Goal: Task Accomplishment & Management: Complete application form

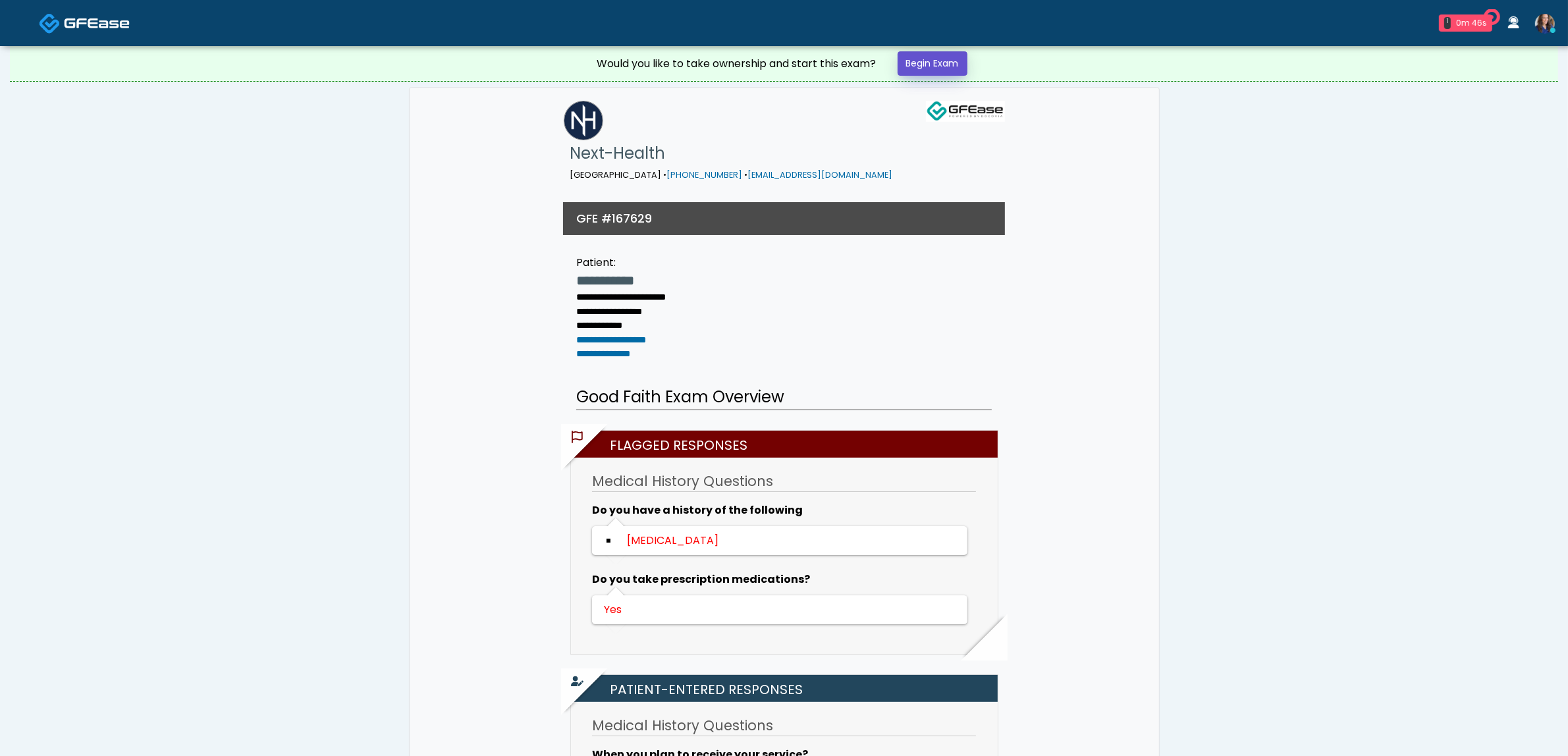
click at [954, 63] on link "Begin Exam" at bounding box center [933, 64] width 70 height 24
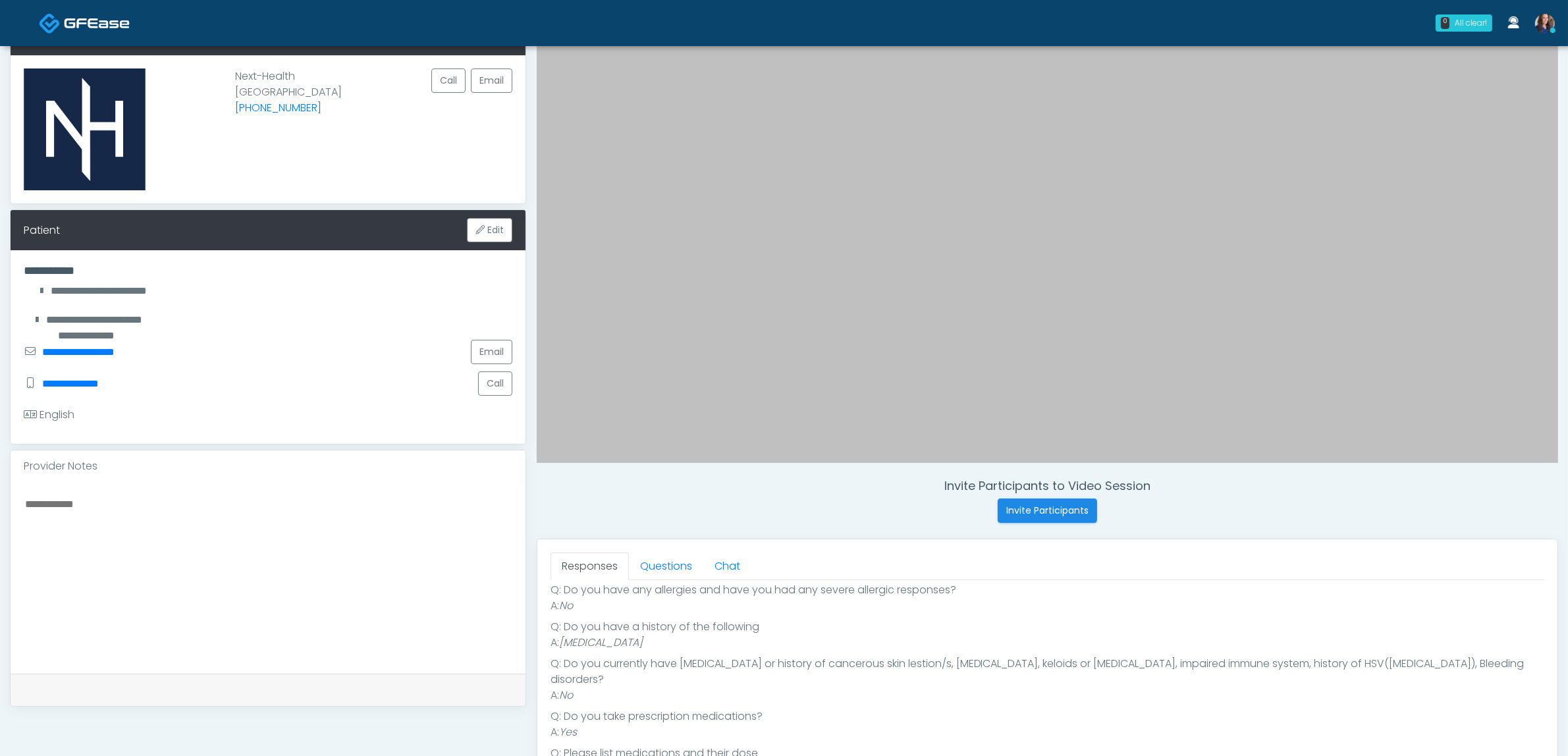
scroll to position [301, 0]
click at [662, 566] on link "Questions" at bounding box center [666, 567] width 74 height 28
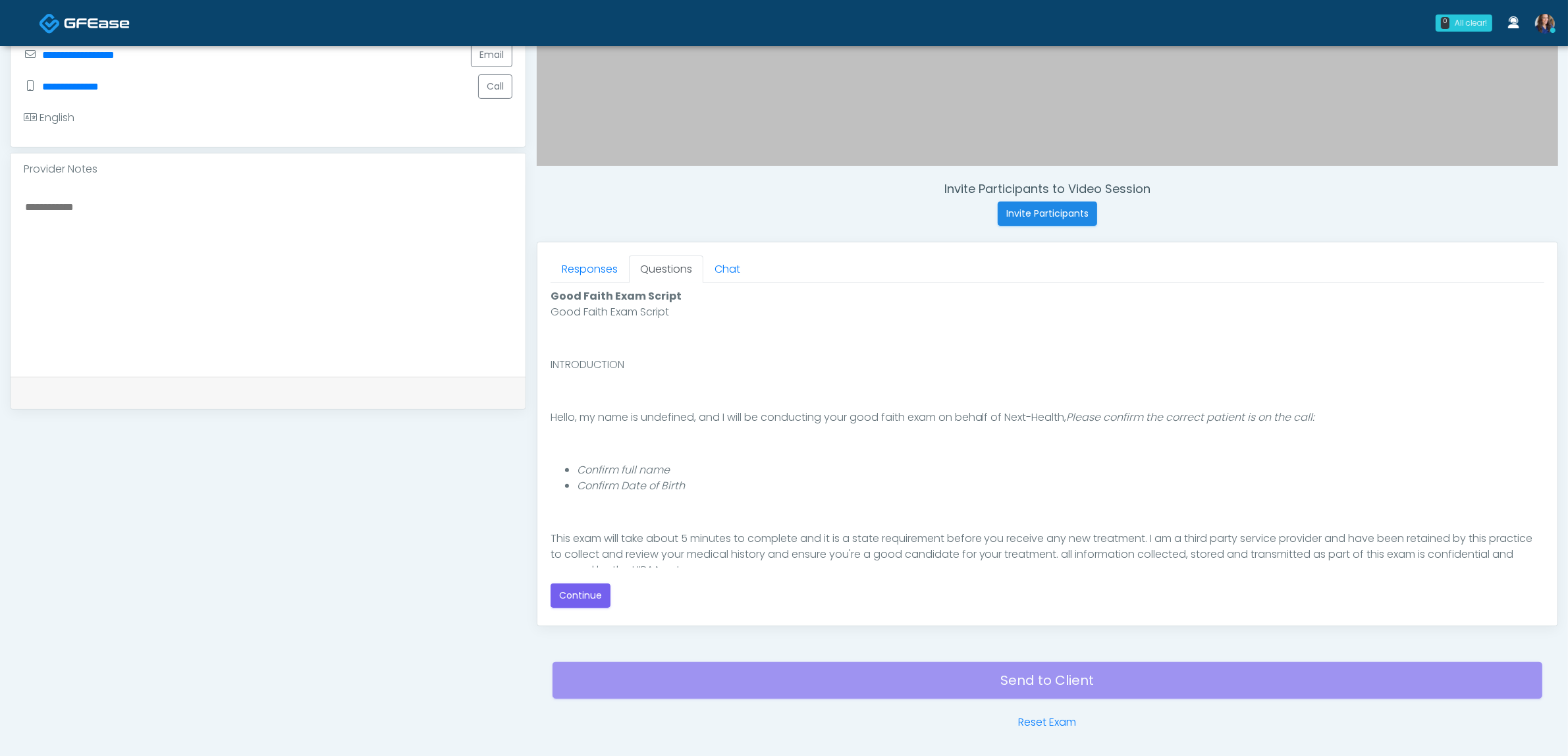
scroll to position [411, 0]
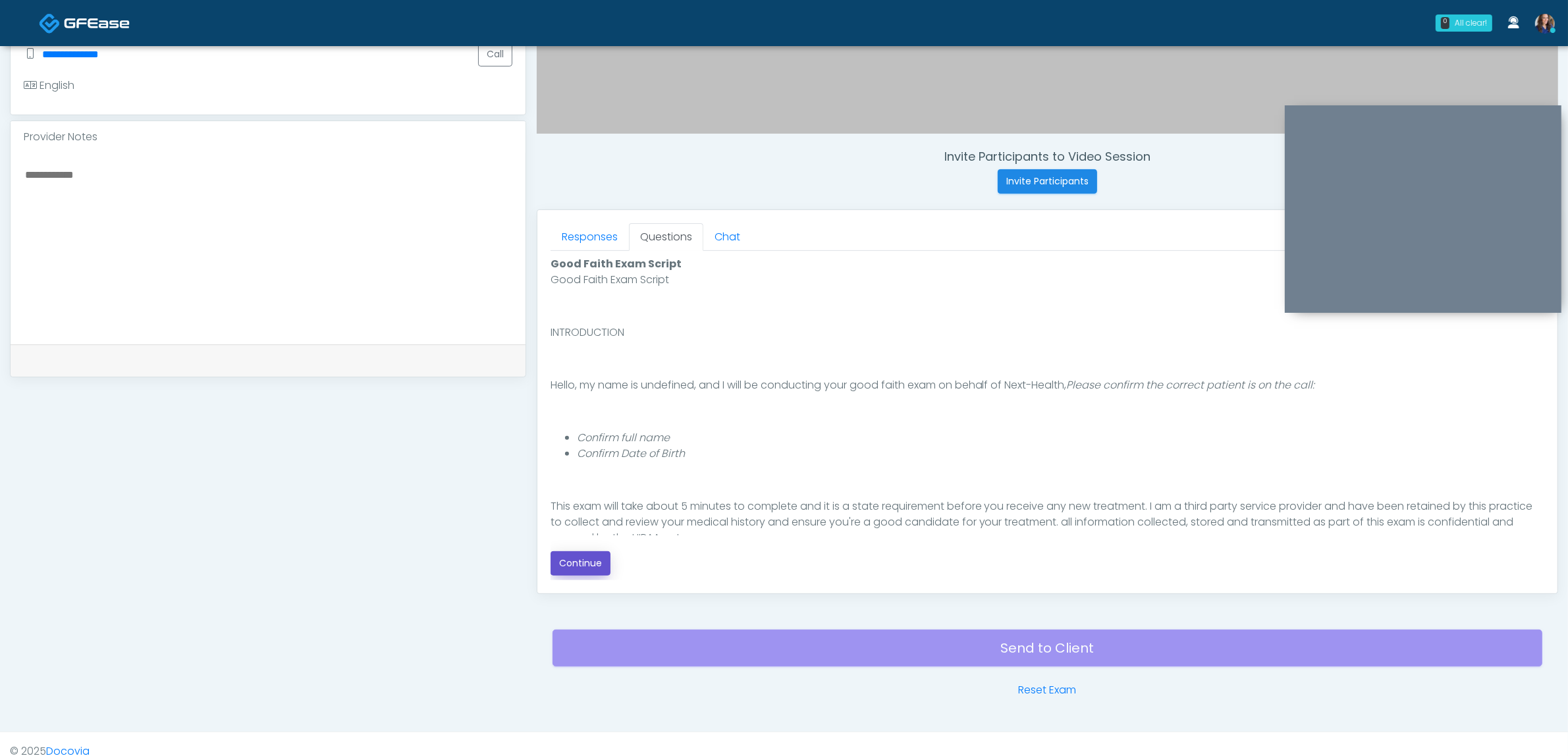
click at [591, 566] on button "Continue" at bounding box center [580, 564] width 60 height 24
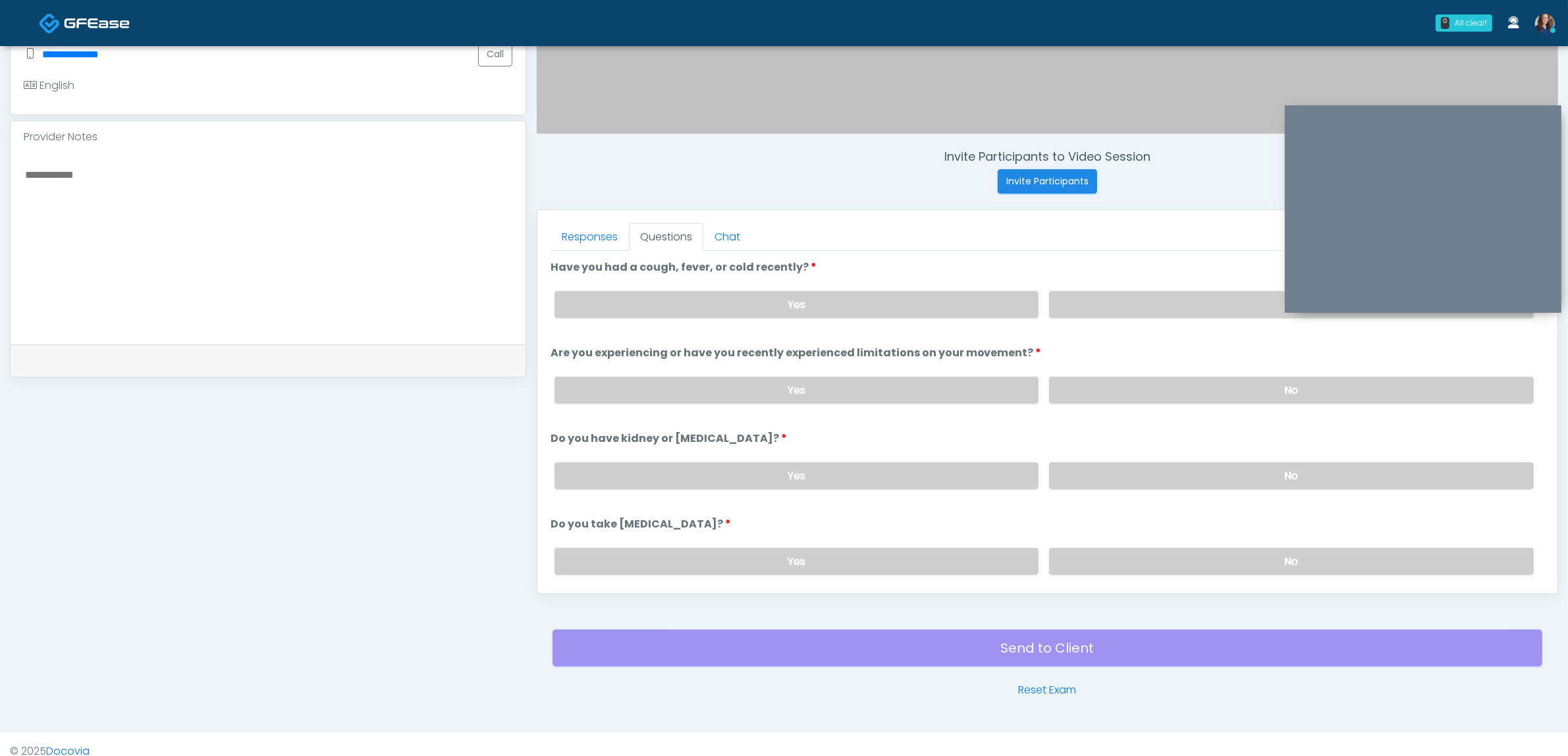
scroll to position [428, 0]
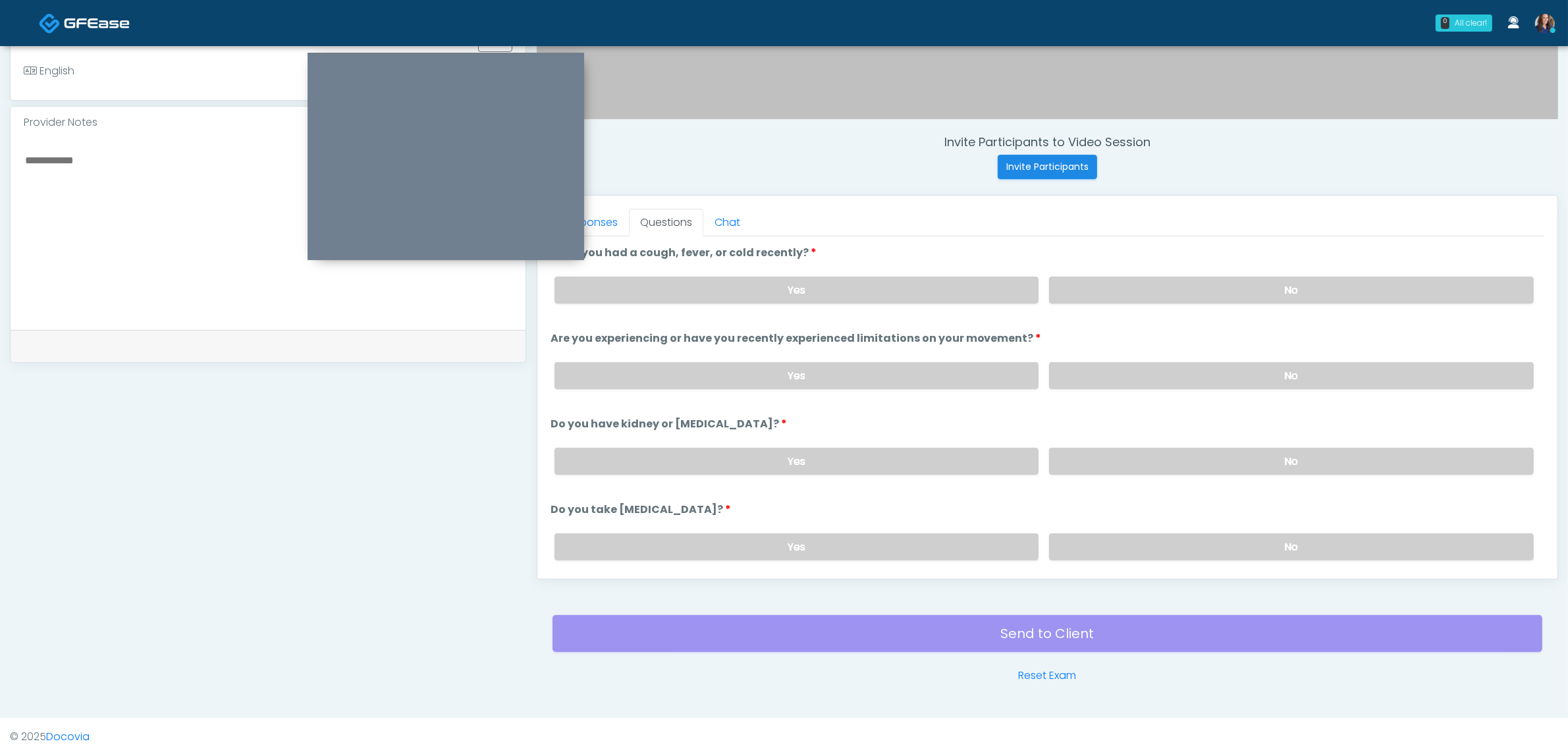
drag, startPoint x: 1404, startPoint y: 116, endPoint x: 462, endPoint y: 69, distance: 943.2
click at [428, 63] on div at bounding box center [446, 156] width 276 height 207
click at [1127, 281] on label "No" at bounding box center [1292, 290] width 485 height 27
drag, startPoint x: 1123, startPoint y: 374, endPoint x: 1123, endPoint y: 382, distance: 8.0
click at [1123, 377] on label "No" at bounding box center [1292, 375] width 485 height 27
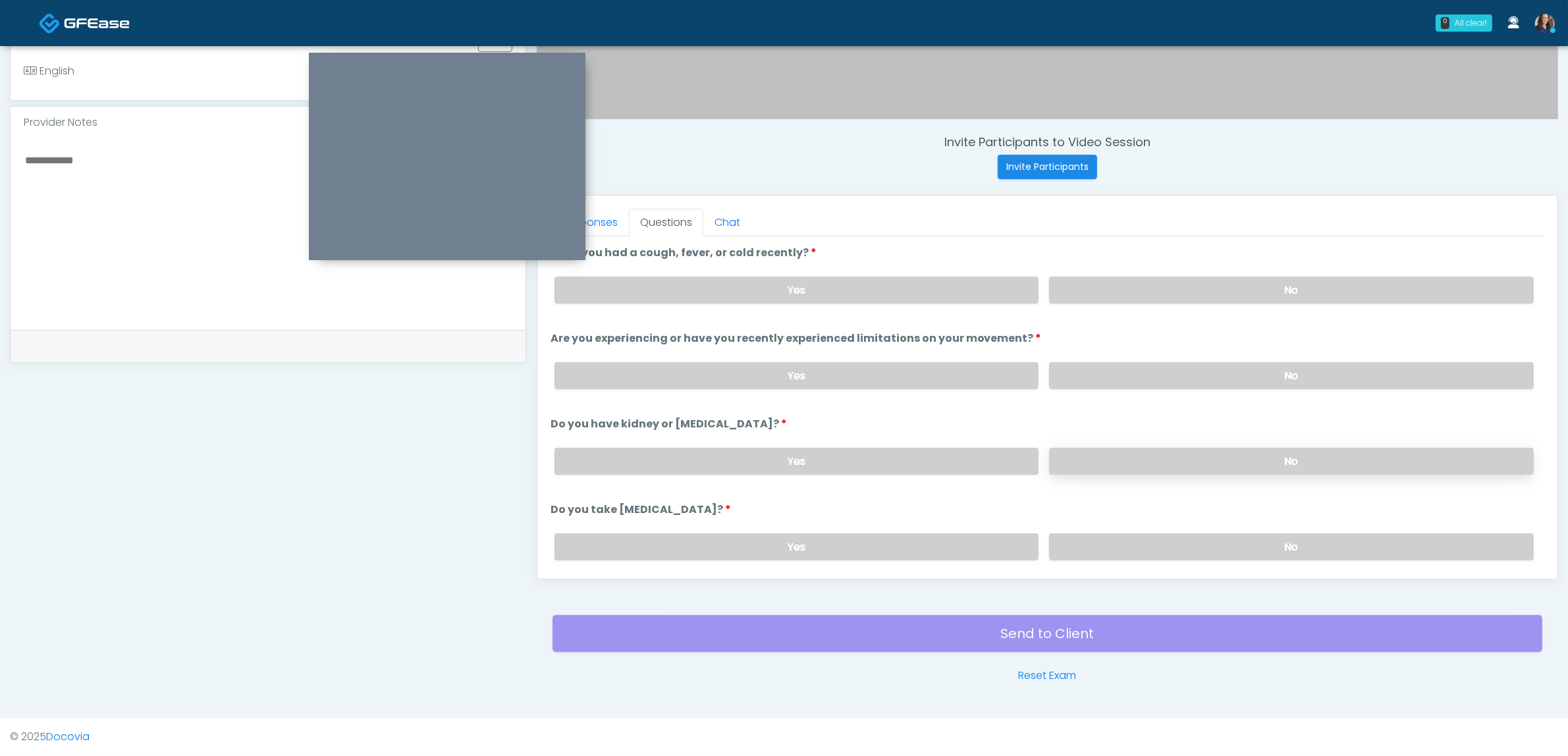
click at [1125, 465] on label "No" at bounding box center [1292, 461] width 485 height 27
click at [1123, 538] on label "No" at bounding box center [1292, 547] width 485 height 27
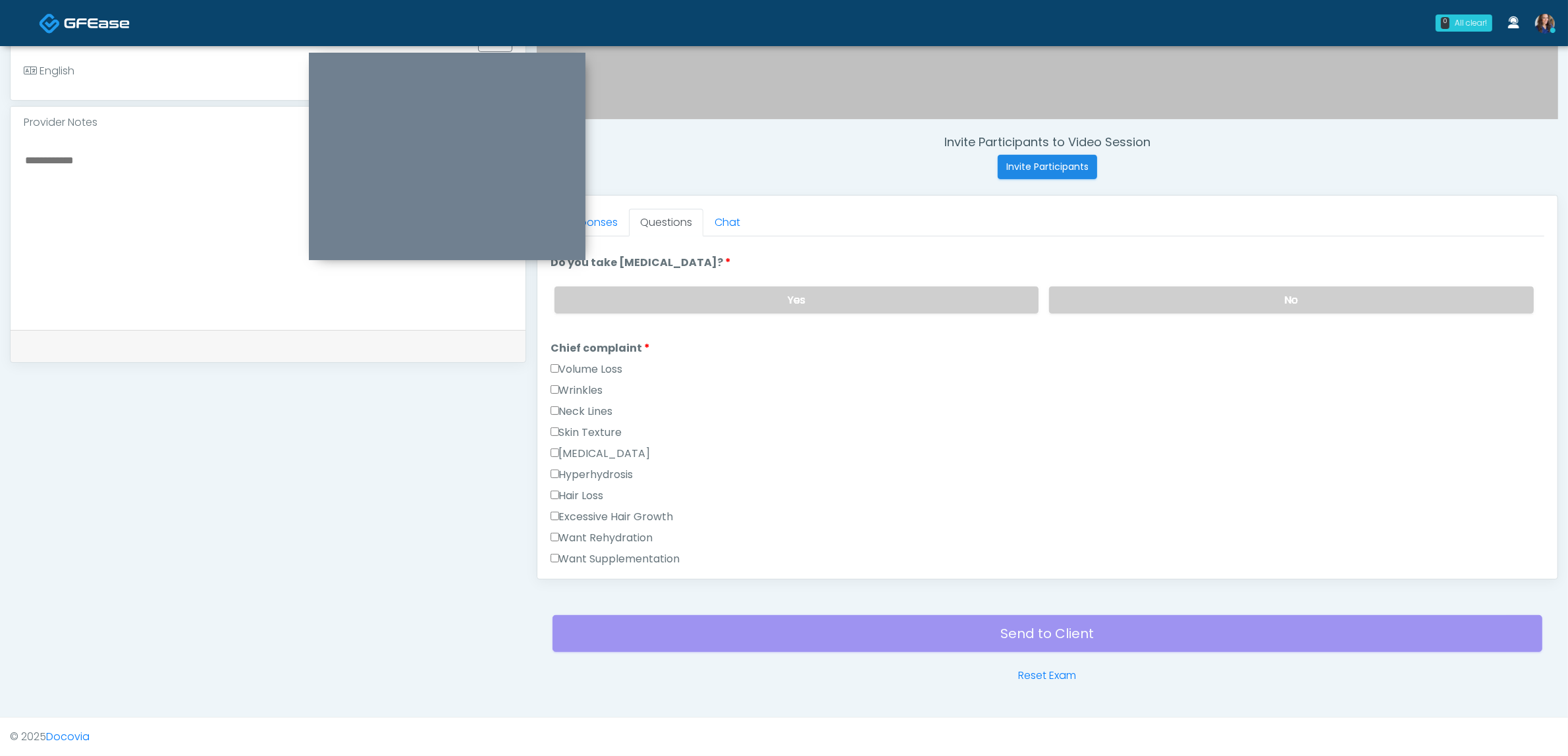
scroll to position [329, 0]
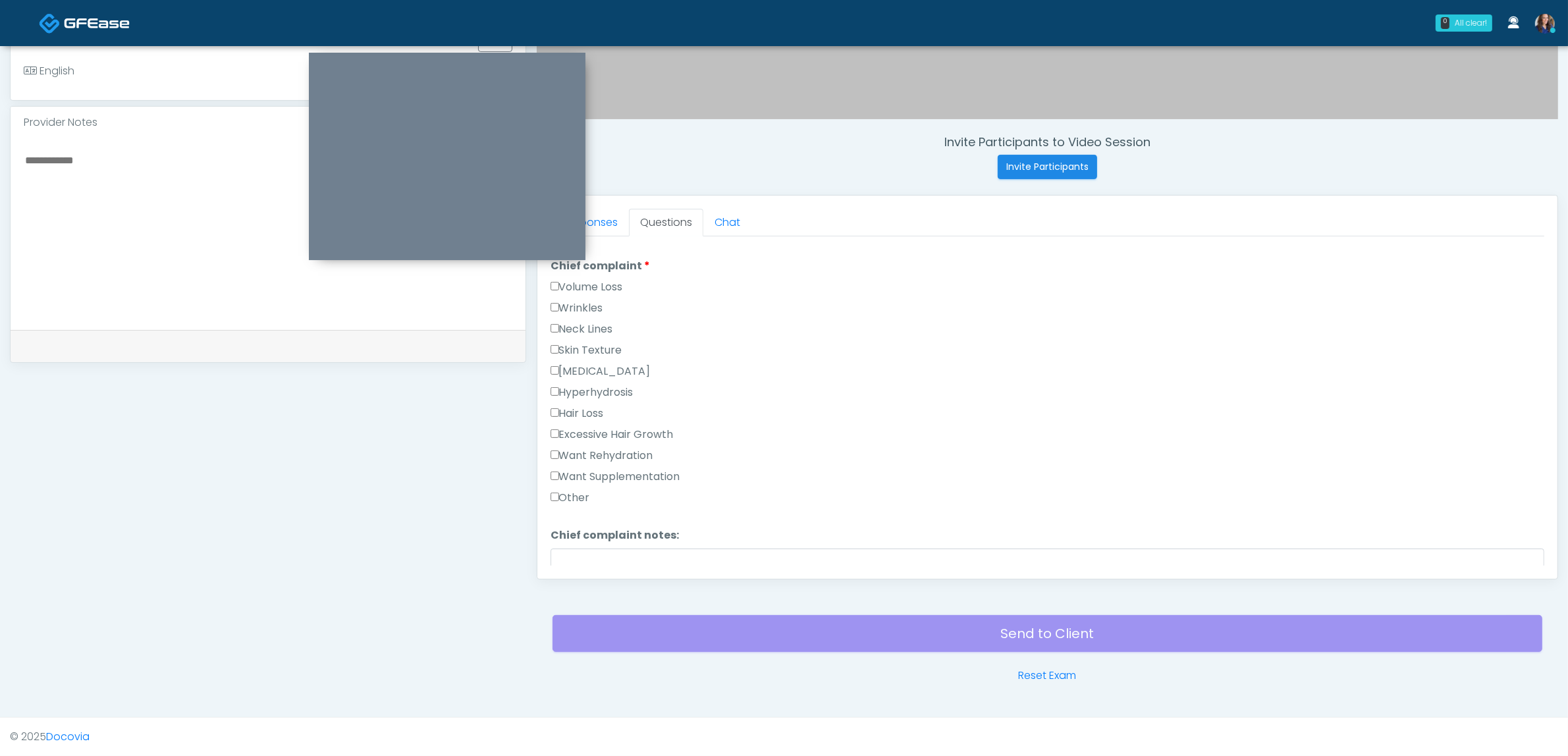
click at [581, 453] on label "Want Rehydration" at bounding box center [601, 456] width 102 height 16
click at [592, 474] on label "Want Supplementation" at bounding box center [615, 477] width 130 height 16
drag, startPoint x: 567, startPoint y: 489, endPoint x: 580, endPoint y: 502, distance: 18.4
click at [568, 489] on label "Other" at bounding box center [570, 497] width 39 height 16
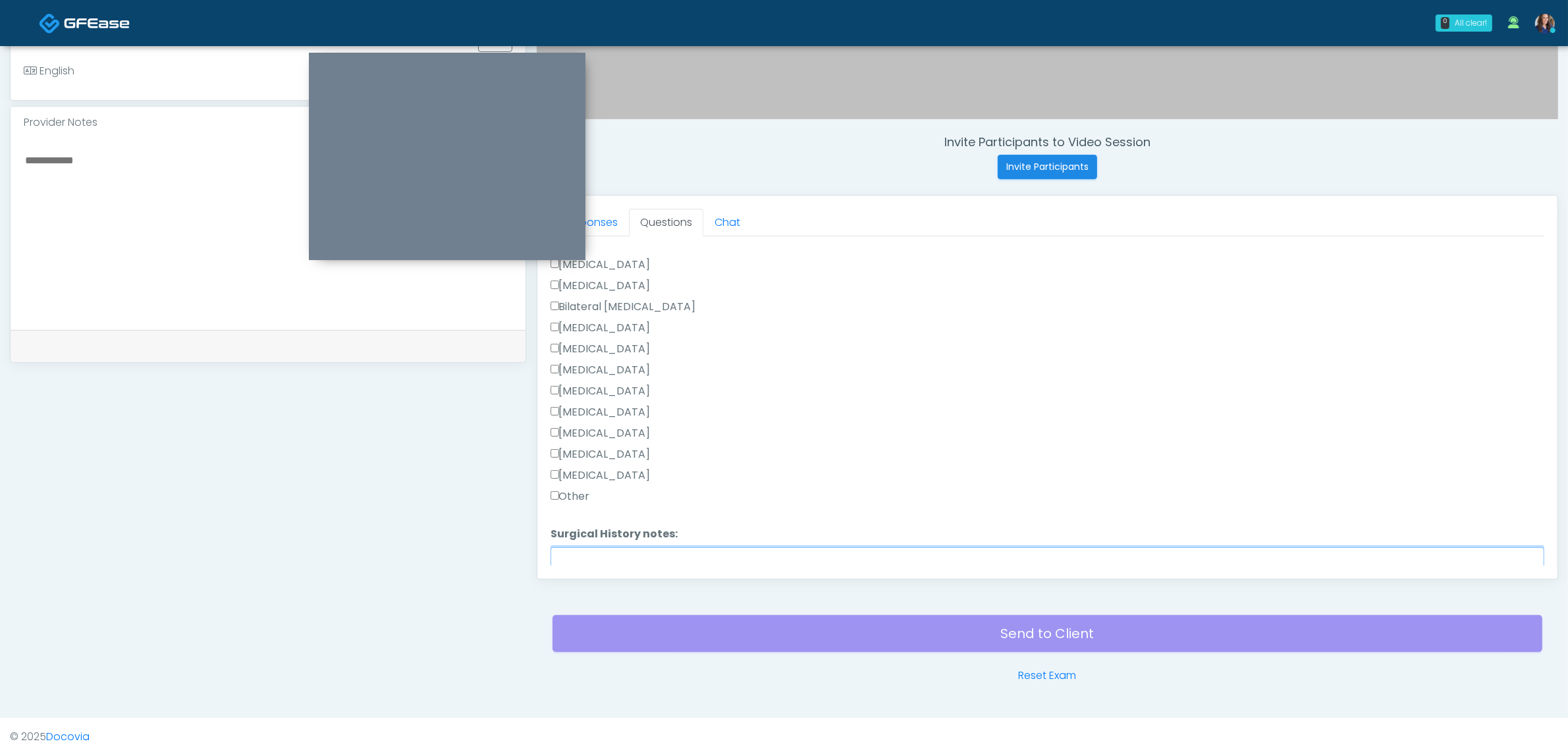
click at [601, 550] on textarea "Surgical History notes:" at bounding box center [1047, 575] width 994 height 57
click at [676, 550] on textarea "**********" at bounding box center [1047, 575] width 994 height 57
click at [654, 552] on textarea "**********" at bounding box center [1047, 575] width 994 height 57
click at [629, 557] on textarea "**********" at bounding box center [1047, 575] width 994 height 57
click at [652, 550] on textarea "**********" at bounding box center [1047, 575] width 994 height 57
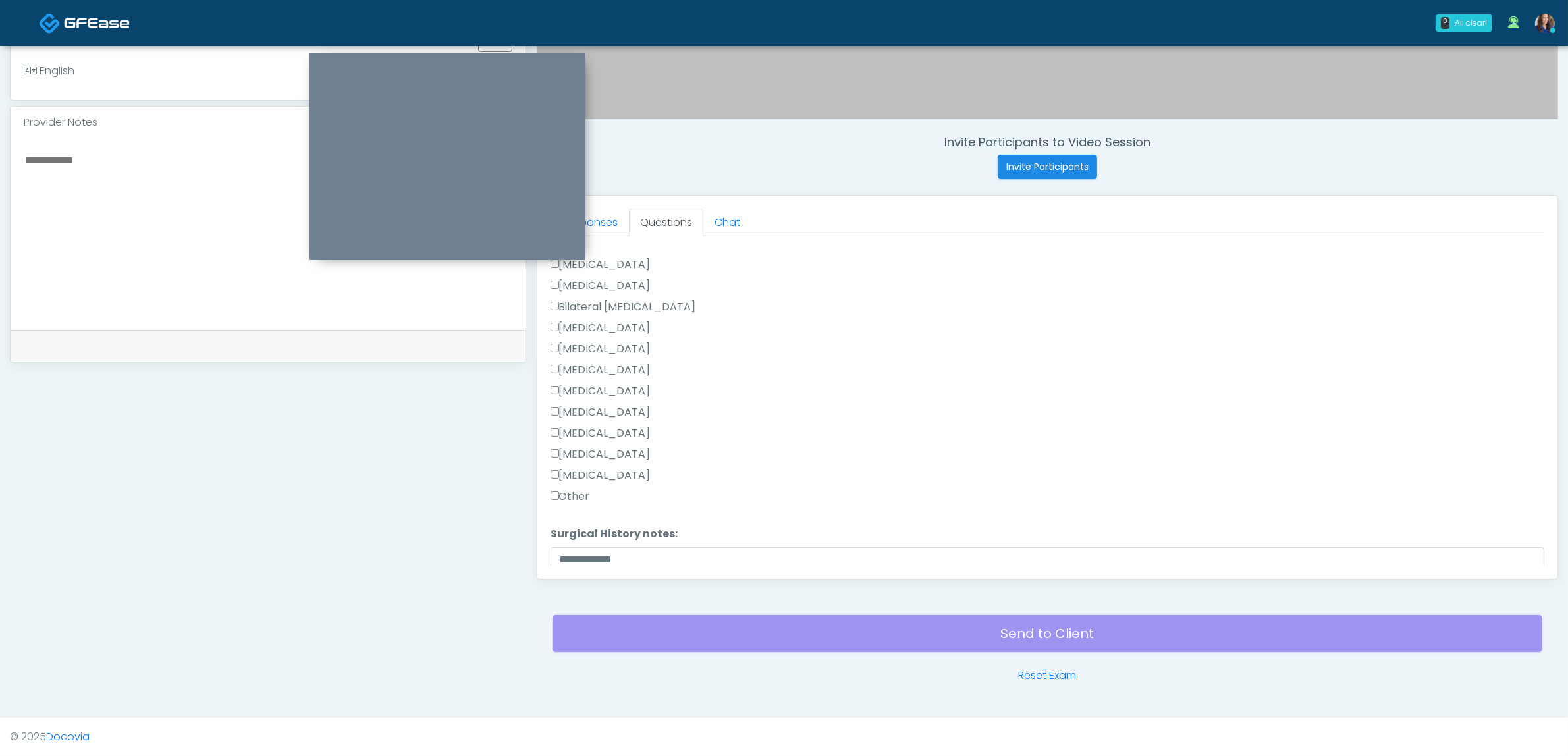
click at [643, 562] on div "Responses Questions Chat Good Faith Exam Script Good Faith Exam Script INTRODUC…" at bounding box center [1047, 388] width 1020 height 383
click at [643, 558] on textarea "**********" at bounding box center [1047, 575] width 994 height 57
click at [644, 547] on textarea "**********" at bounding box center [1047, 575] width 994 height 57
click at [629, 341] on div "Liposuction" at bounding box center [1047, 352] width 994 height 21
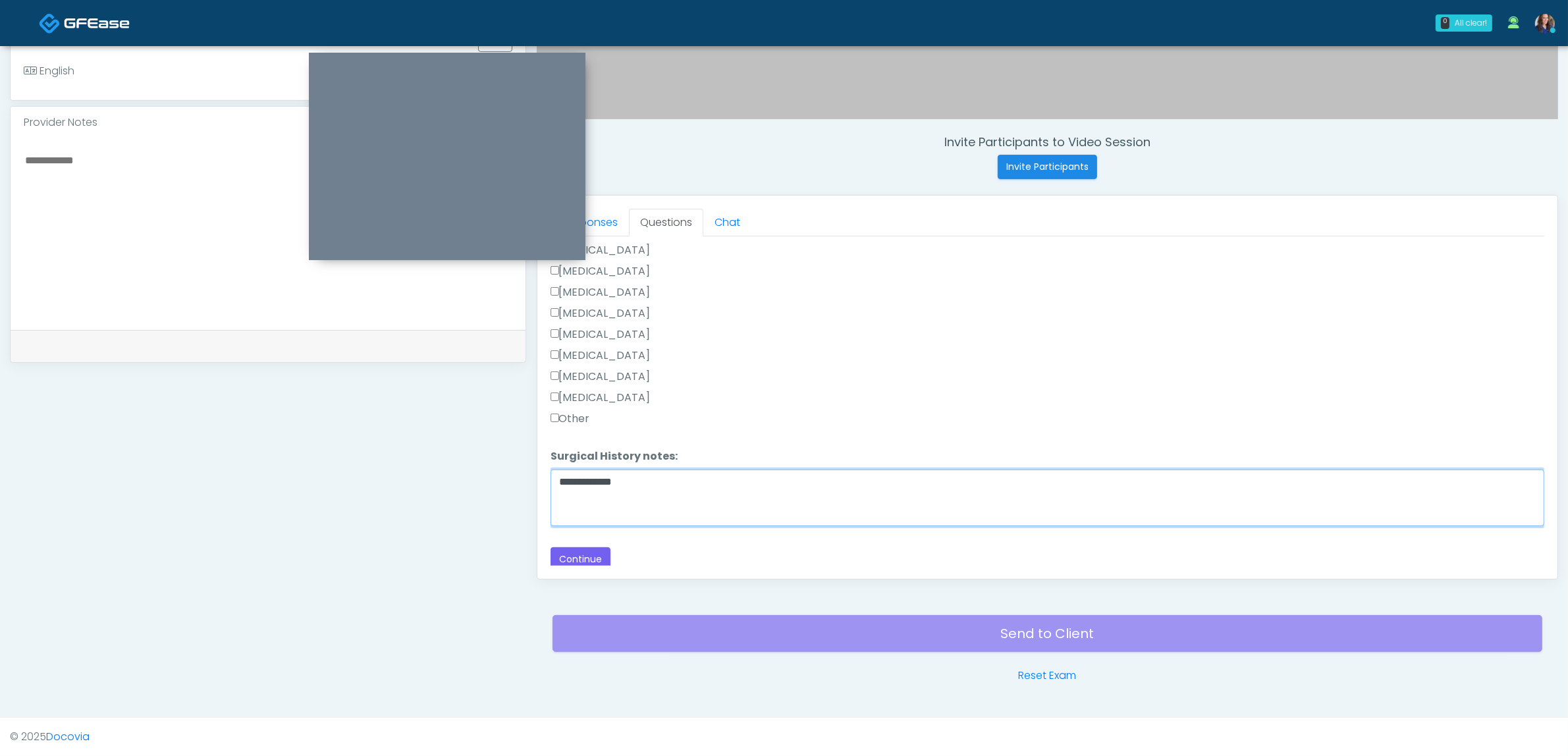
click at [674, 486] on textarea "**********" at bounding box center [1047, 498] width 994 height 57
click at [639, 474] on textarea "**********" at bounding box center [1047, 498] width 994 height 57
click at [627, 474] on textarea "**********" at bounding box center [1047, 498] width 994 height 57
click at [627, 472] on textarea "**********" at bounding box center [1047, 498] width 994 height 57
click at [647, 479] on textarea "**********" at bounding box center [1047, 498] width 994 height 57
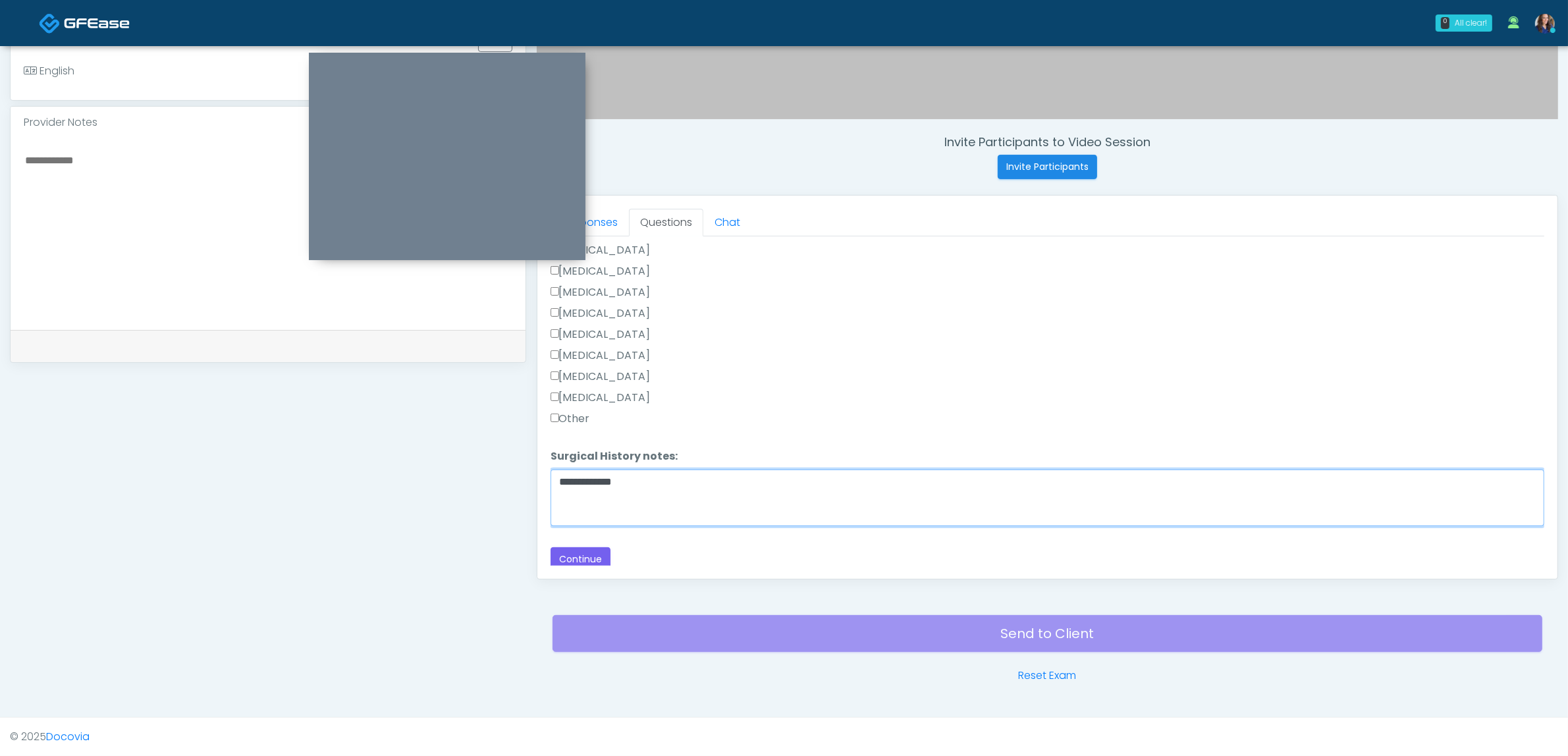
click at [633, 472] on textarea "**********" at bounding box center [1047, 498] width 994 height 57
click at [662, 486] on textarea "**********" at bounding box center [1047, 498] width 994 height 57
click at [636, 480] on textarea "**********" at bounding box center [1047, 498] width 994 height 57
type textarea "**********"
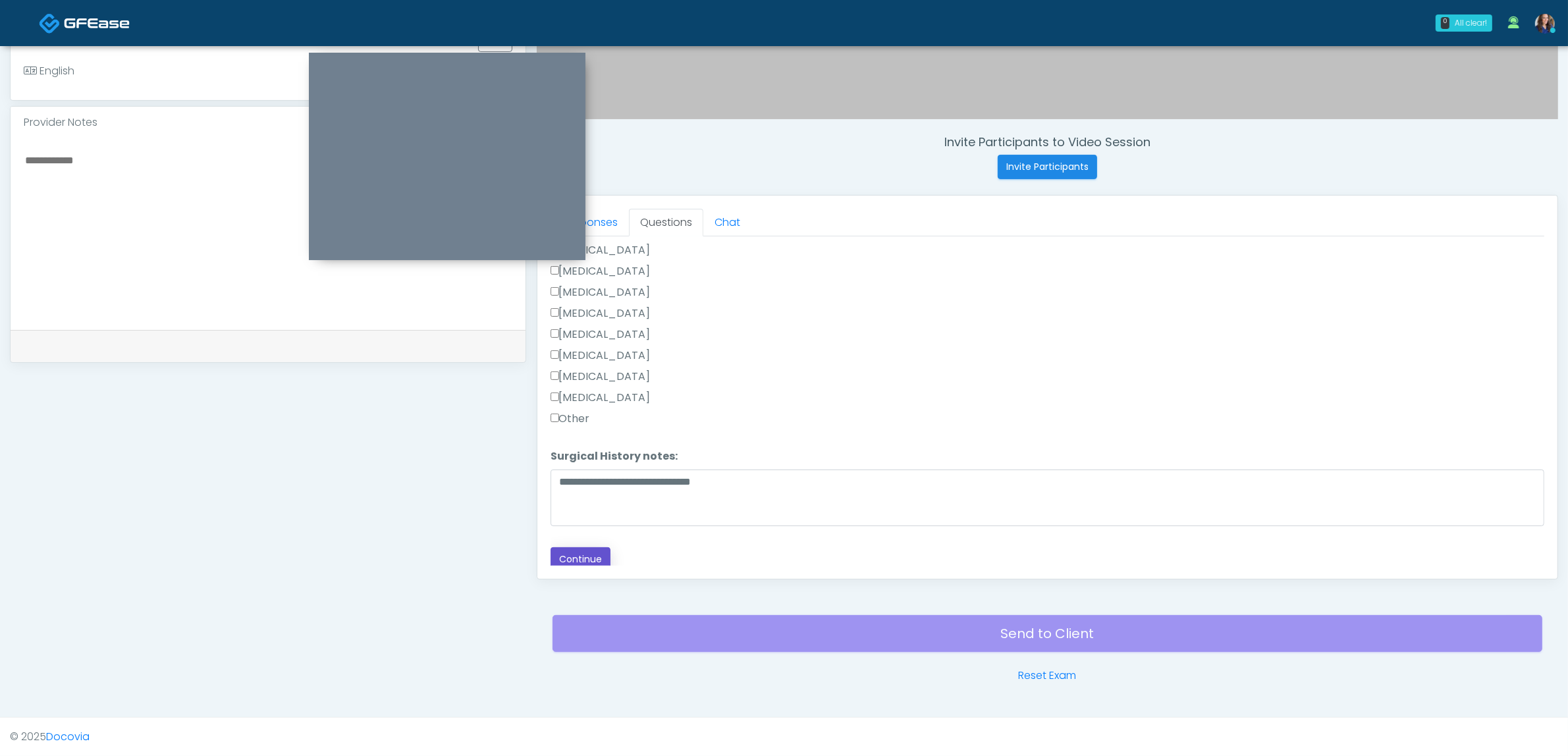
click at [592, 552] on button "Continue" at bounding box center [580, 559] width 60 height 24
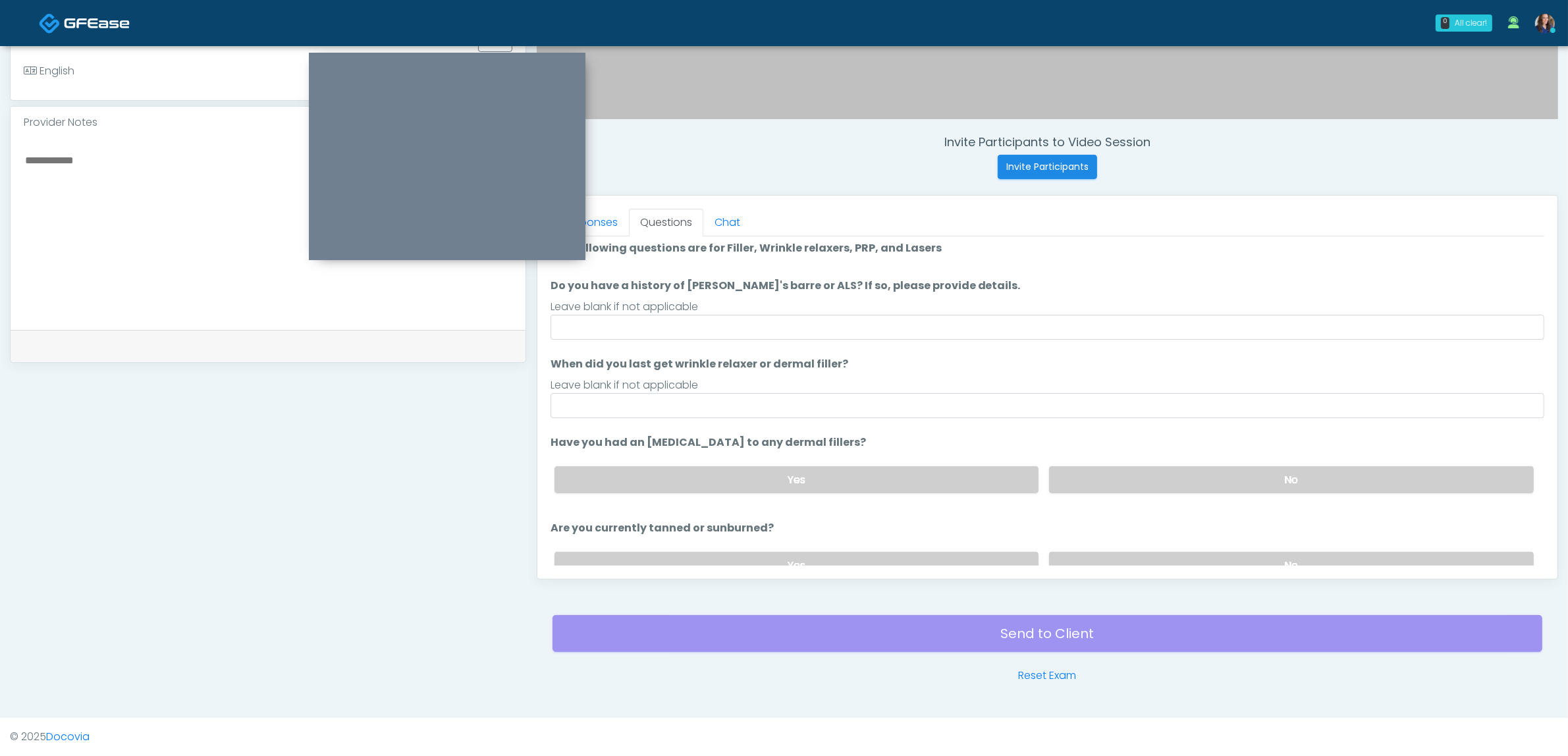
scroll to position [0, 0]
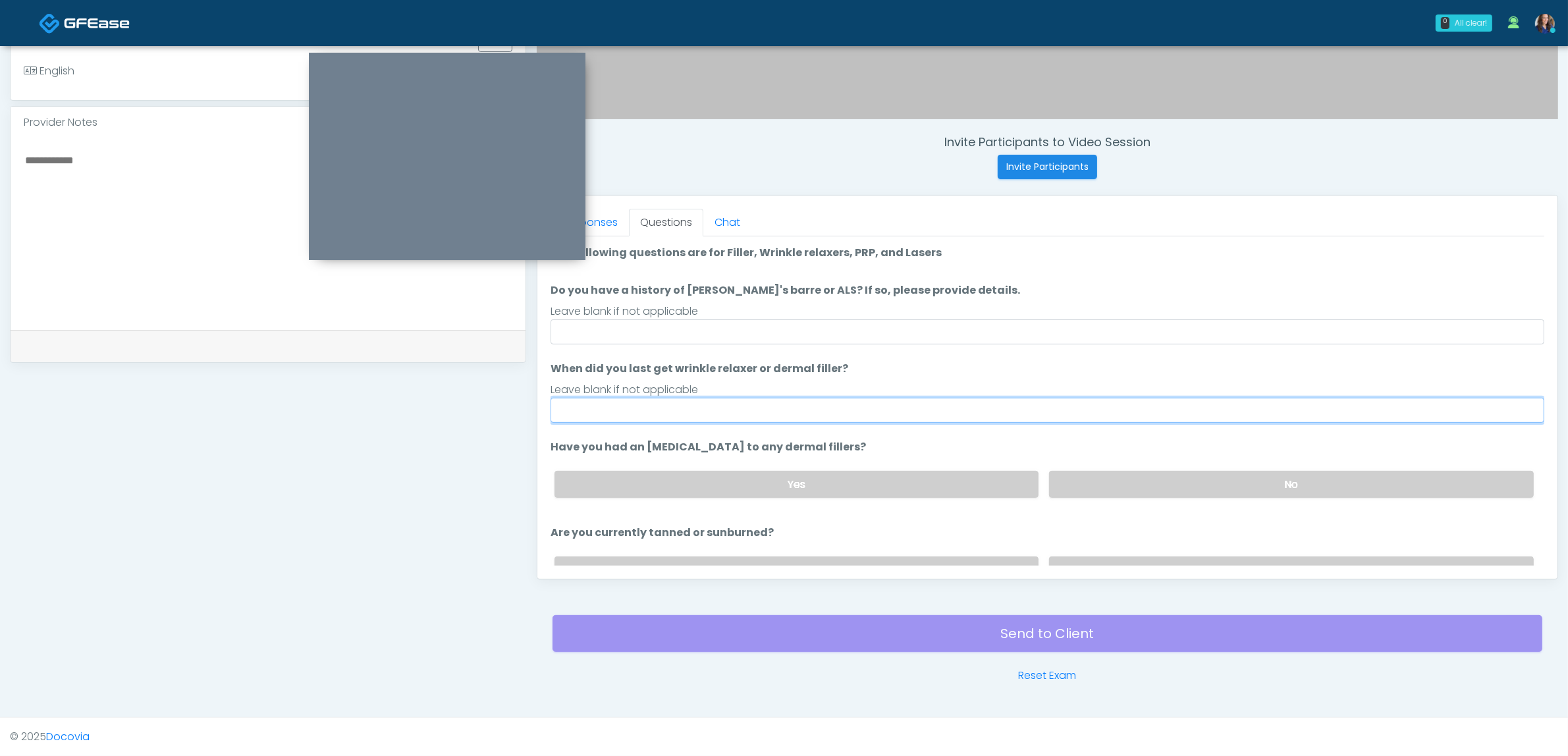
drag, startPoint x: 686, startPoint y: 409, endPoint x: 696, endPoint y: 411, distance: 10.2
click at [686, 409] on input "When did you last get wrinkle relaxer or dermal filler?" at bounding box center [1047, 410] width 994 height 25
drag, startPoint x: 590, startPoint y: 413, endPoint x: 508, endPoint y: 406, distance: 82.3
click at [508, 406] on div "**********" at bounding box center [784, 181] width 1549 height 1004
click at [606, 407] on input "**********" at bounding box center [1047, 410] width 994 height 25
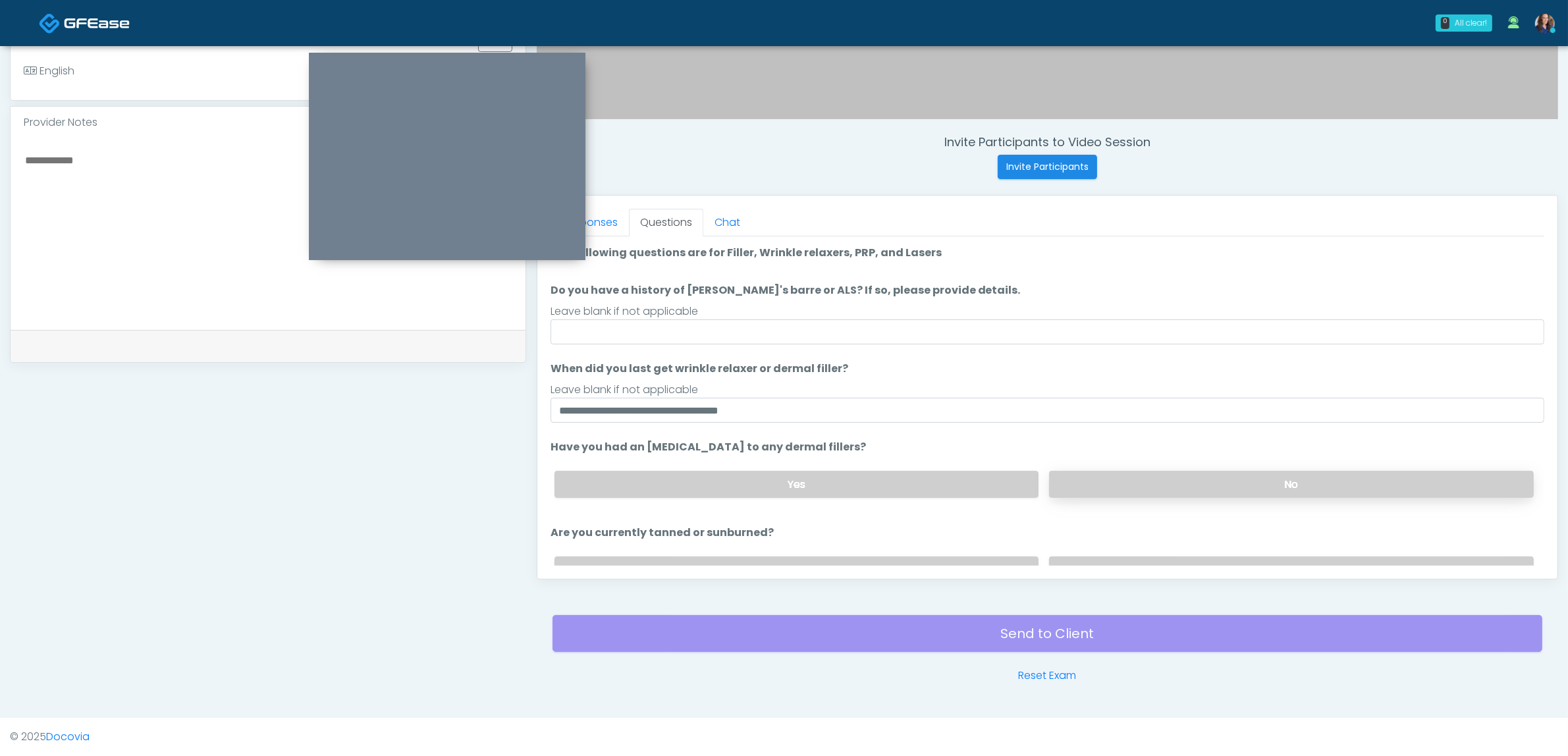
click at [1095, 475] on label "No" at bounding box center [1292, 484] width 485 height 27
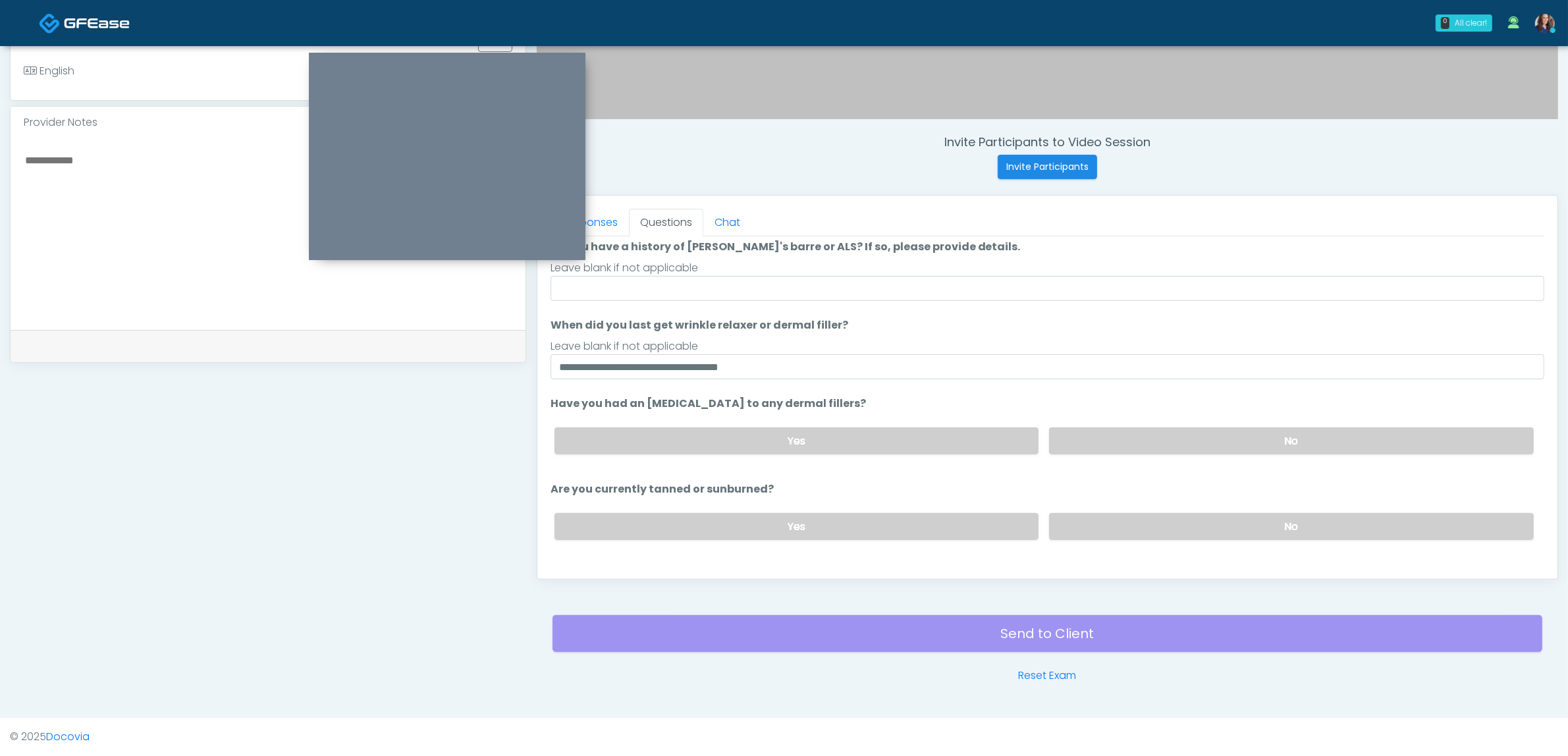
scroll to position [82, 0]
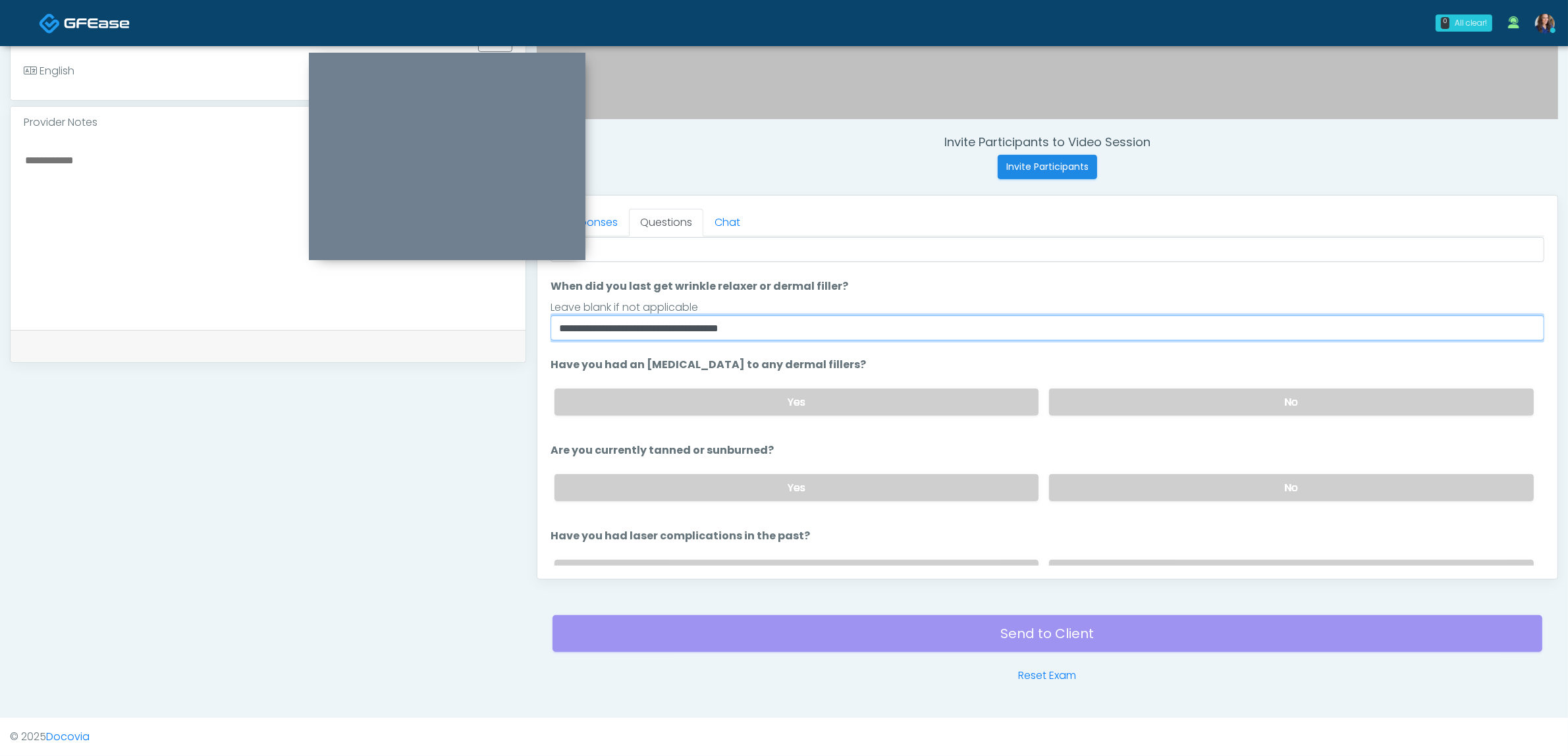
click at [734, 324] on input "**********" at bounding box center [1047, 328] width 994 height 25
drag, startPoint x: 734, startPoint y: 324, endPoint x: 775, endPoint y: 326, distance: 41.0
click at [738, 324] on input "**********" at bounding box center [1047, 328] width 994 height 25
type input "**********"
click at [1233, 470] on div "Yes No" at bounding box center [1044, 487] width 1000 height 48
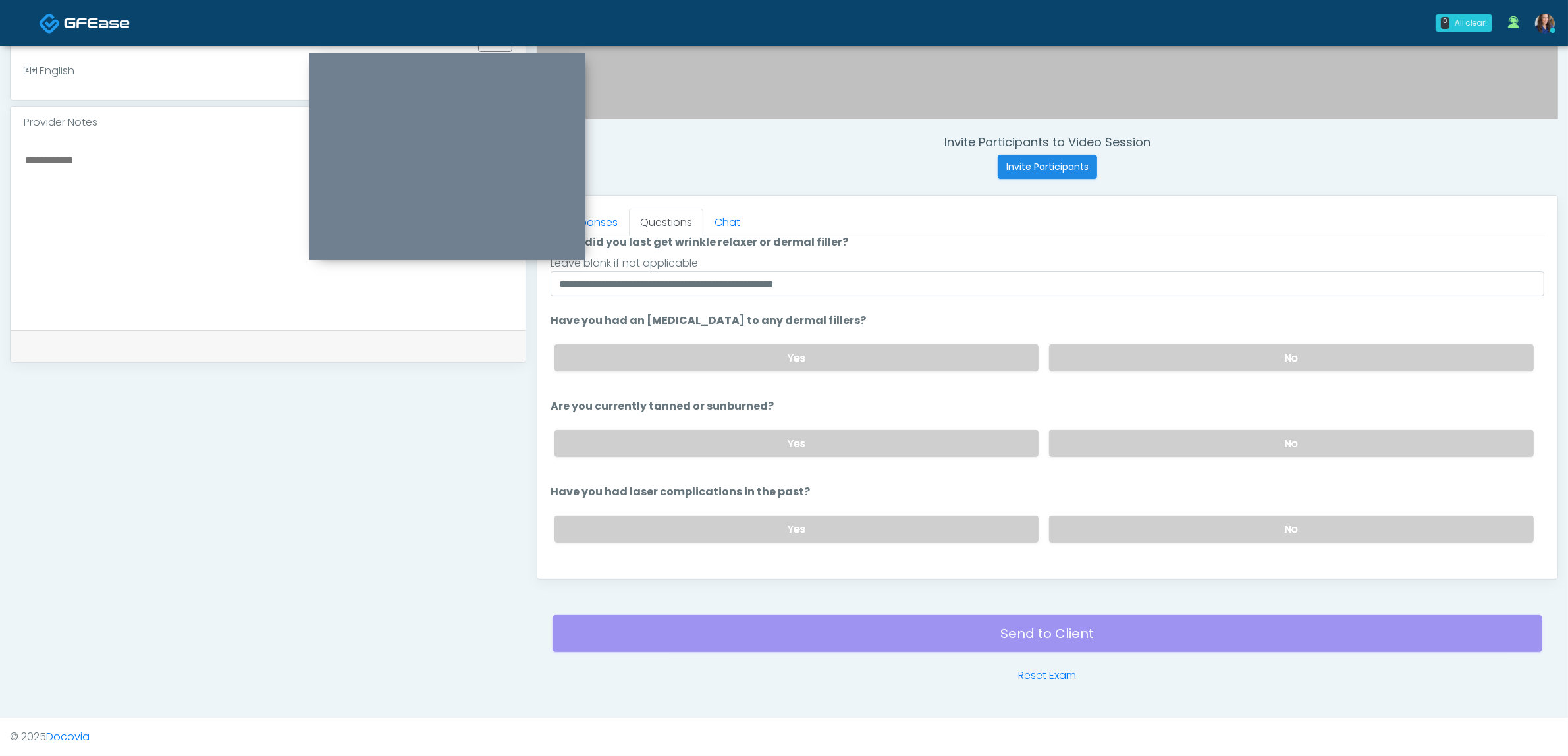
scroll to position [150, 0]
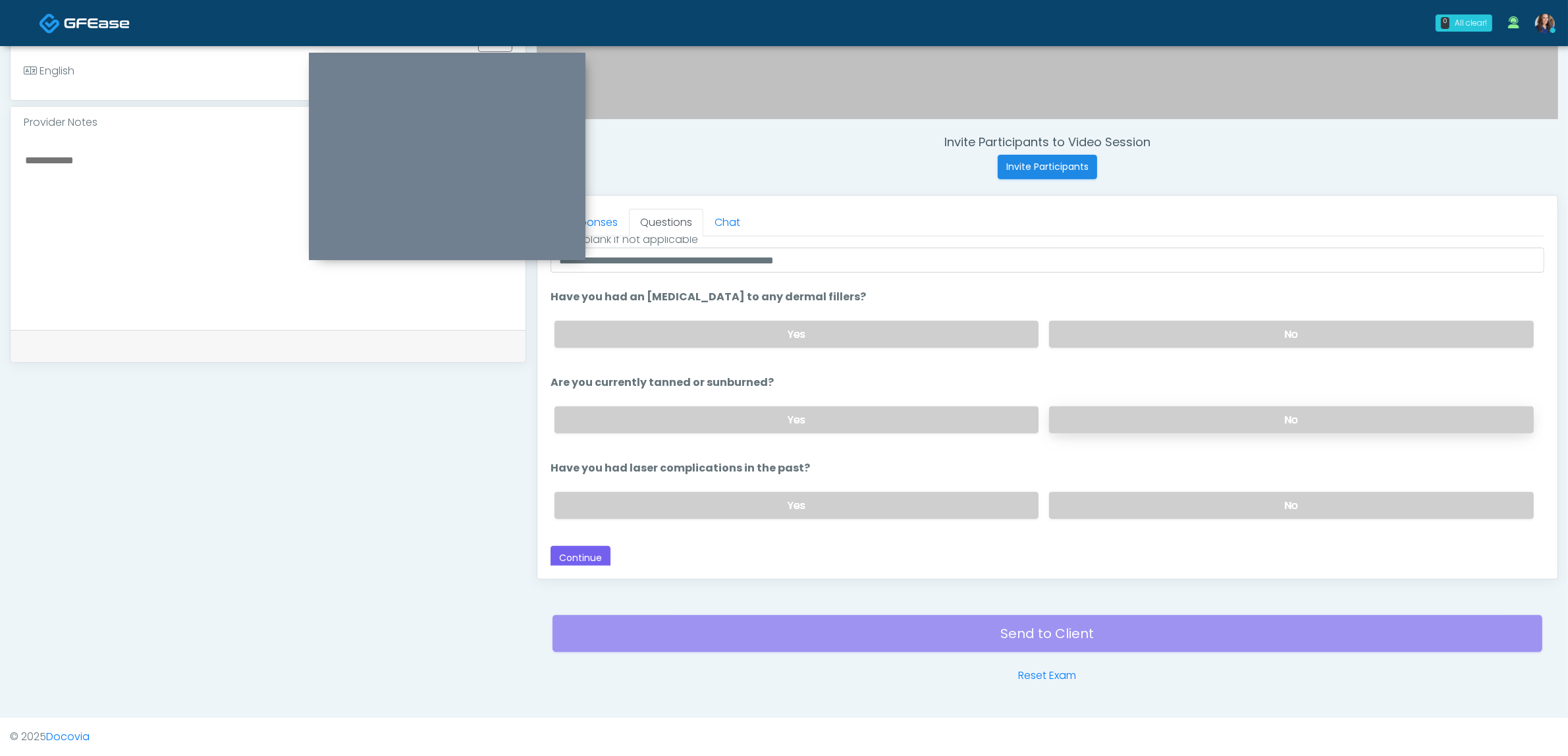
click at [1207, 416] on label "No" at bounding box center [1292, 419] width 485 height 27
click at [1208, 506] on label "No" at bounding box center [1292, 505] width 485 height 27
click at [592, 550] on button "Continue" at bounding box center [580, 558] width 60 height 24
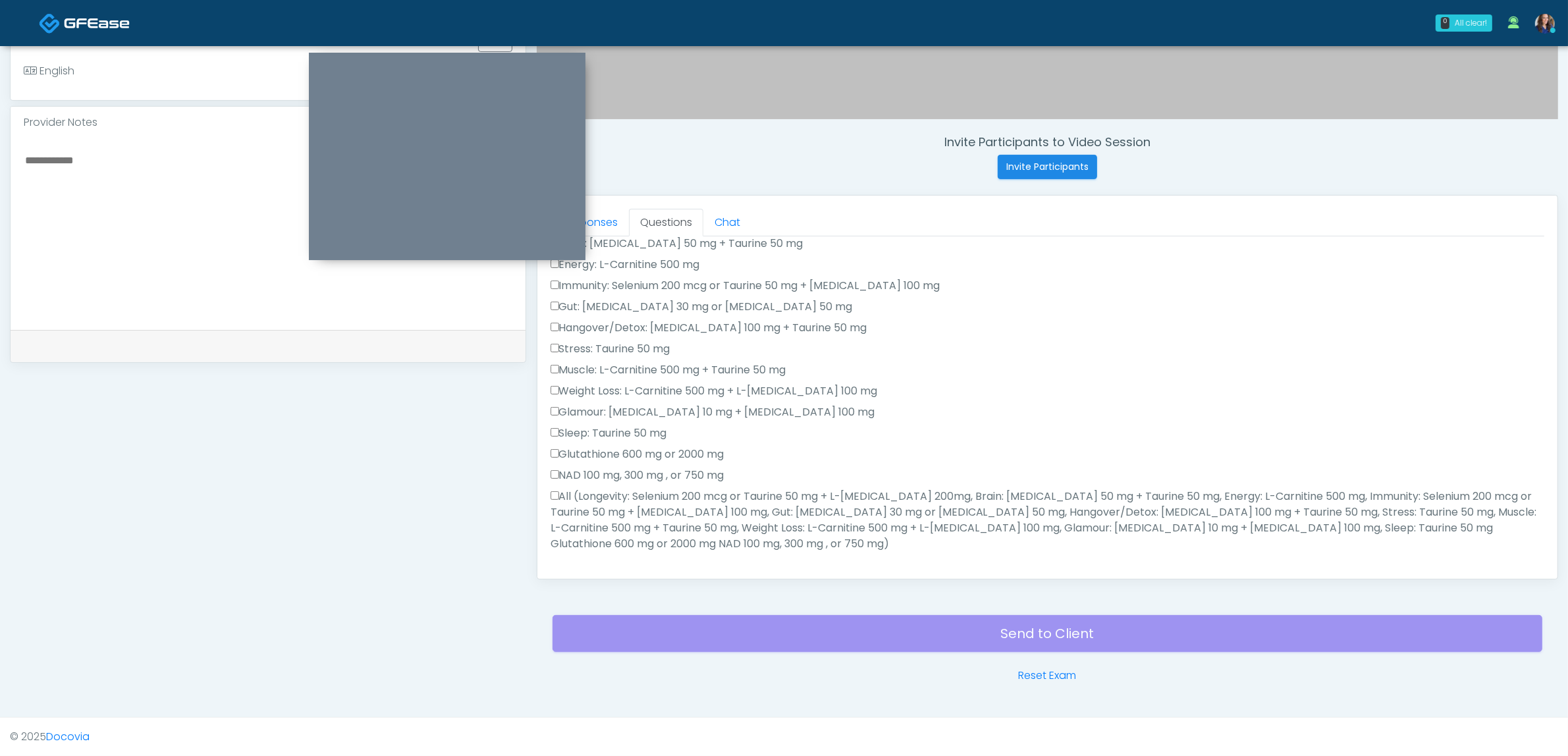
click at [650, 499] on label "All (Longevity: Selenium 200 mcg or Taurine 50 mg + L-Arginine 200mg, Brain: Gl…" at bounding box center [1047, 521] width 994 height 63
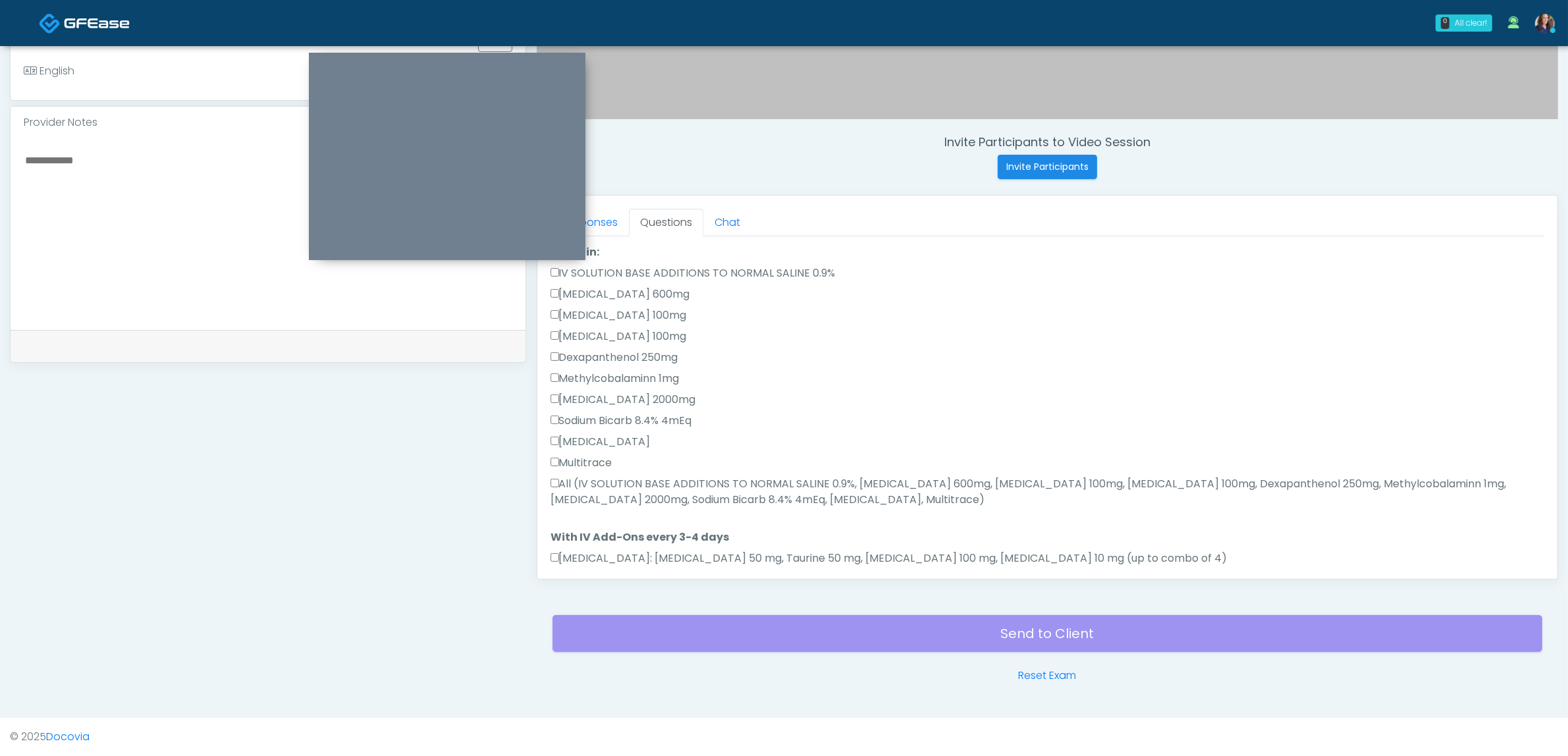
click at [755, 476] on label "All (IV SOLUTION BASE ADDITIONS TO NORMAL SALINE 0.9%, Magnesium Chloride 600mg…" at bounding box center [1047, 492] width 994 height 32
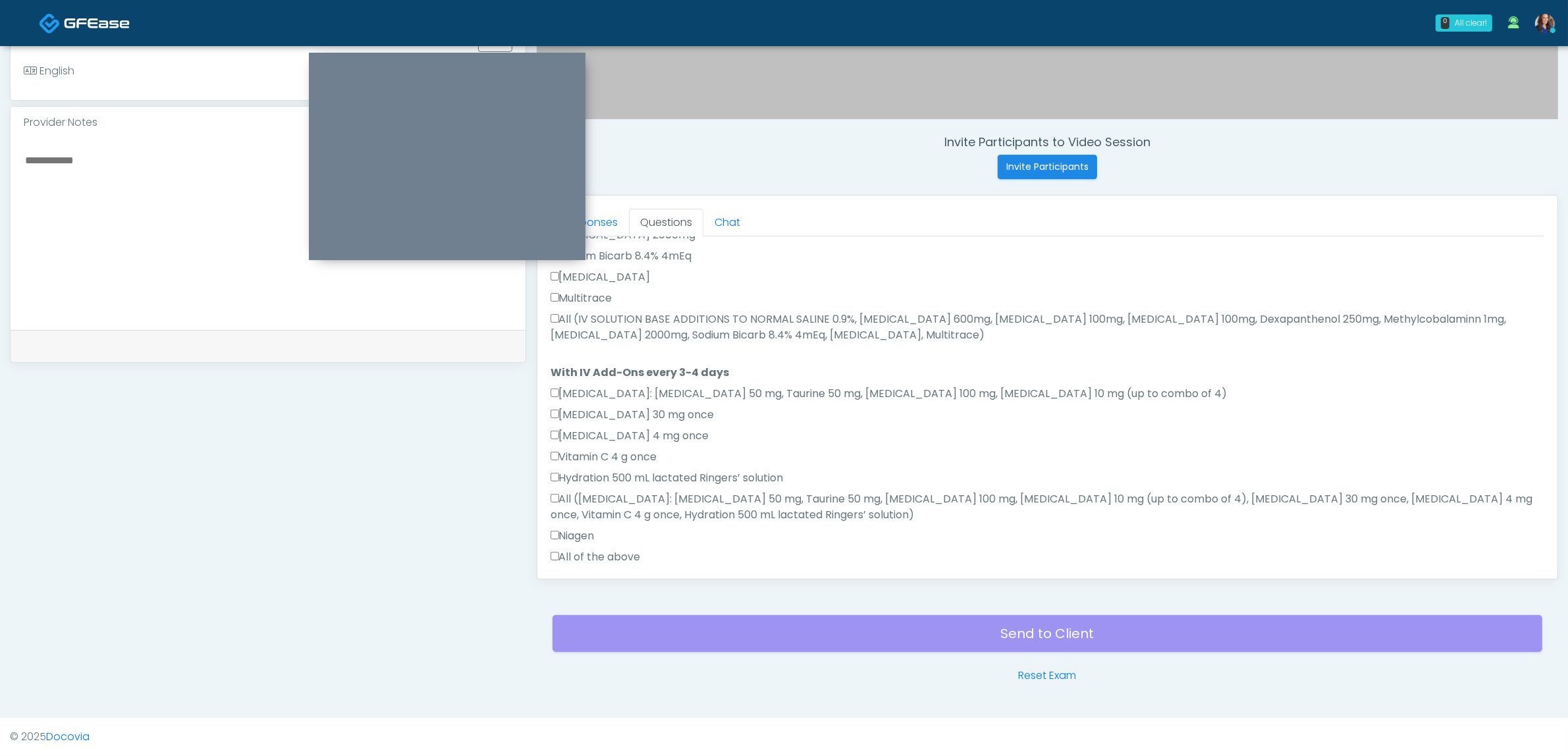
click at [624, 550] on label "All of the above" at bounding box center [595, 557] width 90 height 16
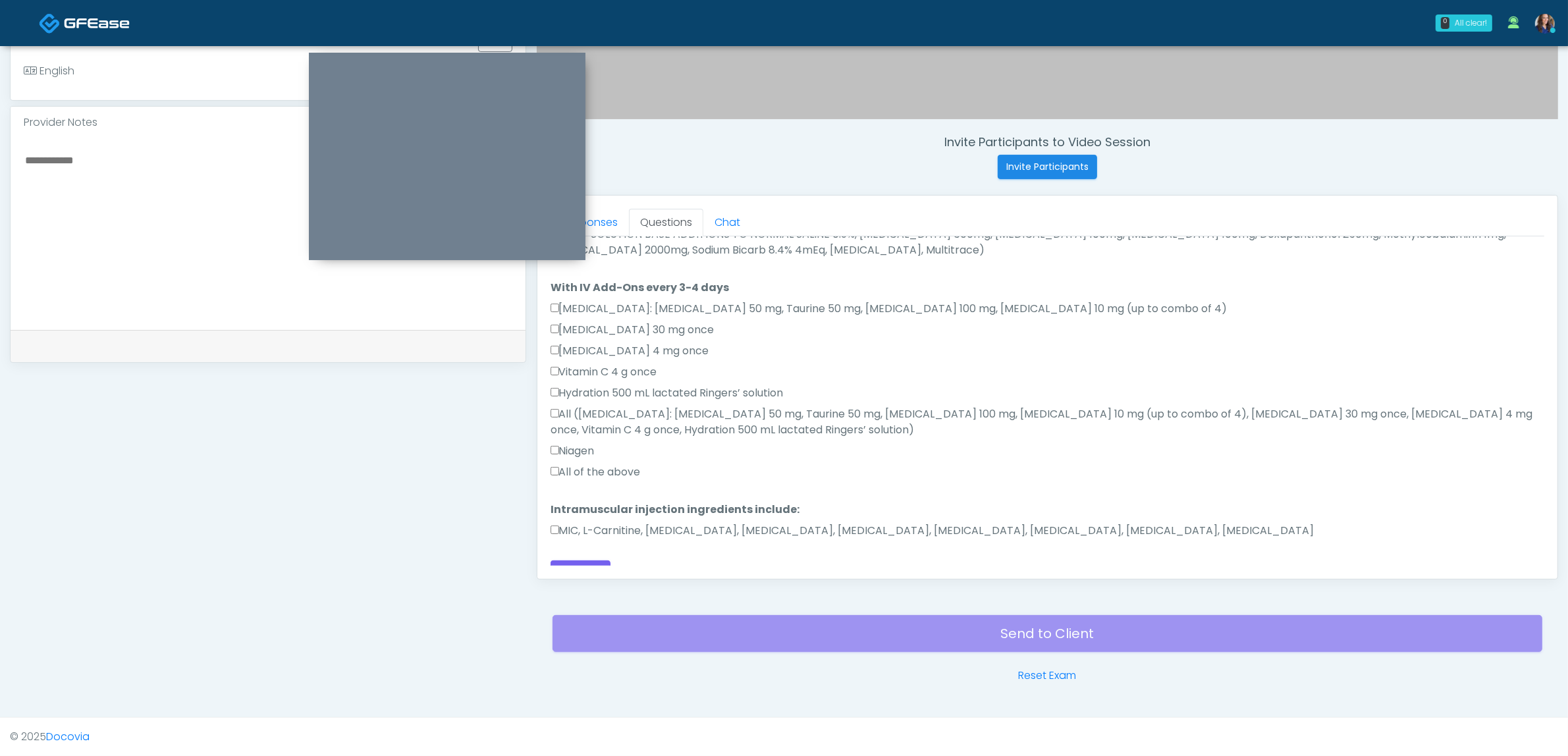
scroll to position [732, 0]
click at [648, 521] on label "MIC, L-Carnitine, Methylcobalamin, Glycine, B-Complex, Lycine, Biotin, Vitamin …" at bounding box center [932, 528] width 764 height 16
drag, startPoint x: 601, startPoint y: 225, endPoint x: 636, endPoint y: 267, distance: 54.7
click at [603, 225] on link "Responses" at bounding box center [590, 223] width 79 height 28
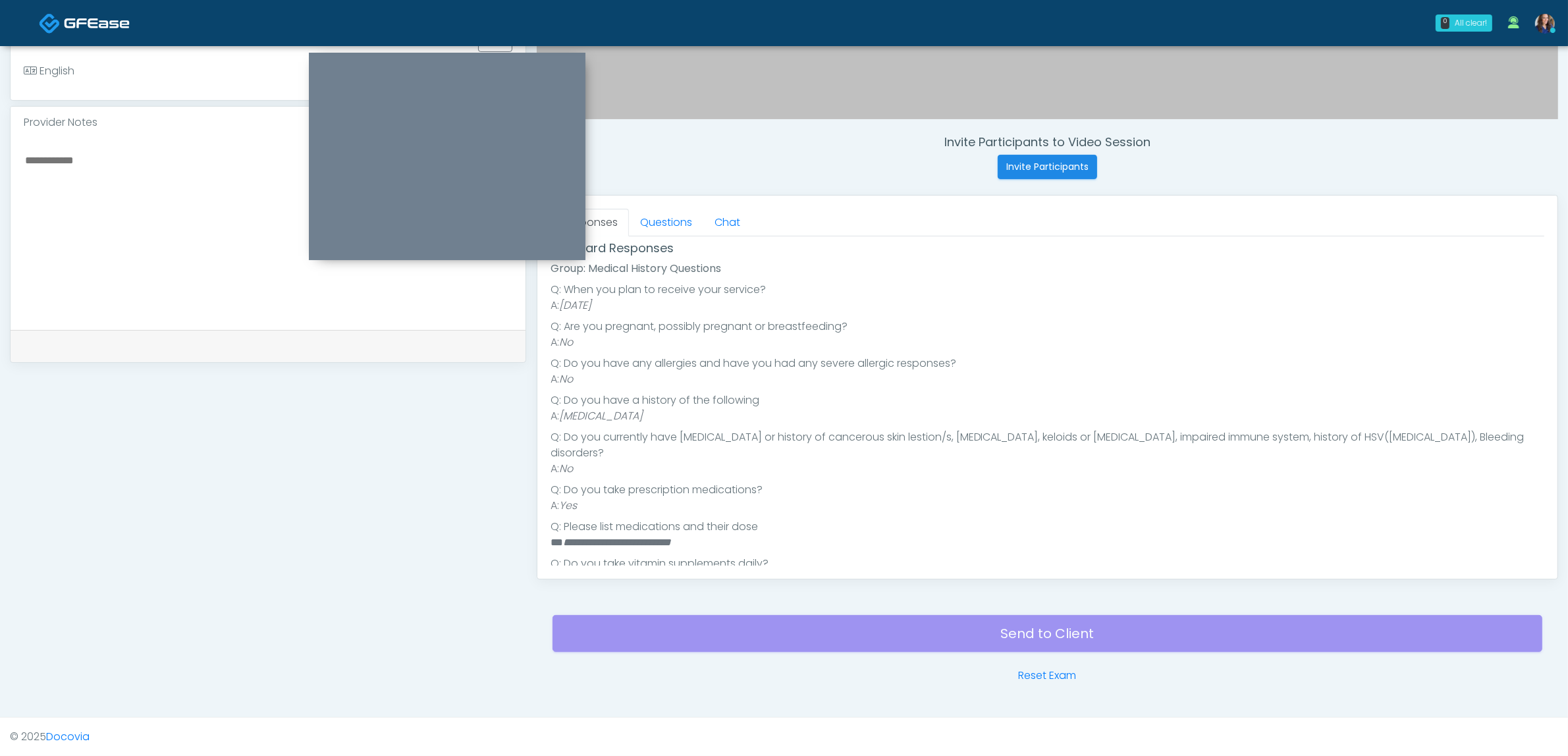
scroll to position [136, 0]
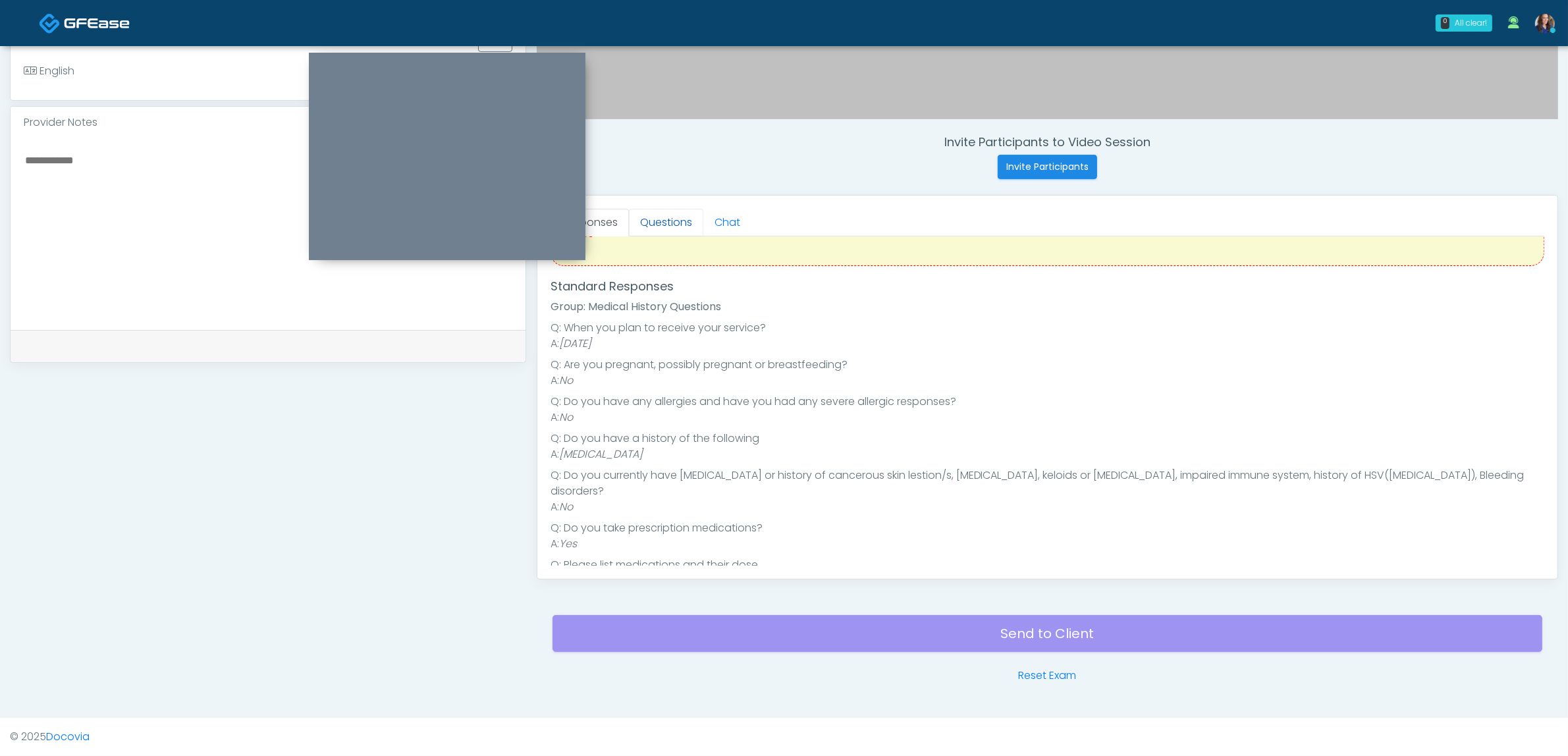
click at [655, 219] on link "Questions" at bounding box center [666, 223] width 74 height 28
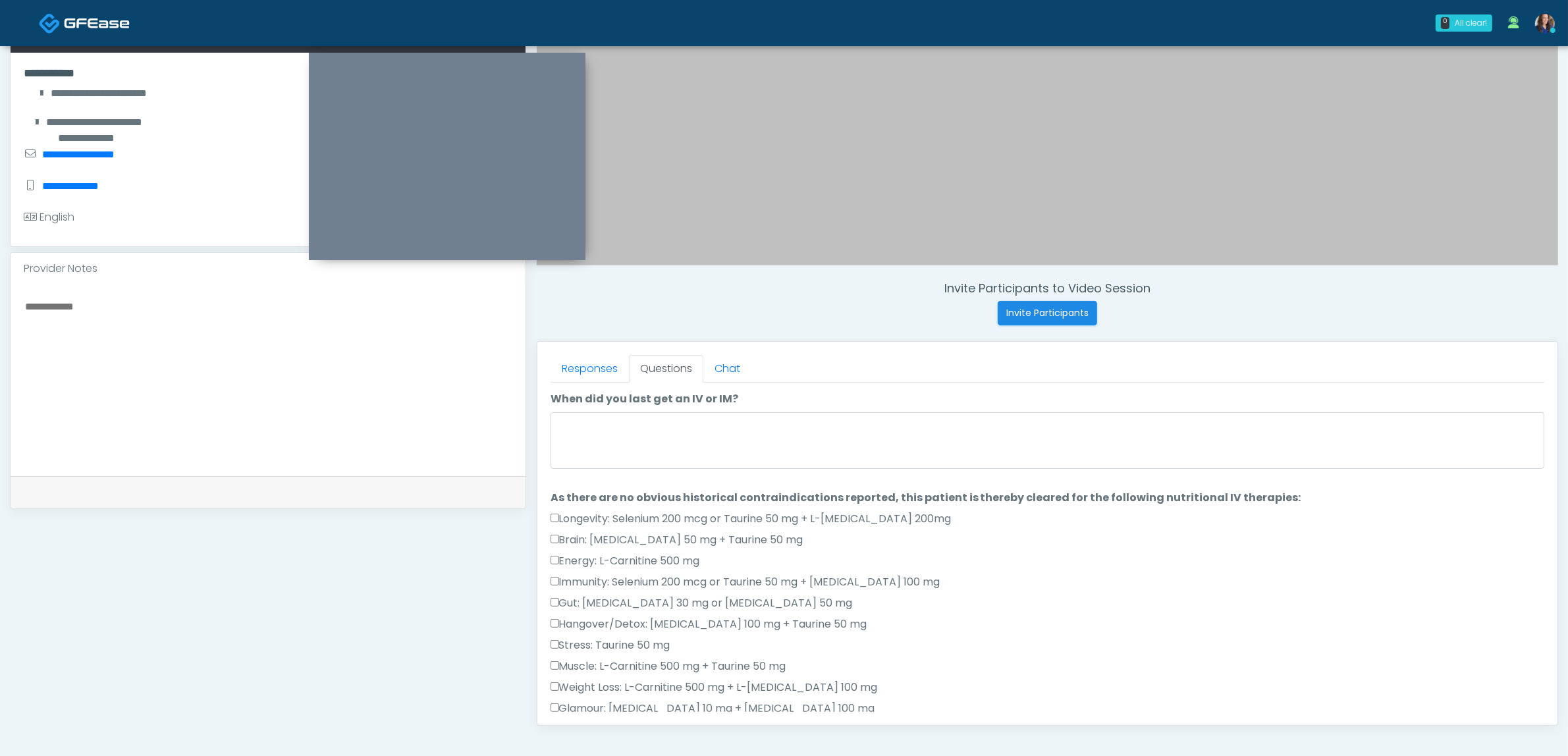
scroll to position [181, 0]
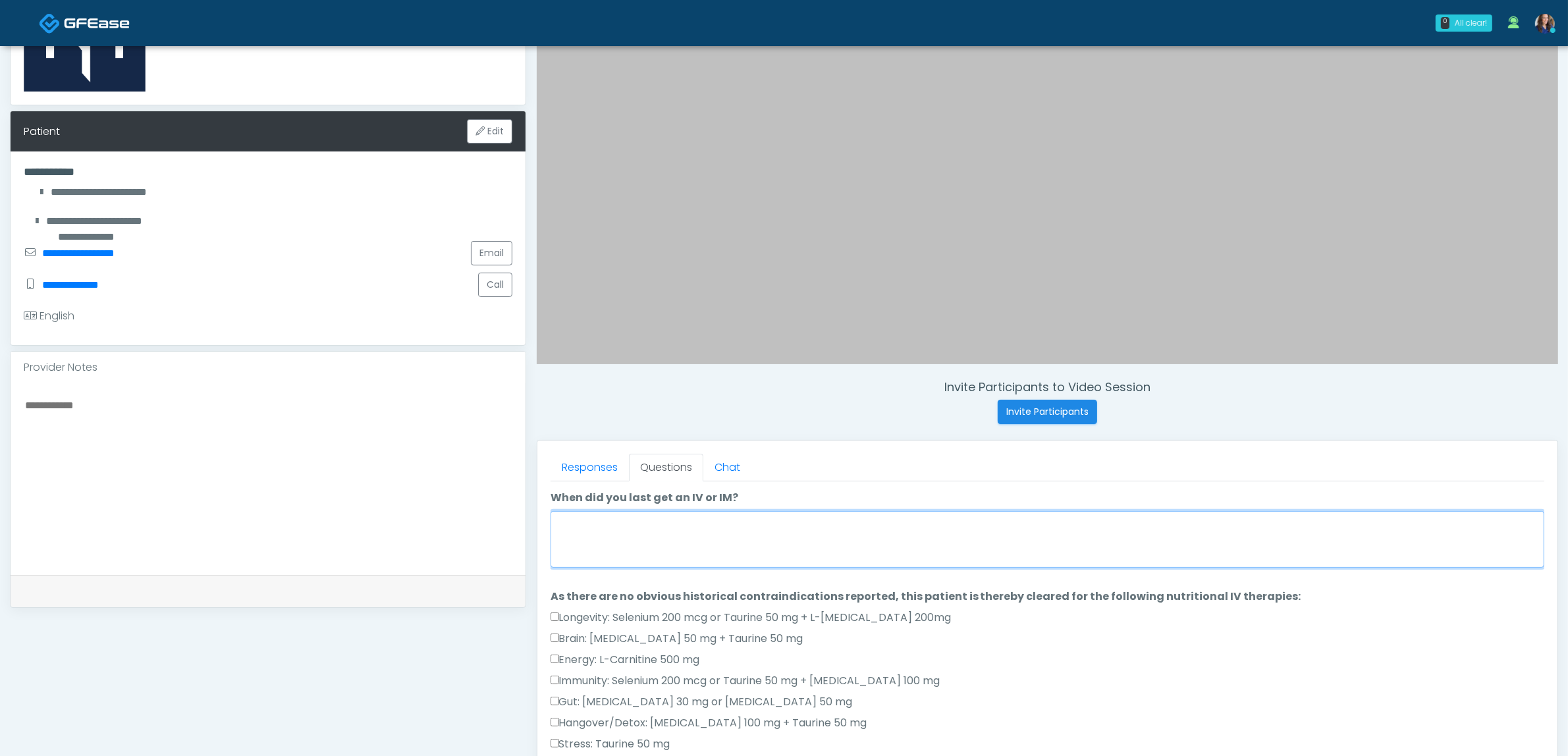
click at [707, 526] on textarea "When did you last get an IV or IM?" at bounding box center [1047, 539] width 994 height 57
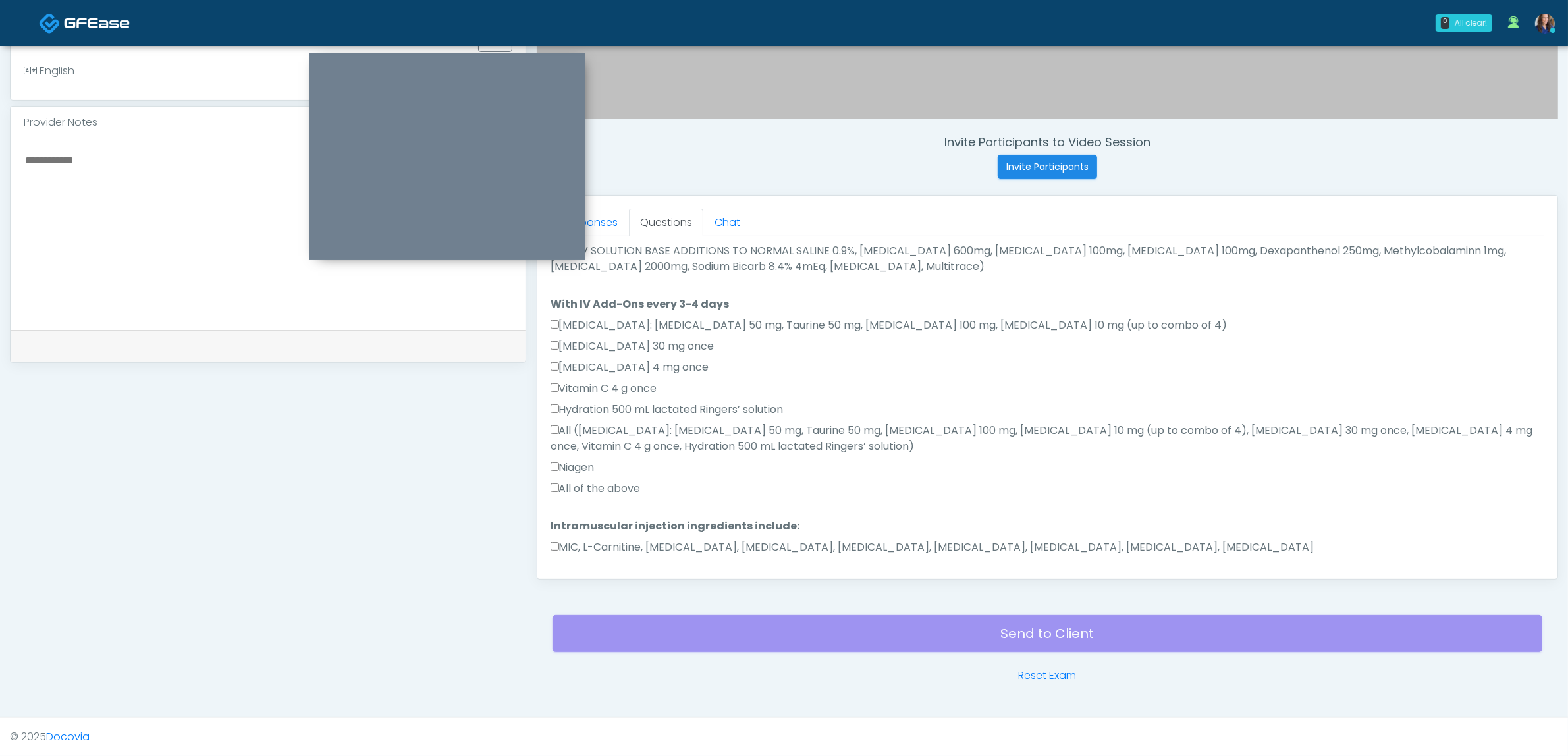
scroll to position [732, 0]
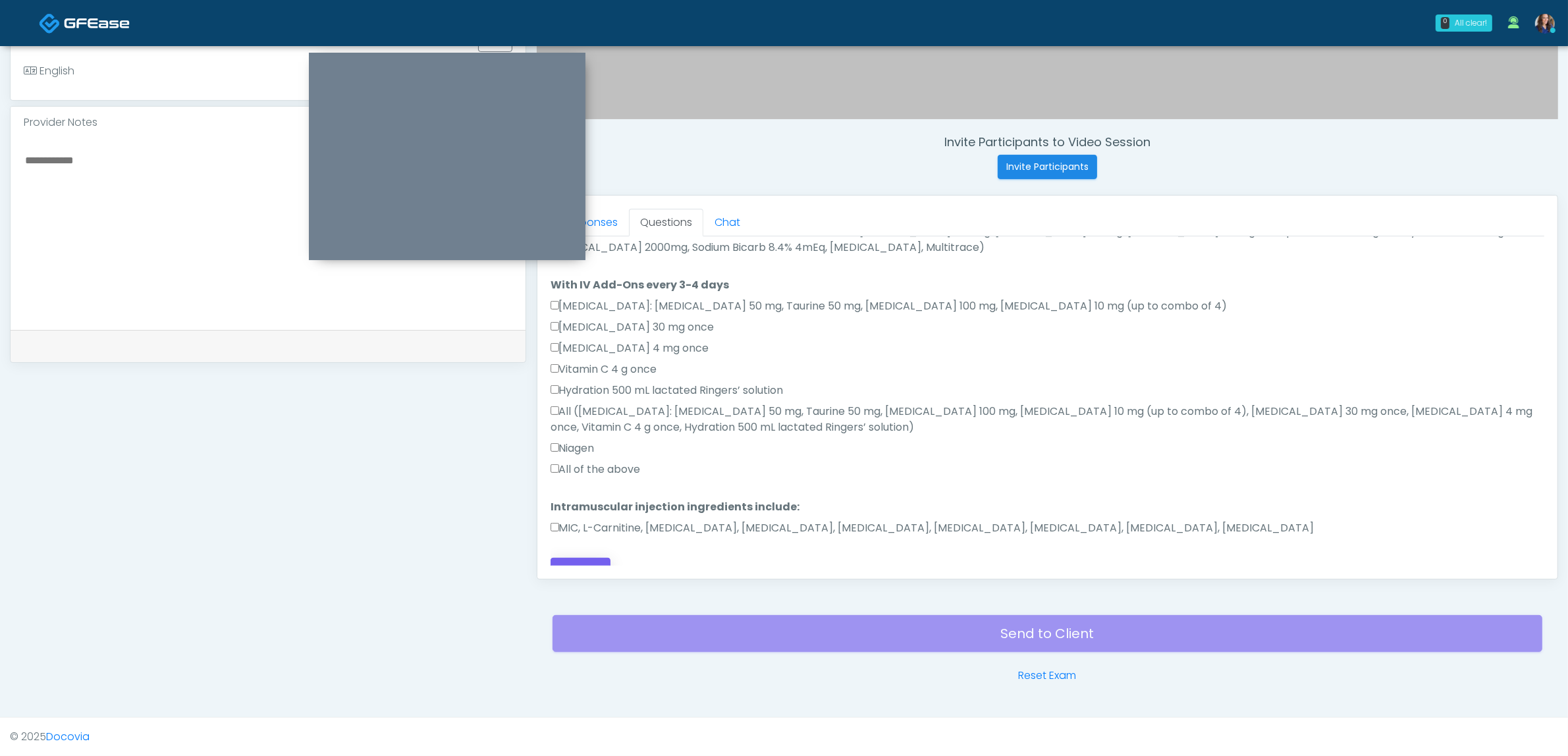
type textarea "**********"
click at [584, 558] on button "Continue" at bounding box center [580, 570] width 60 height 24
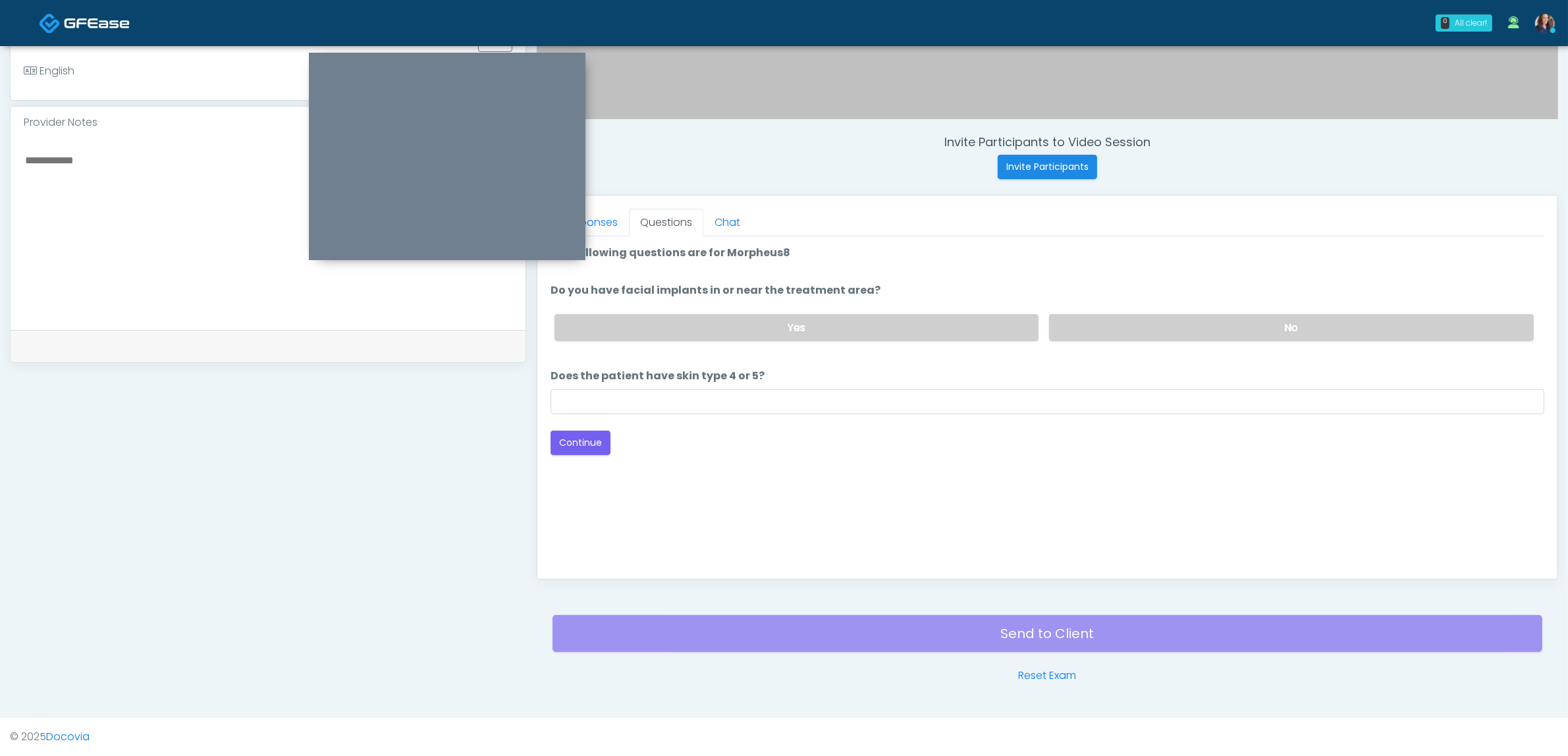
scroll to position [0, 0]
click at [1092, 314] on label "No" at bounding box center [1292, 327] width 485 height 27
click at [715, 406] on input "Does the patient have skin type 4 or 5?" at bounding box center [1047, 402] width 994 height 25
click at [579, 440] on button "Continue" at bounding box center [580, 443] width 60 height 24
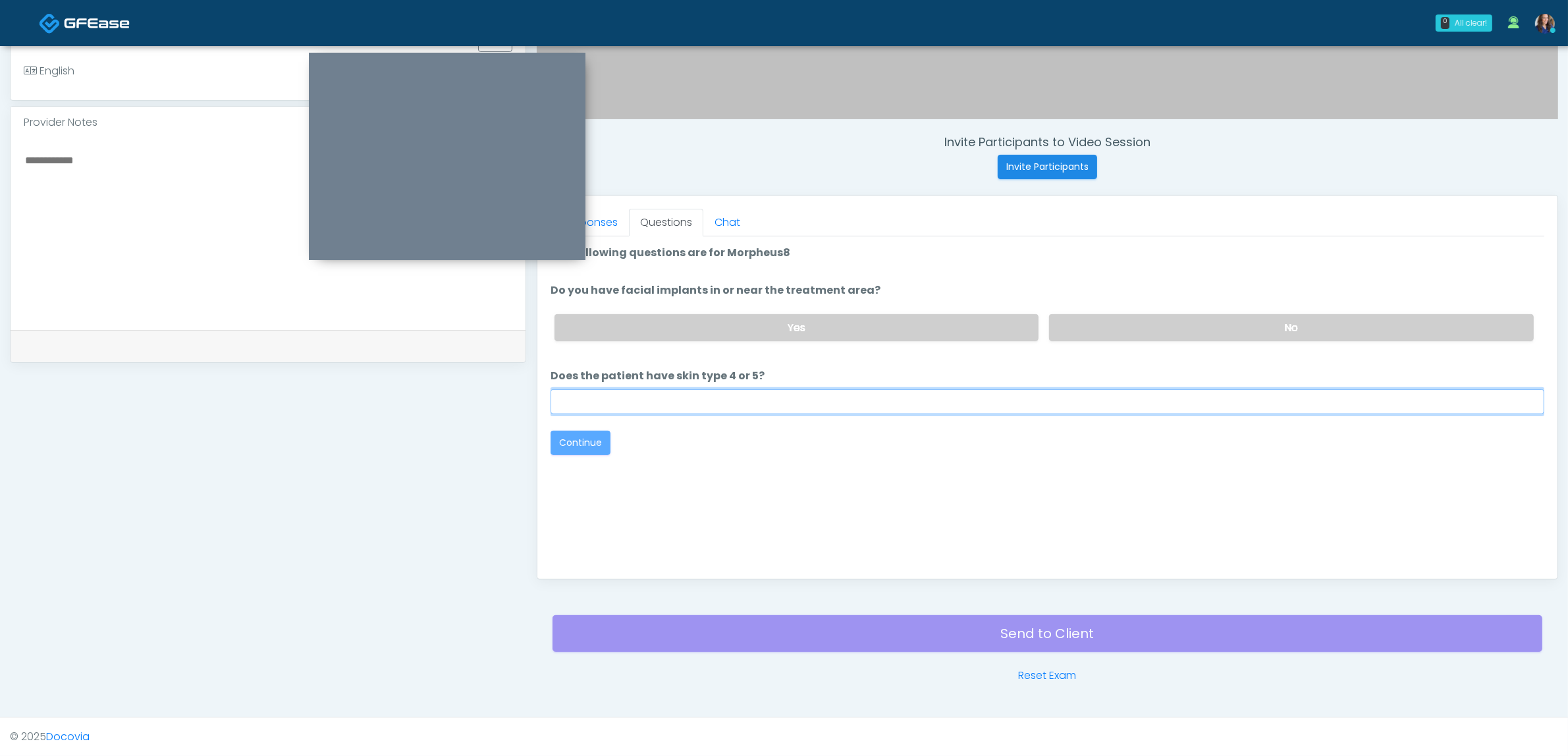
click at [621, 398] on input "Does the patient have skin type 4 or 5?" at bounding box center [1047, 402] width 994 height 25
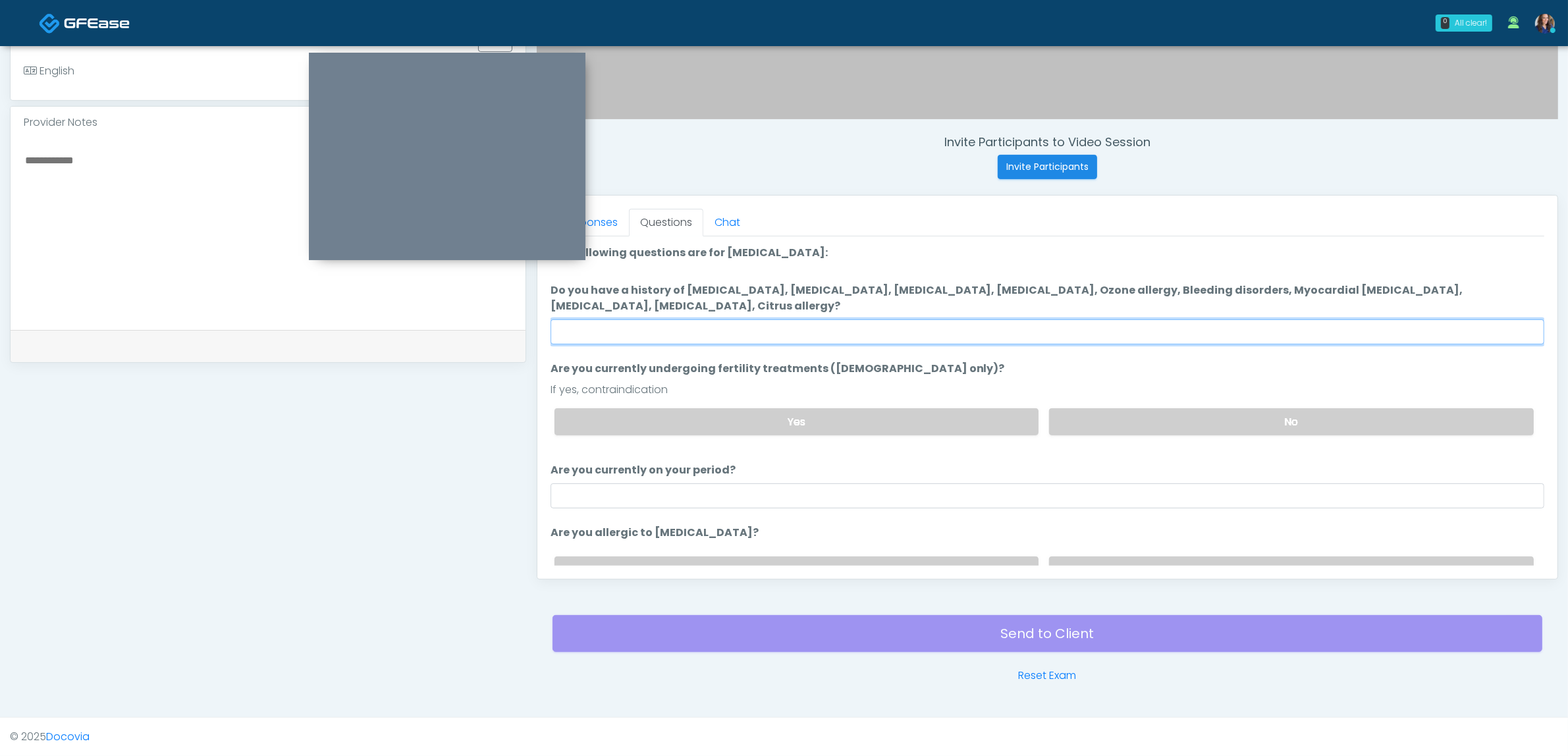
drag, startPoint x: 808, startPoint y: 332, endPoint x: 807, endPoint y: 340, distance: 8.1
click at [808, 332] on input "Do you have a history of Hyperthyroidism, Hypotension, Hypocalcemia, Hypoglycem…" at bounding box center [1047, 332] width 994 height 25
type input "**"
drag, startPoint x: 1150, startPoint y: 419, endPoint x: 1088, endPoint y: 496, distance: 98.9
click at [1151, 419] on label "No" at bounding box center [1292, 422] width 485 height 27
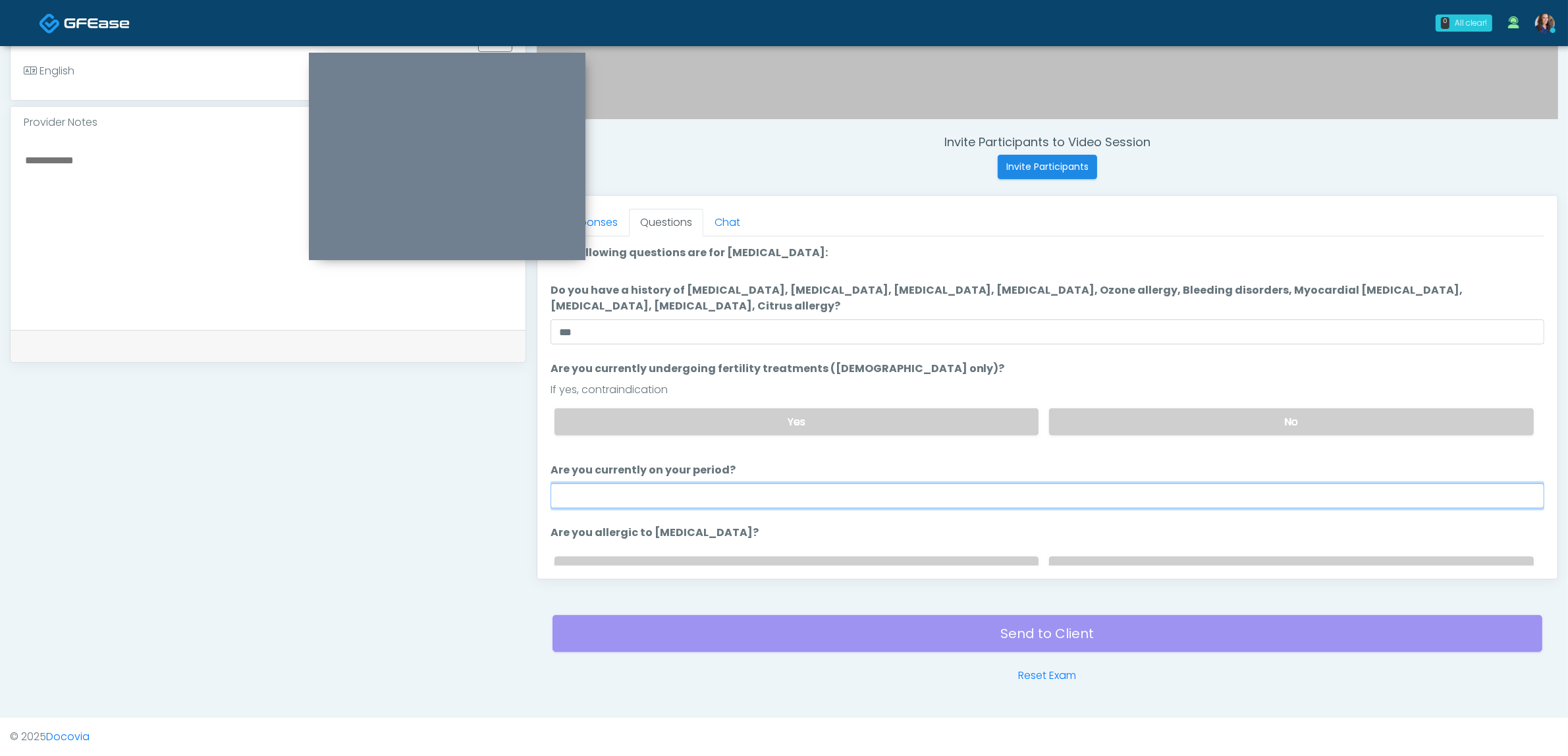
drag, startPoint x: 1032, startPoint y: 493, endPoint x: 991, endPoint y: 505, distance: 42.7
click at [1031, 493] on input "Are you currently on your period?" at bounding box center [1047, 495] width 994 height 25
type input "**"
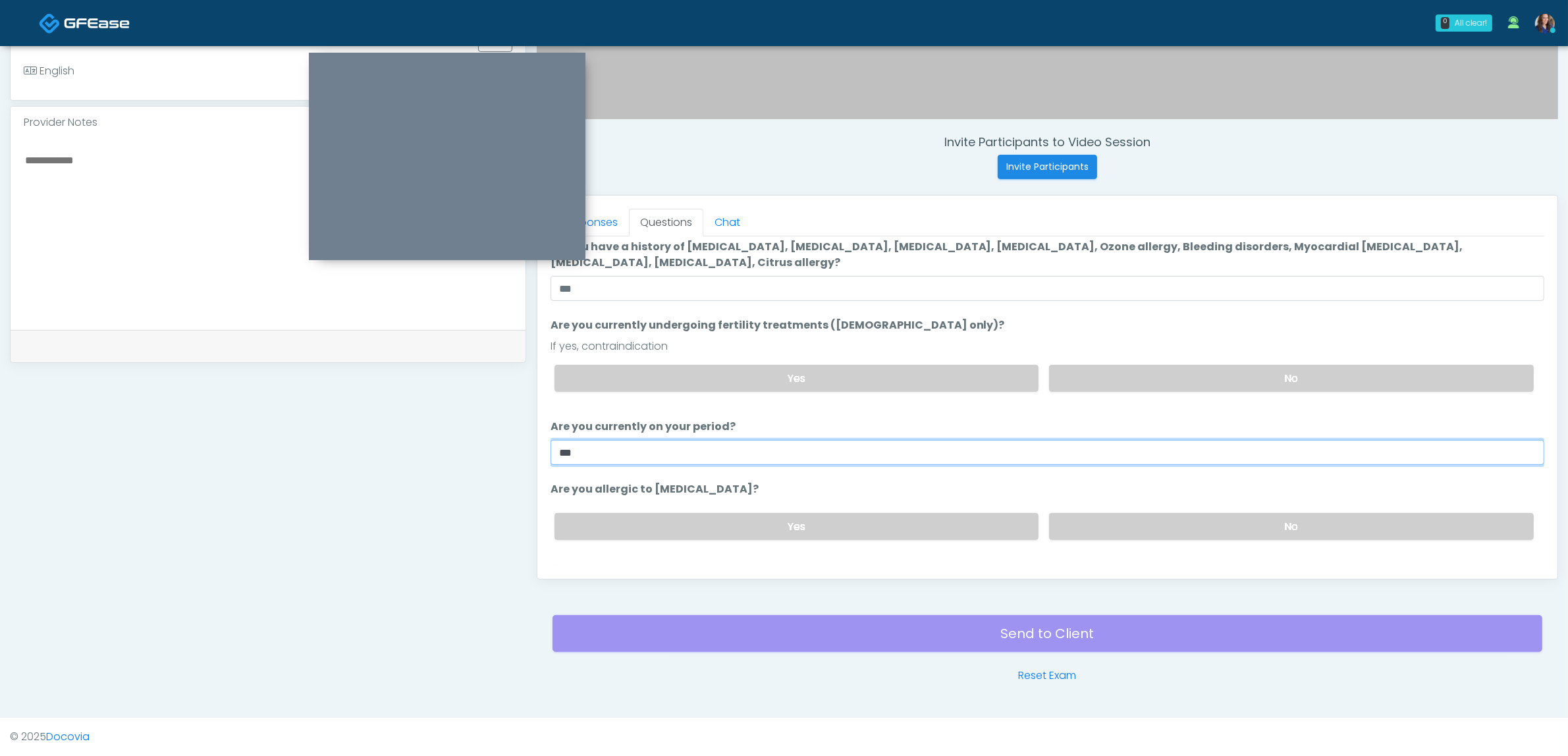
scroll to position [66, 0]
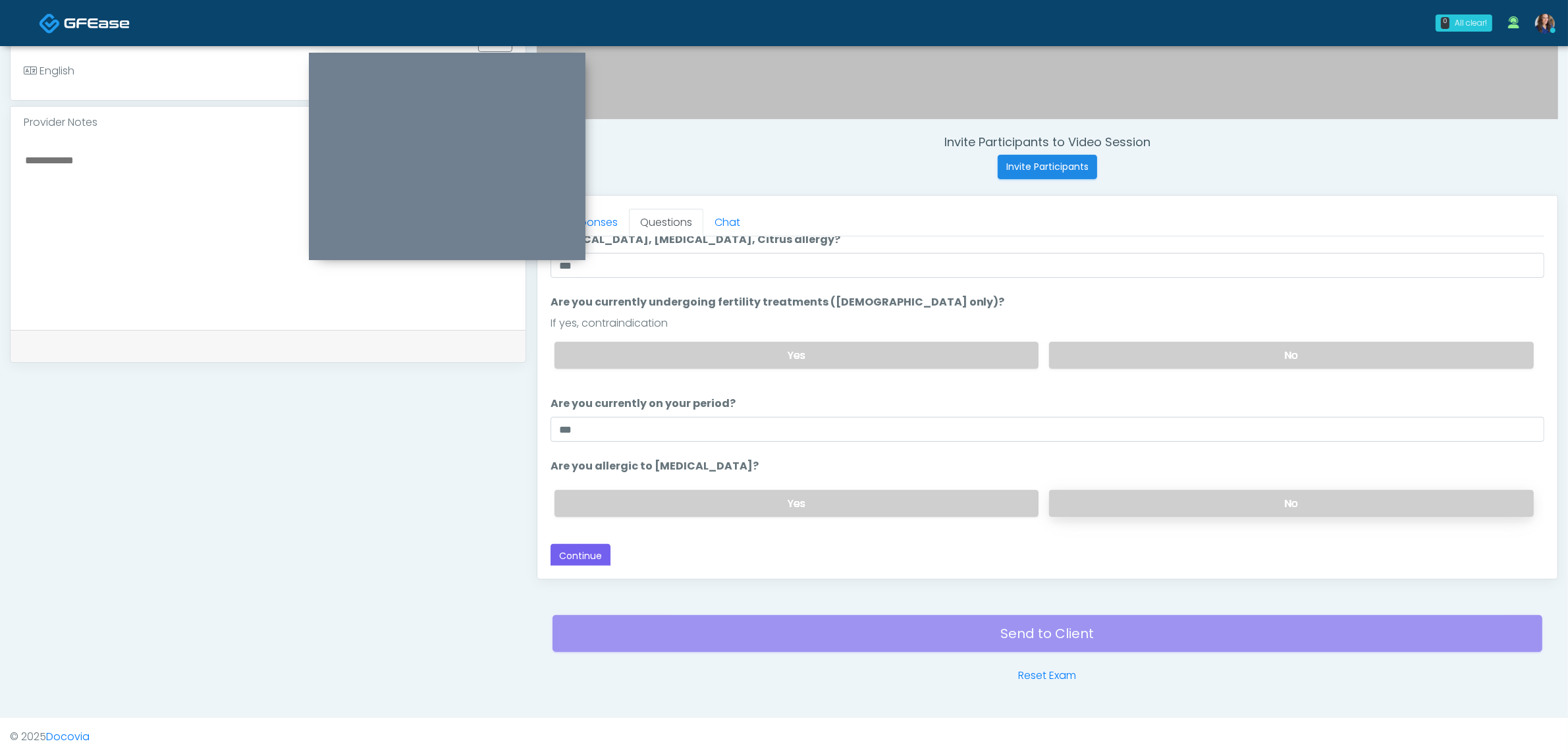
click at [1141, 500] on label "No" at bounding box center [1292, 503] width 485 height 27
click at [599, 544] on button "Continue" at bounding box center [580, 556] width 60 height 24
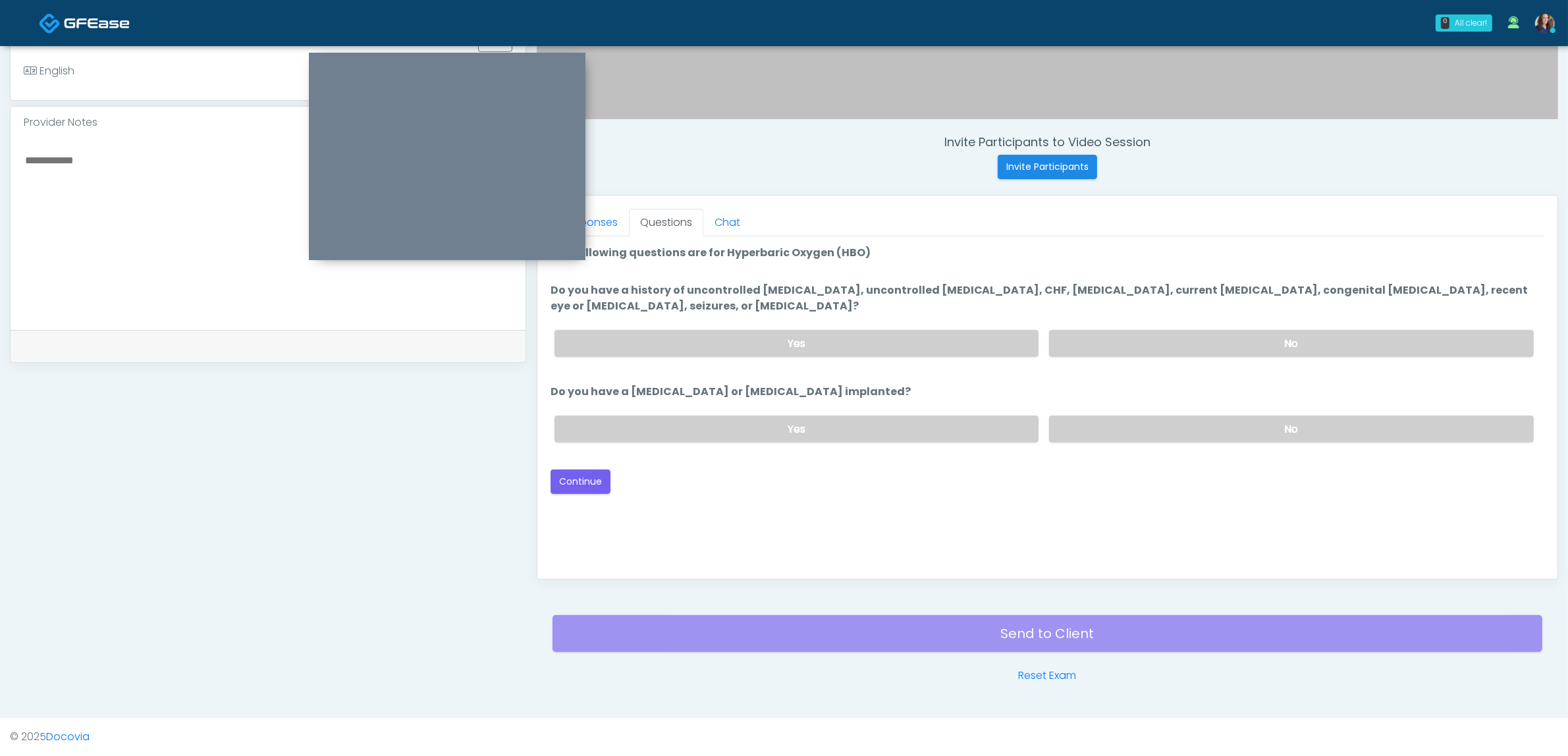
drag, startPoint x: 1127, startPoint y: 338, endPoint x: 1139, endPoint y: 356, distance: 21.6
click at [1128, 338] on label "No" at bounding box center [1292, 343] width 485 height 27
click at [1164, 426] on label "No" at bounding box center [1292, 429] width 485 height 27
click at [561, 475] on button "Continue" at bounding box center [580, 482] width 60 height 24
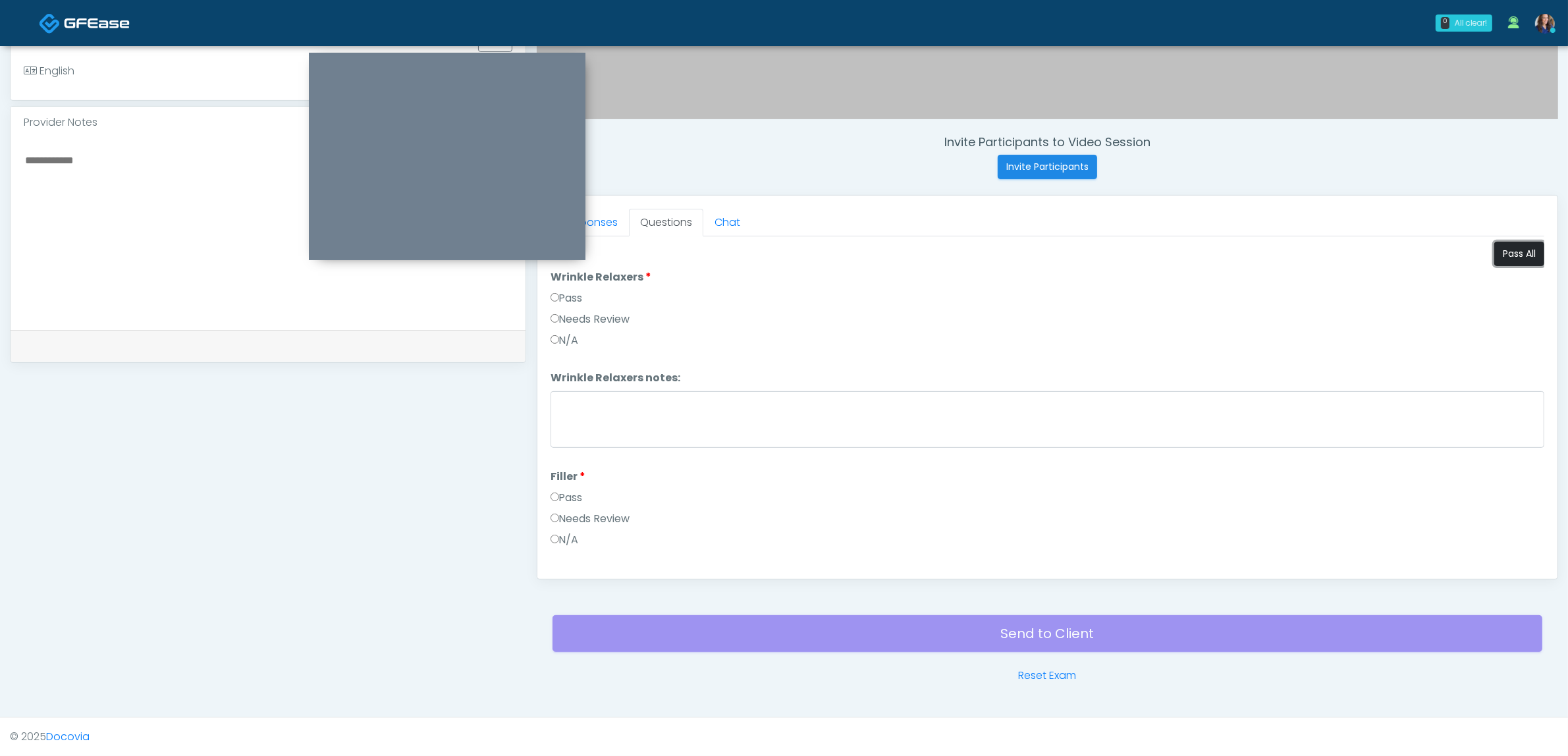
click at [1494, 250] on button "Pass All" at bounding box center [1519, 254] width 50 height 24
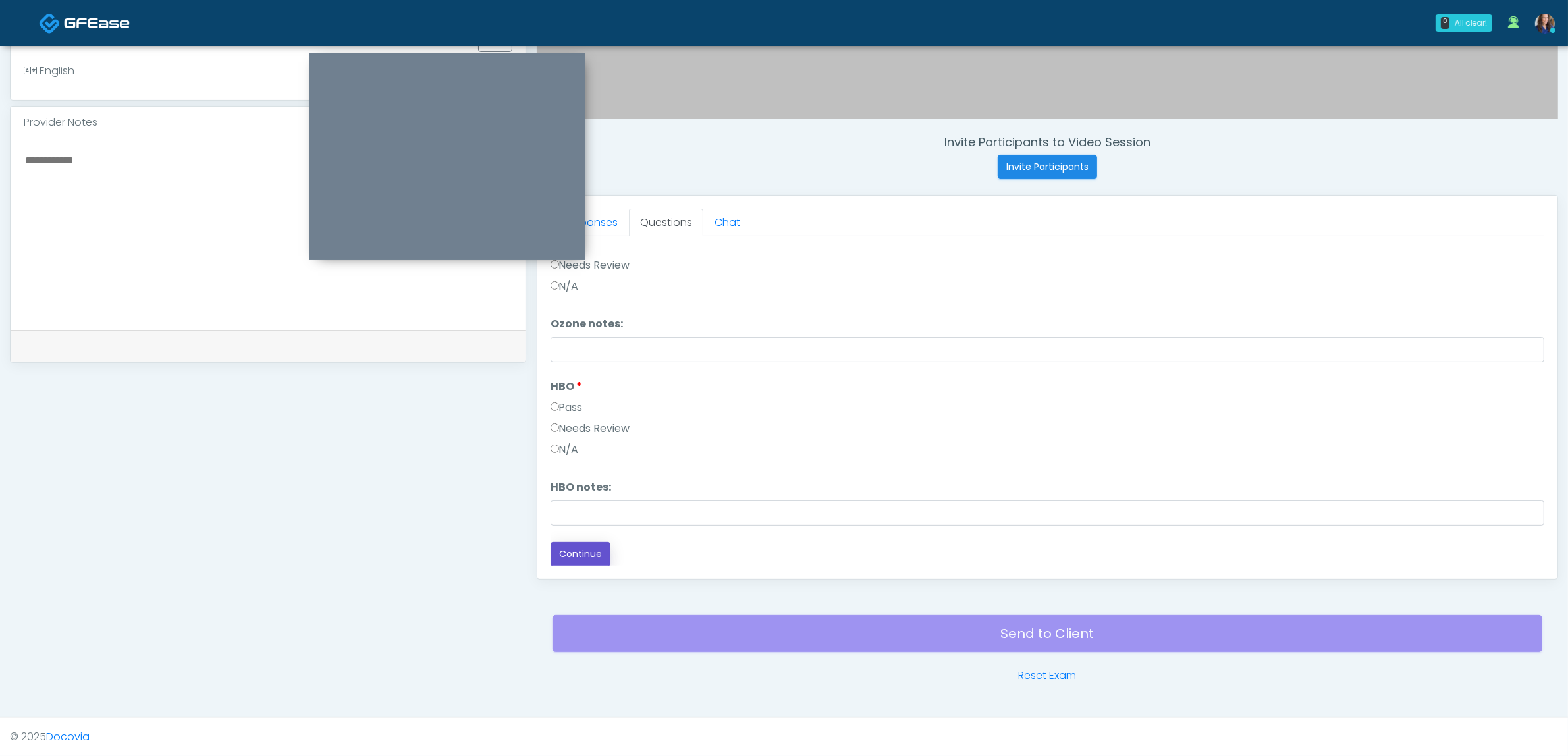
click at [590, 552] on button "Continue" at bounding box center [580, 554] width 60 height 24
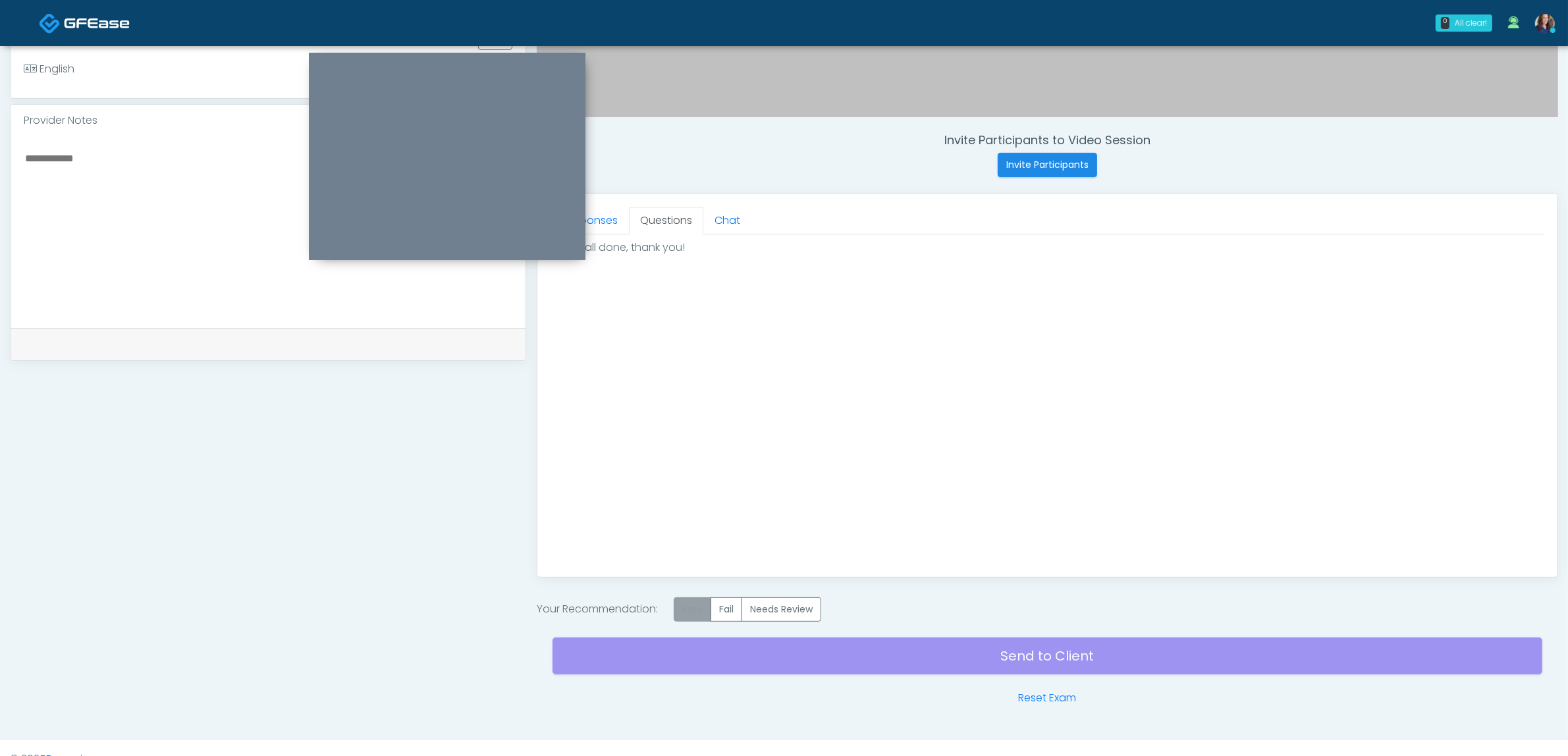
click at [689, 614] on label "Pass" at bounding box center [692, 610] width 38 height 24
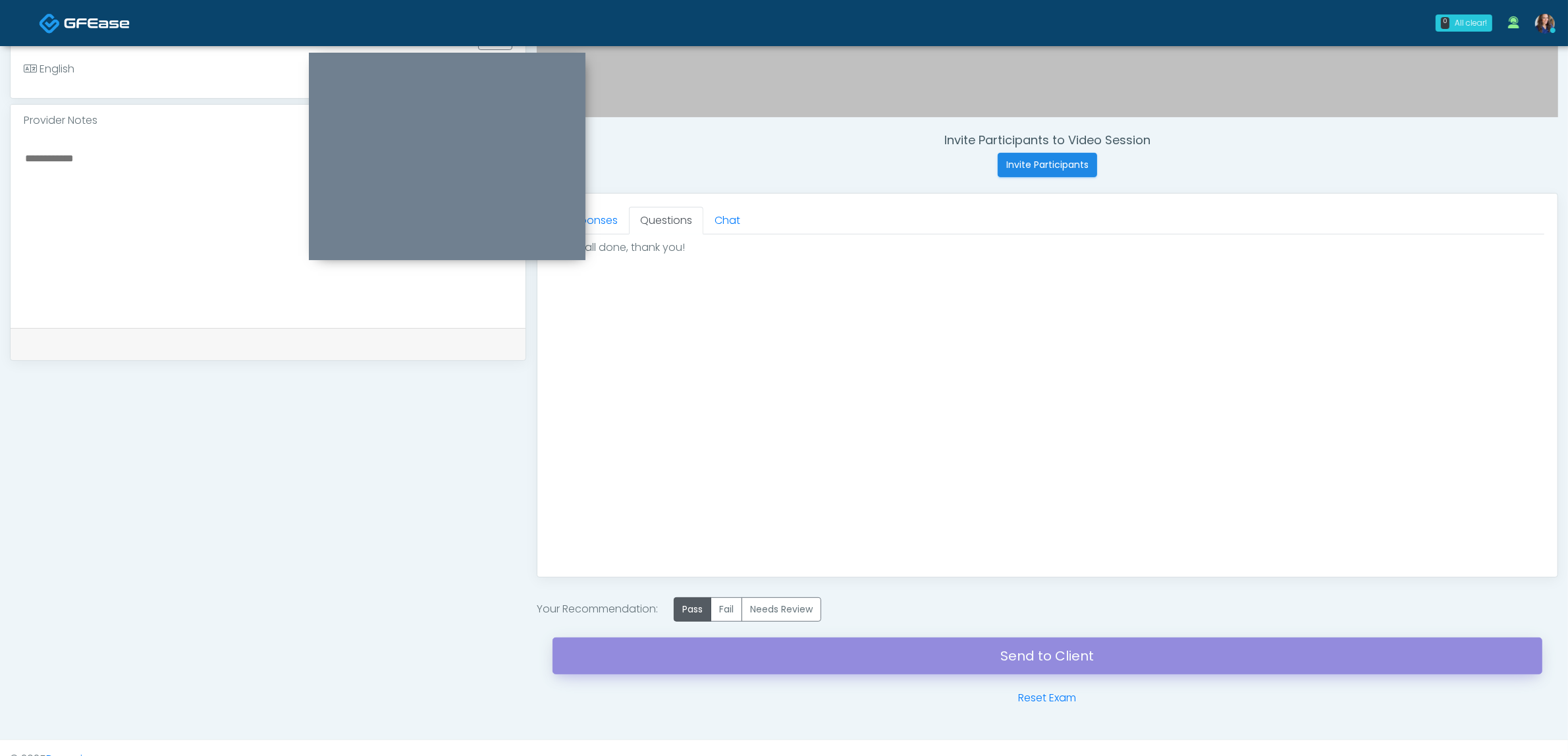
click at [870, 660] on link "Send to Client" at bounding box center [1047, 656] width 990 height 37
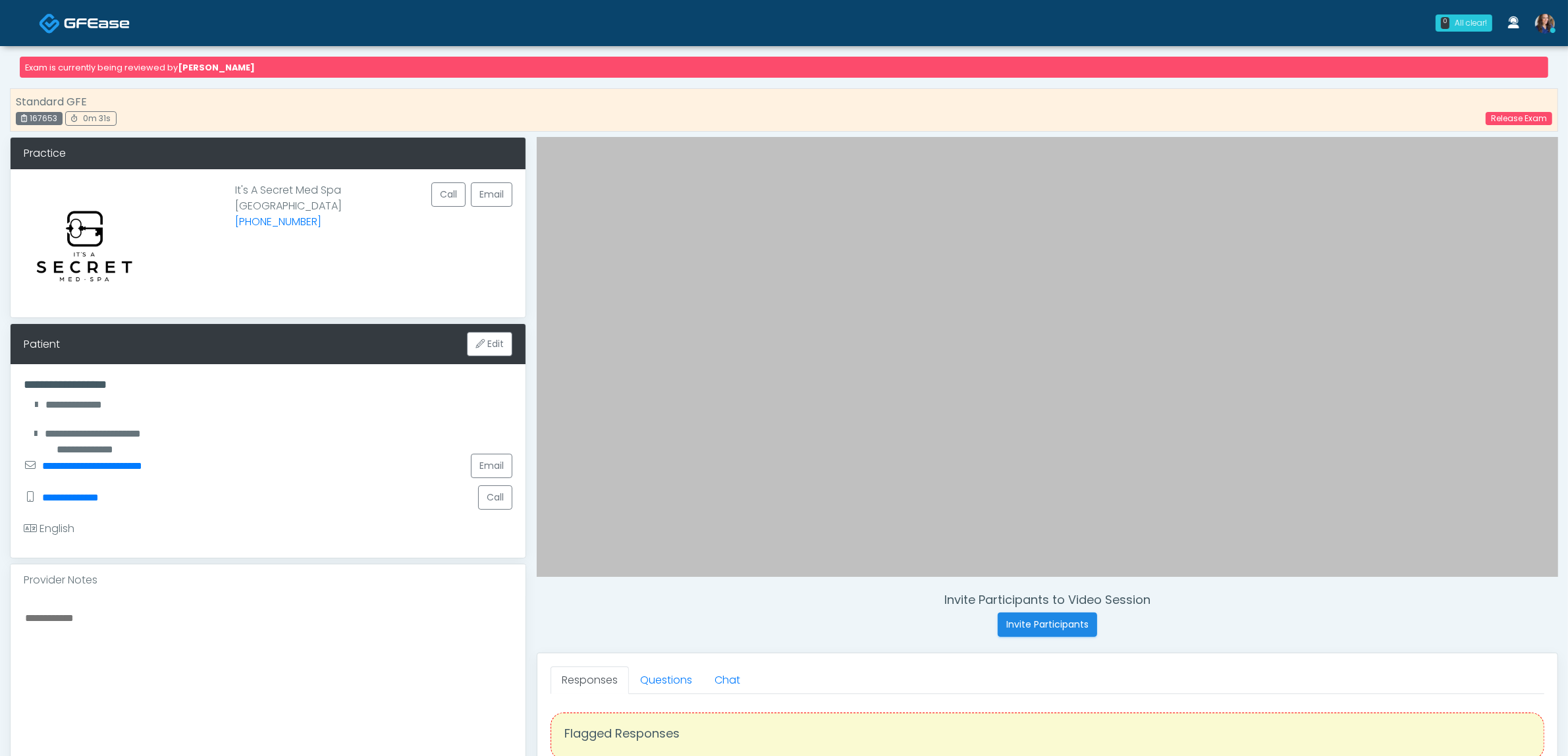
click at [78, 12] on link at bounding box center [84, 23] width 91 height 43
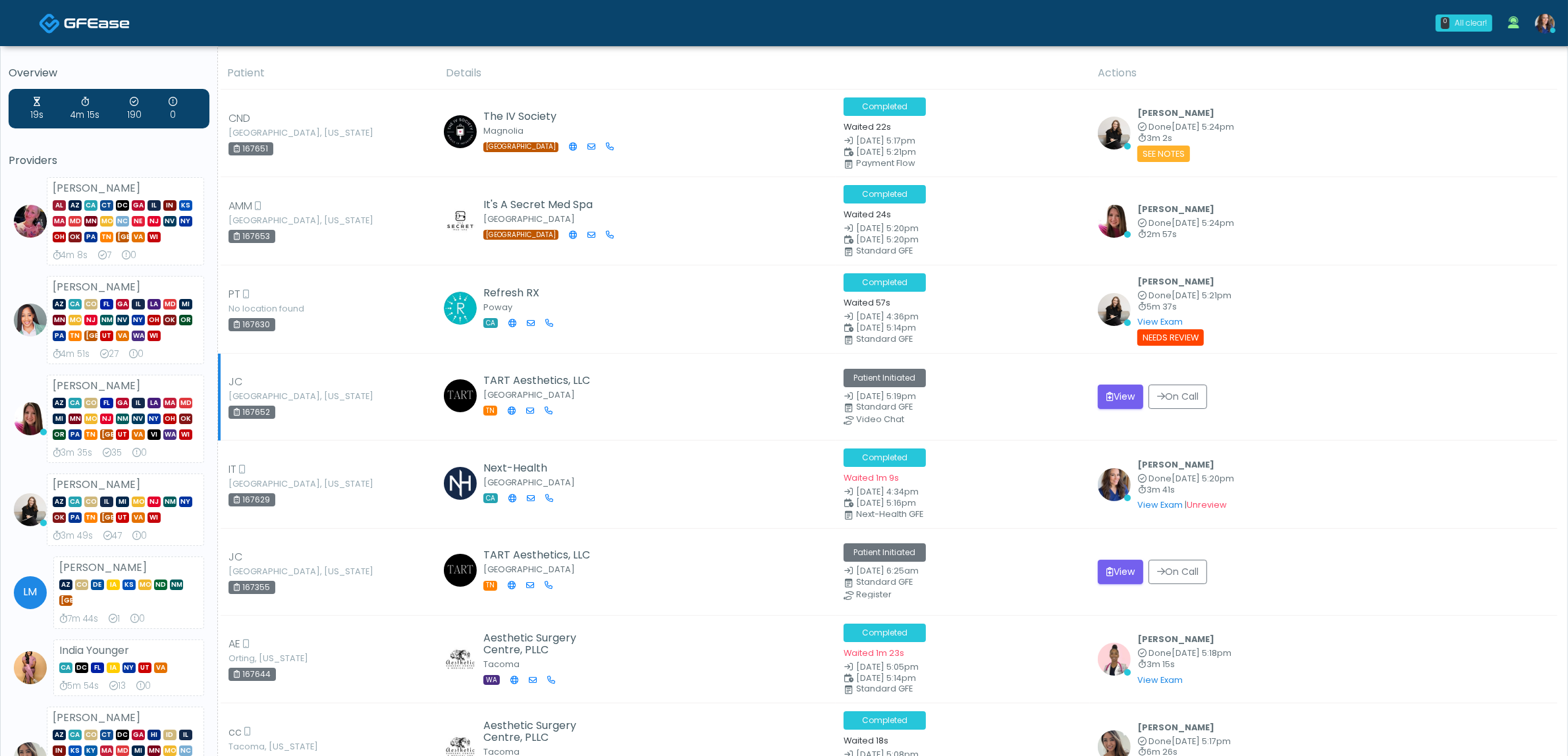
click at [706, 385] on td "TART Aesthetics, LLC Hendersonville TN" at bounding box center [637, 396] width 398 height 87
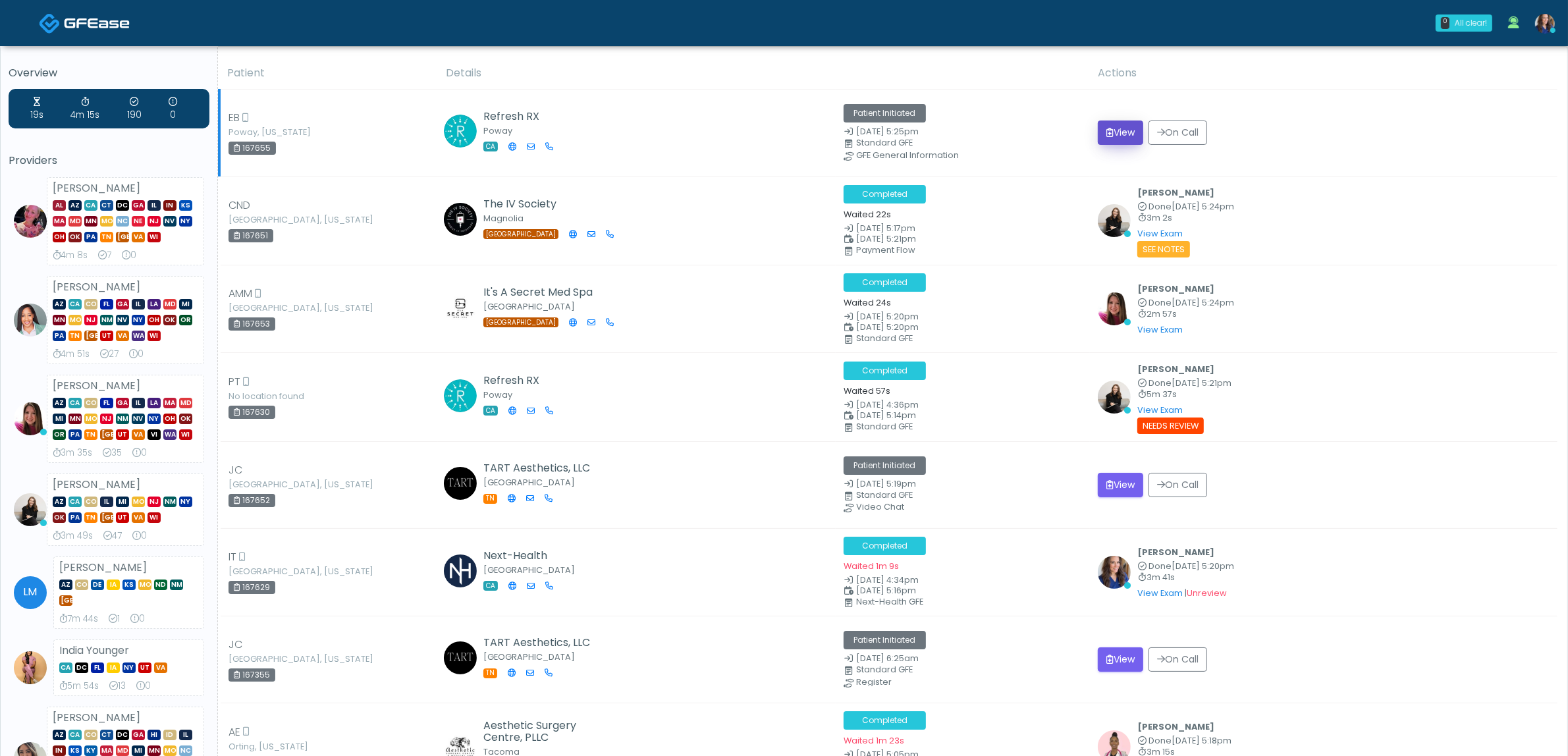
click at [1121, 130] on button "View" at bounding box center [1121, 133] width 46 height 24
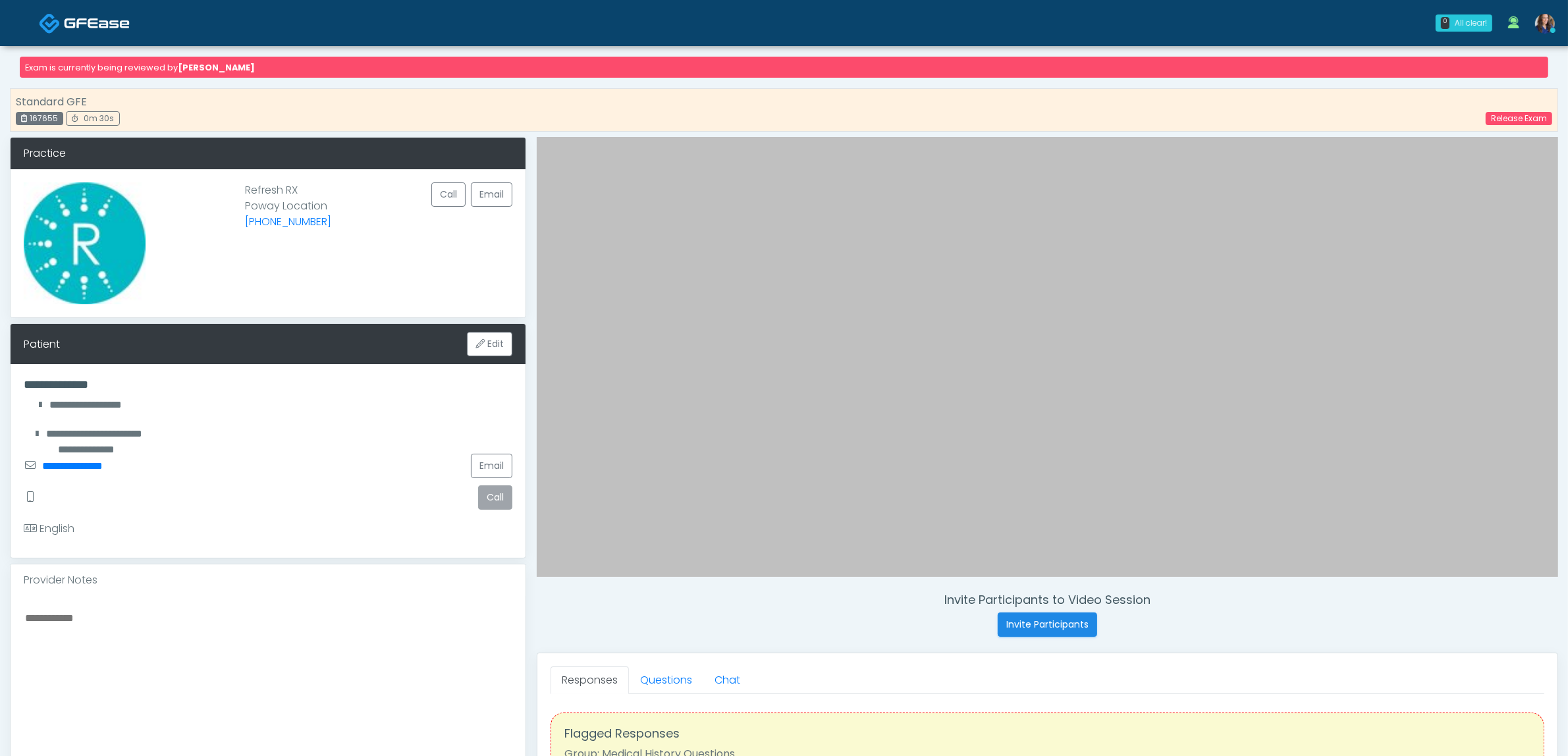
click at [89, 17] on img at bounding box center [96, 23] width 66 height 13
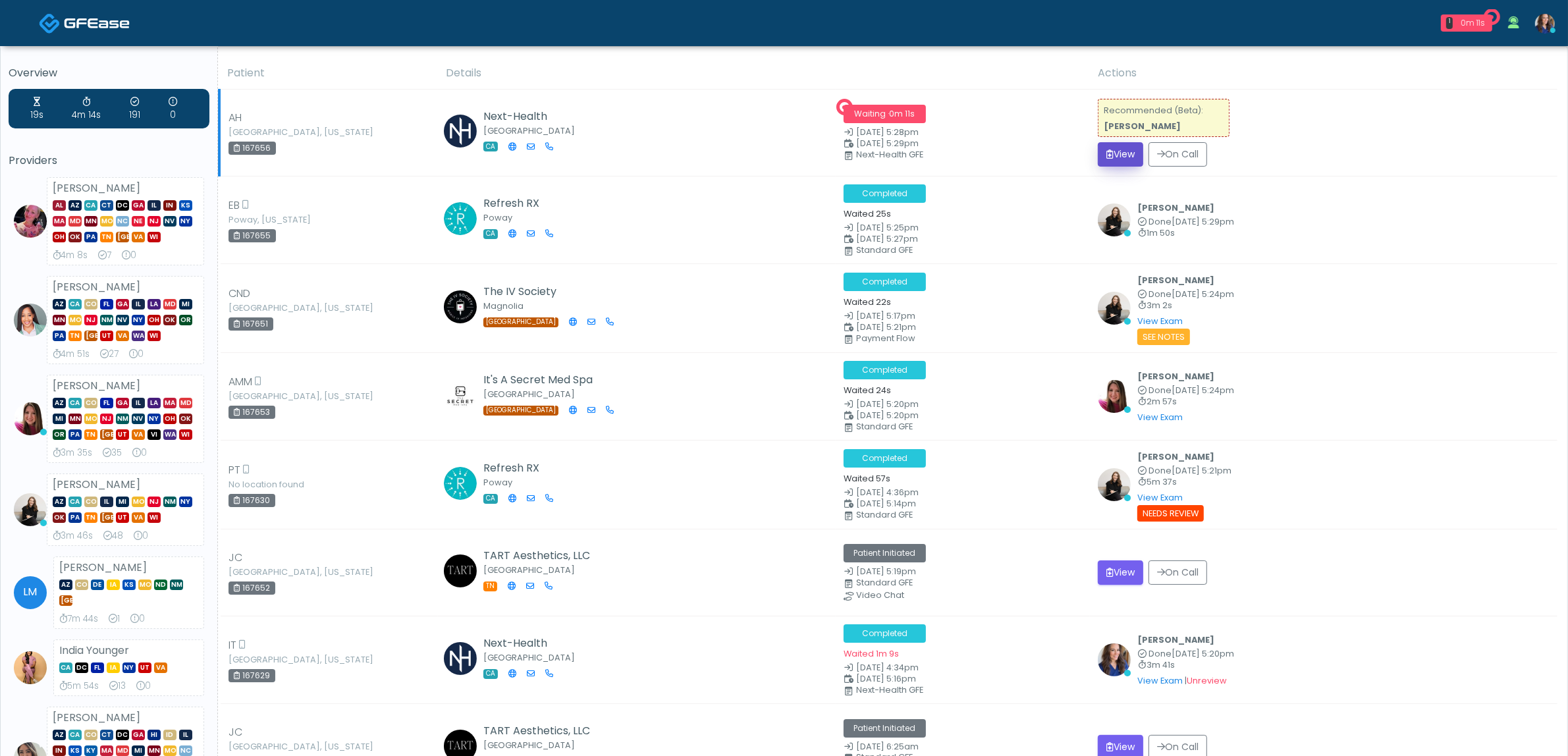
click at [1128, 150] on button "View" at bounding box center [1121, 155] width 46 height 24
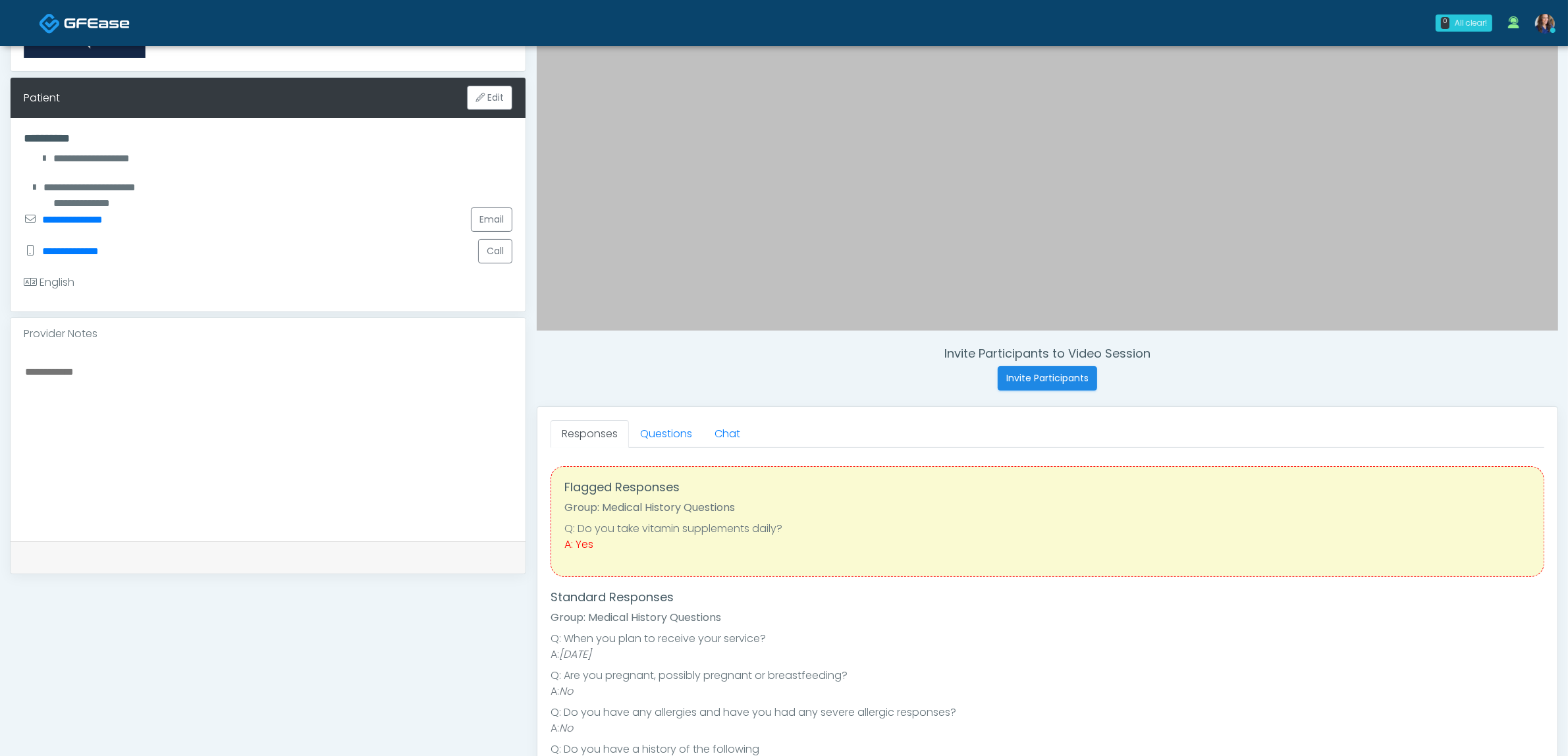
scroll to position [247, 0]
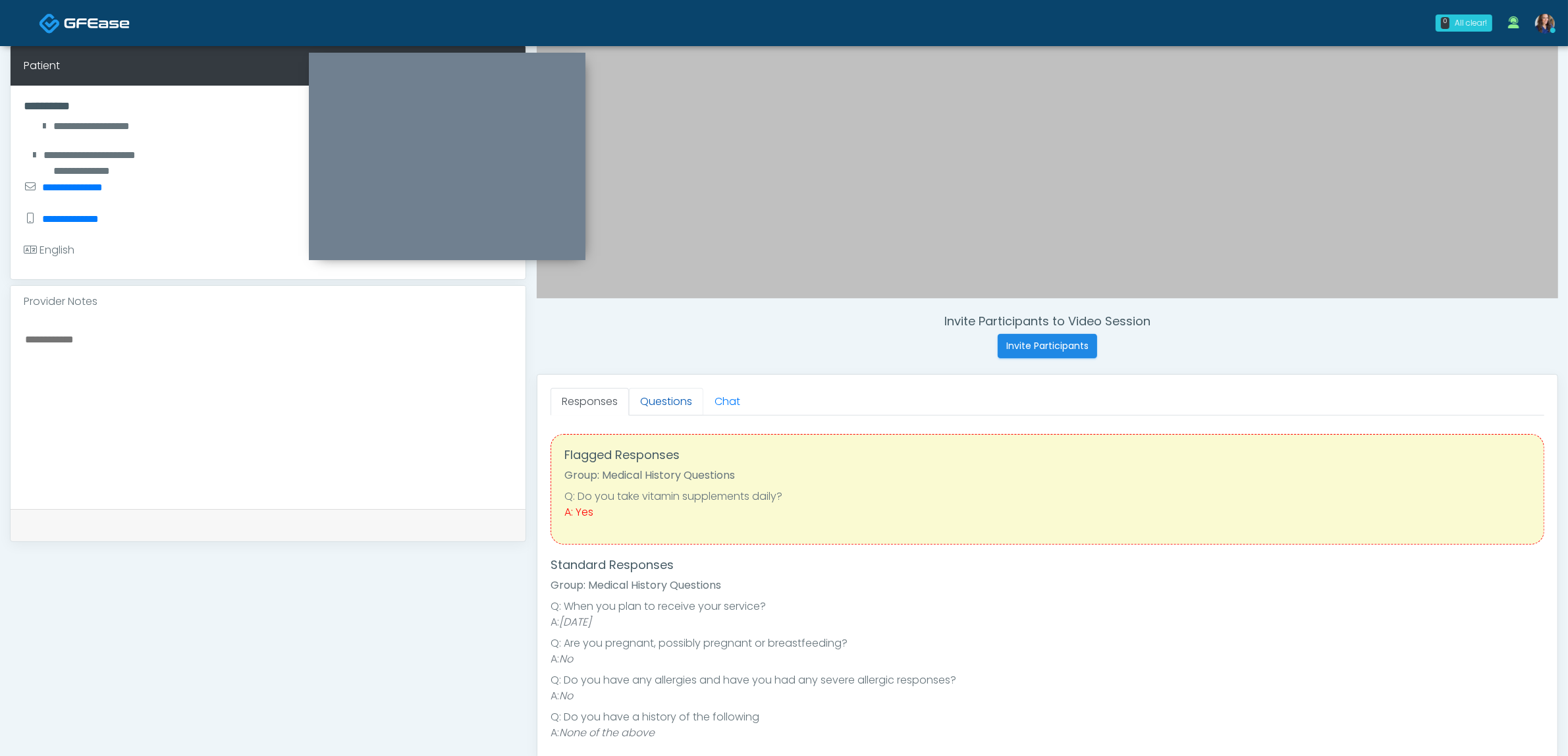
click at [666, 400] on link "Questions" at bounding box center [666, 402] width 74 height 28
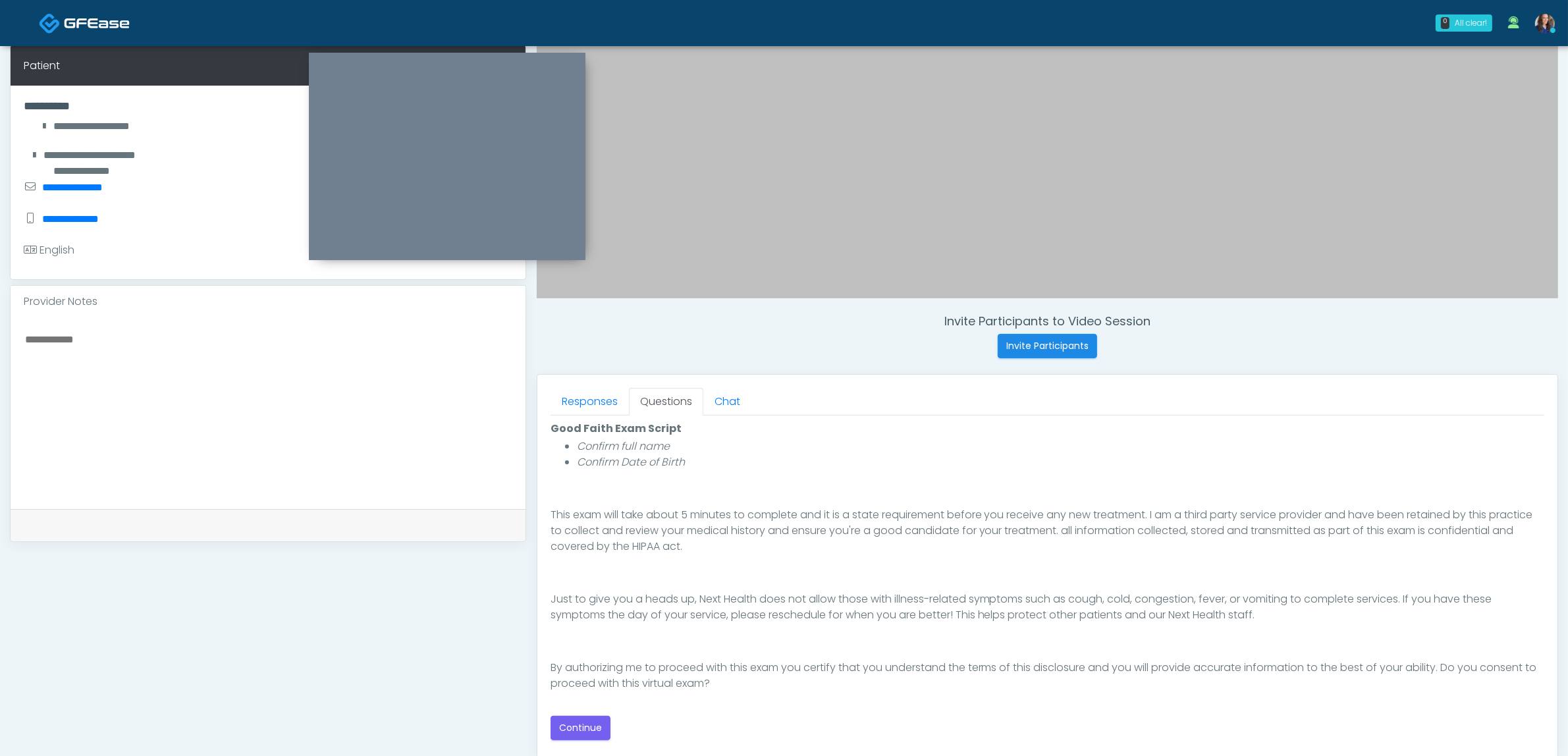
scroll to position [158, 0]
click at [609, 725] on button "Continue" at bounding box center [580, 728] width 60 height 24
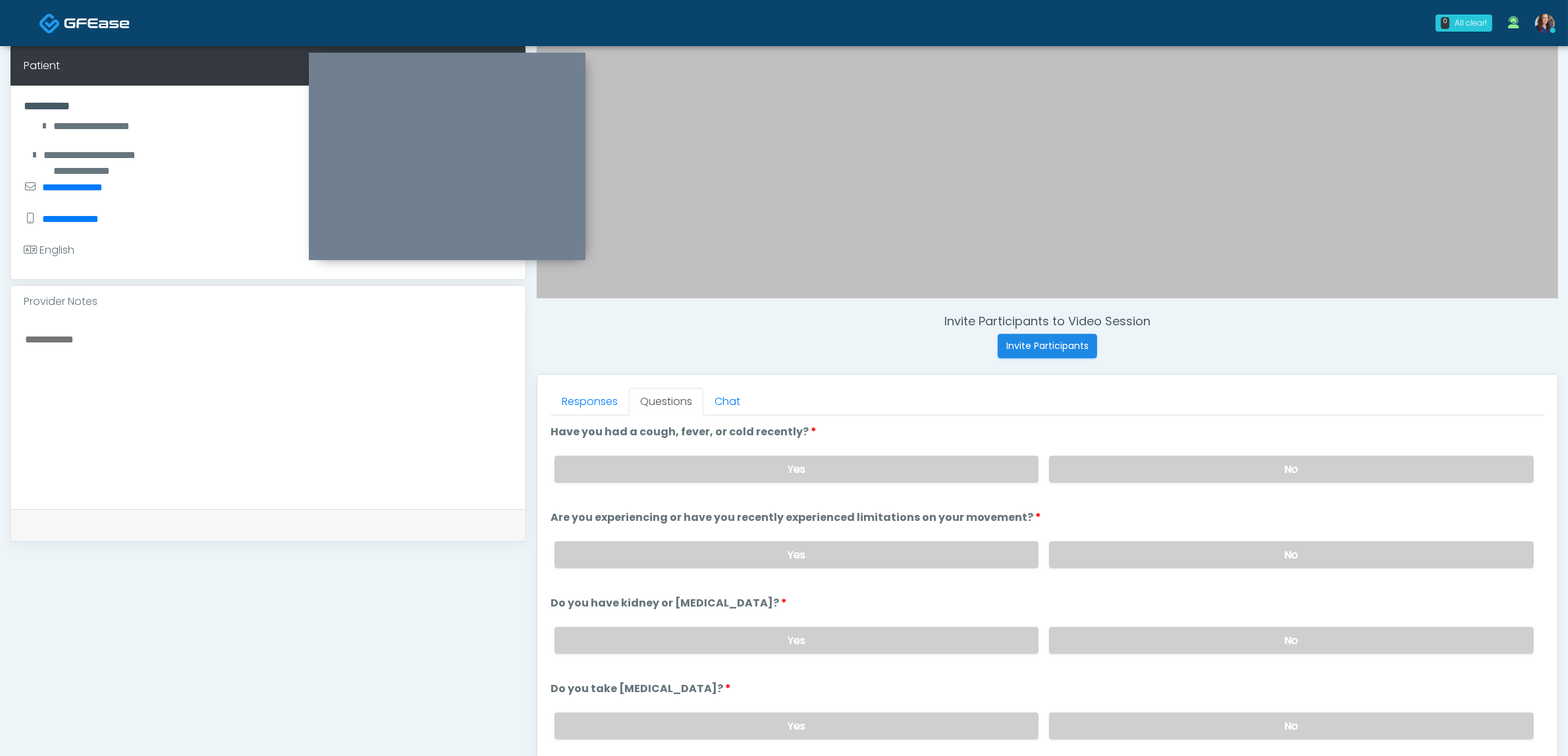
scroll to position [428, 0]
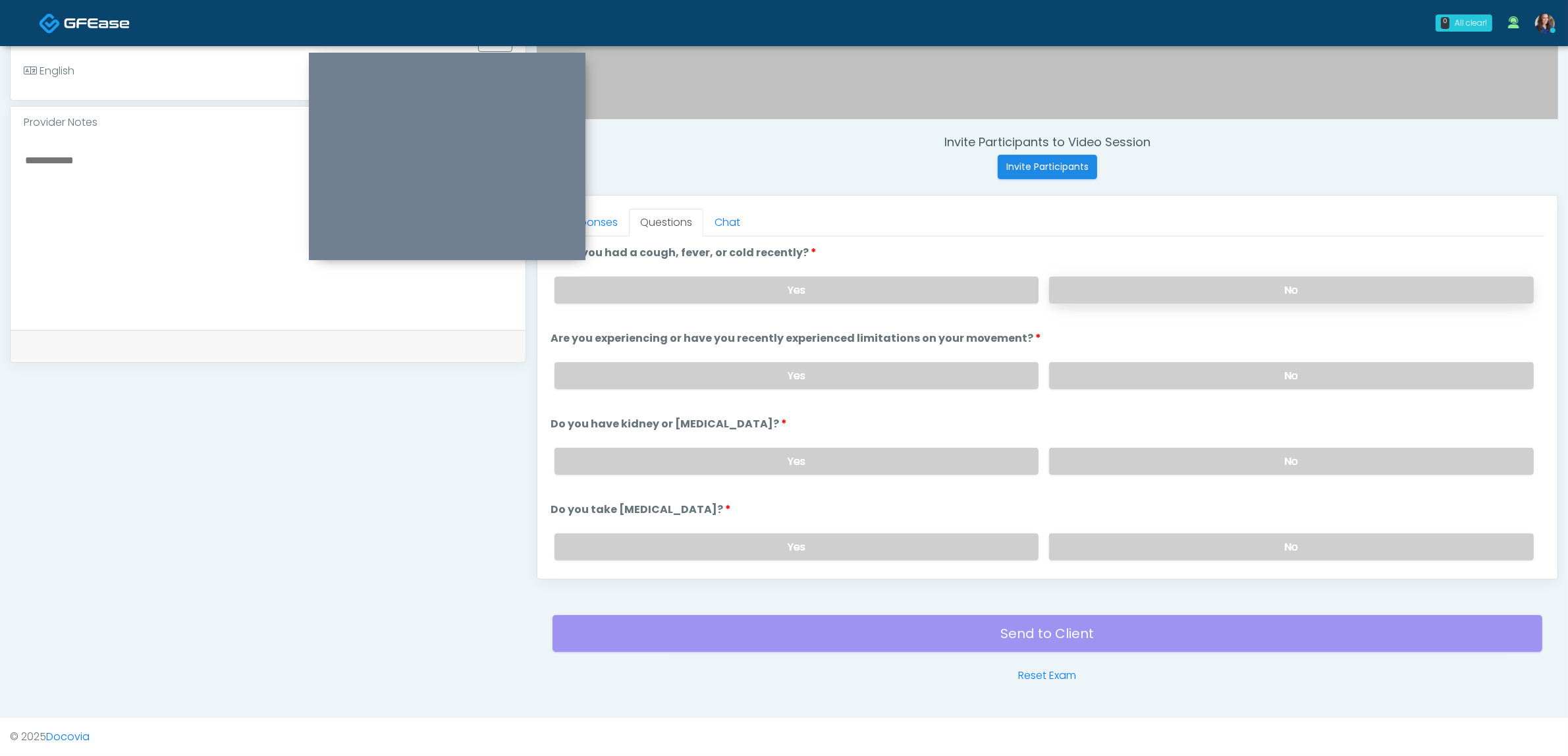
click at [1117, 281] on label "No" at bounding box center [1292, 290] width 485 height 27
click at [1114, 367] on label "No" at bounding box center [1292, 375] width 485 height 27
drag, startPoint x: 1110, startPoint y: 450, endPoint x: 1108, endPoint y: 459, distance: 9.2
click at [1110, 452] on label "No" at bounding box center [1292, 461] width 485 height 27
click at [1096, 541] on label "No" at bounding box center [1292, 547] width 485 height 27
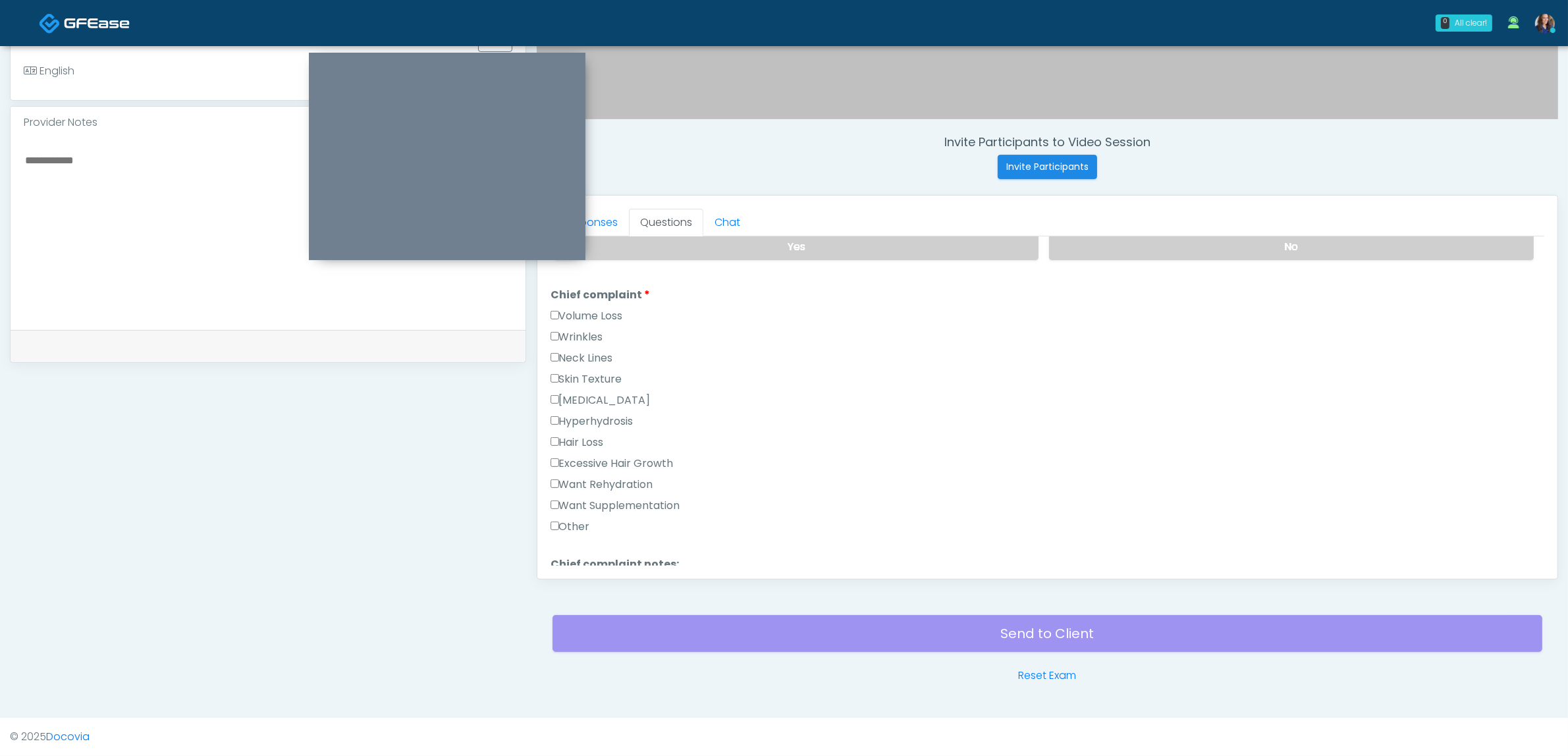
scroll to position [329, 0]
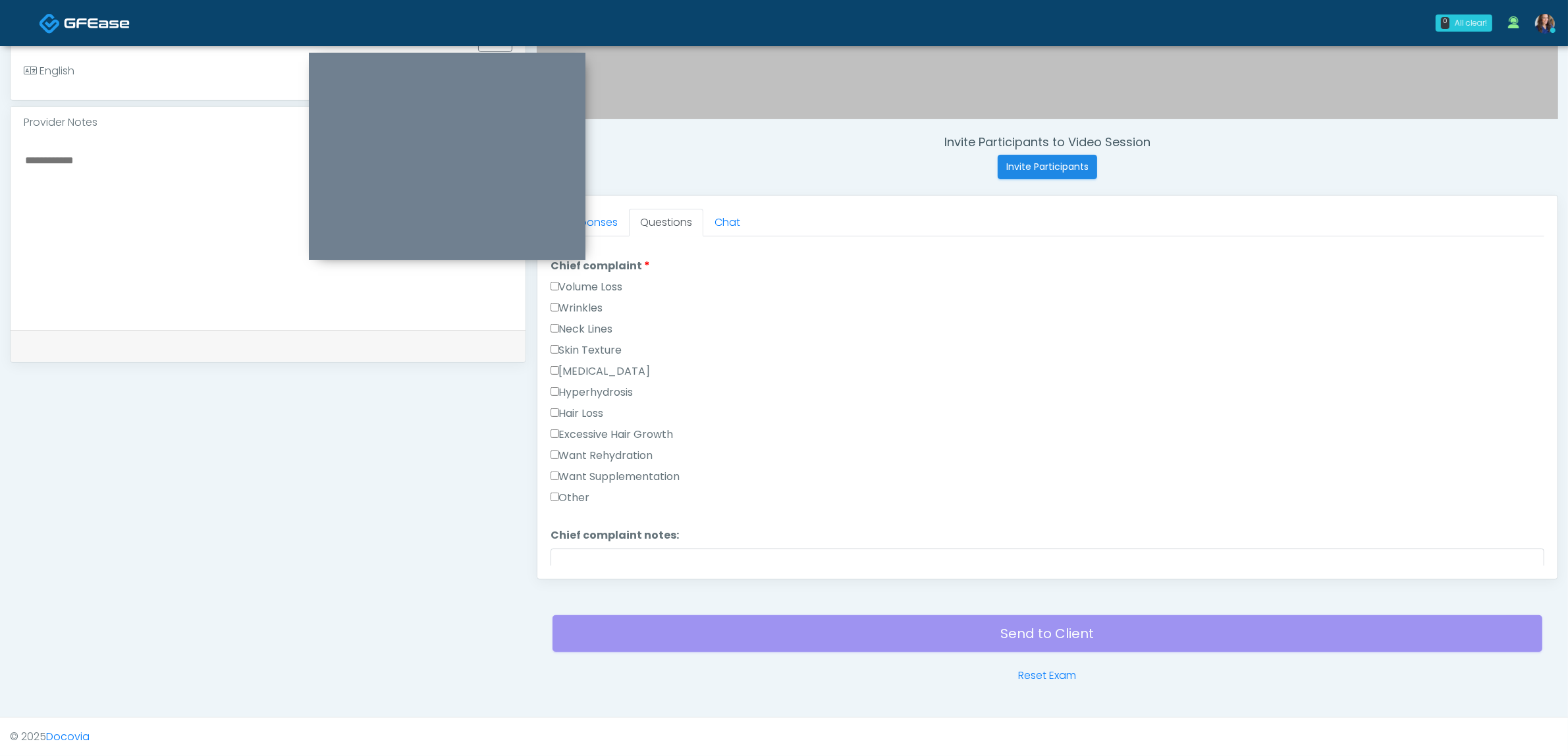
drag, startPoint x: 640, startPoint y: 449, endPoint x: 640, endPoint y: 459, distance: 10.0
click at [640, 449] on label "Want Rehydration" at bounding box center [601, 456] width 102 height 16
click at [640, 470] on label "Want Supplementation" at bounding box center [615, 477] width 130 height 16
click at [574, 318] on label "None" at bounding box center [568, 326] width 36 height 16
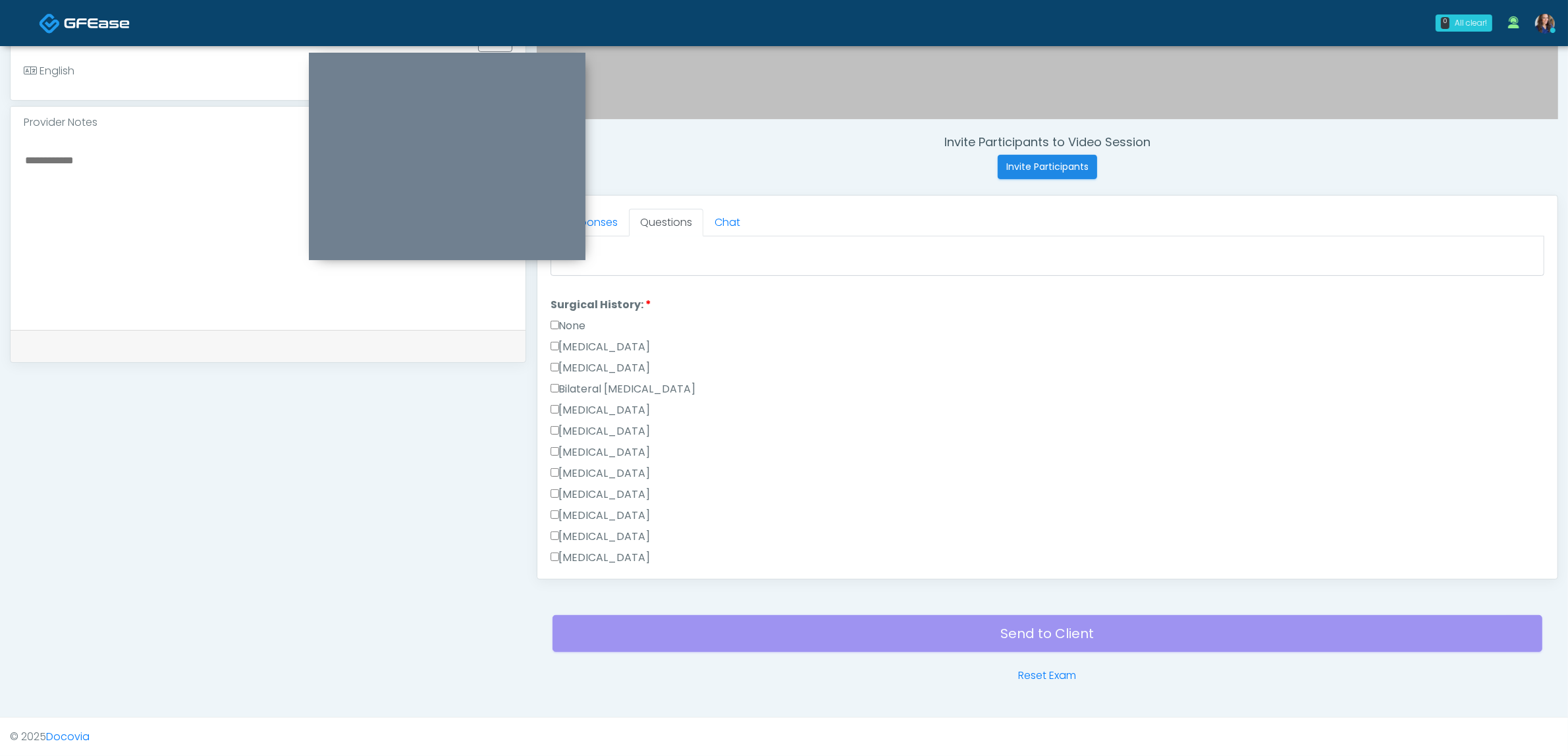
click at [575, 318] on label "None" at bounding box center [568, 326] width 36 height 16
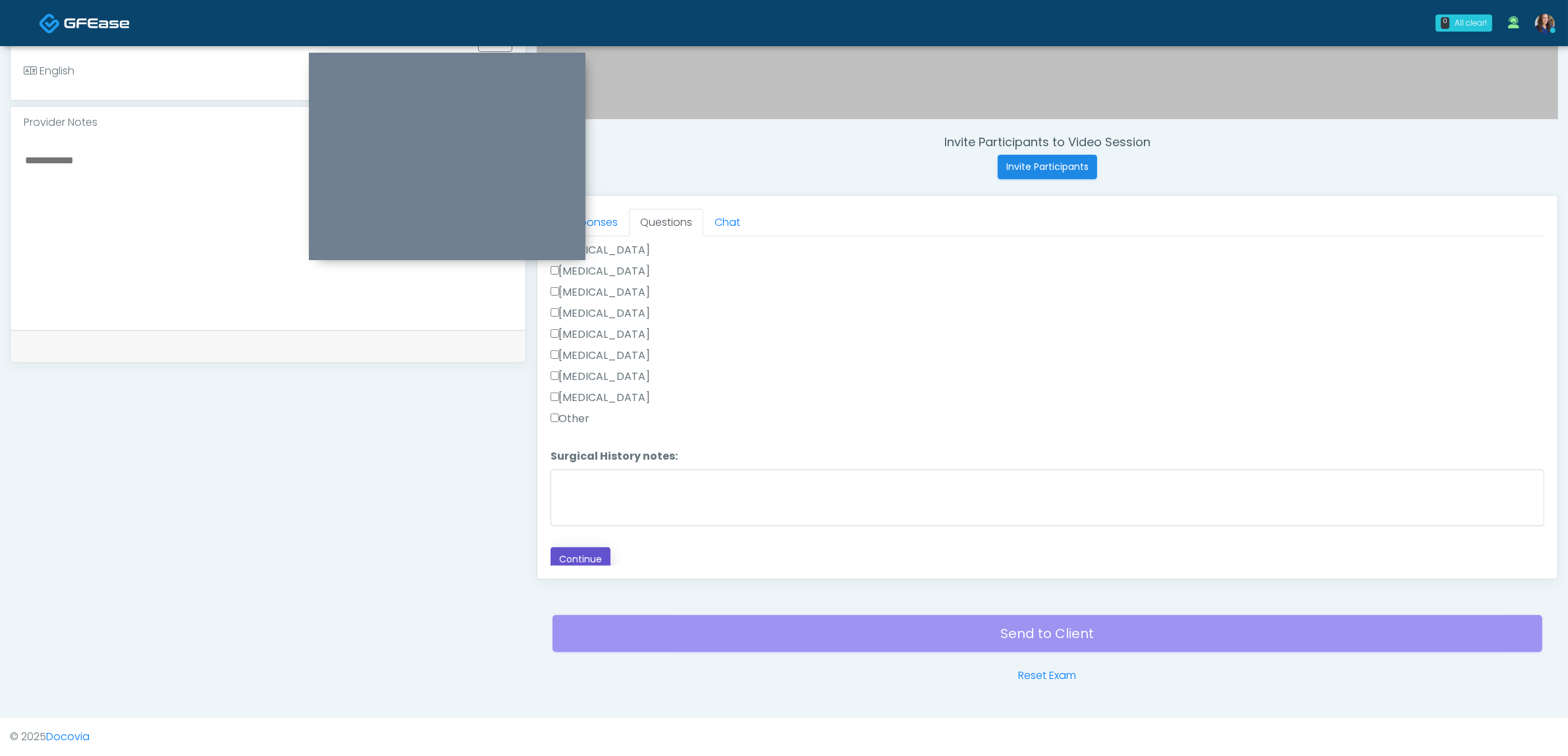
click at [587, 547] on button "Continue" at bounding box center [580, 559] width 60 height 24
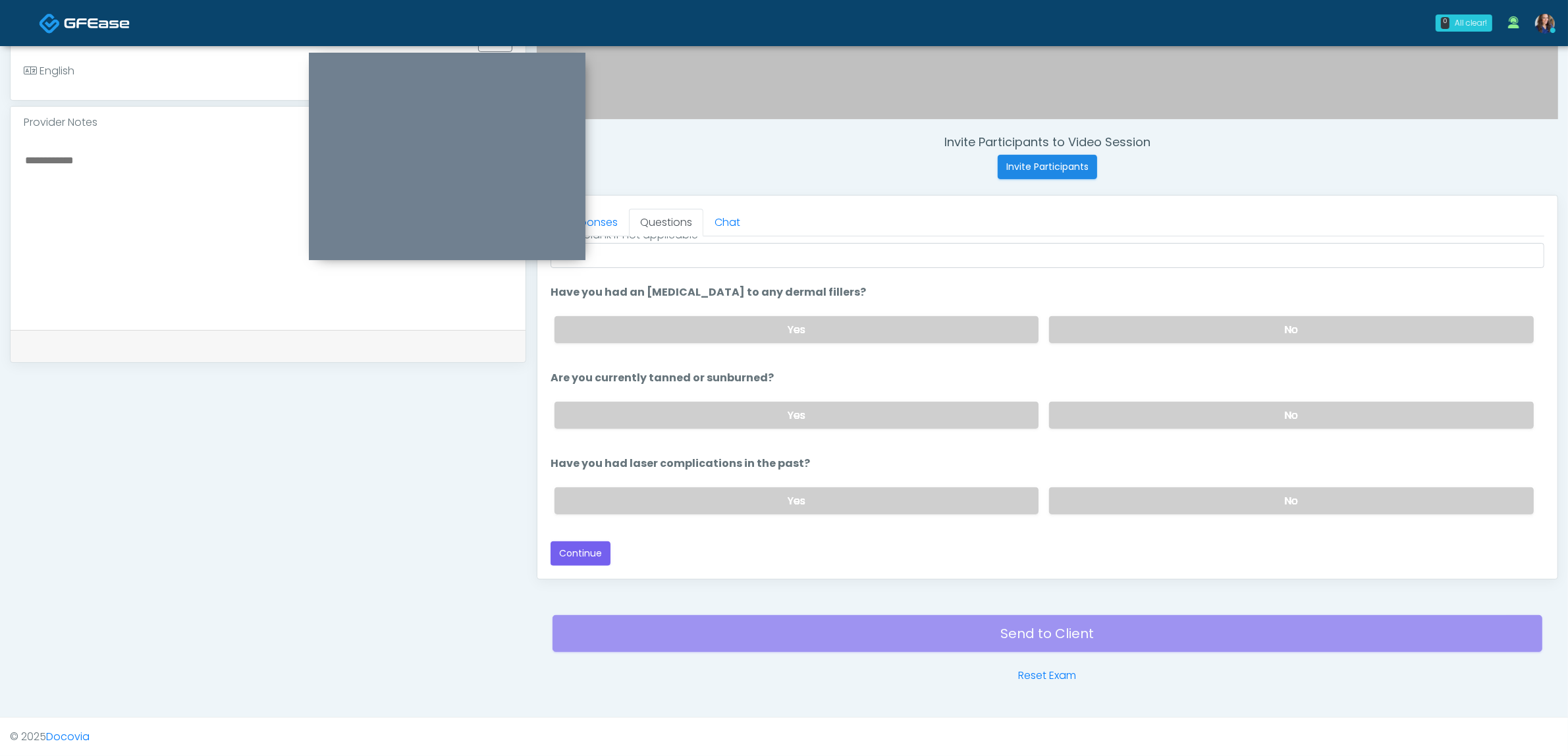
scroll to position [150, 0]
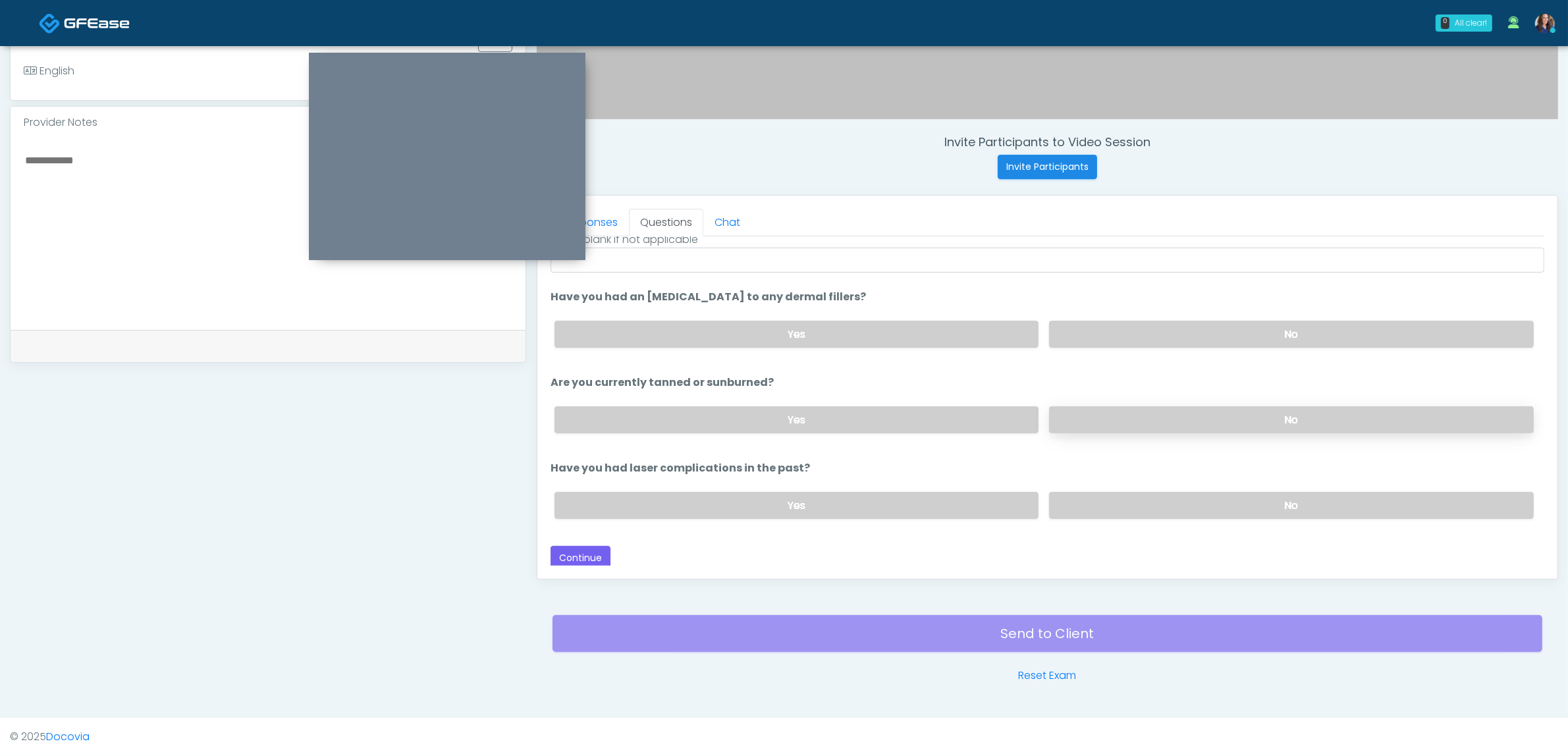
click at [1085, 425] on label "No" at bounding box center [1292, 419] width 485 height 27
drag, startPoint x: 1180, startPoint y: 501, endPoint x: 1088, endPoint y: 478, distance: 94.8
click at [1178, 501] on label "No" at bounding box center [1292, 505] width 485 height 27
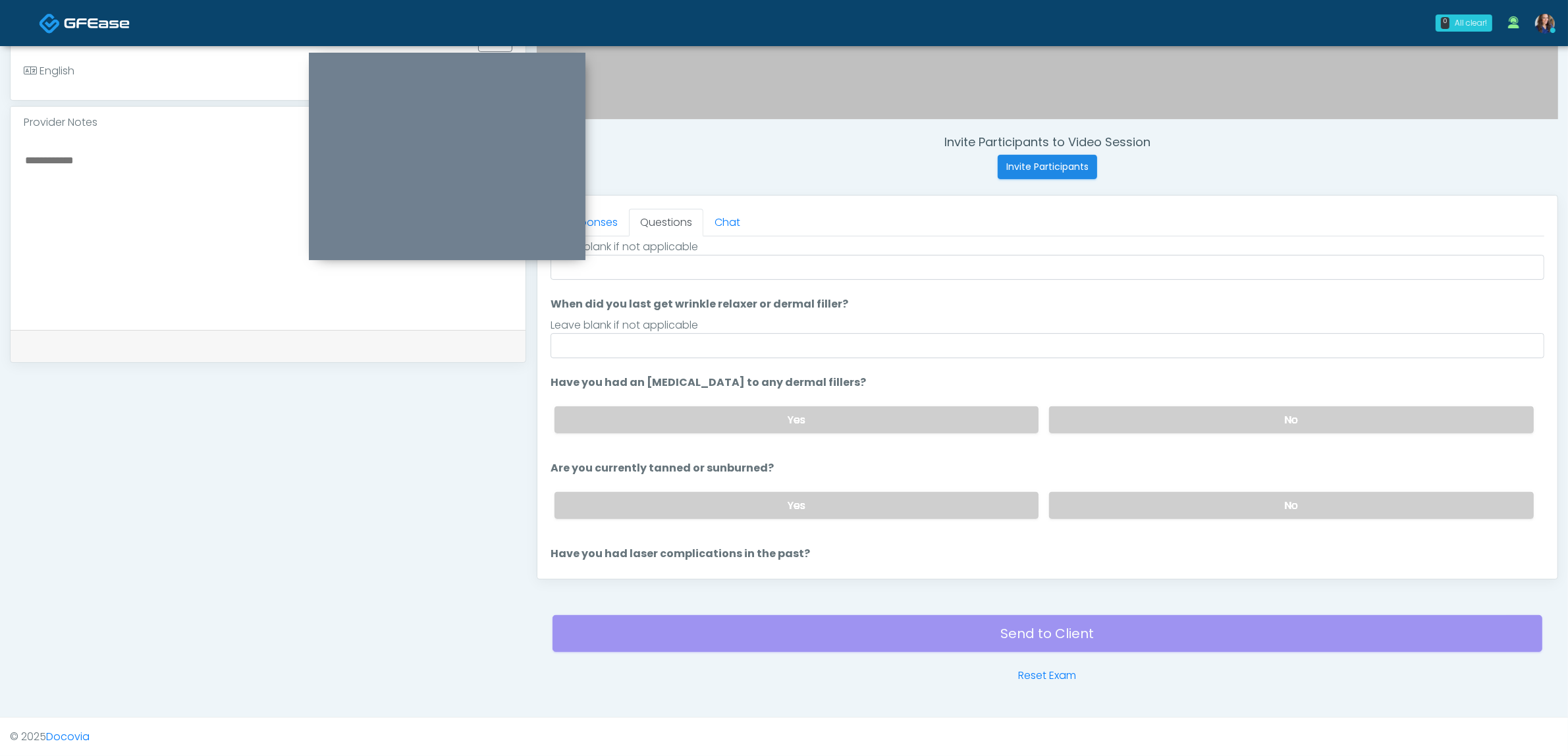
scroll to position [0, 0]
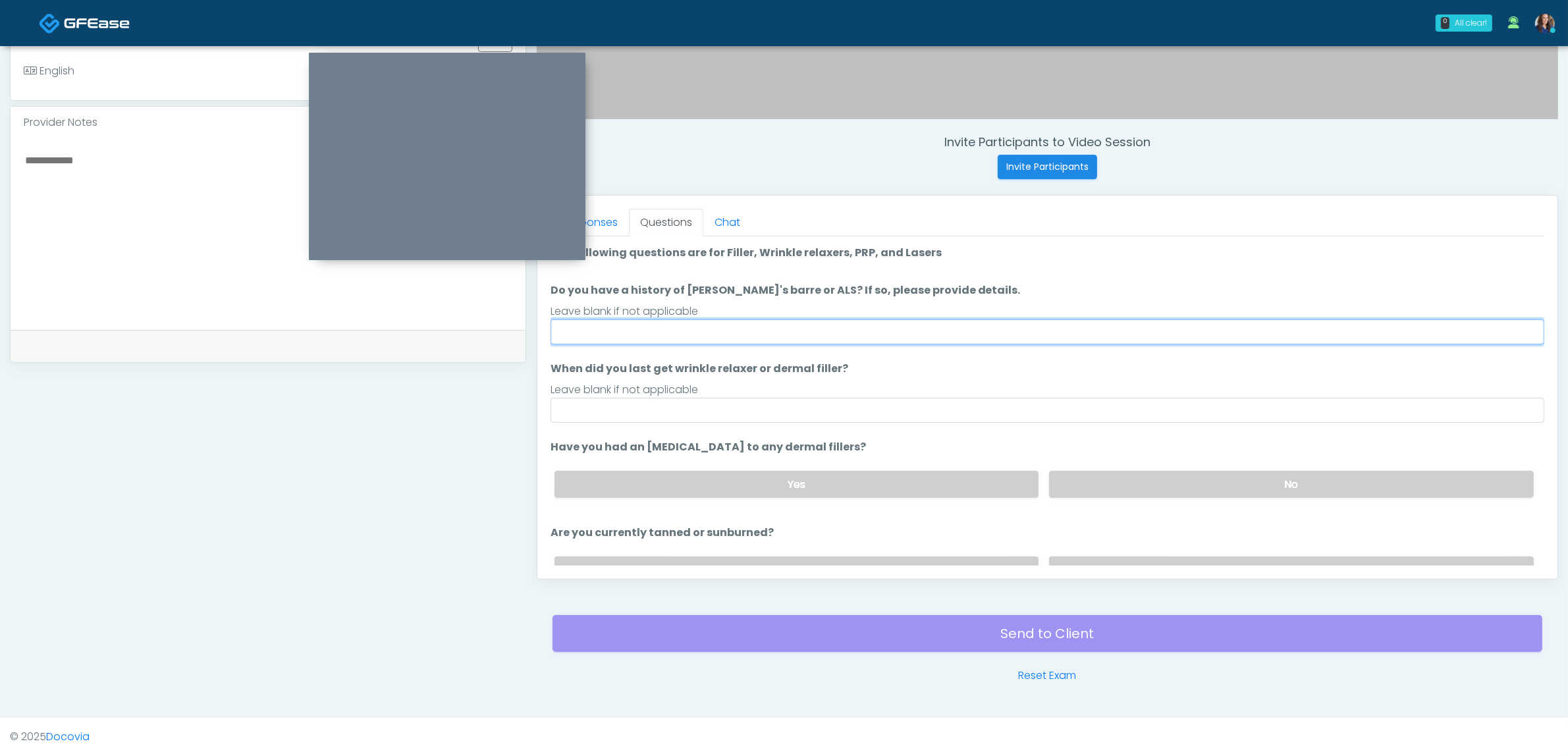
drag, startPoint x: 730, startPoint y: 334, endPoint x: 731, endPoint y: 340, distance: 6.1
click at [730, 334] on input "Do you have a history of [PERSON_NAME]'s barre or ALS? If so, please provide de…" at bounding box center [1047, 332] width 994 height 25
type input "**"
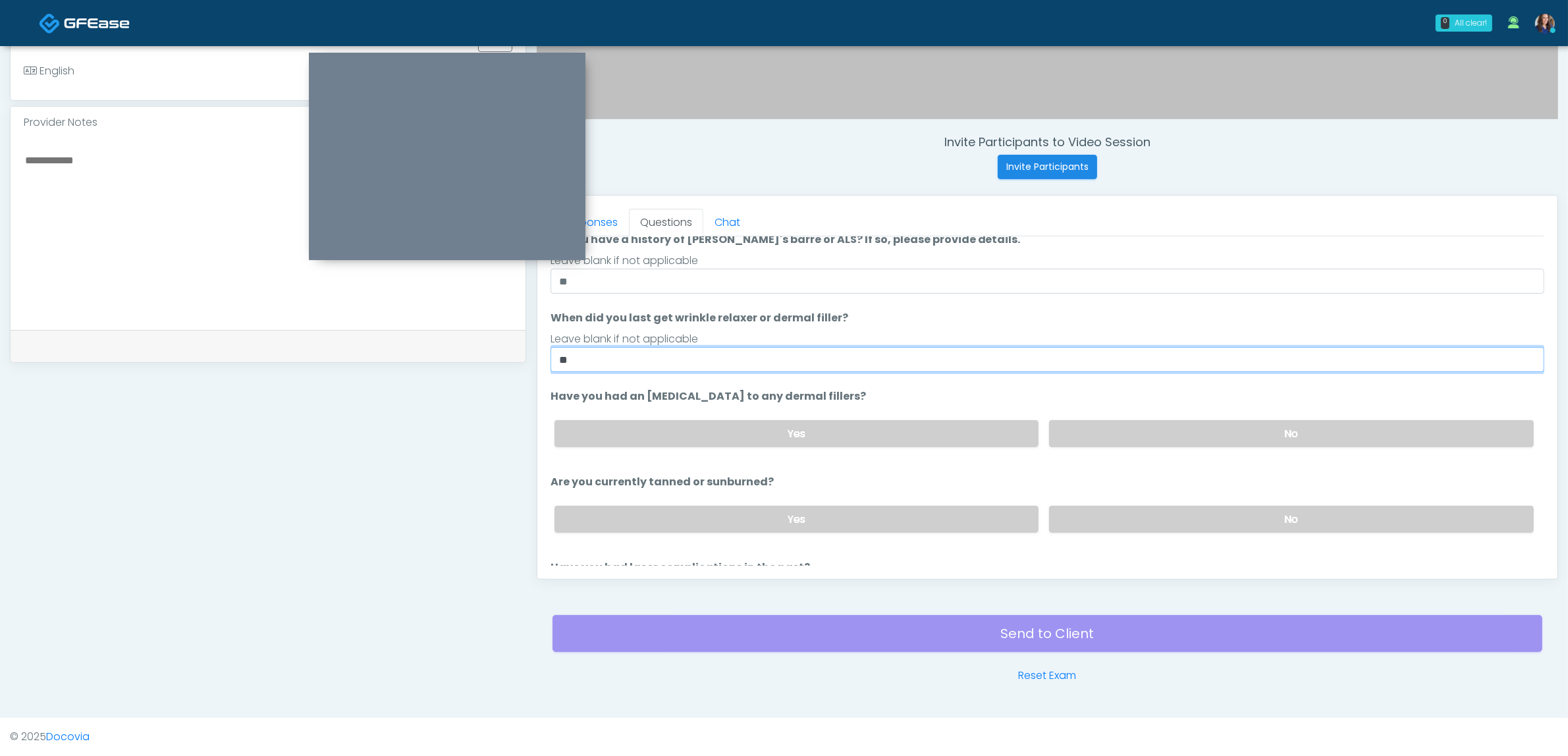
scroll to position [150, 0]
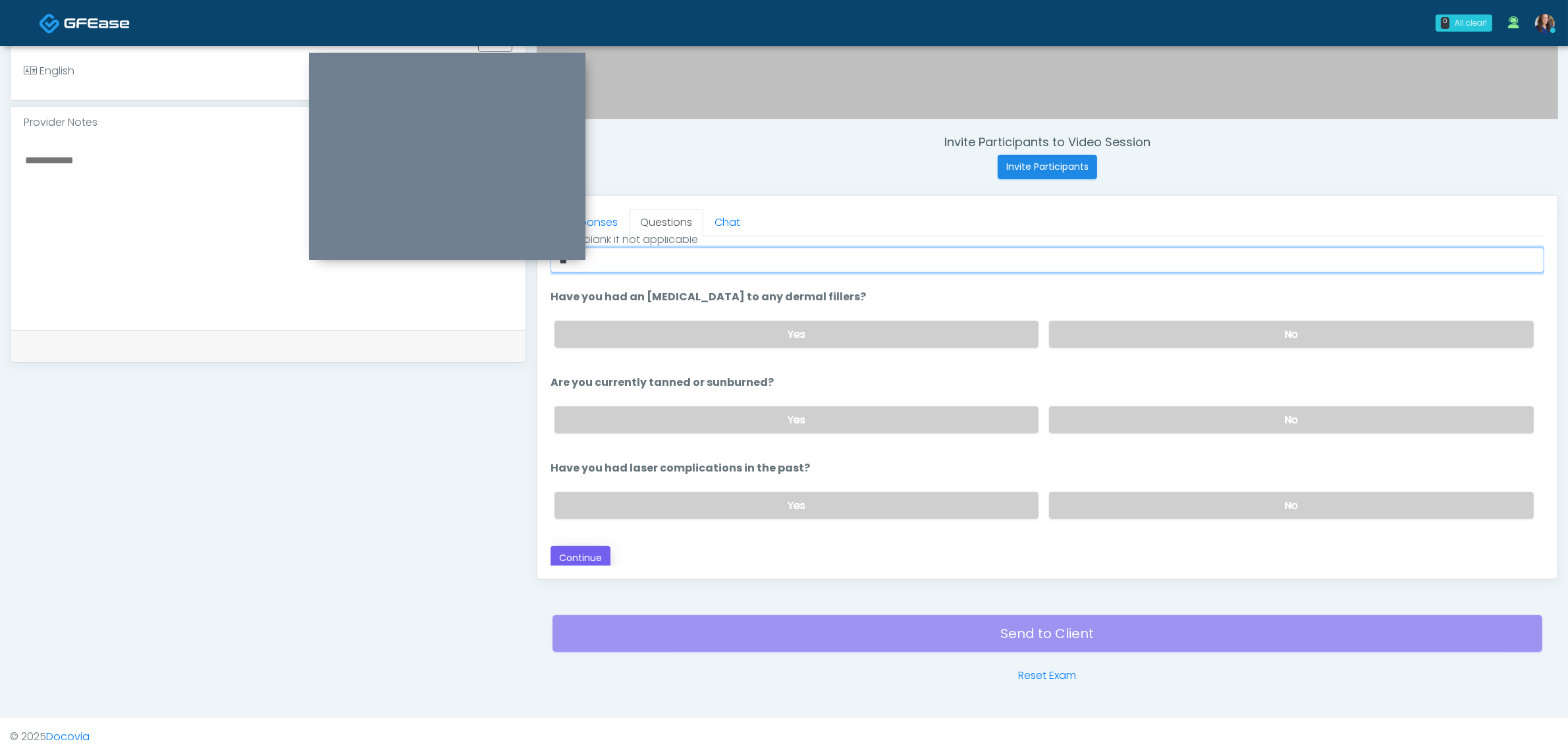
type input "**"
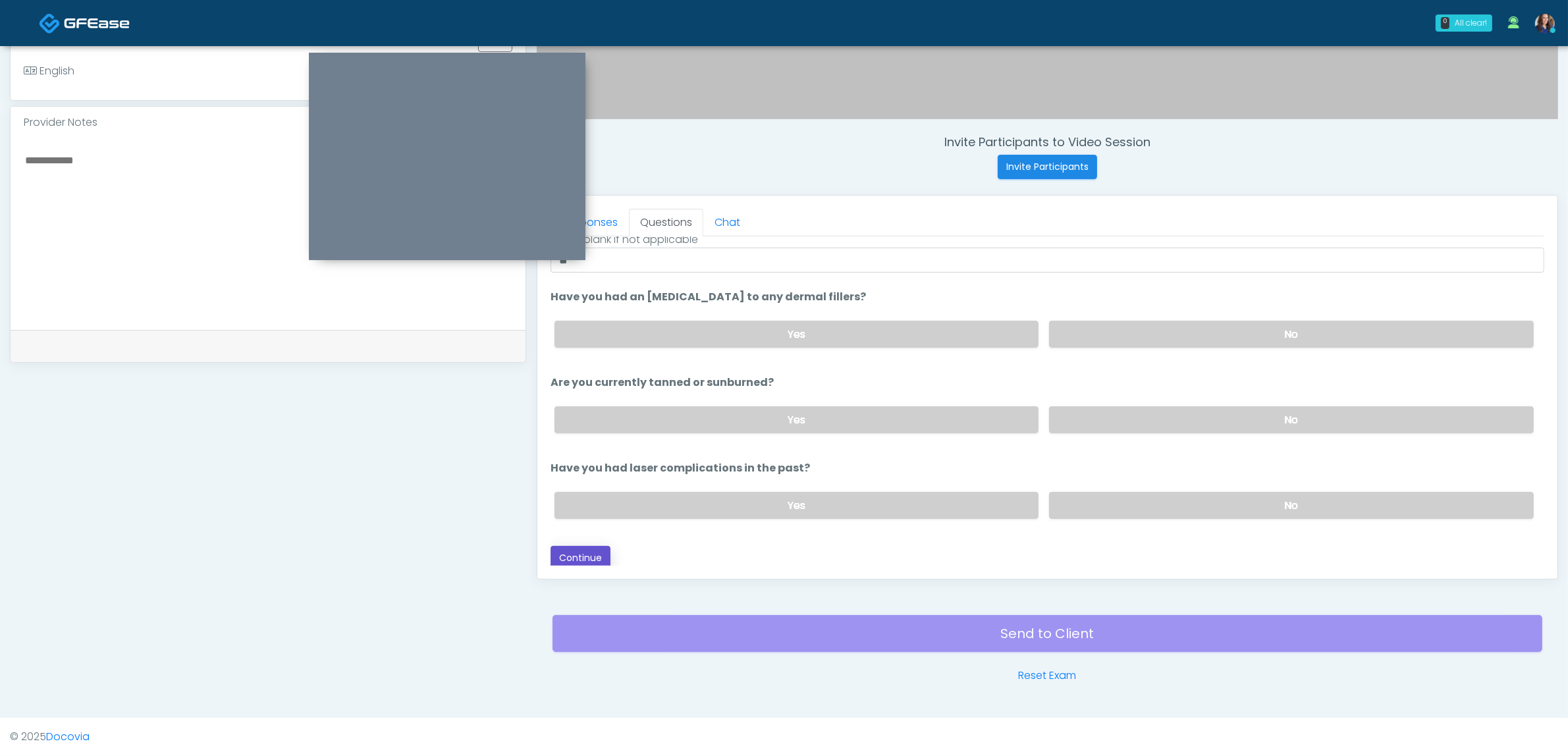
drag, startPoint x: 580, startPoint y: 548, endPoint x: 599, endPoint y: 548, distance: 19.0
click at [581, 548] on button "Continue" at bounding box center [580, 558] width 60 height 24
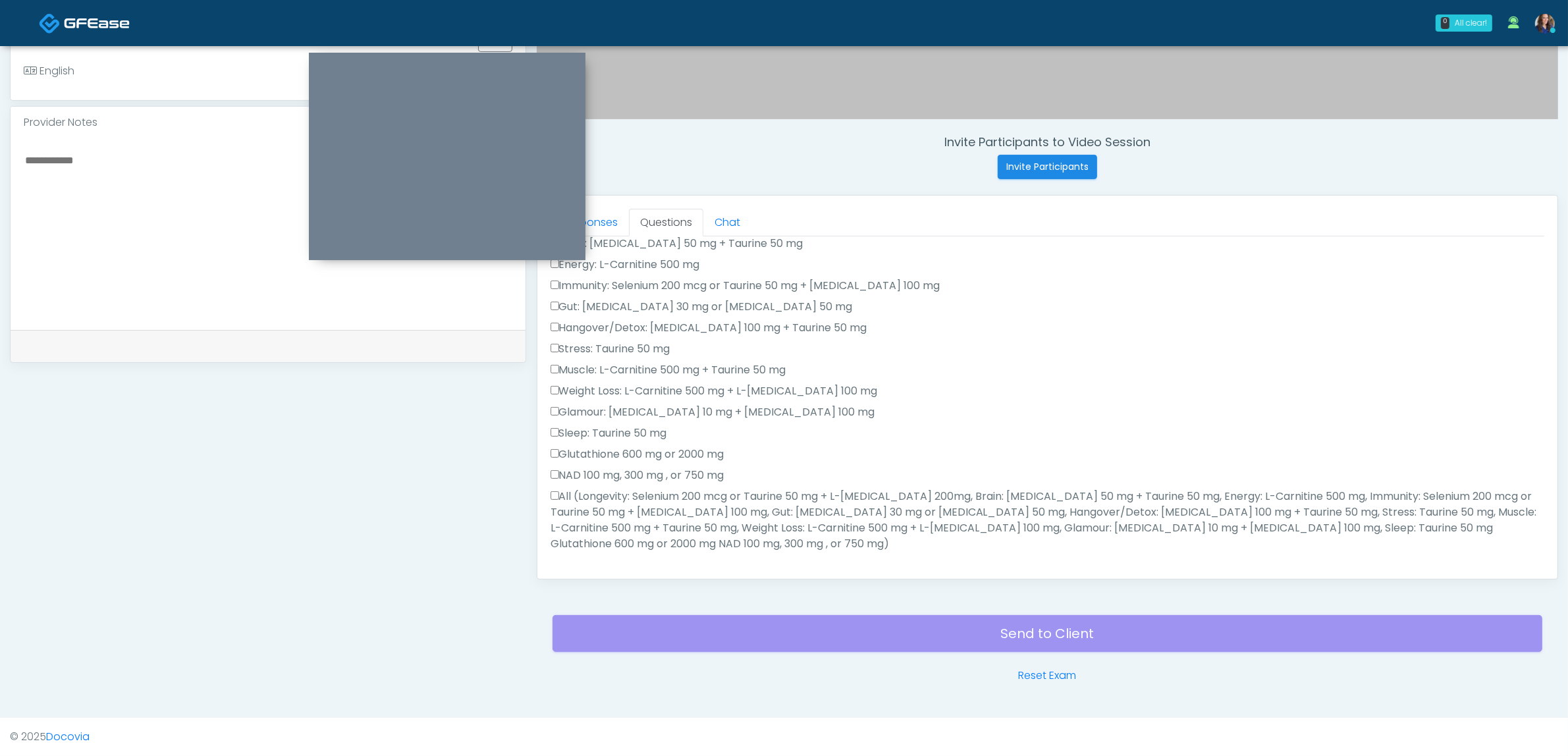
click at [647, 505] on label "All (Longevity: Selenium 200 mcg or Taurine 50 mg + L-Arginine 200mg, Brain: Gl…" at bounding box center [1047, 521] width 994 height 63
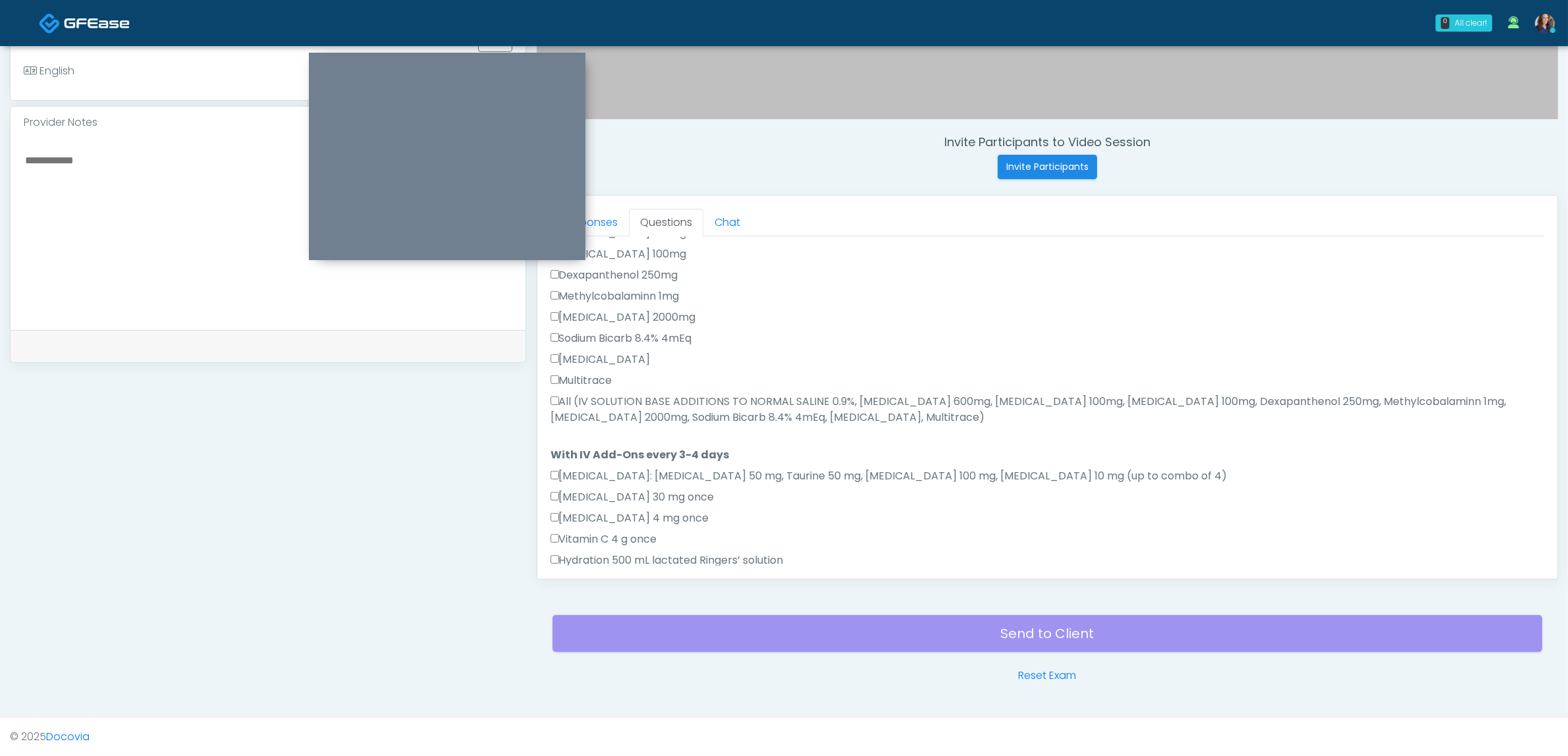
drag, startPoint x: 655, startPoint y: 390, endPoint x: 646, endPoint y: 465, distance: 75.5
click at [654, 394] on label "All (IV SOLUTION BASE ADDITIONS TO NORMAL SALINE 0.9%, Magnesium Chloride 600mg…" at bounding box center [1047, 410] width 994 height 32
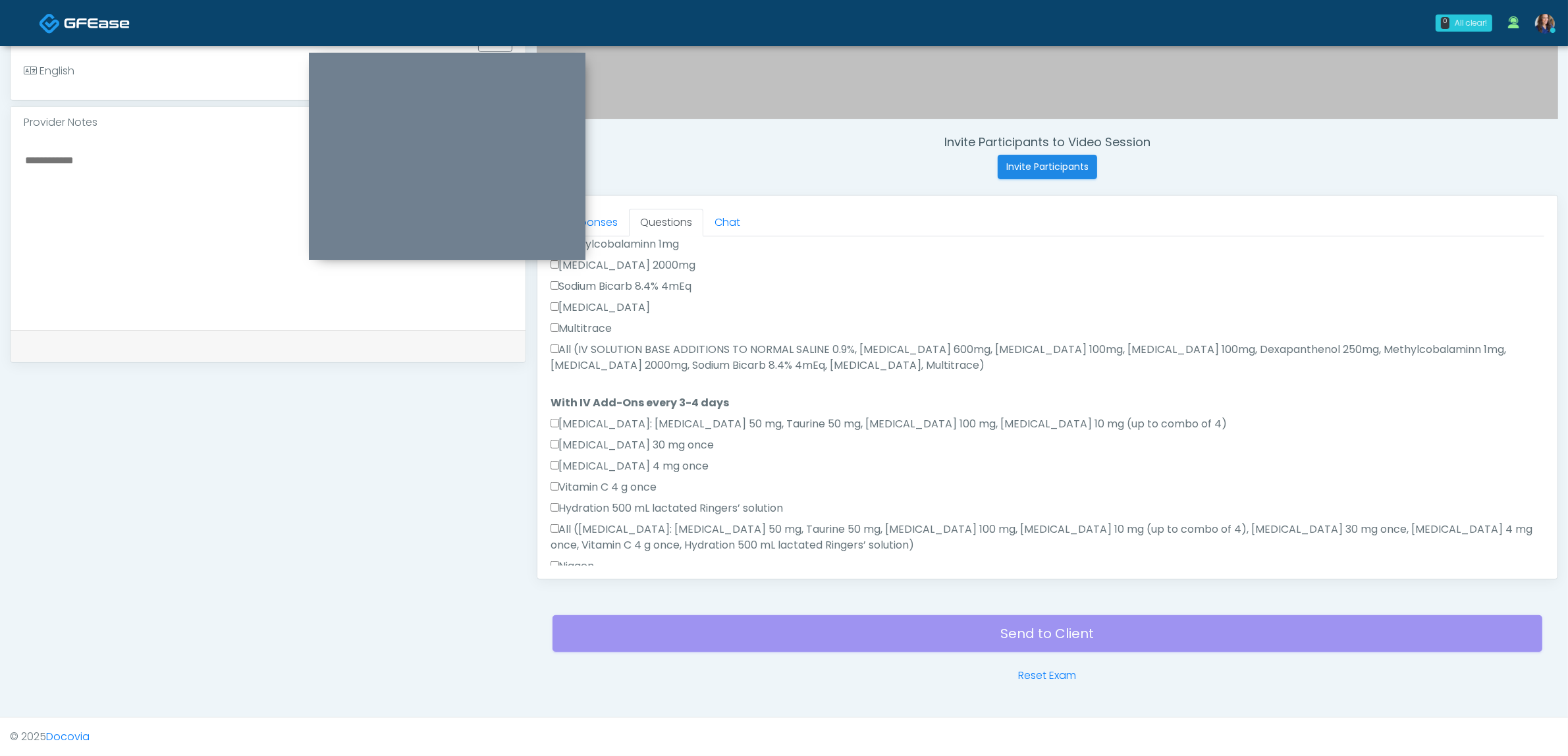
scroll to position [726, 0]
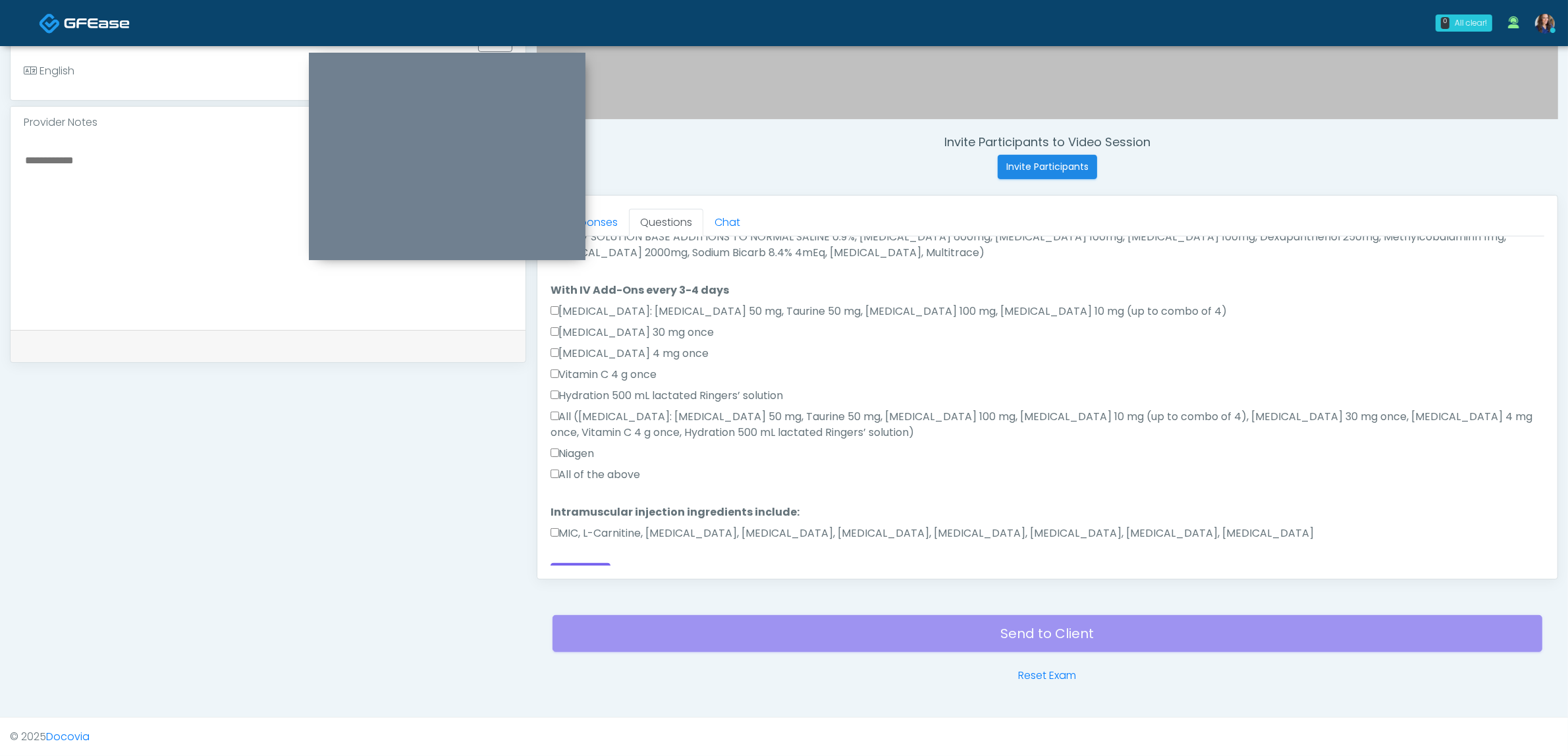
drag, startPoint x: 607, startPoint y: 449, endPoint x: 639, endPoint y: 471, distance: 38.8
click at [607, 450] on div "Amino Acids: Glycine 50 mg, Taurine 50 mg, Lysine 100 mg, Biotin 10 mg (up to c…" at bounding box center [1047, 396] width 994 height 185
click at [623, 467] on label "All of the above" at bounding box center [595, 475] width 90 height 16
click at [616, 526] on label "MIC, L-Carnitine, Methylcobalamin, Glycine, B-Complex, Lycine, Biotin, Vitamin …" at bounding box center [932, 534] width 764 height 16
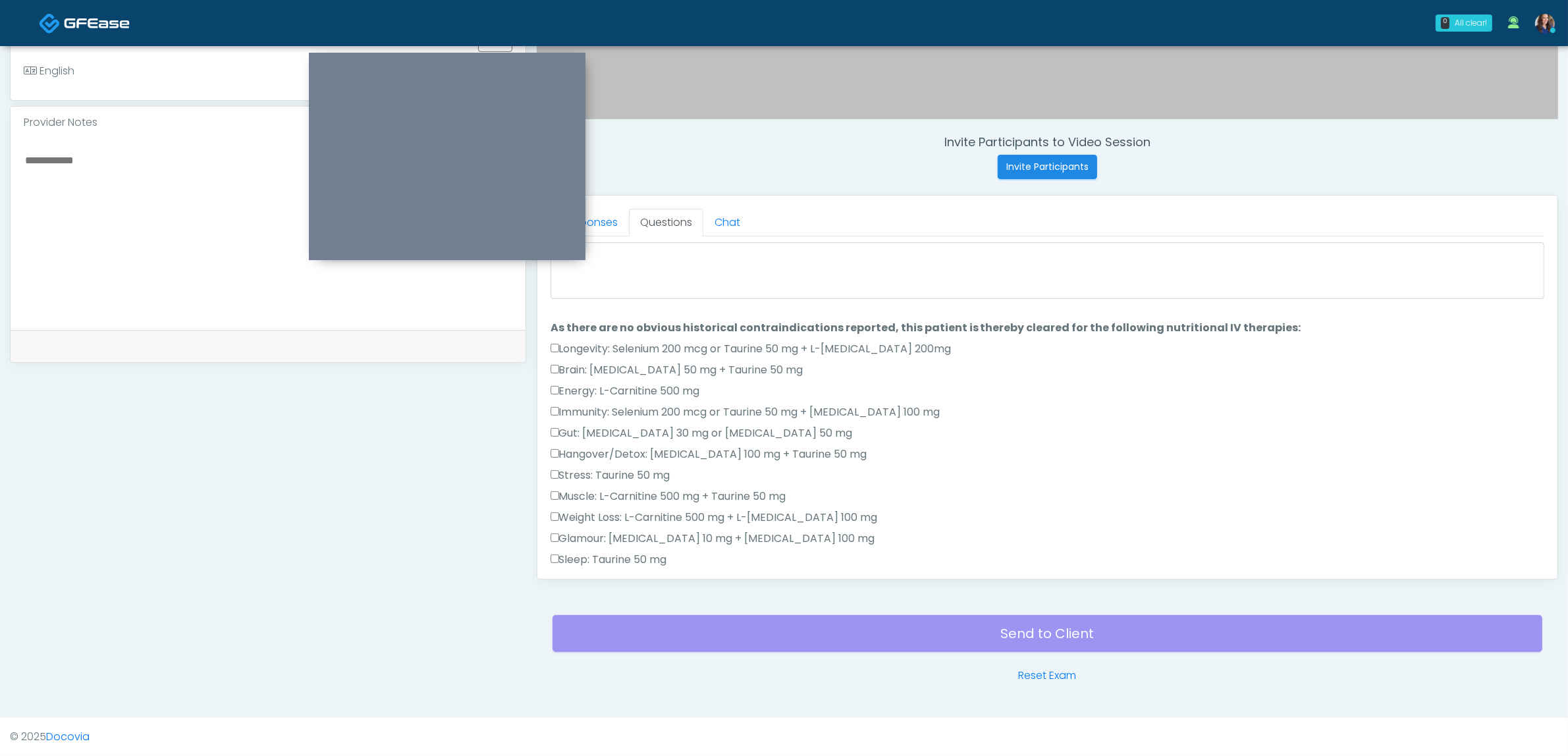
scroll to position [0, 0]
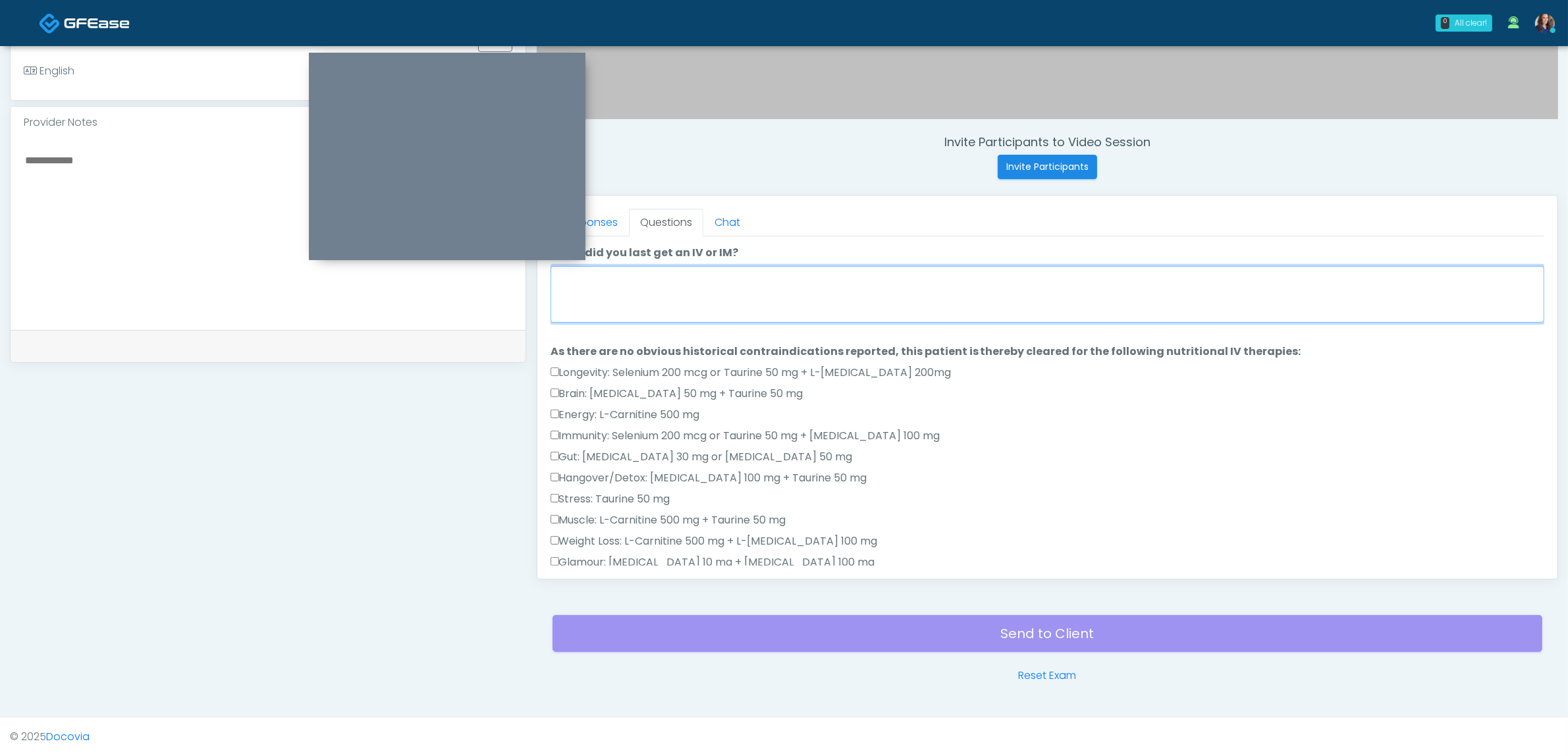
click at [637, 311] on textarea "When did you last get an IV or IM?" at bounding box center [1047, 294] width 994 height 57
type textarea "**********"
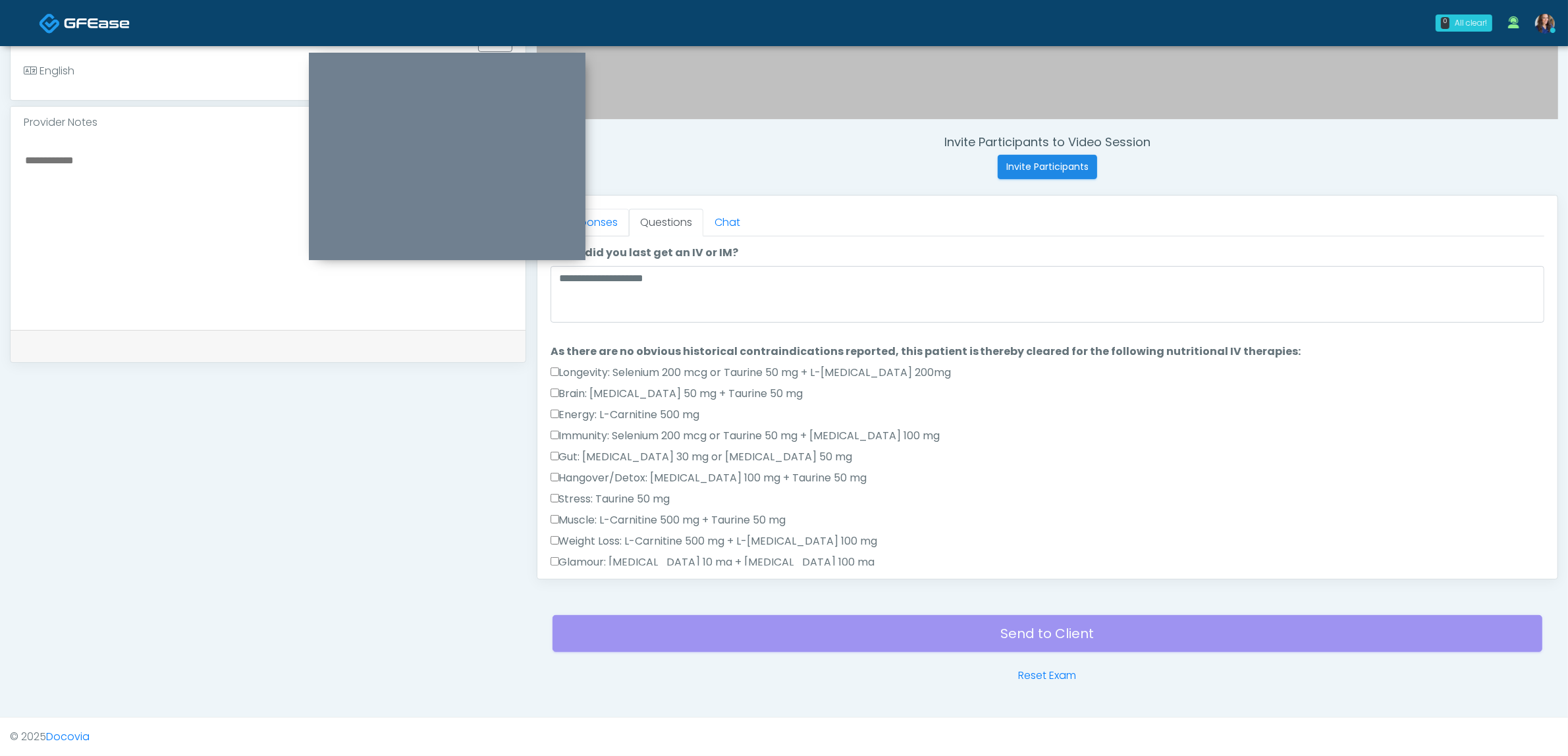
drag, startPoint x: 603, startPoint y: 226, endPoint x: 640, endPoint y: 233, distance: 37.7
click at [604, 226] on link "Responses" at bounding box center [590, 223] width 79 height 28
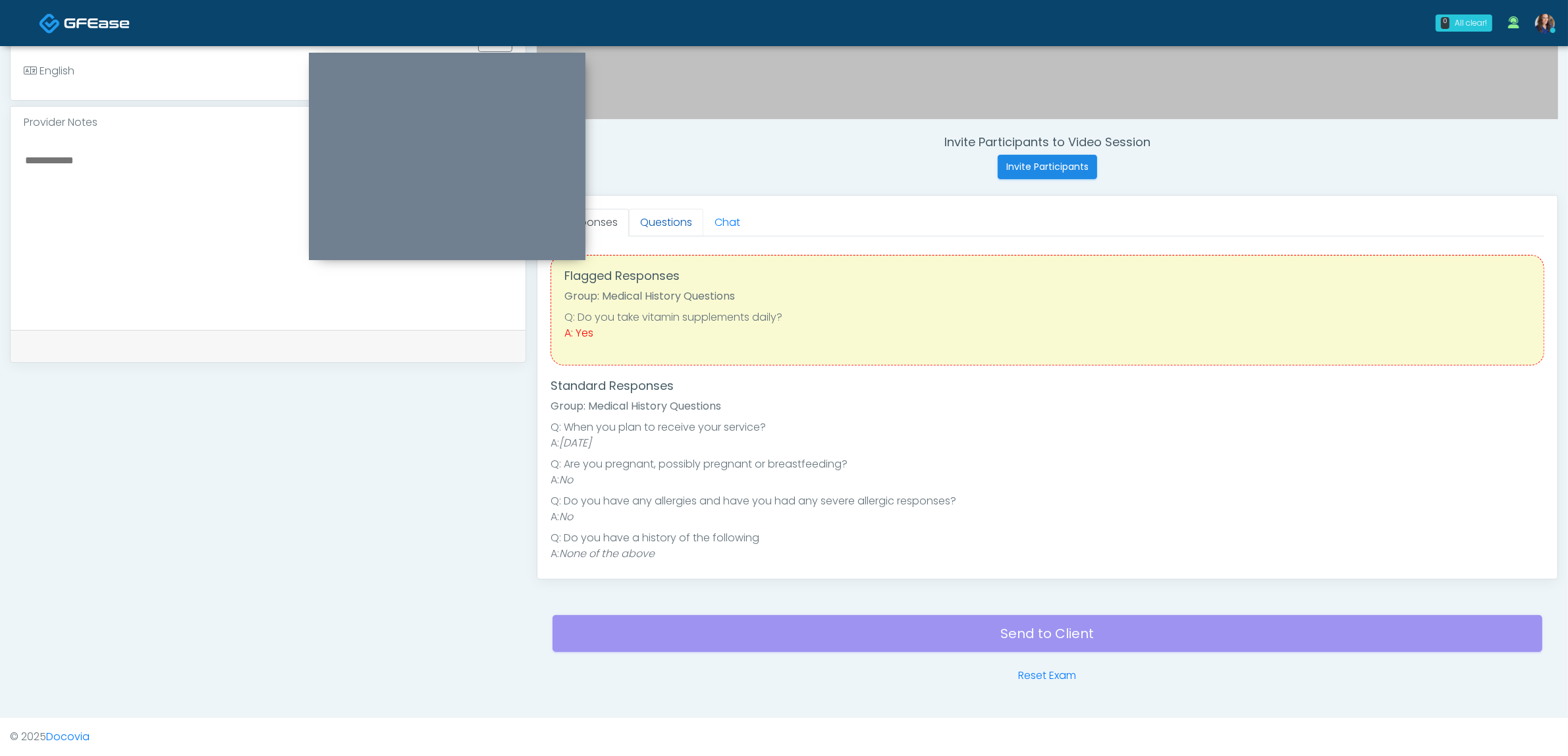
click at [654, 224] on link "Questions" at bounding box center [666, 223] width 74 height 28
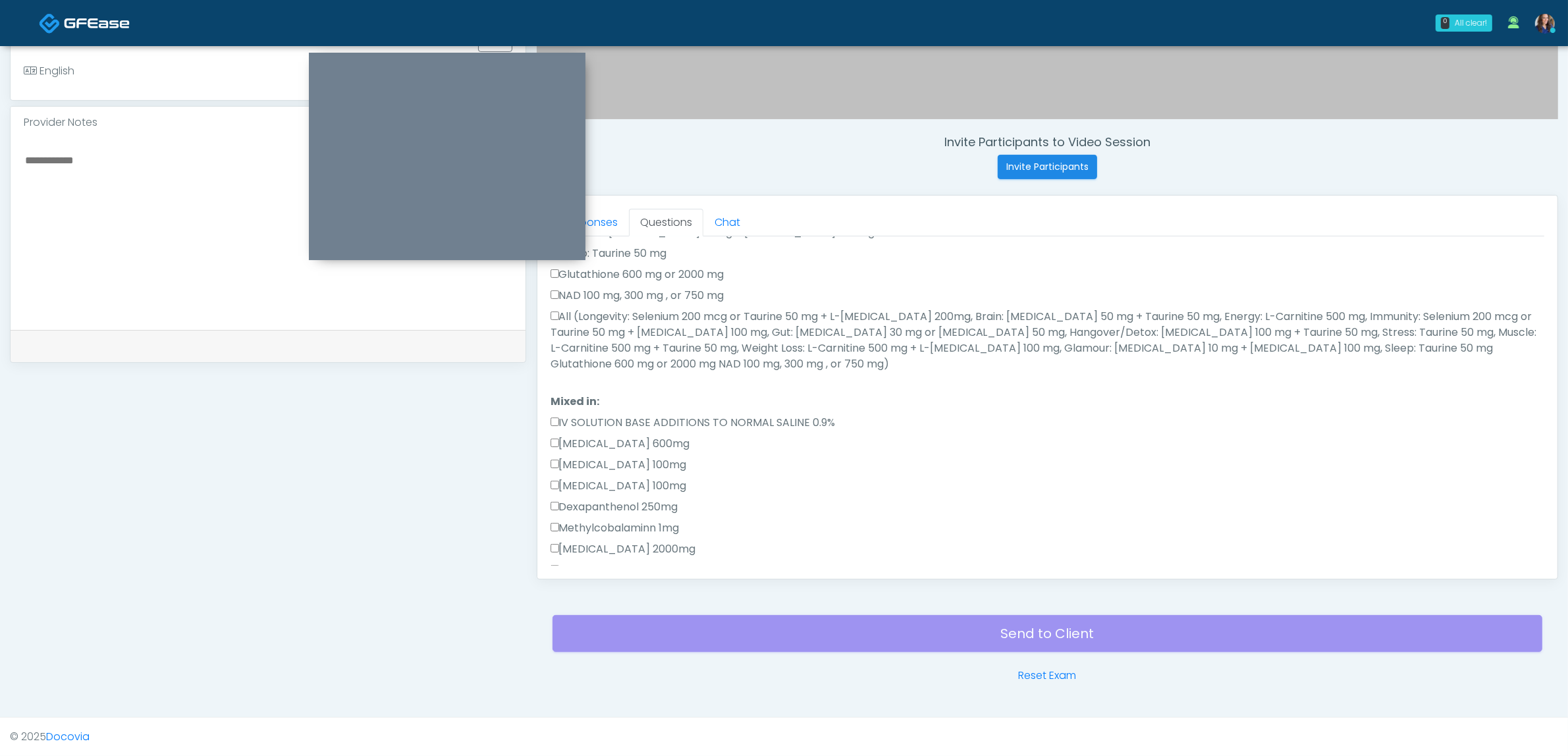
scroll to position [732, 0]
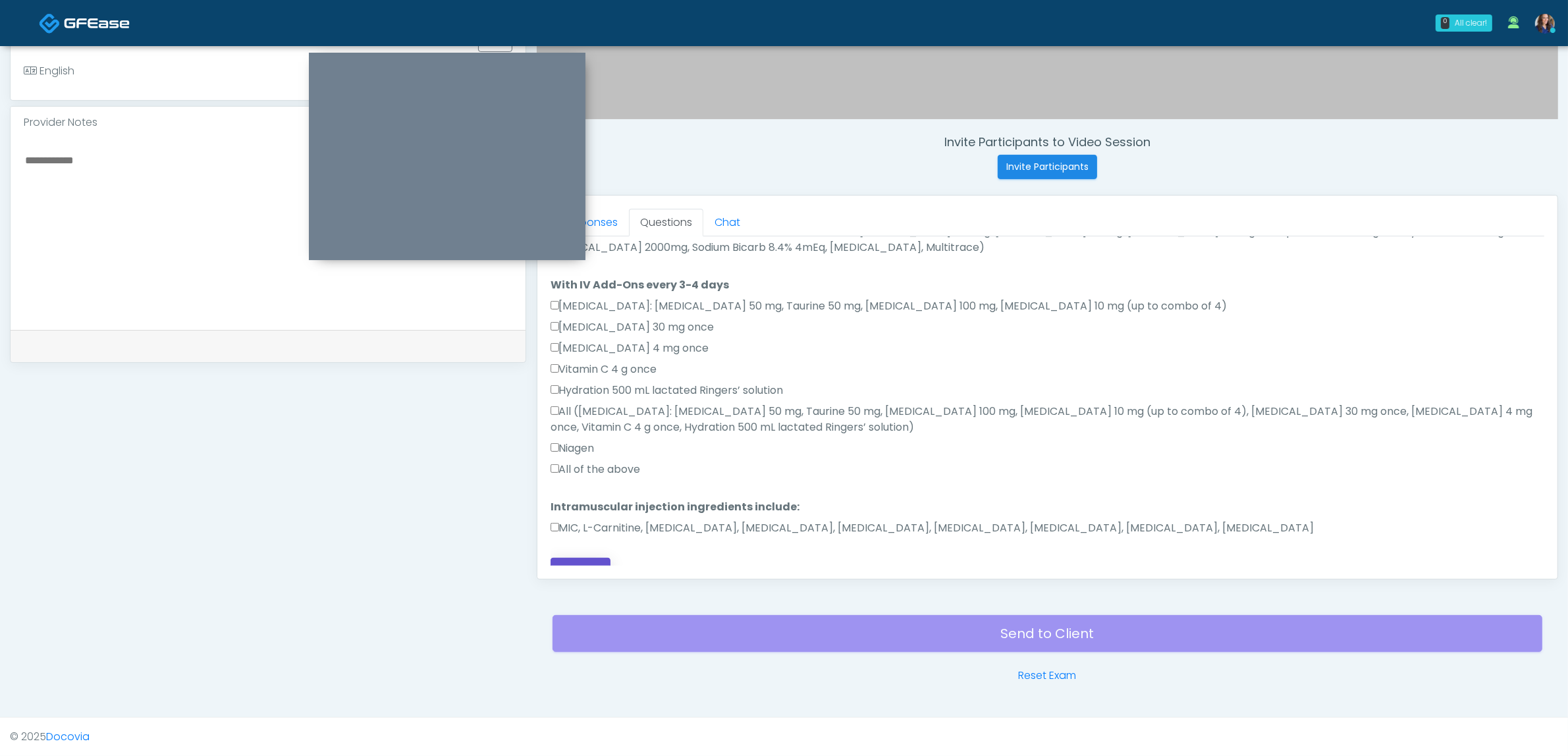
click at [562, 558] on button "Continue" at bounding box center [580, 570] width 60 height 24
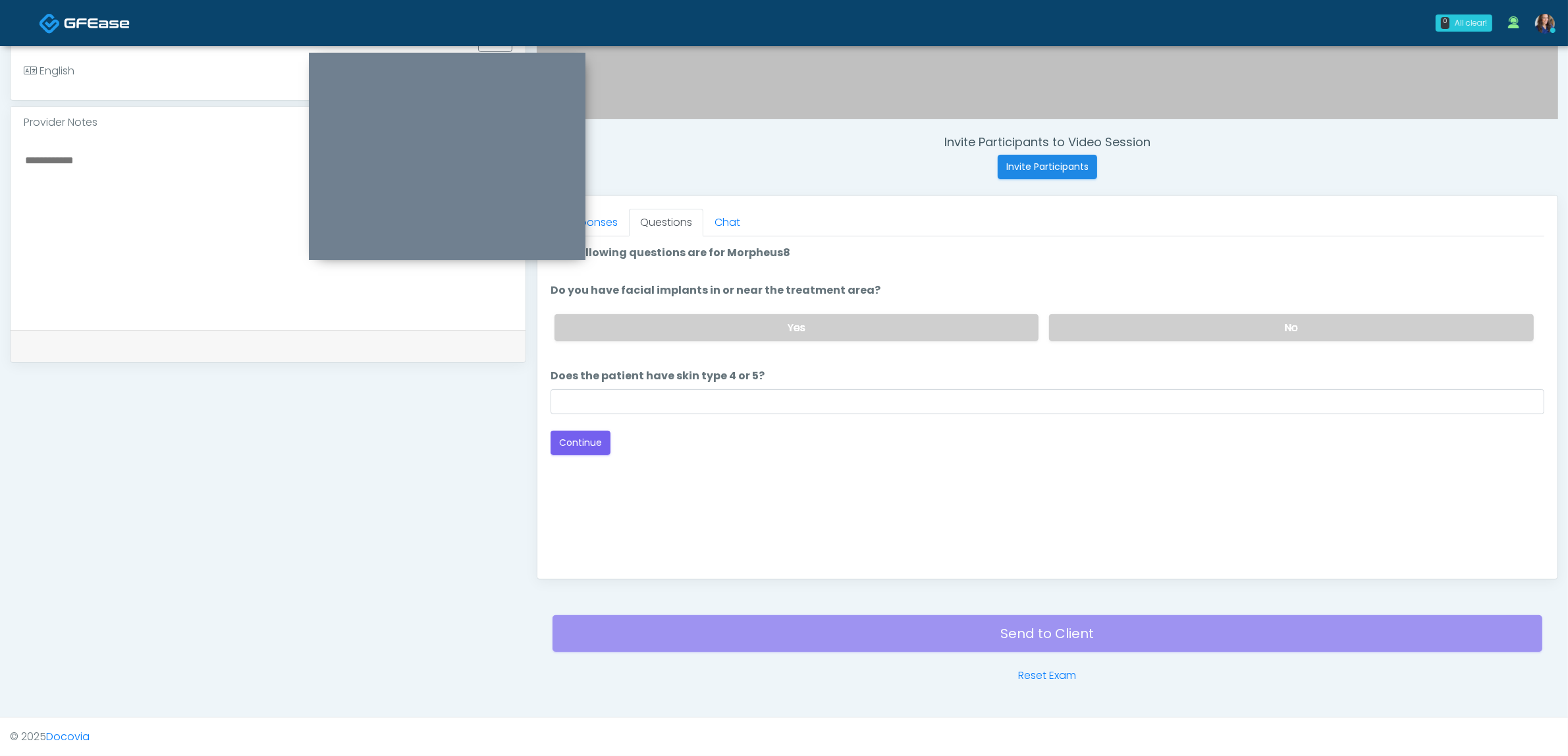
scroll to position [0, 0]
click at [1054, 323] on label "No" at bounding box center [1292, 327] width 485 height 27
click at [771, 416] on div "Loading... Connecting to your agent... Please wait while we prepare your person…" at bounding box center [1047, 350] width 994 height 210
drag, startPoint x: 745, startPoint y: 402, endPoint x: 716, endPoint y: 413, distance: 31.0
click at [729, 407] on input "Does the patient have skin type 4 or 5?" at bounding box center [1047, 402] width 994 height 25
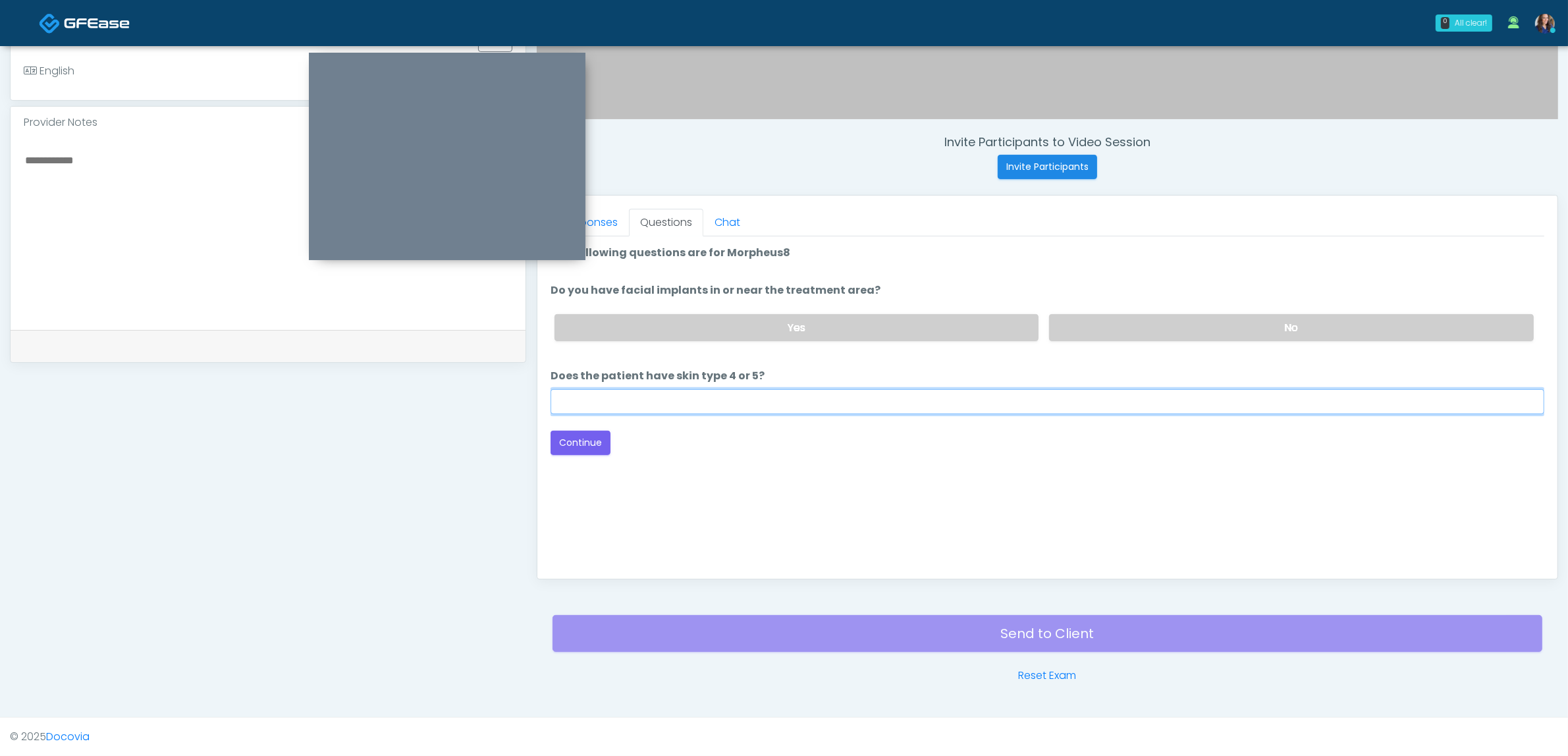
type input "**"
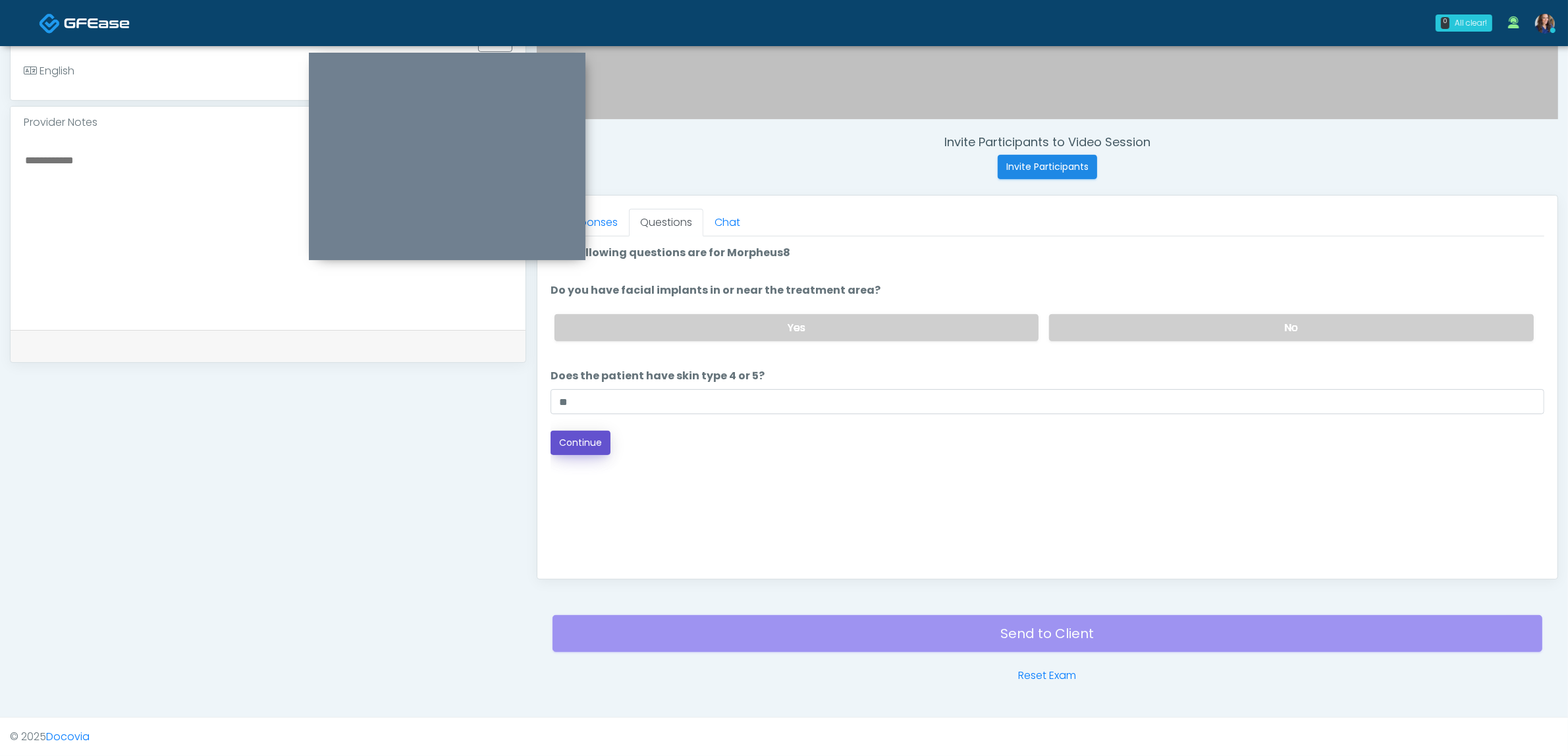
click at [564, 437] on button "Continue" at bounding box center [580, 443] width 60 height 24
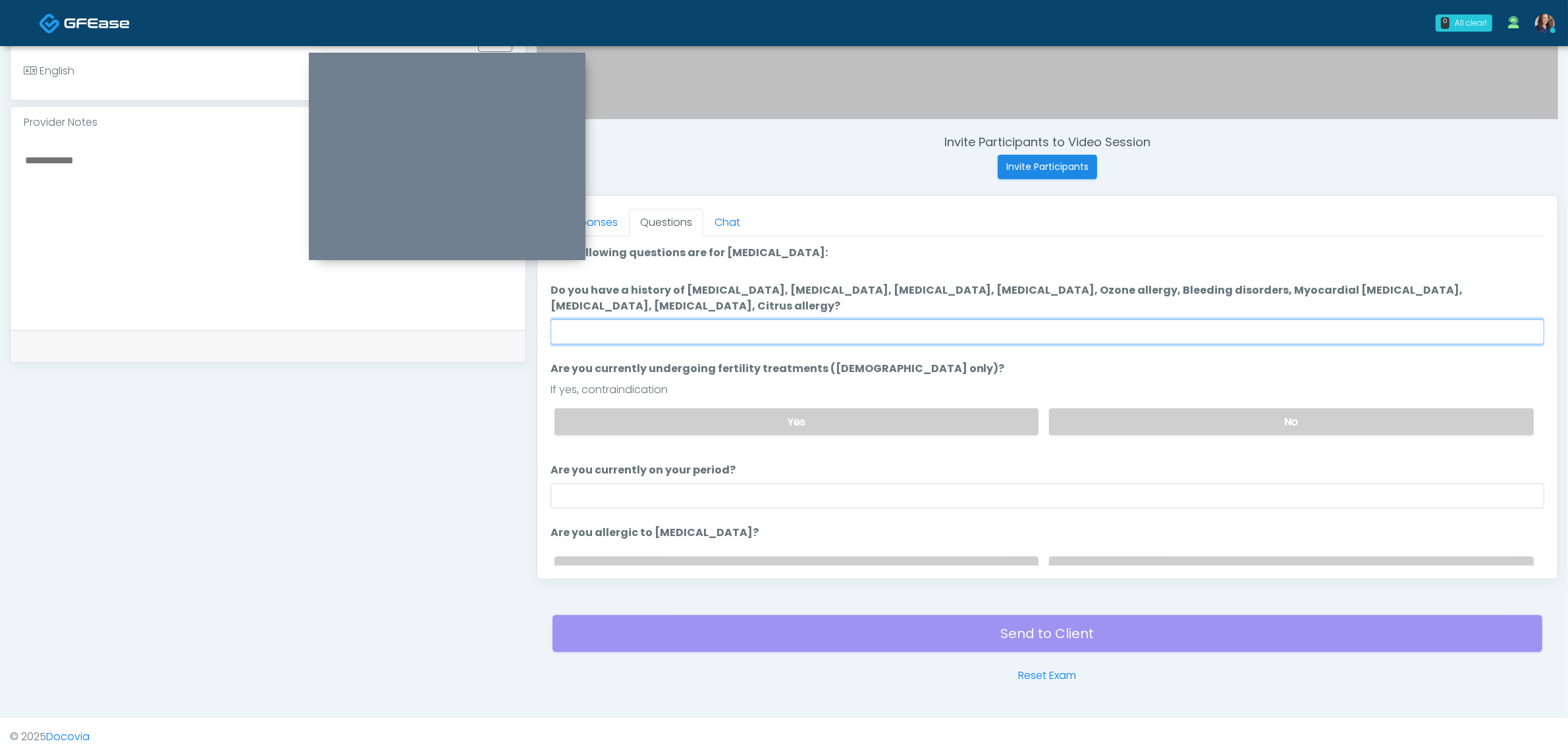
click at [958, 333] on input "Do you have a history of Hyperthyroidism, Hypotension, Hypocalcemia, Hypoglycem…" at bounding box center [1047, 332] width 994 height 25
type input "**"
drag, startPoint x: 1107, startPoint y: 428, endPoint x: 1084, endPoint y: 433, distance: 23.5
click at [1107, 428] on label "No" at bounding box center [1292, 422] width 485 height 27
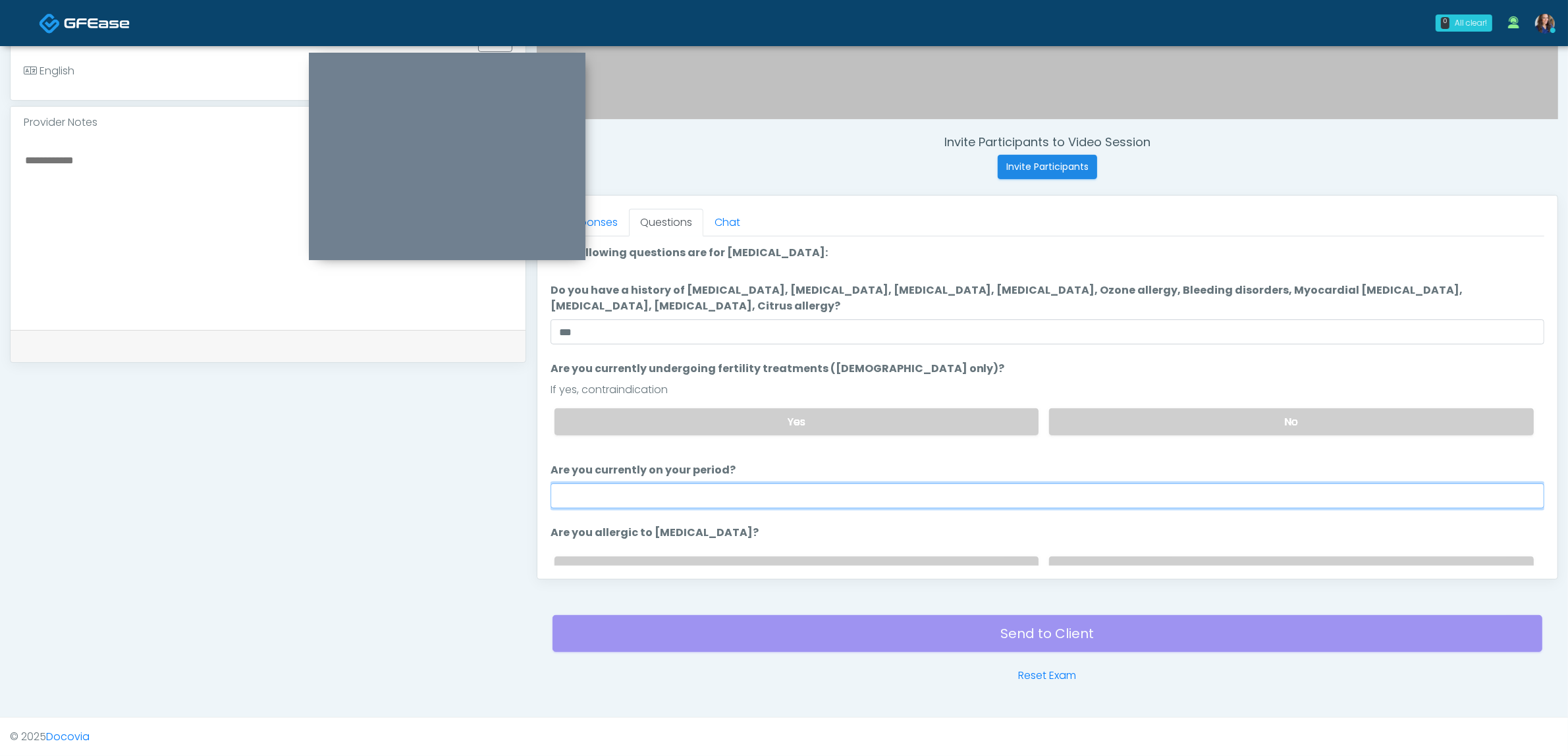
drag, startPoint x: 824, startPoint y: 500, endPoint x: 816, endPoint y: 510, distance: 12.8
click at [824, 500] on input "Are you currently on your period?" at bounding box center [1047, 495] width 994 height 25
type input "**"
click at [1049, 556] on label "No" at bounding box center [1292, 570] width 485 height 27
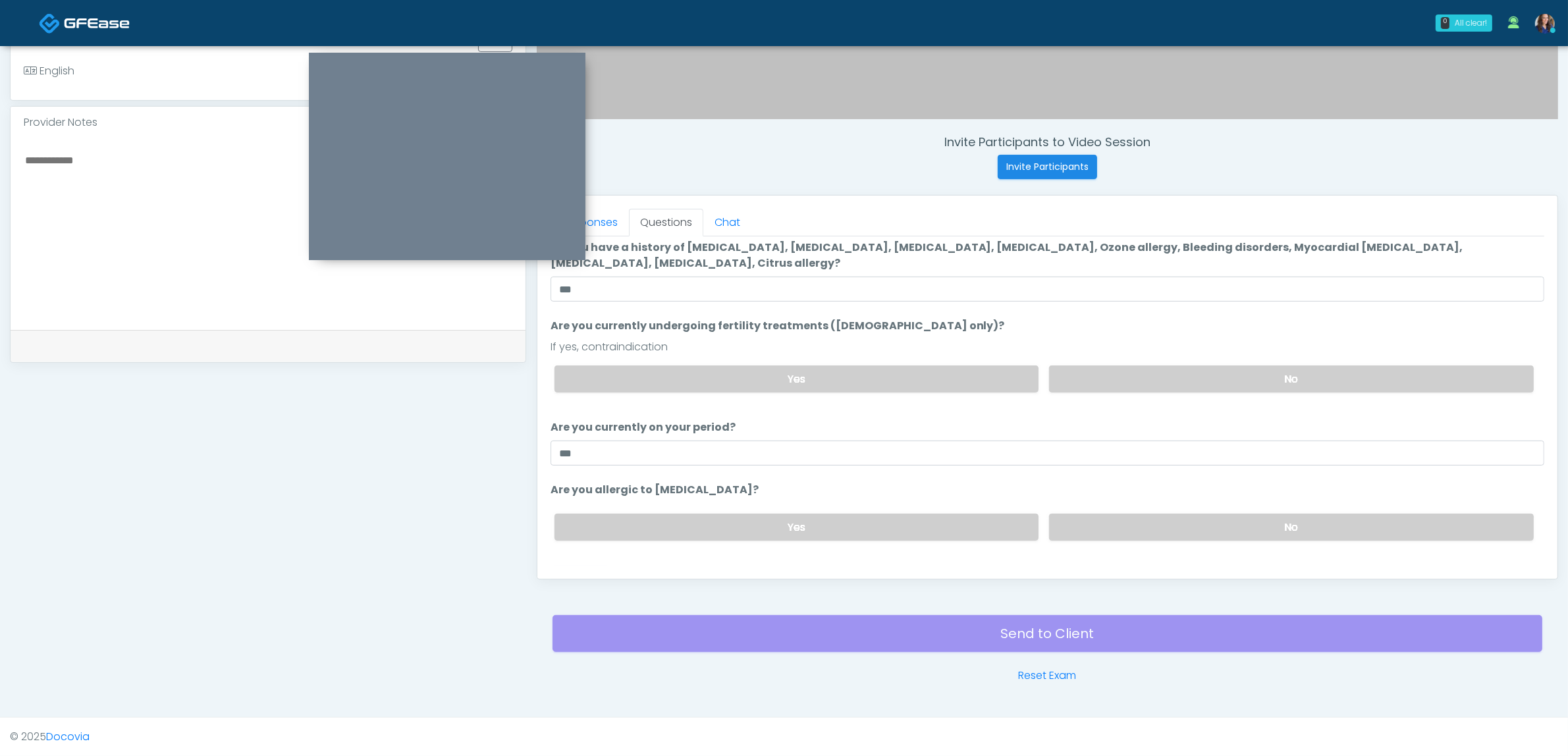
scroll to position [66, 0]
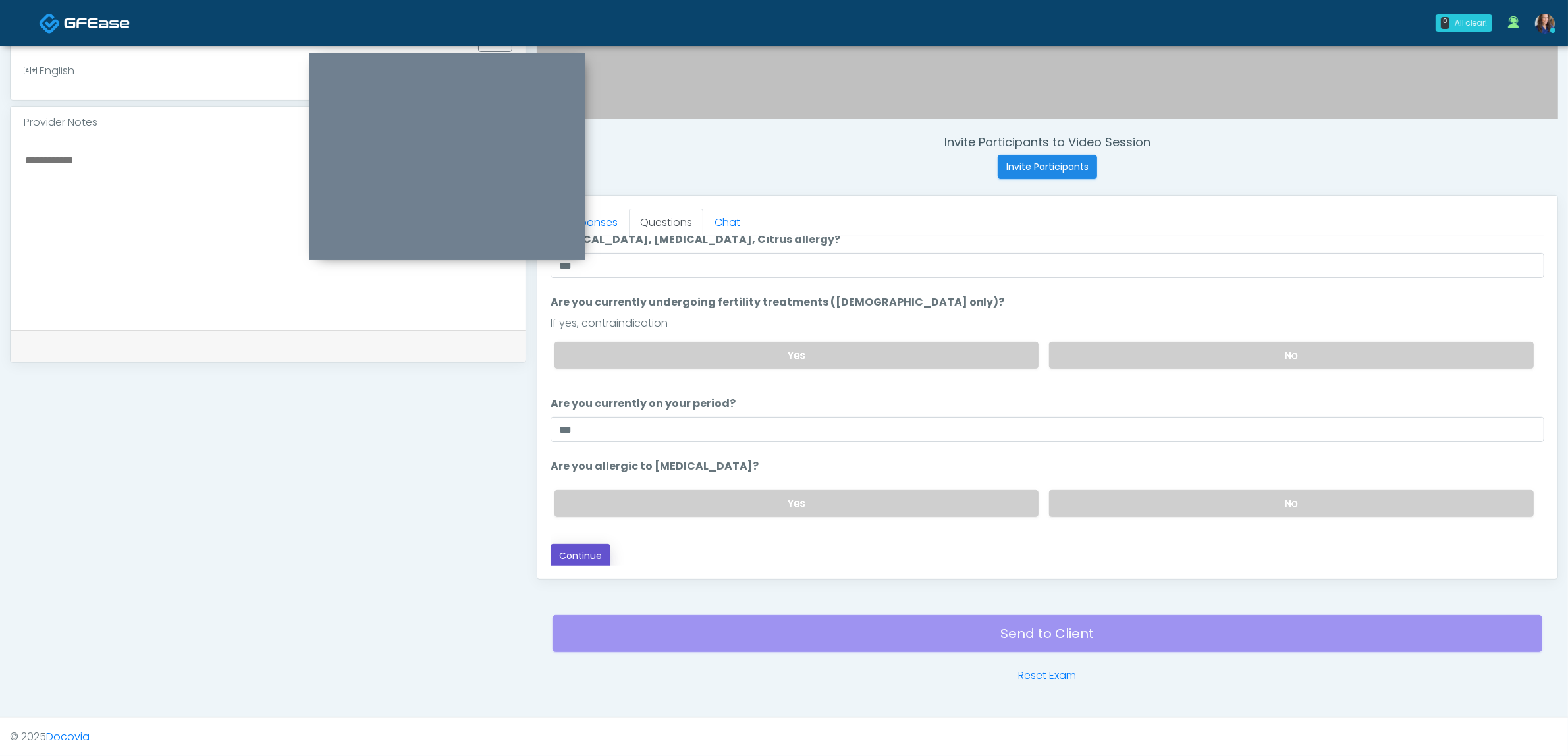
click at [568, 547] on button "Continue" at bounding box center [580, 556] width 60 height 24
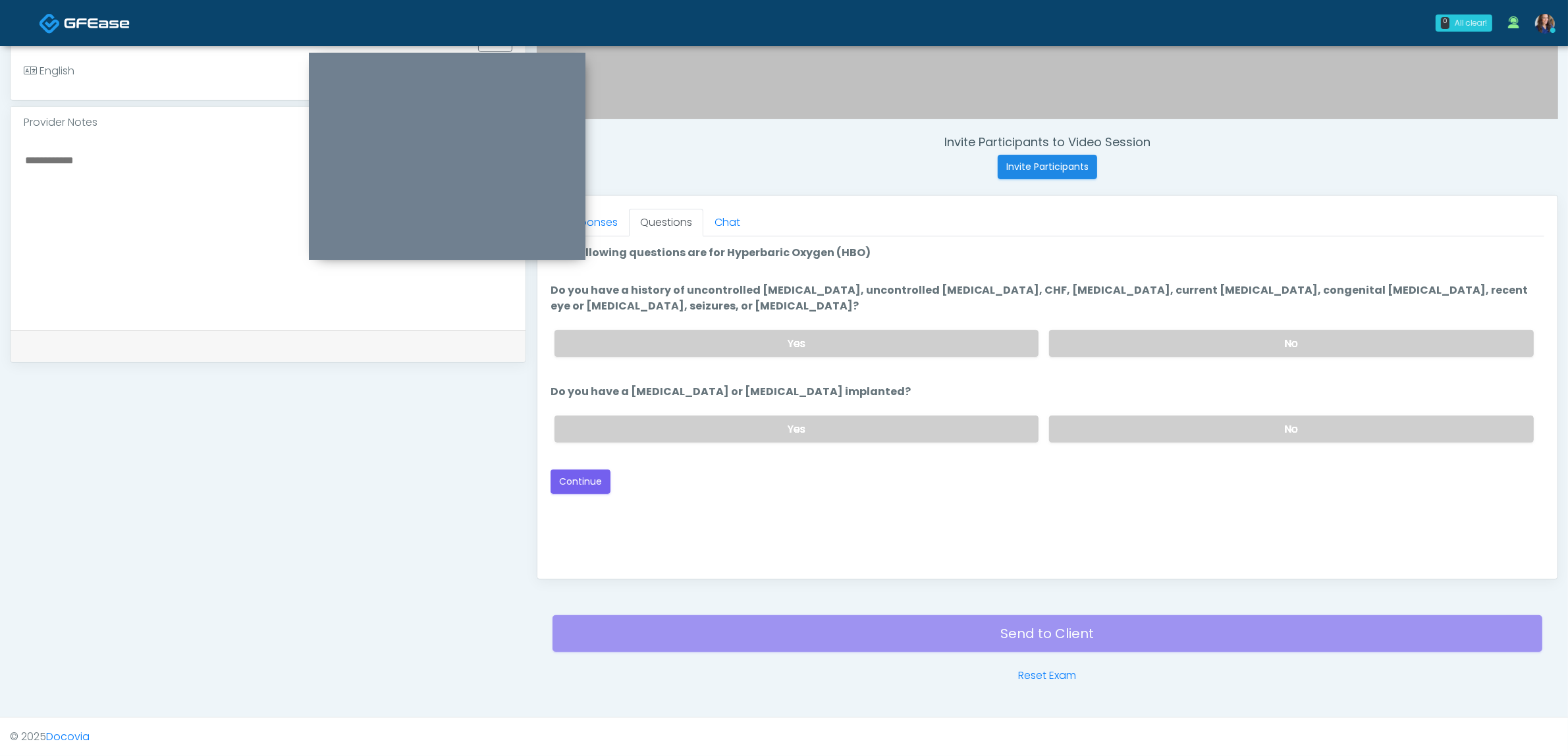
scroll to position [0, 0]
click at [1143, 334] on label "No" at bounding box center [1292, 343] width 485 height 27
click at [1126, 422] on label "No" at bounding box center [1292, 429] width 485 height 27
drag, startPoint x: 578, startPoint y: 475, endPoint x: 702, endPoint y: 471, distance: 124.1
click at [578, 475] on button "Continue" at bounding box center [580, 482] width 60 height 24
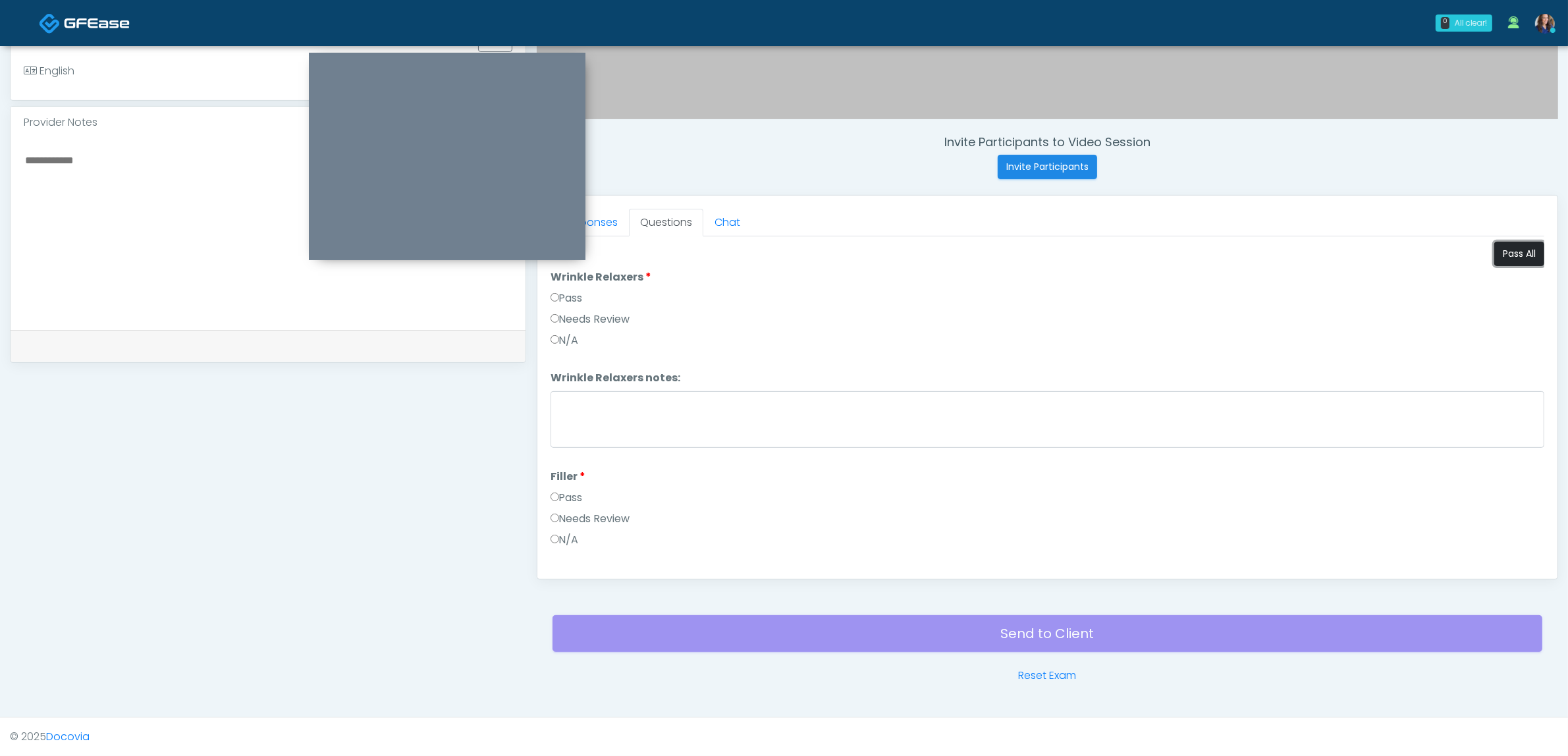
drag, startPoint x: 1509, startPoint y: 247, endPoint x: 1502, endPoint y: 248, distance: 7.1
click at [1508, 247] on button "Pass All" at bounding box center [1519, 254] width 50 height 24
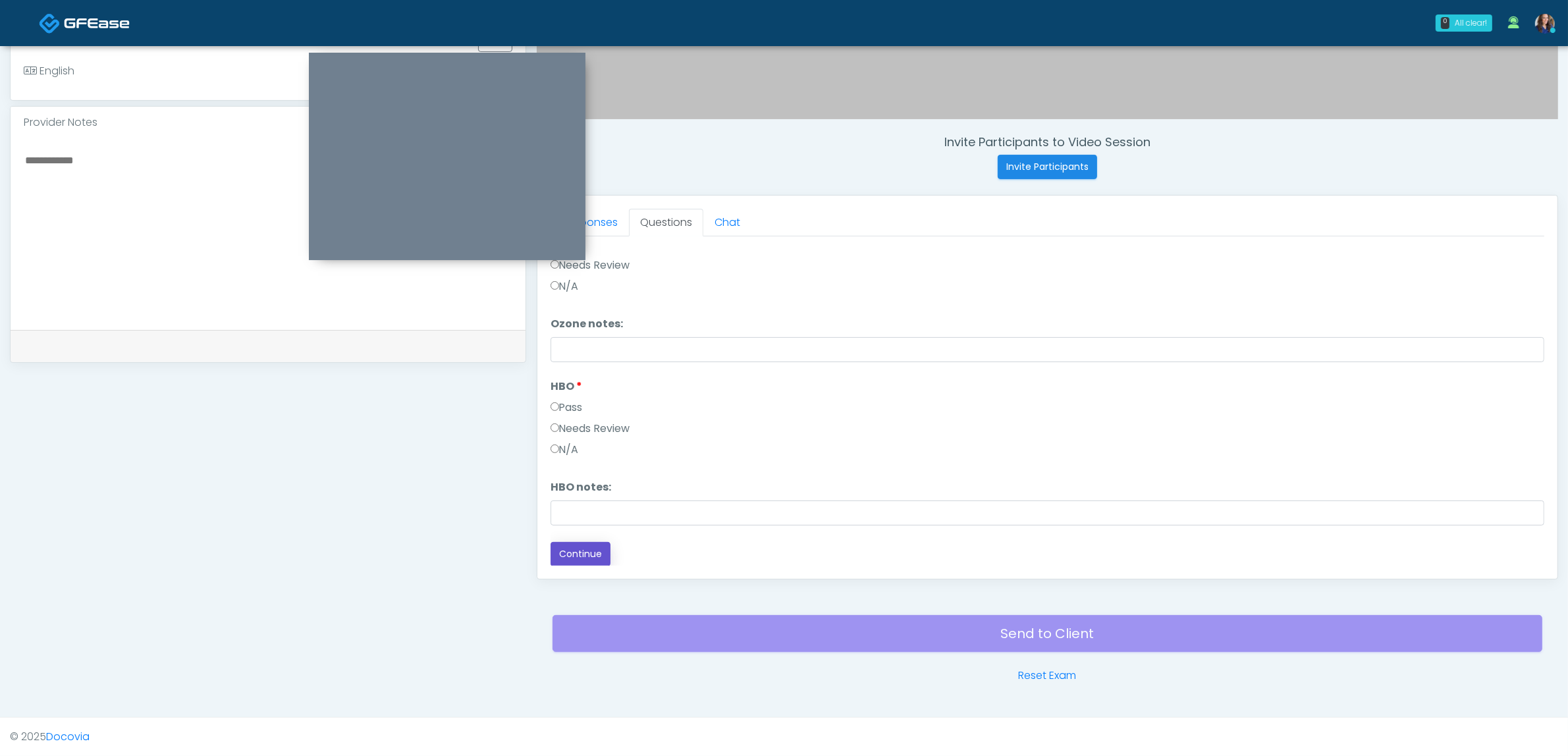
click at [588, 550] on button "Continue" at bounding box center [580, 554] width 60 height 24
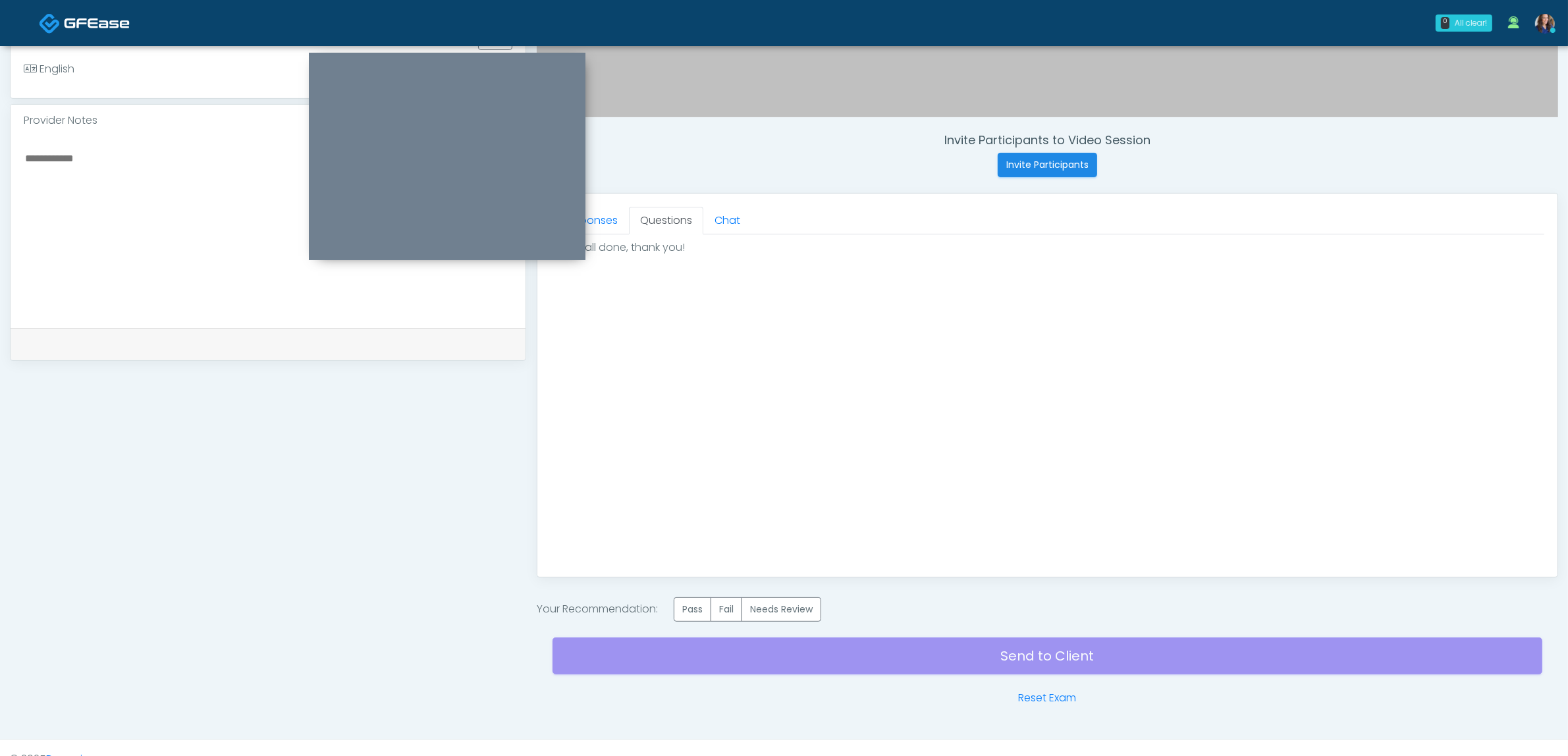
scroll to position [0, 0]
click at [705, 606] on label "Pass" at bounding box center [692, 610] width 38 height 24
click at [914, 656] on div "Send to Client Reset Exam" at bounding box center [1047, 664] width 990 height 84
click at [941, 668] on div "Send to Client Reset Exam" at bounding box center [1047, 664] width 990 height 84
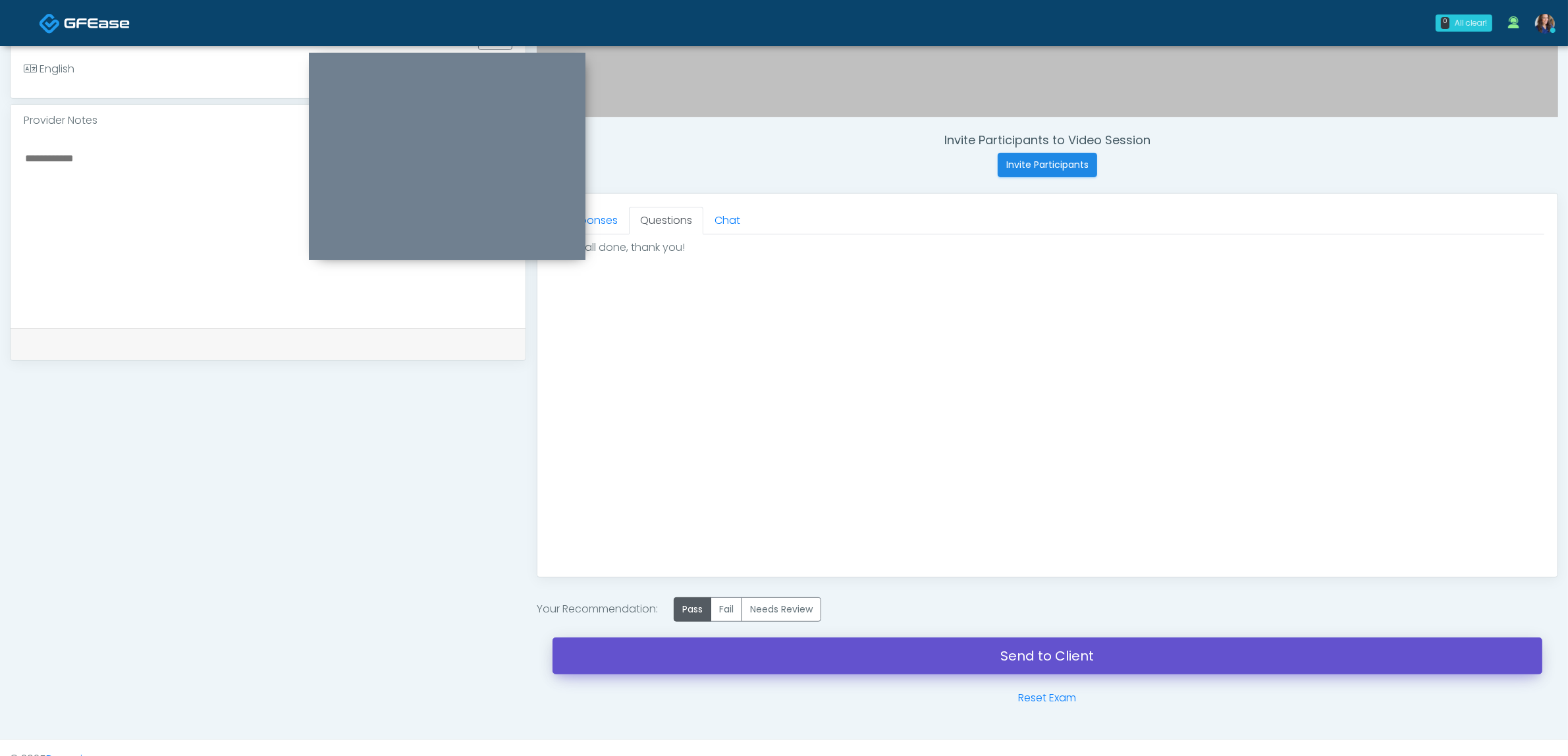
click at [1029, 656] on link "Send to Client" at bounding box center [1047, 656] width 990 height 37
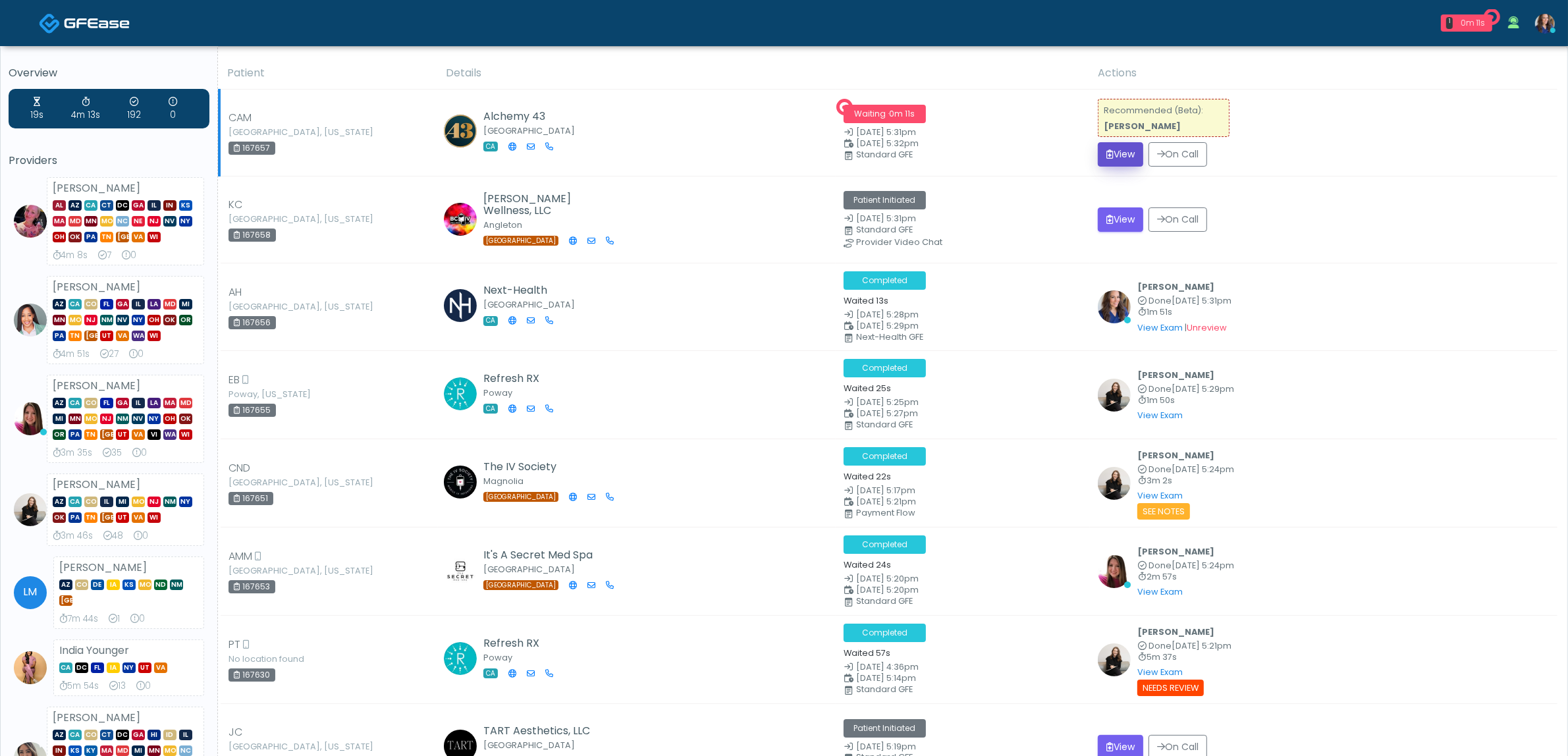
click at [1115, 148] on button "View" at bounding box center [1121, 155] width 46 height 24
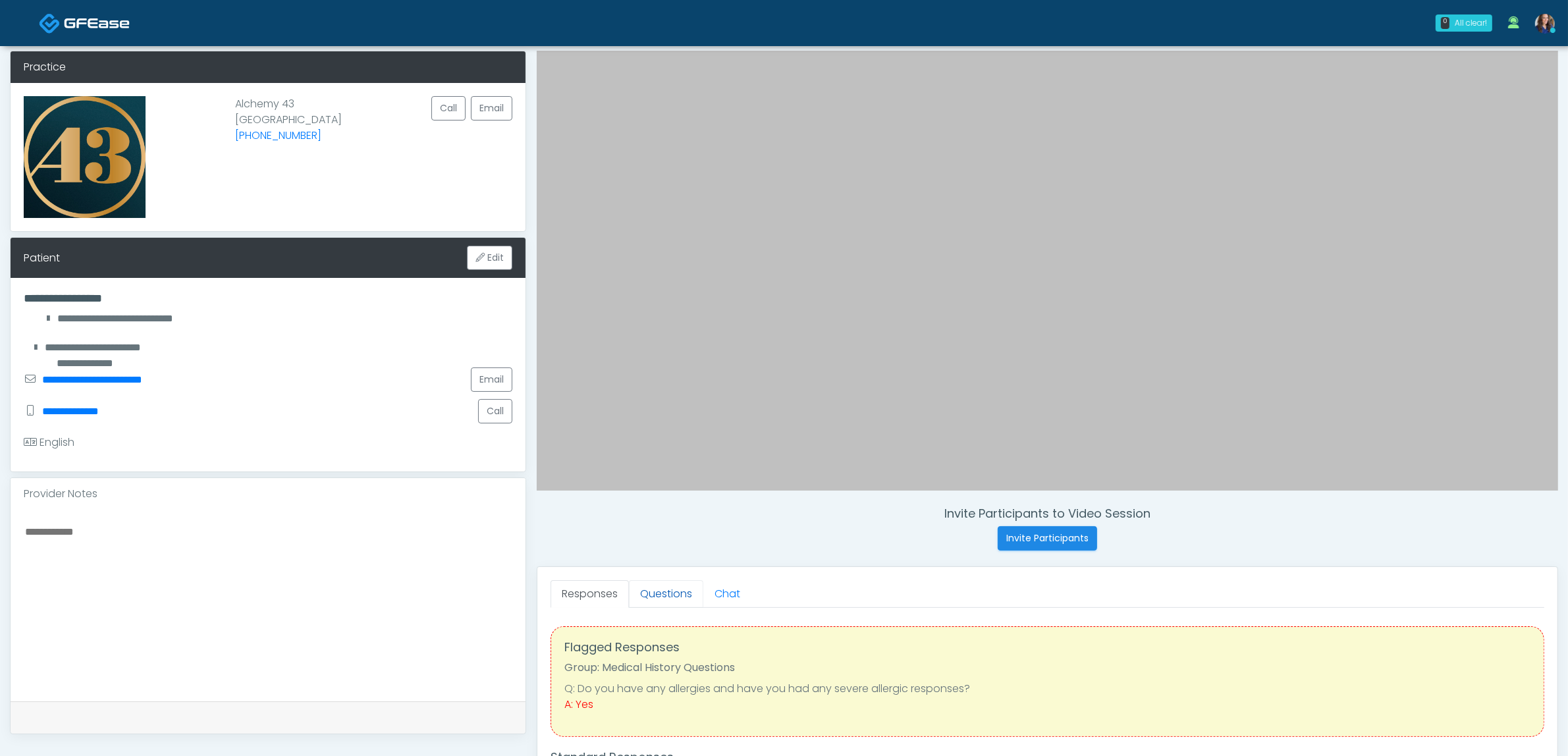
scroll to position [82, 0]
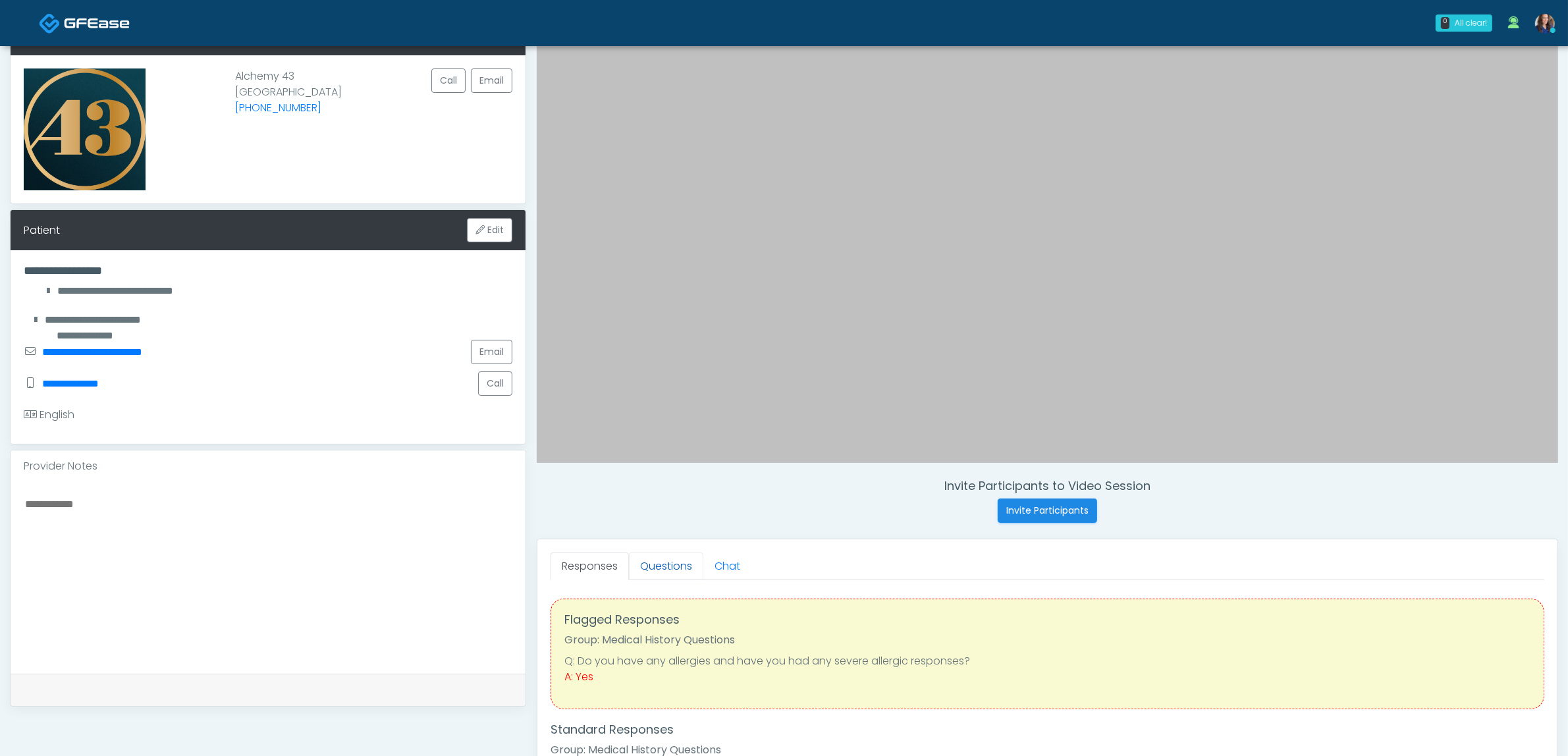
click at [672, 570] on link "Questions" at bounding box center [666, 567] width 74 height 28
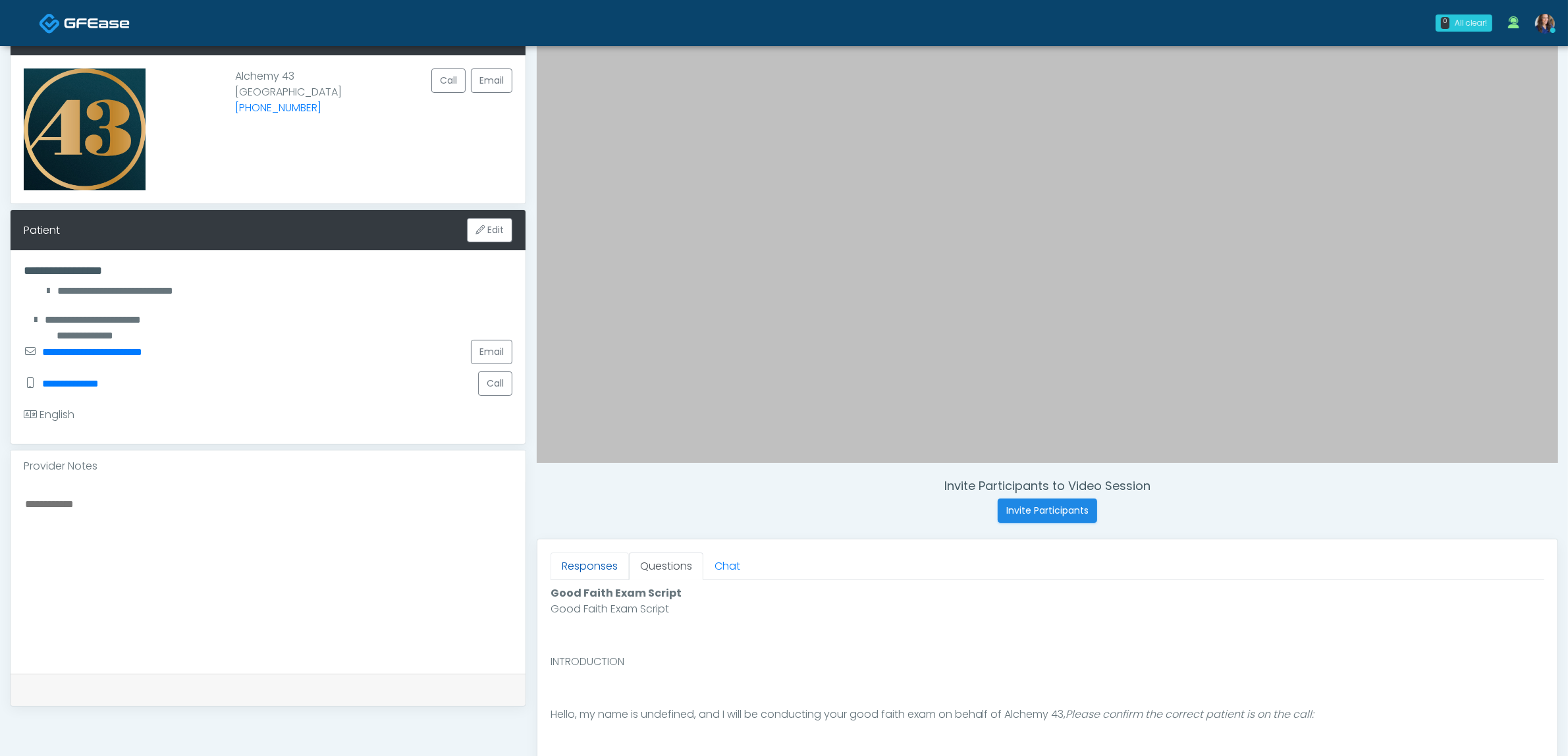
click at [603, 565] on link "Responses" at bounding box center [590, 567] width 79 height 28
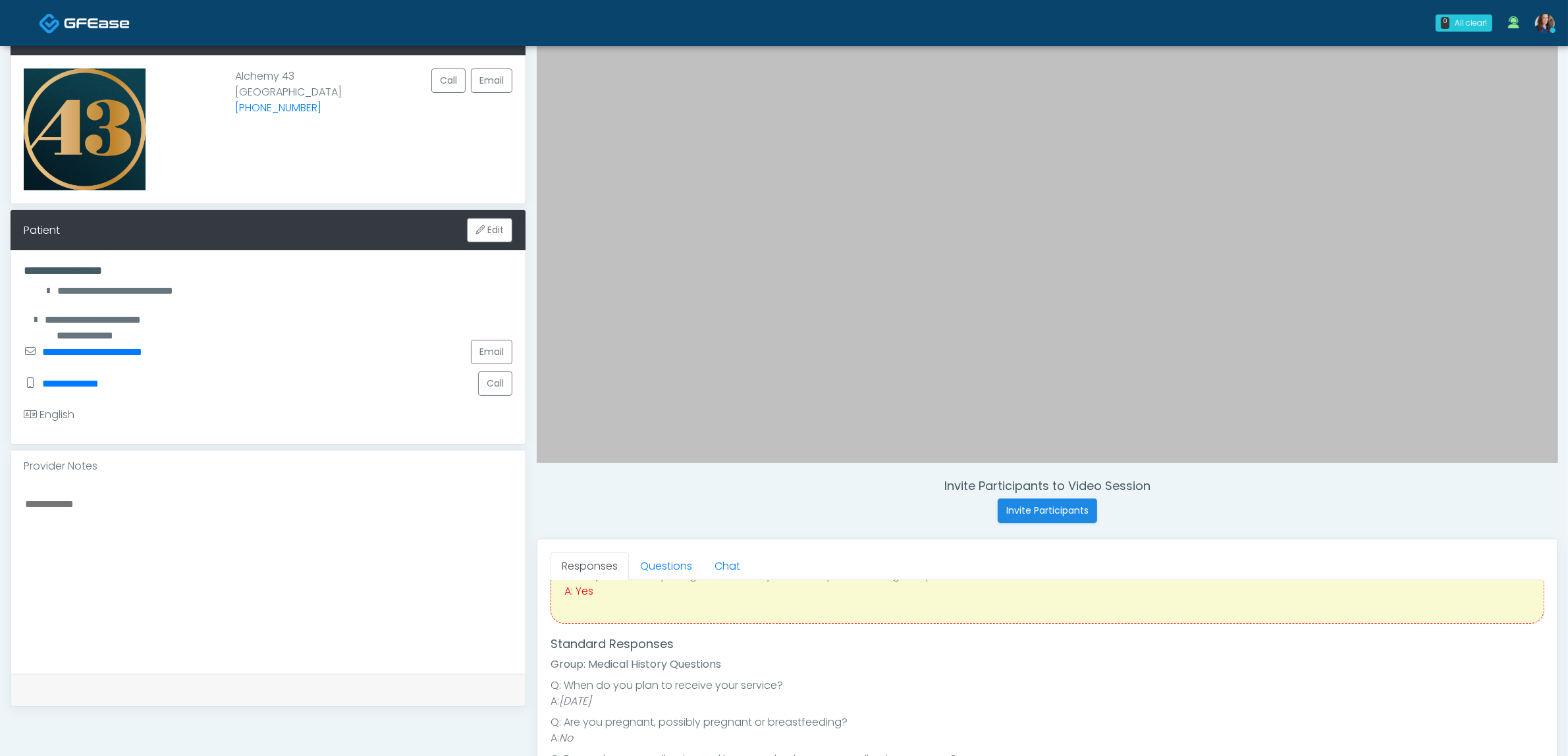
scroll to position [247, 0]
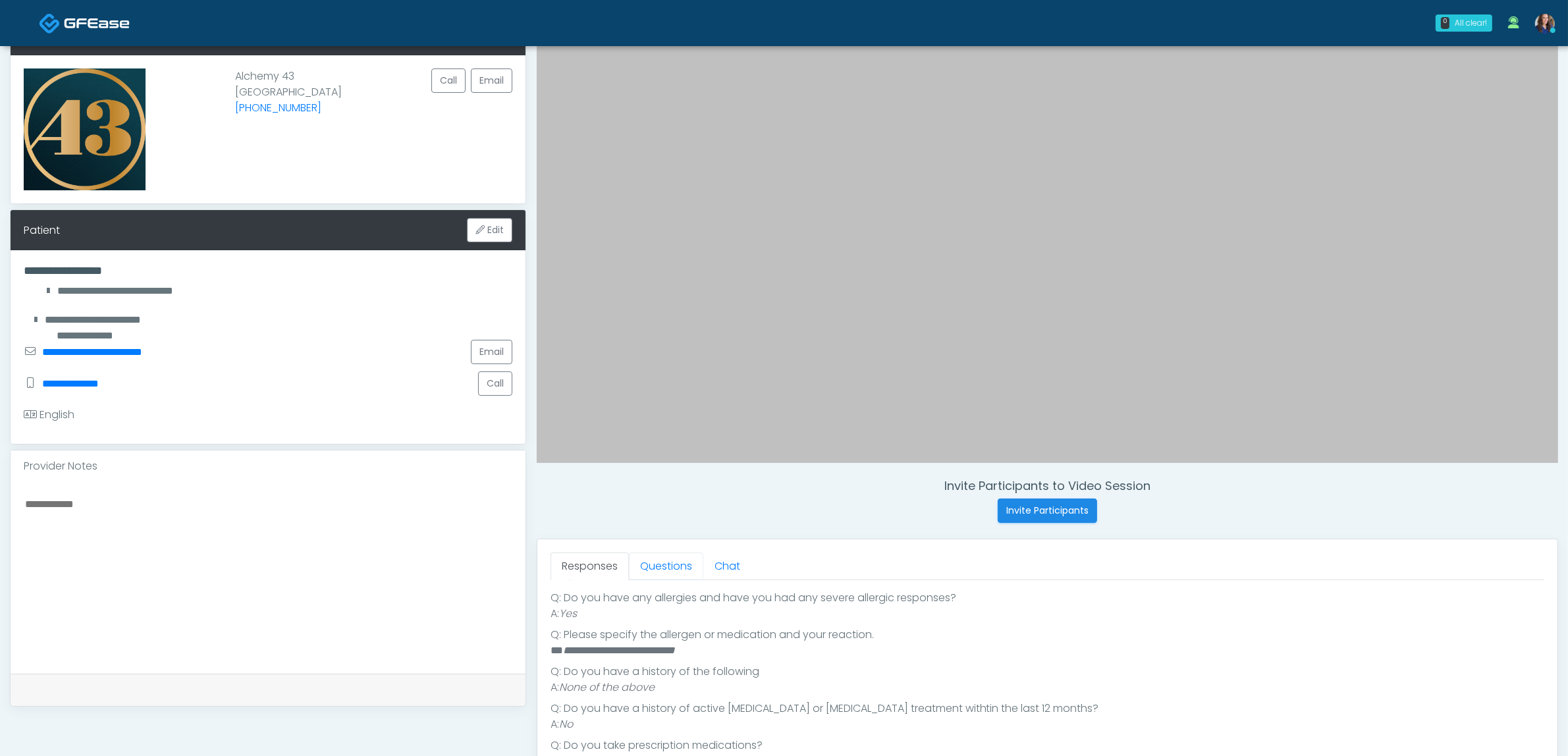
drag, startPoint x: 677, startPoint y: 571, endPoint x: 760, endPoint y: 606, distance: 90.1
click at [676, 571] on link "Questions" at bounding box center [666, 567] width 74 height 28
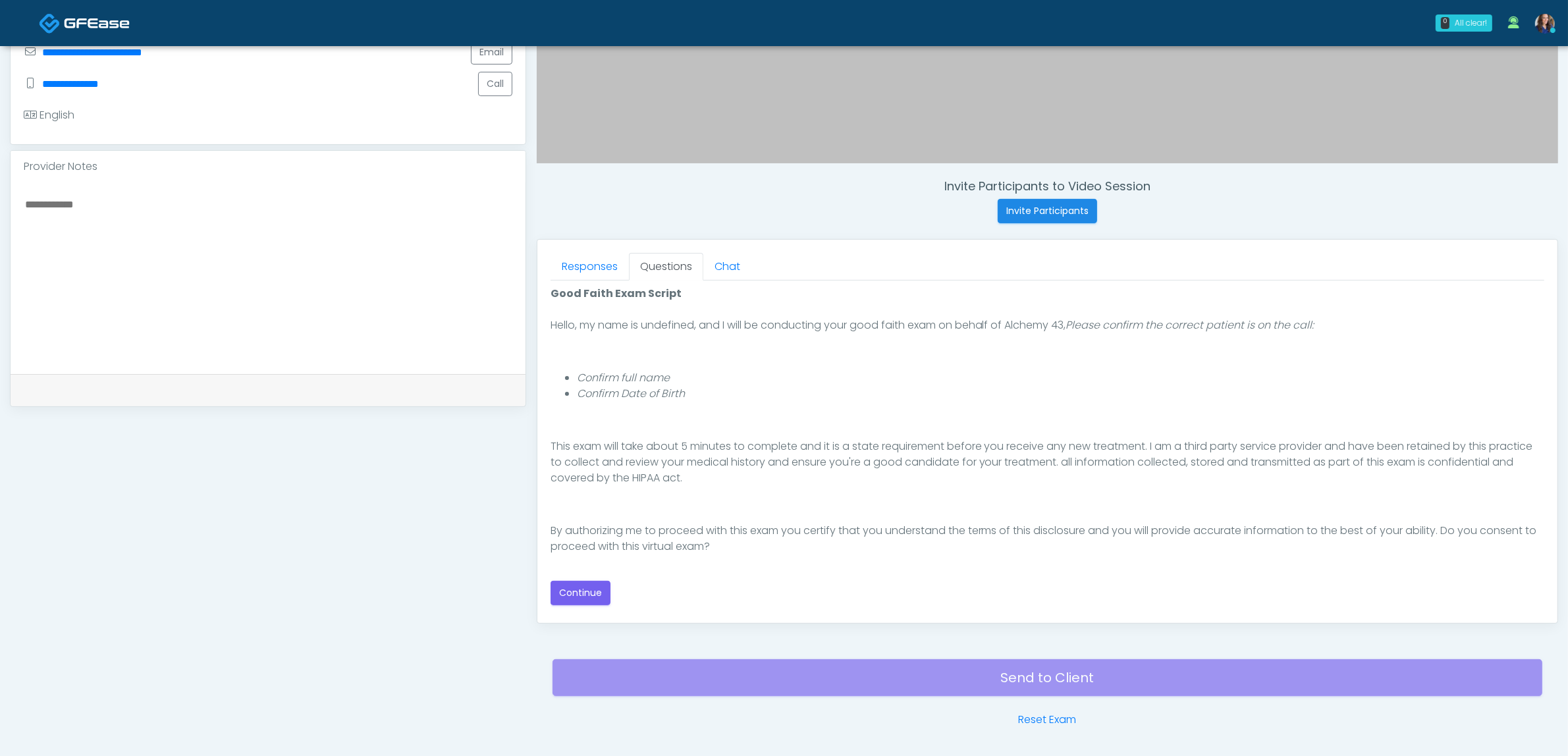
scroll to position [411, 0]
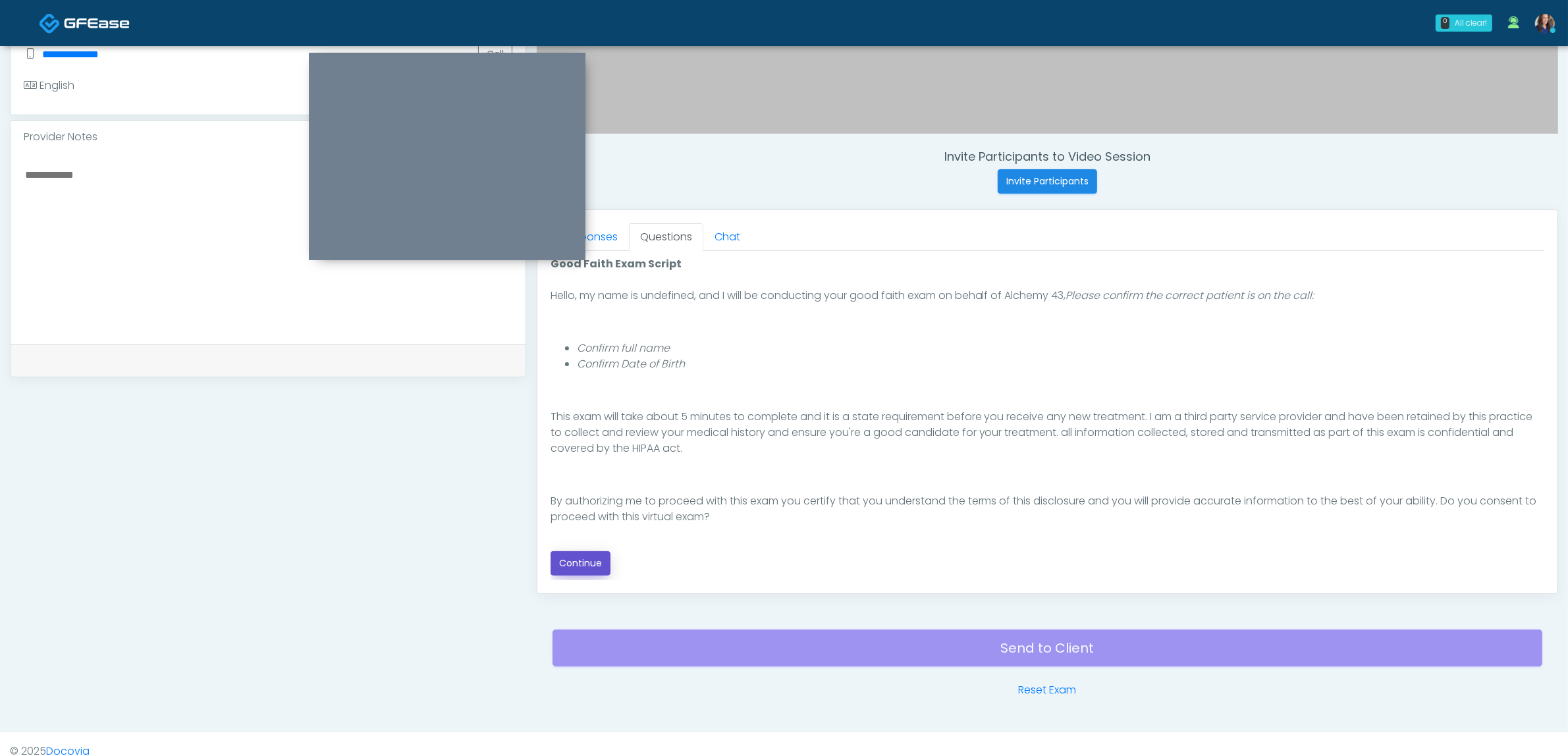
click at [582, 567] on button "Continue" at bounding box center [580, 564] width 60 height 24
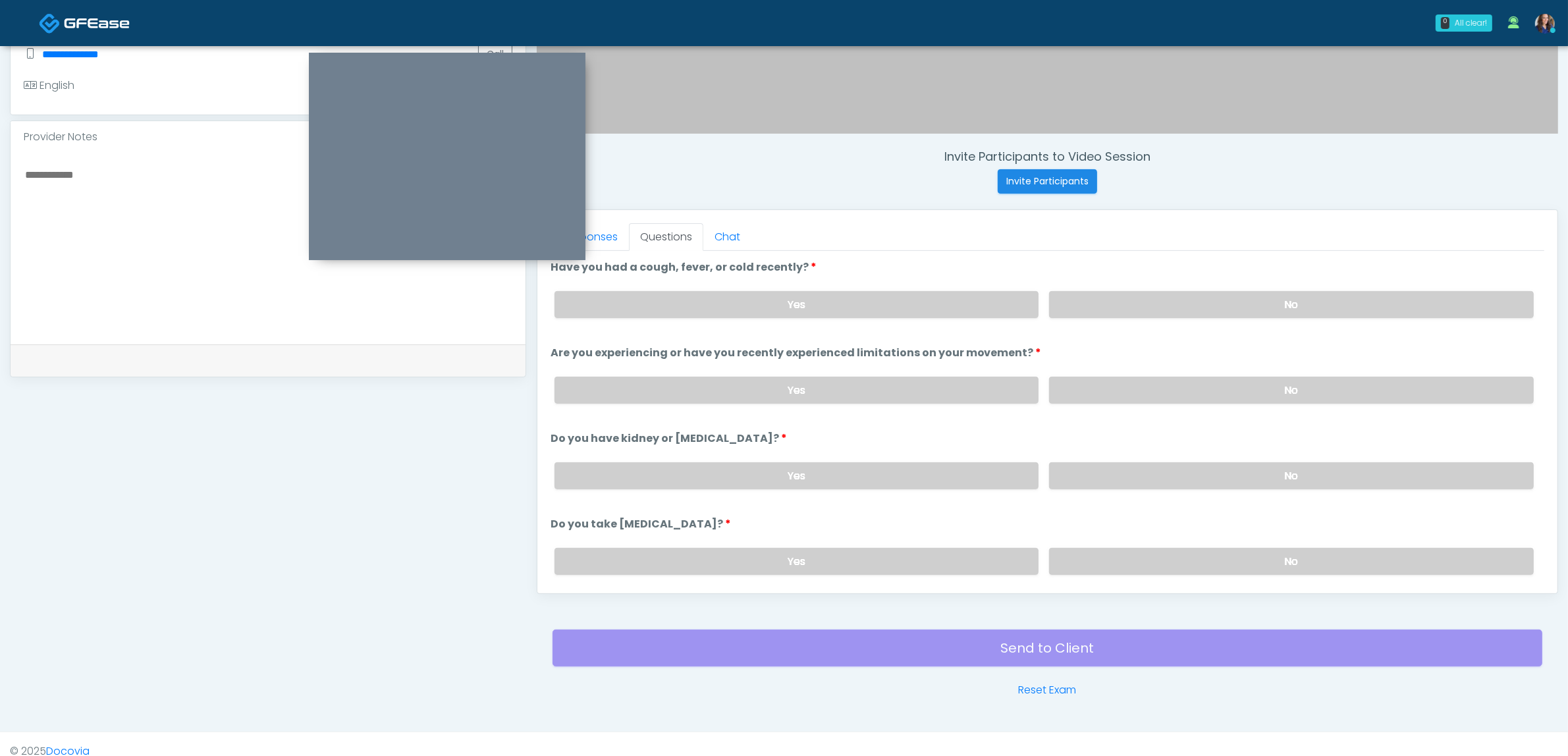
scroll to position [428, 0]
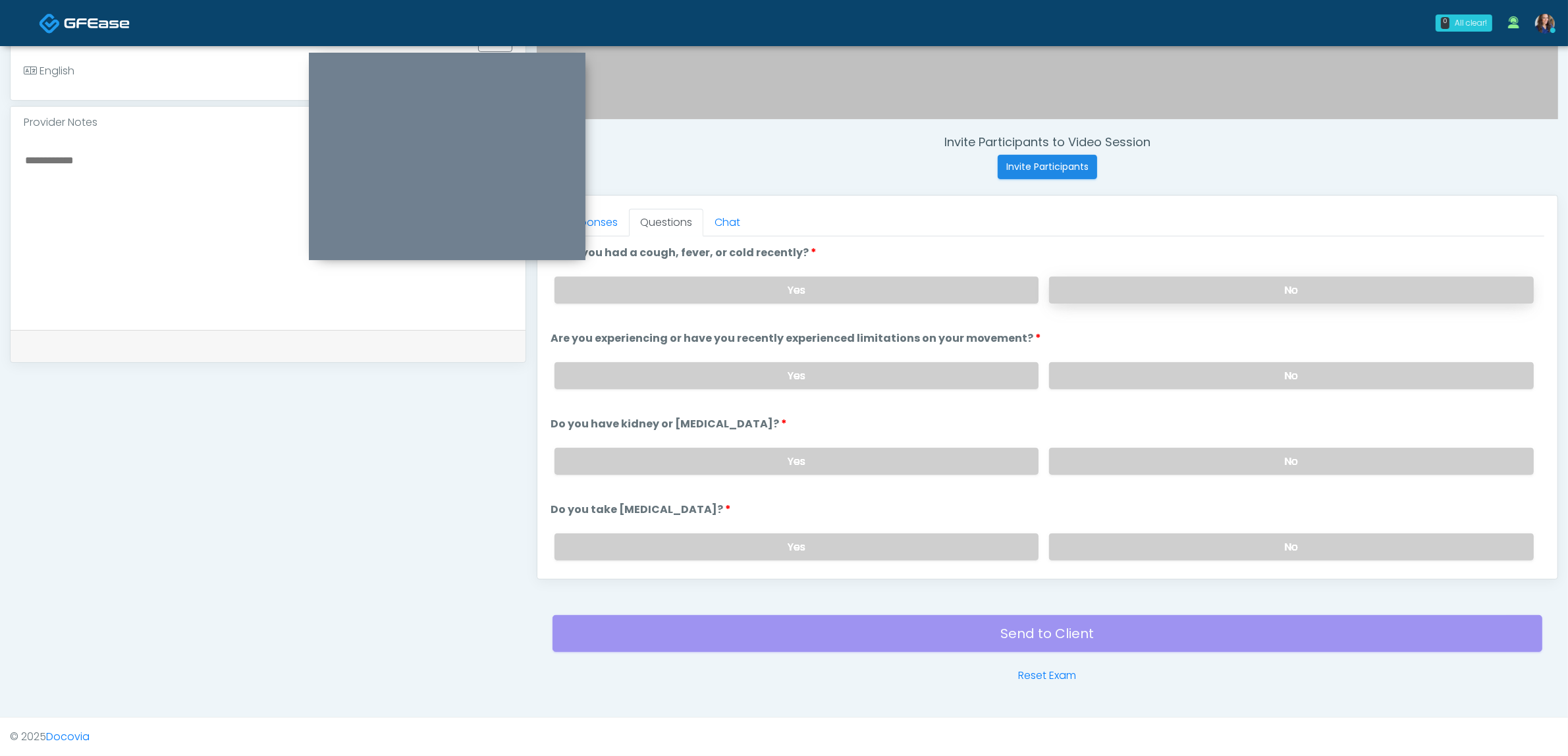
click at [1138, 297] on label "No" at bounding box center [1292, 290] width 485 height 27
click at [1144, 385] on label "No" at bounding box center [1292, 375] width 485 height 27
click at [1163, 459] on label "No" at bounding box center [1292, 461] width 485 height 27
click at [1158, 534] on label "No" at bounding box center [1292, 547] width 485 height 27
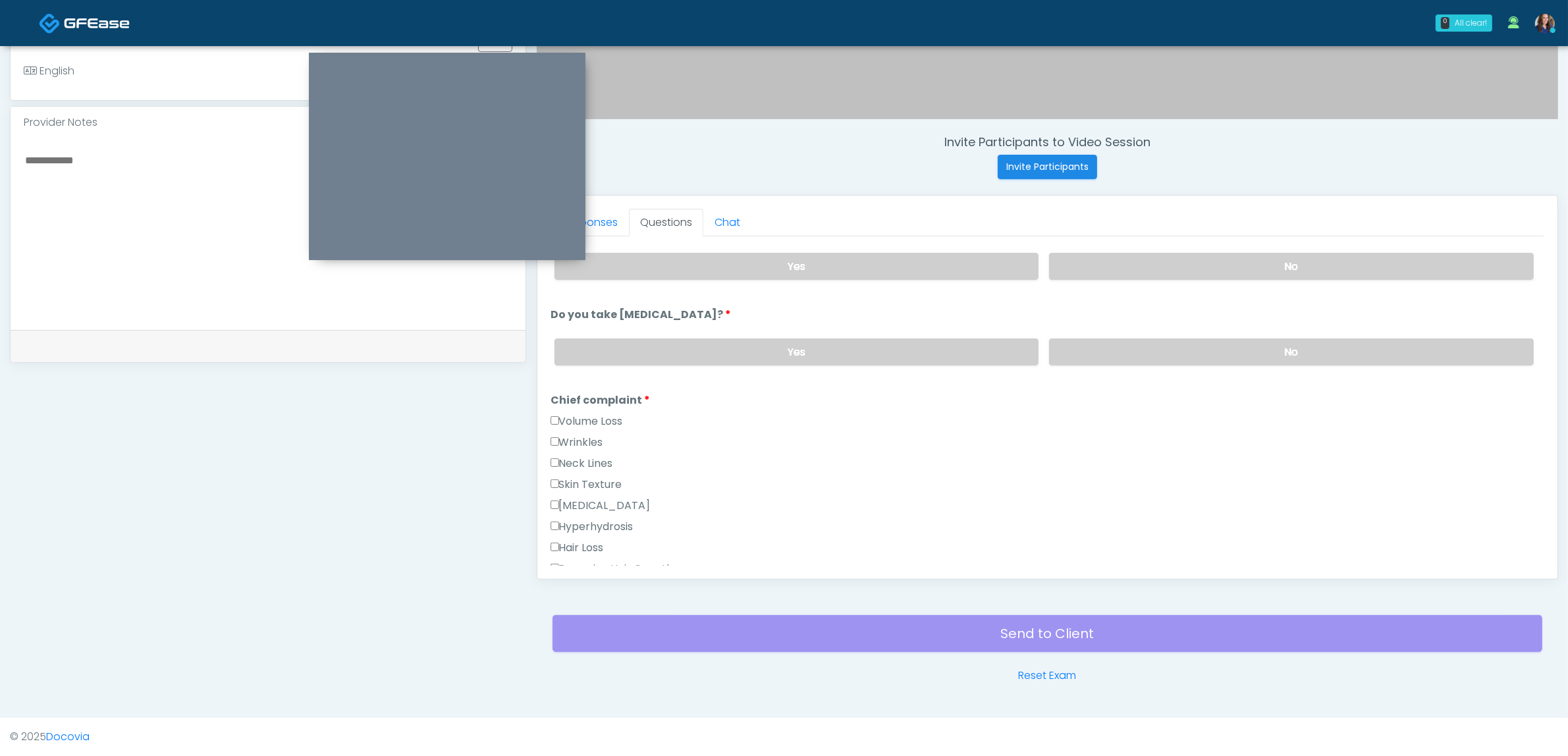
scroll to position [247, 0]
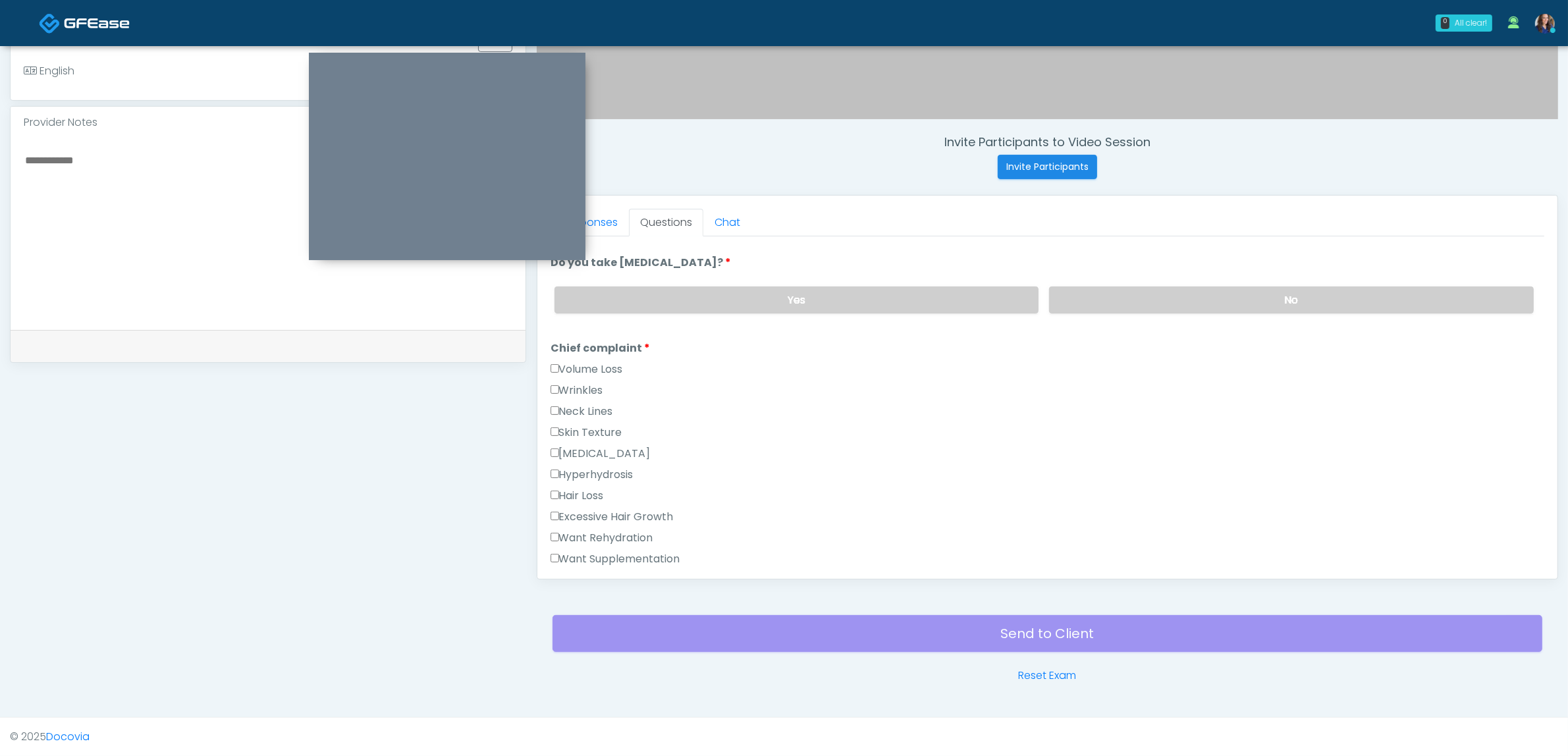
click at [587, 385] on label "Wrinkles" at bounding box center [577, 390] width 52 height 16
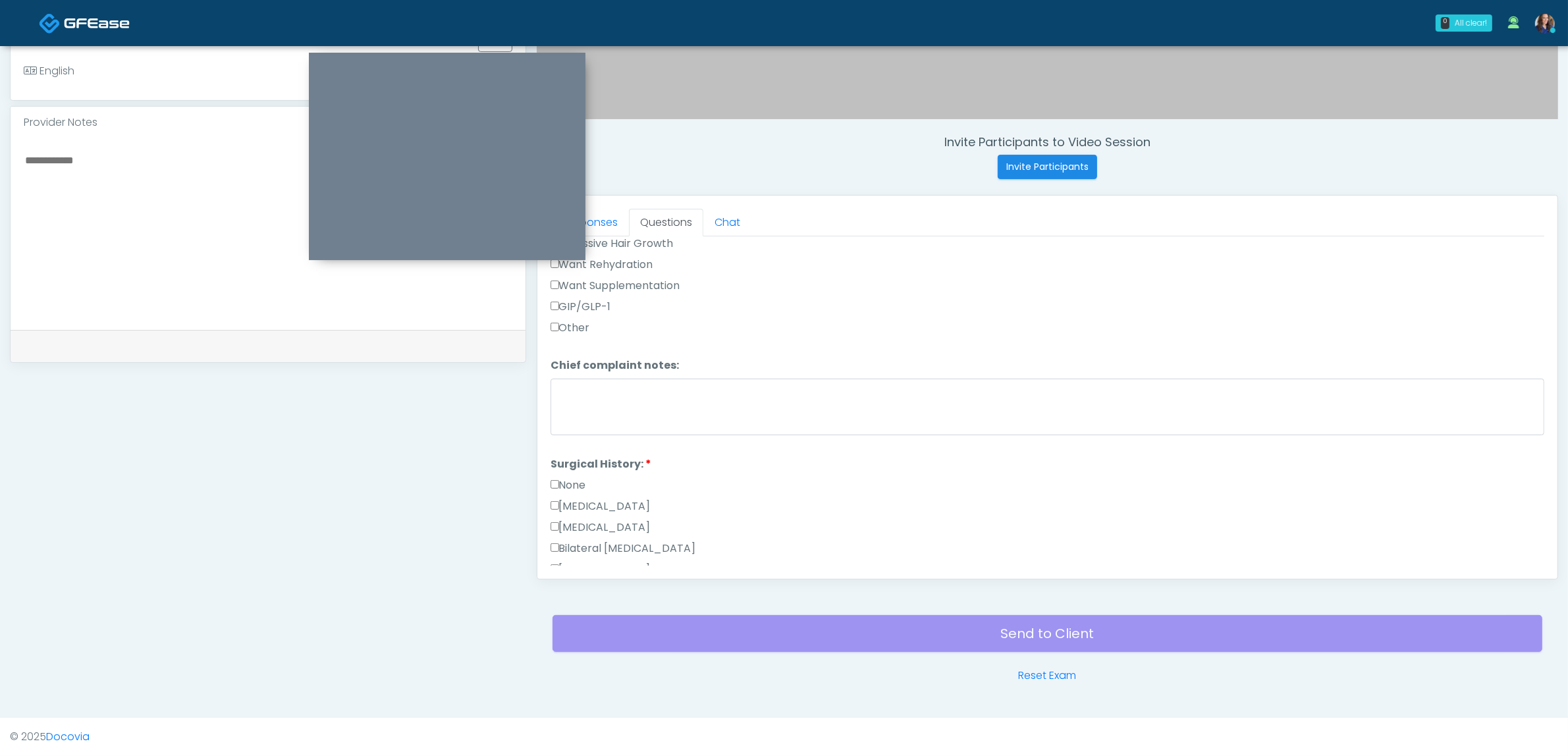
scroll to position [659, 0]
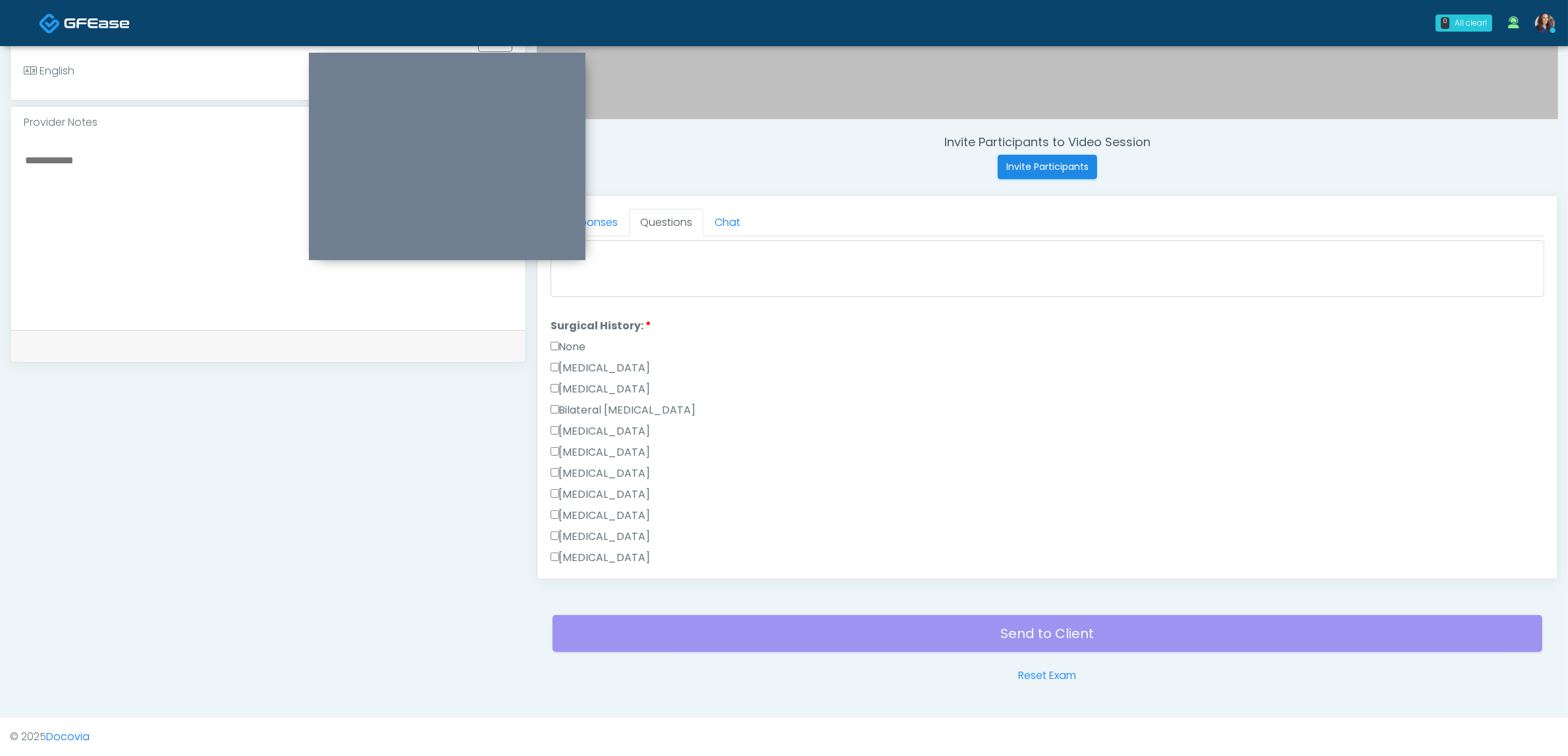
click at [574, 340] on label "None" at bounding box center [568, 347] width 36 height 16
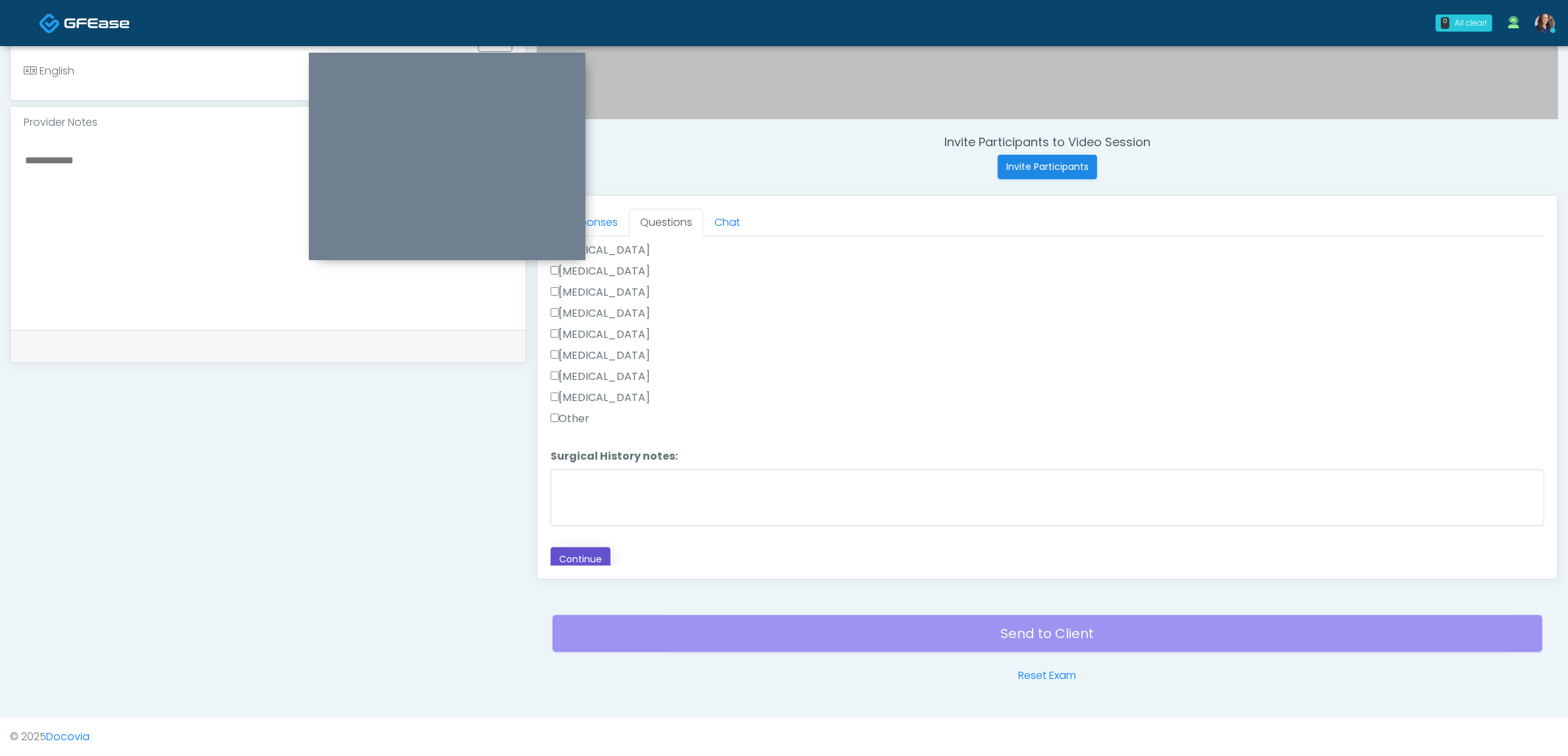
click at [578, 556] on button "Continue" at bounding box center [580, 559] width 60 height 24
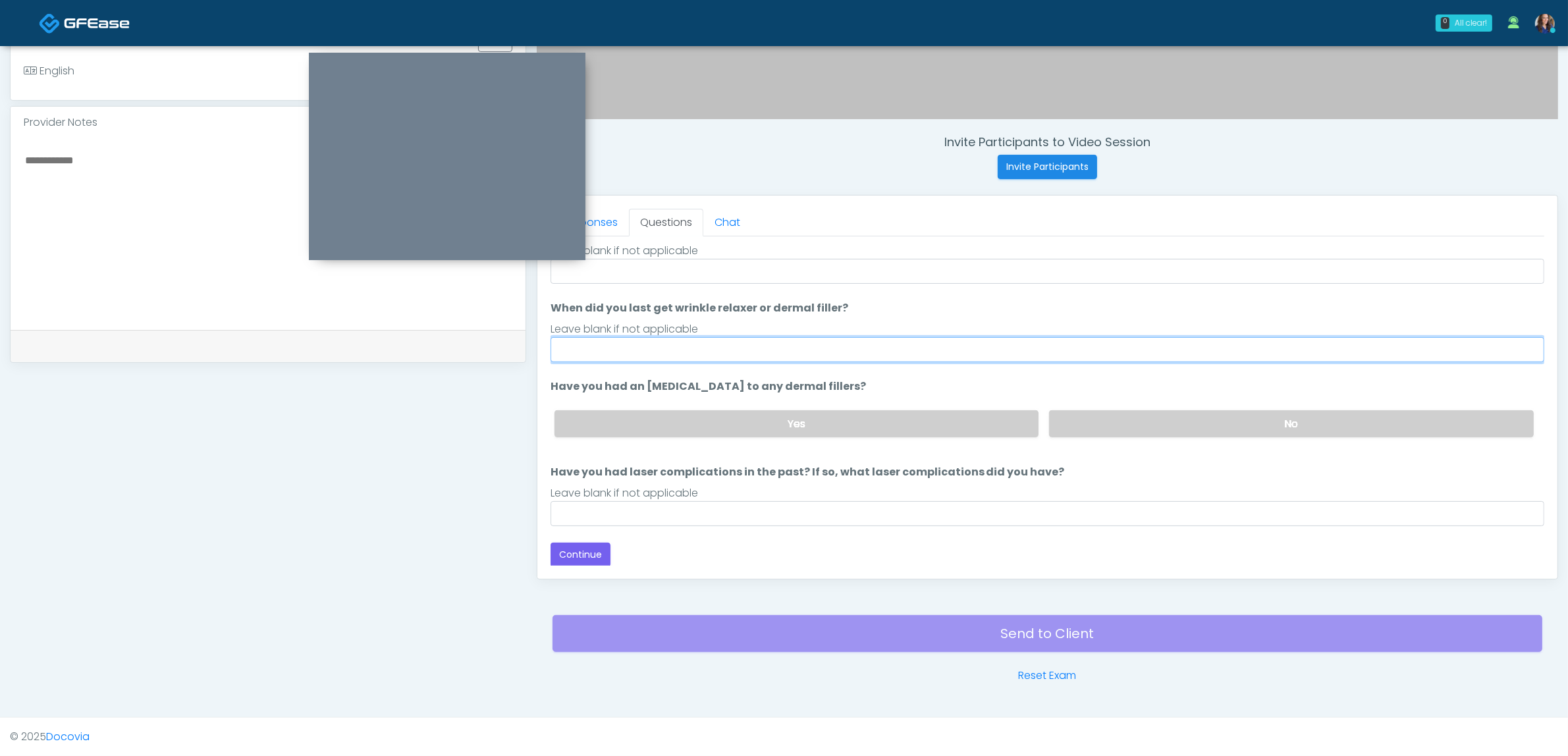
drag, startPoint x: 715, startPoint y: 343, endPoint x: 721, endPoint y: 353, distance: 11.7
click at [715, 343] on input "When did you last get wrinkle relaxer or dermal filler?" at bounding box center [1047, 349] width 994 height 25
drag, startPoint x: 599, startPoint y: 349, endPoint x: 591, endPoint y: 349, distance: 8.0
click at [591, 349] on input "**********" at bounding box center [1047, 349] width 994 height 25
drag, startPoint x: 717, startPoint y: 347, endPoint x: 739, endPoint y: 347, distance: 22.0
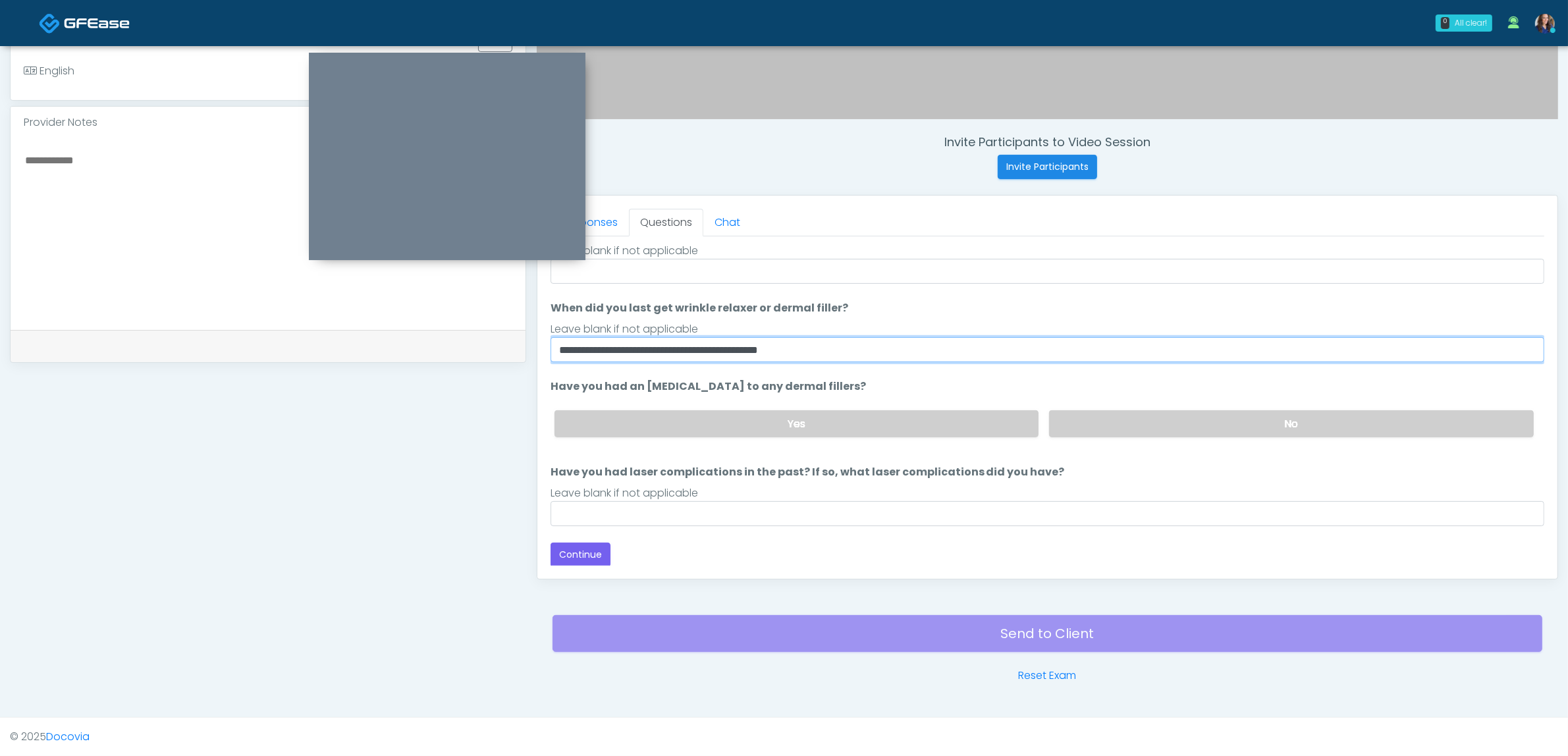
click at [739, 347] on input "**********" at bounding box center [1047, 349] width 994 height 25
drag, startPoint x: 711, startPoint y: 347, endPoint x: 763, endPoint y: 350, distance: 52.1
click at [735, 346] on input "**********" at bounding box center [1047, 349] width 994 height 25
click at [764, 350] on input "**********" at bounding box center [1047, 349] width 994 height 25
type input "**********"
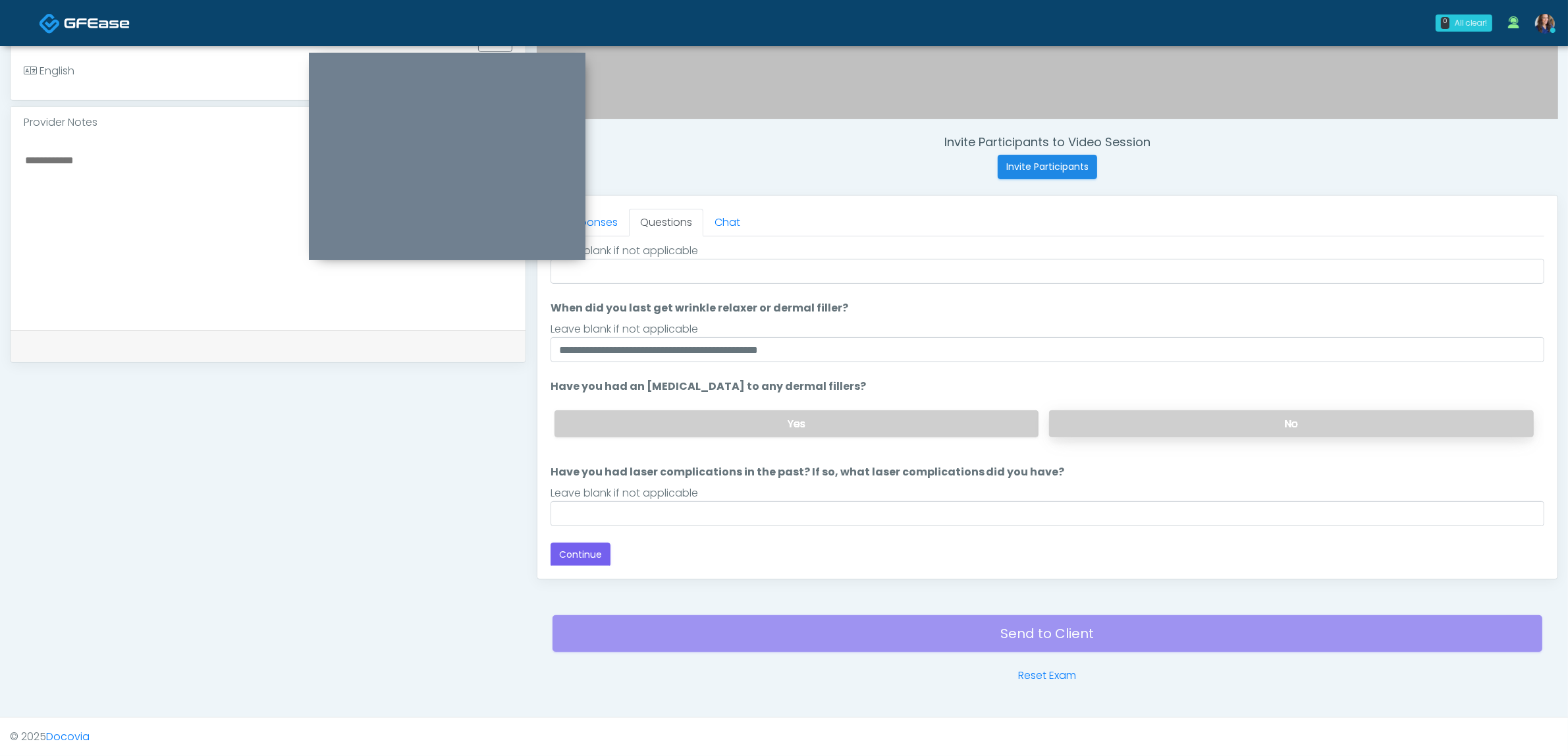
click at [1109, 415] on label "No" at bounding box center [1292, 424] width 485 height 27
drag, startPoint x: 920, startPoint y: 500, endPoint x: 858, endPoint y: 512, distance: 63.2
click at [920, 501] on input "Have you had laser complications in the past? If so, what laser complications d…" at bounding box center [1047, 514] width 994 height 25
type input "**"
click at [587, 550] on button "Continue" at bounding box center [580, 555] width 60 height 24
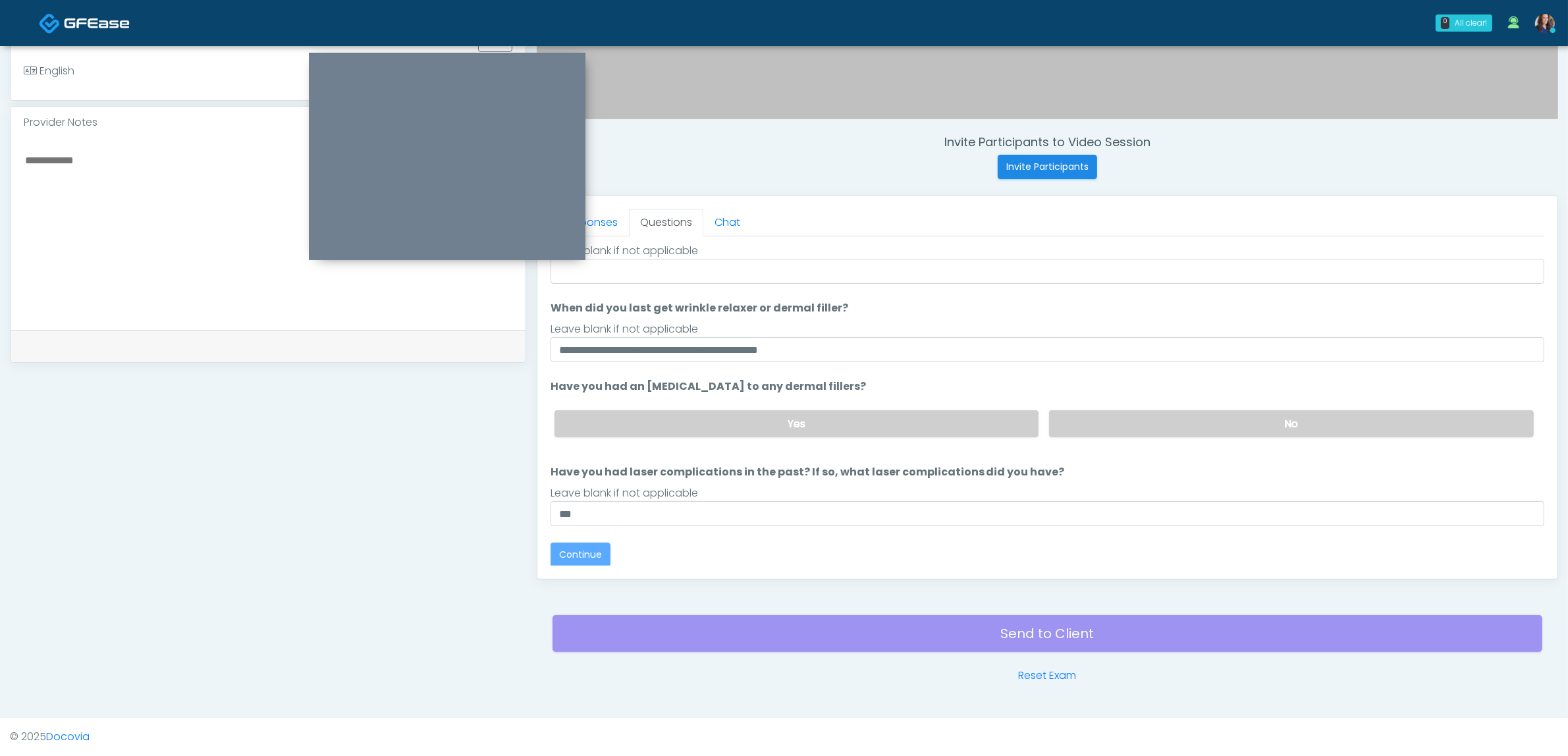
scroll to position [20, 0]
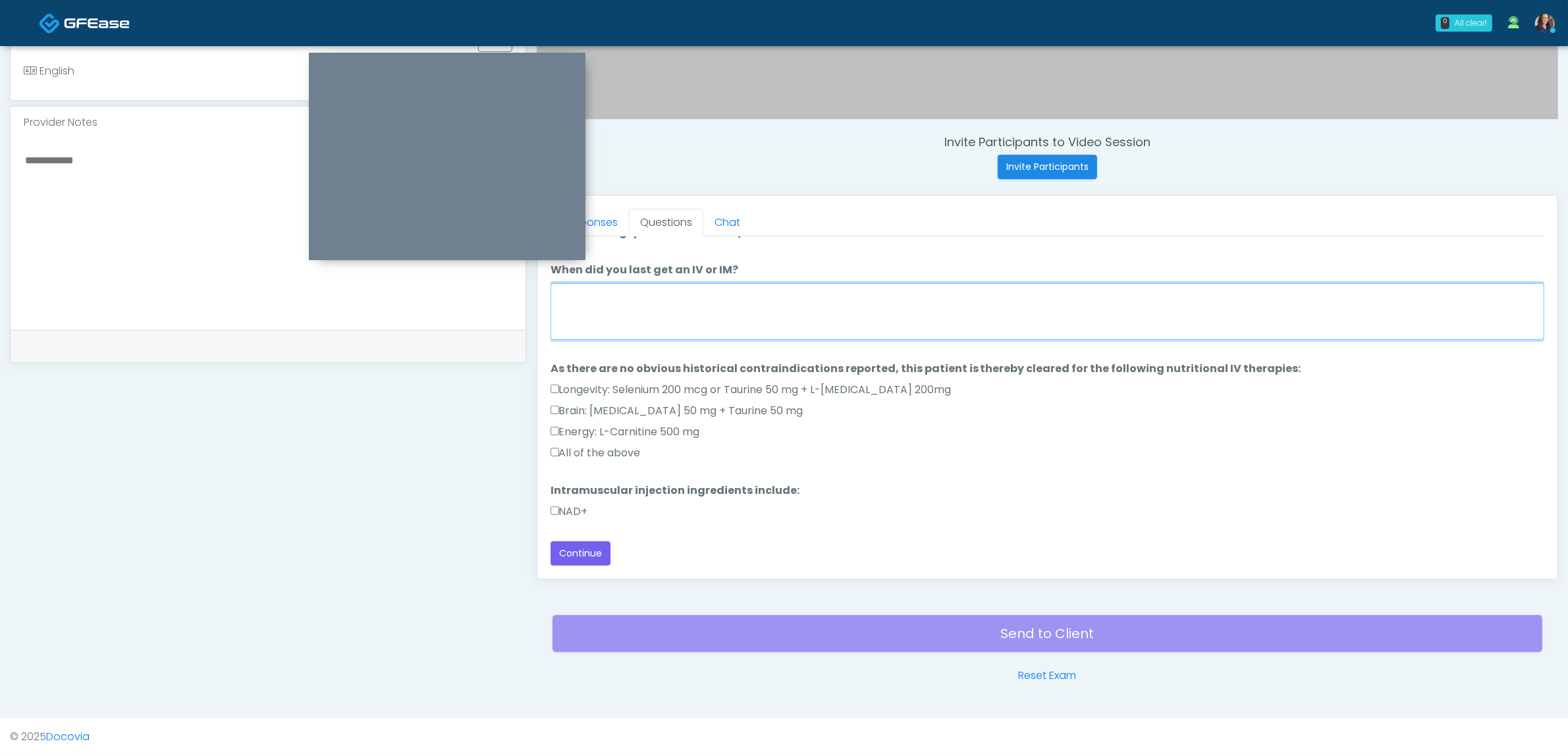
click at [817, 321] on textarea "When did you last get an IV or IM?" at bounding box center [1047, 312] width 994 height 57
drag, startPoint x: 626, startPoint y: 459, endPoint x: 622, endPoint y: 467, distance: 8.9
click at [626, 459] on label "All of the above" at bounding box center [595, 453] width 90 height 16
drag, startPoint x: 580, startPoint y: 510, endPoint x: 587, endPoint y: 512, distance: 7.3
click at [579, 510] on label "NAD+" at bounding box center [569, 512] width 38 height 16
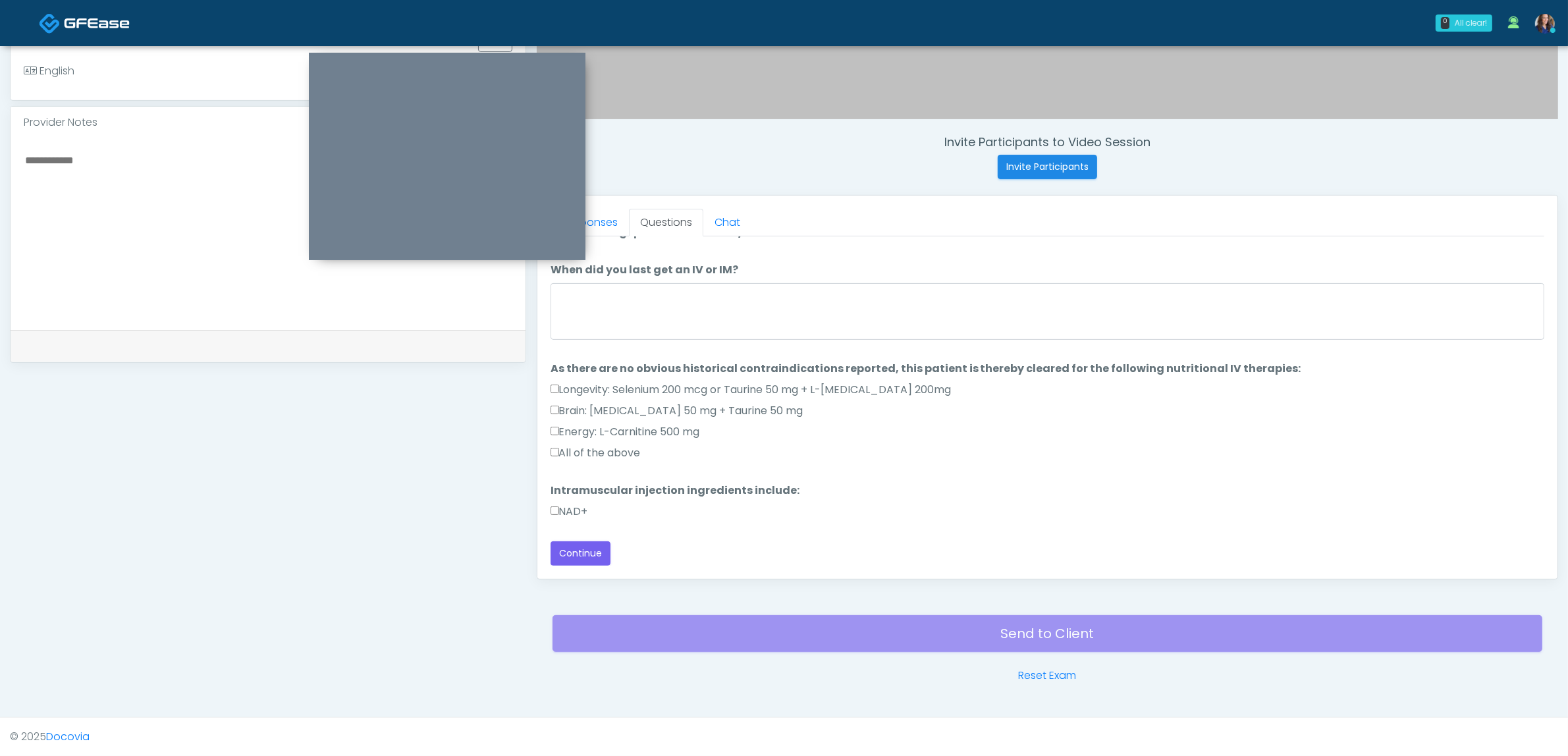
click at [568, 512] on label "NAD+" at bounding box center [569, 512] width 38 height 16
drag, startPoint x: 575, startPoint y: 550, endPoint x: 747, endPoint y: 528, distance: 173.4
click at [578, 550] on button "Continue" at bounding box center [580, 554] width 60 height 24
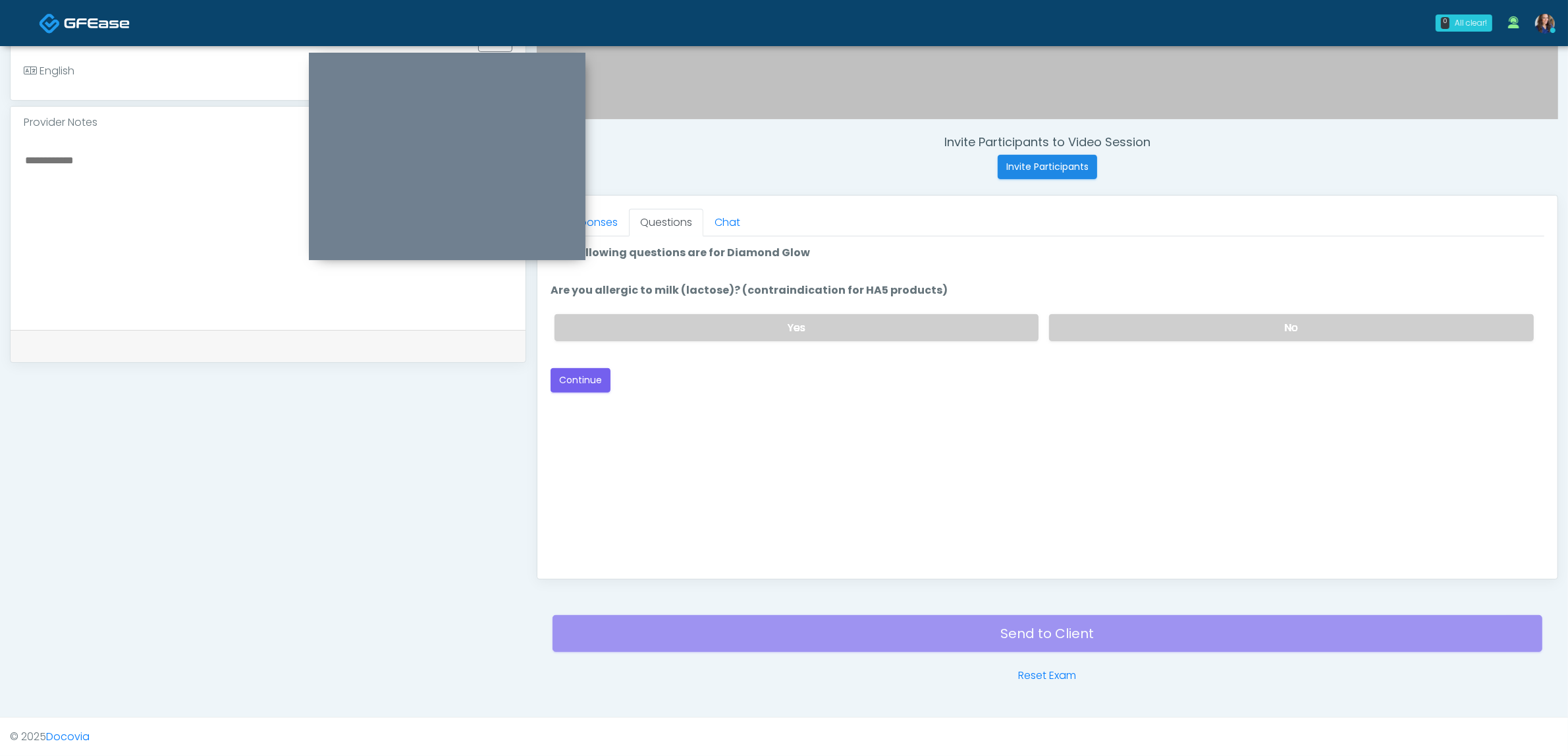
scroll to position [0, 0]
click at [1202, 326] on label "No" at bounding box center [1292, 327] width 485 height 27
drag, startPoint x: 578, startPoint y: 381, endPoint x: 626, endPoint y: 376, distance: 48.3
click at [578, 381] on button "Continue" at bounding box center [580, 381] width 60 height 24
click at [1152, 306] on div "Yes No" at bounding box center [1044, 327] width 1000 height 48
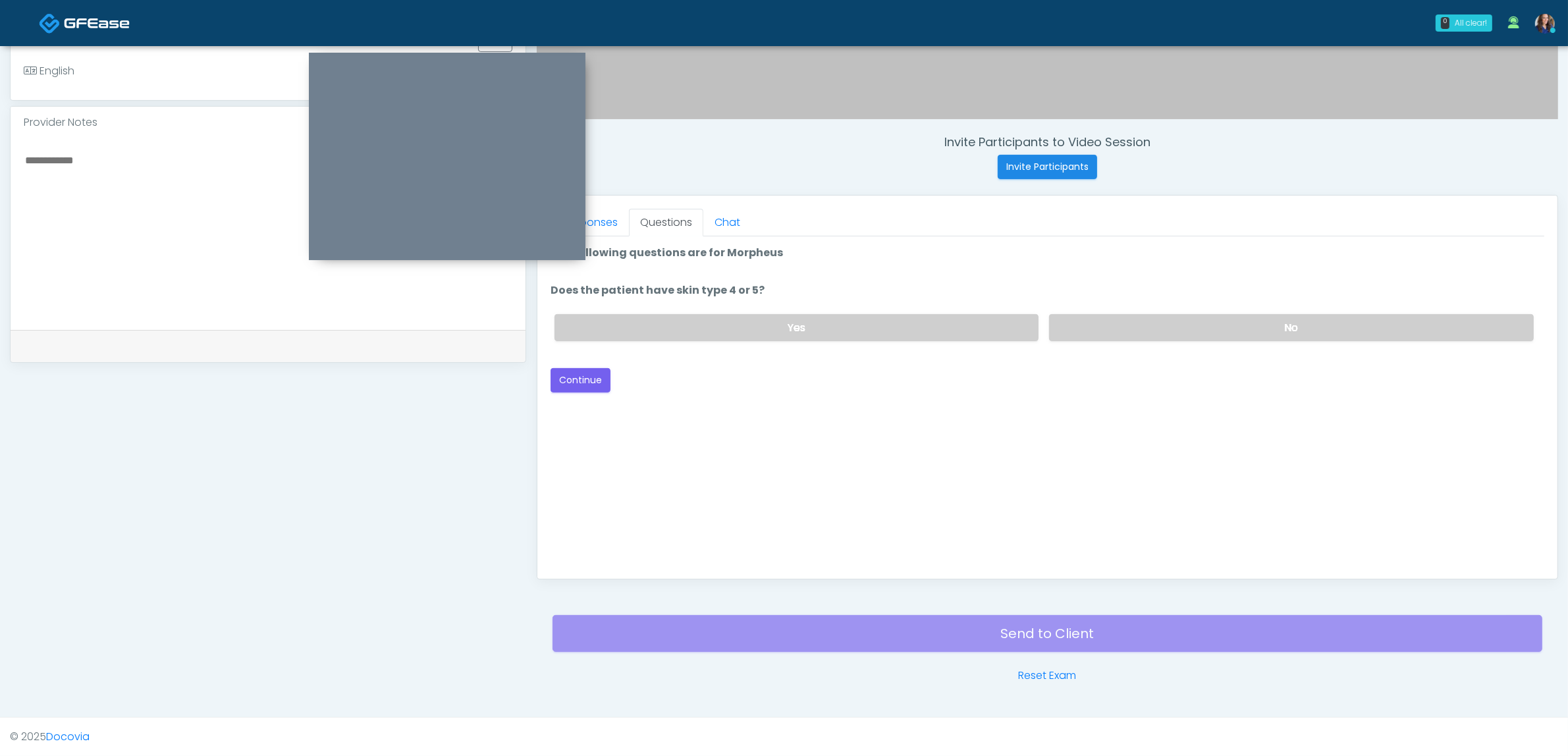
drag, startPoint x: 1116, startPoint y: 321, endPoint x: 943, endPoint y: 351, distance: 175.6
click at [1115, 321] on label "No" at bounding box center [1292, 327] width 485 height 27
drag, startPoint x: 592, startPoint y: 382, endPoint x: 715, endPoint y: 374, distance: 123.3
click at [592, 382] on button "Continue" at bounding box center [580, 381] width 60 height 24
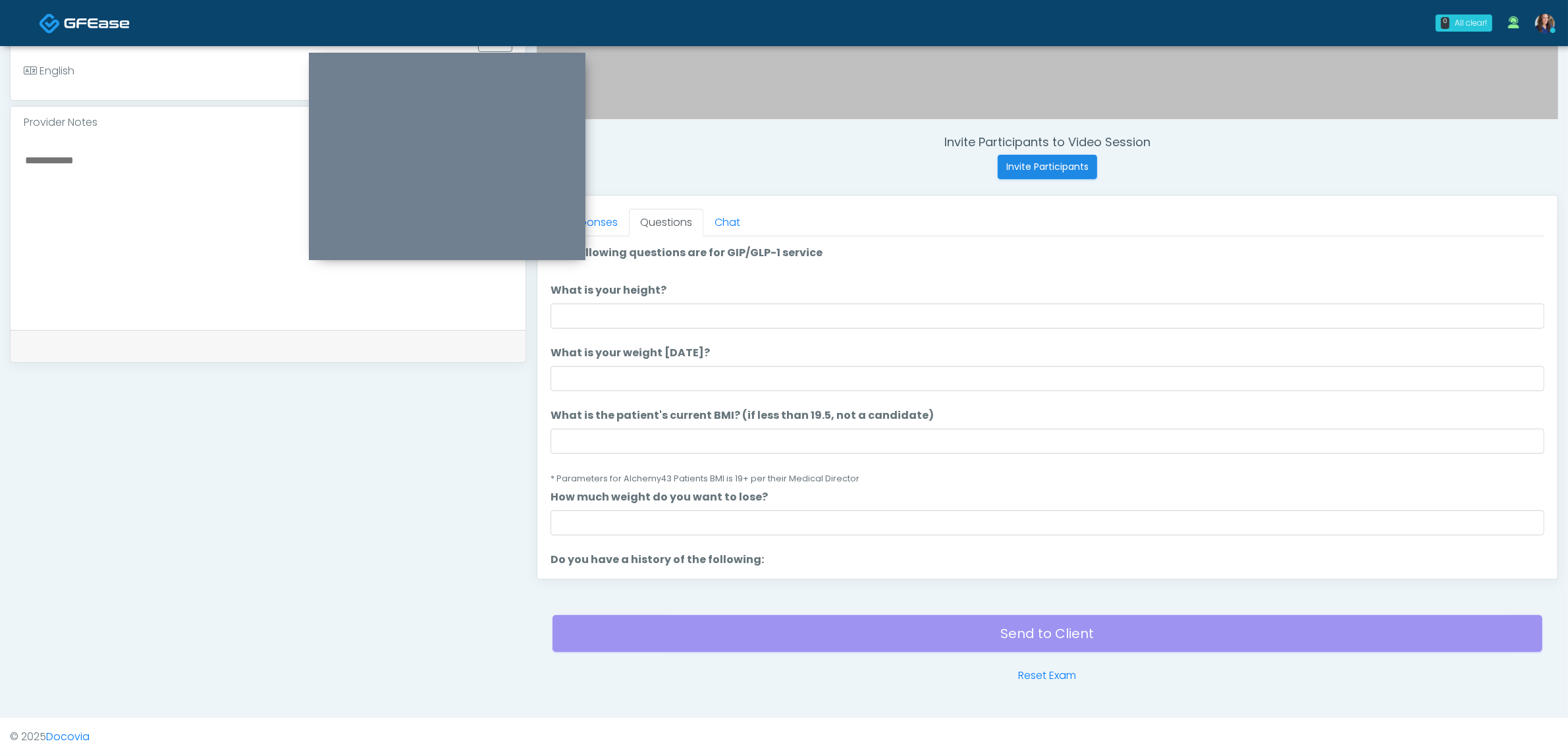
click at [897, 332] on ol "The following questions are for GIP/GLP-1 service The following questions are f…" at bounding box center [1047, 739] width 994 height 990
click at [973, 313] on input "What is your height?" at bounding box center [1047, 316] width 994 height 25
type input "*****"
click at [855, 382] on input "What is your weight [DATE]?" at bounding box center [1047, 378] width 994 height 25
type input "***"
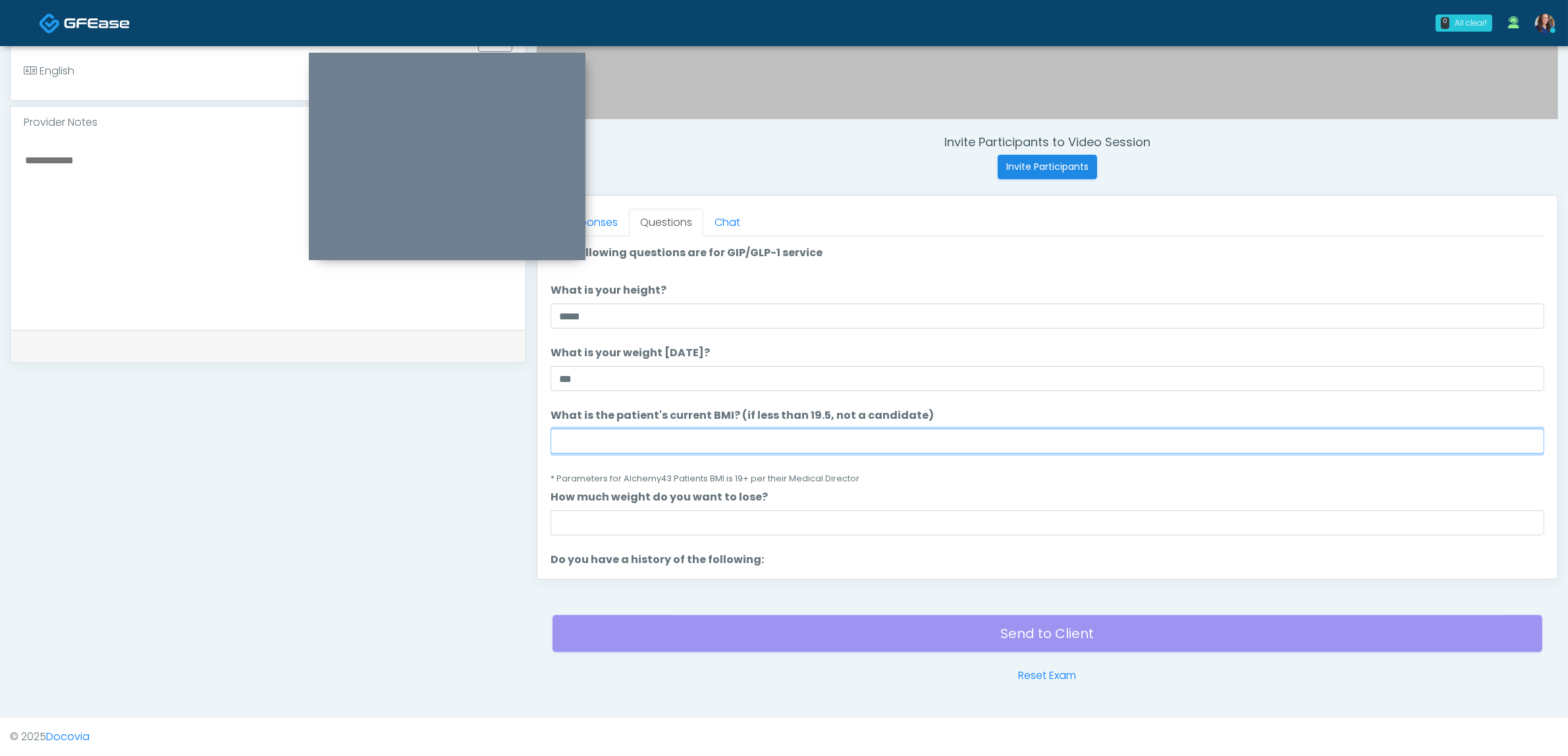
click at [830, 441] on input "What is the patient's current BMI? (if less than 19.5, not a candidate)" at bounding box center [1047, 441] width 994 height 25
type input "**"
click at [876, 469] on li "What is the patient's current BMI? (if less than 19.5, not a candidate) What is…" at bounding box center [1047, 447] width 994 height 79
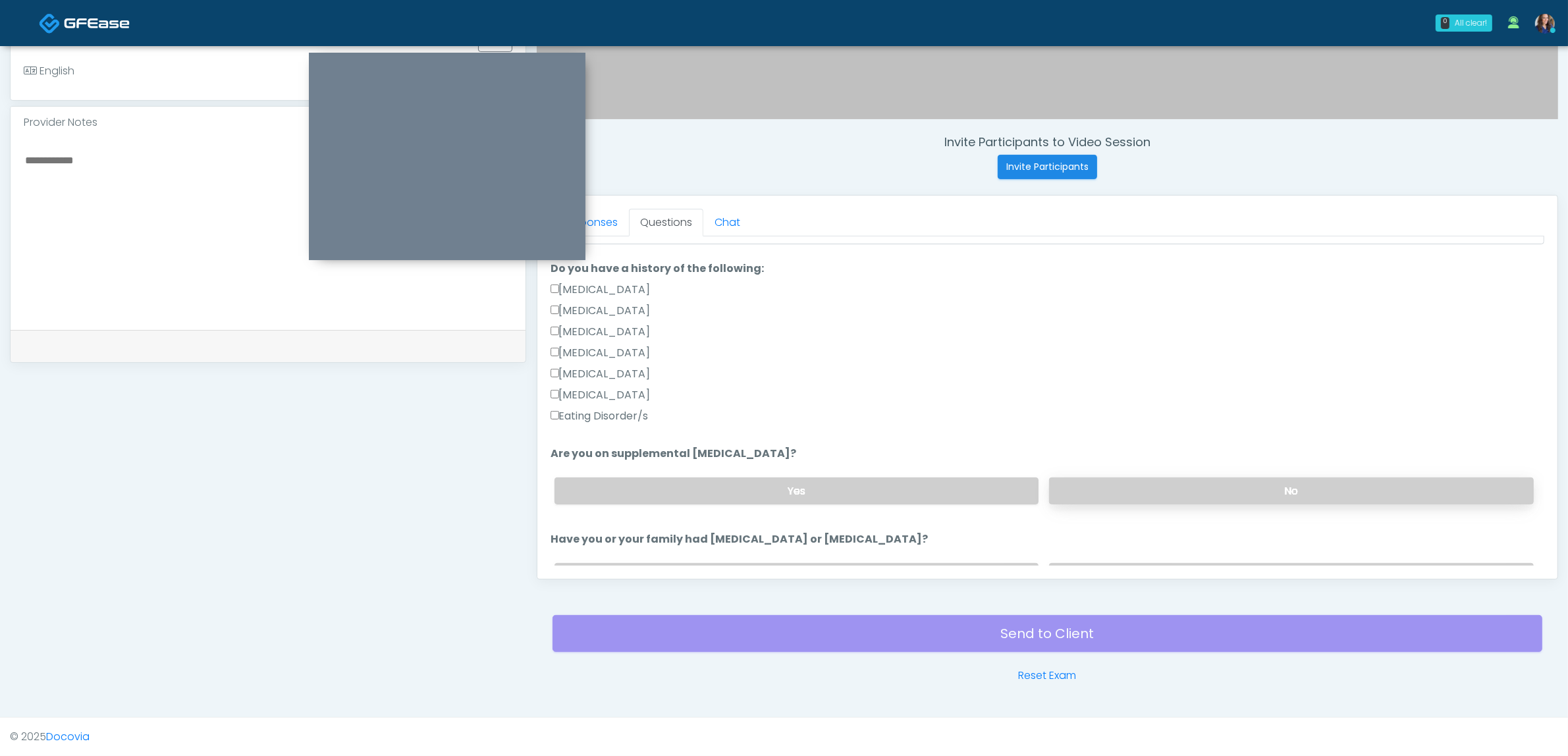
scroll to position [329, 0]
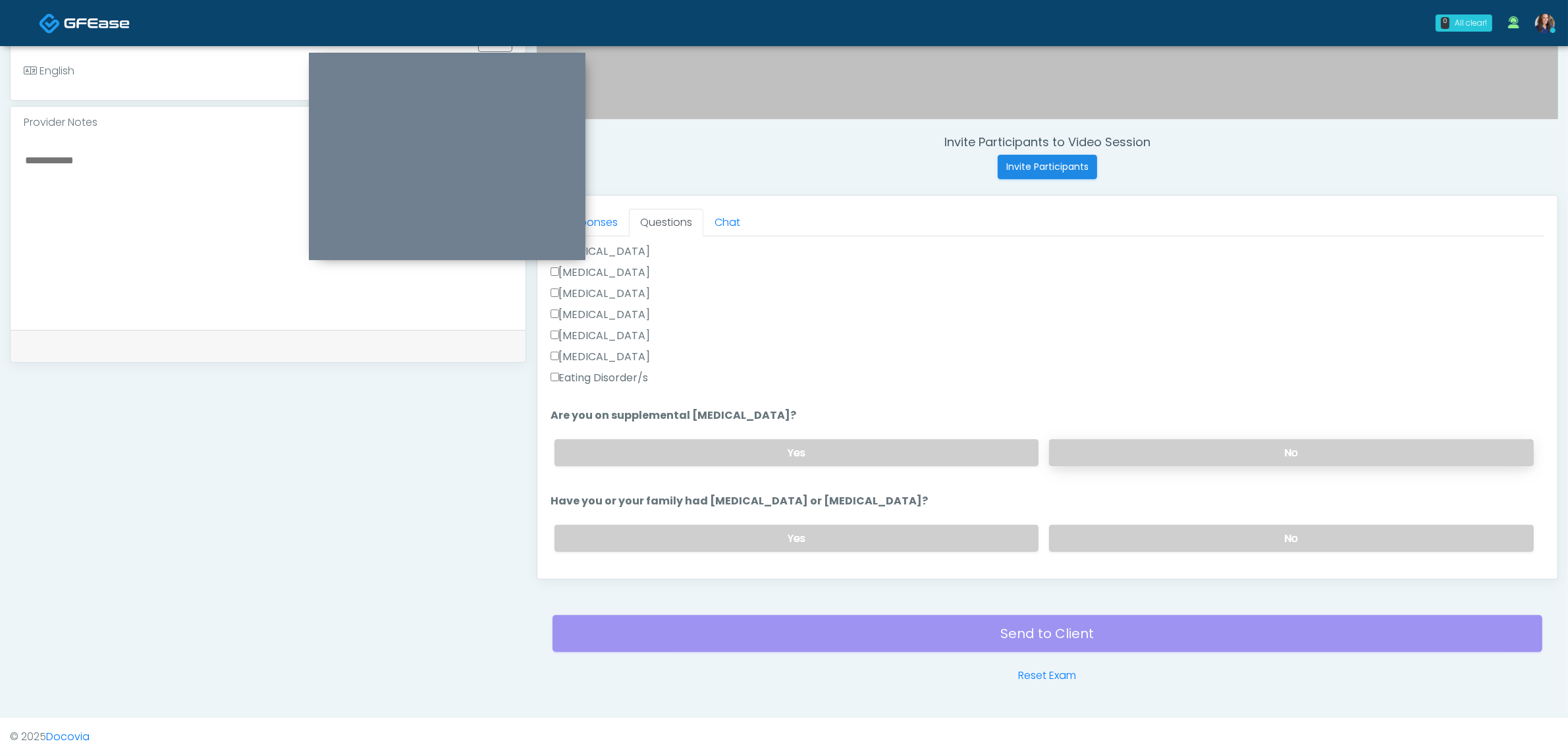
click at [1138, 445] on label "No" at bounding box center [1292, 452] width 485 height 27
click at [1154, 521] on div "Yes No" at bounding box center [1044, 538] width 1000 height 48
click at [1153, 528] on label "No" at bounding box center [1292, 538] width 485 height 27
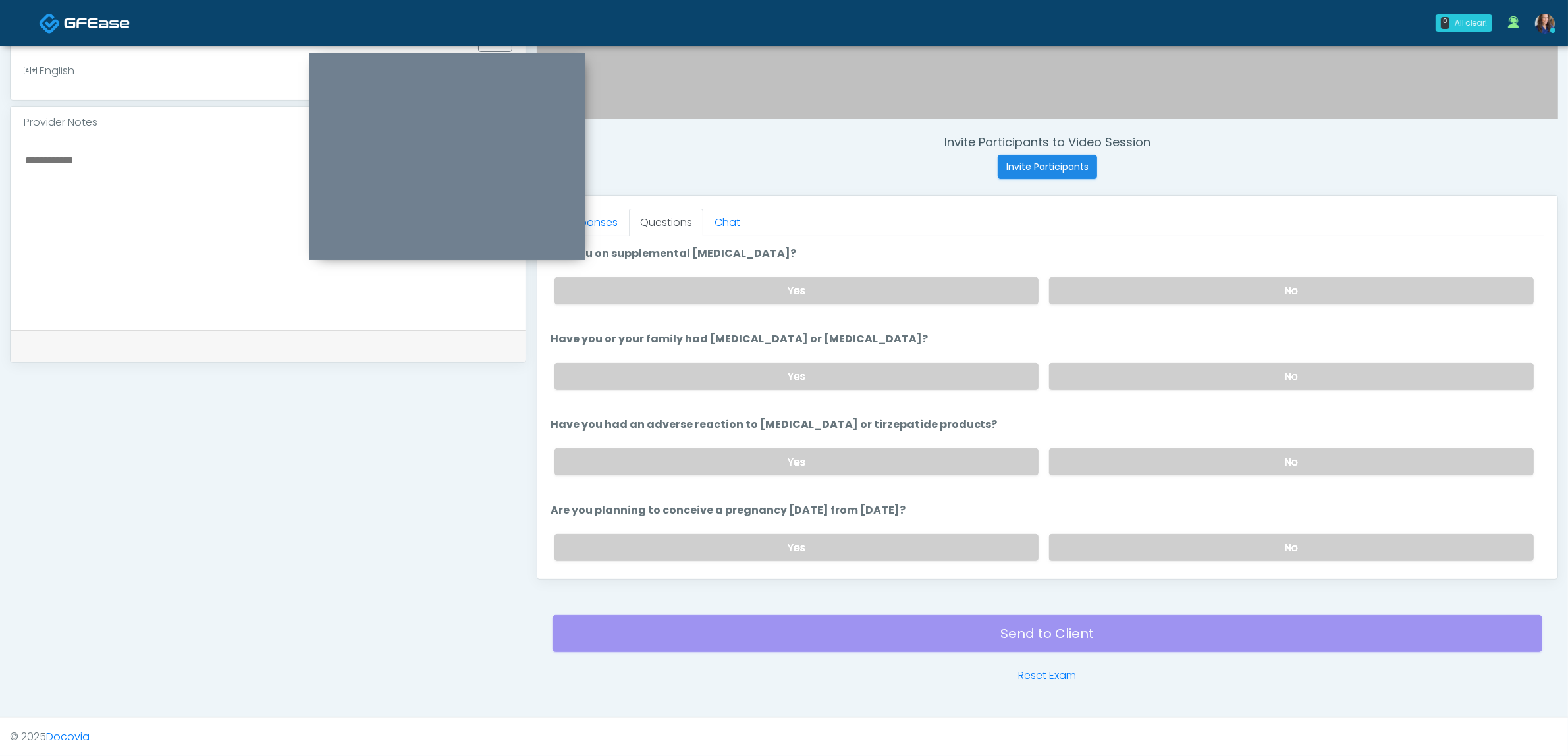
scroll to position [494, 0]
click at [1160, 463] on label "No" at bounding box center [1292, 459] width 485 height 27
click at [1144, 531] on label "No" at bounding box center [1292, 544] width 485 height 27
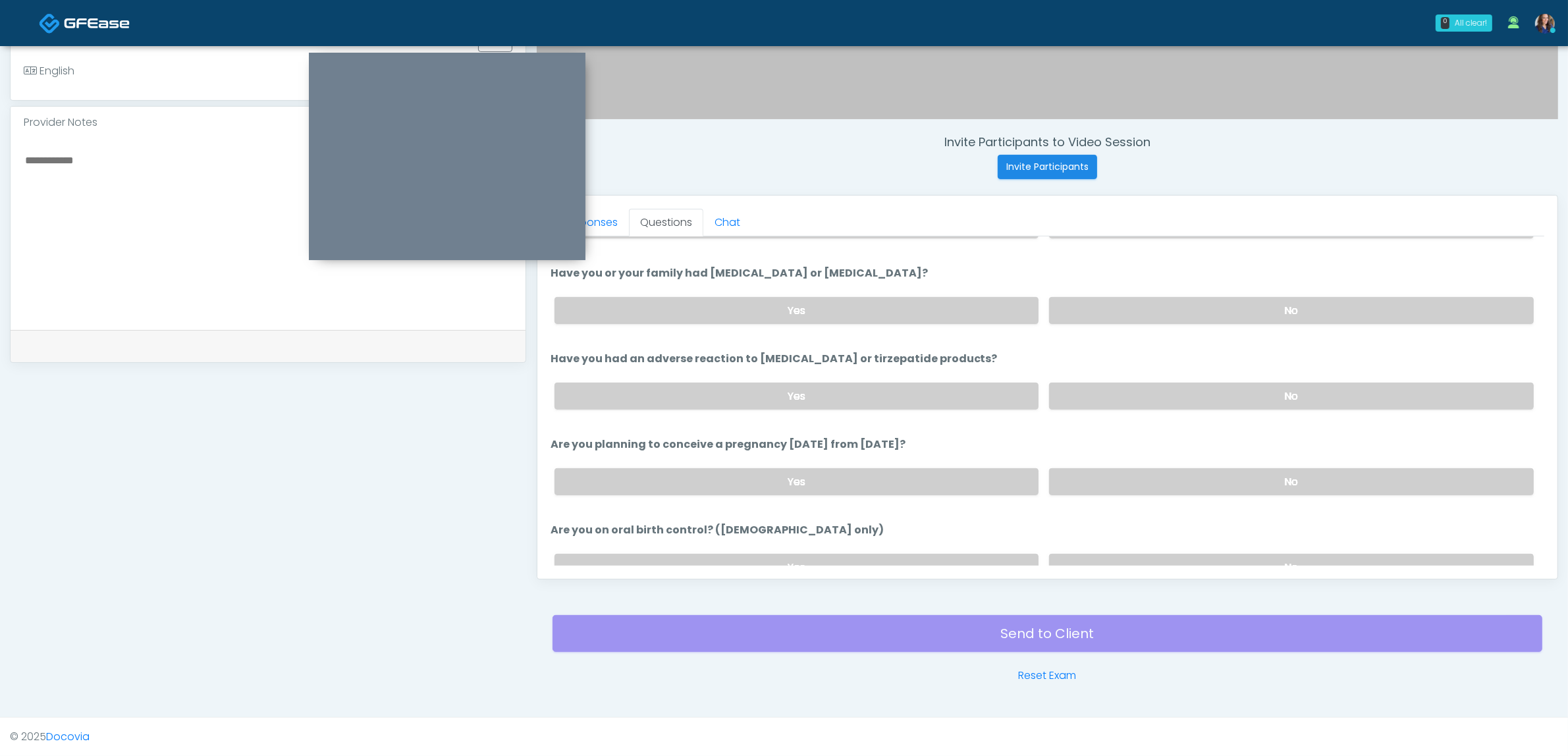
scroll to position [659, 0]
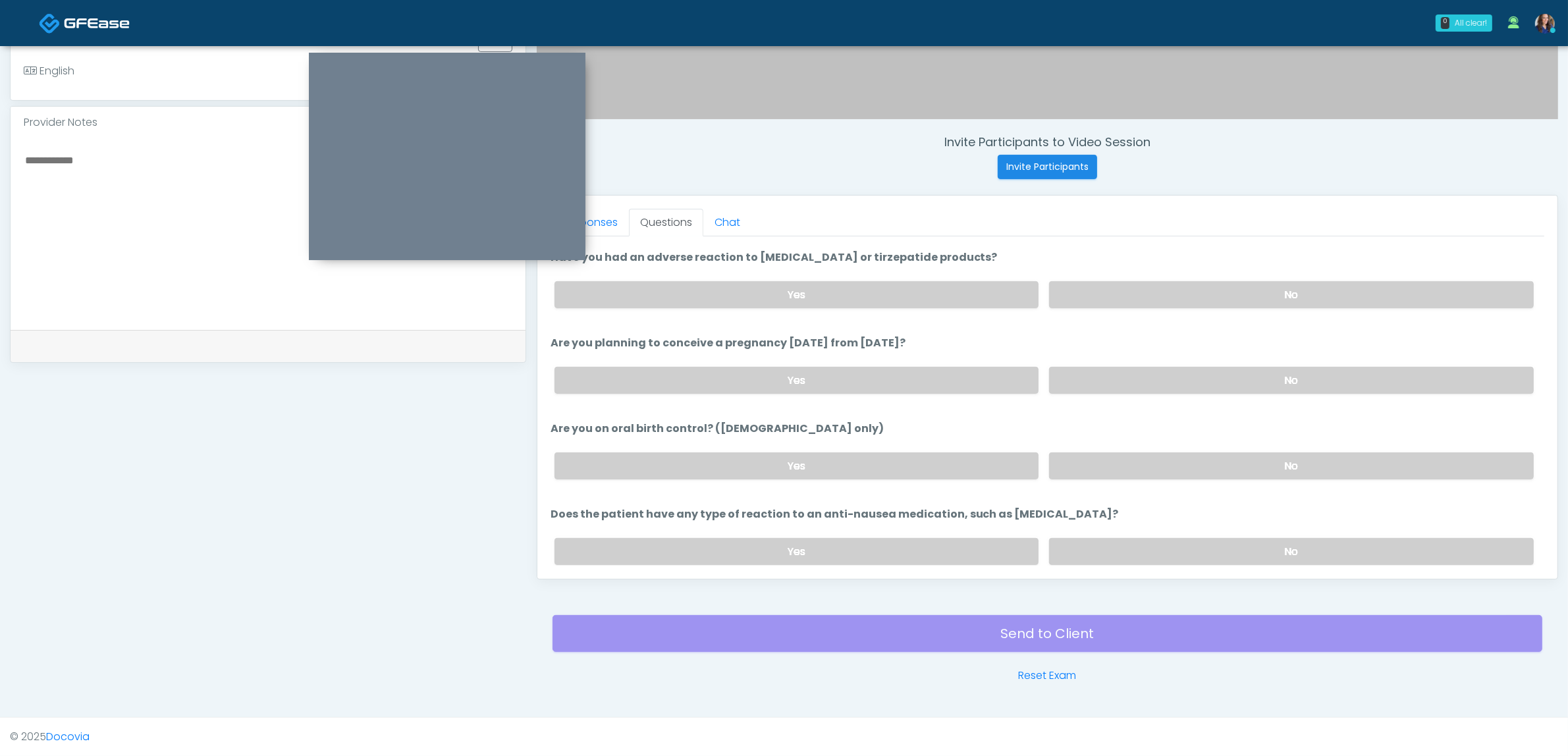
drag, startPoint x: 1146, startPoint y: 454, endPoint x: 1137, endPoint y: 502, distance: 48.8
click at [1144, 456] on label "No" at bounding box center [1292, 466] width 485 height 27
click at [1130, 538] on label "No" at bounding box center [1292, 551] width 485 height 27
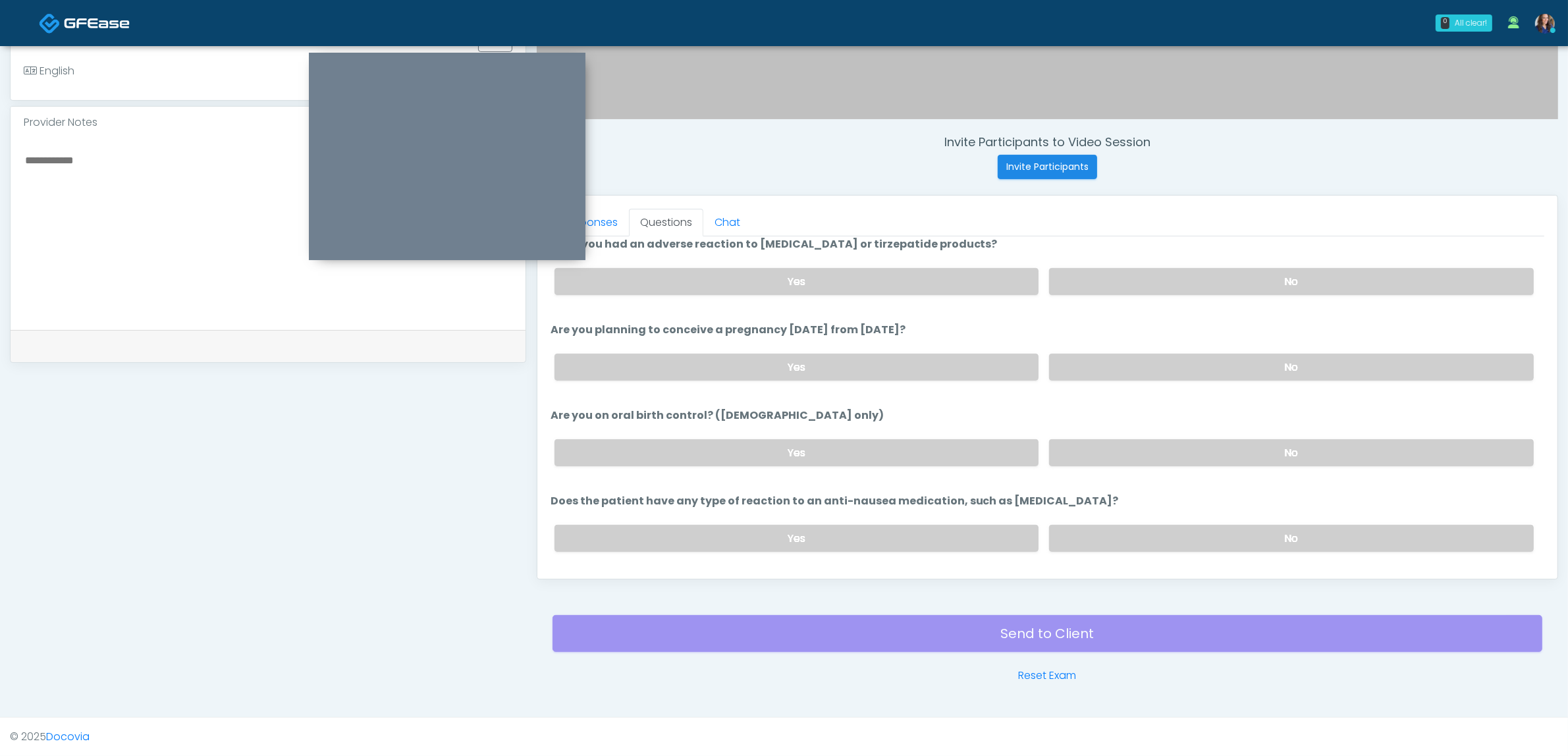
scroll to position [702, 0]
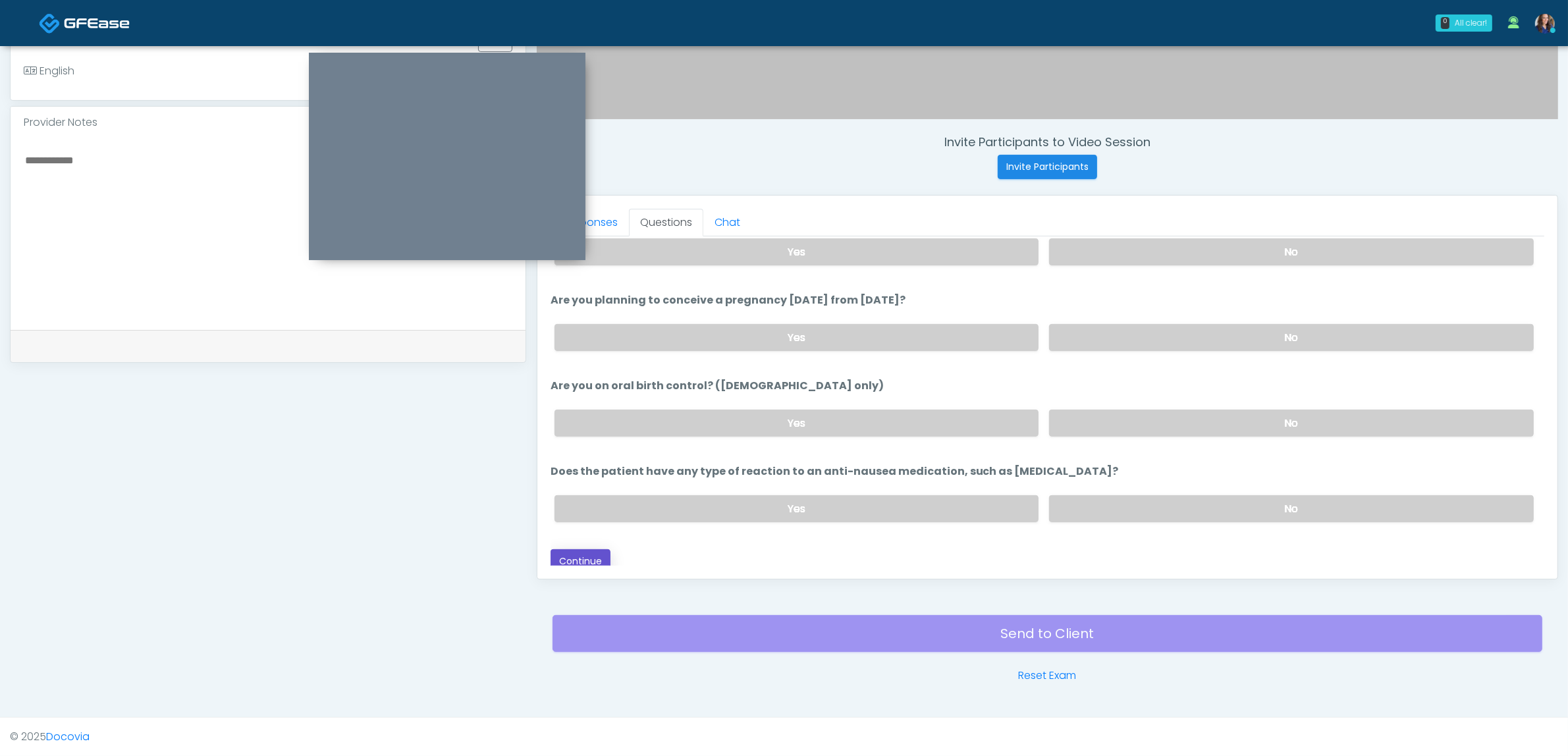
click at [587, 550] on button "Continue" at bounding box center [580, 562] width 60 height 24
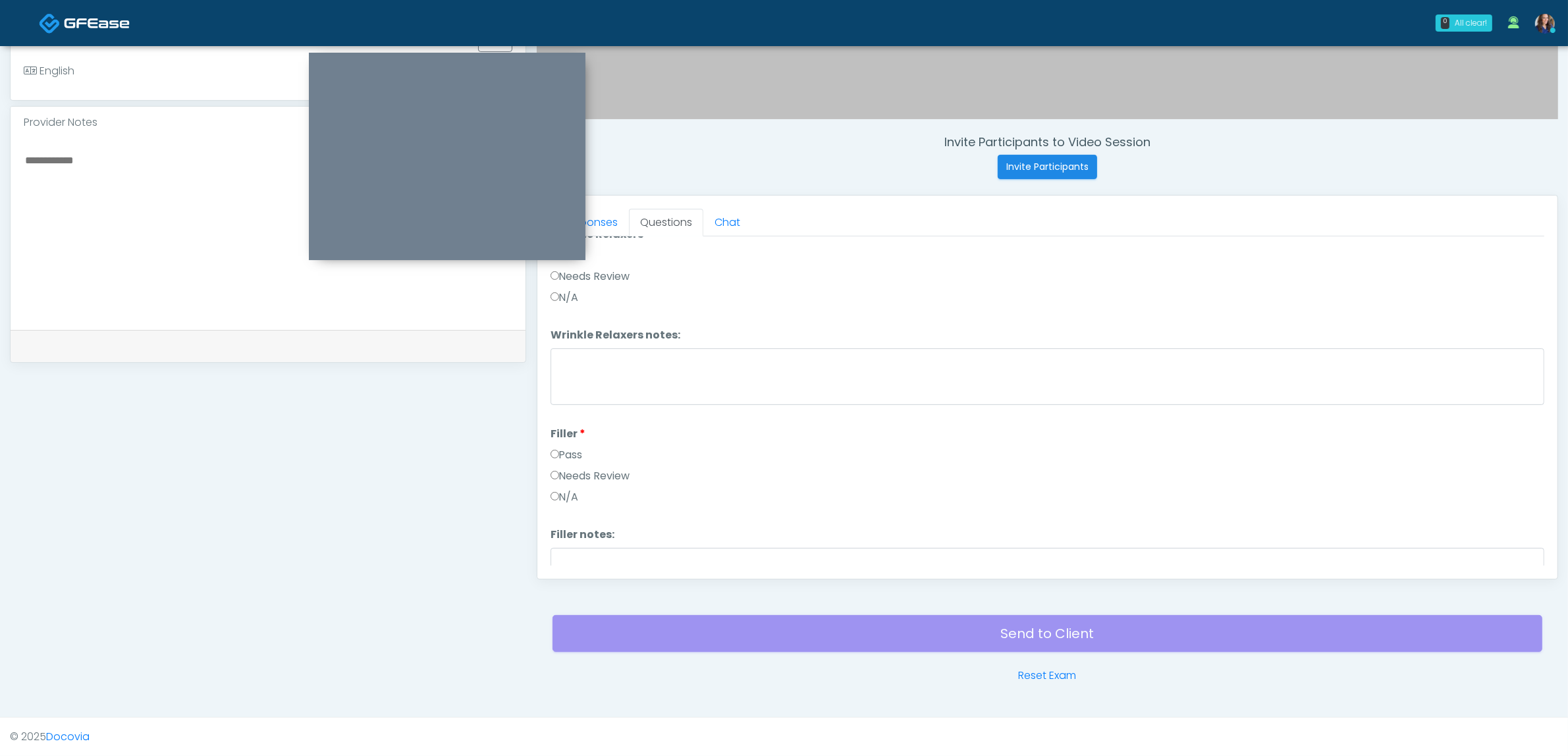
scroll to position [0, 0]
click at [1502, 248] on button "Pass All" at bounding box center [1519, 254] width 50 height 24
click at [586, 550] on button "Continue" at bounding box center [580, 555] width 60 height 24
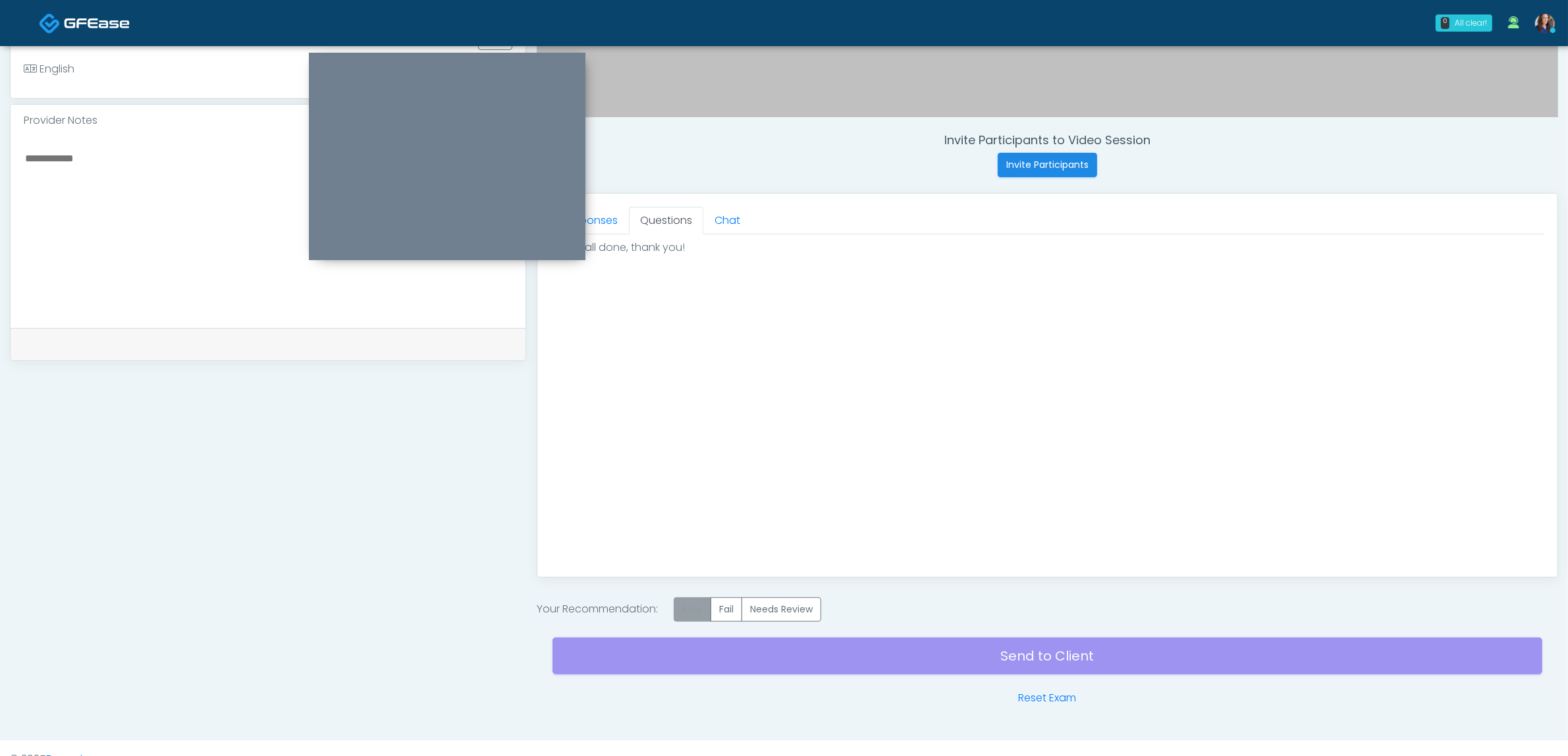
click at [695, 607] on label "Pass" at bounding box center [692, 610] width 38 height 24
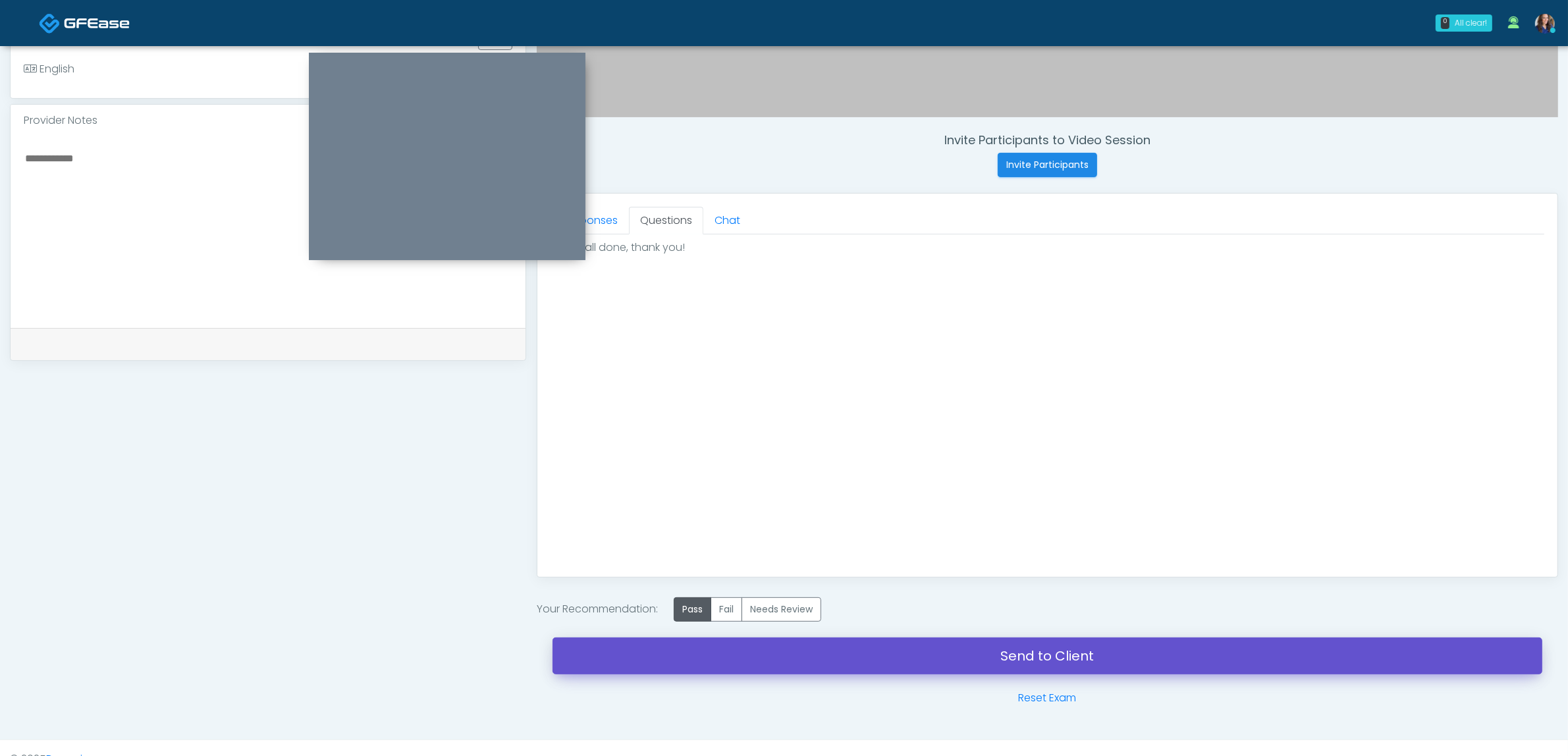
drag, startPoint x: 948, startPoint y: 667, endPoint x: 866, endPoint y: 70, distance: 602.6
click at [949, 667] on link "Send to Client" at bounding box center [1047, 656] width 990 height 37
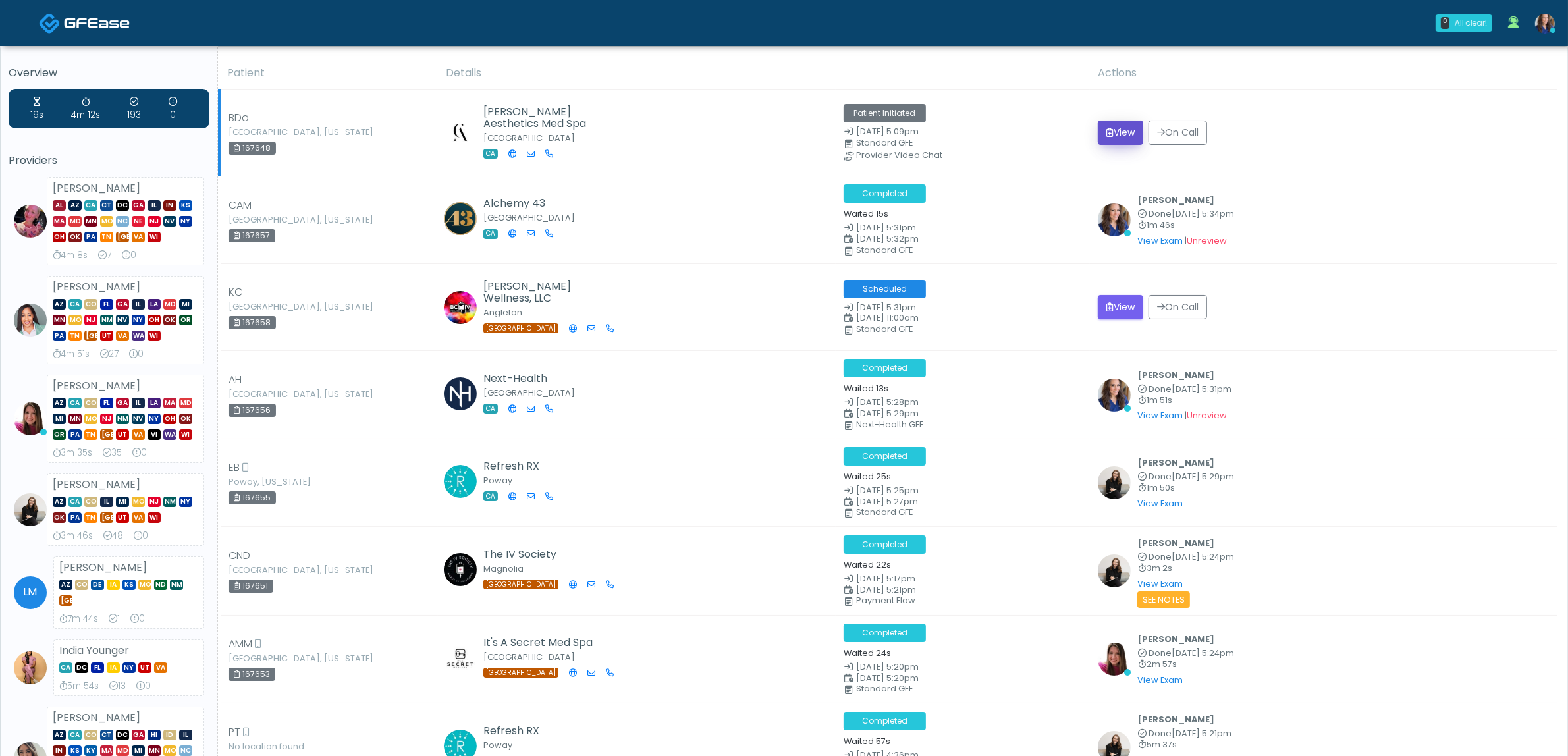
click at [1114, 134] on icon "submit" at bounding box center [1110, 132] width 7 height 10
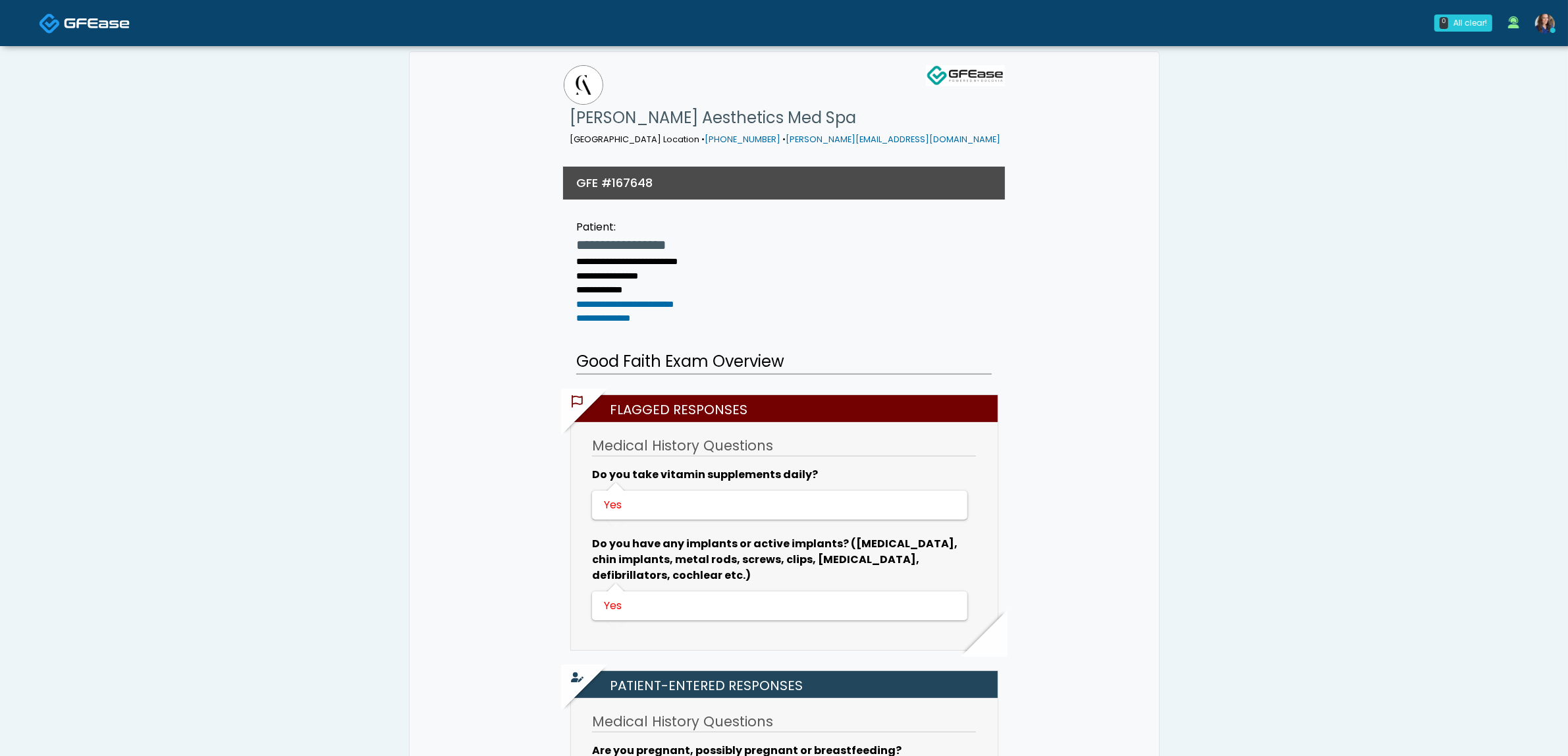
click at [101, 20] on img at bounding box center [96, 23] width 66 height 13
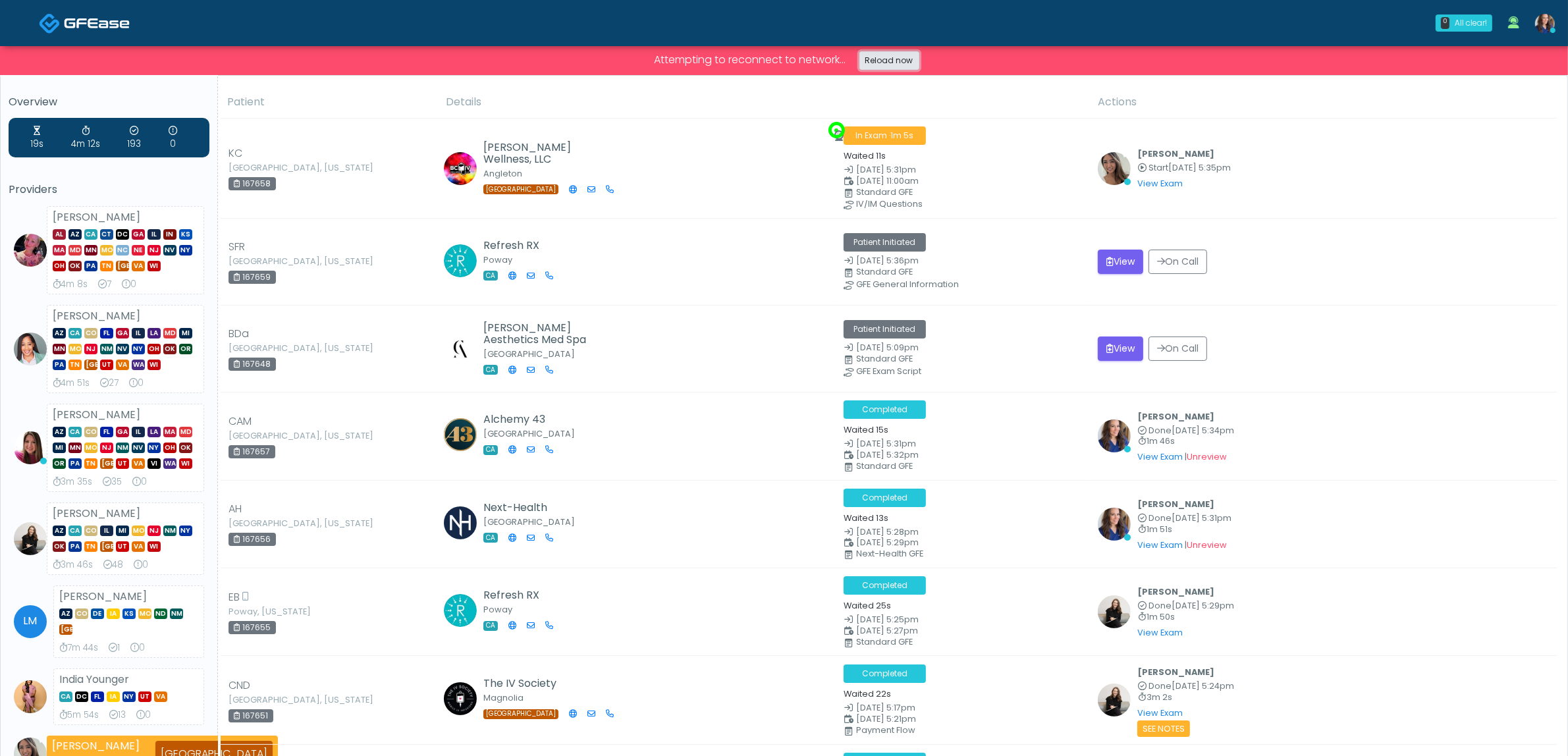
click at [880, 54] on link "Reload now" at bounding box center [889, 60] width 60 height 18
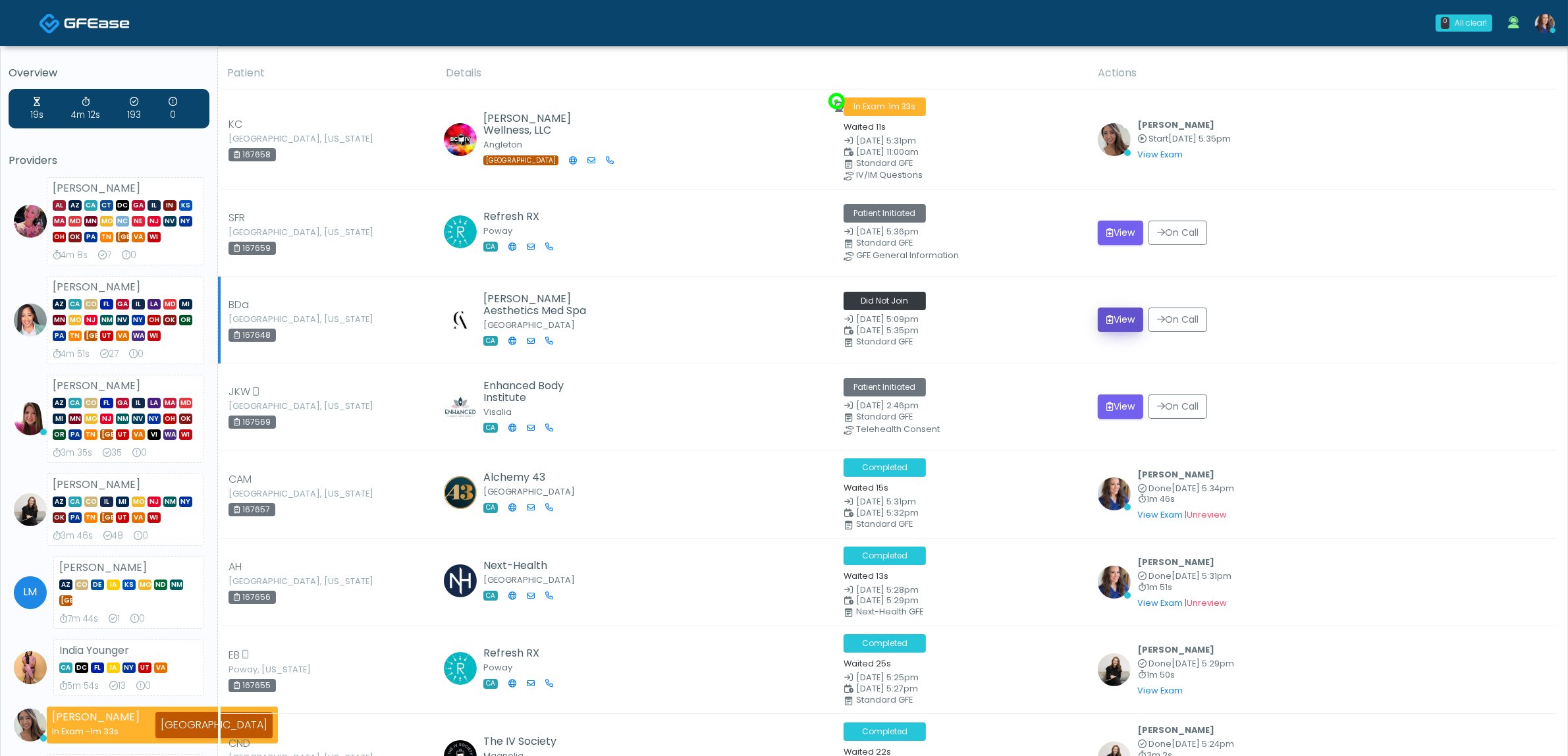
click at [1124, 316] on button "View" at bounding box center [1121, 320] width 46 height 24
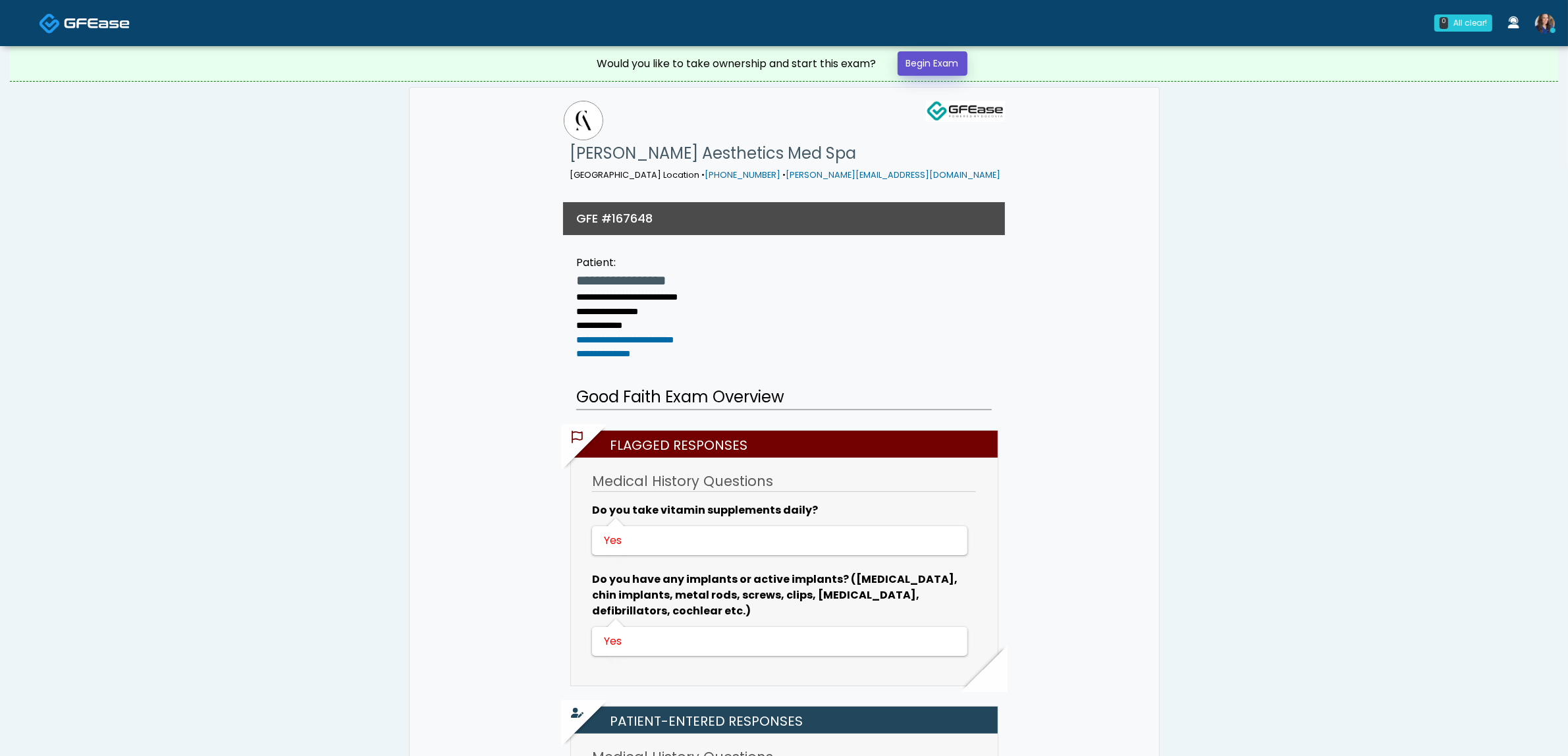
click at [956, 60] on link "Begin Exam" at bounding box center [933, 64] width 70 height 24
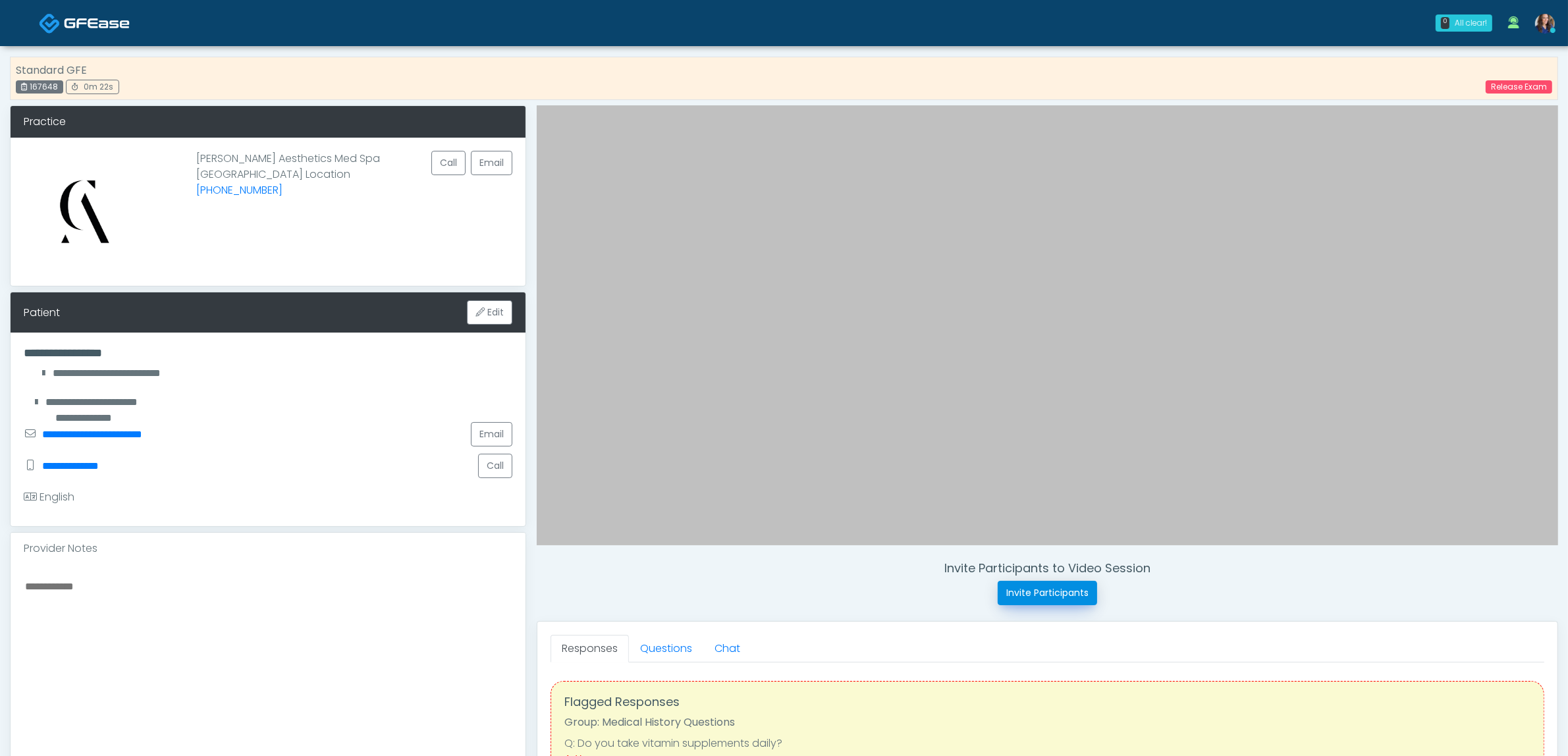
click at [1031, 588] on button "Invite Participants" at bounding box center [1047, 593] width 100 height 24
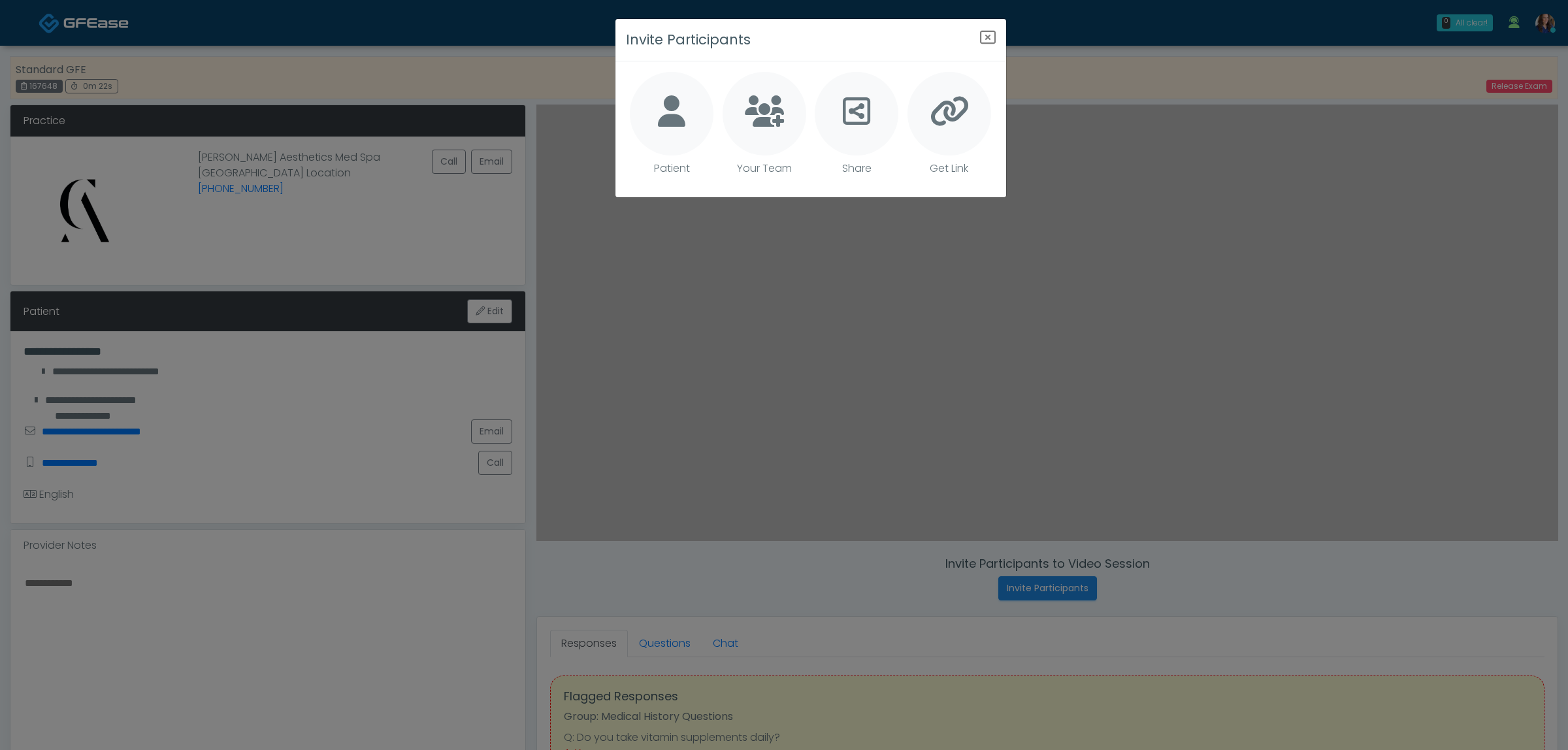
drag, startPoint x: 682, startPoint y: 121, endPoint x: 689, endPoint y: 122, distance: 7.1
click at [681, 121] on icon at bounding box center [672, 111] width 28 height 31
type textarea "**********"
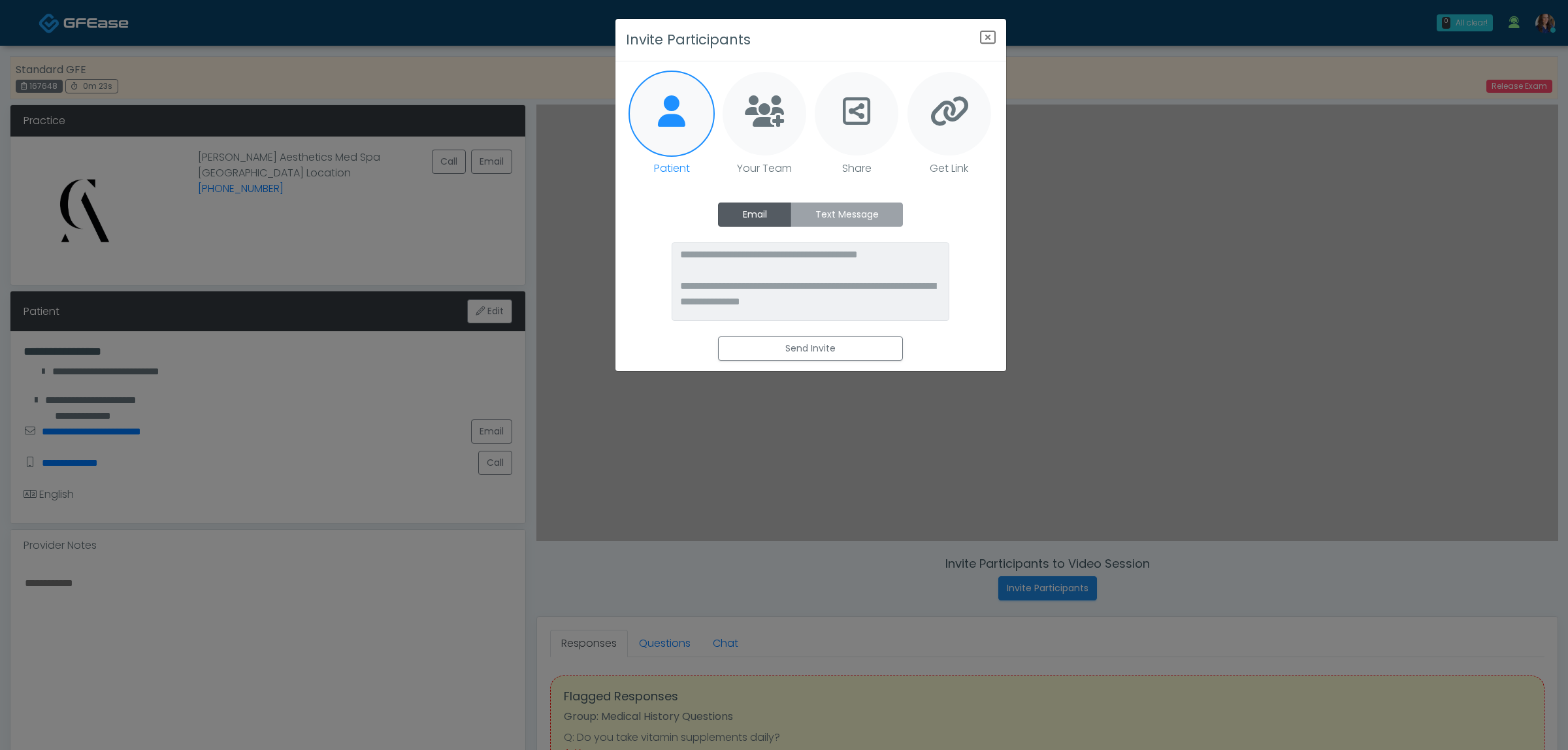
click at [833, 204] on label "Text Message" at bounding box center [847, 214] width 112 height 24
drag, startPoint x: 811, startPoint y: 347, endPoint x: 889, endPoint y: 326, distance: 80.8
click at [810, 347] on button "Send Invite" at bounding box center [810, 349] width 185 height 24
click at [985, 34] on icon "Close" at bounding box center [988, 37] width 16 height 16
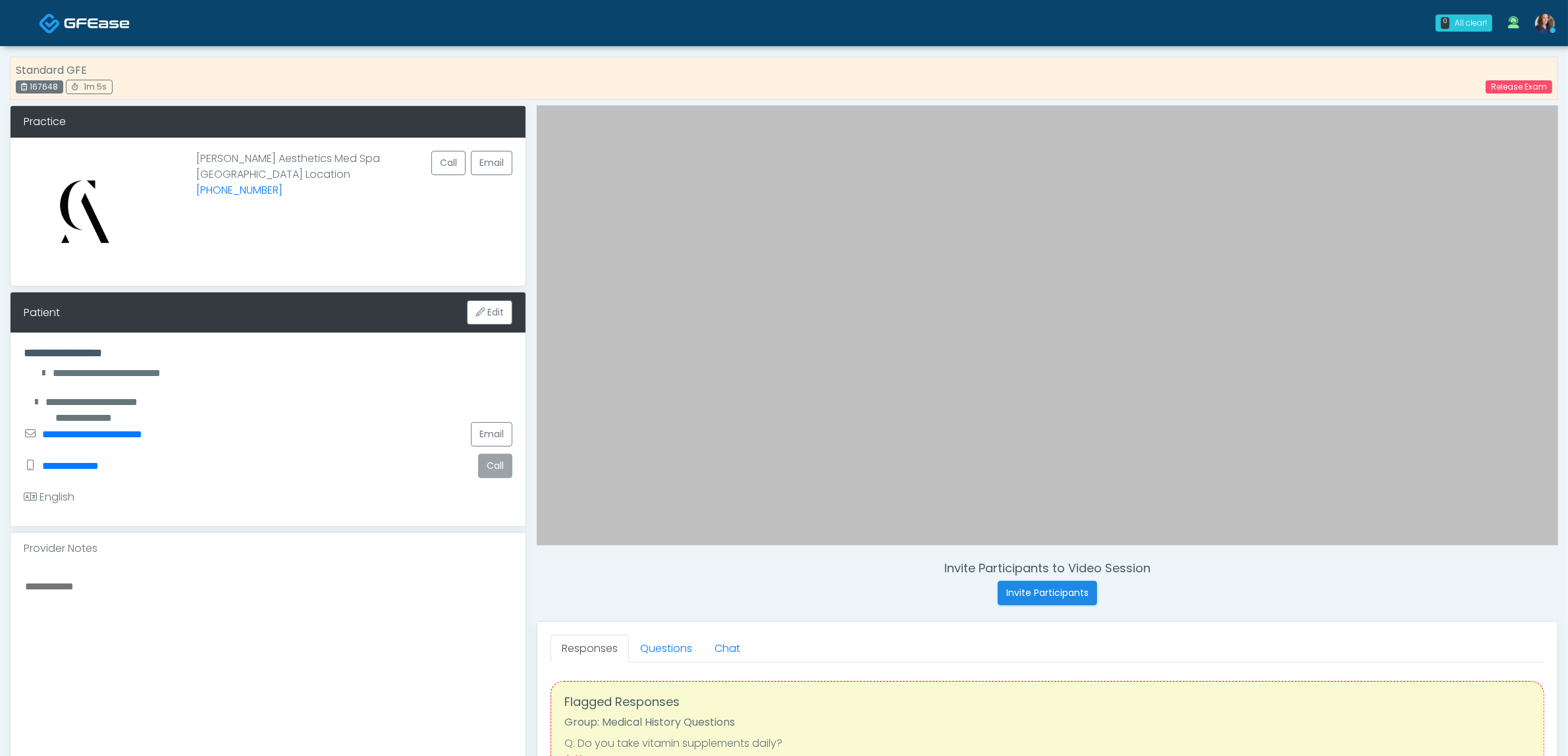
click at [483, 463] on button "Call" at bounding box center [494, 466] width 34 height 24
drag, startPoint x: 1034, startPoint y: 595, endPoint x: 1036, endPoint y: 560, distance: 35.1
click at [1034, 595] on button "Invite Participants" at bounding box center [1047, 593] width 100 height 24
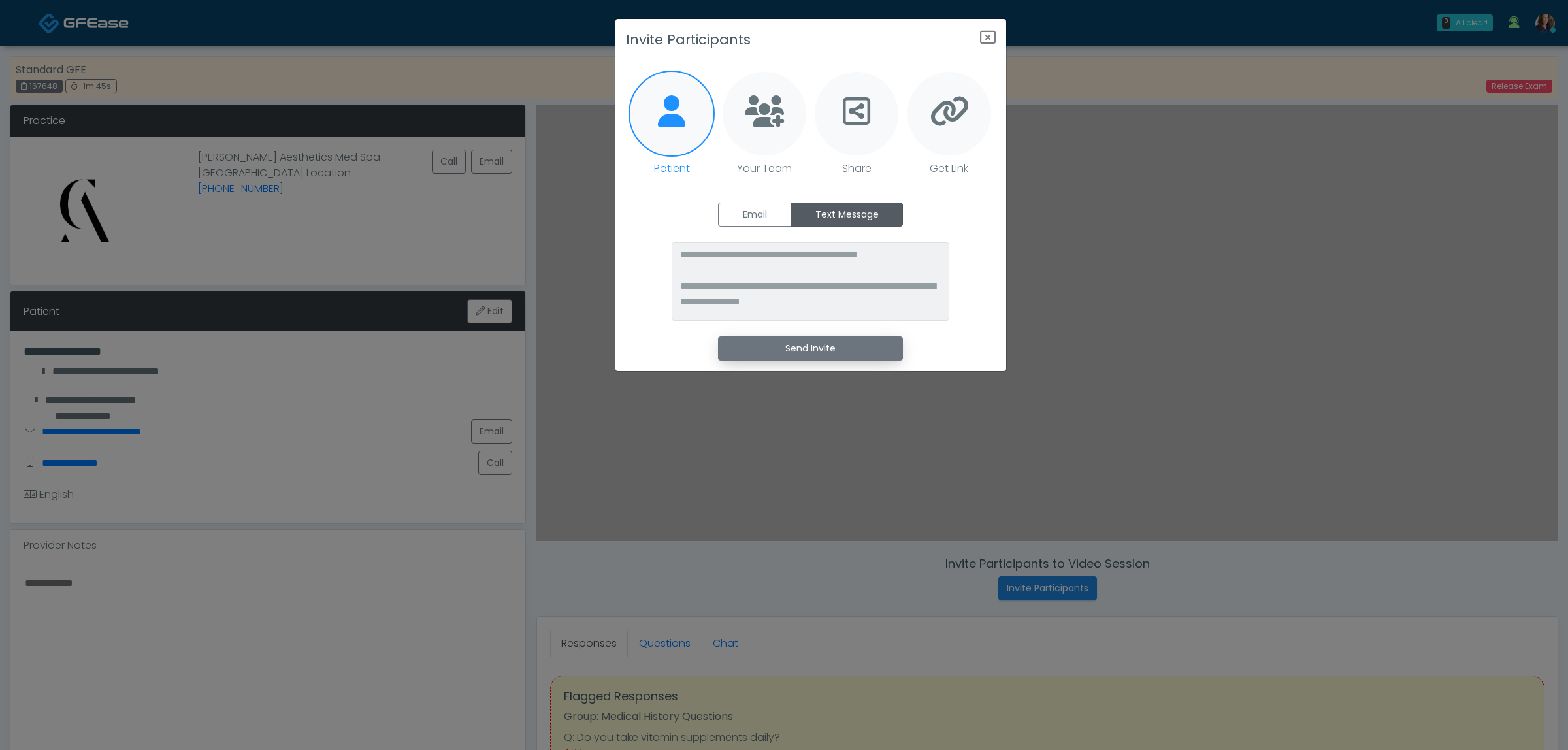
click at [819, 347] on button "Send Invite" at bounding box center [810, 349] width 185 height 24
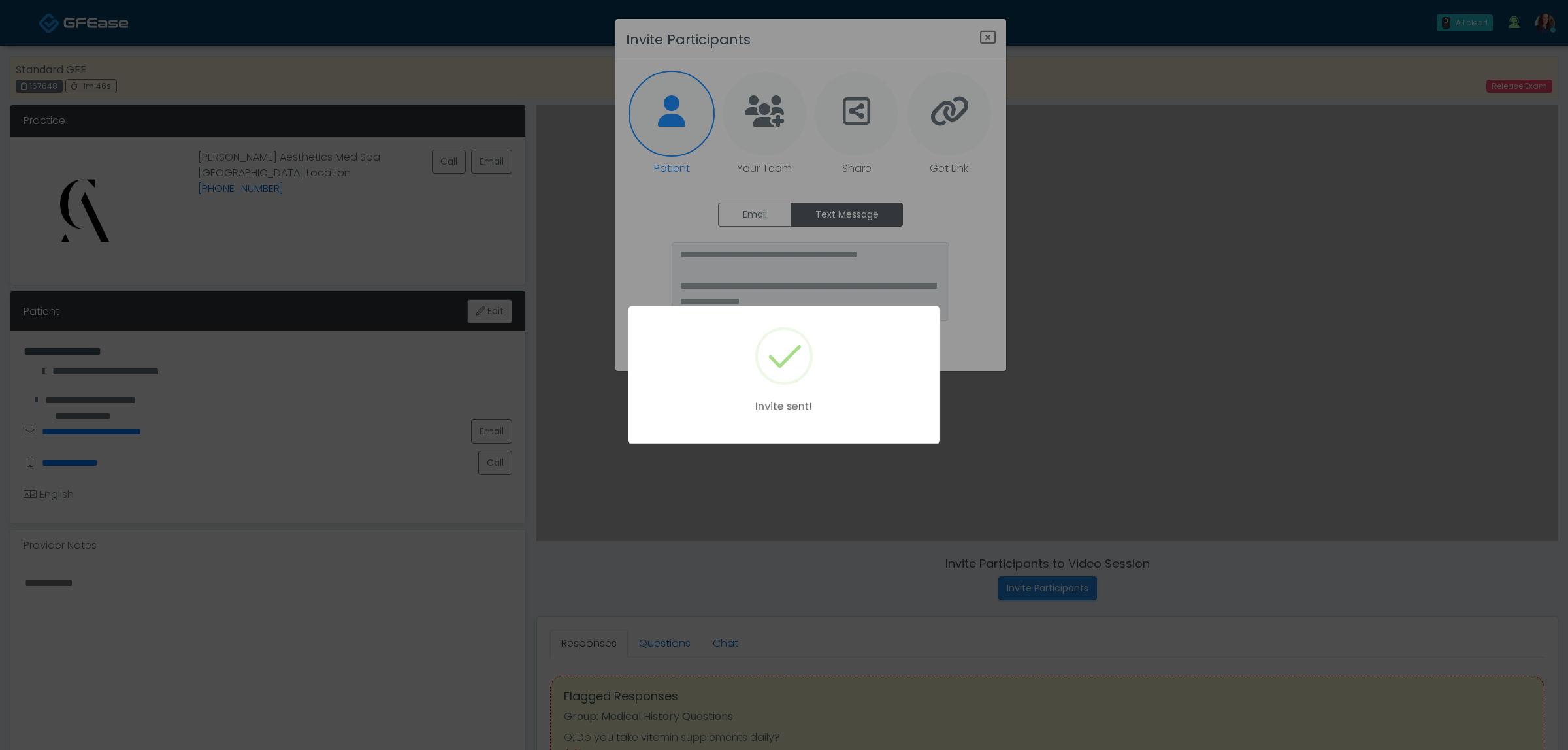
click at [992, 36] on div "Invite sent!" at bounding box center [784, 375] width 1568 height 750
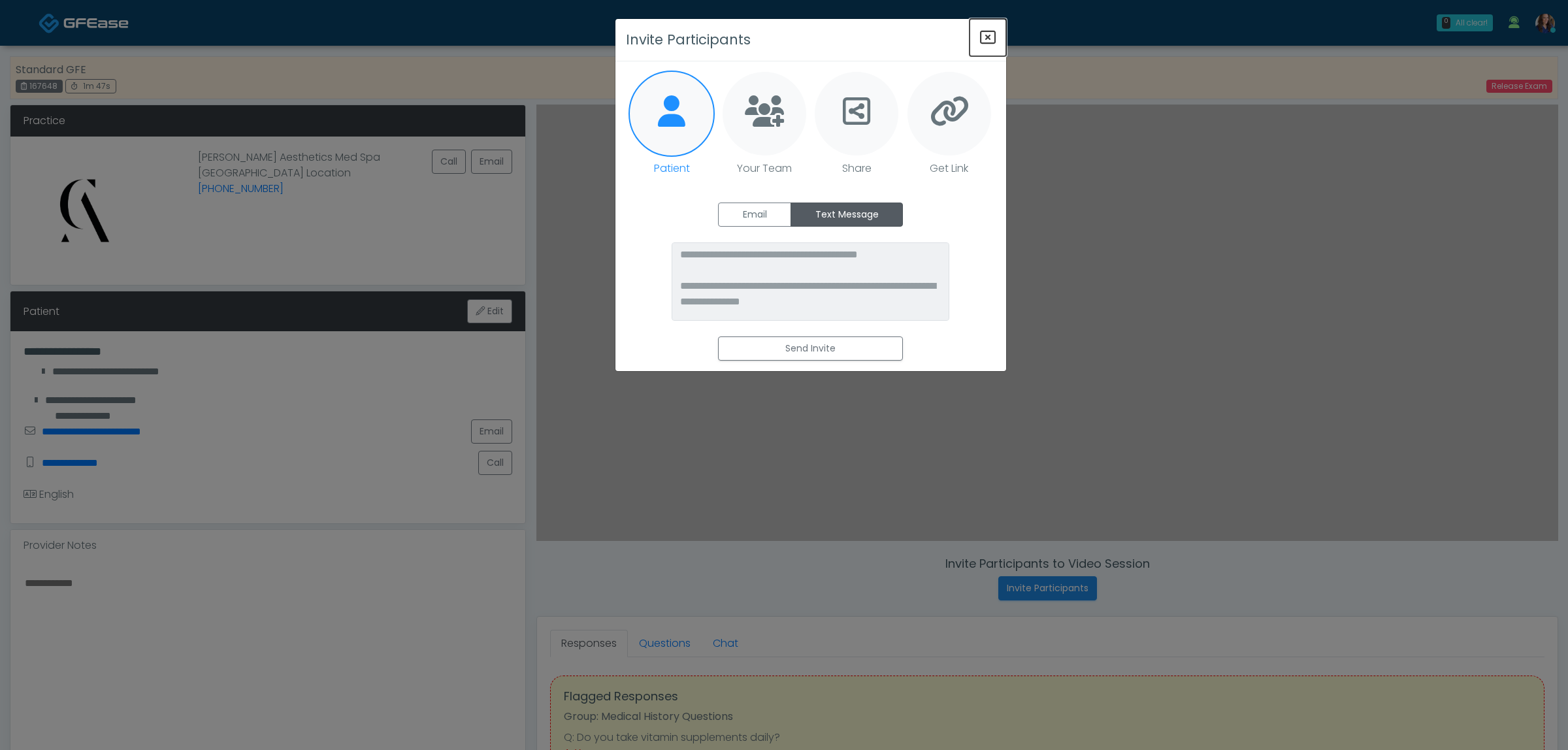
click at [985, 36] on icon "Close" at bounding box center [988, 37] width 16 height 16
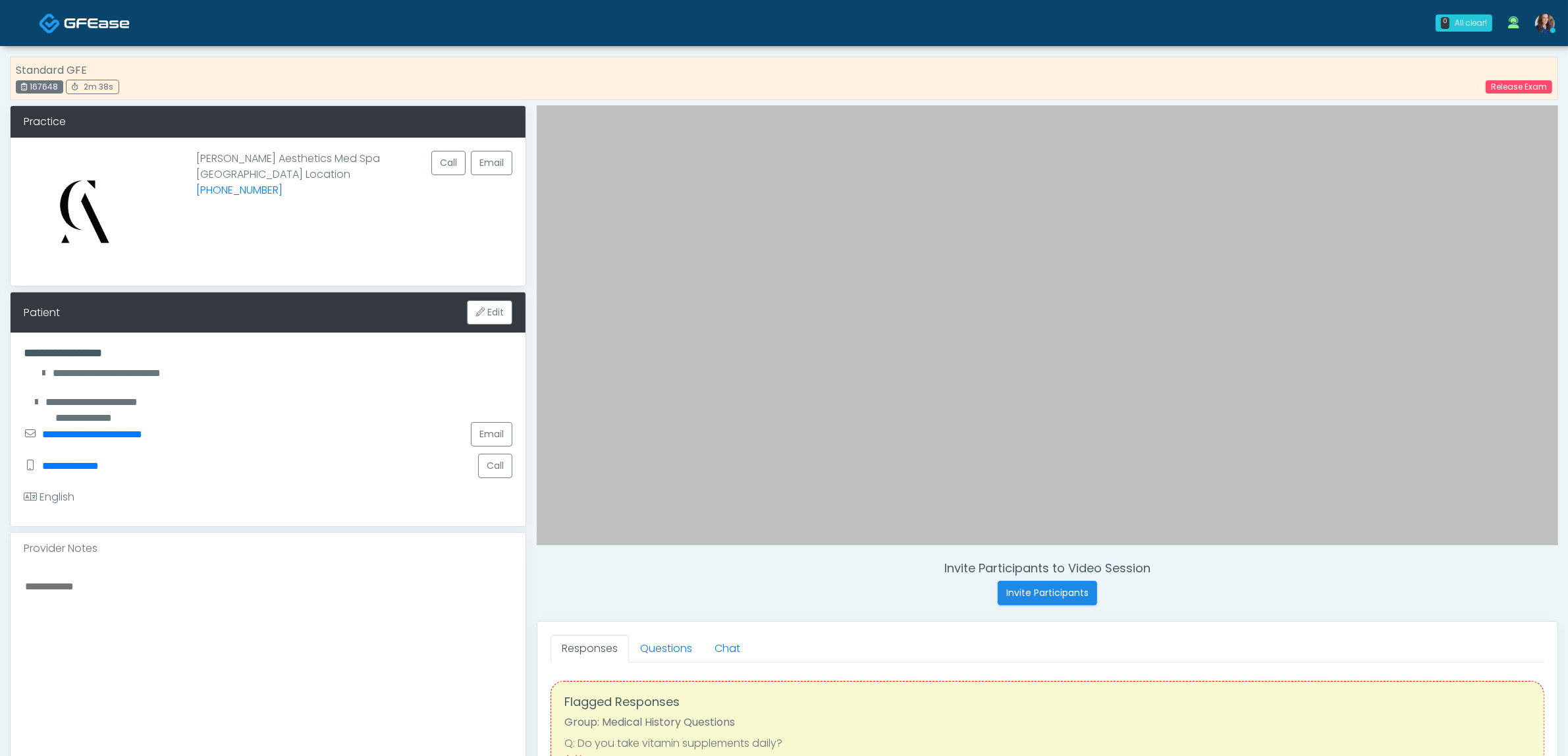
click at [49, 18] on img at bounding box center [49, 23] width 22 height 22
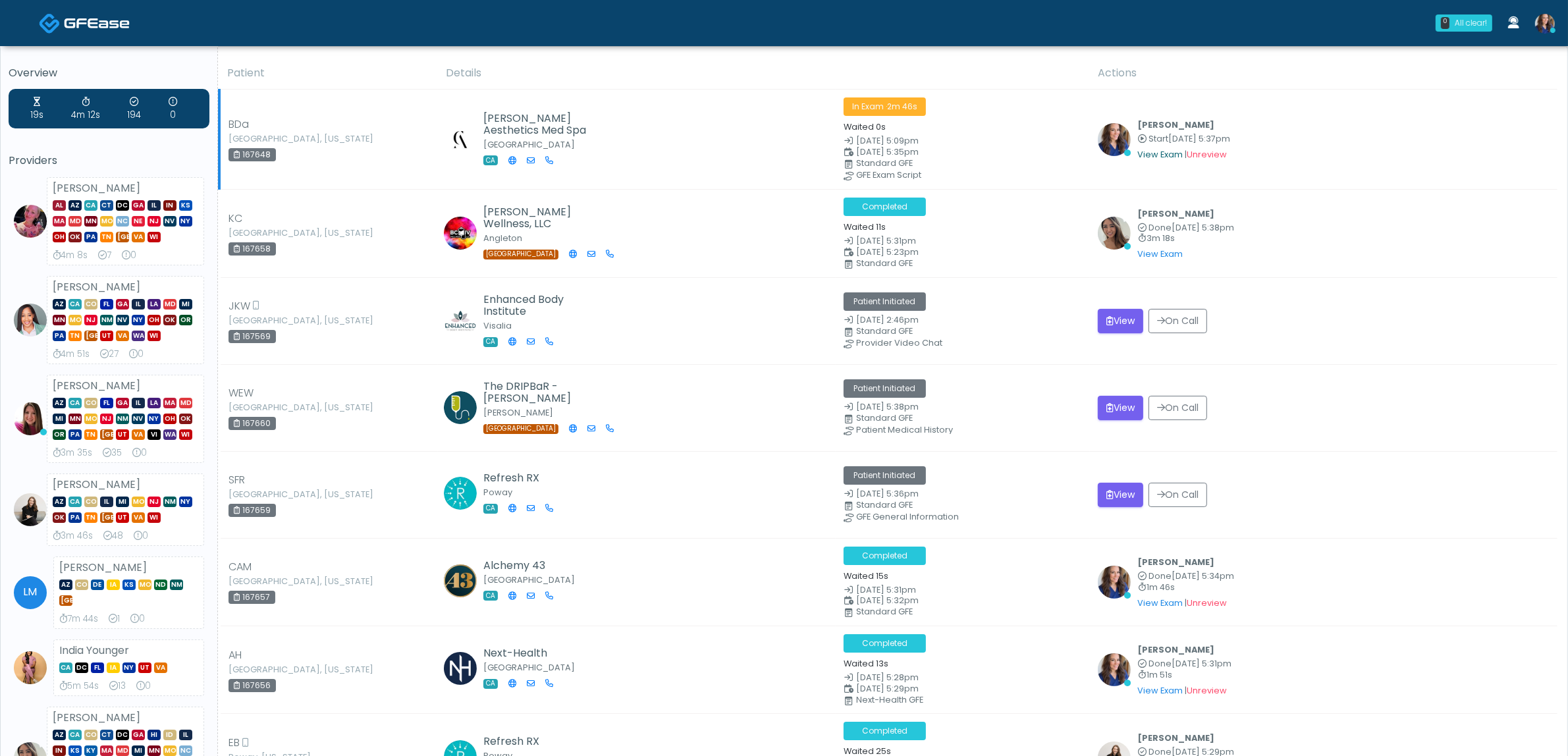
click at [1165, 155] on link "View Exam" at bounding box center [1160, 154] width 46 height 11
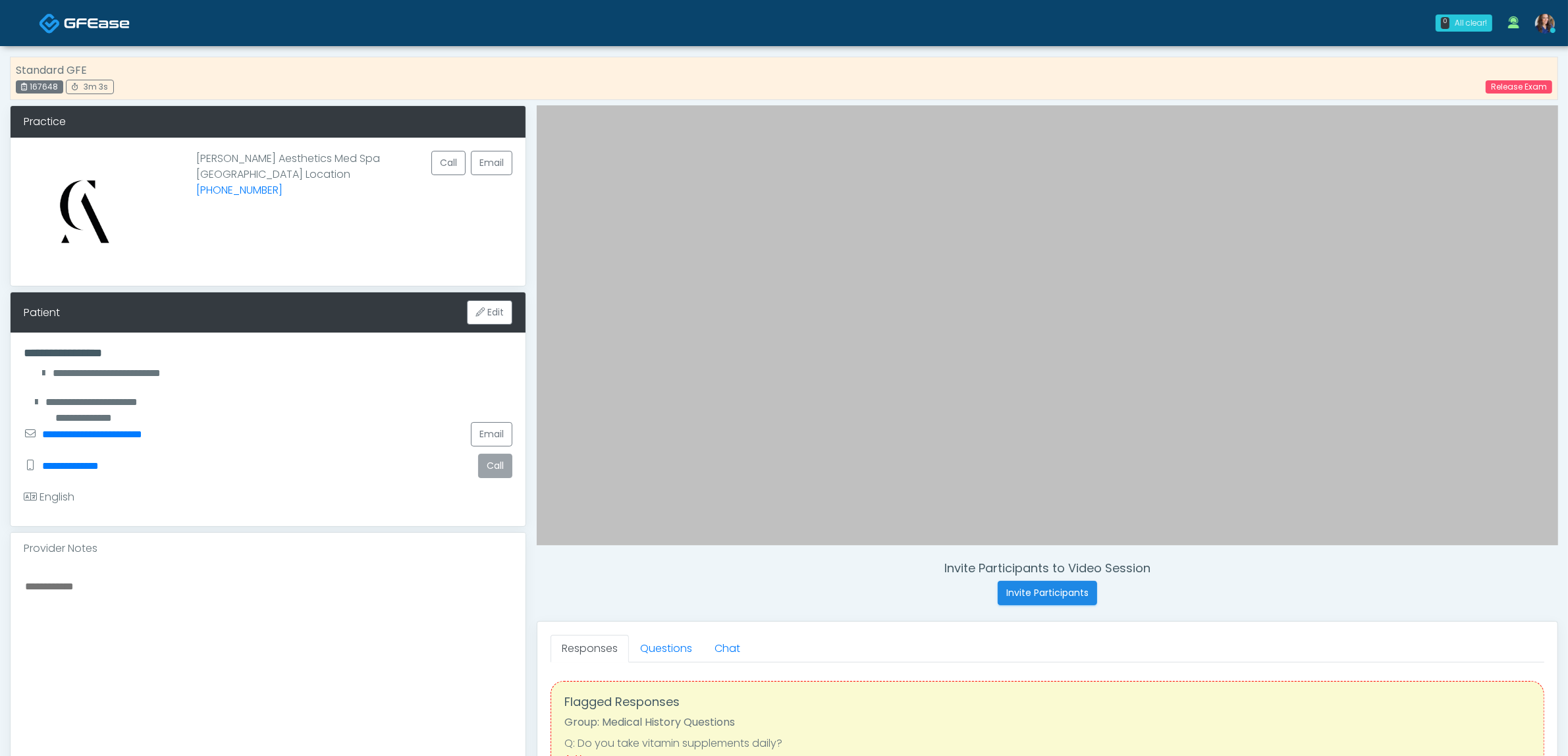
click at [505, 469] on button "Call" at bounding box center [494, 466] width 34 height 24
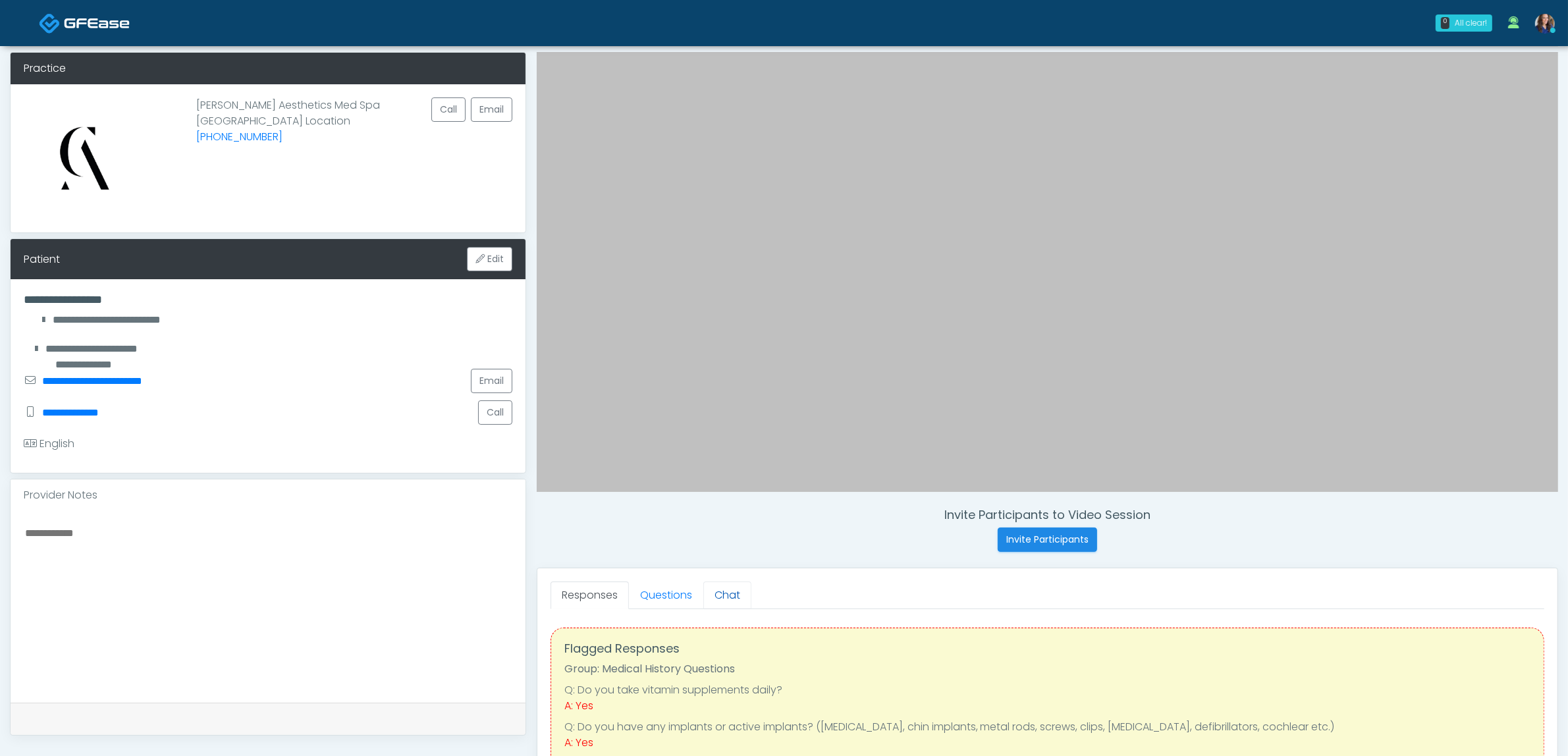
scroll to position [82, 0]
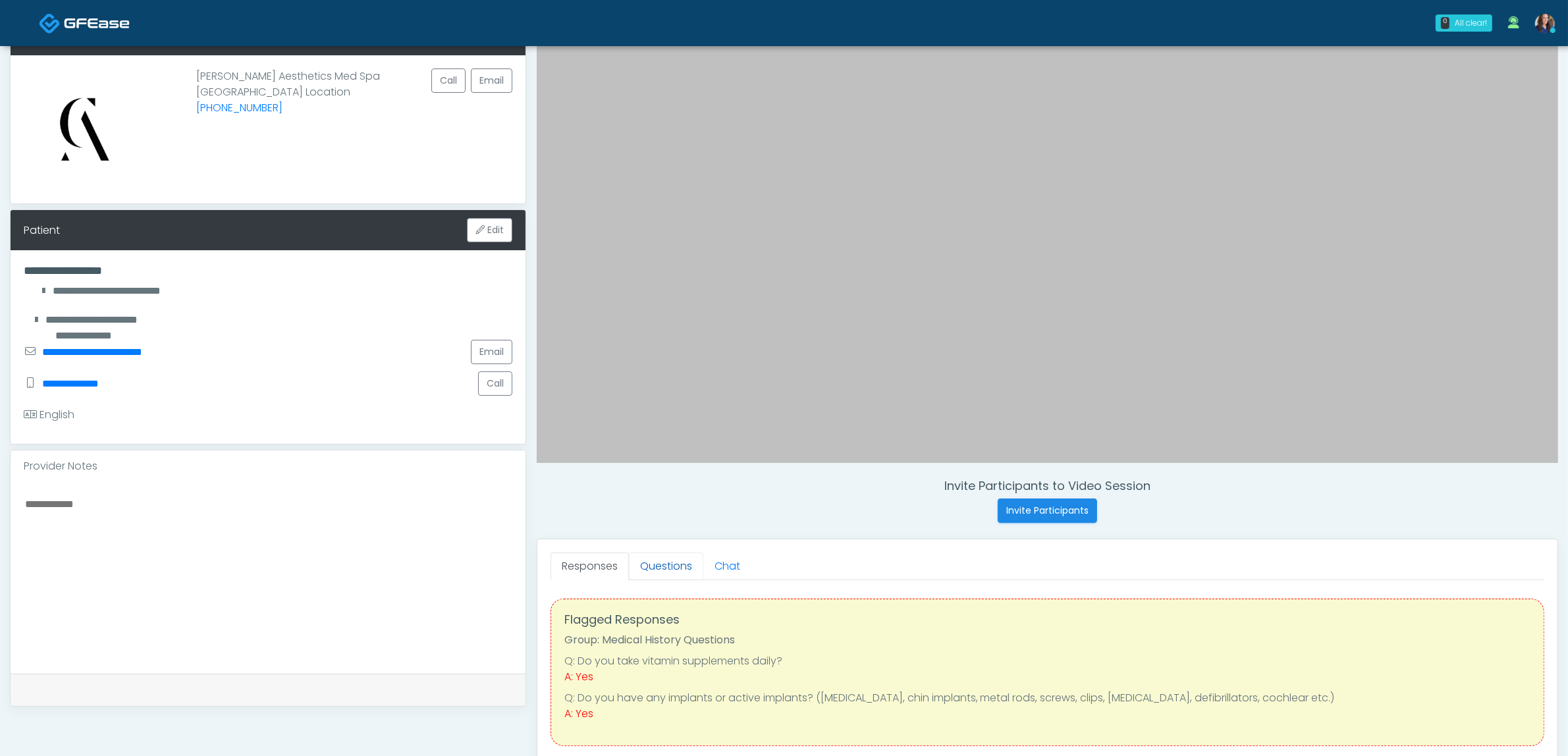
drag, startPoint x: 683, startPoint y: 562, endPoint x: 678, endPoint y: 571, distance: 10.3
click at [683, 562] on link "Questions" at bounding box center [666, 567] width 74 height 28
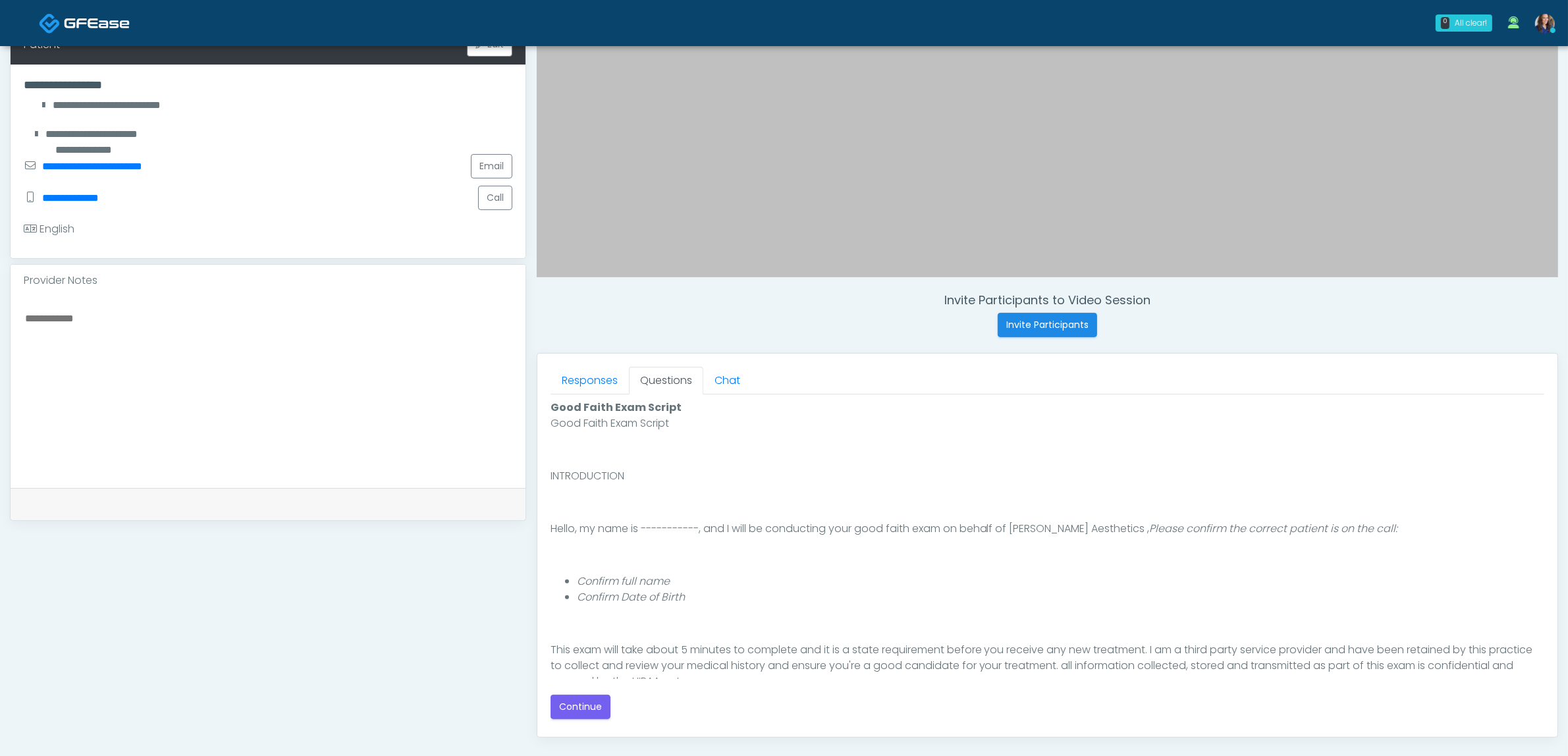
scroll to position [329, 0]
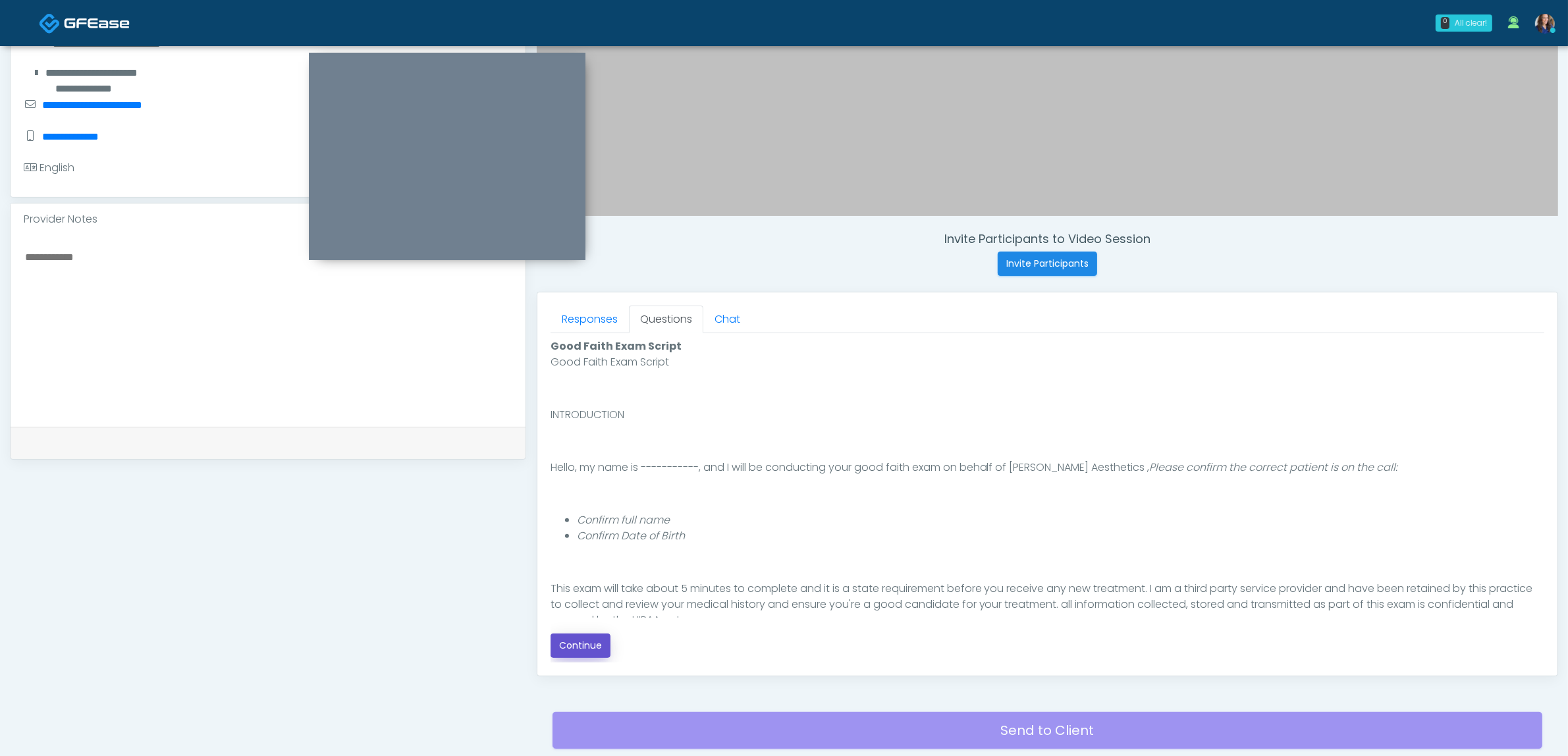
click at [592, 646] on button "Continue" at bounding box center [580, 646] width 60 height 24
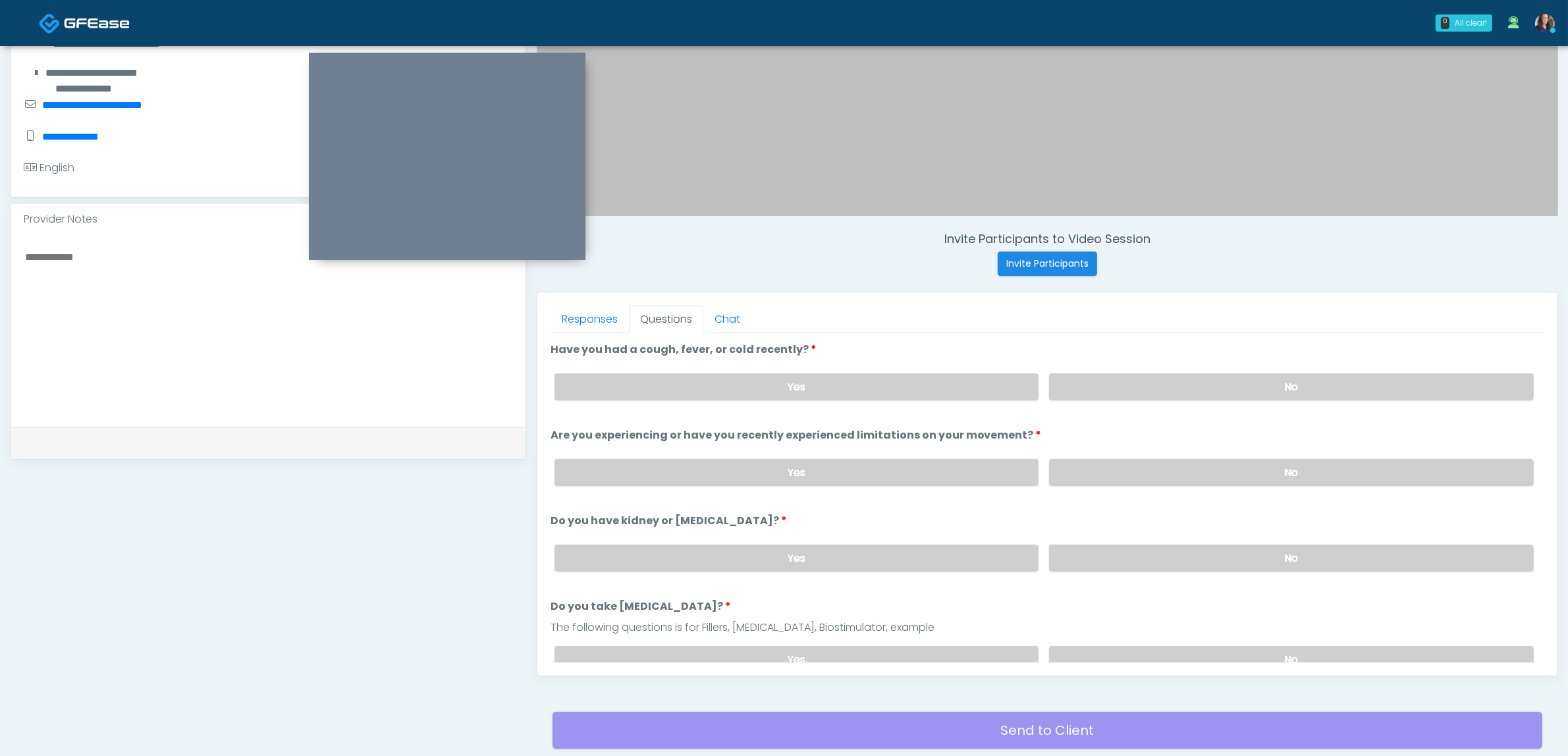
scroll to position [428, 0]
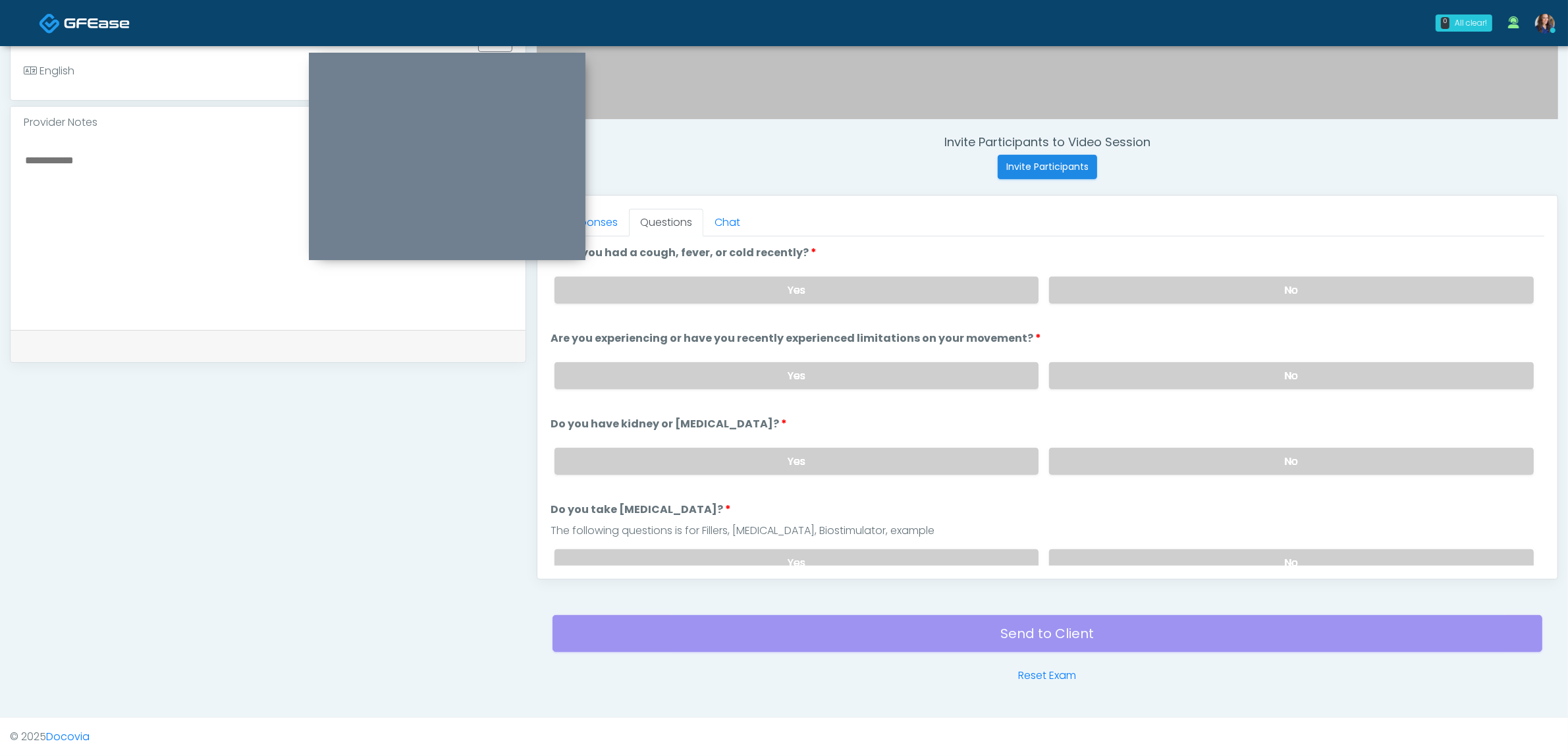
click at [1123, 308] on div "Yes No" at bounding box center [1044, 290] width 1000 height 48
click at [1137, 288] on label "No" at bounding box center [1292, 290] width 485 height 27
click at [1117, 377] on label "No" at bounding box center [1292, 375] width 485 height 27
click at [1085, 452] on label "No" at bounding box center [1292, 461] width 485 height 27
click at [1071, 554] on label "No" at bounding box center [1292, 563] width 485 height 27
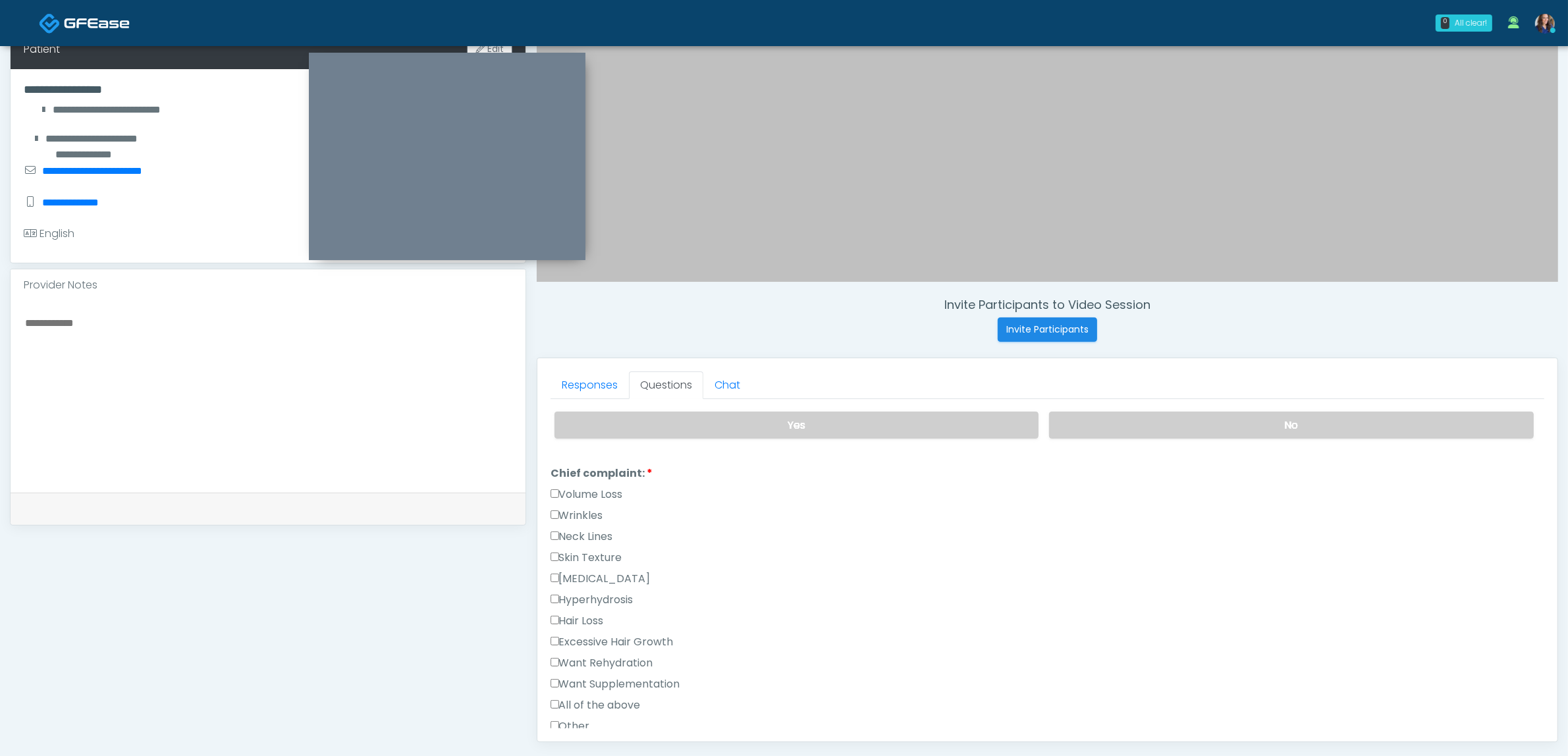
scroll to position [329, 0]
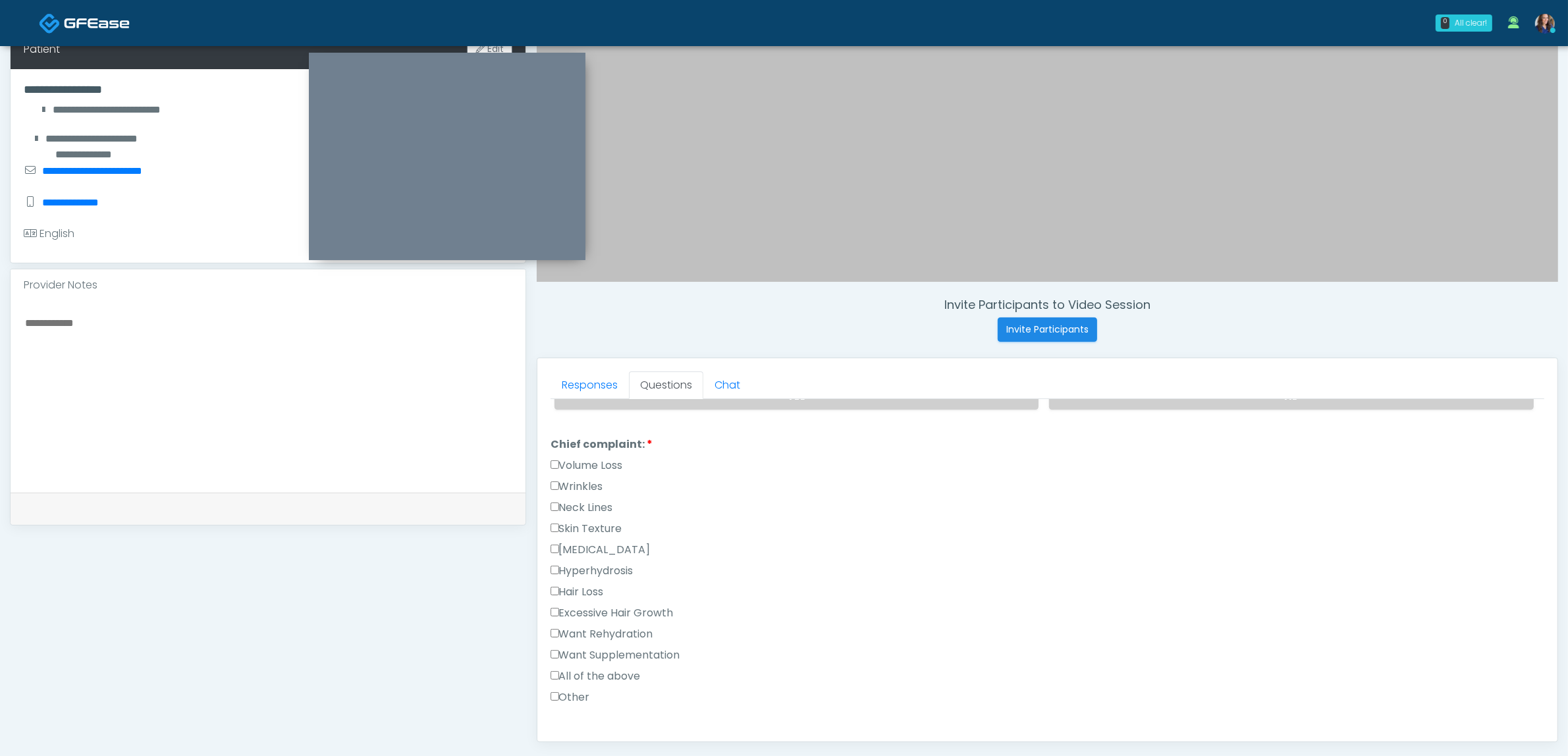
click at [606, 609] on label "Excessive Hair Growth" at bounding box center [612, 613] width 123 height 16
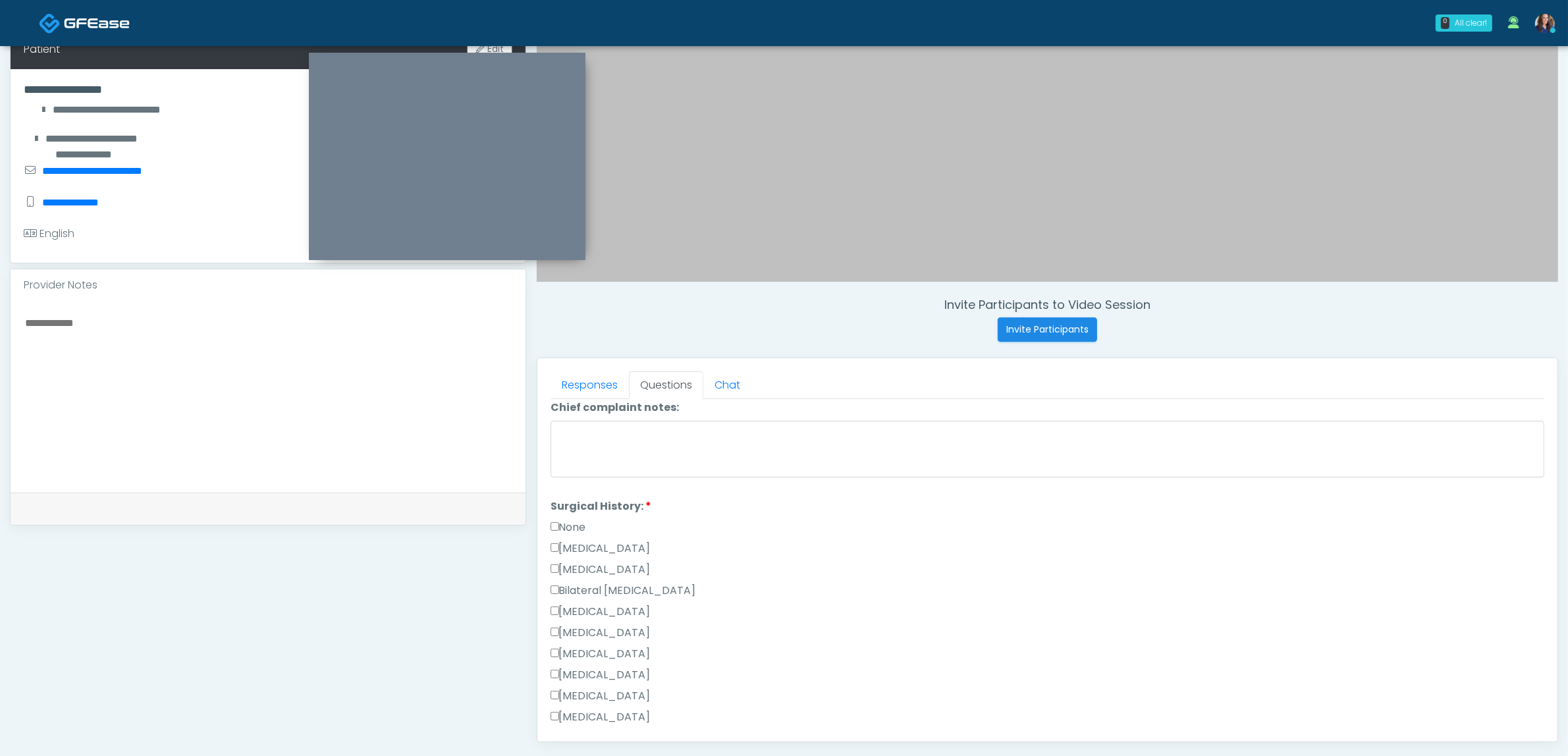
scroll to position [659, 0]
click at [582, 521] on label "None" at bounding box center [568, 526] width 36 height 16
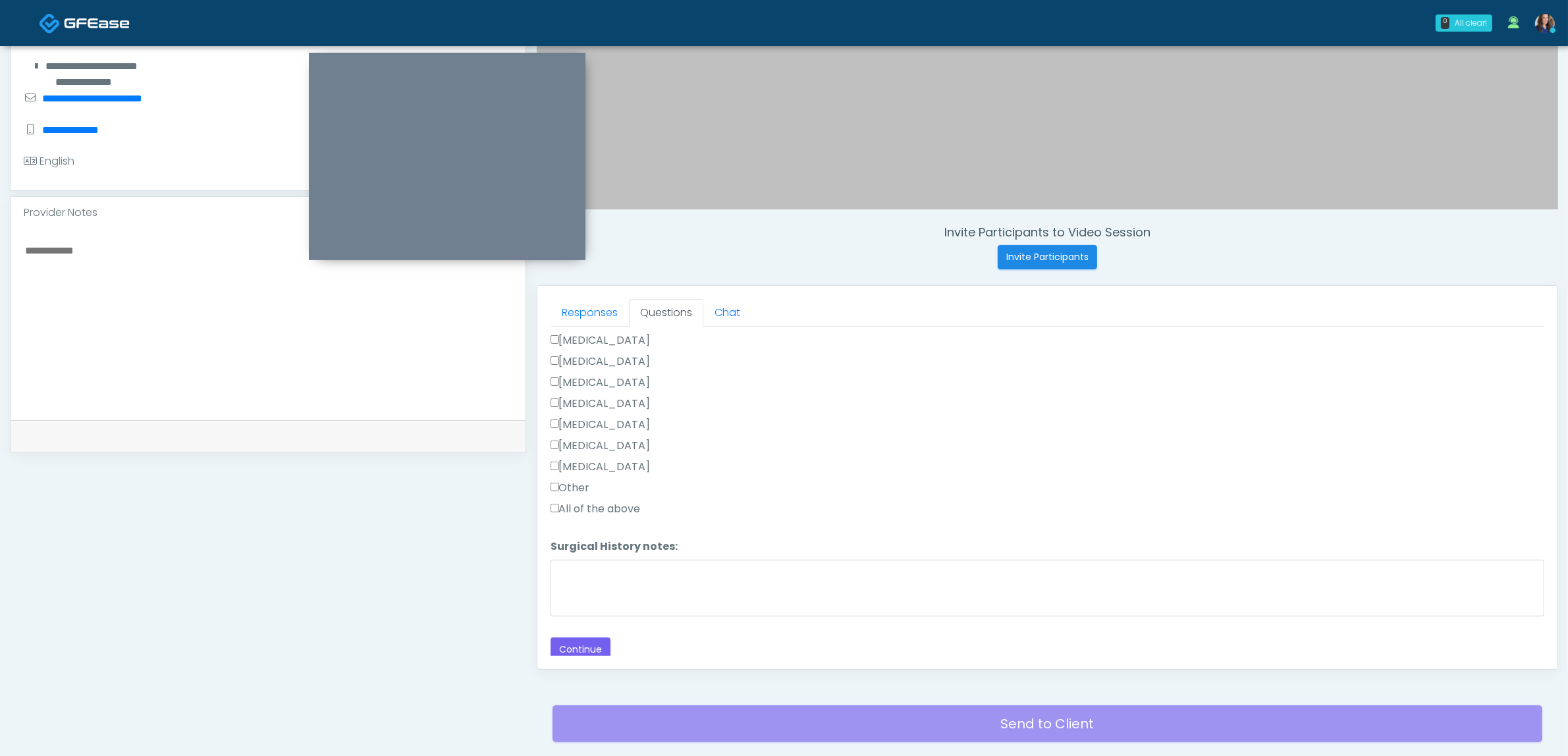
scroll to position [428, 0]
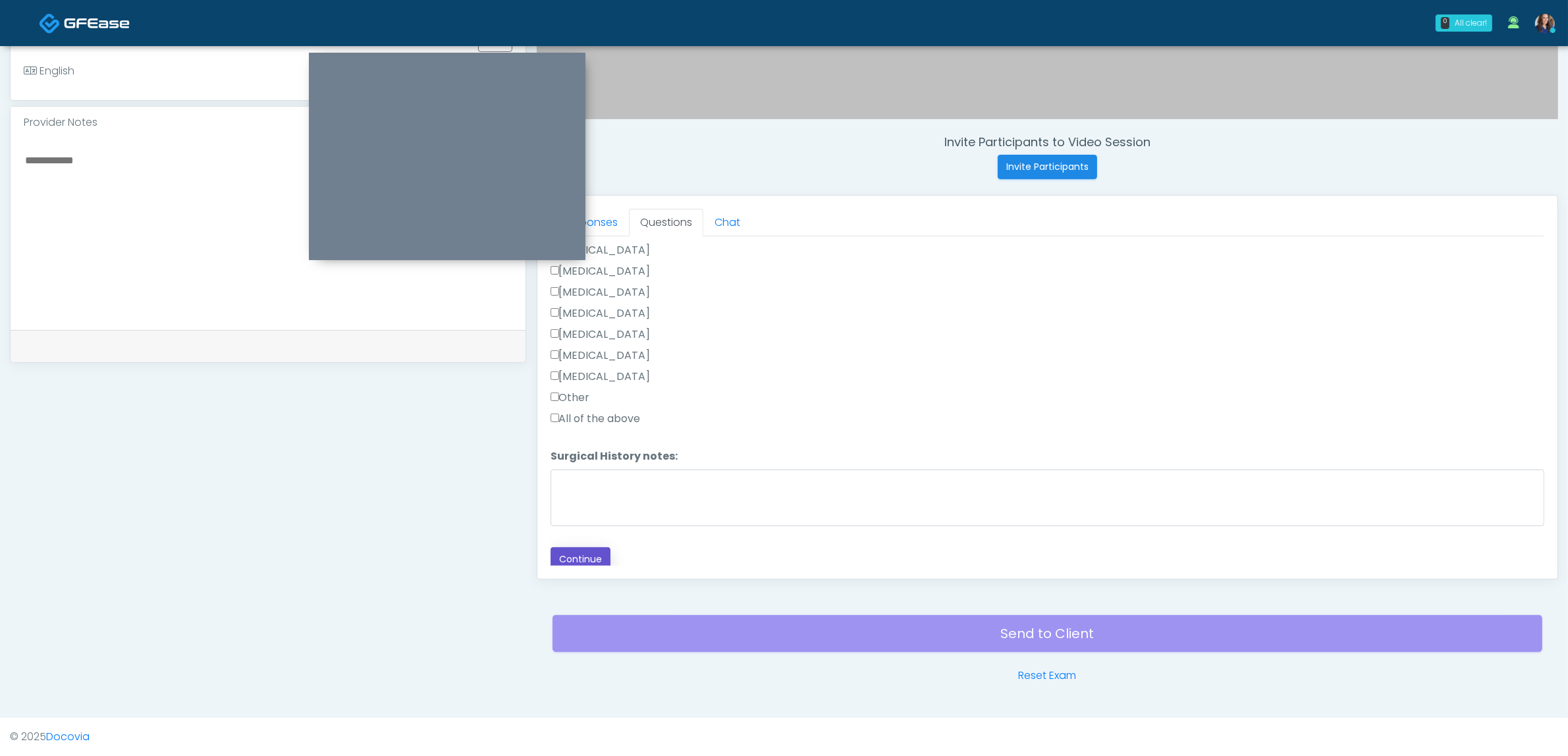
drag, startPoint x: 587, startPoint y: 542, endPoint x: 674, endPoint y: 556, distance: 88.1
click at [590, 547] on button "Continue" at bounding box center [580, 559] width 60 height 24
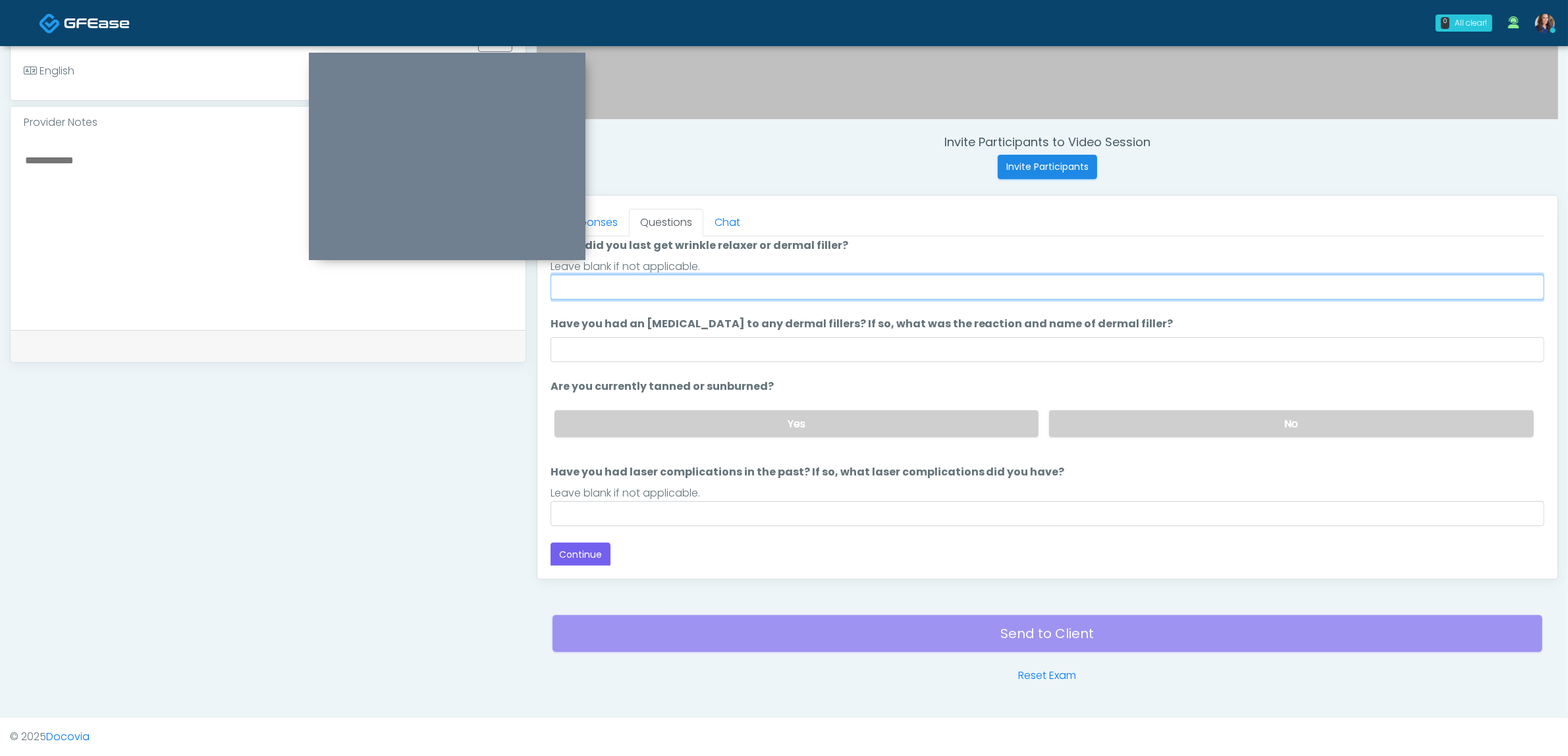
drag, startPoint x: 680, startPoint y: 281, endPoint x: 691, endPoint y: 290, distance: 14.2
click at [681, 281] on input "When did you last get wrinkle relaxer or dermal filler?" at bounding box center [1047, 287] width 994 height 25
drag, startPoint x: 587, startPoint y: 286, endPoint x: 640, endPoint y: 289, distance: 53.1
click at [640, 289] on input "**********" at bounding box center [1047, 287] width 994 height 25
click at [644, 289] on input "**********" at bounding box center [1047, 287] width 994 height 25
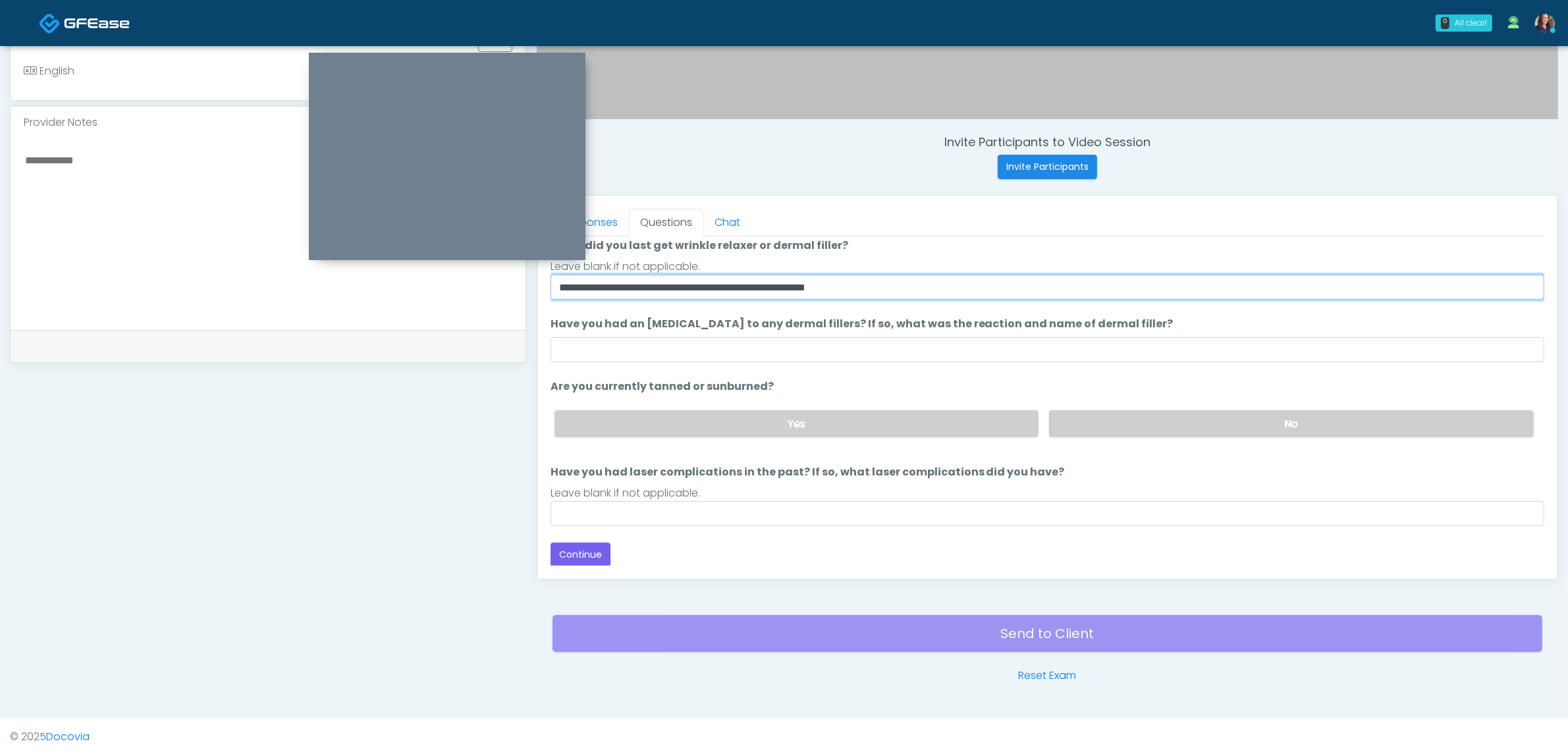
drag, startPoint x: 591, startPoint y: 286, endPoint x: 640, endPoint y: 284, distance: 49.0
click at [640, 284] on input "**********" at bounding box center [1047, 287] width 994 height 25
drag, startPoint x: 725, startPoint y: 284, endPoint x: 773, endPoint y: 284, distance: 48.0
click at [773, 284] on input "**********" at bounding box center [1047, 287] width 994 height 25
type input "**********"
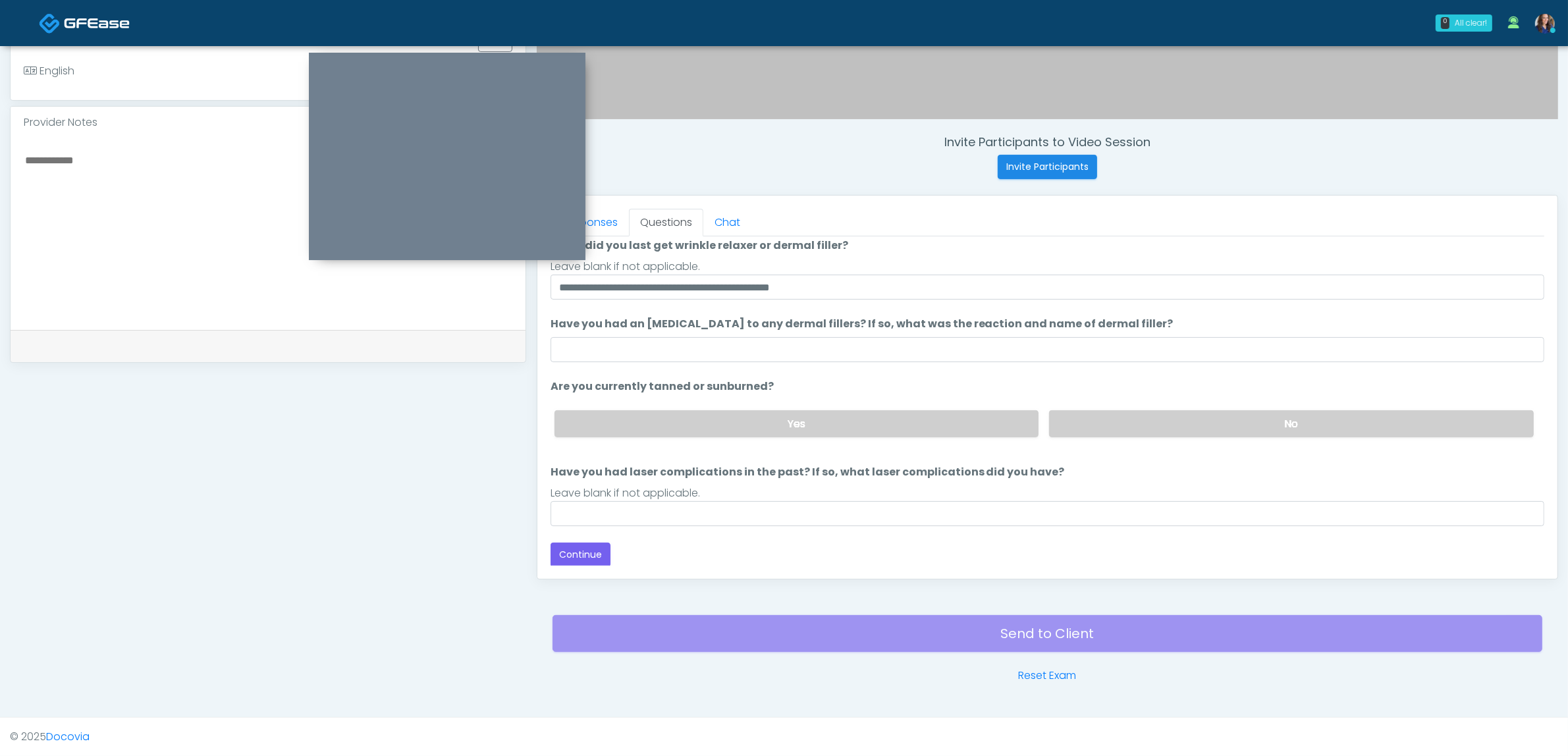
drag, startPoint x: 803, startPoint y: 332, endPoint x: 802, endPoint y: 340, distance: 8.1
click at [804, 333] on li "Have you had an allergic response to any dermal fillers? If so, what was the re…" at bounding box center [1047, 339] width 994 height 46
click at [798, 353] on input "Have you had an allergic response to any dermal fillers? If so, what was the re…" at bounding box center [1047, 349] width 994 height 25
type input "**"
drag, startPoint x: 1144, startPoint y: 409, endPoint x: 1105, endPoint y: 438, distance: 48.6
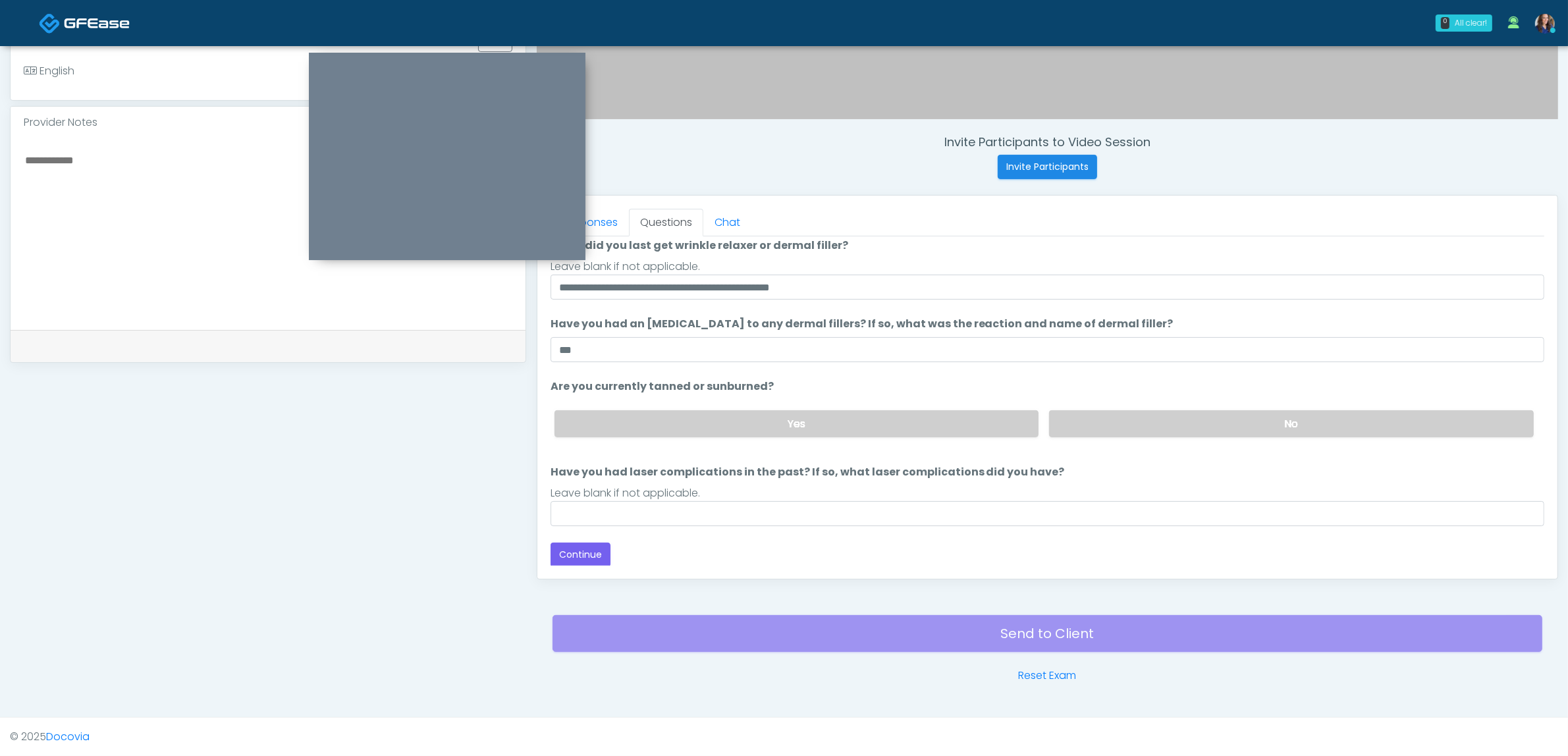
click at [1144, 410] on label "No" at bounding box center [1292, 424] width 485 height 27
drag, startPoint x: 781, startPoint y: 510, endPoint x: 752, endPoint y: 519, distance: 30.4
click at [781, 511] on input "Have you had laser complications in the past? If so, what laser complications d…" at bounding box center [1047, 514] width 994 height 25
drag, startPoint x: 581, startPoint y: 508, endPoint x: 536, endPoint y: 500, distance: 45.7
click at [536, 500] on div "Responses Questions Chat Good Faith Exam Script Good Faith Exam Script INTRODUC…" at bounding box center [1046, 388] width 1021 height 385
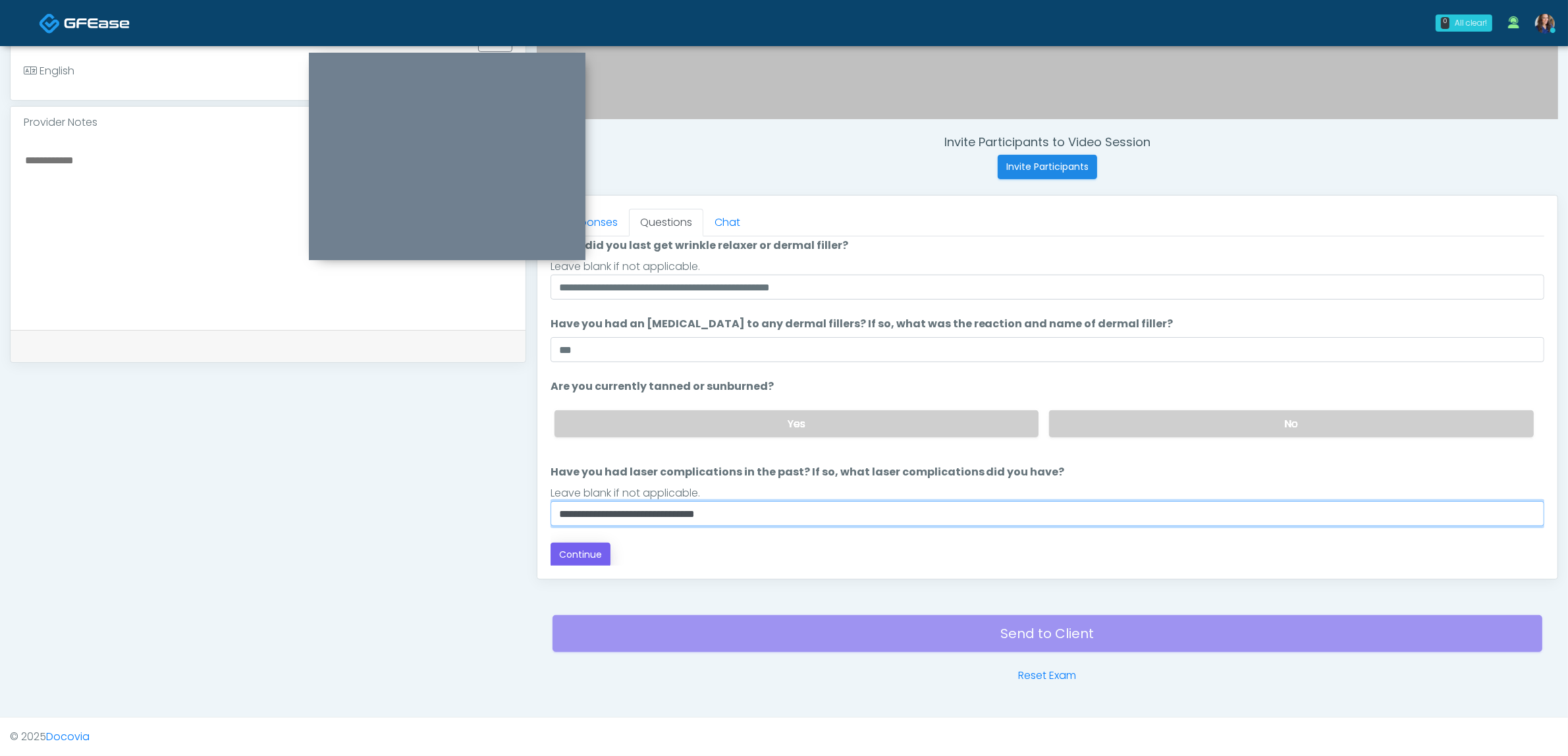
type input "**********"
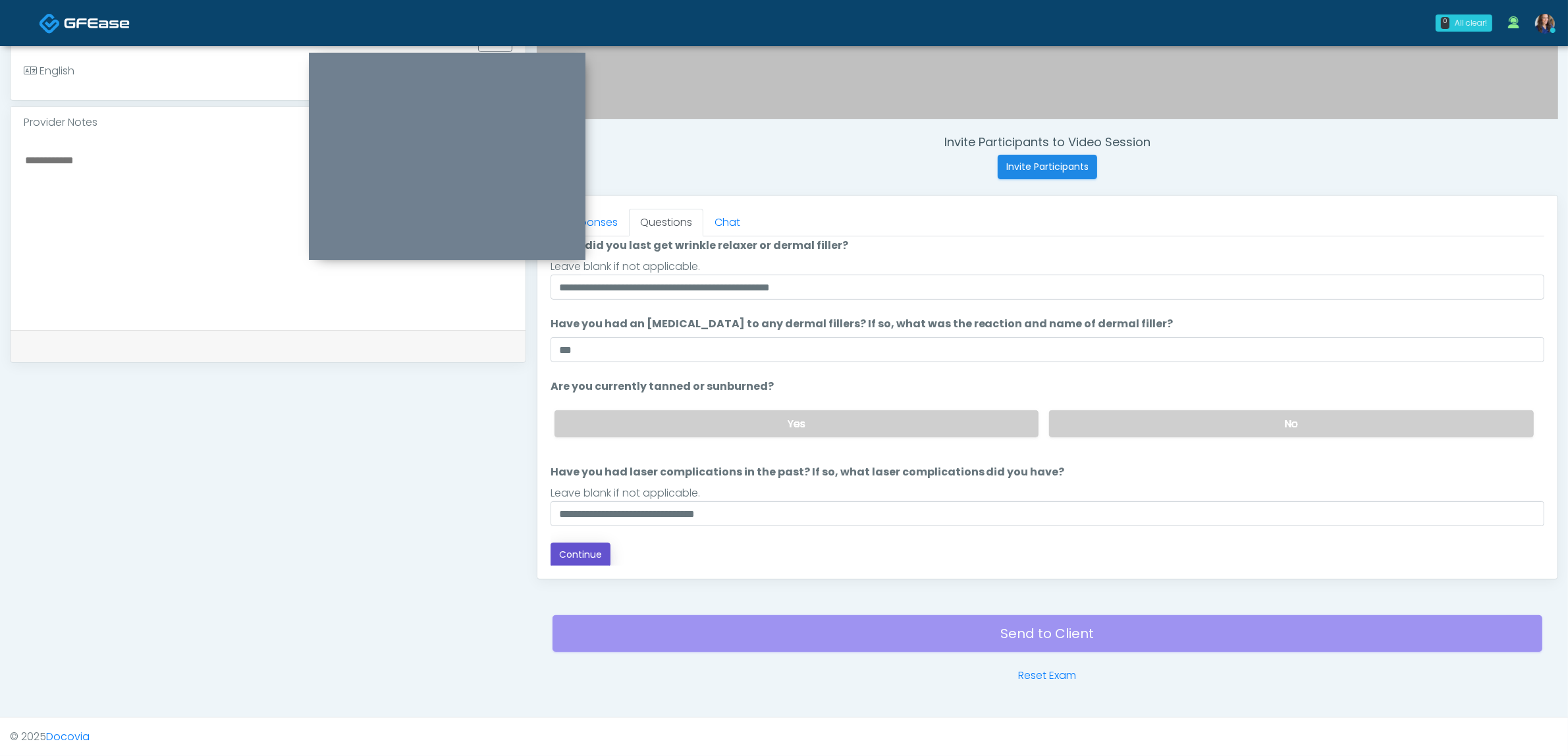
click at [577, 552] on button "Continue" at bounding box center [580, 555] width 60 height 24
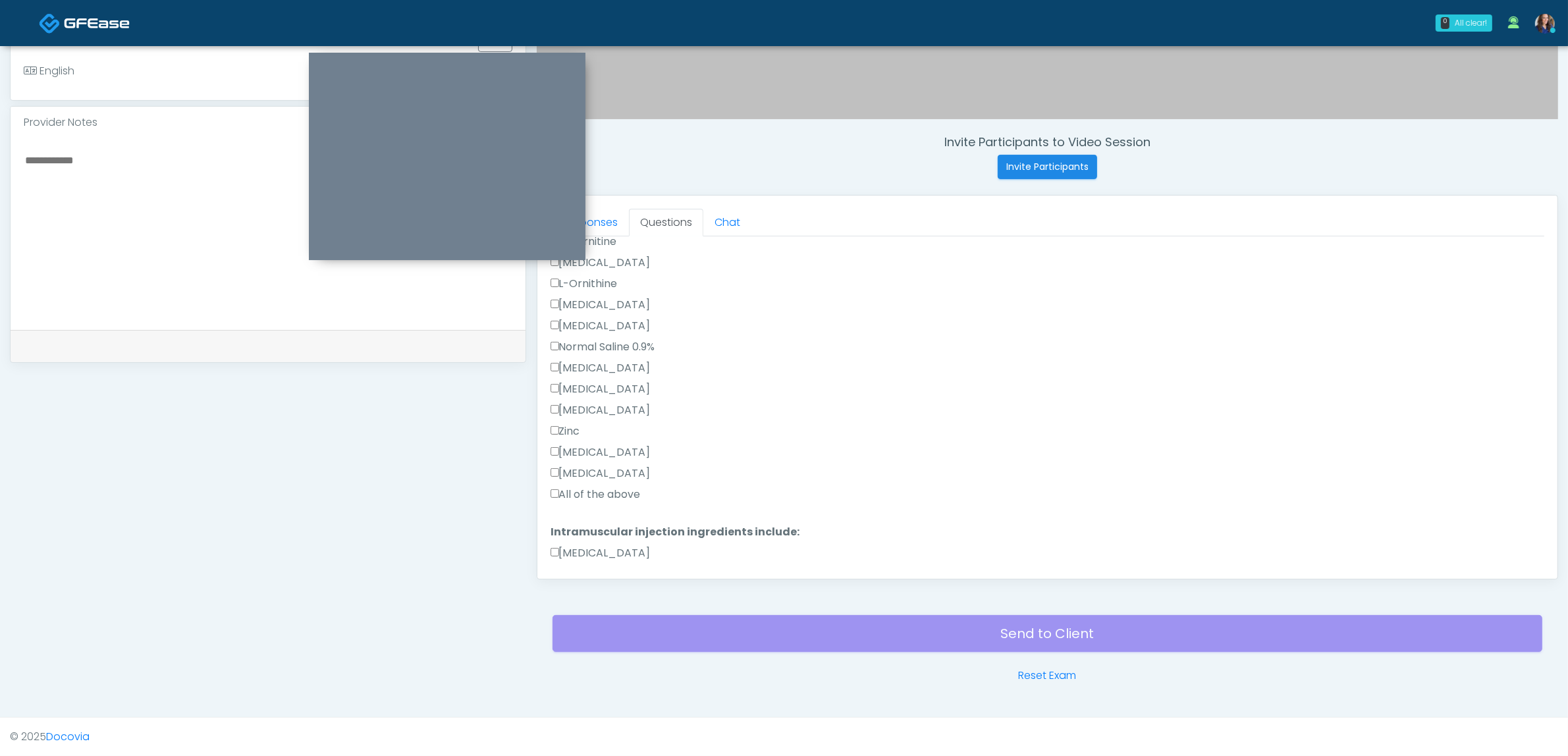
scroll to position [354, 0]
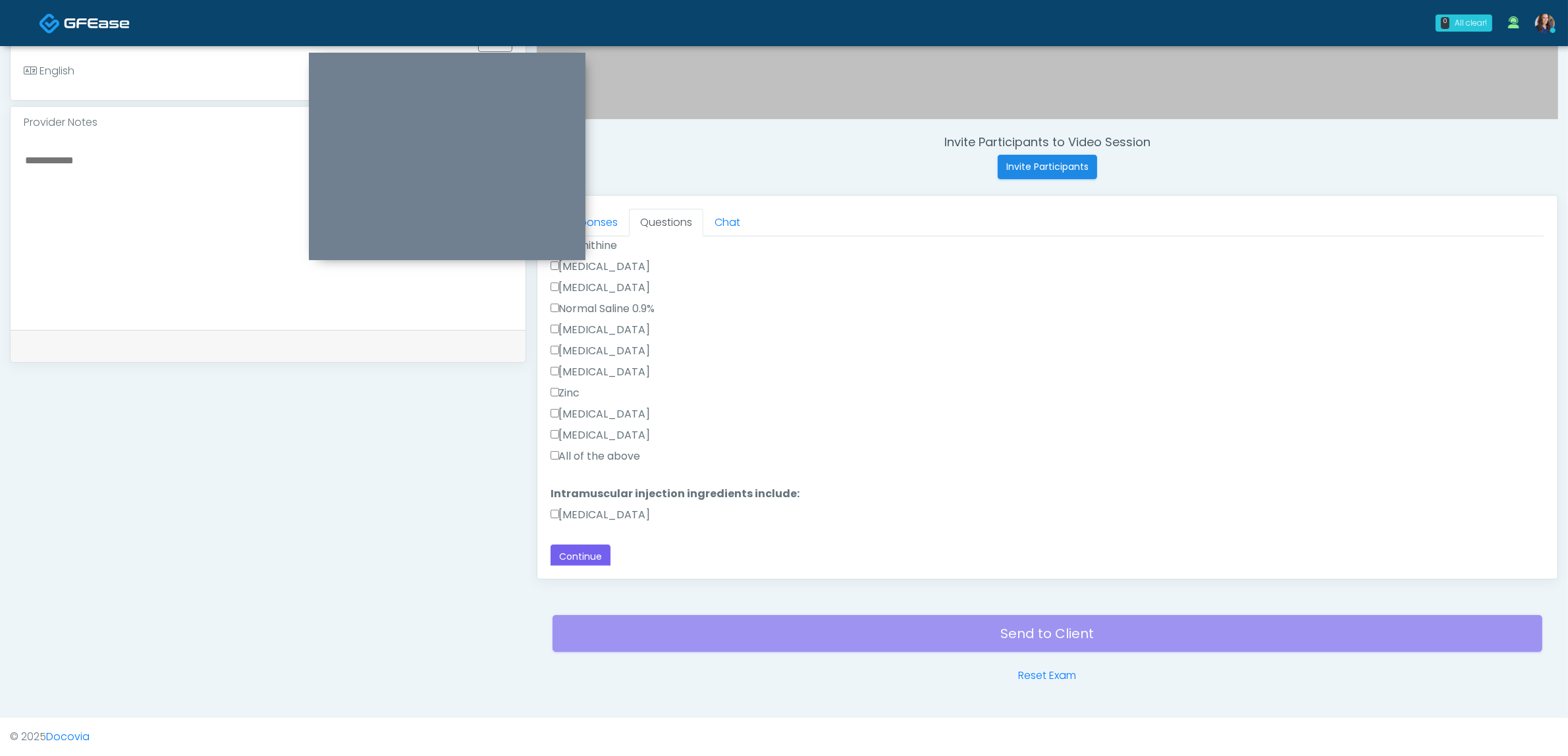
drag, startPoint x: 606, startPoint y: 454, endPoint x: 636, endPoint y: 498, distance: 53.3
click at [606, 457] on label "All of the above" at bounding box center [595, 457] width 90 height 16
drag, startPoint x: 626, startPoint y: 515, endPoint x: 696, endPoint y: 525, distance: 70.7
click at [627, 515] on label "[MEDICAL_DATA]" at bounding box center [600, 515] width 100 height 16
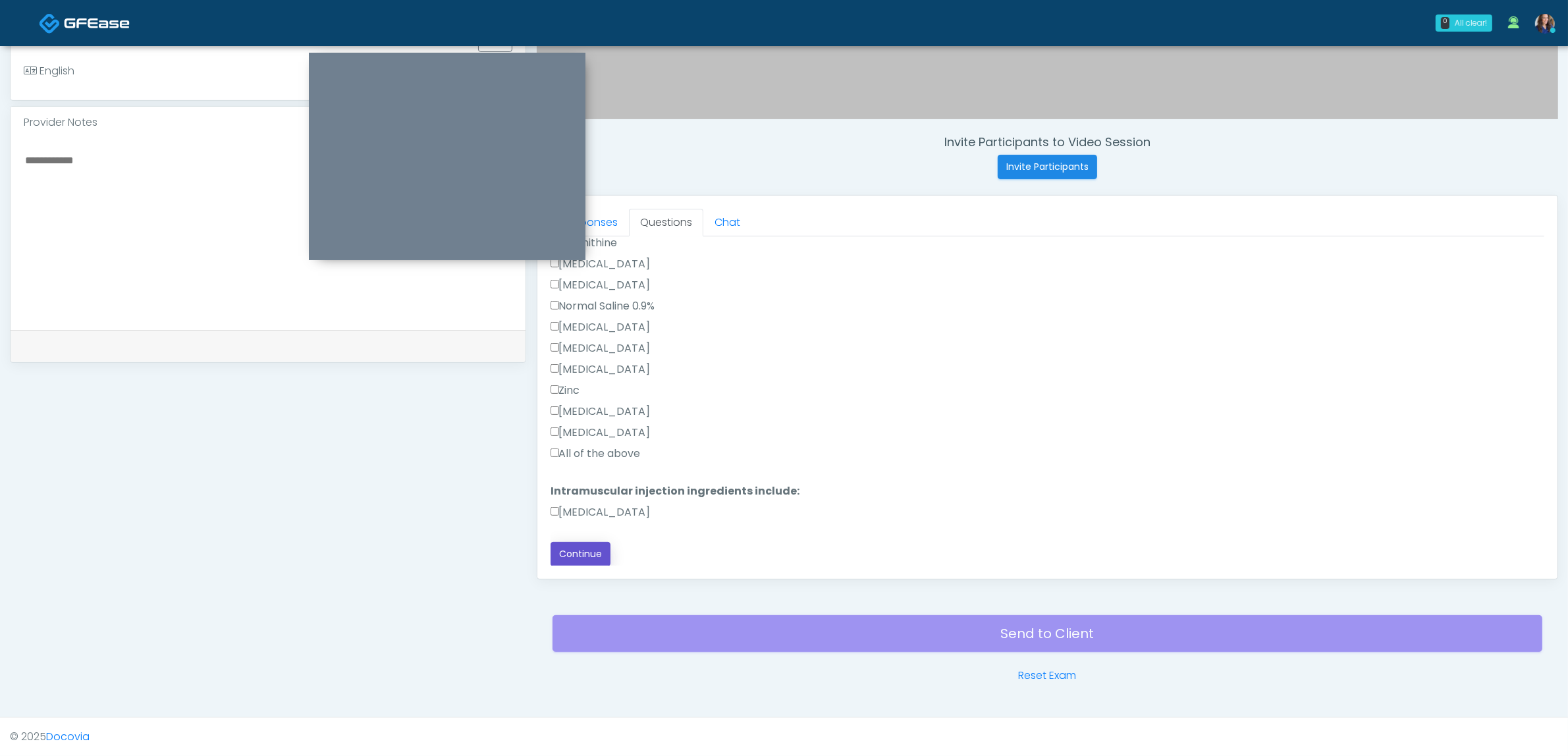
drag, startPoint x: 574, startPoint y: 545, endPoint x: 784, endPoint y: 517, distance: 211.9
click at [574, 545] on button "Continue" at bounding box center [580, 554] width 60 height 24
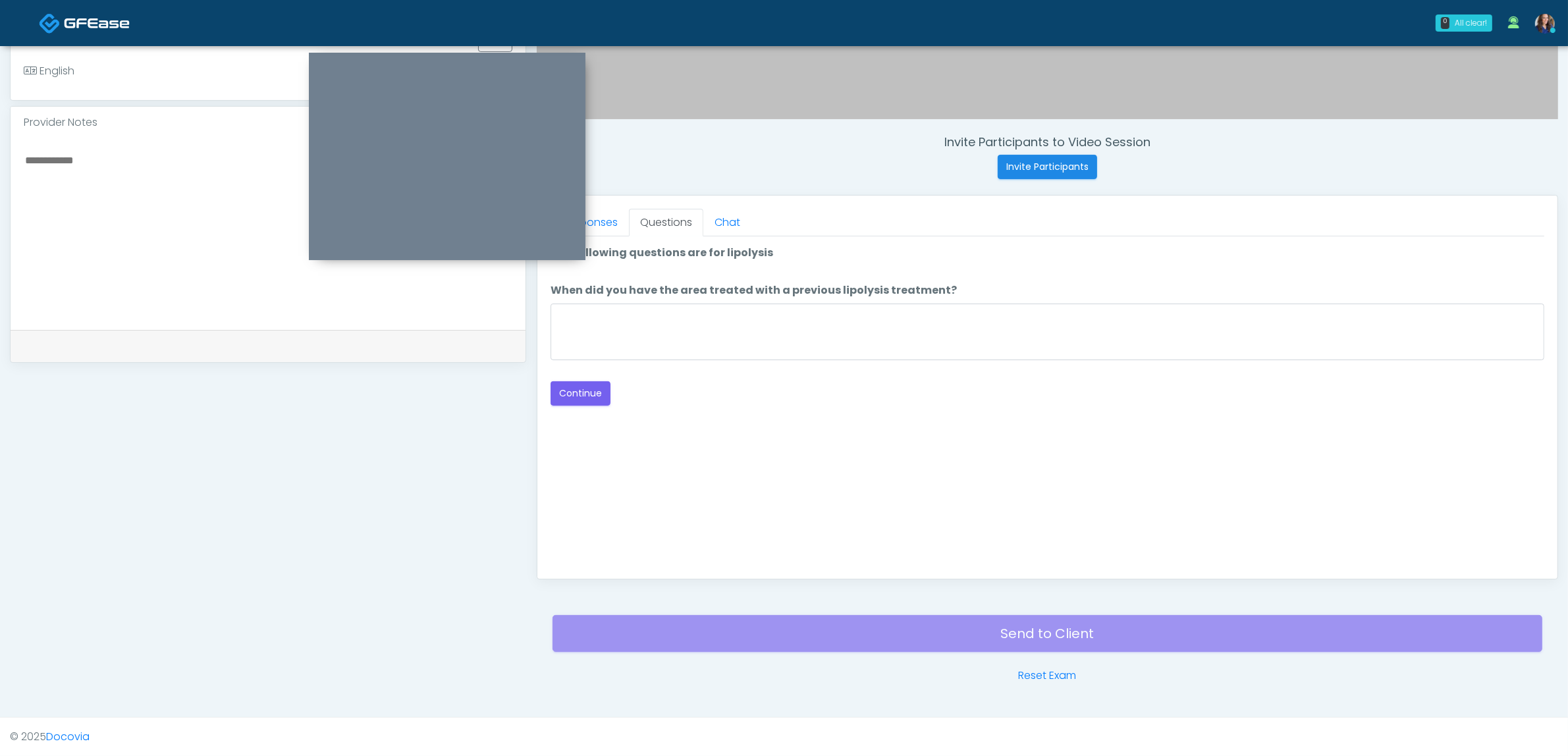
scroll to position [0, 0]
click at [738, 323] on textarea "When did you have the area treated with a previous lipolysis treatment?" at bounding box center [1047, 332] width 994 height 57
type textarea "**"
click at [590, 397] on button "Continue" at bounding box center [580, 394] width 60 height 24
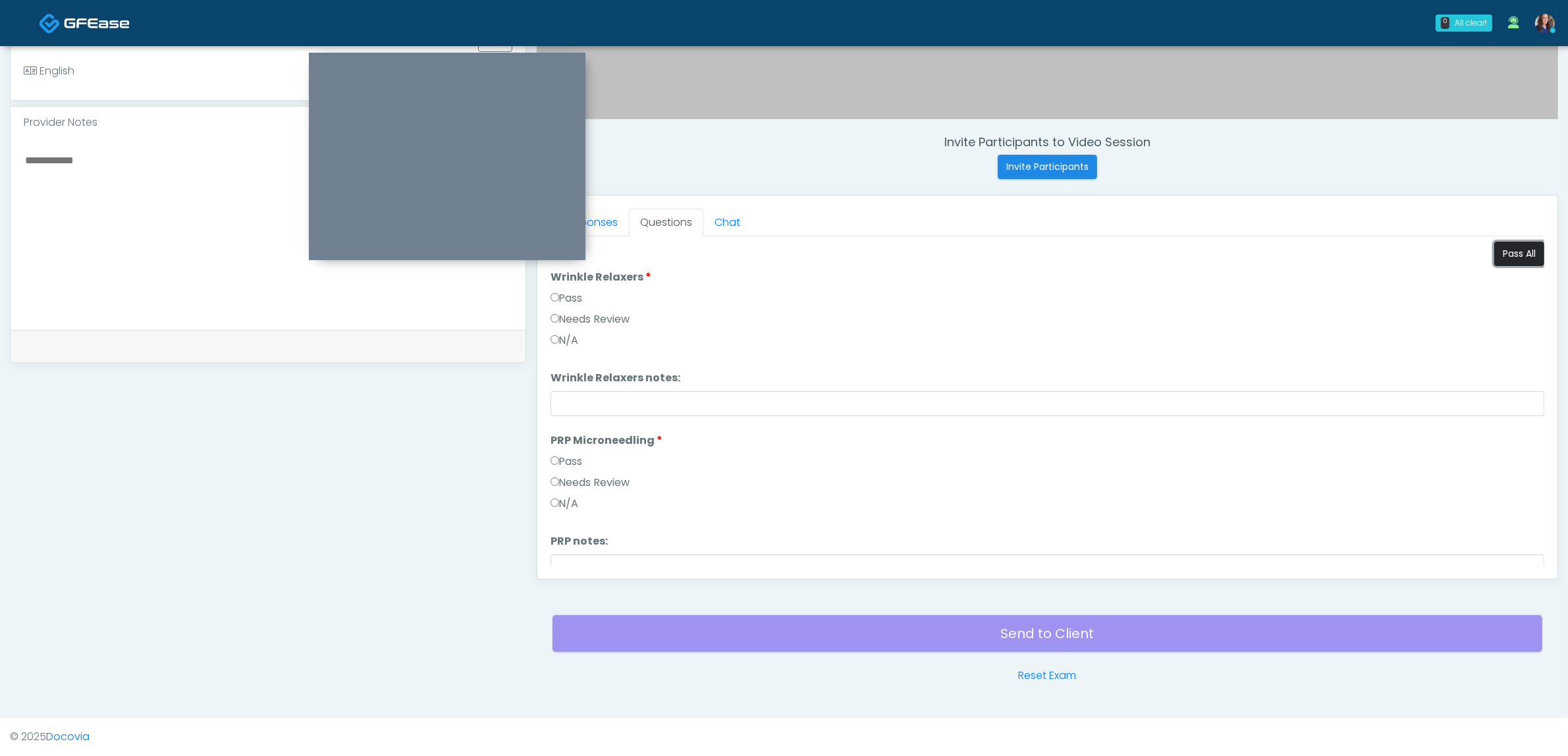
click at [1494, 258] on button "Pass All" at bounding box center [1519, 254] width 50 height 24
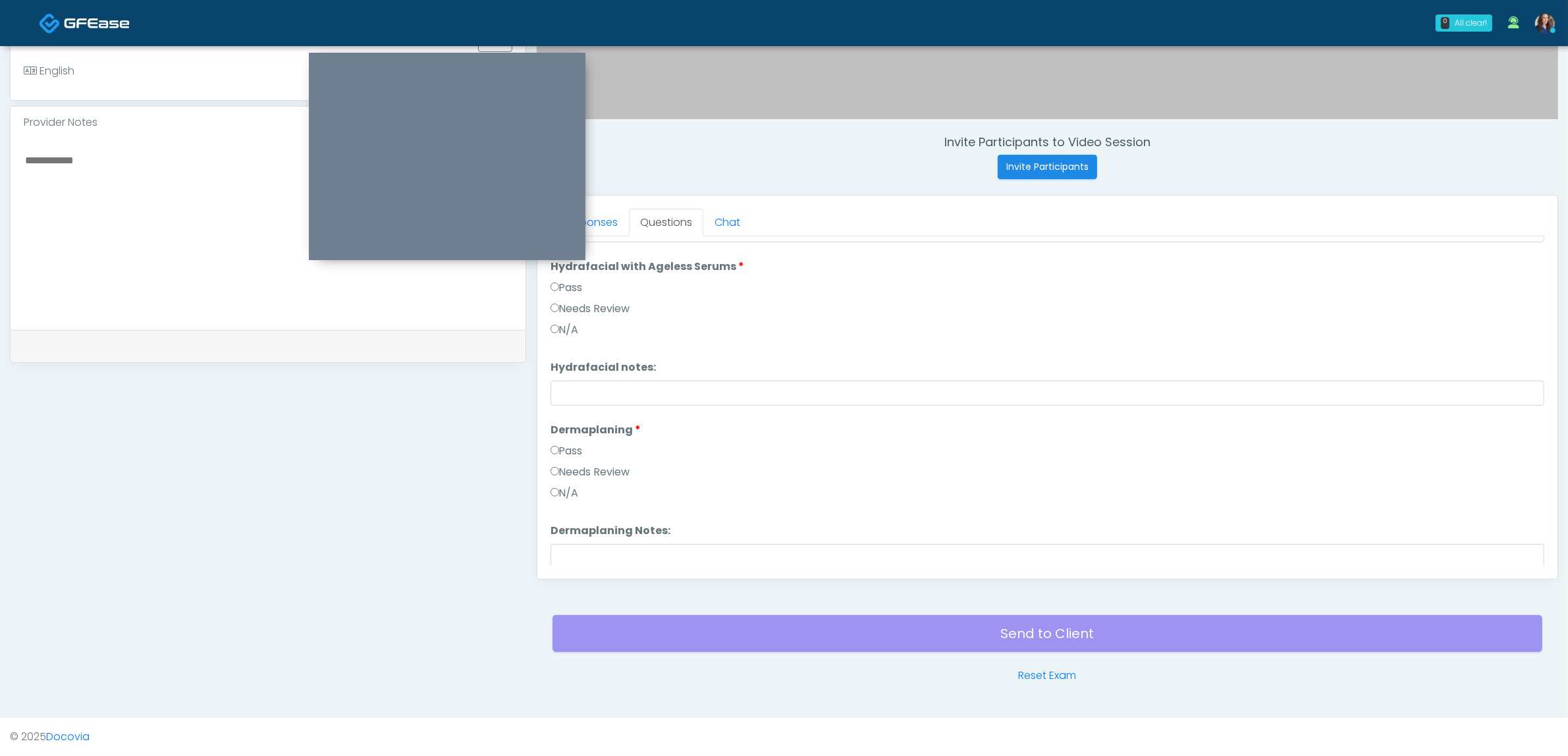
scroll to position [1361, 0]
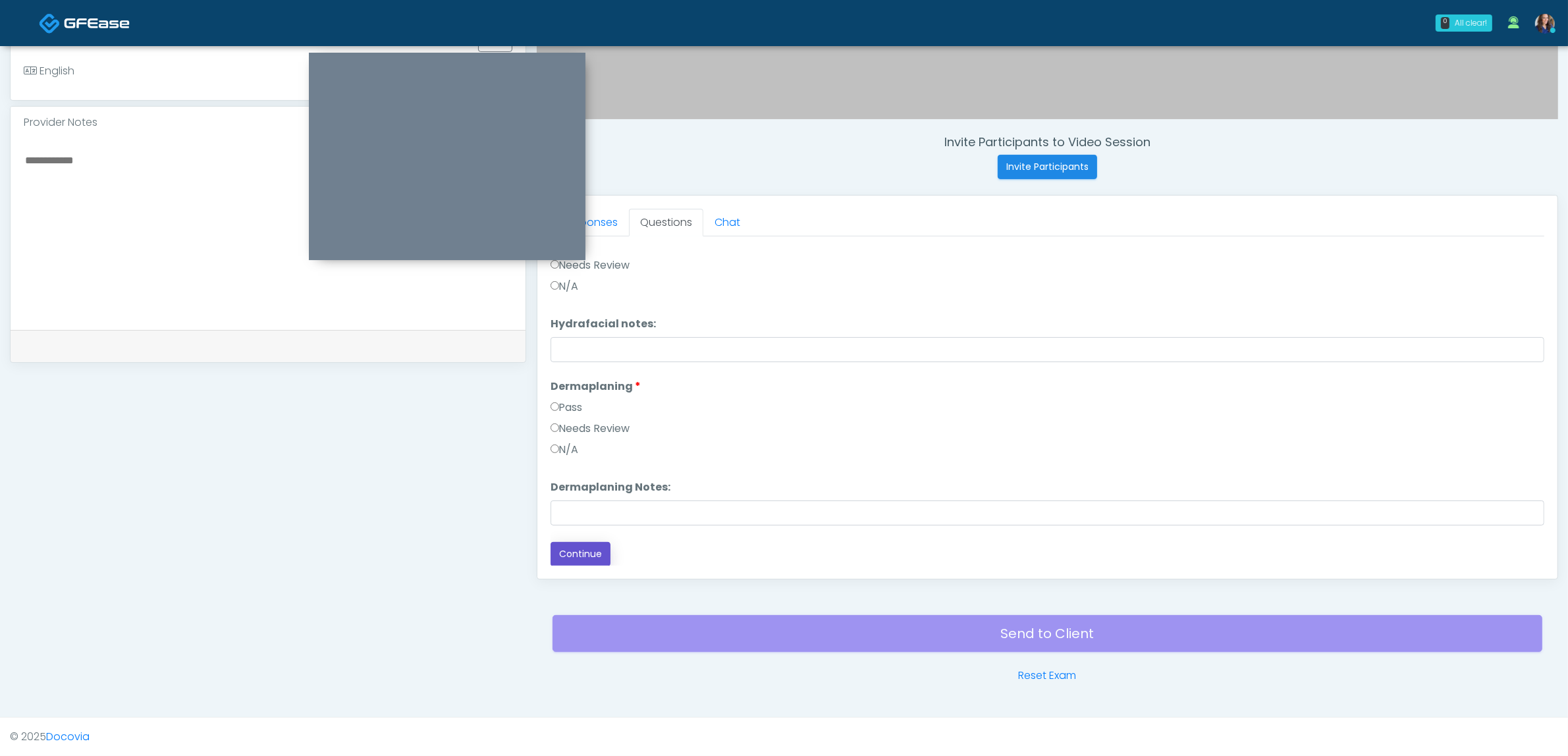
drag, startPoint x: 584, startPoint y: 555, endPoint x: 715, endPoint y: 561, distance: 131.1
click at [584, 555] on button "Continue" at bounding box center [580, 554] width 60 height 24
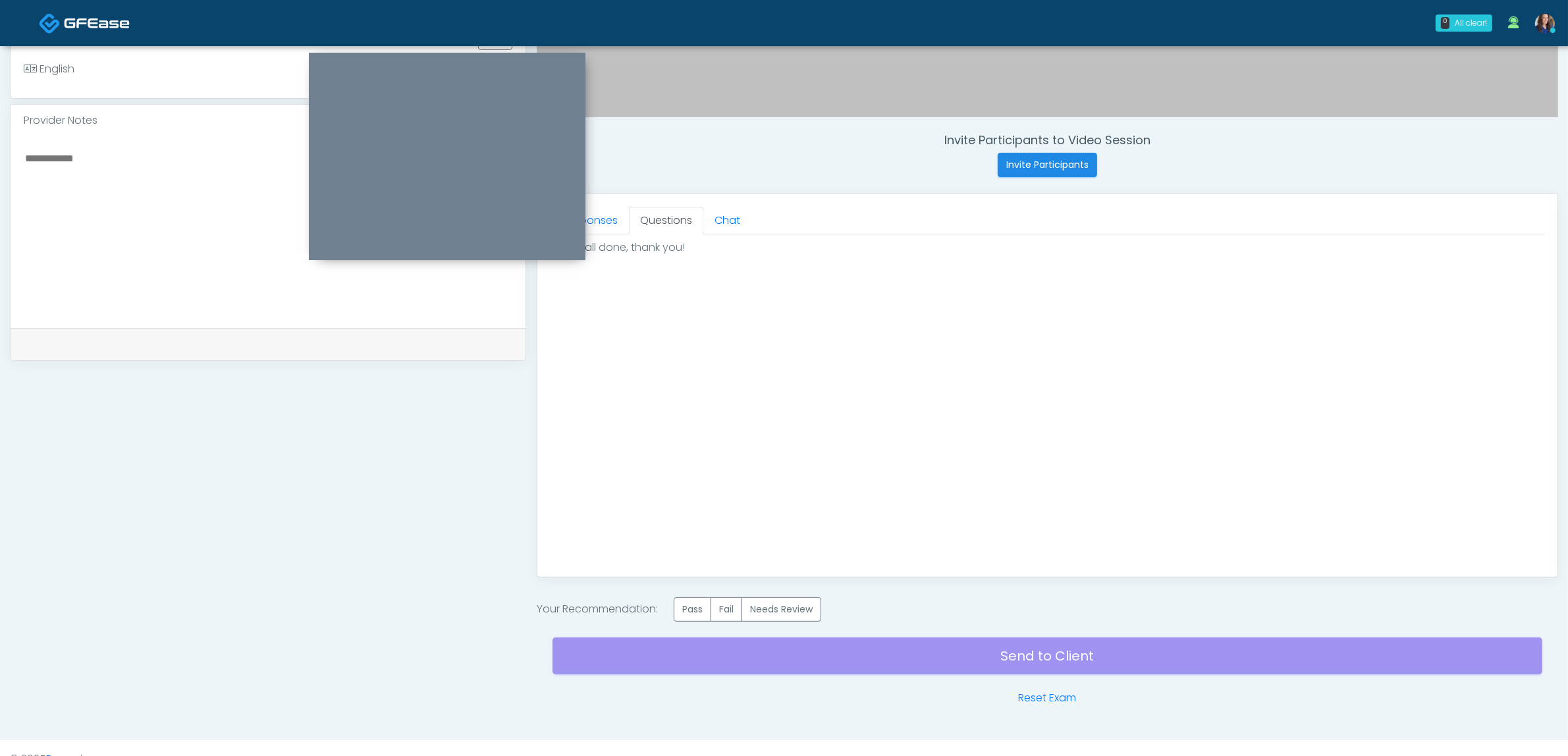
scroll to position [0, 0]
click at [687, 614] on label "Pass" at bounding box center [692, 610] width 38 height 24
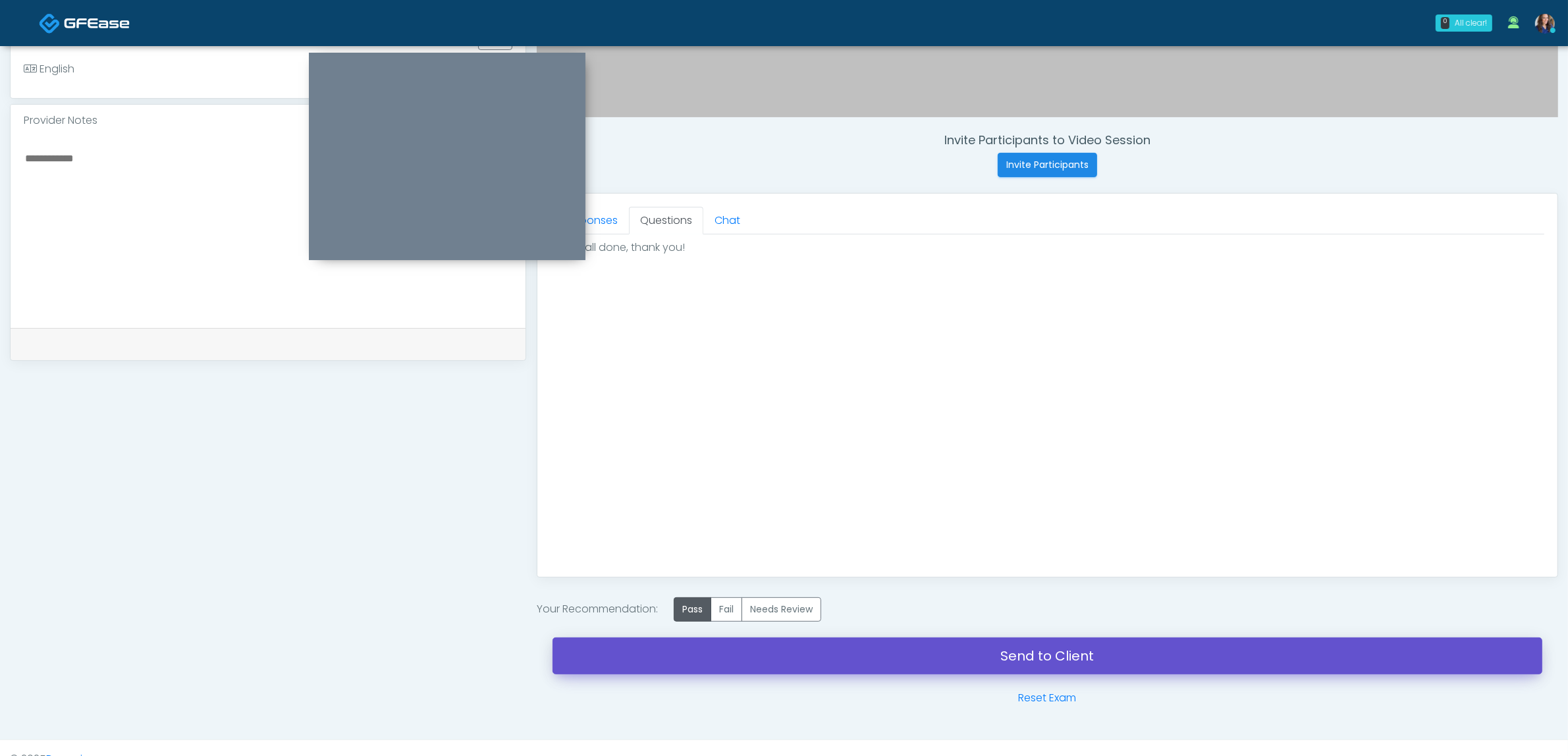
click at [910, 649] on link "Send to Client" at bounding box center [1047, 656] width 990 height 37
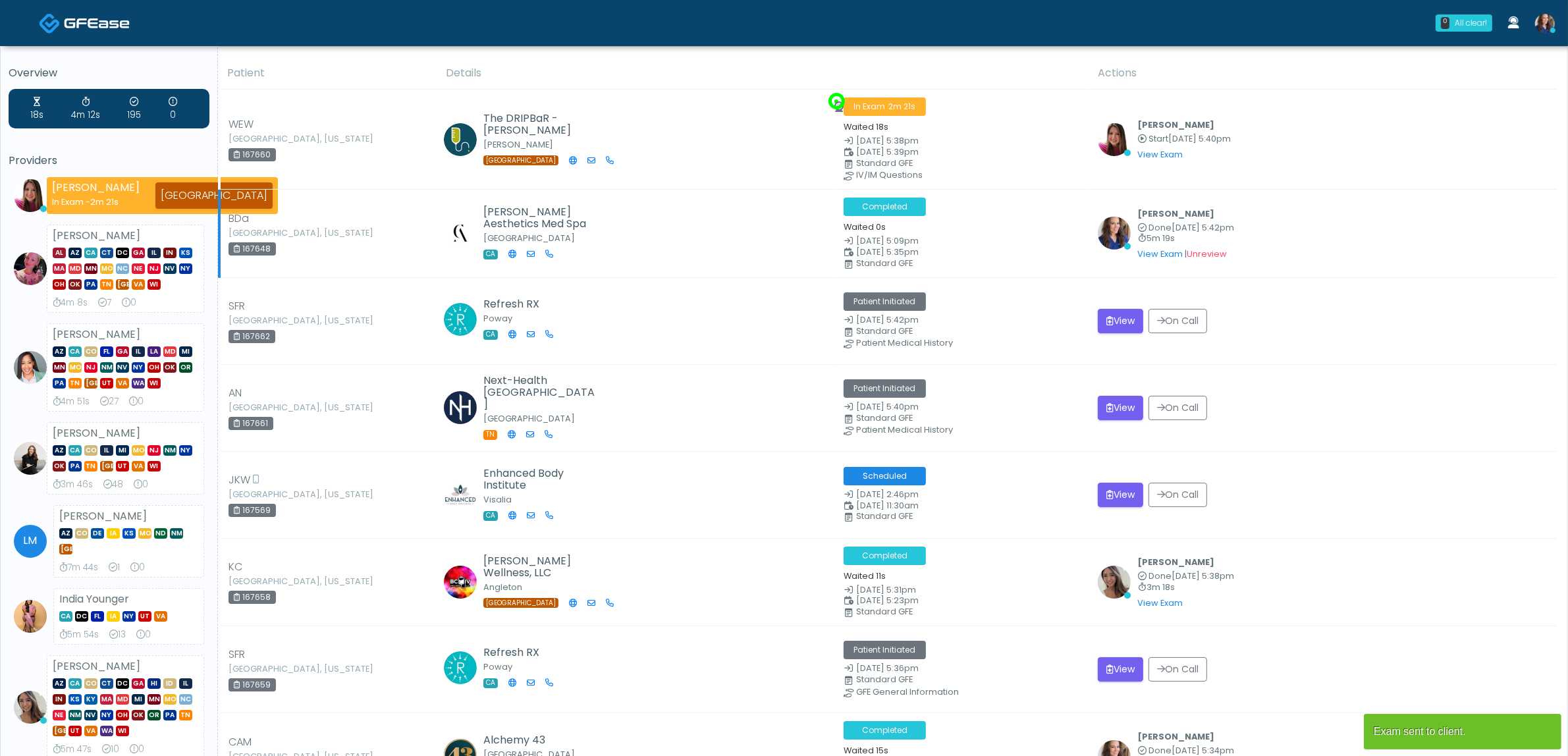
click at [270, 249] on div "167648" at bounding box center [252, 248] width 47 height 13
drag, startPoint x: 270, startPoint y: 248, endPoint x: 270, endPoint y: 256, distance: 8.0
click at [234, 248] on div "167648" at bounding box center [252, 248] width 47 height 13
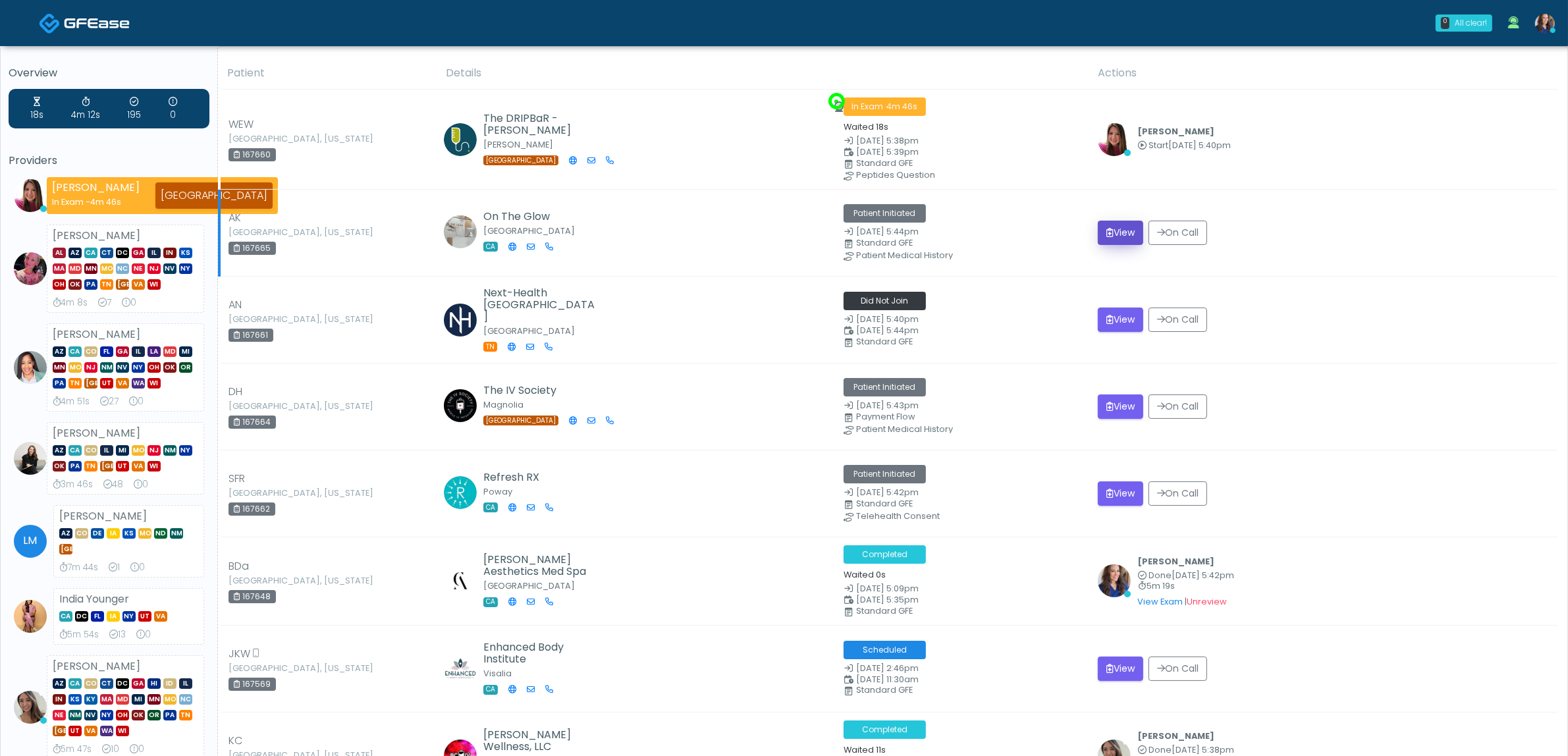
click at [1130, 228] on button "View" at bounding box center [1121, 233] width 46 height 24
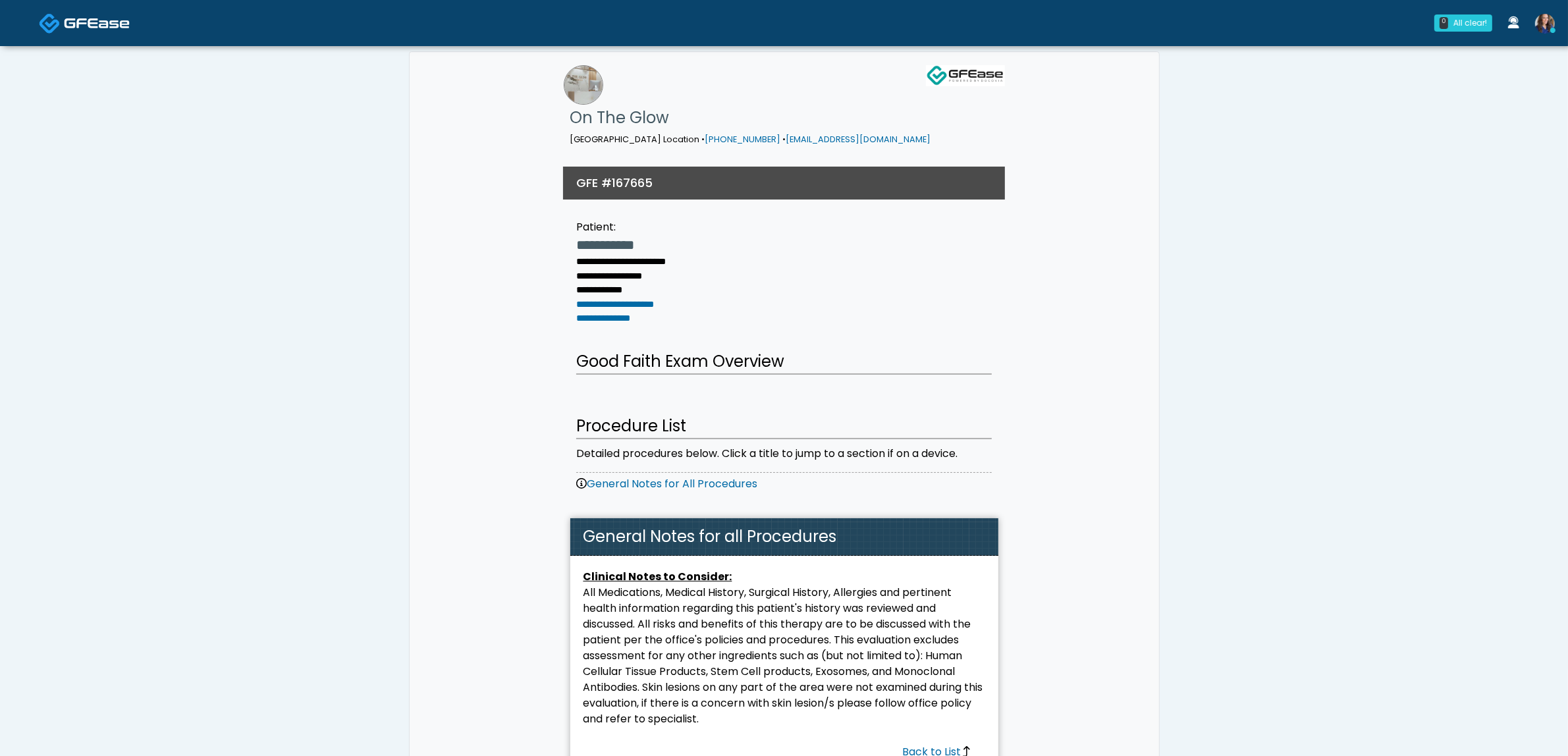
click at [77, 18] on img at bounding box center [96, 23] width 66 height 13
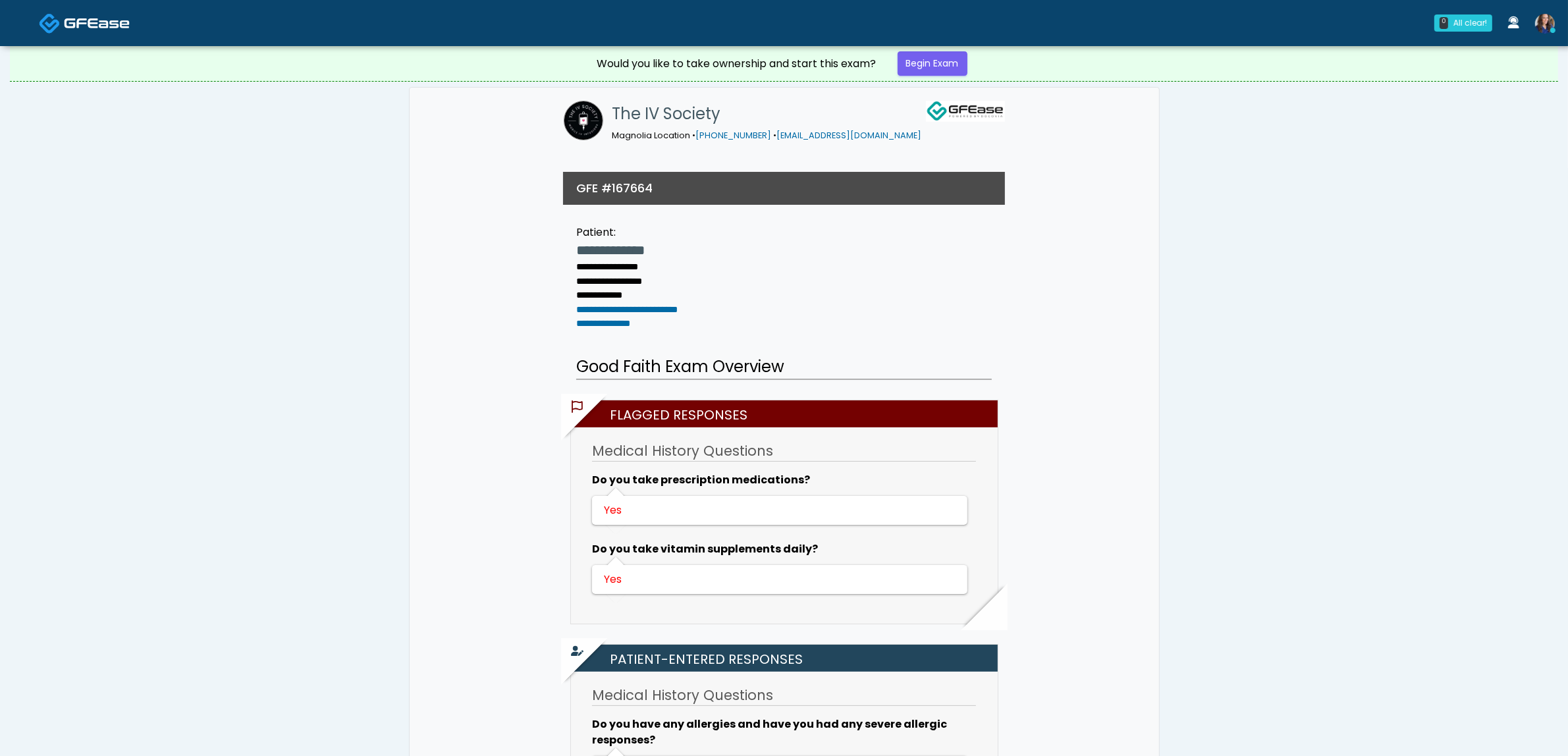
click at [84, 20] on img at bounding box center [96, 23] width 66 height 13
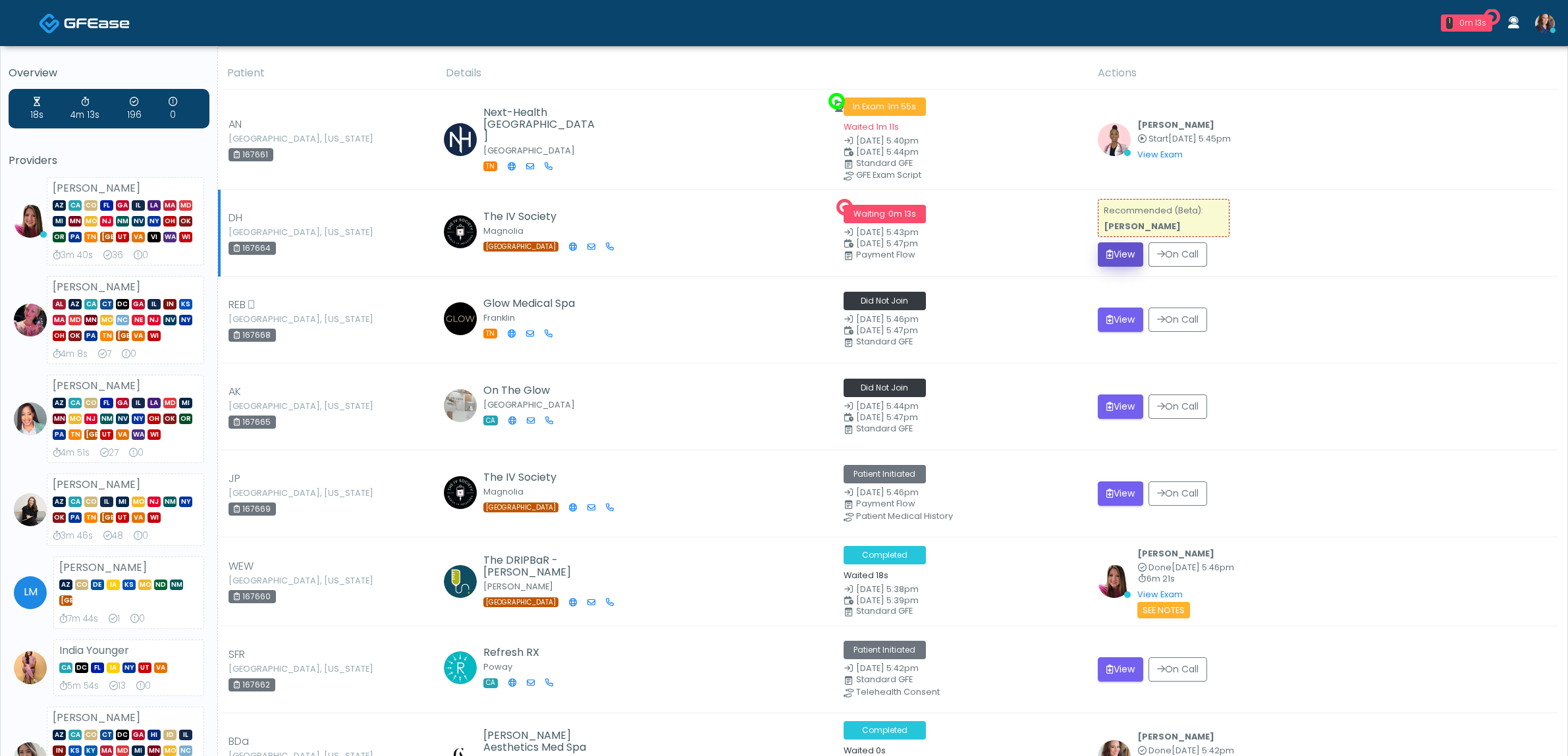
click at [1123, 251] on button "View" at bounding box center [1121, 255] width 46 height 24
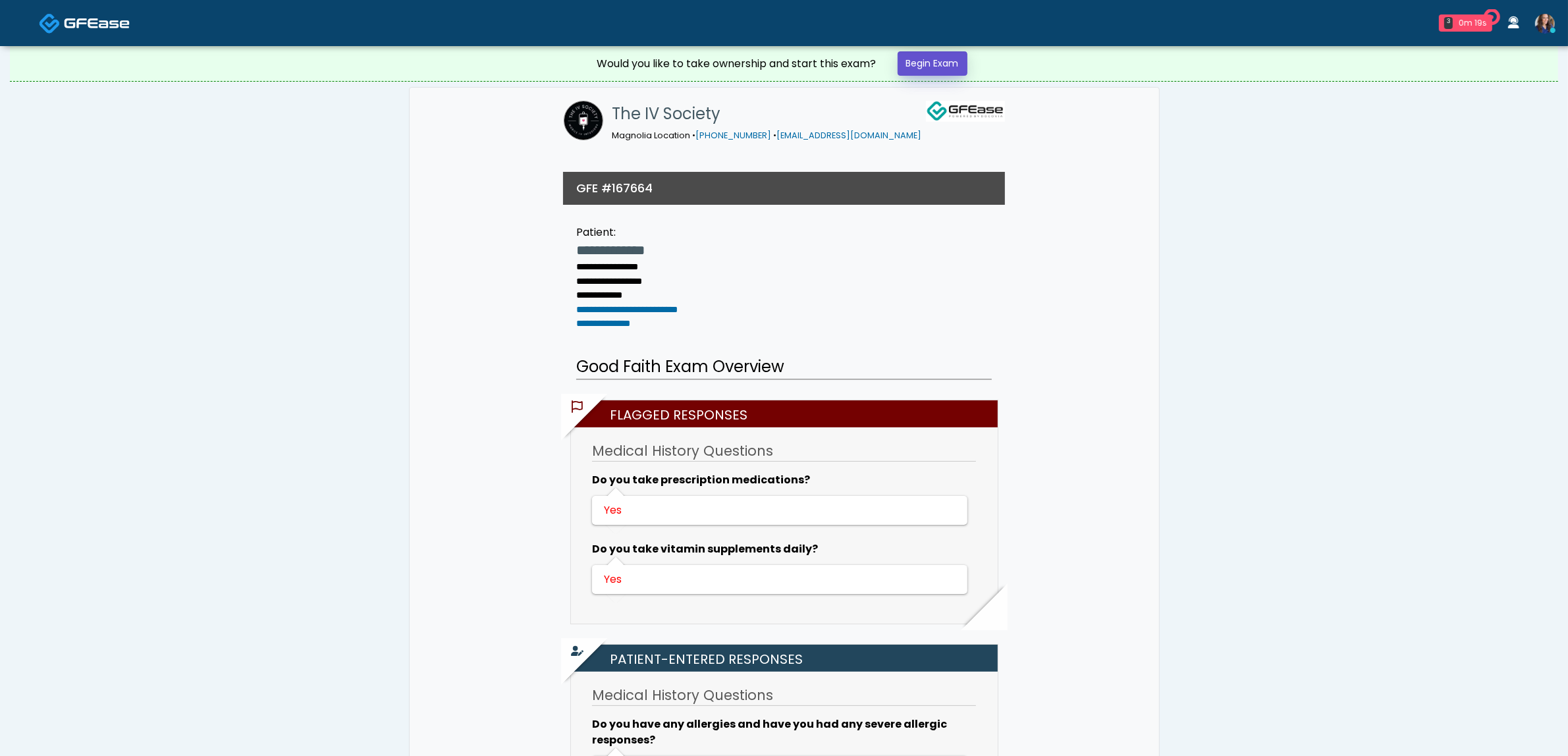
click at [936, 67] on link "Begin Exam" at bounding box center [933, 64] width 70 height 24
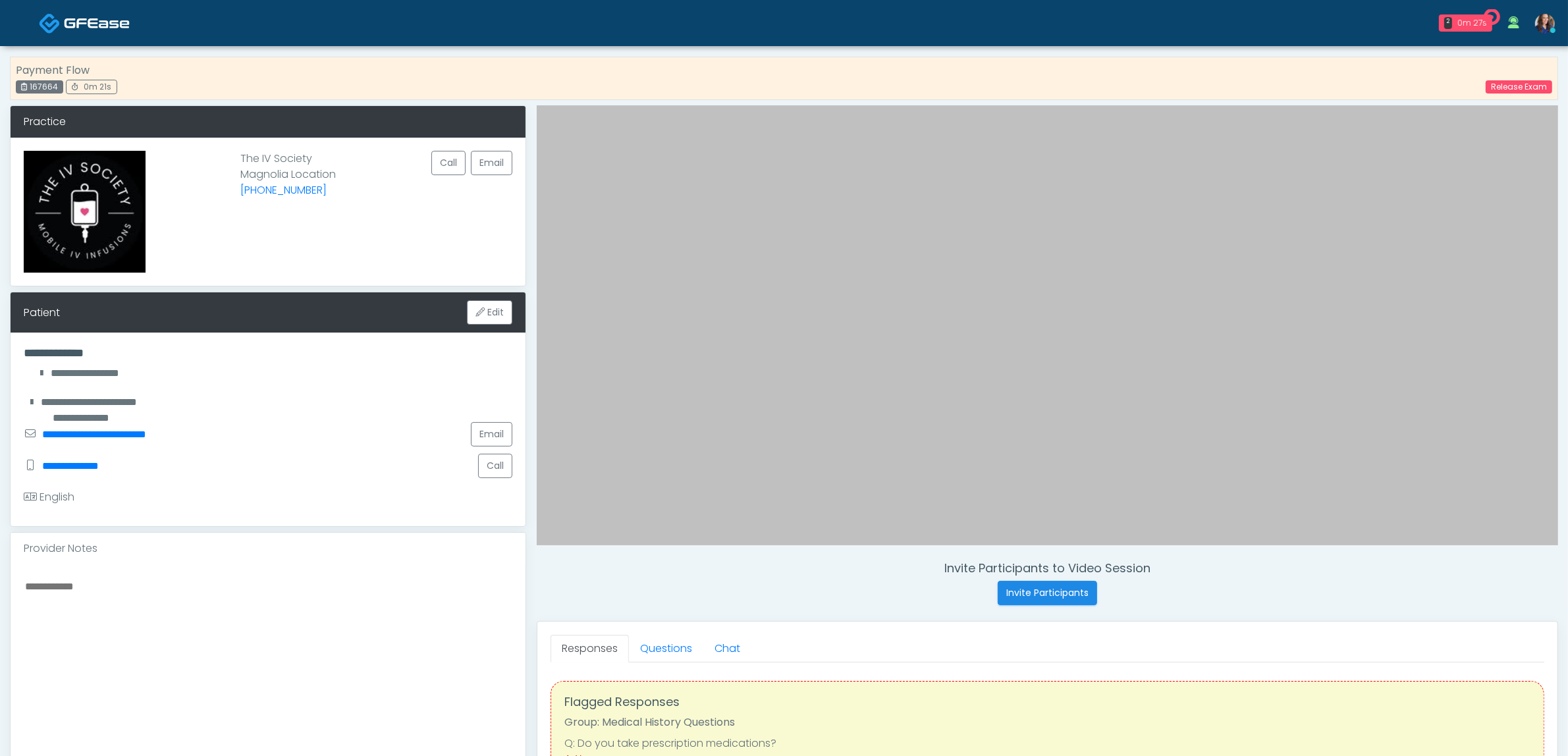
click at [91, 596] on textarea at bounding box center [268, 658] width 489 height 161
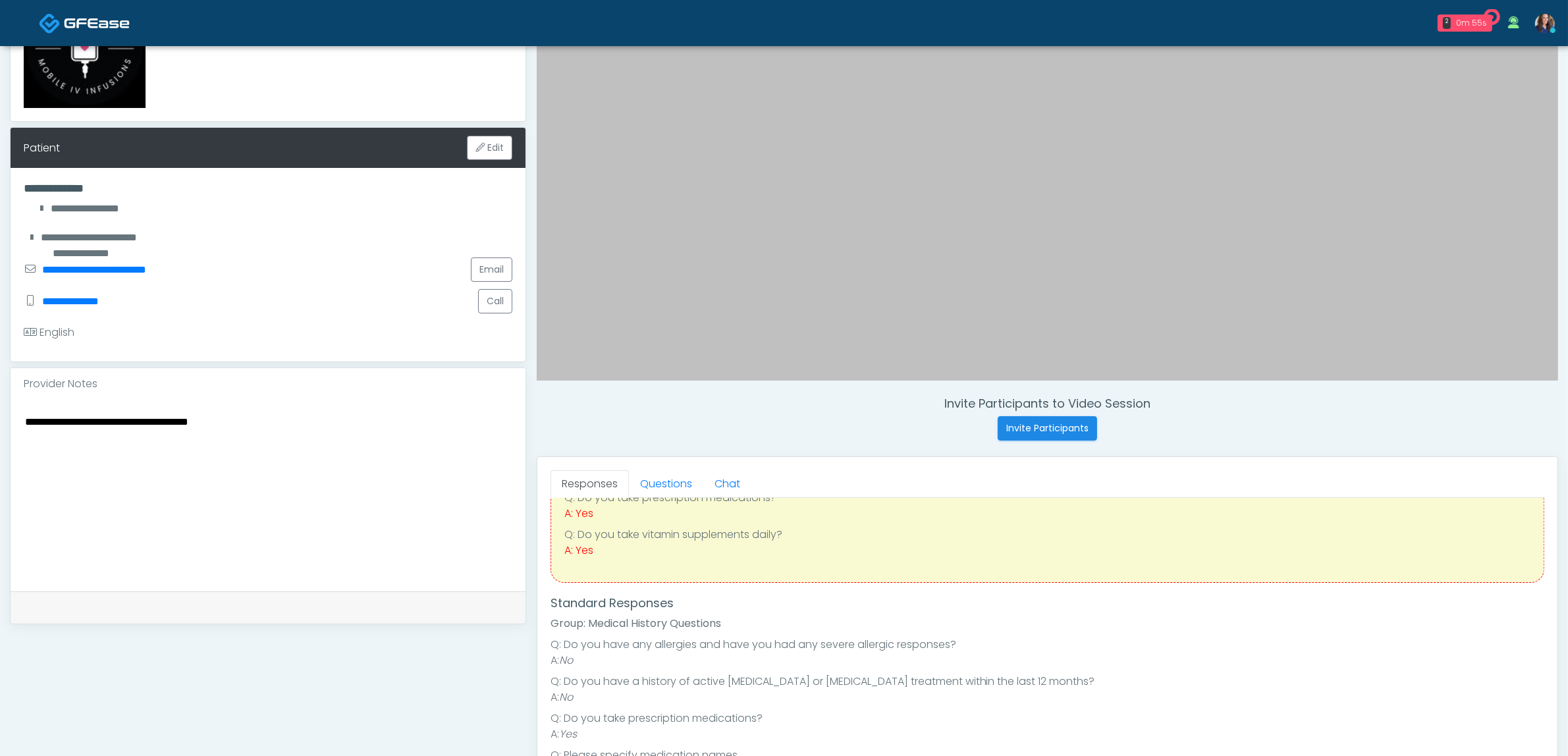
scroll to position [164, 0]
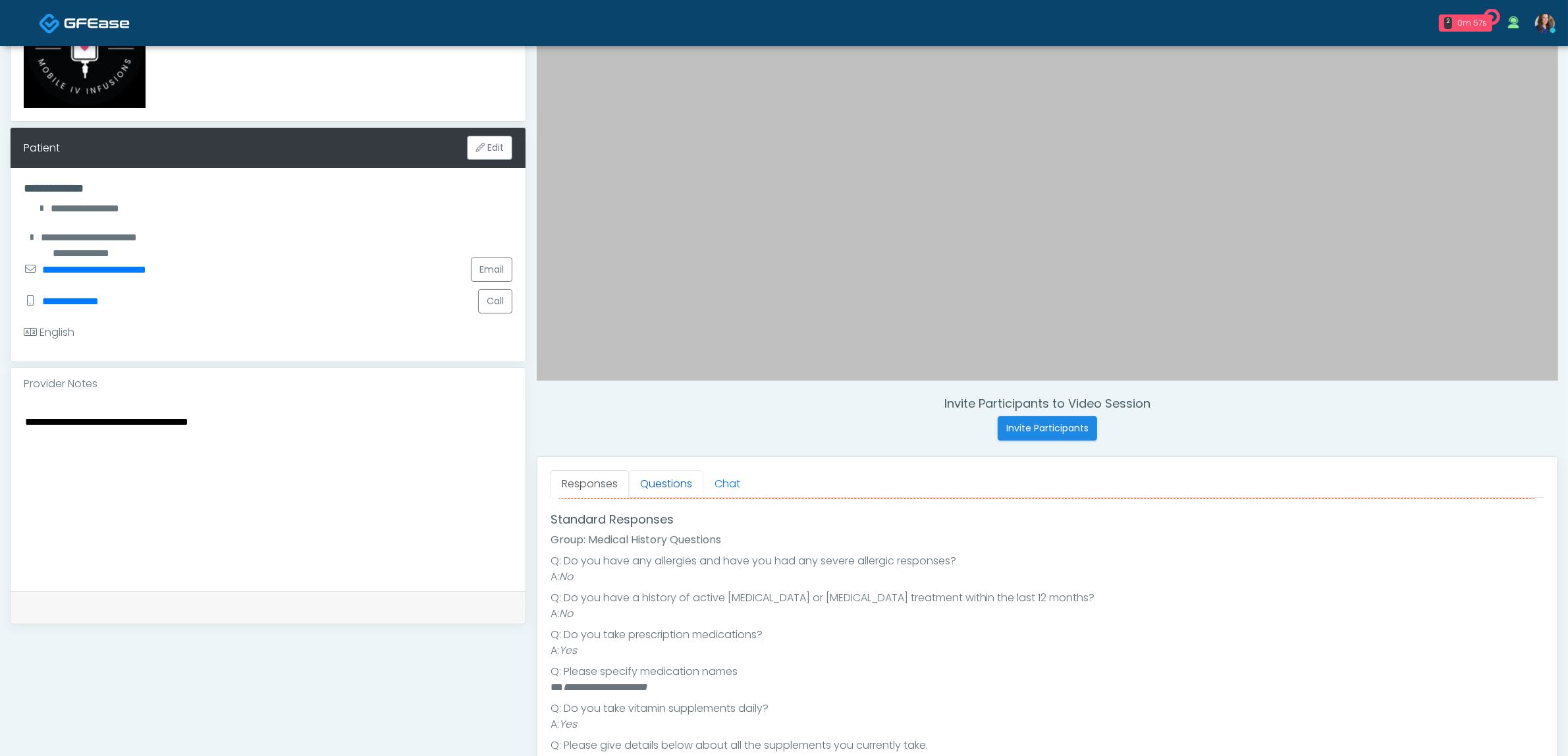
type textarea "**********"
click at [677, 478] on link "Questions" at bounding box center [666, 484] width 74 height 28
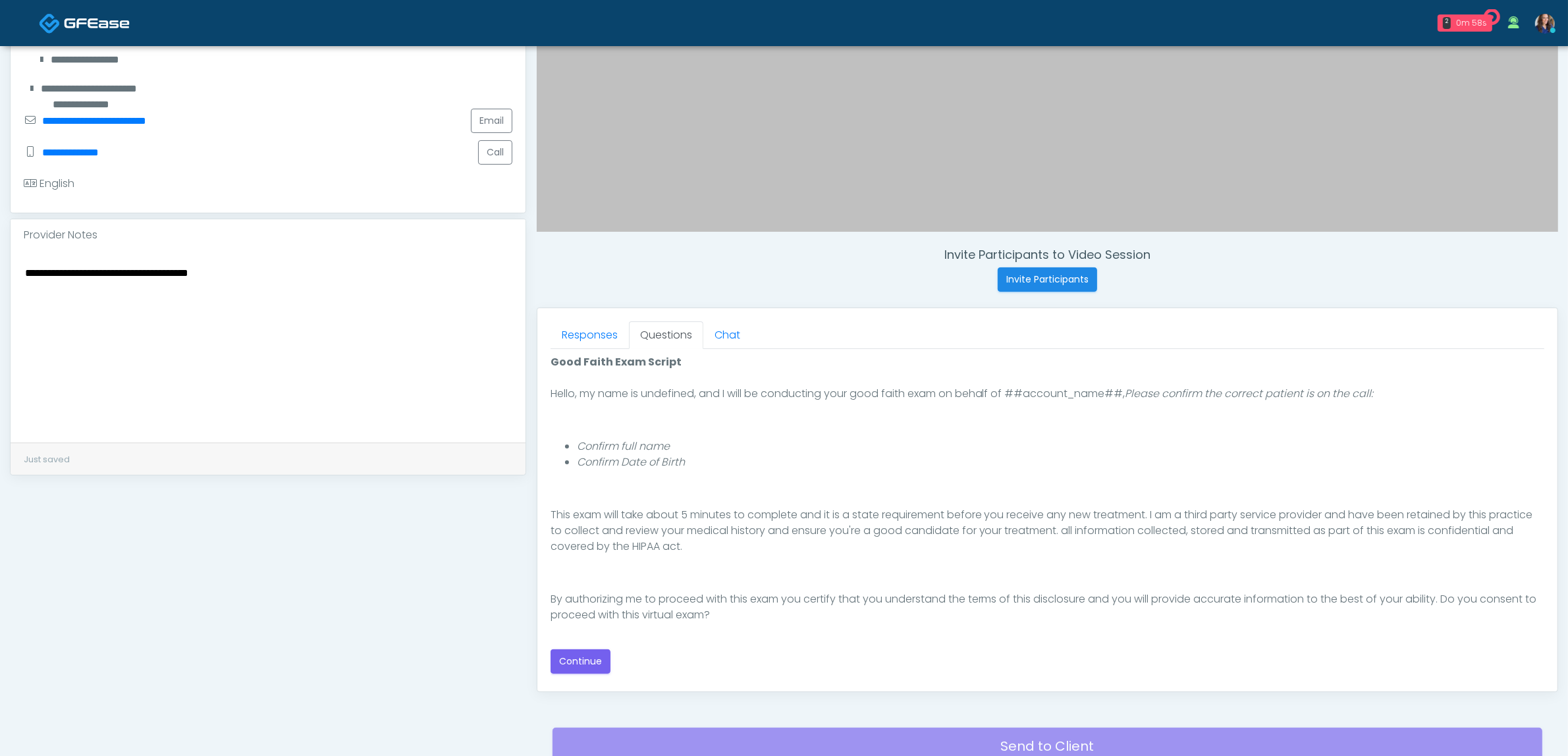
scroll to position [329, 0]
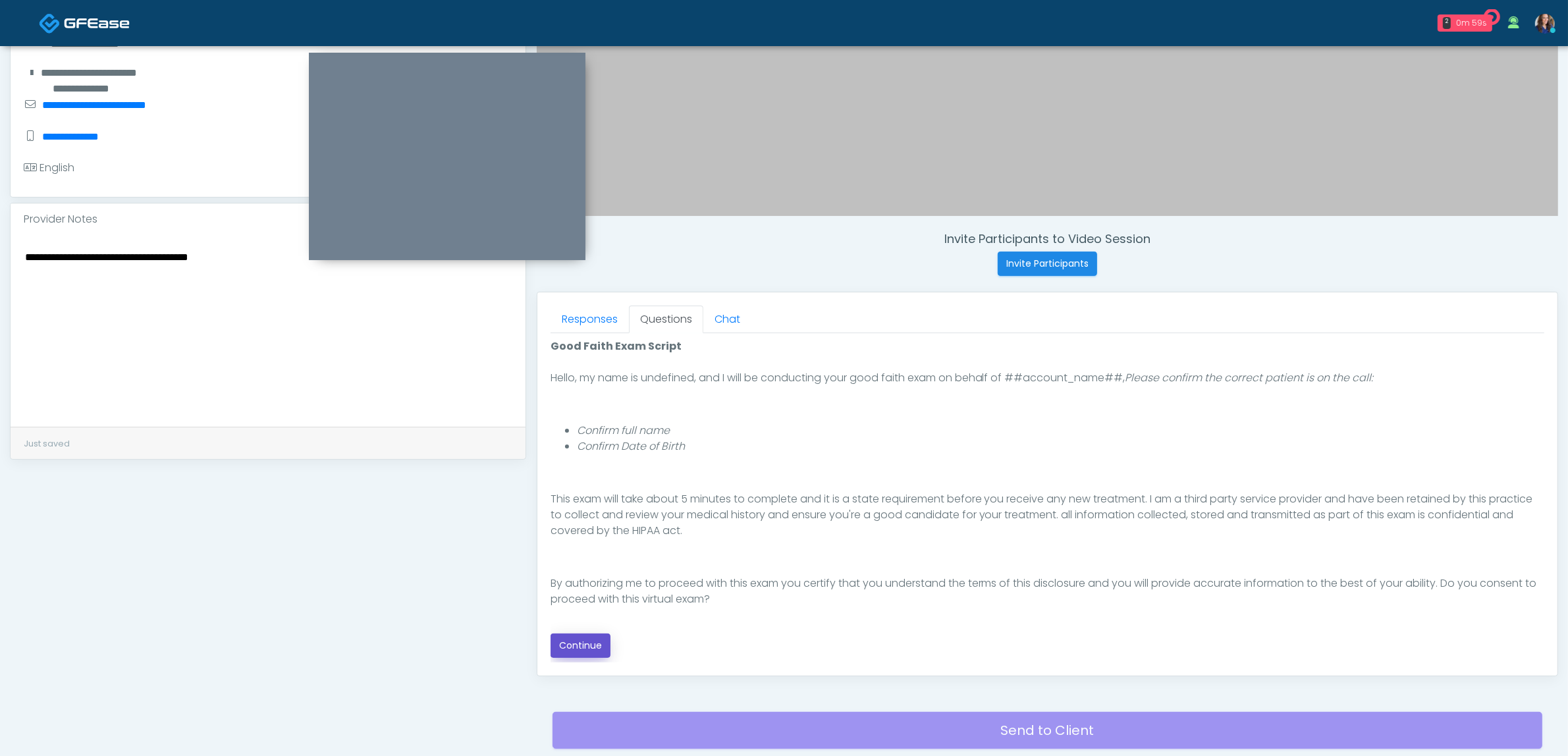
click at [584, 638] on button "Continue" at bounding box center [580, 646] width 60 height 24
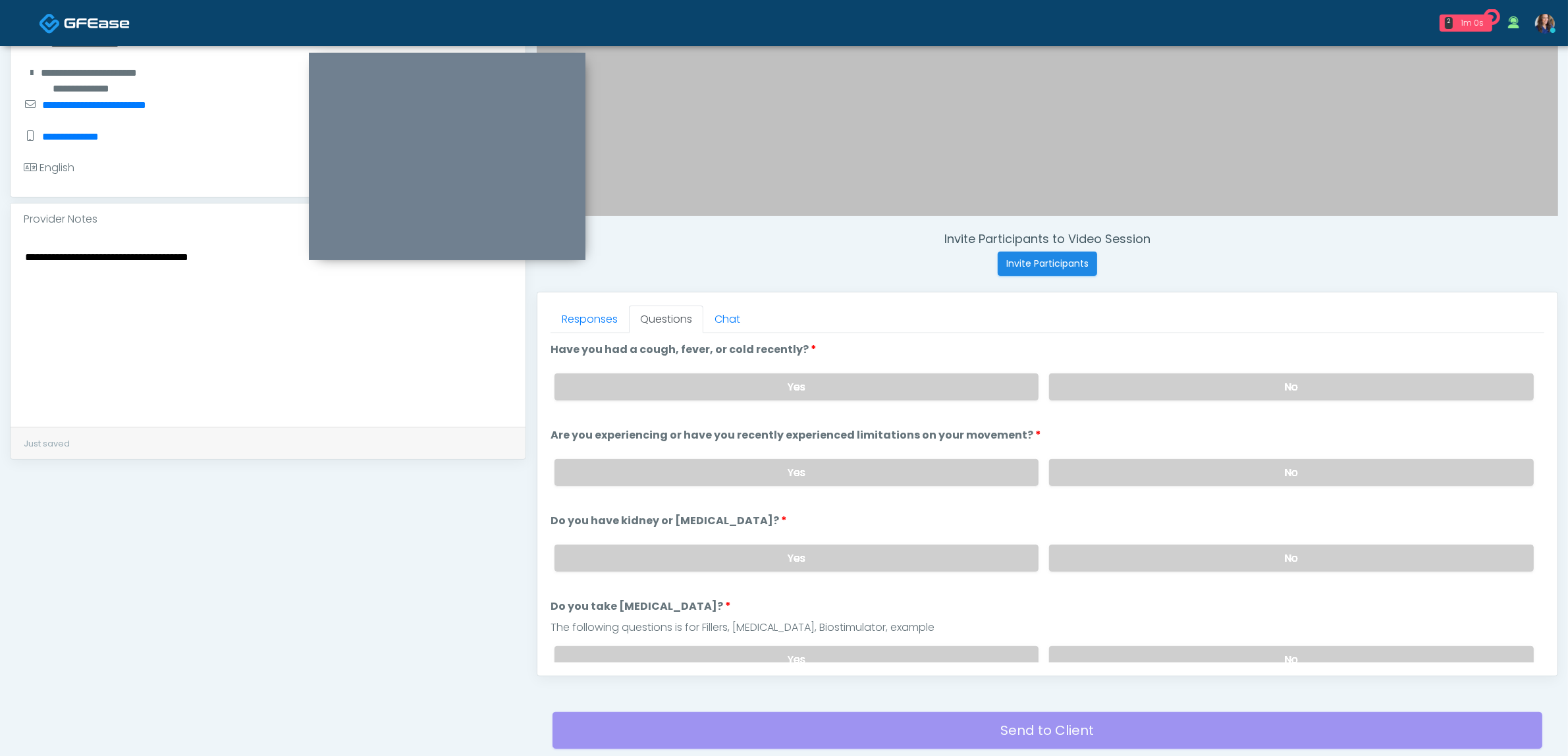
scroll to position [428, 0]
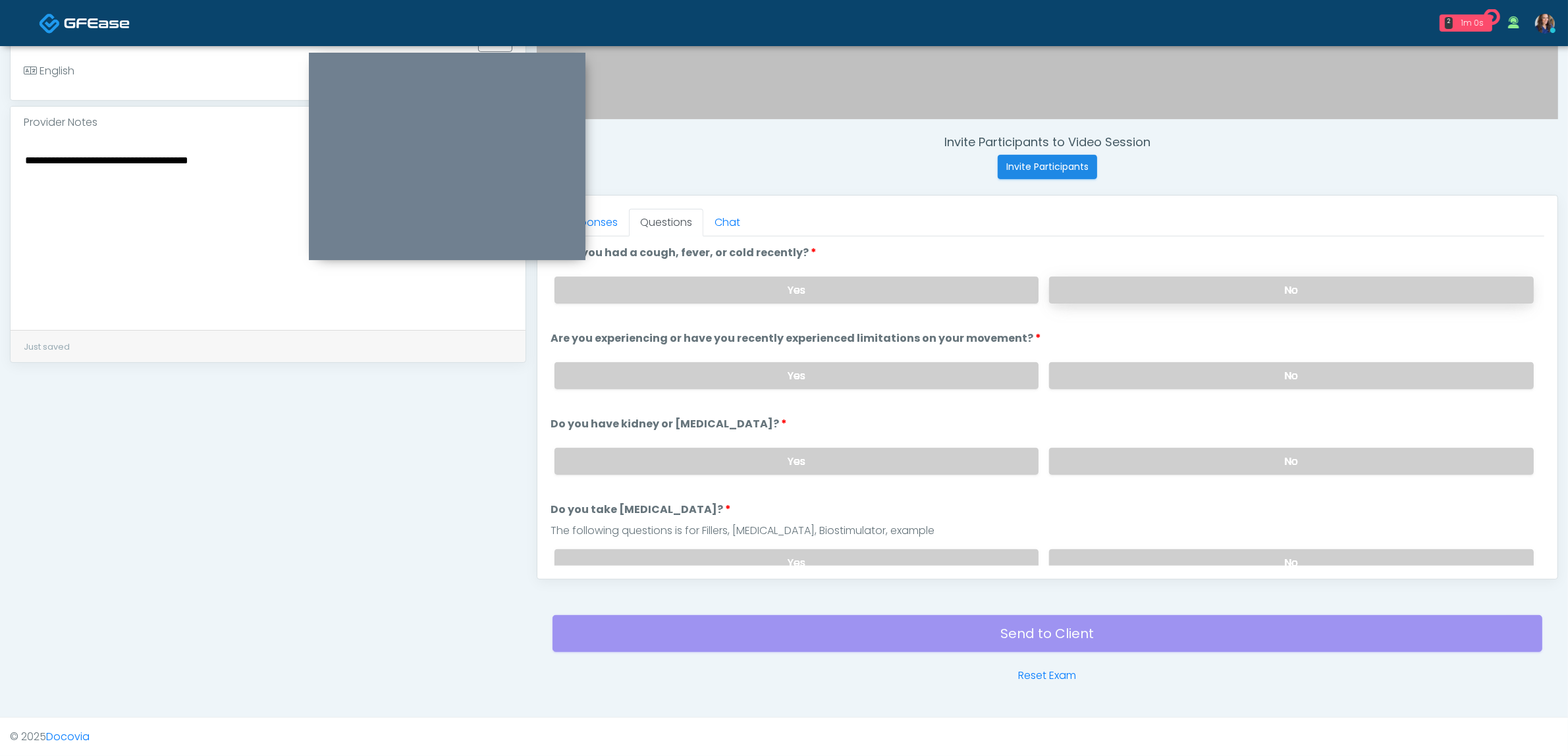
click at [1124, 286] on label "No" at bounding box center [1292, 290] width 485 height 27
drag, startPoint x: 1115, startPoint y: 370, endPoint x: 1130, endPoint y: 410, distance: 42.7
click at [1115, 372] on label "No" at bounding box center [1292, 375] width 485 height 27
click at [1130, 461] on label "No" at bounding box center [1292, 461] width 485 height 27
click at [1122, 556] on label "No" at bounding box center [1292, 563] width 485 height 27
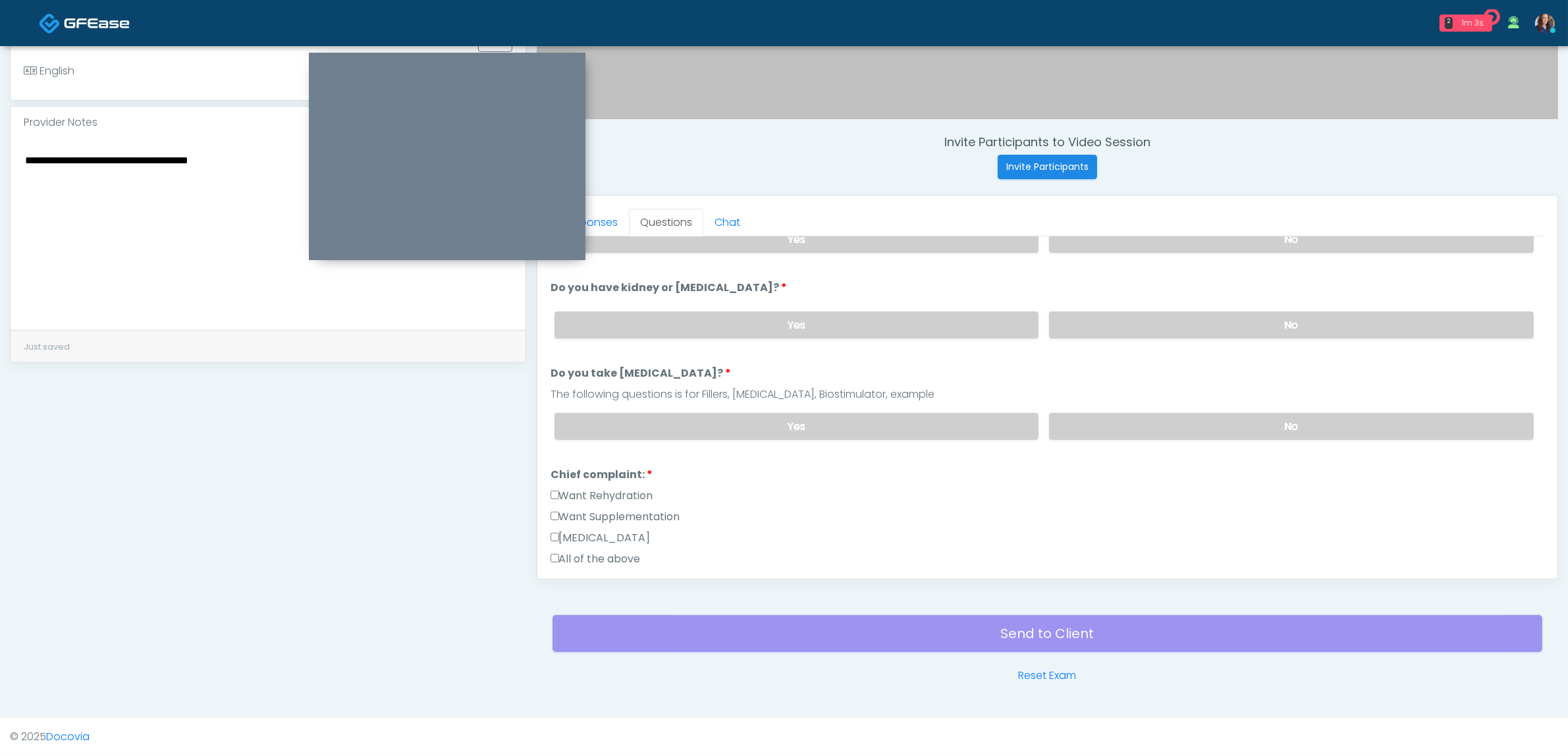
scroll to position [164, 0]
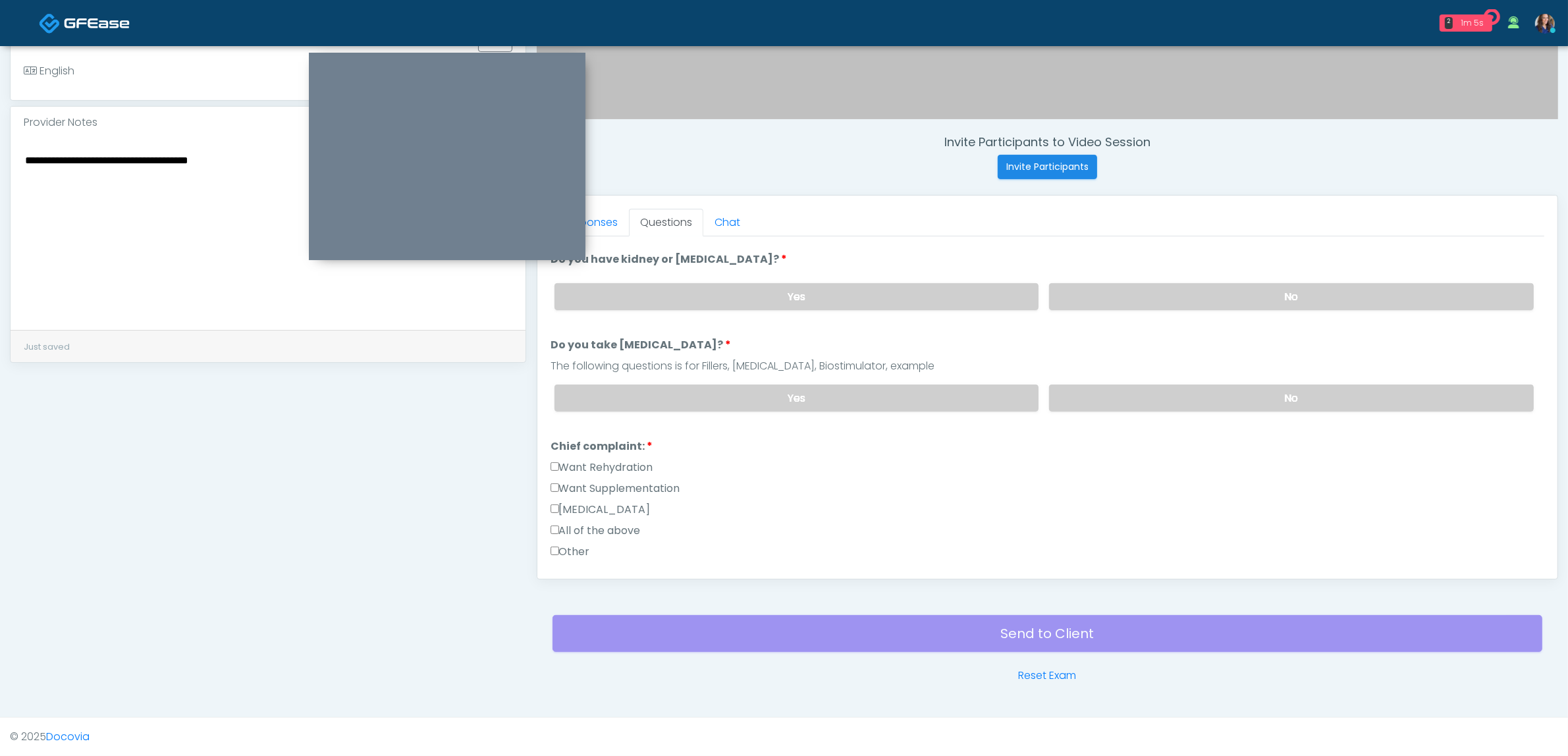
click at [631, 483] on label "Want Supplementation" at bounding box center [615, 488] width 130 height 16
click at [603, 480] on label "Want Supplementation" at bounding box center [615, 488] width 130 height 16
drag, startPoint x: 600, startPoint y: 459, endPoint x: 662, endPoint y: 462, distance: 62.1
click at [601, 459] on label "Want Rehydration" at bounding box center [601, 467] width 102 height 16
drag, startPoint x: 621, startPoint y: 480, endPoint x: 630, endPoint y: 482, distance: 9.2
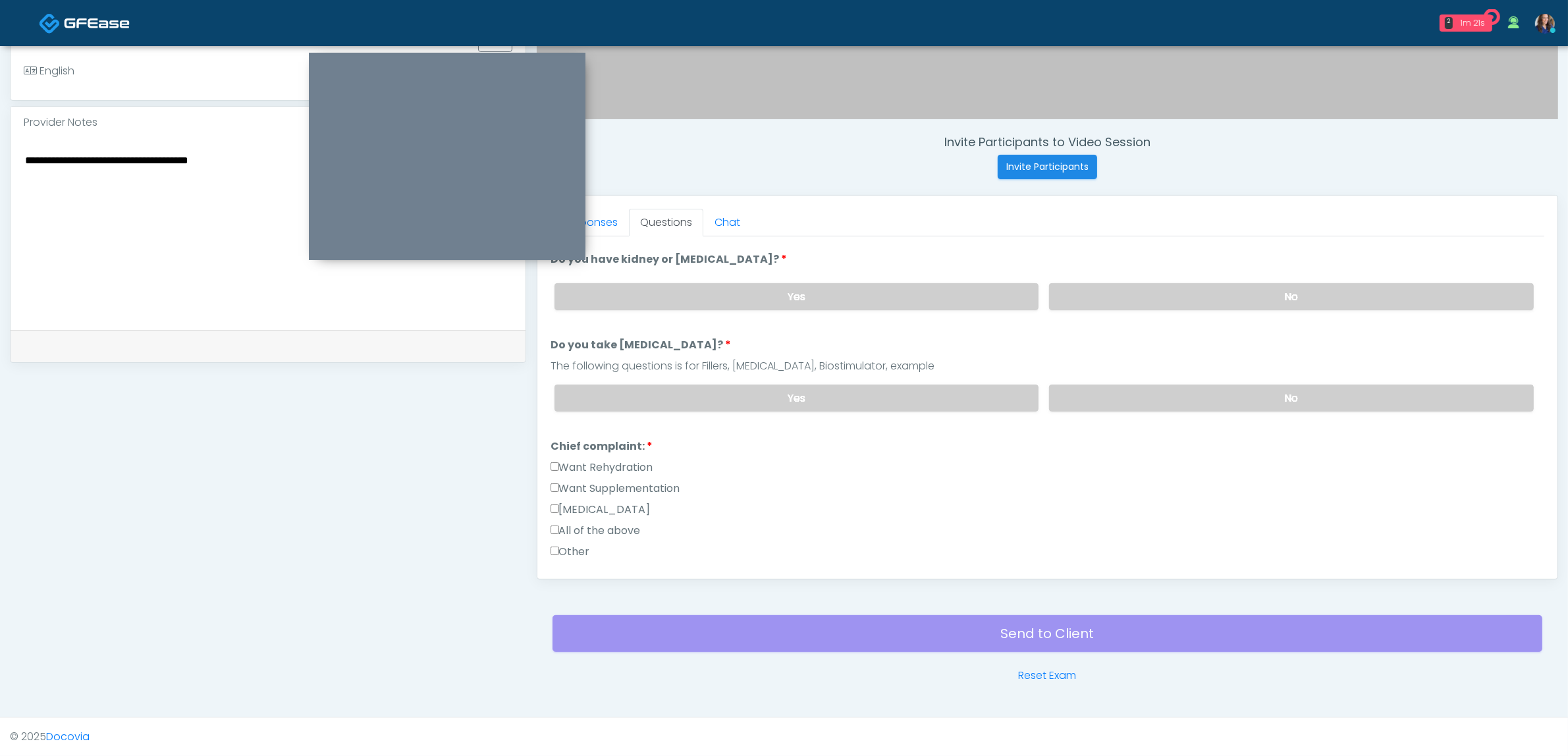
click at [620, 480] on label "Want Supplementation" at bounding box center [615, 488] width 130 height 16
click at [606, 484] on label "Want Supplementation" at bounding box center [615, 488] width 130 height 16
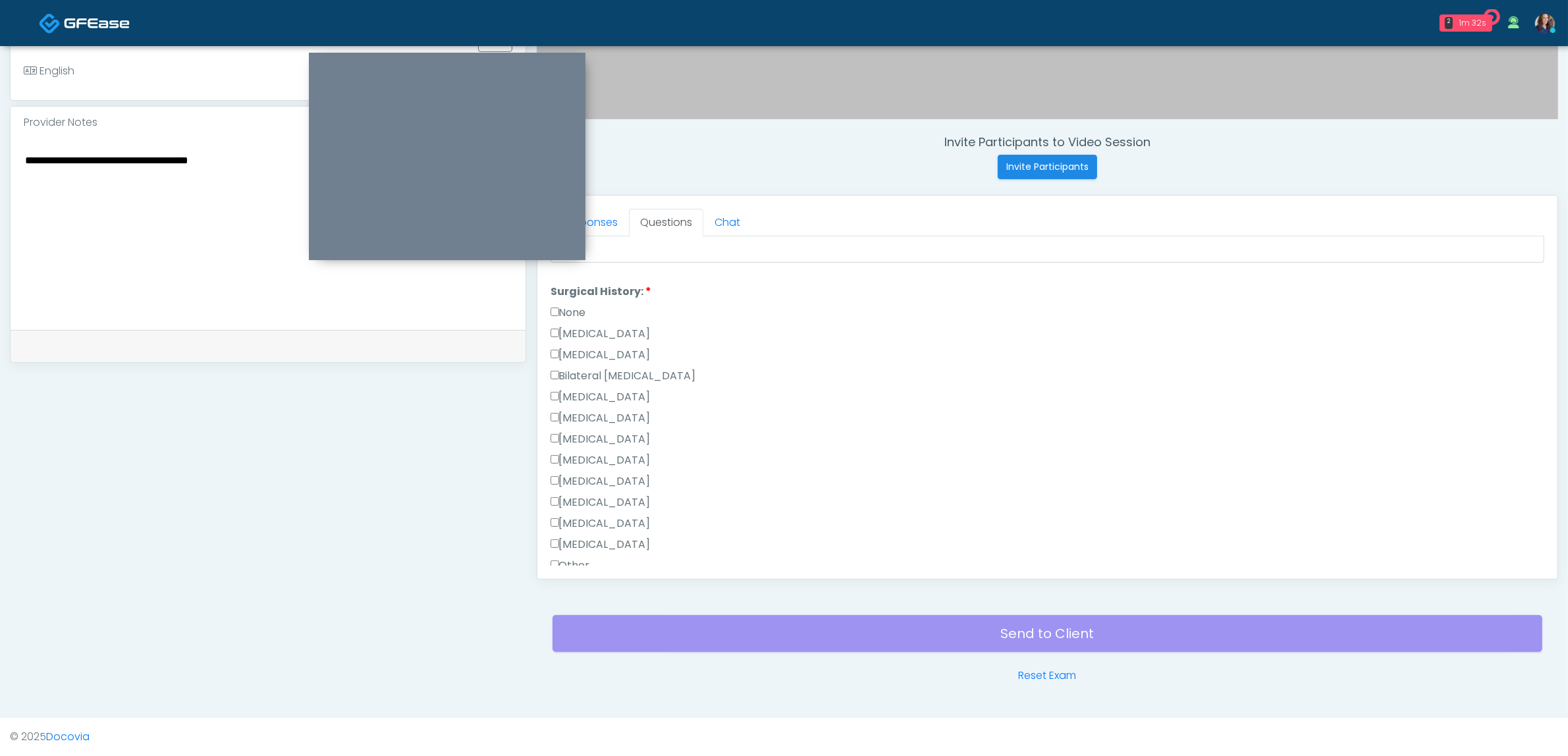
scroll to position [659, 0]
drag, startPoint x: 581, startPoint y: 424, endPoint x: 605, endPoint y: 428, distance: 24.3
click at [582, 424] on label "[MEDICAL_DATA]" at bounding box center [600, 426] width 100 height 16
drag, startPoint x: 575, startPoint y: 549, endPoint x: 596, endPoint y: 549, distance: 21.0
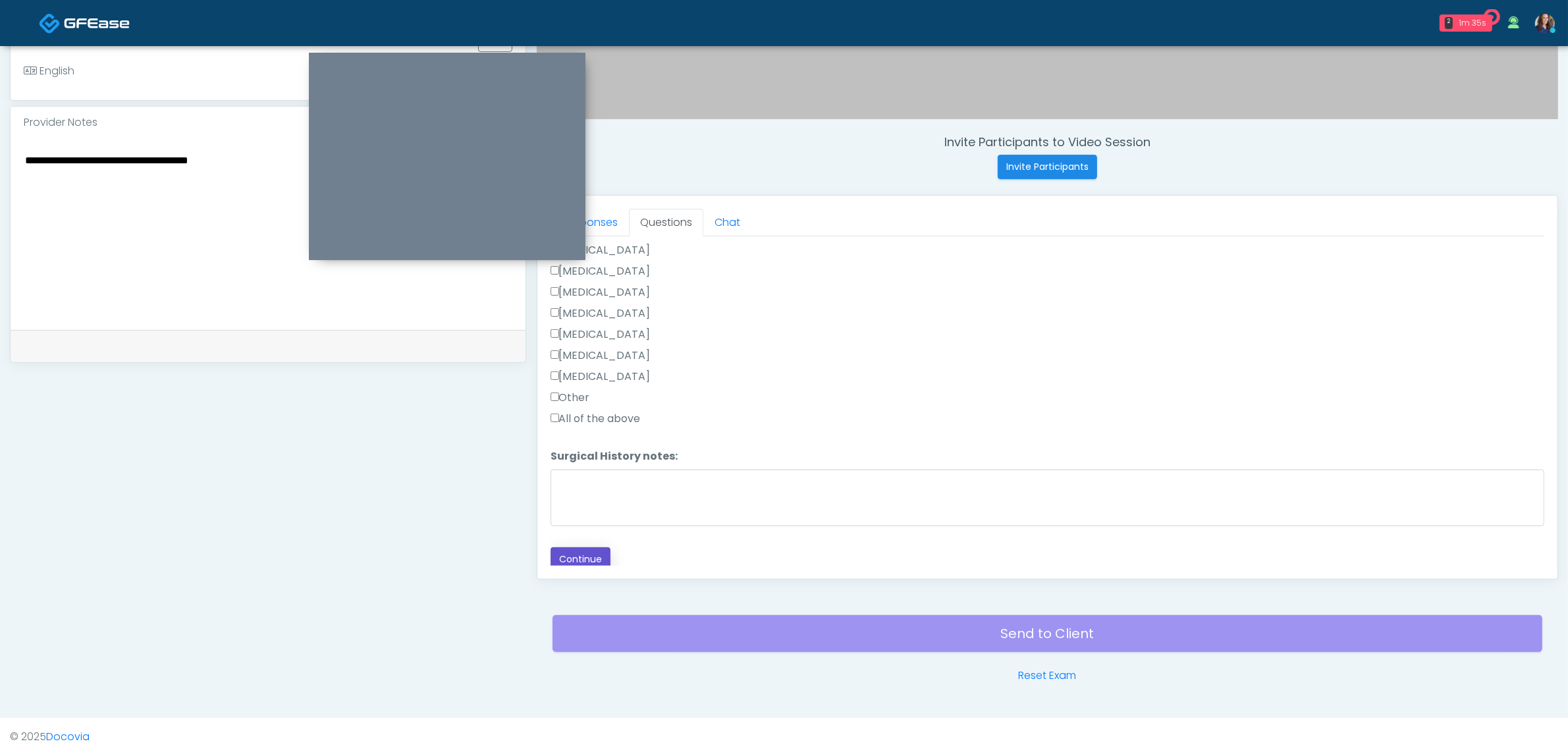
click at [577, 549] on button "Continue" at bounding box center [580, 559] width 60 height 24
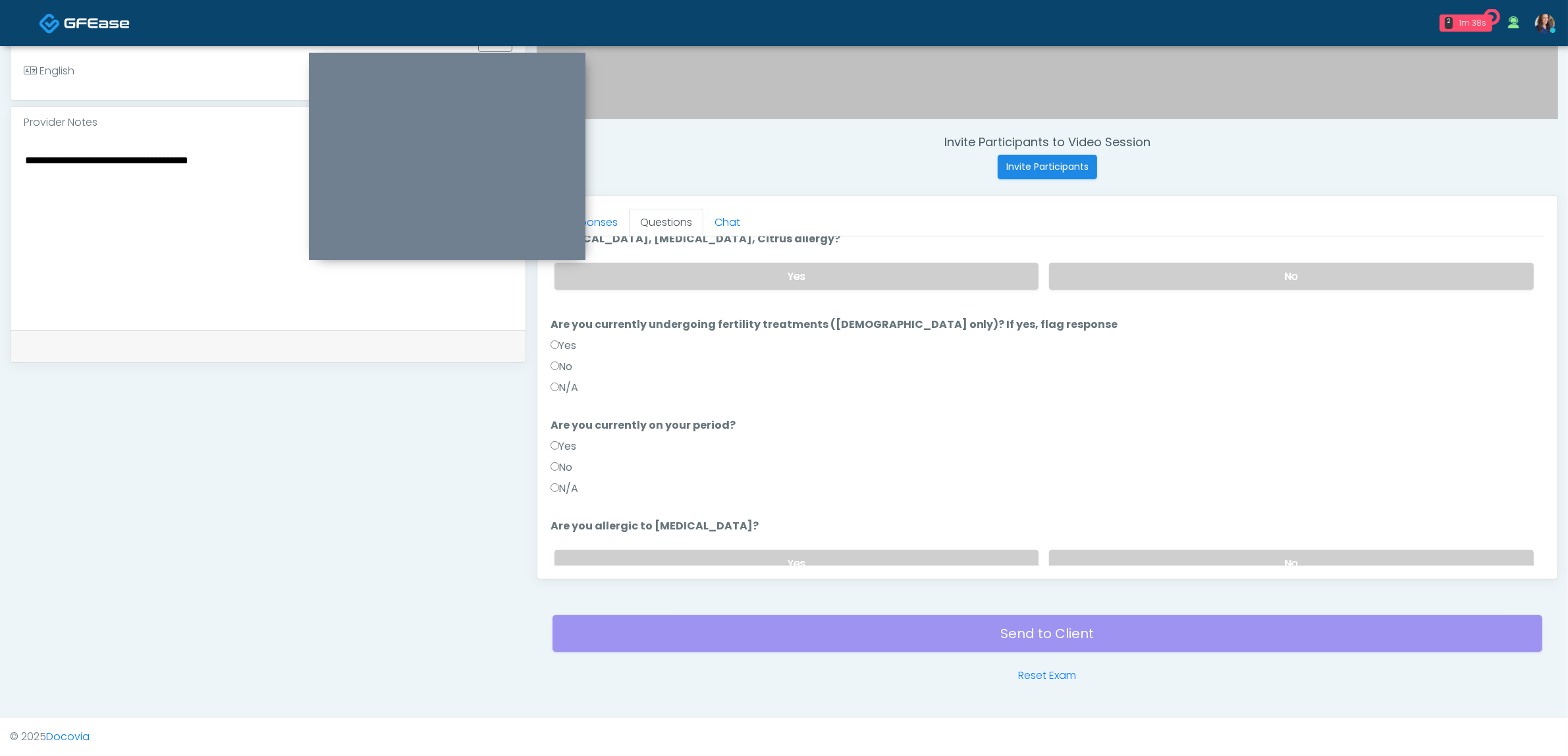
scroll to position [127, 0]
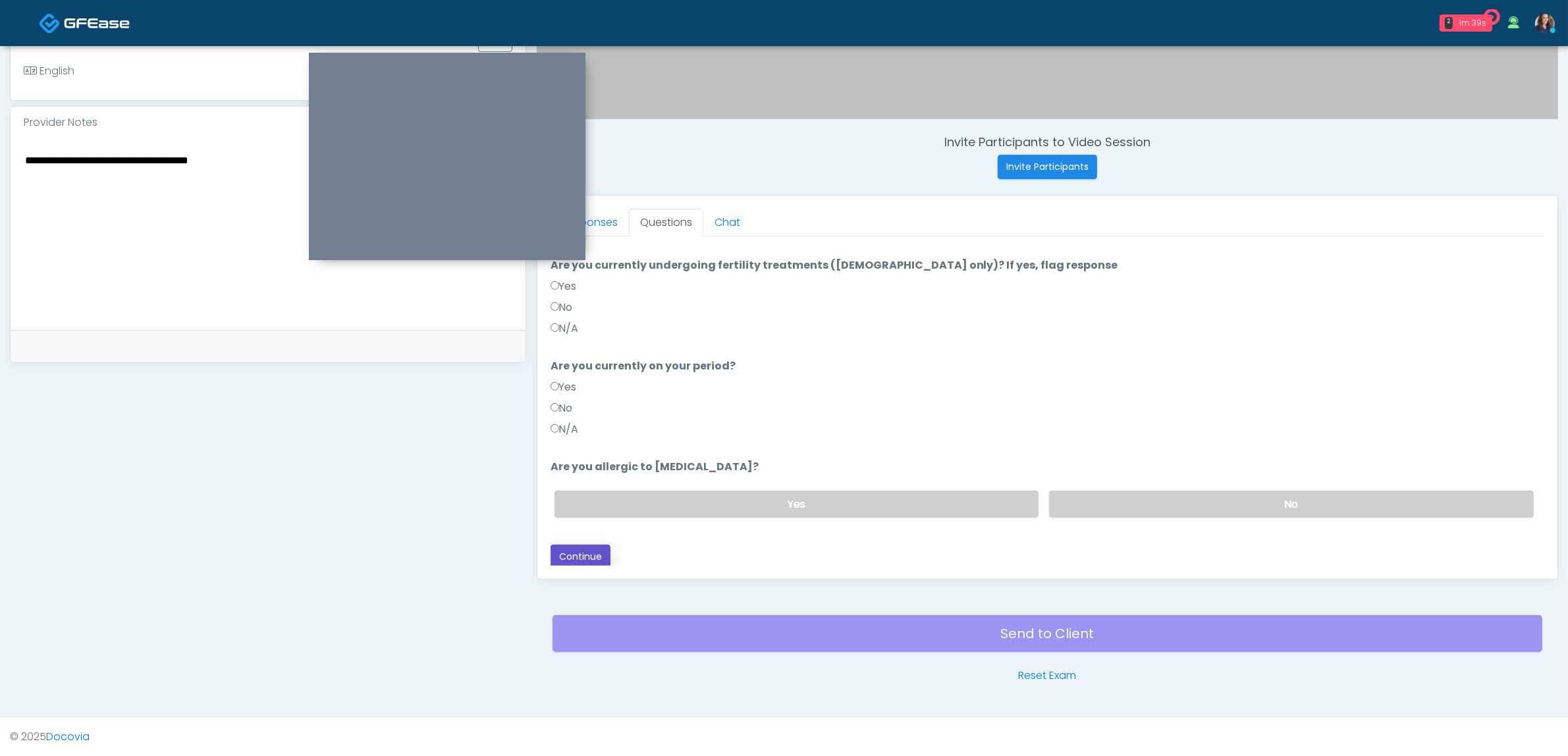
click at [584, 553] on button "Continue" at bounding box center [580, 556] width 60 height 24
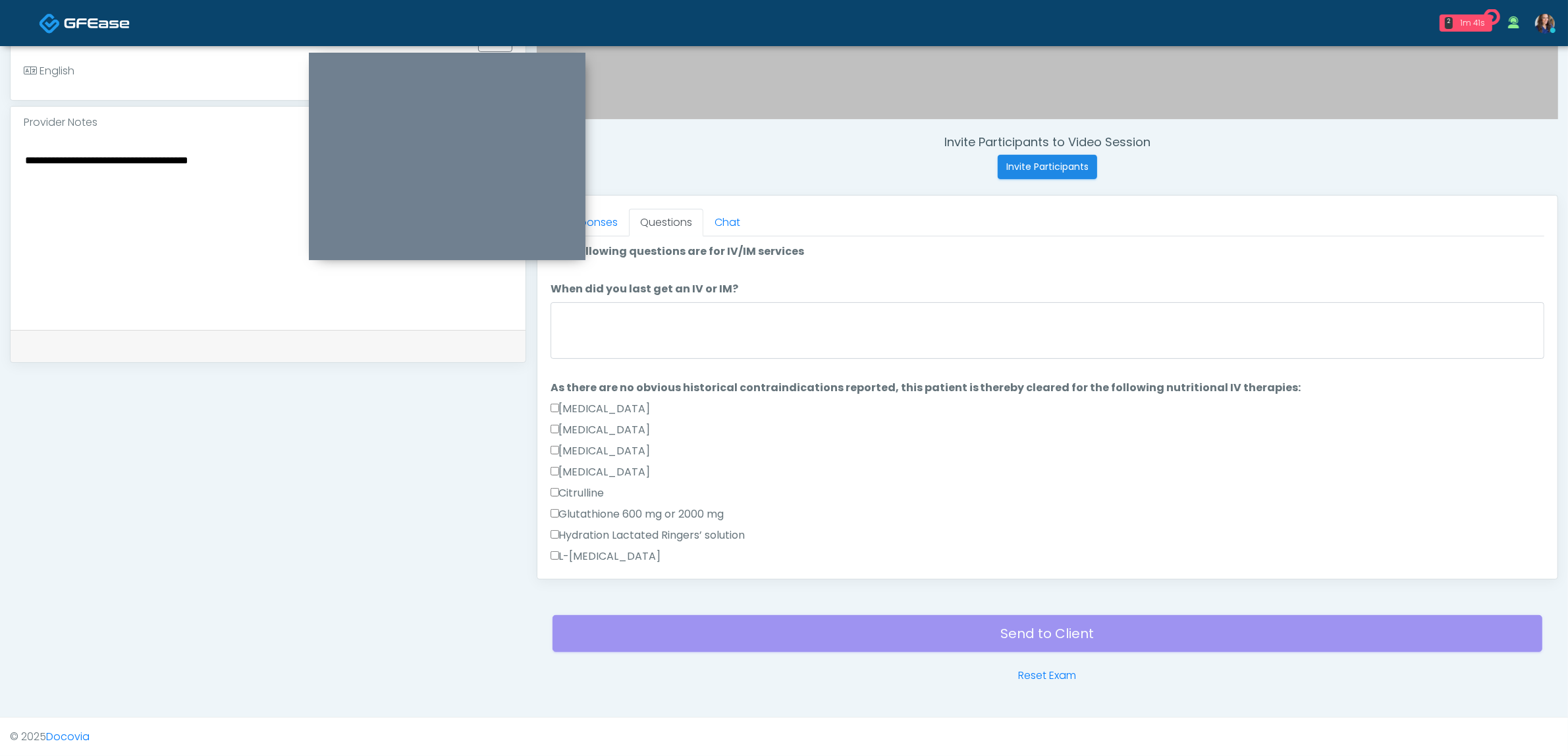
scroll to position [0, 0]
click at [776, 325] on textarea "When did you last get an IV or IM?" at bounding box center [1047, 332] width 994 height 57
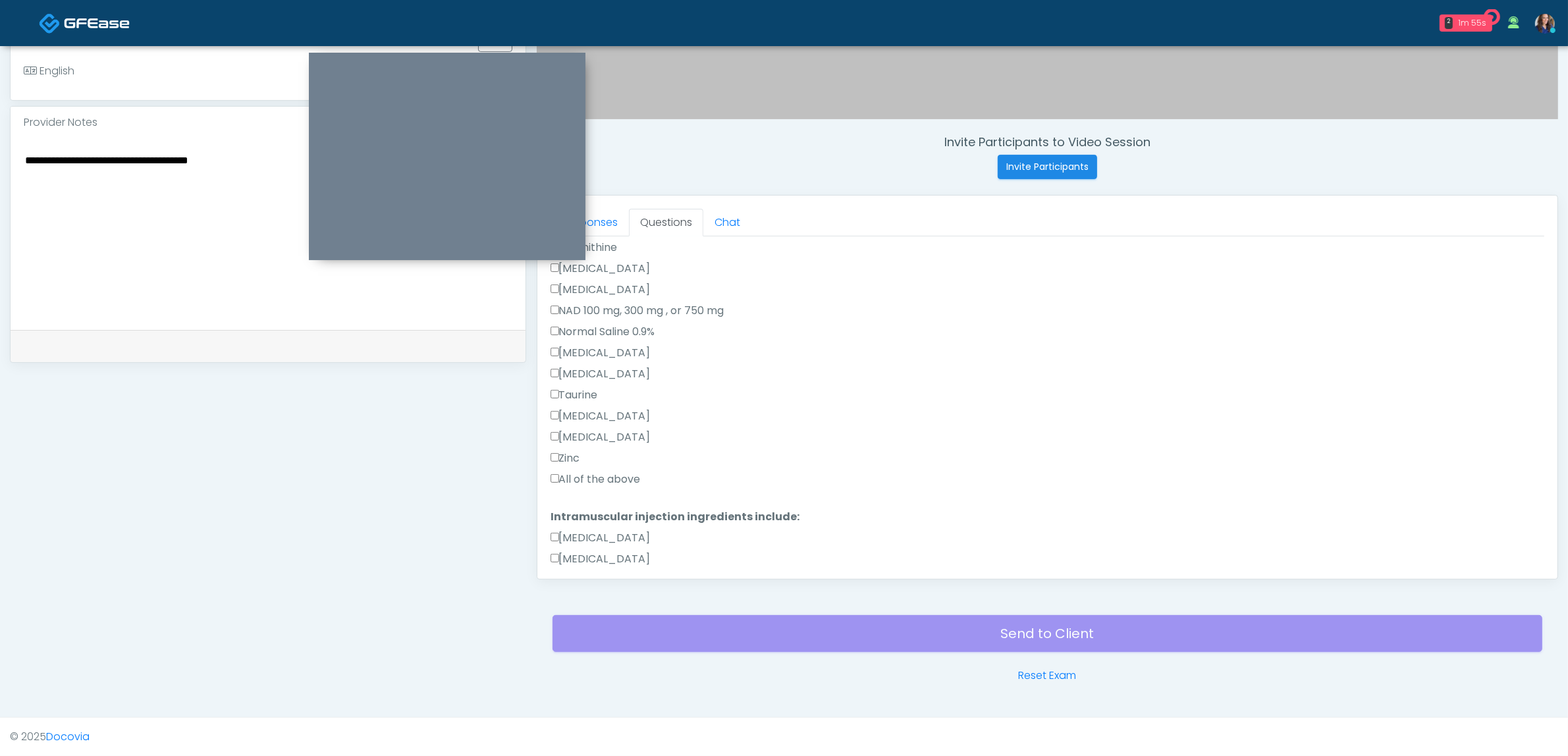
scroll to position [411, 0]
type textarea "**********"
click at [617, 438] on label "All of the above" at bounding box center [595, 441] width 90 height 16
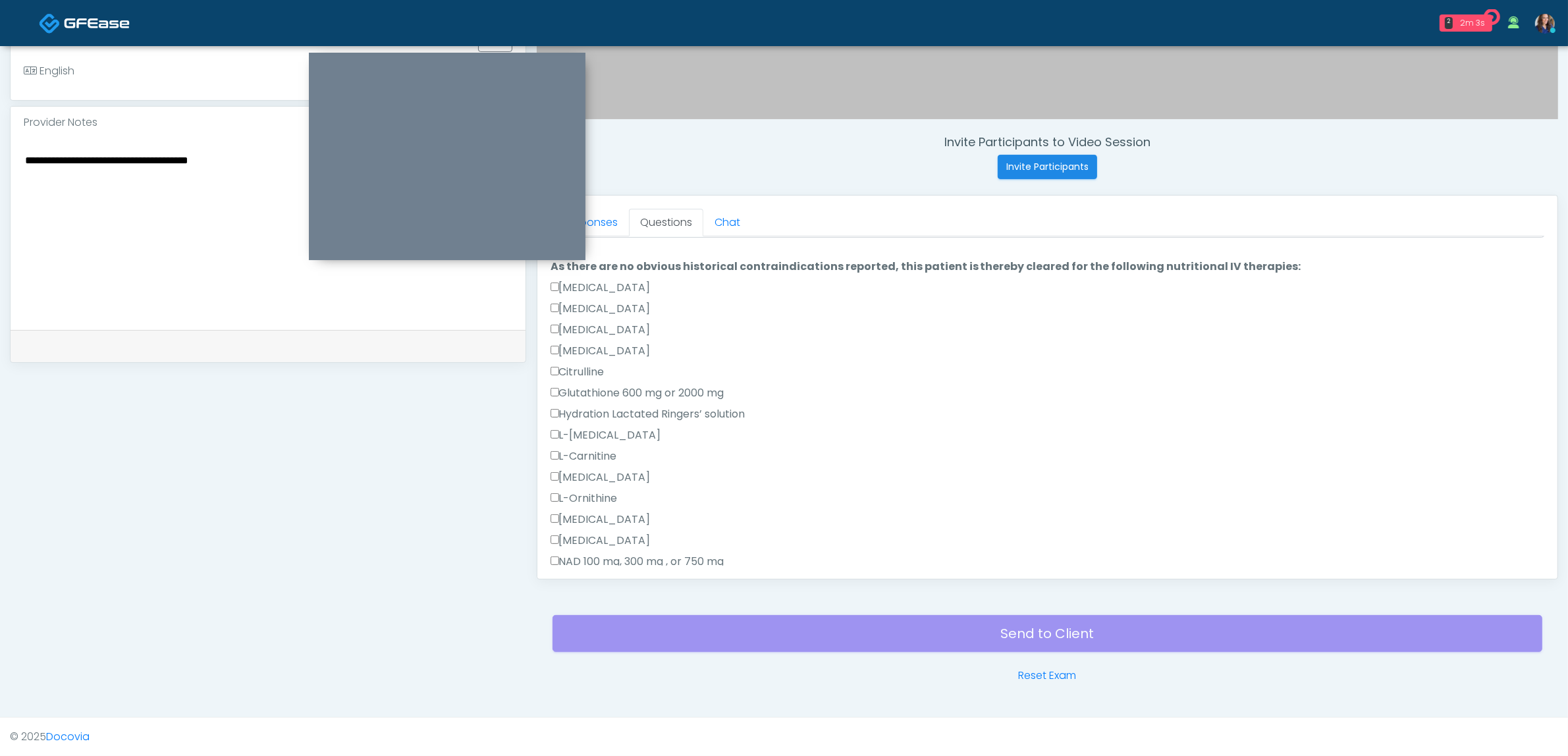
scroll to position [82, 0]
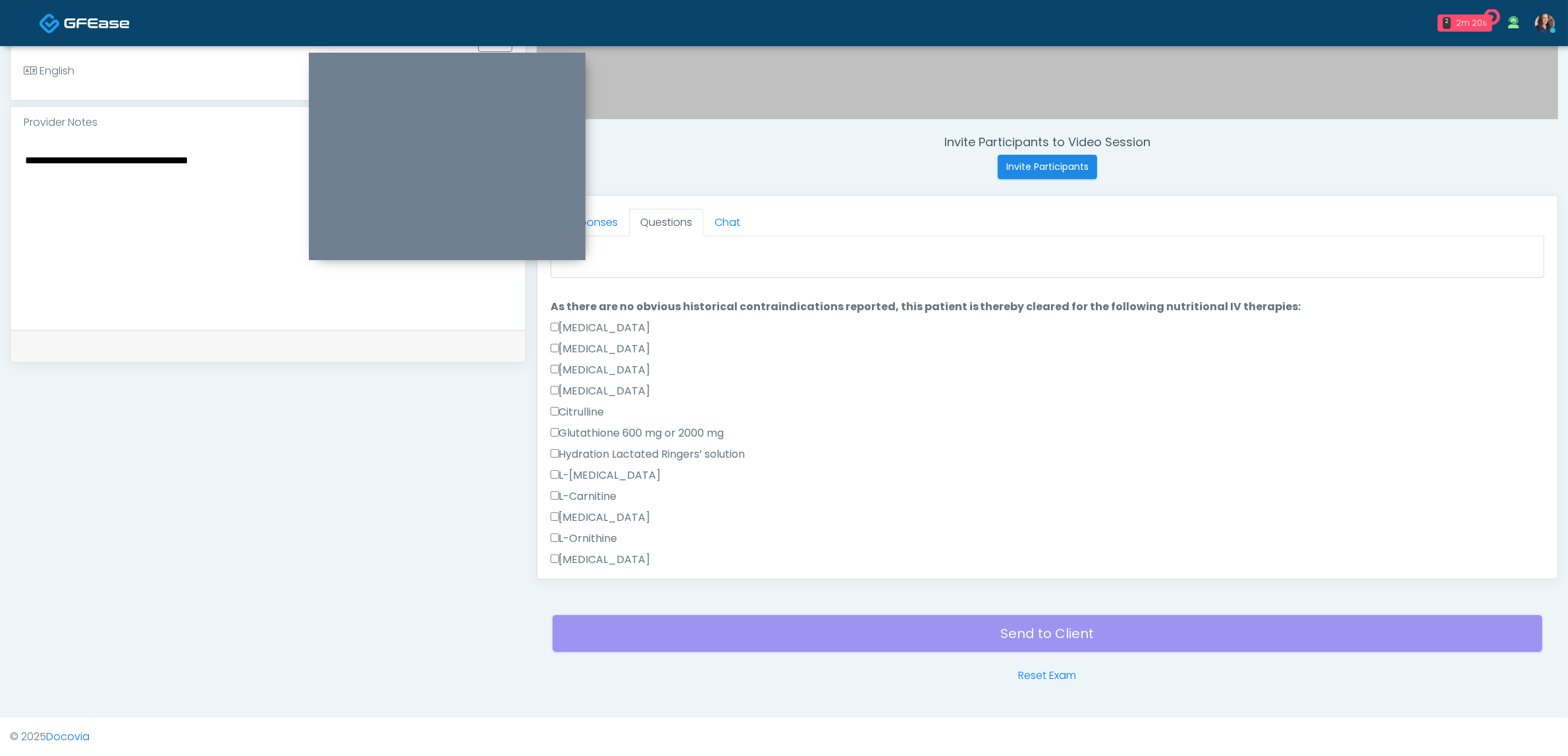
click at [594, 370] on label "[MEDICAL_DATA]" at bounding box center [600, 370] width 100 height 16
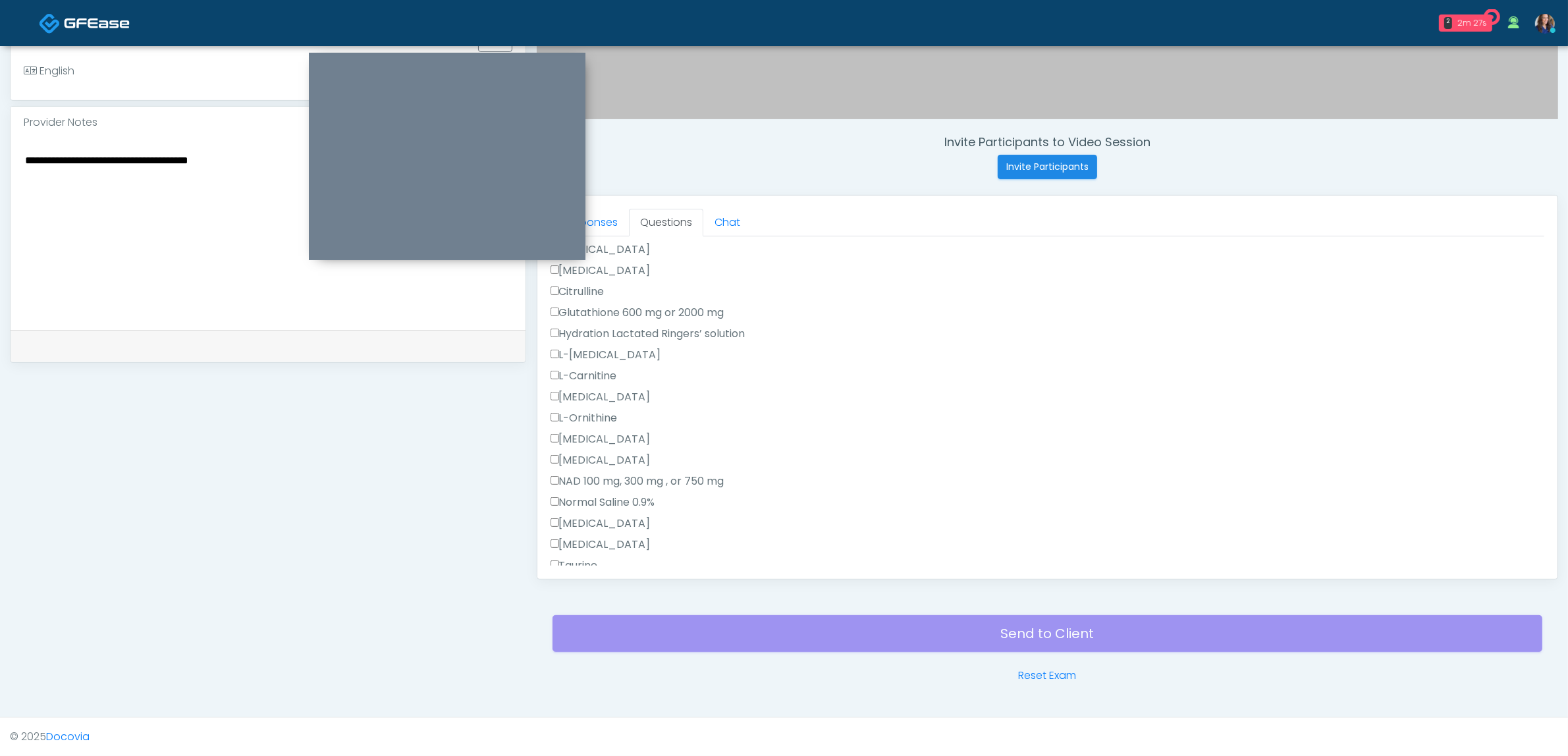
scroll to position [247, 0]
click at [583, 479] on label "[MEDICAL_DATA]" at bounding box center [600, 480] width 100 height 16
click at [580, 499] on label "[MEDICAL_DATA]" at bounding box center [600, 500] width 100 height 16
click at [584, 457] on label "[MEDICAL_DATA]" at bounding box center [600, 460] width 100 height 16
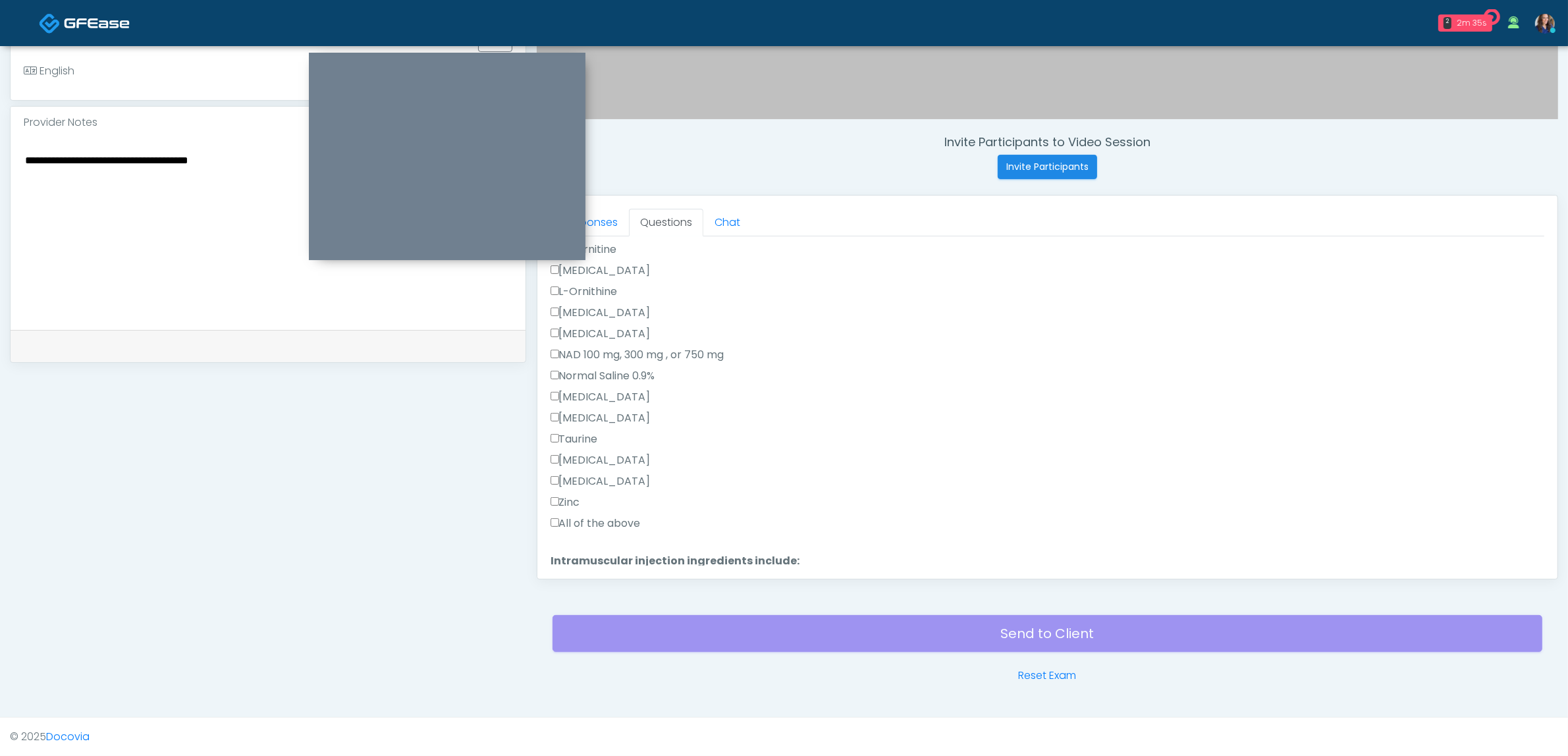
click at [590, 481] on label "[MEDICAL_DATA]" at bounding box center [600, 481] width 100 height 16
click at [604, 353] on label "NAD 100 mg, 300 mg , or 750 mg" at bounding box center [637, 355] width 174 height 16
drag, startPoint x: 601, startPoint y: 349, endPoint x: 623, endPoint y: 360, distance: 24.6
click at [600, 349] on label "NAD 100 mg, 300 mg , or 750 mg" at bounding box center [637, 355] width 174 height 16
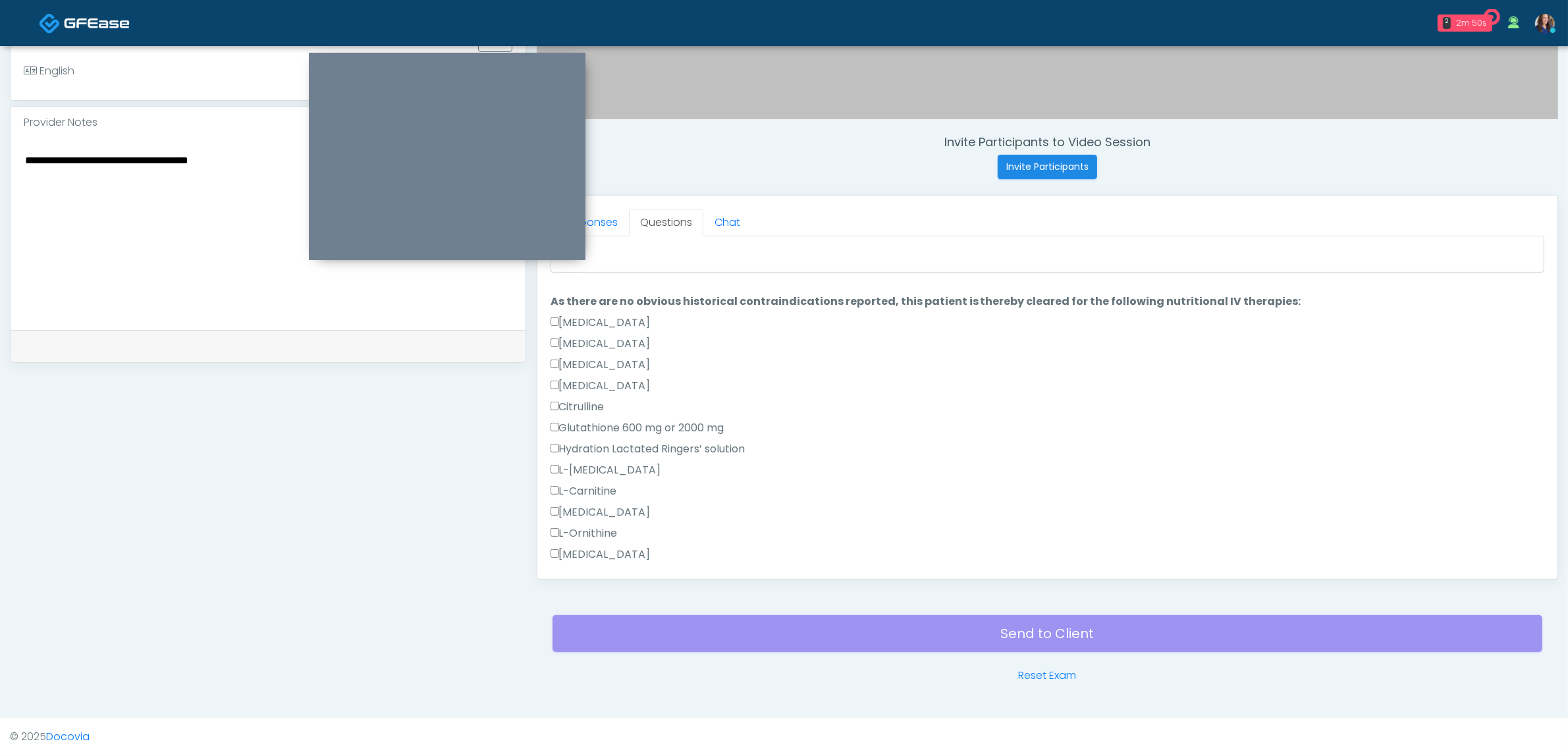
scroll to position [82, 0]
click at [667, 431] on label "Glutathione 600 mg or 2000 mg" at bounding box center [637, 433] width 174 height 16
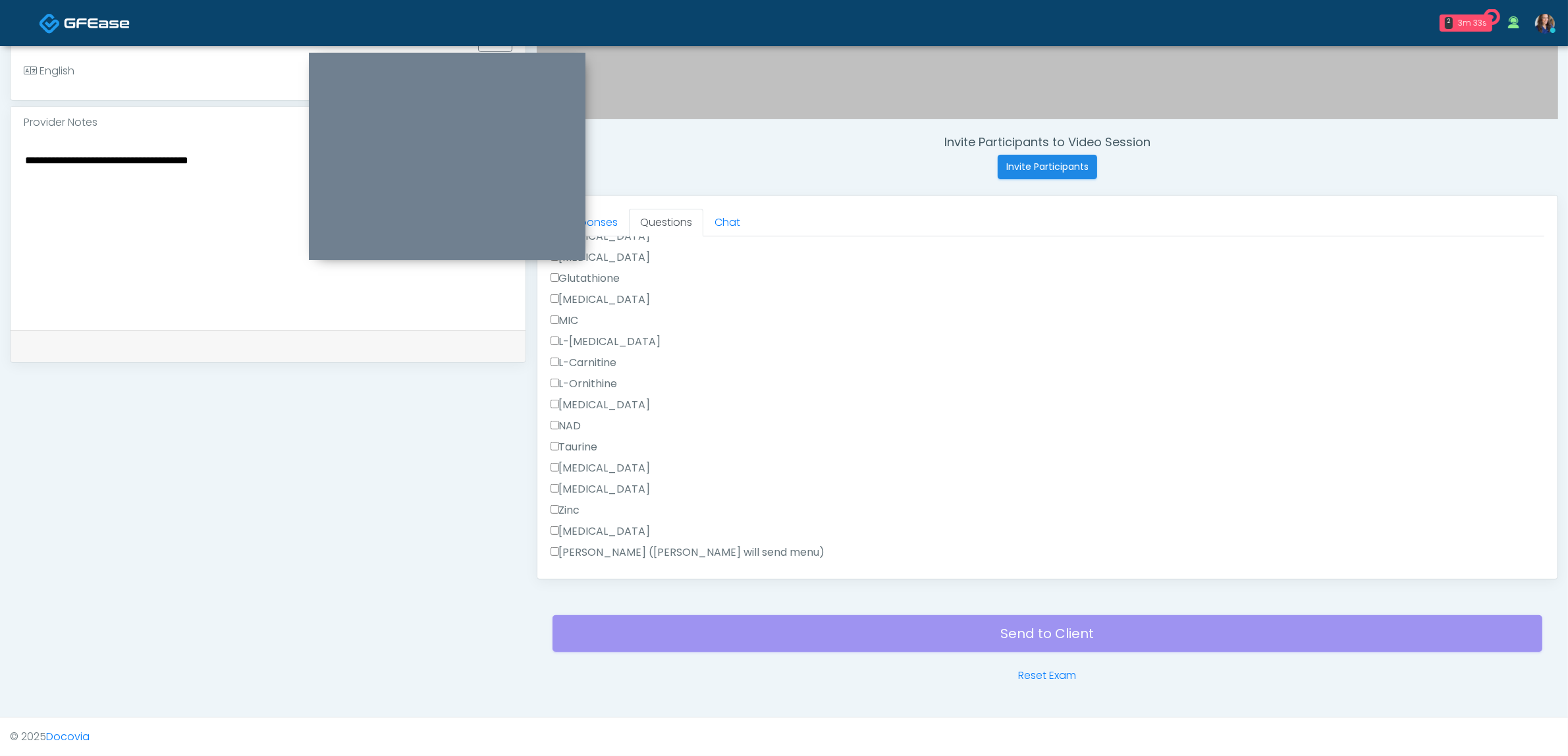
scroll to position [821, 0]
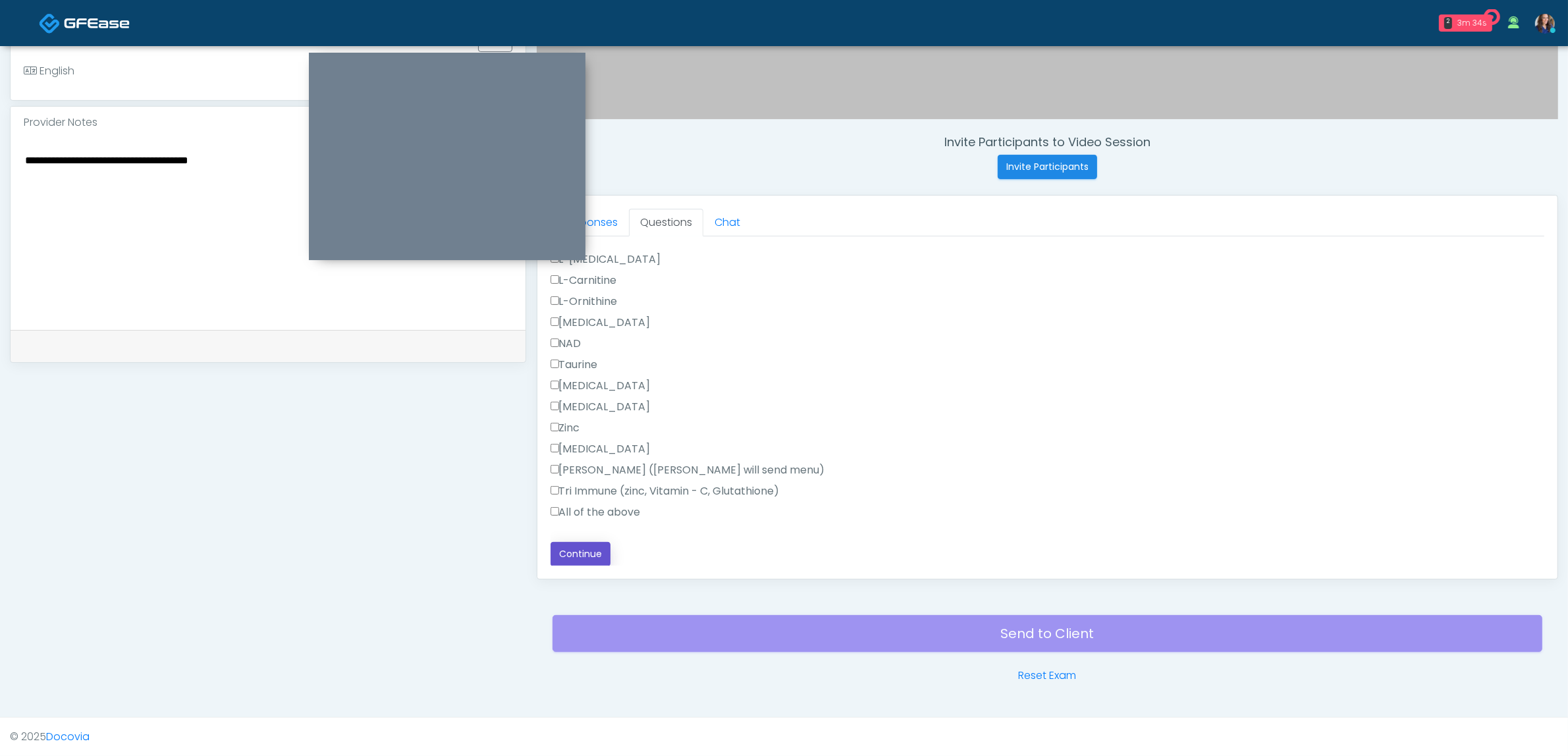
click at [588, 549] on button "Continue" at bounding box center [580, 554] width 60 height 24
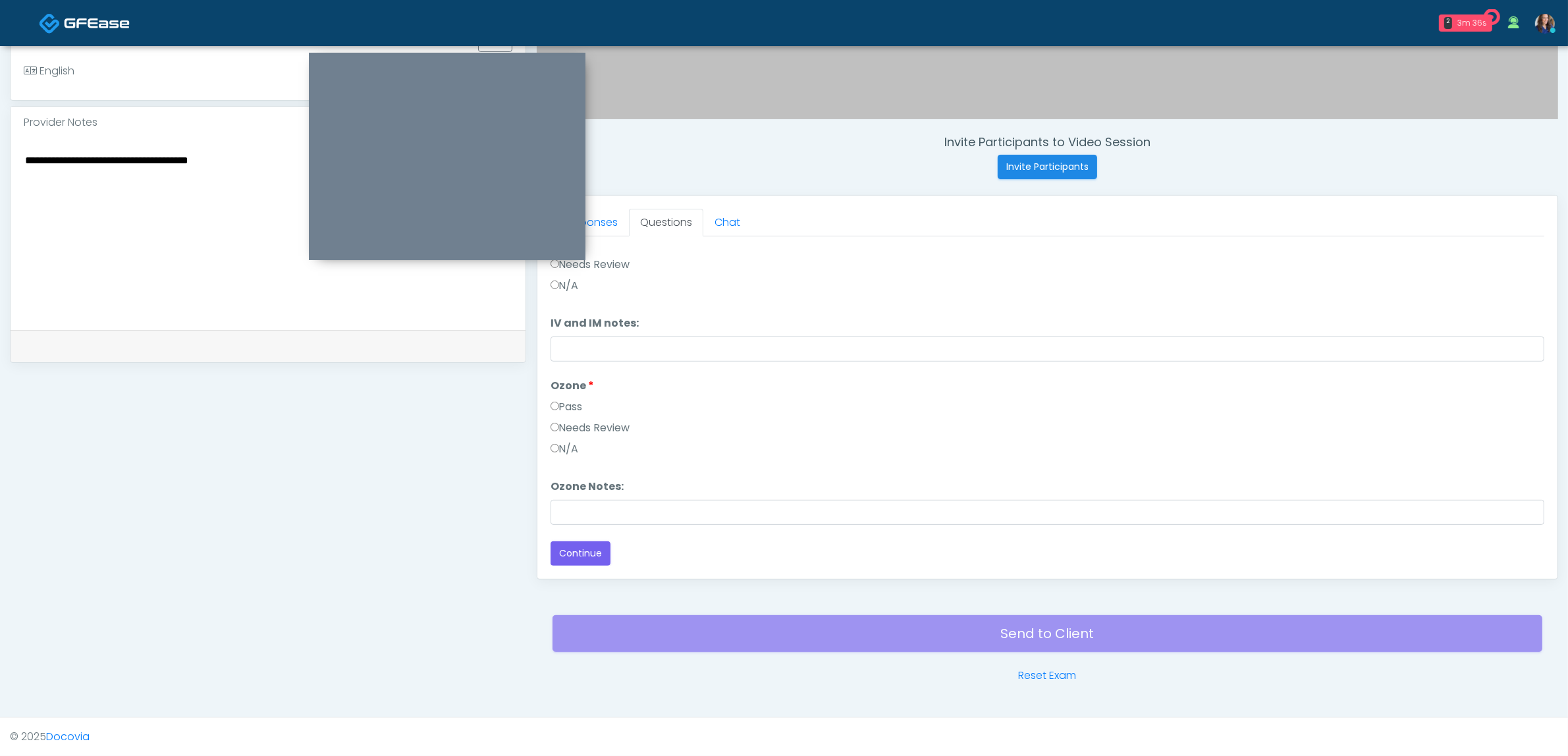
click at [595, 426] on label "Needs Review" at bounding box center [590, 428] width 80 height 16
drag, startPoint x: 565, startPoint y: 295, endPoint x: 626, endPoint y: 317, distance: 64.8
click at [564, 295] on label "Pass" at bounding box center [566, 298] width 32 height 16
click at [568, 297] on label "Pass" at bounding box center [566, 298] width 32 height 16
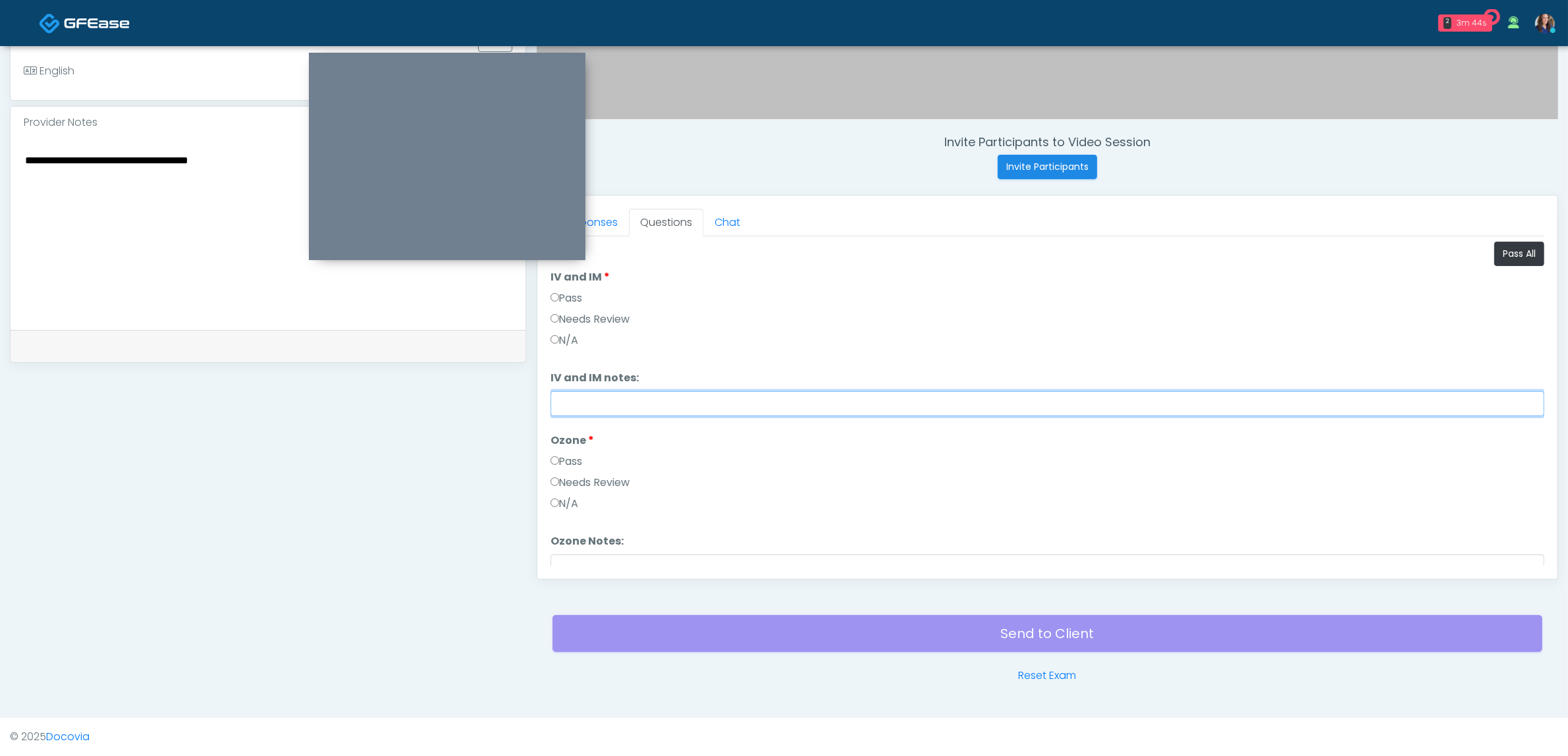
click at [590, 401] on input "IV and IM notes:" at bounding box center [1047, 403] width 994 height 25
drag, startPoint x: 680, startPoint y: 403, endPoint x: 726, endPoint y: 403, distance: 46.0
click at [679, 403] on input "**********" at bounding box center [1047, 403] width 994 height 25
click at [747, 401] on input "**********" at bounding box center [1047, 403] width 994 height 25
click at [749, 401] on input "**********" at bounding box center [1047, 403] width 994 height 25
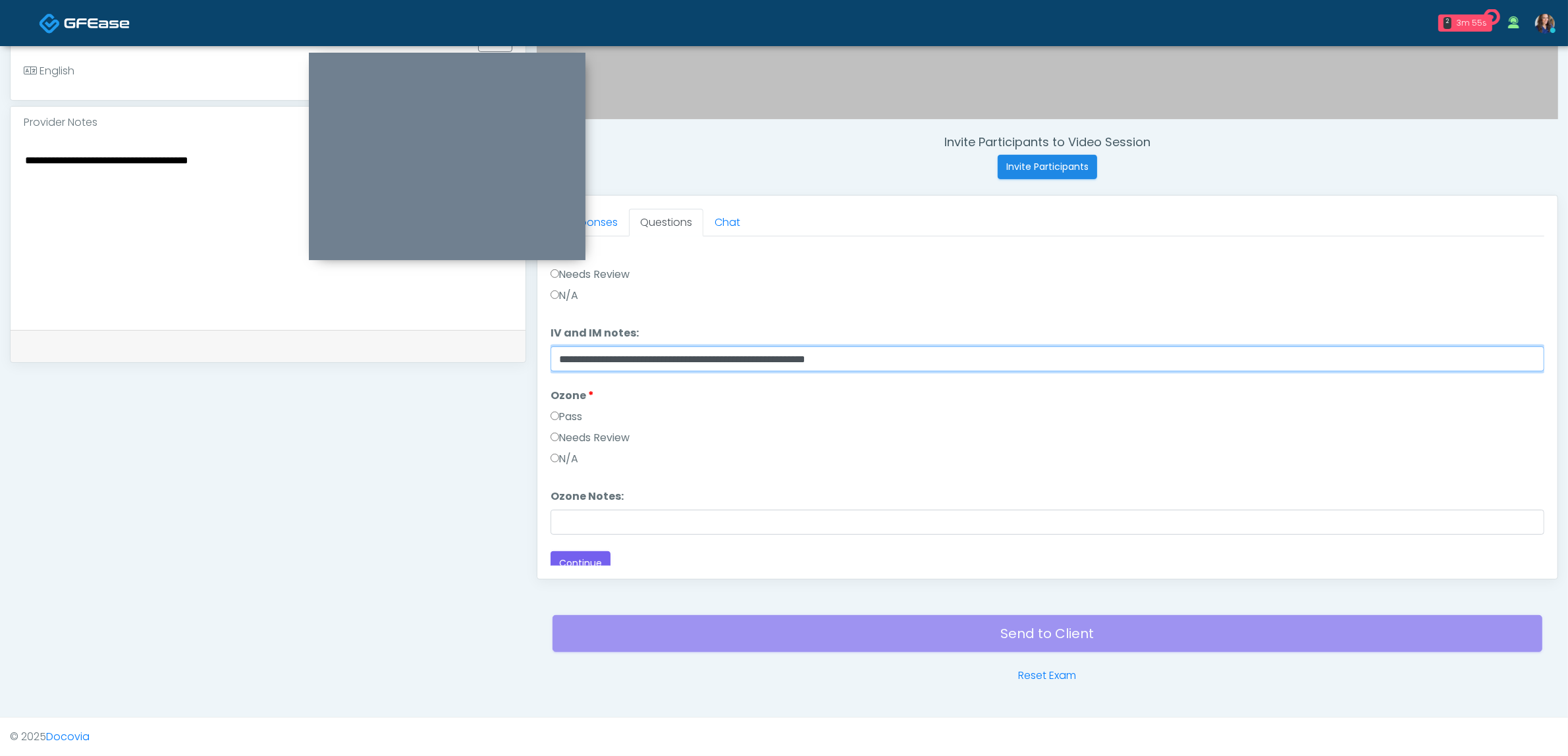
scroll to position [54, 0]
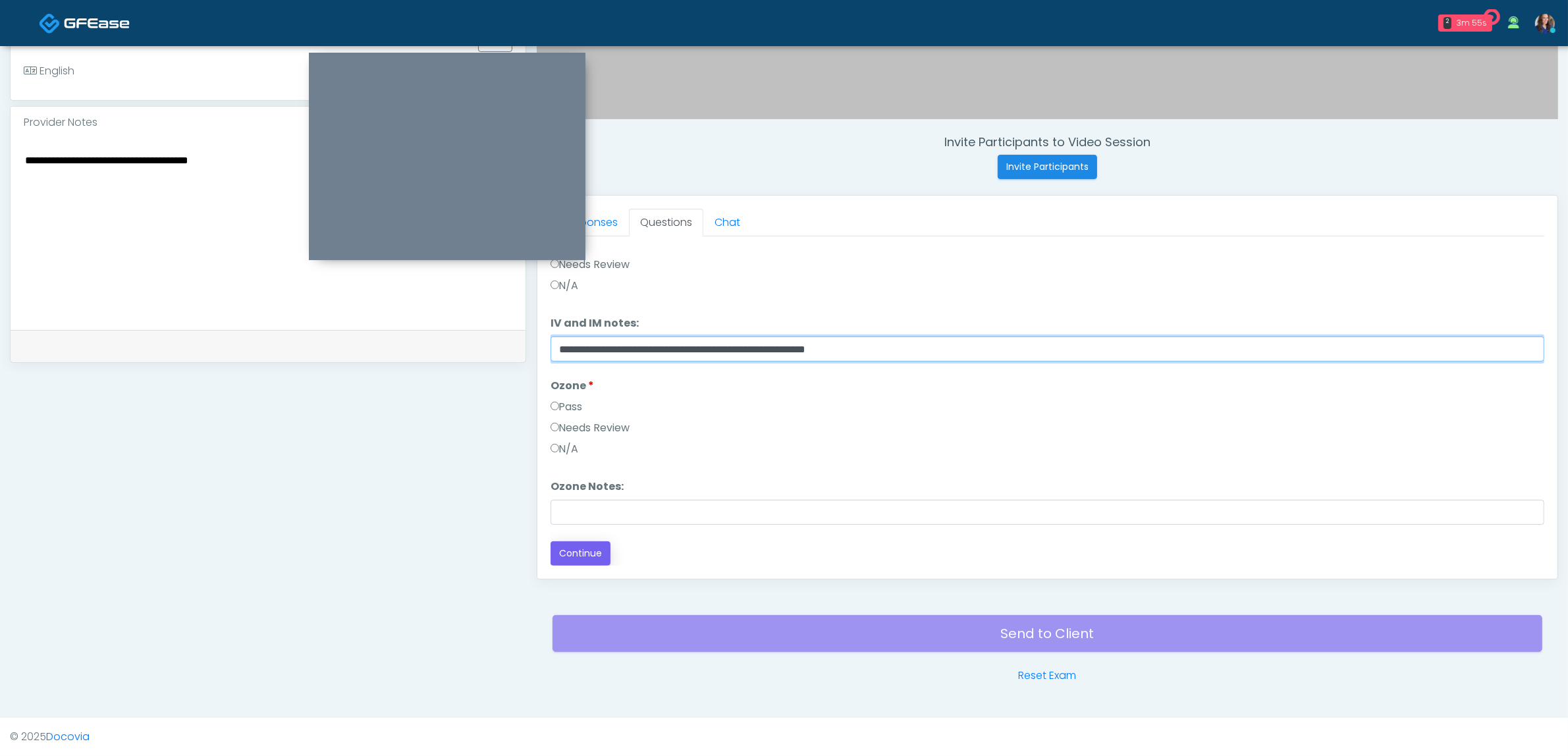
type input "**********"
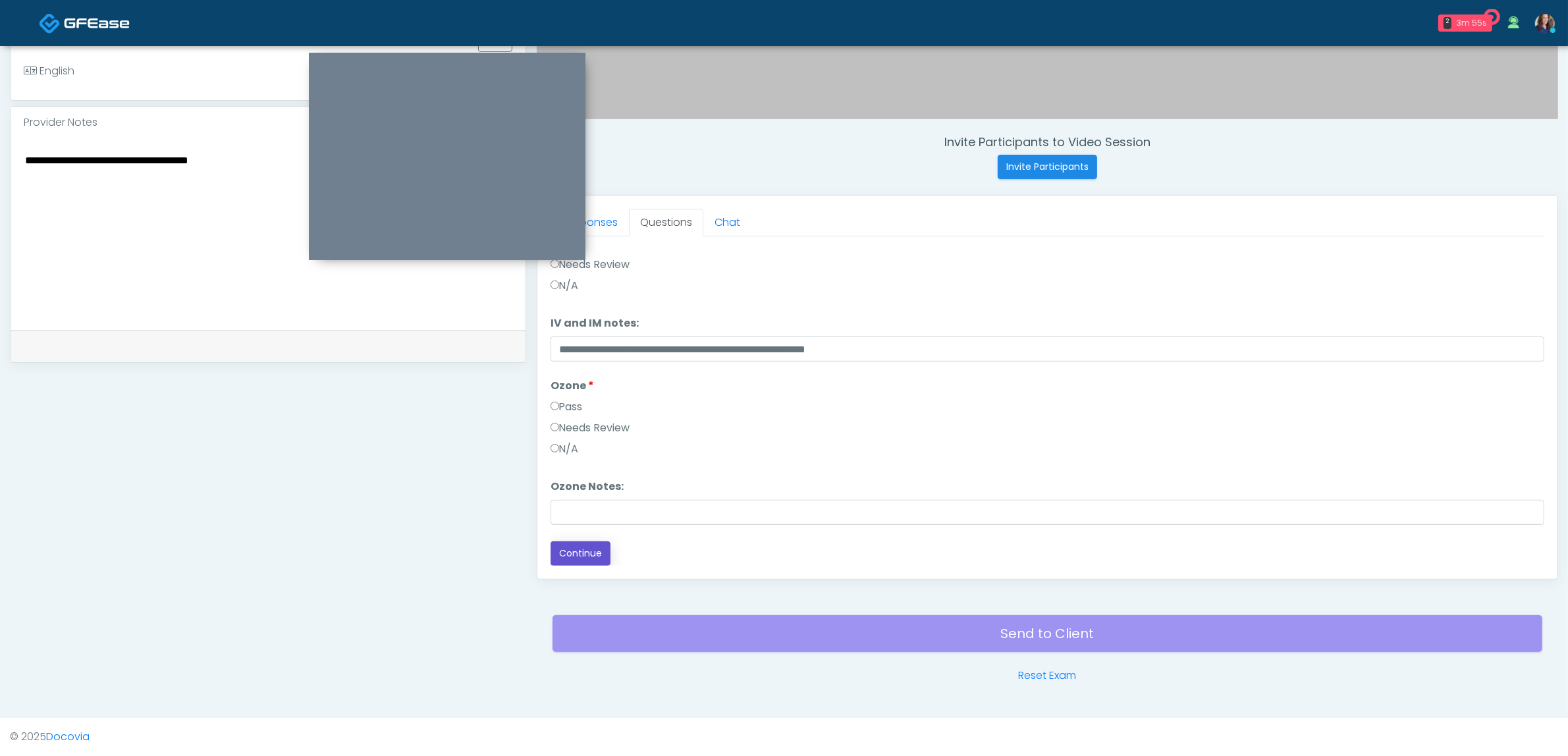
click at [570, 552] on button "Continue" at bounding box center [580, 554] width 60 height 24
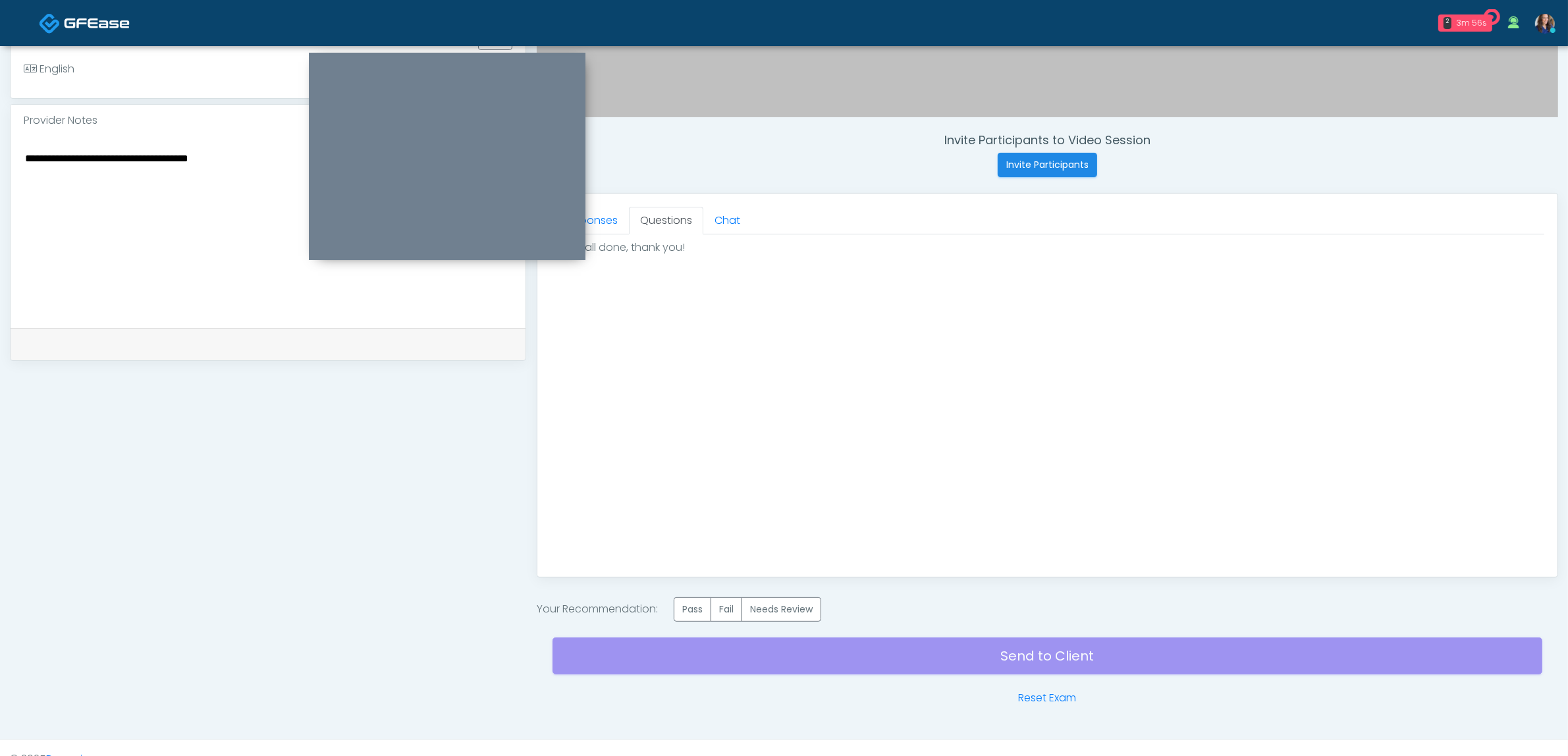
scroll to position [0, 0]
drag, startPoint x: 698, startPoint y: 611, endPoint x: 853, endPoint y: 657, distance: 161.7
click at [700, 611] on label "Pass" at bounding box center [692, 610] width 38 height 24
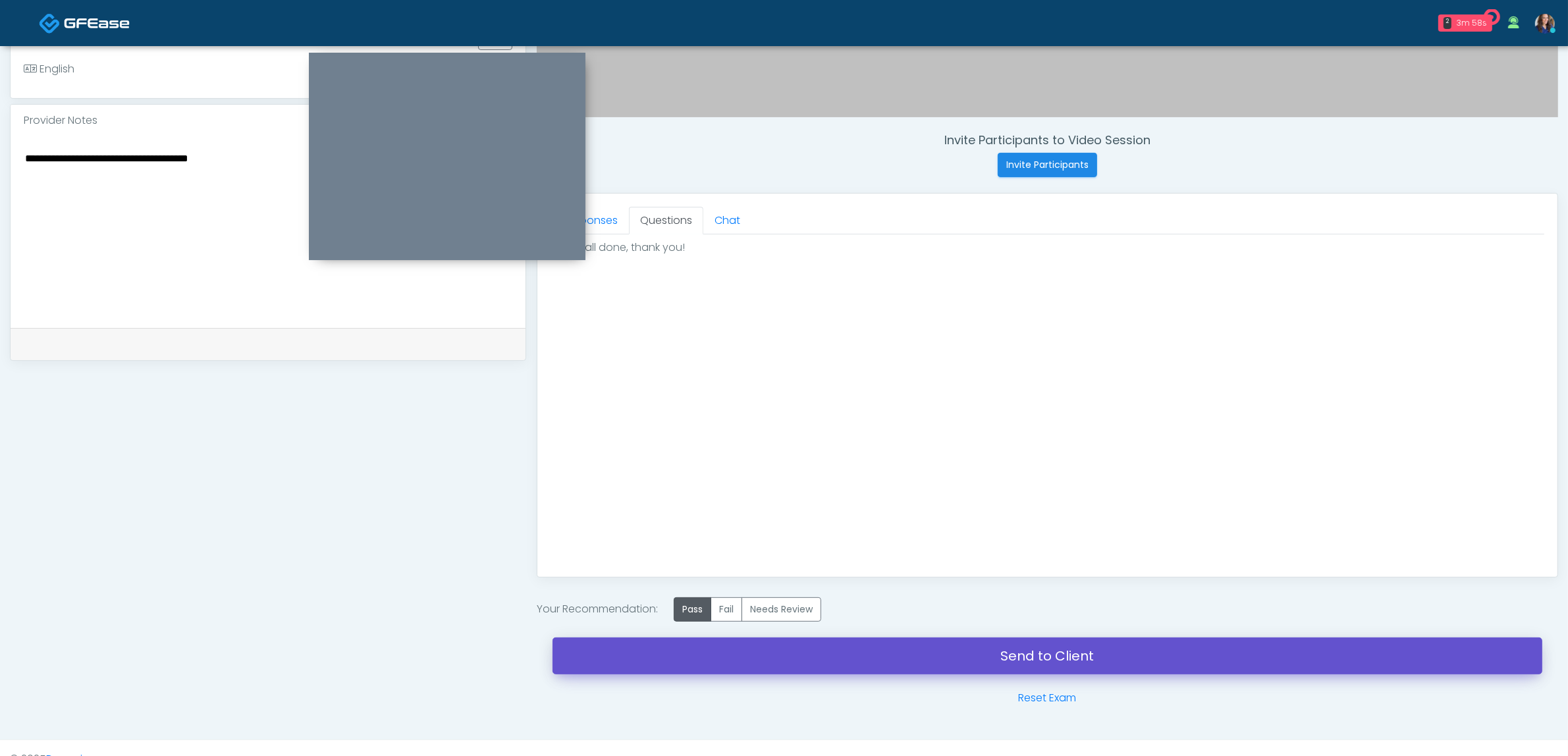
click at [912, 657] on link "Send to Client" at bounding box center [1047, 656] width 990 height 37
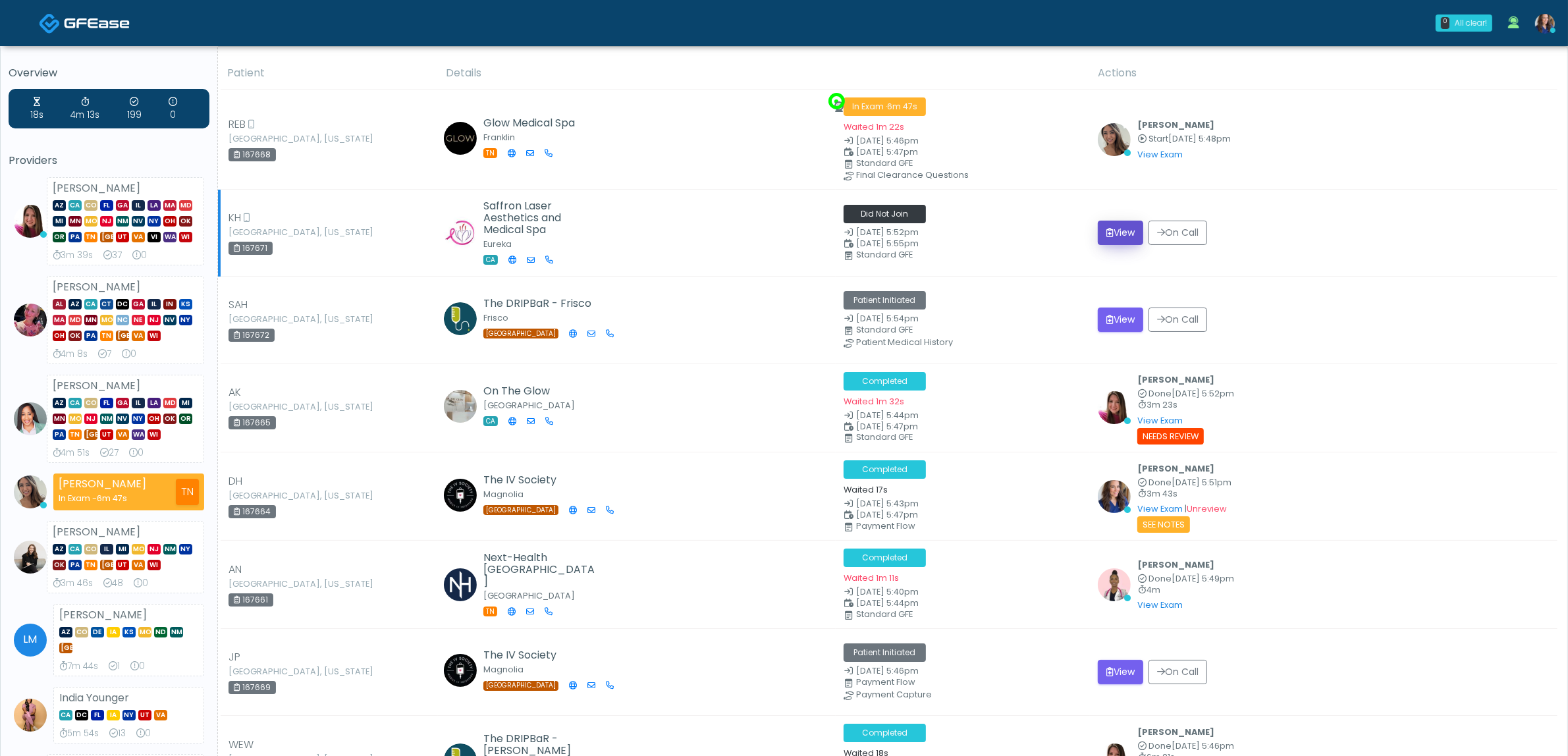
click at [1144, 228] on button "View" at bounding box center [1121, 233] width 46 height 24
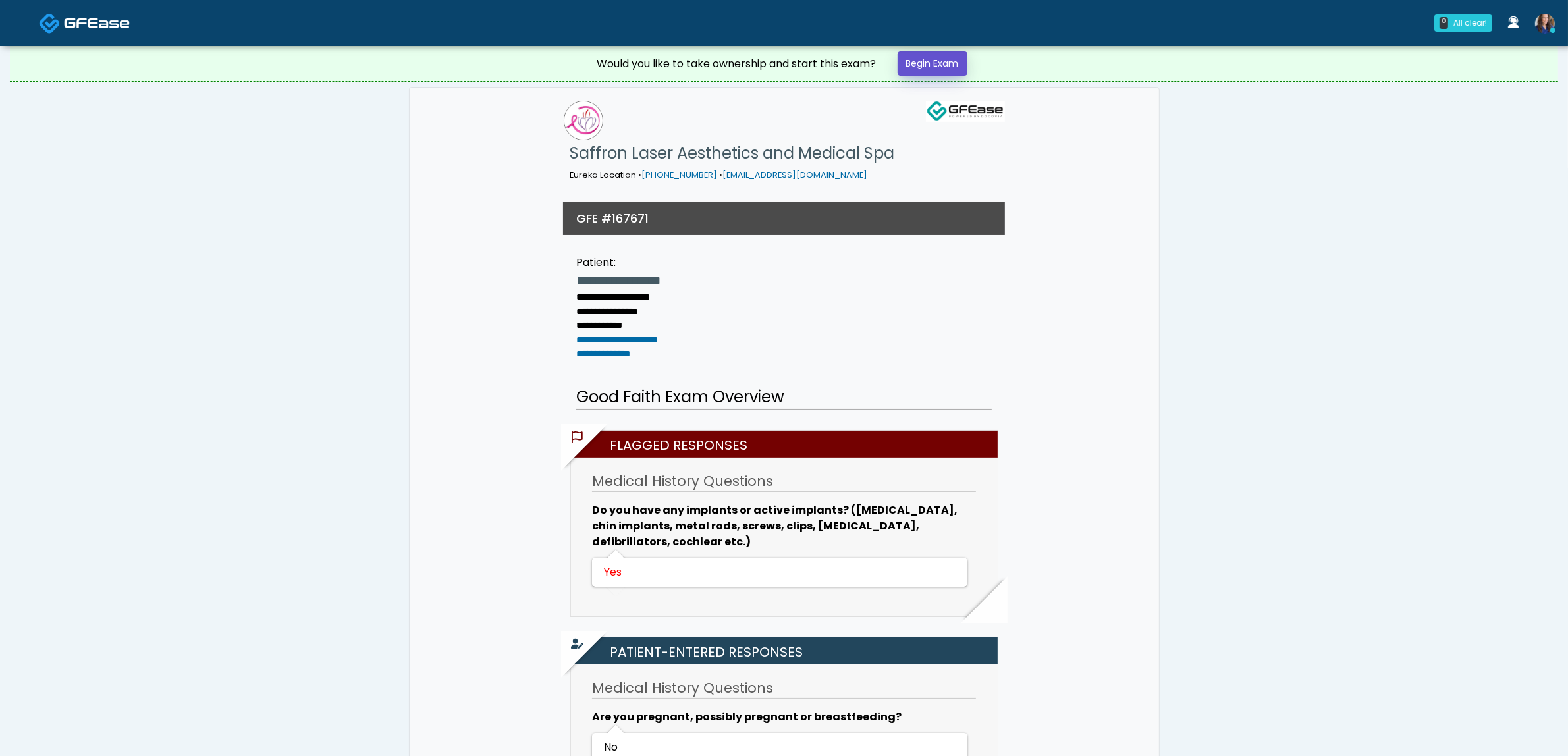
click at [928, 73] on link "Begin Exam" at bounding box center [933, 64] width 70 height 24
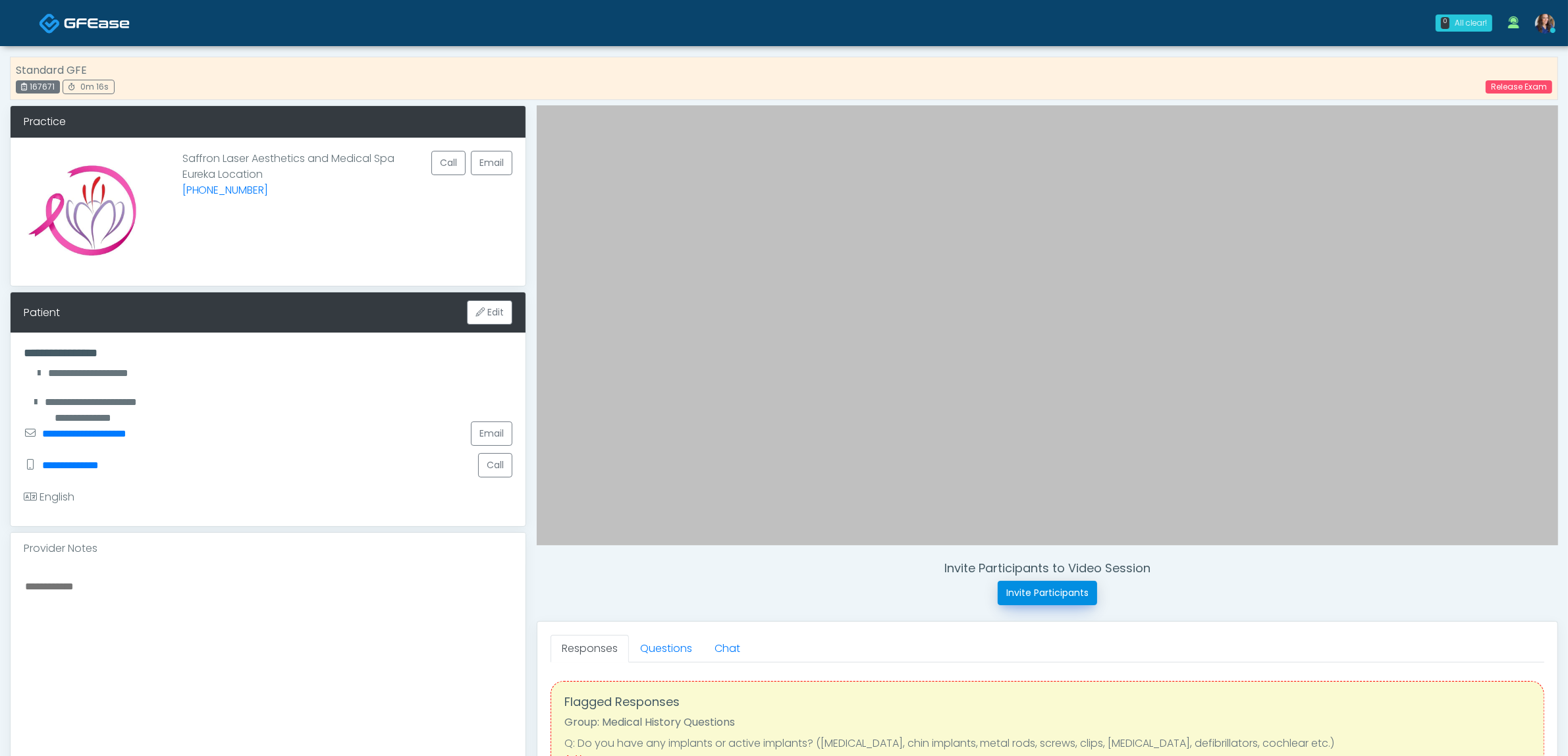
click at [1029, 586] on button "Invite Participants" at bounding box center [1047, 593] width 100 height 24
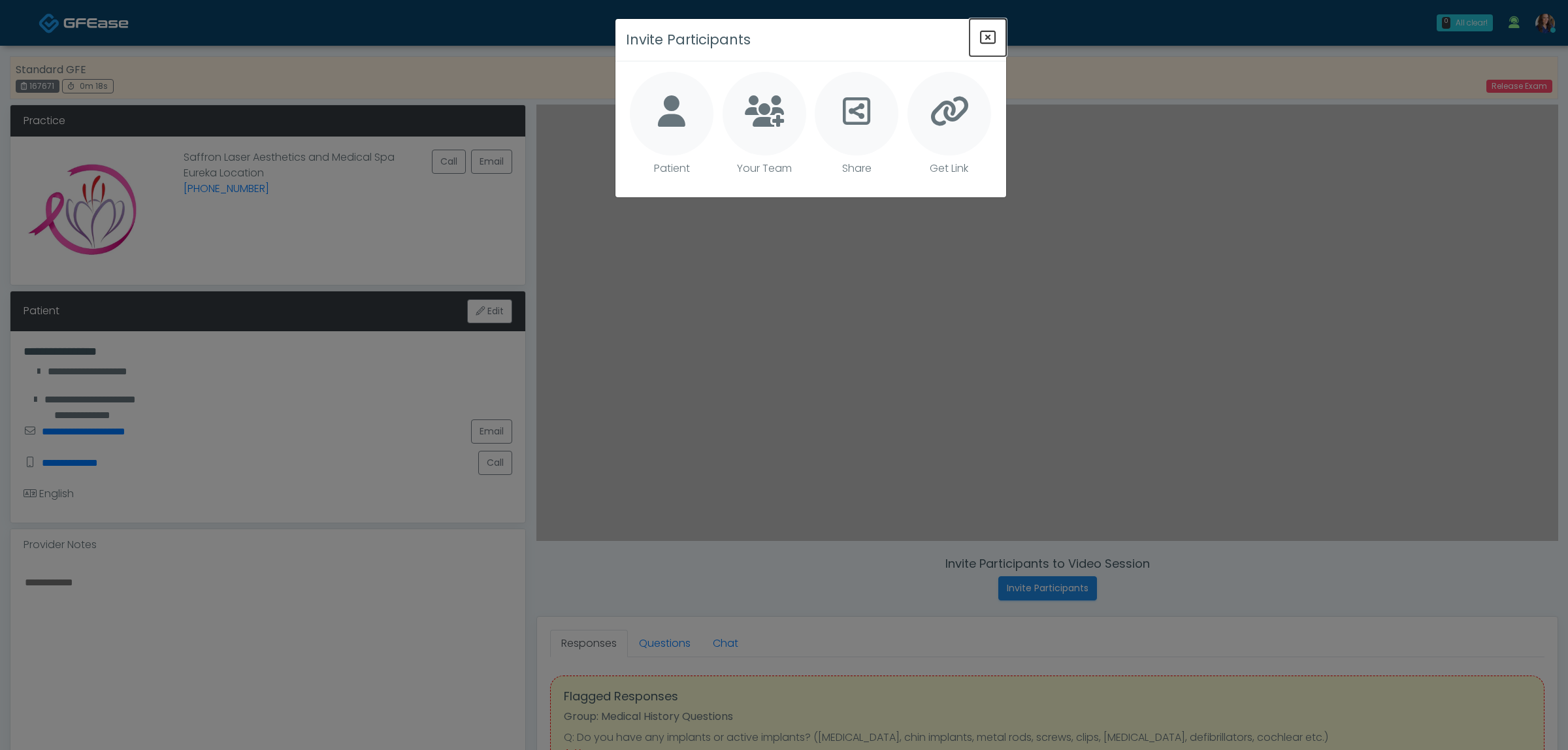
click at [989, 30] on icon "Close" at bounding box center [988, 37] width 16 height 16
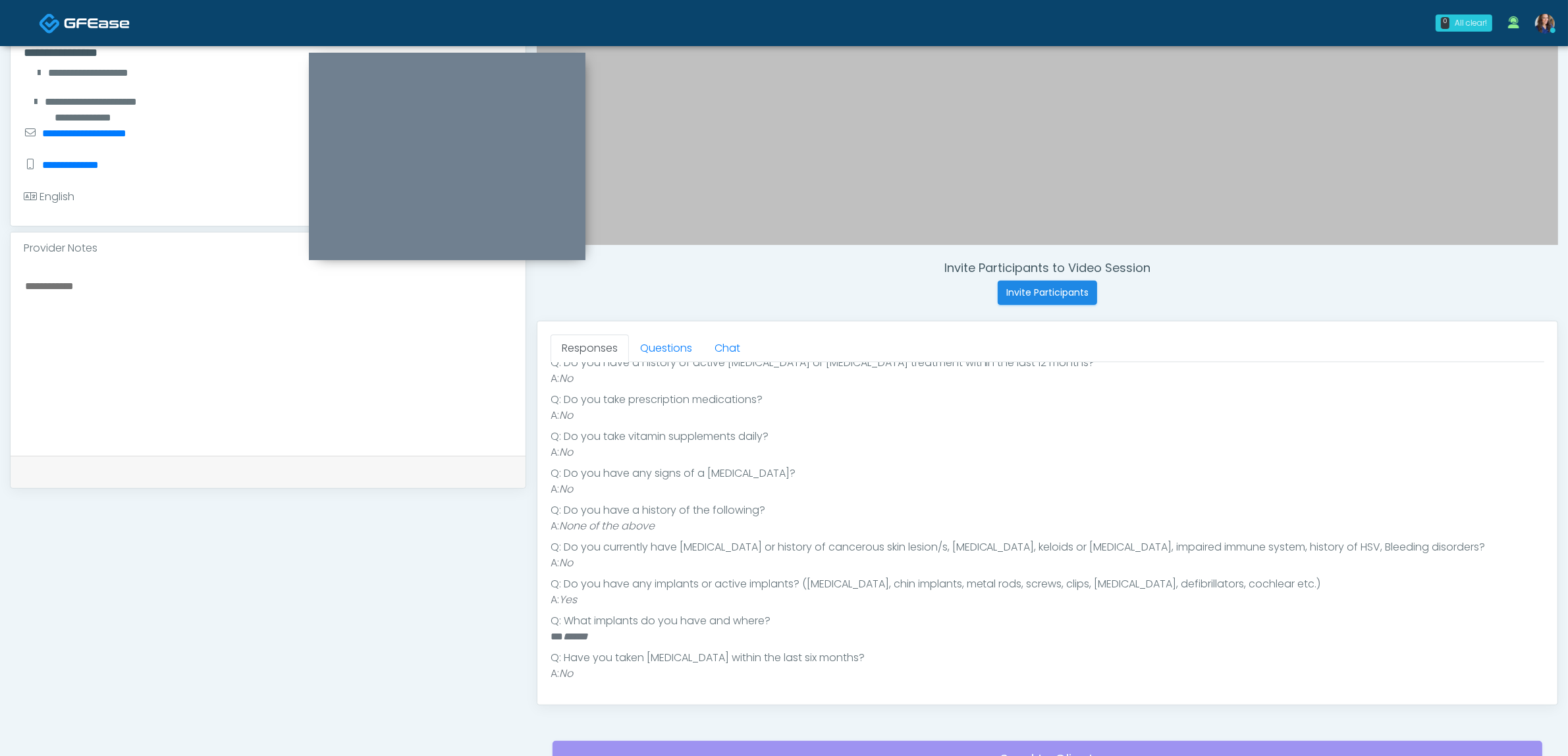
scroll to position [329, 0]
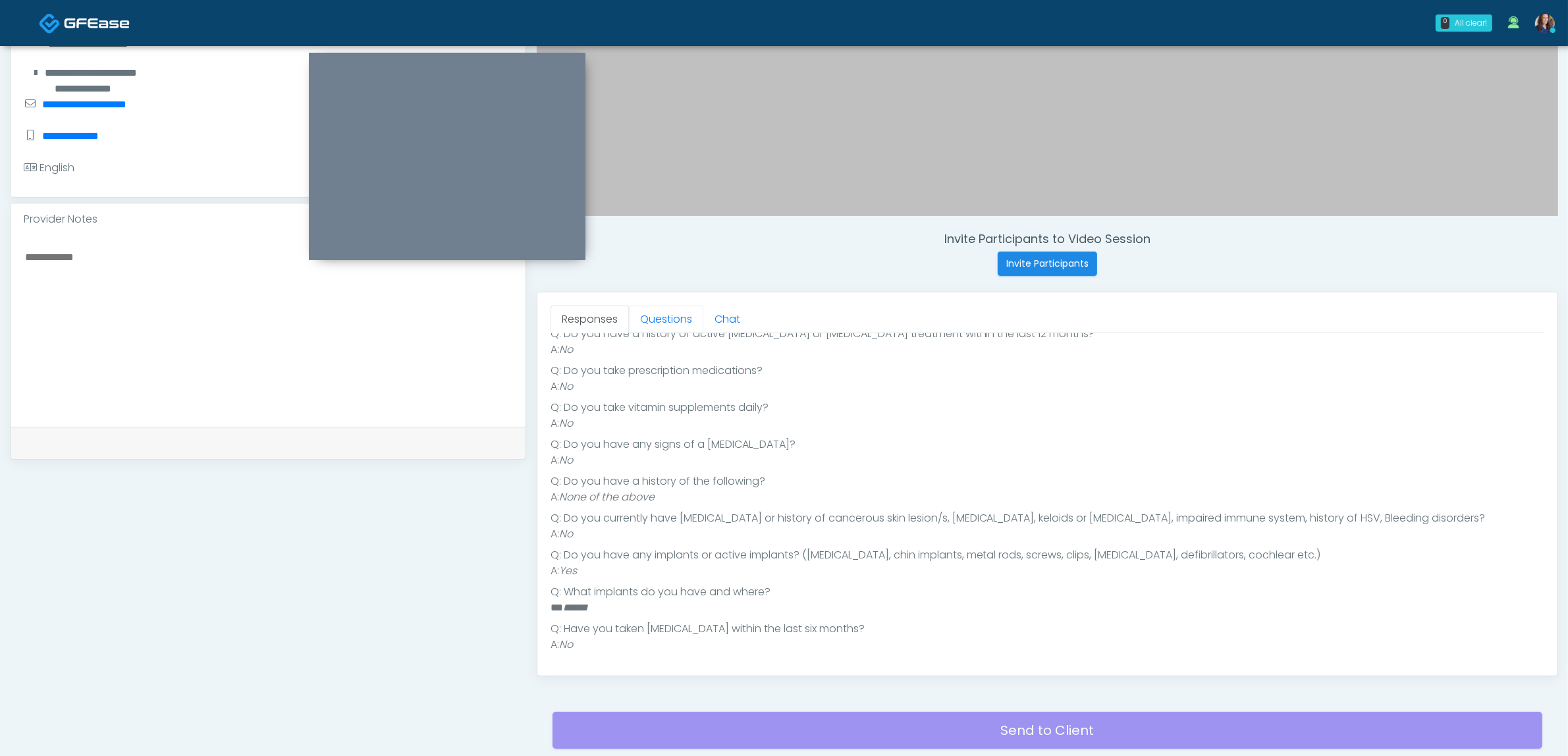
drag, startPoint x: 643, startPoint y: 317, endPoint x: 680, endPoint y: 388, distance: 80.1
click at [644, 317] on link "Questions" at bounding box center [666, 319] width 74 height 28
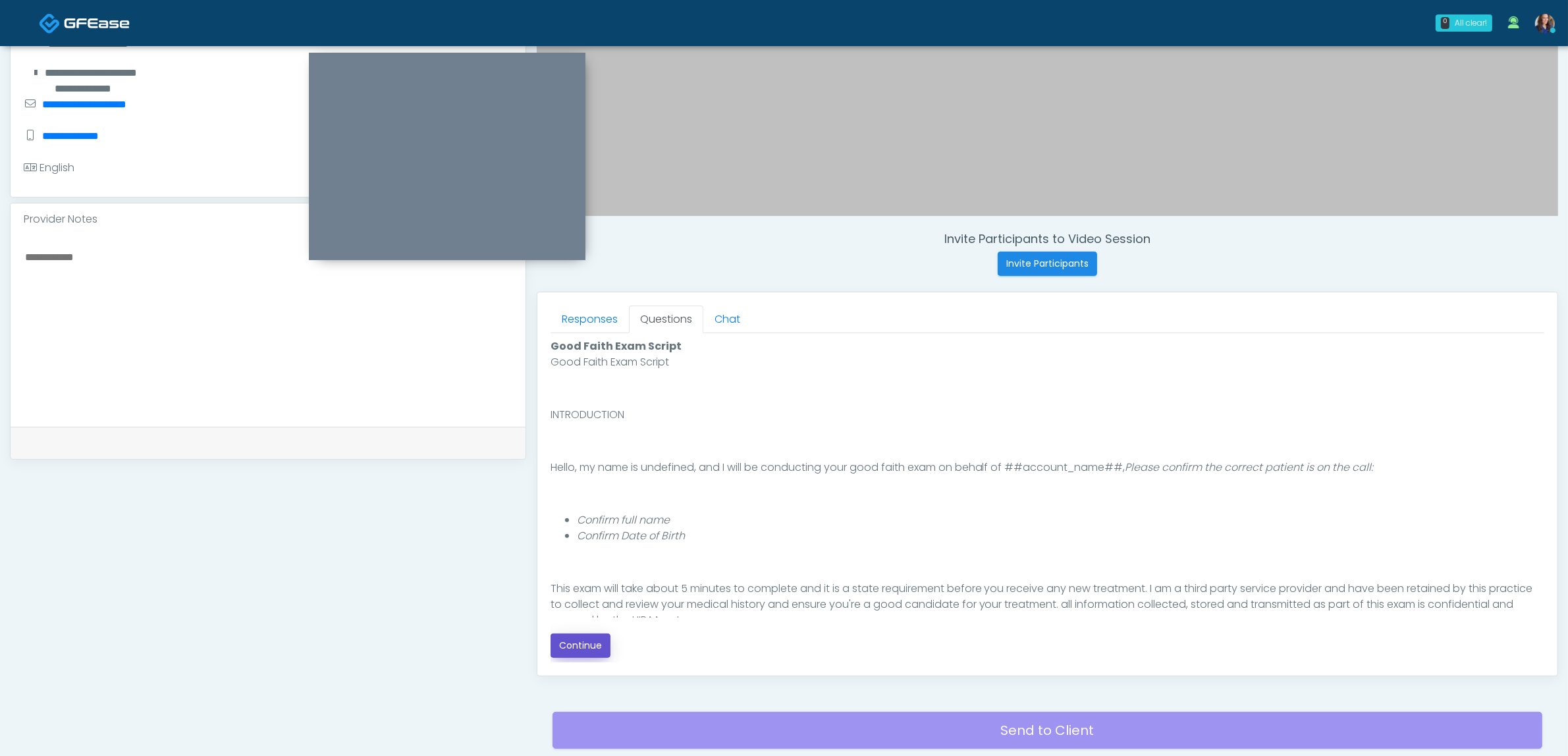
drag, startPoint x: 592, startPoint y: 648, endPoint x: 851, endPoint y: 621, distance: 260.4
click at [592, 648] on button "Continue" at bounding box center [580, 646] width 60 height 24
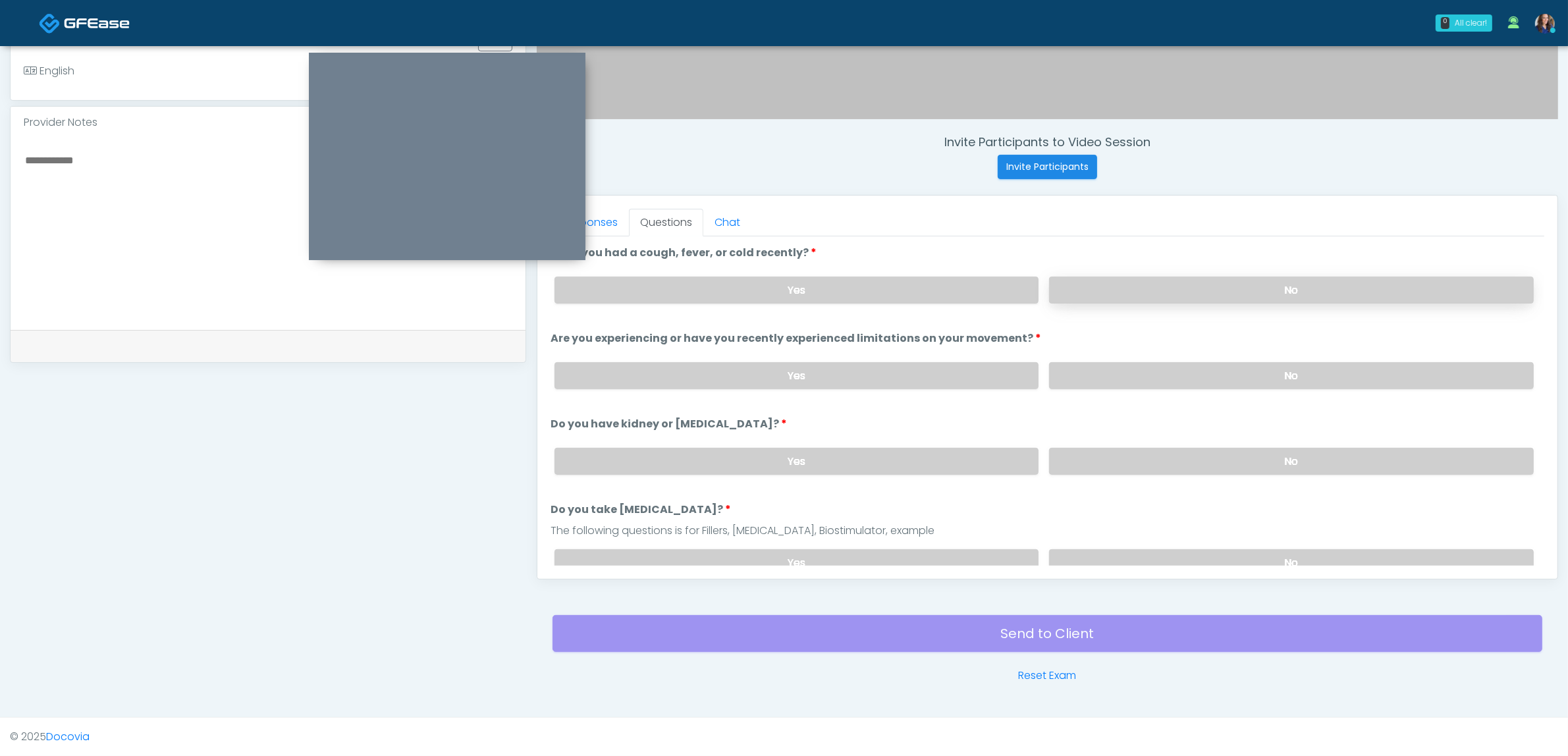
click at [1183, 288] on label "No" at bounding box center [1292, 290] width 485 height 27
click at [1187, 384] on label "No" at bounding box center [1292, 375] width 485 height 27
drag, startPoint x: 1161, startPoint y: 445, endPoint x: 1184, endPoint y: 509, distance: 68.0
click at [1161, 448] on label "No" at bounding box center [1292, 461] width 485 height 27
drag, startPoint x: 1163, startPoint y: 553, endPoint x: 1034, endPoint y: 505, distance: 137.6
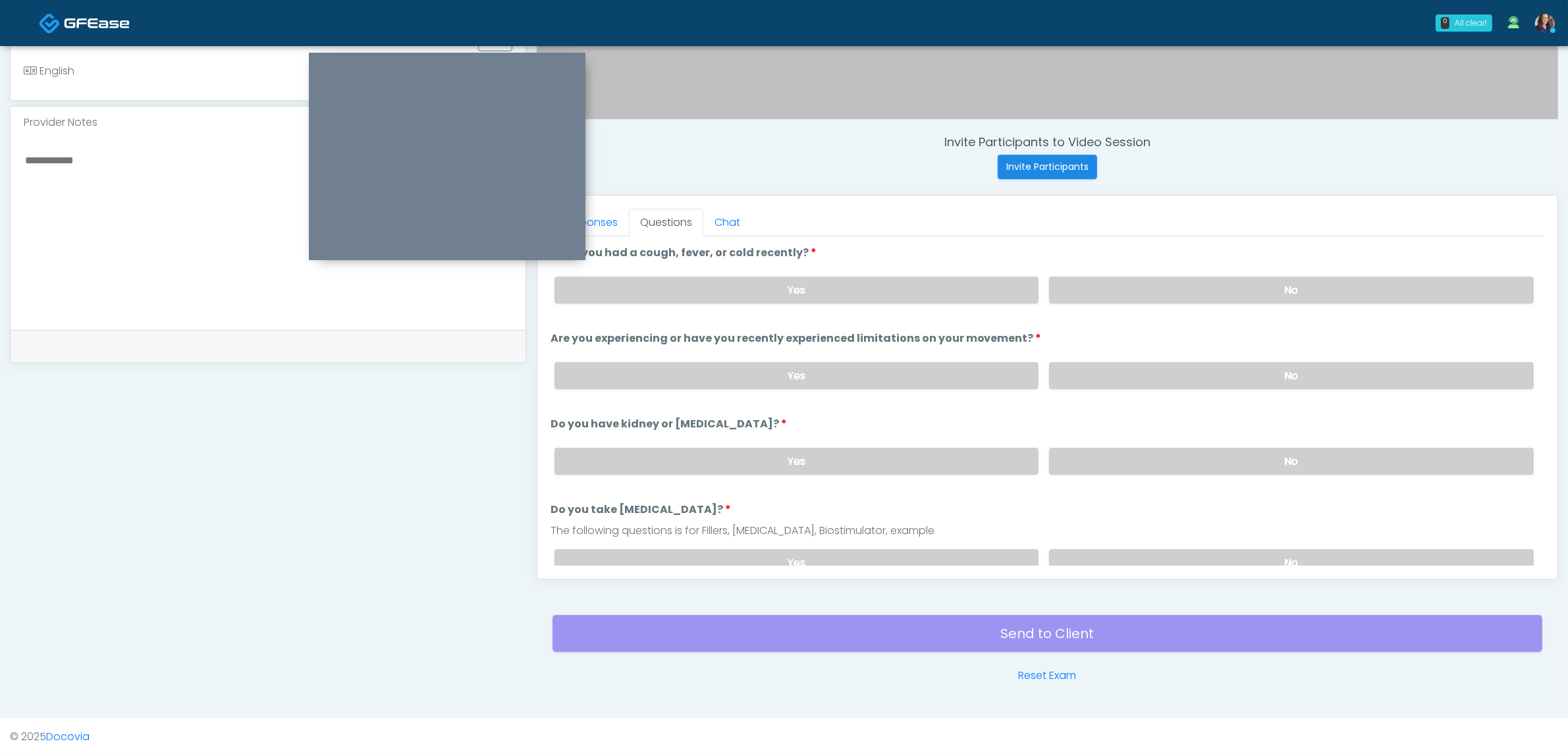
click at [1163, 552] on label "No" at bounding box center [1292, 563] width 485 height 27
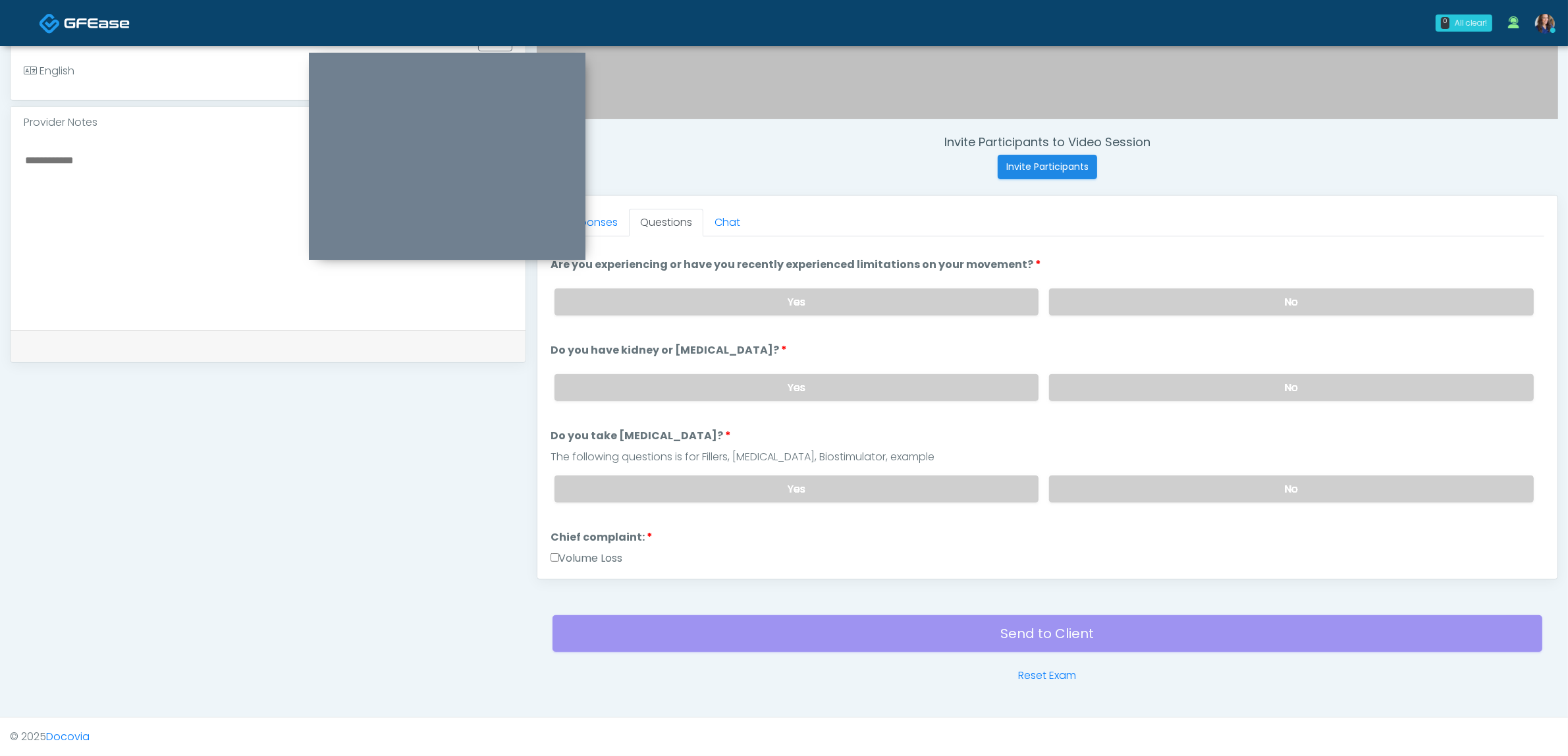
scroll to position [164, 0]
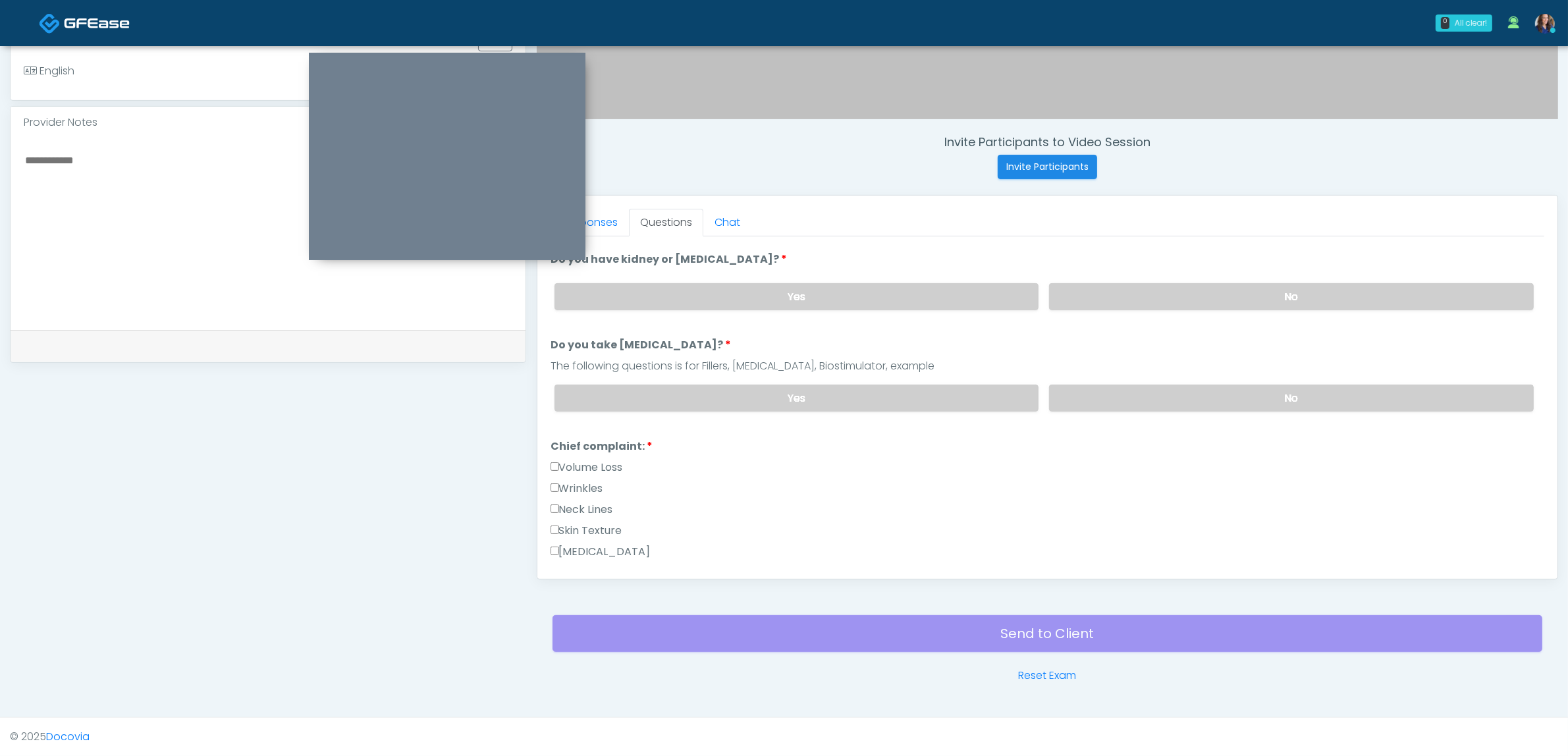
click at [584, 482] on label "Wrinkles" at bounding box center [577, 488] width 52 height 16
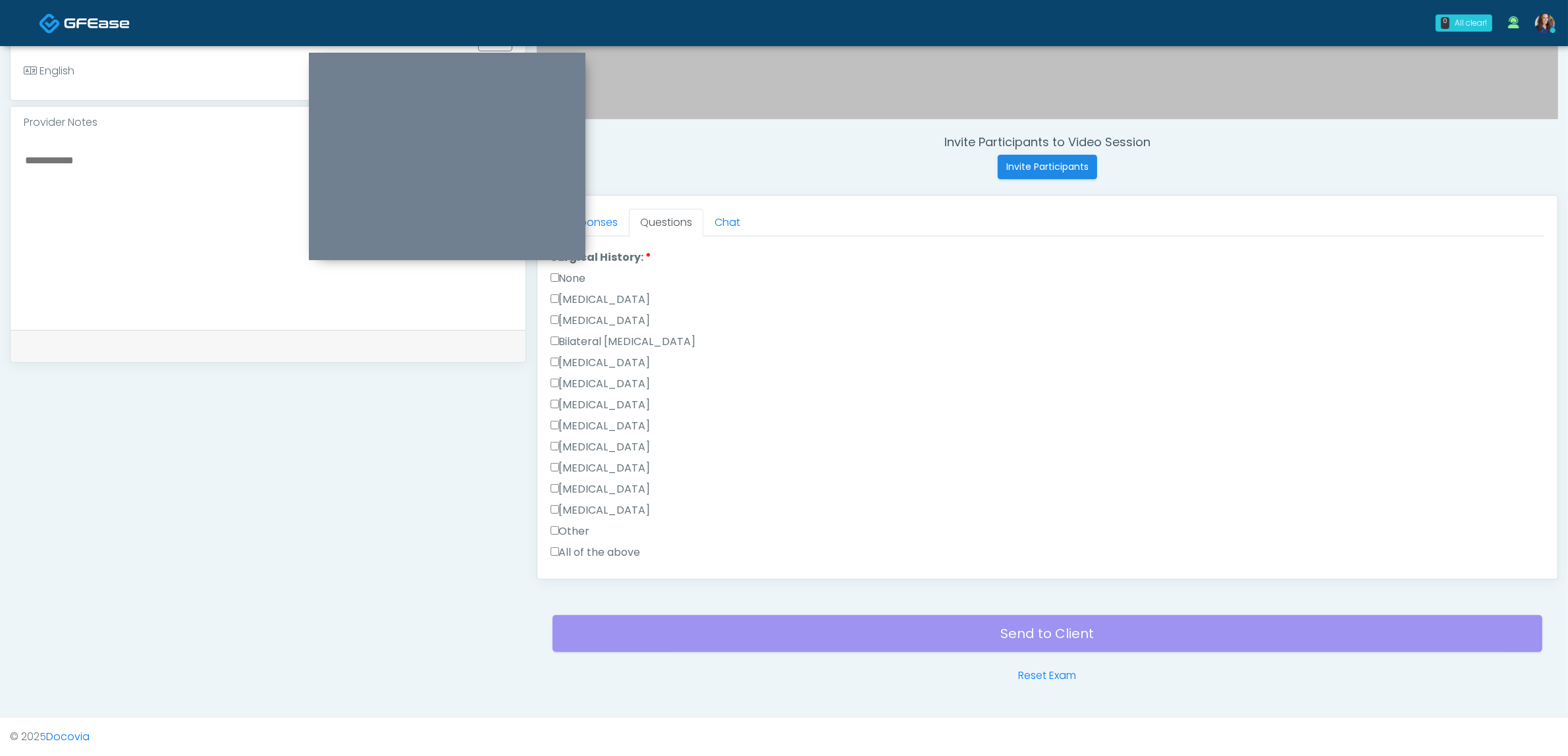
scroll to position [741, 0]
drag, startPoint x: 618, startPoint y: 337, endPoint x: 649, endPoint y: 347, distance: 32.6
click at [620, 337] on label "Breast Augmentation" at bounding box center [600, 344] width 100 height 16
click at [598, 350] on label "Hysterectomy" at bounding box center [600, 353] width 100 height 16
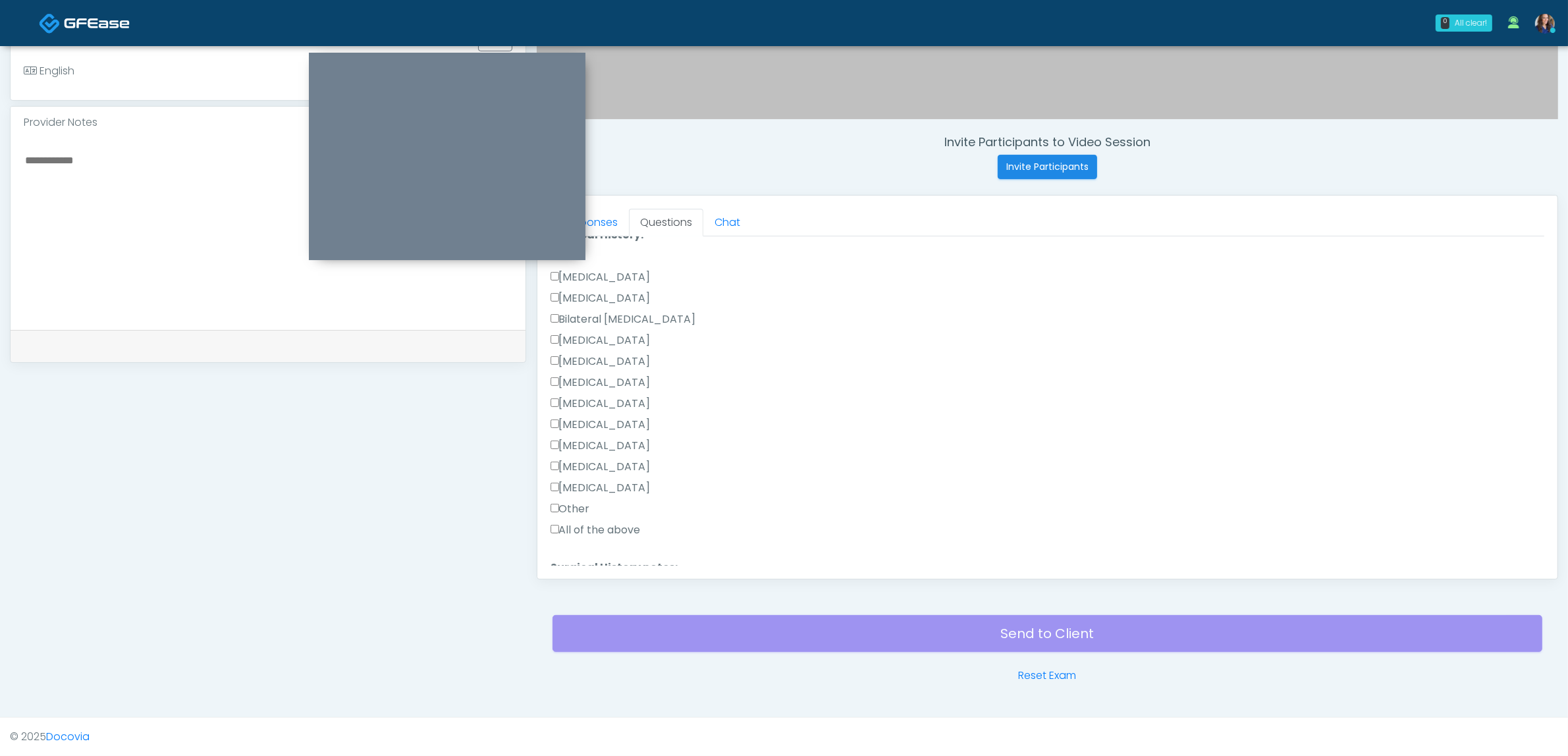
scroll to position [773, 0]
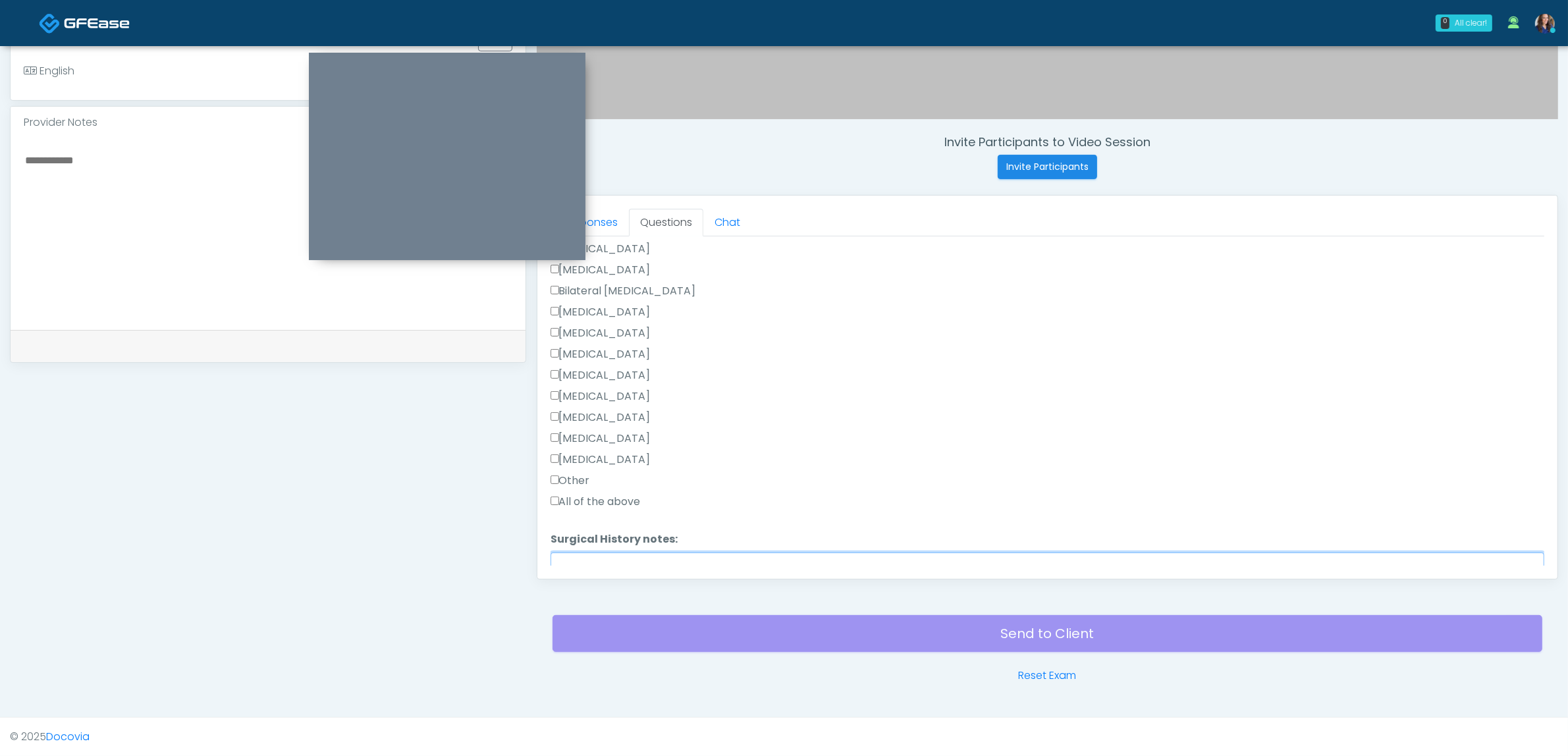
click at [605, 553] on textarea "Surgical History notes:" at bounding box center [1047, 581] width 994 height 57
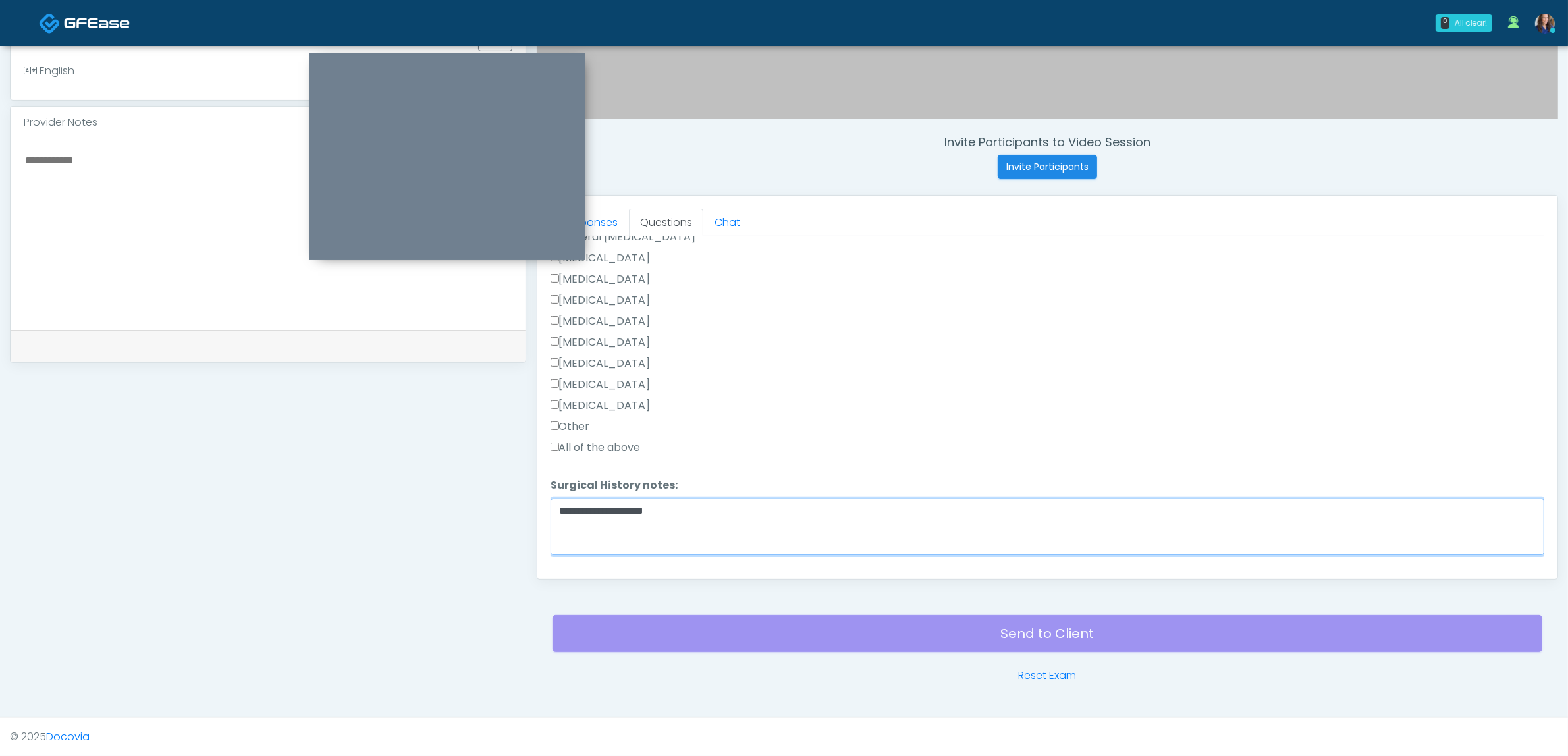
scroll to position [855, 0]
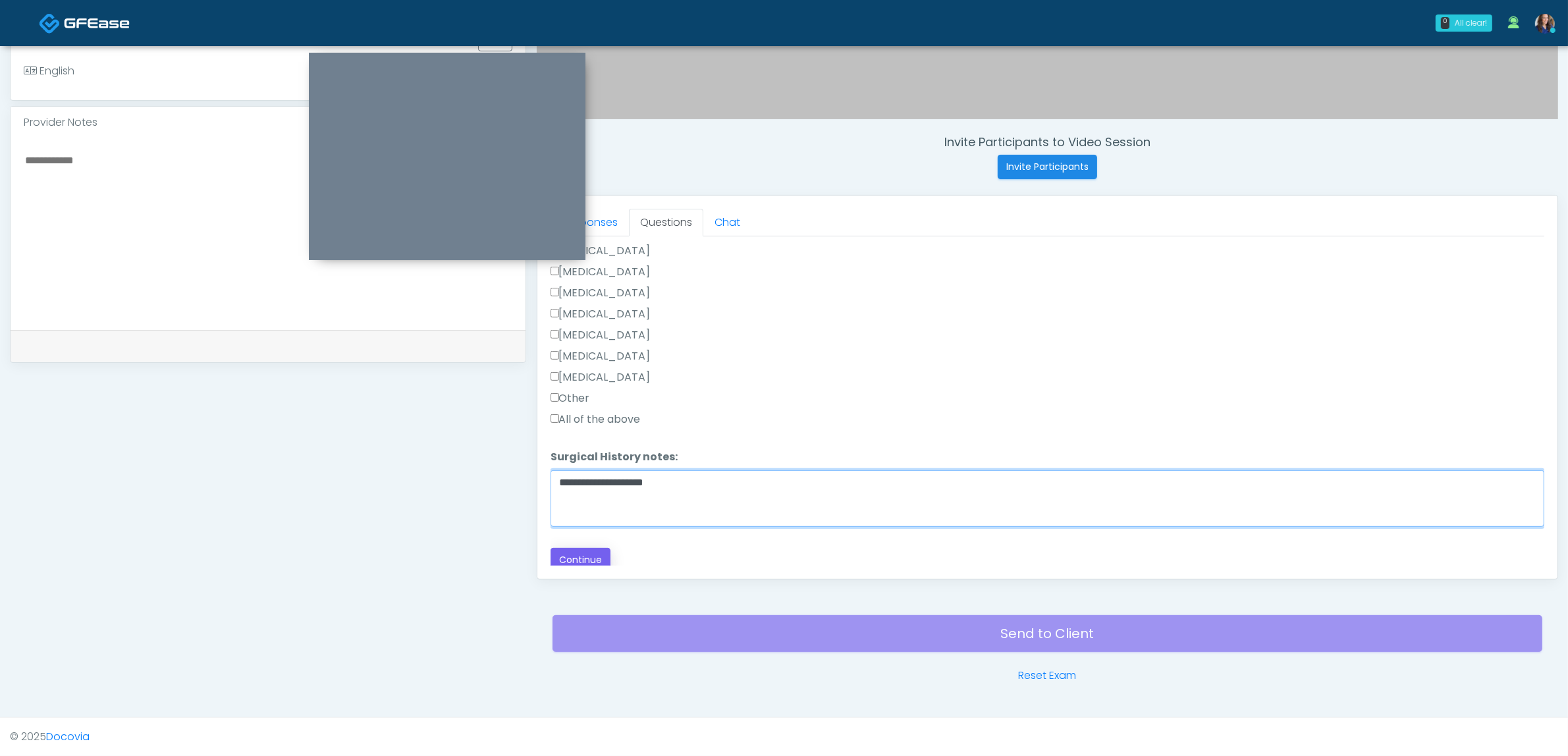
type textarea "**********"
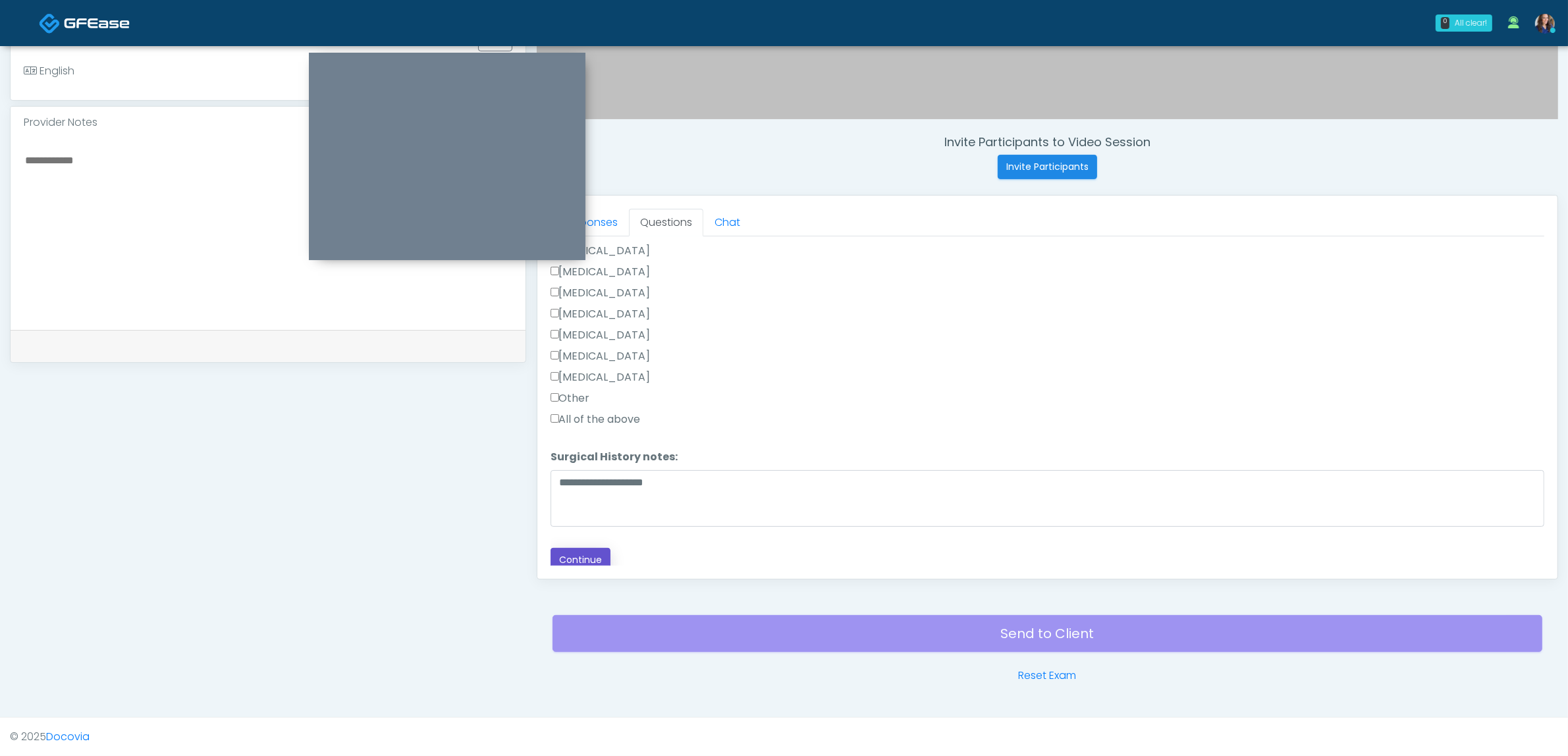
drag, startPoint x: 590, startPoint y: 543, endPoint x: 620, endPoint y: 543, distance: 30.0
click at [590, 548] on button "Continue" at bounding box center [580, 560] width 60 height 24
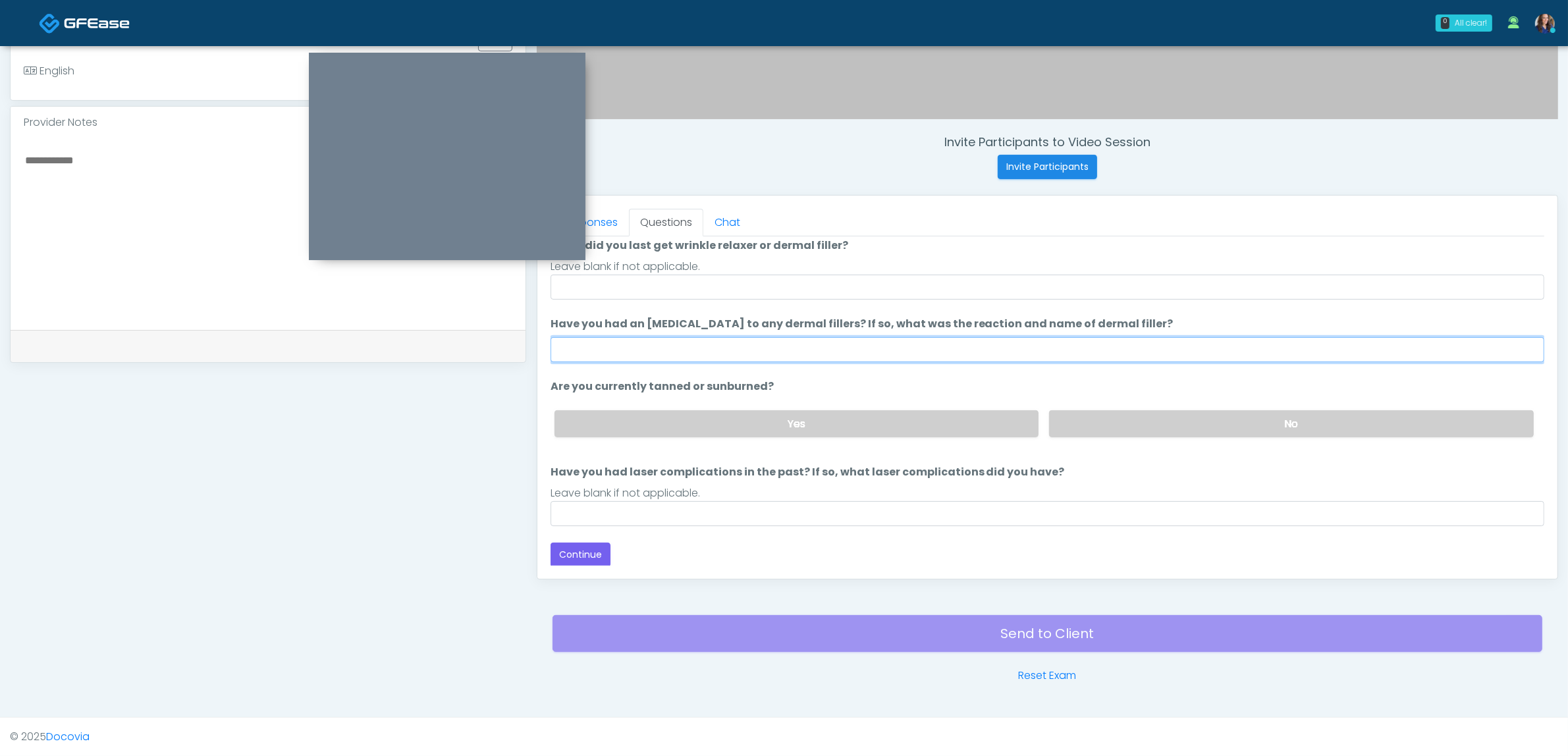
click at [648, 351] on input "Have you had an allergic response to any dermal fillers? If so, what was the re…" at bounding box center [1047, 349] width 994 height 25
type input "**"
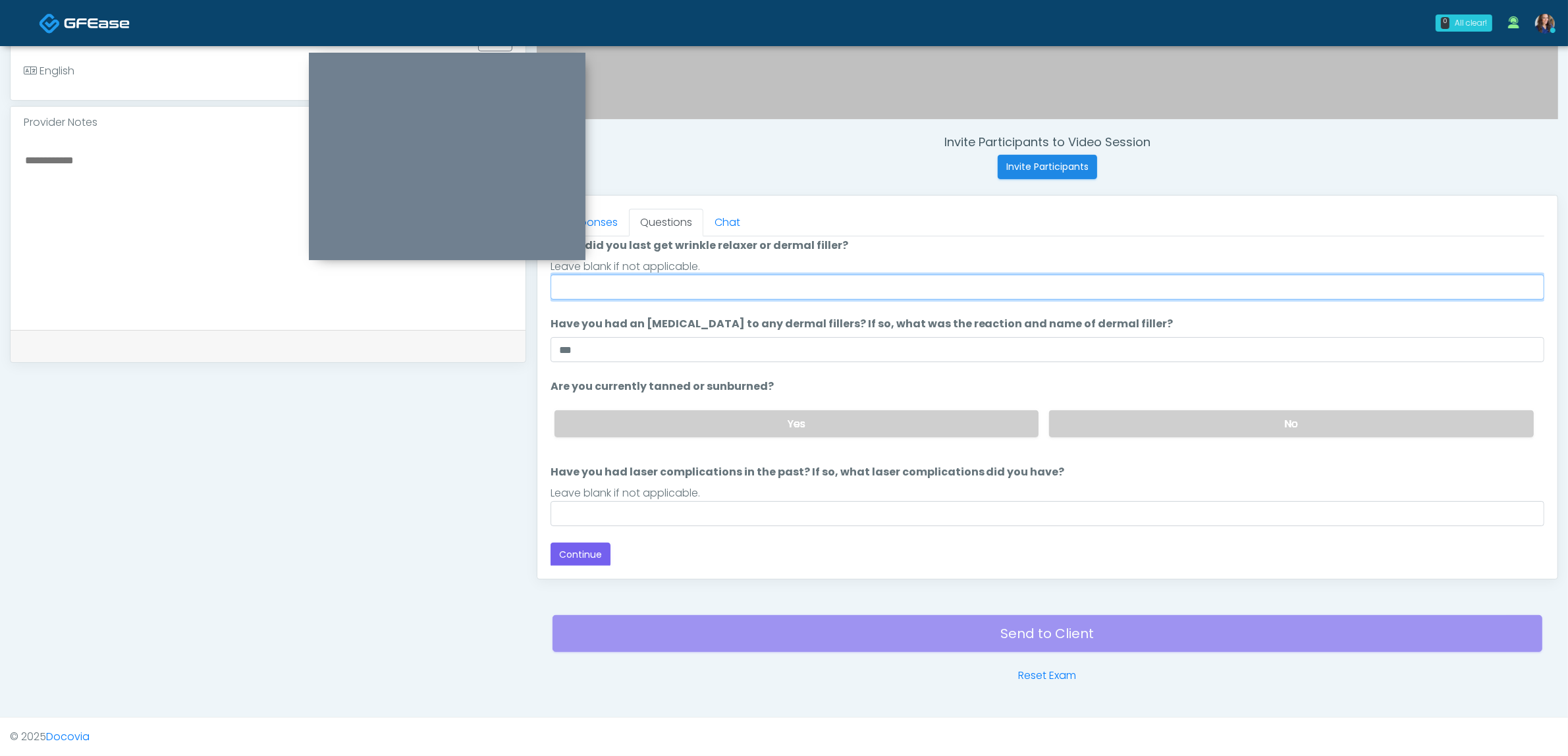
drag, startPoint x: 637, startPoint y: 288, endPoint x: 676, endPoint y: 298, distance: 40.3
click at [638, 288] on input "When did you last get wrinkle relaxer or dermal filler?" at bounding box center [1047, 287] width 994 height 25
click at [603, 281] on input "**********" at bounding box center [1047, 287] width 994 height 25
click at [734, 289] on input "**********" at bounding box center [1047, 287] width 994 height 25
type input "**********"
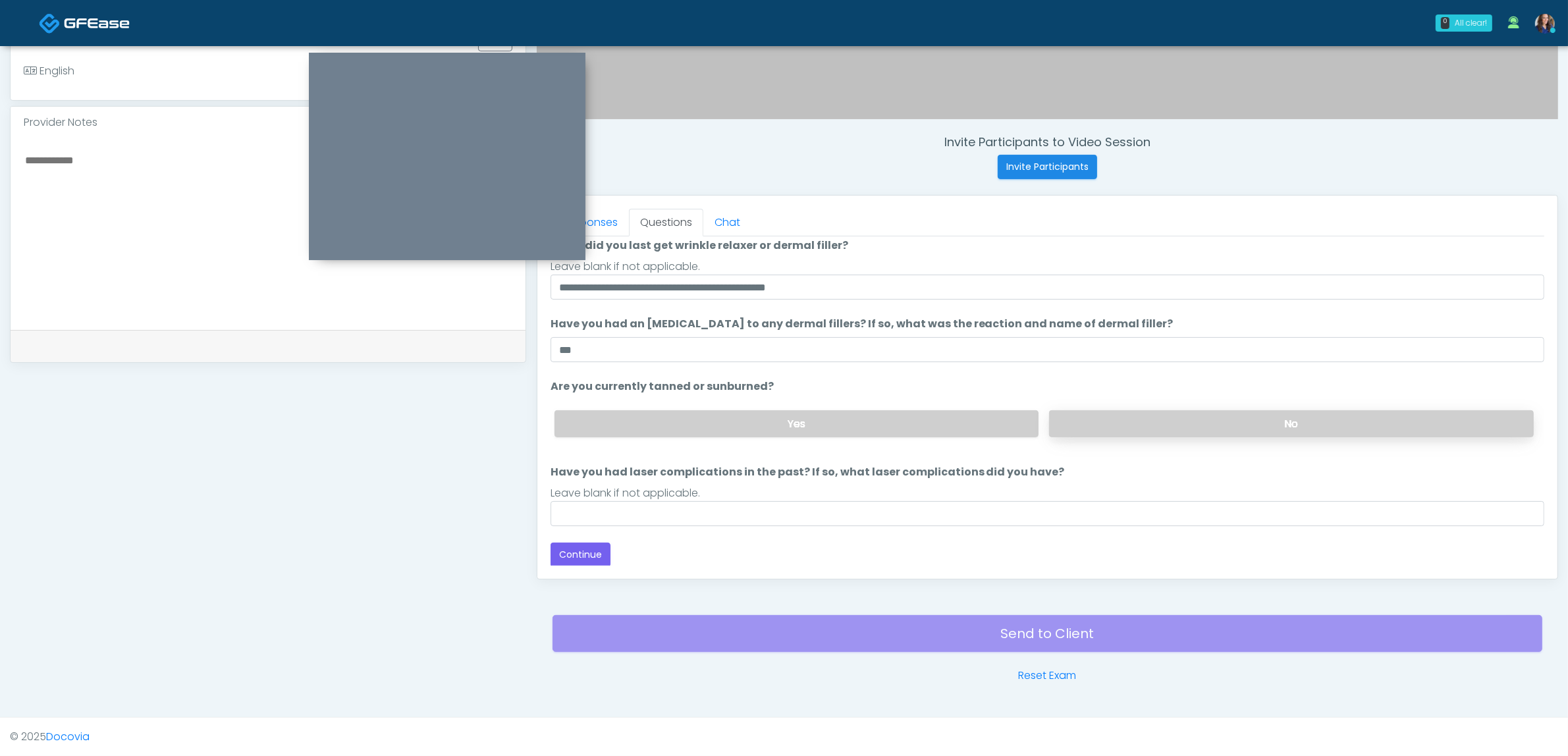
click at [1077, 427] on label "No" at bounding box center [1292, 424] width 485 height 27
click at [858, 511] on input "Have you had laser complications in the past? If so, what laser complications d…" at bounding box center [1047, 514] width 994 height 25
type input "**"
click at [591, 549] on button "Continue" at bounding box center [580, 555] width 60 height 24
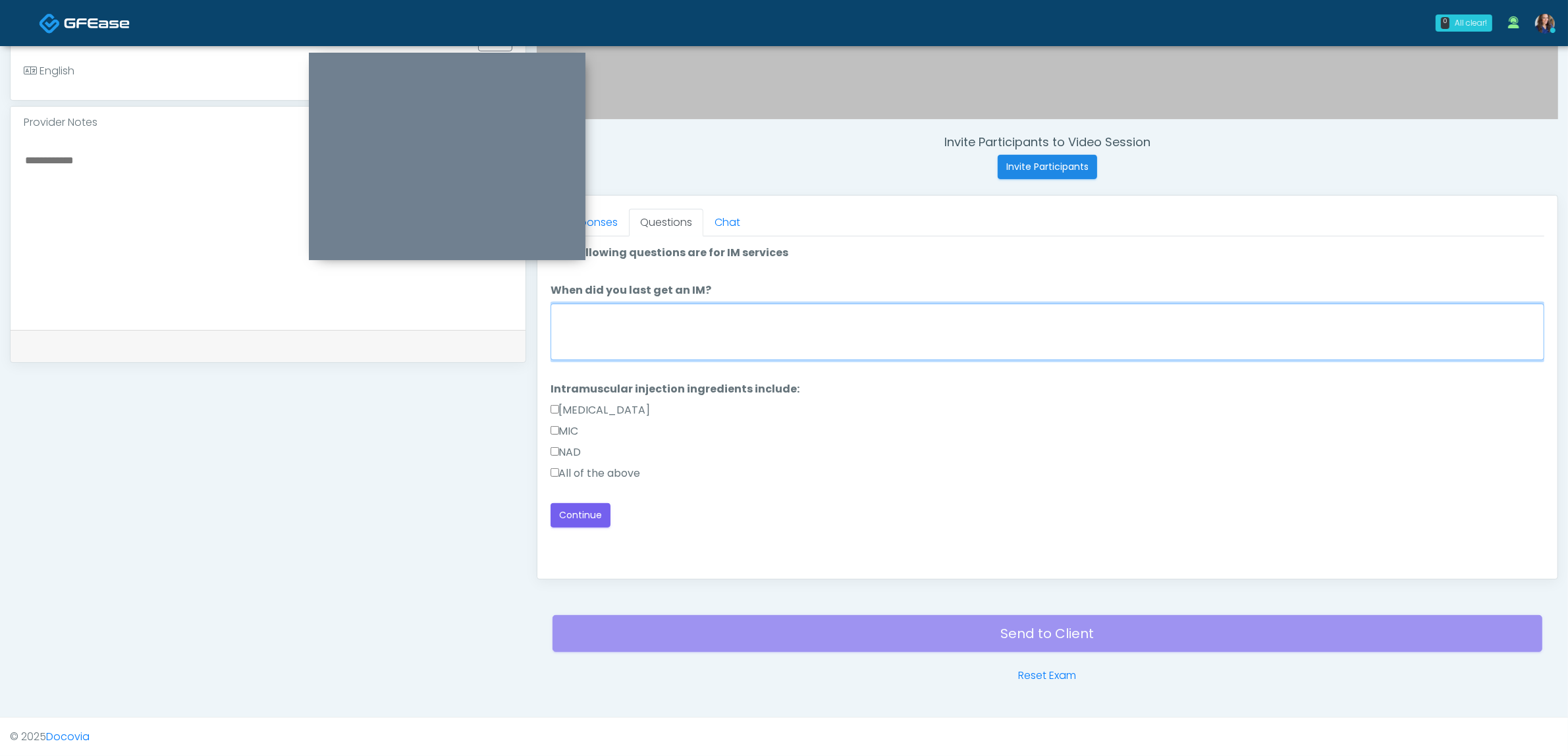
drag, startPoint x: 843, startPoint y: 329, endPoint x: 686, endPoint y: 375, distance: 163.6
click at [836, 331] on textarea "When did you last get an IM?" at bounding box center [1047, 332] width 994 height 57
drag, startPoint x: 578, startPoint y: 466, endPoint x: 656, endPoint y: 492, distance: 82.2
click at [579, 466] on label "All of the above" at bounding box center [595, 473] width 90 height 16
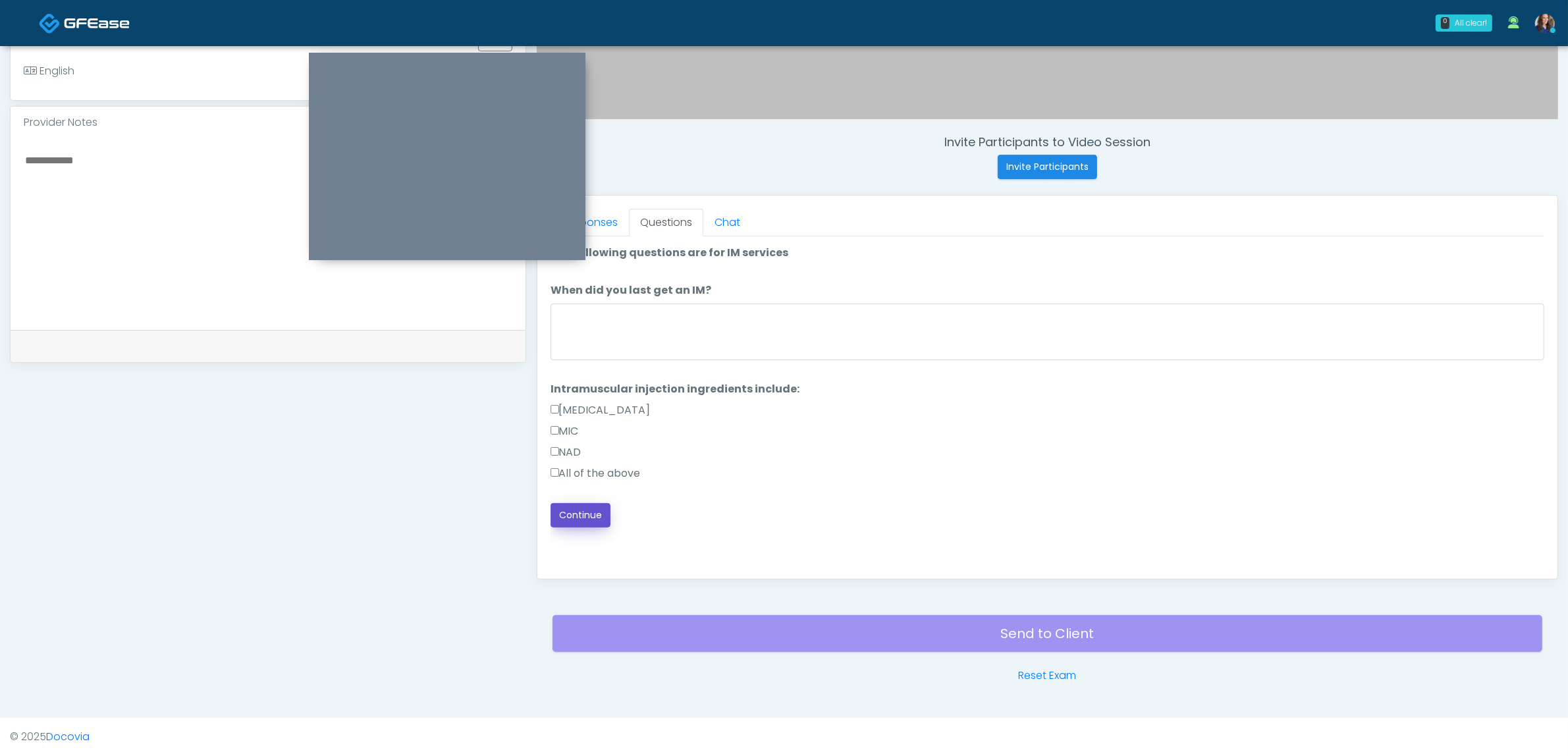
click at [587, 510] on button "Continue" at bounding box center [580, 515] width 60 height 24
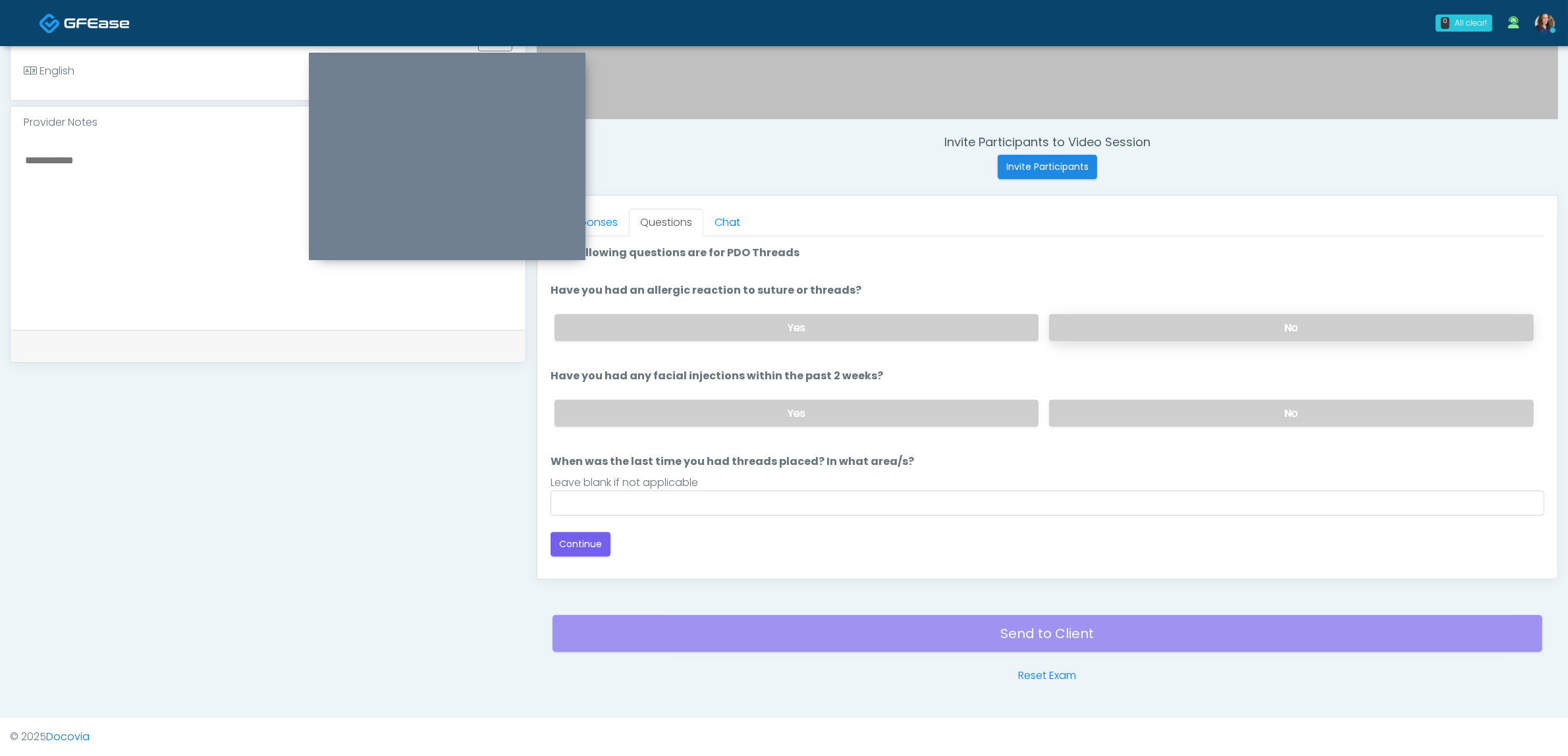
click at [1109, 319] on label "No" at bounding box center [1292, 327] width 485 height 27
click at [1116, 422] on label "No" at bounding box center [1292, 413] width 485 height 27
drag, startPoint x: 752, startPoint y: 485, endPoint x: 728, endPoint y: 497, distance: 26.8
click at [735, 494] on li "When was the last time you had threads placed? In what area/s? When was the las…" at bounding box center [1047, 485] width 994 height 62
drag, startPoint x: 614, startPoint y: 500, endPoint x: 627, endPoint y: 508, distance: 15.3
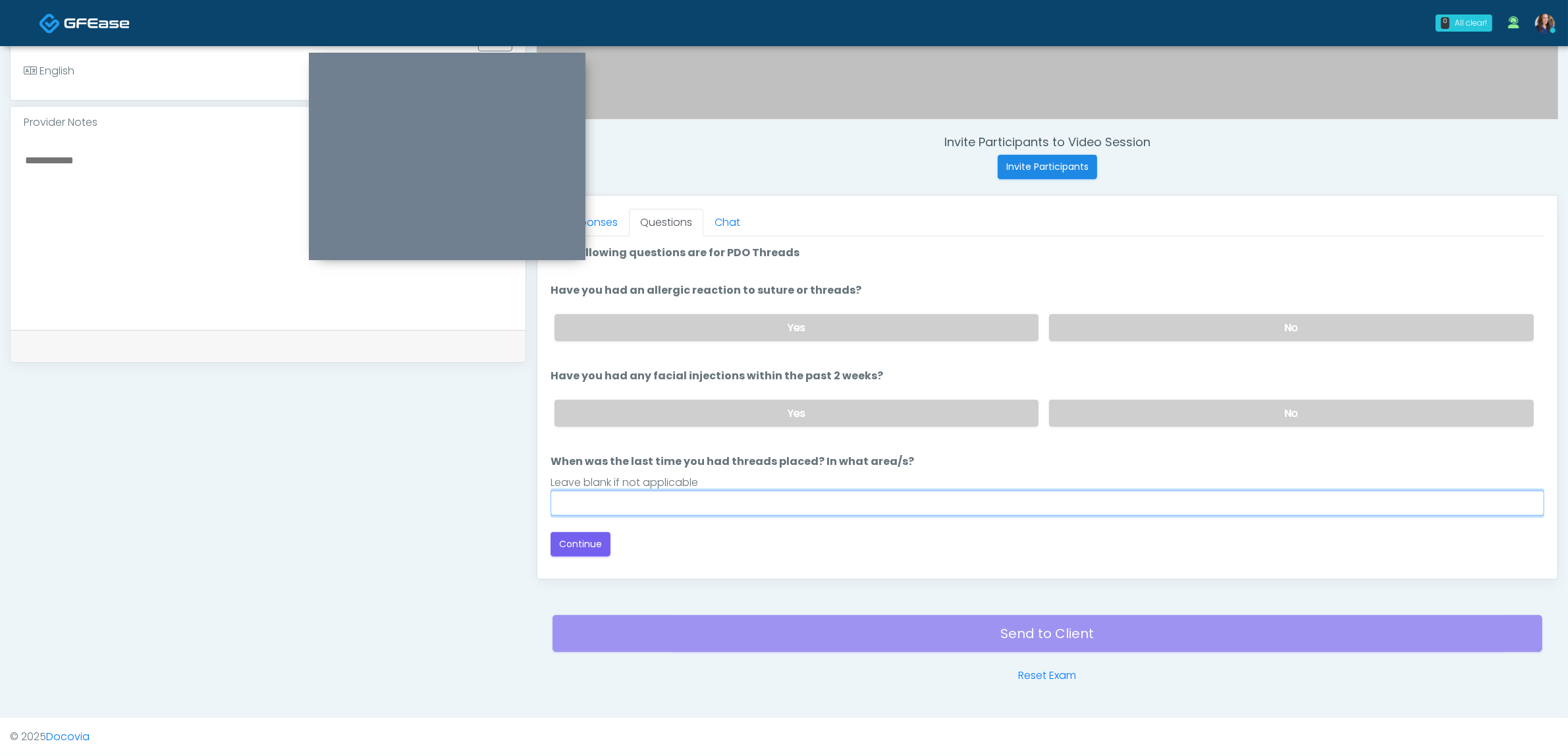
click at [627, 508] on input "When was the last time you had threads placed? In what area/s?" at bounding box center [1047, 503] width 994 height 25
type input "**"
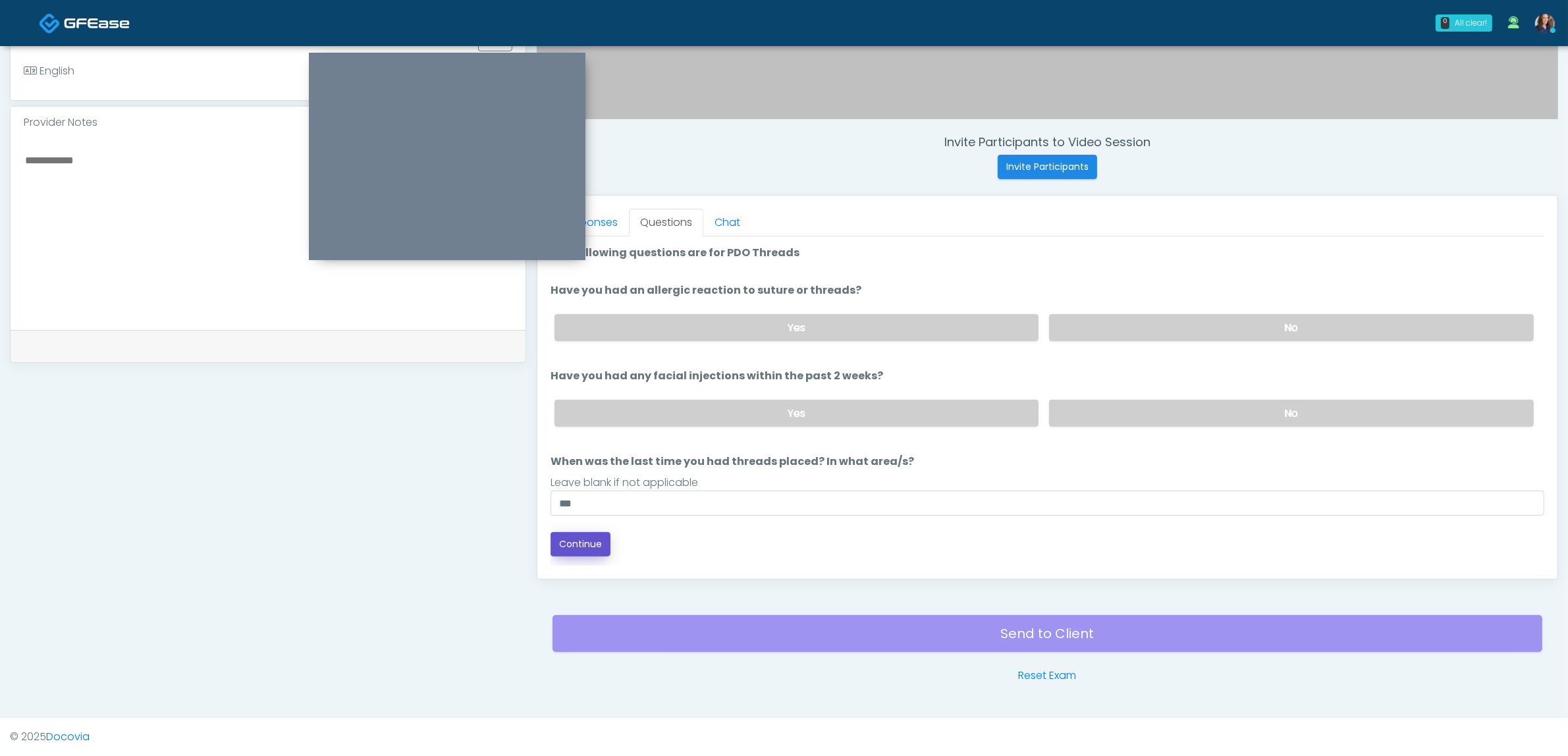
click at [567, 540] on button "Continue" at bounding box center [580, 544] width 60 height 24
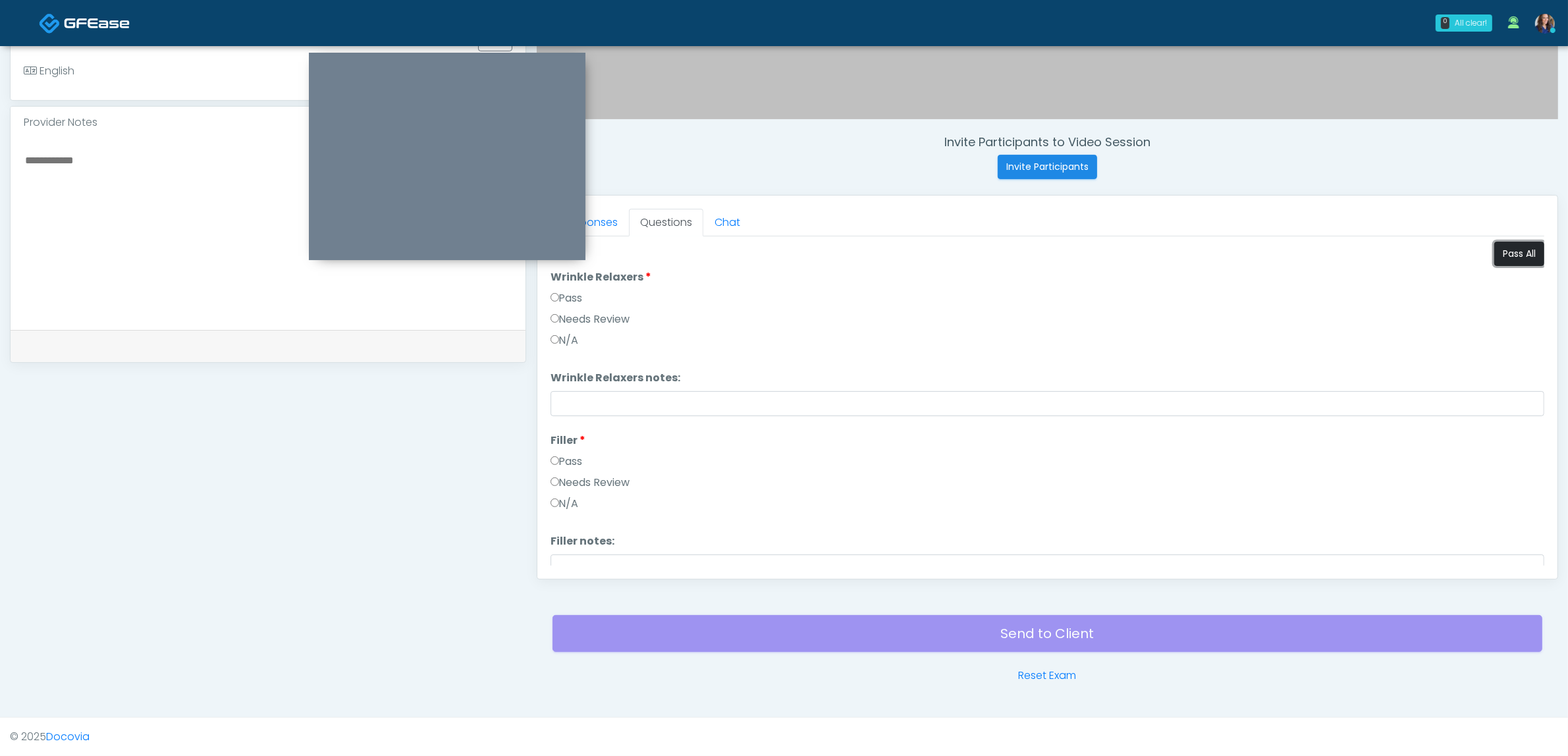
click at [1494, 250] on button "Pass All" at bounding box center [1519, 254] width 50 height 24
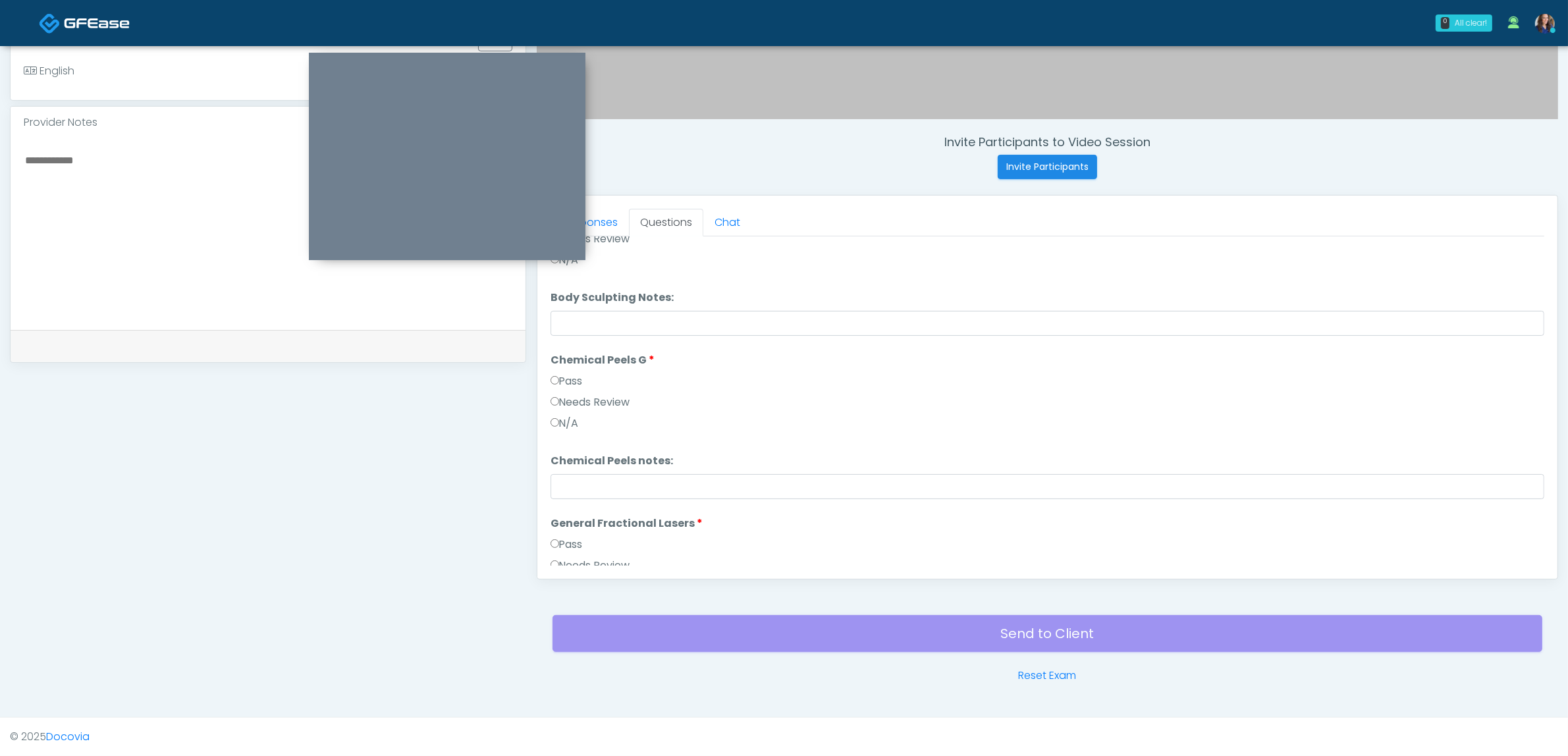
scroll to position [1361, 0]
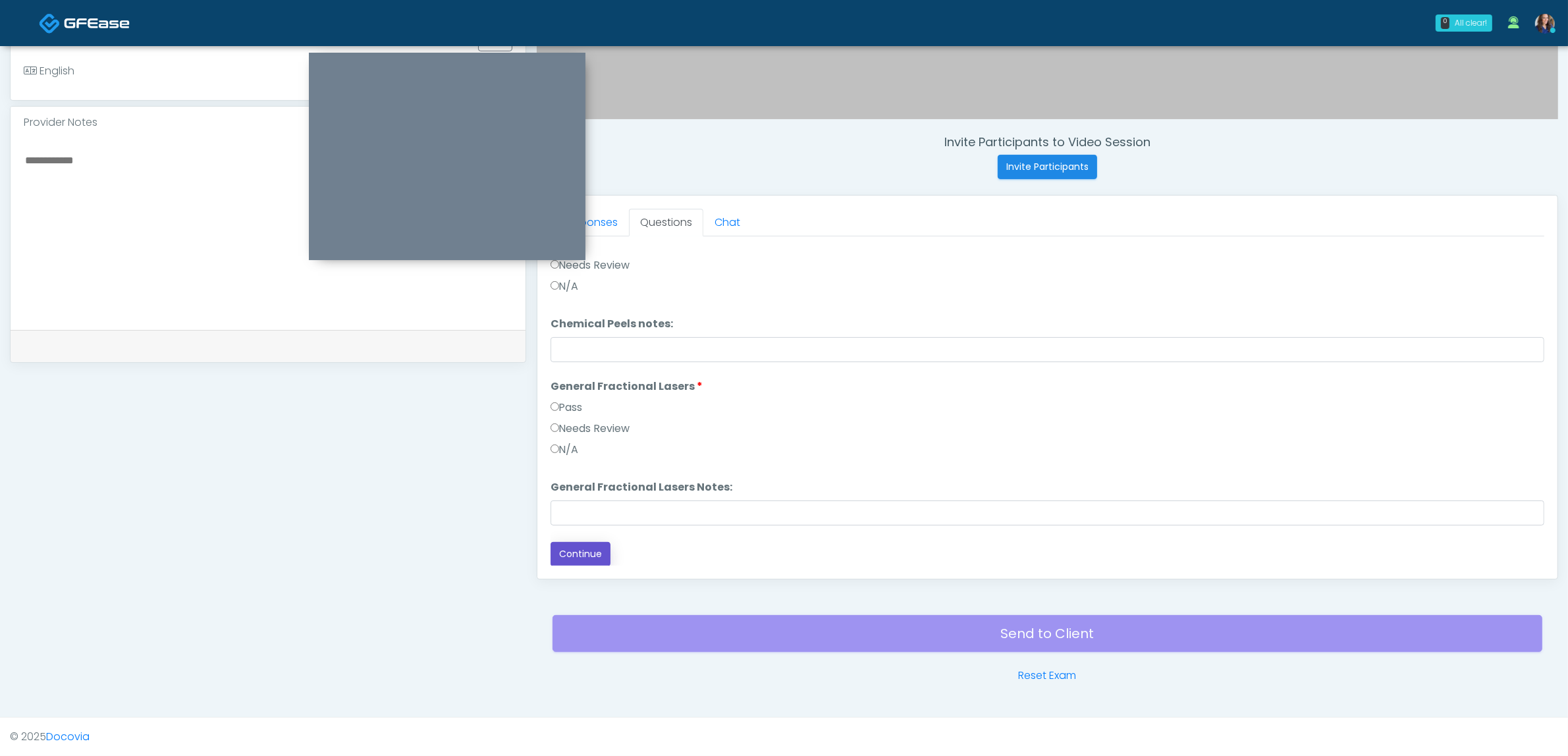
click at [587, 547] on button "Continue" at bounding box center [580, 554] width 60 height 24
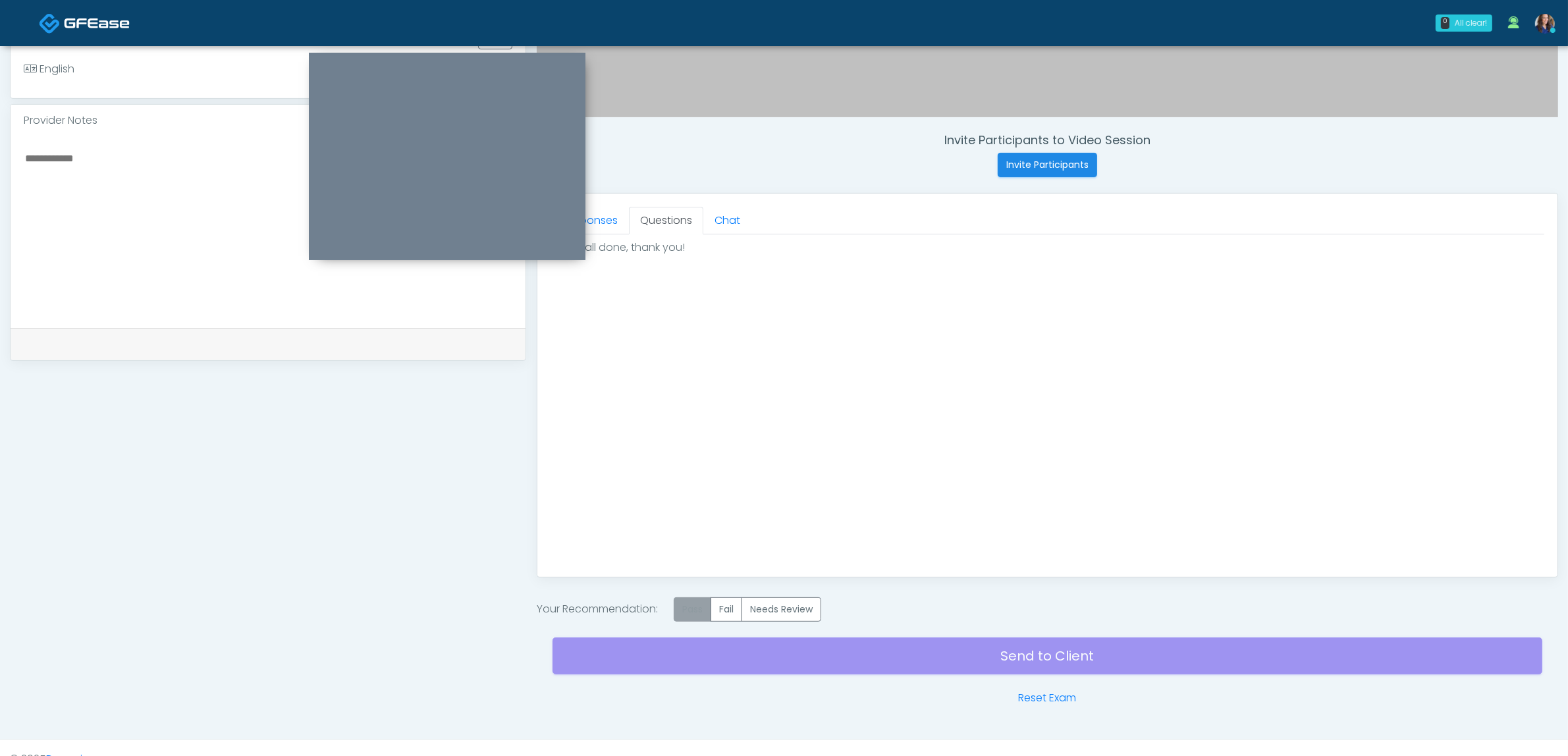
click at [702, 612] on label "Pass" at bounding box center [692, 610] width 38 height 24
drag, startPoint x: 959, startPoint y: 662, endPoint x: 976, endPoint y: 623, distance: 42.5
click at [958, 662] on div "Send to Client Reset Exam" at bounding box center [1047, 664] width 990 height 84
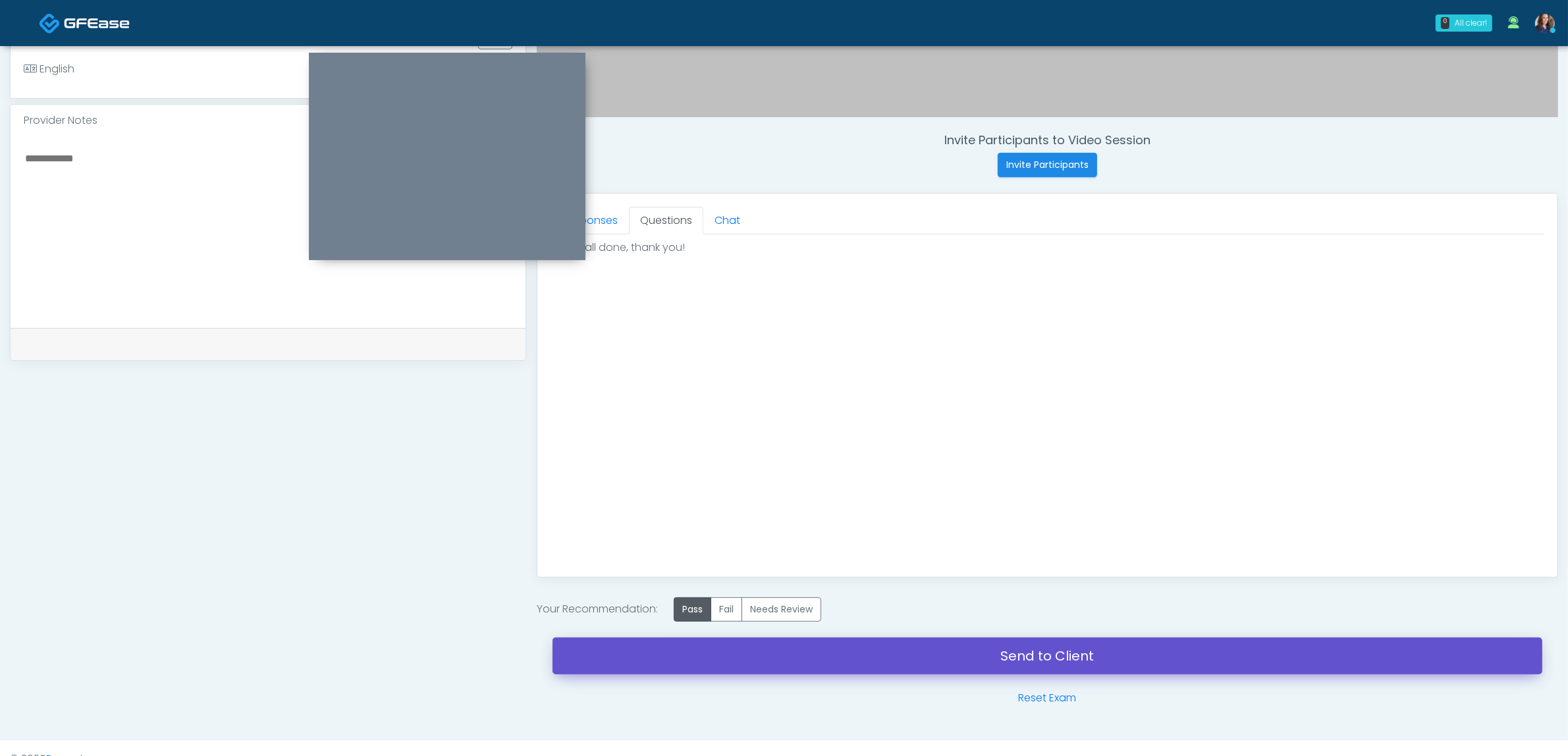
click at [1009, 668] on link "Send to Client" at bounding box center [1047, 656] width 990 height 37
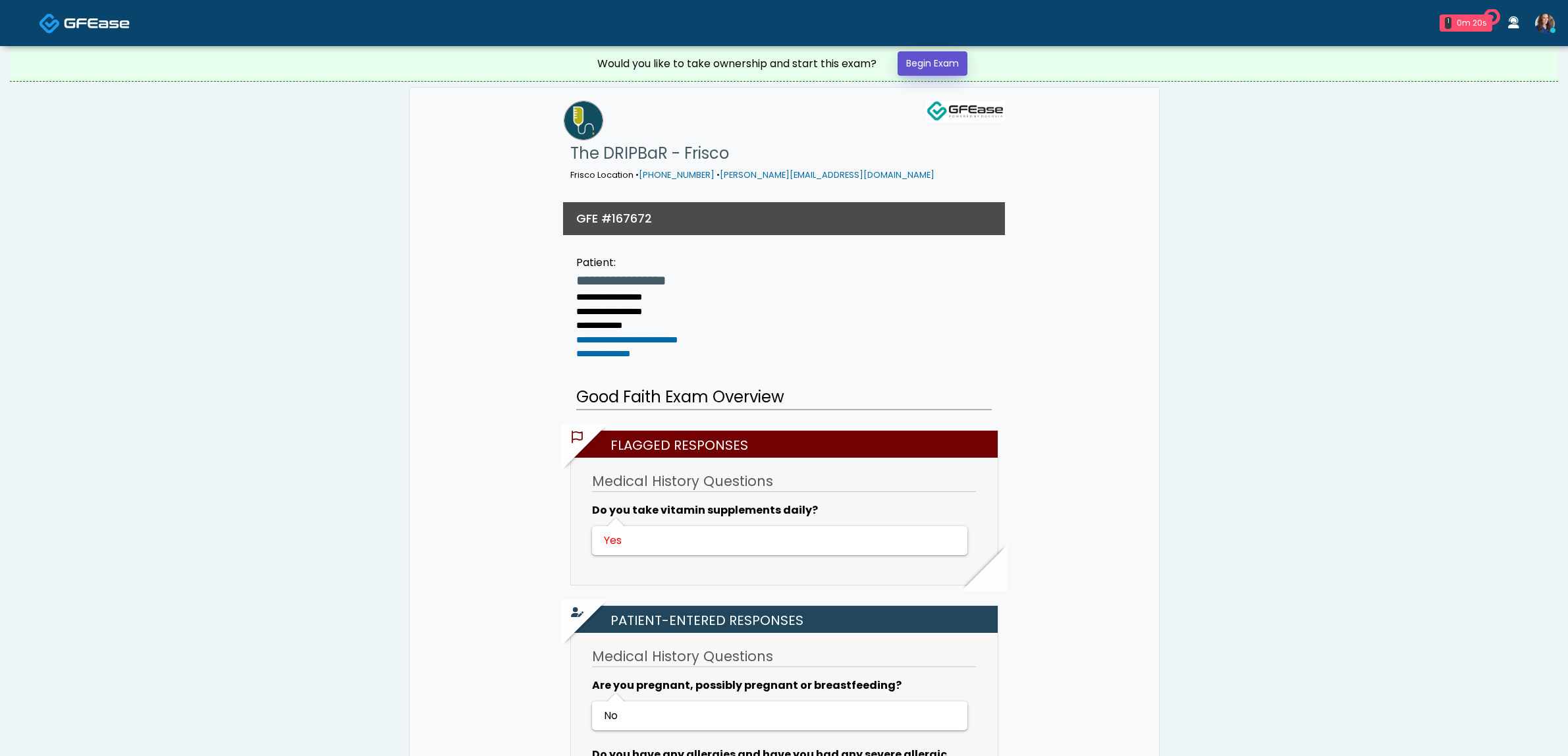
click at [923, 66] on link "Begin Exam" at bounding box center [933, 64] width 70 height 24
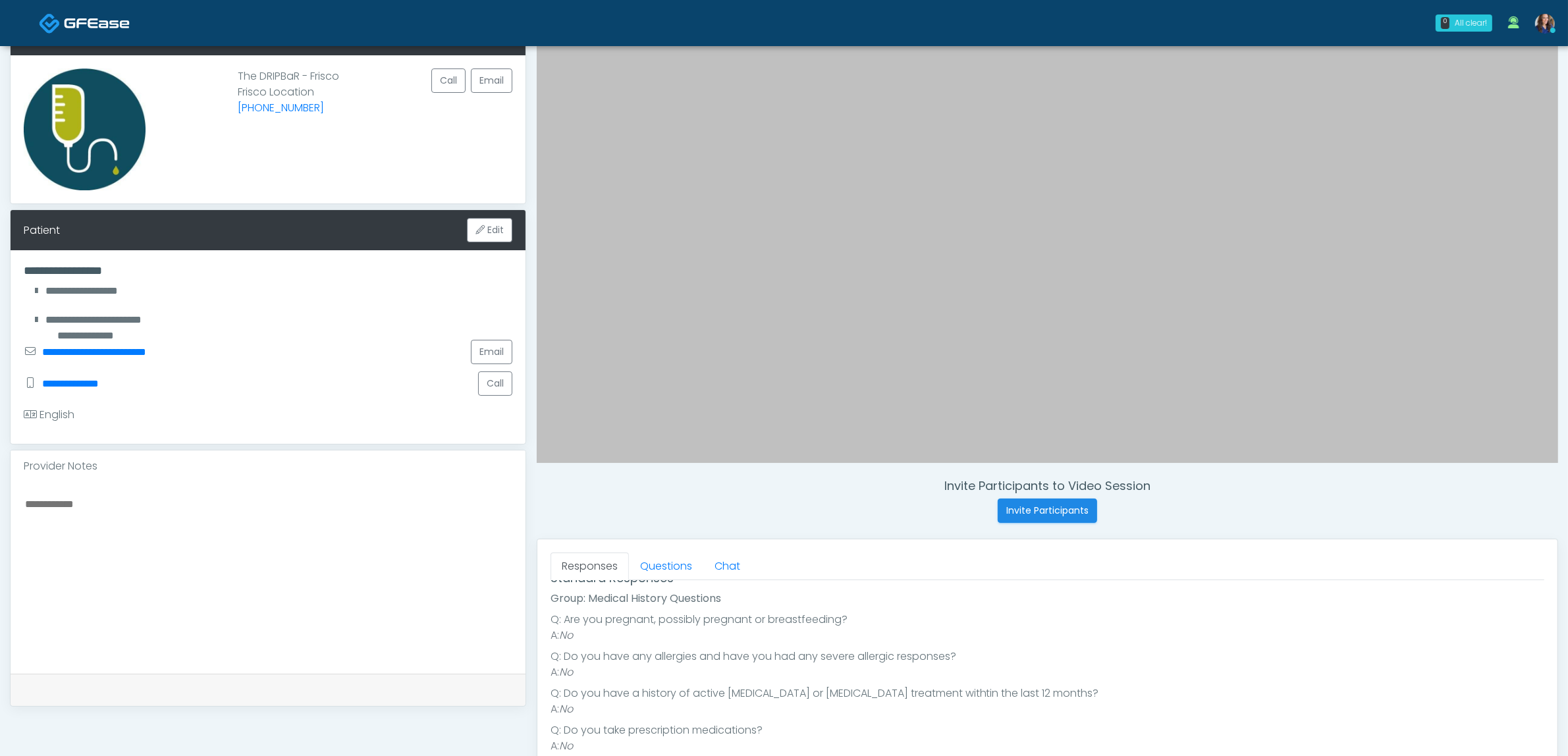
scroll to position [153, 0]
click at [666, 567] on link "Questions" at bounding box center [666, 567] width 74 height 28
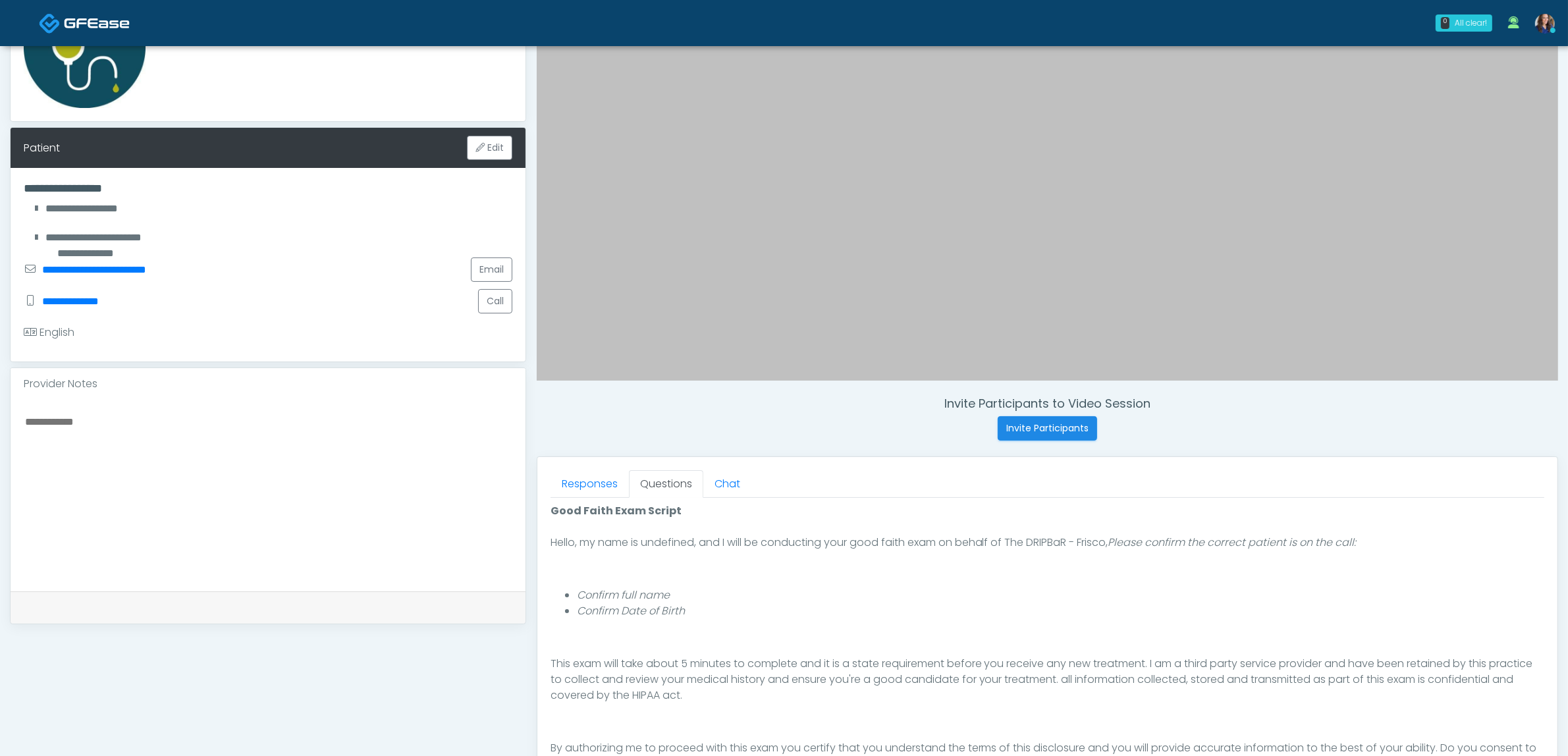
scroll to position [329, 0]
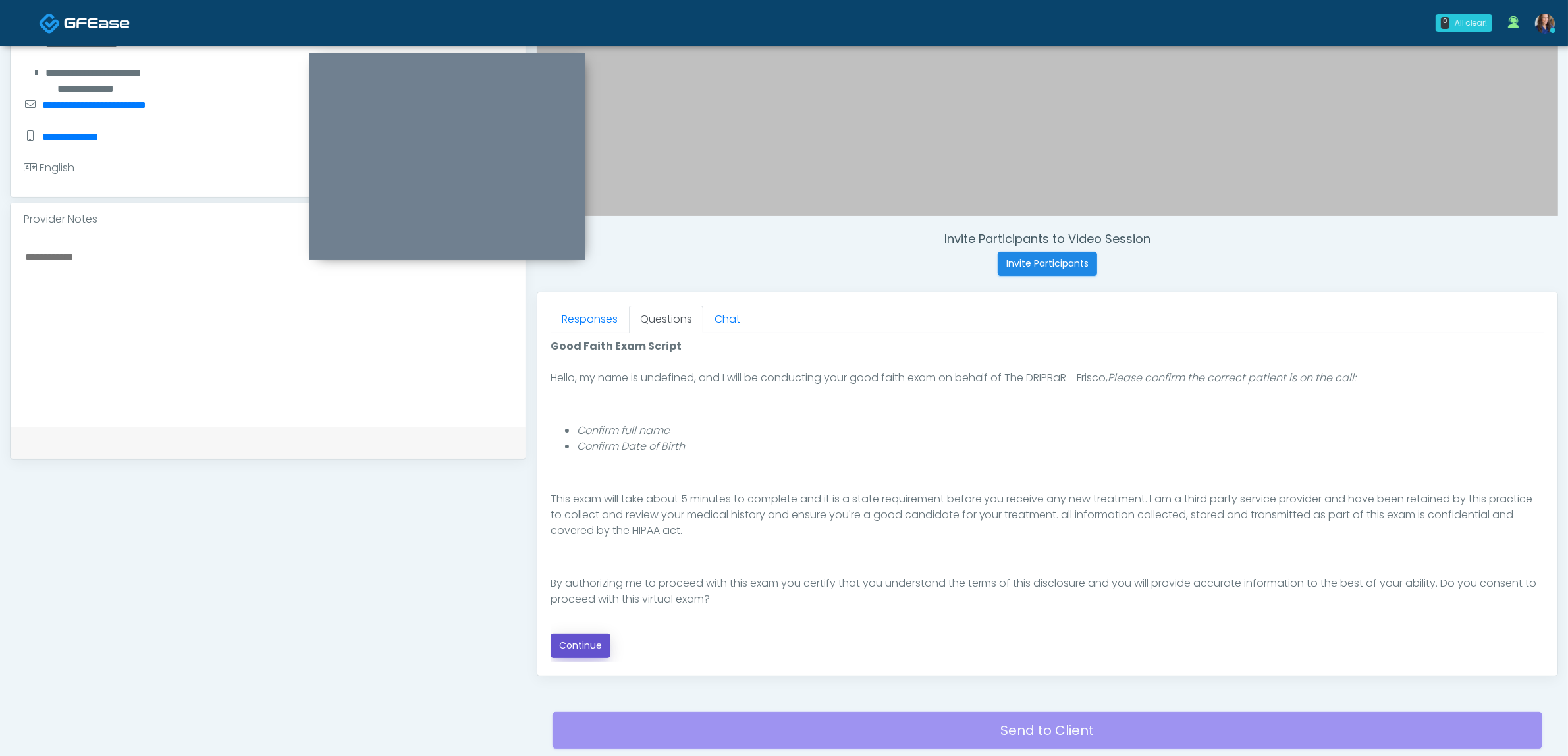
click at [575, 642] on button "Continue" at bounding box center [580, 646] width 60 height 24
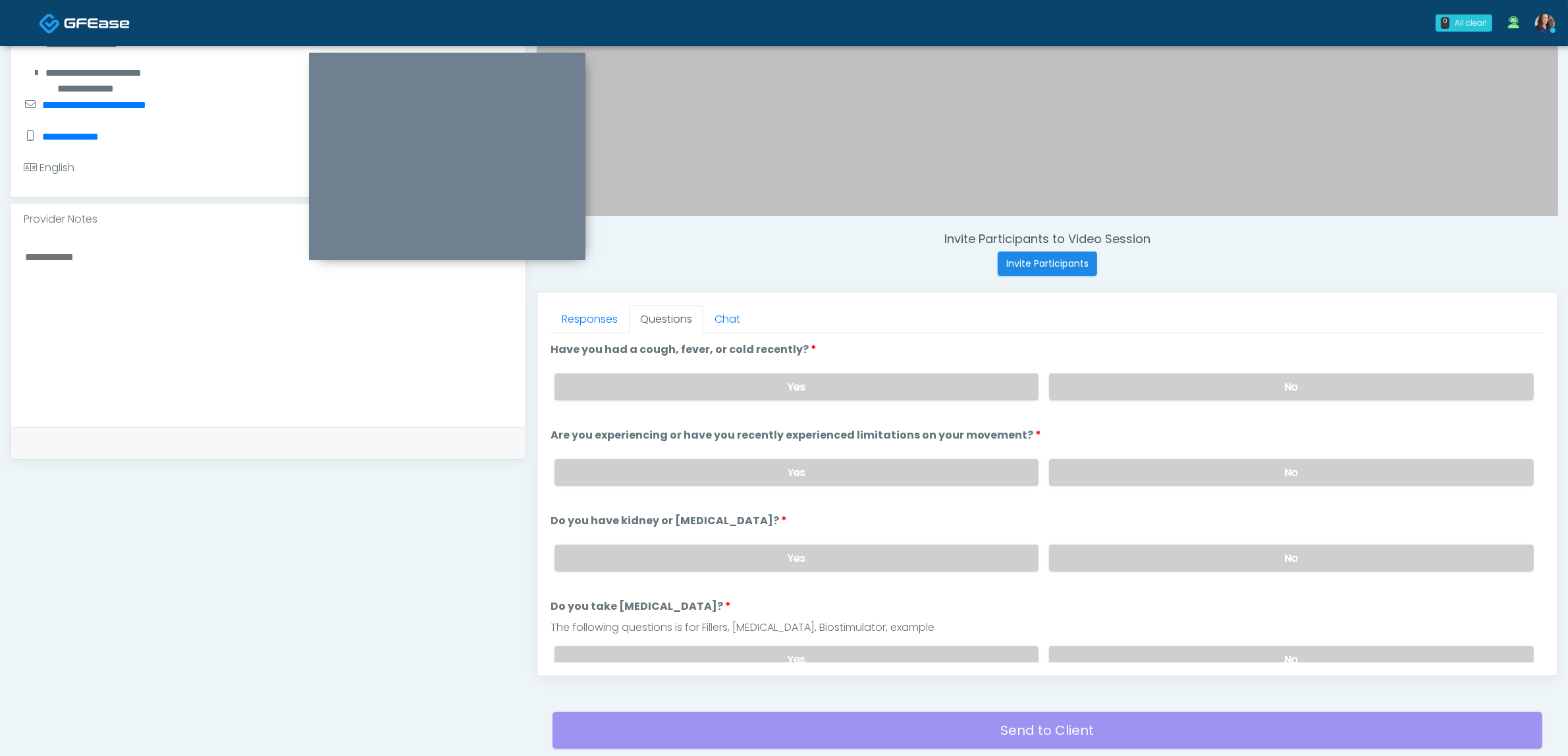
scroll to position [428, 0]
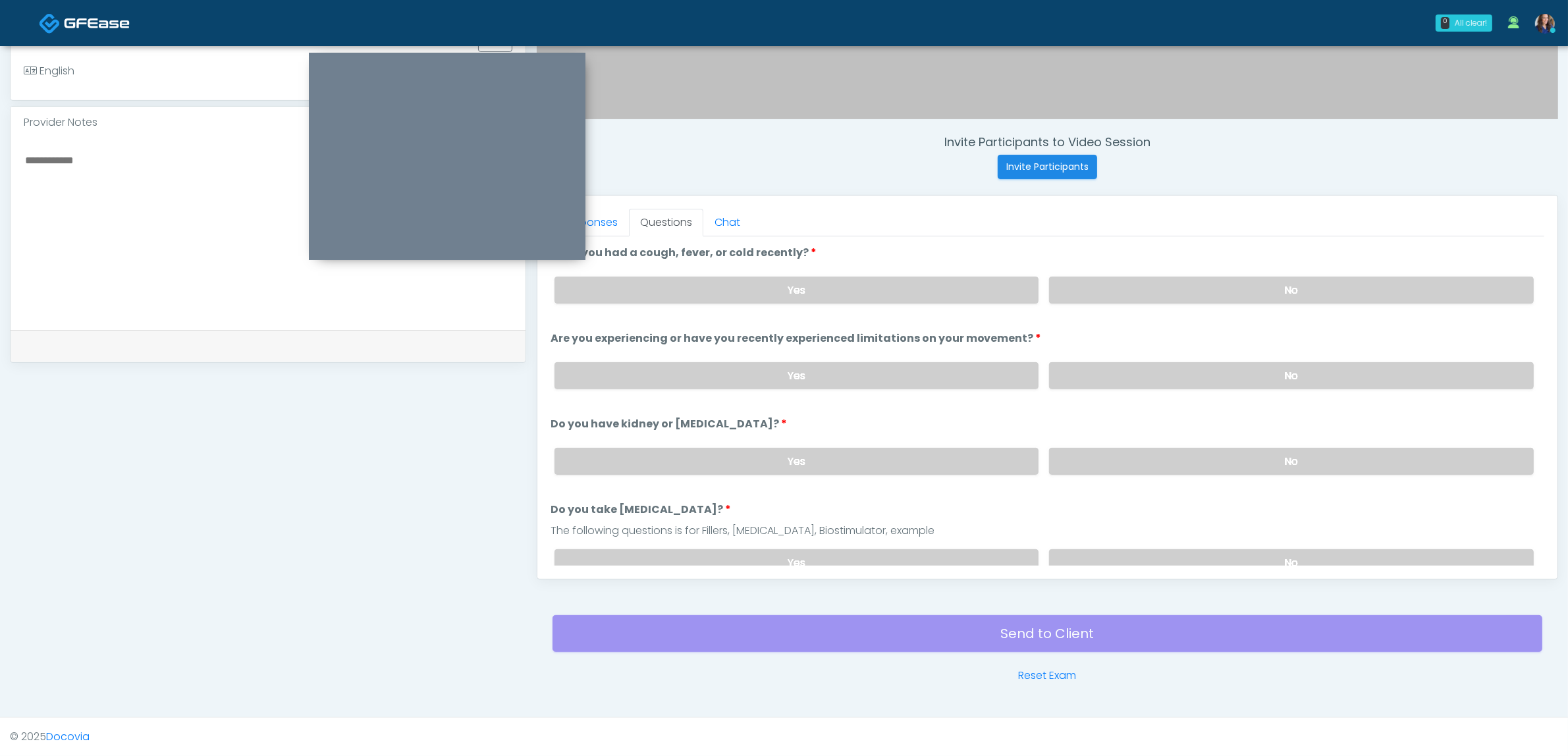
click at [1104, 281] on label "No" at bounding box center [1292, 290] width 485 height 27
click at [1096, 371] on label "No" at bounding box center [1292, 375] width 485 height 27
drag, startPoint x: 1098, startPoint y: 450, endPoint x: 1097, endPoint y: 478, distance: 28.0
click at [1100, 450] on label "No" at bounding box center [1292, 461] width 485 height 27
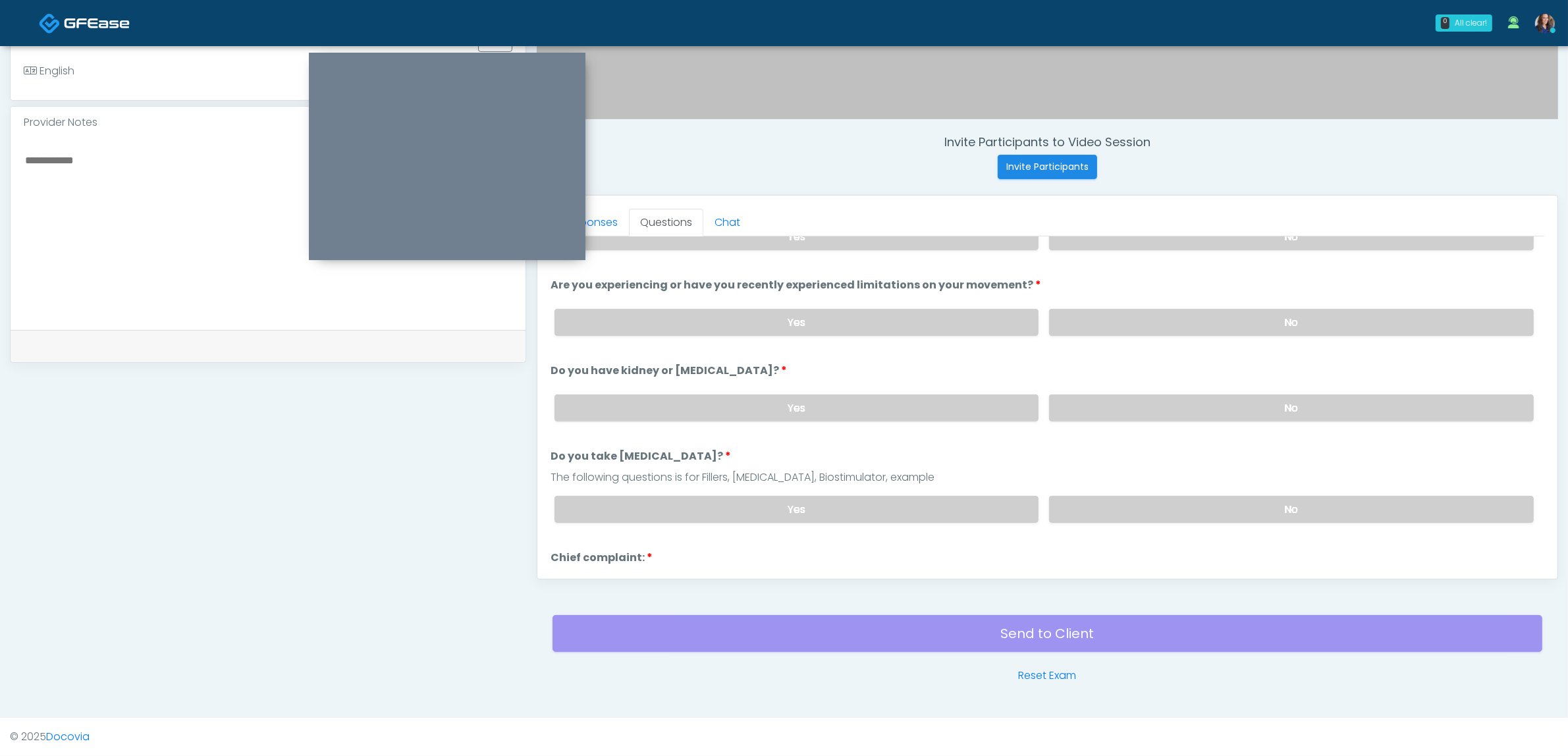
scroll to position [82, 0]
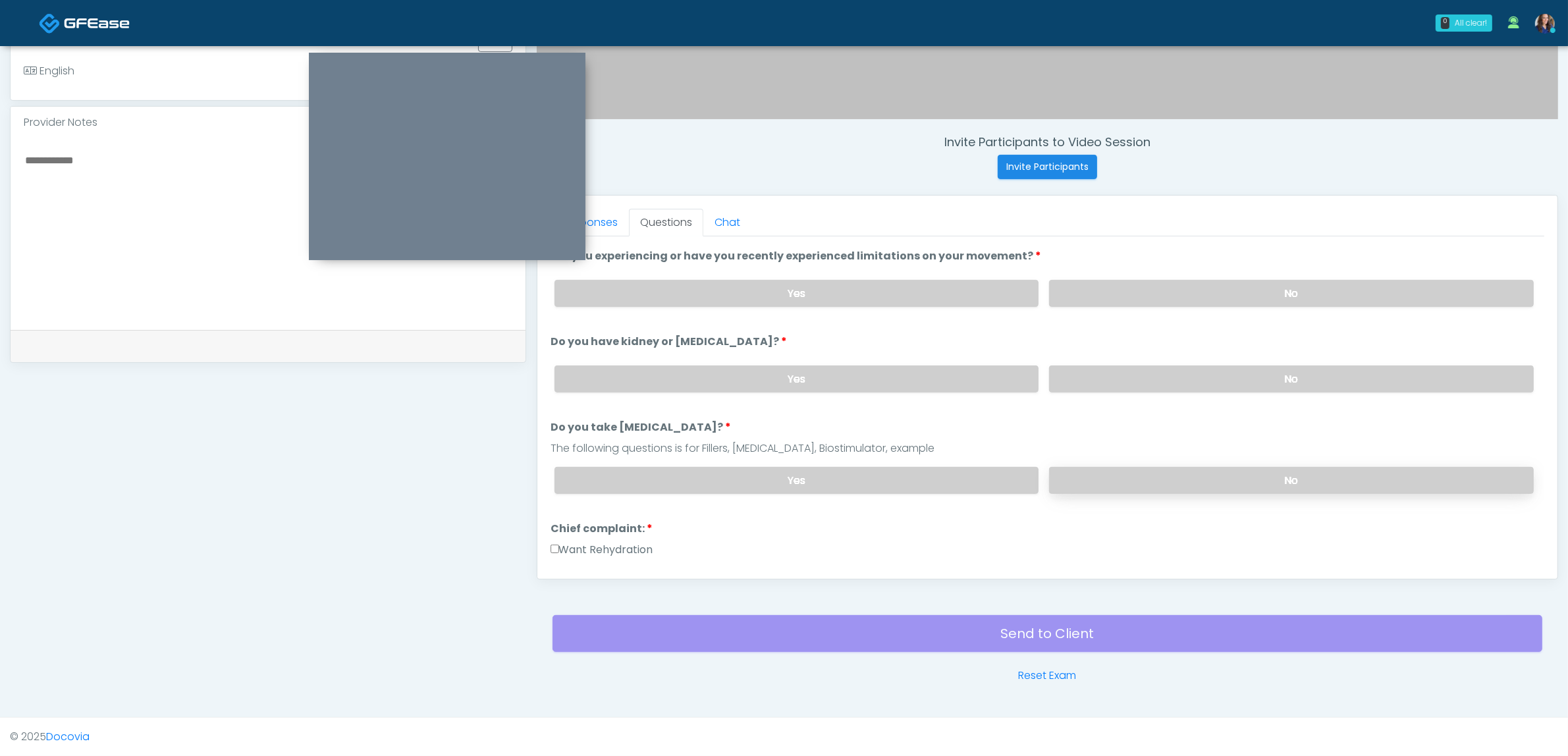
click at [1156, 467] on label "No" at bounding box center [1292, 480] width 485 height 27
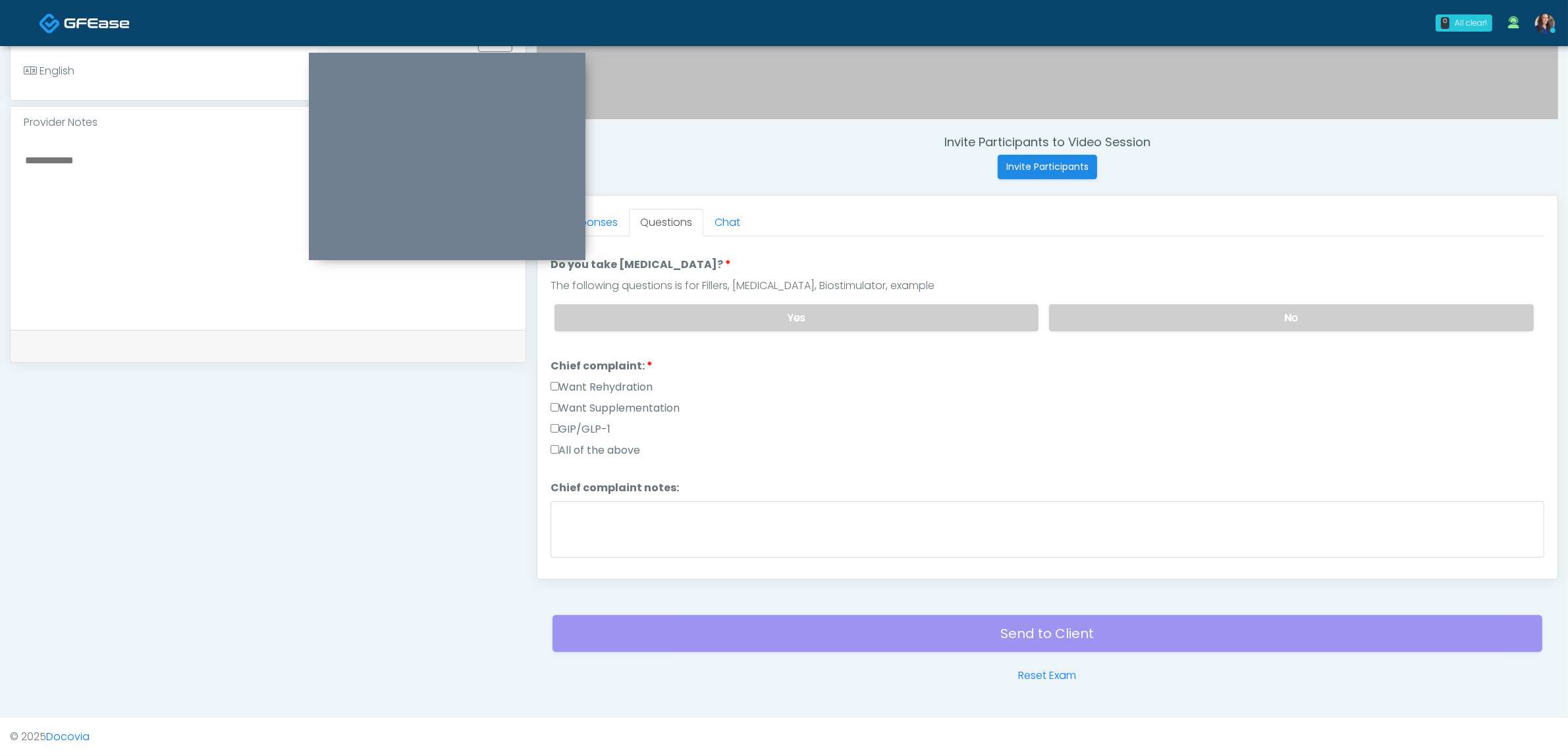
scroll to position [247, 0]
click at [609, 398] on label "Want Supplementation" at bounding box center [615, 406] width 130 height 16
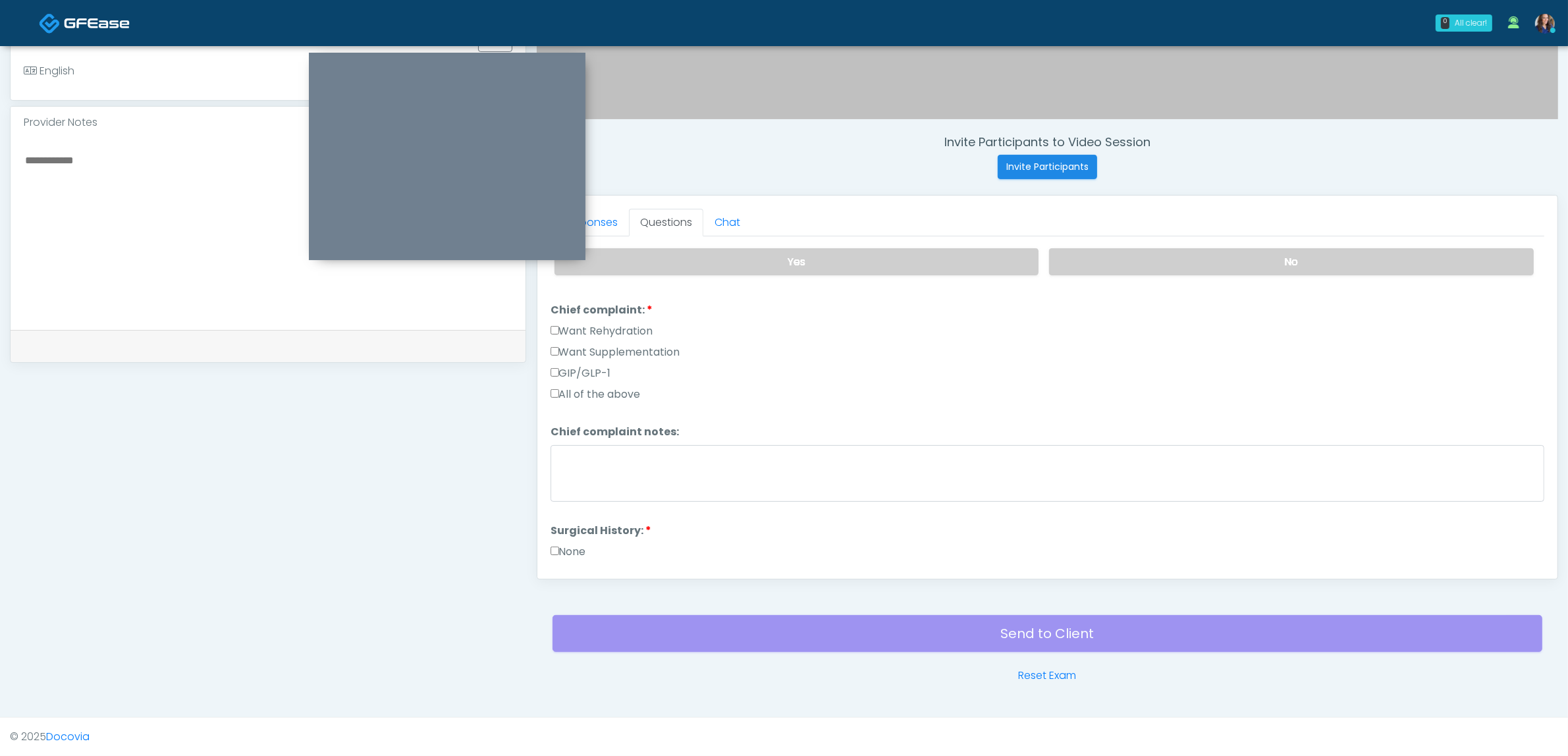
scroll to position [329, 0]
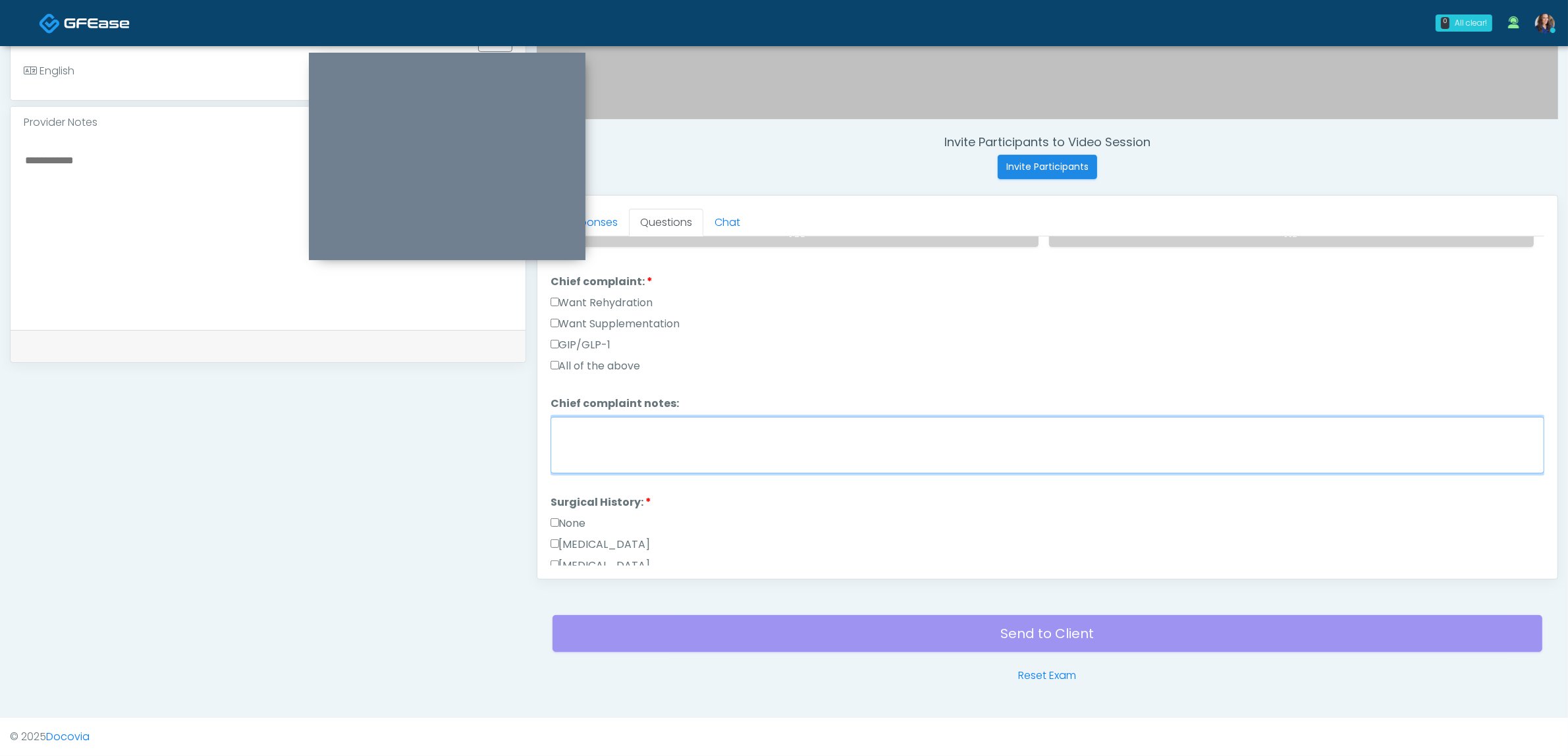
click at [662, 429] on textarea "Chief complaint notes:" at bounding box center [1047, 444] width 994 height 57
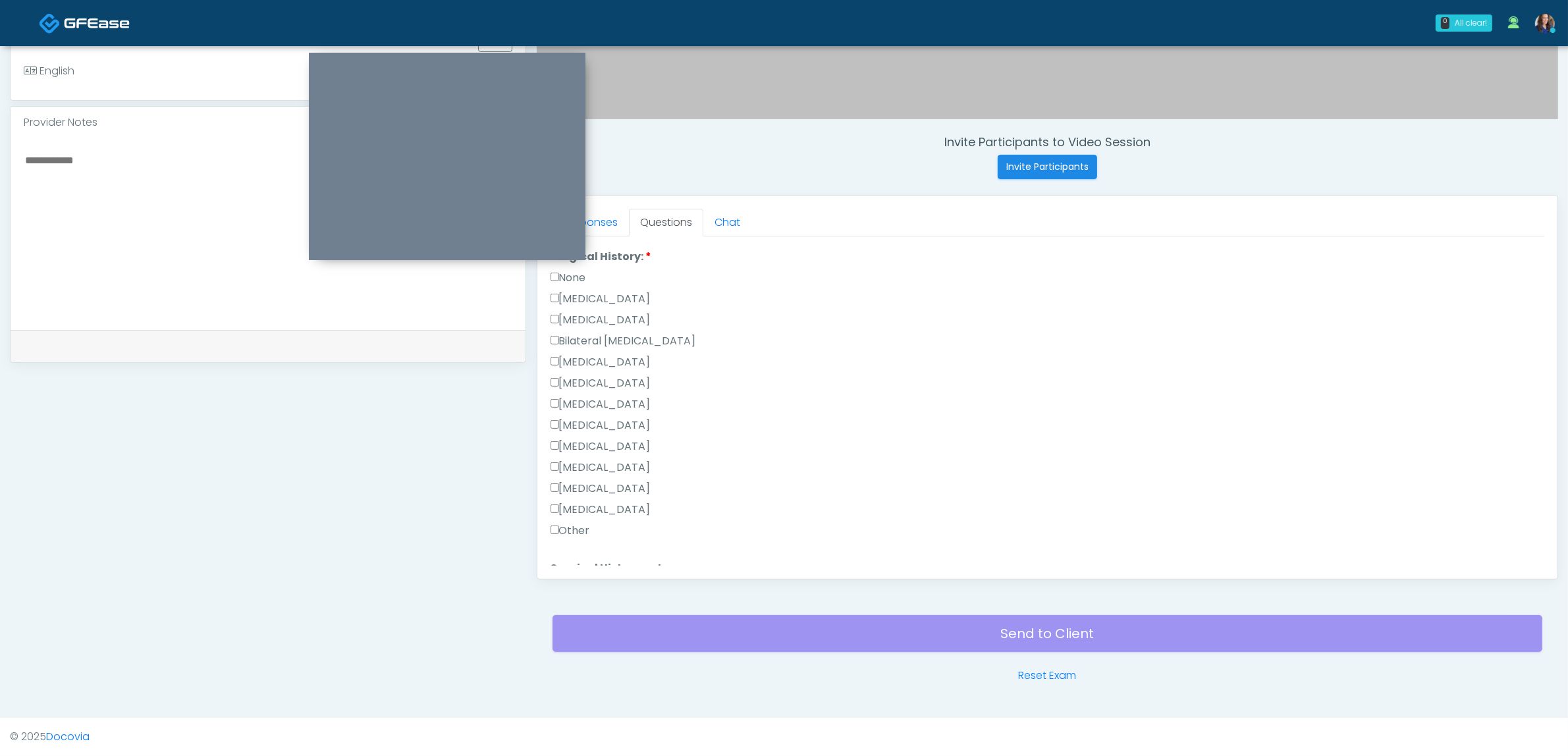
scroll to position [577, 0]
type textarea "***"
click at [573, 273] on label "None" at bounding box center [568, 276] width 36 height 16
click at [590, 547] on button "Continue" at bounding box center [580, 559] width 60 height 24
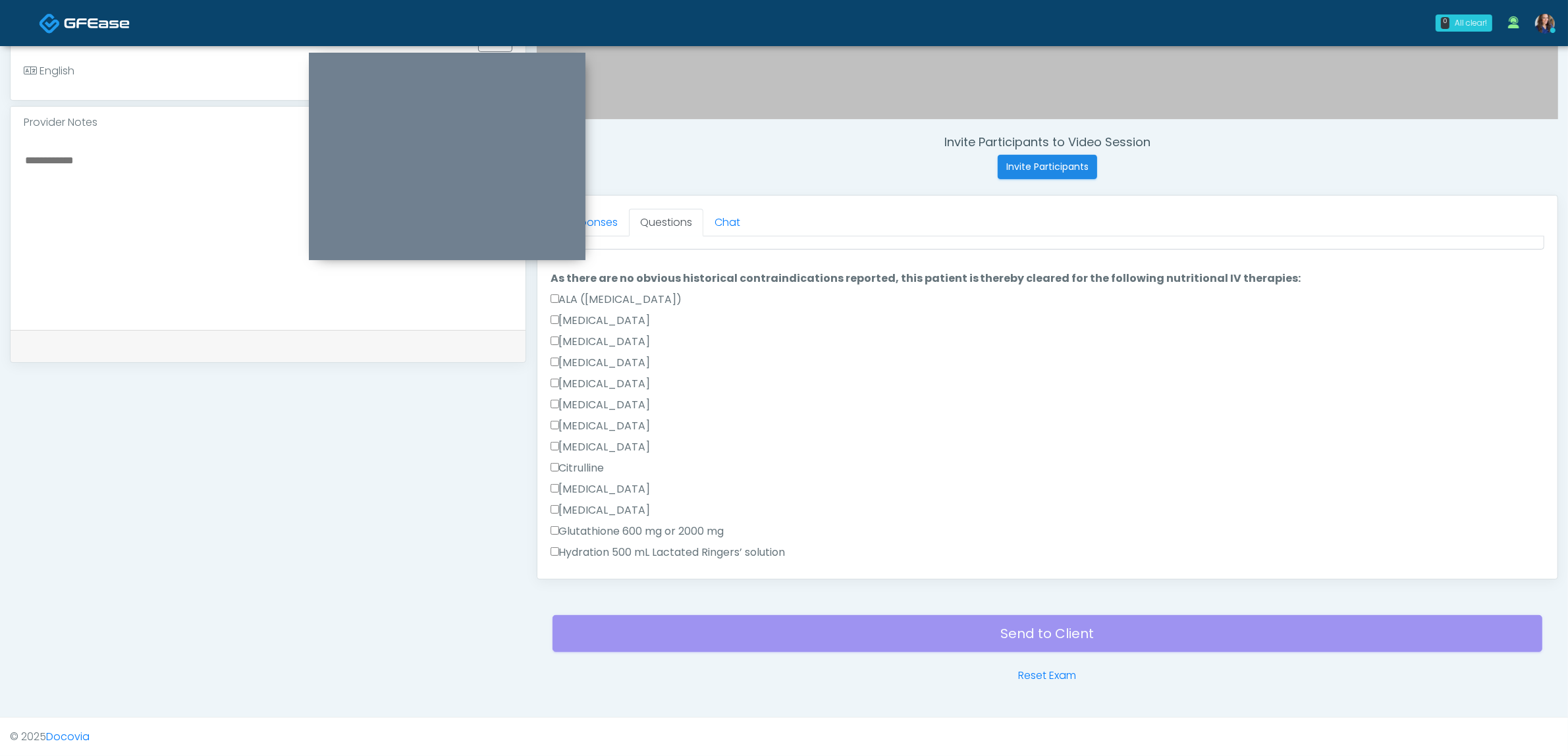
scroll to position [0, 0]
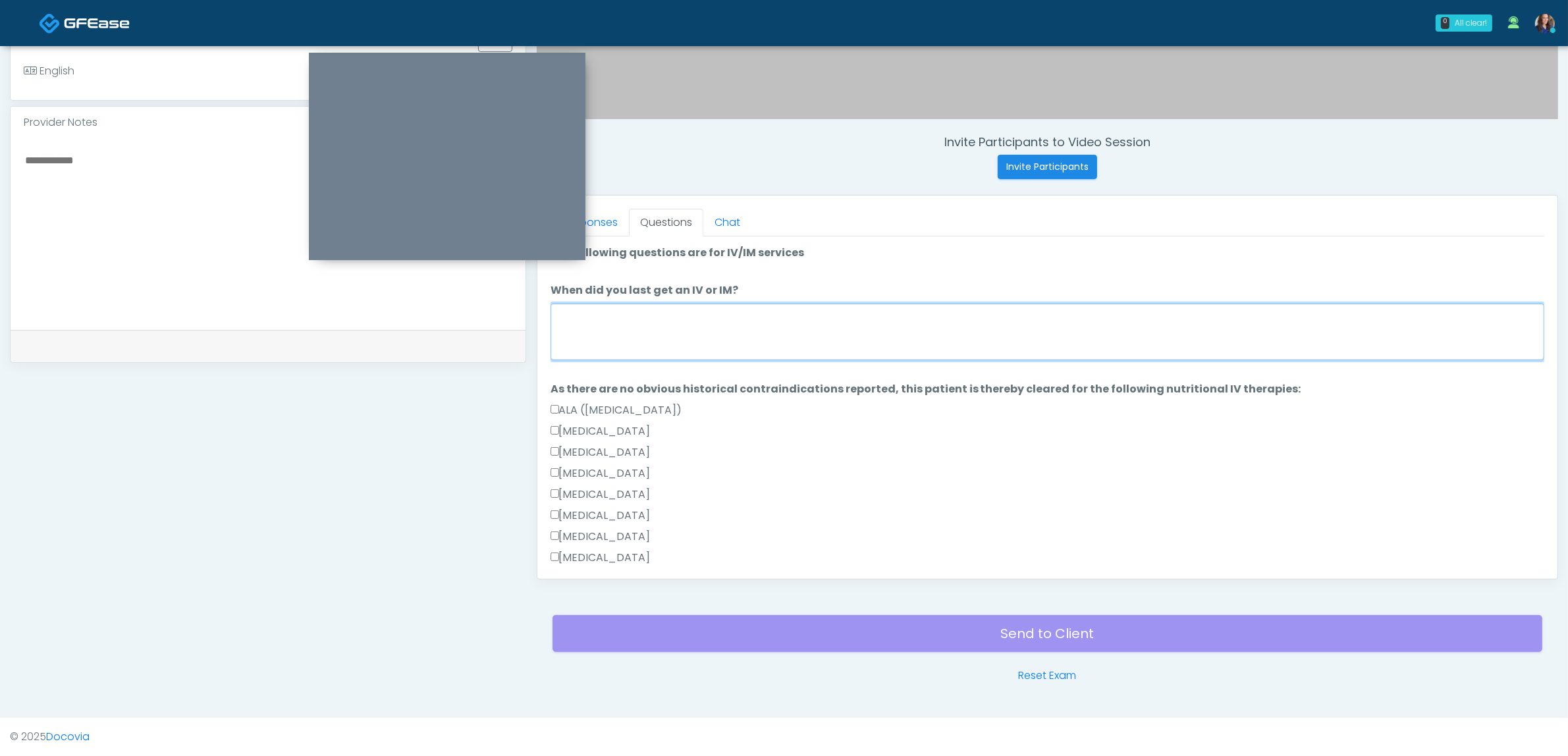
drag, startPoint x: 700, startPoint y: 319, endPoint x: 715, endPoint y: 324, distance: 15.8
click at [702, 319] on textarea "When did you last get an IV or IM?" at bounding box center [1047, 332] width 994 height 57
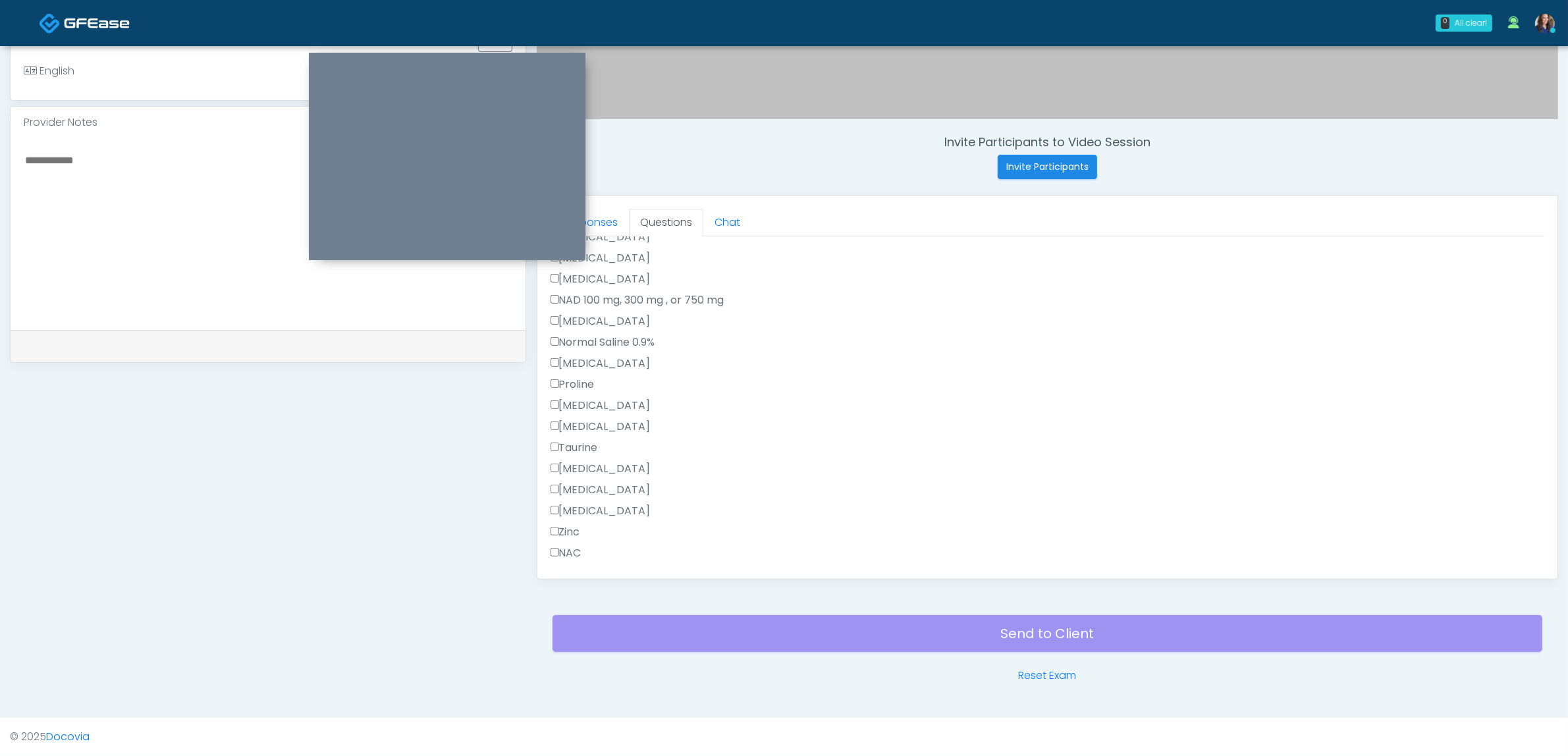
scroll to position [577, 0]
type textarea "******"
drag, startPoint x: 599, startPoint y: 543, endPoint x: 690, endPoint y: 522, distance: 93.4
click at [598, 543] on label "All of the above" at bounding box center [595, 550] width 90 height 16
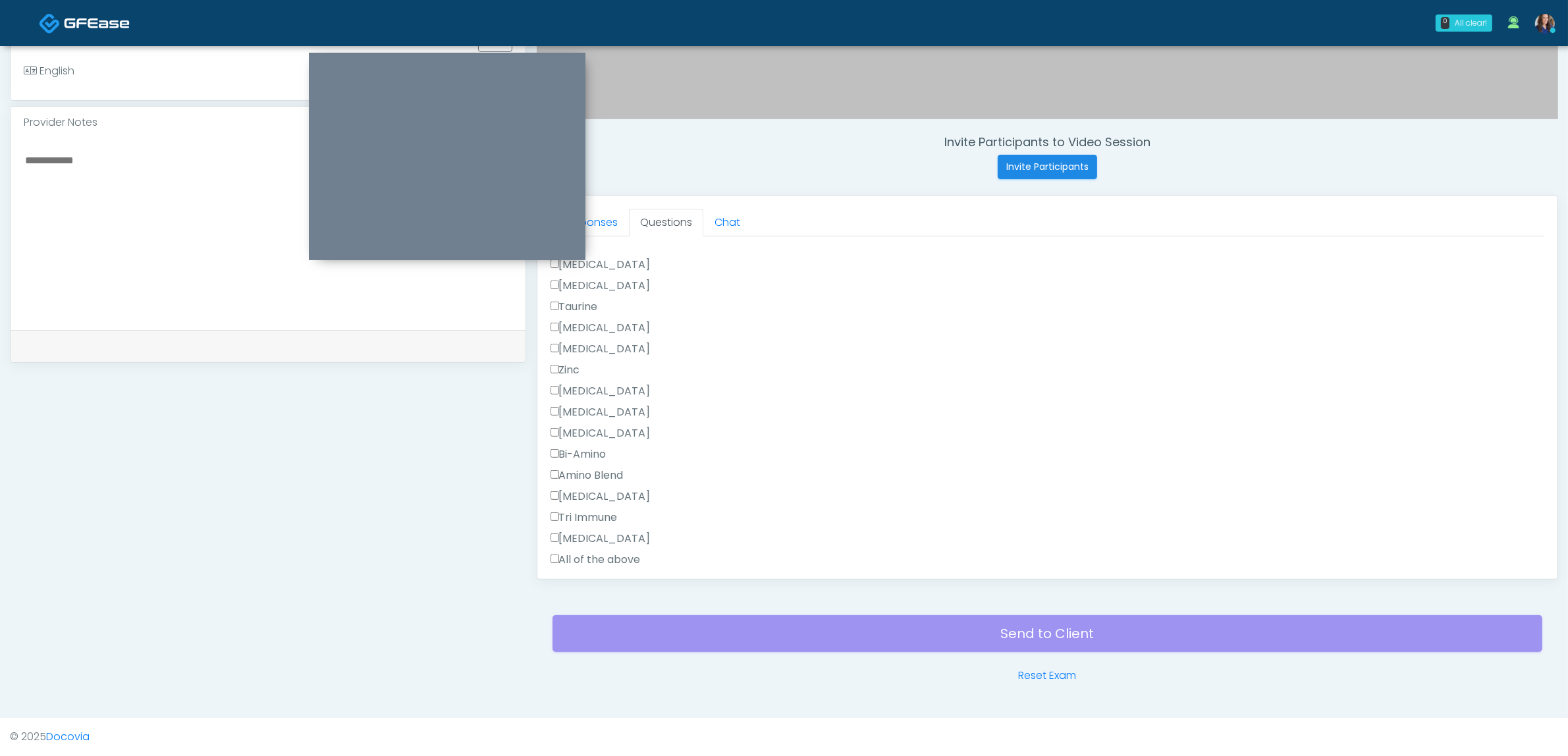
drag, startPoint x: 611, startPoint y: 556, endPoint x: 618, endPoint y: 555, distance: 7.1
click at [610, 556] on label "All of the above" at bounding box center [595, 560] width 90 height 16
click at [577, 549] on button "Continue" at bounding box center [580, 555] width 60 height 24
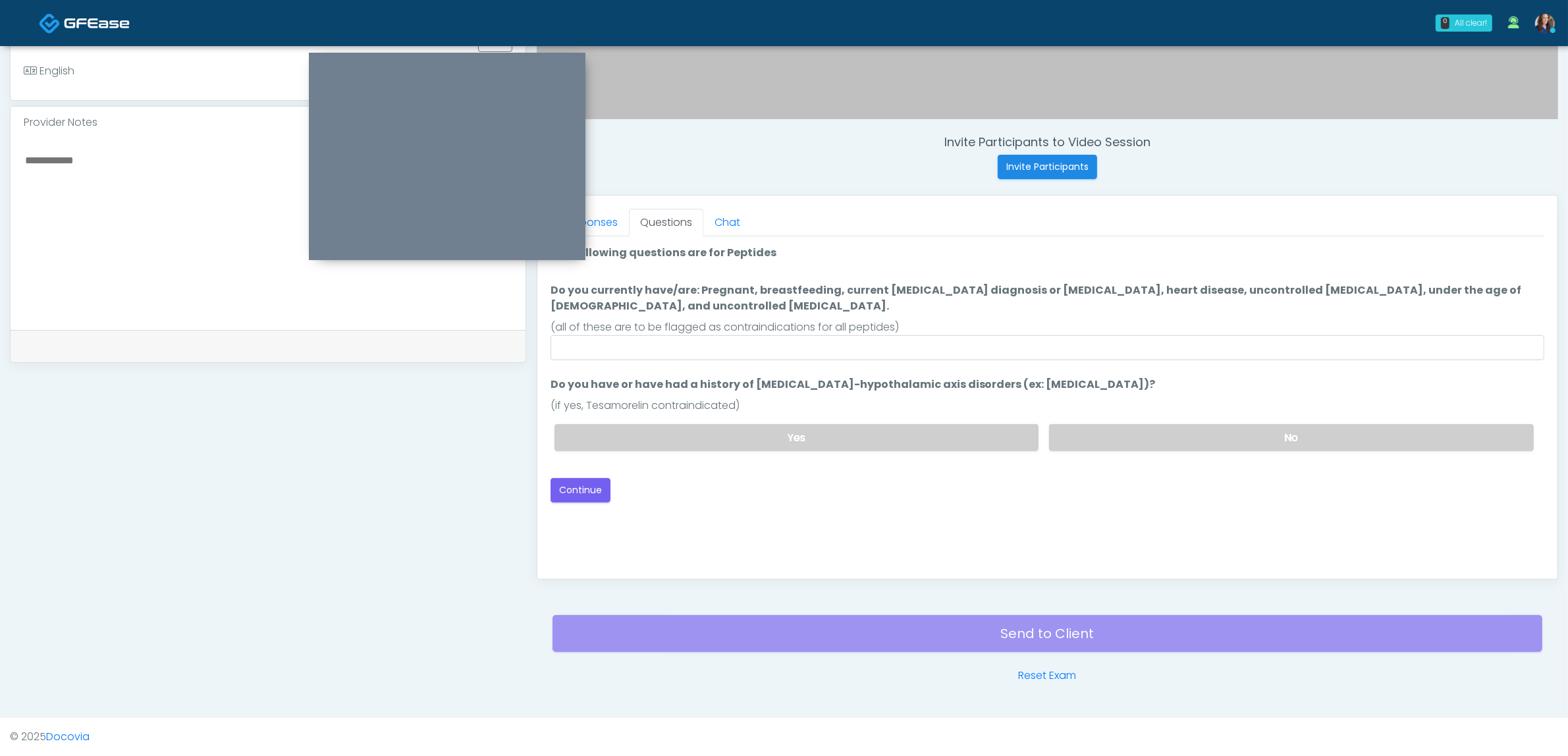
scroll to position [0, 0]
click at [997, 336] on input "Do you currently have/are: Pregnant, breastfeeding, current cancer diagnosis or…" at bounding box center [1047, 347] width 994 height 25
type input "**"
click at [1138, 424] on label "No" at bounding box center [1292, 438] width 485 height 27
click at [578, 478] on button "Continue" at bounding box center [580, 490] width 60 height 24
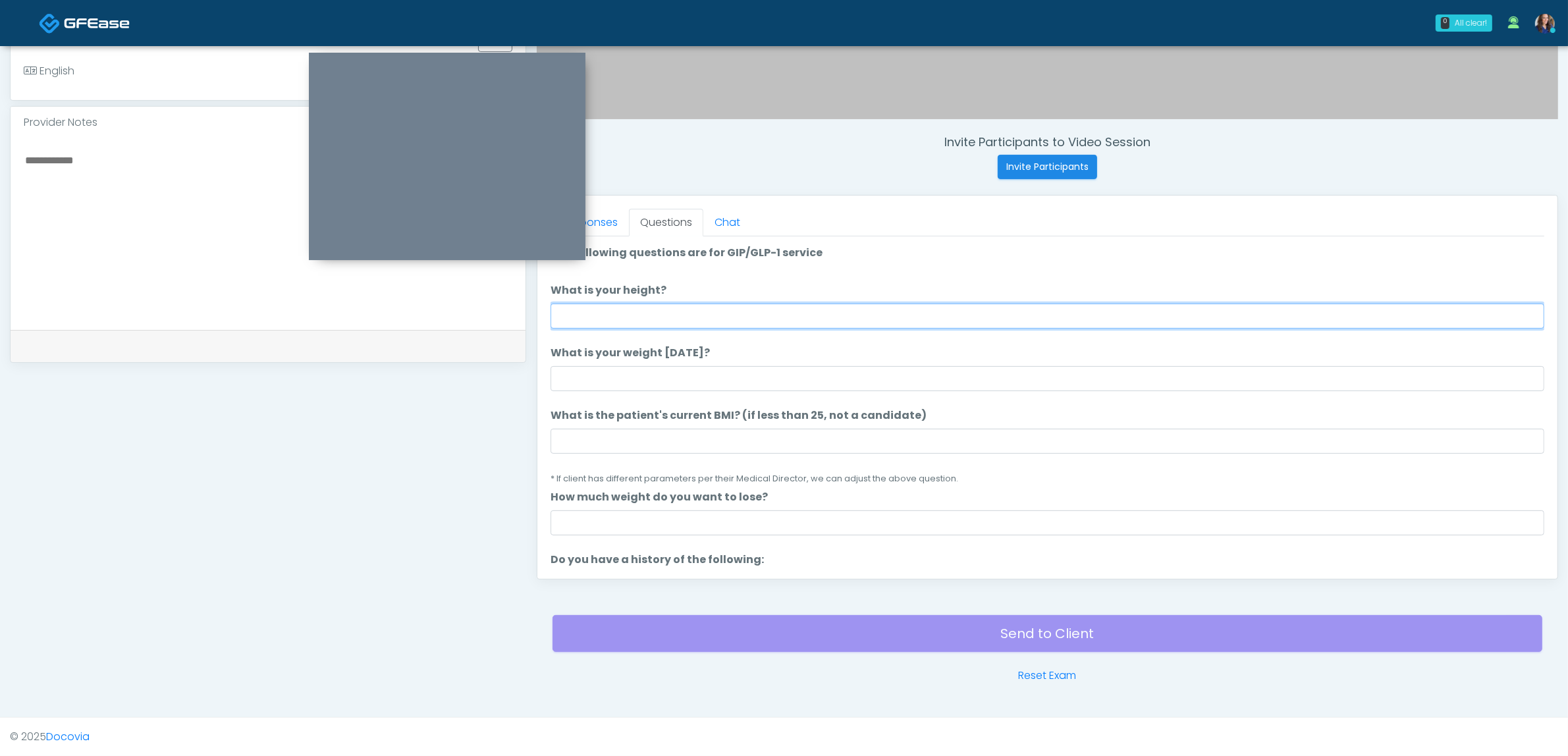
click at [798, 312] on input "What is your height?" at bounding box center [1047, 316] width 994 height 25
type input "*****"
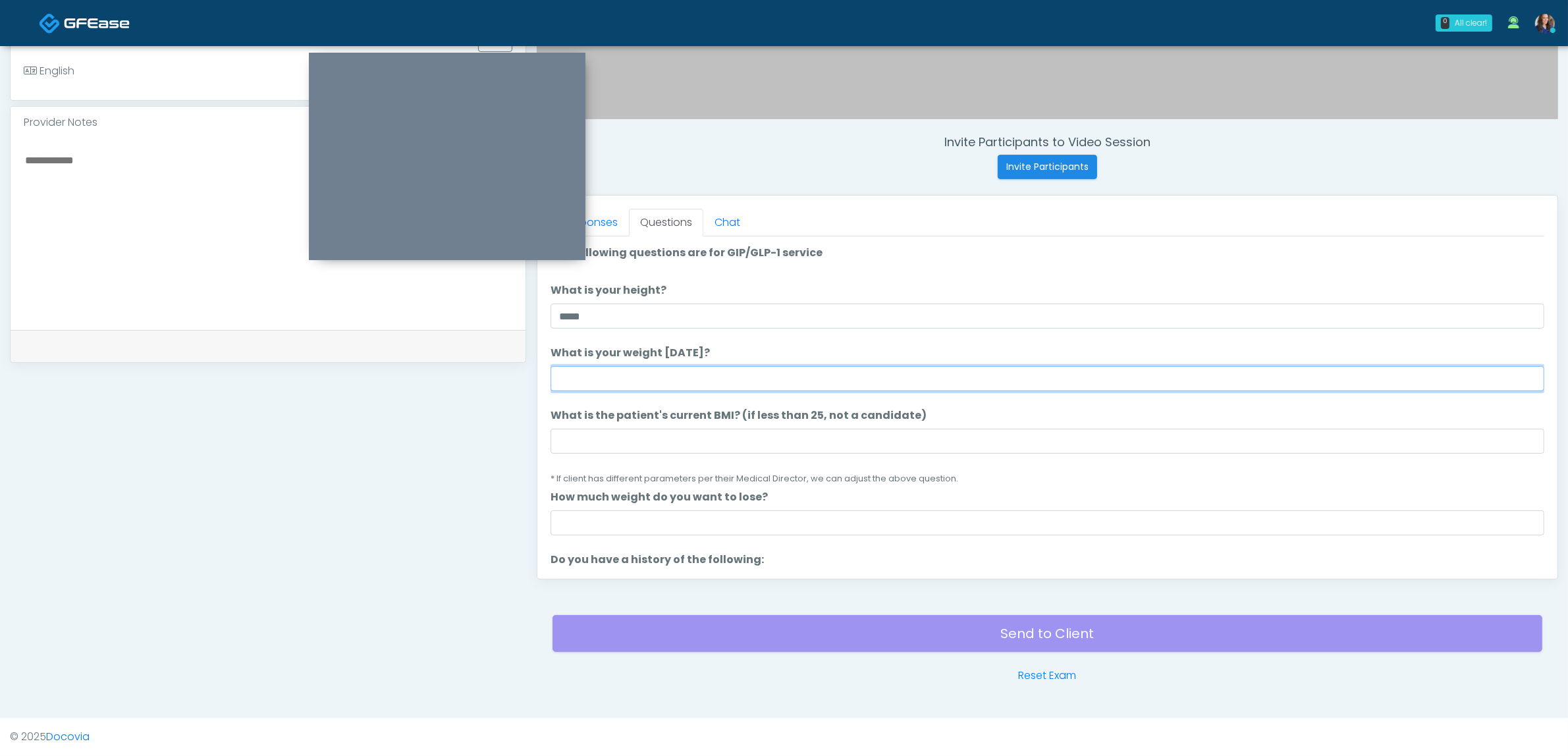
click at [686, 379] on input "What is your weight today?" at bounding box center [1047, 378] width 994 height 25
type input "***"
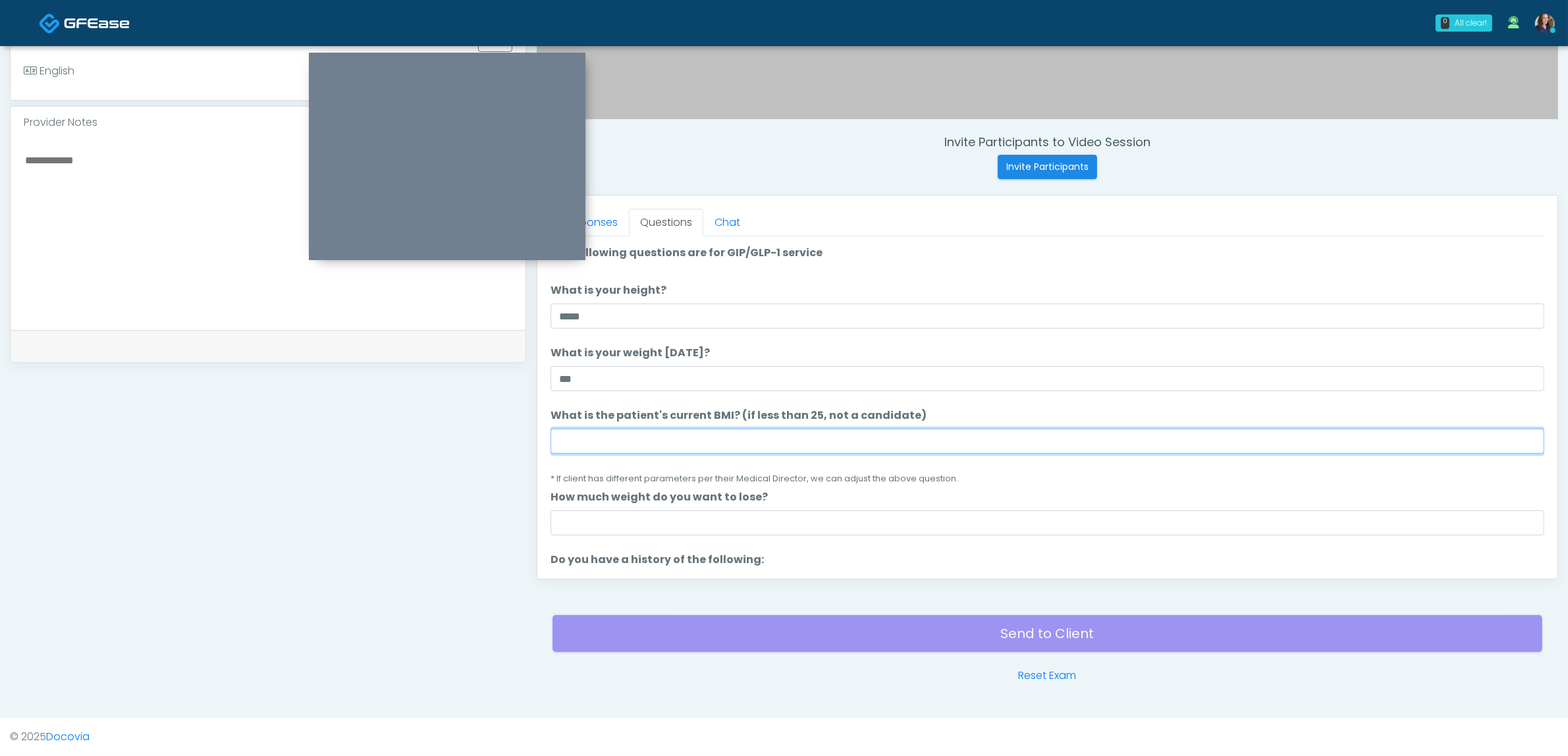
click at [663, 430] on input "What is the patient's current BMI? (if less than 25, not a candidate)" at bounding box center [1047, 441] width 994 height 25
type input "**"
drag, startPoint x: 723, startPoint y: 470, endPoint x: 718, endPoint y: 486, distance: 16.8
click at [723, 470] on li "What is the patient's current BMI? (if less than 25, not a candidate) What is t…" at bounding box center [1047, 447] width 994 height 79
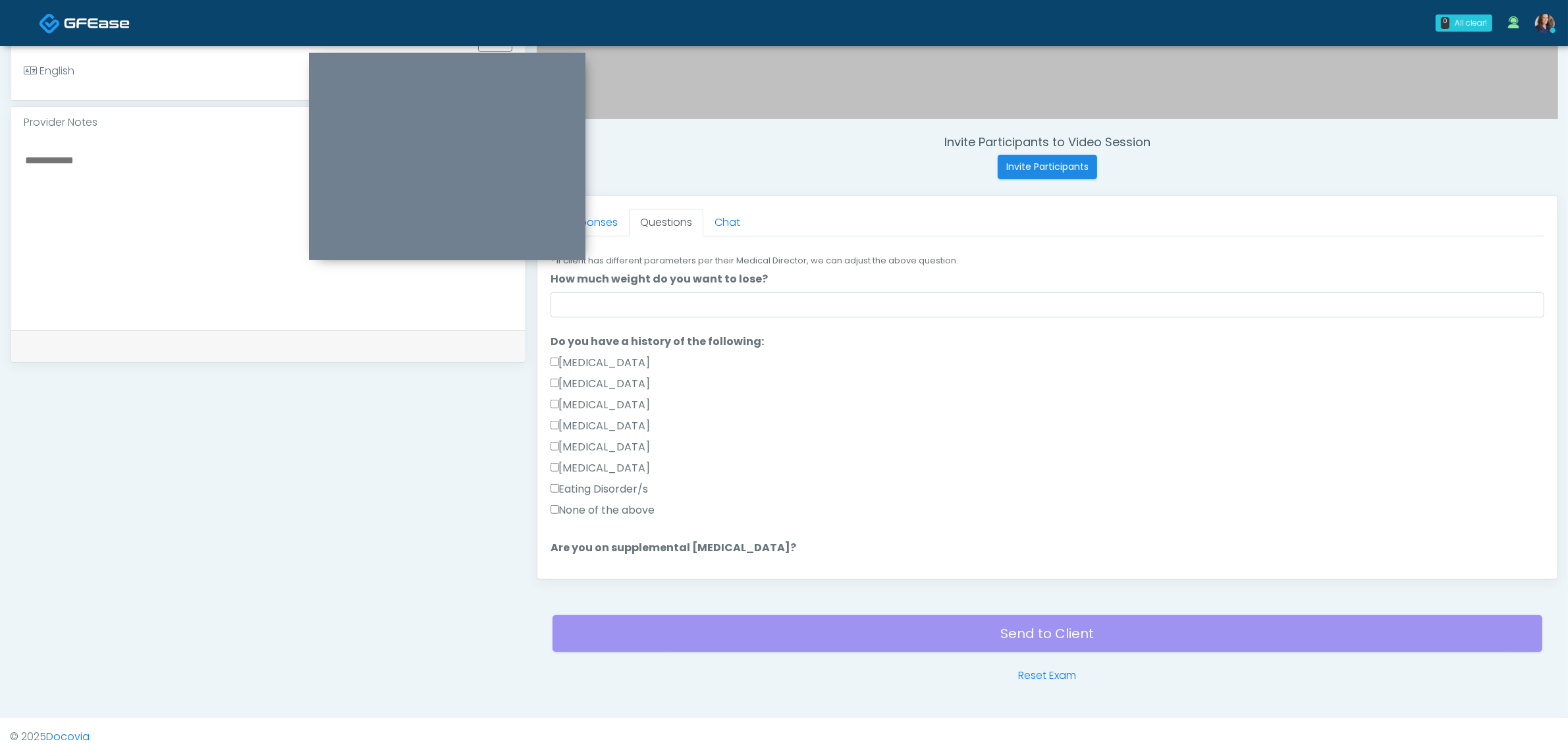
scroll to position [247, 0]
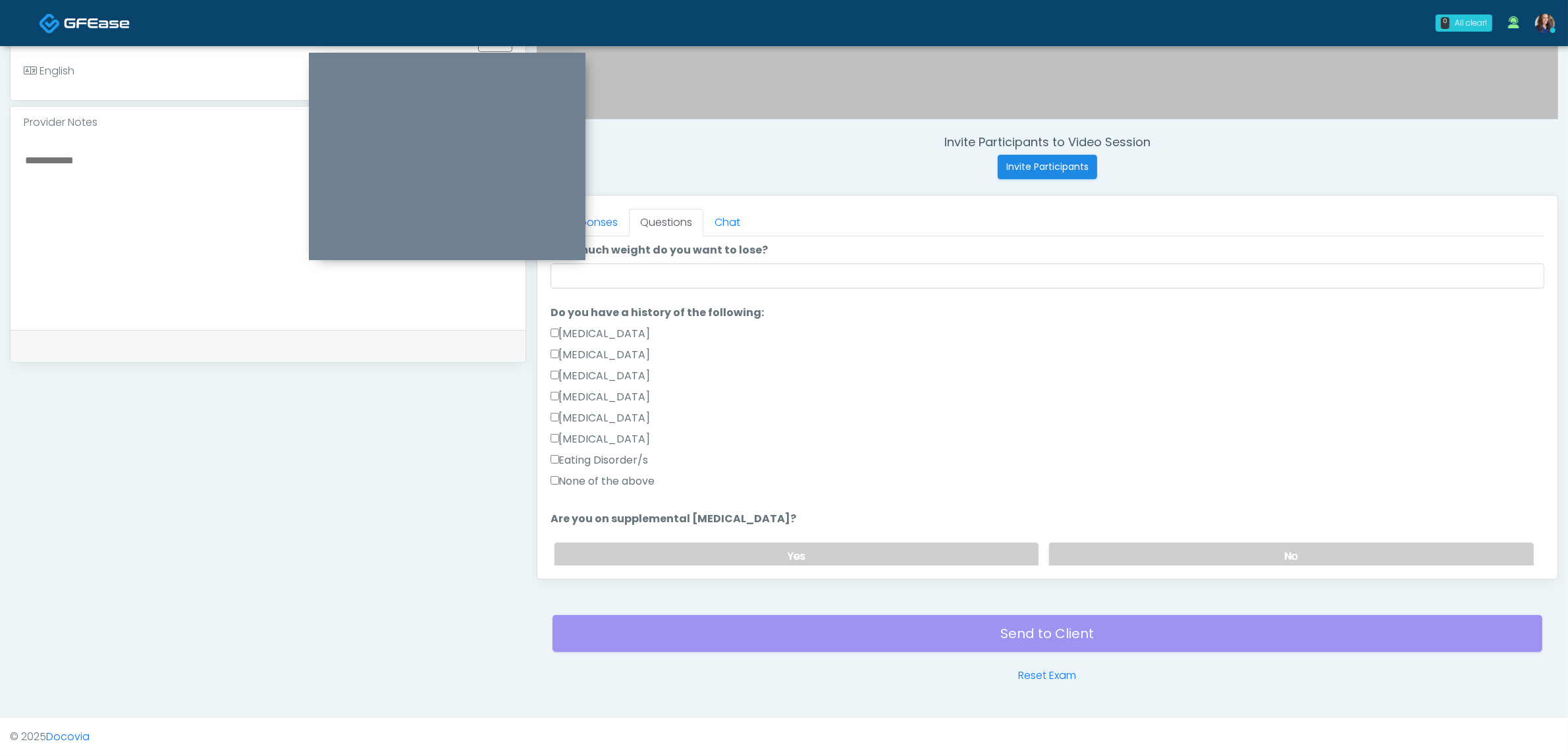
click at [639, 478] on label "None of the above" at bounding box center [603, 481] width 105 height 16
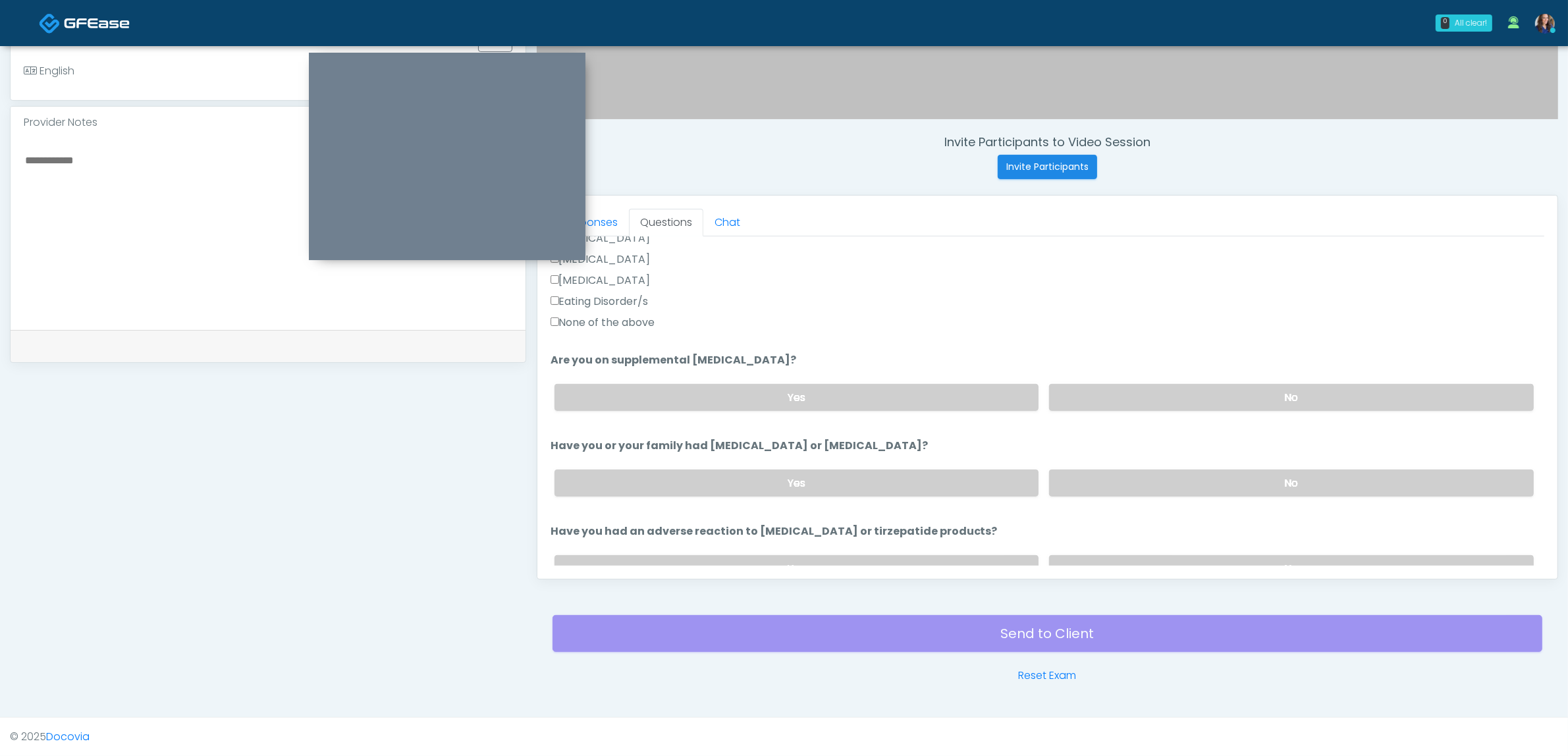
scroll to position [411, 0]
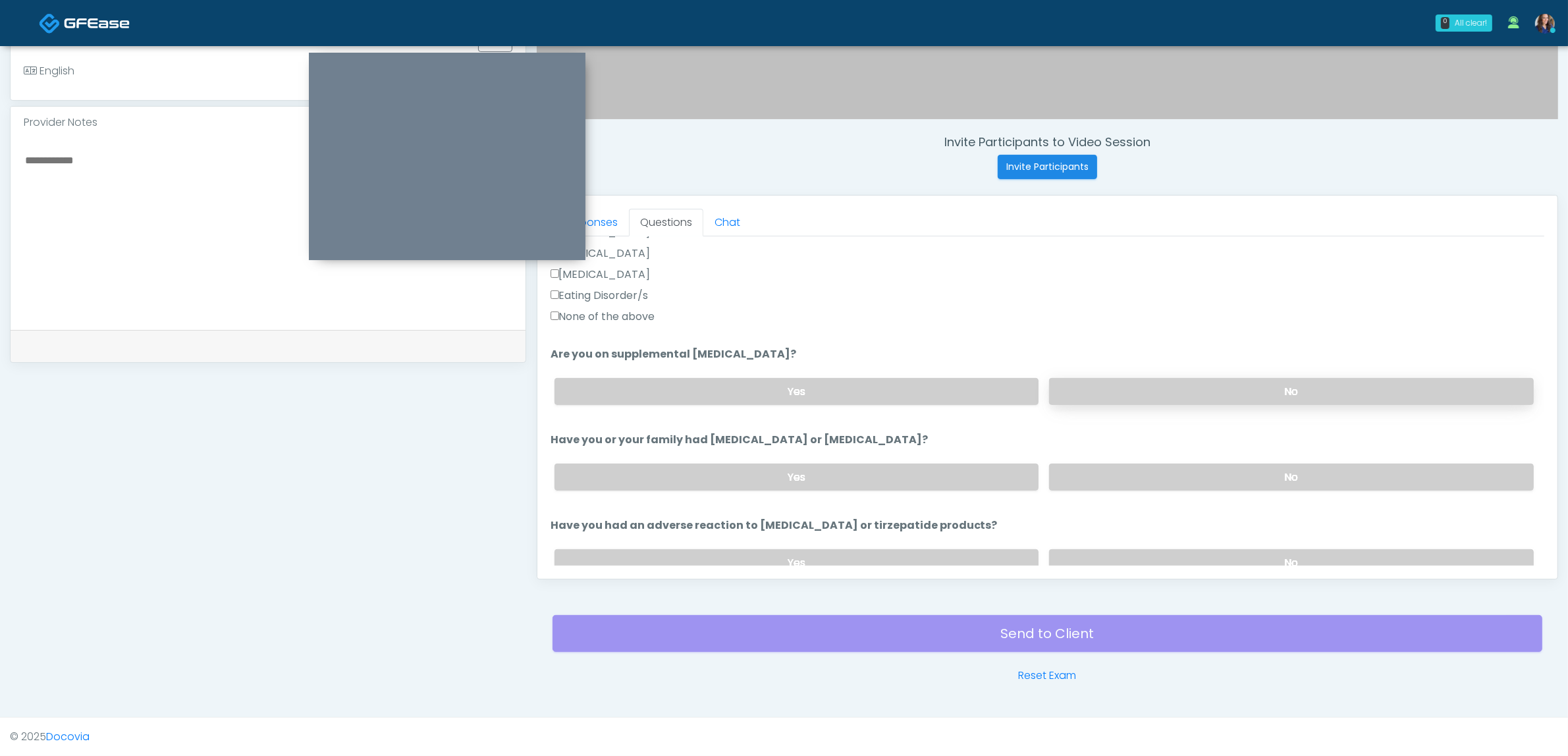
click at [1266, 388] on label "No" at bounding box center [1292, 391] width 485 height 27
click at [1258, 476] on label "No" at bounding box center [1292, 477] width 485 height 27
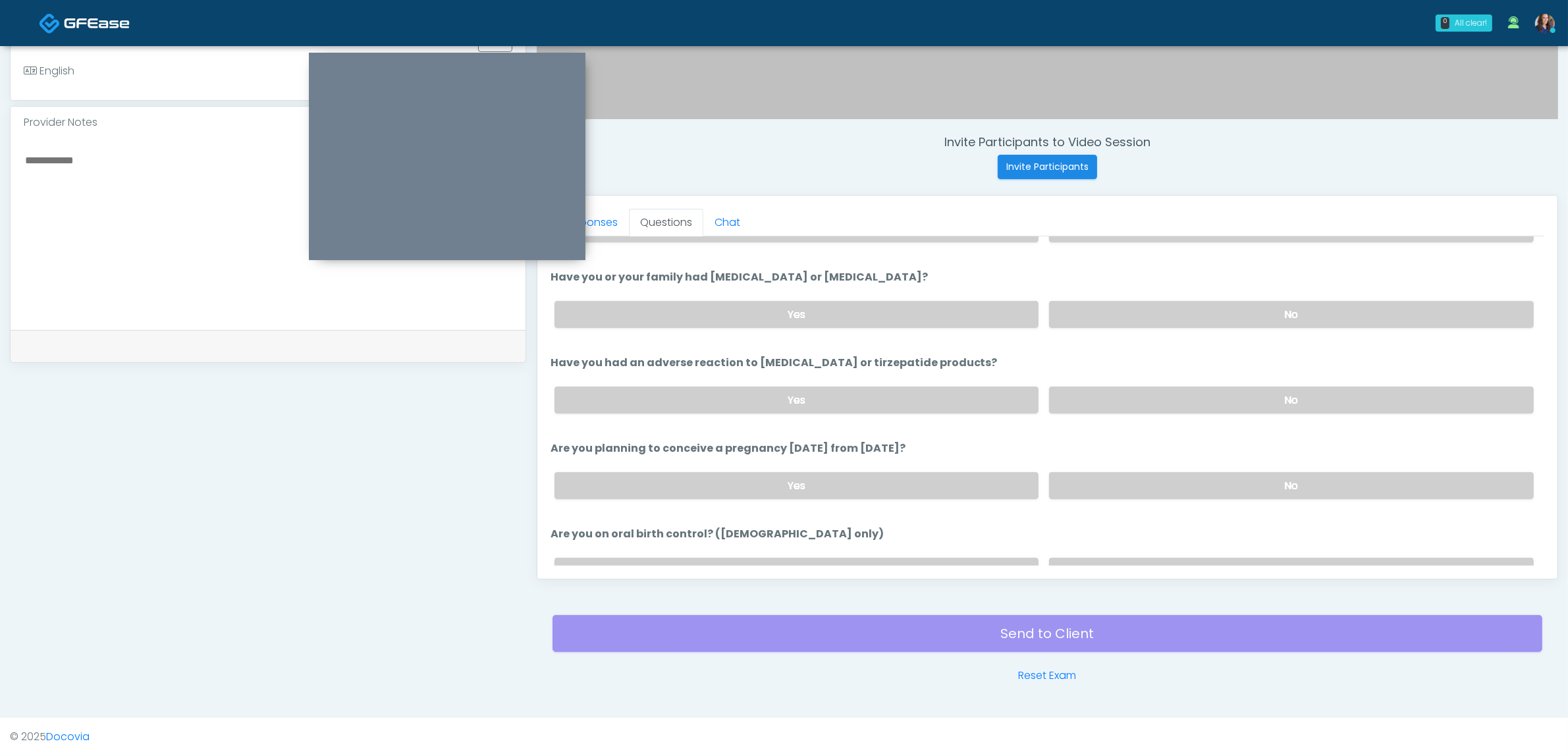
scroll to position [577, 0]
click at [1255, 393] on label "No" at bounding box center [1292, 398] width 485 height 27
click at [1240, 478] on label "No" at bounding box center [1292, 483] width 485 height 27
click at [1239, 494] on div "Yes No" at bounding box center [1044, 486] width 1000 height 48
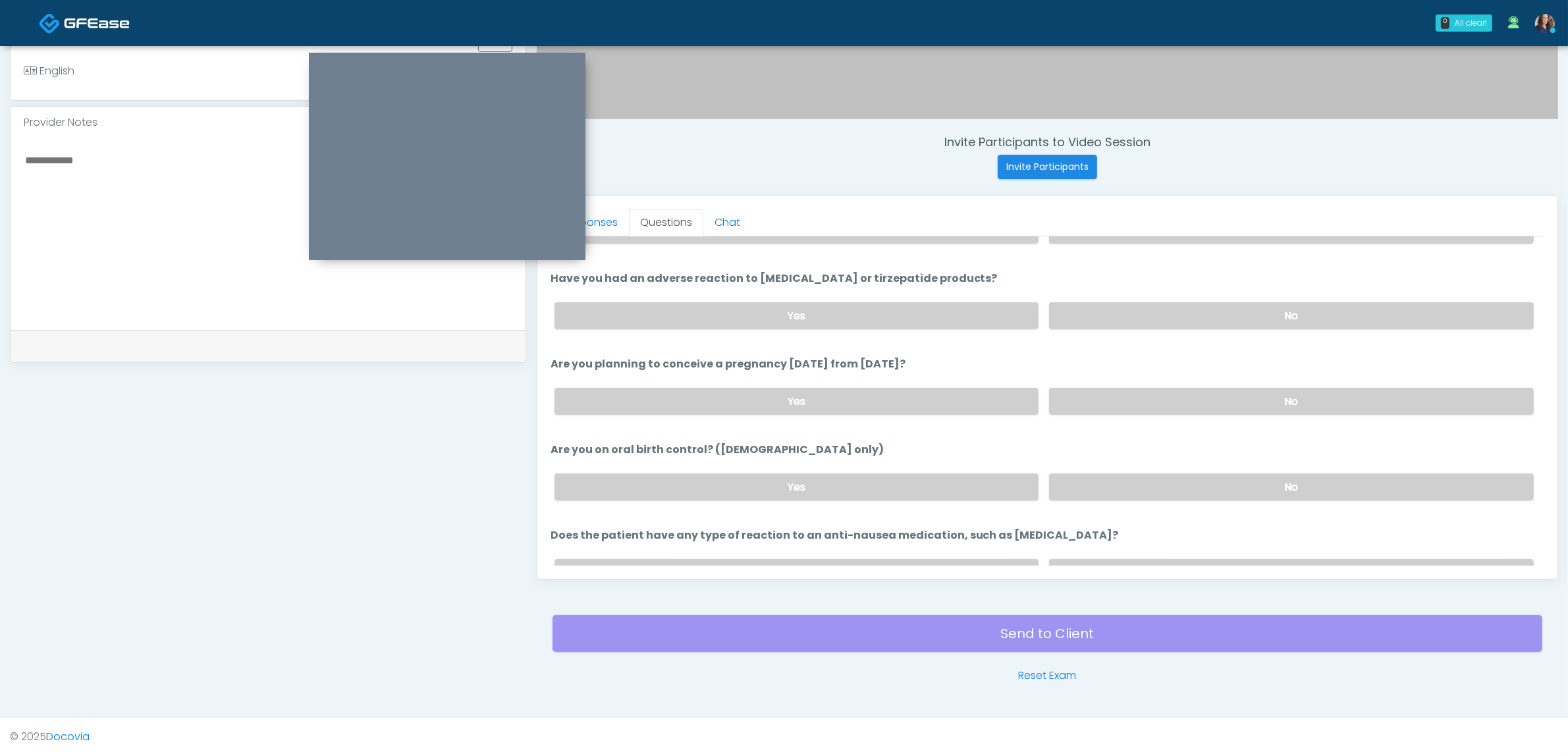
drag, startPoint x: 1239, startPoint y: 480, endPoint x: 1246, endPoint y: 508, distance: 28.9
click at [1240, 481] on label "No" at bounding box center [1292, 486] width 485 height 27
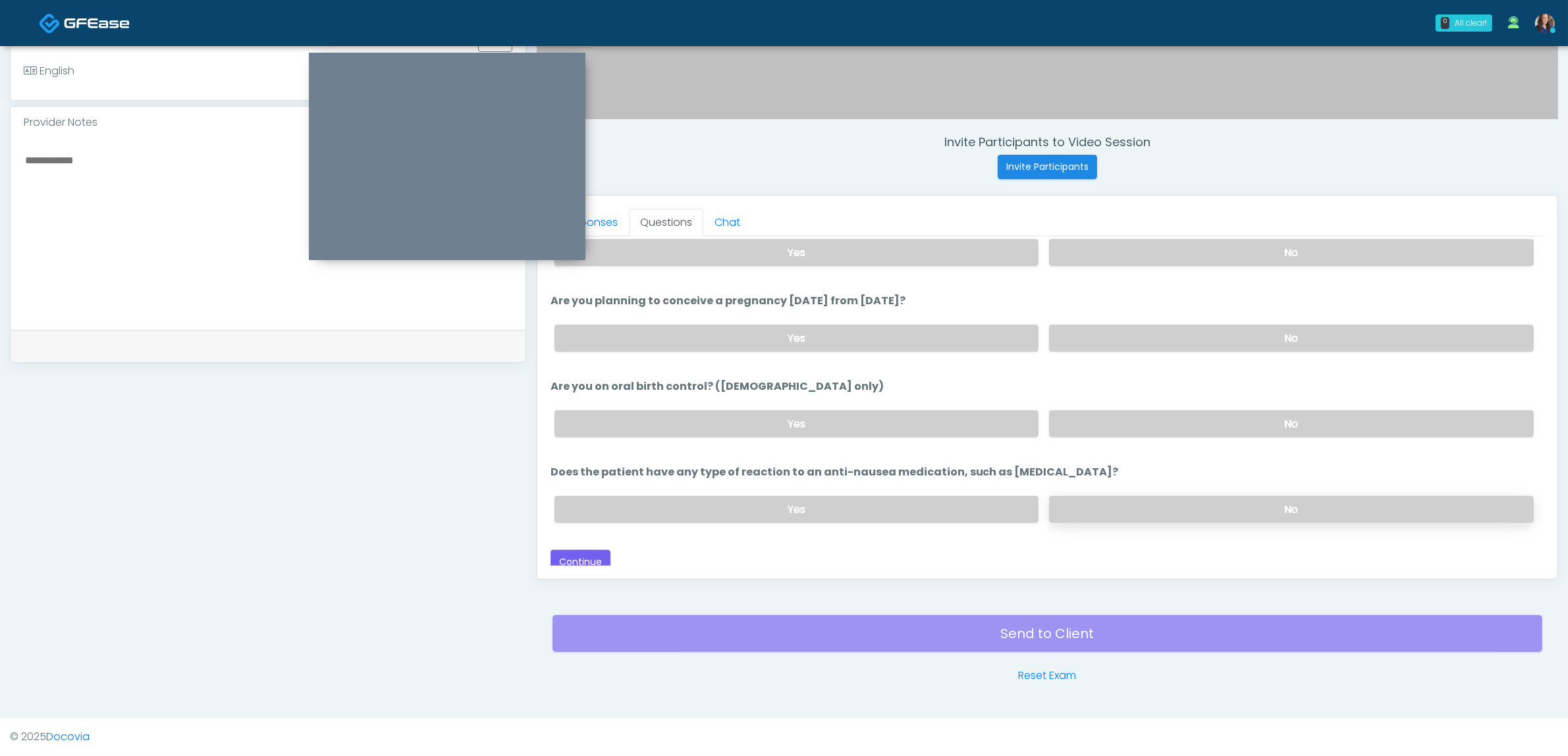
click at [1243, 496] on div "Yes No" at bounding box center [1044, 509] width 1000 height 48
click at [1228, 500] on label "No" at bounding box center [1292, 509] width 485 height 27
click at [566, 556] on button "Continue" at bounding box center [580, 563] width 60 height 24
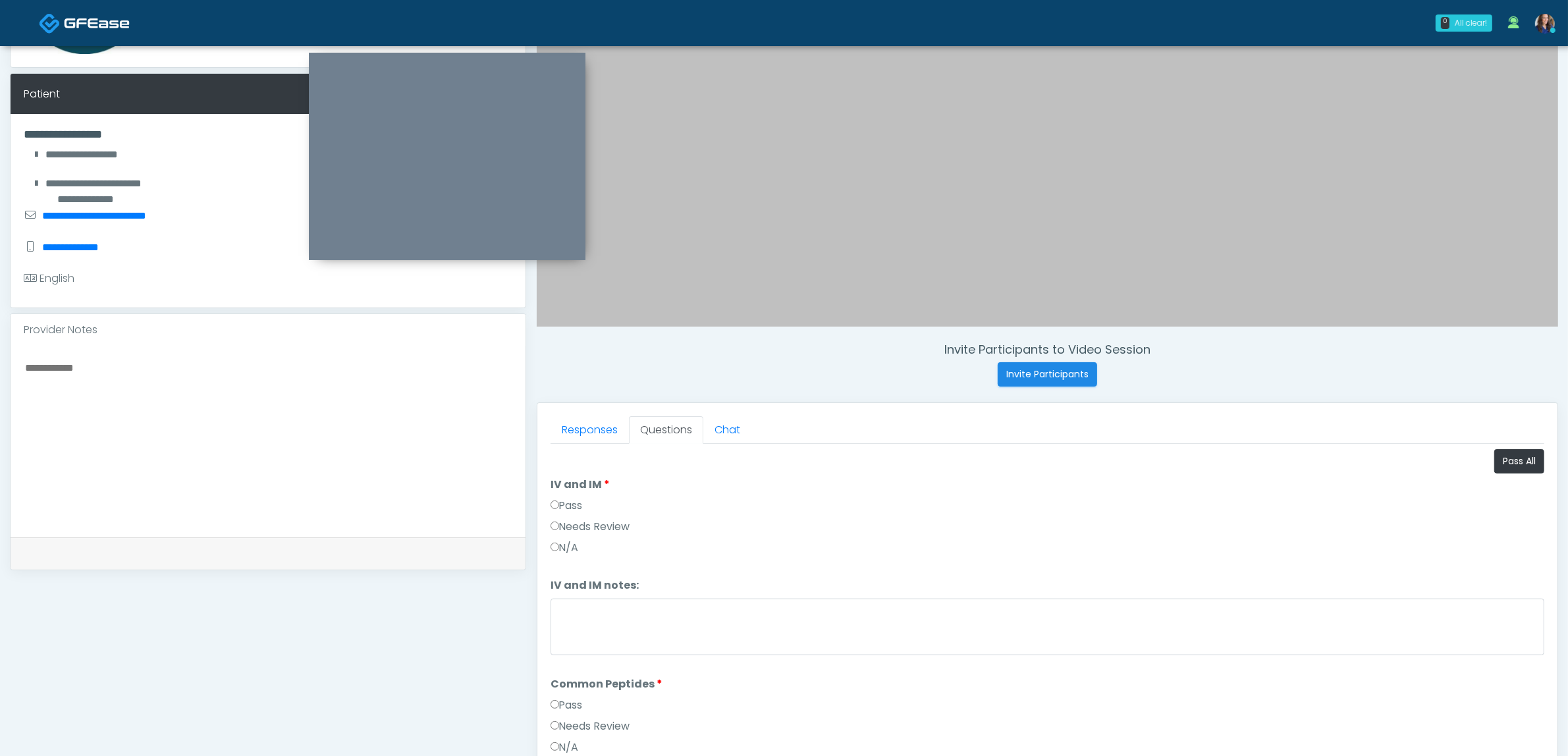
scroll to position [99, 0]
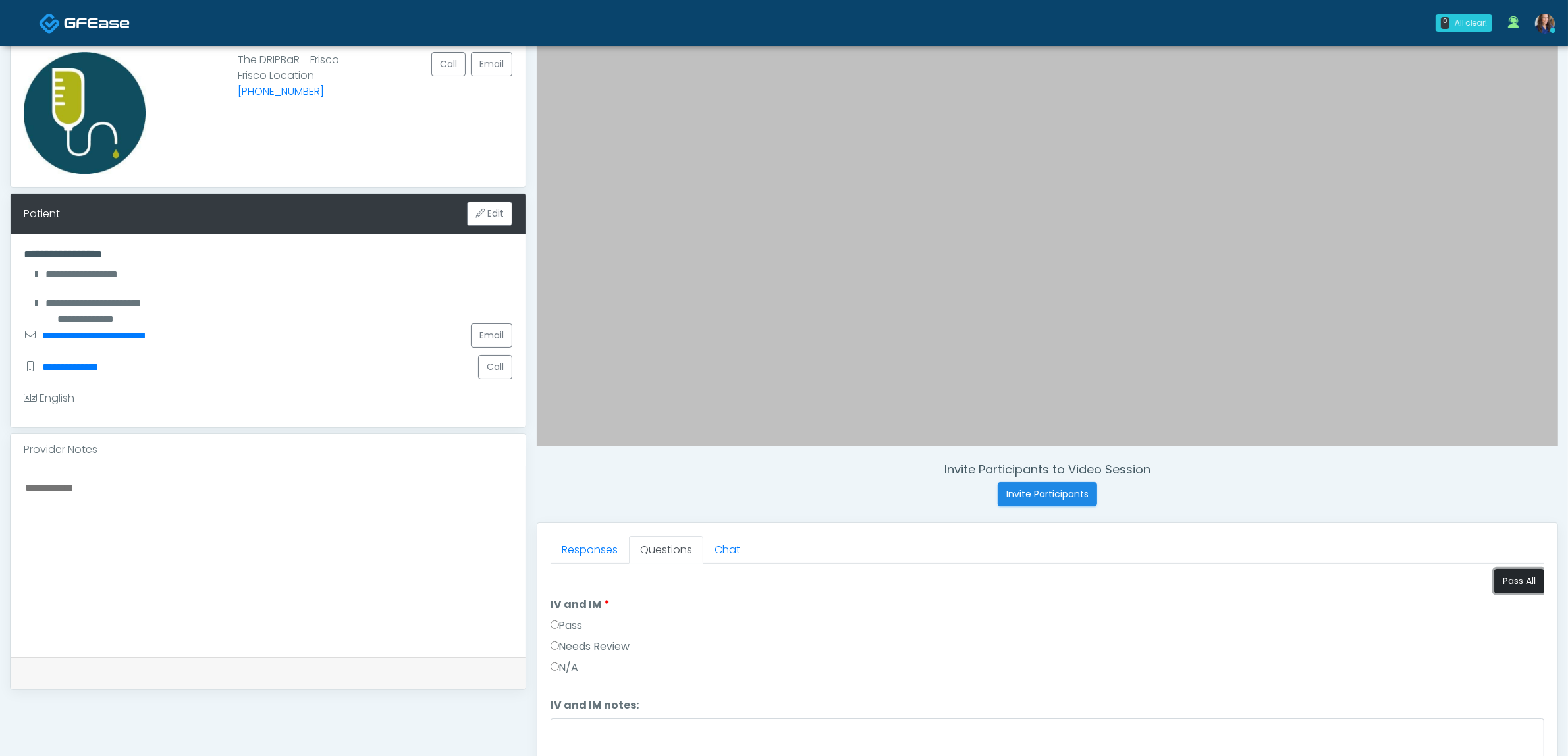
click at [1512, 574] on button "Pass All" at bounding box center [1519, 581] width 50 height 24
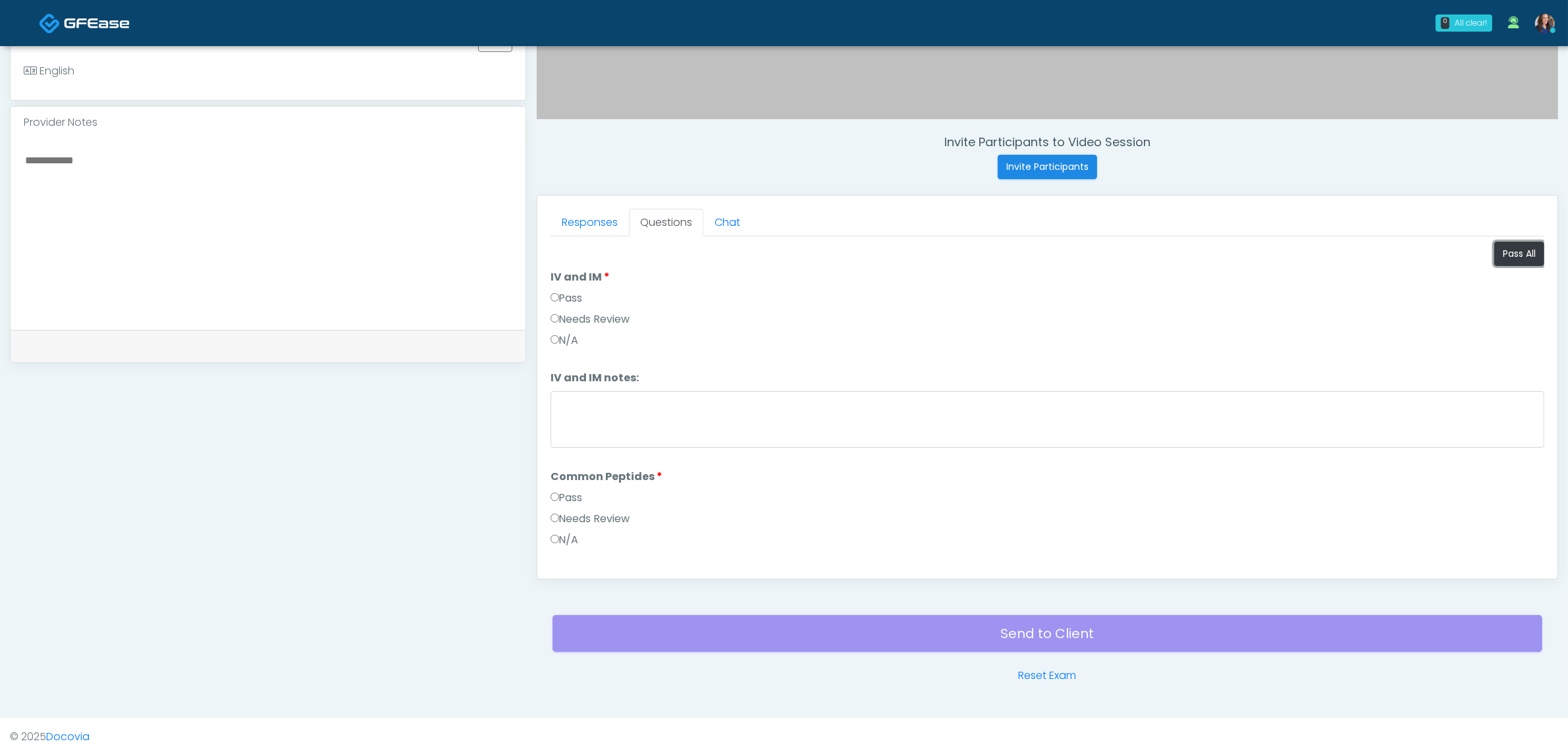
scroll to position [326, 0]
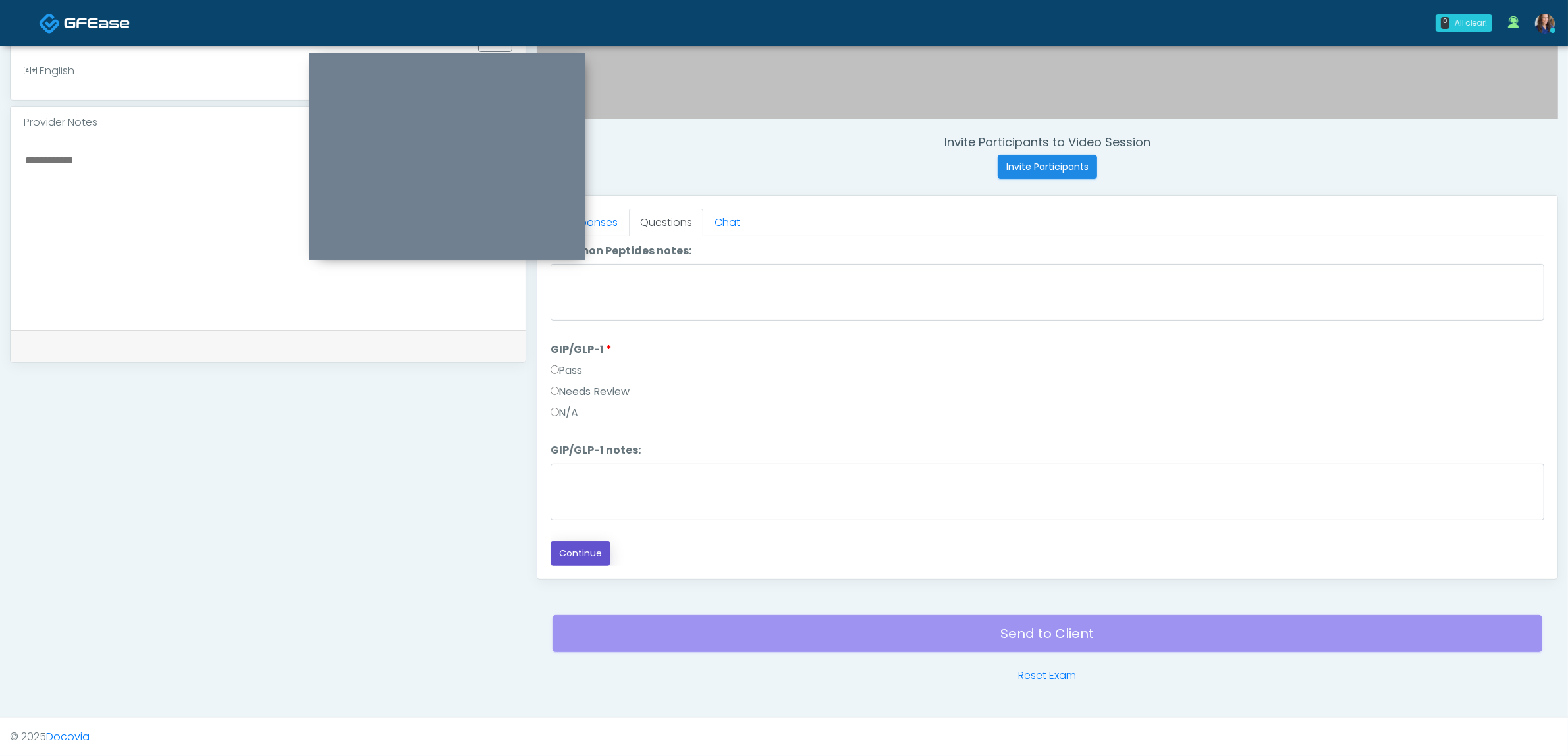
click at [571, 547] on button "Continue" at bounding box center [580, 554] width 60 height 24
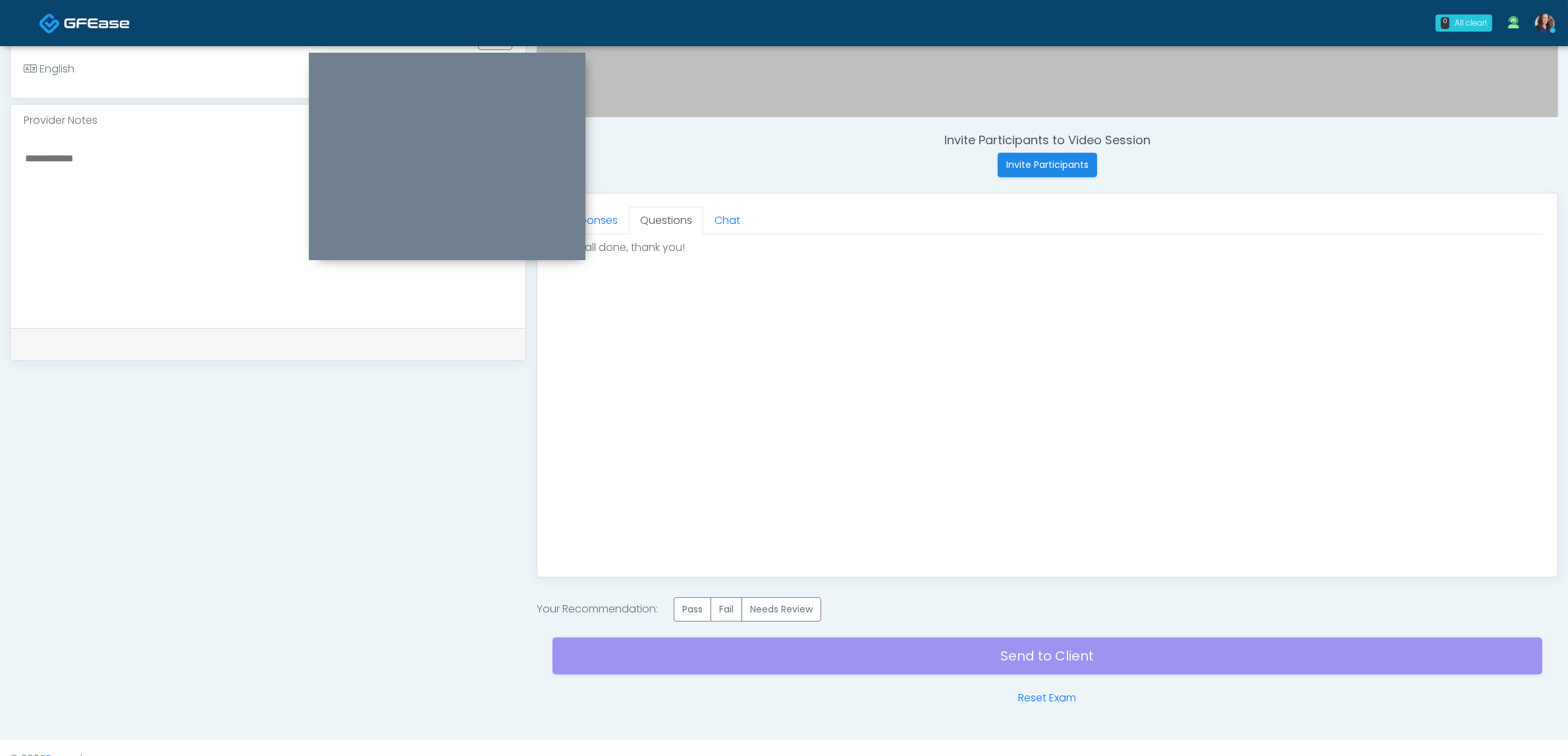
scroll to position [0, 0]
click at [689, 611] on label "Pass" at bounding box center [692, 610] width 38 height 24
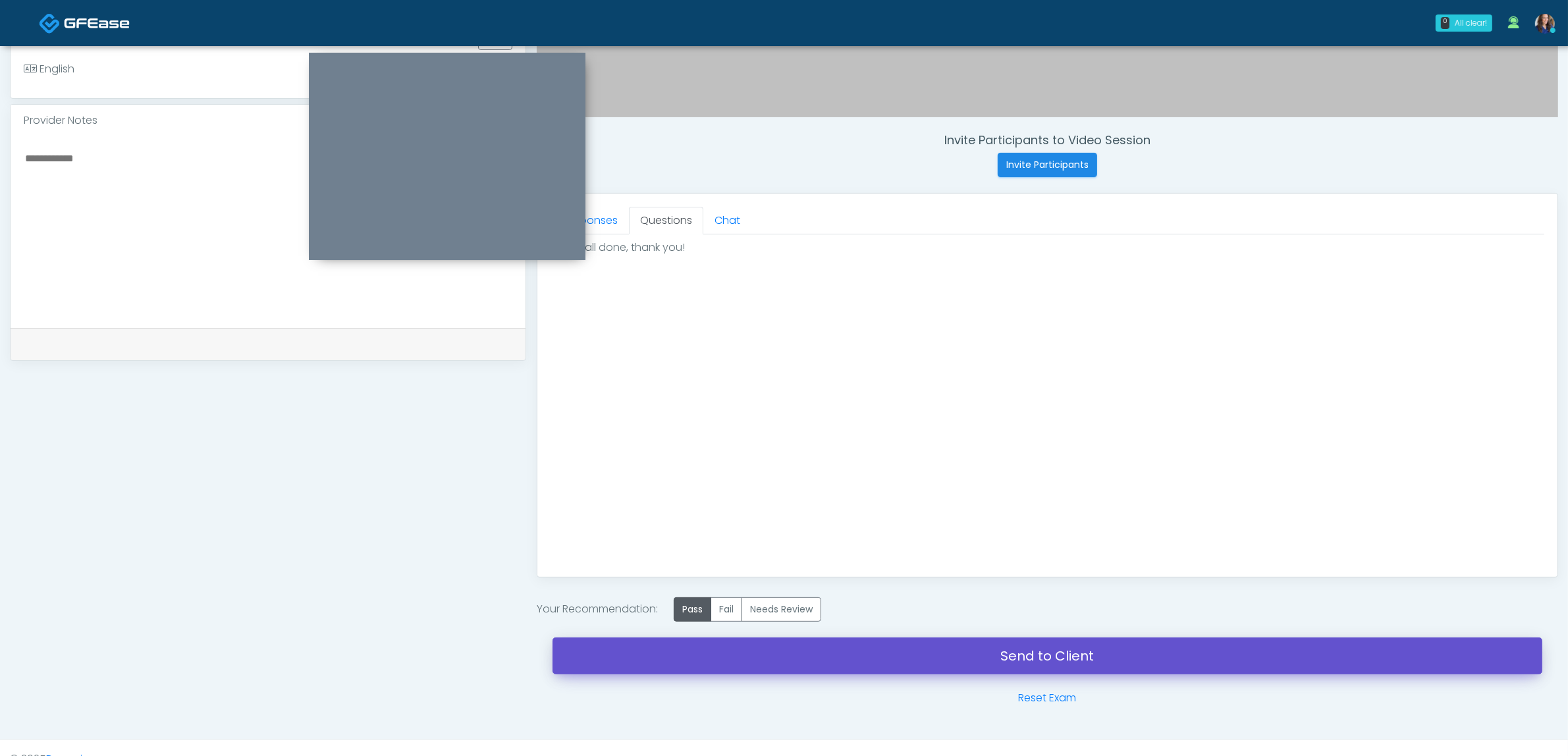
click at [896, 657] on link "Send to Client" at bounding box center [1047, 656] width 990 height 37
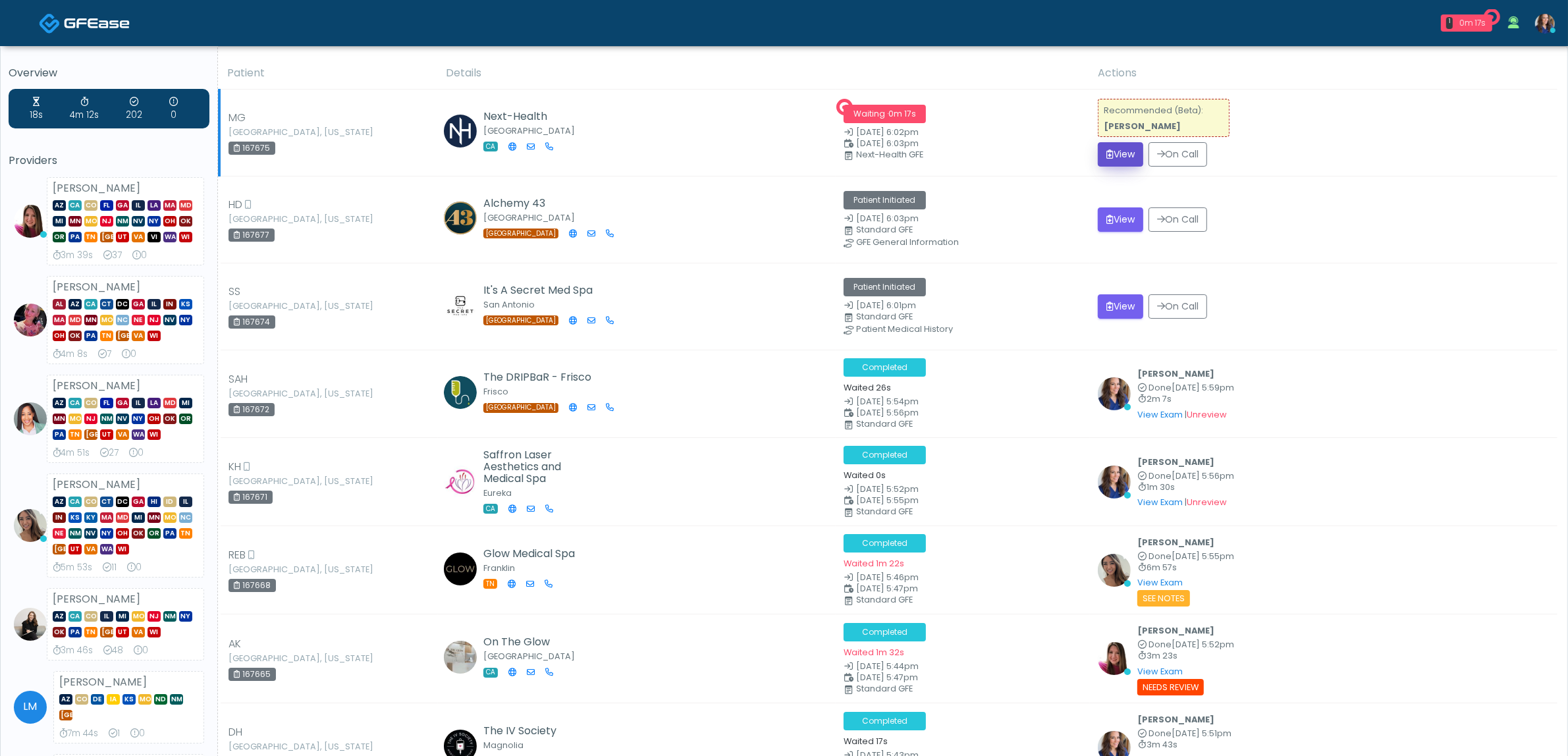
click at [1130, 152] on button "View" at bounding box center [1121, 155] width 46 height 24
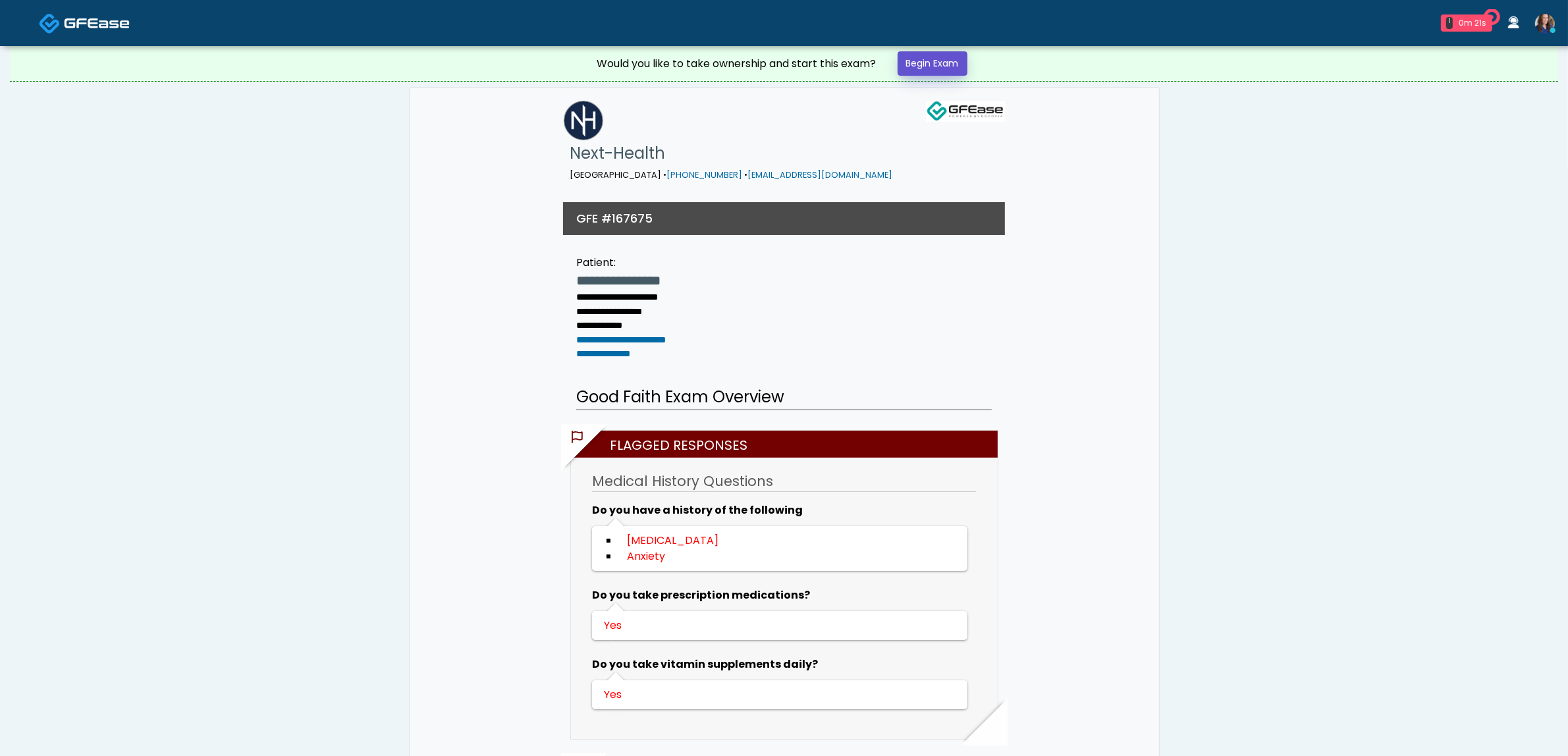
drag, startPoint x: 0, startPoint y: 0, endPoint x: 932, endPoint y: 52, distance: 933.4
click at [931, 52] on link "Begin Exam" at bounding box center [933, 64] width 70 height 24
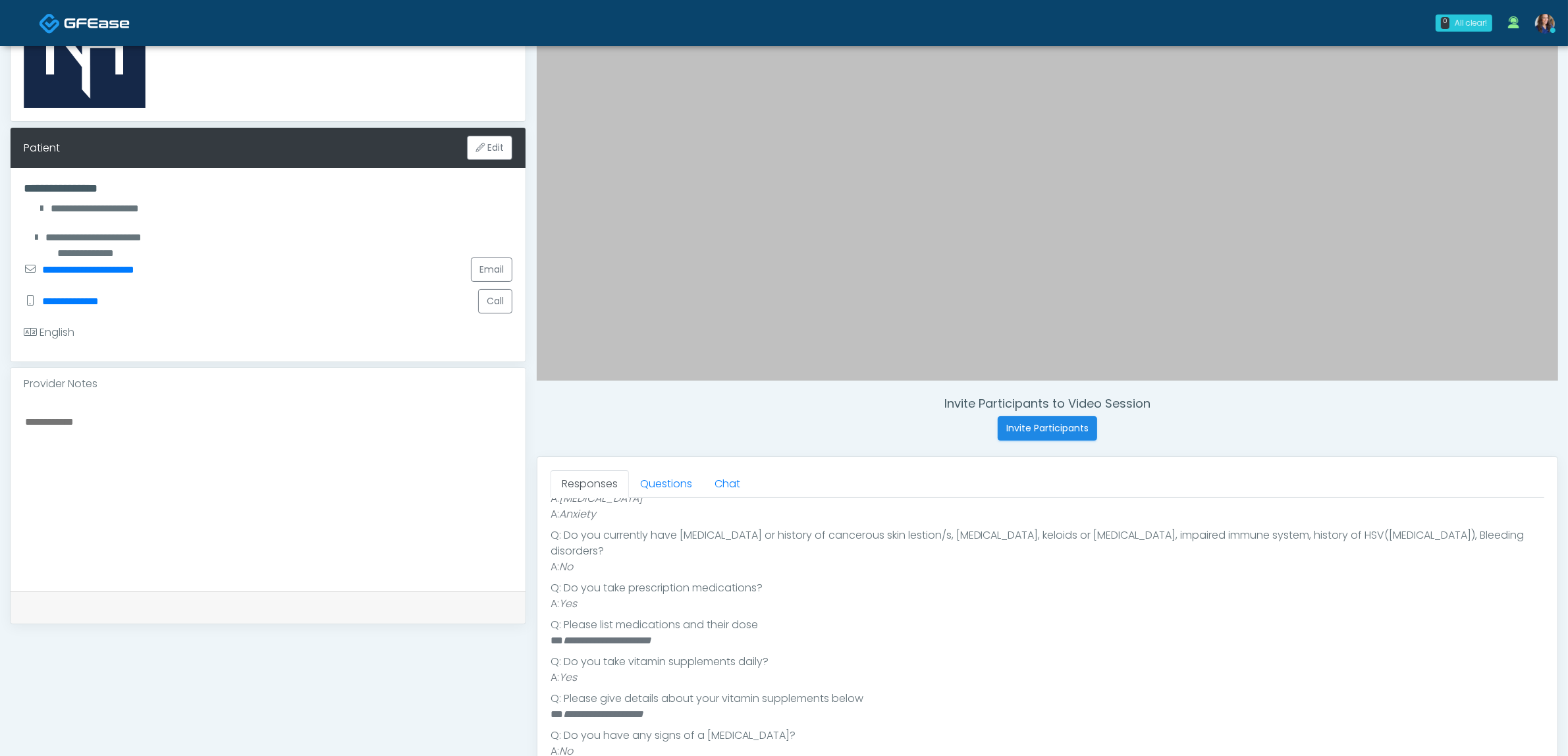
scroll to position [247, 0]
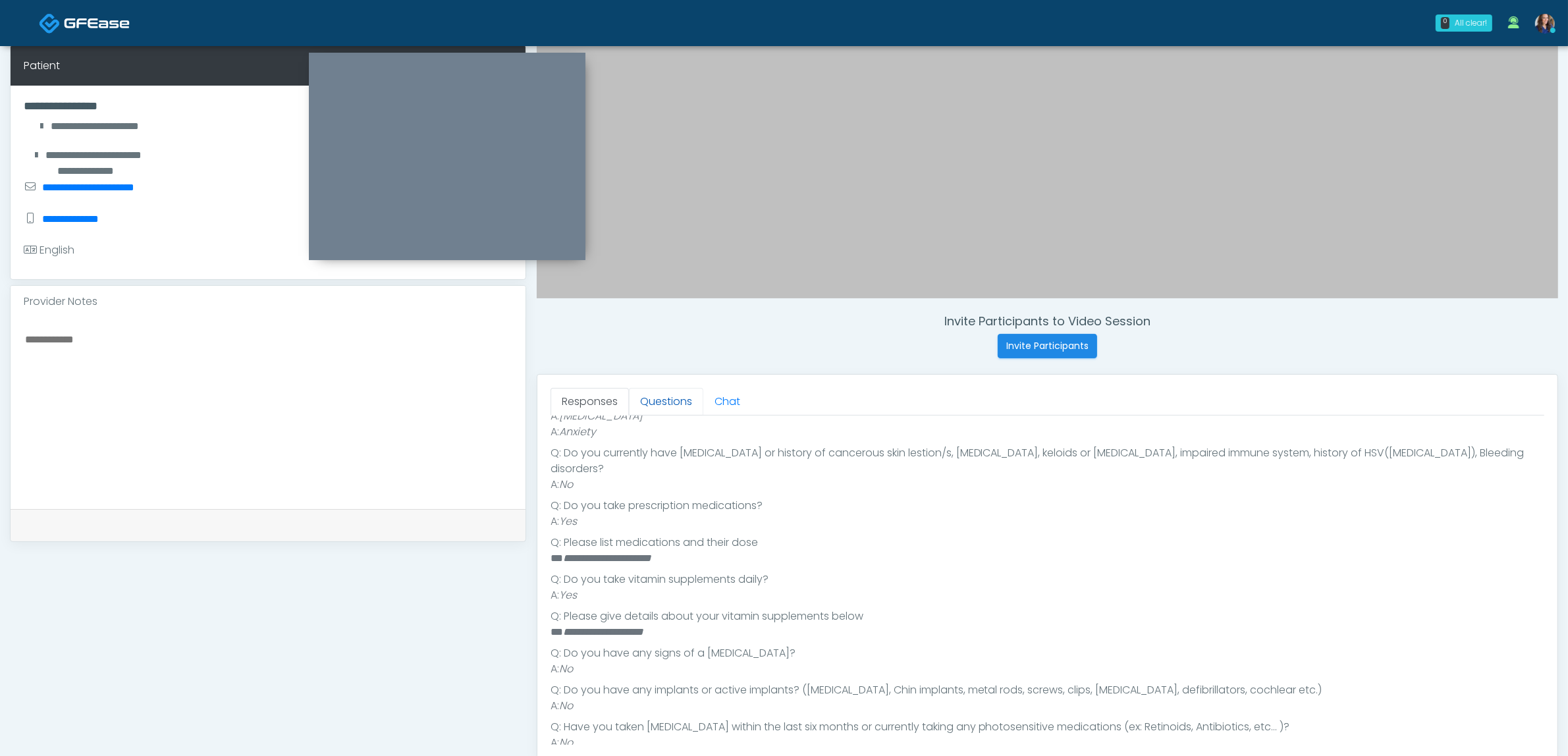
click at [669, 396] on link "Questions" at bounding box center [666, 402] width 74 height 28
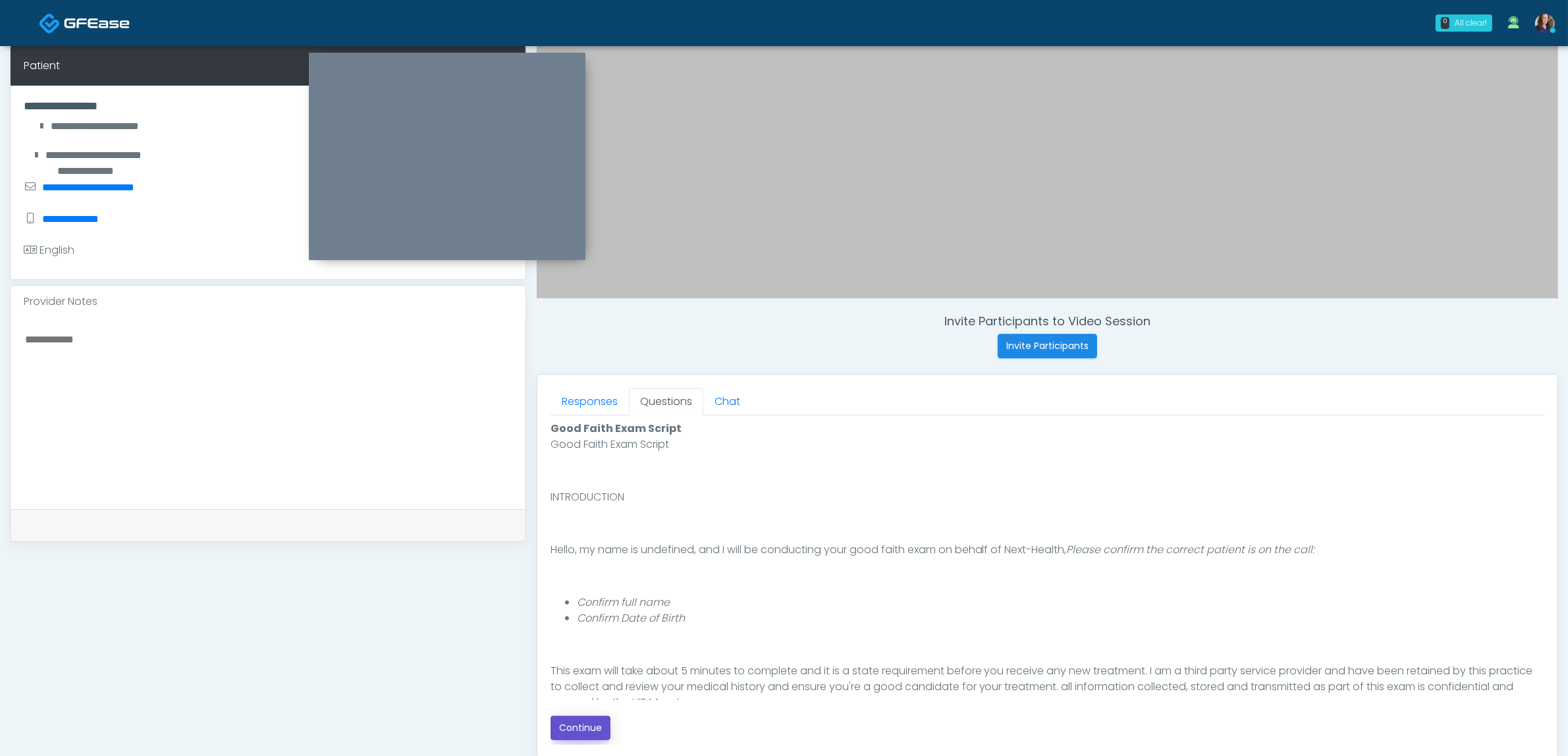
click at [590, 722] on button "Continue" at bounding box center [580, 728] width 60 height 24
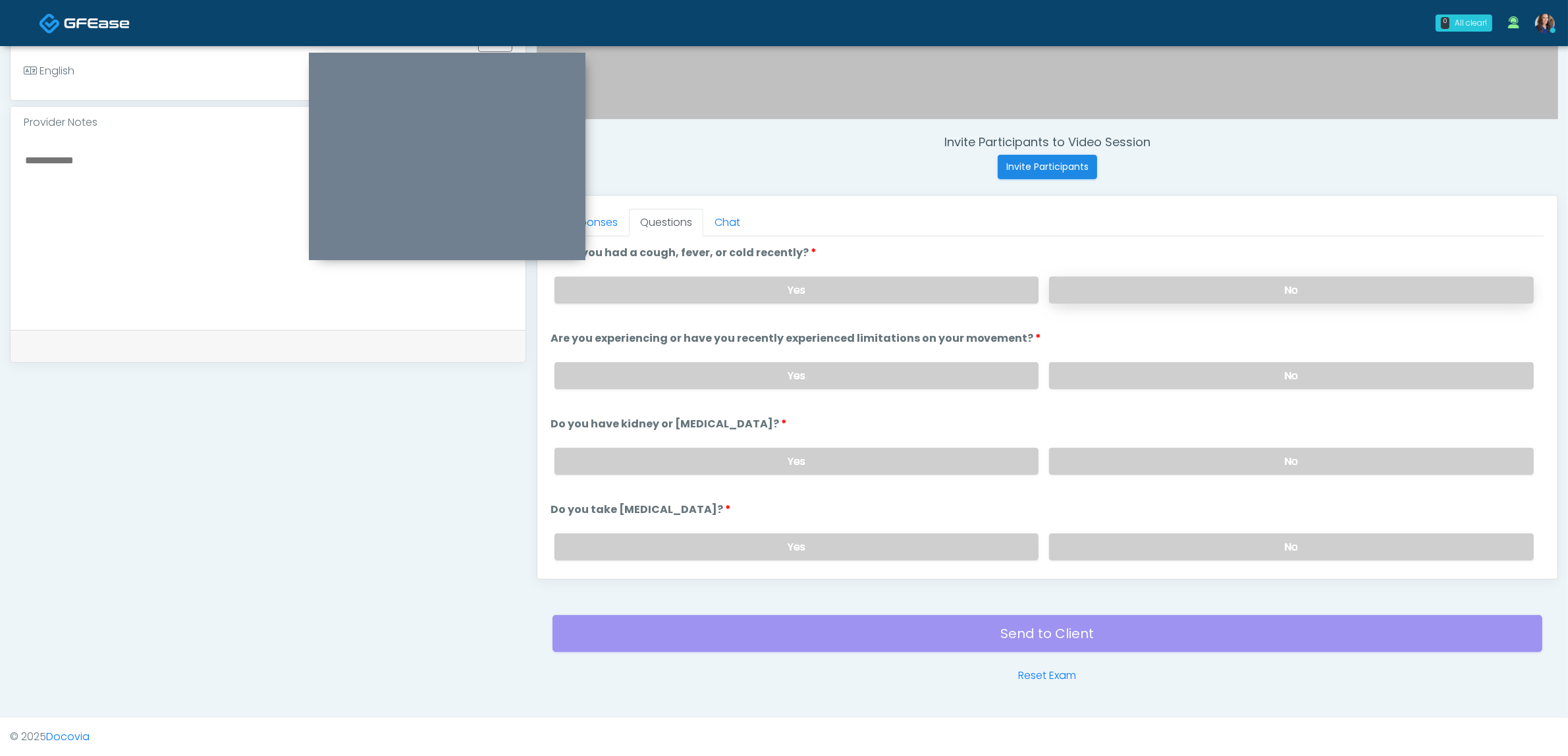
click at [1214, 298] on label "No" at bounding box center [1292, 290] width 485 height 27
click at [1200, 367] on label "No" at bounding box center [1292, 375] width 485 height 27
drag, startPoint x: 1176, startPoint y: 444, endPoint x: 1176, endPoint y: 485, distance: 41.0
click at [1176, 448] on div "Yes No" at bounding box center [1044, 461] width 1000 height 48
click at [1177, 467] on label "No" at bounding box center [1292, 461] width 485 height 27
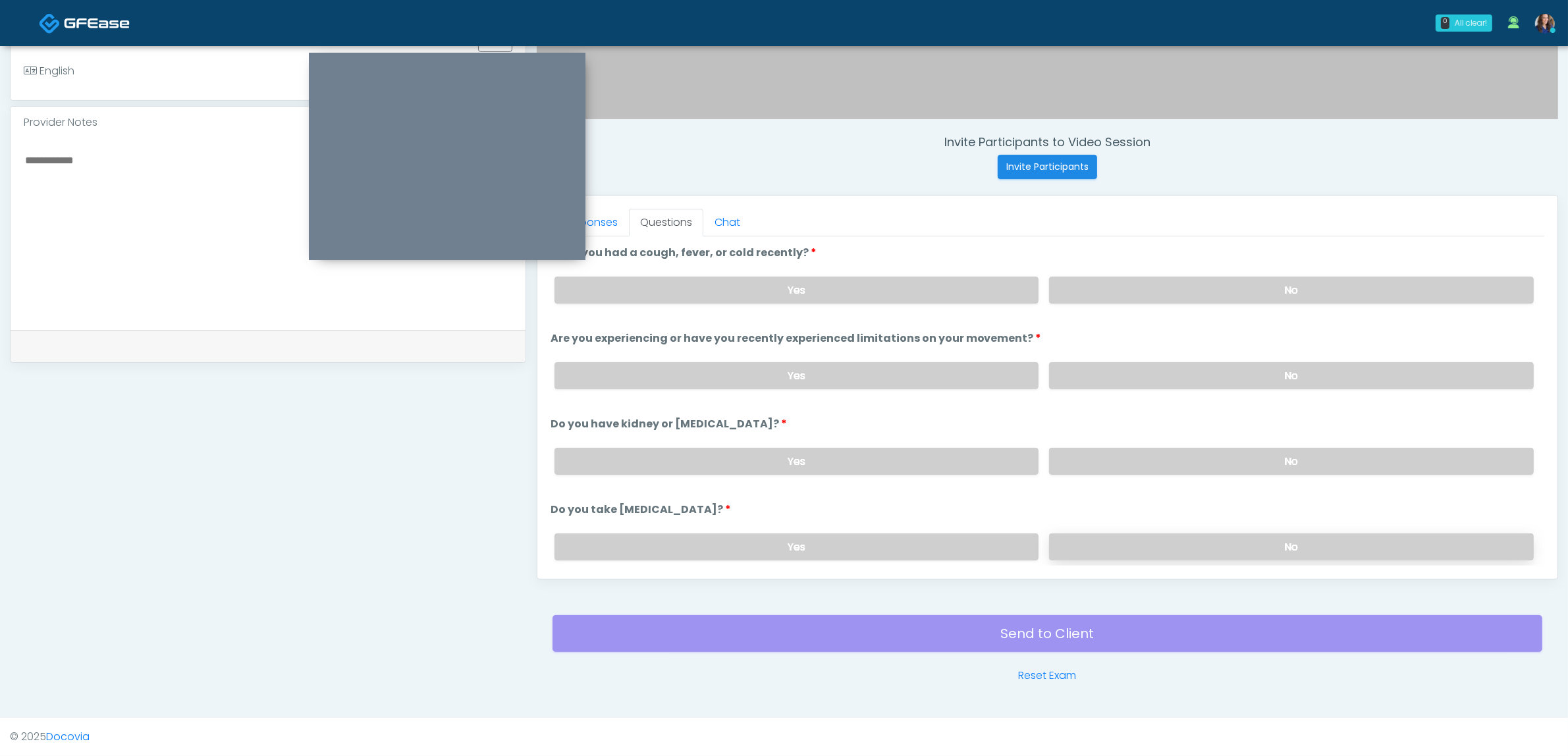
click at [1173, 536] on label "No" at bounding box center [1292, 547] width 485 height 27
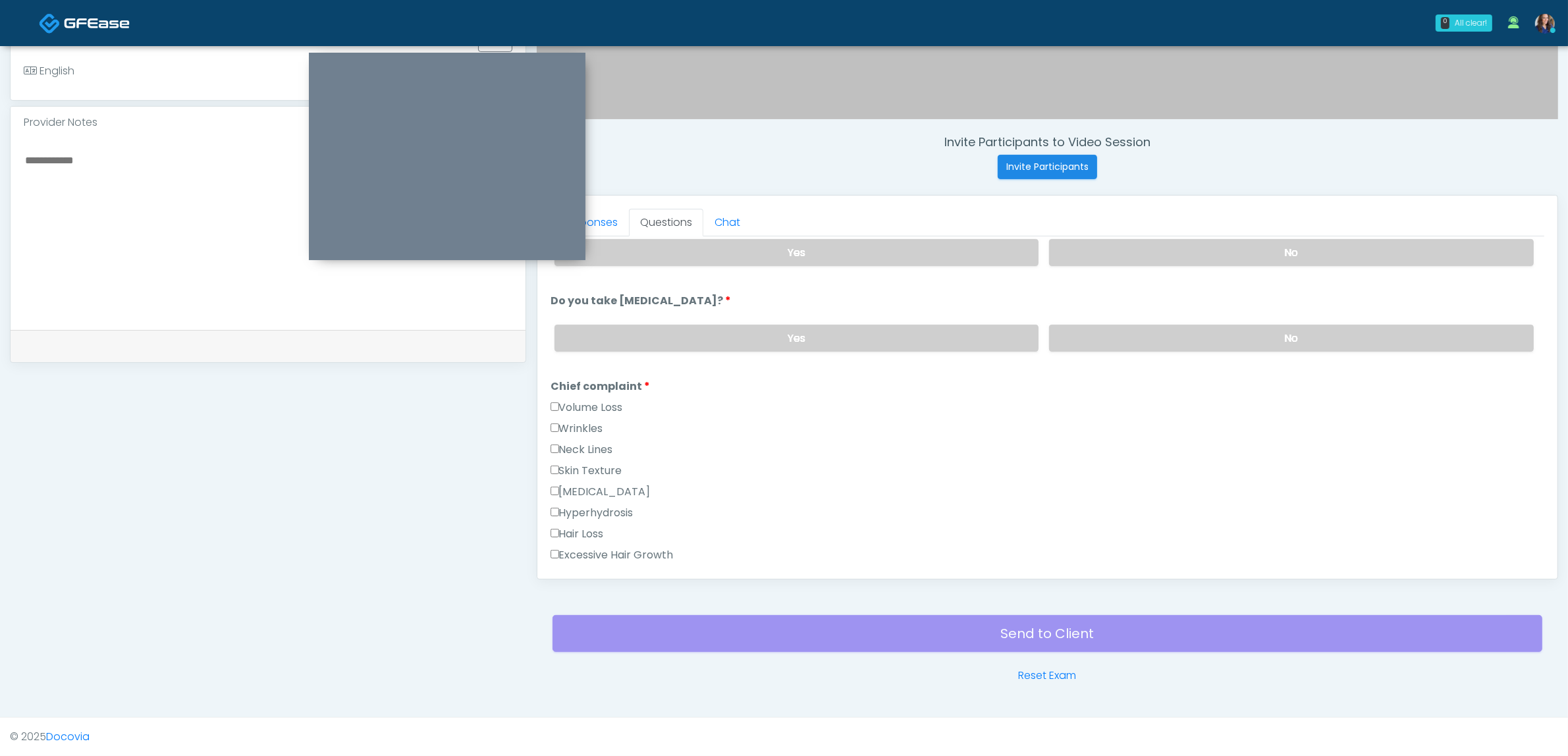
scroll to position [247, 0]
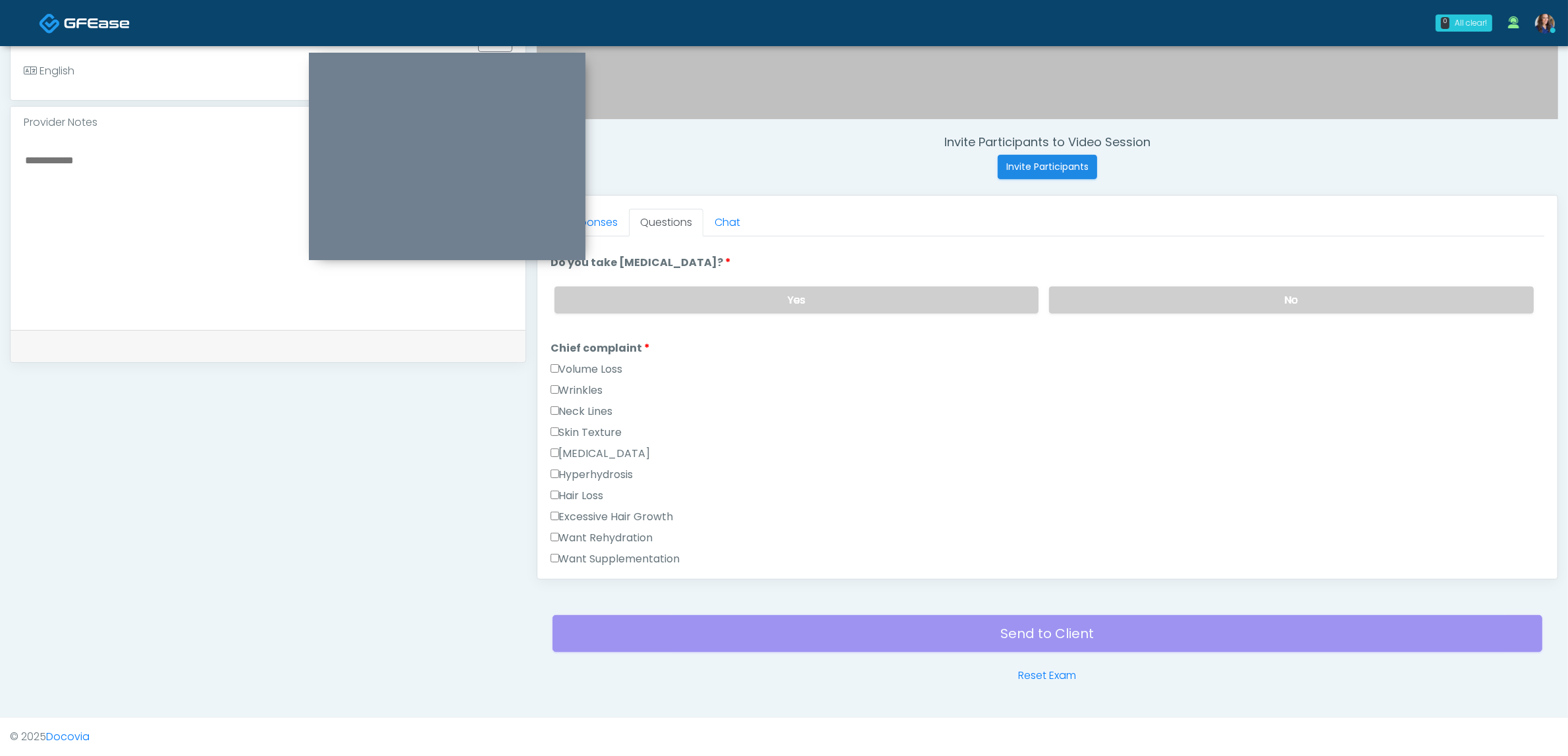
click at [613, 530] on label "Want Rehydration" at bounding box center [601, 538] width 102 height 16
drag, startPoint x: 634, startPoint y: 553, endPoint x: 704, endPoint y: 555, distance: 70.0
click at [638, 553] on label "Want Supplementation" at bounding box center [615, 559] width 130 height 16
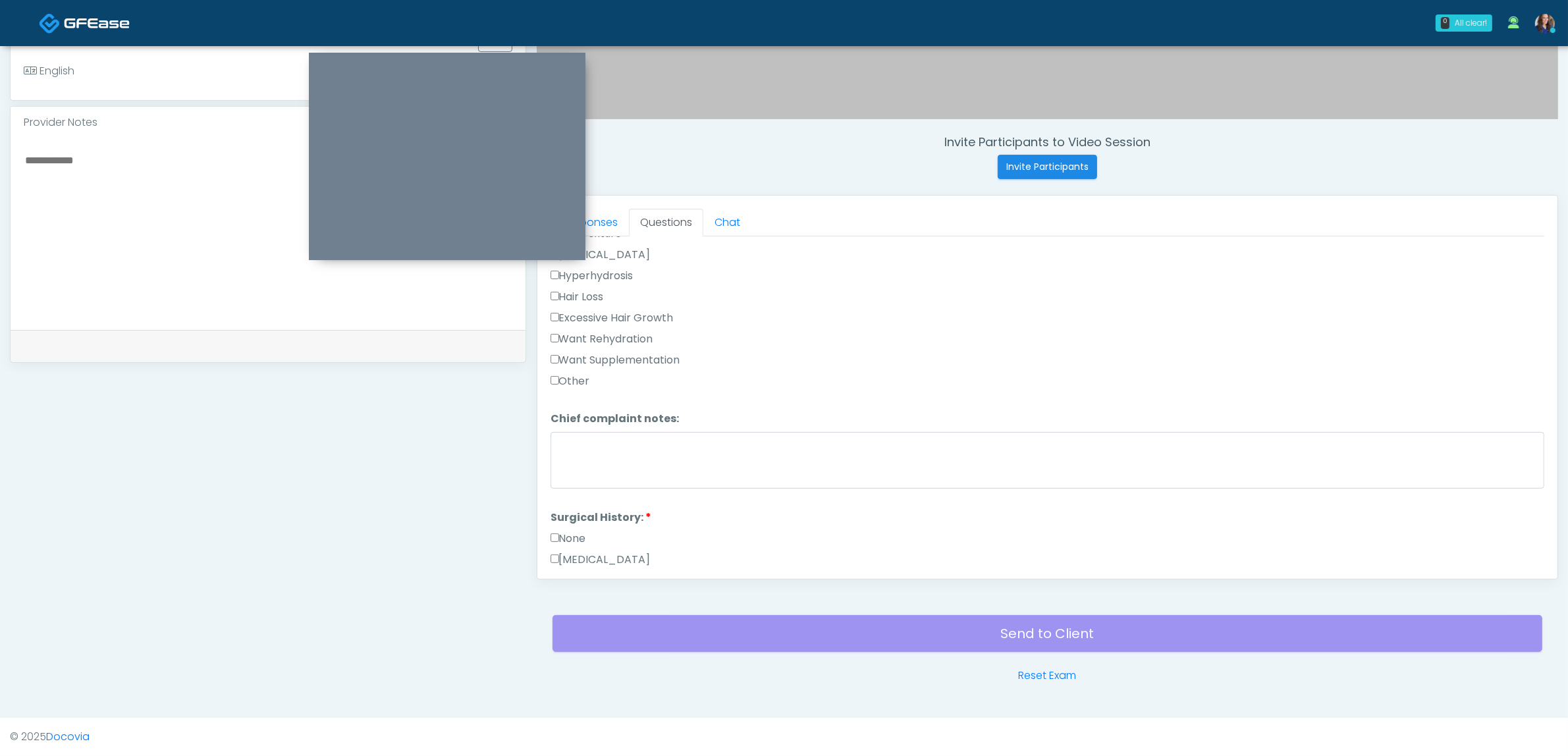
scroll to position [494, 0]
click at [610, 218] on link "Responses" at bounding box center [590, 223] width 79 height 28
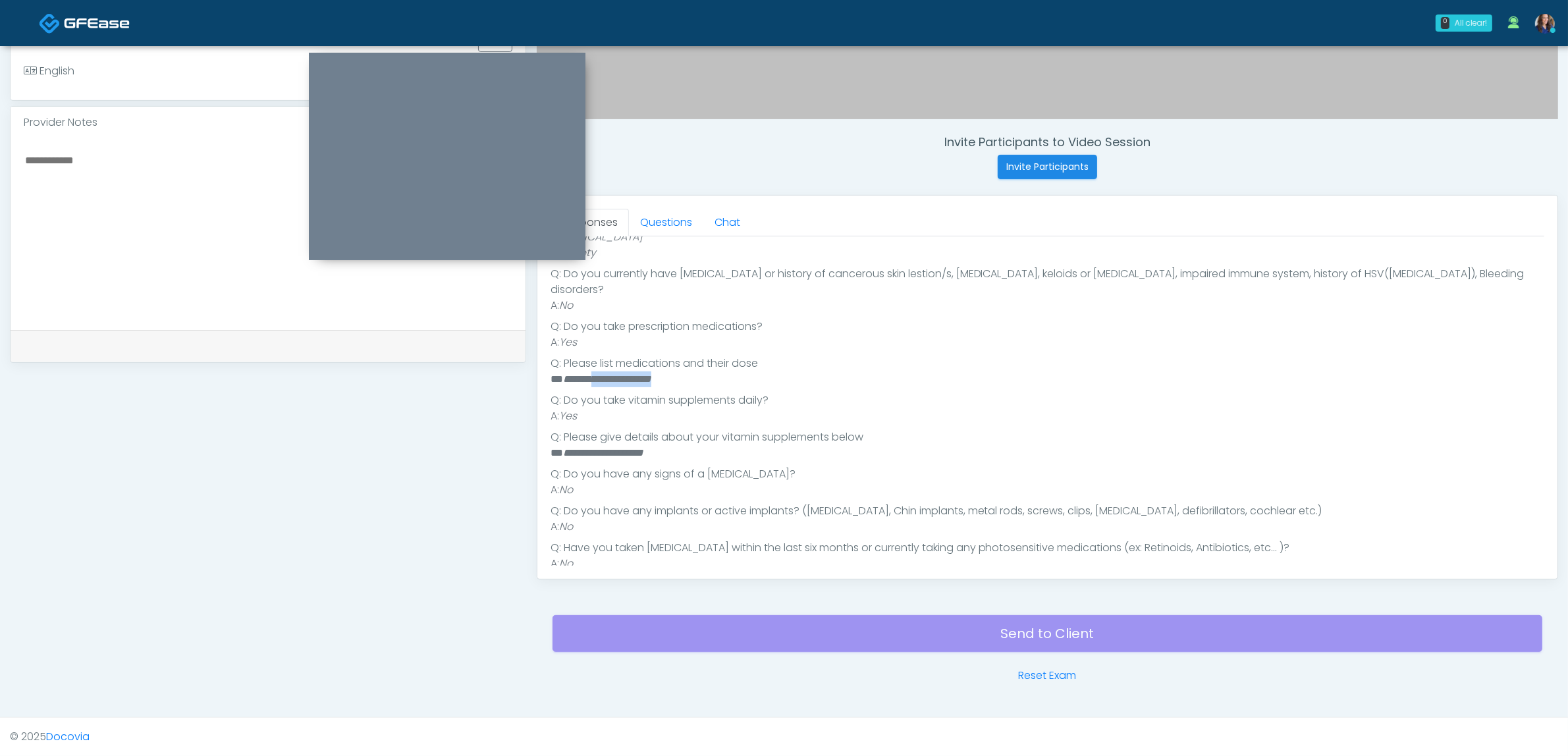
drag, startPoint x: 662, startPoint y: 360, endPoint x: 682, endPoint y: 360, distance: 20.0
click at [682, 372] on li "**********" at bounding box center [1041, 380] width 982 height 16
click at [651, 374] on em "**********" at bounding box center [607, 379] width 88 height 10
click at [728, 372] on li "**********" at bounding box center [1041, 380] width 982 height 16
drag, startPoint x: 699, startPoint y: 364, endPoint x: 562, endPoint y: 360, distance: 137.1
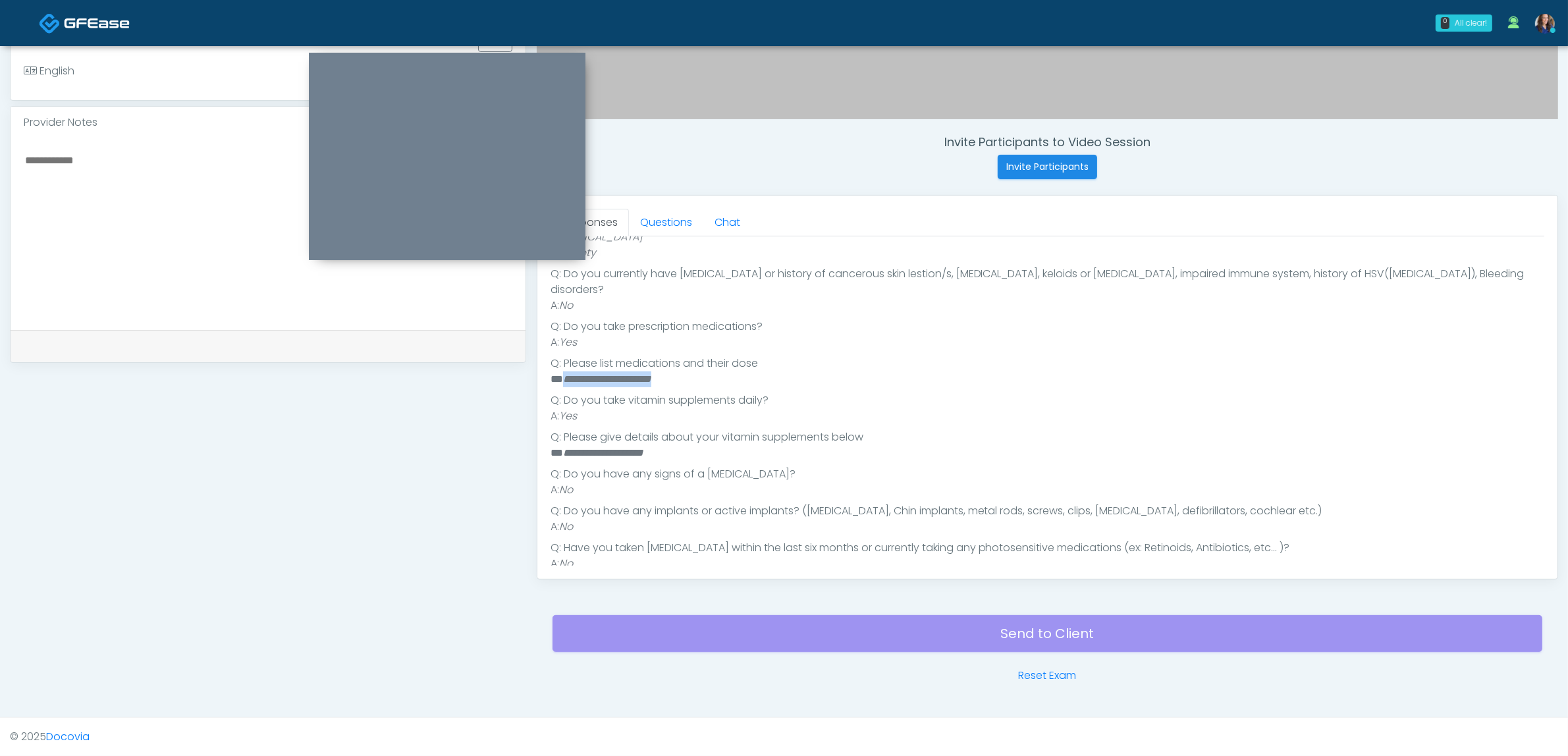
click at [562, 372] on li "**********" at bounding box center [1041, 380] width 982 height 16
click at [656, 222] on link "Questions" at bounding box center [666, 223] width 74 height 28
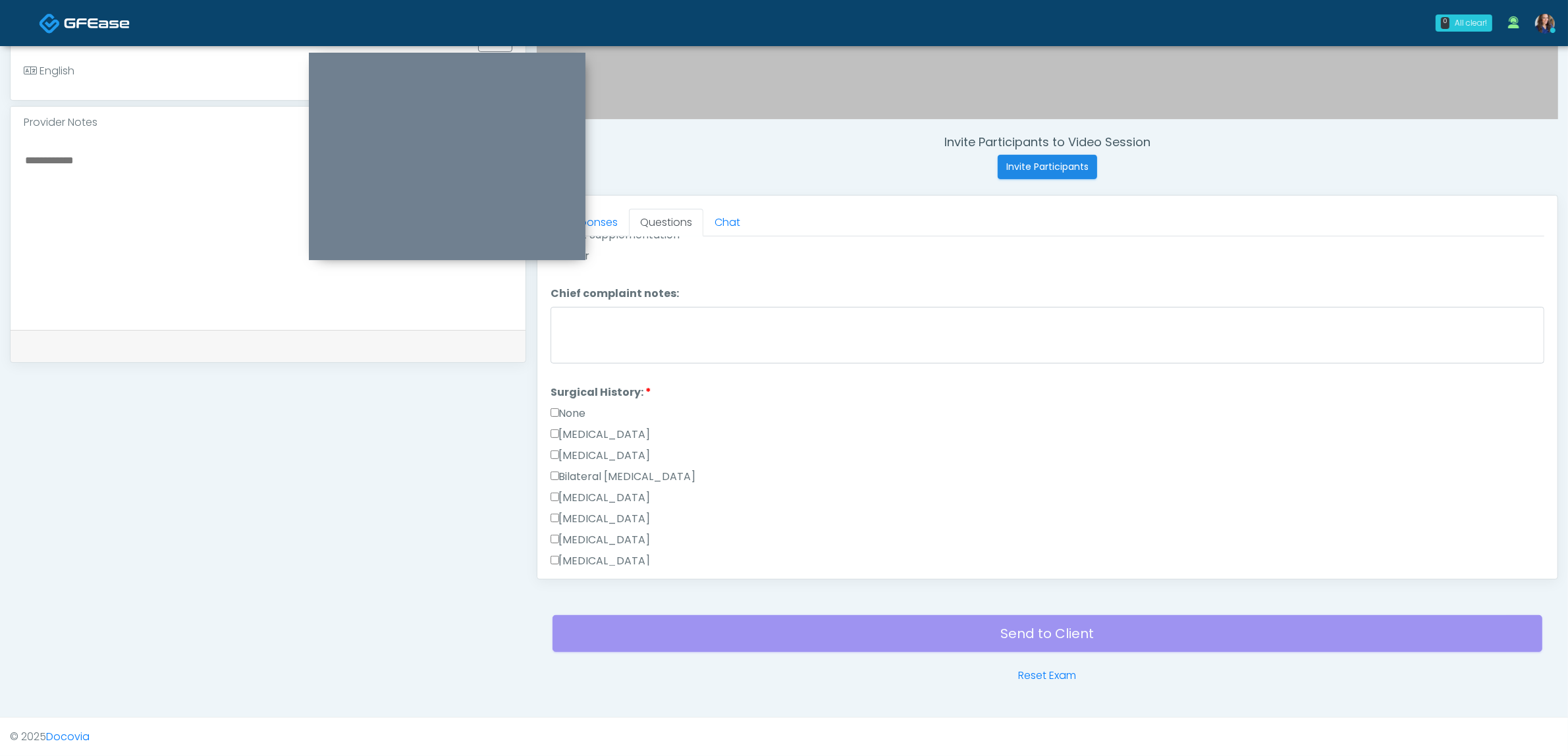
scroll to position [654, 0]
click at [605, 228] on link "Responses" at bounding box center [590, 223] width 79 height 28
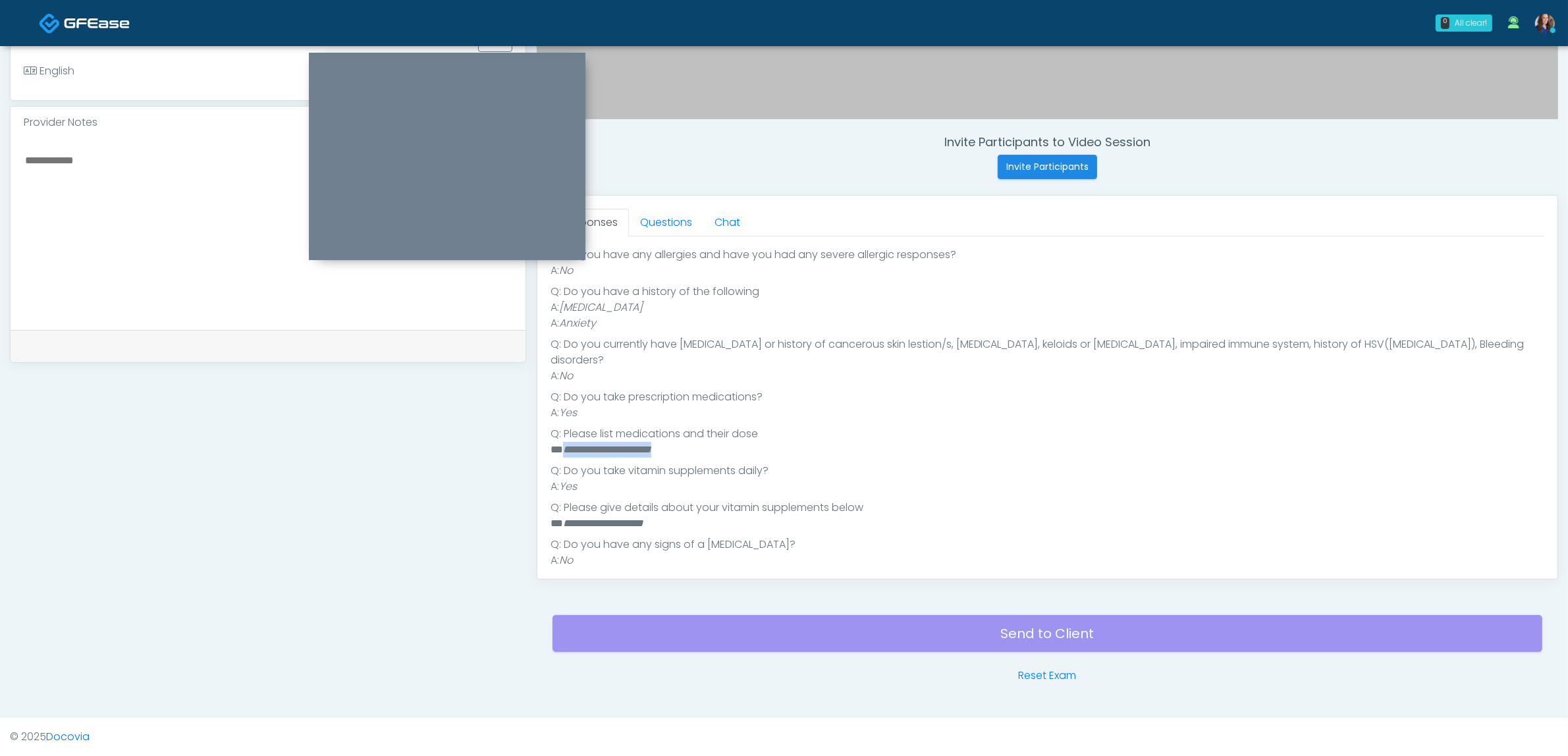
scroll to position [242, 0]
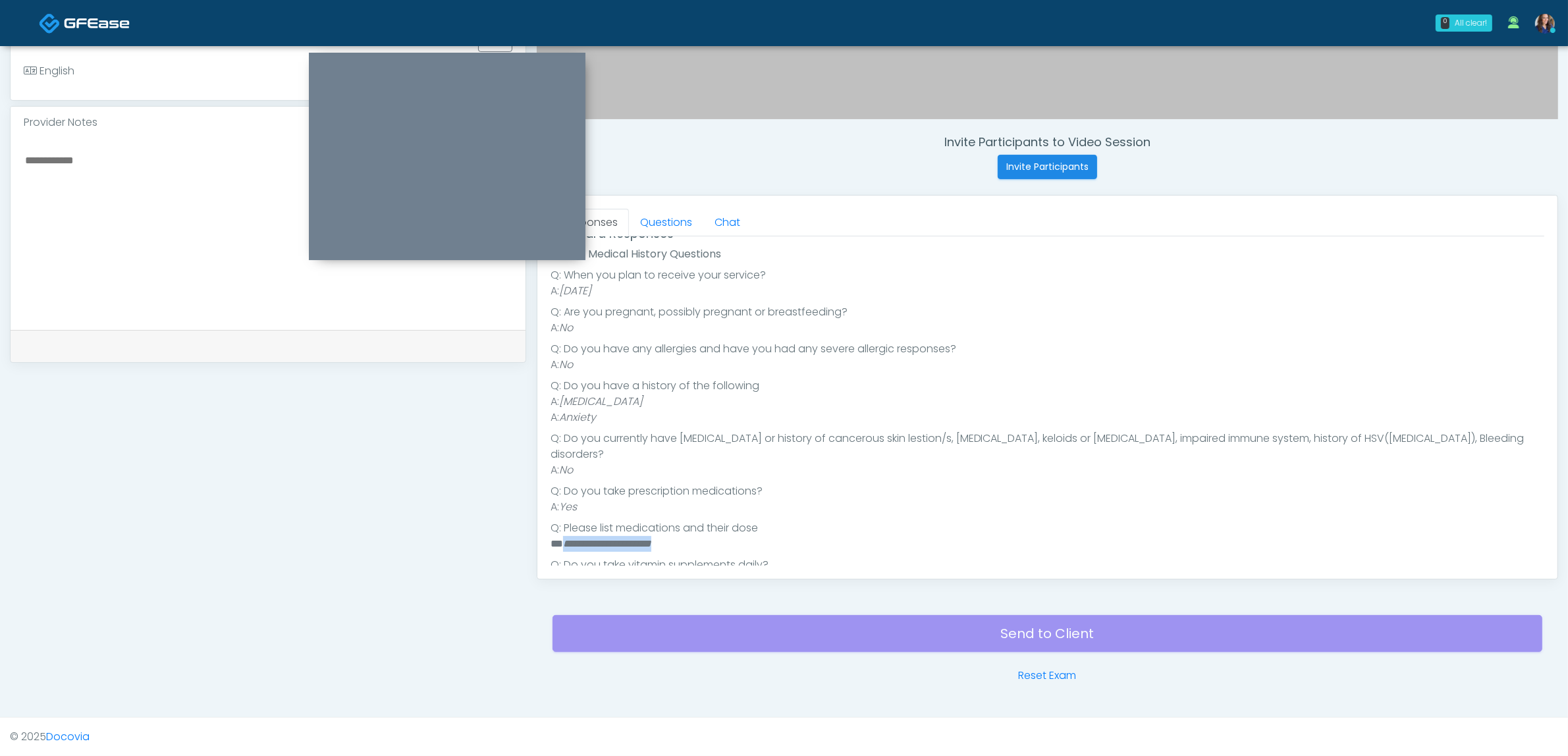
drag, startPoint x: 565, startPoint y: 394, endPoint x: 662, endPoint y: 405, distance: 97.6
click at [643, 405] on em "High Blood Pressure" at bounding box center [601, 401] width 84 height 15
drag, startPoint x: 666, startPoint y: 405, endPoint x: 683, endPoint y: 403, distance: 17.1
click at [667, 405] on li "A: High Blood Pressure" at bounding box center [1047, 402] width 994 height 16
drag, startPoint x: 664, startPoint y: 384, endPoint x: 667, endPoint y: 390, distance: 6.7
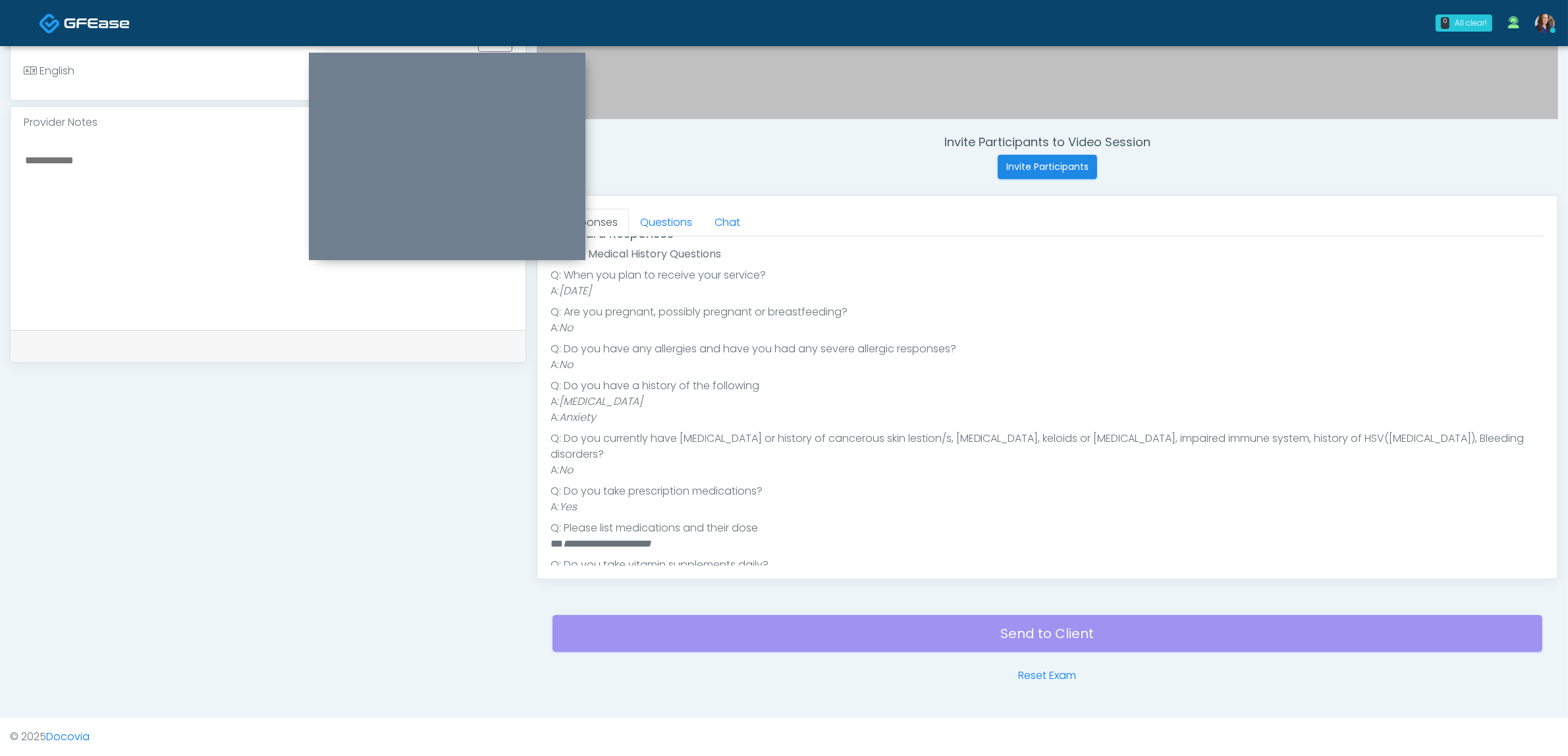
click at [663, 384] on li "Q: Do you have a history of the following" at bounding box center [1047, 386] width 994 height 16
click at [668, 229] on link "Questions" at bounding box center [666, 223] width 74 height 28
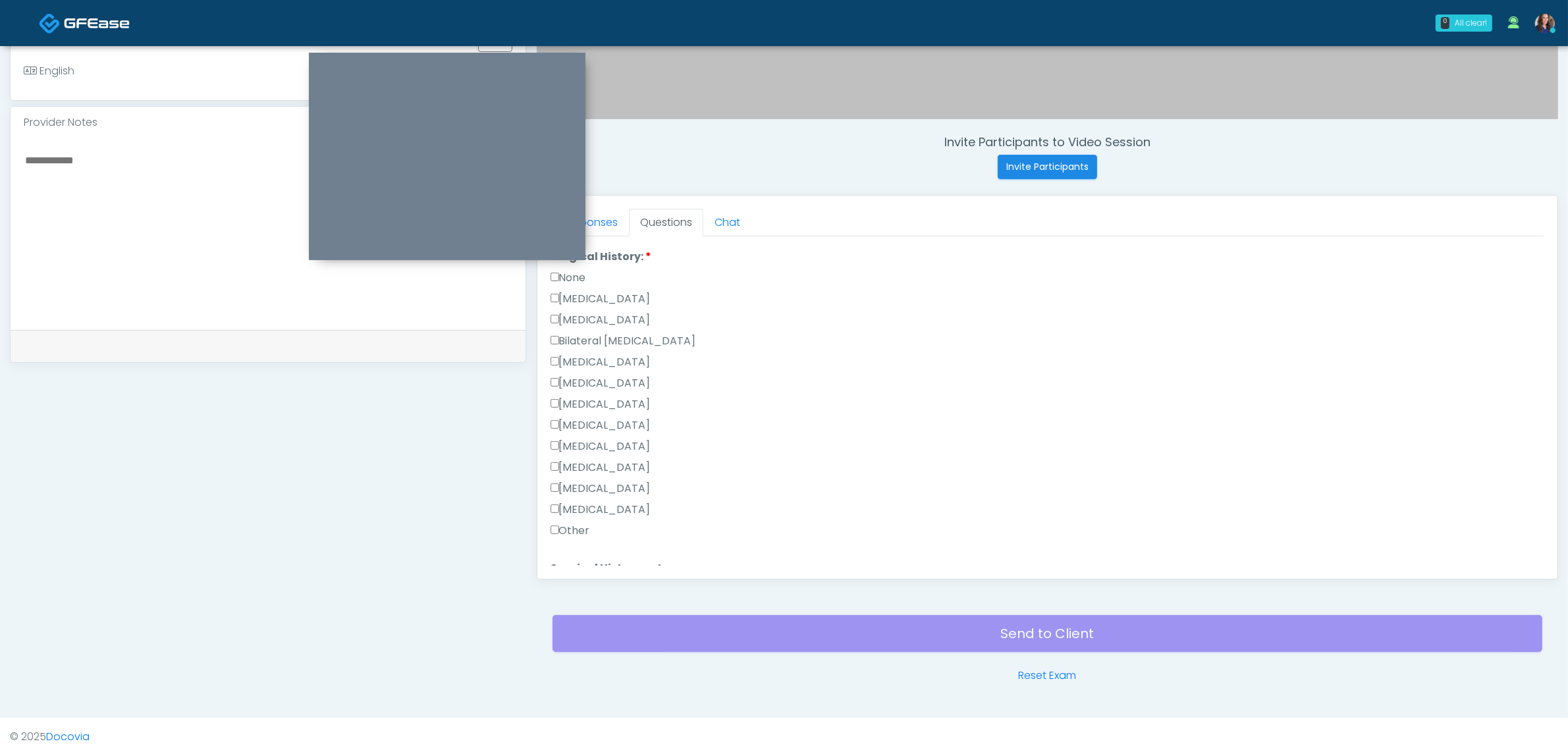
scroll to position [736, 0]
click at [584, 498] on label "Other" at bounding box center [570, 502] width 39 height 16
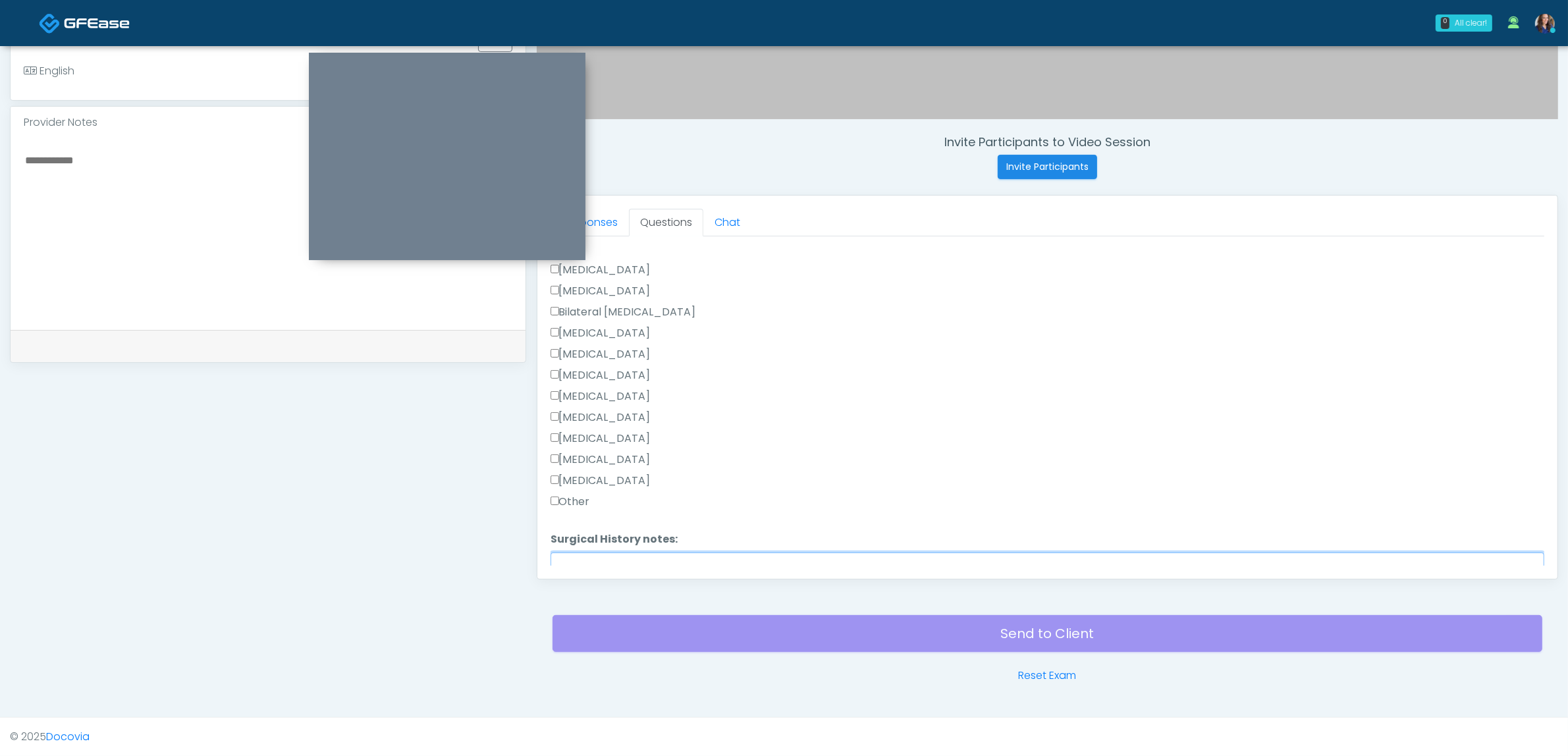
drag, startPoint x: 667, startPoint y: 554, endPoint x: 695, endPoint y: 554, distance: 28.0
click at [667, 554] on textarea "Surgical History notes:" at bounding box center [1047, 581] width 994 height 57
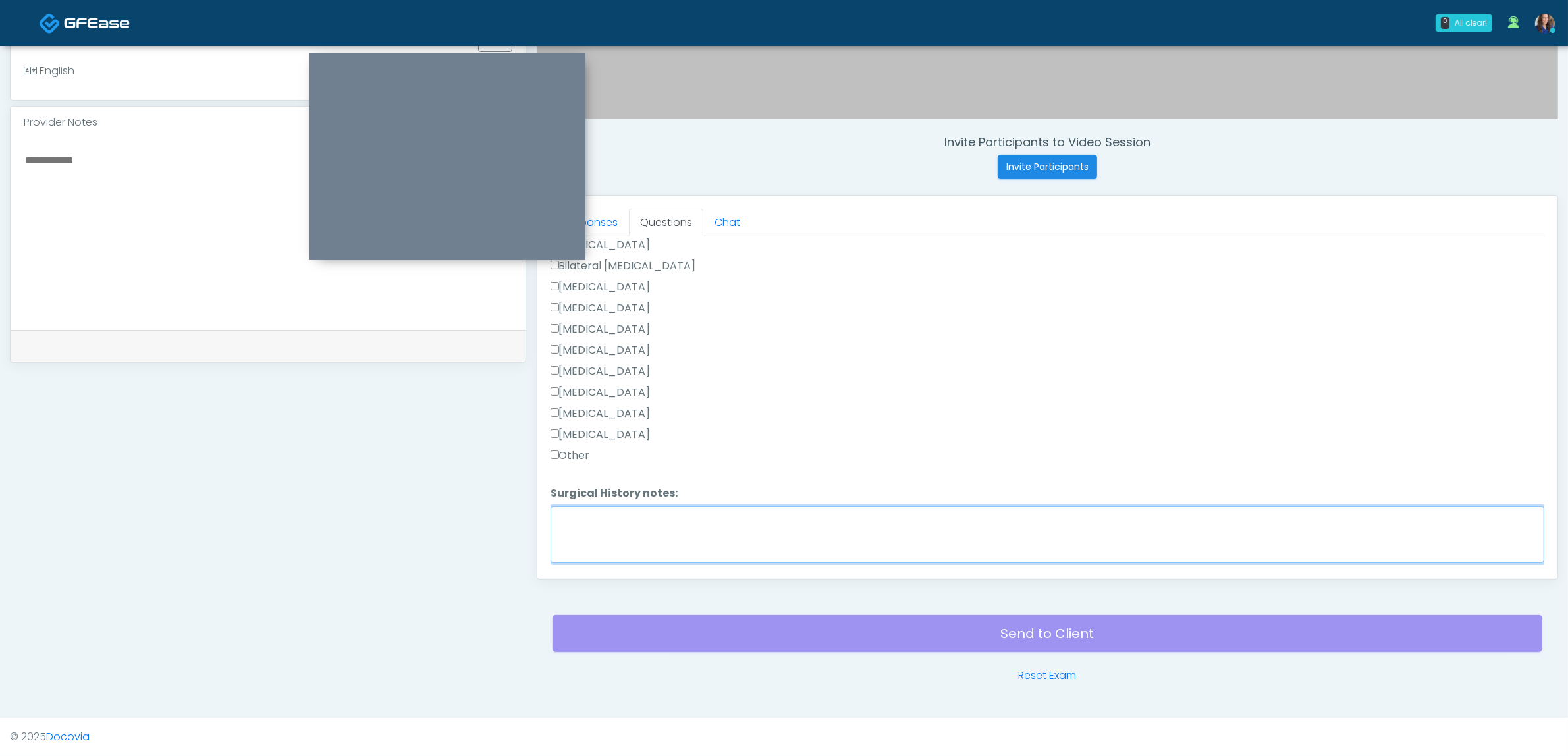
scroll to position [819, 0]
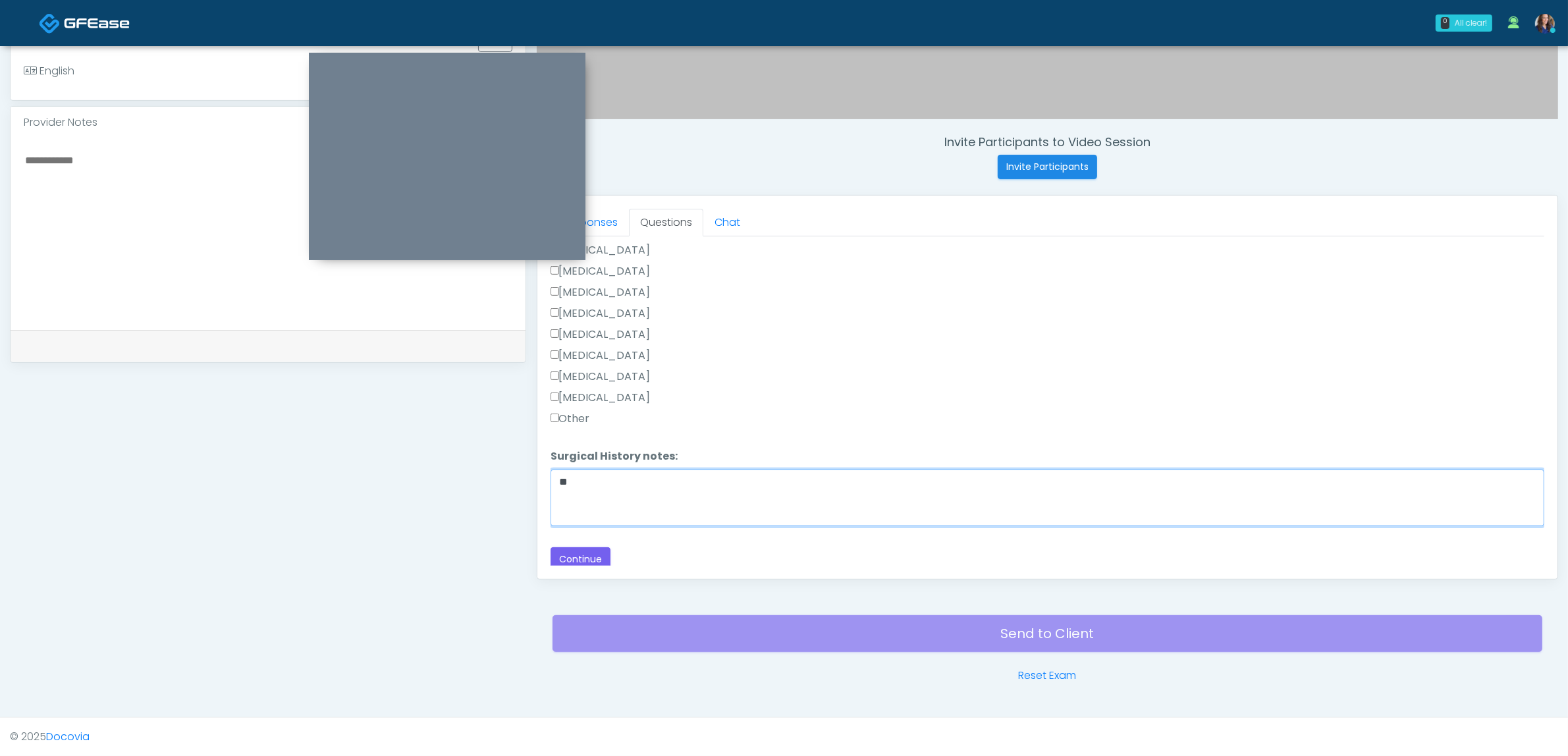
type textarea "*"
type textarea "**********"
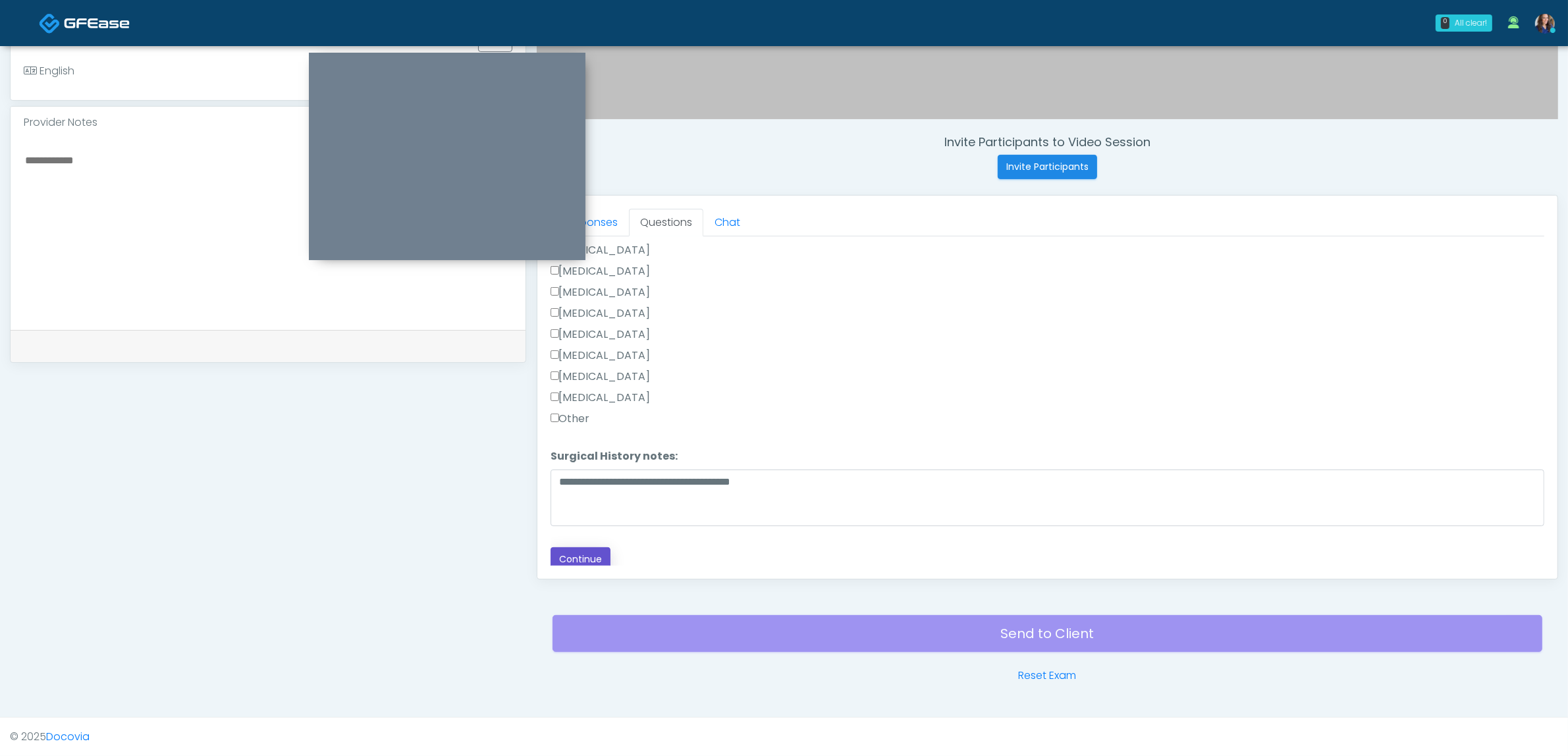
click at [586, 554] on button "Continue" at bounding box center [580, 559] width 60 height 24
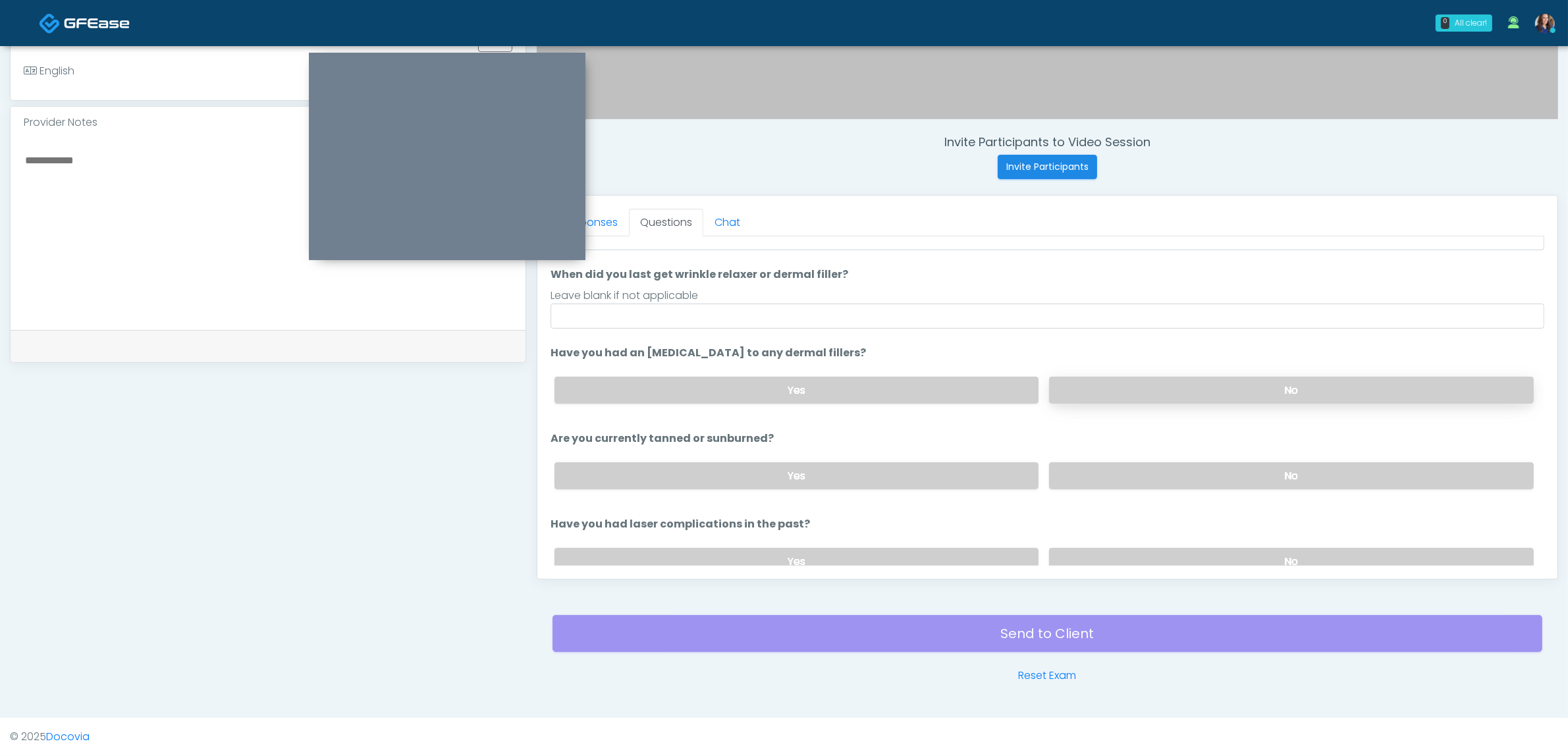
scroll to position [68, 0]
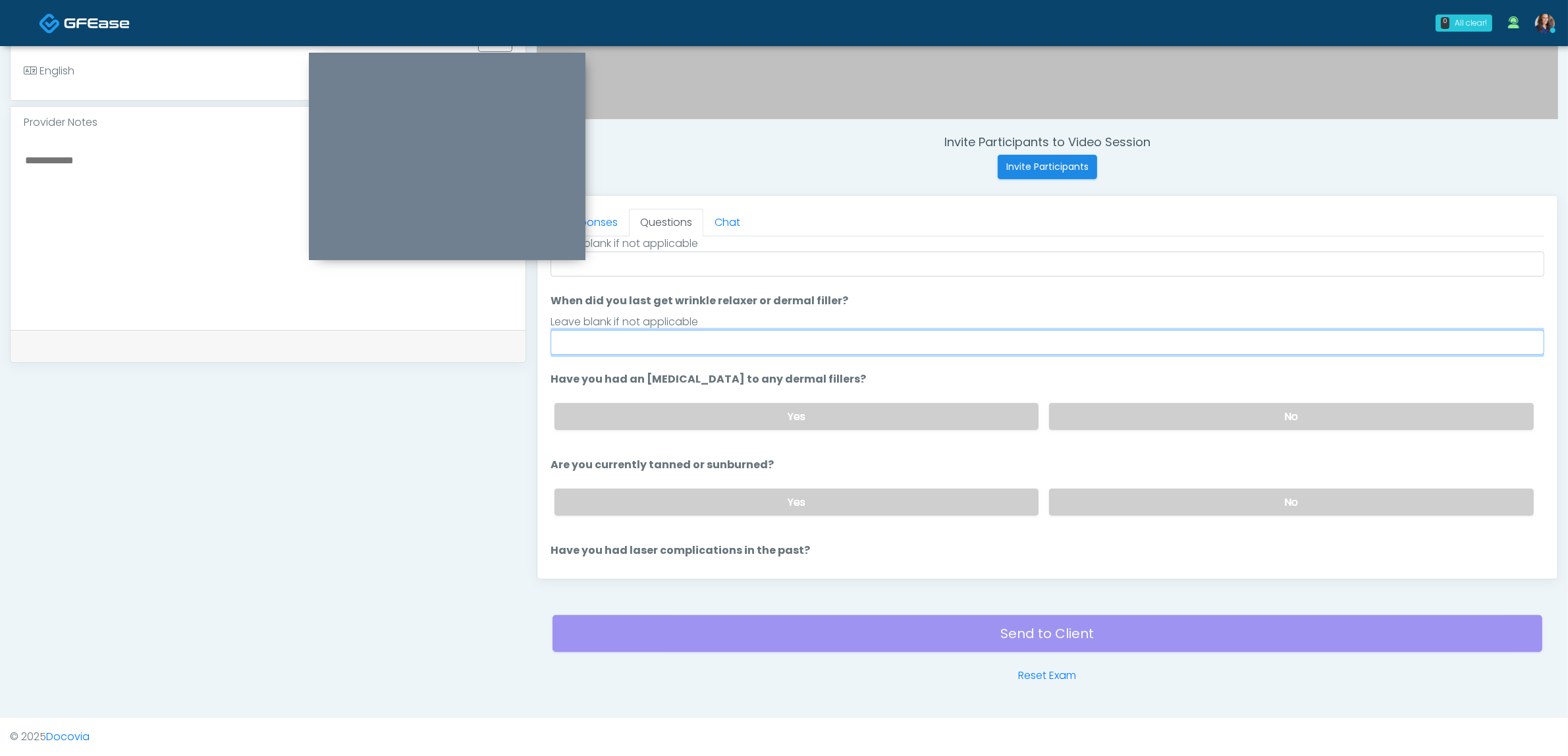
click at [700, 341] on input "When did you last get wrinkle relaxer or dermal filler?" at bounding box center [1047, 342] width 994 height 25
type input "**"
click at [1146, 415] on label "No" at bounding box center [1292, 416] width 485 height 27
click at [1126, 500] on label "No" at bounding box center [1292, 502] width 485 height 27
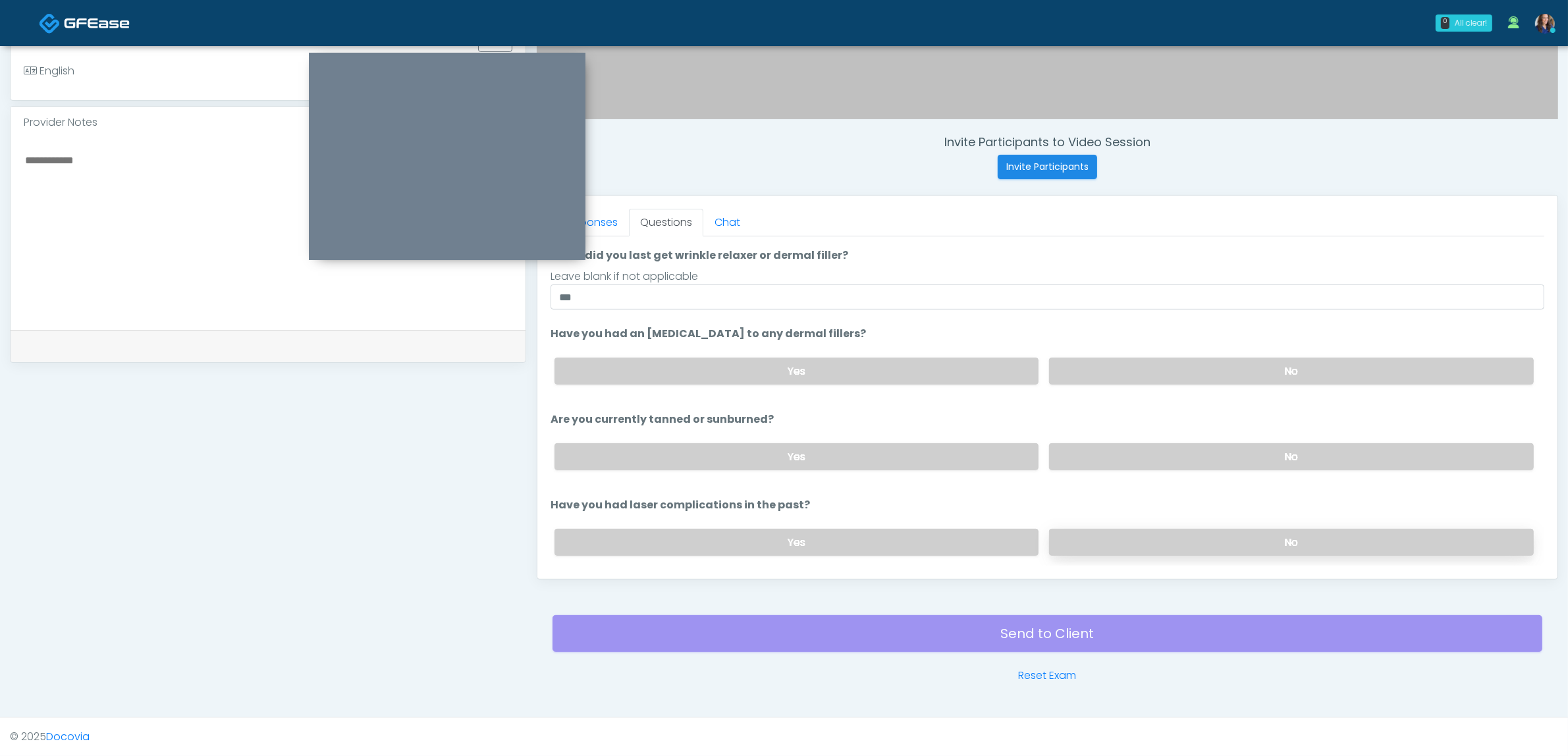
scroll to position [150, 0]
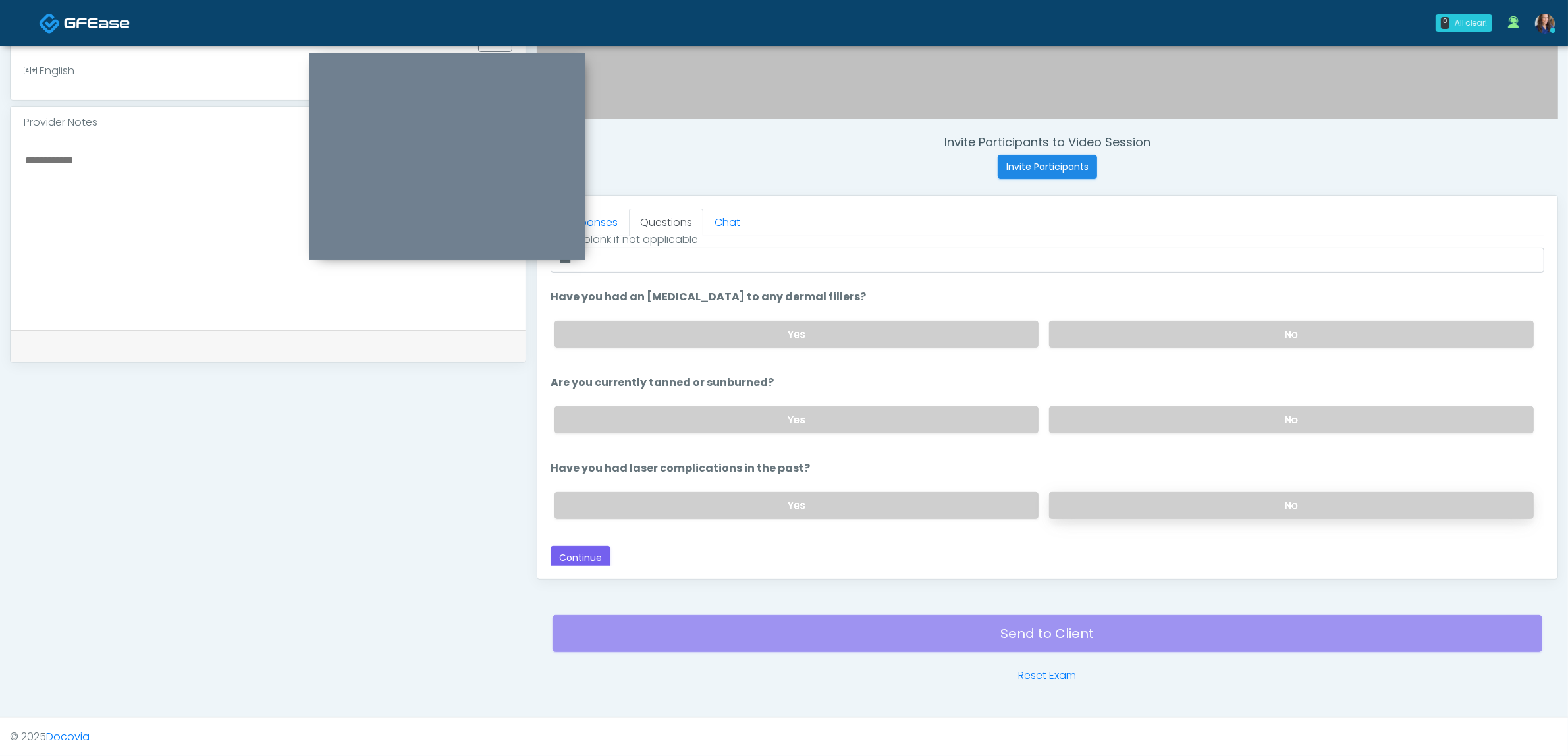
click at [1141, 504] on label "No" at bounding box center [1292, 505] width 485 height 27
drag, startPoint x: 579, startPoint y: 547, endPoint x: 723, endPoint y: 544, distance: 144.0
click at [580, 547] on button "Continue" at bounding box center [580, 558] width 60 height 24
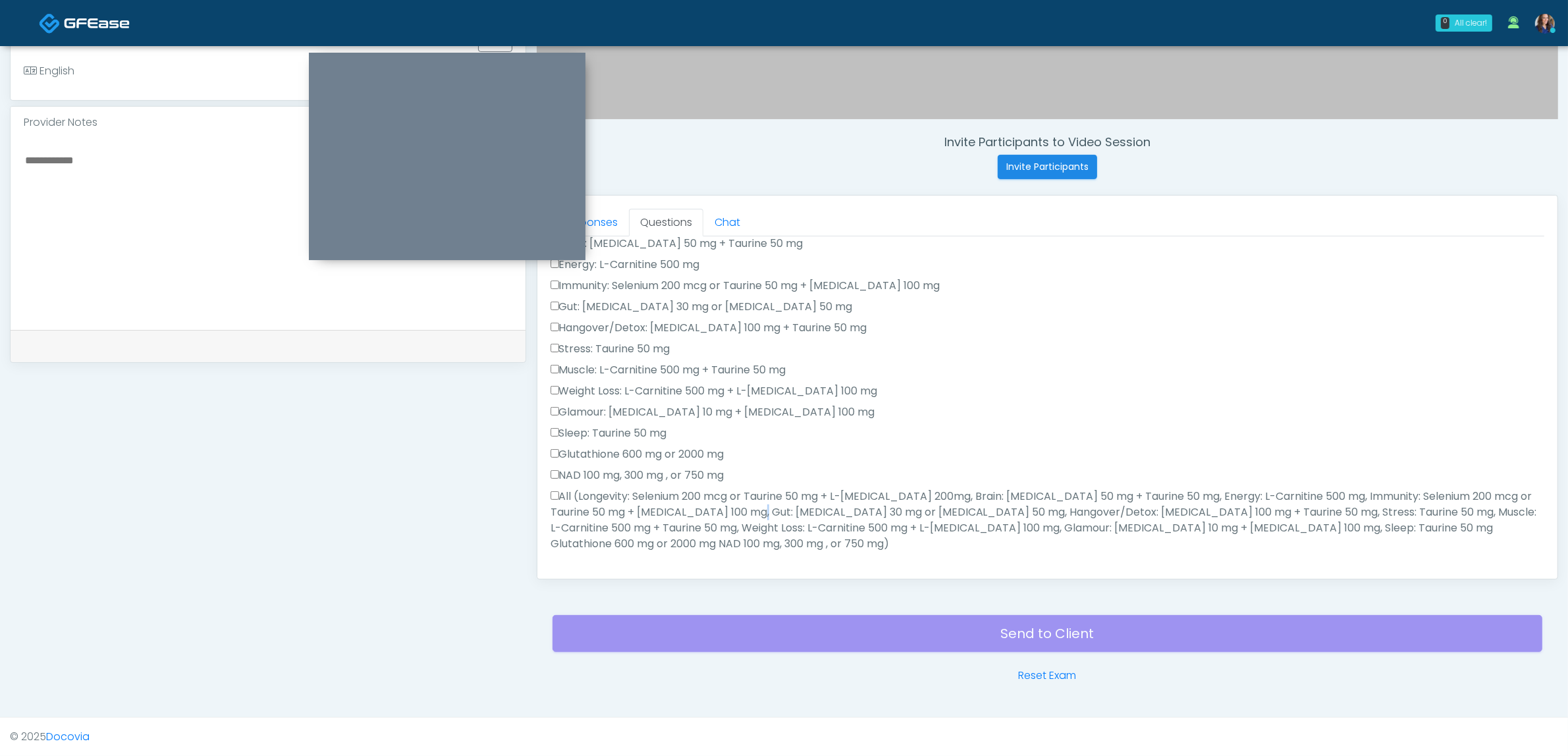
click at [640, 508] on label "All (Longevity: Selenium 200 mcg or Taurine 50 mg + L-Arginine 200mg, Brain: Gl…" at bounding box center [1047, 521] width 994 height 63
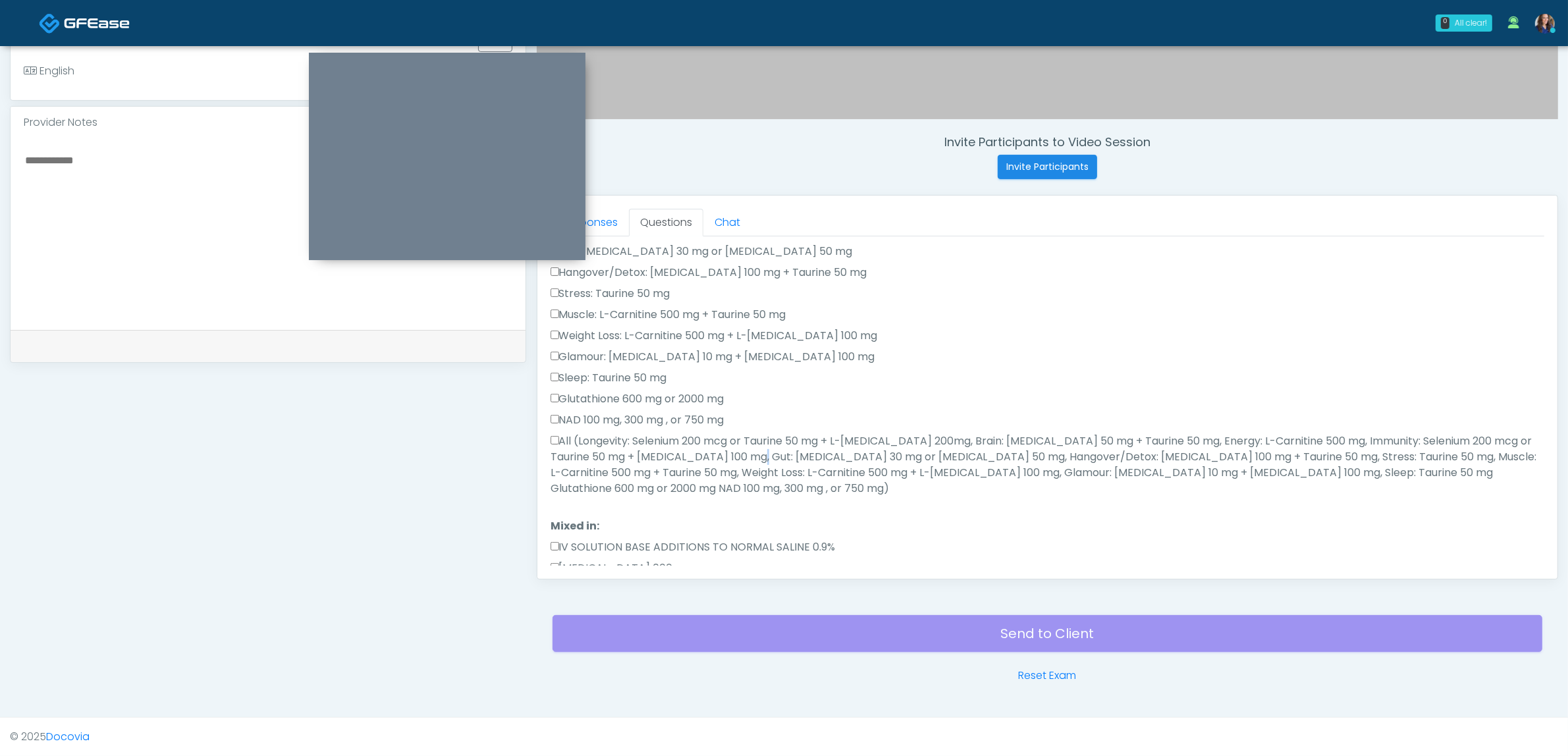
scroll to position [397, 0]
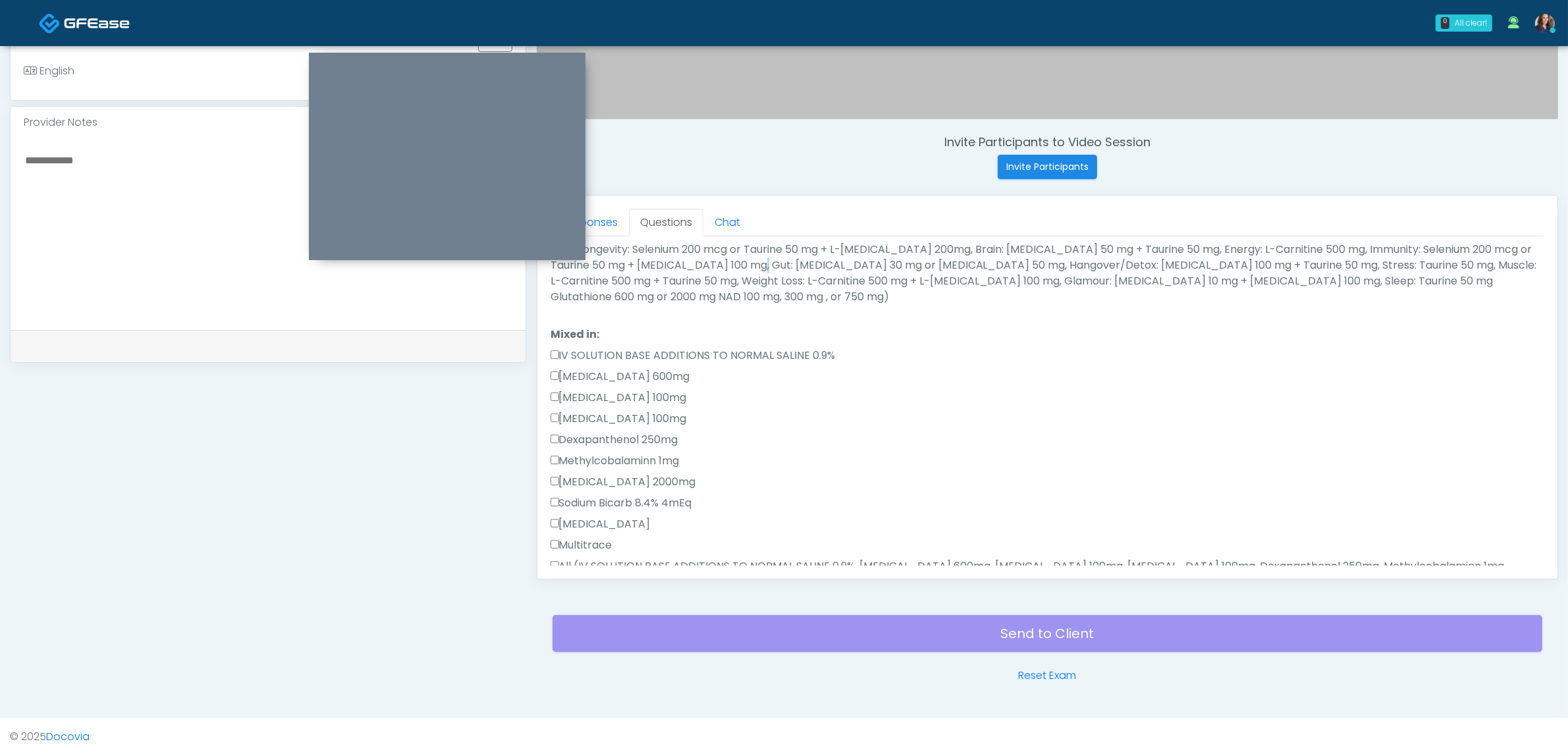
click at [640, 265] on label "All (Longevity: Selenium 200 mcg or Taurine 50 mg + L-Arginine 200mg, Brain: Gl…" at bounding box center [1047, 273] width 994 height 63
click at [659, 276] on label "All (Longevity: Selenium 200 mcg or Taurine 50 mg + L-Arginine 200mg, Brain: Gl…" at bounding box center [1047, 273] width 994 height 63
click at [657, 268] on label "All (Longevity: Selenium 200 mcg or Taurine 50 mg + L-Arginine 200mg, Brain: Gl…" at bounding box center [1047, 273] width 994 height 63
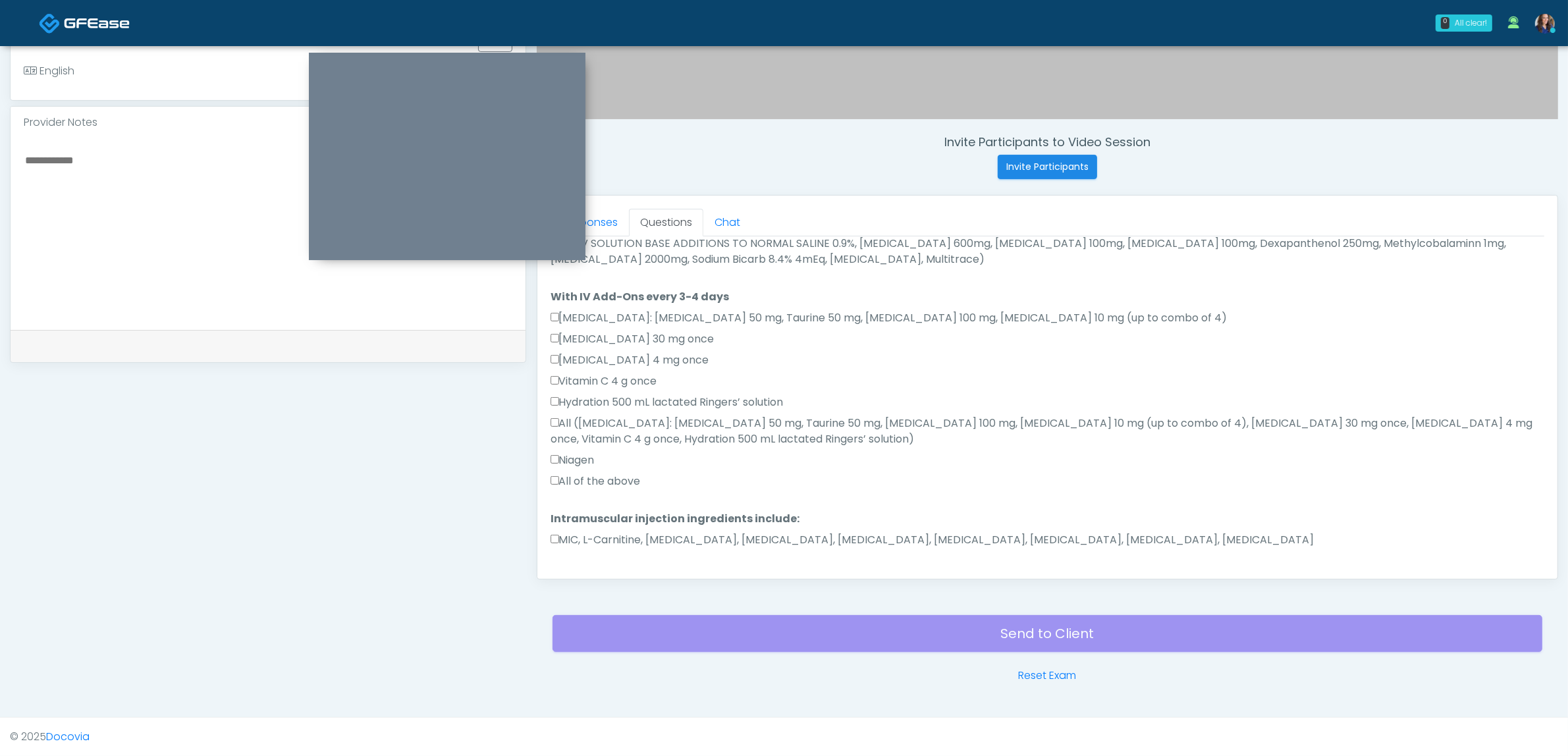
scroll to position [726, 0]
drag, startPoint x: 584, startPoint y: 457, endPoint x: 598, endPoint y: 494, distance: 39.6
click at [584, 467] on label "All of the above" at bounding box center [595, 475] width 90 height 16
drag, startPoint x: 588, startPoint y: 515, endPoint x: 665, endPoint y: 536, distance: 79.8
click at [590, 526] on label "MIC, L-Carnitine, Methylcobalamin, Glycine, B-Complex, Lycine, Biotin, Vitamin …" at bounding box center [932, 534] width 764 height 16
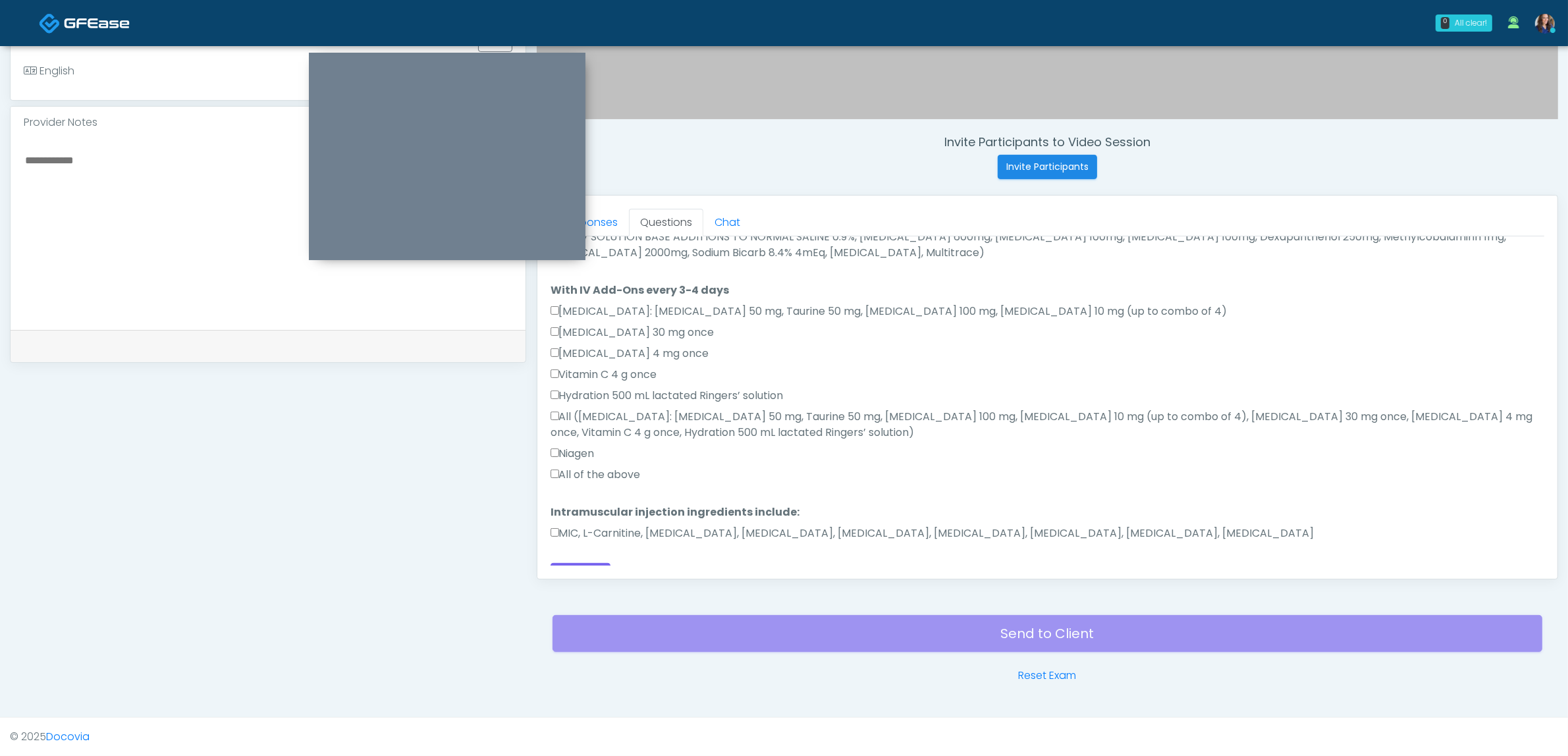
click at [604, 526] on label "MIC, L-Carnitine, Methylcobalamin, Glycine, B-Complex, Lycine, Biotin, Vitamin …" at bounding box center [932, 534] width 764 height 16
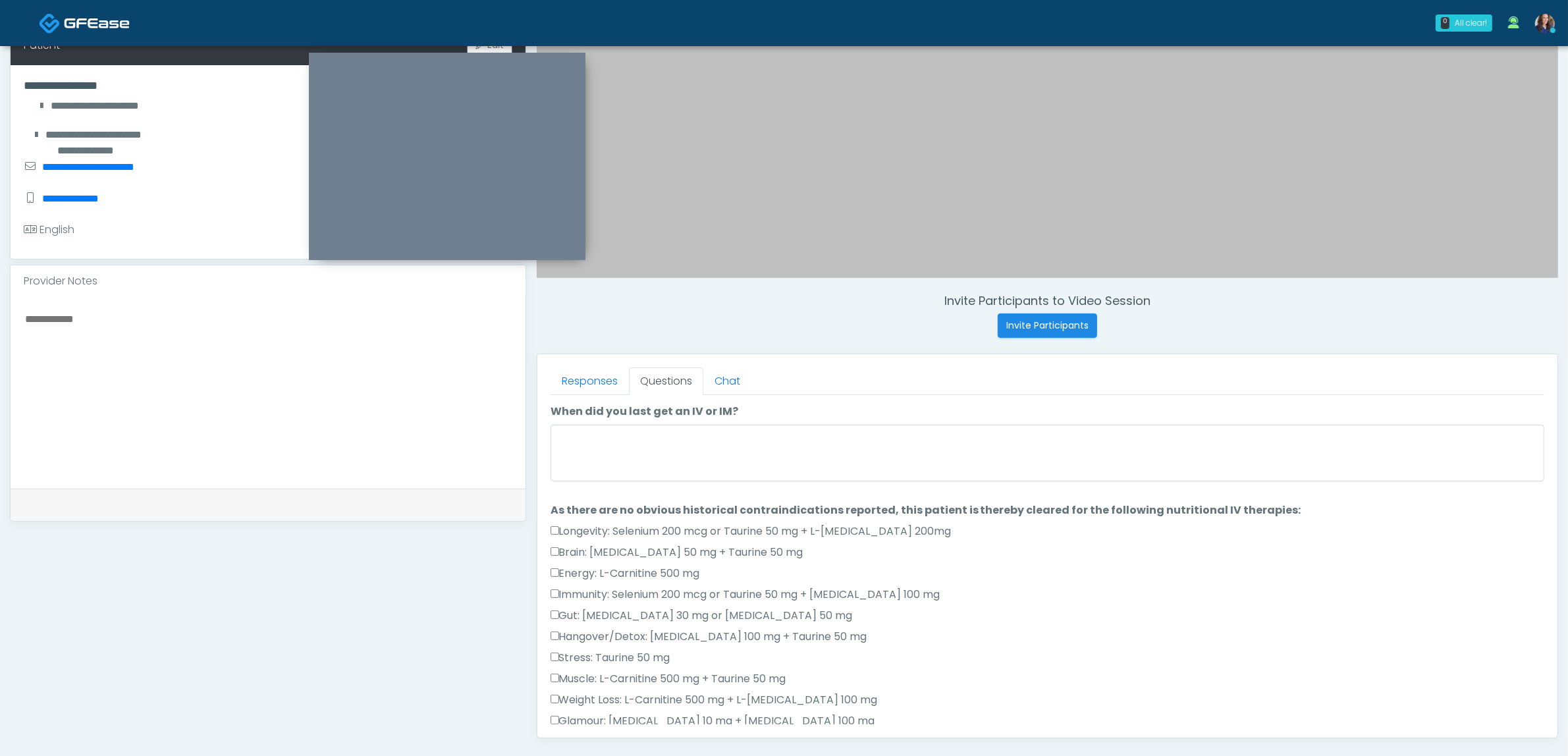
scroll to position [263, 0]
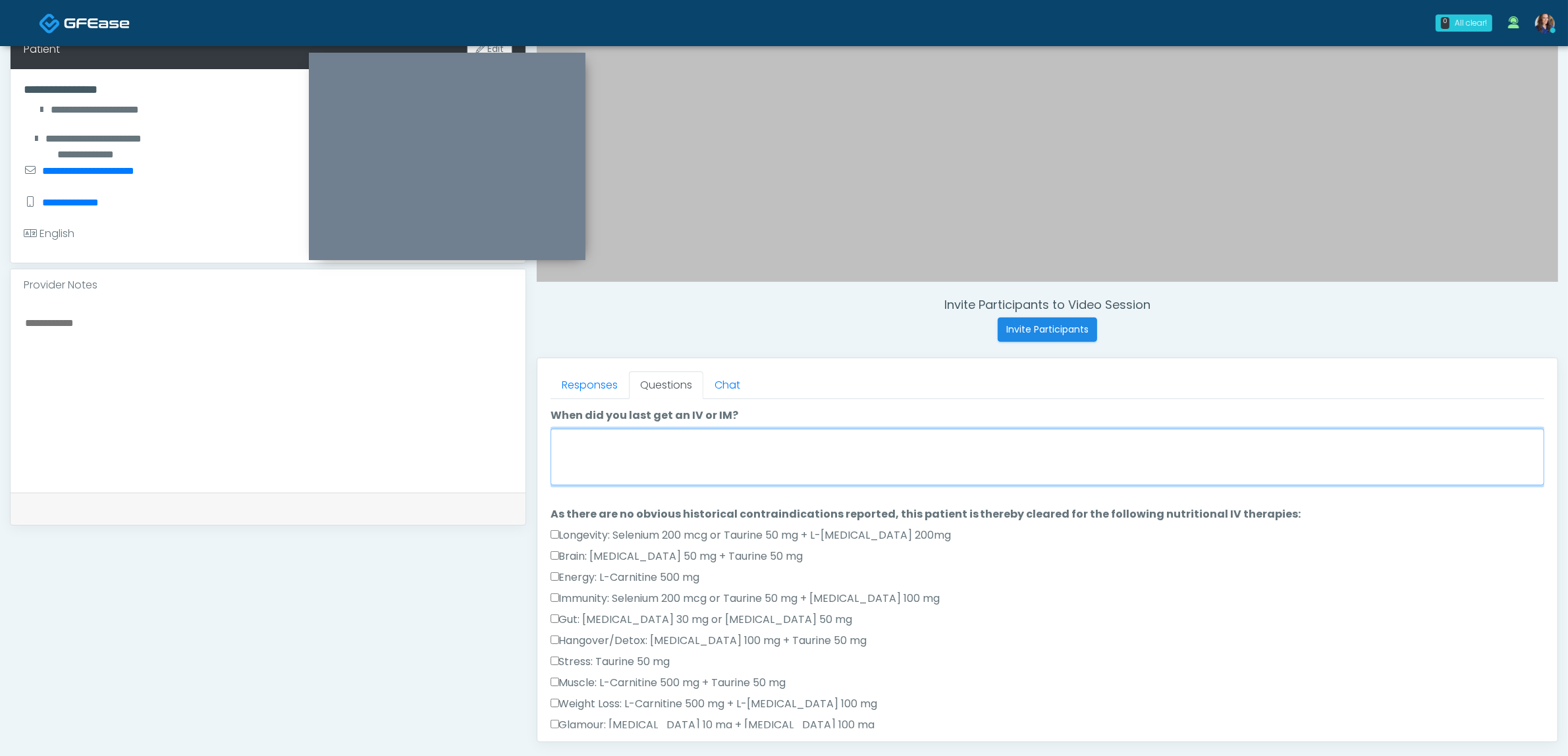
drag, startPoint x: 649, startPoint y: 461, endPoint x: 660, endPoint y: 461, distance: 11.0
click at [650, 461] on textarea "When did you last get an IV or IM?" at bounding box center [1047, 457] width 994 height 57
type textarea "**********"
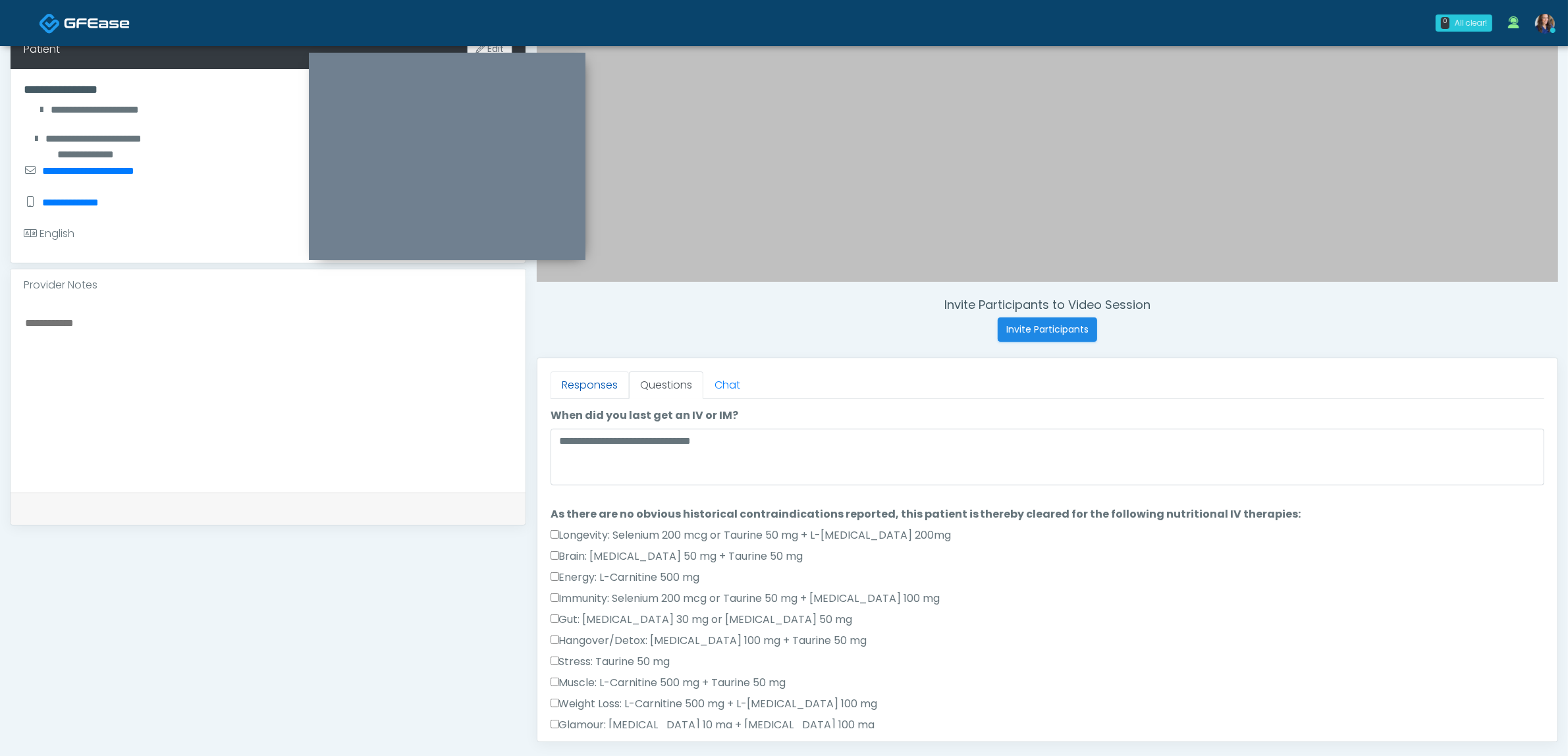
click link "Responses"
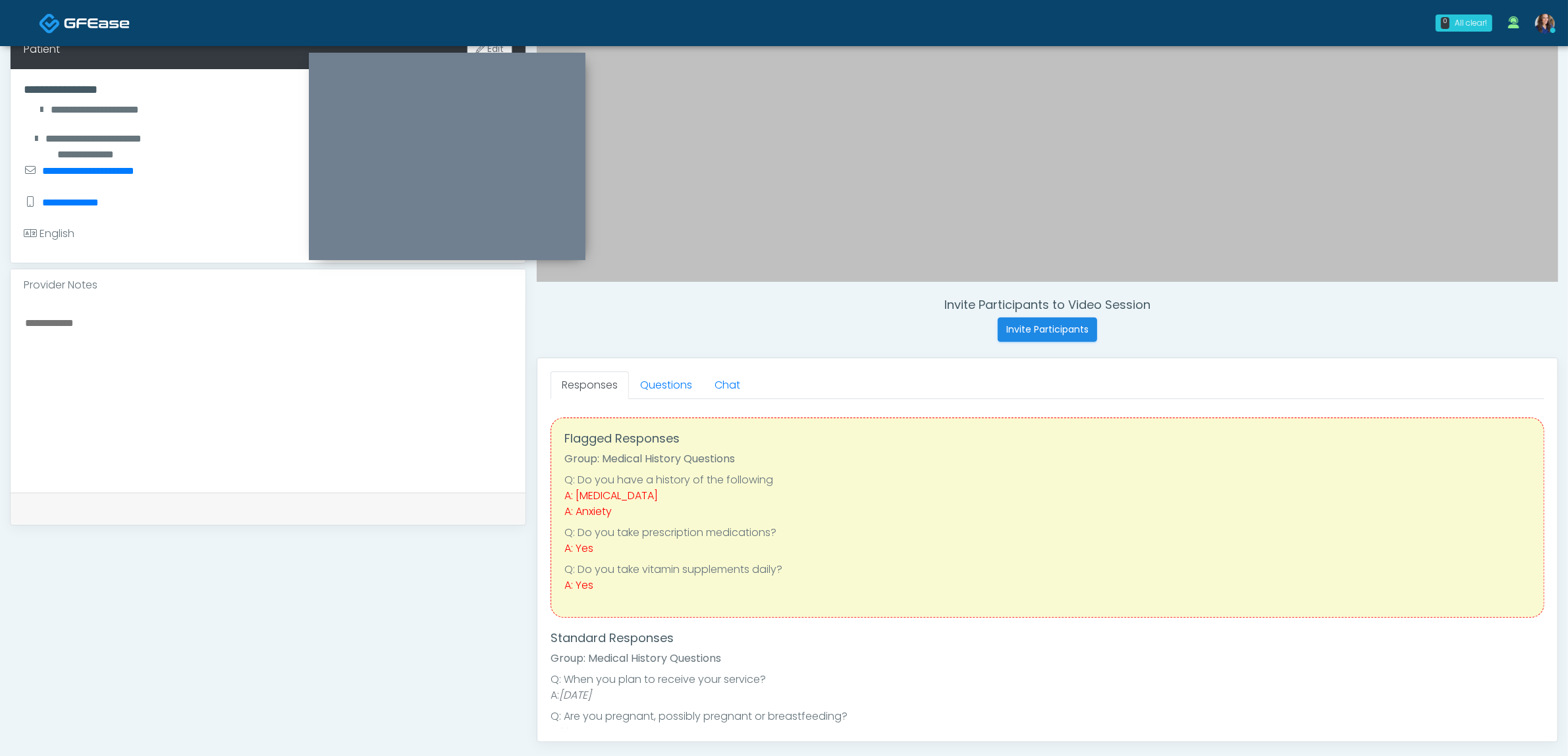
scroll to position [82, 0]
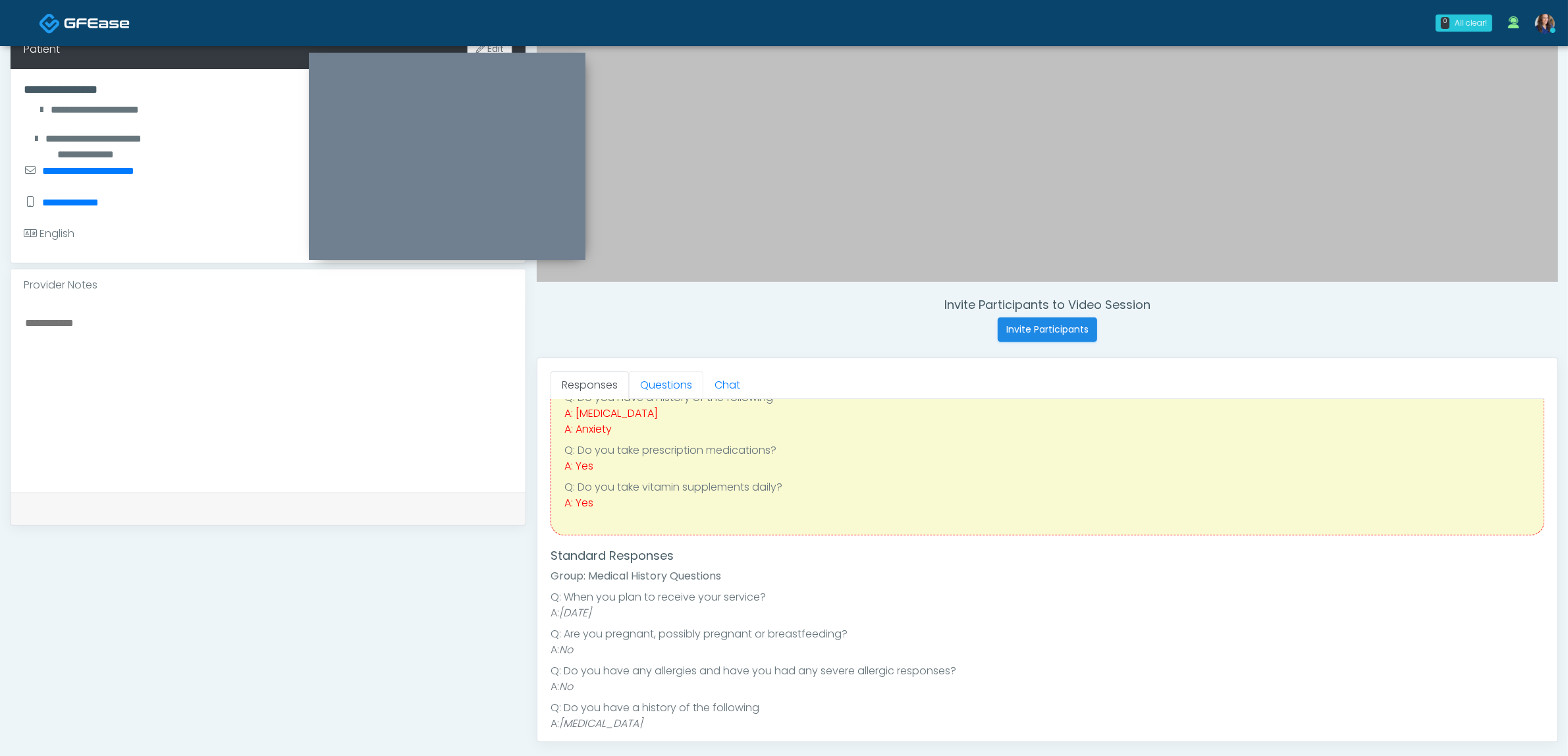
click link "Questions"
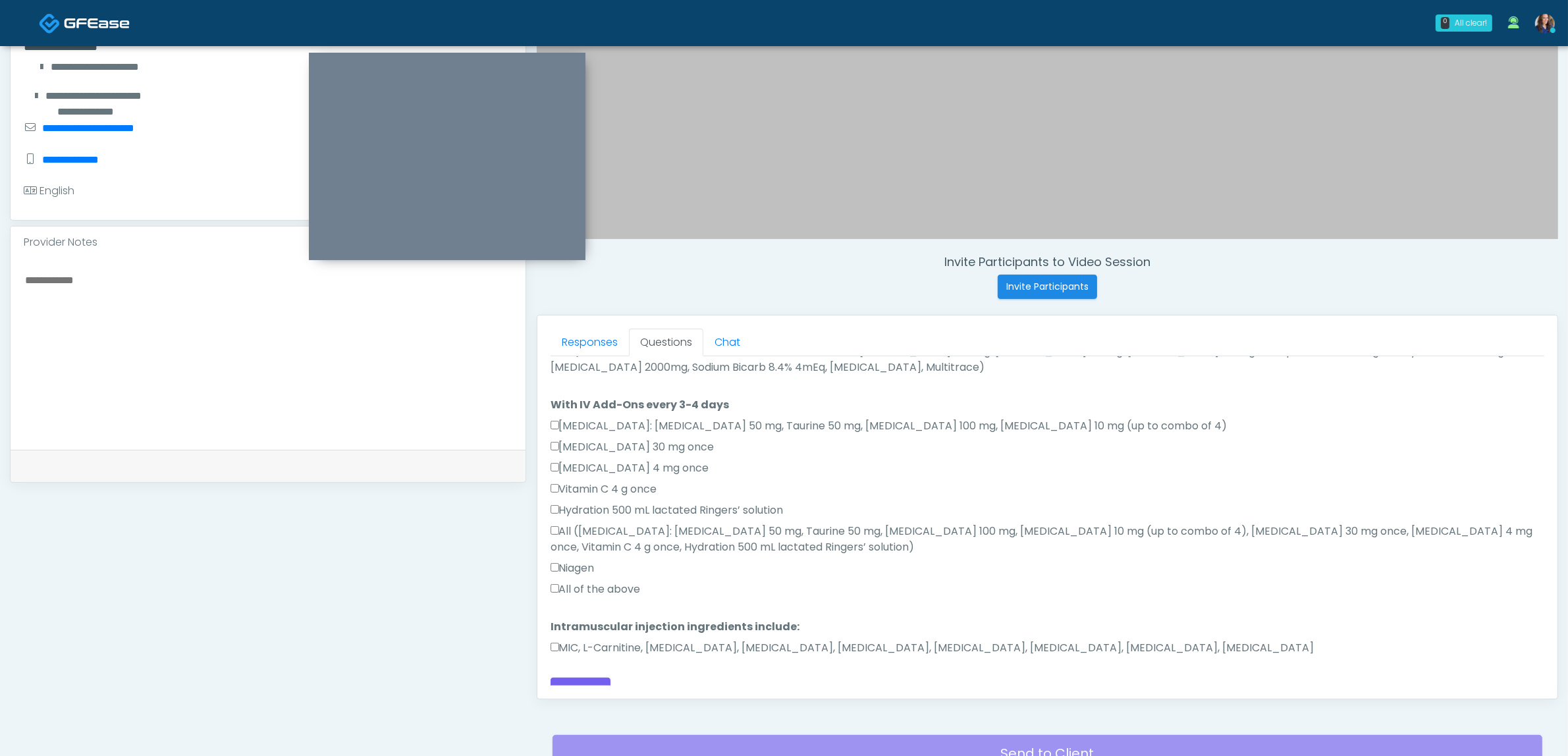
scroll to position [428, 0]
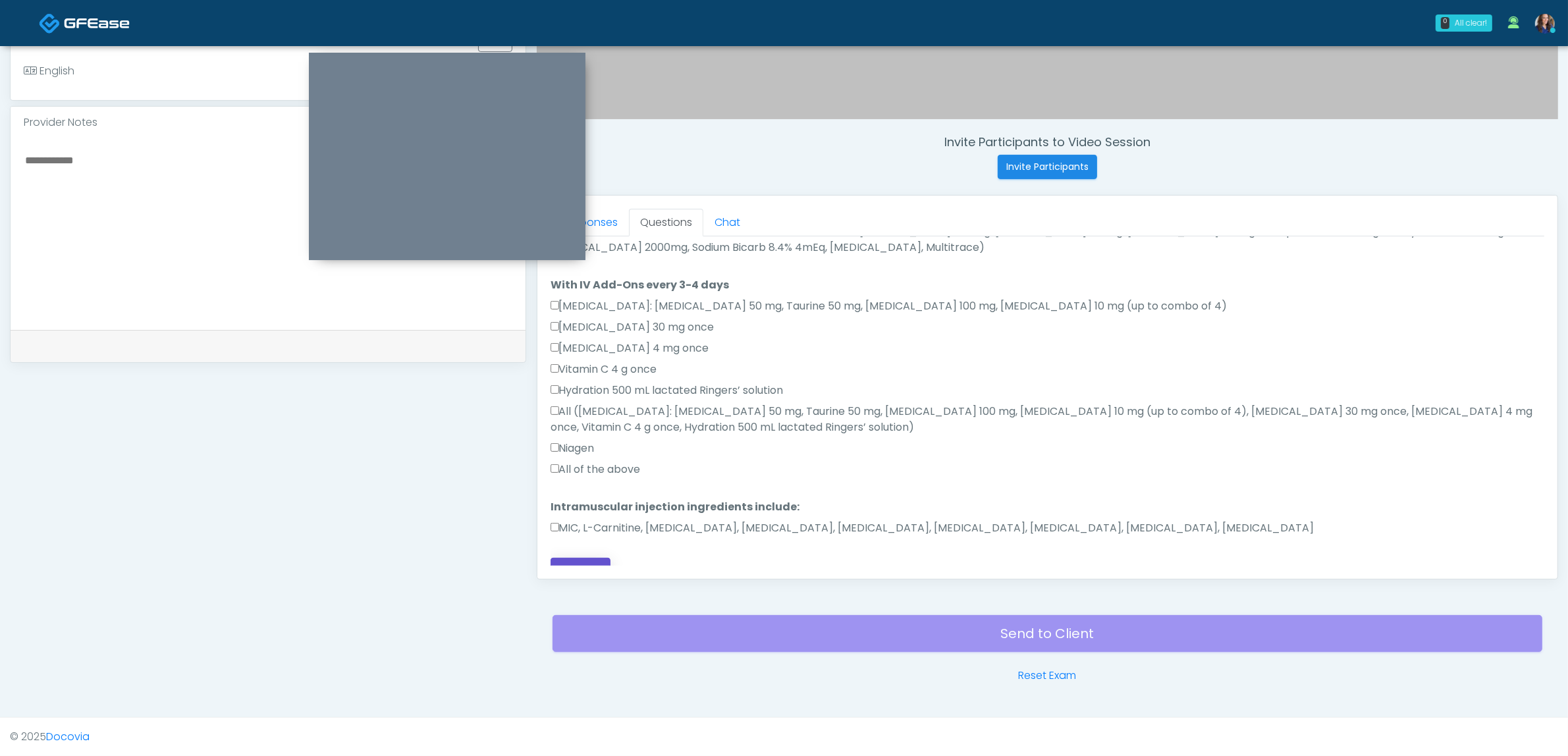
click button "Continue"
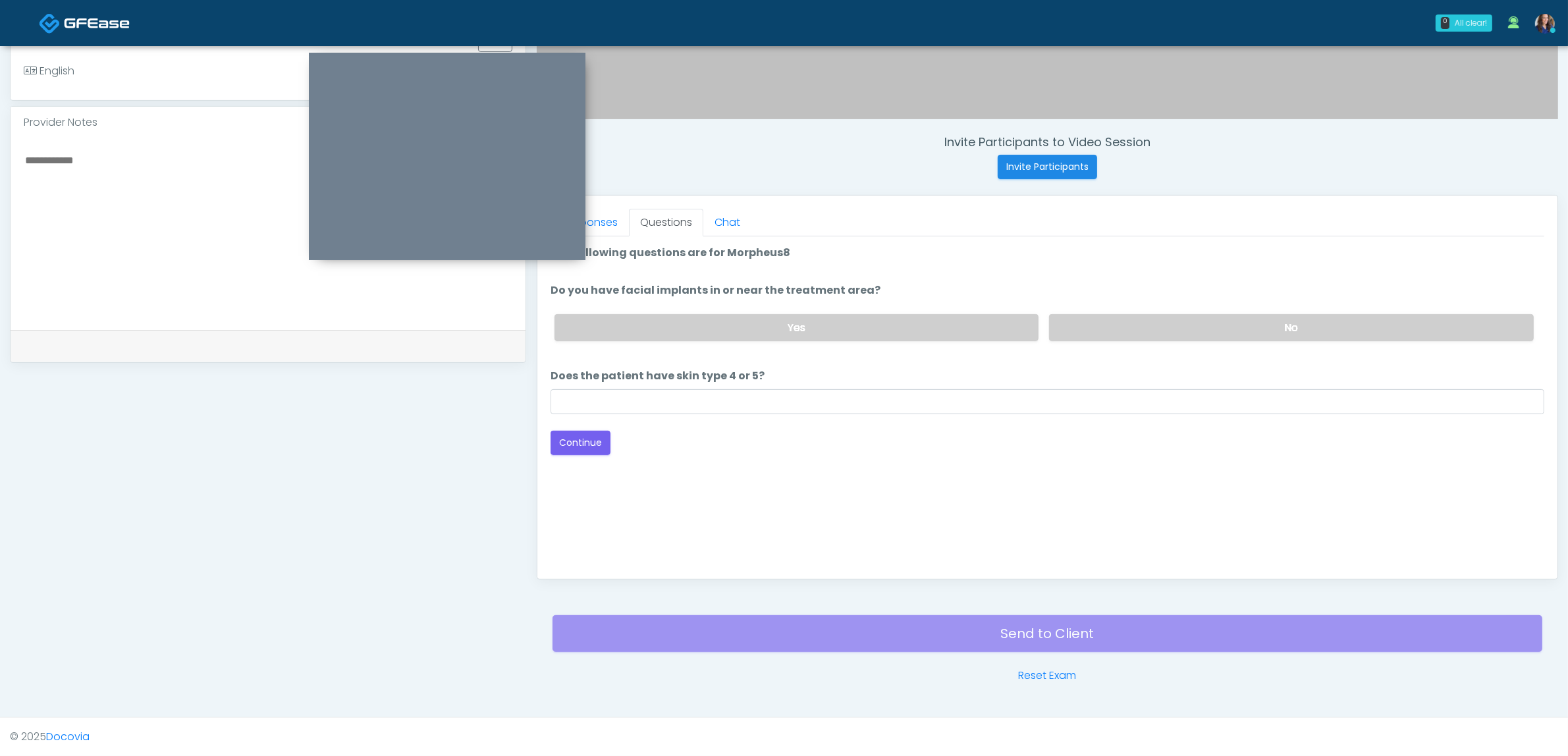
drag, startPoint x: 1229, startPoint y: 332, endPoint x: 1173, endPoint y: 360, distance: 62.6
click label "No"
click input "Does the patient have skin type 4 or 5?"
type input "**"
click button "Continue"
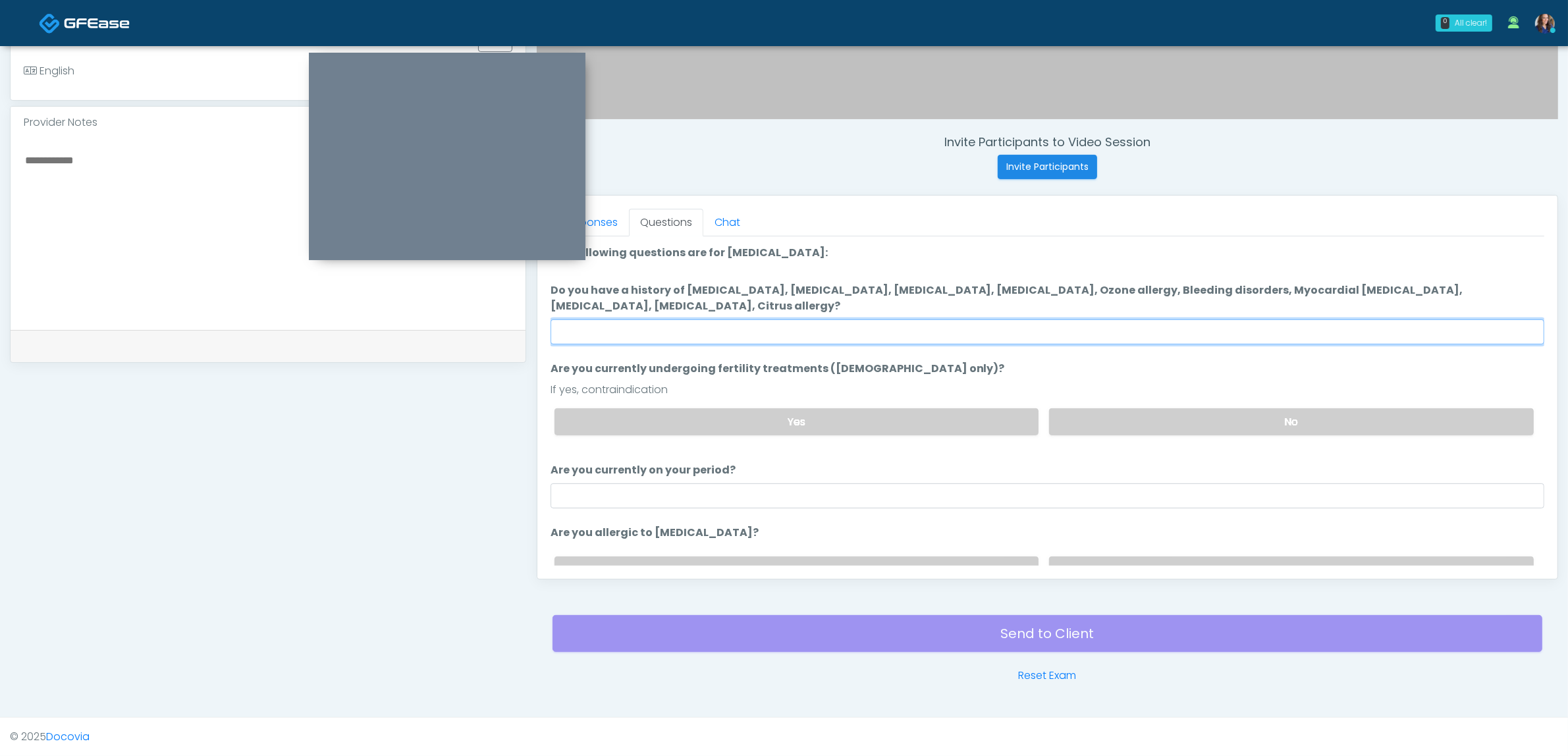
drag, startPoint x: 962, startPoint y: 318, endPoint x: 978, endPoint y: 324, distance: 17.1
click input "Do you have a history of Hyperthyroidism, Hypotension, Hypocalcemia, Hypoglycem…"
type input "**"
drag, startPoint x: 1100, startPoint y: 407, endPoint x: 1104, endPoint y: 422, distance: 15.5
click label "No"
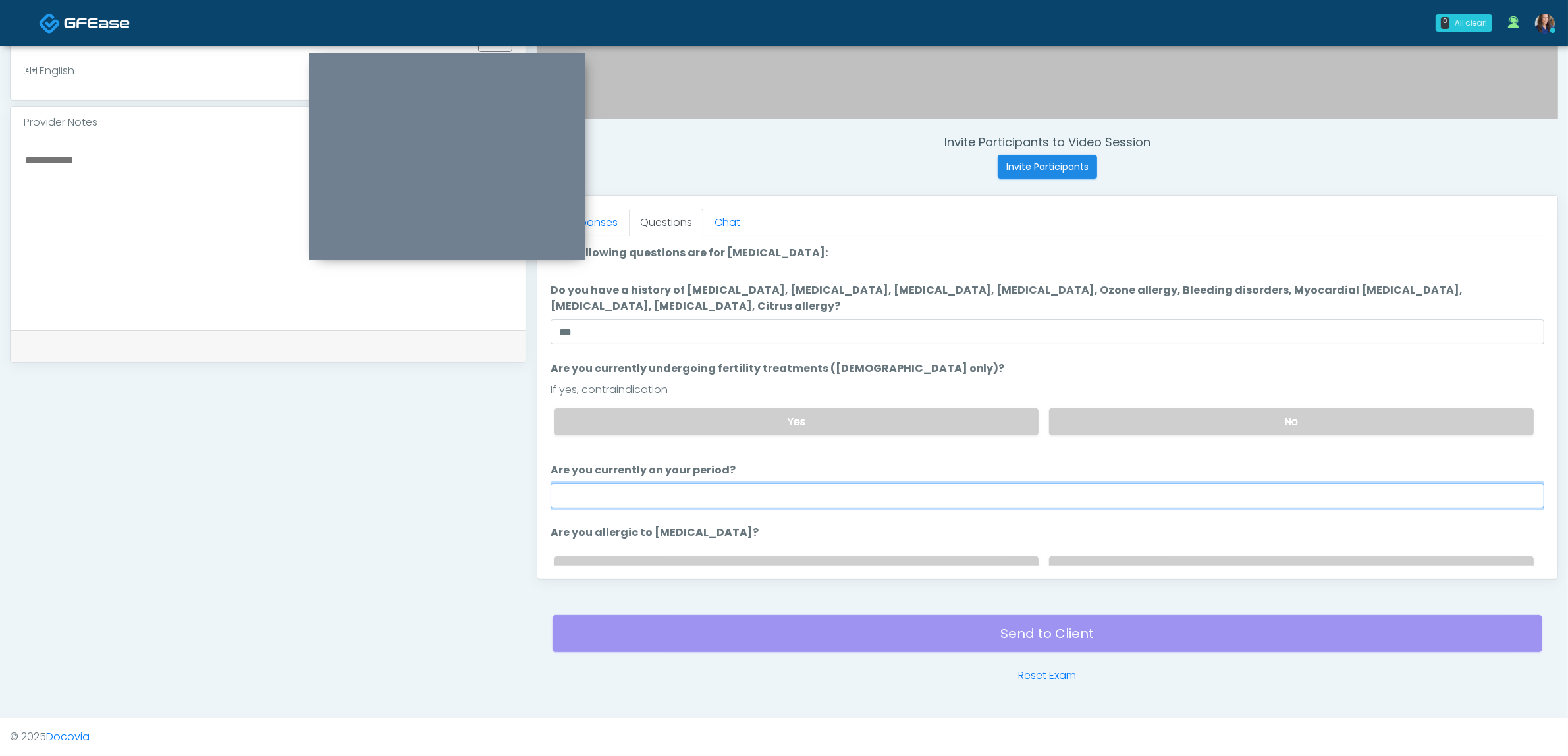
click input "Are you currently on your period?"
type input "**"
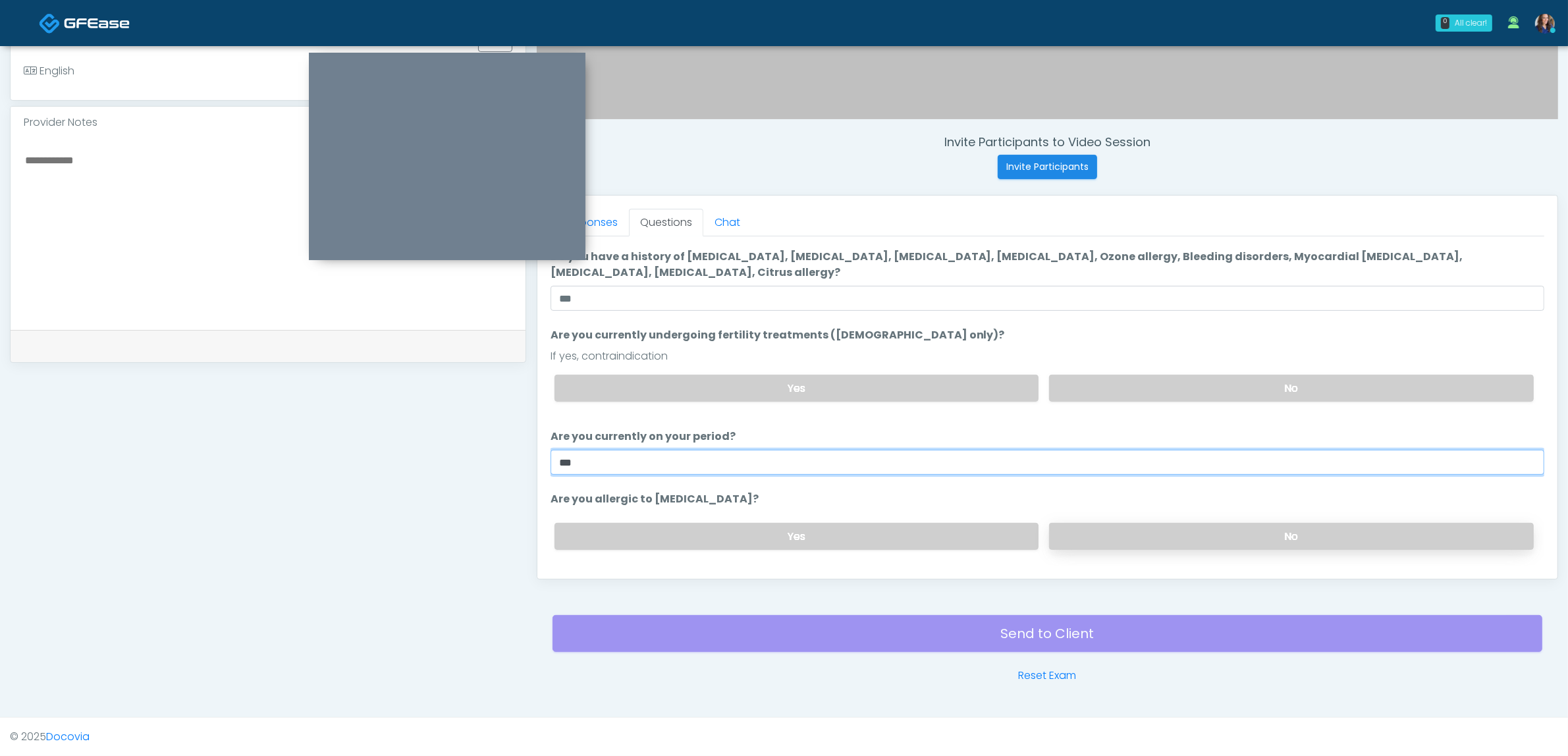
scroll to position [66, 0]
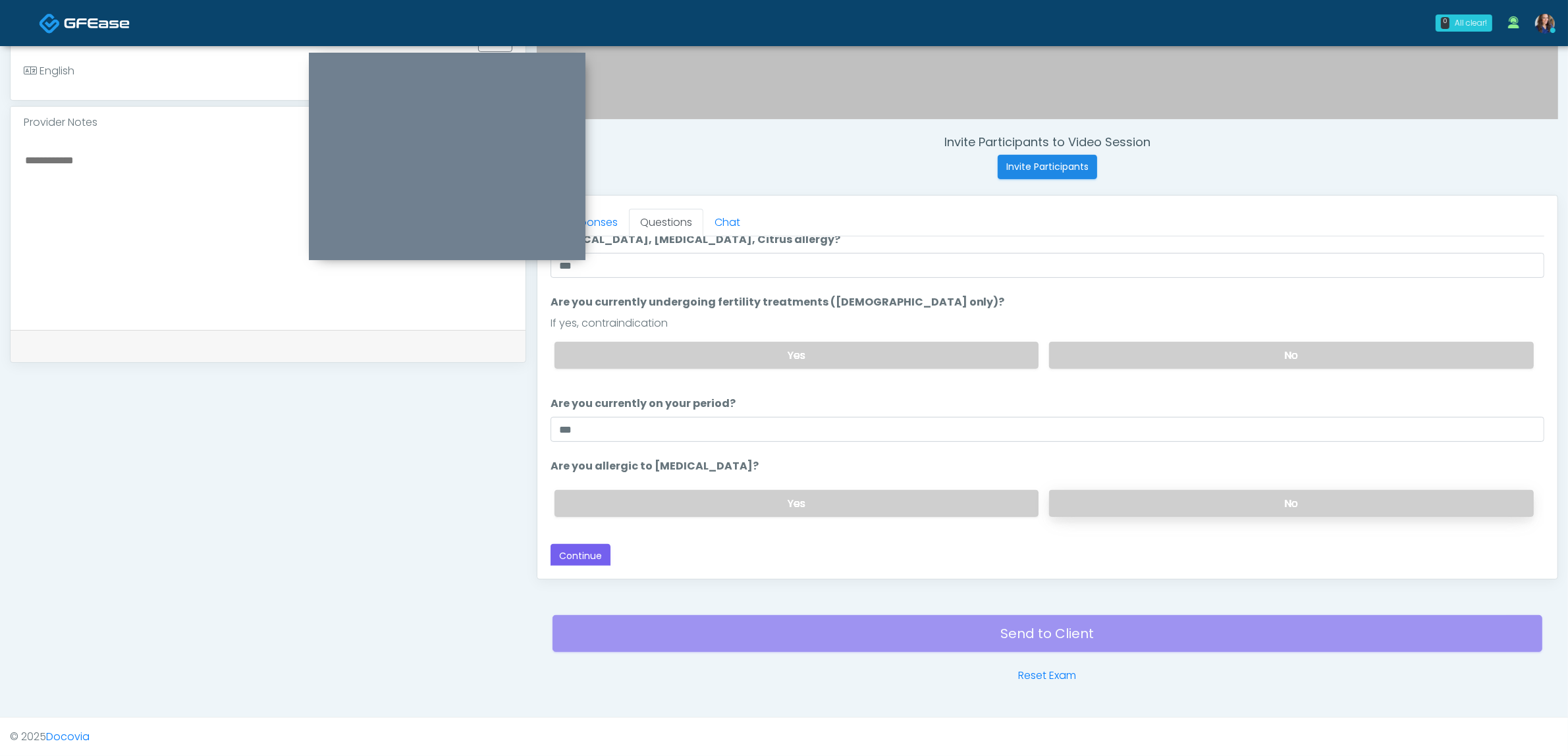
click label "No"
click button "Continue"
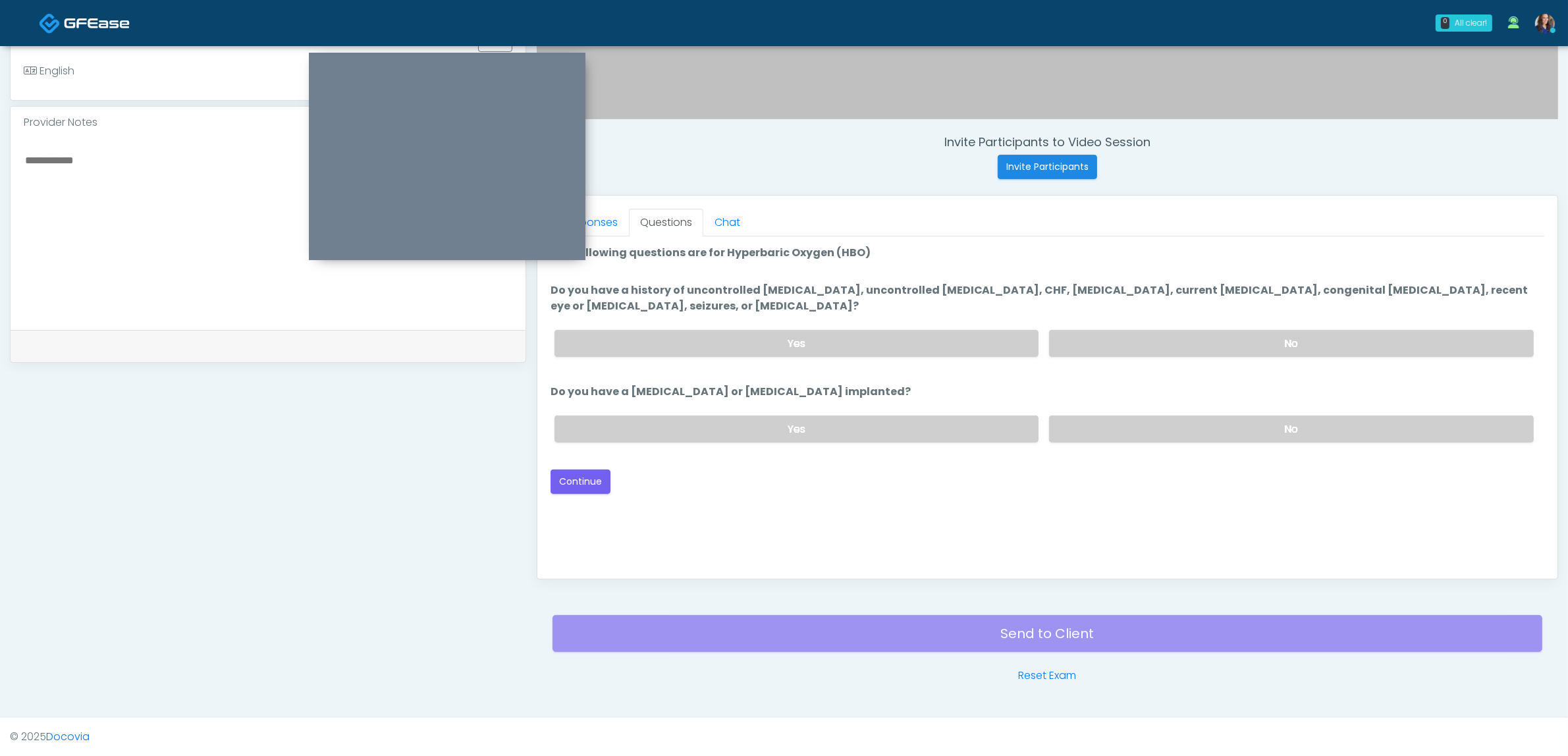
scroll to position [0, 0]
click div "Yes No"
drag, startPoint x: 1165, startPoint y: 331, endPoint x: 1178, endPoint y: 387, distance: 57.5
click label "No"
drag, startPoint x: 1168, startPoint y: 415, endPoint x: 1180, endPoint y: 431, distance: 20.0
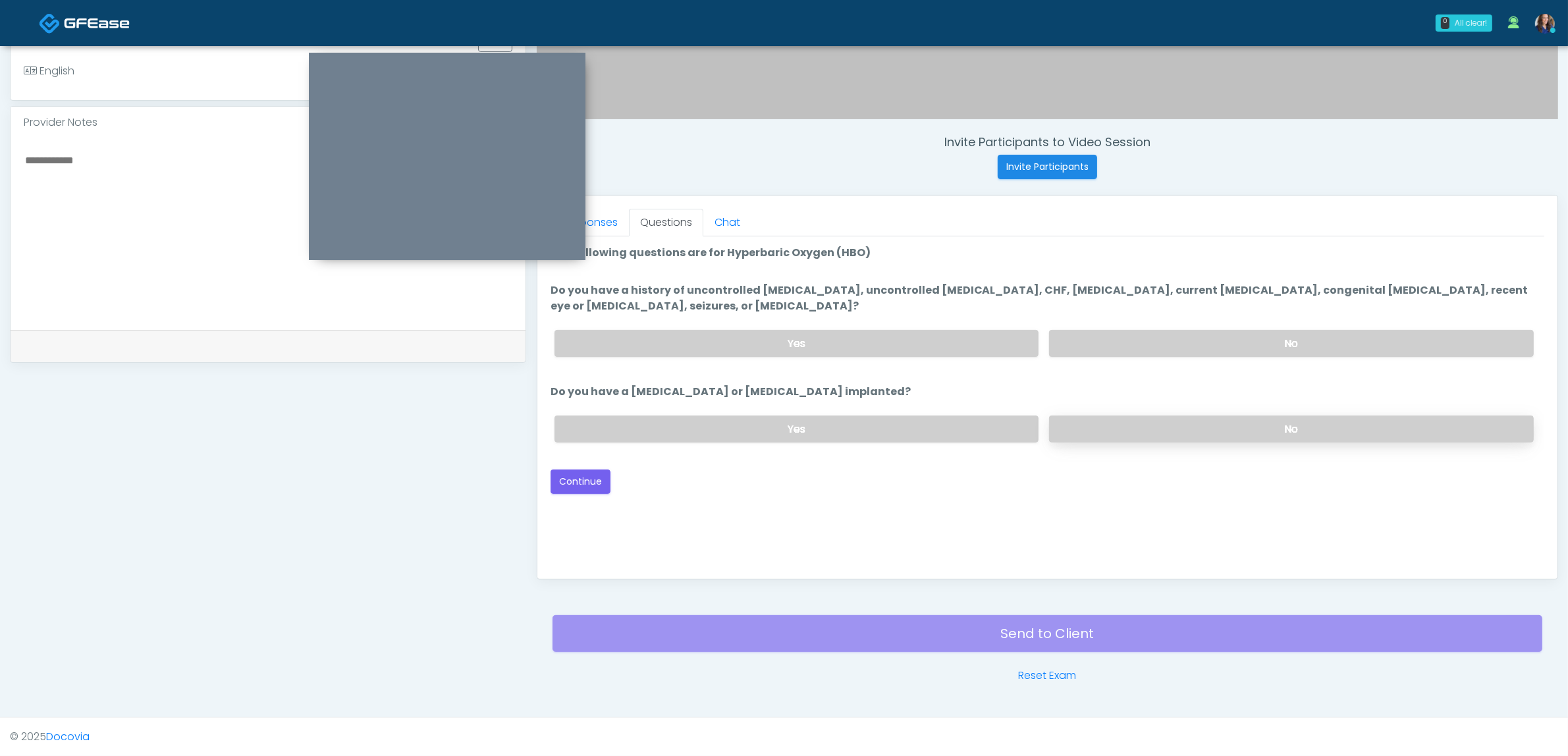
click div "Yes No"
click label "No"
click button "Continue"
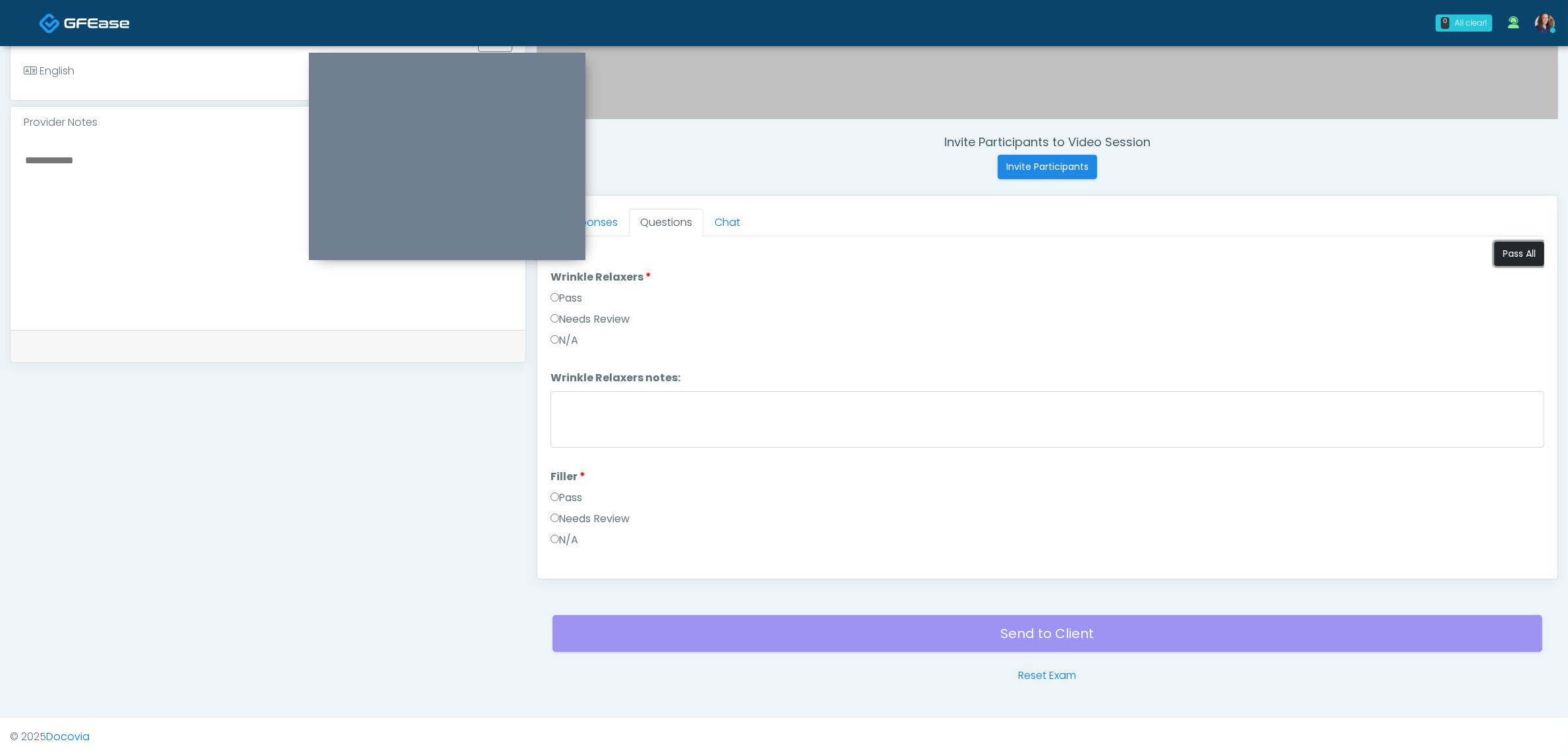
click button "Pass All"
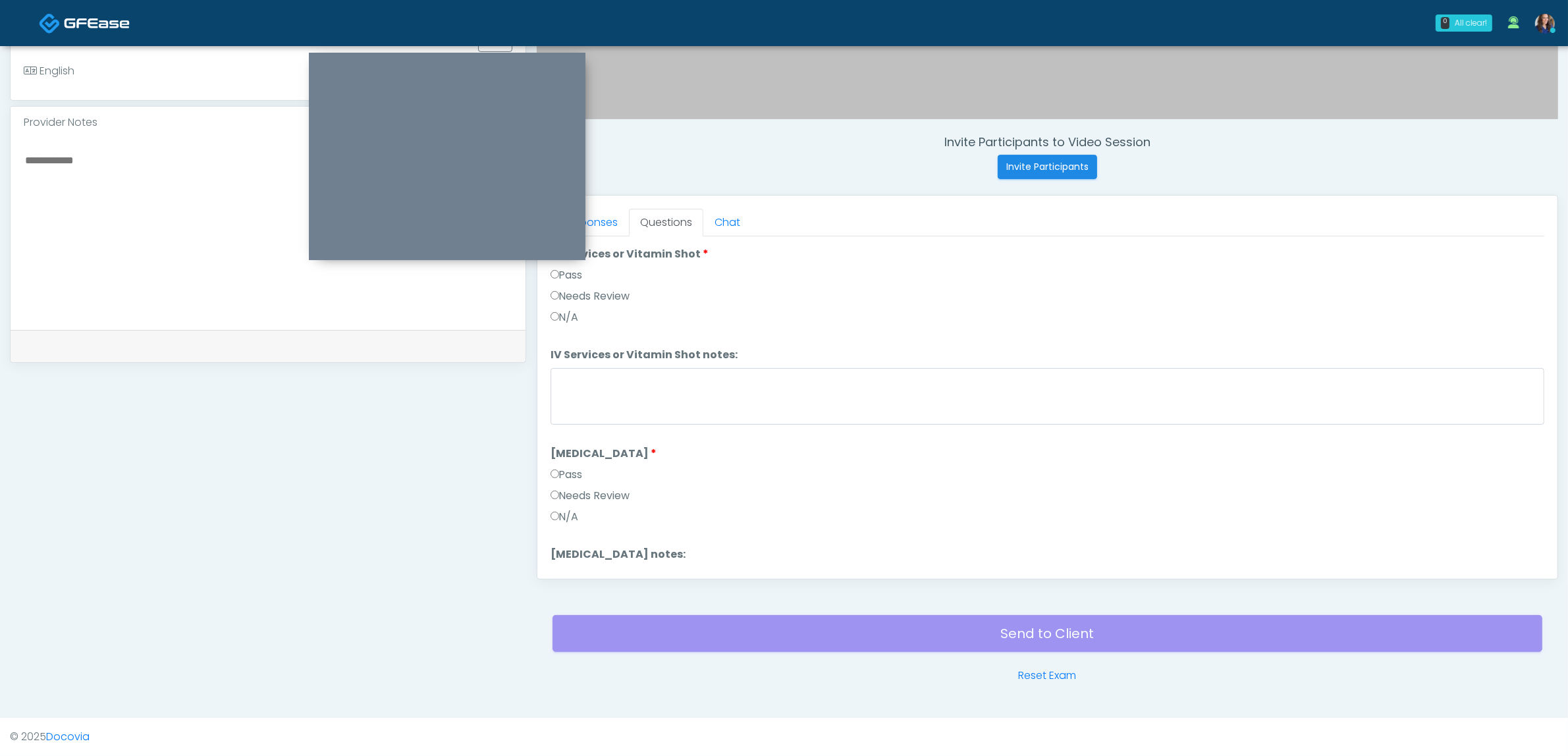
scroll to position [741, 0]
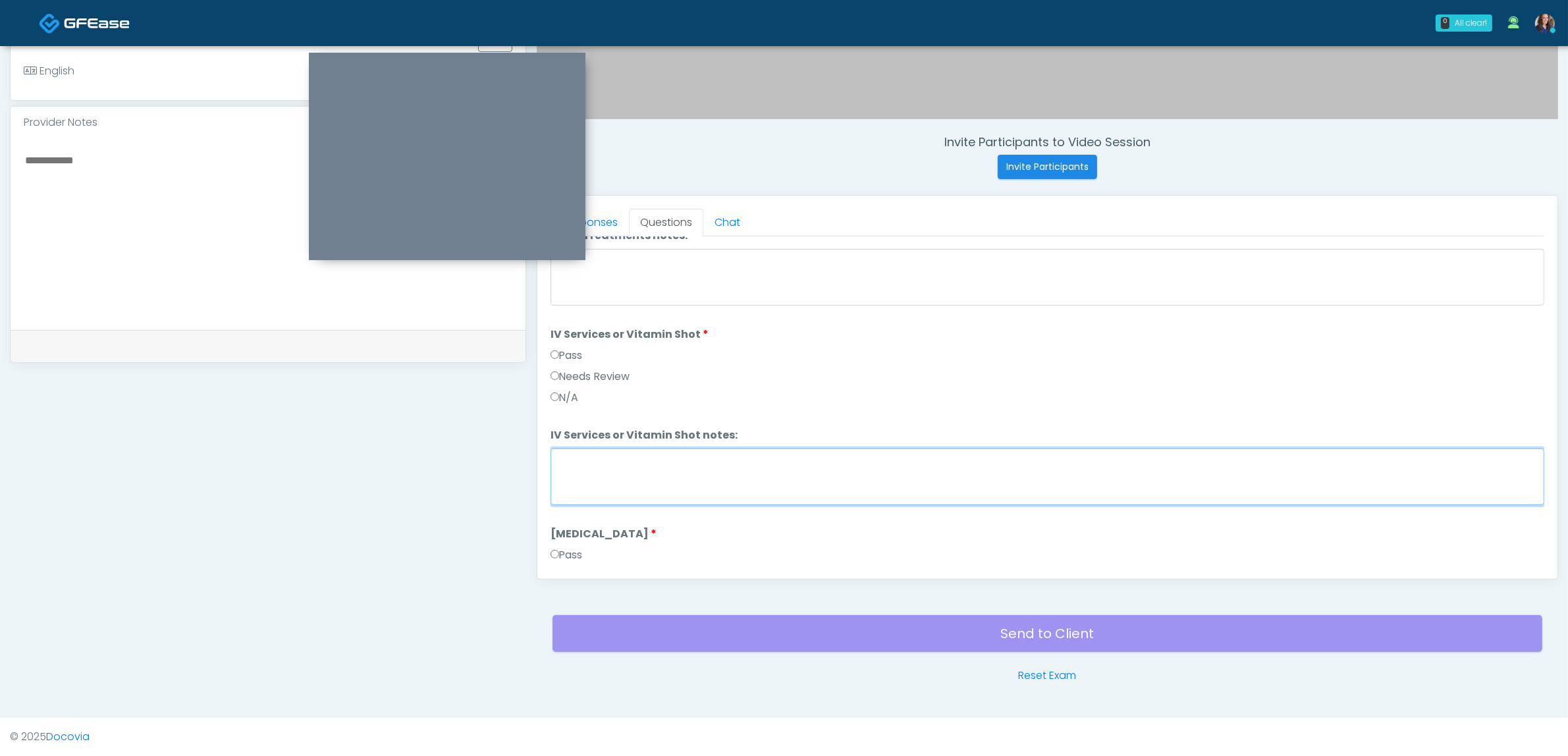
drag, startPoint x: 636, startPoint y: 476, endPoint x: 692, endPoint y: 475, distance: 56.0
click textarea "IV Services or Vitamin Shot notes:"
drag, startPoint x: 661, startPoint y: 469, endPoint x: 683, endPoint y: 461, distance: 23.4
click textarea "IV Services or Vitamin Shot notes:"
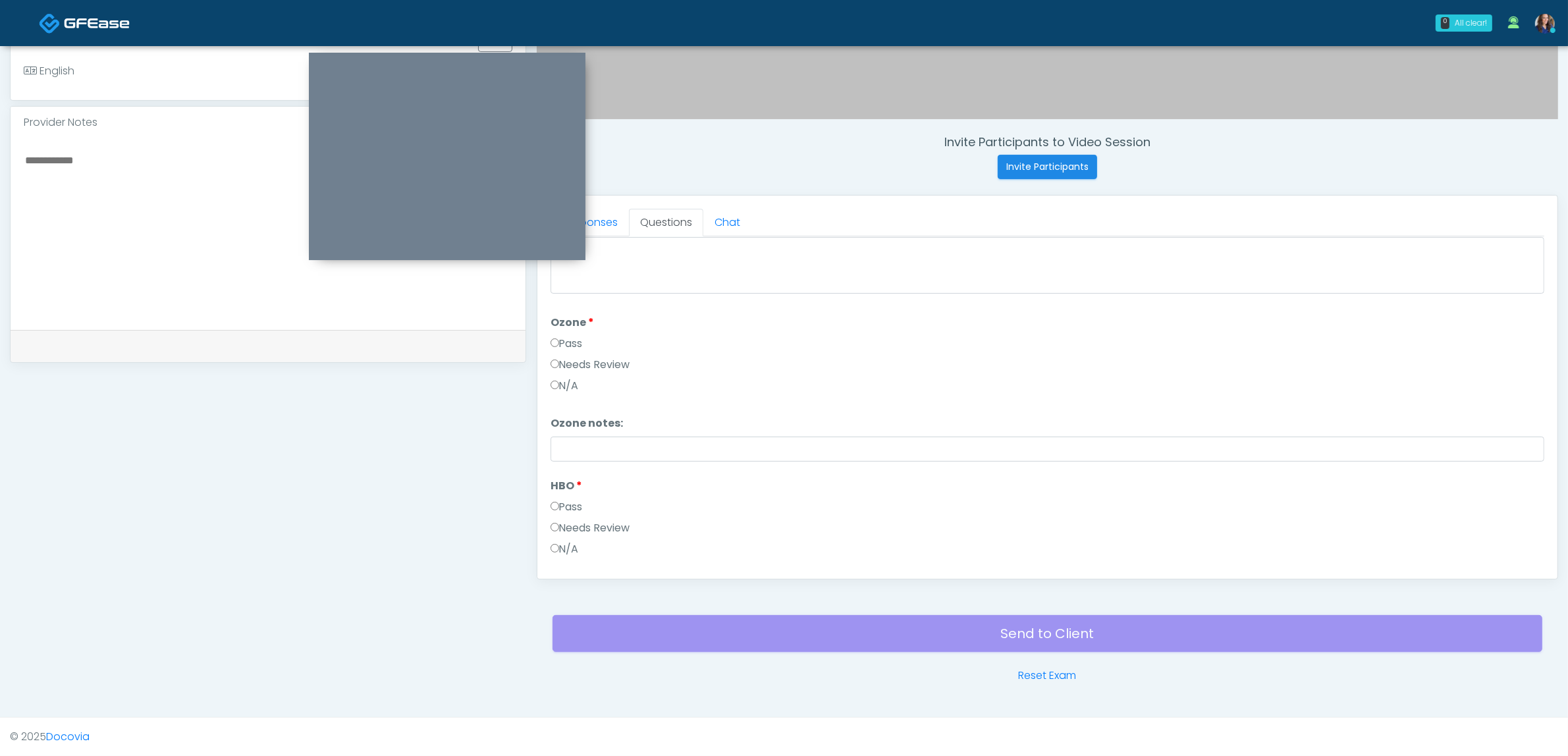
scroll to position [1650, 0]
type textarea "**********"
click button "Continue"
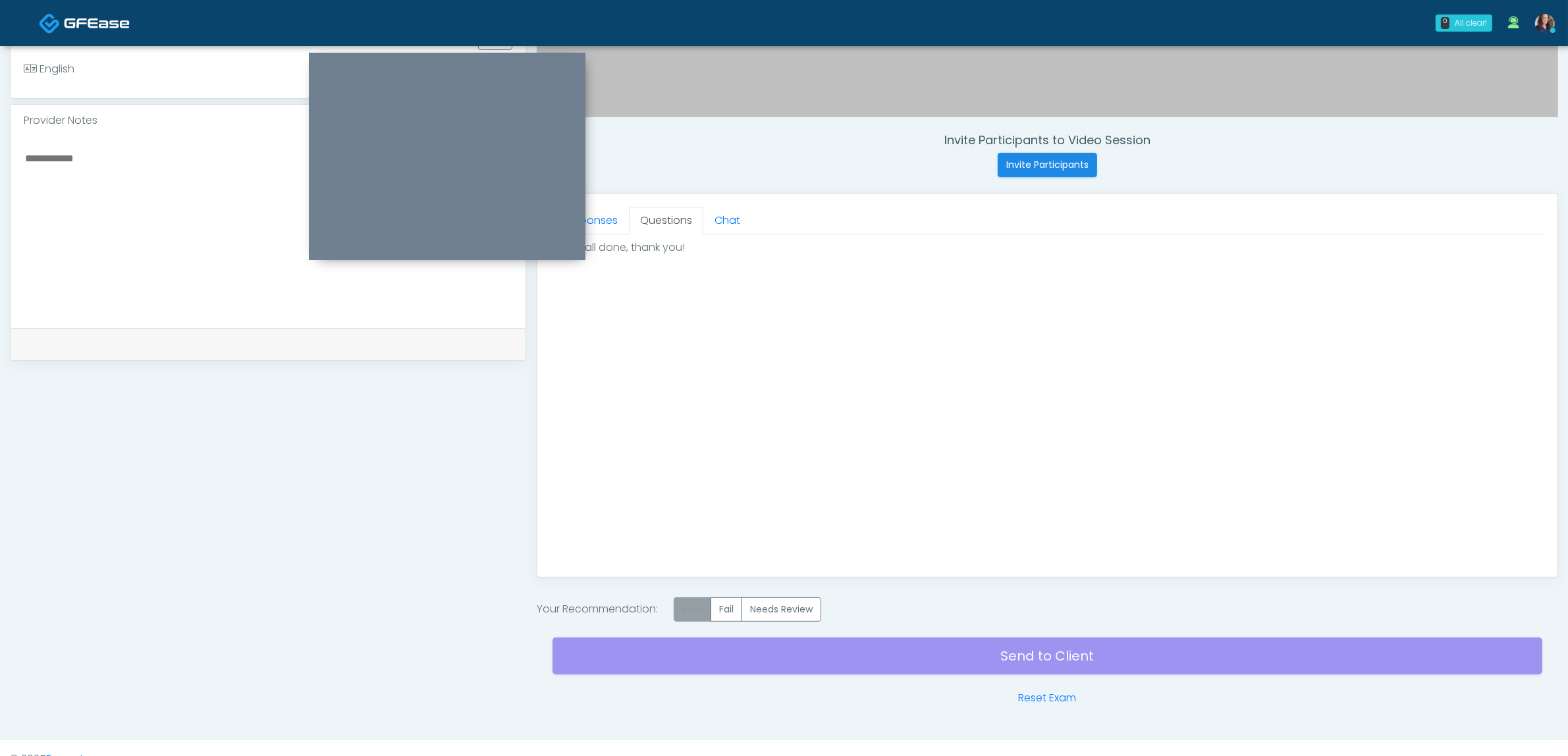
click label "Pass"
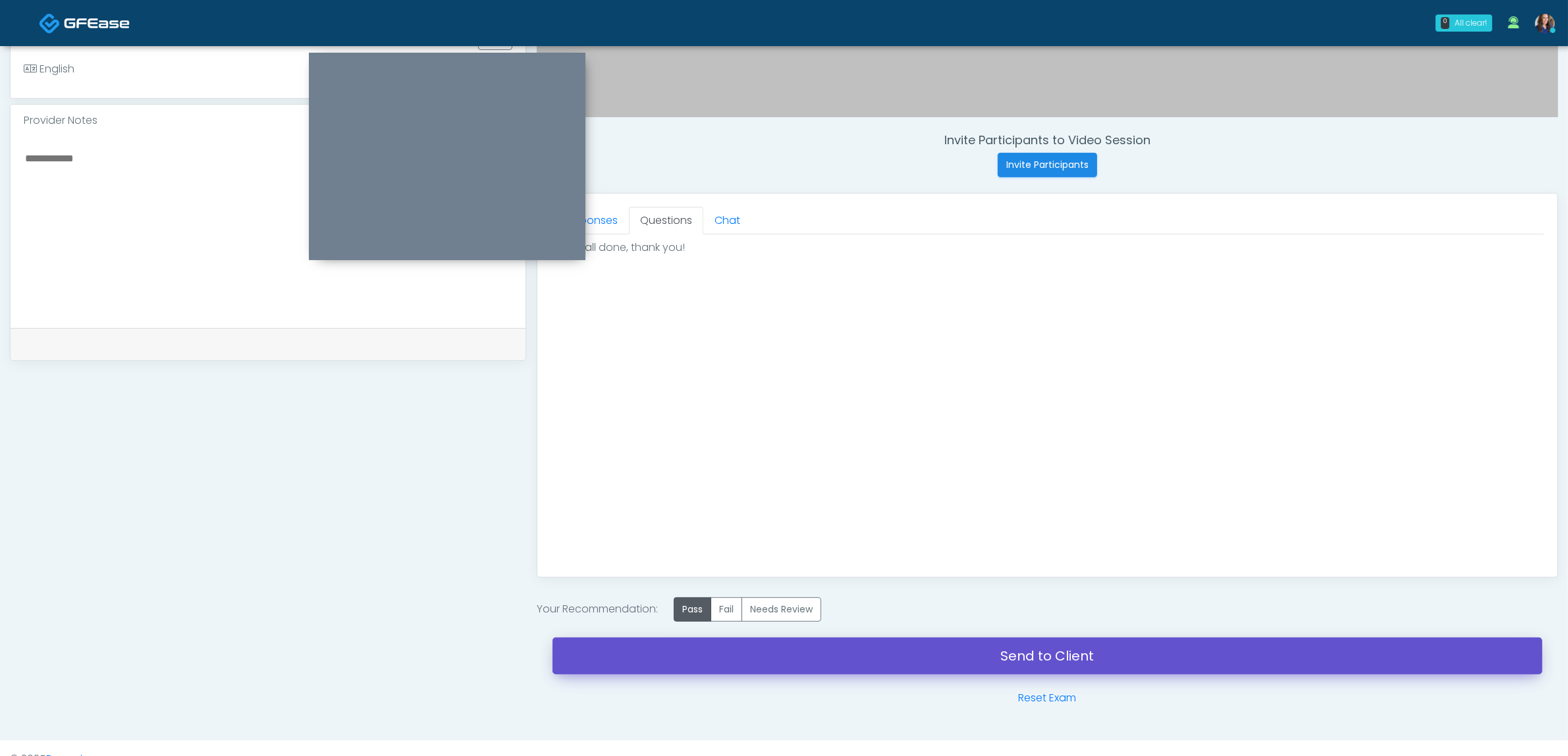
click link "Send to Client"
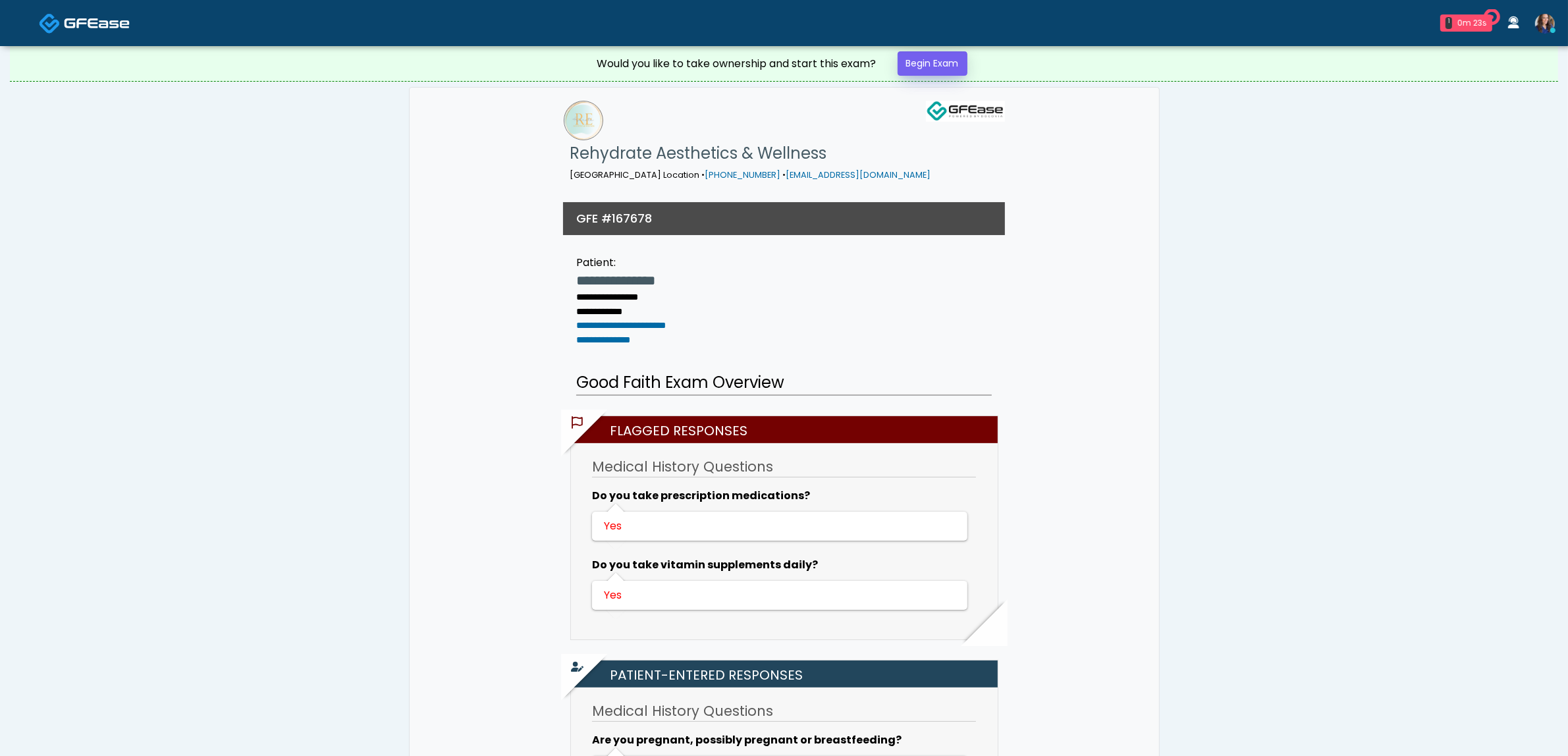
click at [957, 76] on div "Would you like to take ownership and start this exam? Begin Exam" at bounding box center [785, 64] width 396 height 35
click at [922, 60] on link "Begin Exam" at bounding box center [933, 64] width 70 height 24
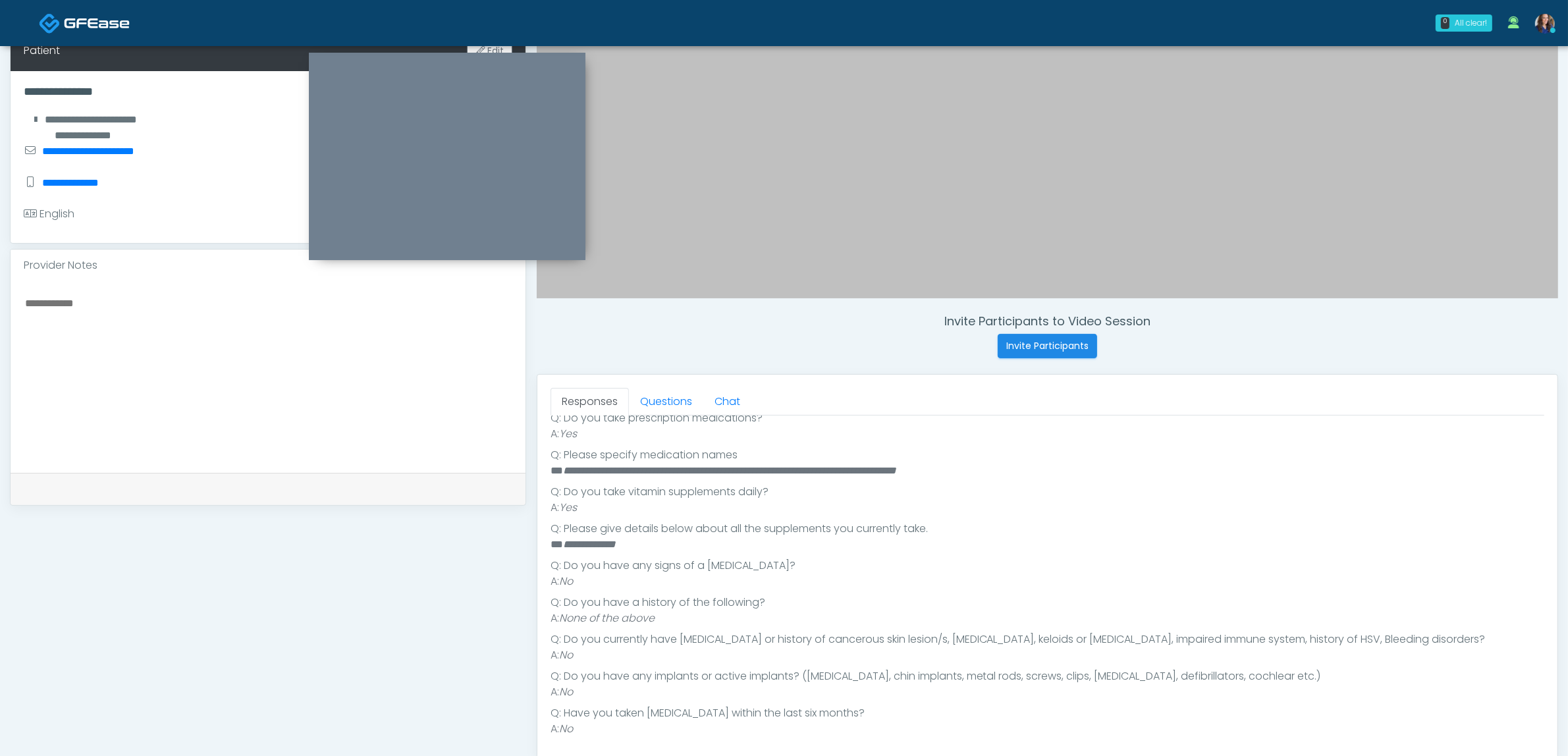
scroll to position [338, 0]
drag, startPoint x: 672, startPoint y: 402, endPoint x: 669, endPoint y: 414, distance: 12.4
click at [673, 402] on link "Questions" at bounding box center [666, 402] width 74 height 28
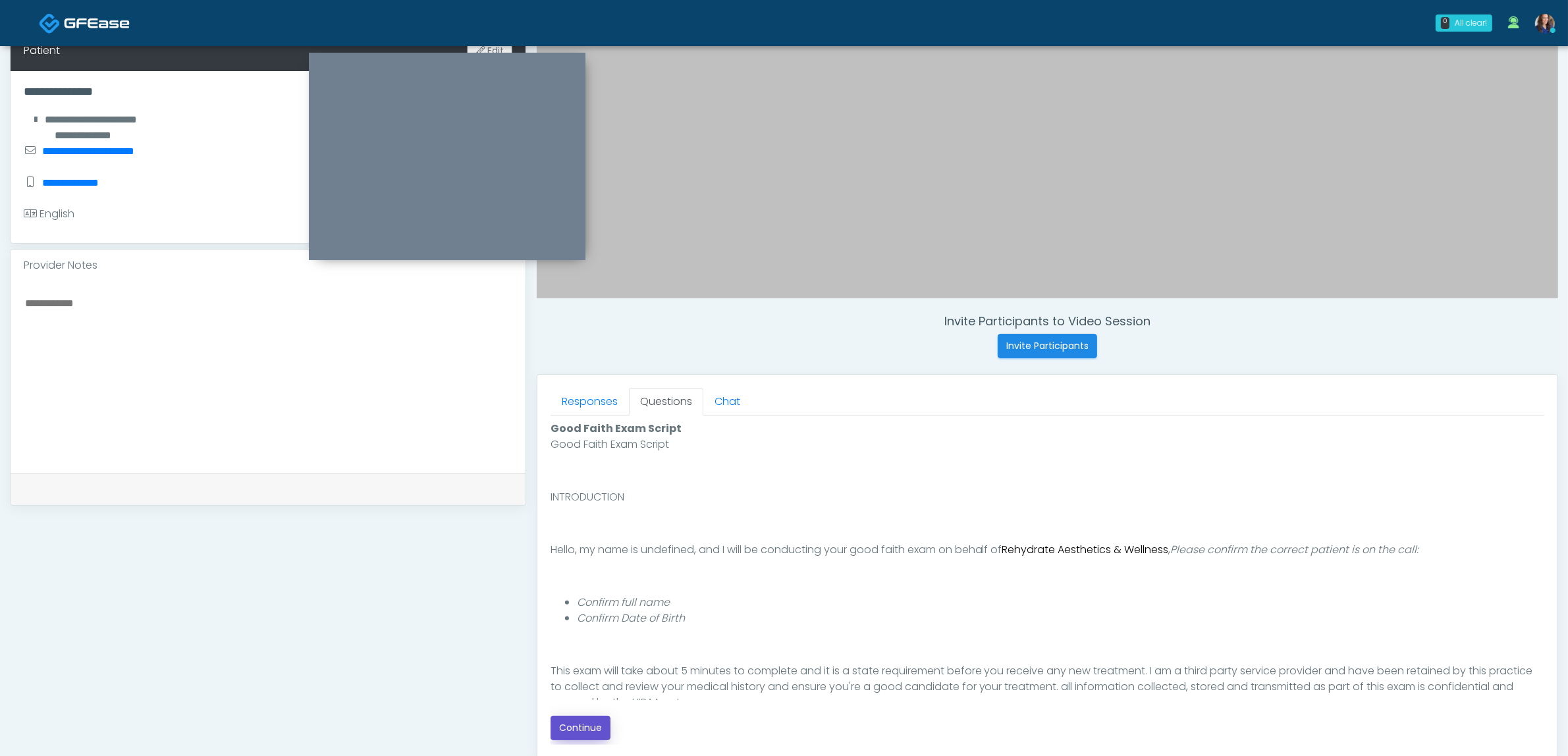
drag, startPoint x: 574, startPoint y: 731, endPoint x: 648, endPoint y: 720, distance: 74.8
click at [573, 731] on button "Continue" at bounding box center [580, 728] width 60 height 24
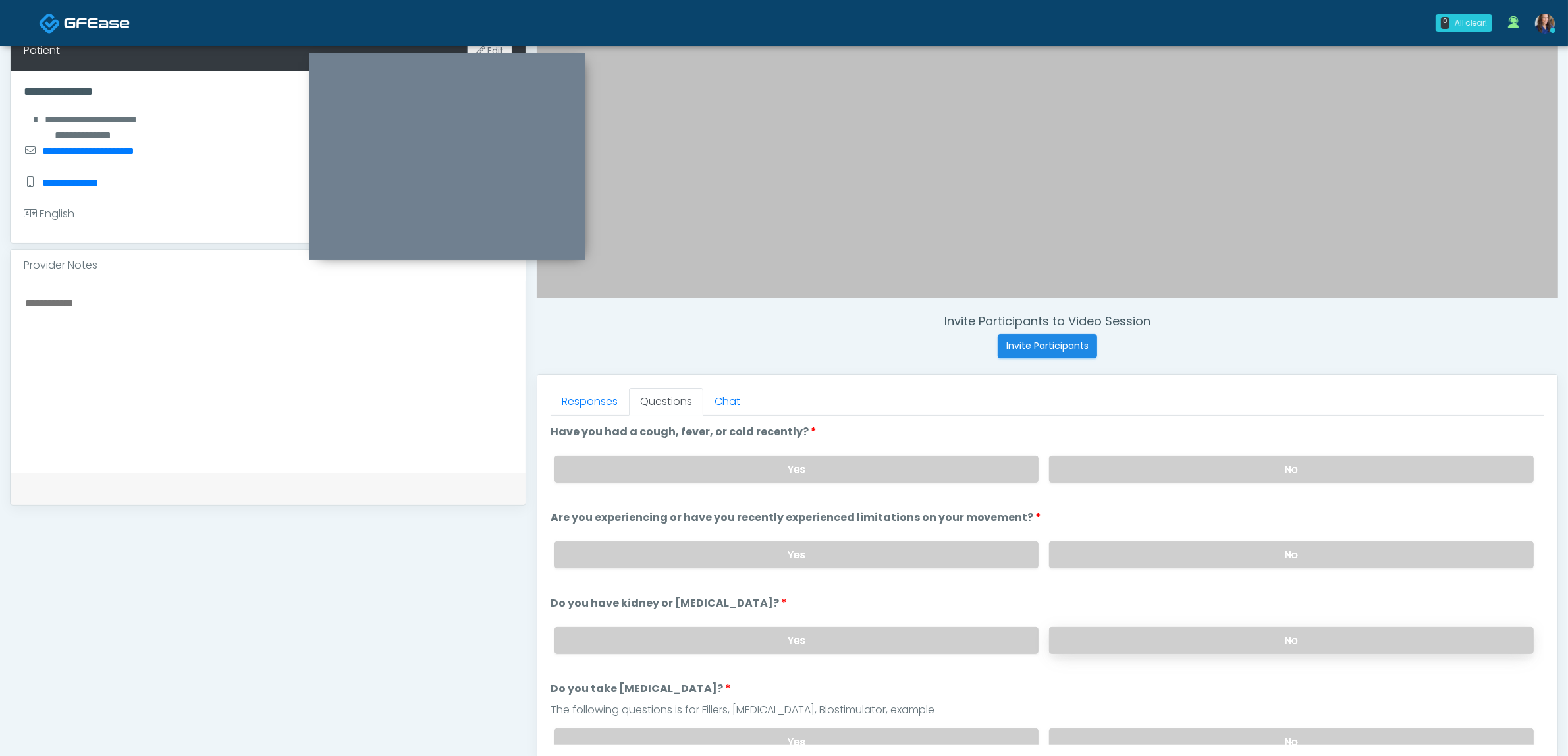
scroll to position [428, 0]
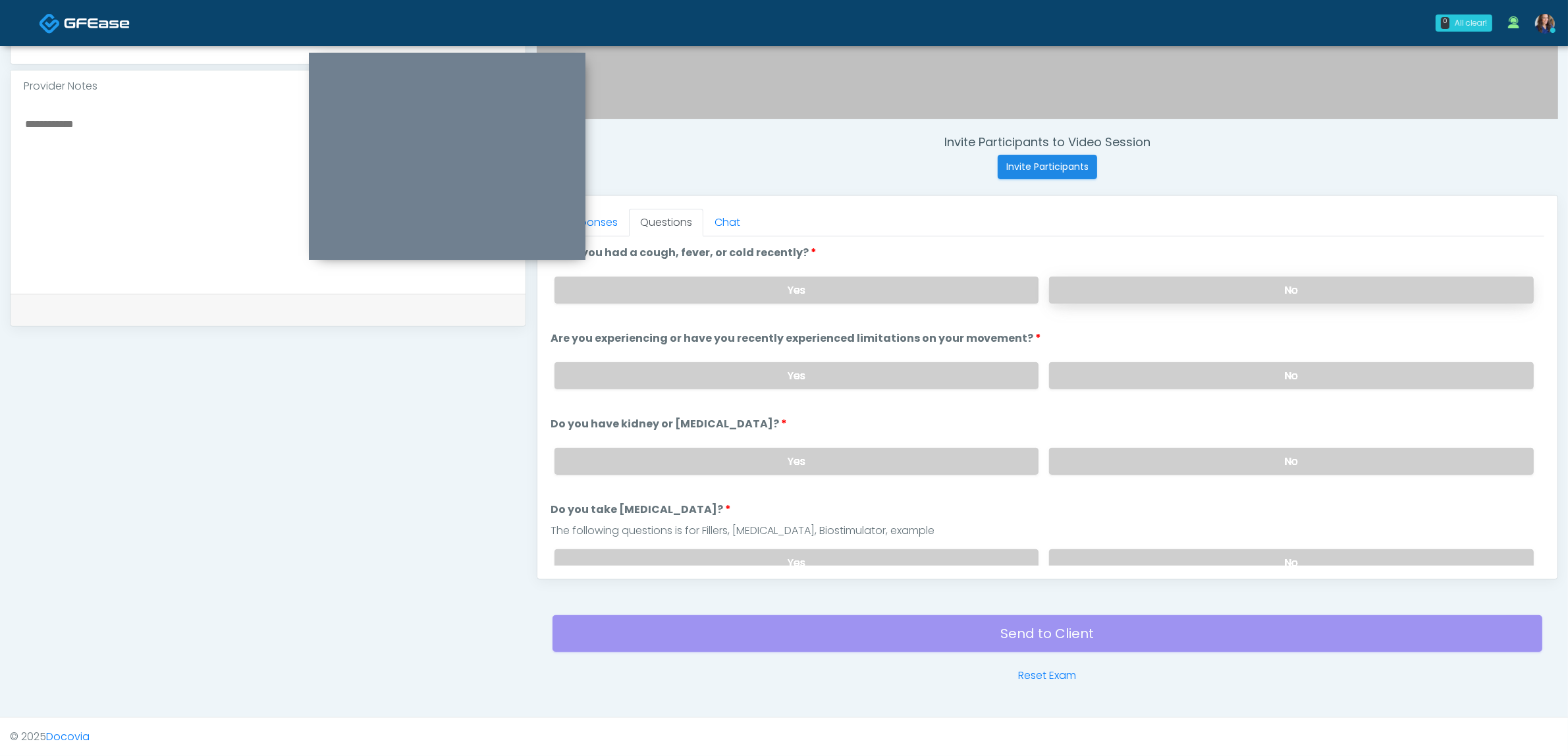
click at [1194, 276] on label "No" at bounding box center [1292, 290] width 485 height 27
click at [1186, 366] on label "No" at bounding box center [1292, 375] width 485 height 27
click at [1186, 465] on label "No" at bounding box center [1292, 461] width 485 height 27
drag, startPoint x: 1171, startPoint y: 560, endPoint x: 1163, endPoint y: 553, distance: 10.6
click at [1171, 560] on label "No" at bounding box center [1292, 563] width 485 height 27
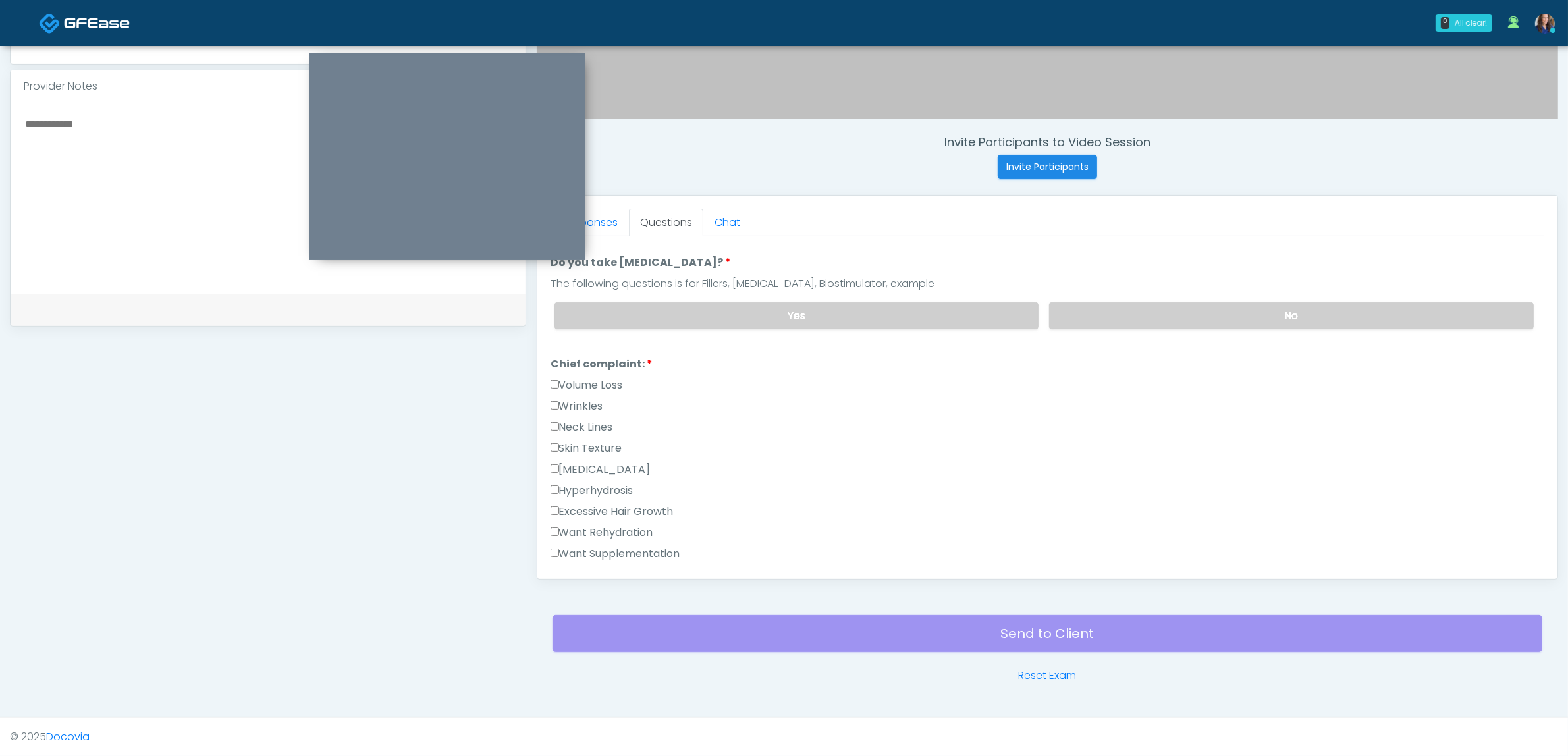
scroll to position [329, 0]
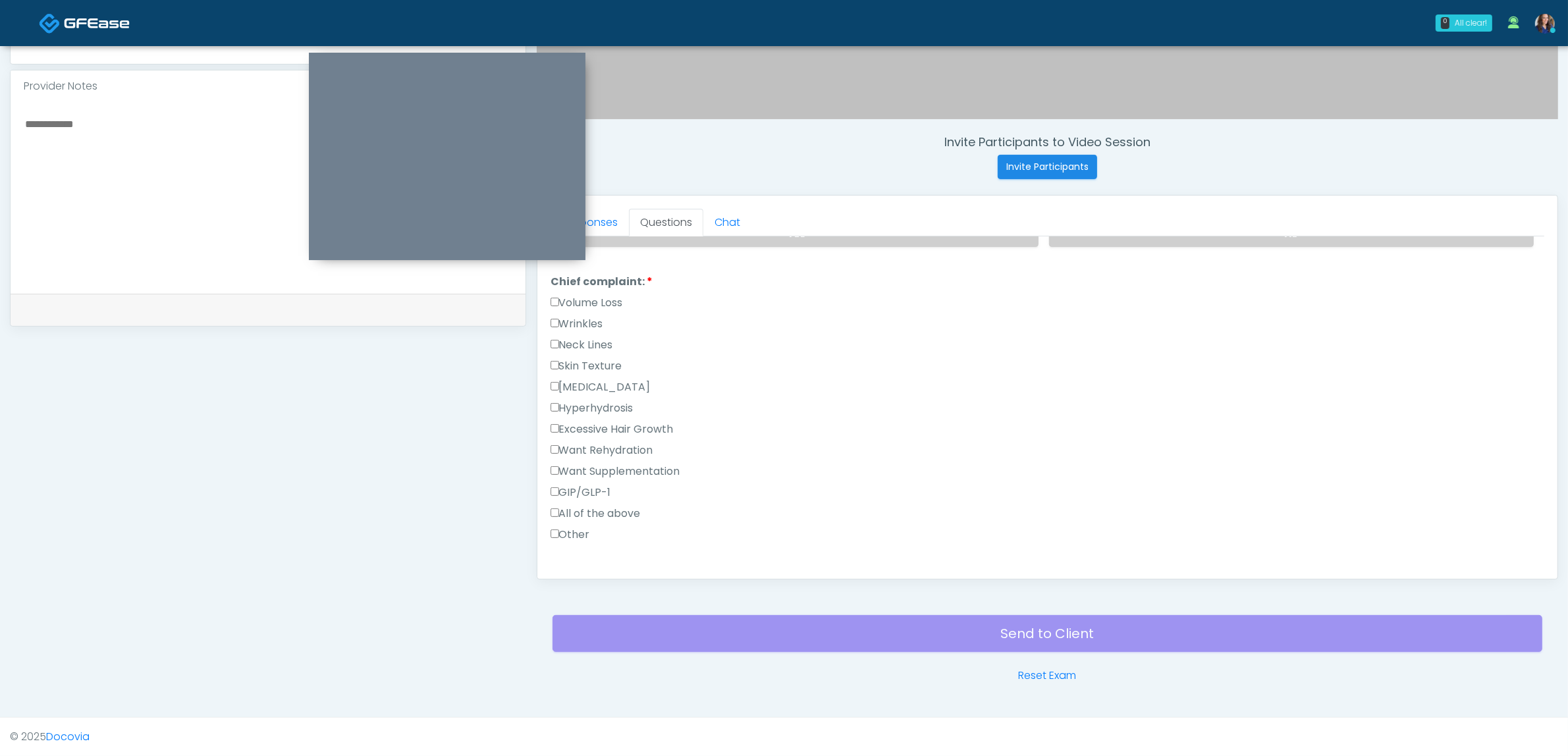
click at [590, 485] on label "GIP/GLP-1" at bounding box center [580, 493] width 60 height 16
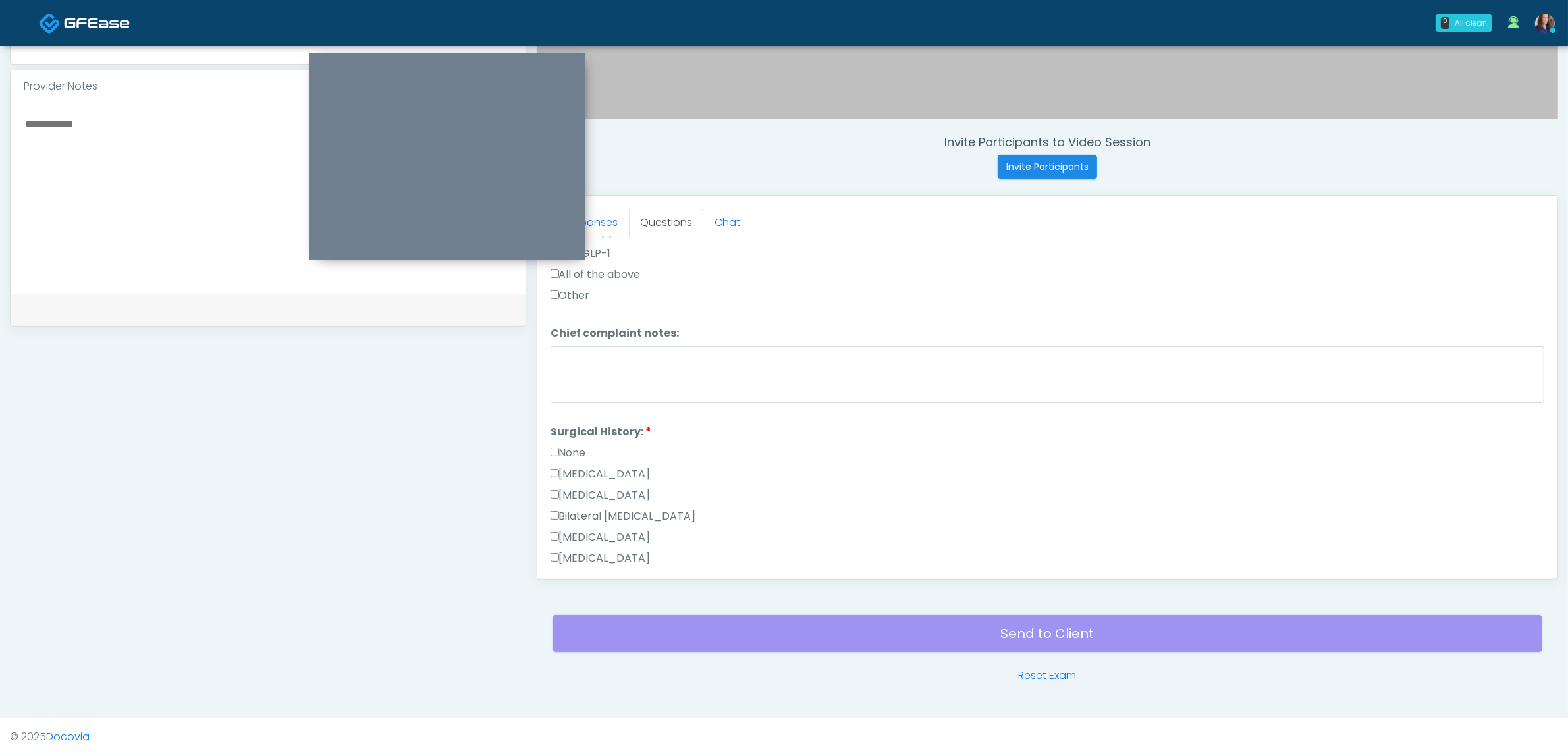
scroll to position [577, 0]
click at [570, 440] on label "None" at bounding box center [568, 445] width 36 height 16
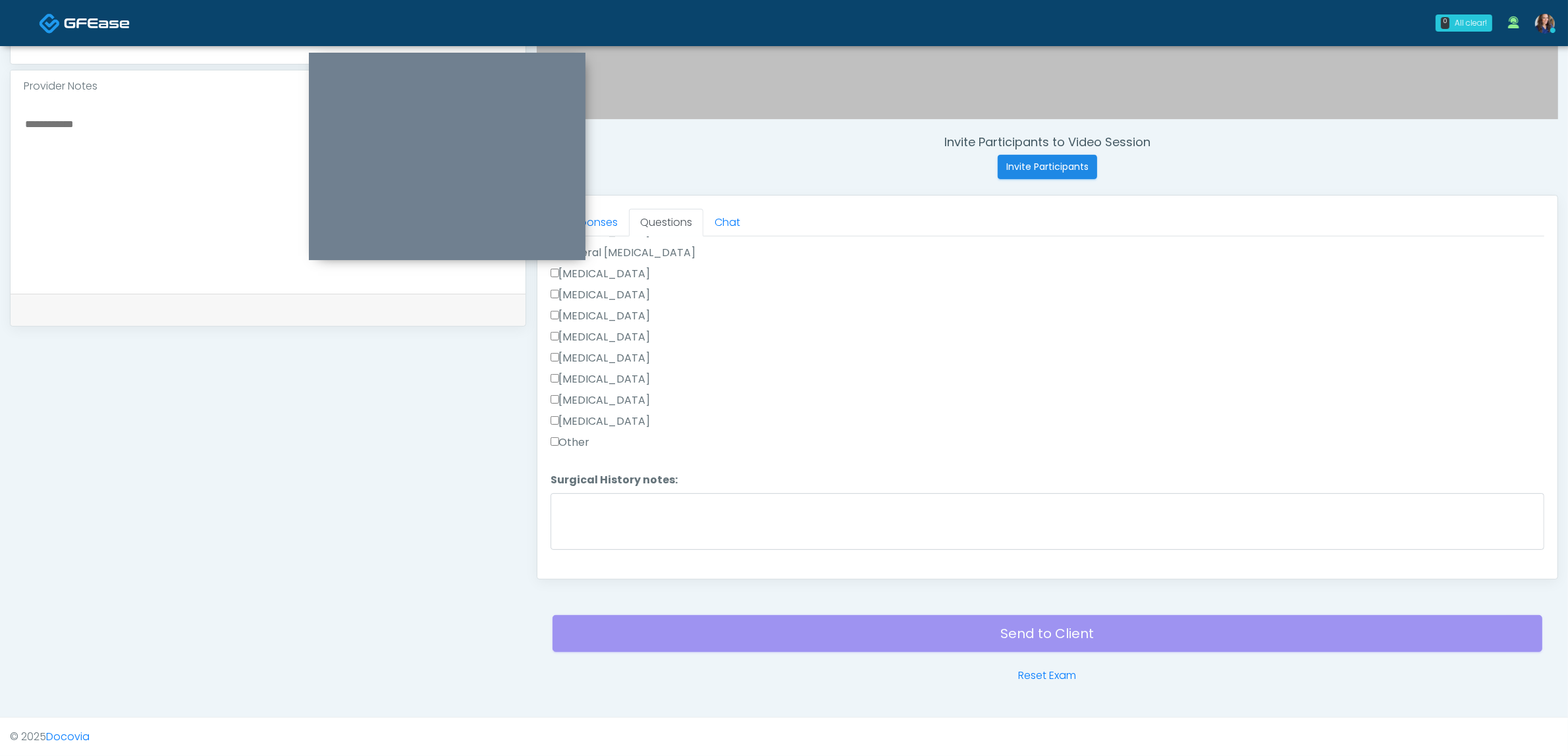
scroll to position [855, 0]
click at [583, 550] on button "Continue" at bounding box center [580, 560] width 60 height 24
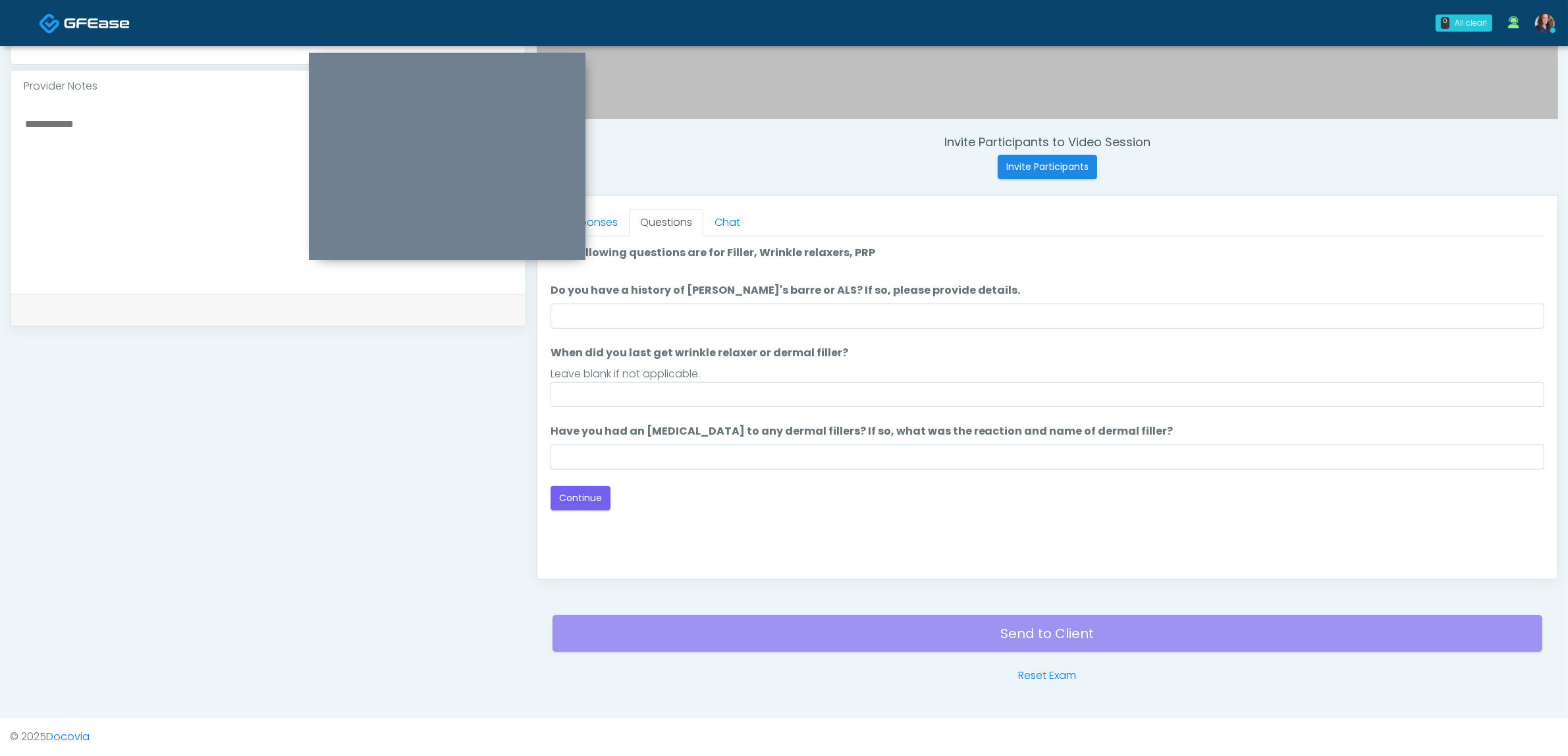
scroll to position [0, 0]
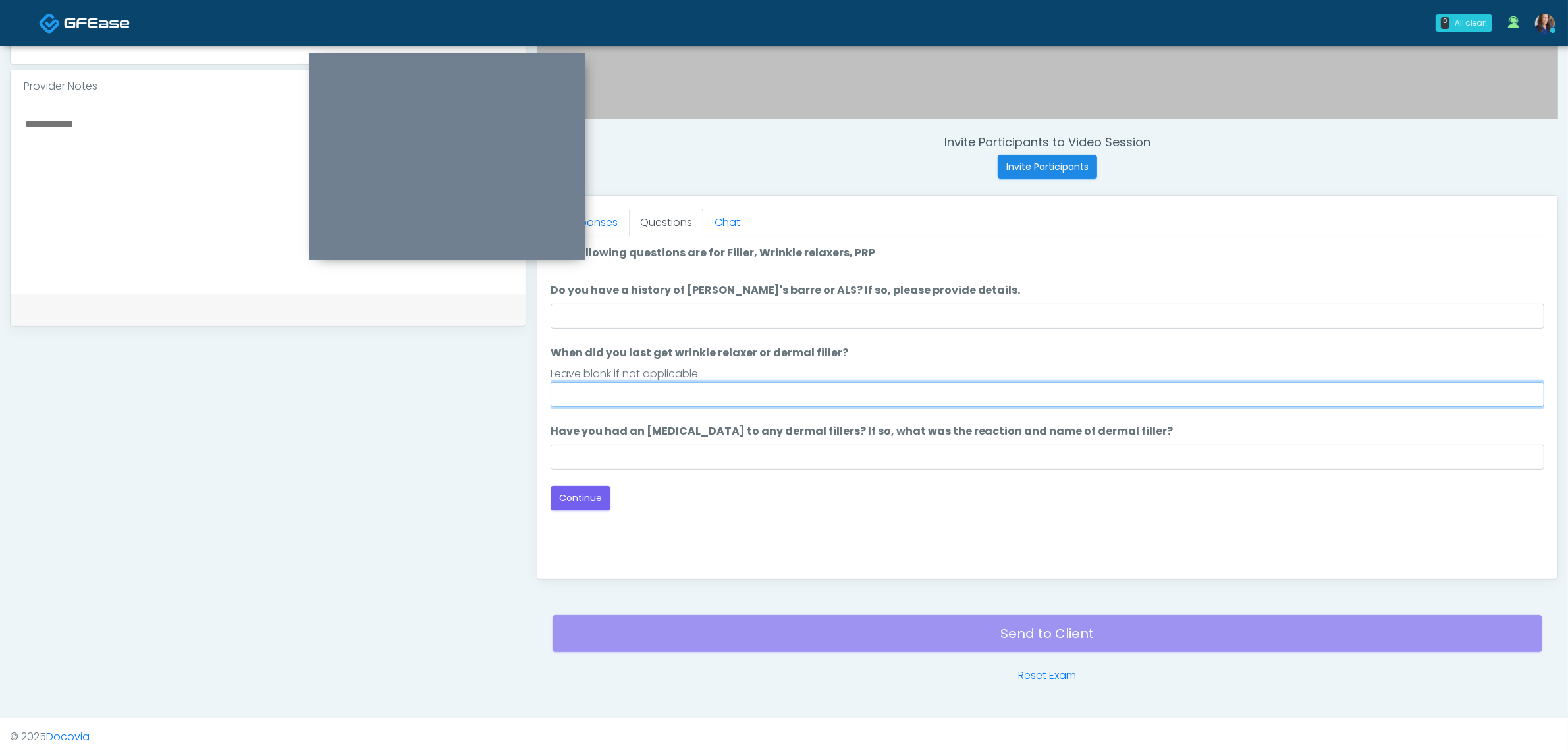
click at [699, 394] on input "When did you last get wrinkle relaxer or dermal filler?" at bounding box center [1047, 395] width 994 height 25
drag, startPoint x: 587, startPoint y: 385, endPoint x: 509, endPoint y: 379, distance: 78.2
click at [509, 379] on div "**********" at bounding box center [784, 181] width 1549 height 1004
type input "**********"
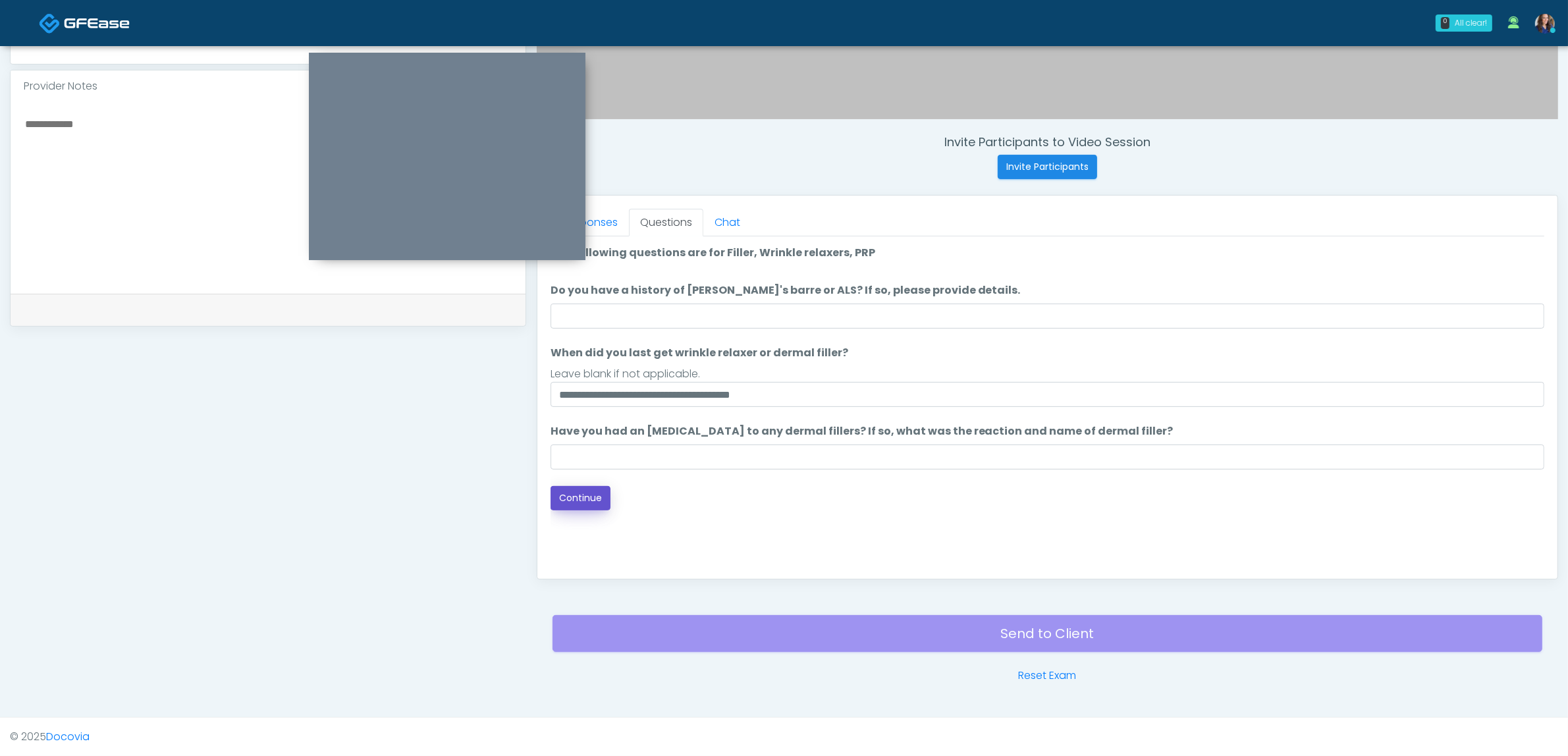
click at [584, 494] on button "Continue" at bounding box center [580, 498] width 60 height 24
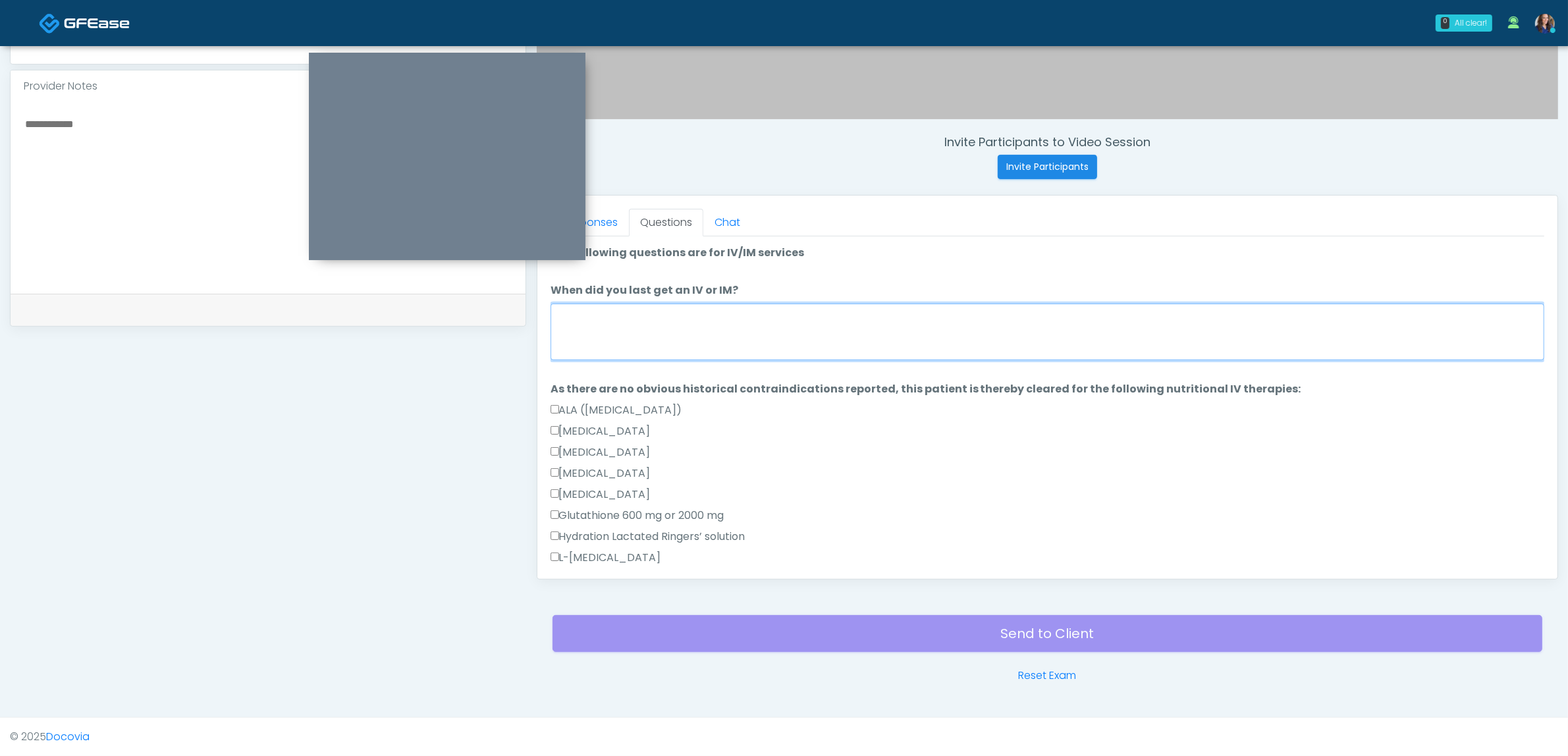
click at [881, 326] on textarea "When did you last get an IV or IM?" at bounding box center [1047, 332] width 994 height 57
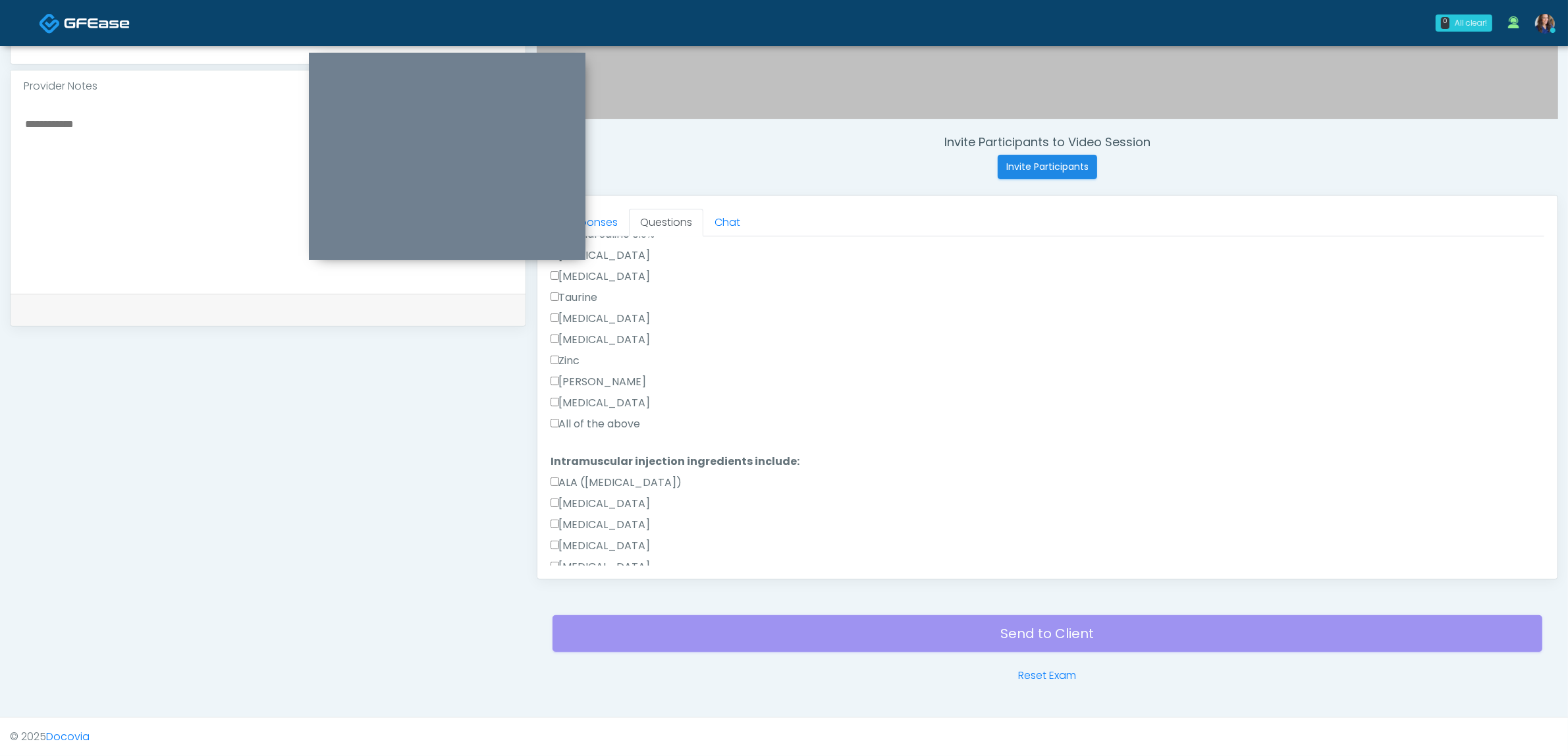
scroll to position [494, 0]
click at [604, 419] on label "All of the above" at bounding box center [595, 422] width 90 height 16
click at [605, 505] on label "All of the above" at bounding box center [595, 513] width 90 height 16
click at [601, 229] on link "Responses" at bounding box center [590, 223] width 79 height 28
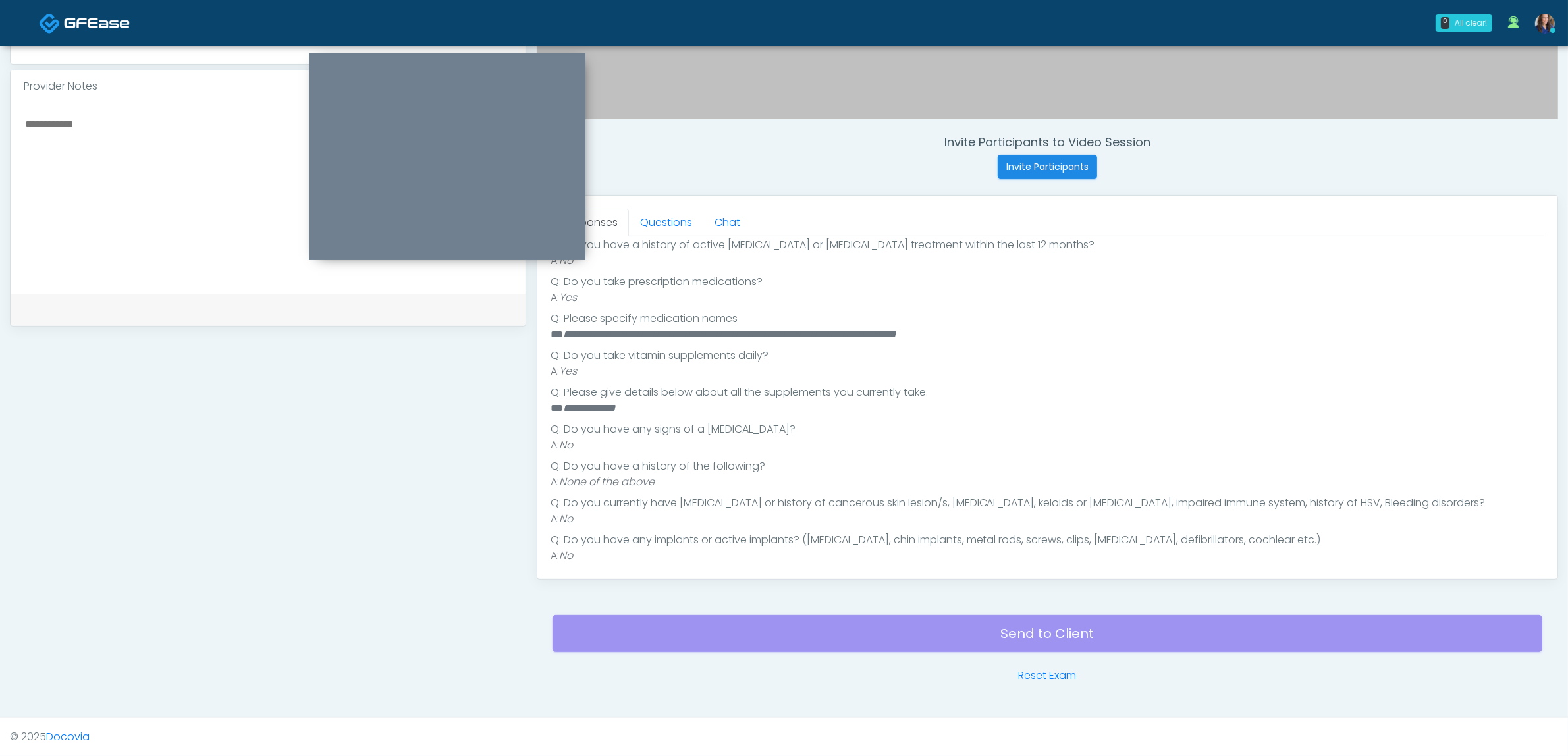
scroll to position [173, 0]
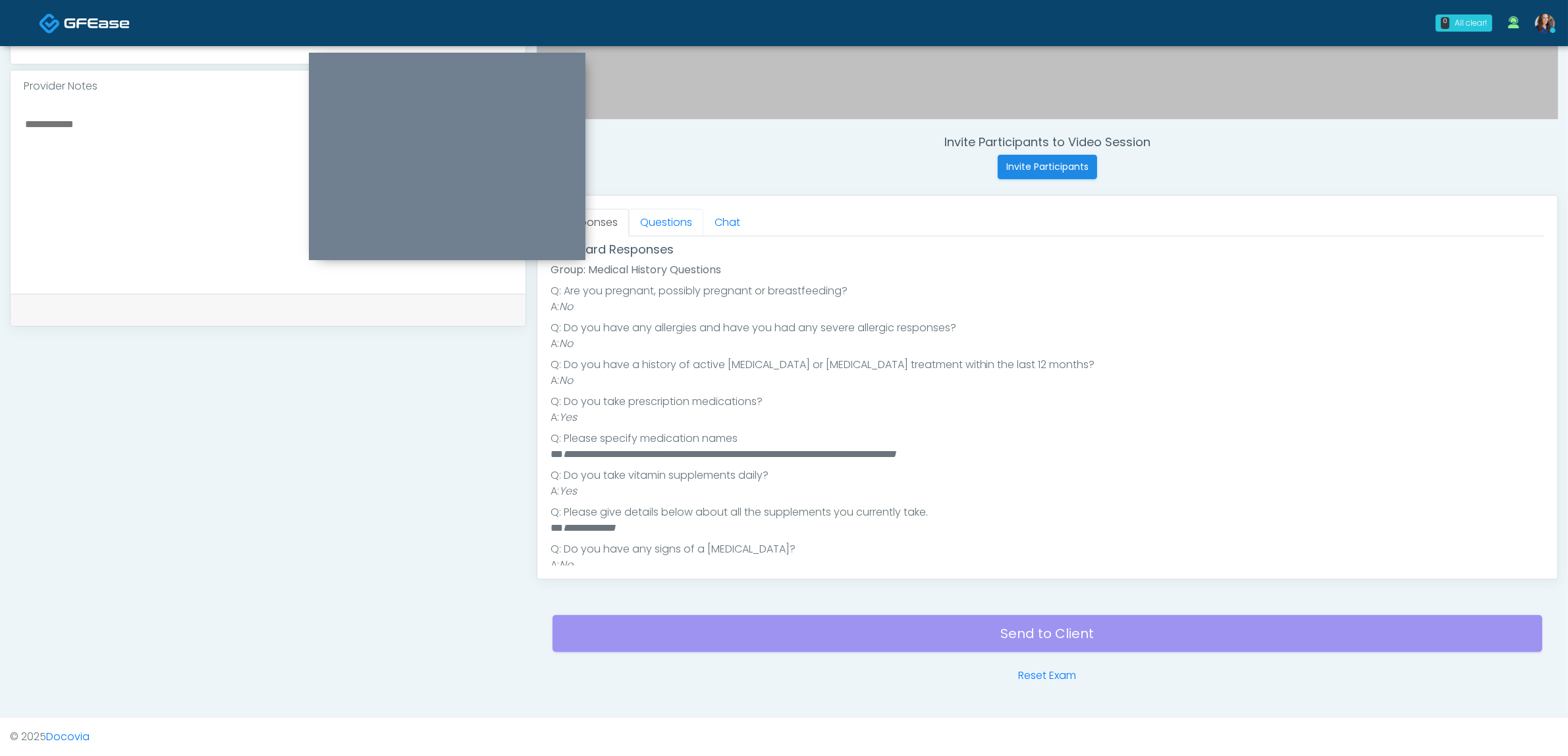
drag, startPoint x: 649, startPoint y: 228, endPoint x: 647, endPoint y: 278, distance: 50.0
click at [648, 228] on link "Questions" at bounding box center [666, 223] width 74 height 28
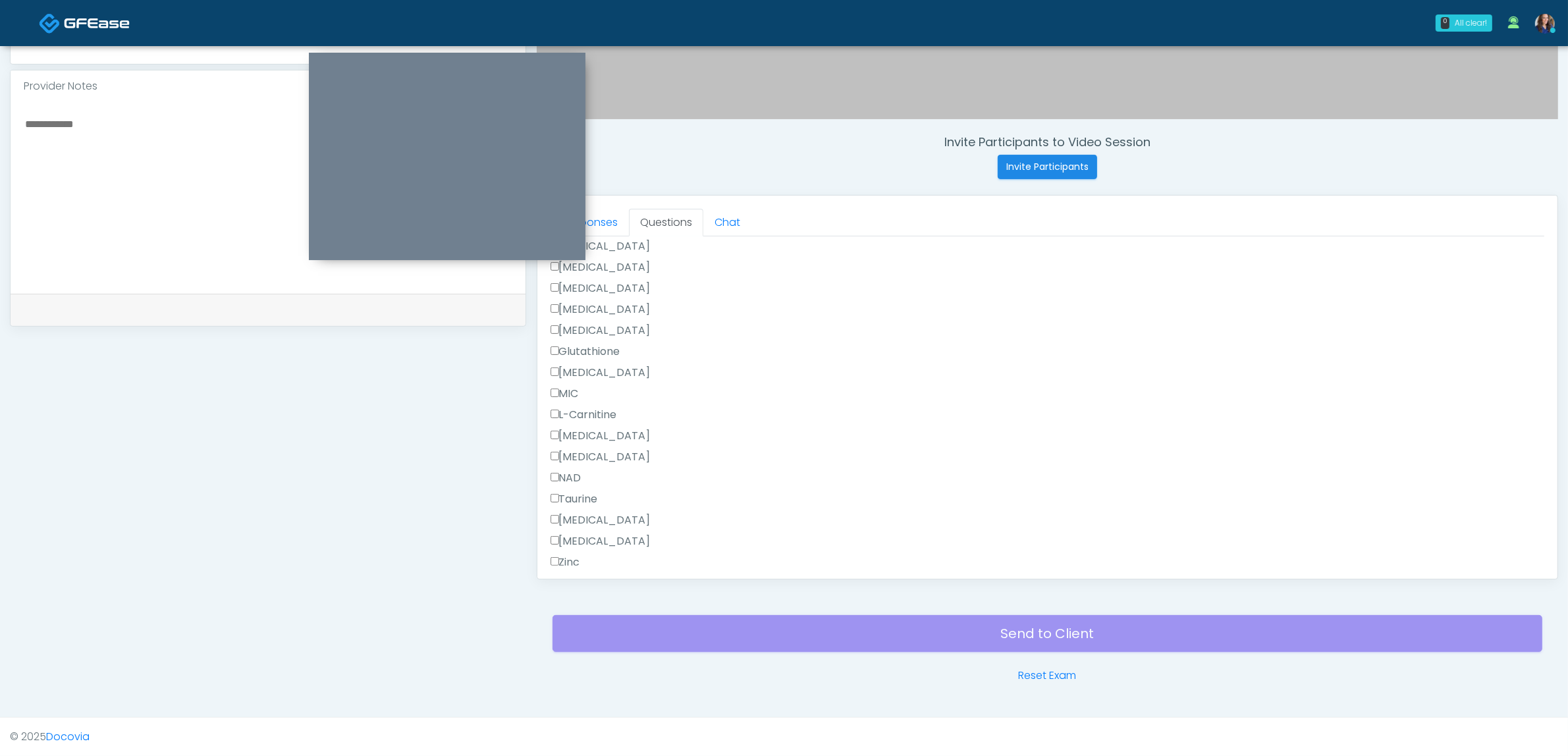
scroll to position [883, 0]
click at [579, 547] on button "Continue" at bounding box center [580, 555] width 60 height 24
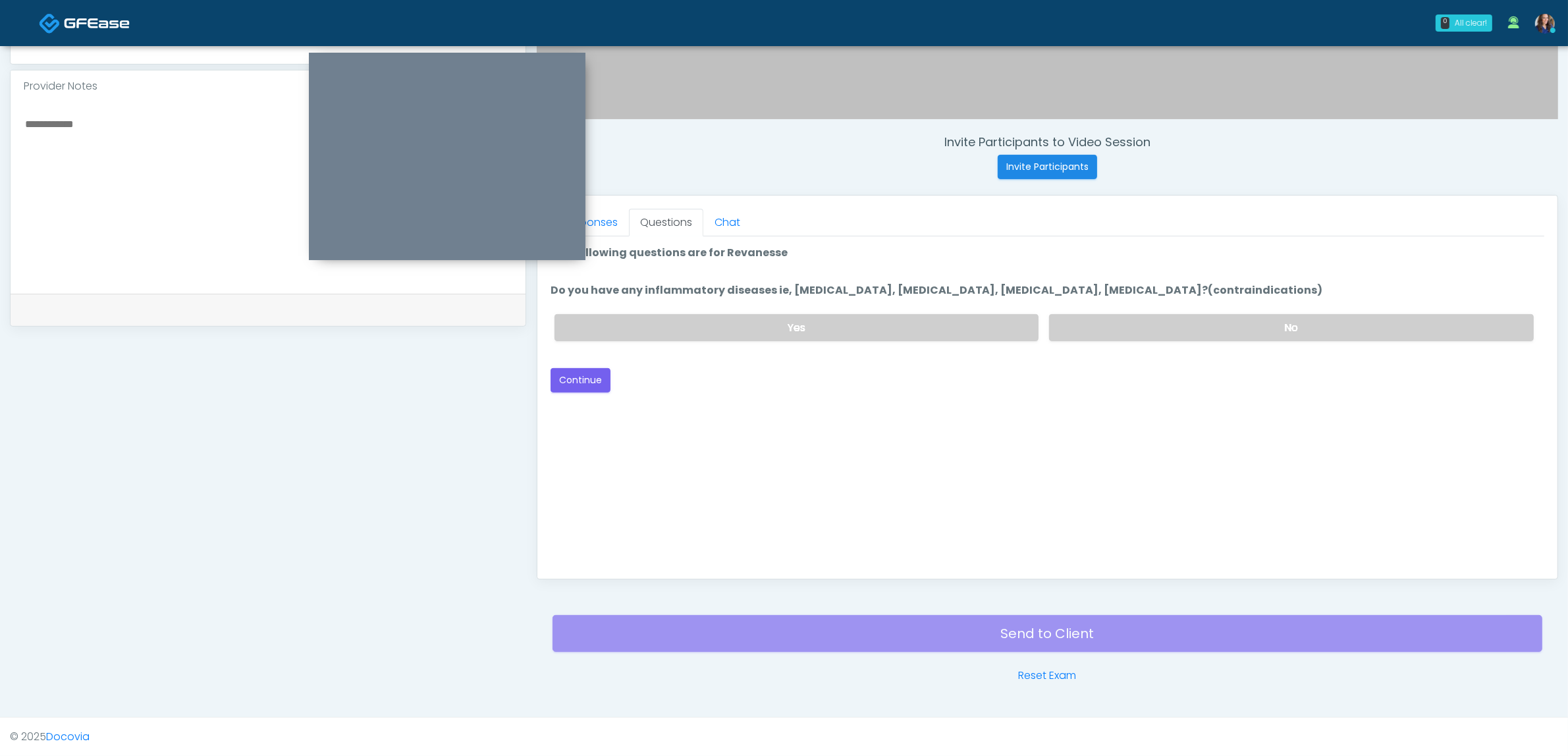
scroll to position [0, 0]
drag, startPoint x: 1255, startPoint y: 332, endPoint x: 1184, endPoint y: 332, distance: 71.0
click label "No"
click button "Continue"
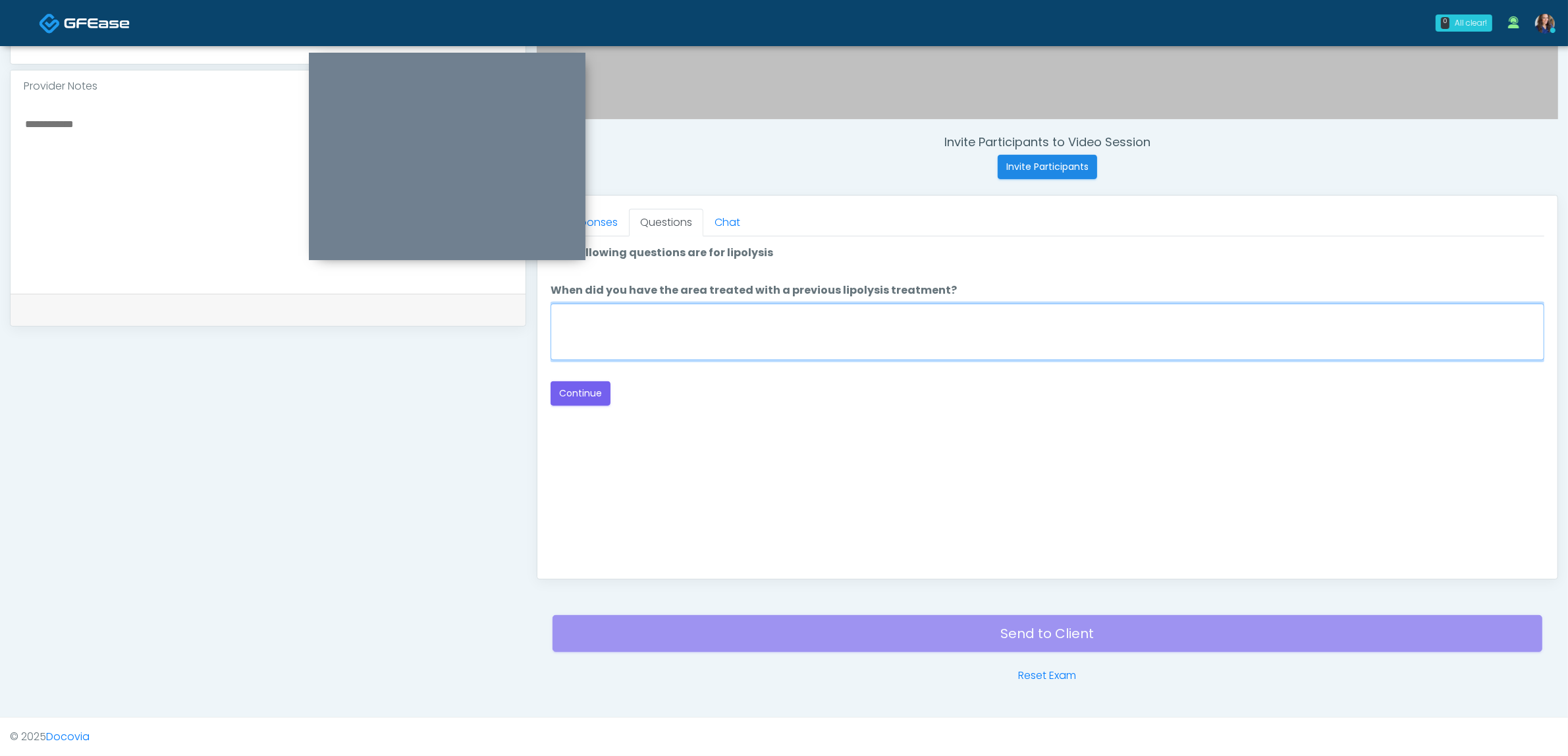
click textarea "When did you have the area treated with a previous lipolysis treatment?"
type textarea "**"
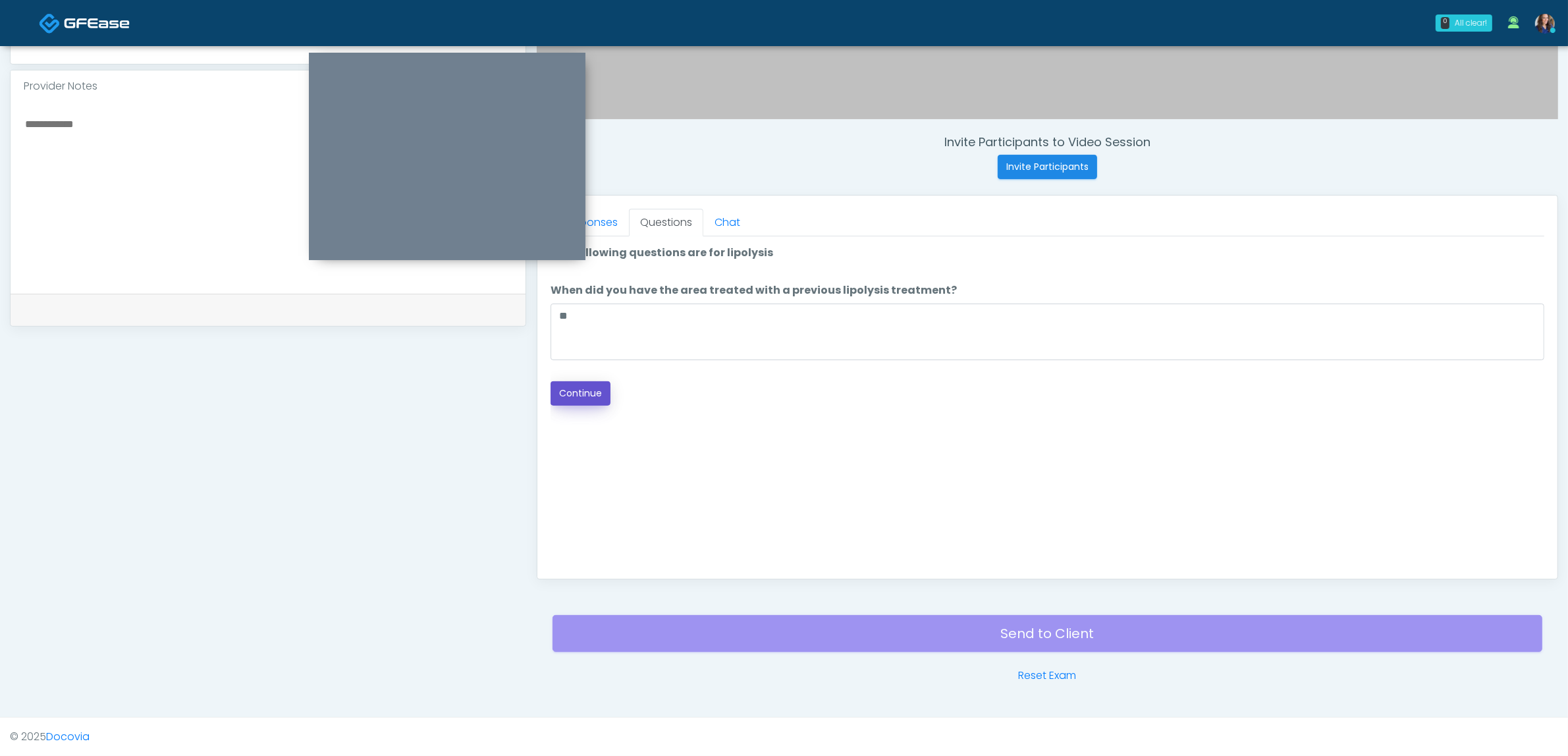
click button "Continue"
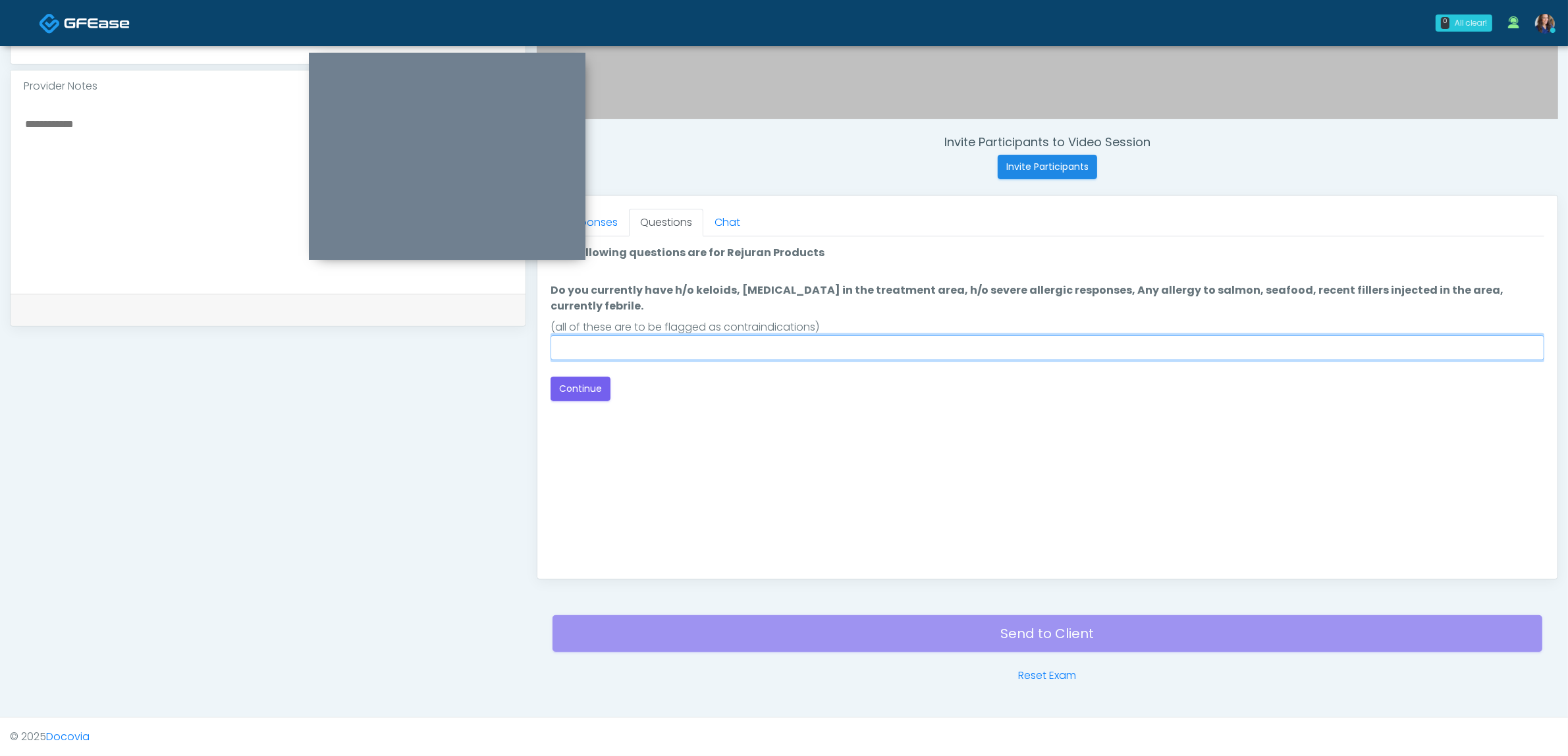
click input "Do you currently have h/o keloids, skin infection in the treatment area, h/o se…"
type input "**"
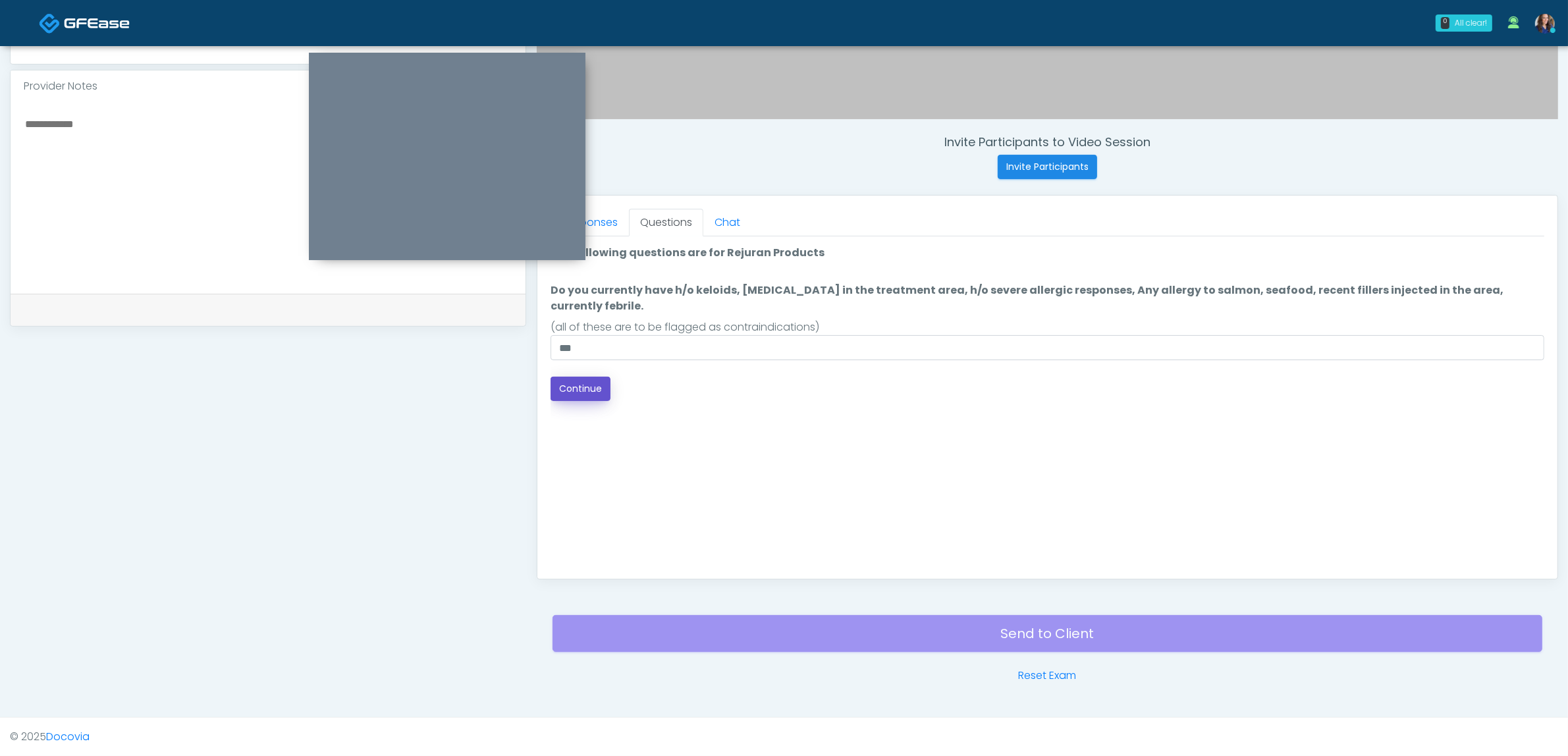
drag, startPoint x: 583, startPoint y: 371, endPoint x: 691, endPoint y: 370, distance: 108.0
click div "Back Continue"
click button "Continue"
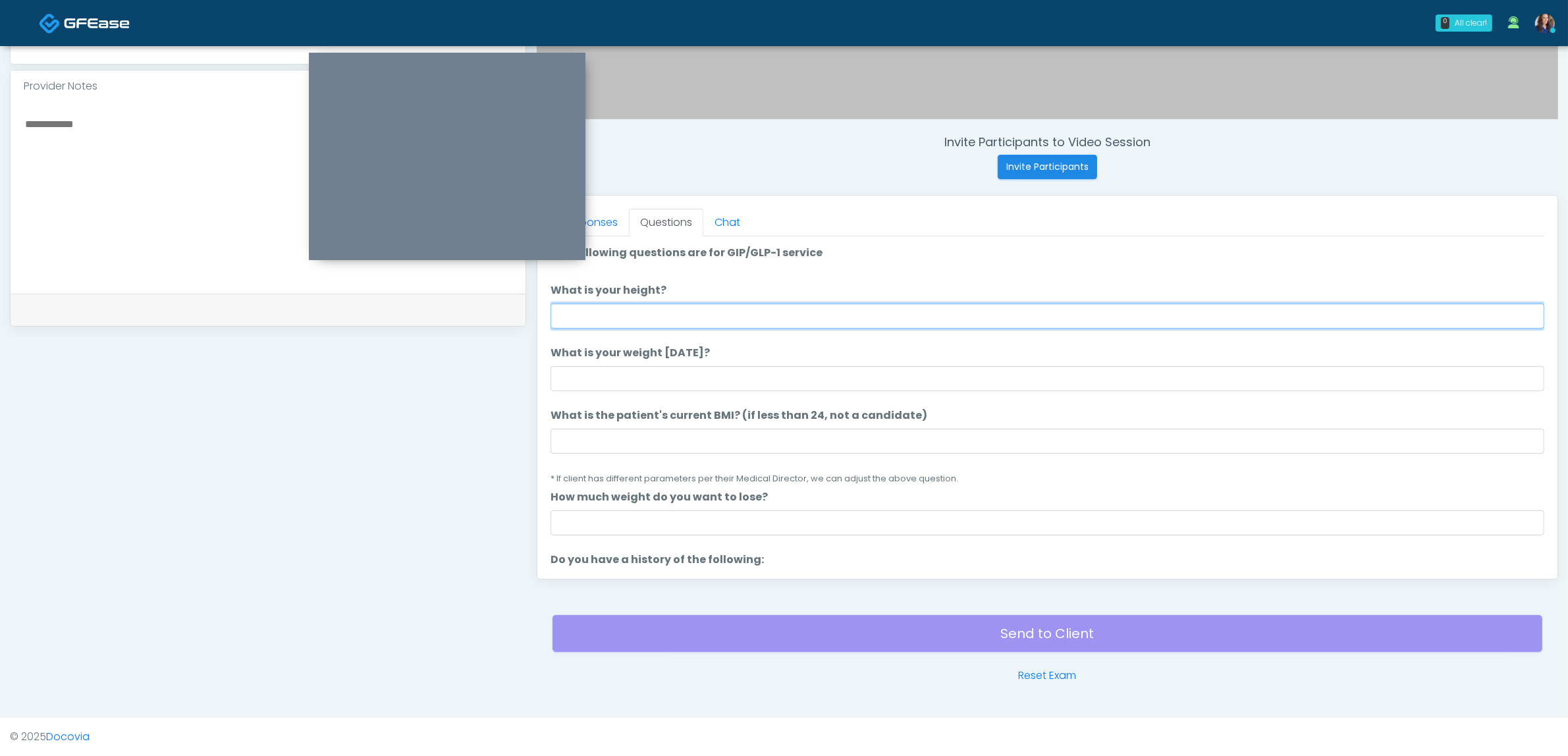
click input "What is your height?"
type input "*****"
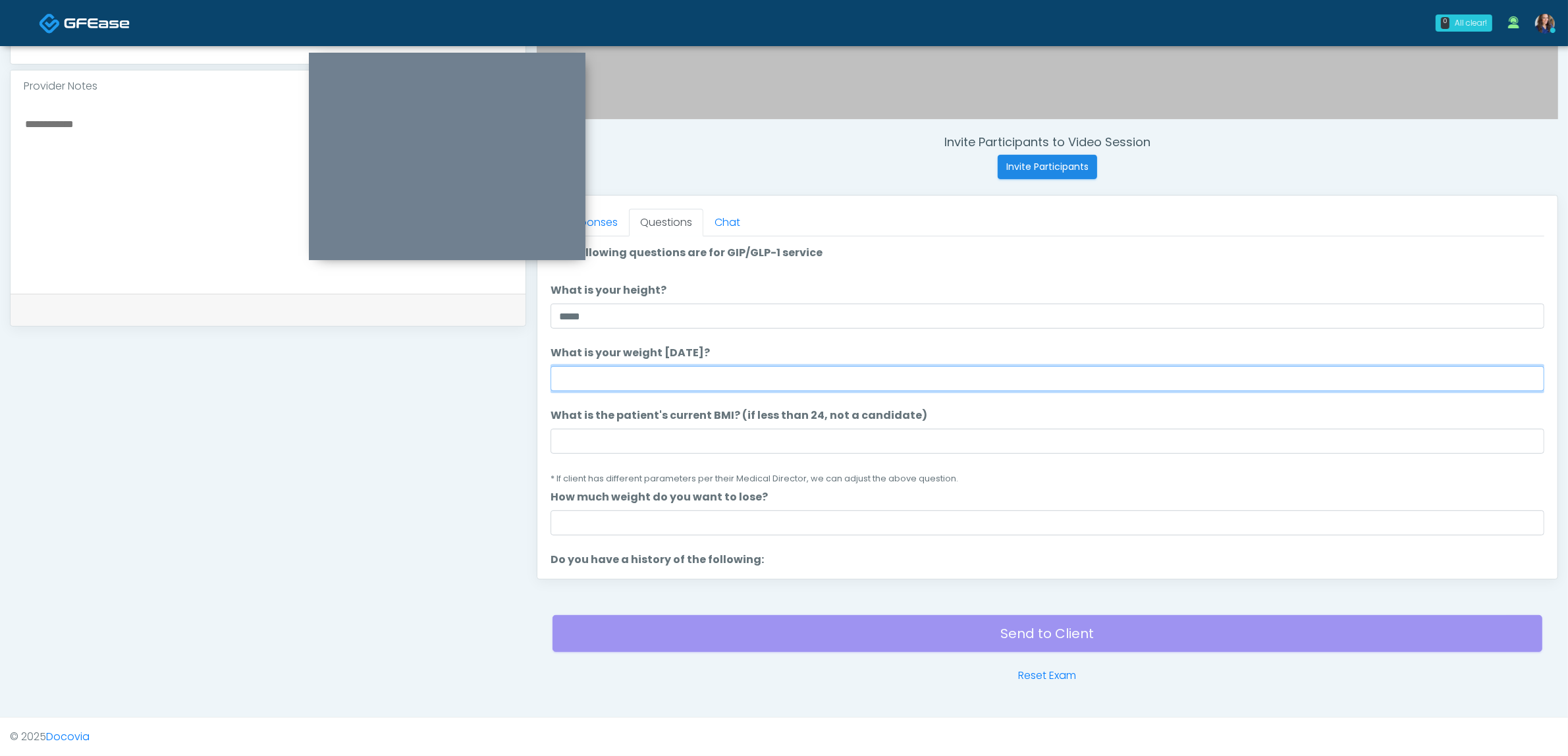
click input "What is your weight today?"
type input "***"
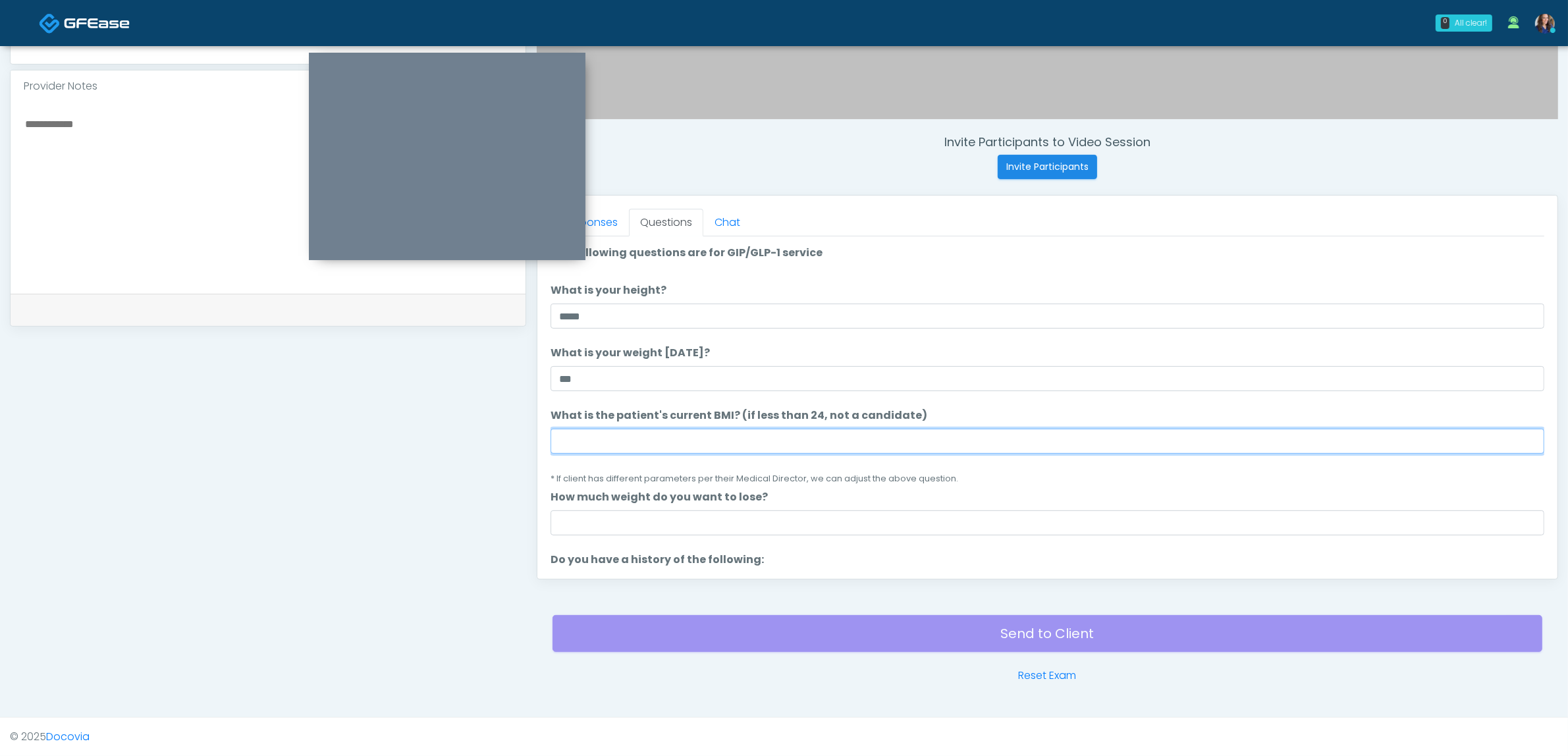
click input "What is the patient's current BMI? (if less than 24, not a candidate)"
type input "**"
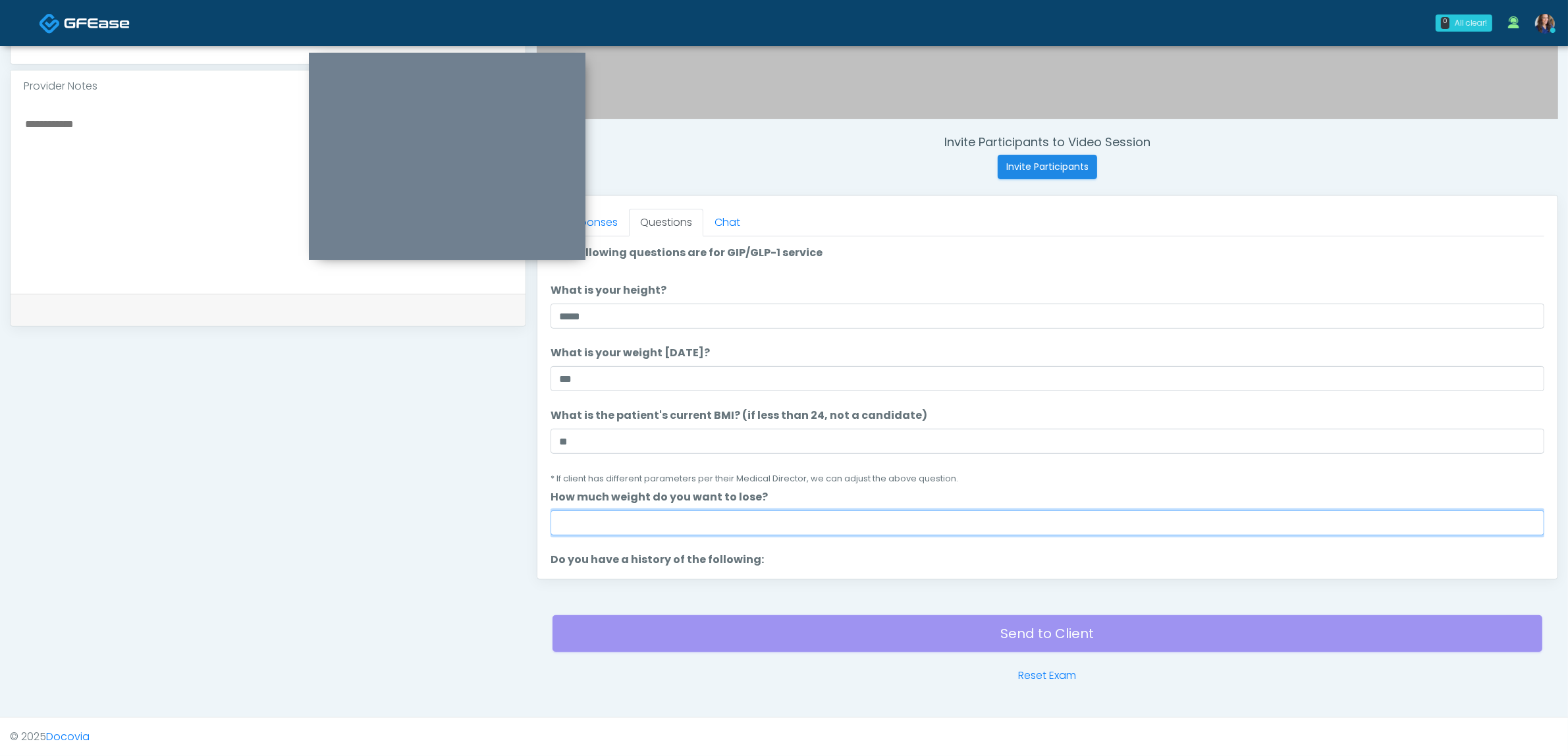
click input "How much weight do you want to lose?"
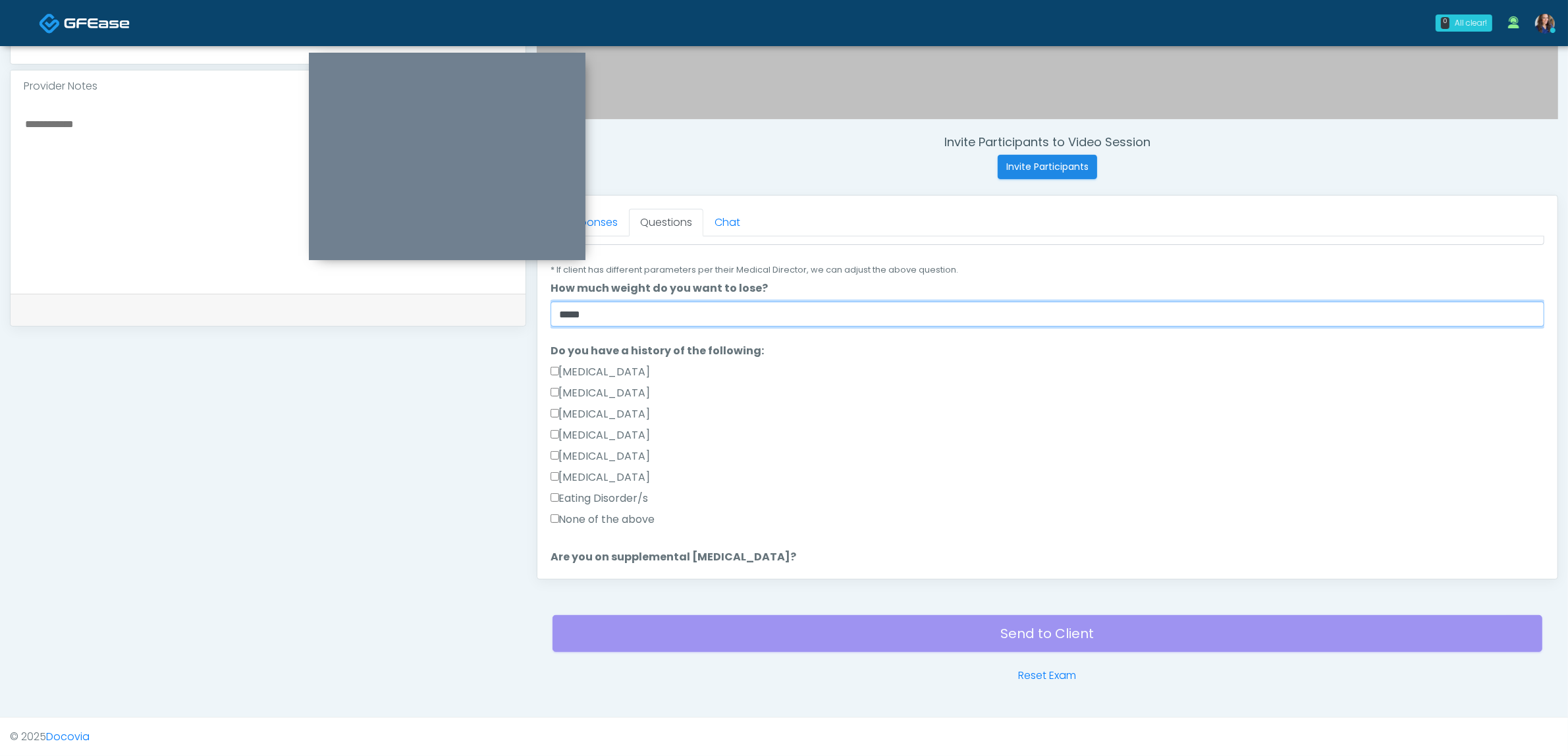
scroll to position [247, 0]
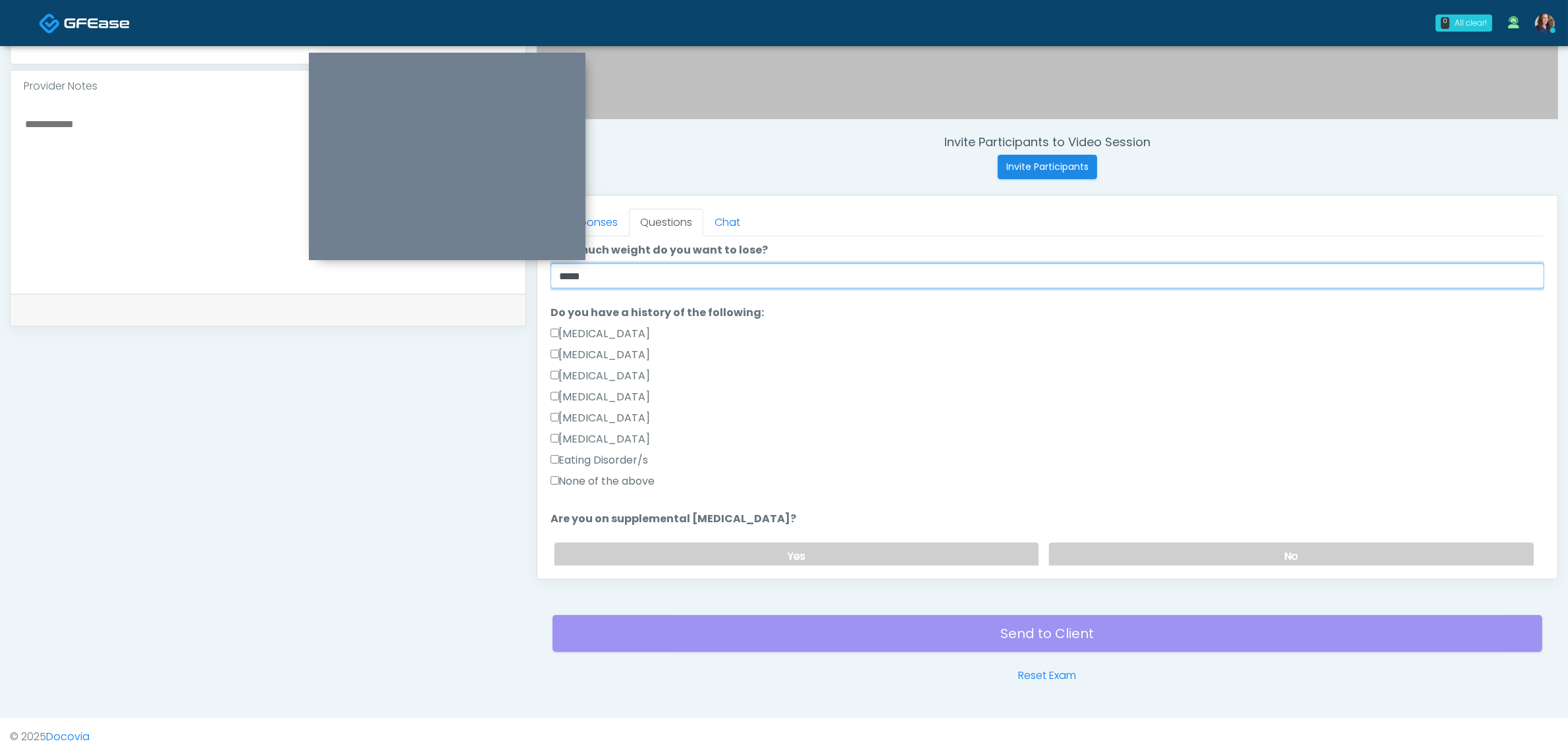
type input "*****"
click label "None of the above"
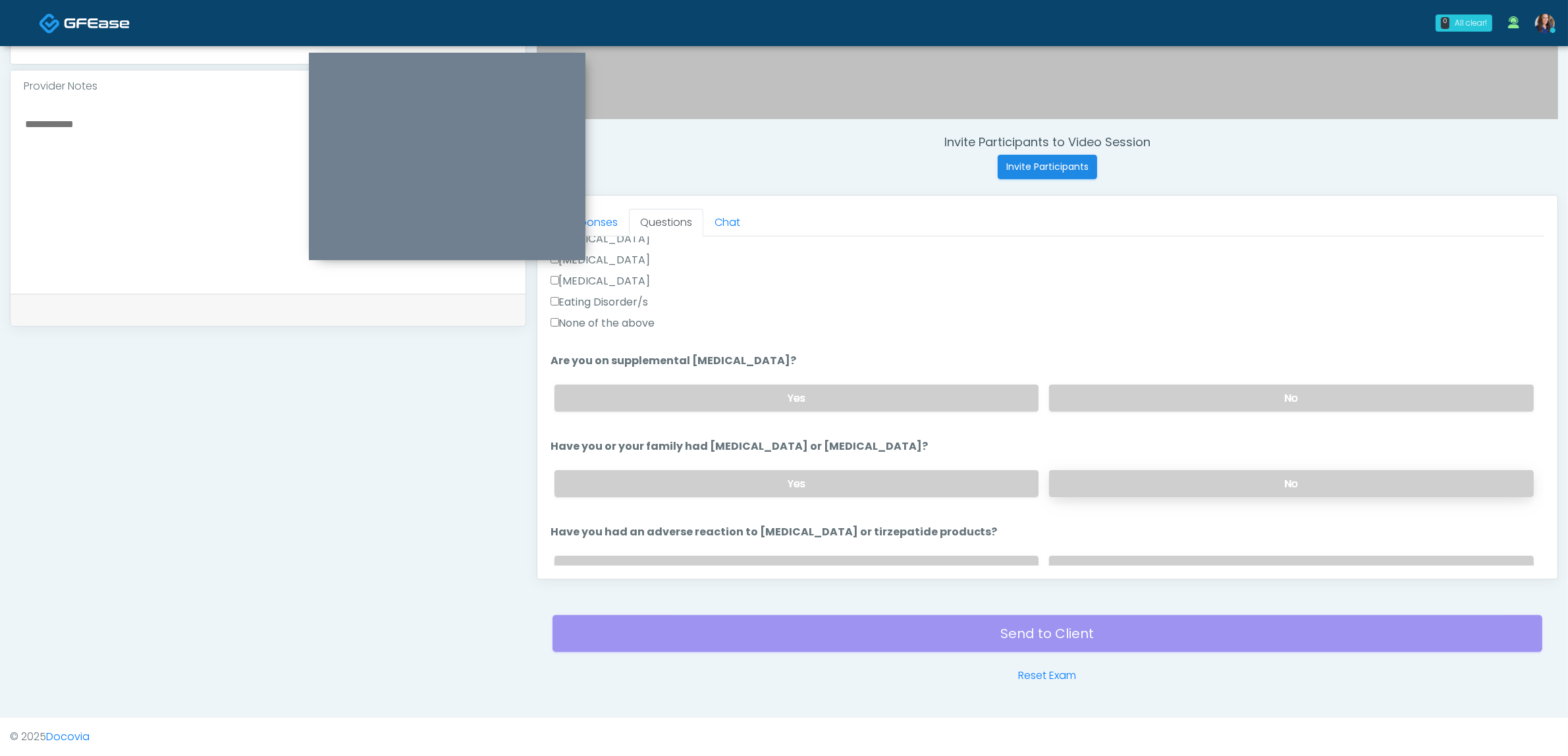
scroll to position [411, 0]
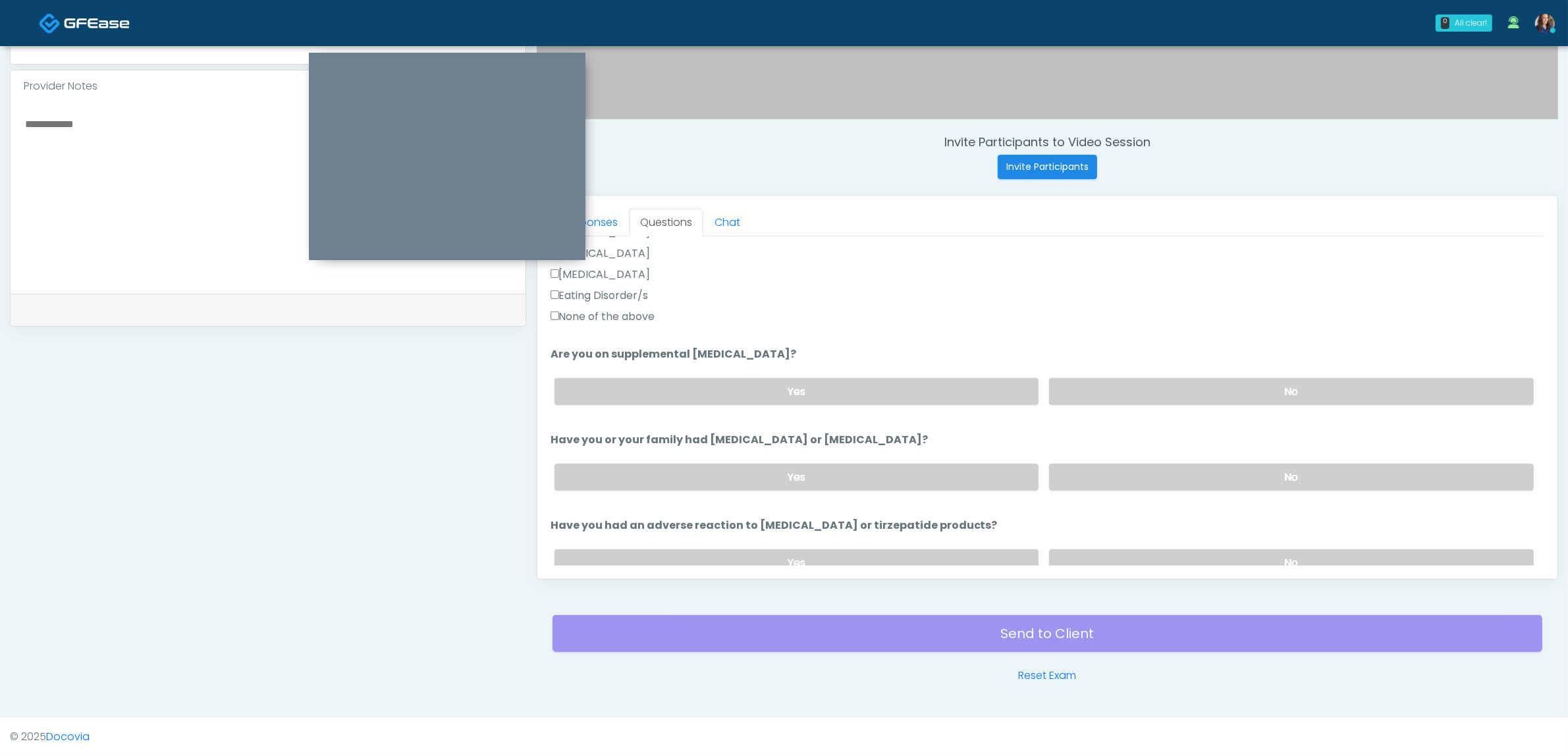
drag, startPoint x: 1242, startPoint y: 396, endPoint x: 1242, endPoint y: 406, distance: 10.0
click label "No"
click label "Yes"
click label "No"
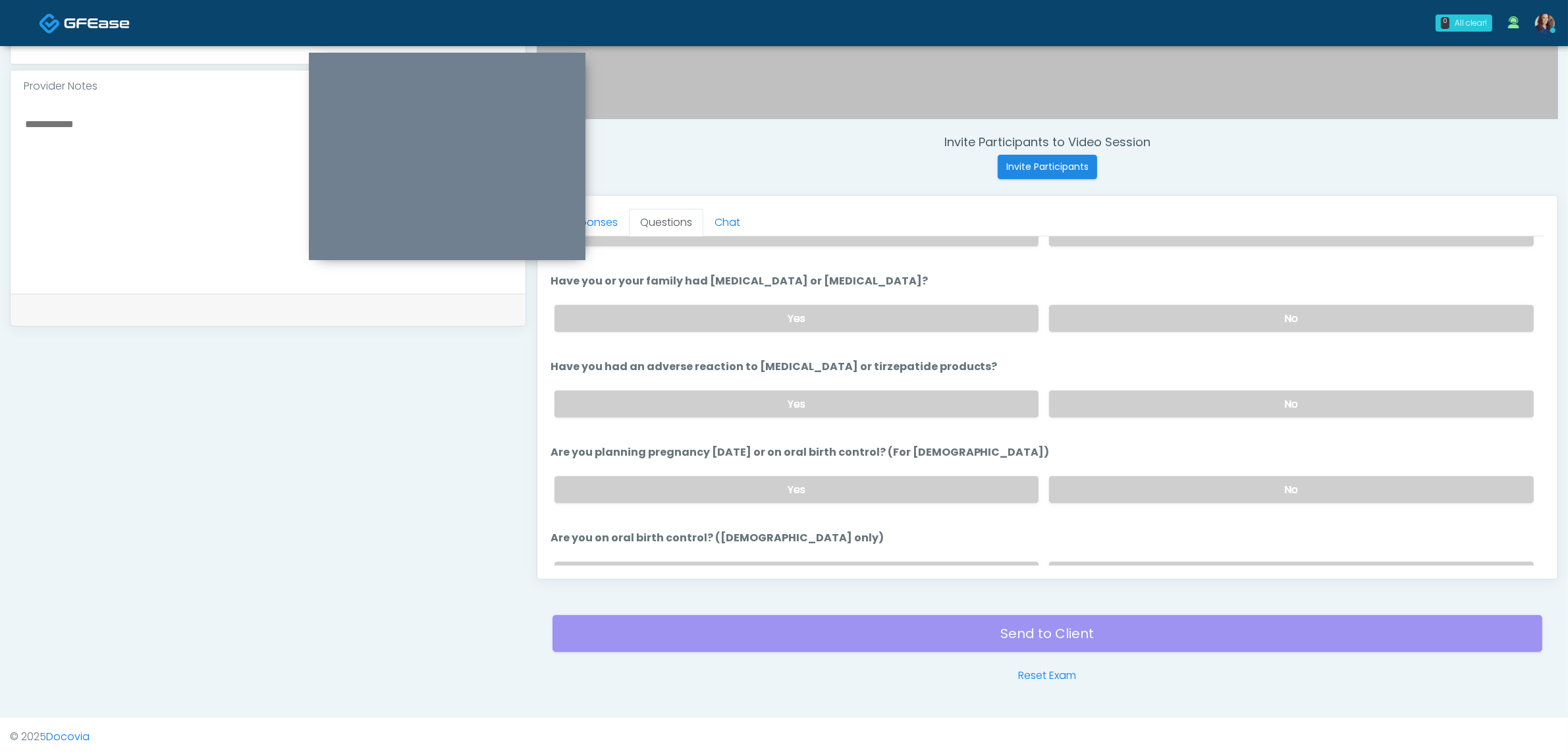
scroll to position [577, 0]
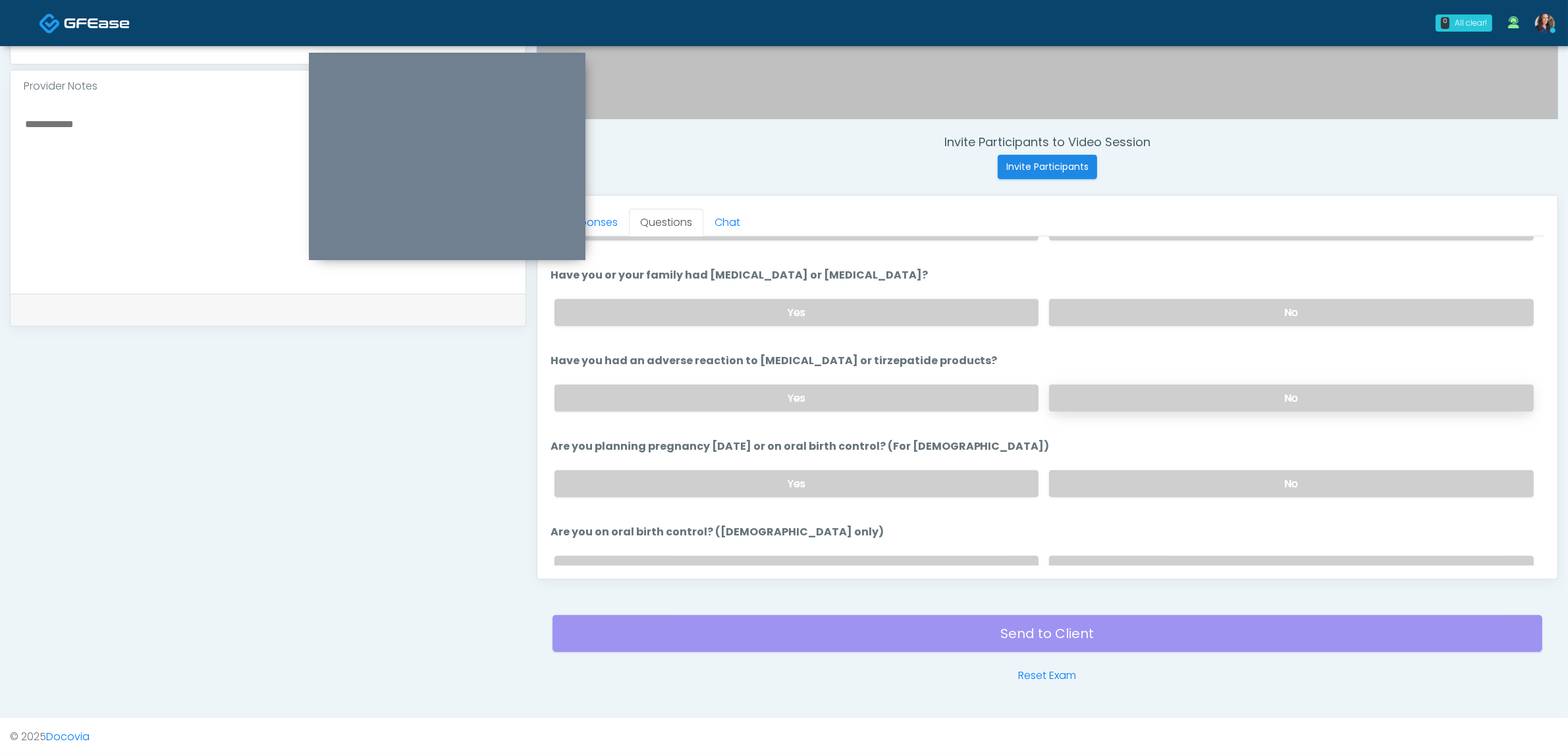
click label "No"
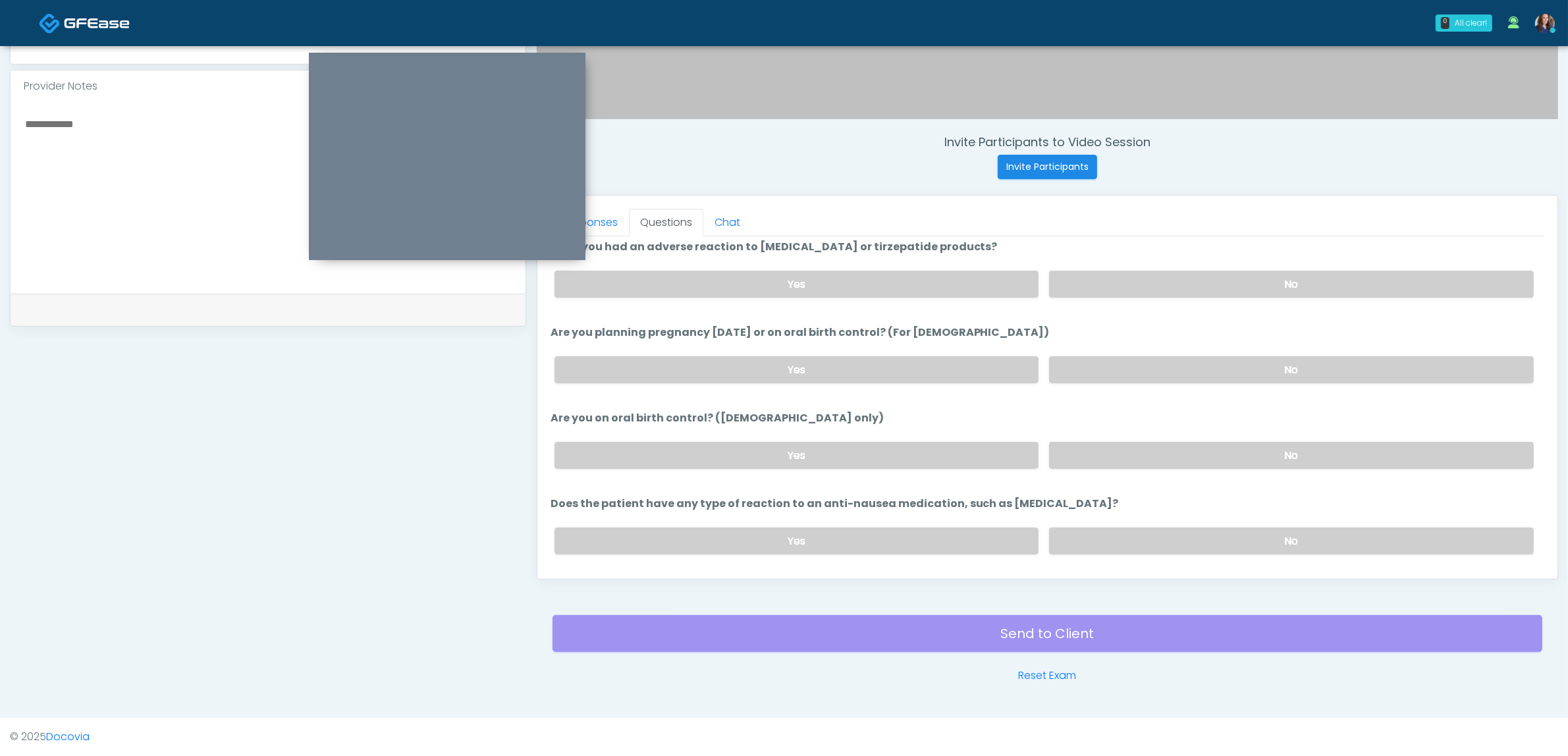
scroll to position [722, 0]
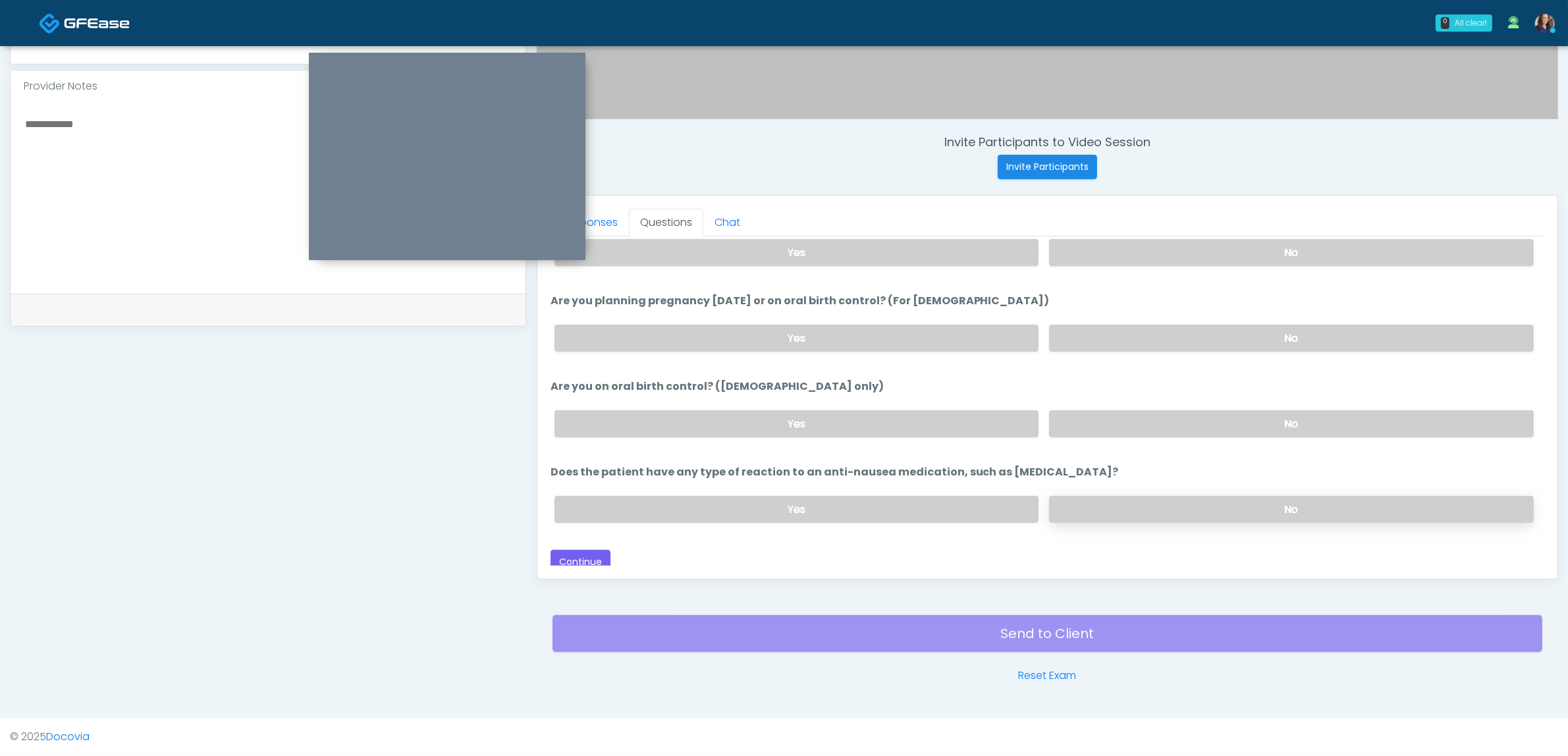
click label "No"
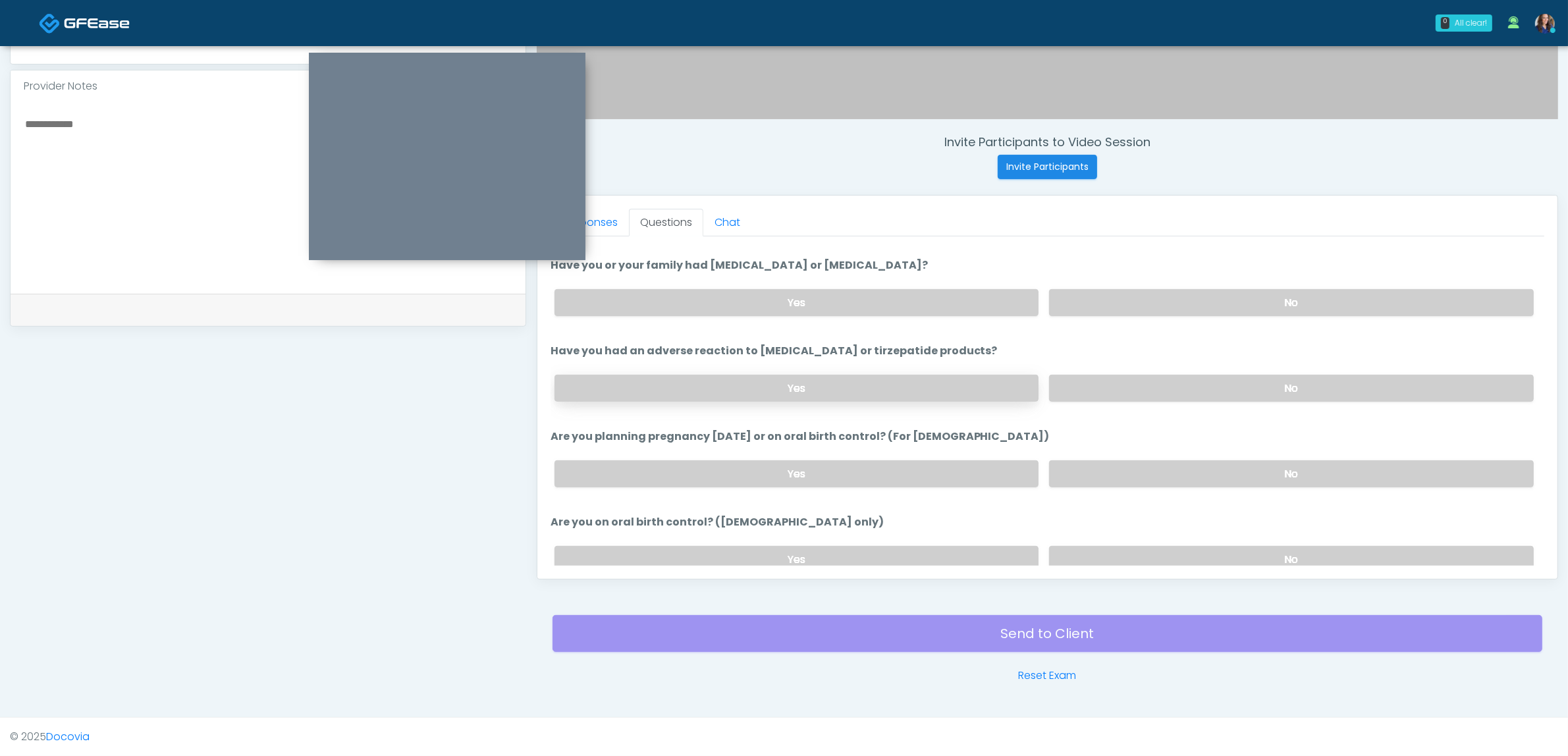
scroll to position [557, 0]
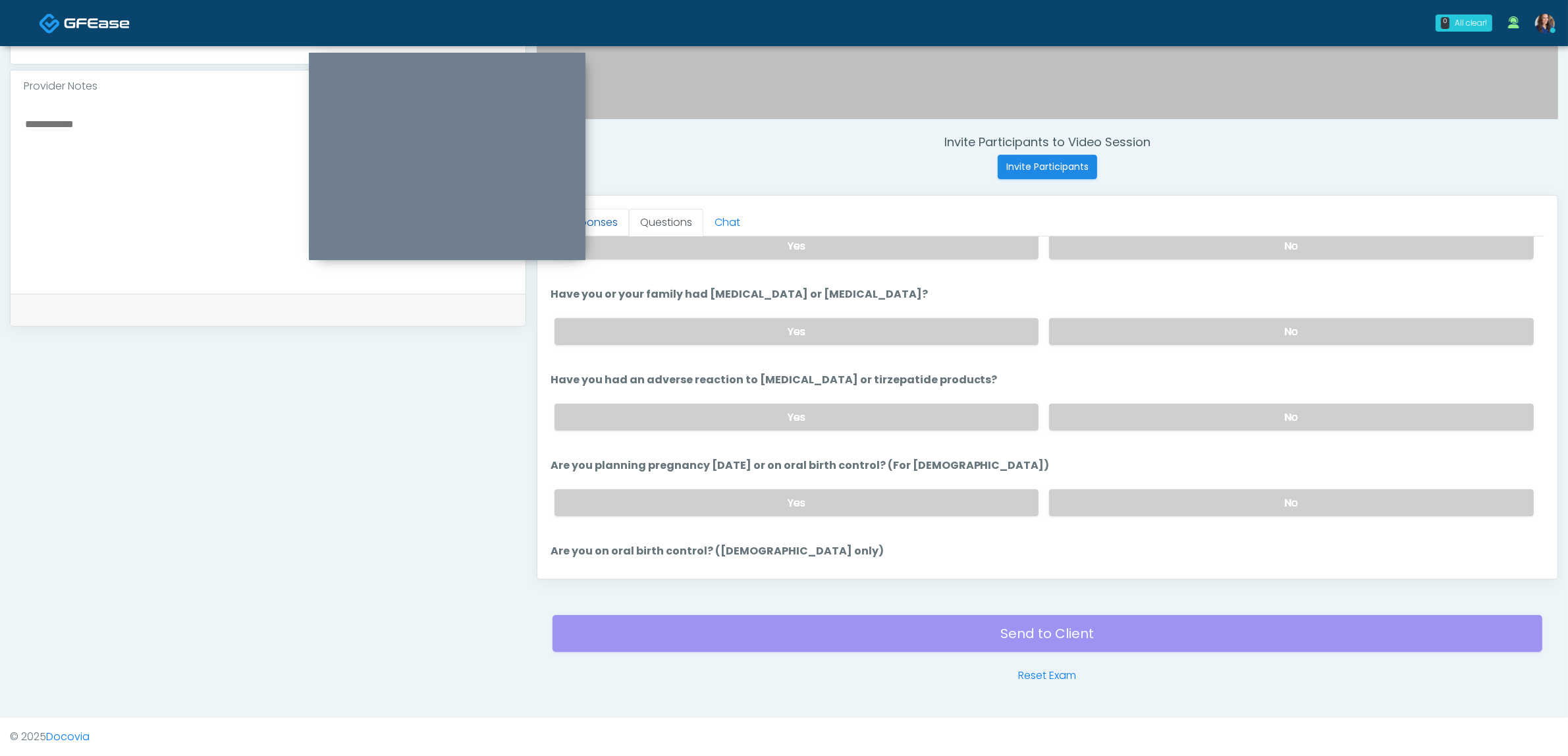
click link "Responses"
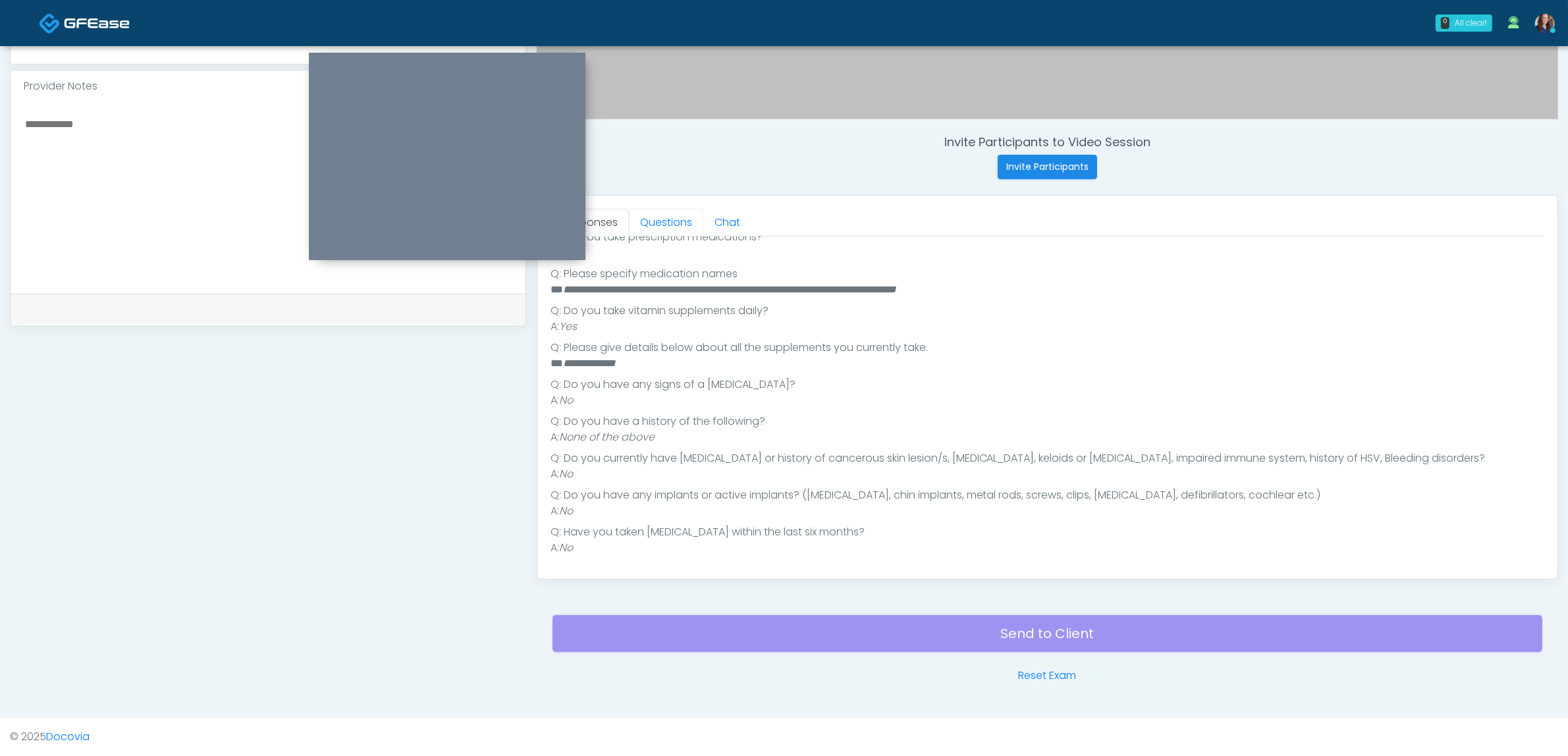
drag, startPoint x: 664, startPoint y: 215, endPoint x: 702, endPoint y: 267, distance: 64.4
click link "Questions"
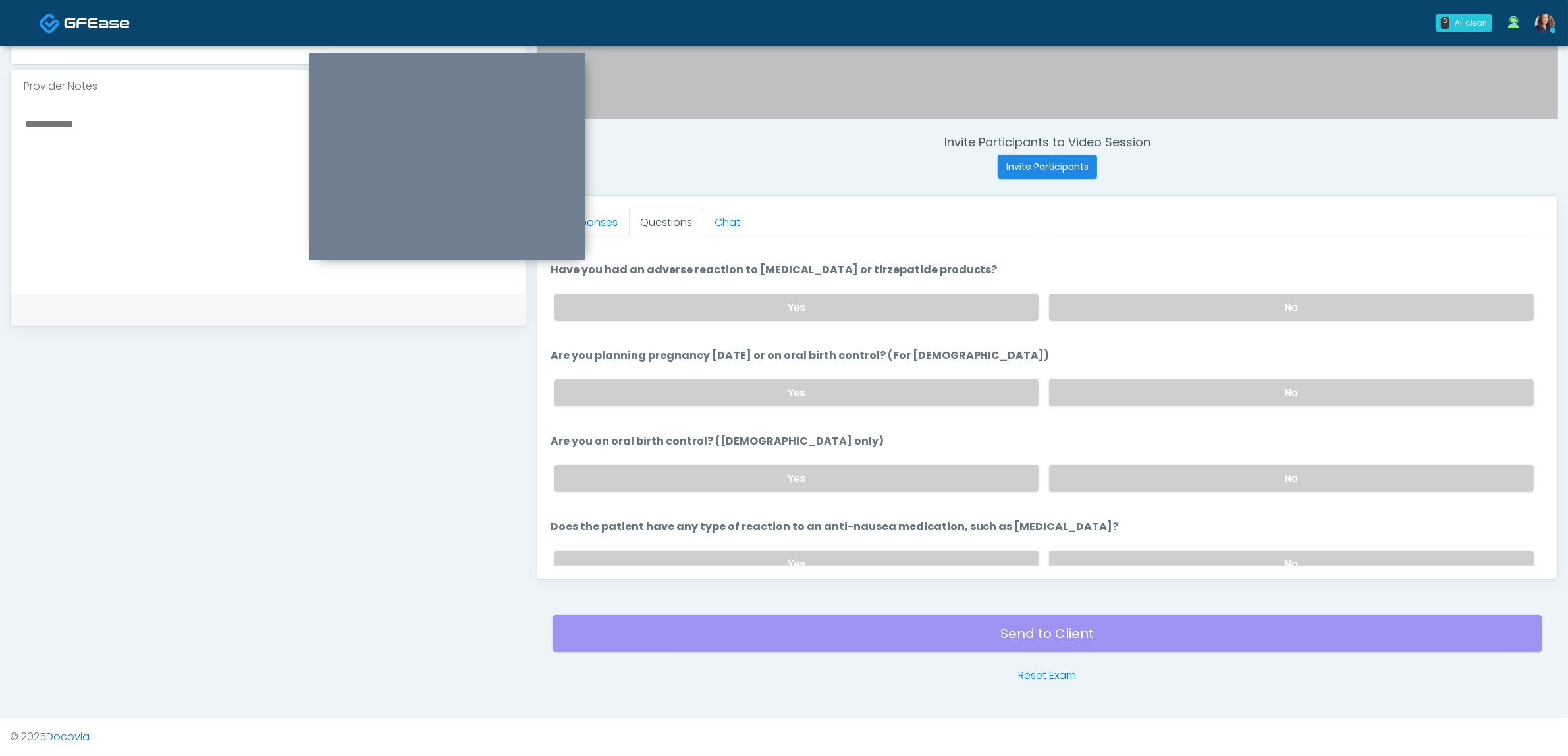
scroll to position [722, 0]
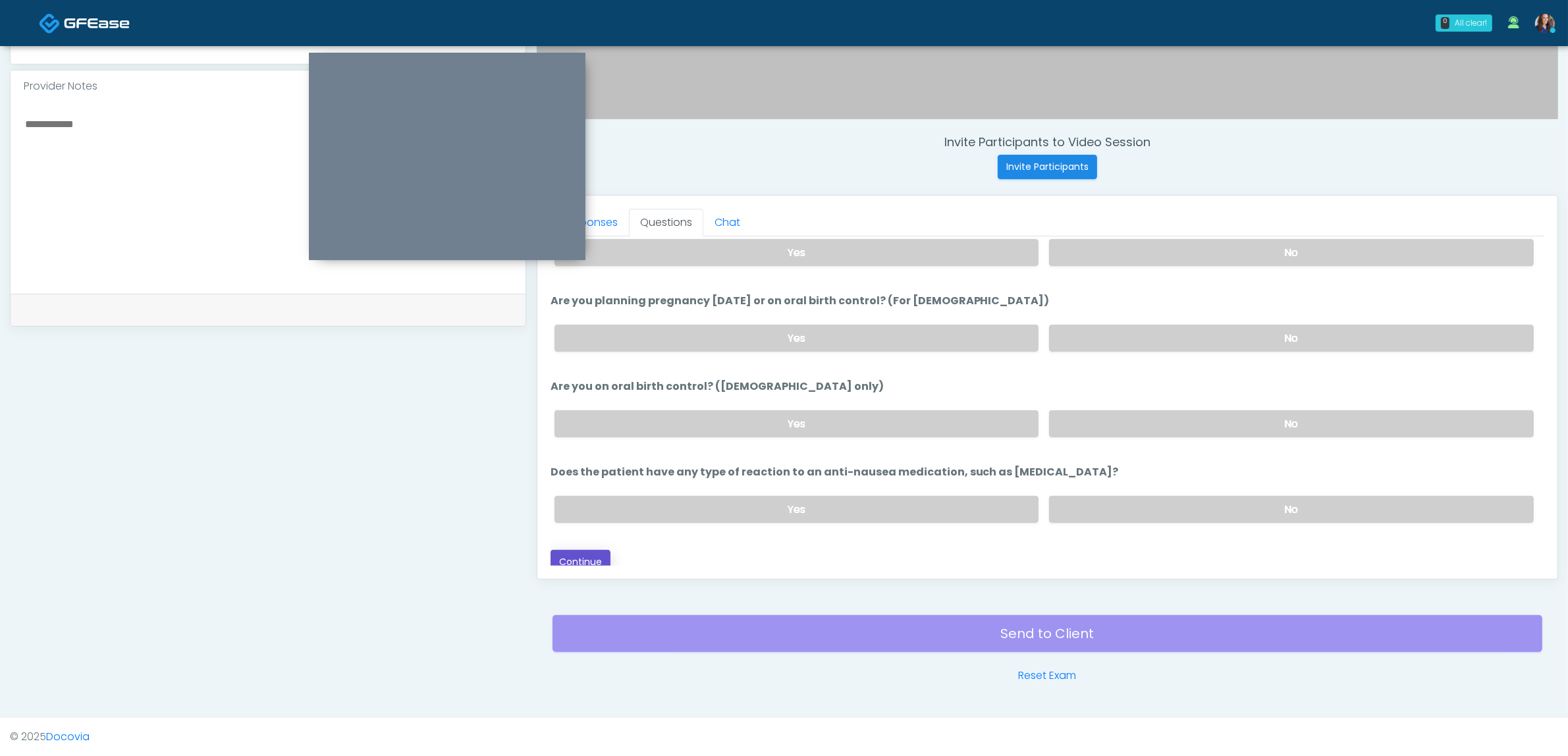
click button "Continue"
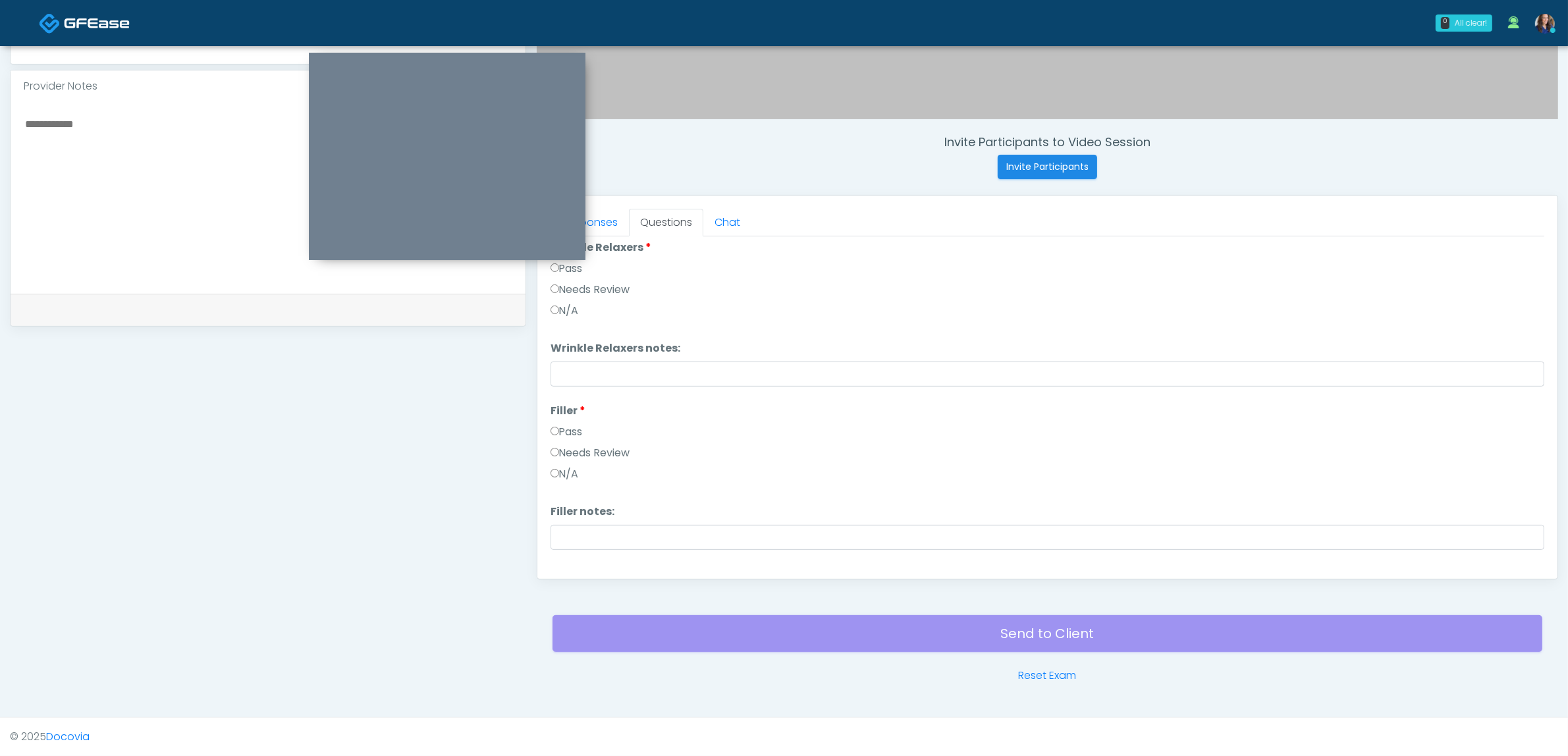
scroll to position [0, 0]
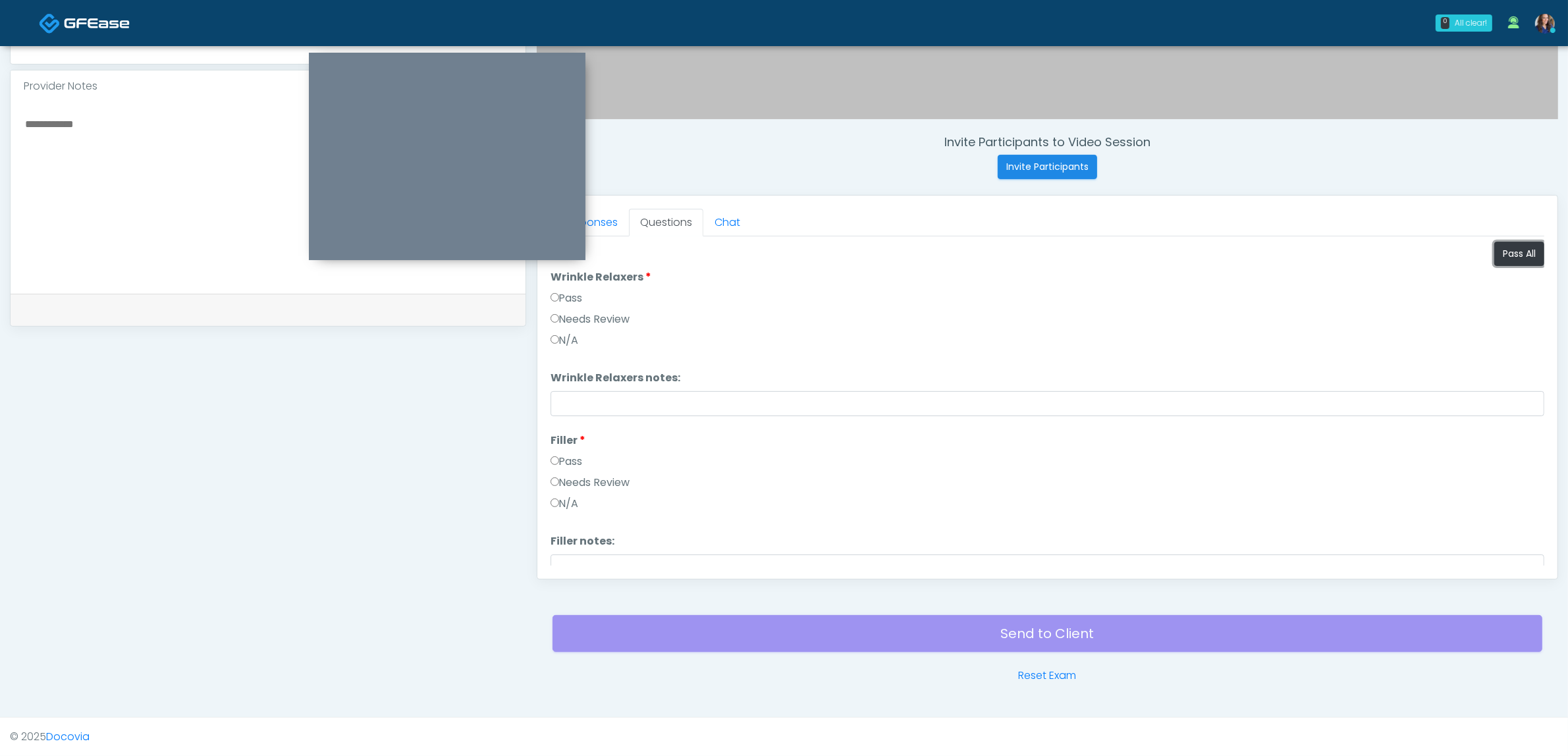
drag, startPoint x: 1507, startPoint y: 257, endPoint x: 1443, endPoint y: 256, distance: 64.0
click button "Pass All"
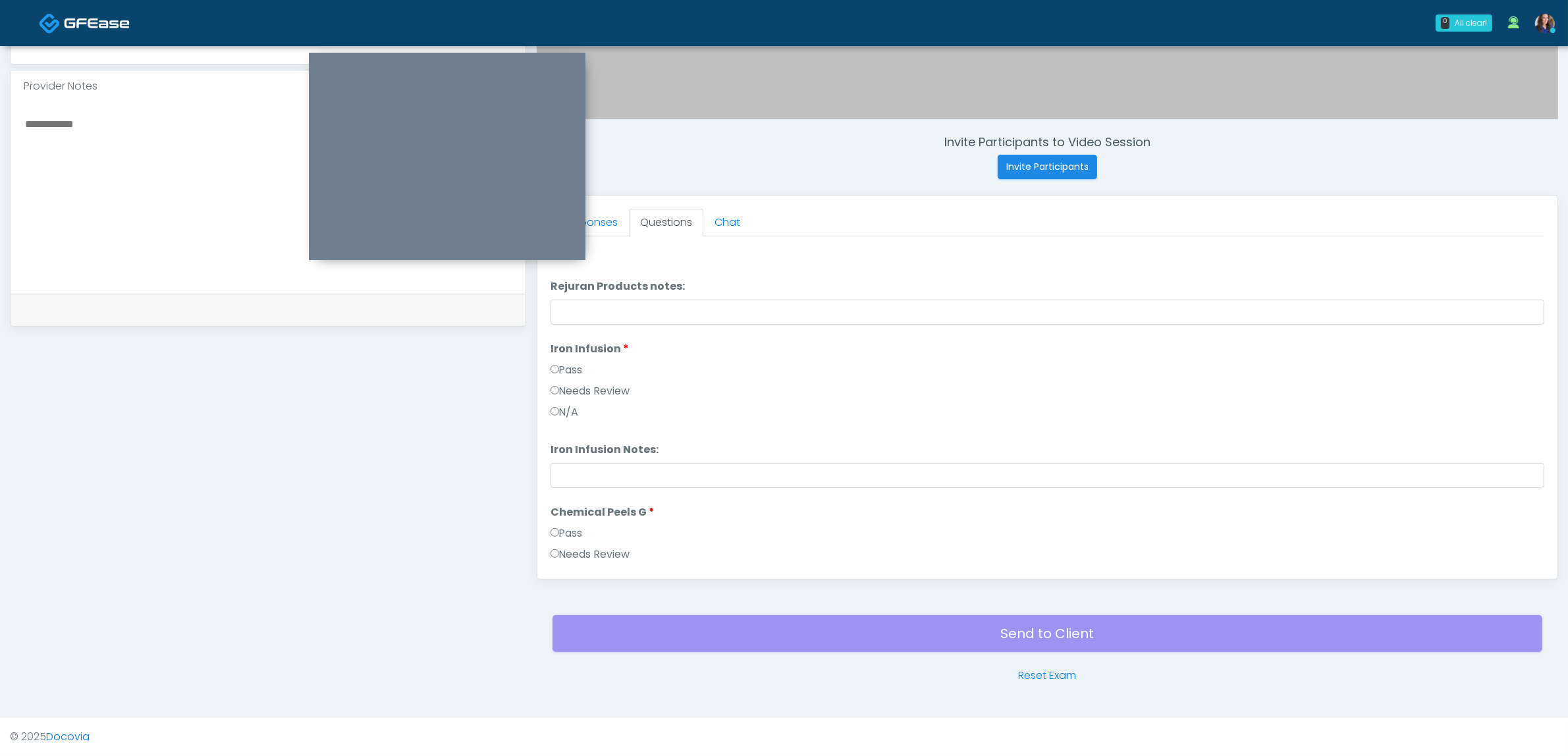
scroll to position [1523, 0]
click button "Continue"
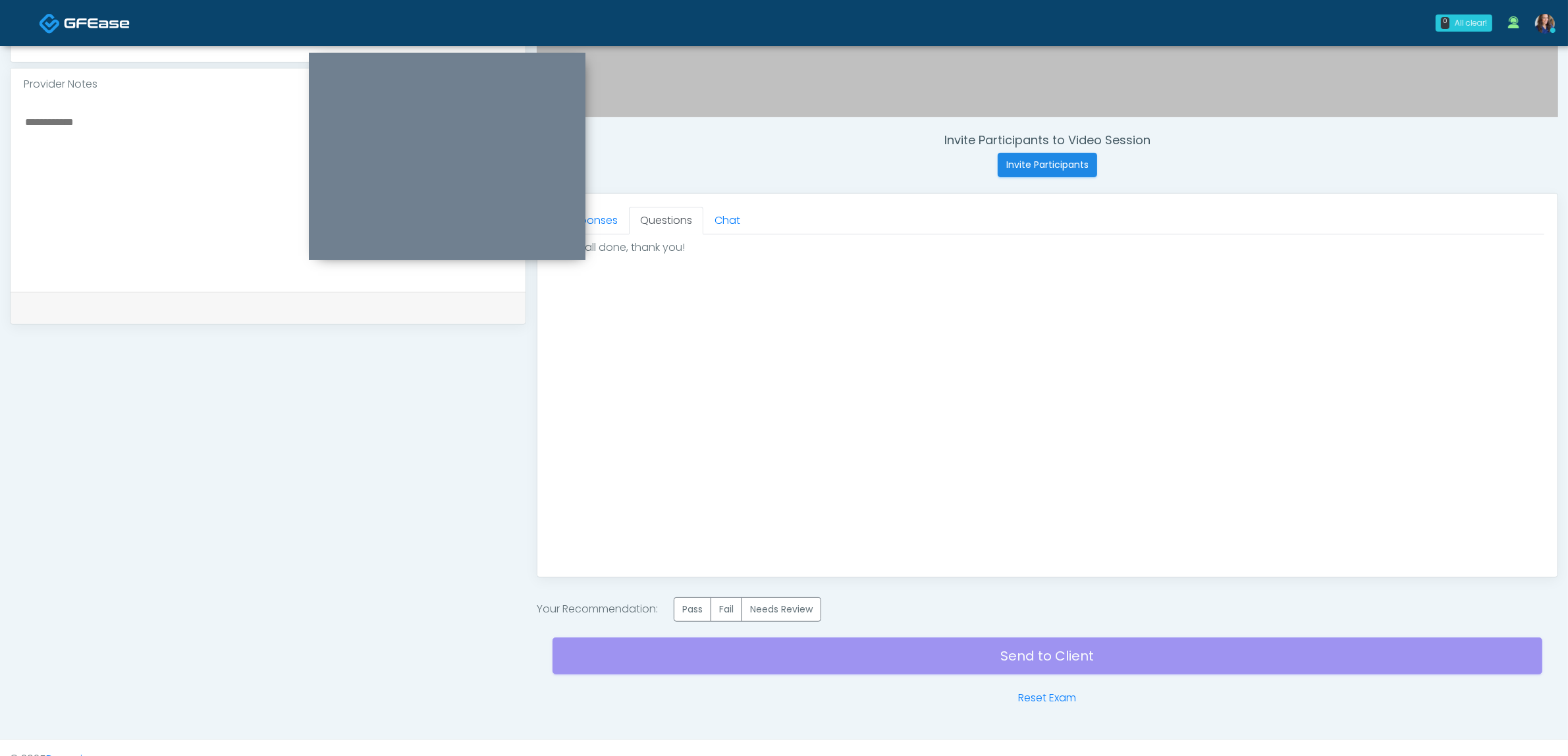
scroll to position [0, 0]
click label "Pass"
click div "Send to Client Reset Exam"
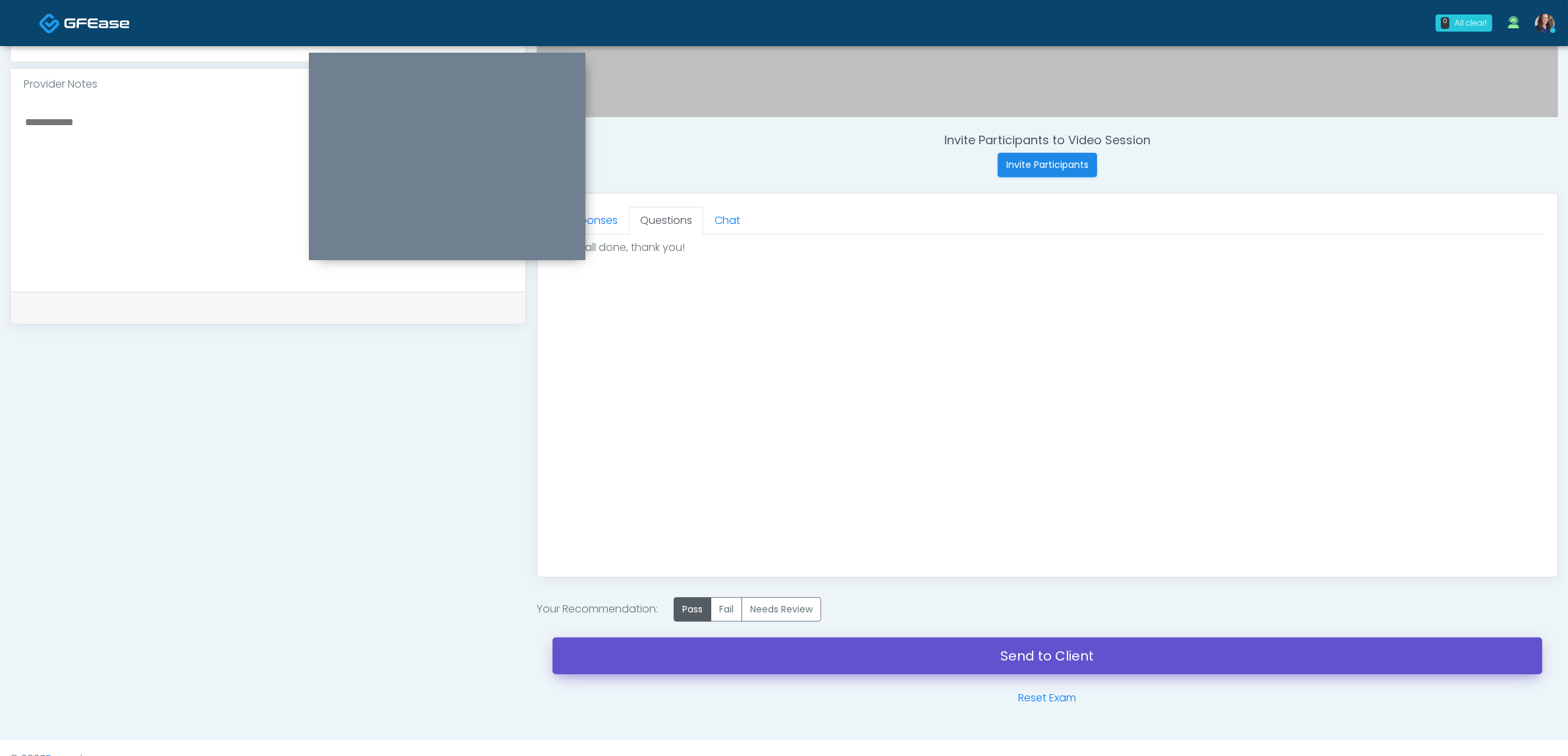
click link "Send to Client"
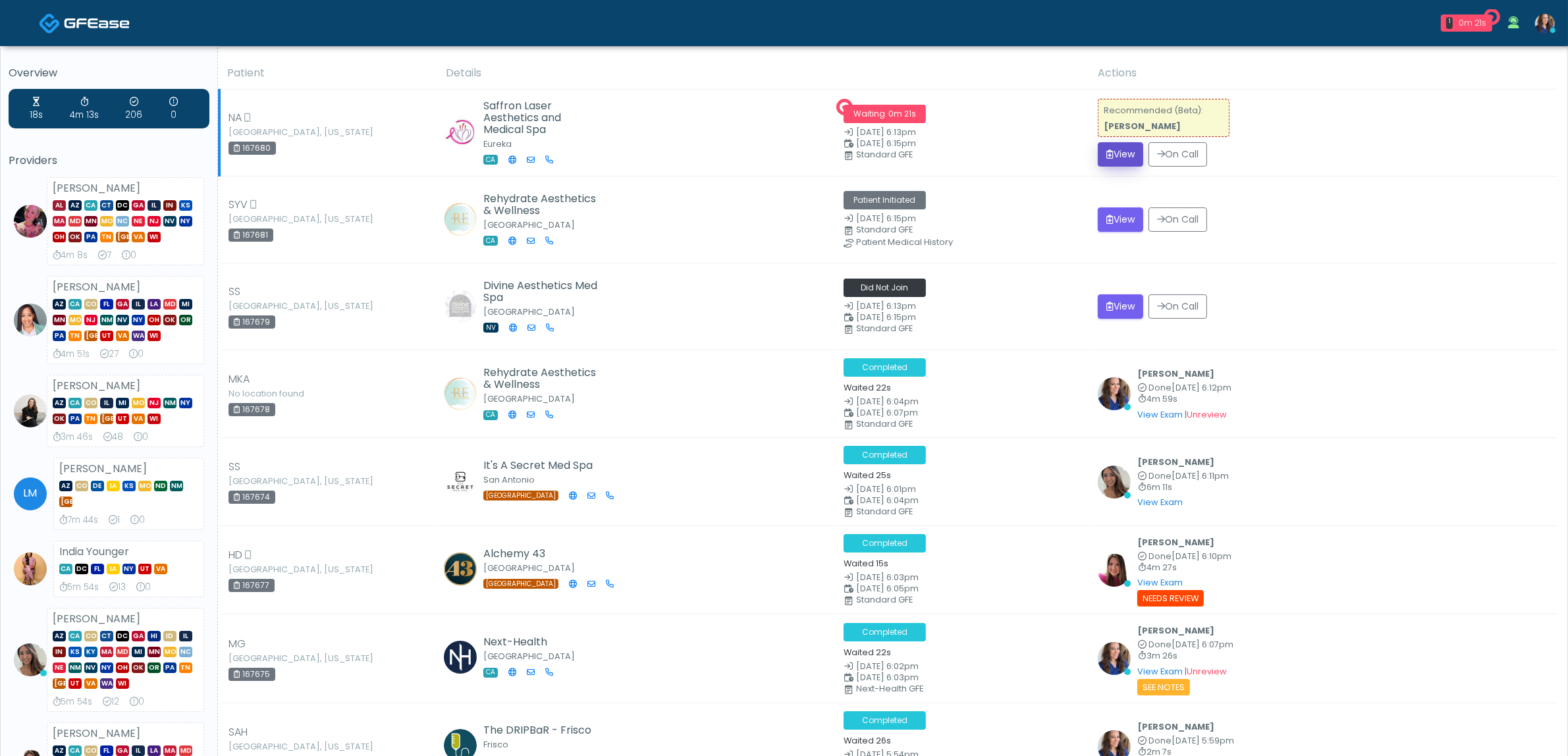
click at [1122, 159] on button "View" at bounding box center [1121, 155] width 46 height 24
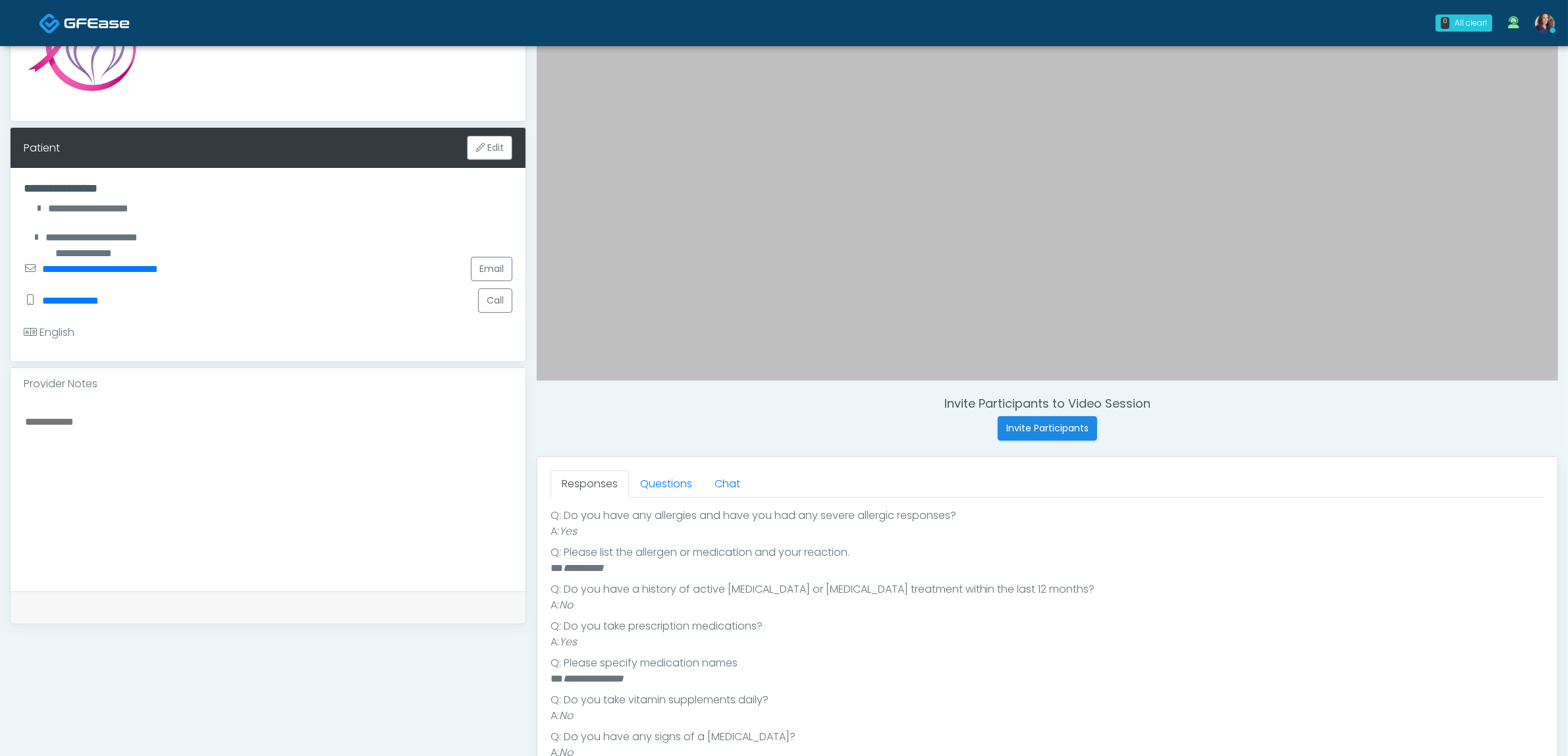
scroll to position [329, 0]
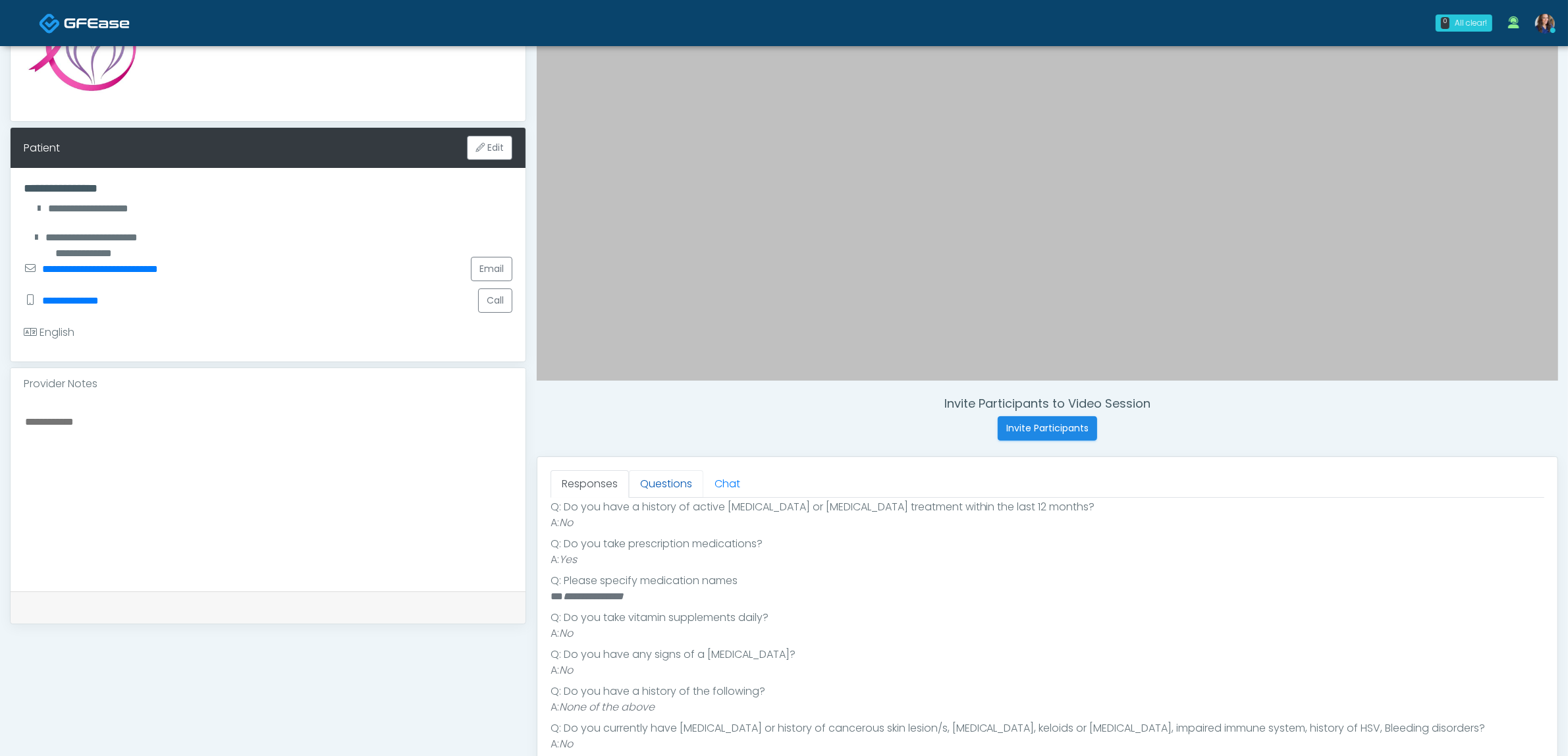
click at [655, 478] on link "Questions" at bounding box center [666, 484] width 74 height 28
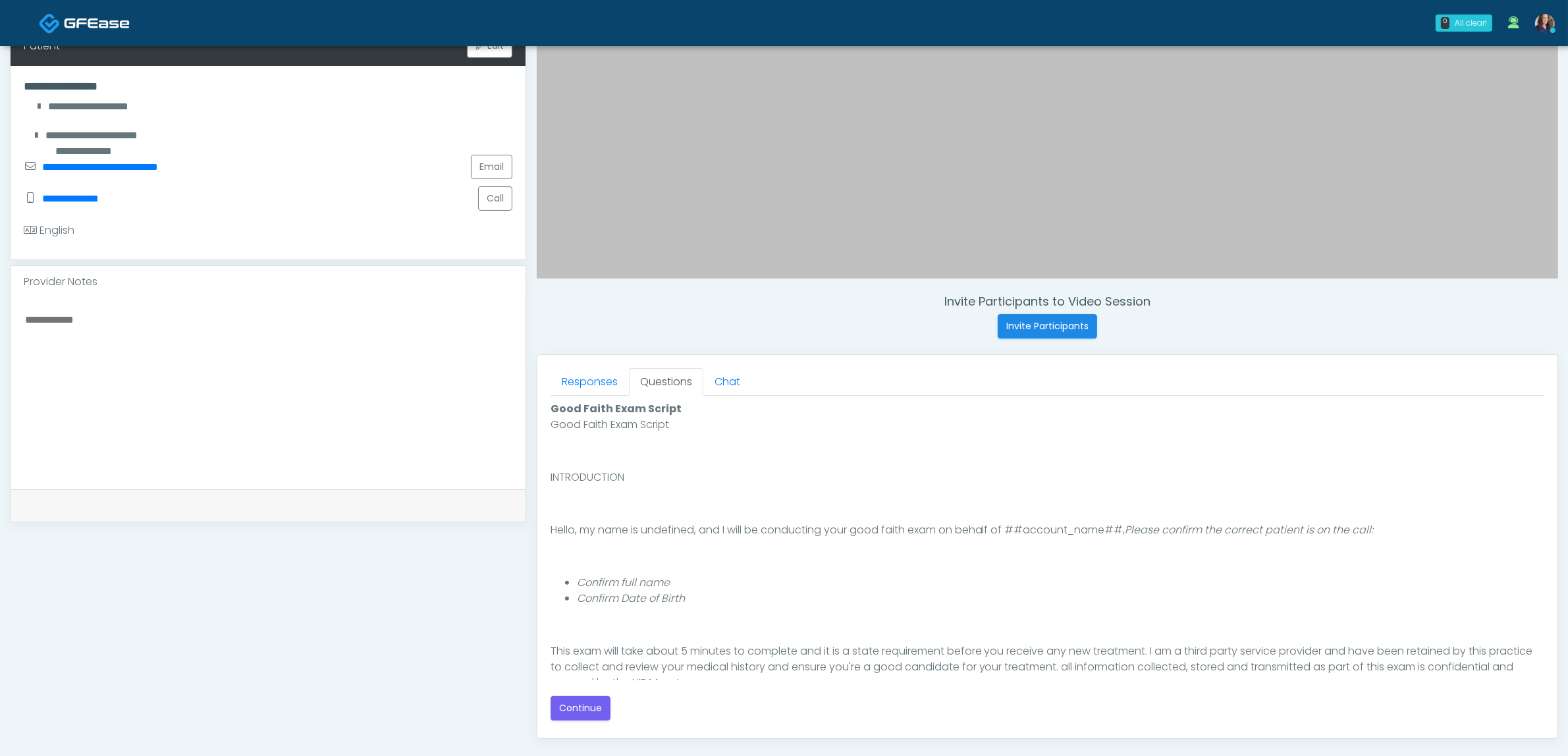
scroll to position [411, 0]
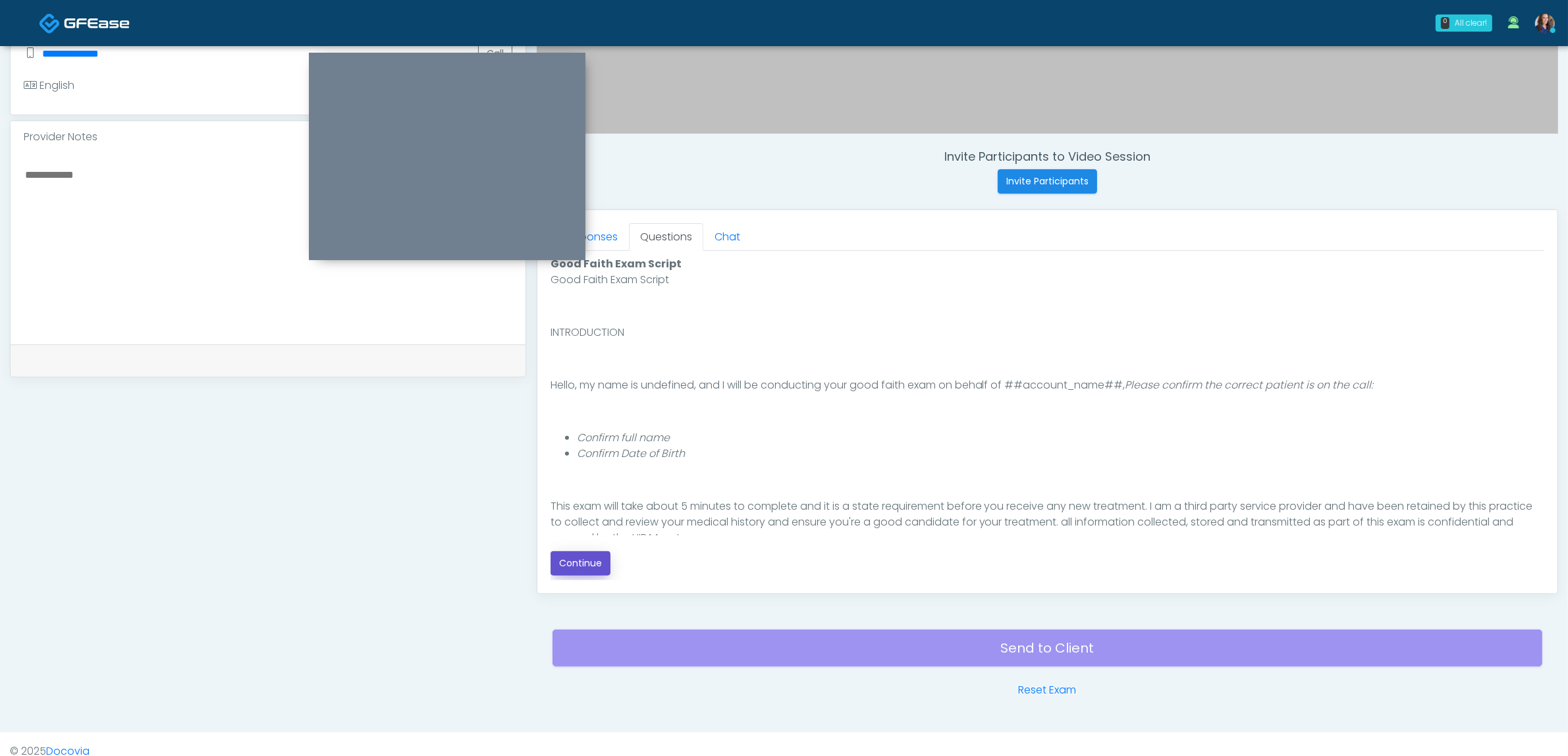
click at [584, 565] on button "Continue" at bounding box center [580, 564] width 60 height 24
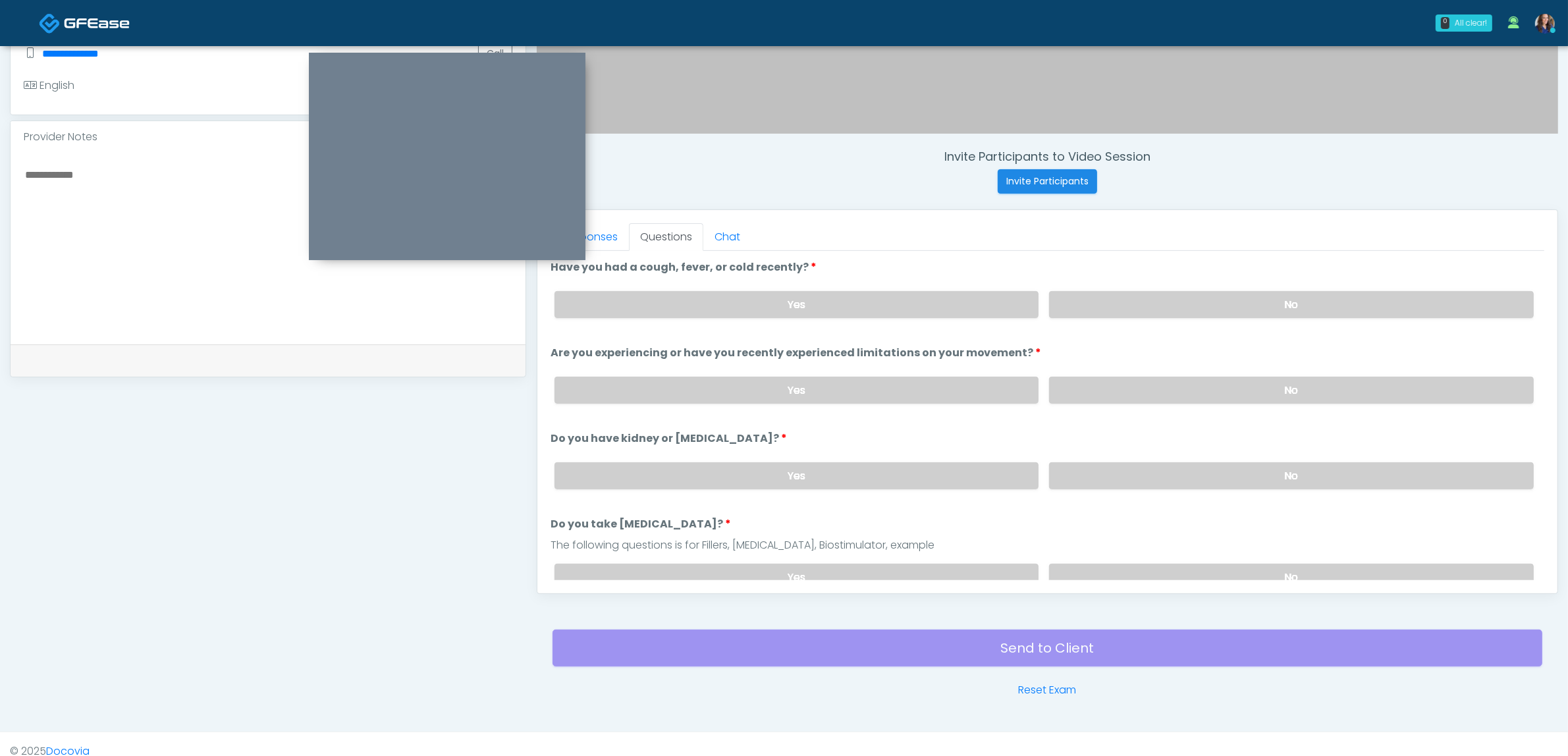
scroll to position [428, 0]
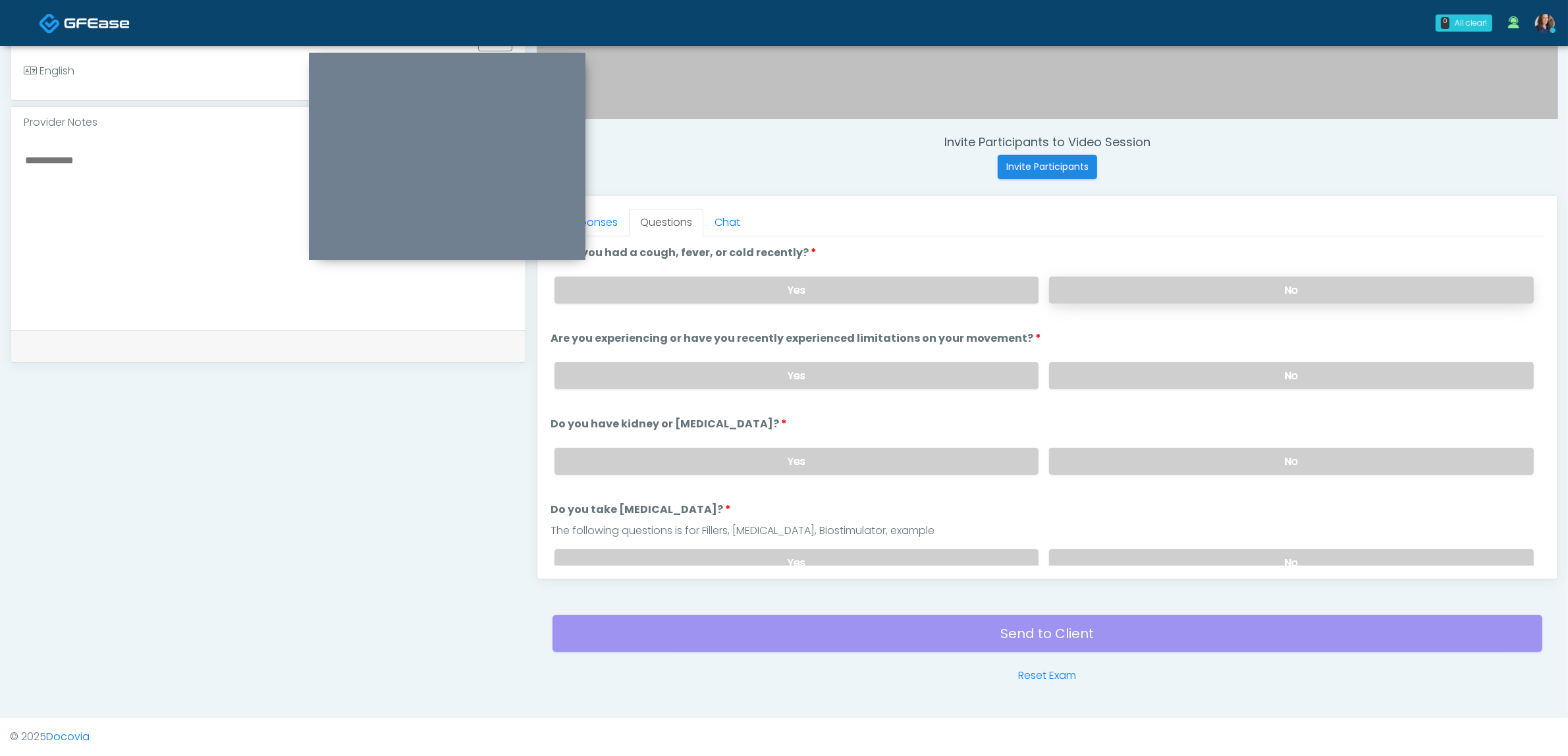
click at [1127, 290] on label "No" at bounding box center [1292, 290] width 485 height 27
click at [1114, 369] on label "No" at bounding box center [1292, 375] width 485 height 27
click at [1085, 468] on label "No" at bounding box center [1292, 461] width 485 height 27
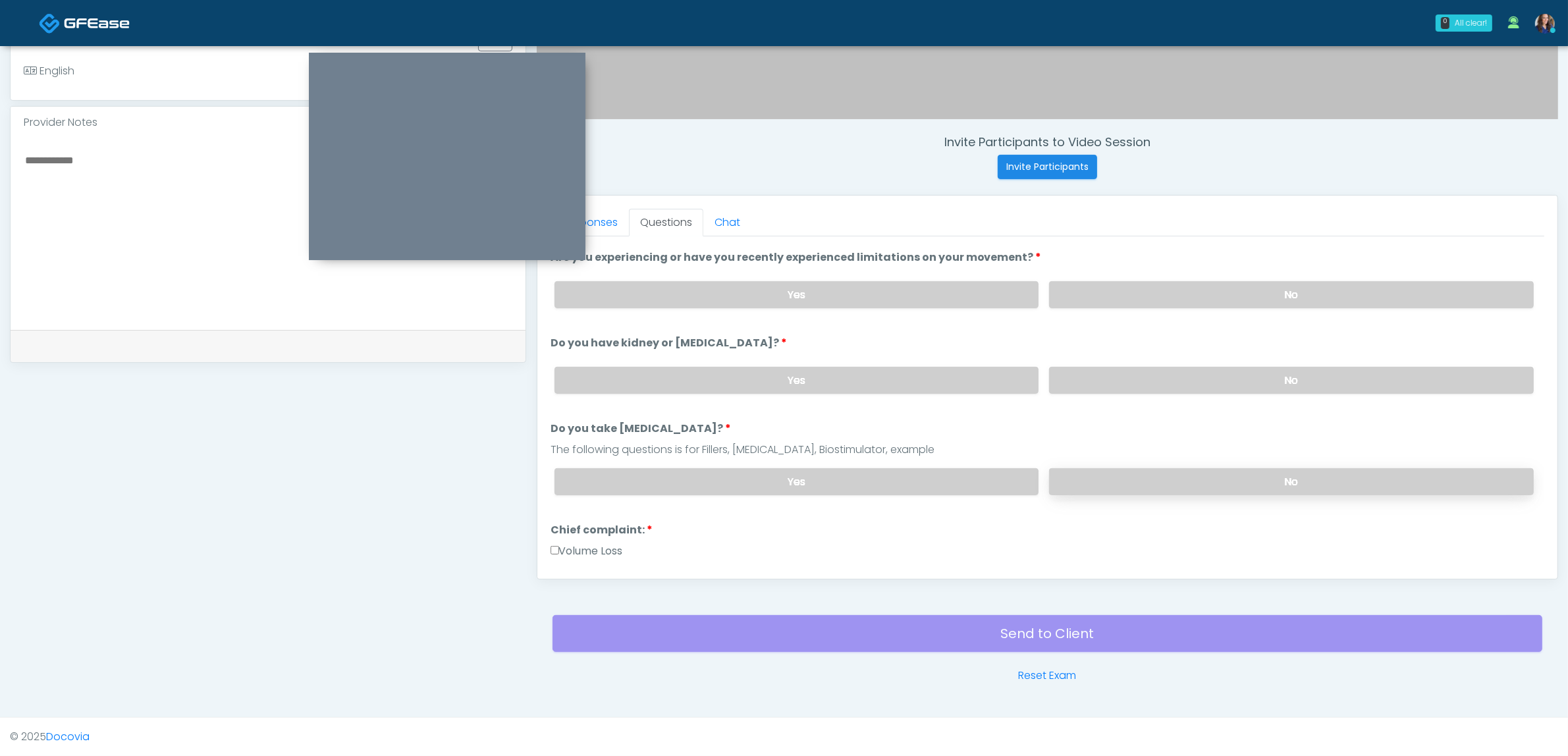
scroll to position [82, 0]
click at [1105, 474] on label "No" at bounding box center [1292, 480] width 485 height 27
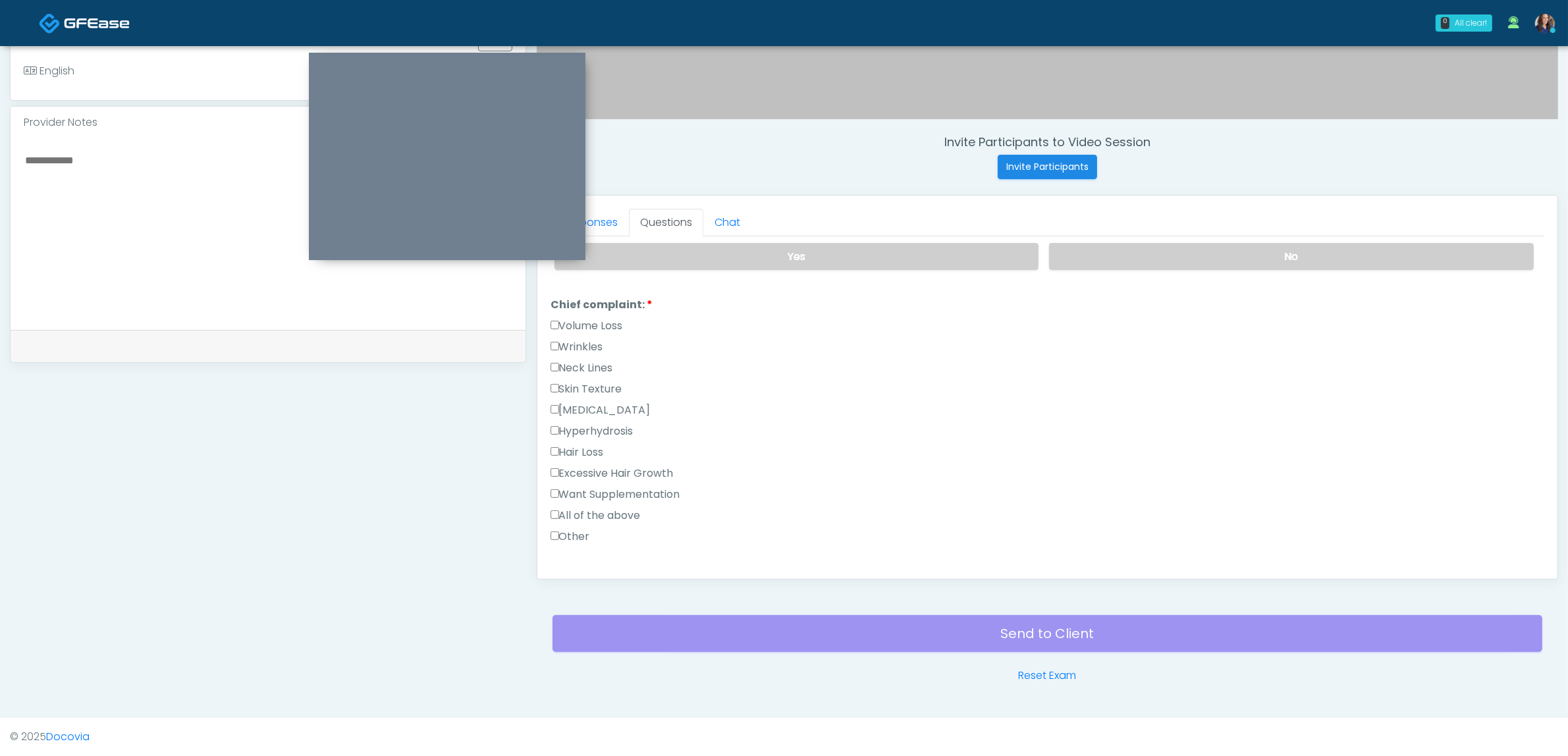
scroll to position [329, 0]
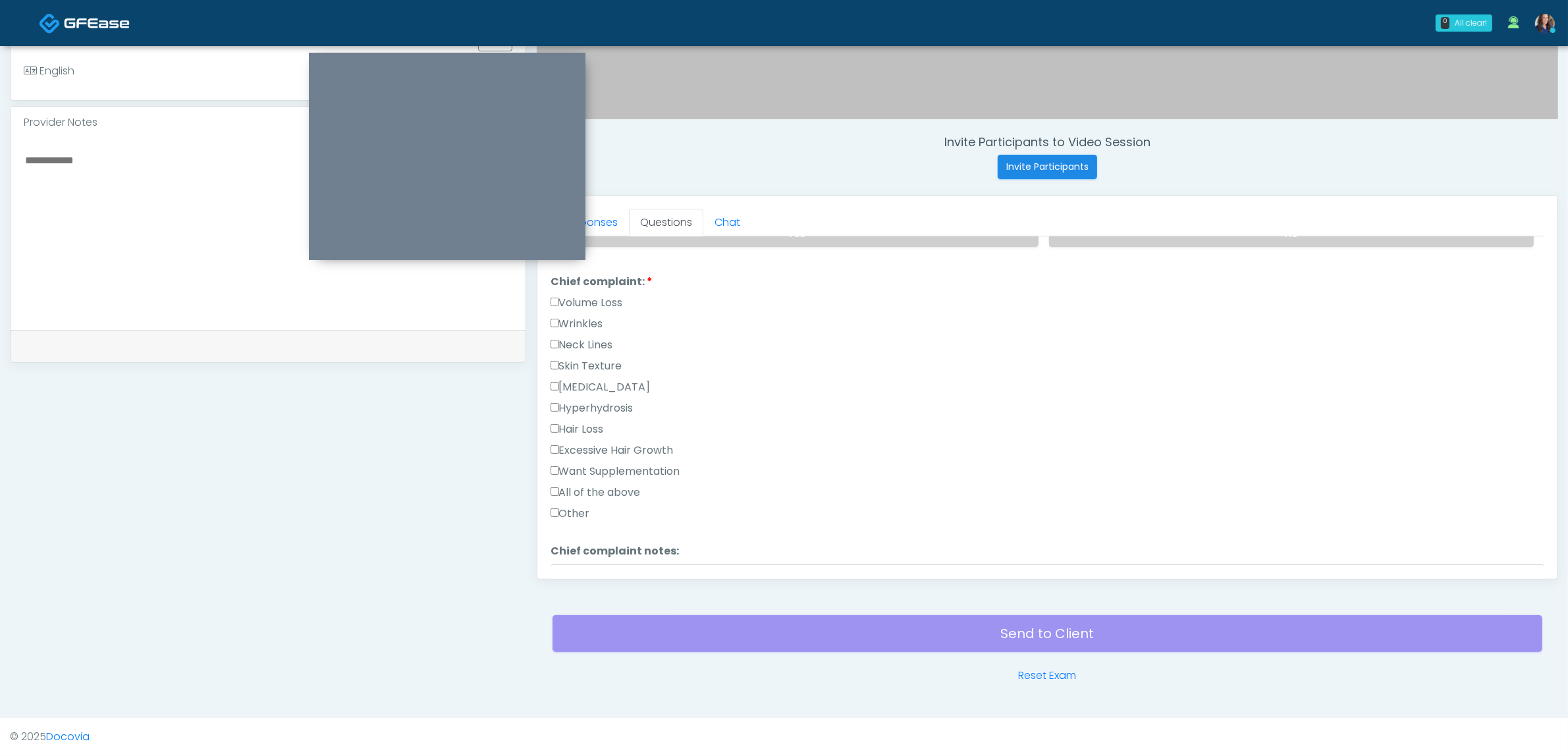
click at [622, 446] on label "Excessive Hair Growth" at bounding box center [612, 451] width 123 height 16
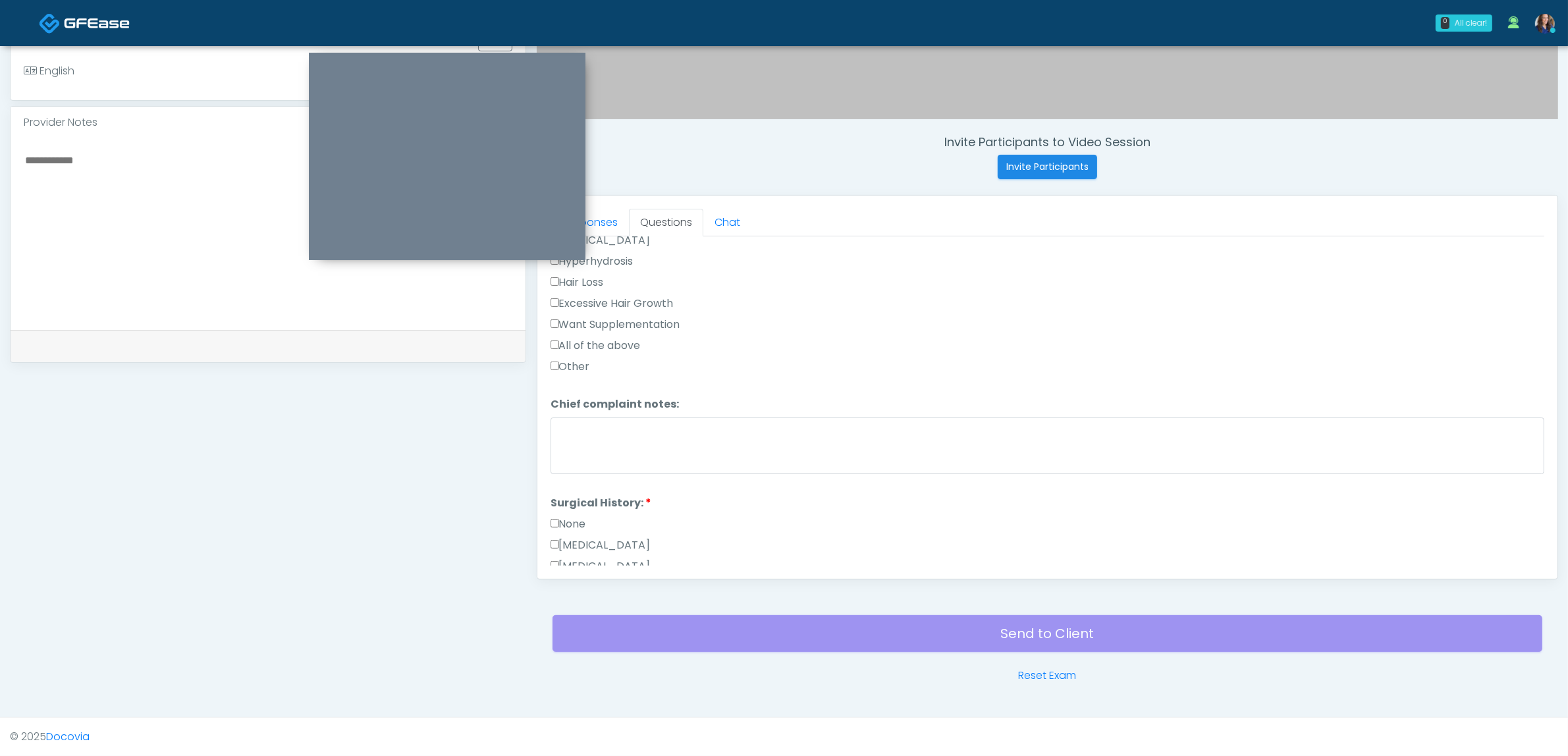
scroll to position [494, 0]
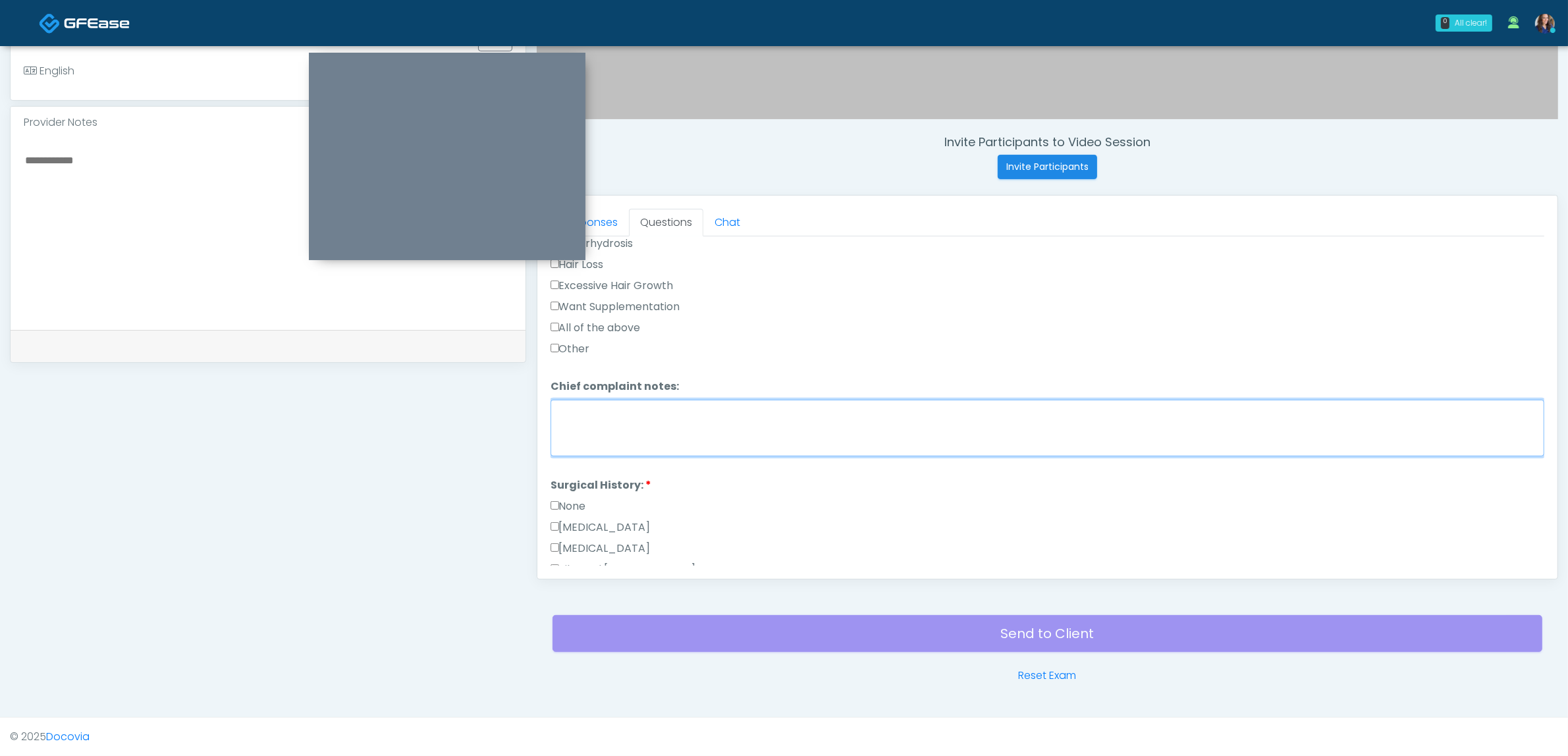
click at [692, 431] on textarea "Chief complaint notes:" at bounding box center [1047, 428] width 994 height 57
type textarea "**********"
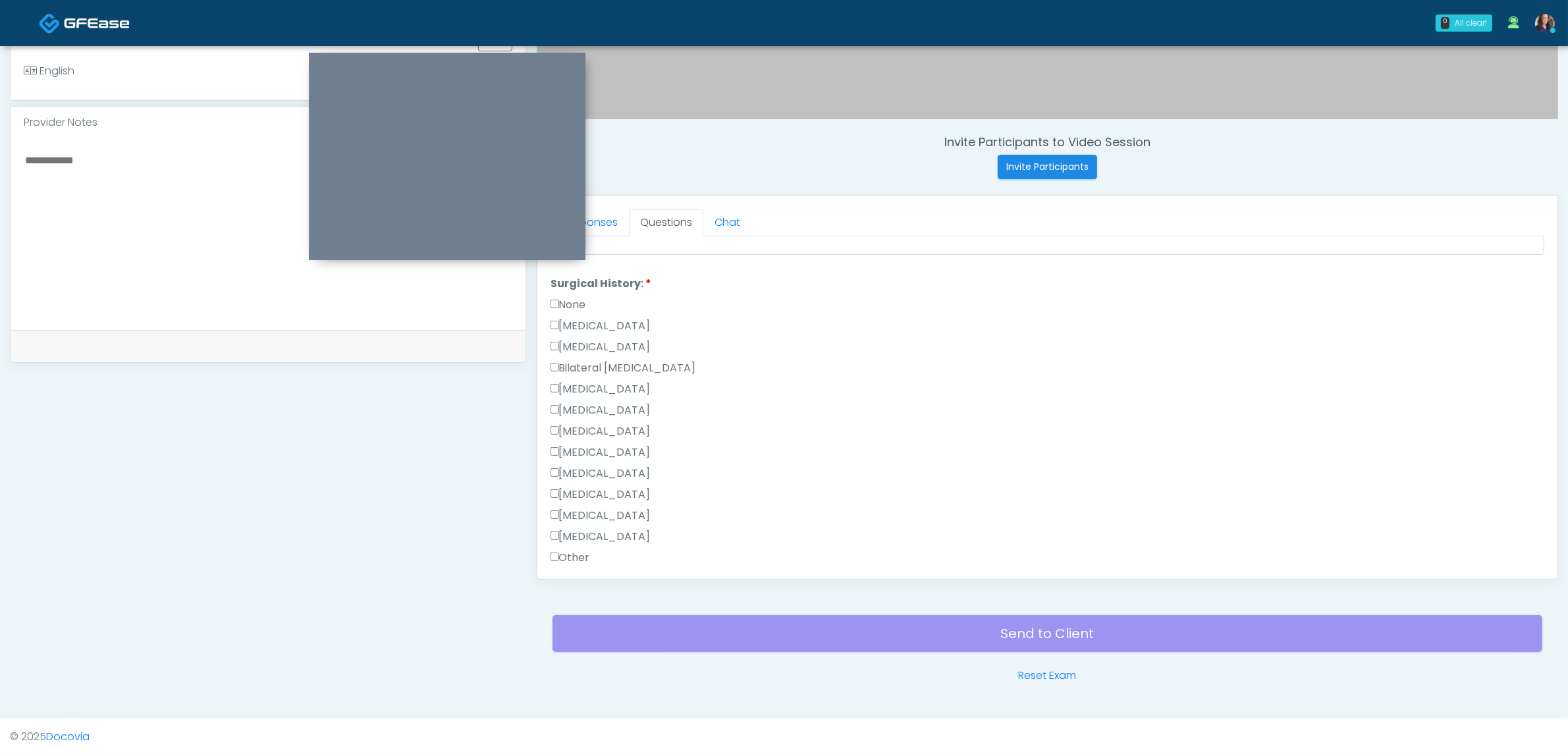
scroll to position [659, 0]
click at [569, 338] on label "None" at bounding box center [568, 342] width 36 height 16
click at [573, 551] on button "Continue" at bounding box center [580, 560] width 60 height 24
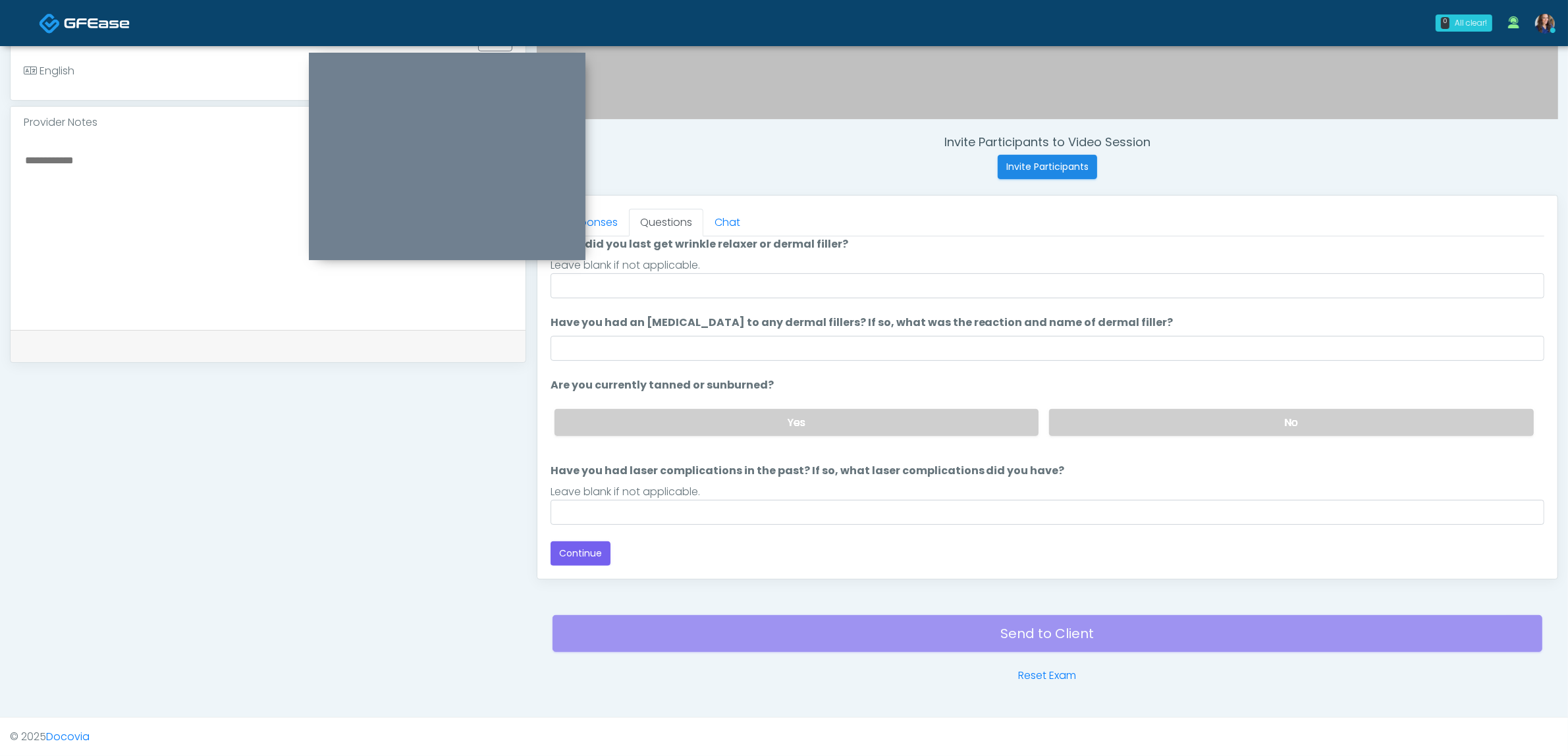
scroll to position [108, 0]
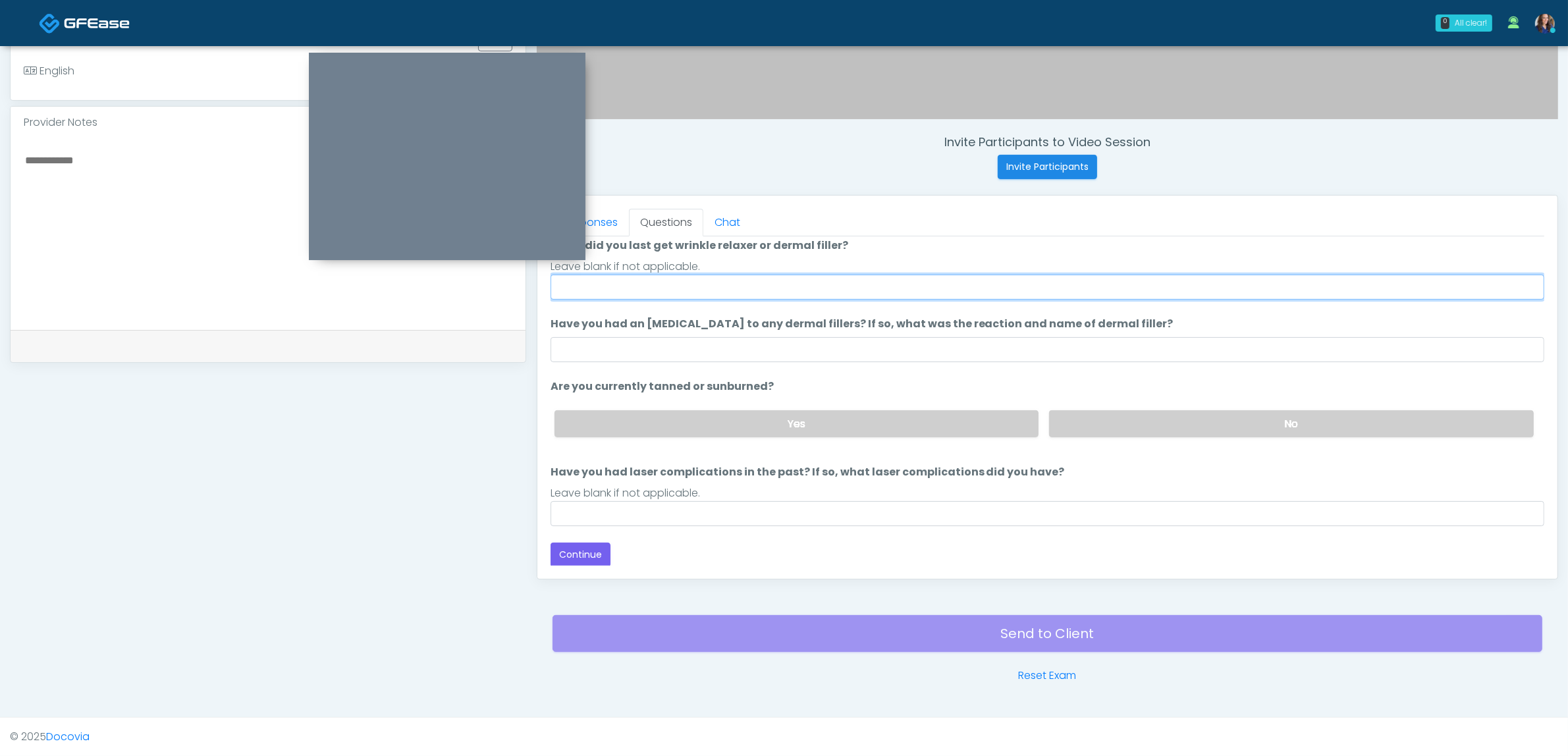
click at [637, 288] on input "When did you last get wrinkle relaxer or dermal filler?" at bounding box center [1047, 287] width 994 height 25
click at [600, 287] on input "**********" at bounding box center [1047, 287] width 994 height 25
click at [739, 286] on input "**********" at bounding box center [1047, 287] width 994 height 25
type input "**********"
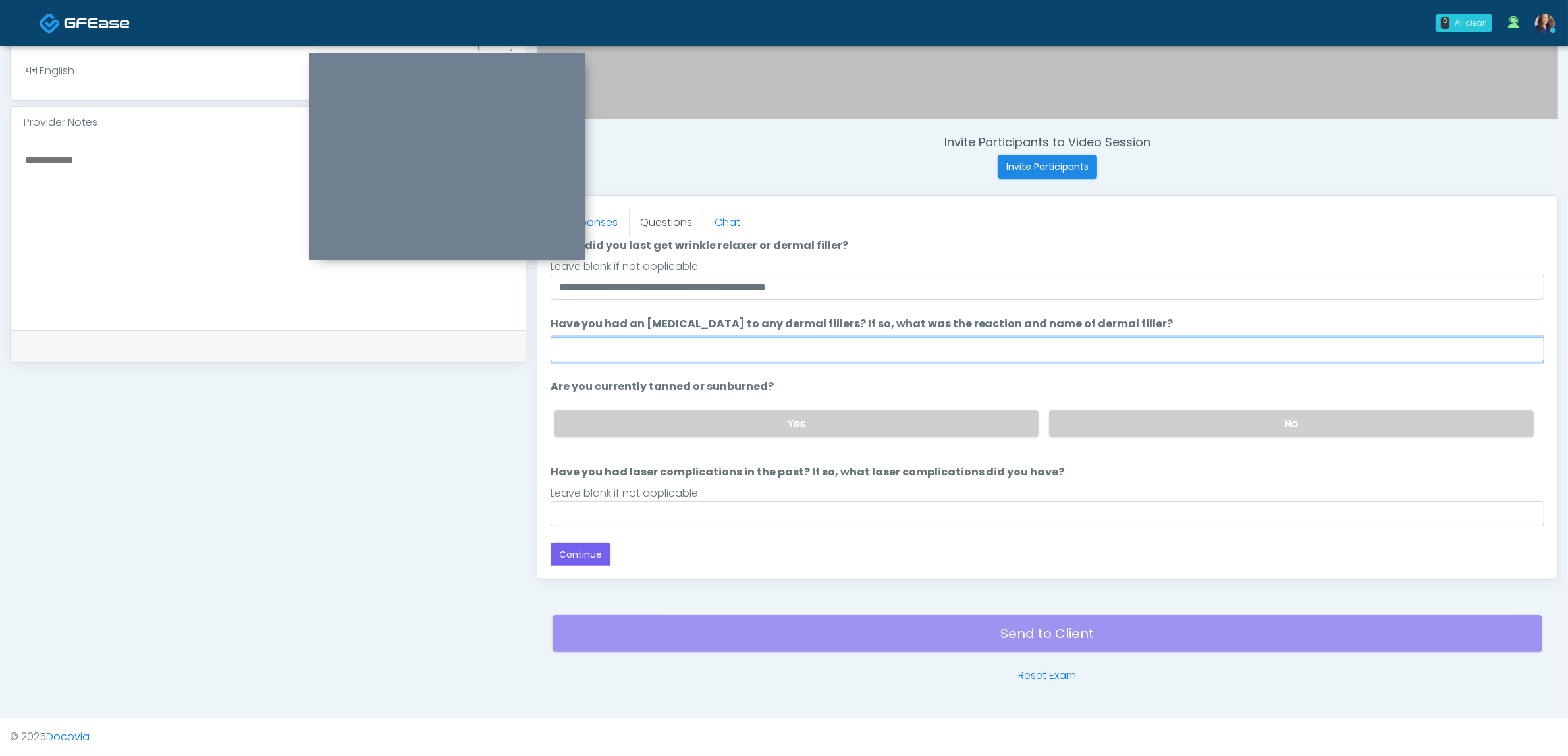
click at [710, 353] on input "Have you had an allergic response to any dermal fillers? If so, what was the re…" at bounding box center [1047, 349] width 994 height 25
type input "**"
click at [1090, 422] on label "No" at bounding box center [1292, 424] width 485 height 27
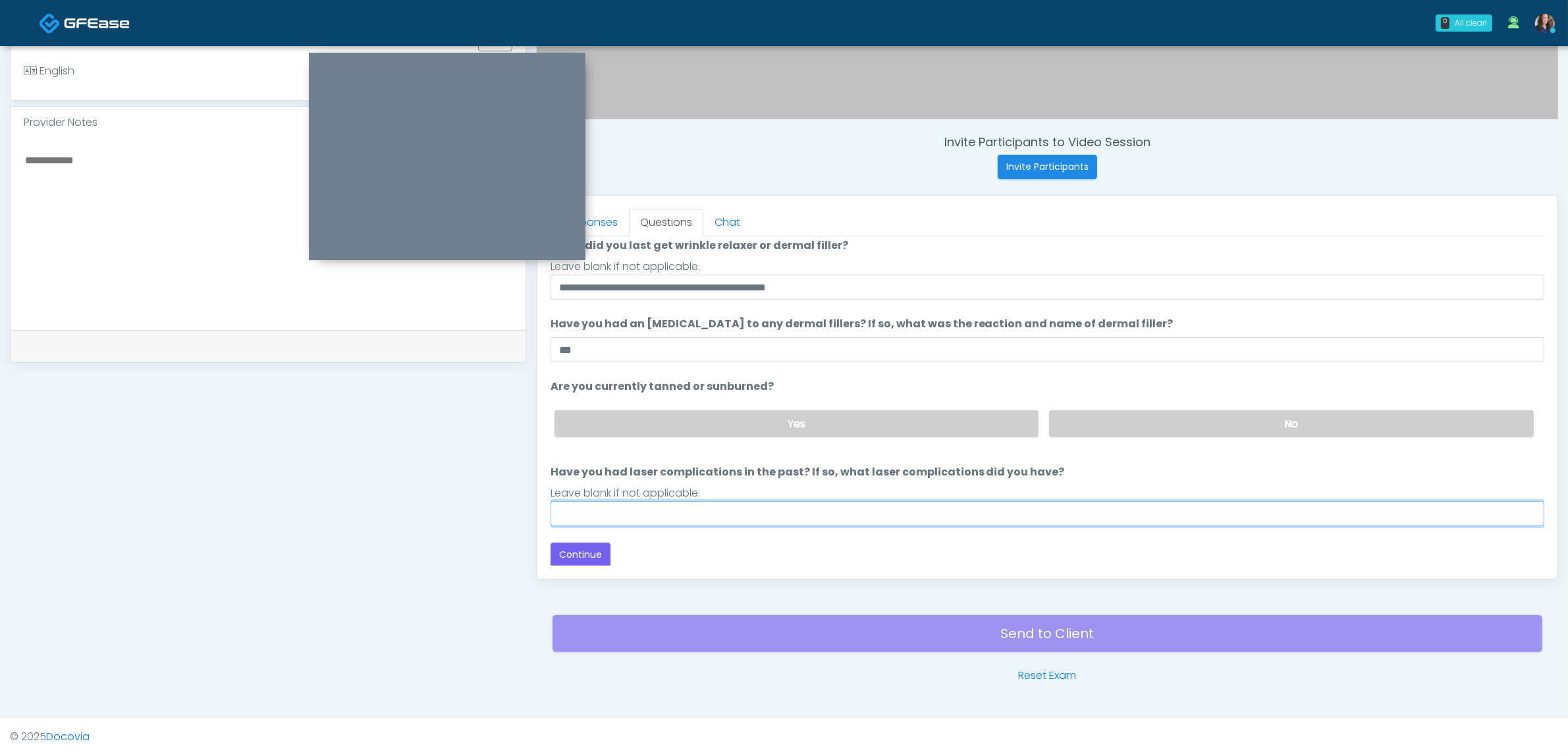
click at [700, 505] on input "Have you had laser complications in the past? If so, what laser complications d…" at bounding box center [1047, 514] width 994 height 25
type input "**"
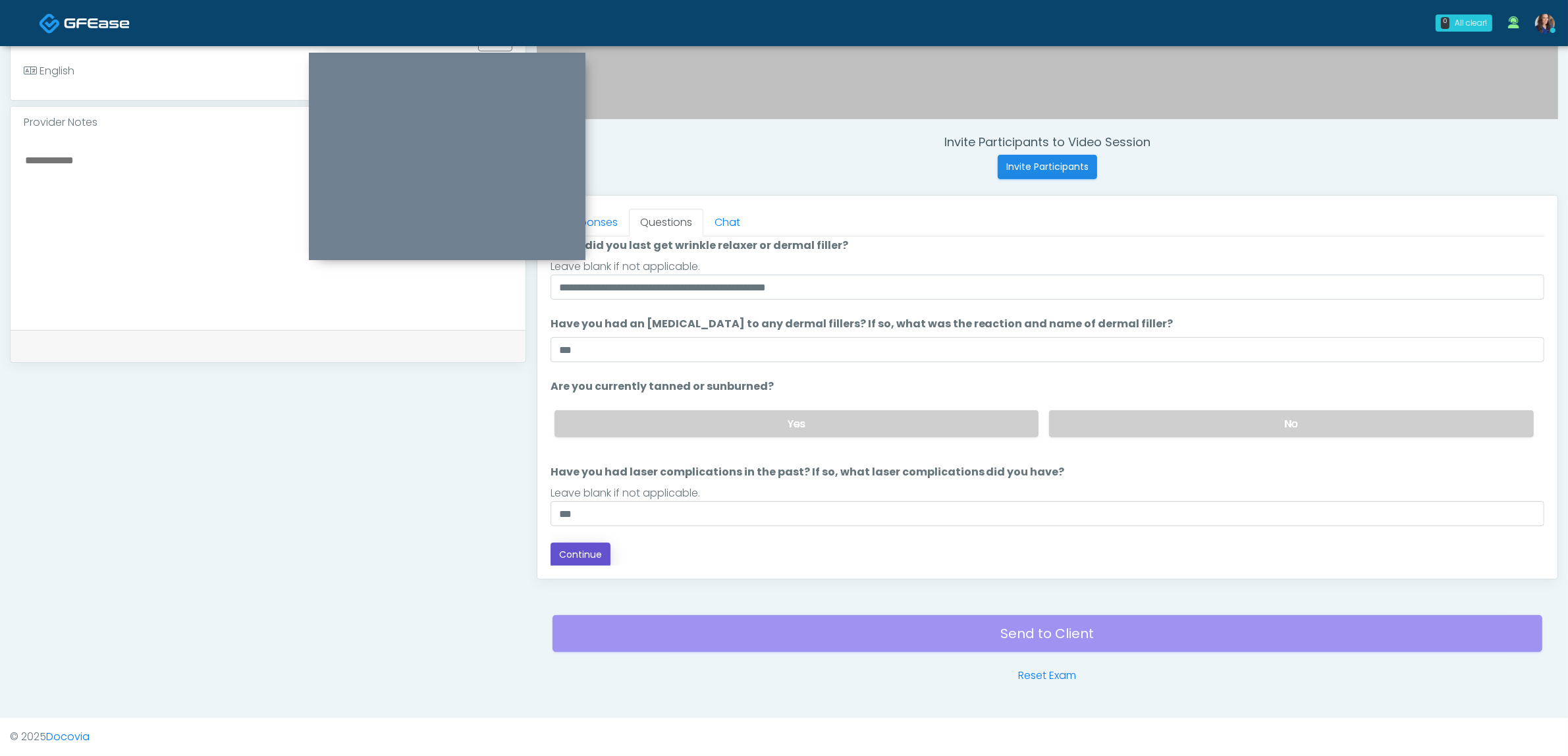
click at [584, 548] on button "Continue" at bounding box center [580, 555] width 60 height 24
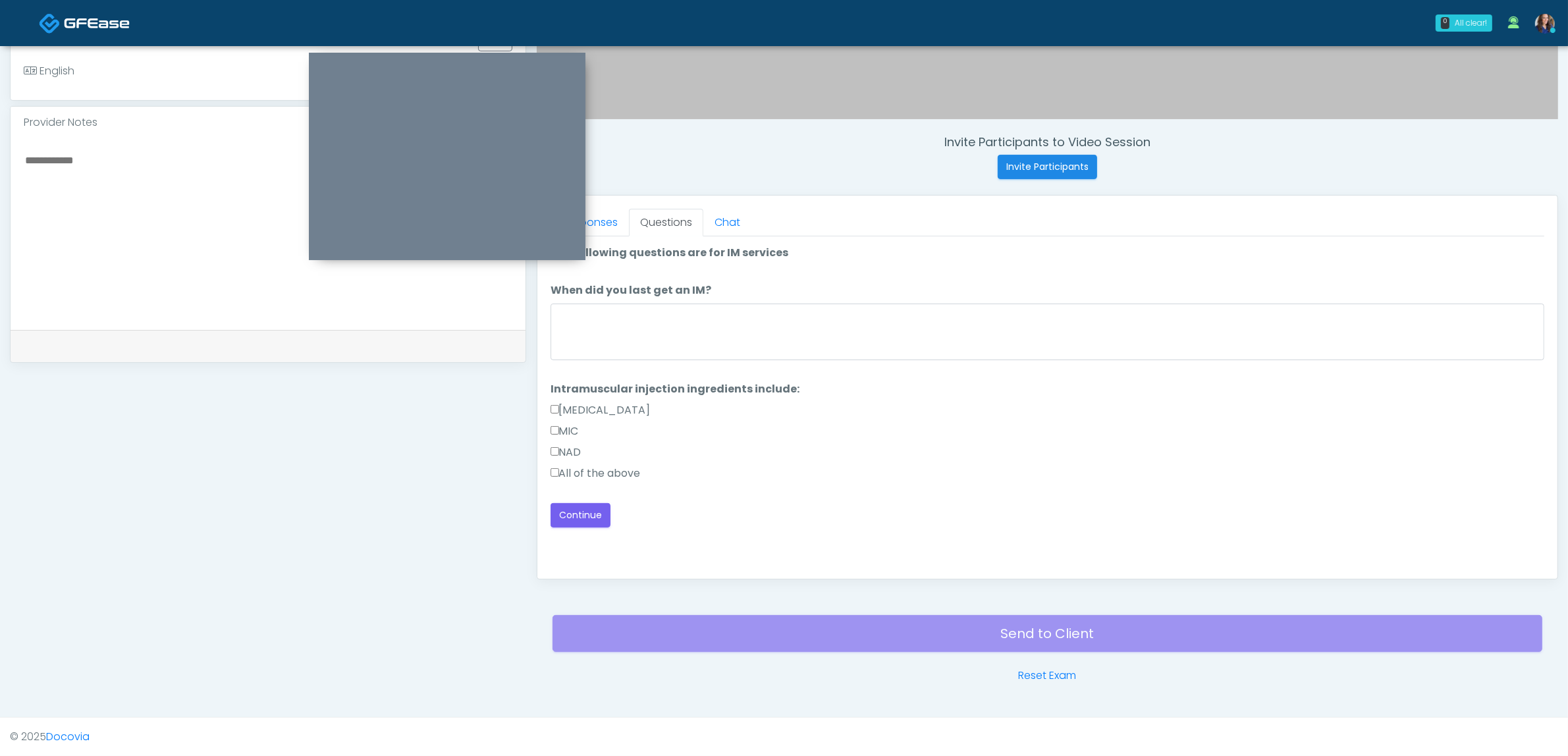
scroll to position [0, 0]
drag, startPoint x: 597, startPoint y: 468, endPoint x: 584, endPoint y: 501, distance: 35.5
click at [596, 471] on label "All of the above" at bounding box center [595, 473] width 90 height 16
click at [577, 512] on button "Continue" at bounding box center [580, 515] width 60 height 24
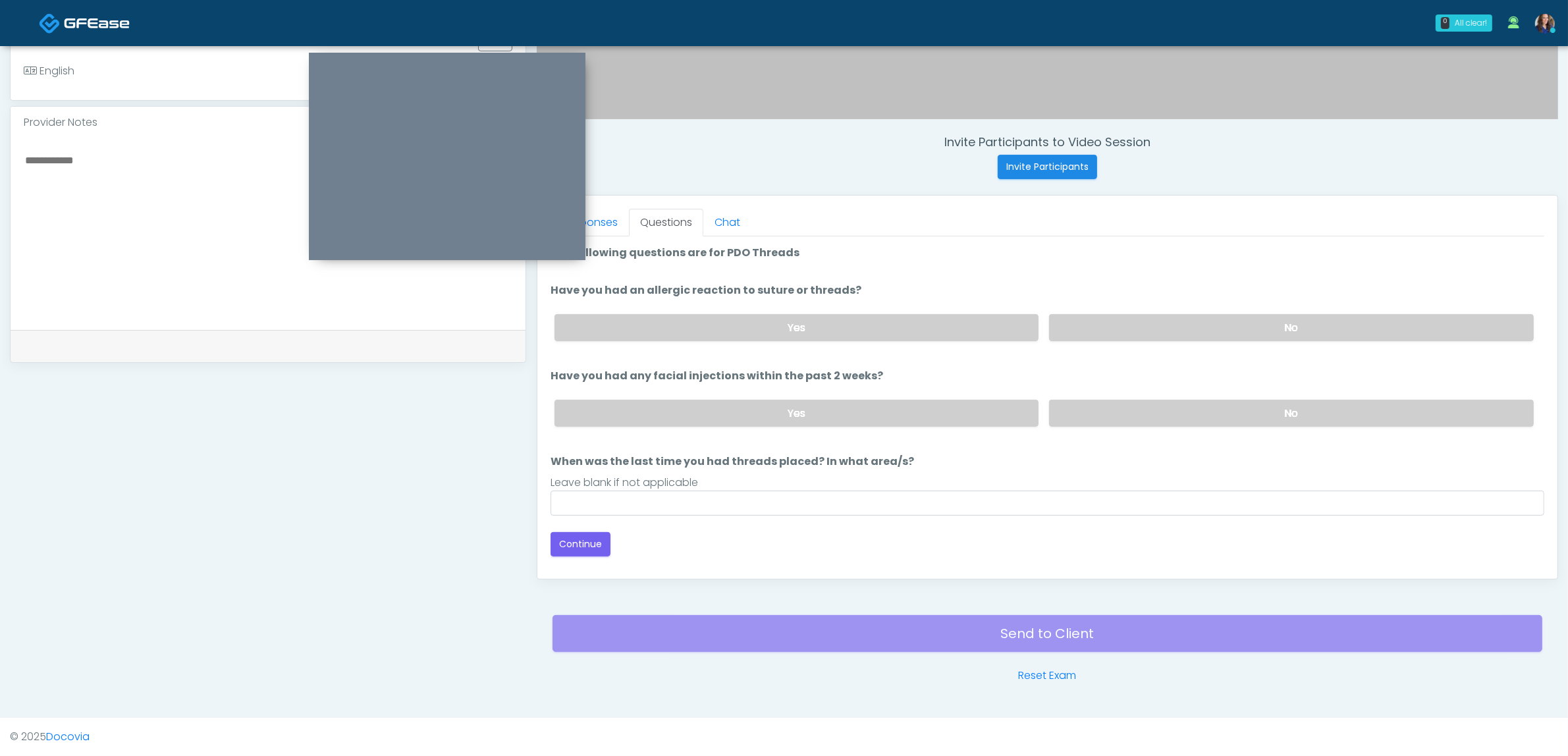
drag, startPoint x: 1160, startPoint y: 342, endPoint x: 1144, endPoint y: 369, distance: 31.4
click at [1161, 342] on div "Yes No" at bounding box center [1044, 327] width 1000 height 48
drag, startPoint x: 1153, startPoint y: 326, endPoint x: 1128, endPoint y: 409, distance: 86.7
click at [1153, 332] on label "No" at bounding box center [1292, 327] width 485 height 27
click at [1123, 410] on label "No" at bounding box center [1292, 413] width 485 height 27
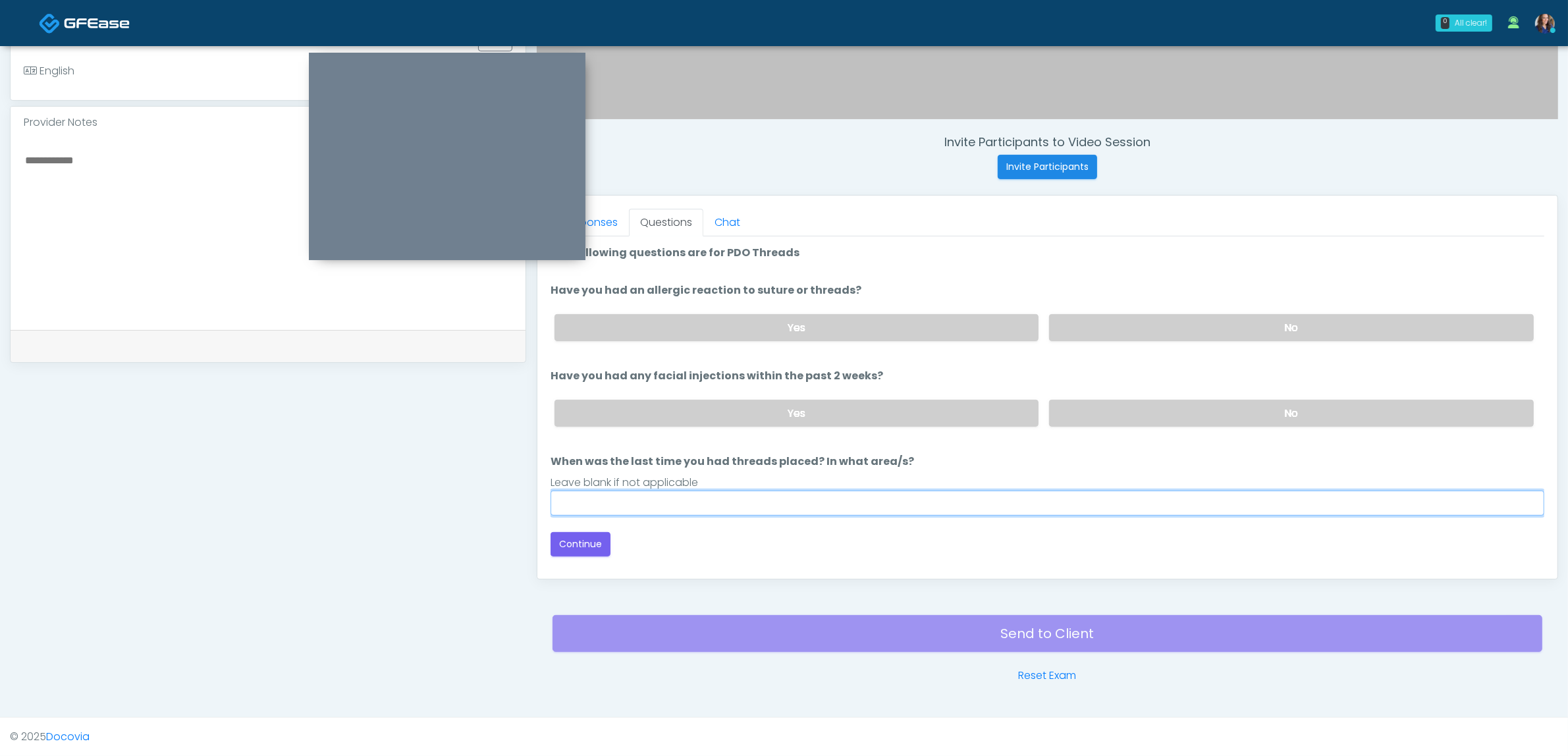
drag, startPoint x: 689, startPoint y: 505, endPoint x: 689, endPoint y: 513, distance: 8.0
click at [689, 505] on input "When was the last time you had threads placed? In what area/s?" at bounding box center [1047, 503] width 994 height 25
type input "**"
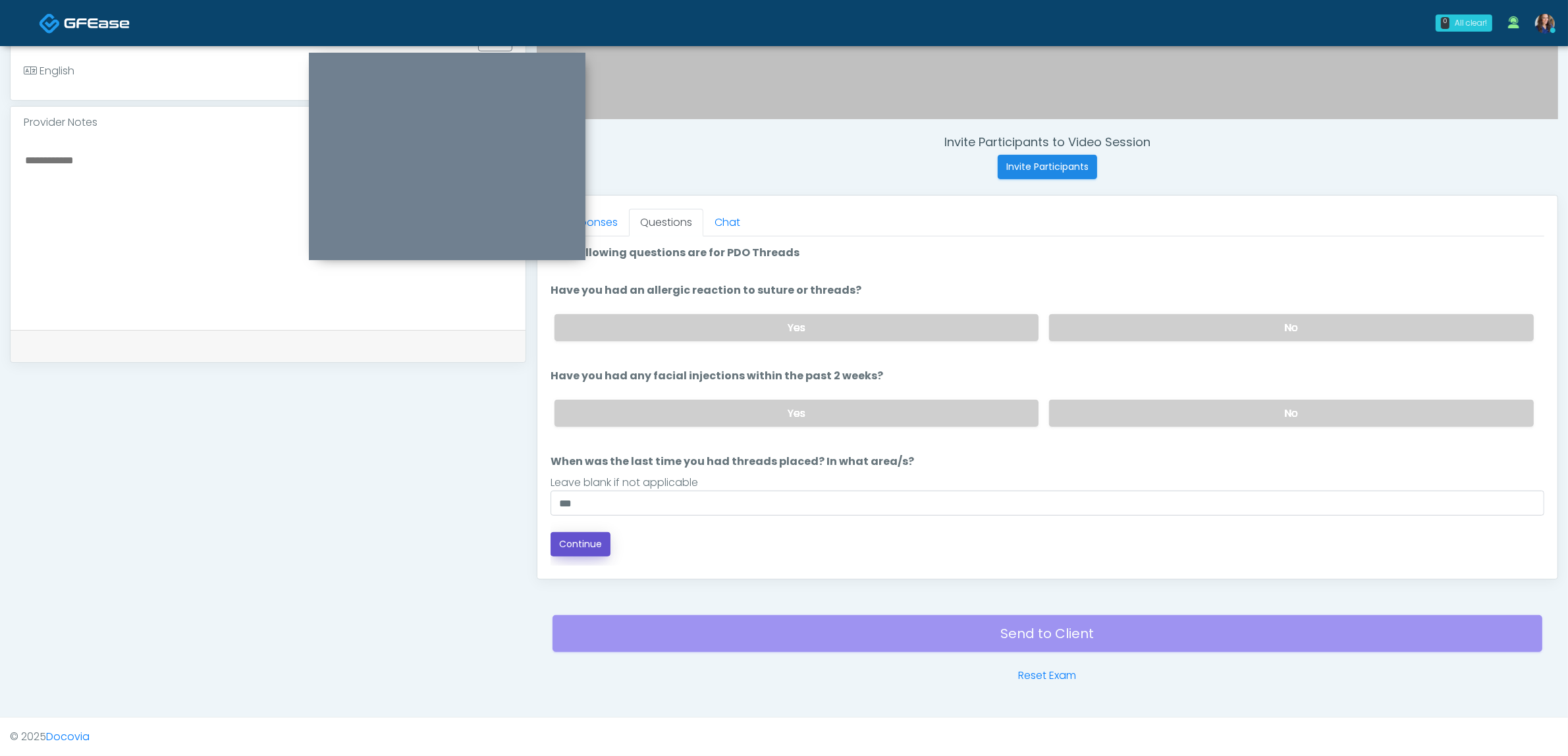
click at [570, 532] on button "Continue" at bounding box center [580, 544] width 60 height 24
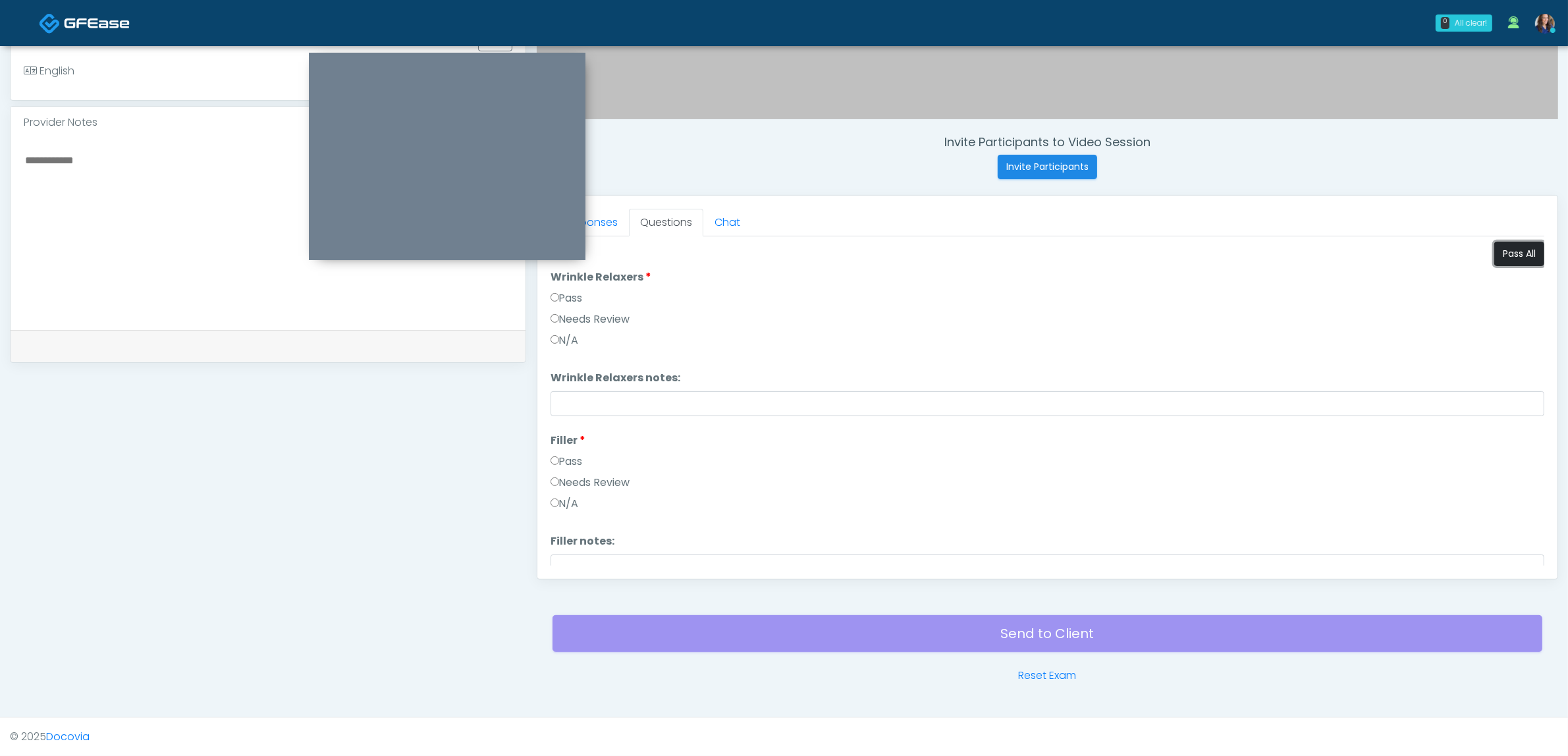
click at [1494, 249] on button "Pass All" at bounding box center [1519, 254] width 50 height 24
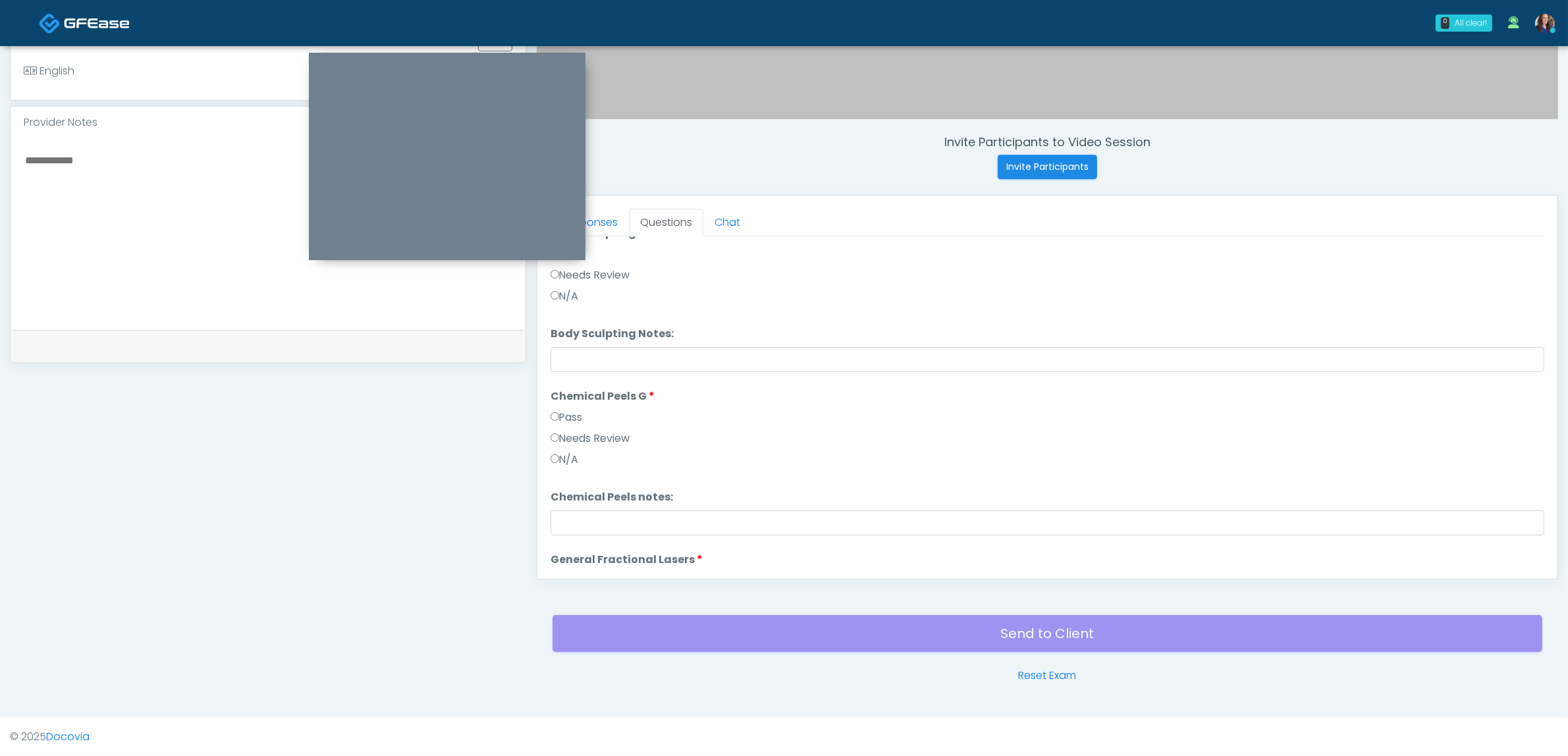
scroll to position [1361, 0]
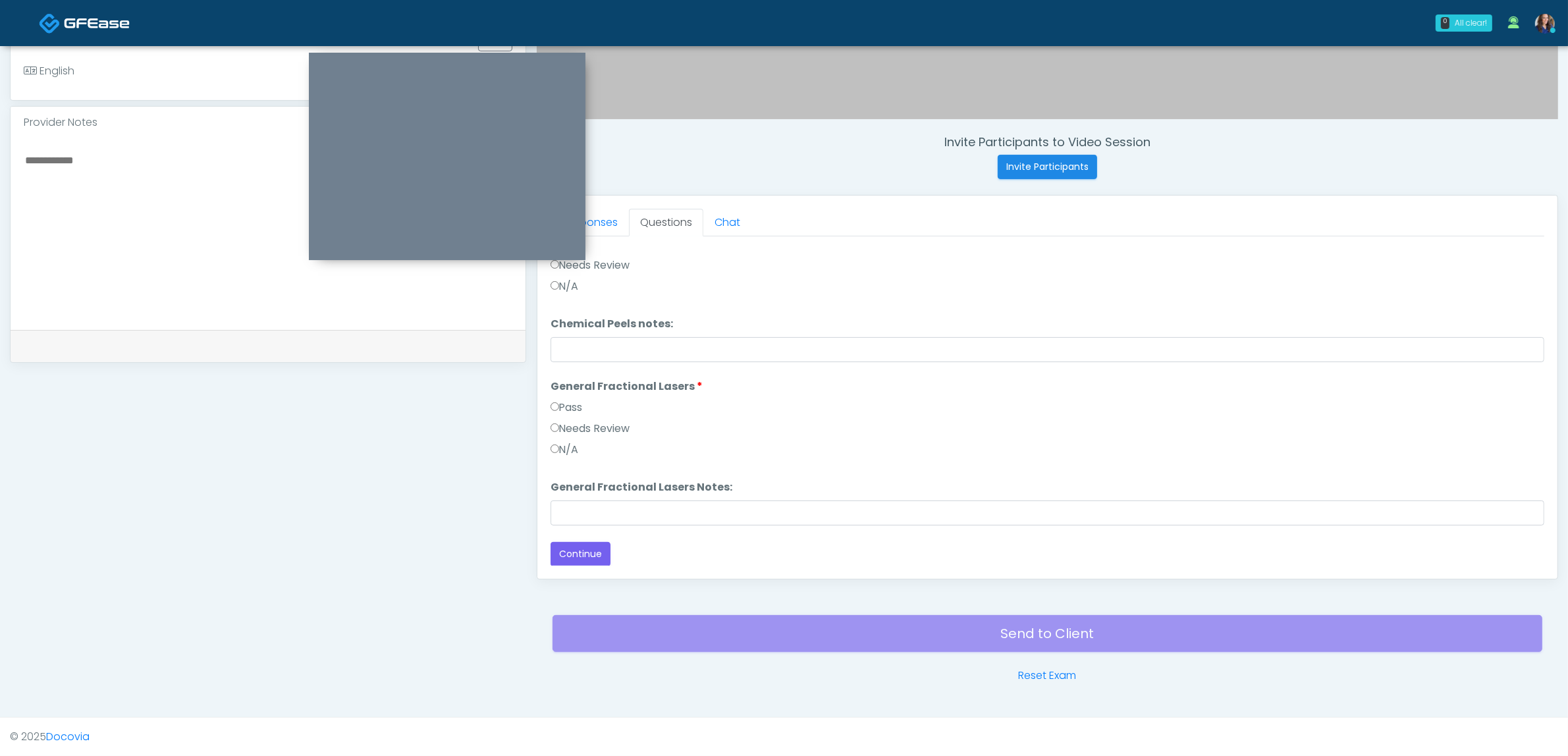
click at [336, 286] on textarea at bounding box center [268, 232] width 489 height 161
type textarea "**********"
click at [584, 557] on button "Continue" at bounding box center [580, 554] width 60 height 24
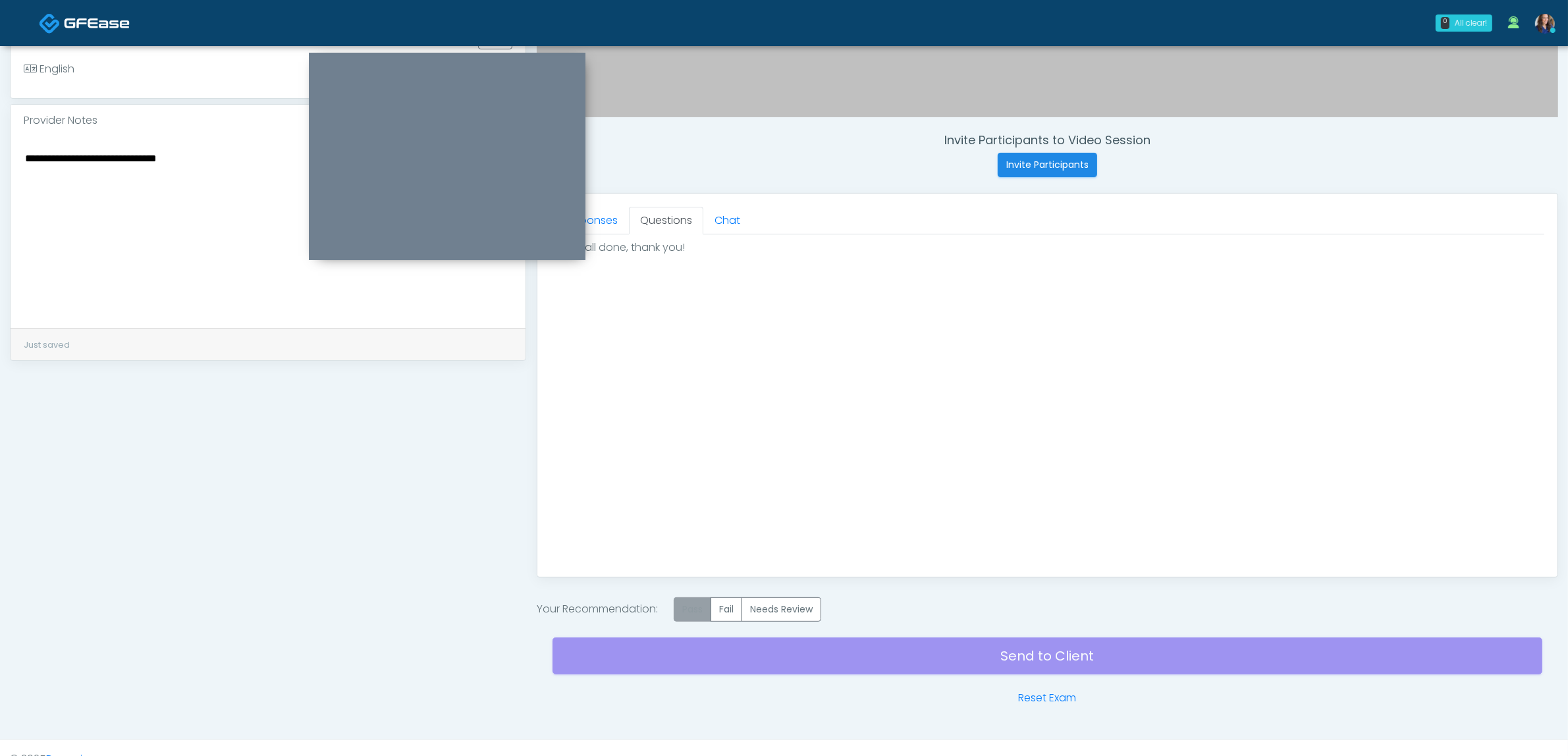
click at [689, 616] on label "Pass" at bounding box center [692, 610] width 38 height 24
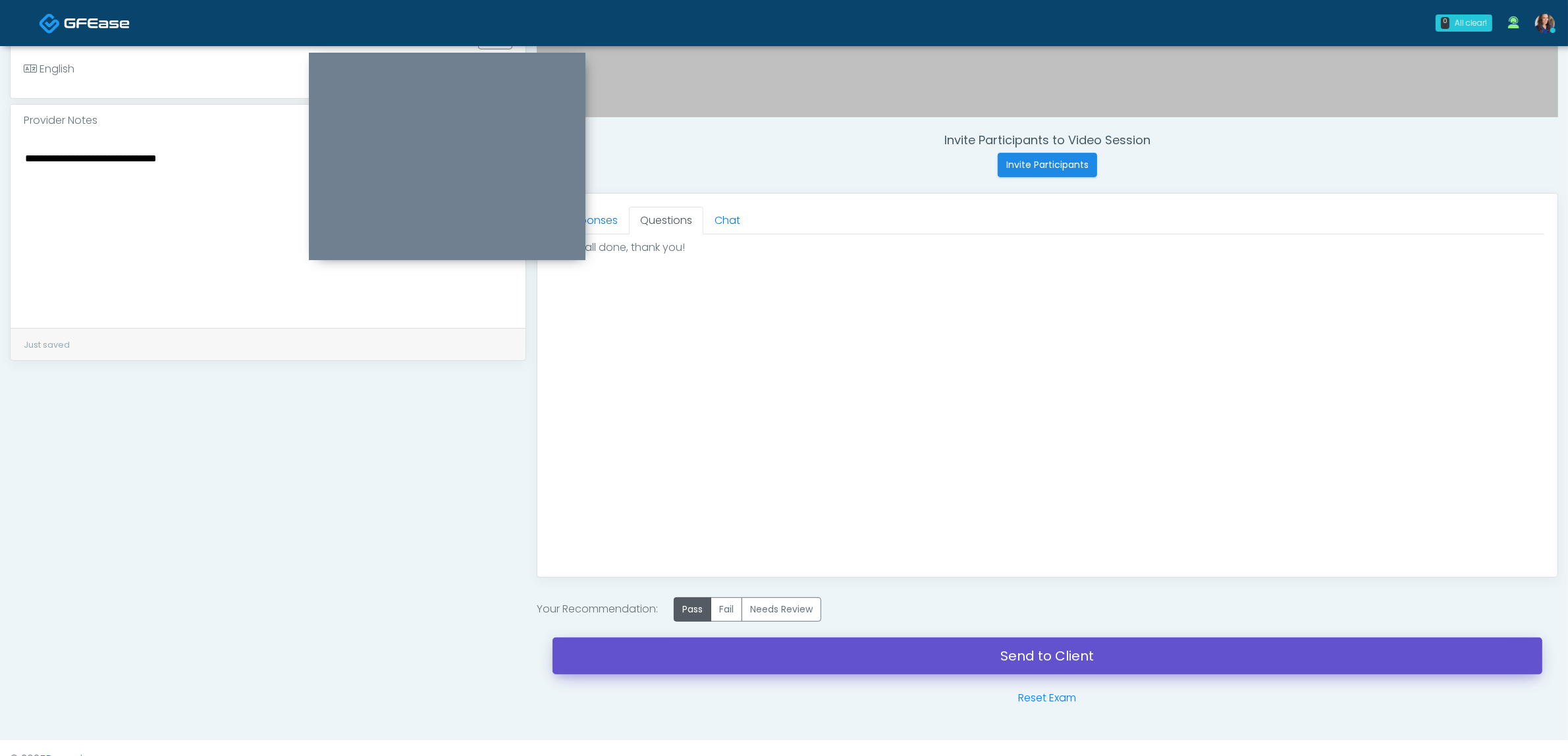
click at [832, 654] on link "Send to Client" at bounding box center [1047, 656] width 990 height 37
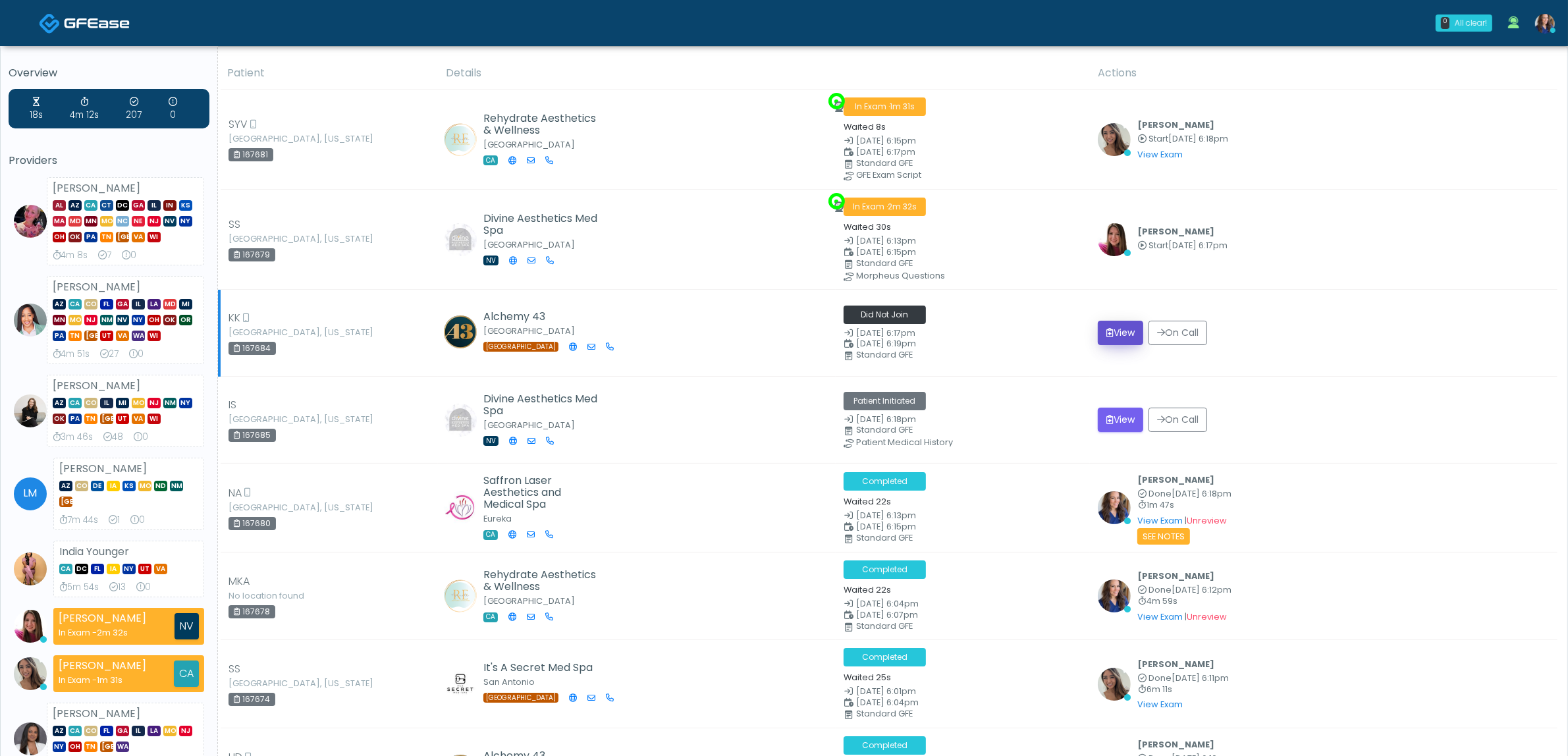
click at [1121, 321] on button "View" at bounding box center [1121, 333] width 46 height 24
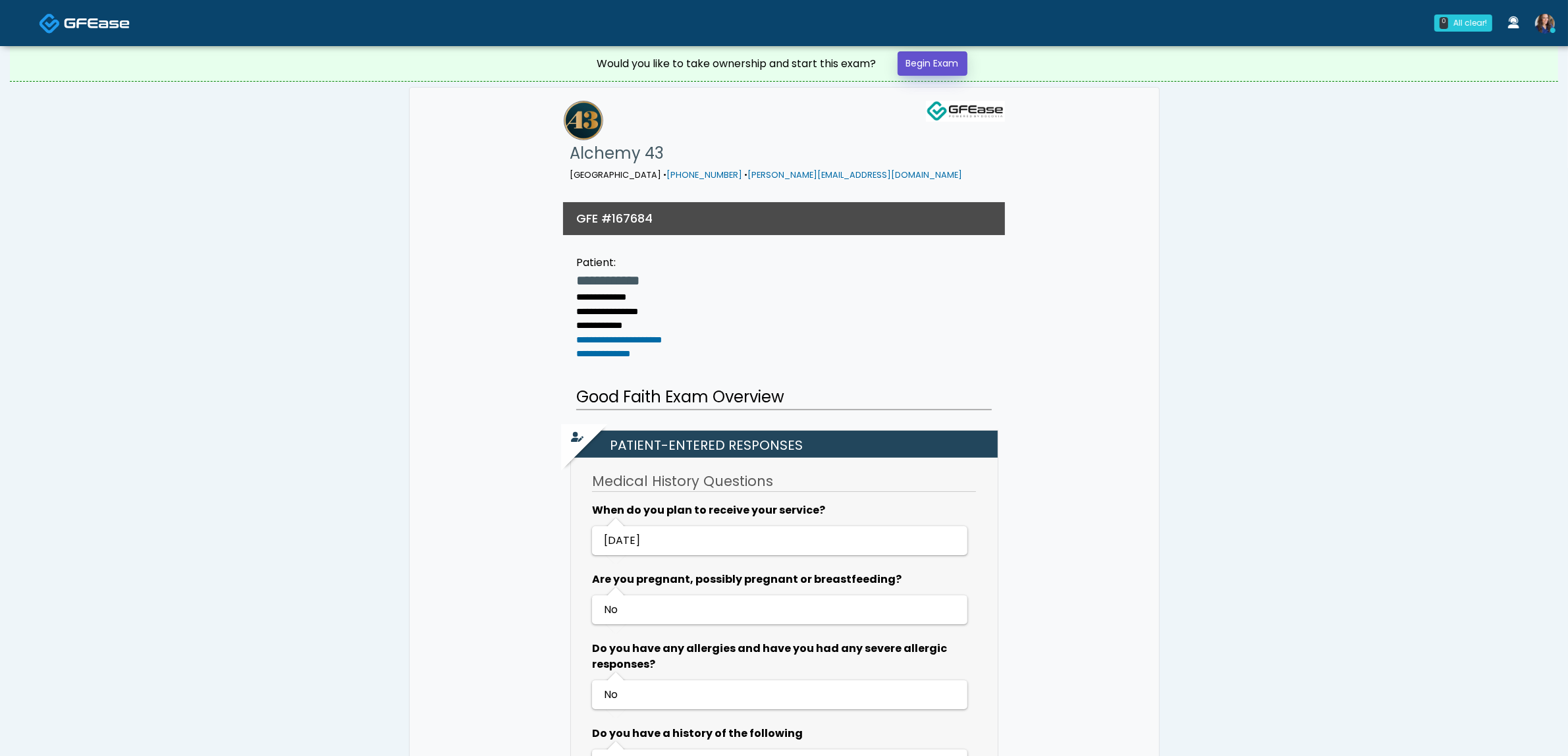
click at [924, 66] on link "Begin Exam" at bounding box center [933, 64] width 70 height 24
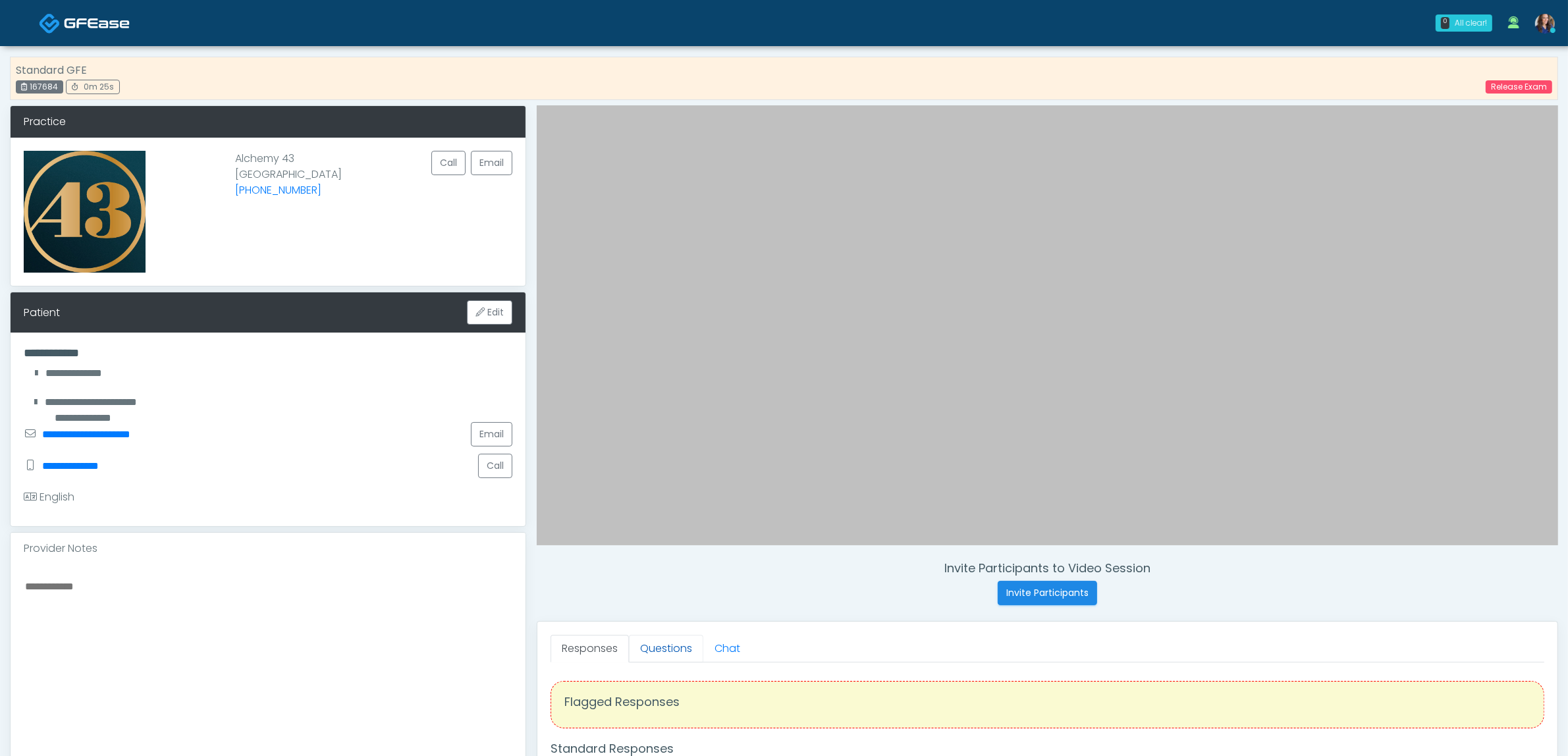
click at [673, 648] on link "Questions" at bounding box center [666, 649] width 74 height 28
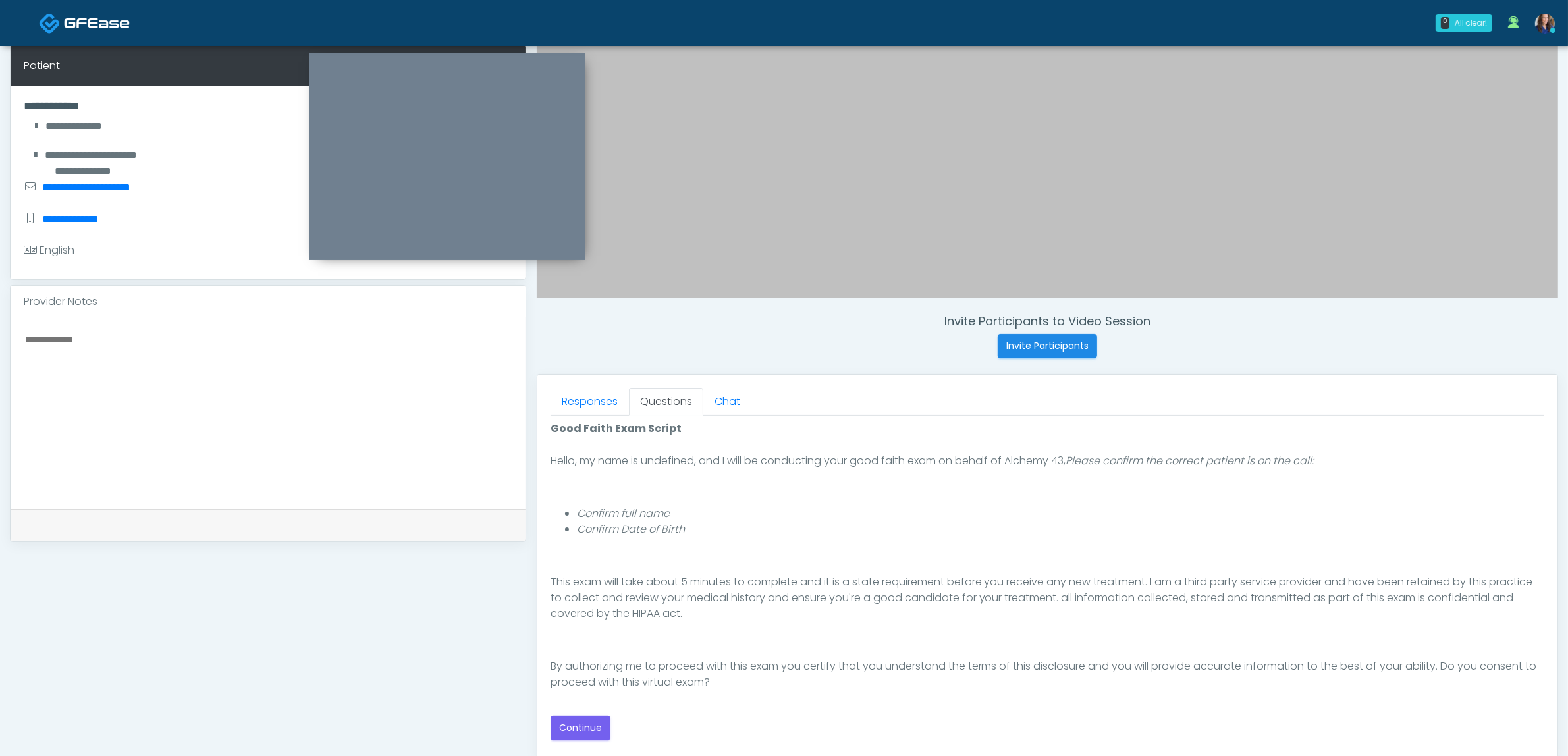
scroll to position [89, 0]
click at [577, 723] on button "Continue" at bounding box center [580, 728] width 60 height 24
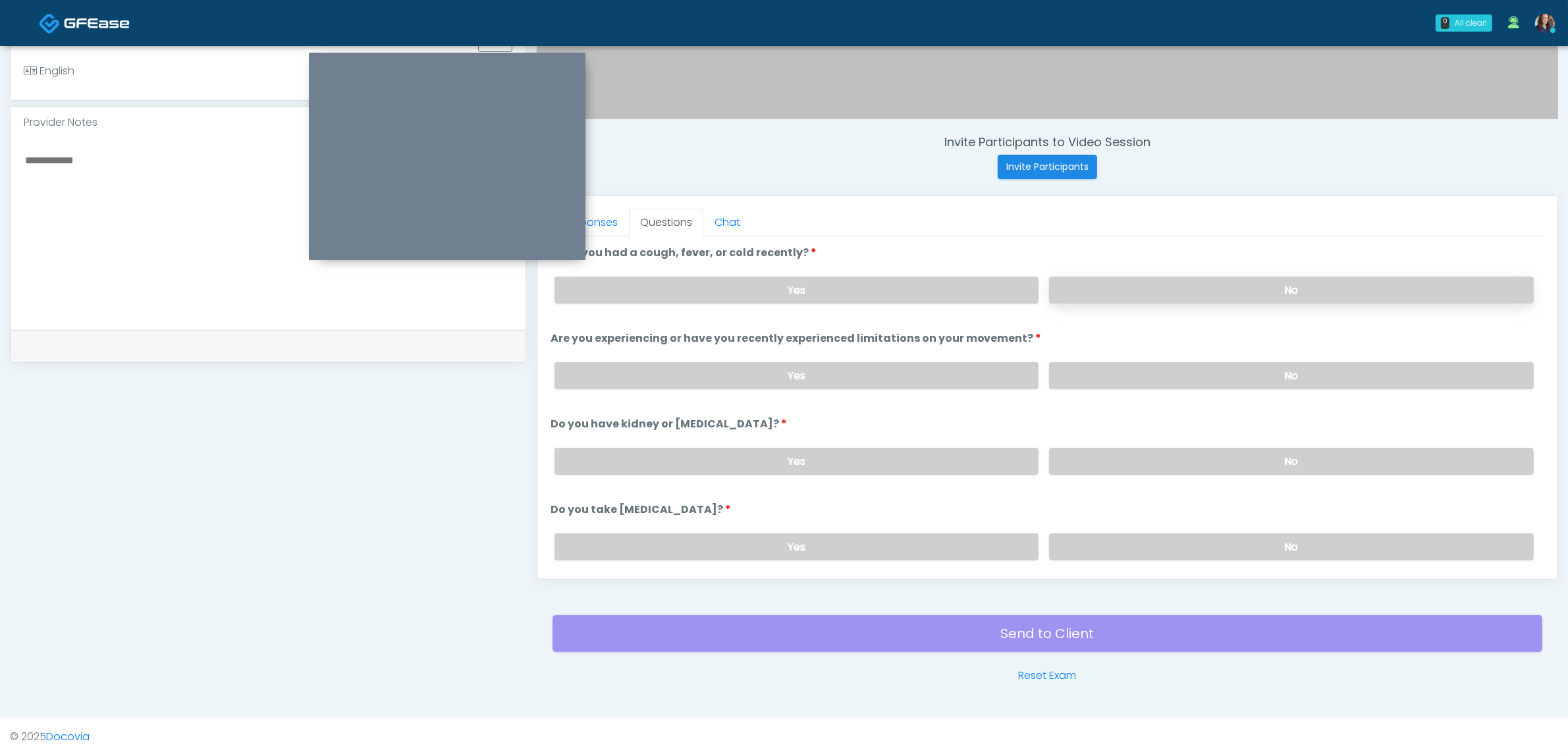
click at [1197, 291] on label "No" at bounding box center [1292, 290] width 485 height 27
drag, startPoint x: 1183, startPoint y: 367, endPoint x: 1174, endPoint y: 446, distance: 79.5
click at [1184, 367] on label "No" at bounding box center [1292, 375] width 485 height 27
click at [1165, 470] on label "No" at bounding box center [1292, 461] width 485 height 27
click at [1137, 543] on label "No" at bounding box center [1292, 547] width 485 height 27
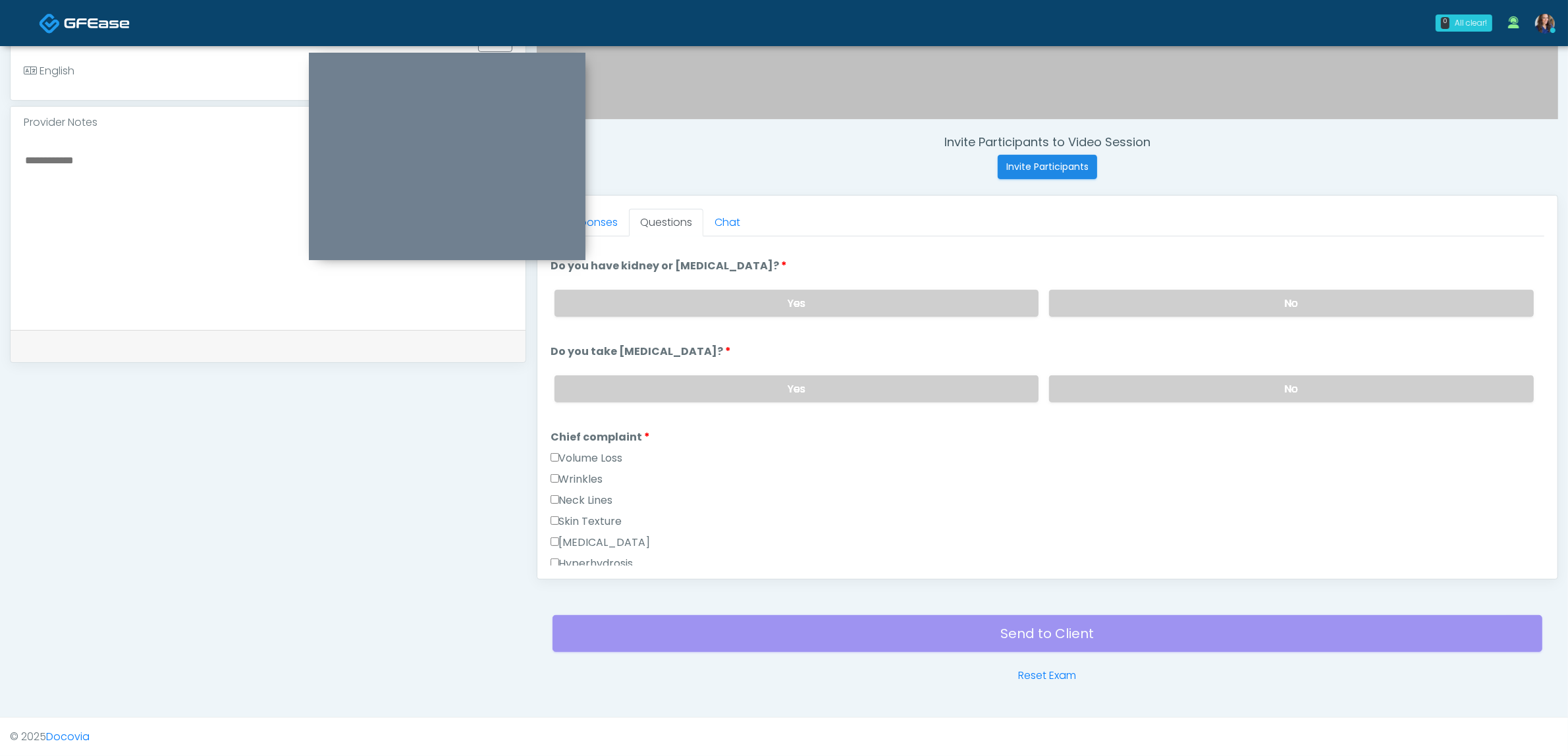
scroll to position [164, 0]
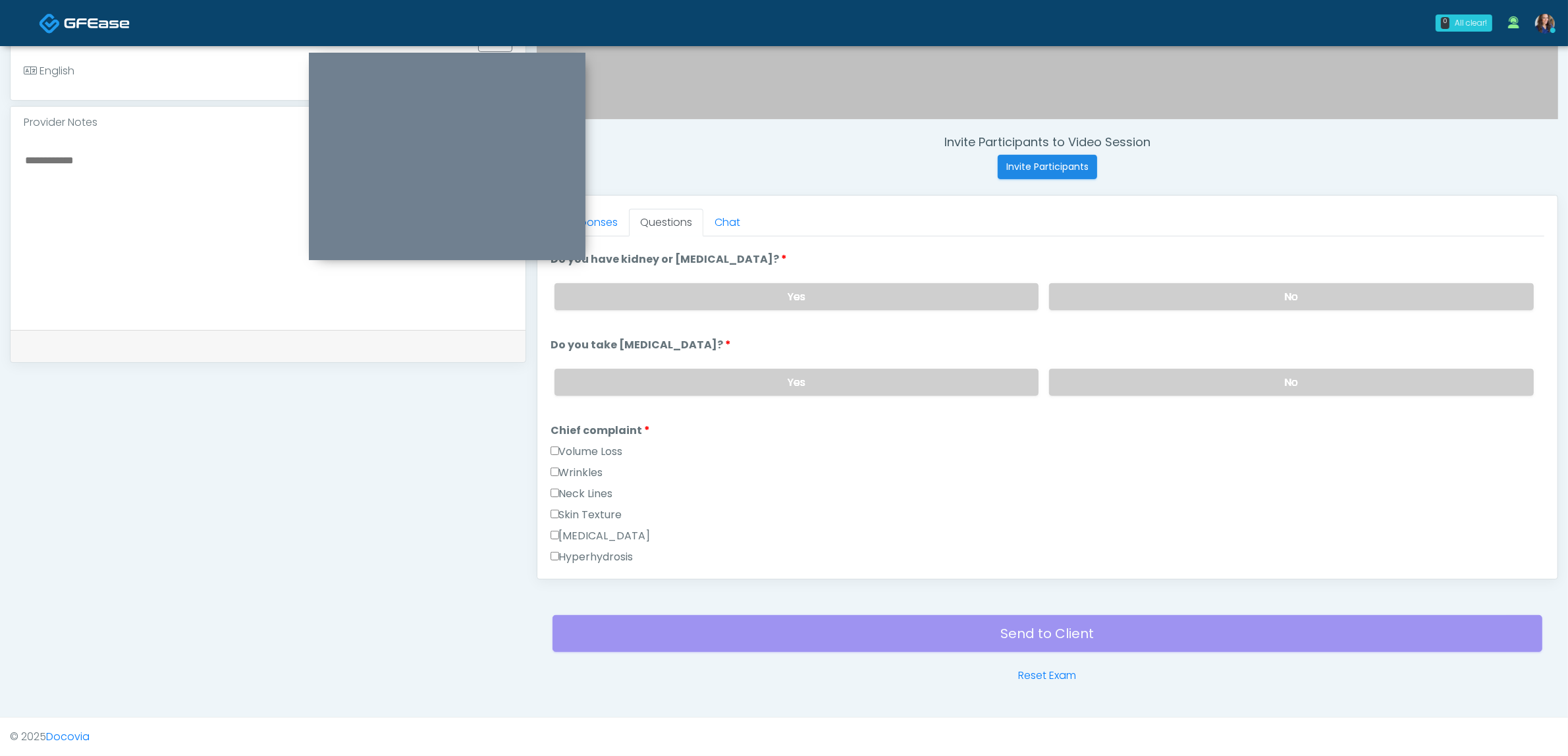
click at [584, 467] on label "Wrinkles" at bounding box center [577, 472] width 52 height 16
drag, startPoint x: 604, startPoint y: 444, endPoint x: 633, endPoint y: 453, distance: 30.4
click at [605, 444] on label "Volume Loss" at bounding box center [586, 452] width 73 height 16
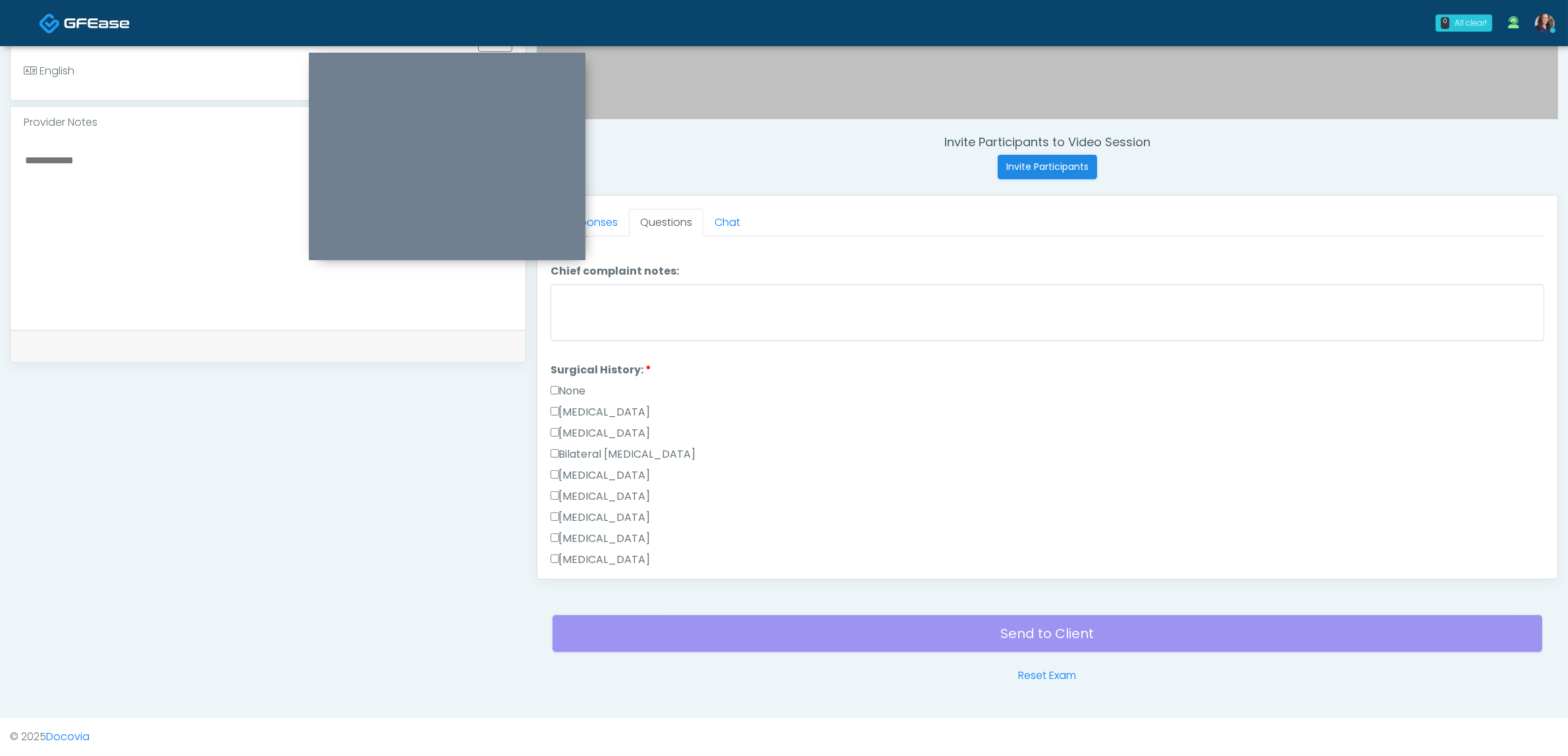
scroll to position [659, 0]
drag, startPoint x: 574, startPoint y: 340, endPoint x: 640, endPoint y: 364, distance: 70.2
click at [575, 340] on label "None" at bounding box center [568, 347] width 36 height 16
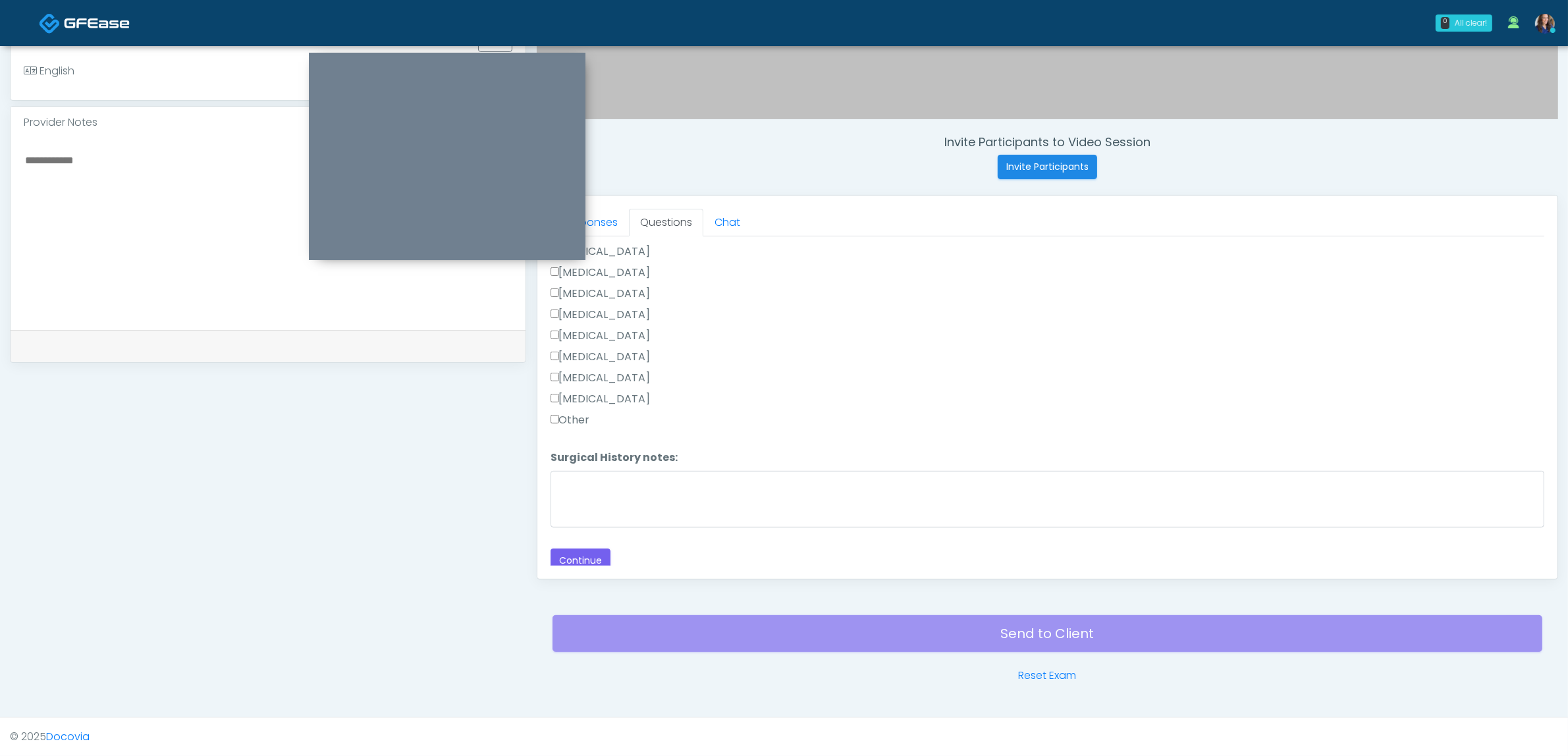
scroll to position [840, 0]
click at [574, 547] on button "Continue" at bounding box center [580, 559] width 60 height 24
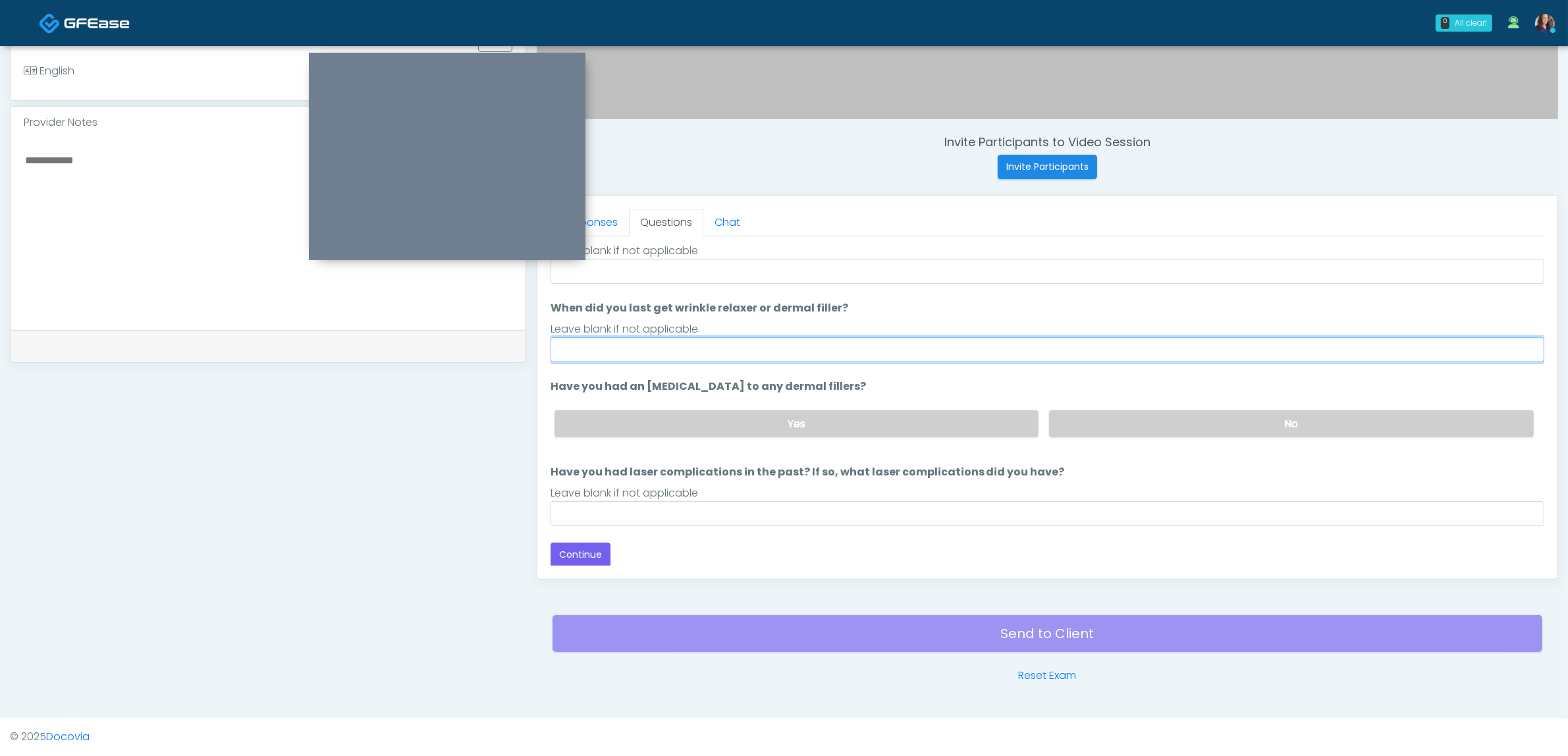
click at [640, 354] on input "When did you last get wrinkle relaxer or dermal filler?" at bounding box center [1047, 349] width 994 height 25
click at [601, 347] on input "**********" at bounding box center [1047, 349] width 994 height 25
drag, startPoint x: 593, startPoint y: 349, endPoint x: 627, endPoint y: 349, distance: 34.0
click at [627, 349] on input "**********" at bounding box center [1047, 349] width 994 height 25
drag, startPoint x: 699, startPoint y: 347, endPoint x: 861, endPoint y: 354, distance: 162.2
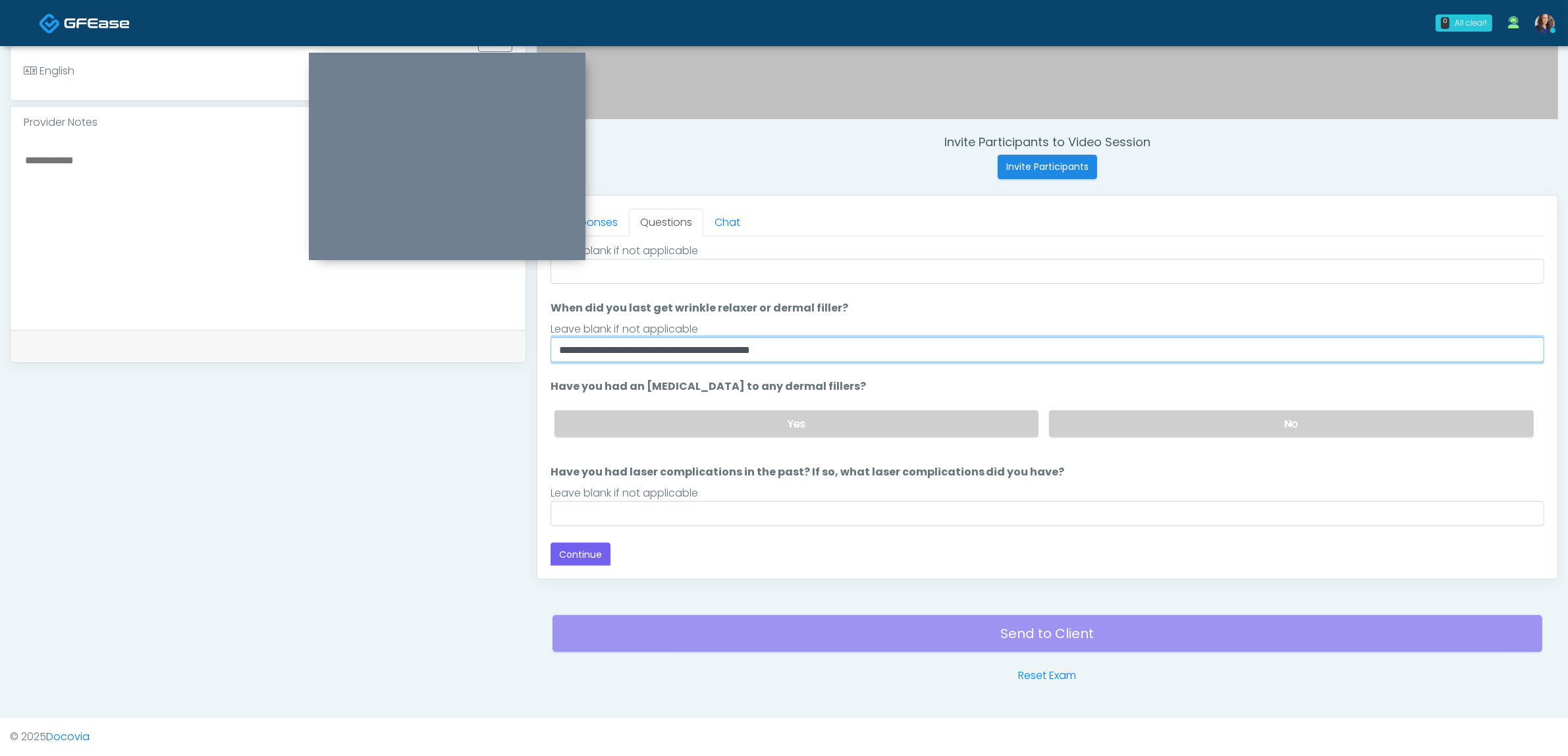
click at [864, 353] on input "**********" at bounding box center [1047, 349] width 994 height 25
type input "**********"
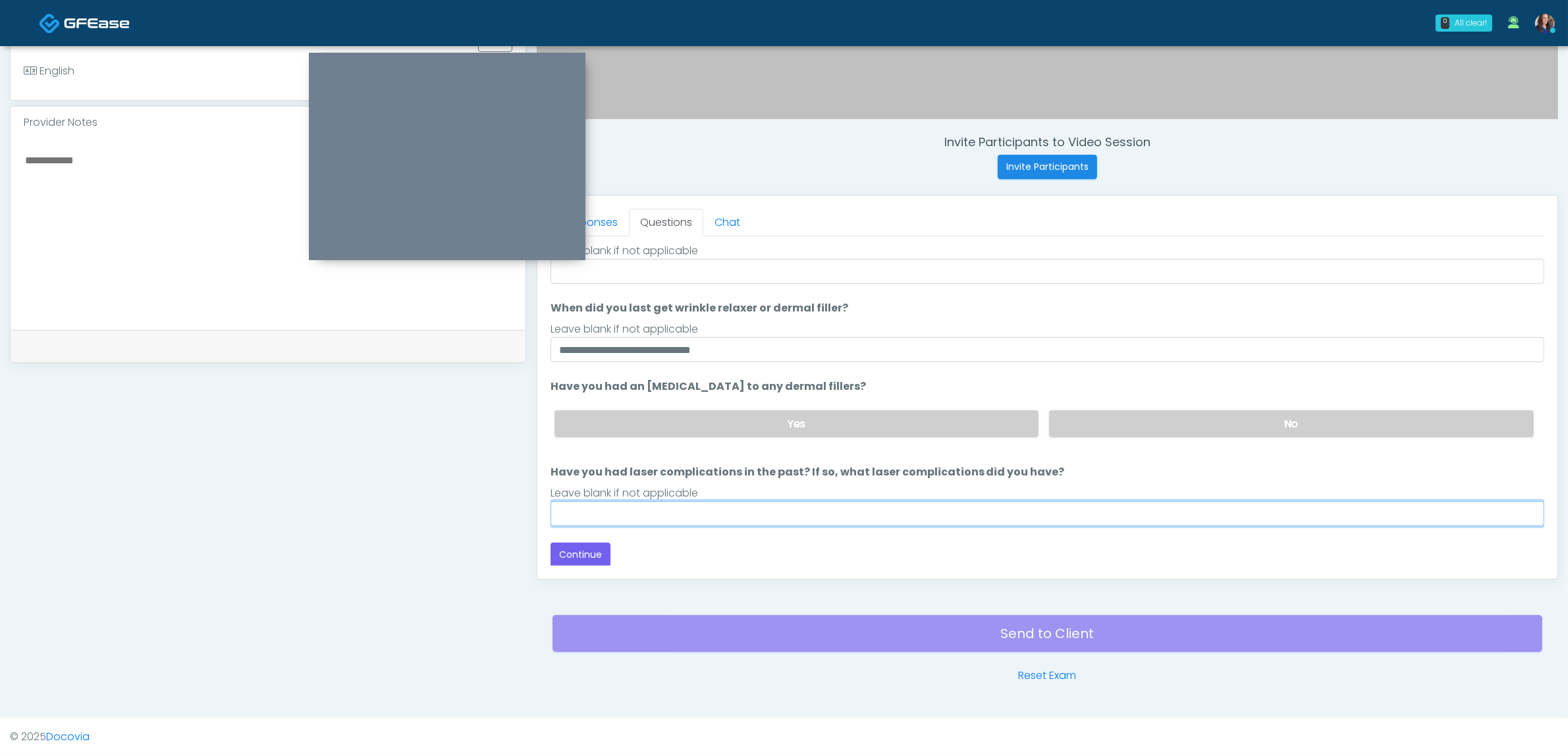
click at [715, 515] on input "Have you had laser complications in the past? If so, what laser complications d…" at bounding box center [1047, 514] width 994 height 25
type input "**"
click at [1098, 425] on label "No" at bounding box center [1292, 424] width 485 height 27
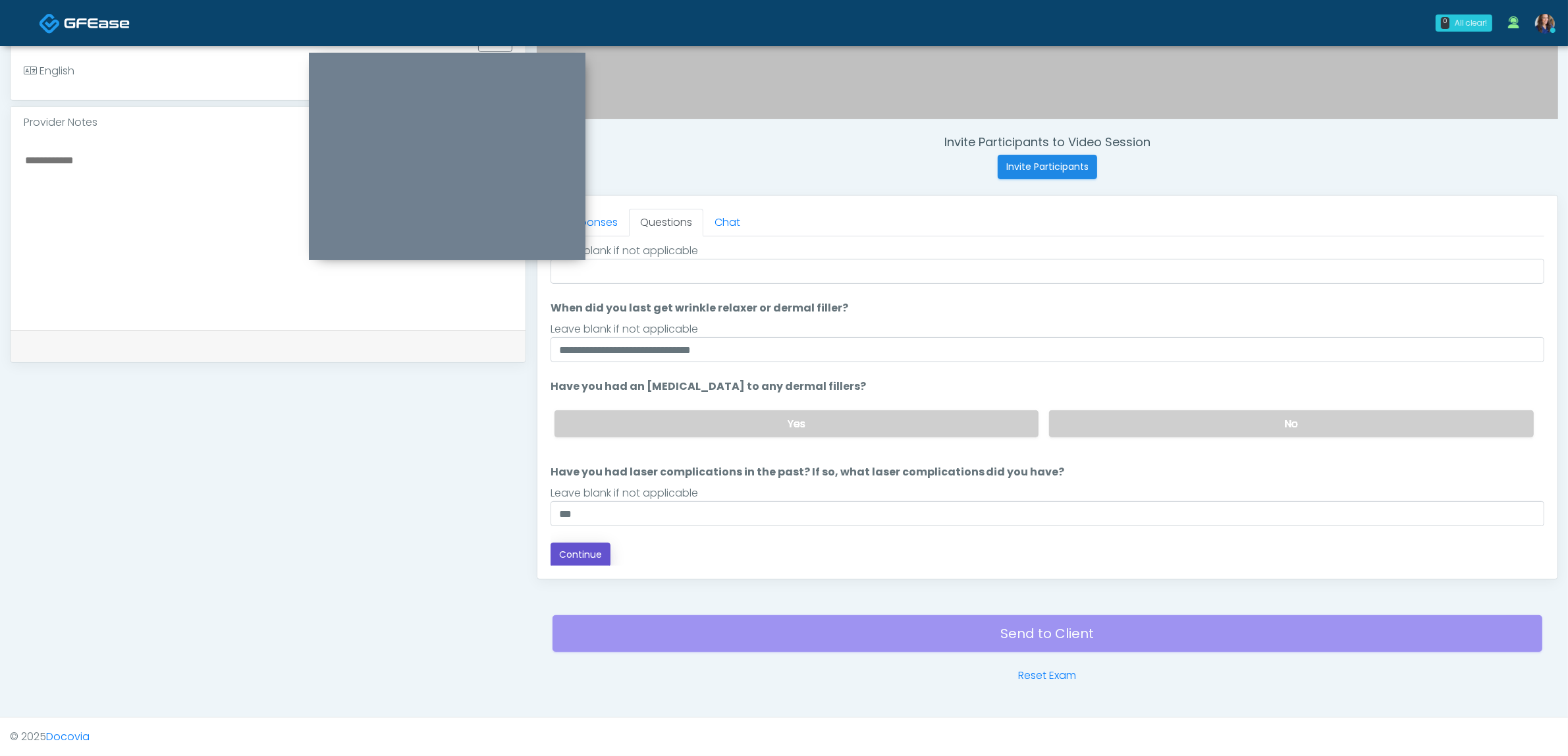
click at [584, 554] on button "Continue" at bounding box center [580, 555] width 60 height 24
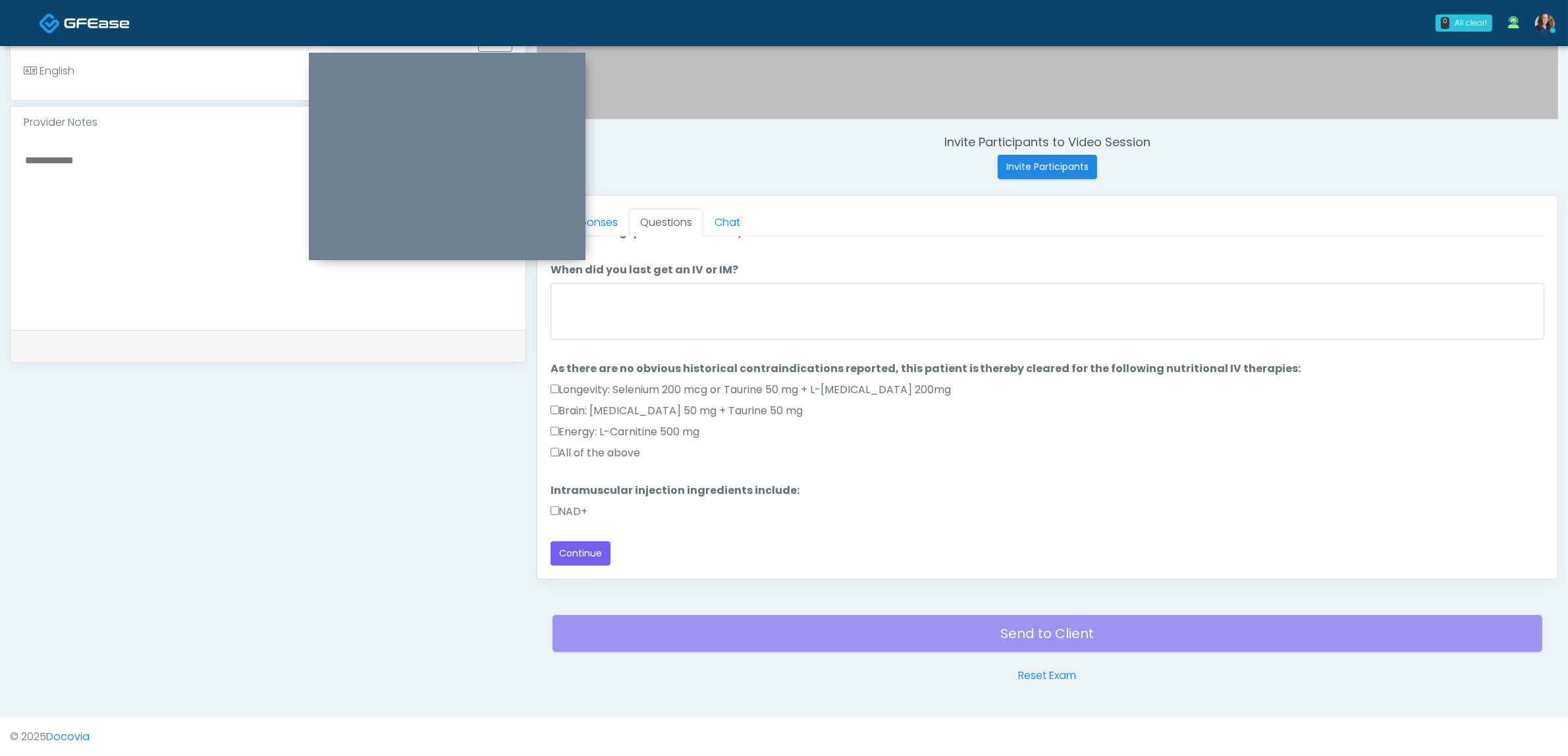
drag, startPoint x: 571, startPoint y: 449, endPoint x: 583, endPoint y: 480, distance: 33.2
click at [571, 449] on label "All of the above" at bounding box center [595, 453] width 90 height 16
click at [570, 505] on label "NAD+" at bounding box center [569, 512] width 38 height 16
click at [573, 550] on button "Continue" at bounding box center [580, 554] width 60 height 24
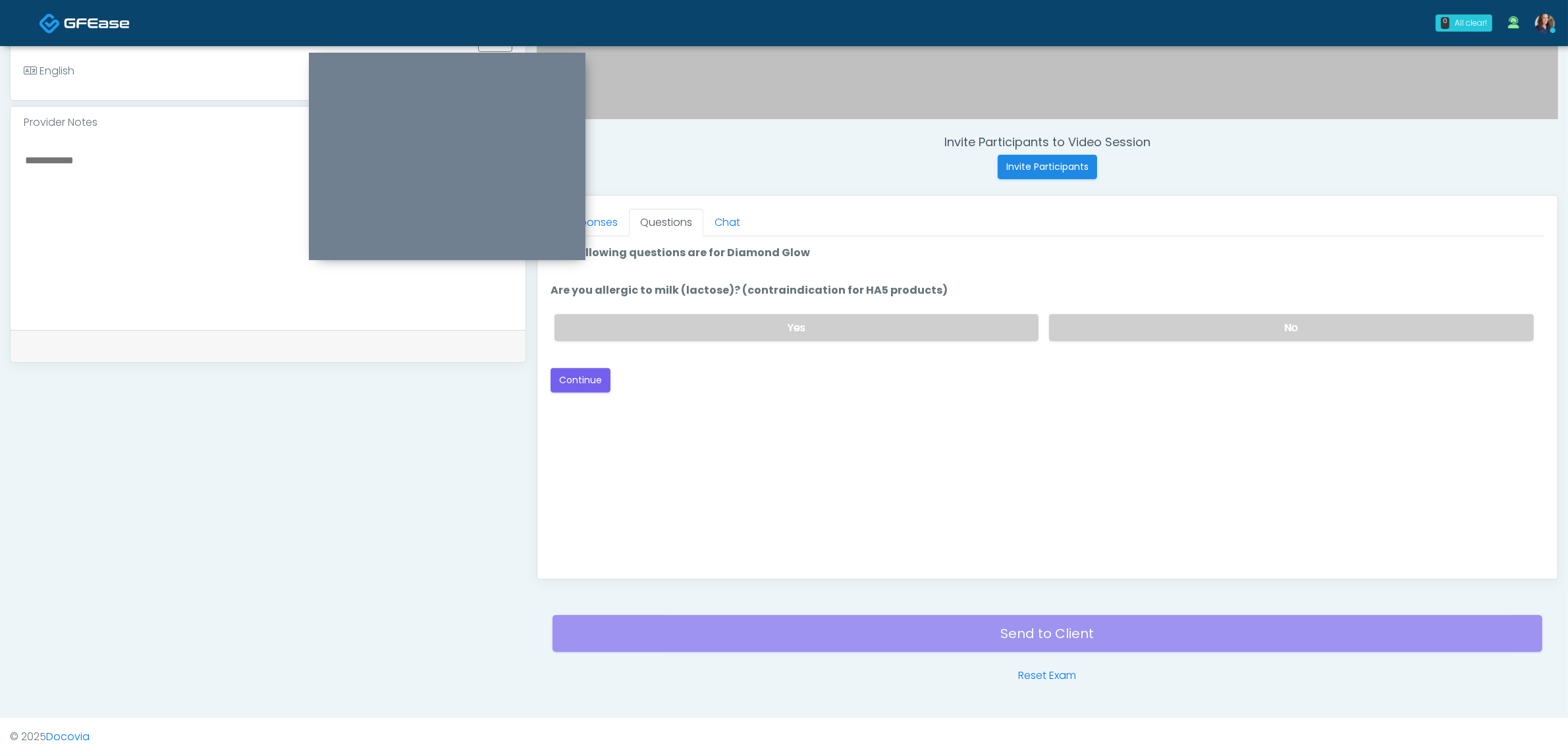
scroll to position [0, 0]
click at [1092, 334] on label "No" at bounding box center [1292, 327] width 485 height 27
click at [564, 377] on button "Continue" at bounding box center [580, 381] width 60 height 24
click at [1210, 345] on div "Yes No" at bounding box center [1044, 327] width 1000 height 48
drag, startPoint x: 1144, startPoint y: 325, endPoint x: 1130, endPoint y: 328, distance: 14.3
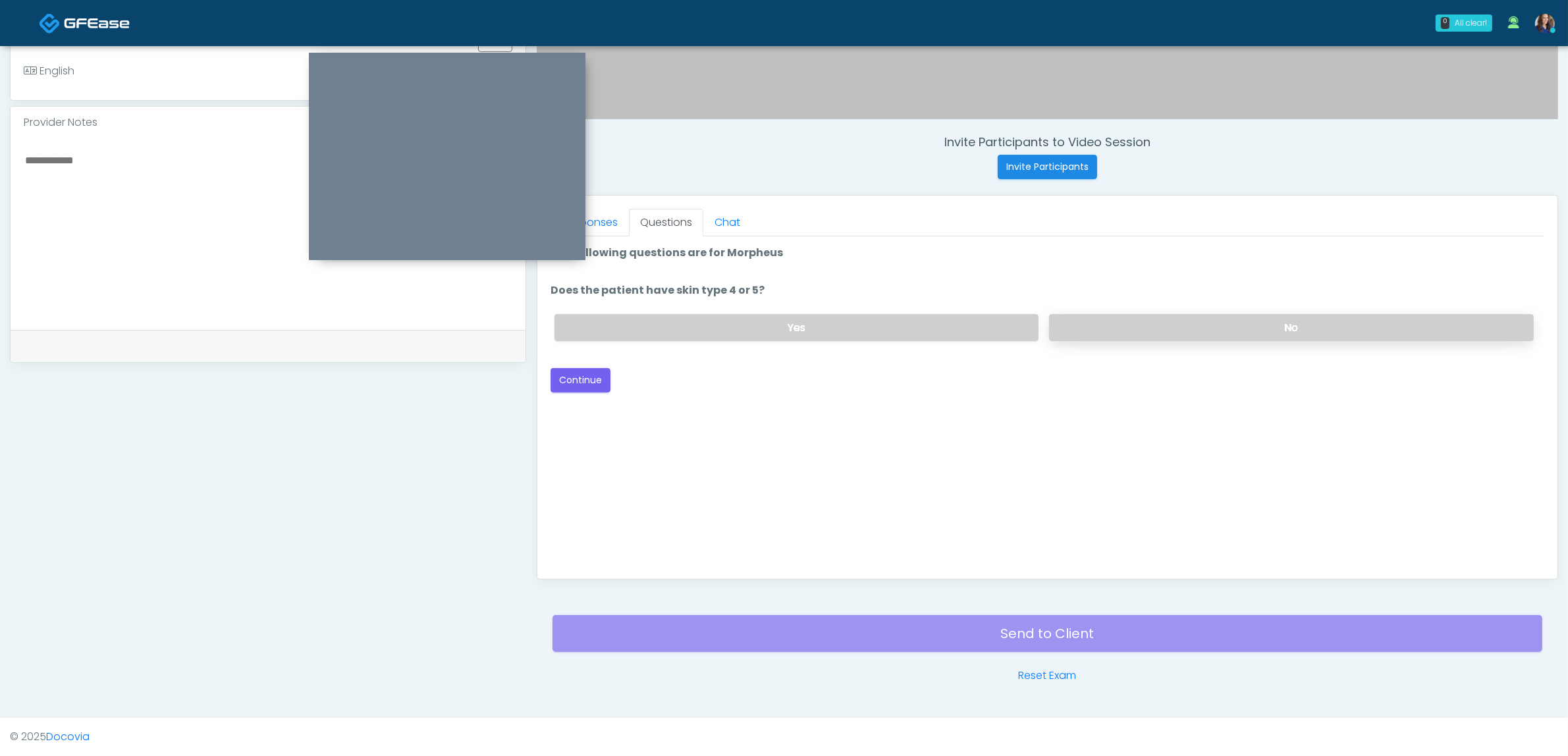
click at [1138, 326] on label "No" at bounding box center [1292, 327] width 485 height 27
drag, startPoint x: 587, startPoint y: 374, endPoint x: 954, endPoint y: 387, distance: 367.2
click at [599, 374] on button "Continue" at bounding box center [580, 381] width 60 height 24
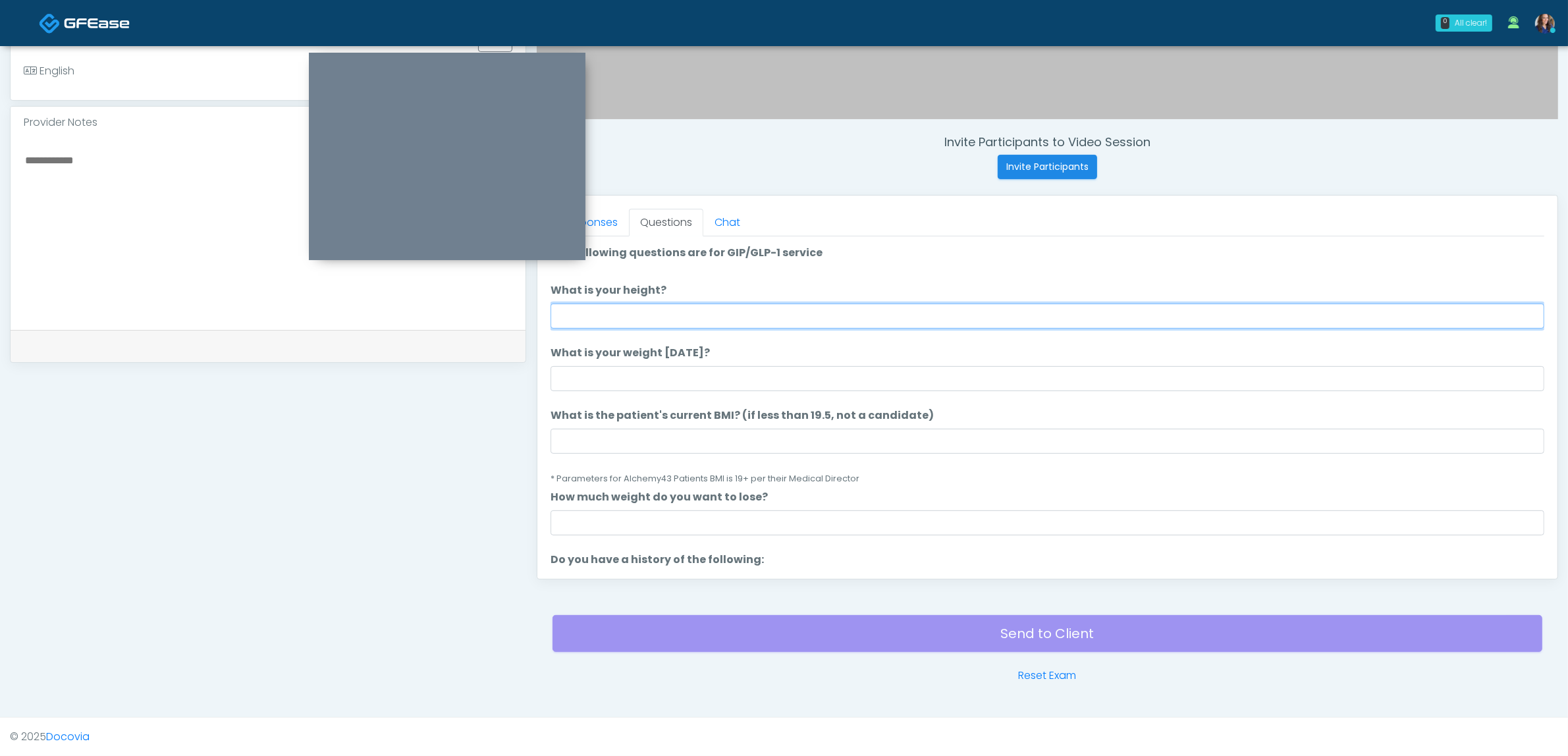
click at [772, 321] on input "What is your height?" at bounding box center [1047, 316] width 994 height 25
type input "****"
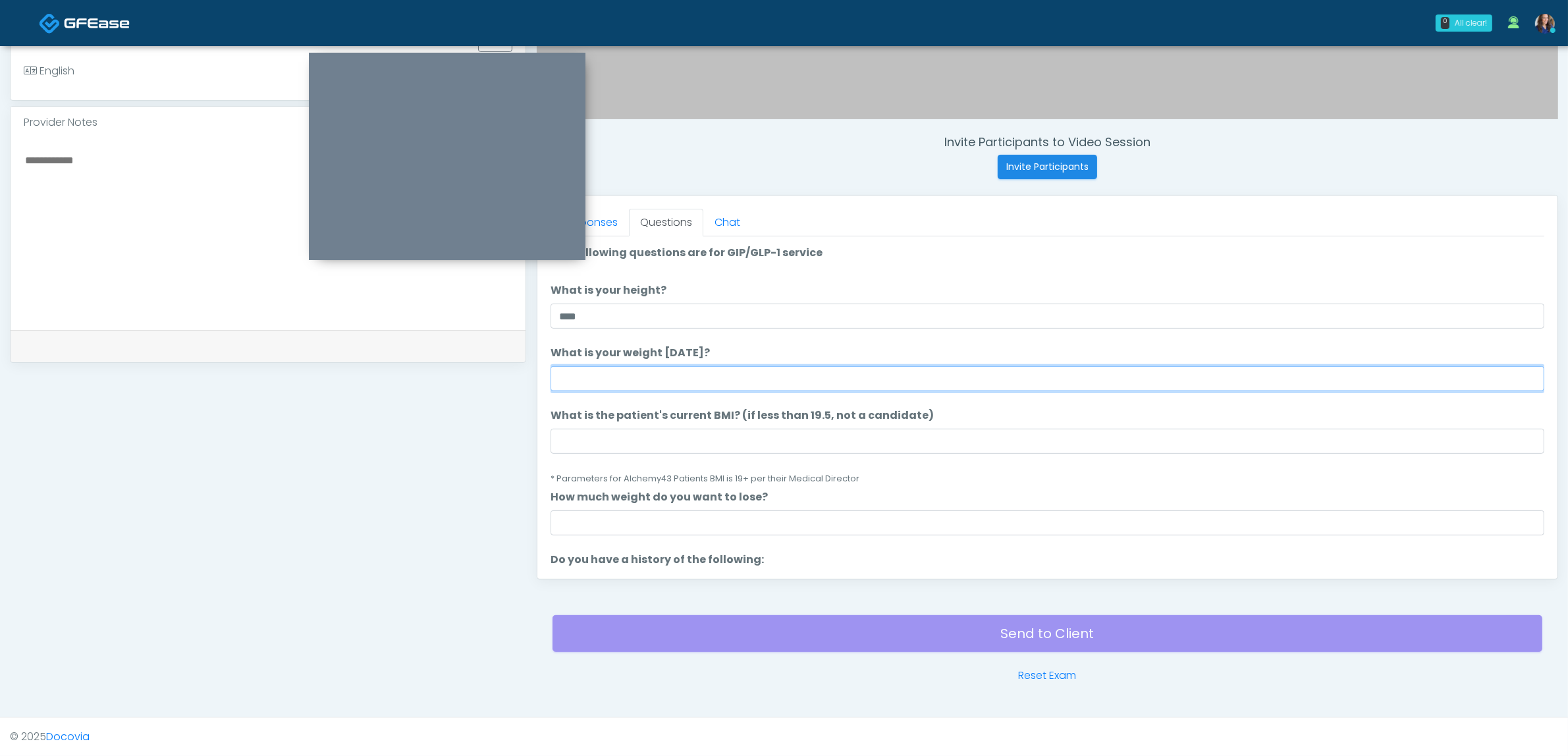
click at [627, 376] on input "What is your weight [DATE]?" at bounding box center [1047, 378] width 994 height 25
type input "***"
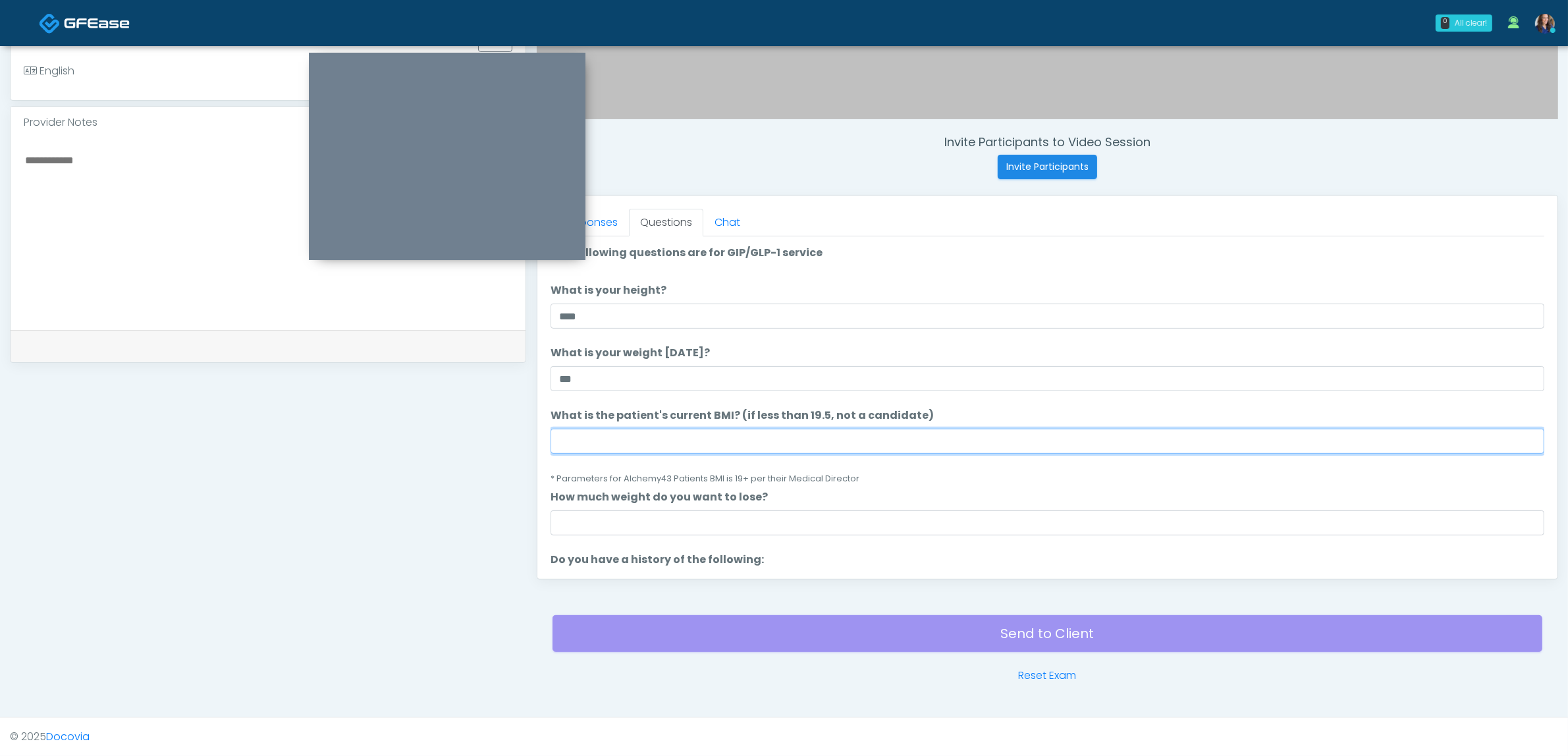
click at [597, 438] on input "What is the patient's current BMI? (if less than 19.5, not a candidate)" at bounding box center [1047, 441] width 994 height 25
type input "**"
click at [896, 475] on li "What is the patient's current BMI? (if less than 19.5, not a candidate) What is…" at bounding box center [1047, 447] width 994 height 79
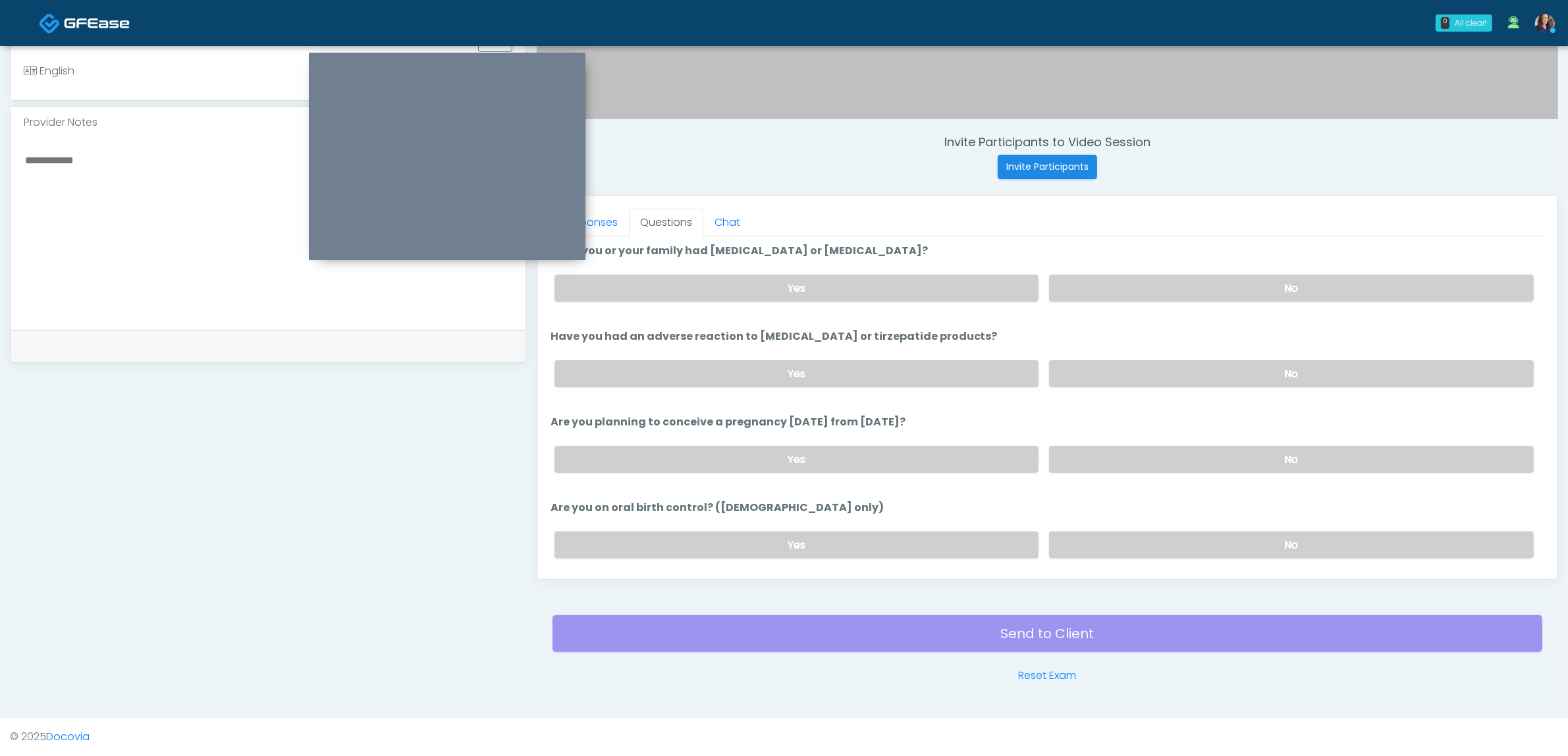
scroll to position [659, 0]
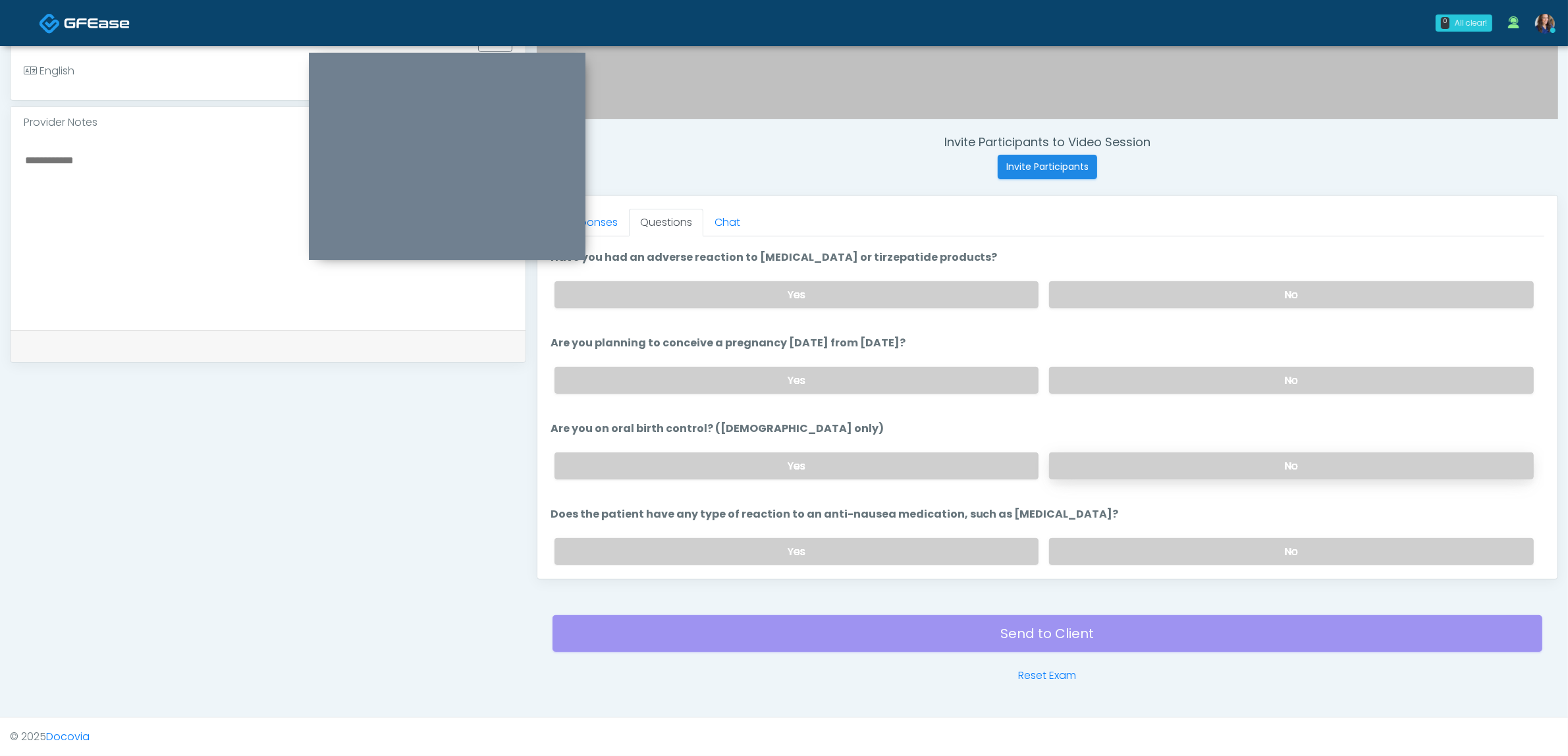
click at [1124, 466] on label "No" at bounding box center [1292, 466] width 485 height 27
click at [1143, 374] on label "No" at bounding box center [1292, 380] width 485 height 27
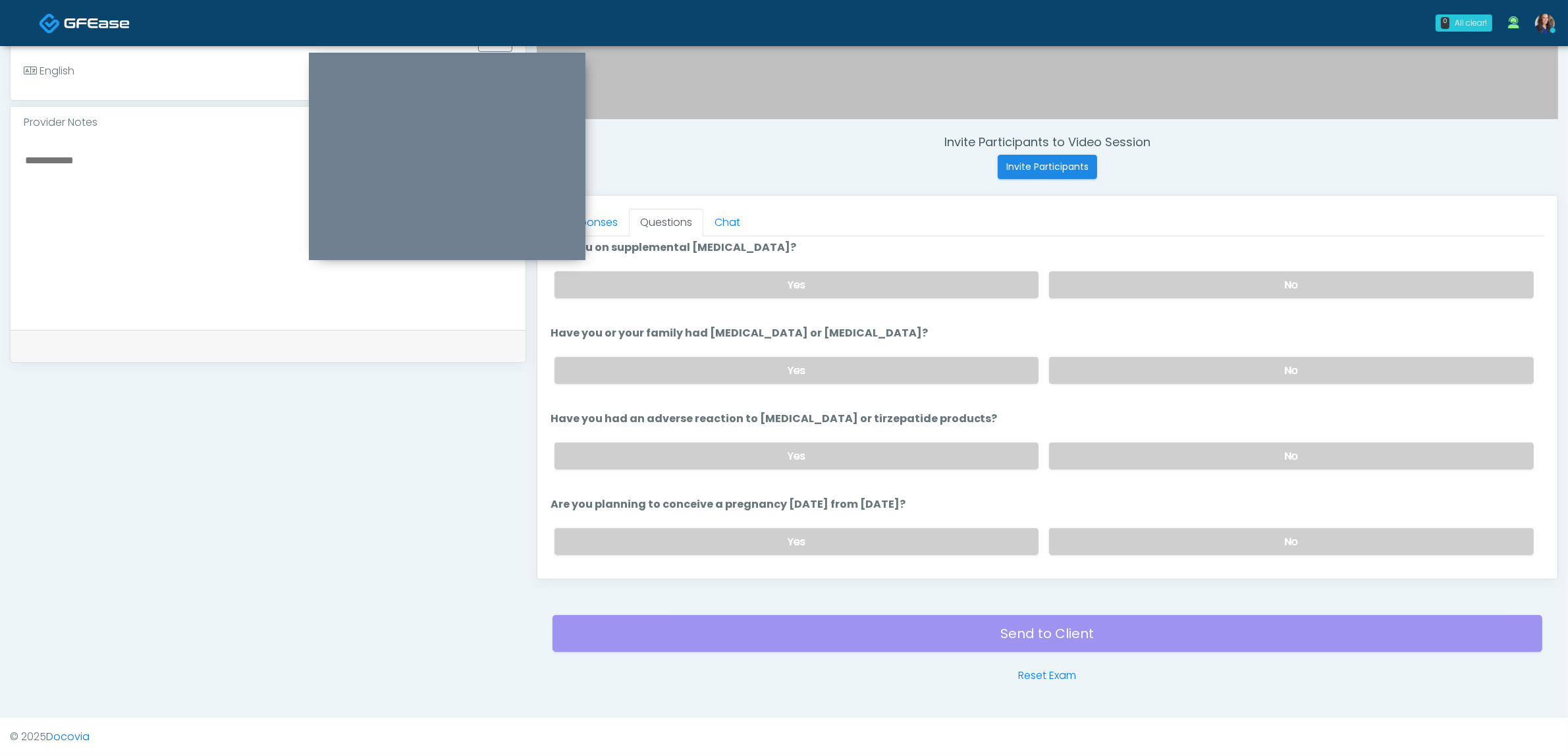
scroll to position [494, 0]
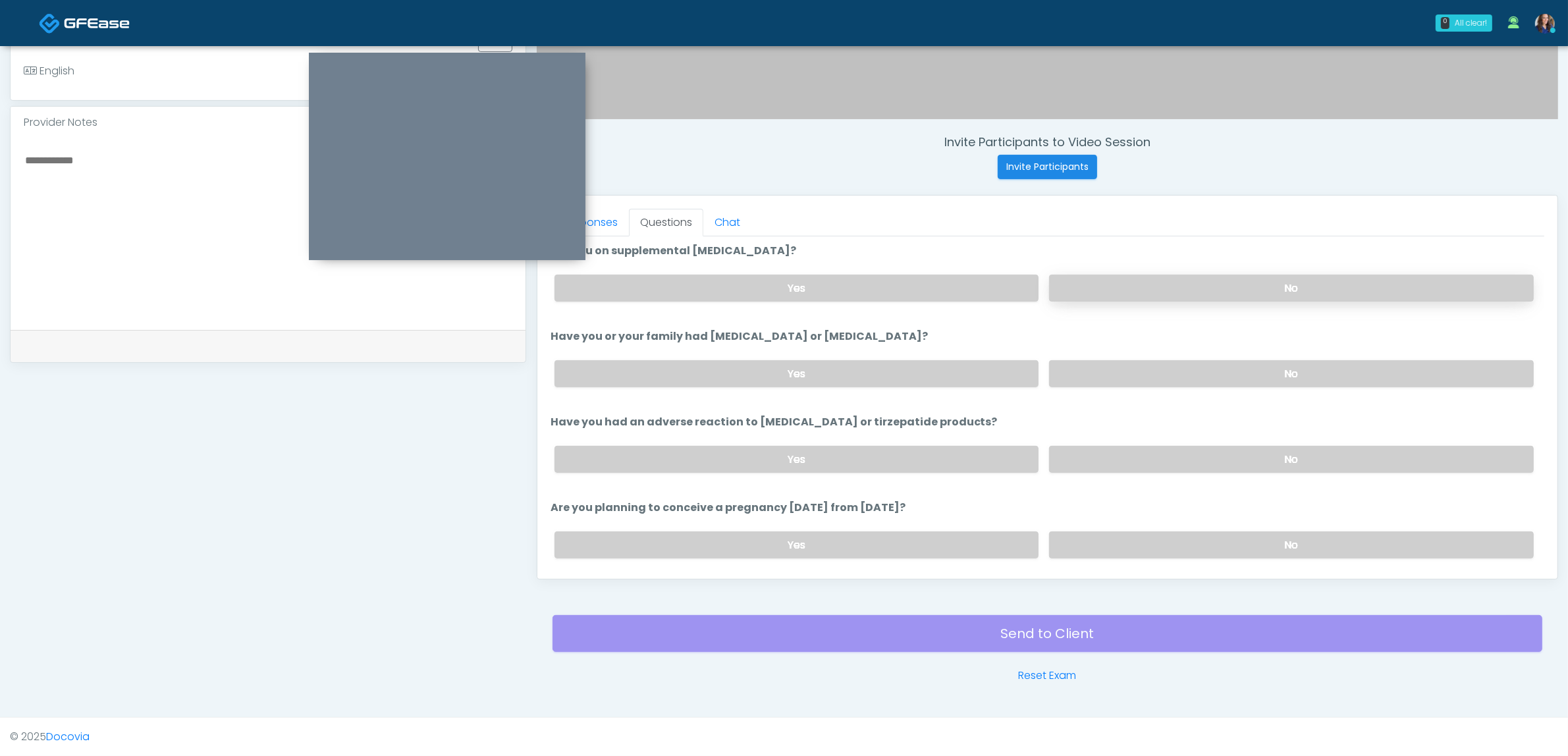
drag, startPoint x: 1186, startPoint y: 278, endPoint x: 1170, endPoint y: 298, distance: 25.6
click at [1186, 278] on label "No" at bounding box center [1292, 288] width 485 height 27
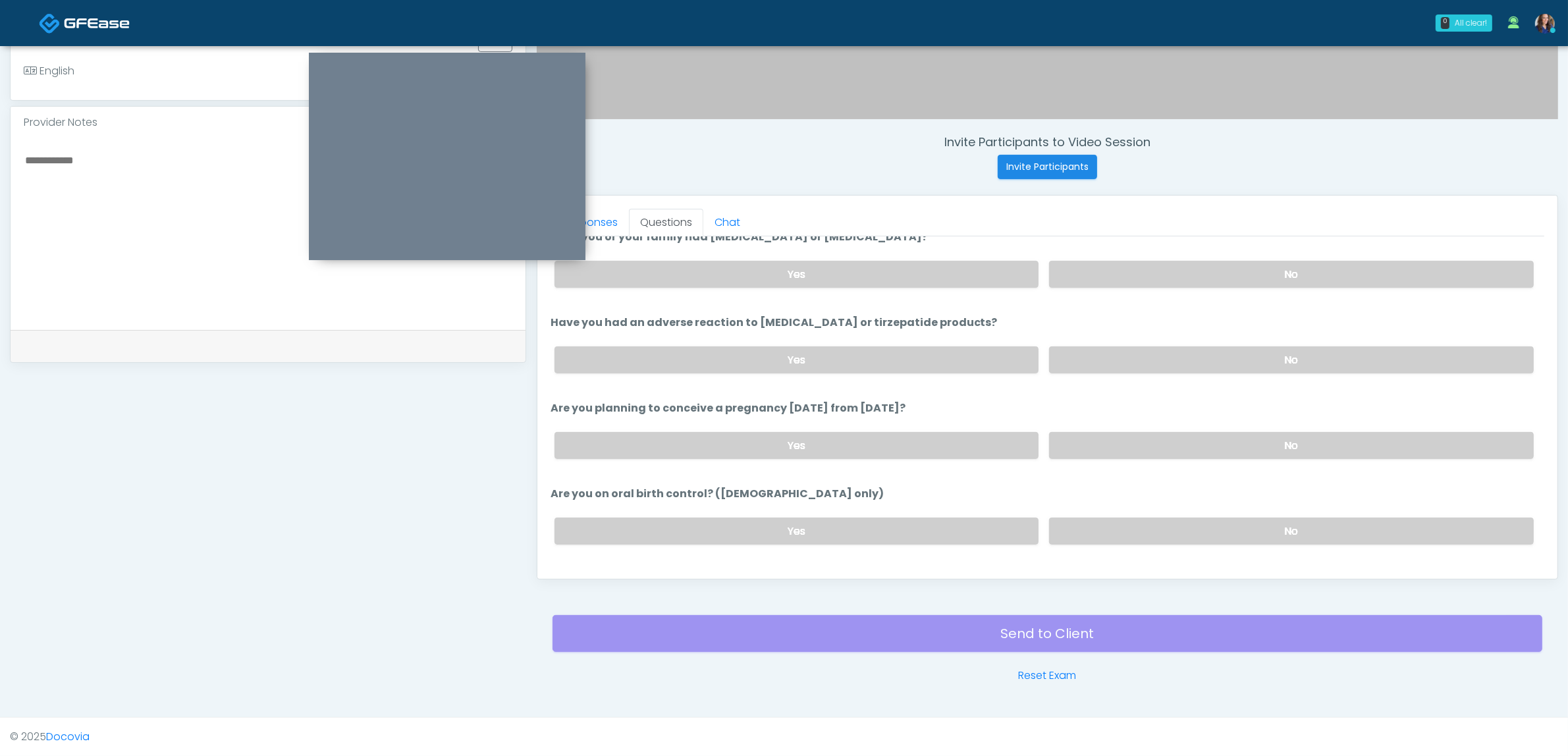
scroll to position [702, 0]
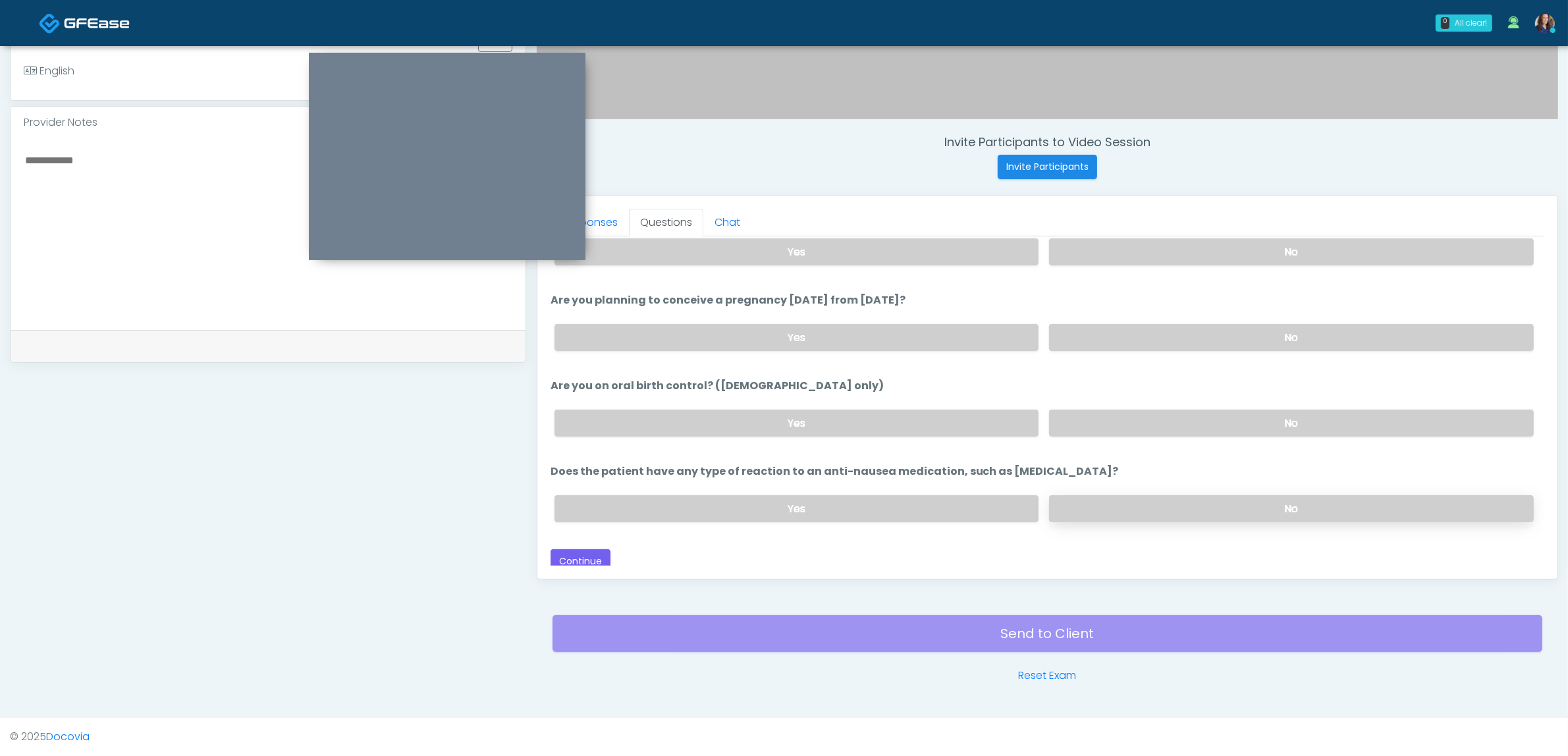
click at [1102, 502] on label "No" at bounding box center [1292, 508] width 485 height 27
drag, startPoint x: 587, startPoint y: 562, endPoint x: 604, endPoint y: 562, distance: 17.0
click at [587, 562] on button "Continue" at bounding box center [580, 562] width 60 height 24
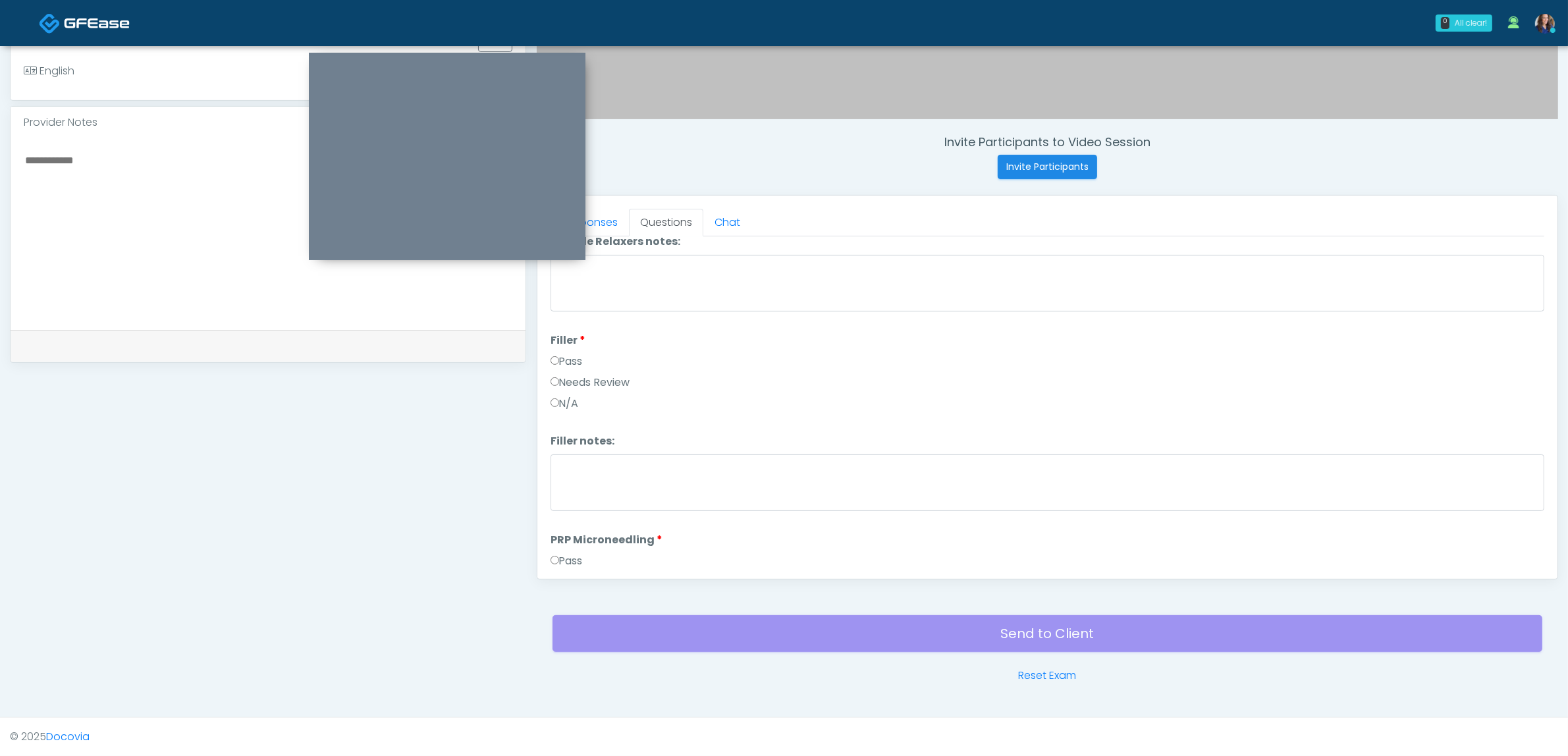
scroll to position [0, 0]
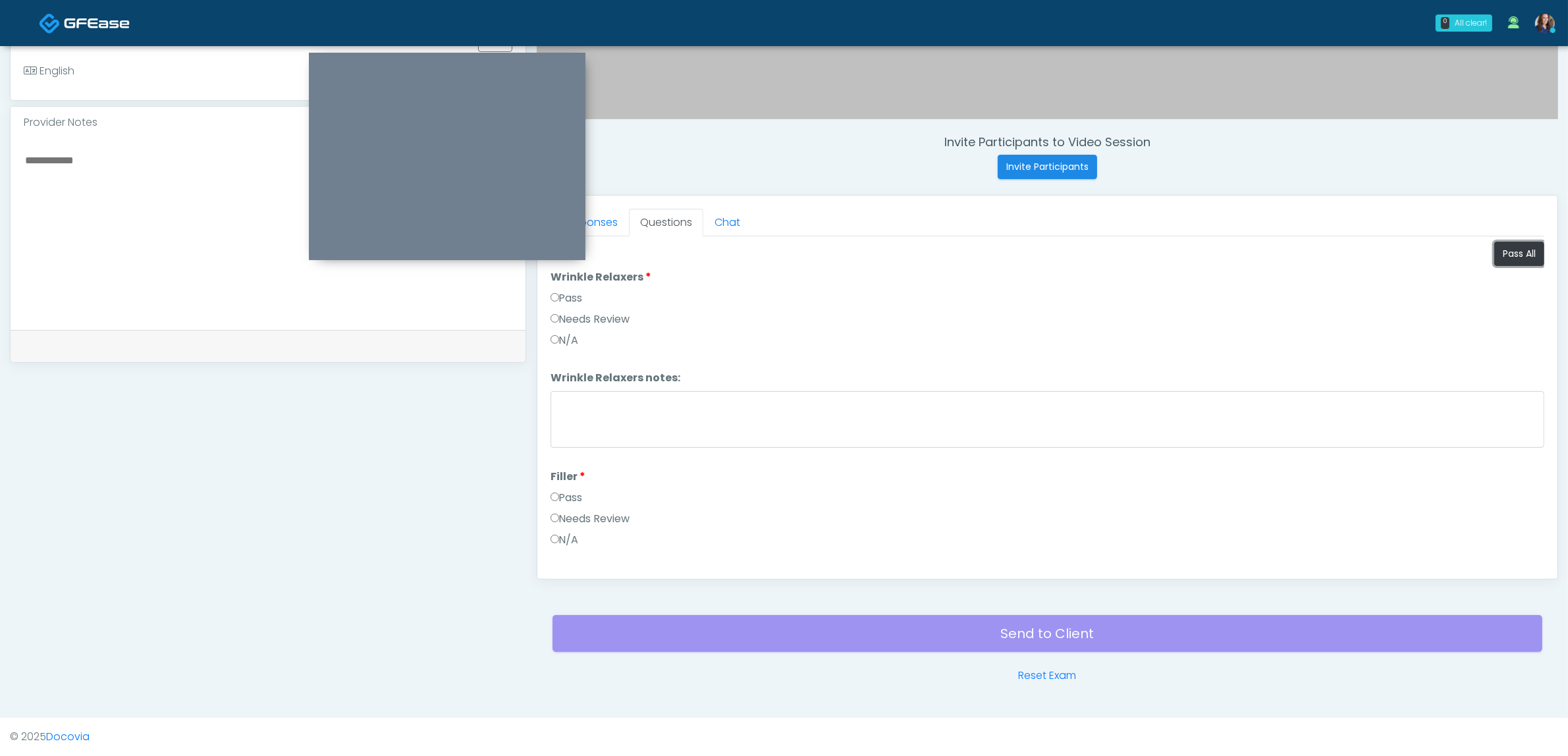
drag, startPoint x: 1501, startPoint y: 252, endPoint x: 1394, endPoint y: 284, distance: 111.7
click at [1499, 254] on button "Pass All" at bounding box center [1519, 254] width 50 height 24
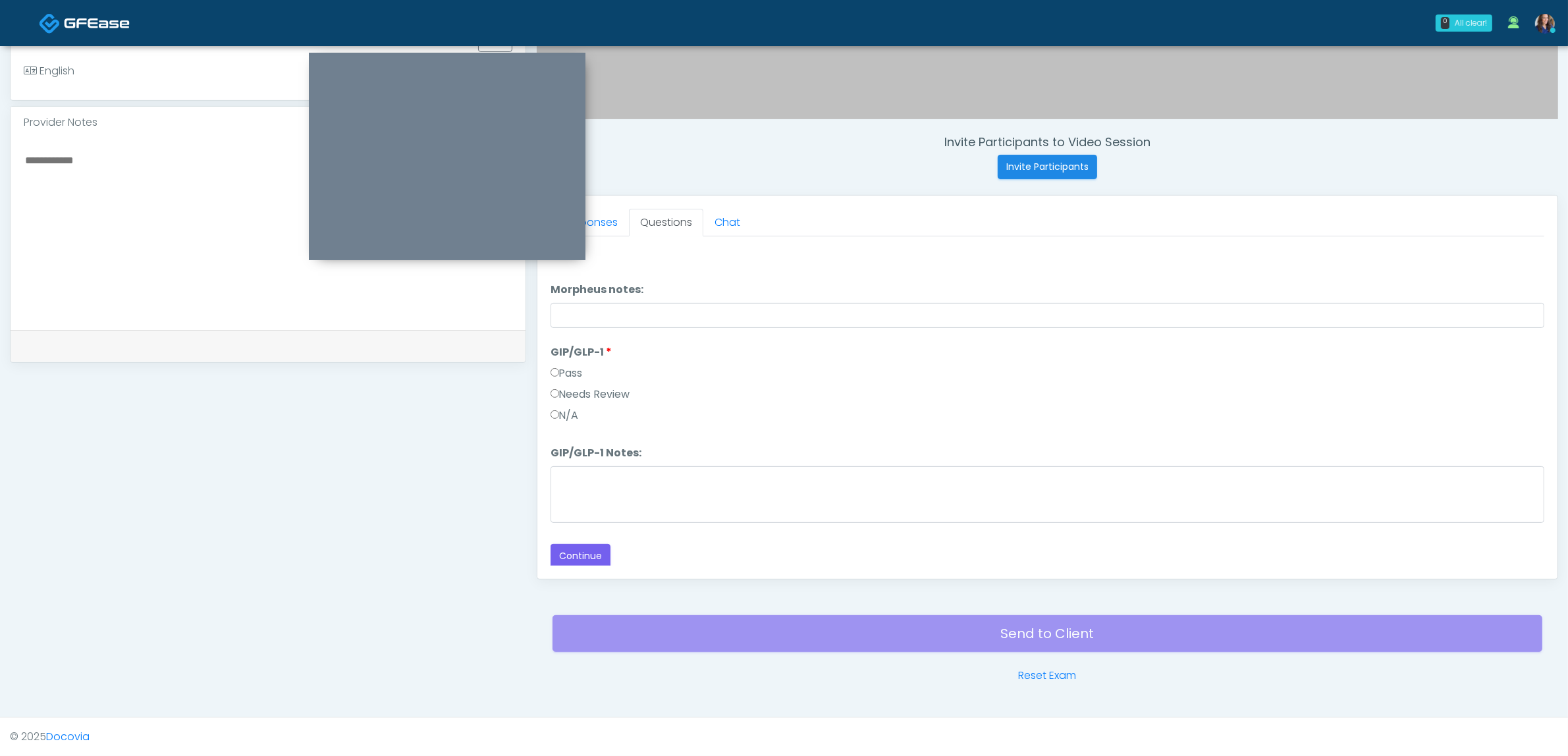
scroll to position [2394, 0]
click at [594, 385] on label "Needs Review" at bounding box center [590, 393] width 80 height 16
click at [592, 482] on textarea "GIP/GLP-1 Notes:" at bounding box center [1047, 493] width 994 height 57
click at [614, 458] on li "GIP/GLP-1 Notes: GIP/GLP-1 Notes:" at bounding box center [1047, 485] width 994 height 82
click at [599, 478] on textarea "GIP/GLP-1 Notes:" at bounding box center [1047, 493] width 994 height 57
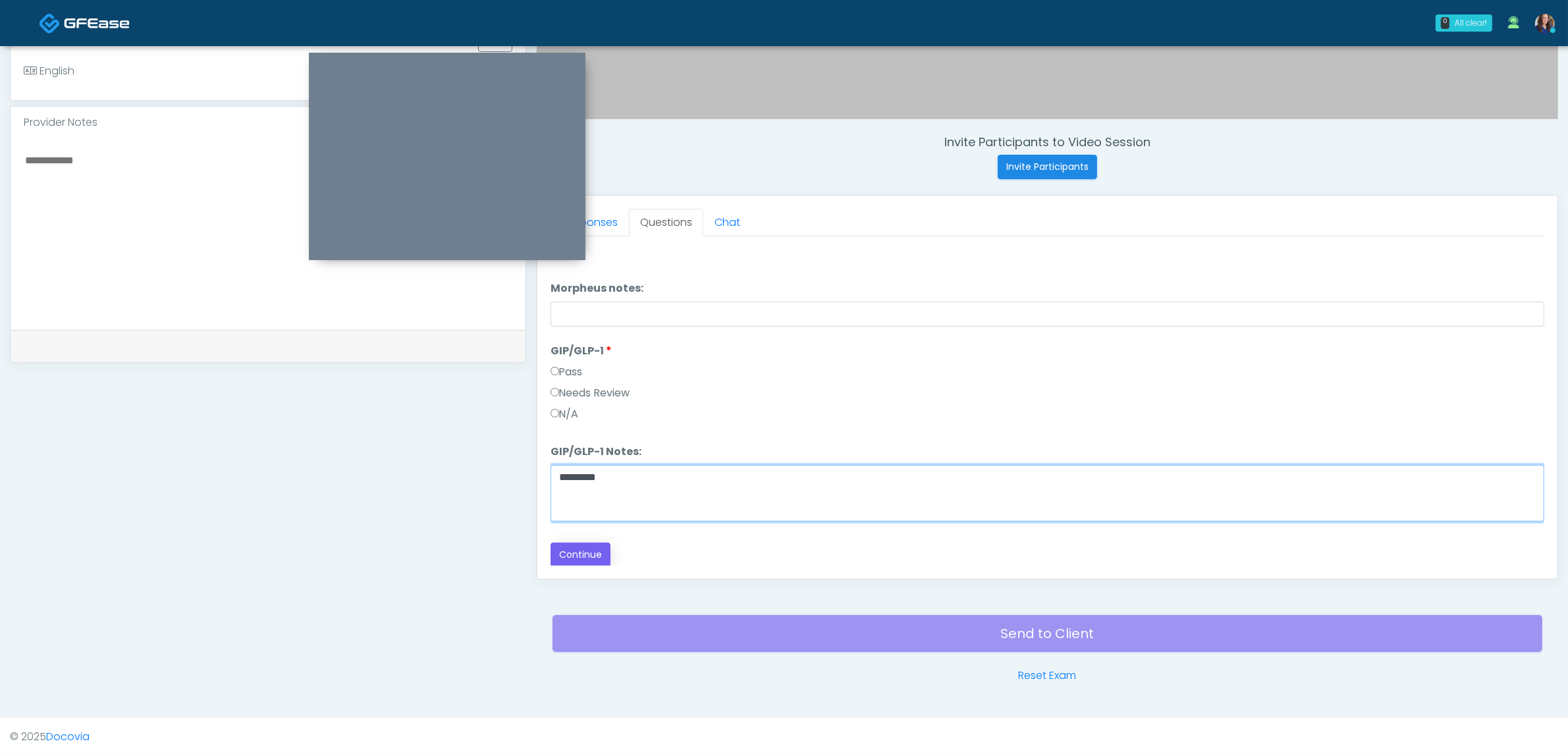
type textarea "*********"
click at [580, 548] on button "Continue" at bounding box center [580, 555] width 60 height 24
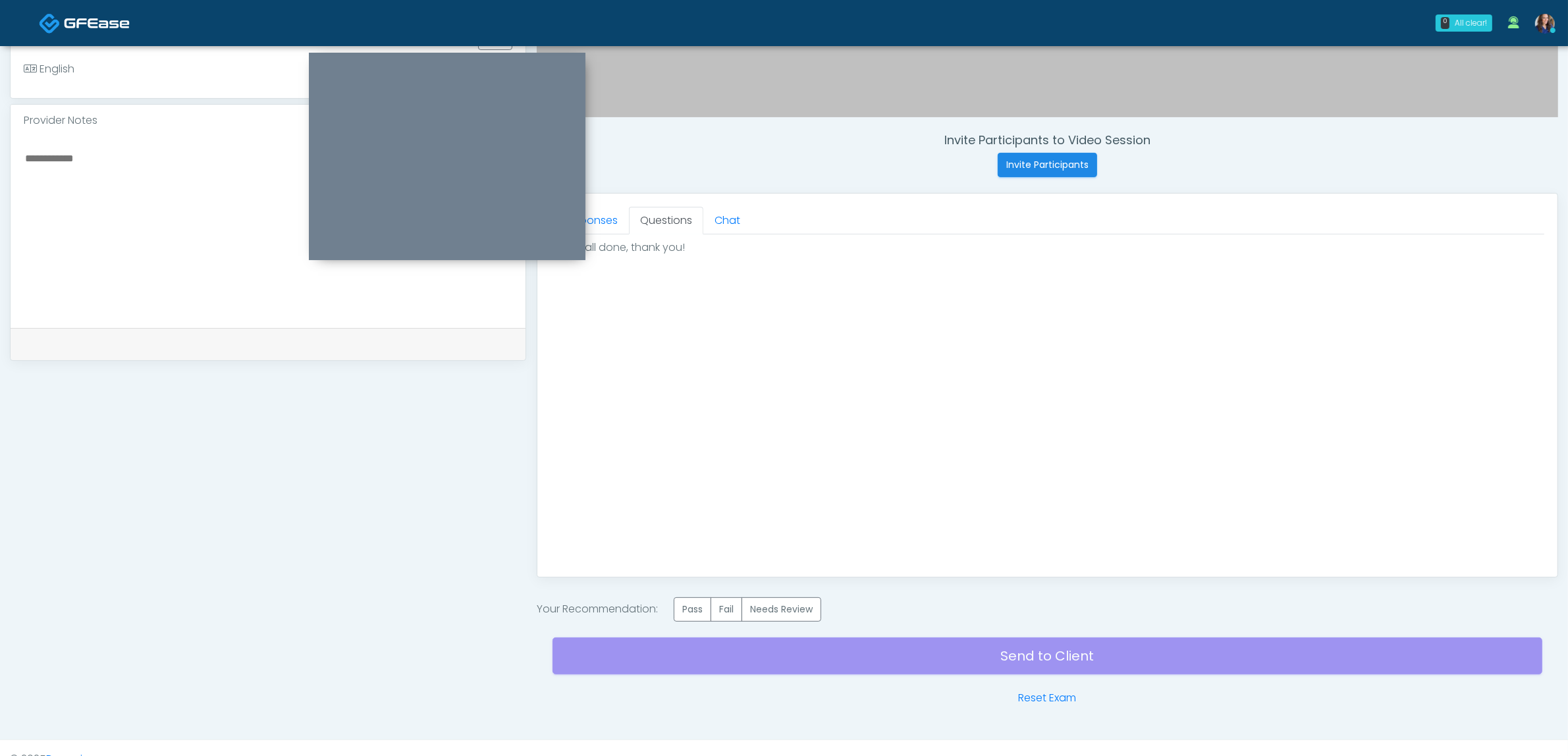
click at [700, 607] on label "Pass" at bounding box center [692, 610] width 38 height 24
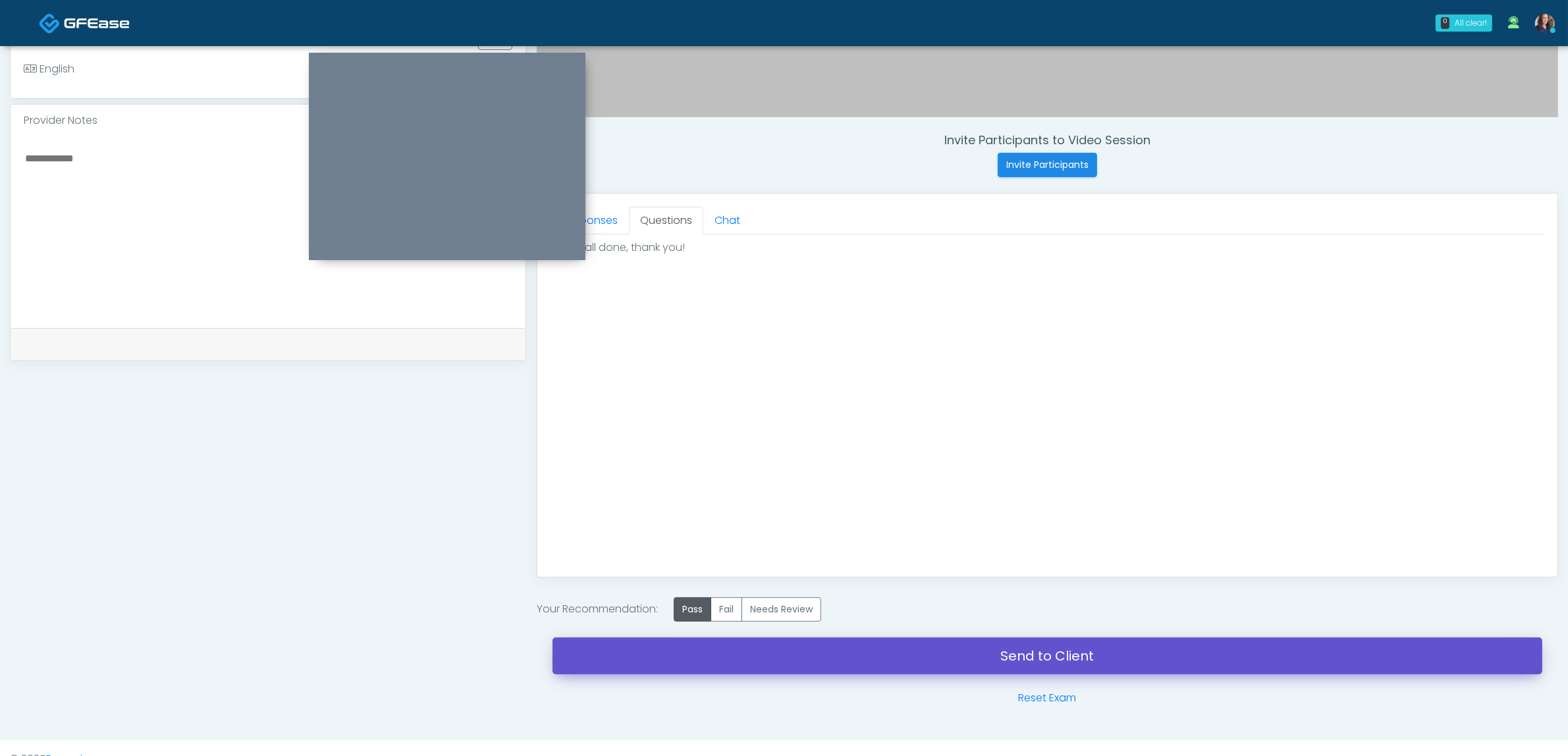
click at [949, 664] on link "Send to Client" at bounding box center [1047, 656] width 990 height 37
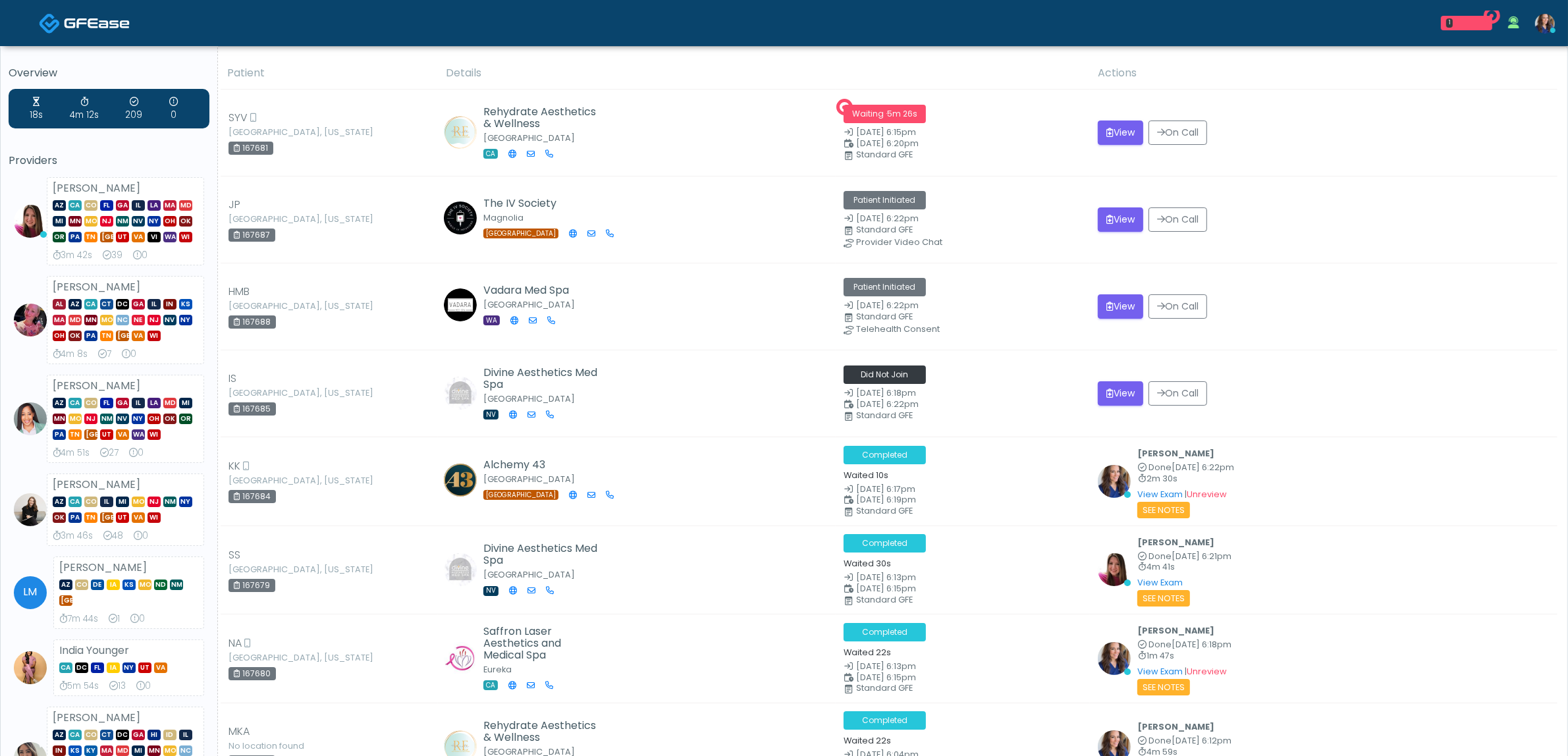
click at [1126, 138] on button "View" at bounding box center [1121, 133] width 46 height 24
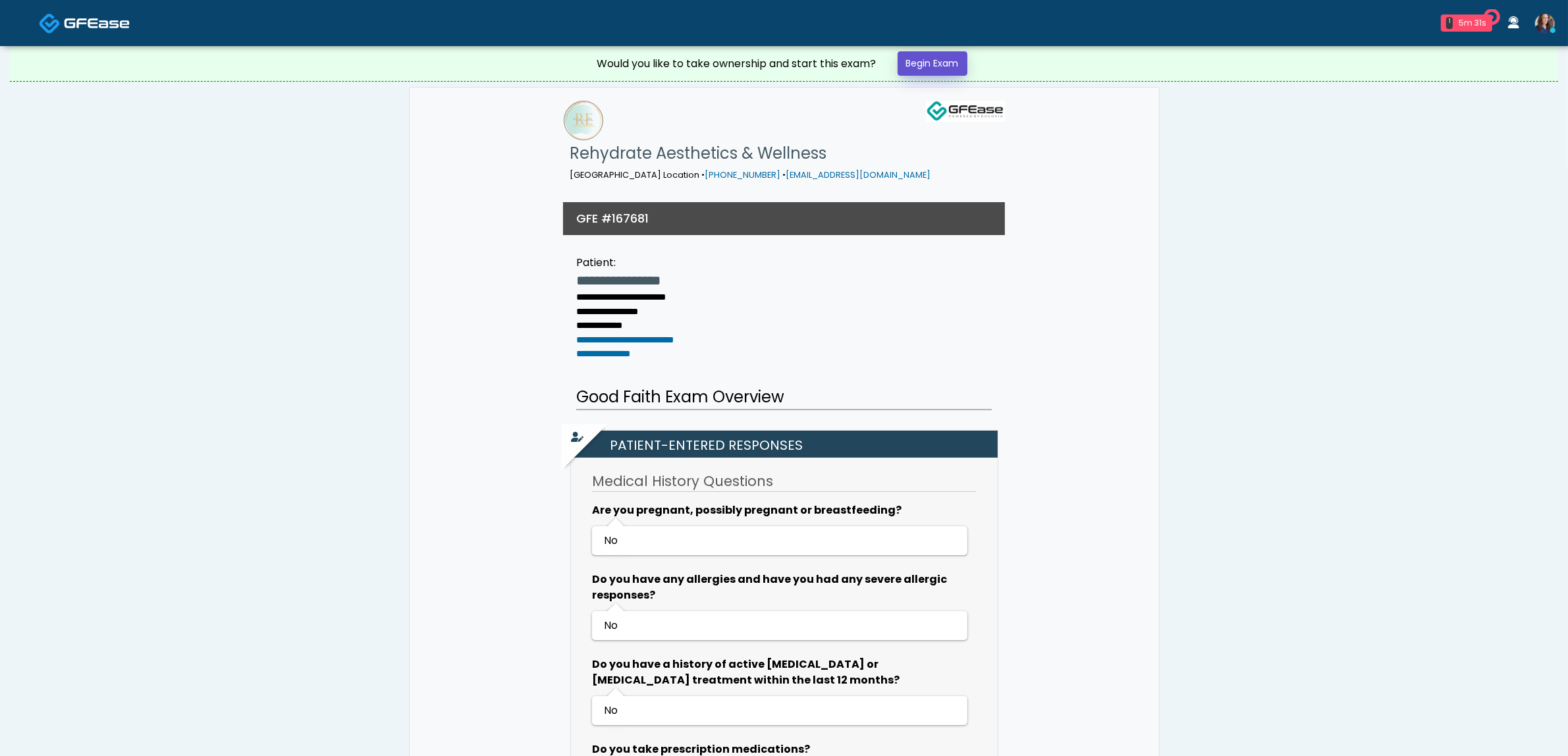
click at [932, 60] on link "Begin Exam" at bounding box center [933, 64] width 70 height 24
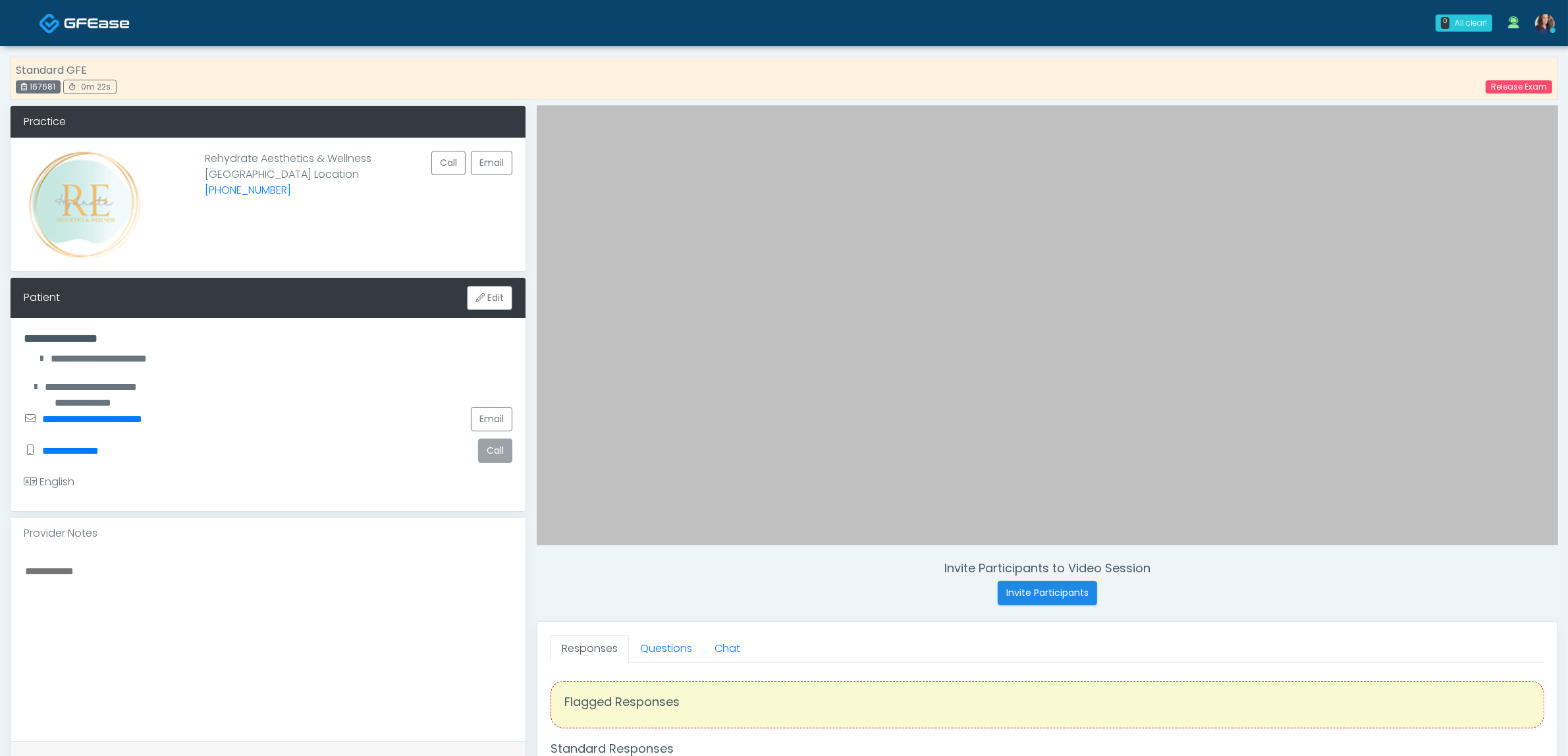
click at [492, 453] on button "Call" at bounding box center [494, 451] width 34 height 24
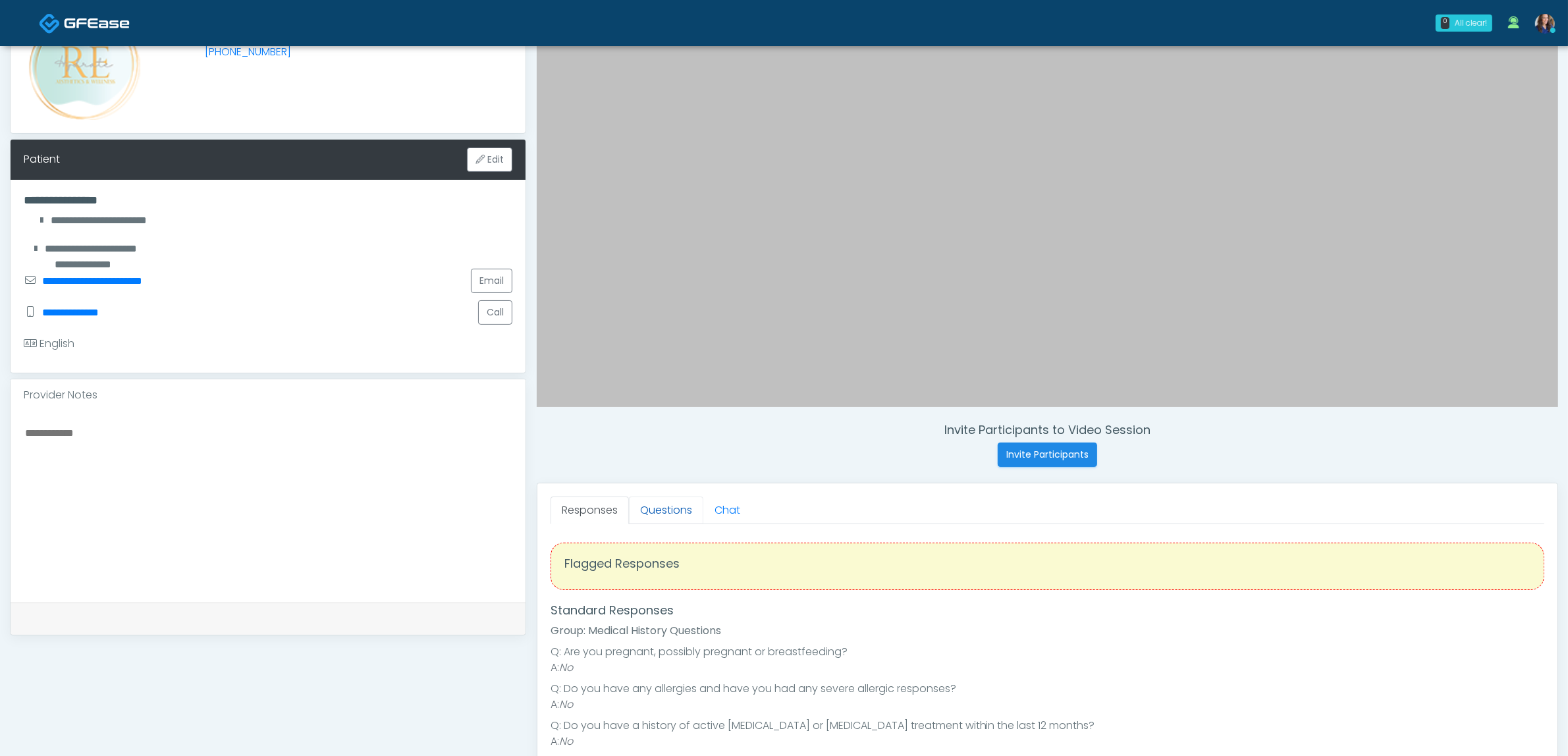
scroll to position [164, 0]
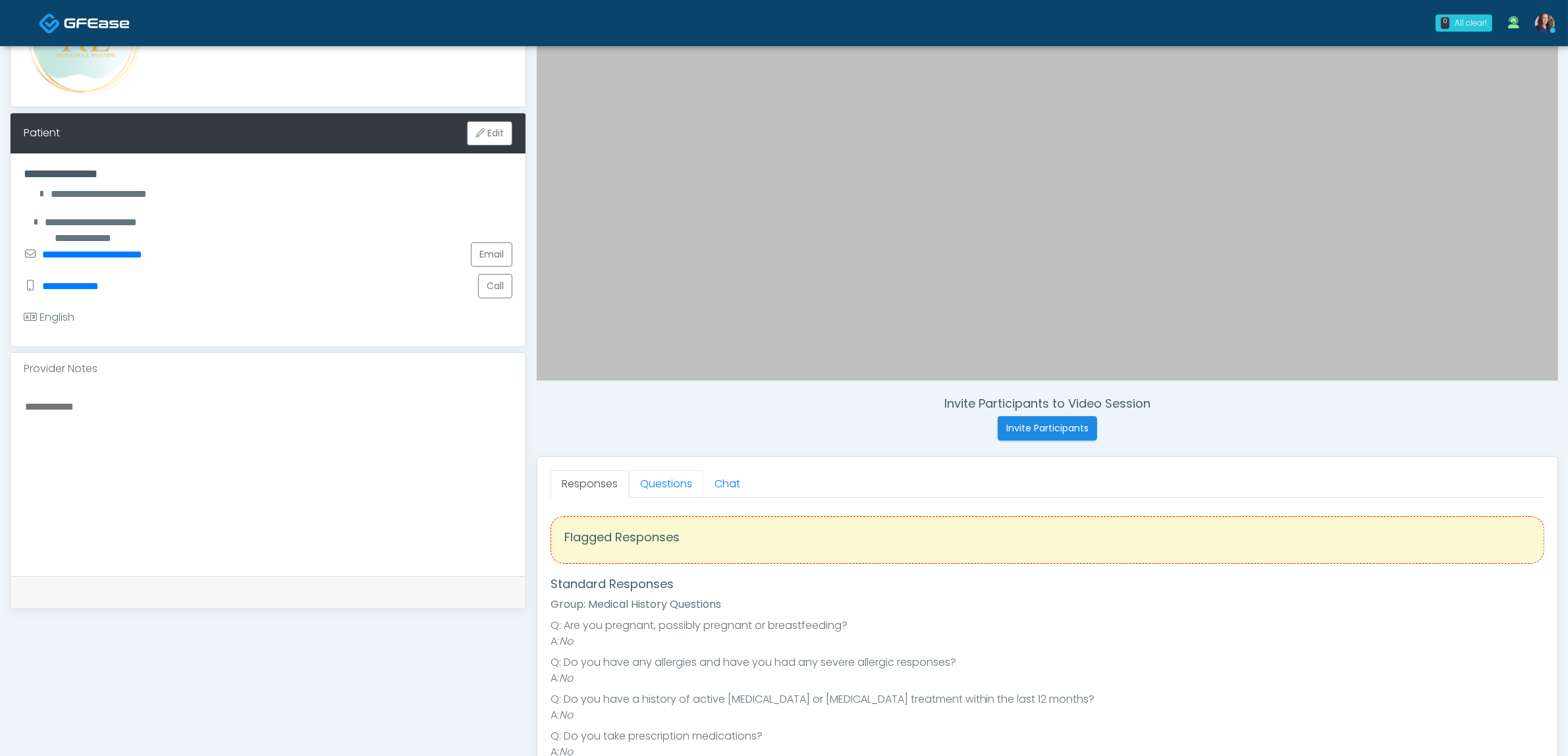
drag, startPoint x: 682, startPoint y: 485, endPoint x: 778, endPoint y: 526, distance: 104.4
click at [682, 485] on link "Questions" at bounding box center [666, 484] width 74 height 28
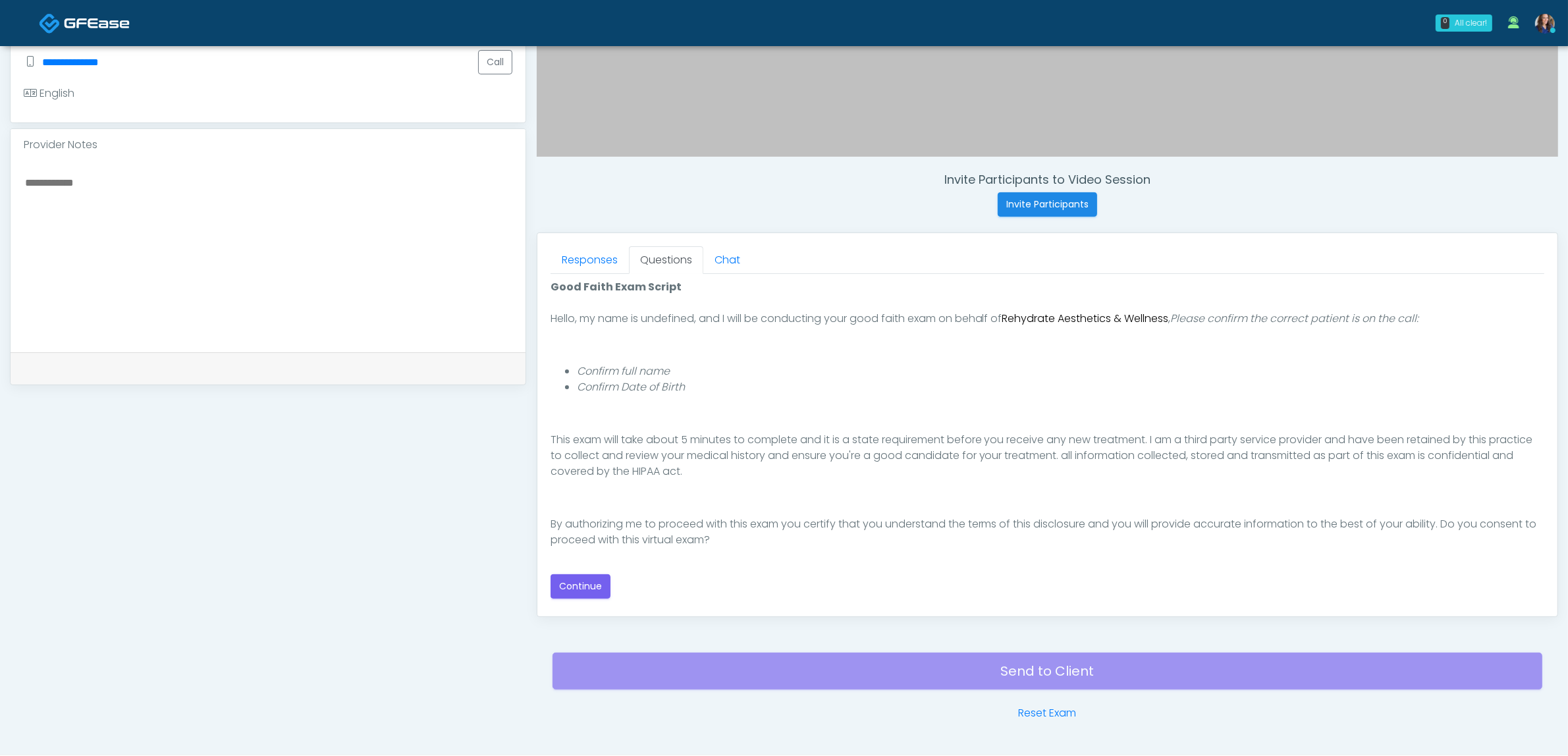
scroll to position [411, 0]
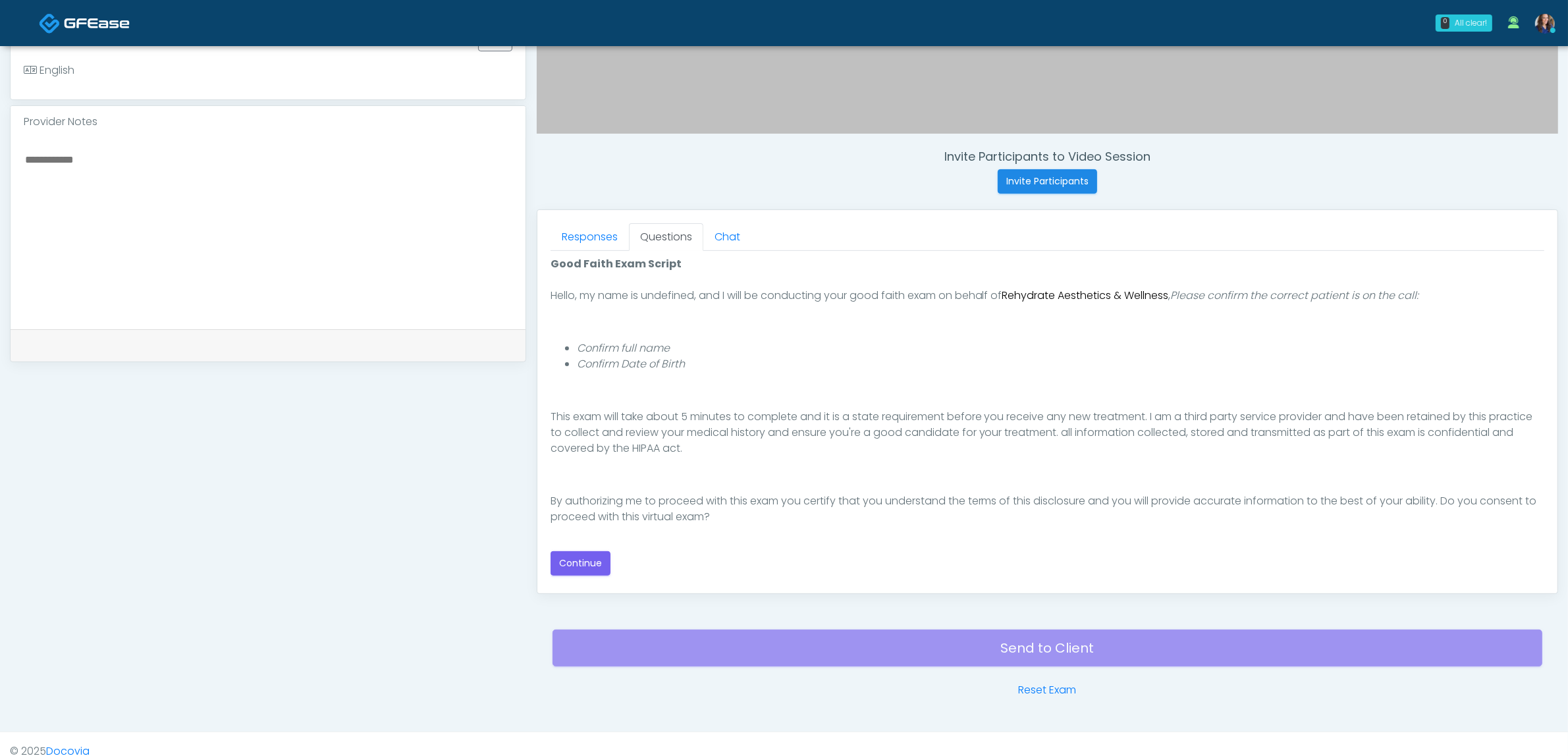
click at [570, 551] on div "Good Faith Exam Script Good Faith Exam Script INTRODUCTION Hello, my name is un…" at bounding box center [1047, 416] width 994 height 319
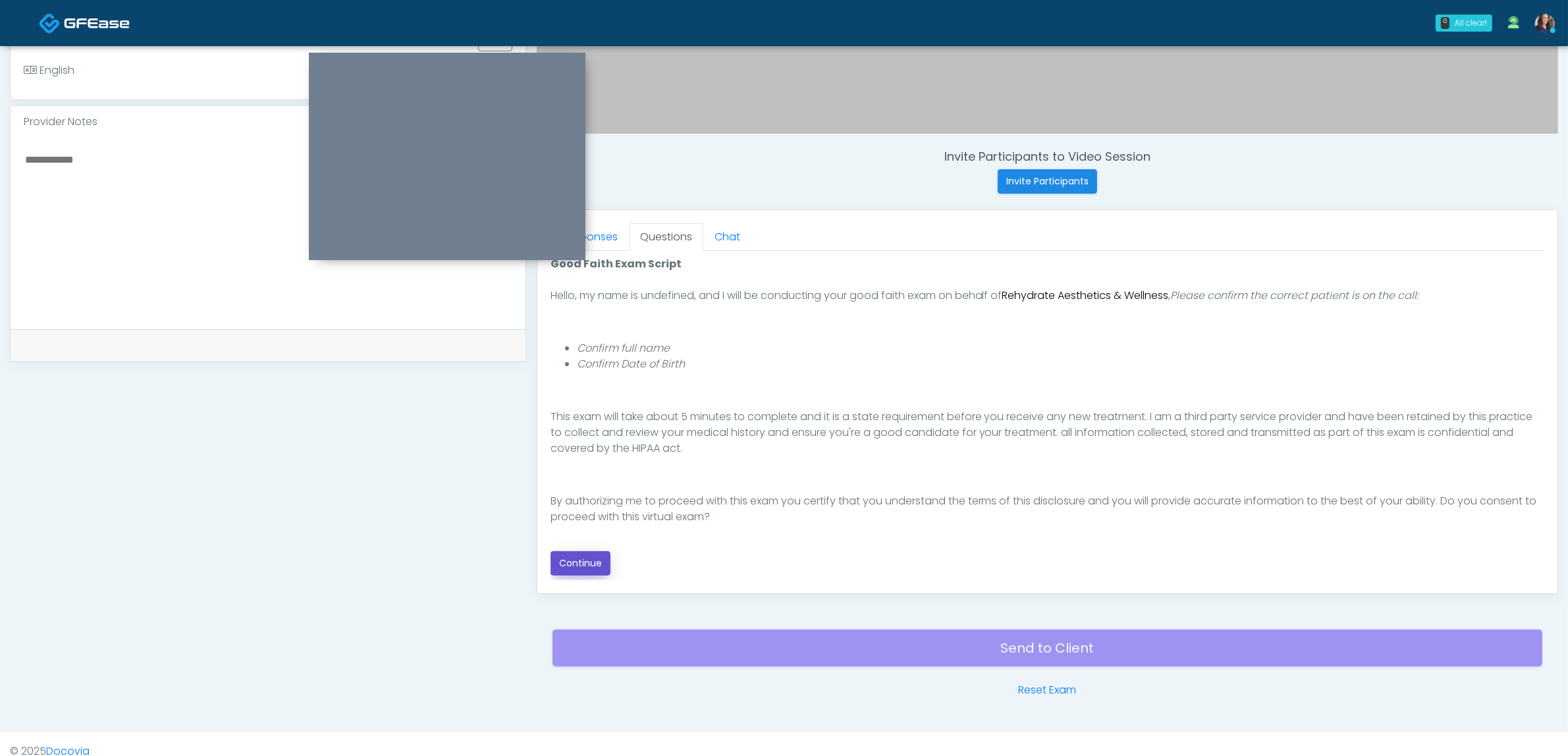
click at [596, 571] on button "Continue" at bounding box center [580, 564] width 60 height 24
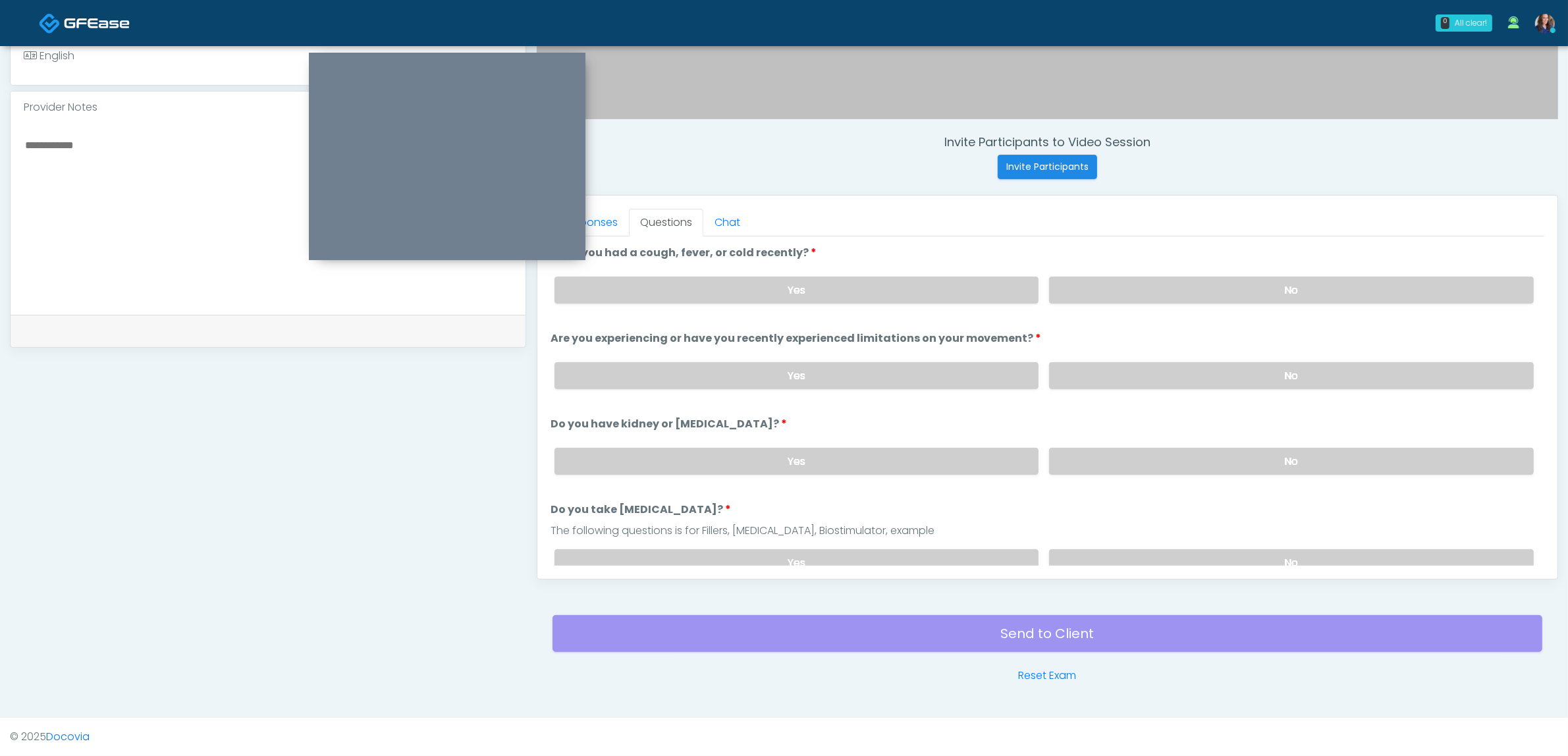
drag, startPoint x: 1148, startPoint y: 288, endPoint x: 1152, endPoint y: 347, distance: 59.1
click at [1149, 288] on label "No" at bounding box center [1292, 290] width 485 height 27
click at [1148, 380] on label "No" at bounding box center [1292, 375] width 485 height 27
click at [1151, 465] on label "No" at bounding box center [1292, 461] width 485 height 27
click at [1150, 551] on label "No" at bounding box center [1292, 563] width 485 height 27
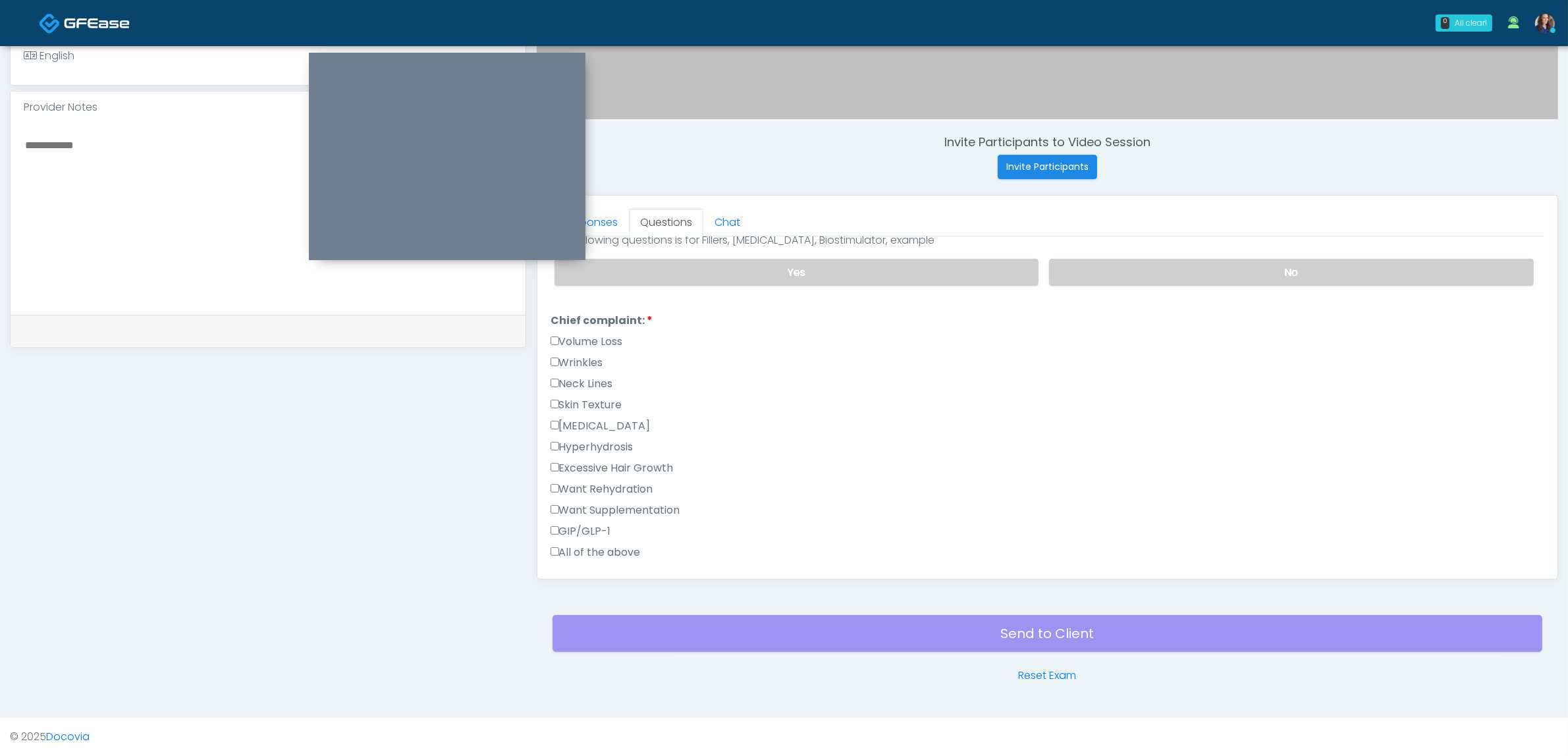
scroll to position [329, 0]
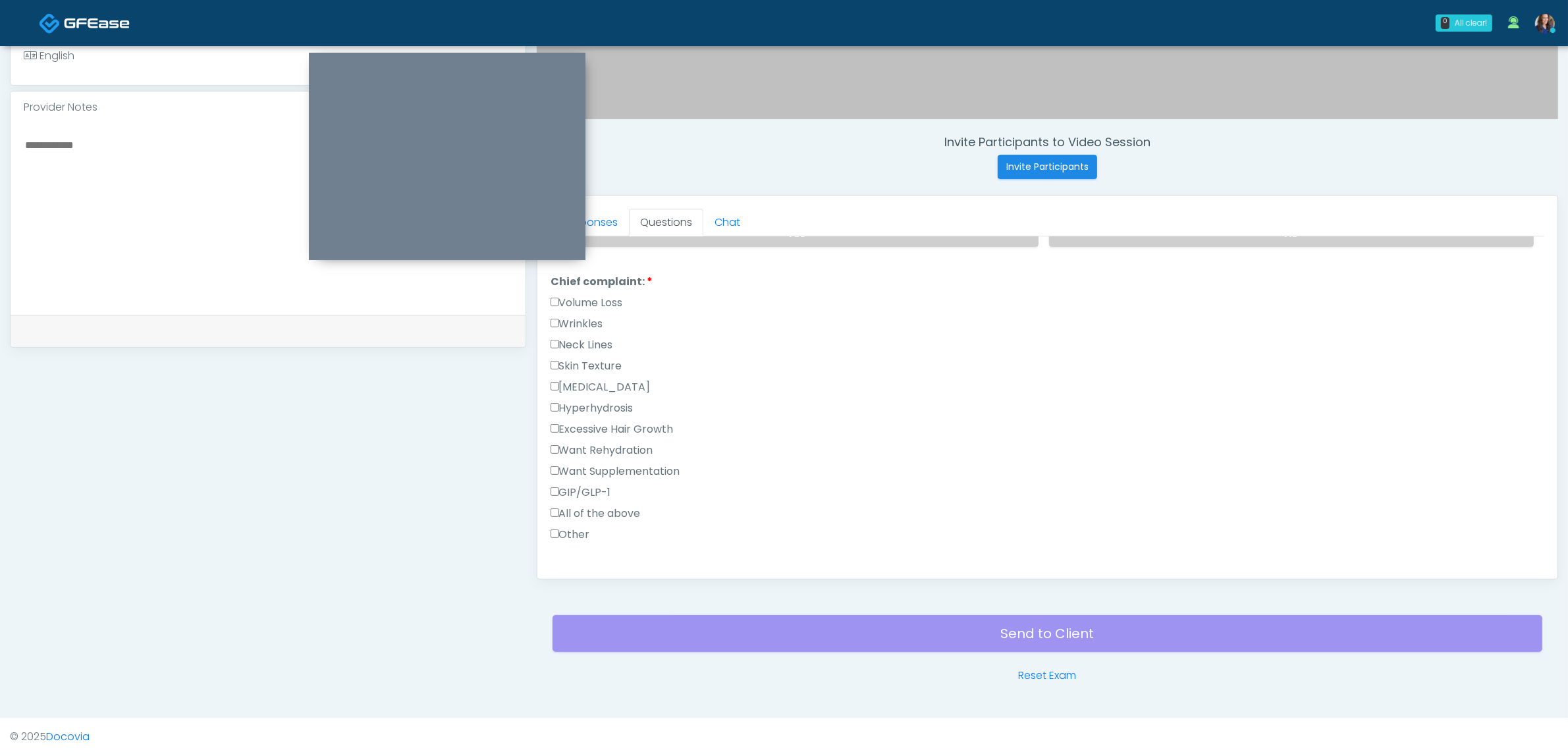
drag, startPoint x: 595, startPoint y: 483, endPoint x: 616, endPoint y: 483, distance: 21.0
click at [599, 485] on label "GIP/GLP-1" at bounding box center [580, 493] width 60 height 16
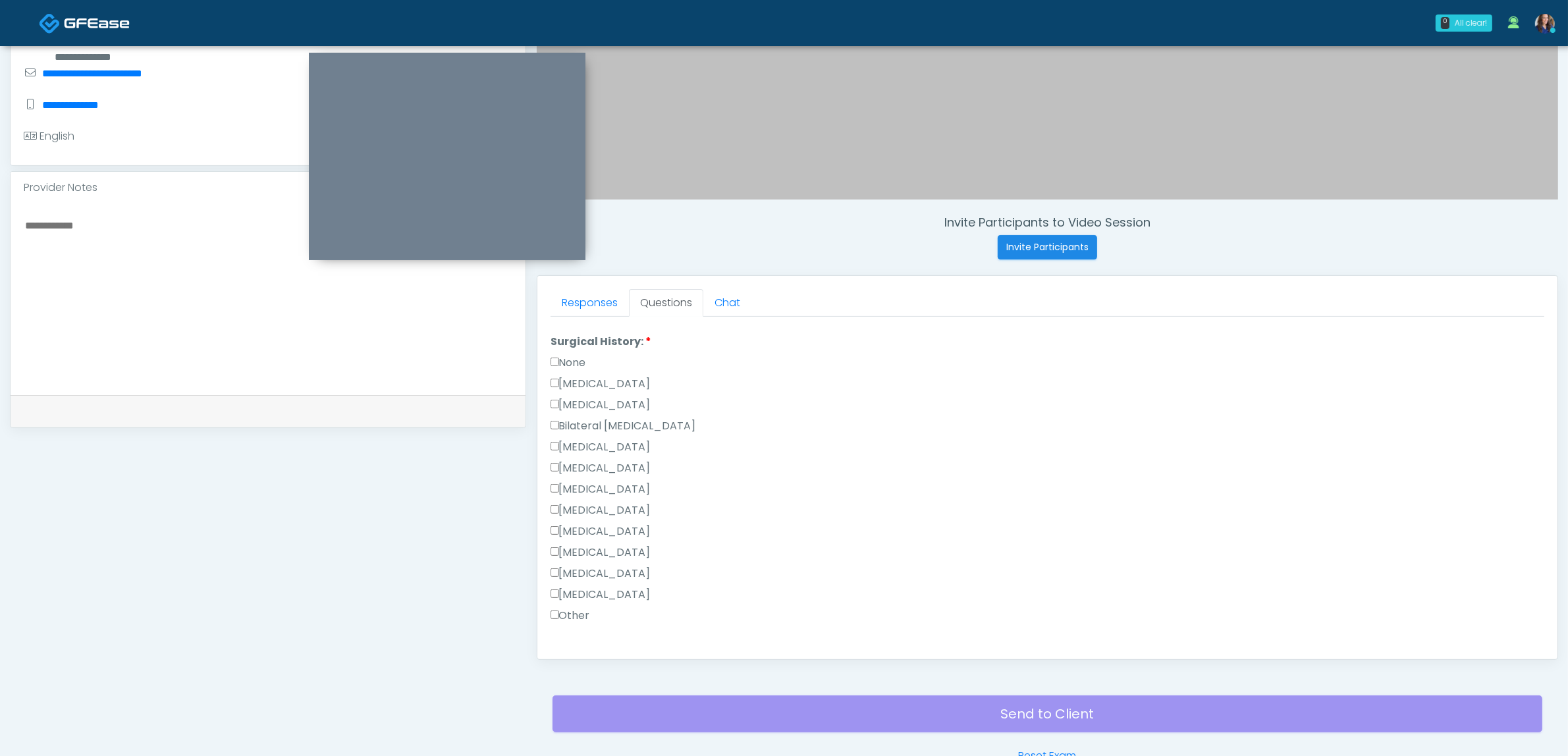
scroll to position [741, 0]
click at [574, 357] on label "None" at bounding box center [568, 360] width 36 height 16
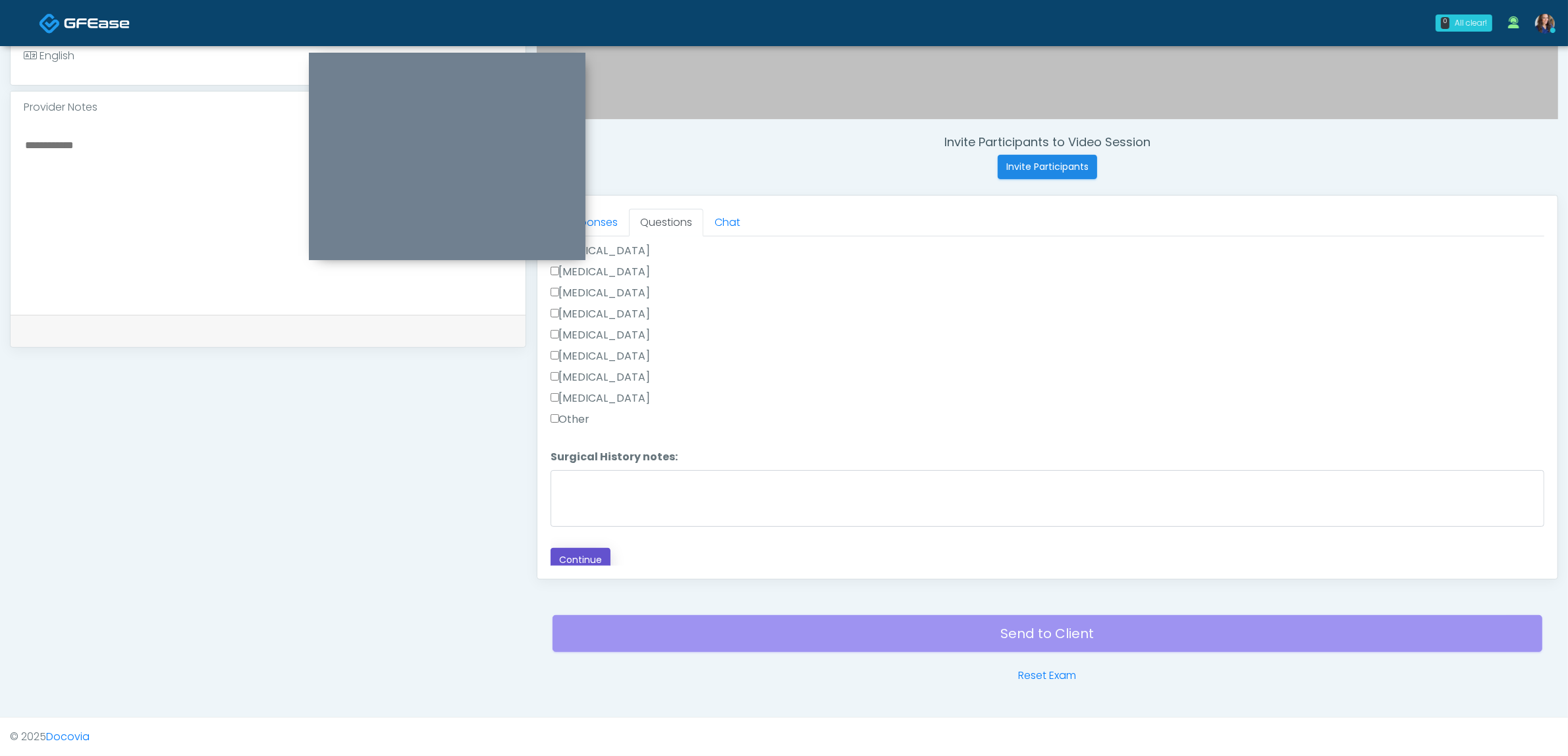
drag, startPoint x: 588, startPoint y: 552, endPoint x: 638, endPoint y: 552, distance: 50.0
click at [587, 552] on button "Continue" at bounding box center [580, 560] width 60 height 24
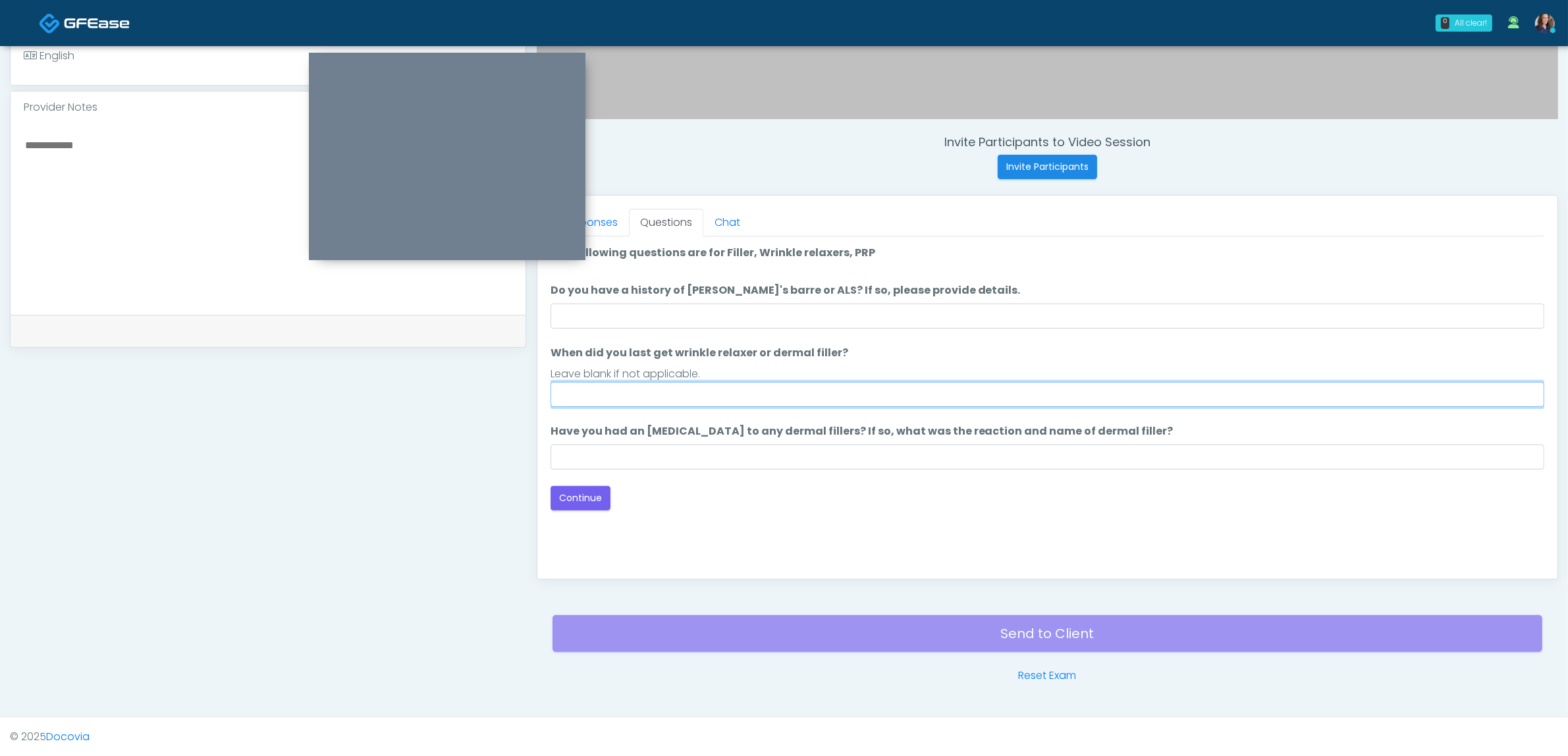
drag, startPoint x: 667, startPoint y: 388, endPoint x: 659, endPoint y: 393, distance: 9.4
click at [667, 388] on input "When did you last get wrinkle relaxer or dermal filler?" at bounding box center [1047, 395] width 994 height 25
type input "**"
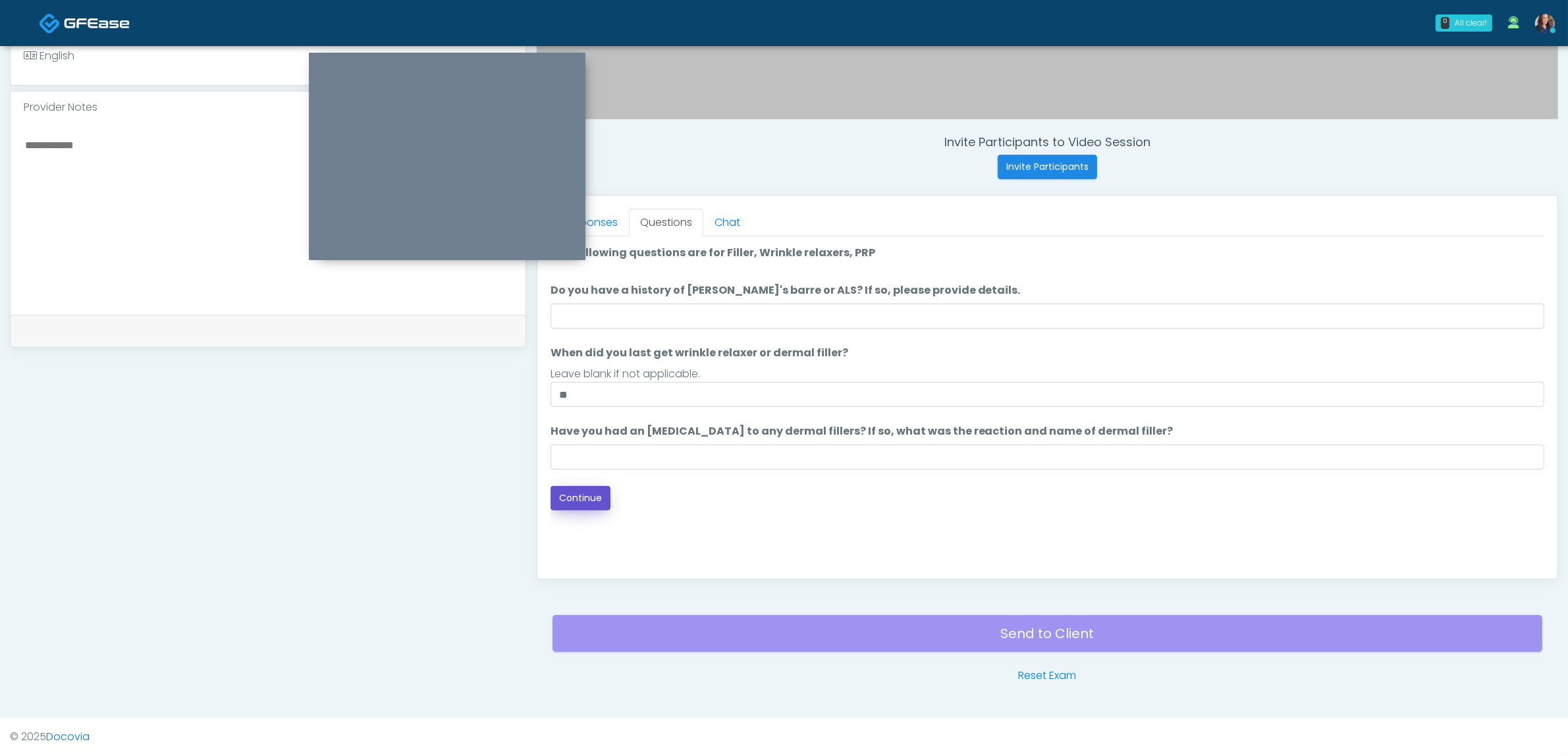
click at [592, 499] on button "Continue" at bounding box center [580, 498] width 60 height 24
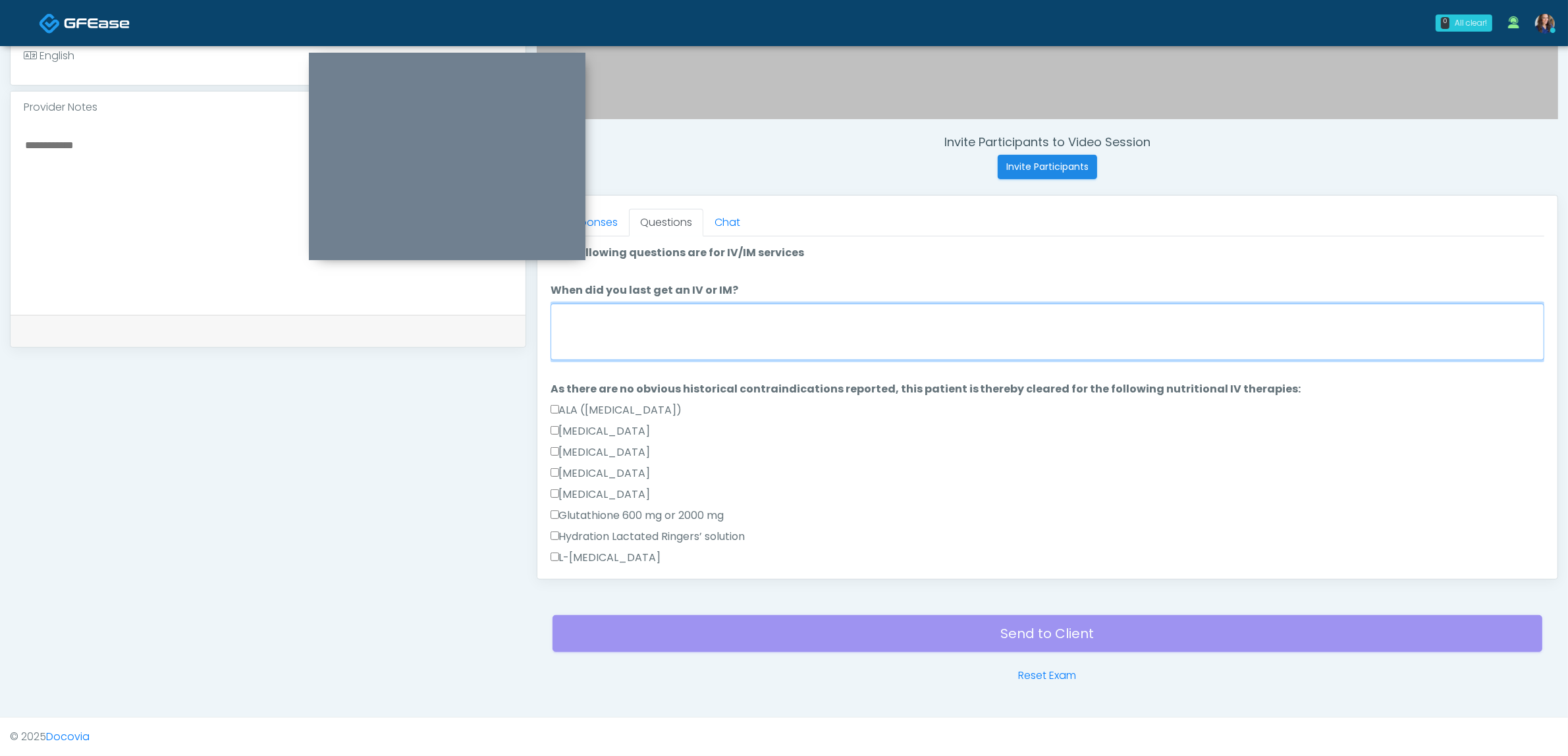
click at [704, 340] on textarea "When did you last get an IV or IM?" at bounding box center [1047, 332] width 994 height 57
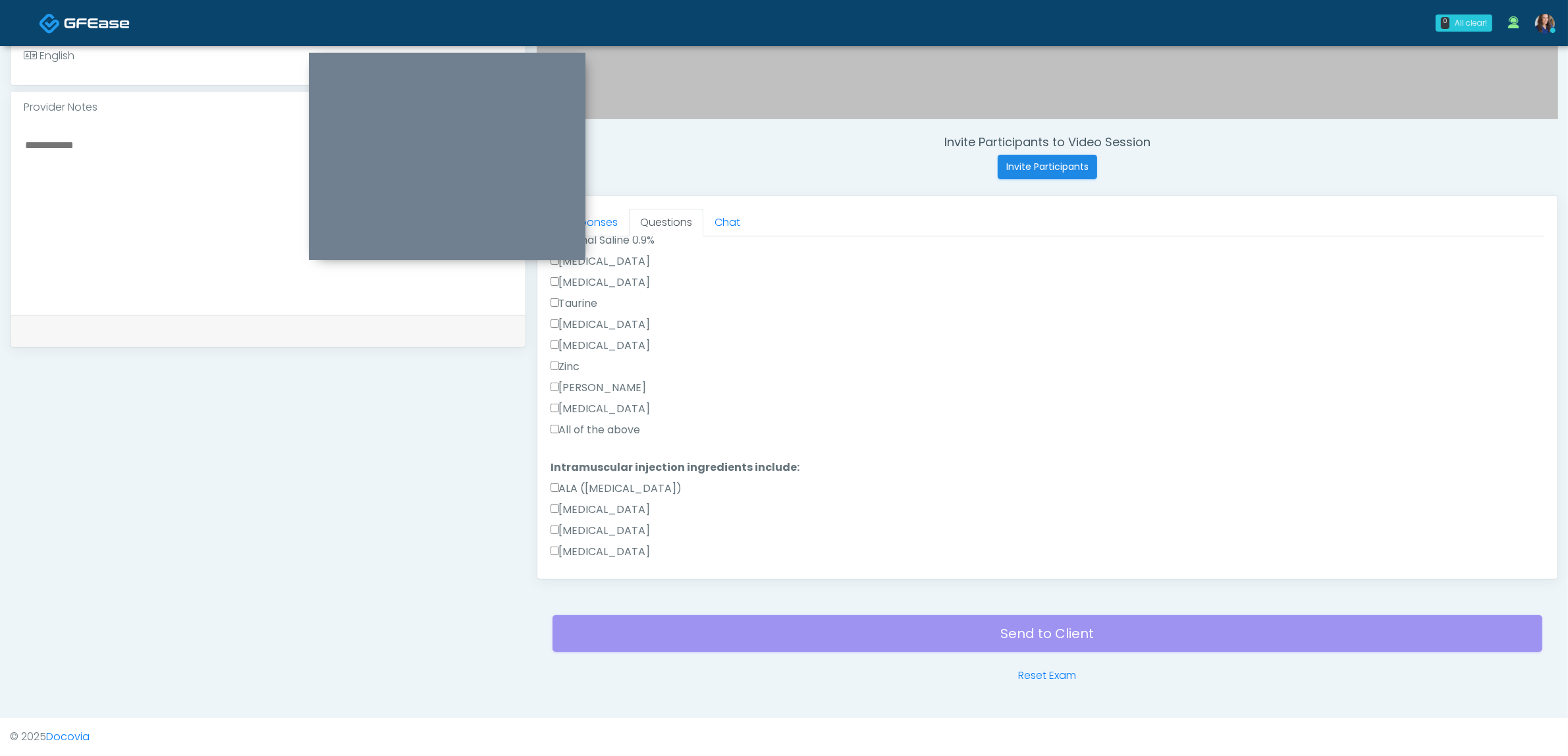
scroll to position [494, 0]
click at [617, 414] on label "All of the above" at bounding box center [595, 422] width 90 height 16
click at [595, 510] on label "All of the above" at bounding box center [595, 513] width 90 height 16
click at [595, 547] on button "Continue" at bounding box center [580, 555] width 60 height 24
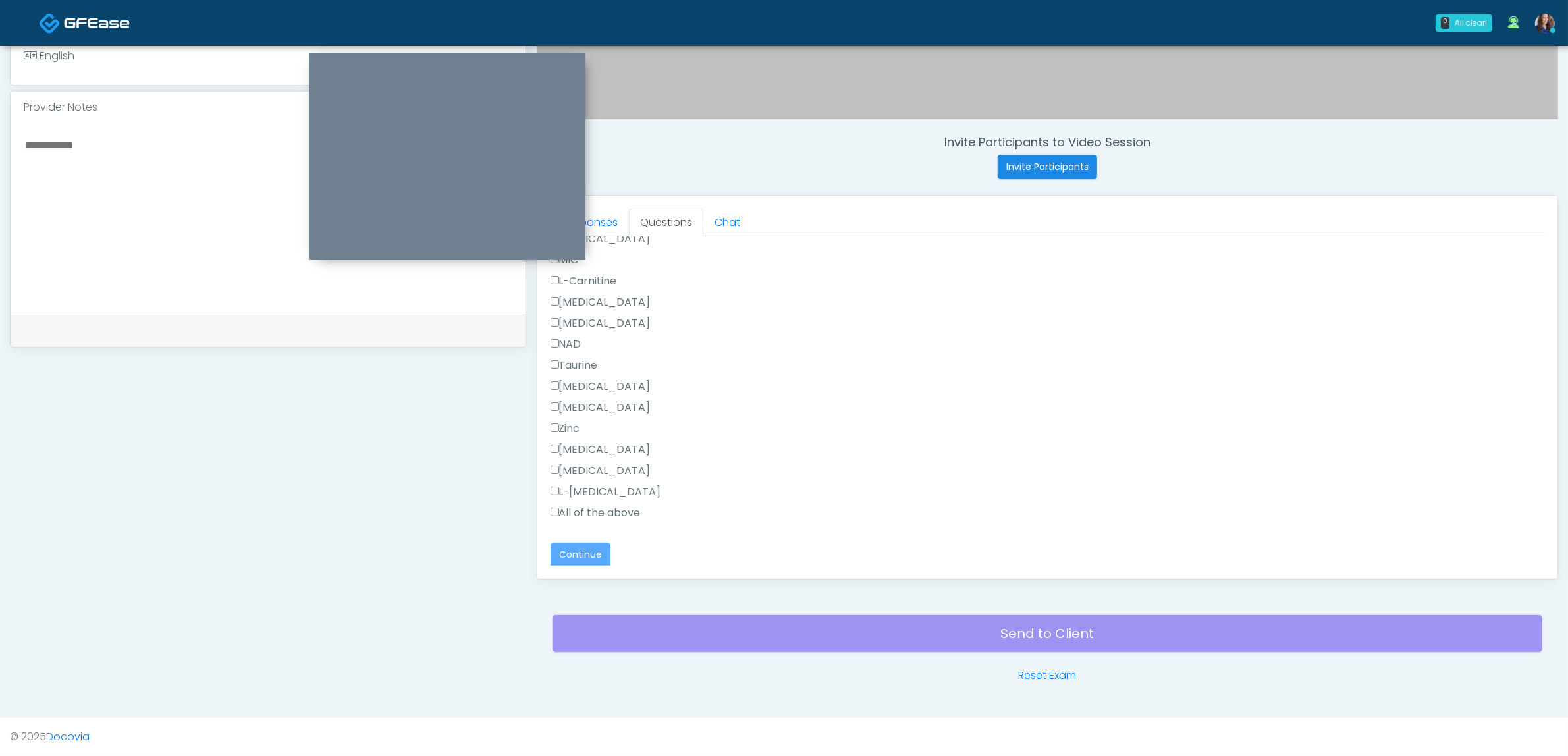
scroll to position [0, 0]
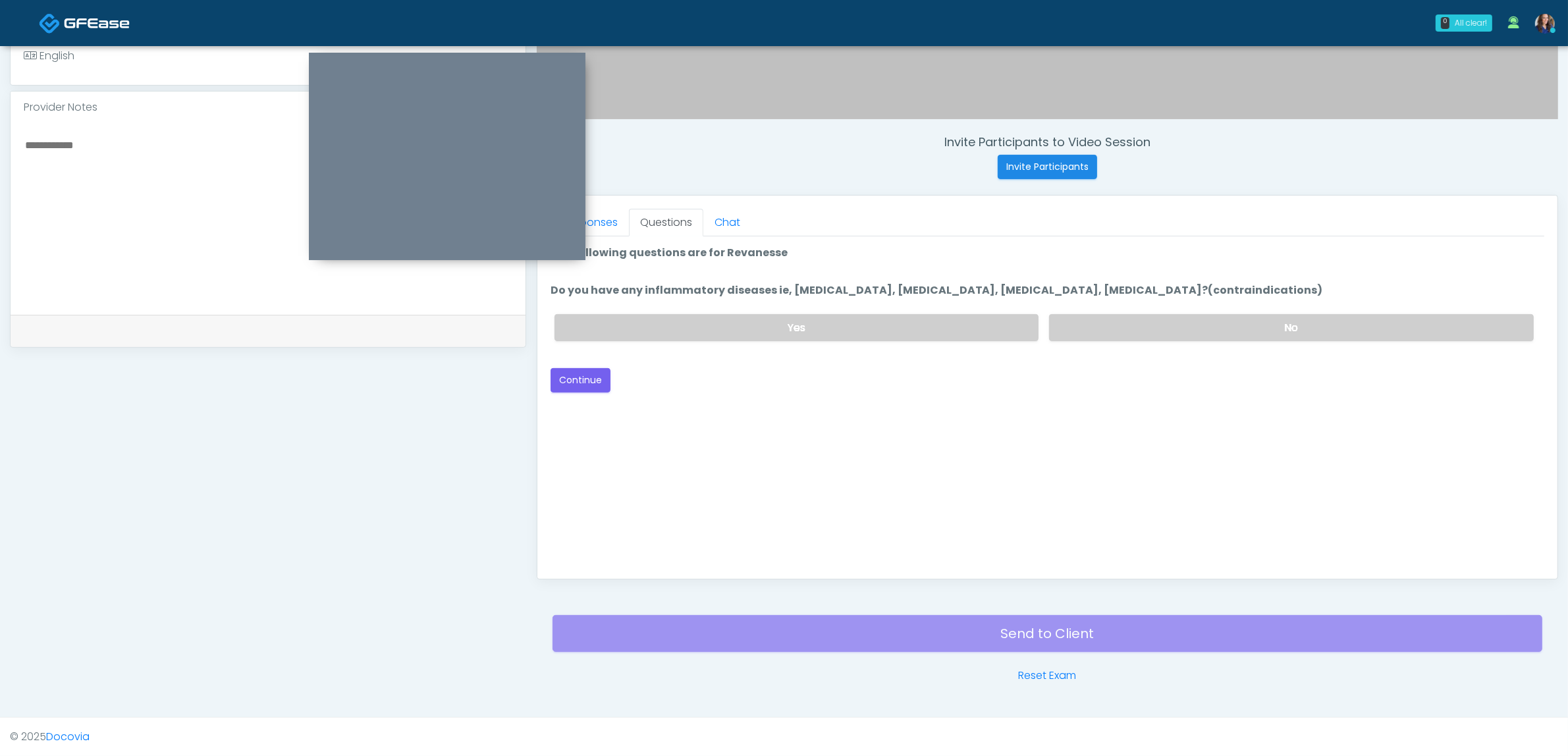
drag, startPoint x: 1181, startPoint y: 324, endPoint x: 1043, endPoint y: 334, distance: 138.4
click at [1182, 324] on label "No" at bounding box center [1292, 327] width 485 height 27
click at [578, 377] on button "Continue" at bounding box center [580, 381] width 60 height 24
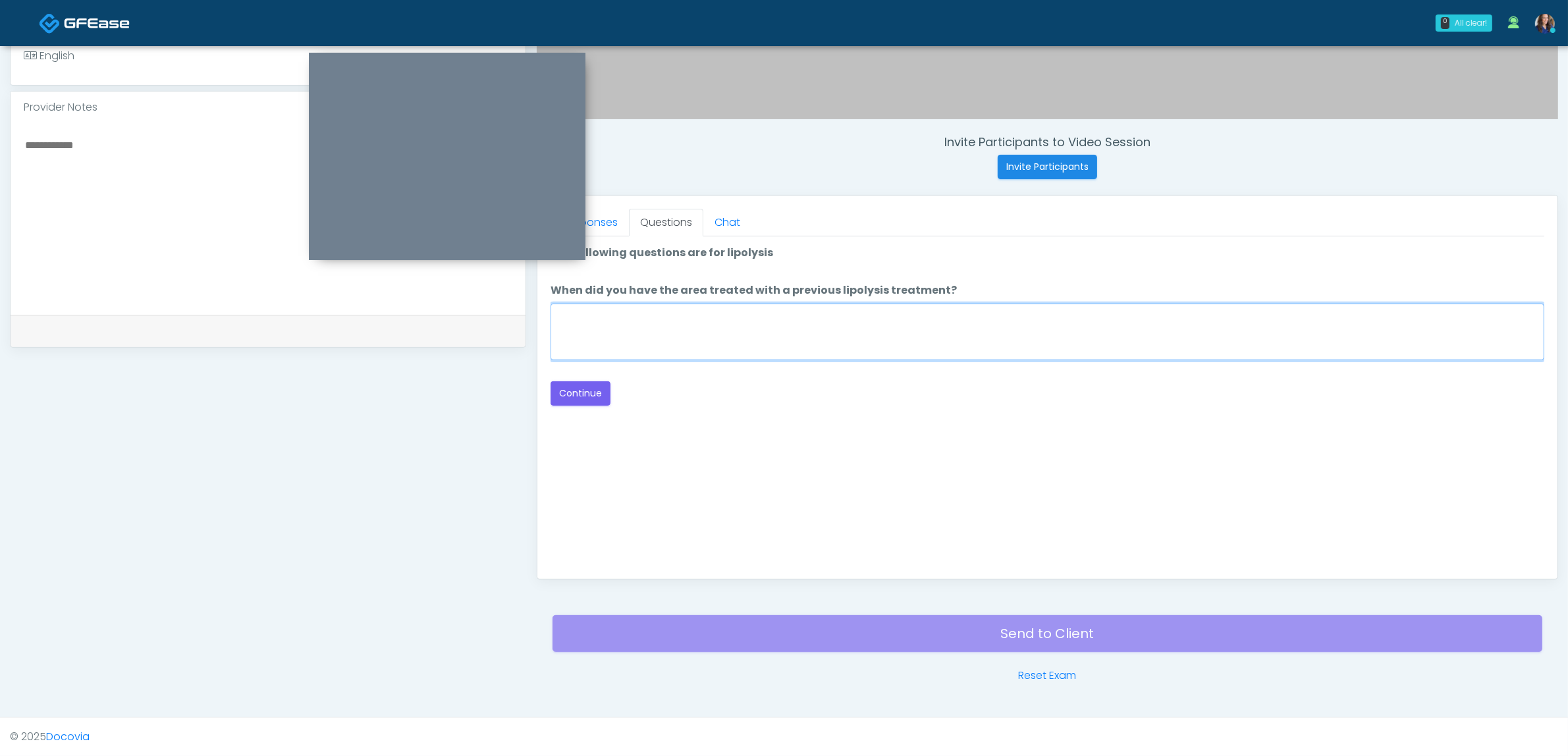
click at [982, 307] on textarea "When did you have the area treated with a previous lipolysis treatment?" at bounding box center [1047, 332] width 994 height 57
type textarea "**"
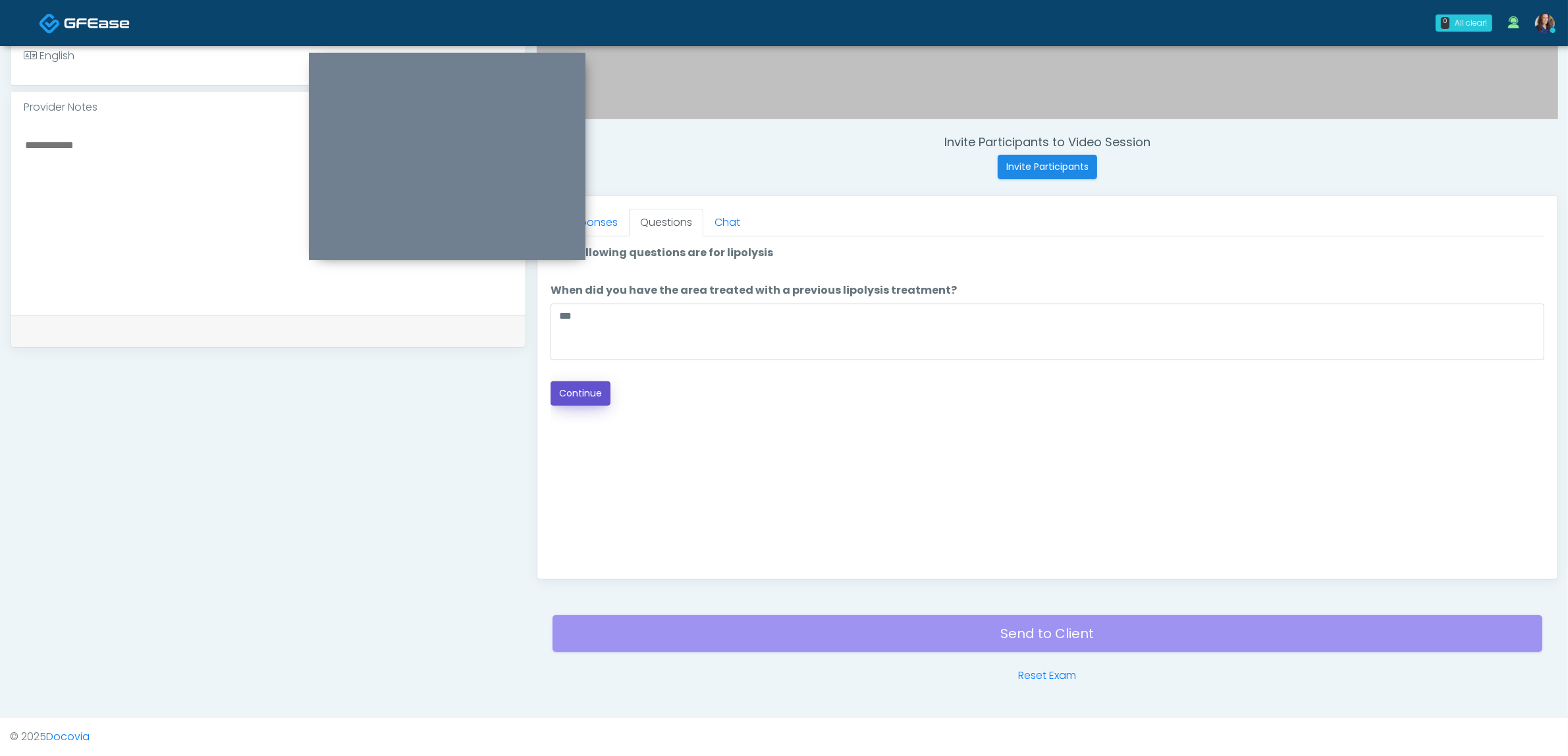
click at [591, 384] on button "Continue" at bounding box center [580, 394] width 60 height 24
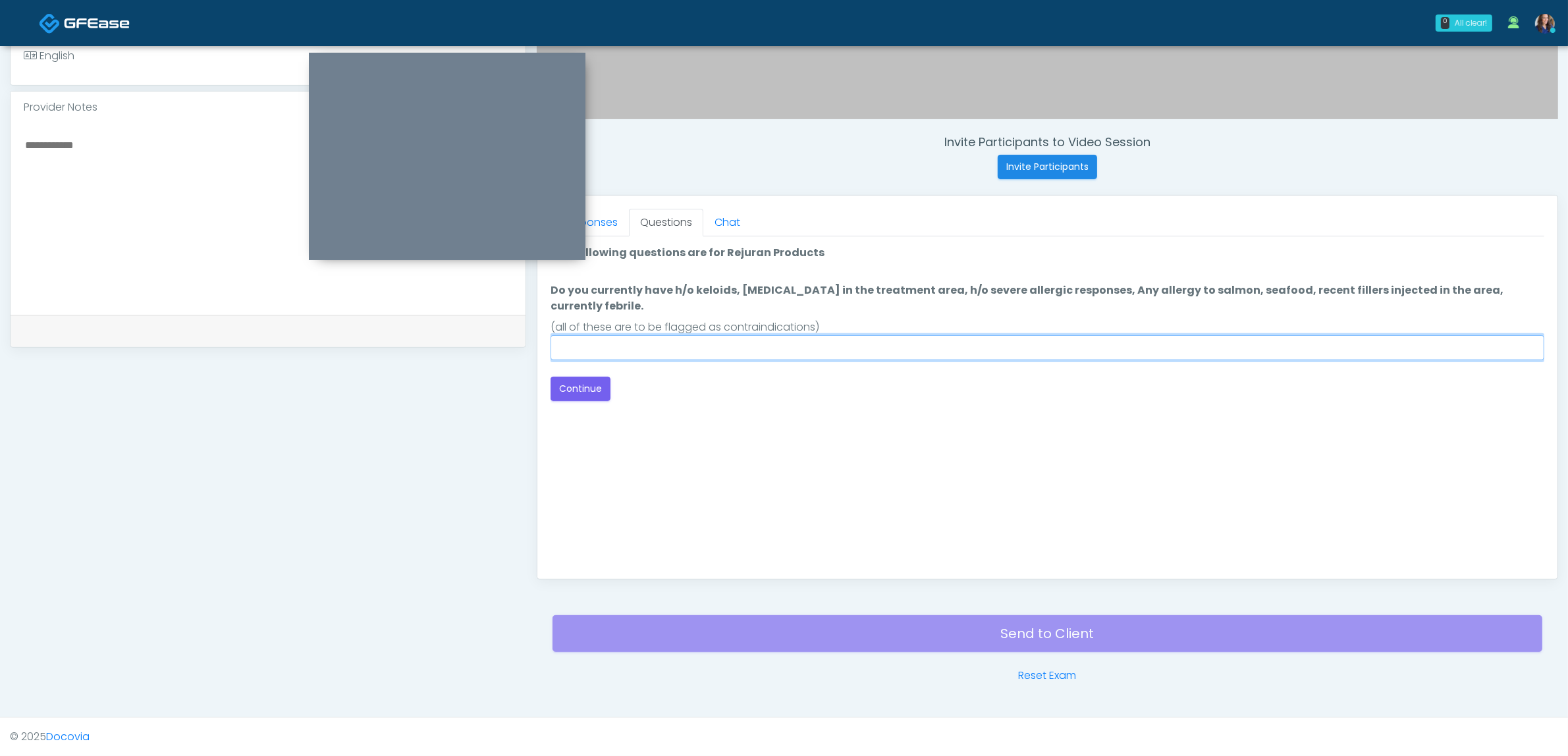
click at [844, 340] on input "Do you currently have h/o keloids, [MEDICAL_DATA] in the treatment area, h/o se…" at bounding box center [1047, 347] width 994 height 25
type input "**"
drag, startPoint x: 1222, startPoint y: 382, endPoint x: 1068, endPoint y: 390, distance: 154.2
click at [1220, 382] on div "Back Continue" at bounding box center [1047, 389] width 994 height 24
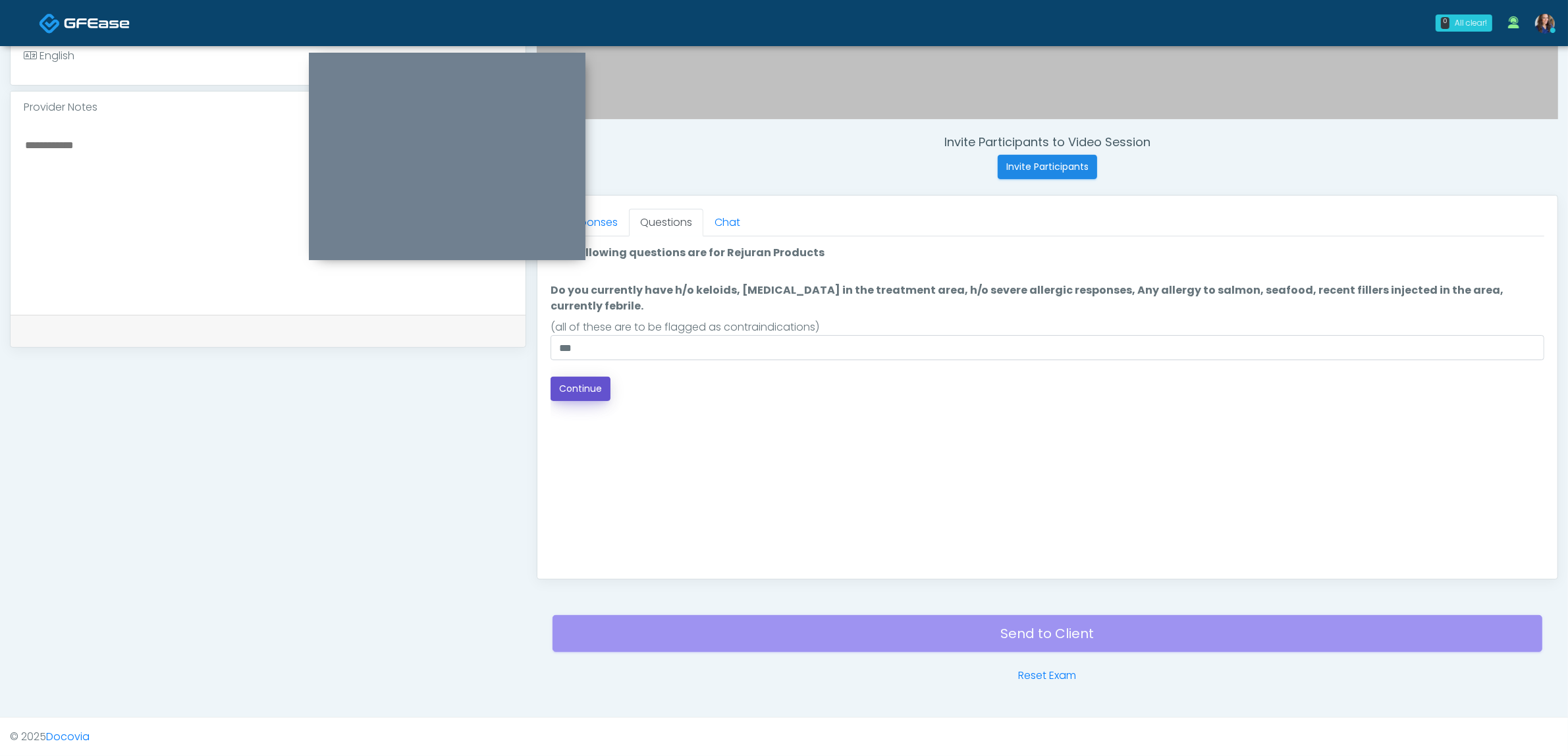
click at [569, 377] on button "Continue" at bounding box center [580, 389] width 60 height 24
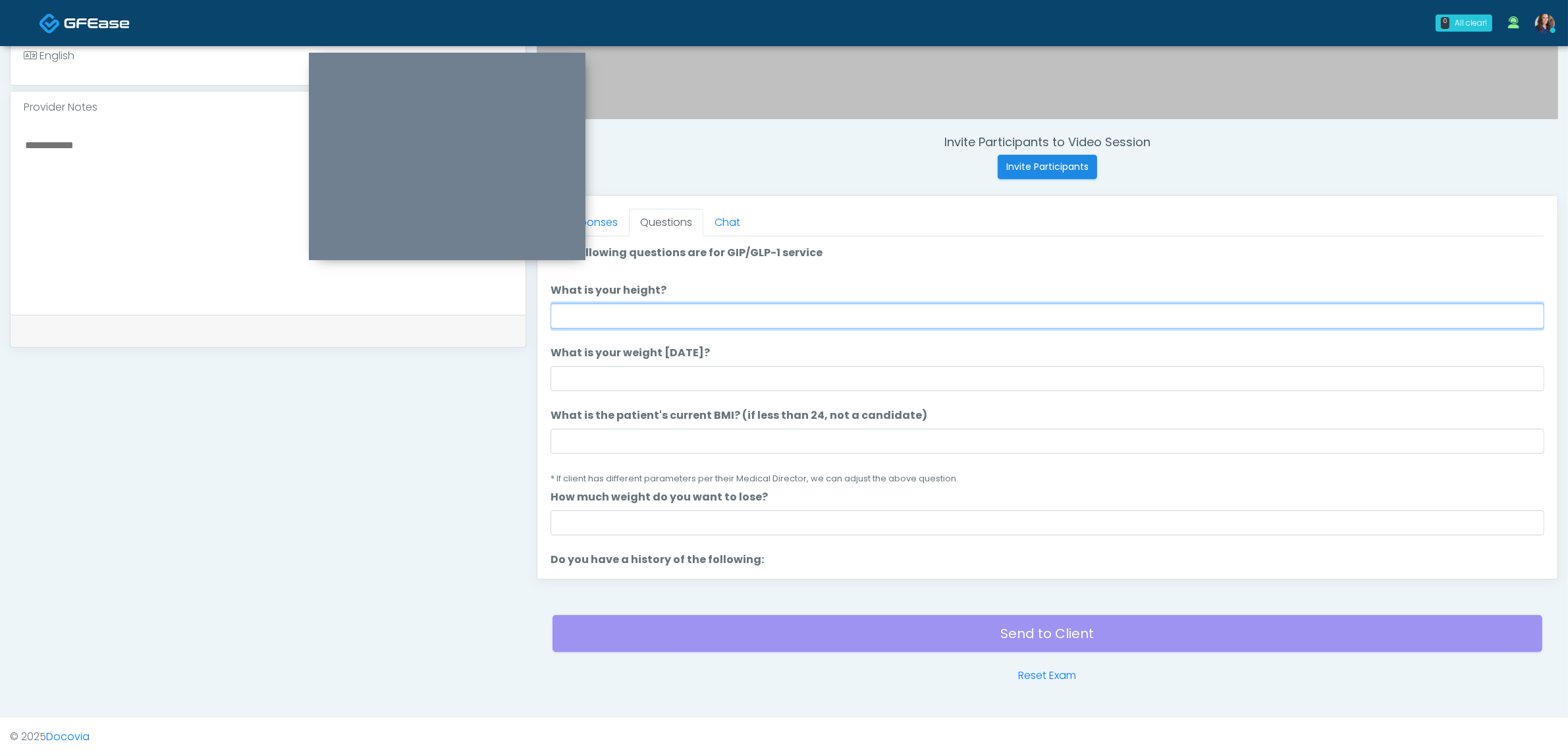
click at [816, 313] on input "What is your height?" at bounding box center [1047, 316] width 994 height 25
type input "*****"
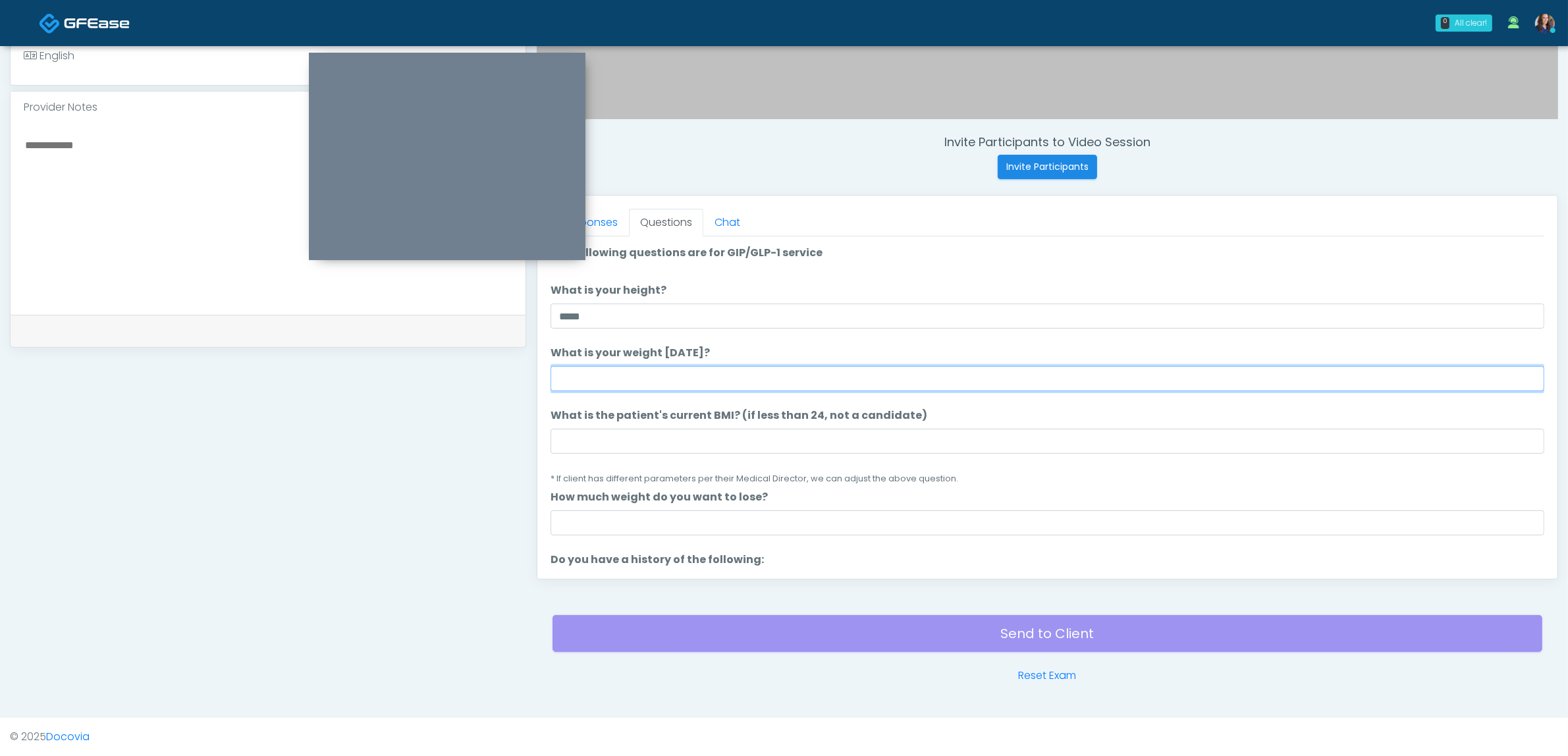
click at [927, 369] on input "What is your weight [DATE]?" at bounding box center [1047, 378] width 994 height 25
type input "***"
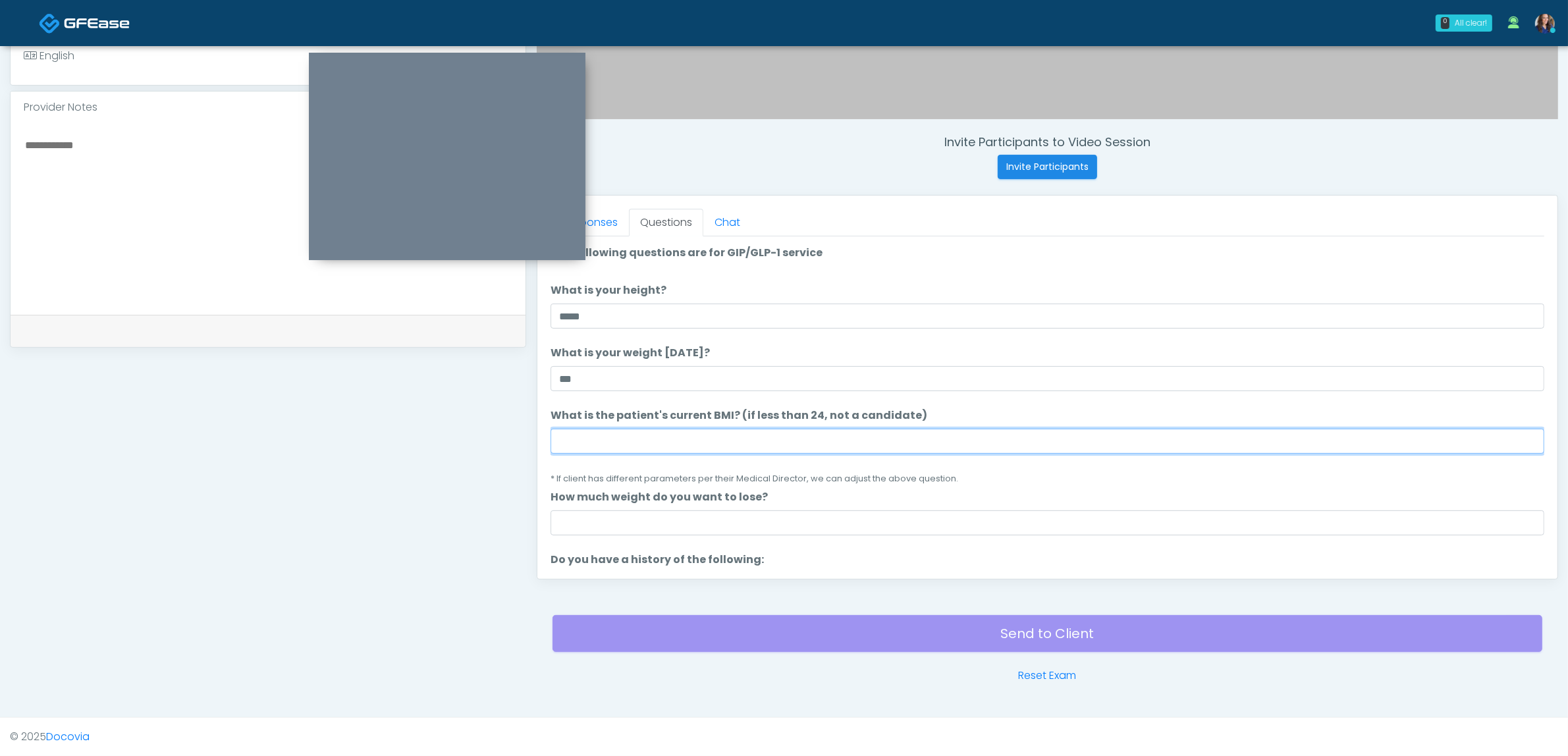
click at [795, 445] on input "What is the patient's current BMI? (if less than 24, not a candidate)" at bounding box center [1047, 441] width 994 height 25
type input "**"
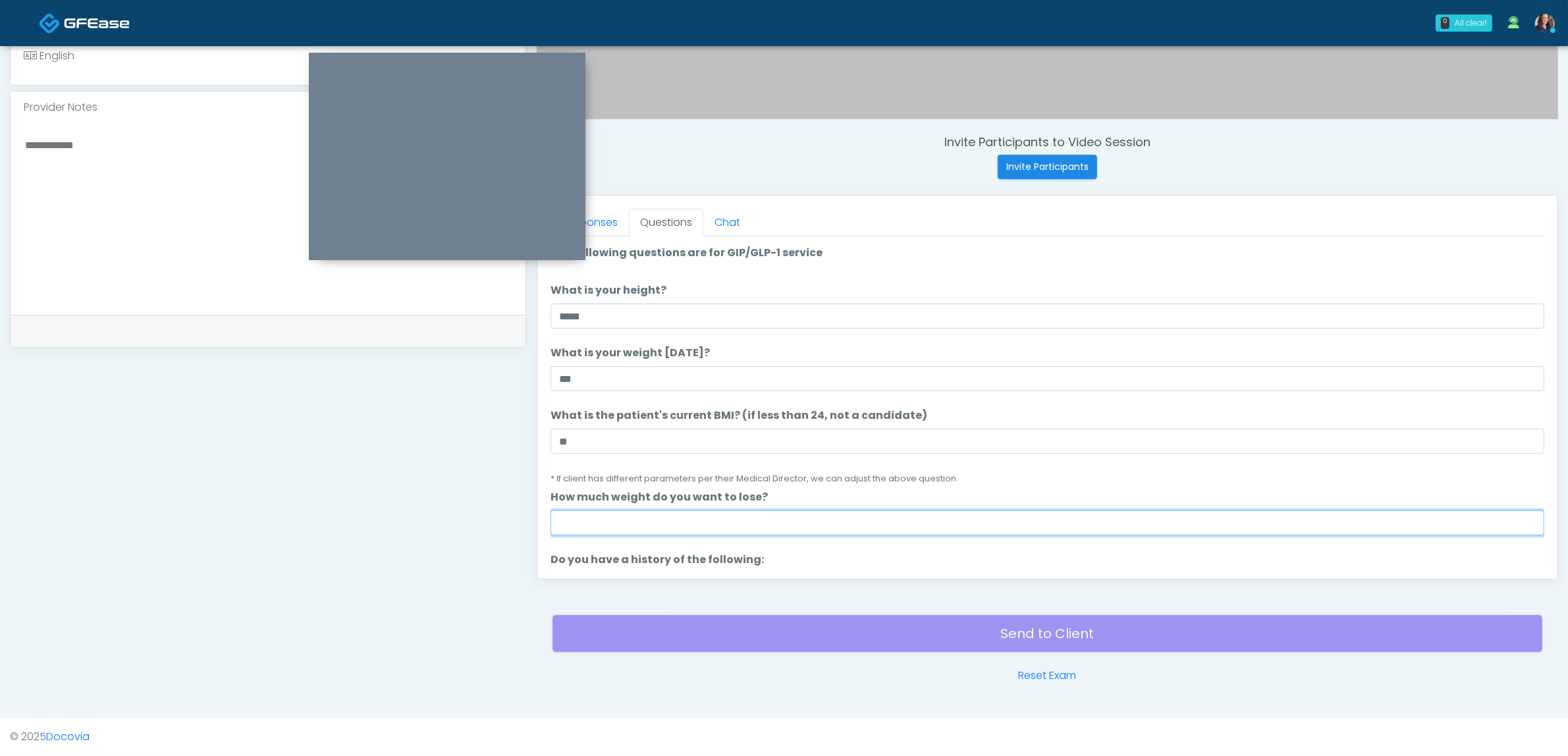
click at [728, 512] on input "How much weight do you want to lose?" at bounding box center [1047, 522] width 994 height 25
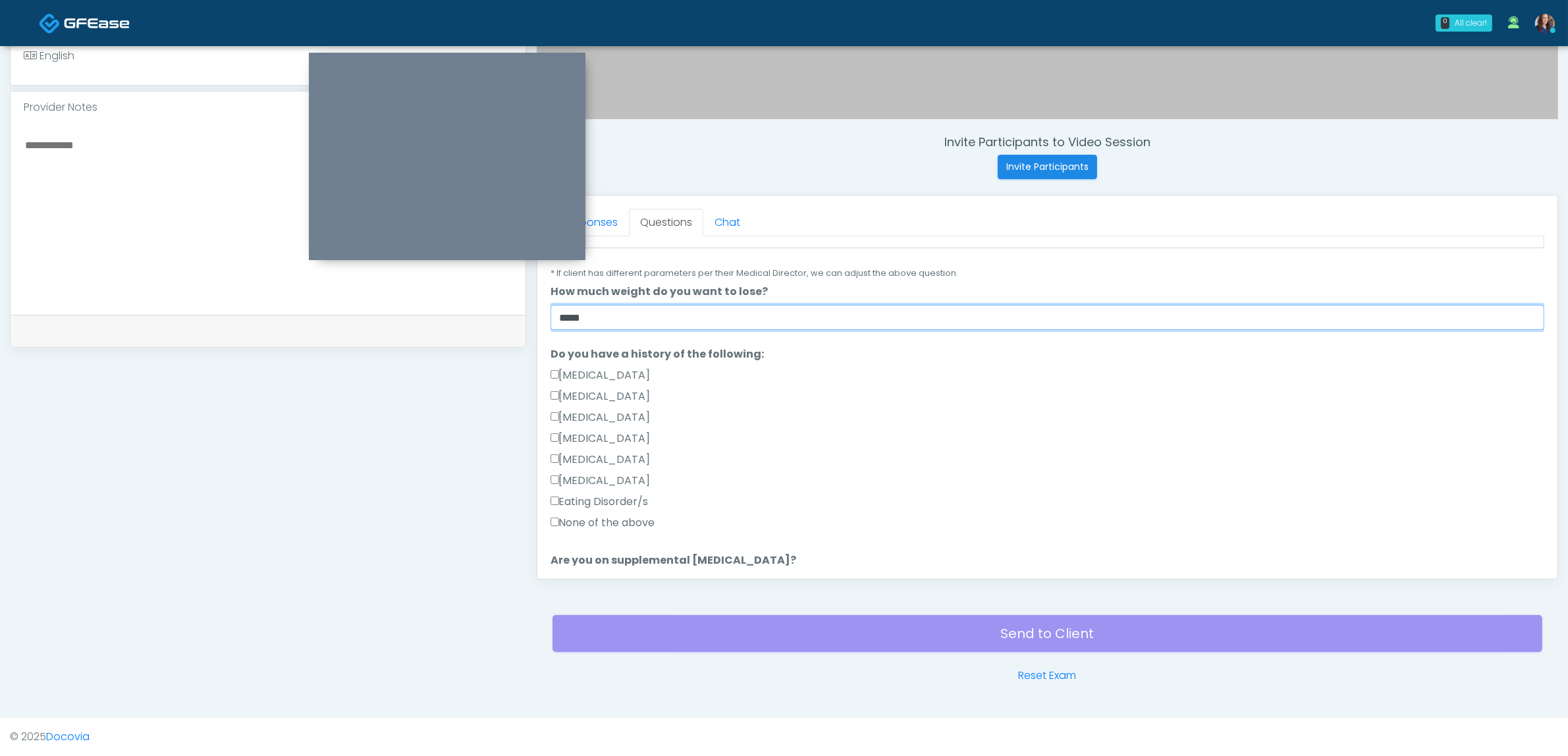
scroll to position [247, 0]
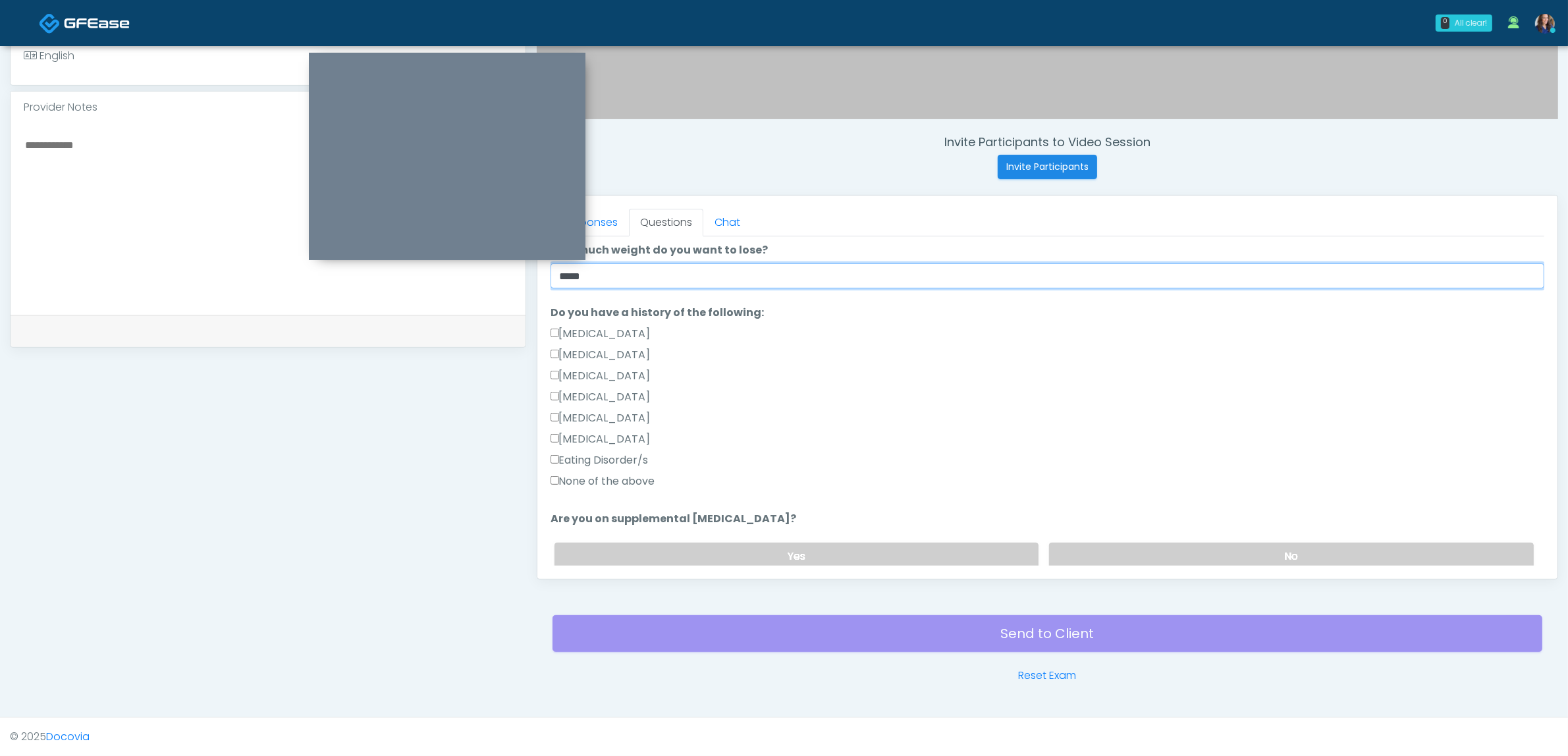
type input "*****"
click at [625, 478] on label "None of the above" at bounding box center [603, 481] width 105 height 16
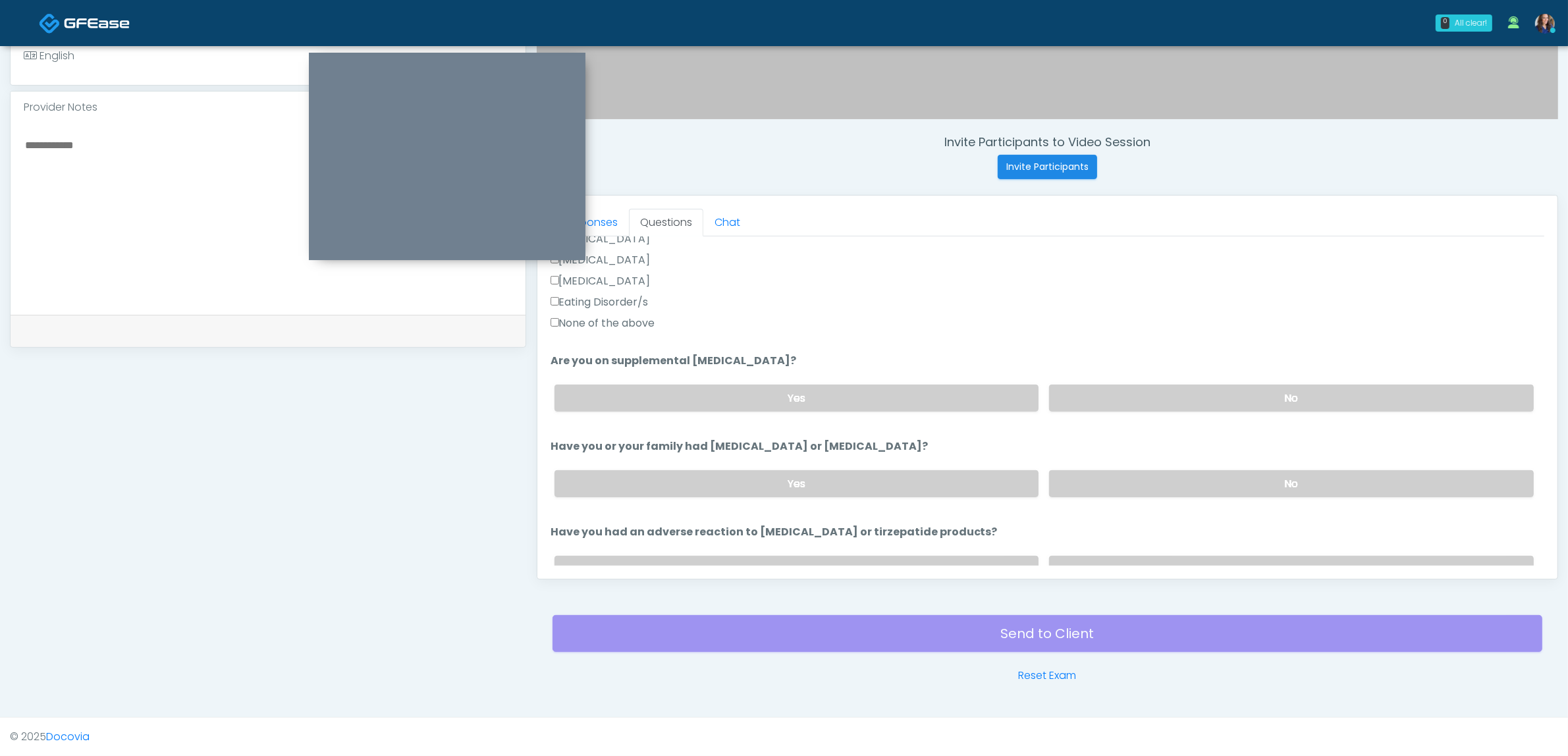
scroll to position [411, 0]
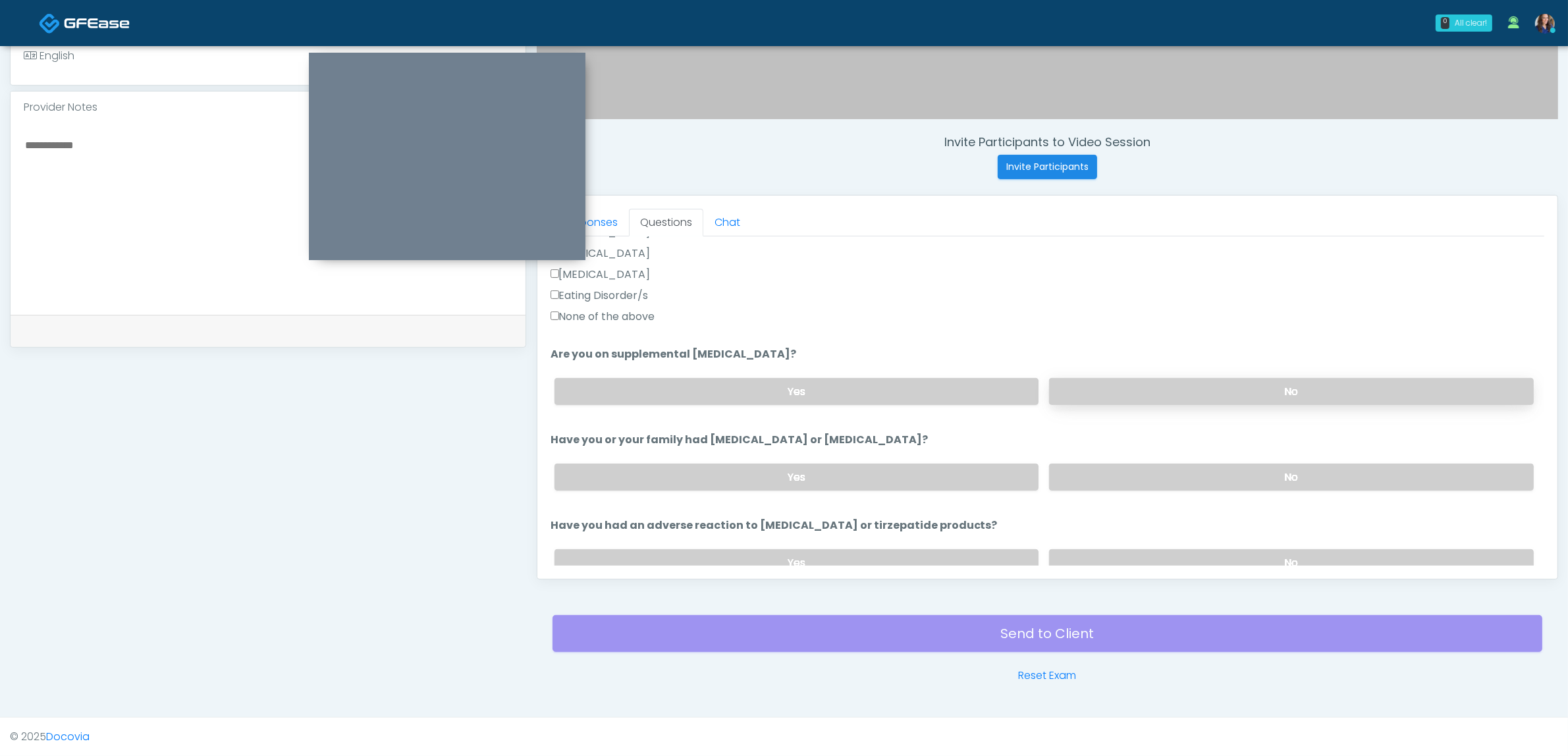
click at [1178, 390] on label "No" at bounding box center [1292, 391] width 485 height 27
click at [1186, 484] on label "No" at bounding box center [1292, 477] width 485 height 27
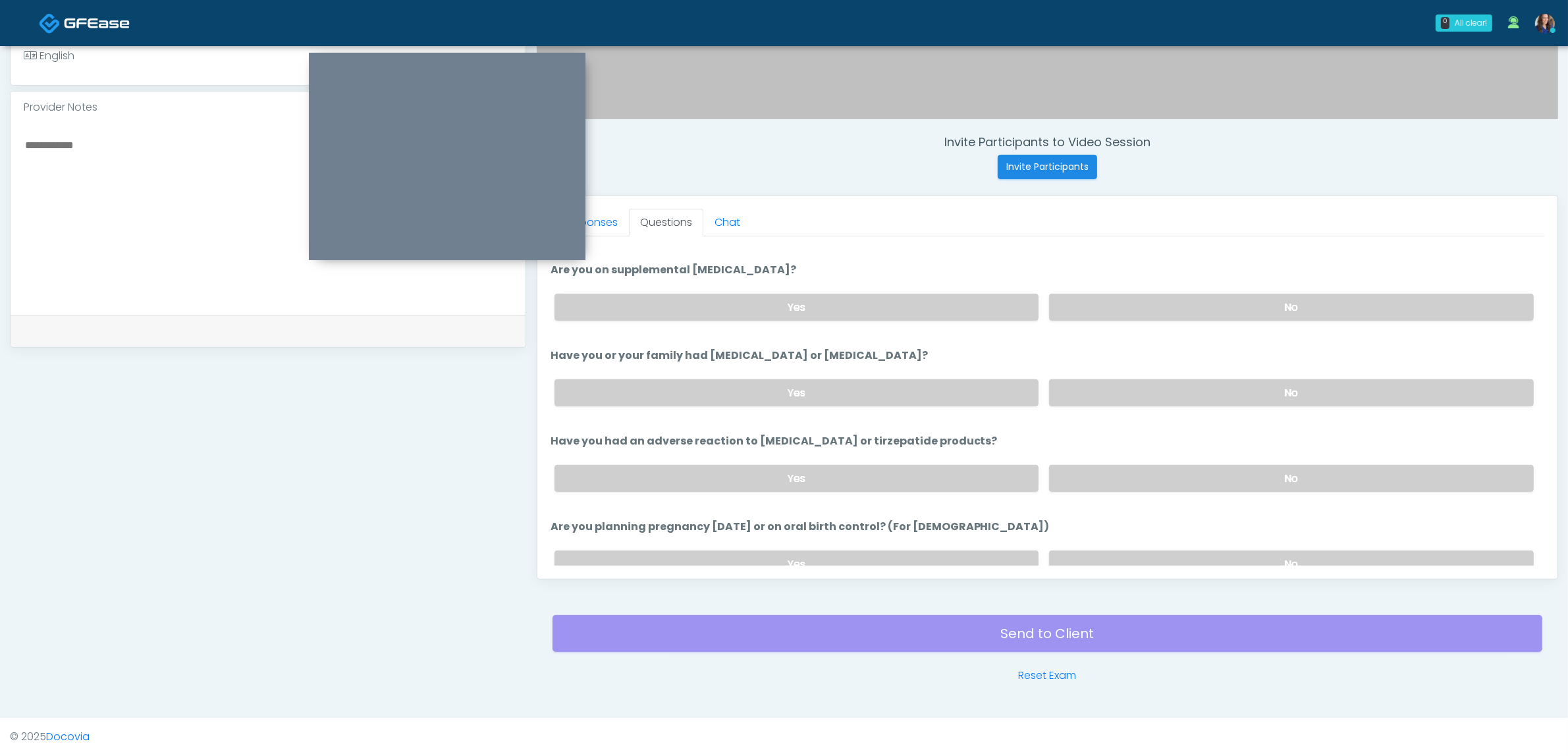
scroll to position [577, 0]
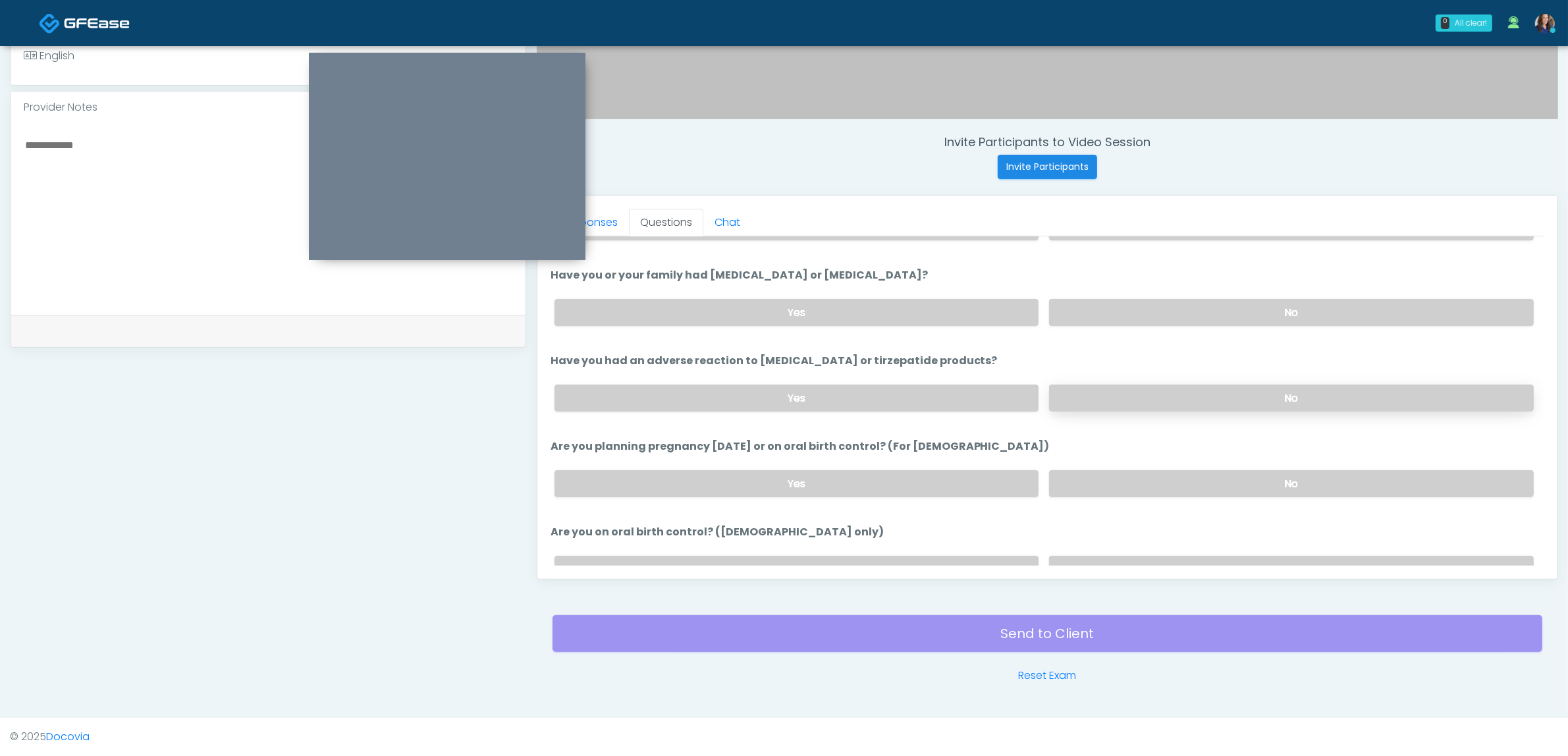
click at [1226, 396] on label "No" at bounding box center [1292, 398] width 485 height 27
drag, startPoint x: 1229, startPoint y: 475, endPoint x: 1238, endPoint y: 508, distance: 34.2
click at [1228, 475] on label "No" at bounding box center [1292, 483] width 485 height 27
click at [1222, 558] on label "No" at bounding box center [1292, 569] width 485 height 27
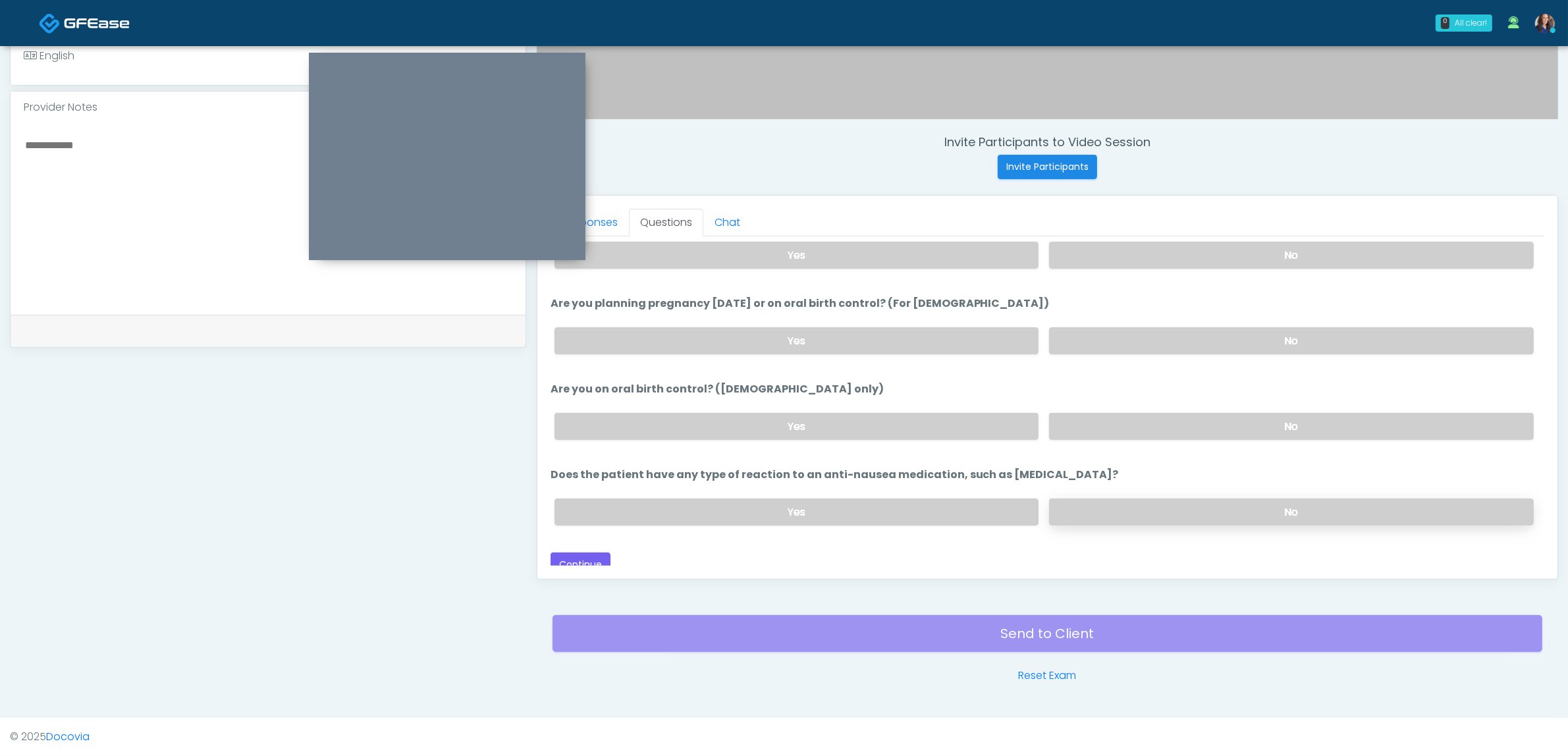
scroll to position [722, 0]
click at [1222, 499] on label "No" at bounding box center [1292, 509] width 485 height 27
click at [584, 550] on button "Continue" at bounding box center [580, 563] width 60 height 24
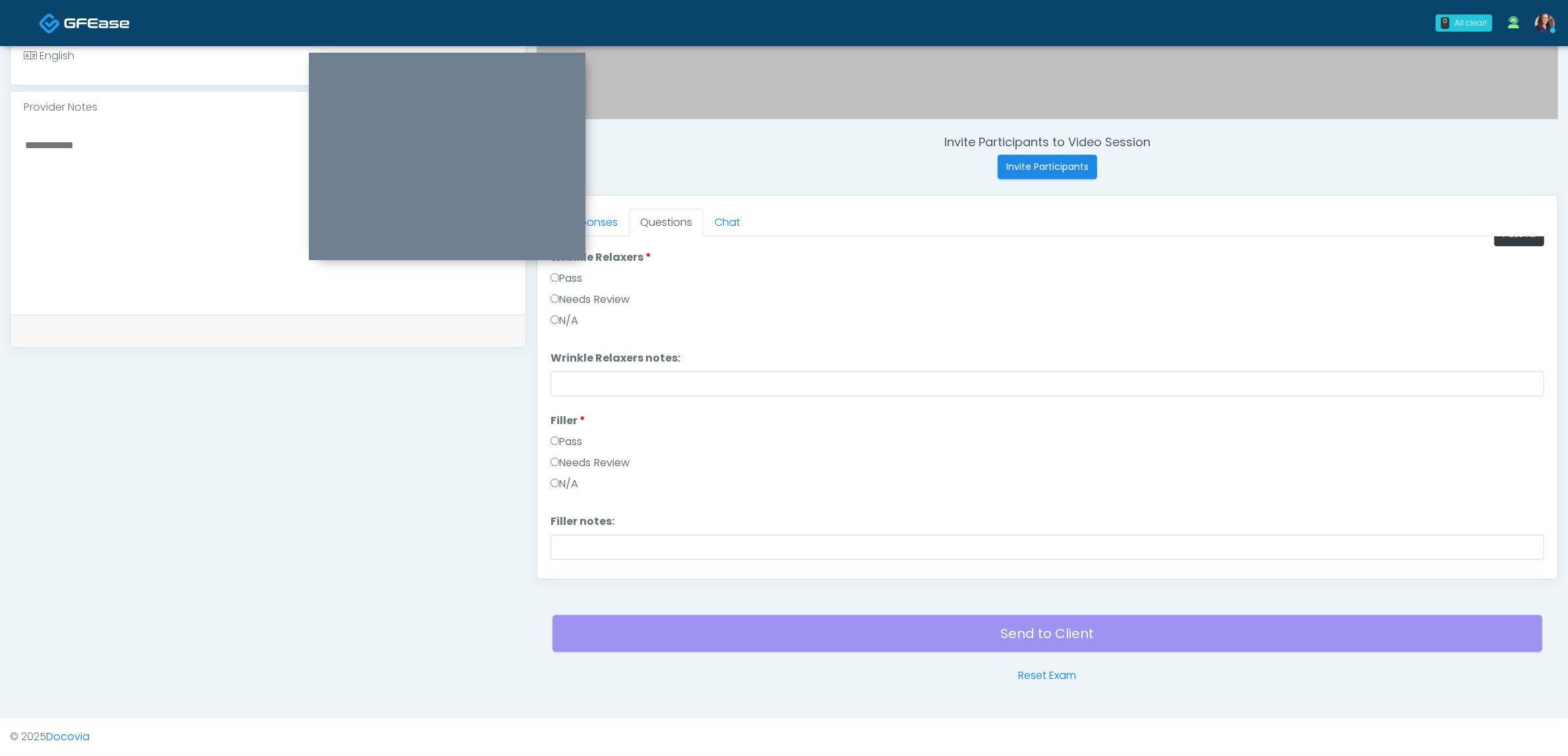
scroll to position [0, 0]
click at [1510, 250] on button "Pass All" at bounding box center [1519, 254] width 50 height 24
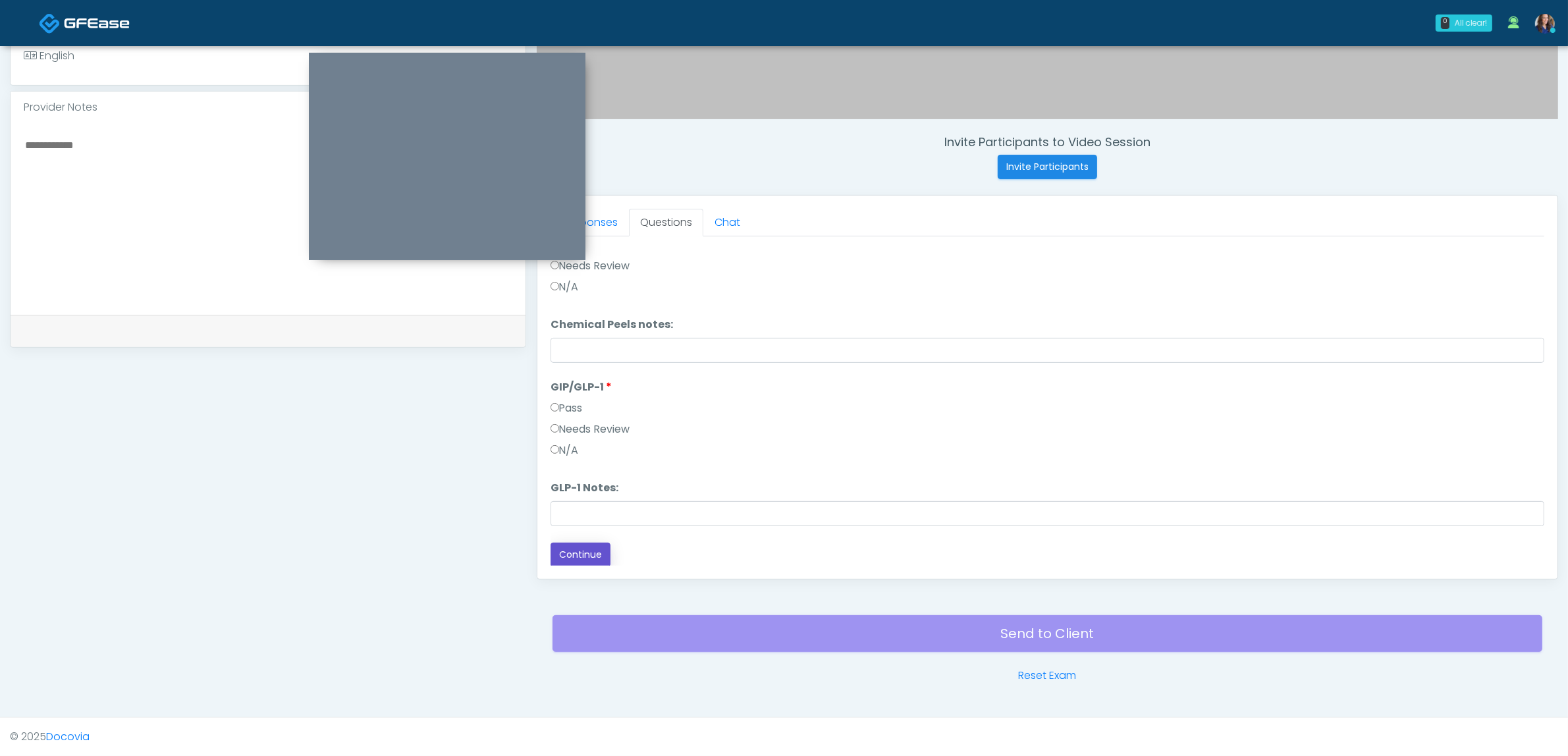
click at [588, 555] on button "Continue" at bounding box center [580, 555] width 60 height 24
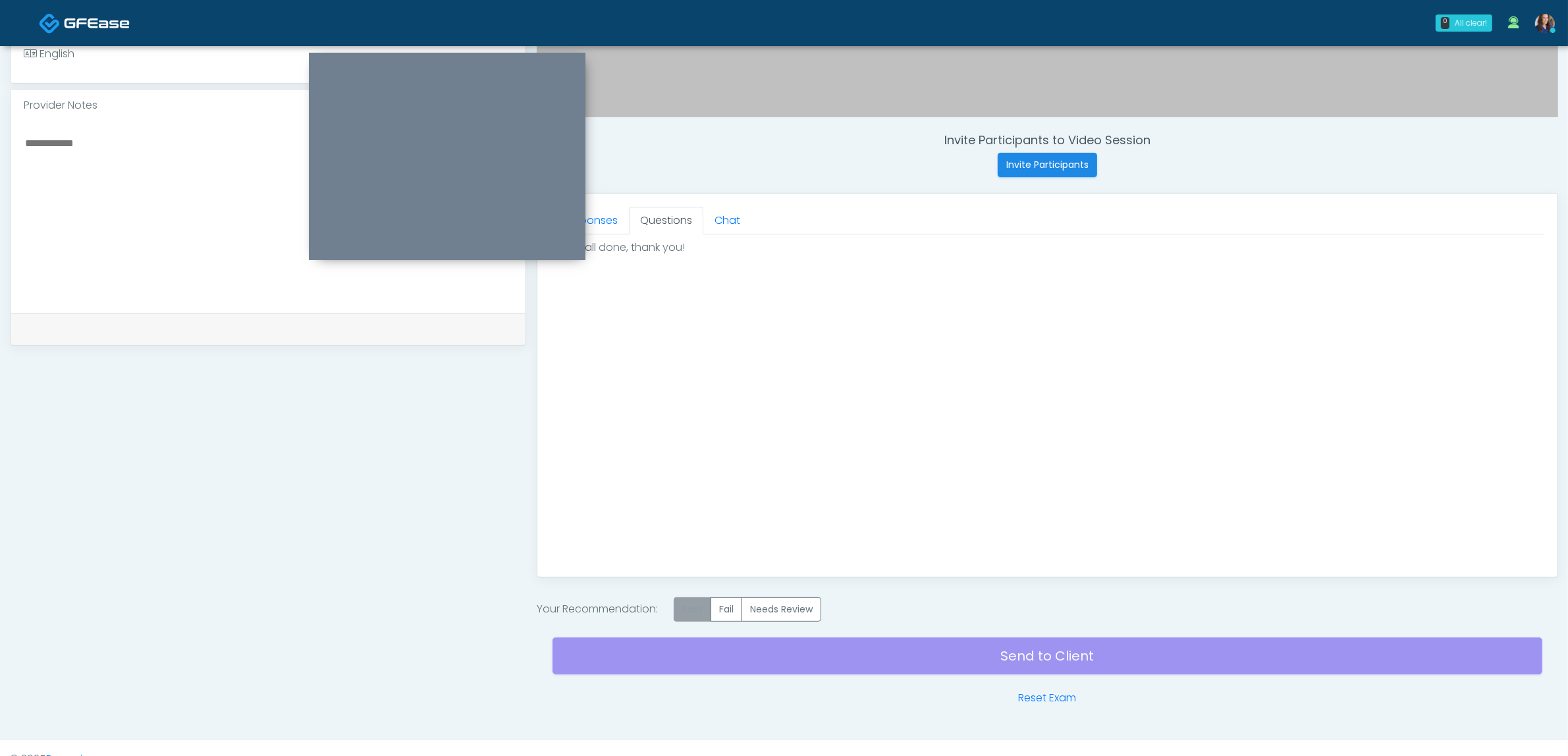
click at [705, 607] on label "Pass" at bounding box center [692, 610] width 38 height 24
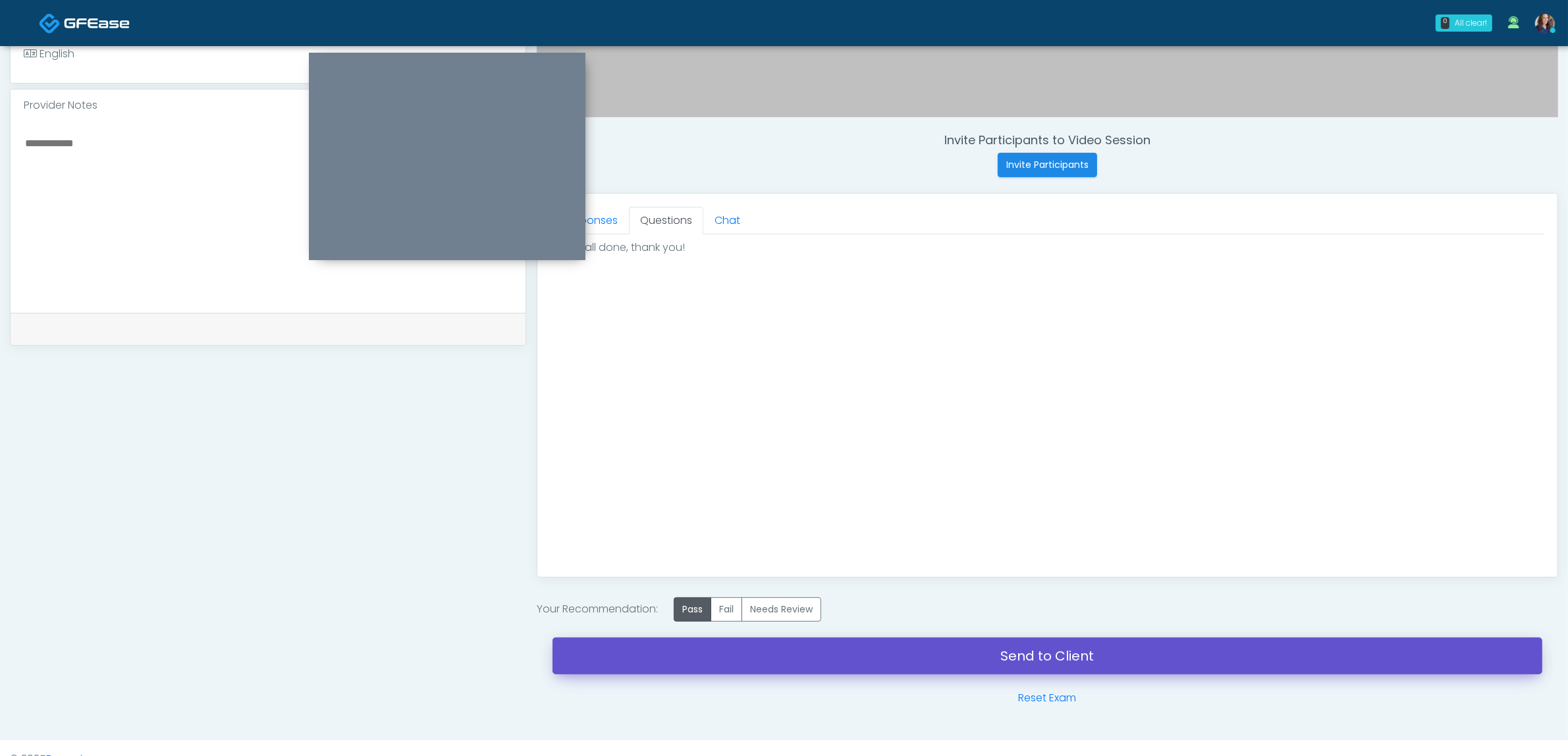
click at [901, 659] on link "Send to Client" at bounding box center [1047, 656] width 990 height 37
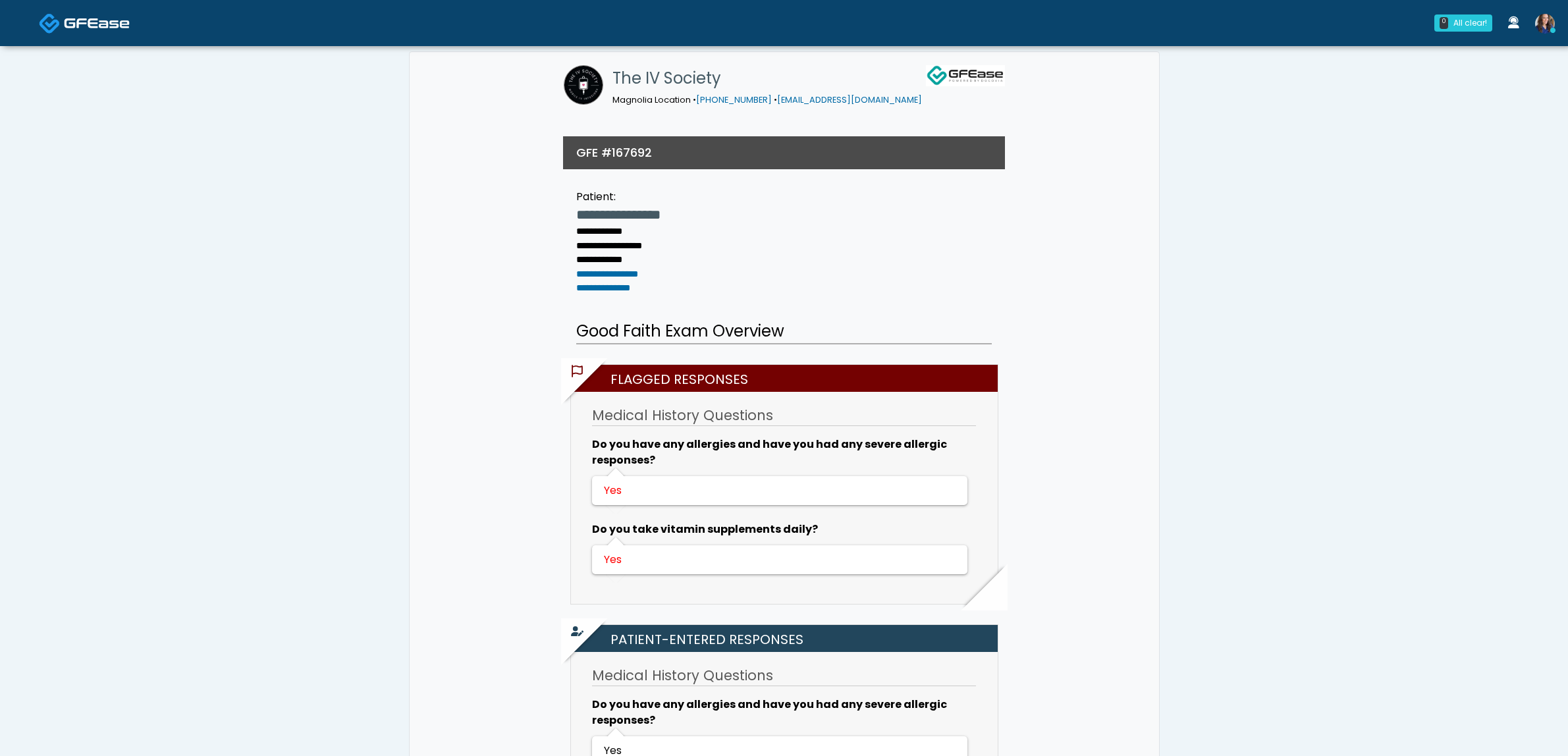
click at [86, 30] on img at bounding box center [96, 23] width 66 height 13
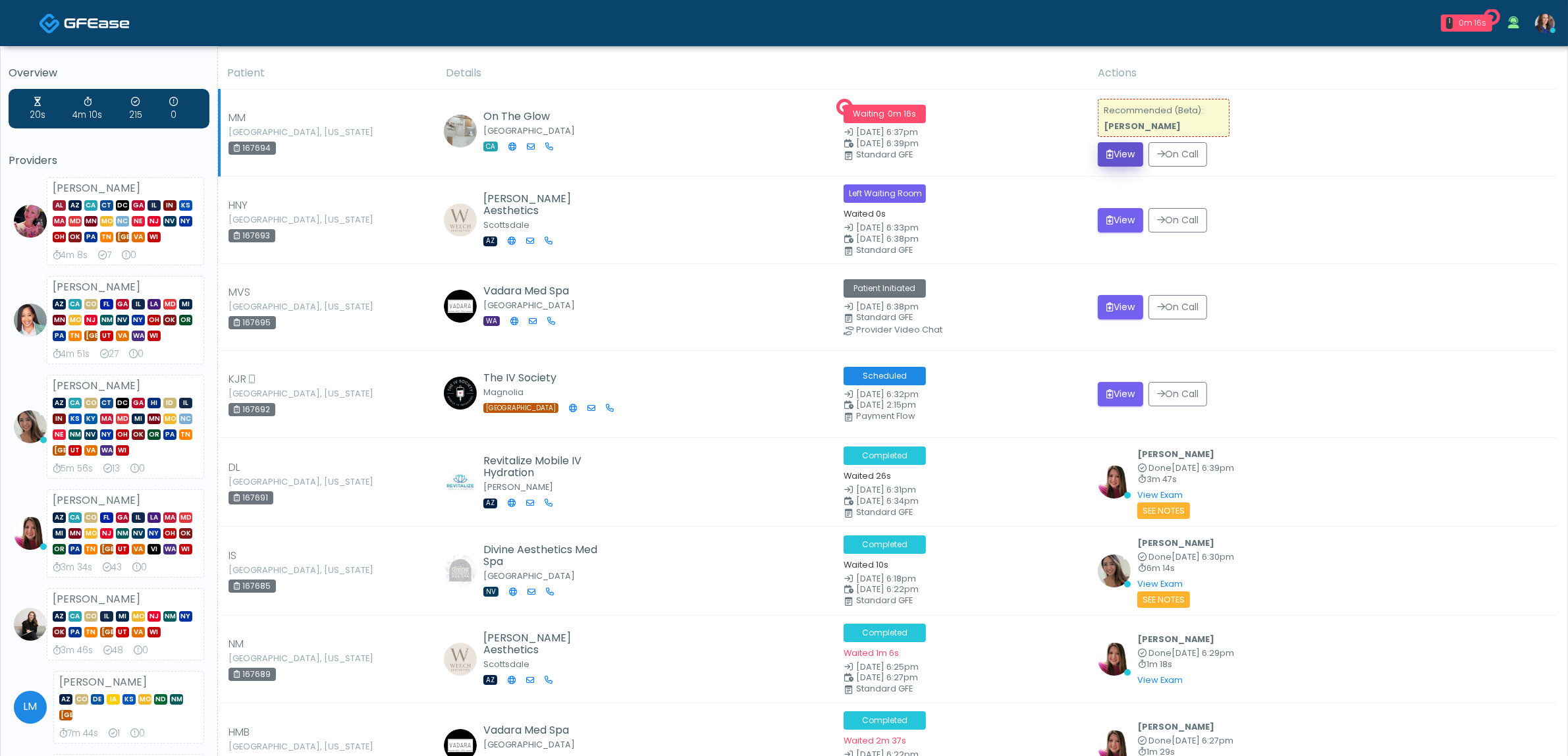
click at [1116, 148] on button "View" at bounding box center [1121, 155] width 46 height 24
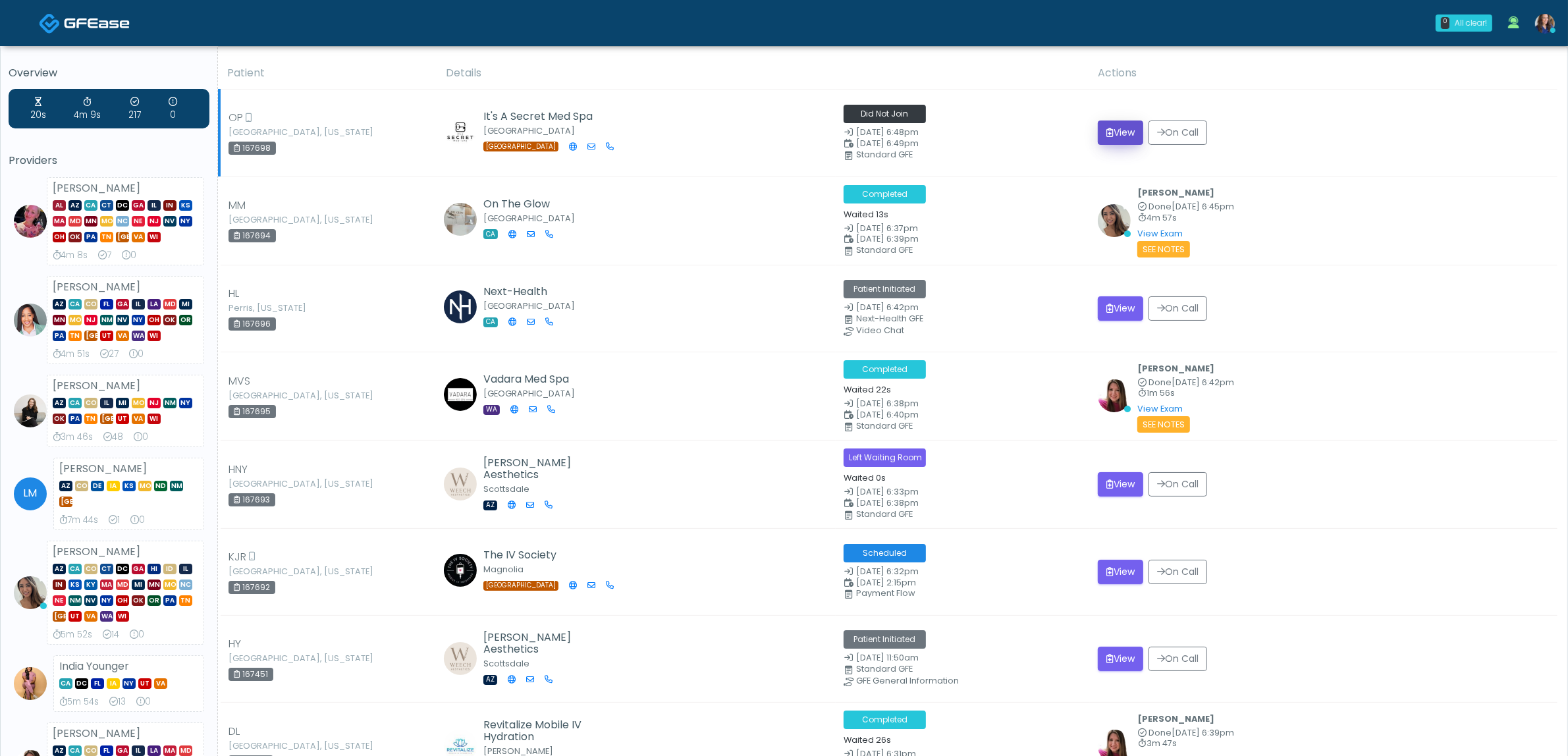
click at [1131, 127] on button "View" at bounding box center [1121, 133] width 46 height 24
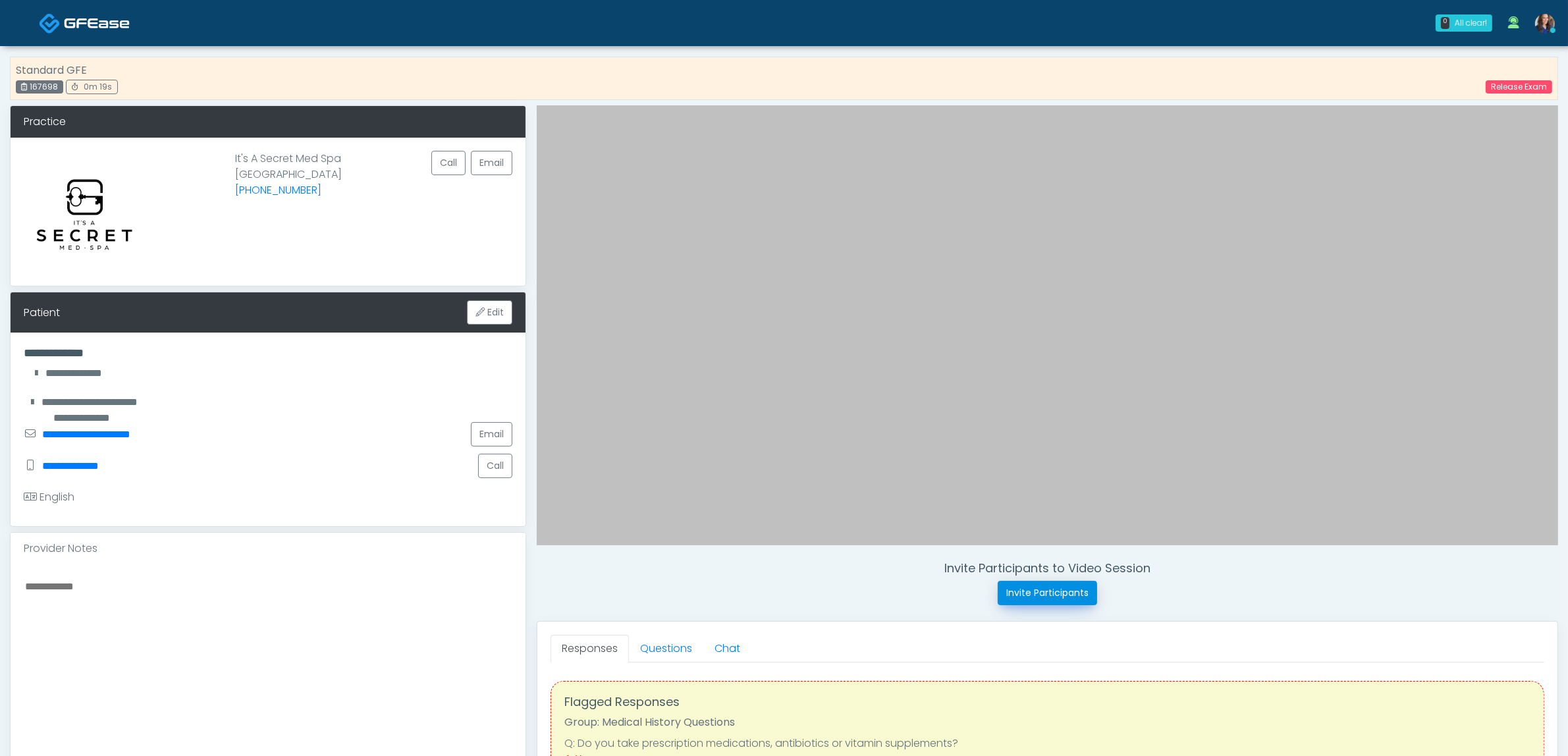
drag, startPoint x: 1018, startPoint y: 596, endPoint x: 1019, endPoint y: 588, distance: 8.1
click at [1018, 596] on button "Invite Participants" at bounding box center [1047, 593] width 100 height 24
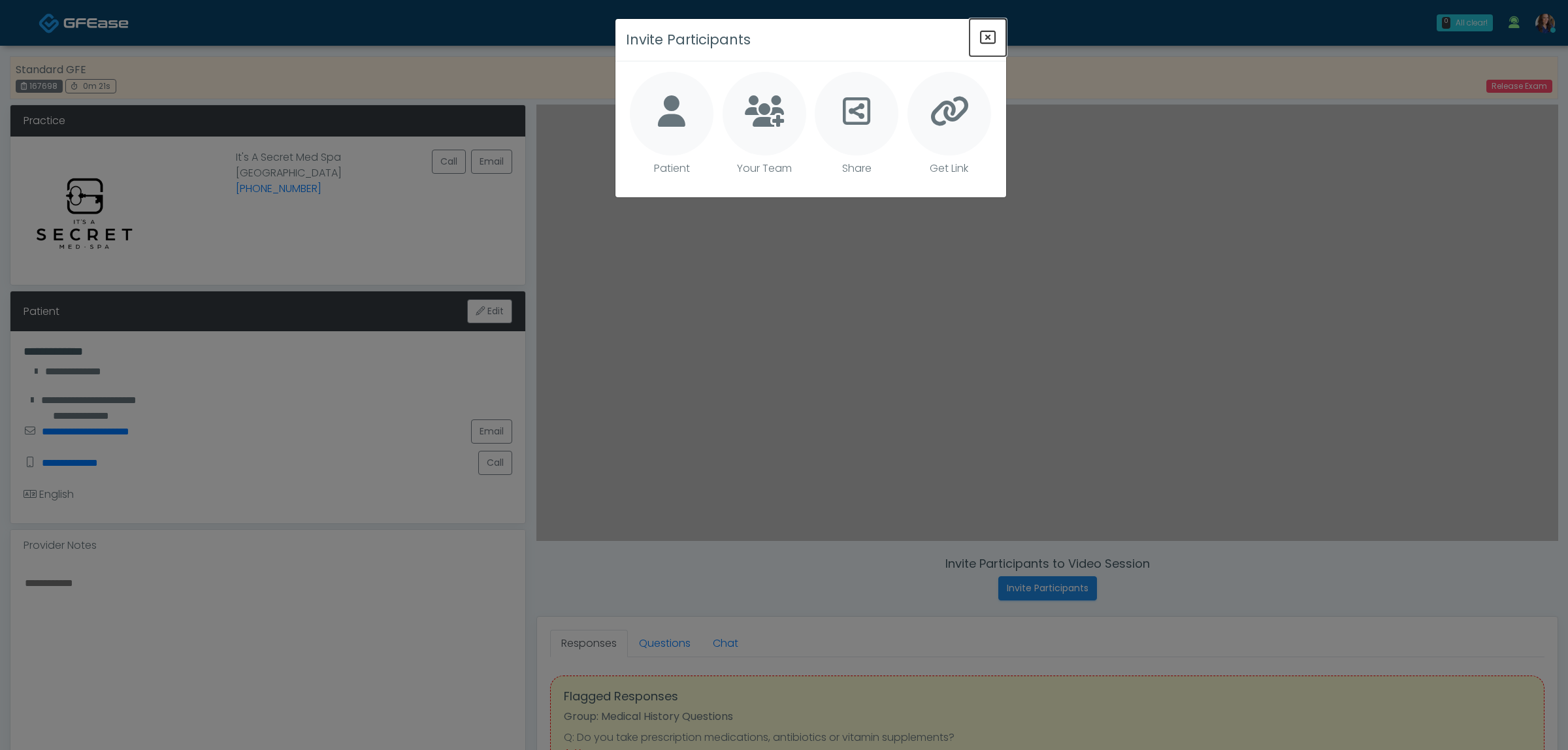
click at [978, 36] on button "Close" at bounding box center [988, 37] width 36 height 37
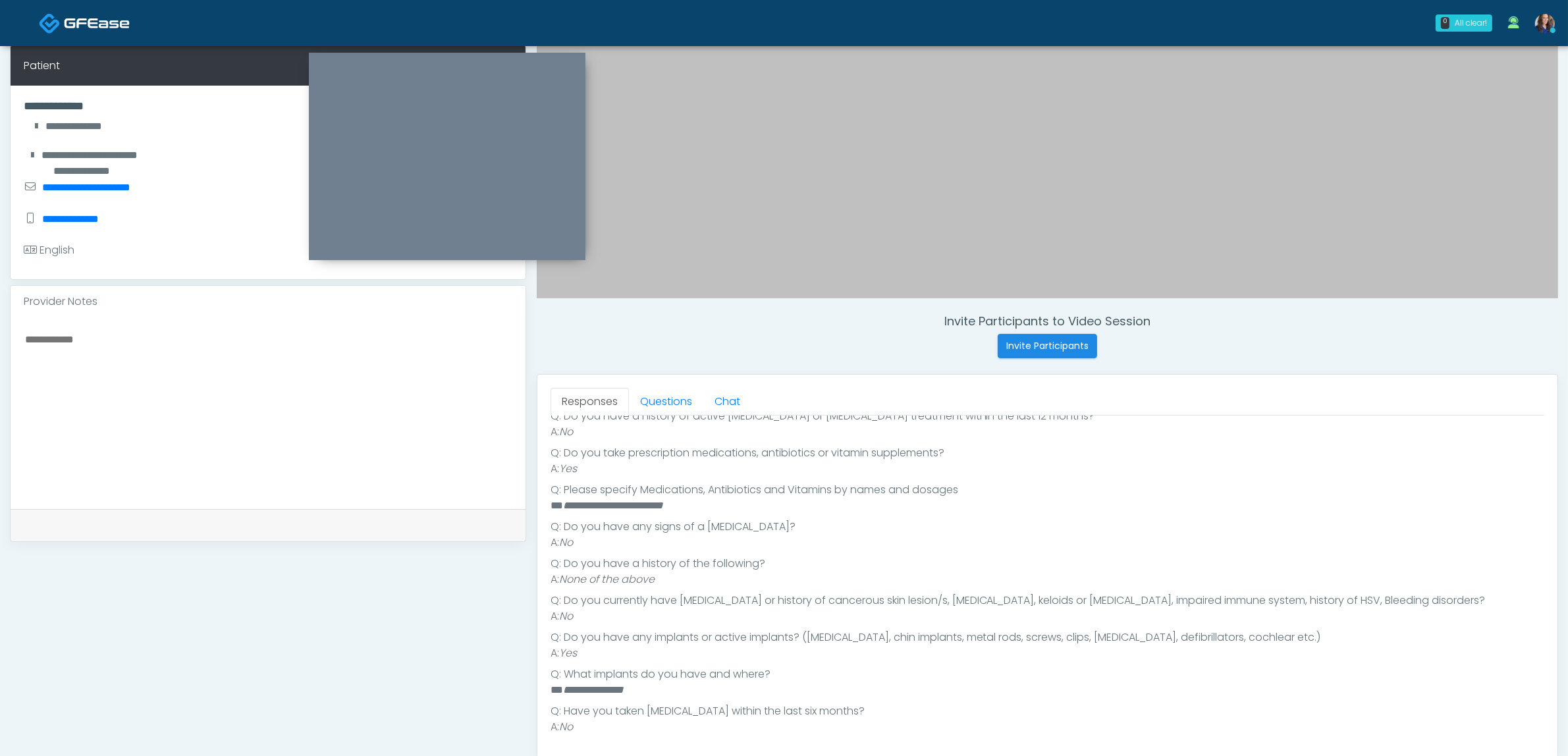
scroll to position [329, 0]
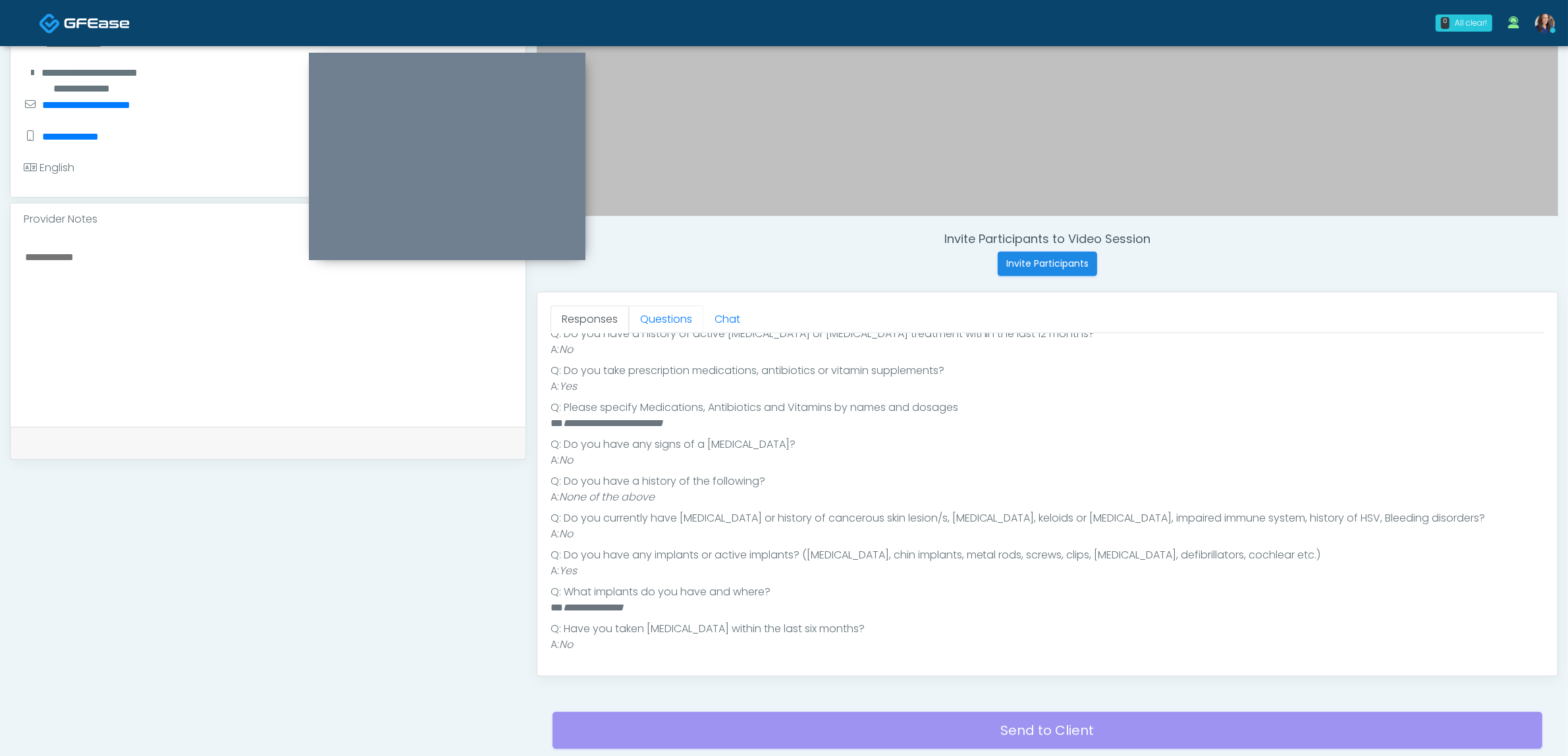
drag, startPoint x: 657, startPoint y: 324, endPoint x: 642, endPoint y: 357, distance: 36.2
click at [656, 324] on link "Questions" at bounding box center [666, 319] width 74 height 28
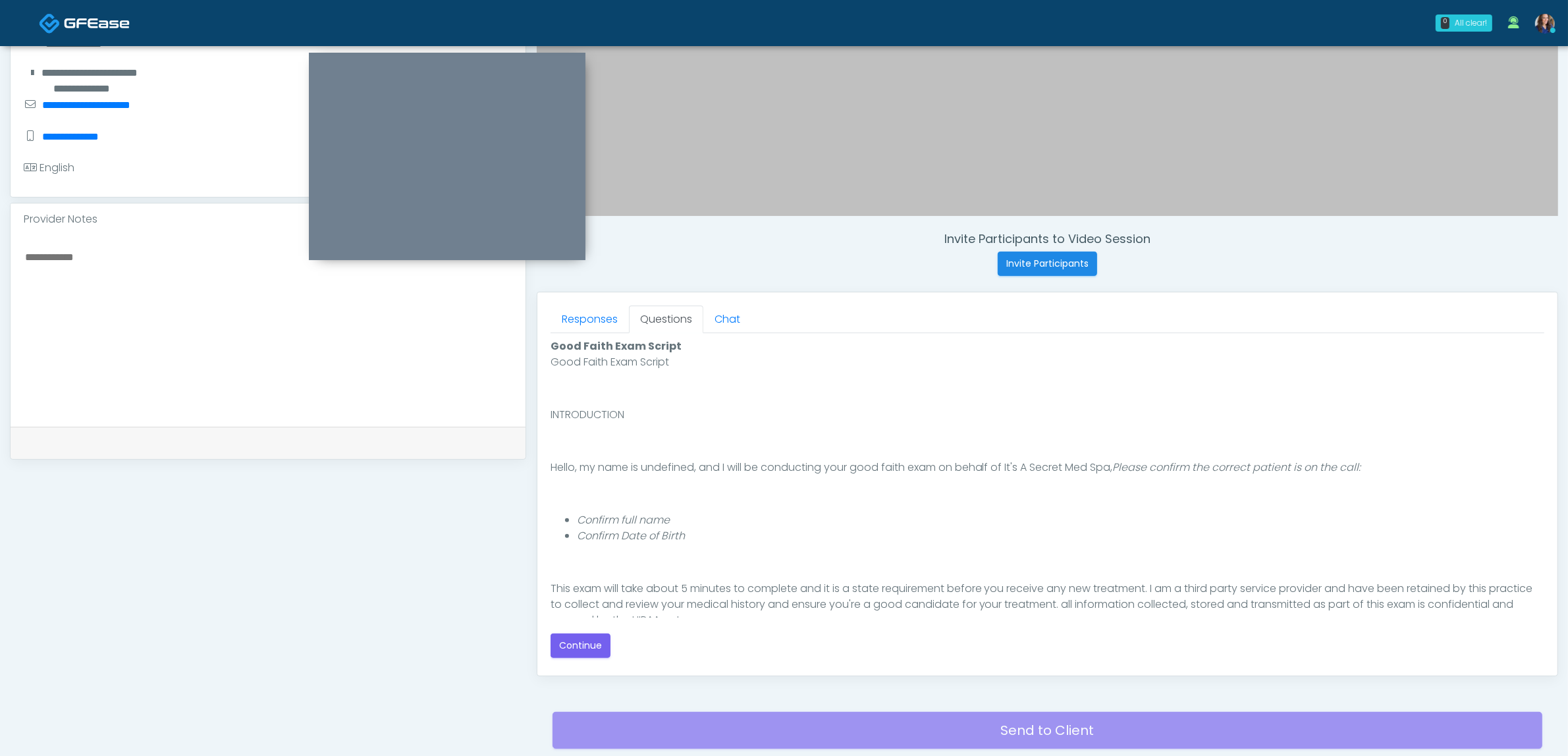
scroll to position [0, 0]
drag, startPoint x: 598, startPoint y: 650, endPoint x: 617, endPoint y: 648, distance: 19.1
click at [598, 650] on button "Continue" at bounding box center [580, 646] width 60 height 24
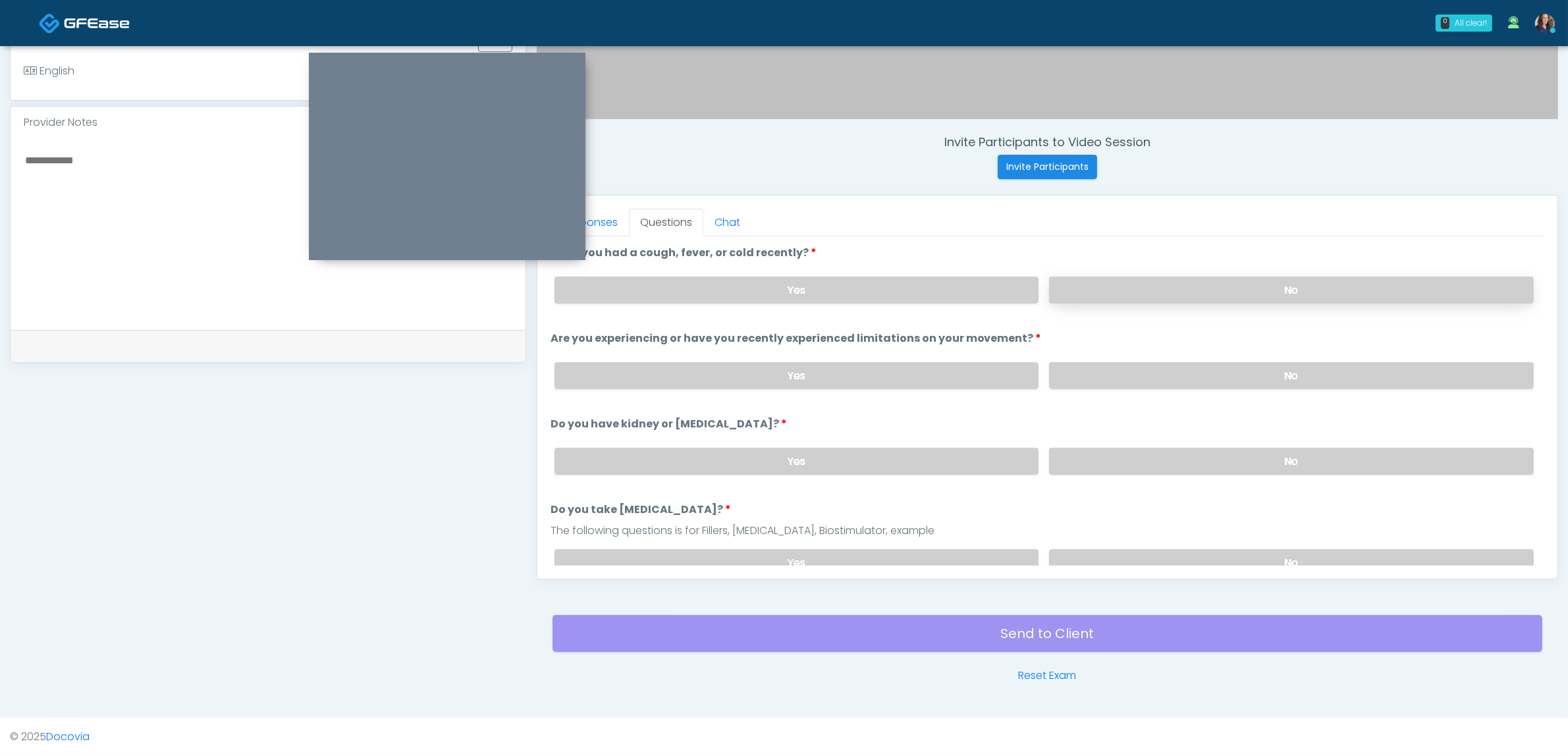
click at [1130, 291] on label "No" at bounding box center [1292, 290] width 485 height 27
click at [1144, 357] on div "Yes No" at bounding box center [1044, 375] width 1000 height 48
drag, startPoint x: 1124, startPoint y: 373, endPoint x: 1138, endPoint y: 422, distance: 51.0
click at [1123, 373] on label "No" at bounding box center [1292, 375] width 485 height 27
drag, startPoint x: 1134, startPoint y: 450, endPoint x: 1137, endPoint y: 458, distance: 8.5
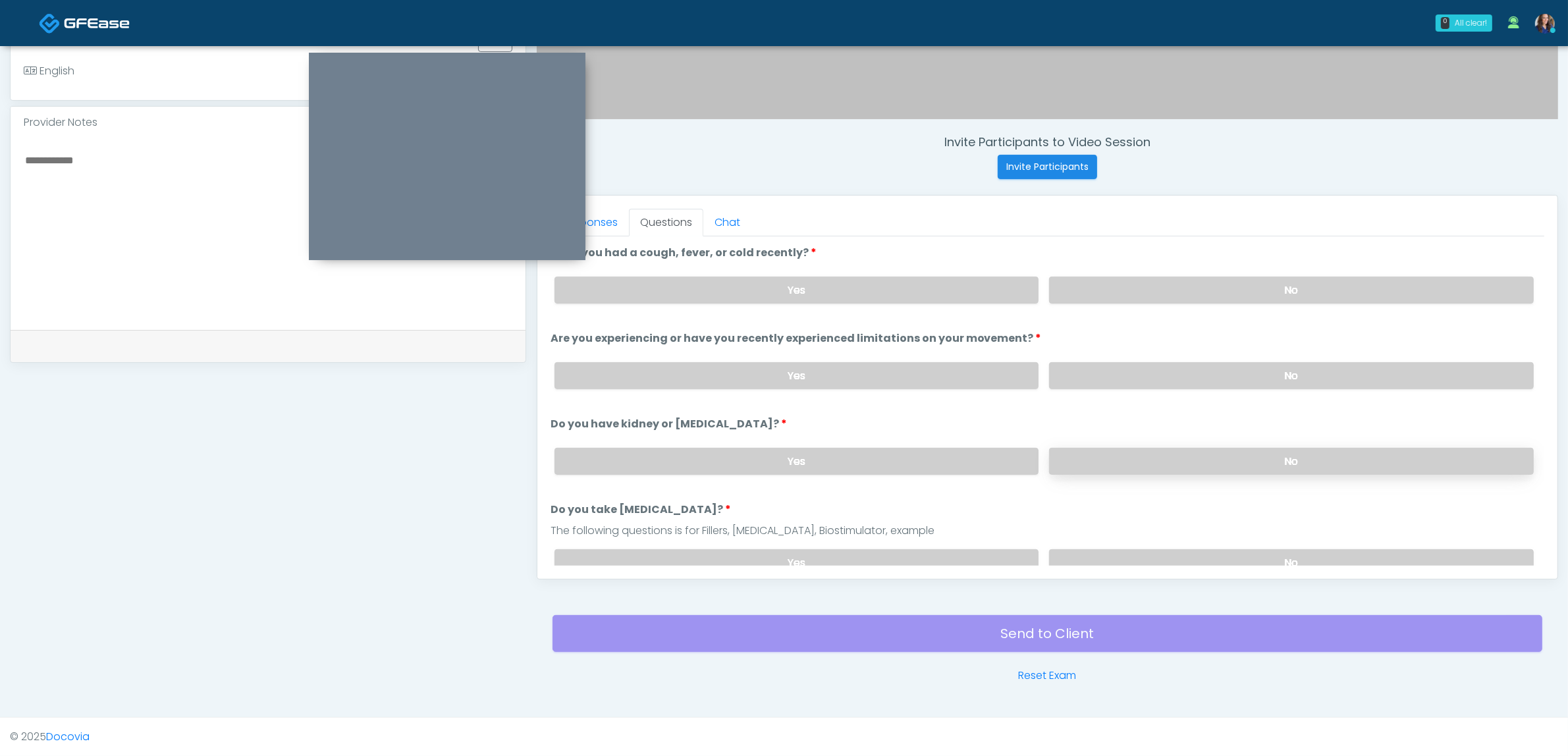
click at [1136, 455] on label "No" at bounding box center [1292, 461] width 485 height 27
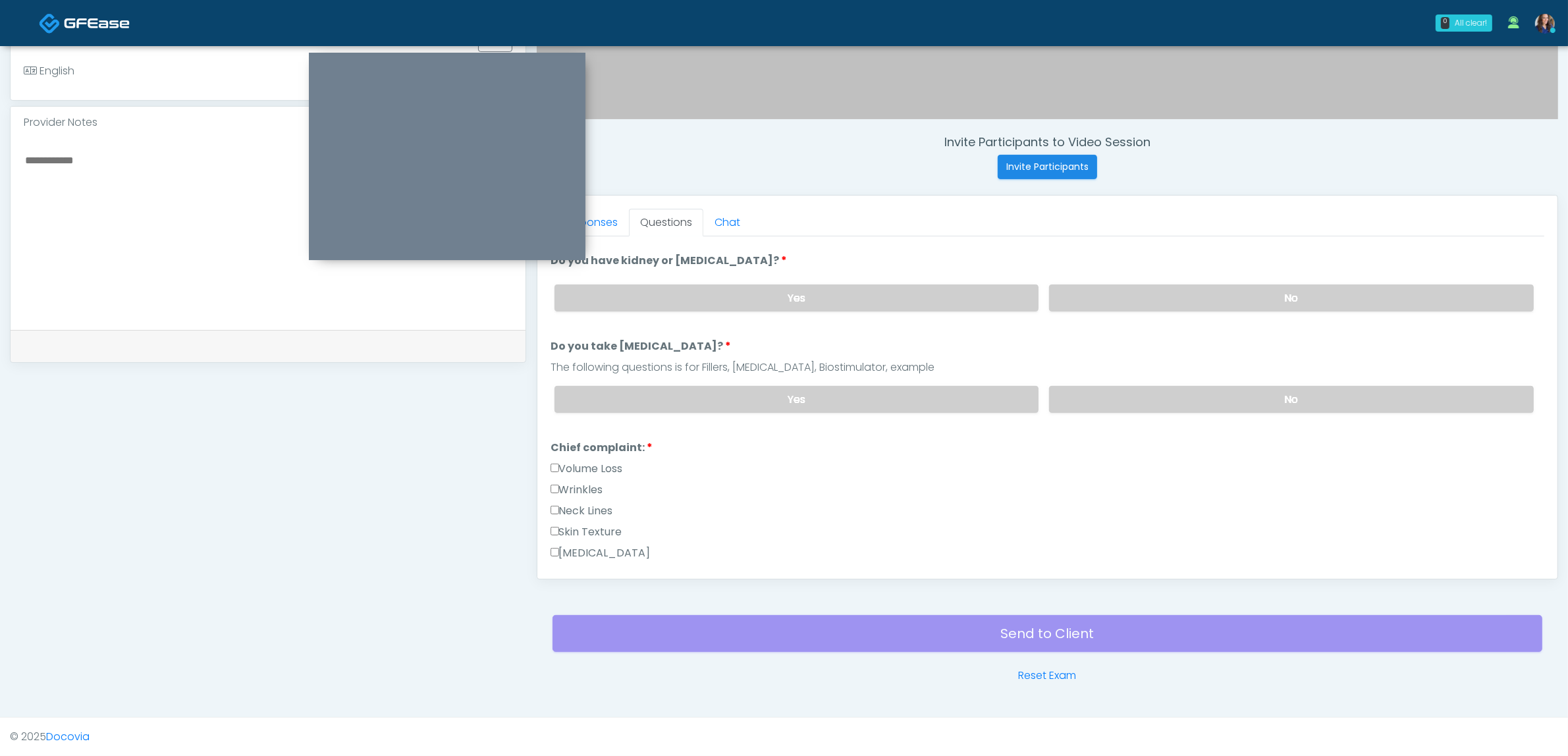
scroll to position [164, 0]
click at [1159, 393] on label "No" at bounding box center [1292, 398] width 485 height 27
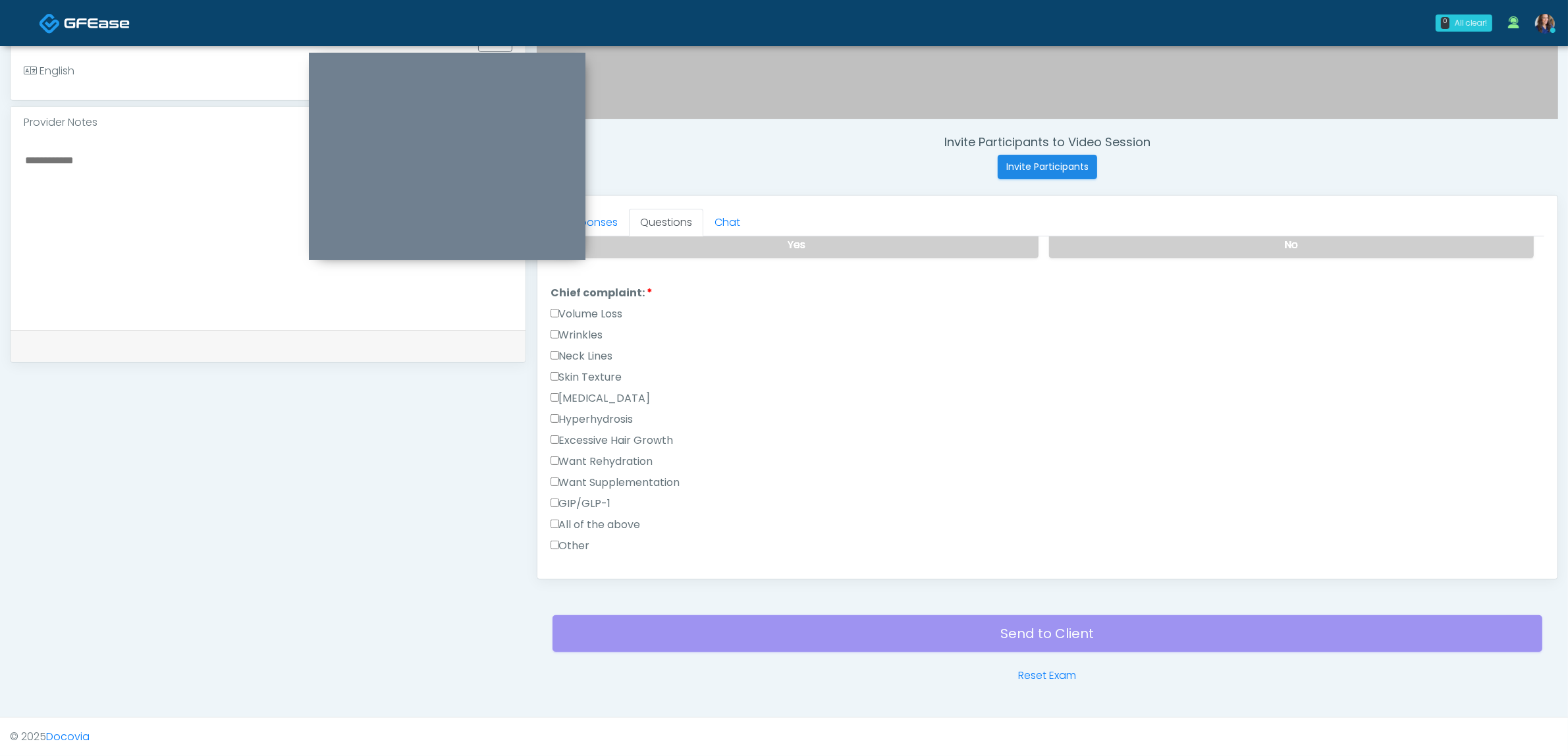
scroll to position [329, 0]
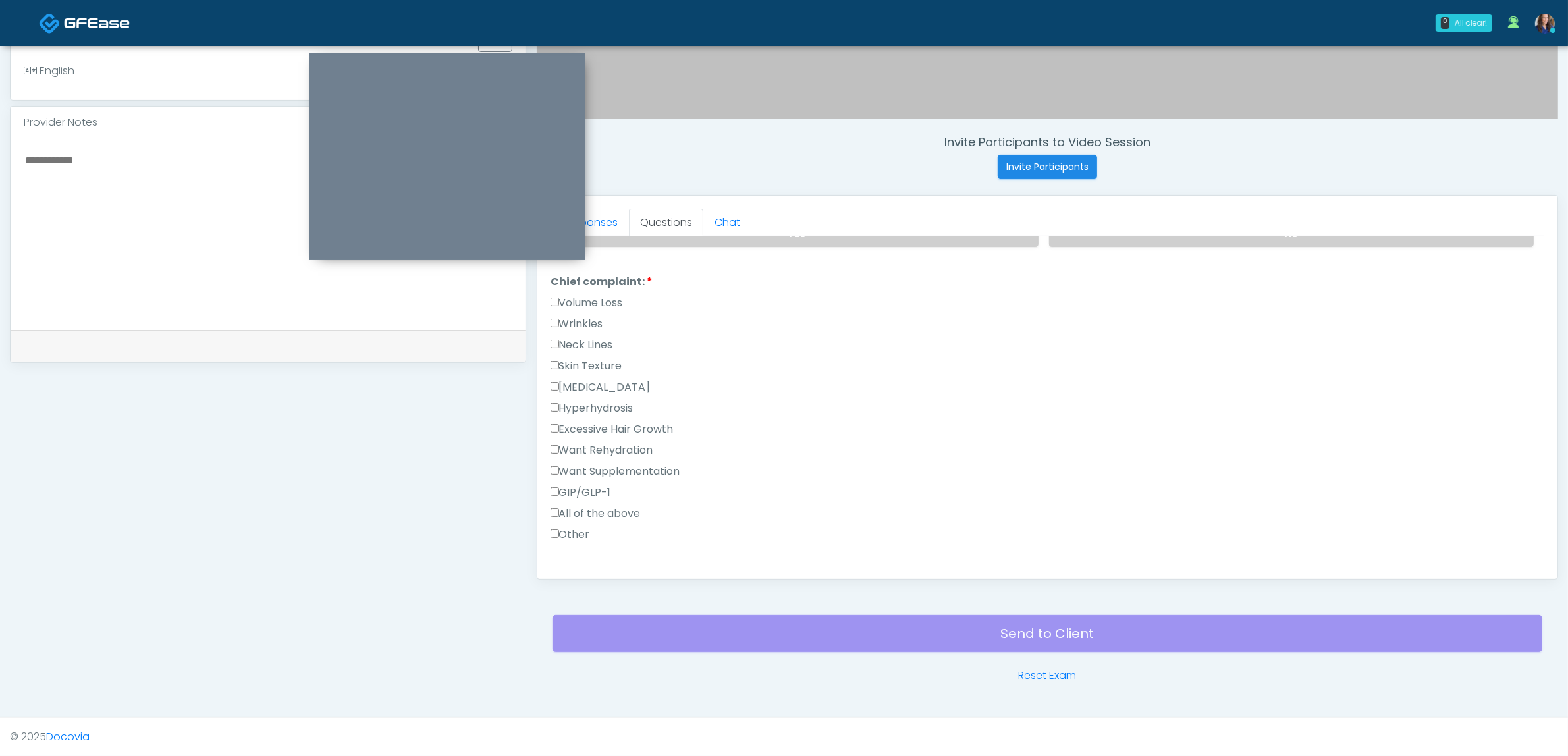
click at [590, 362] on label "Skin Texture" at bounding box center [586, 366] width 72 height 16
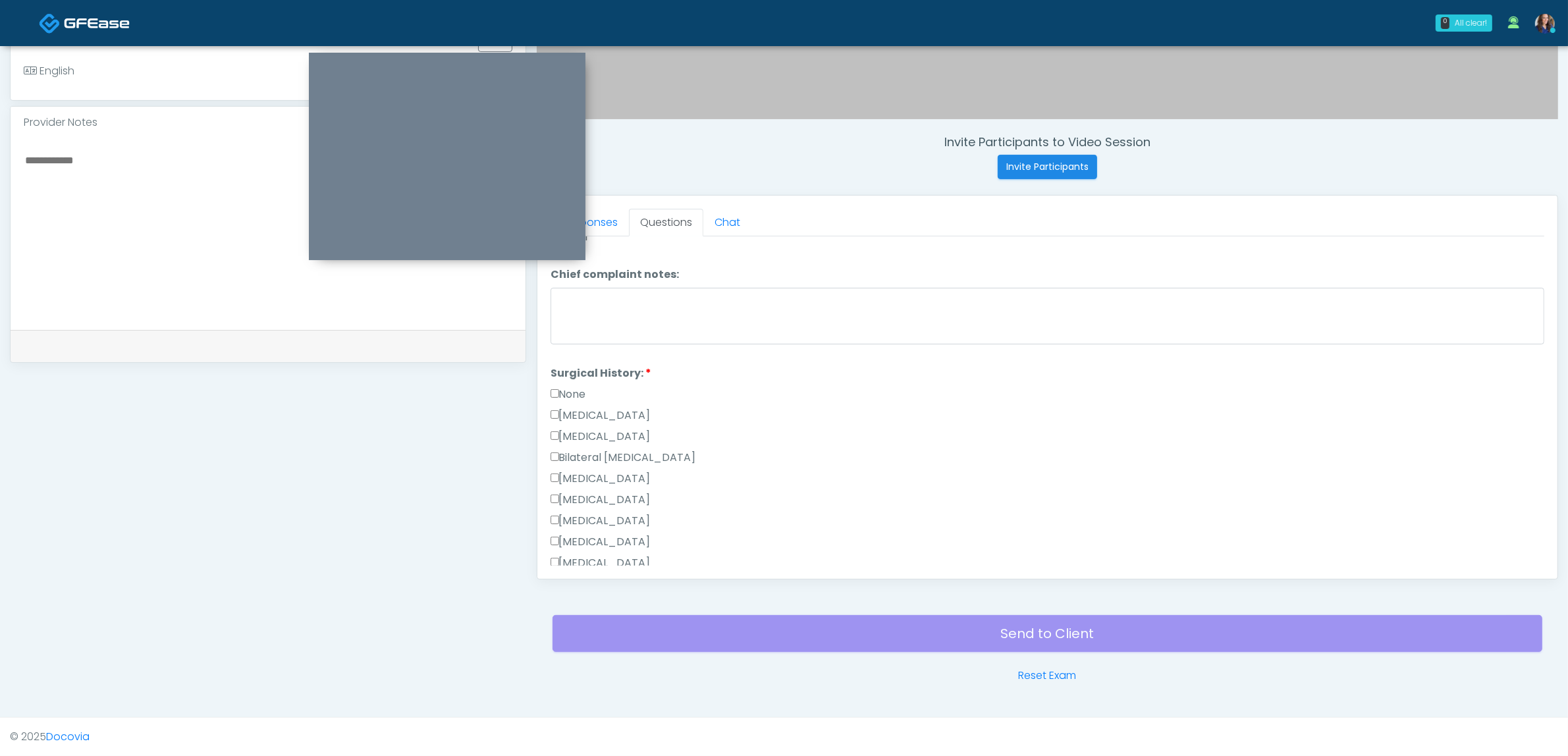
scroll to position [659, 0]
click at [595, 441] on label "[MEDICAL_DATA]" at bounding box center [600, 447] width 100 height 16
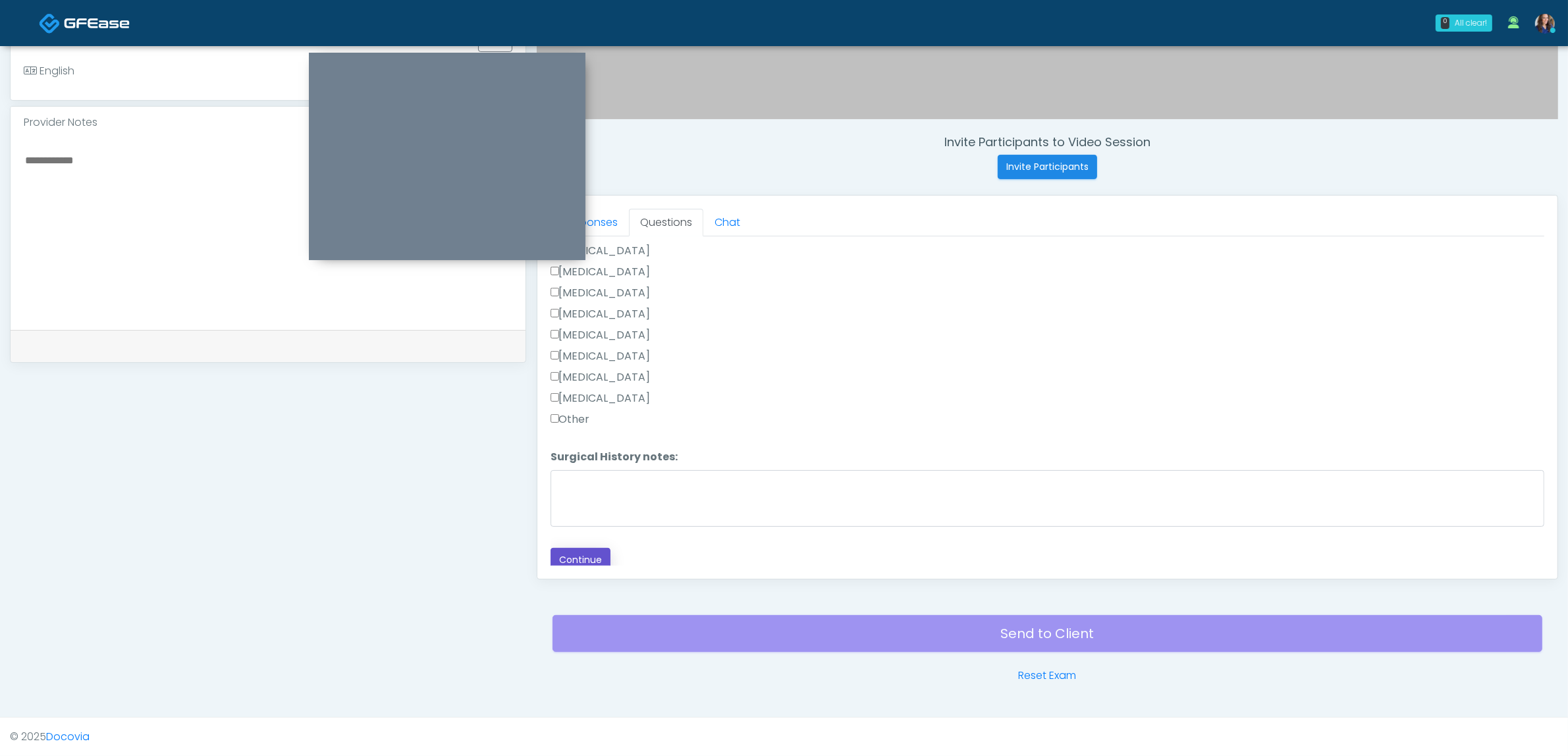
click at [591, 548] on button "Continue" at bounding box center [580, 560] width 60 height 24
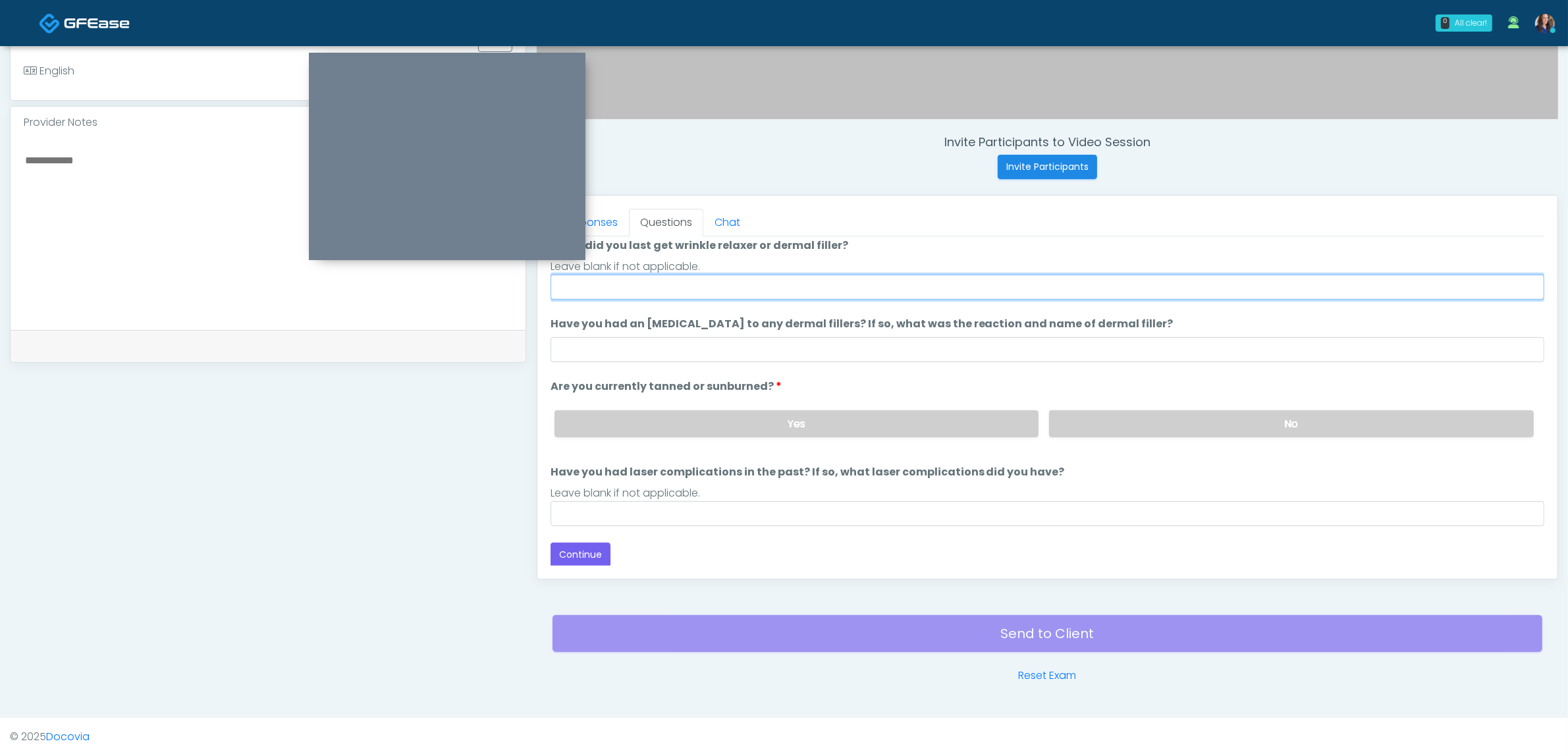
click at [662, 286] on input "When did you last get wrinkle relaxer or dermal filler?" at bounding box center [1047, 287] width 994 height 25
click at [609, 289] on input "**********" at bounding box center [1047, 287] width 994 height 25
click at [608, 289] on input "**********" at bounding box center [1047, 287] width 994 height 25
type input "**********"
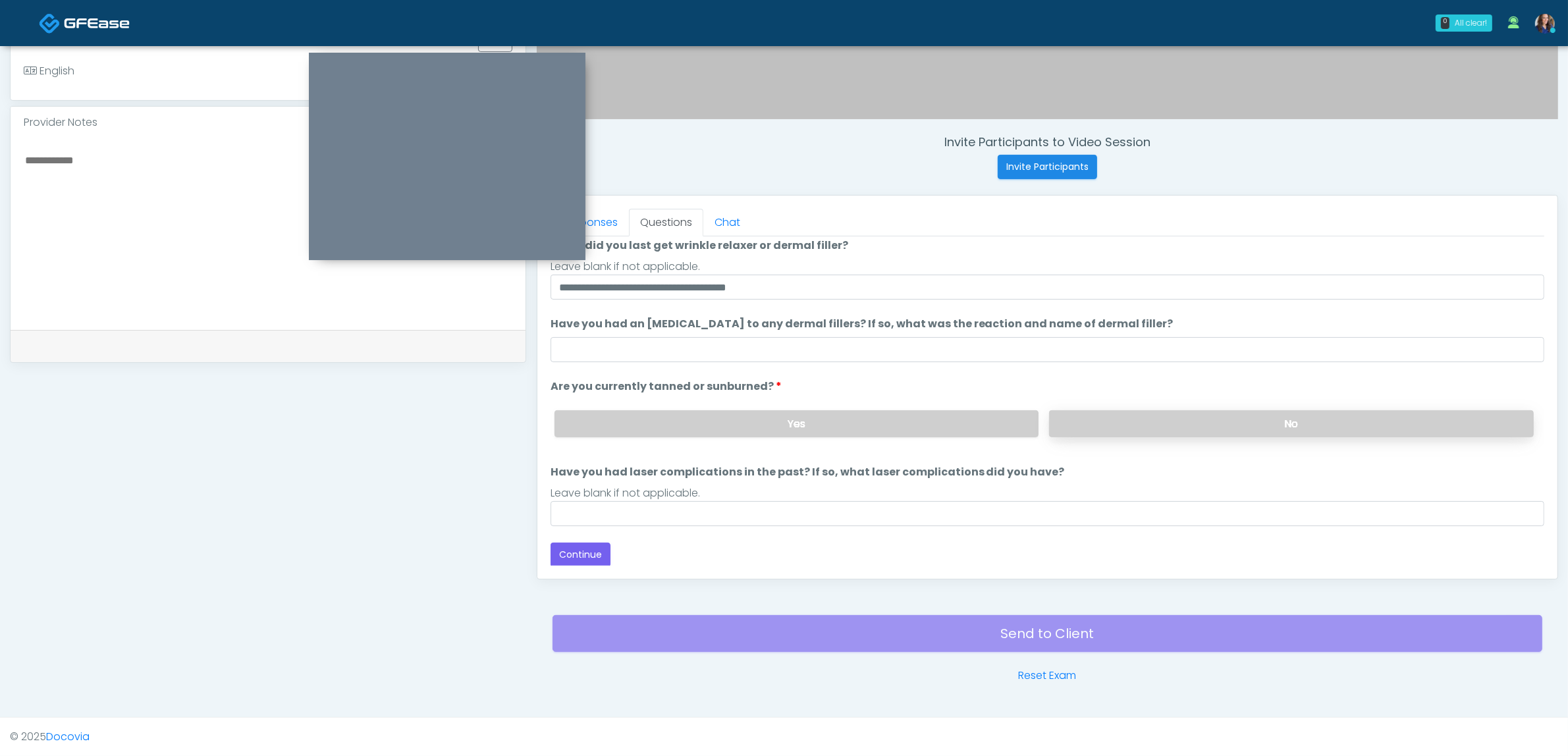
drag, startPoint x: 1126, startPoint y: 416, endPoint x: 1054, endPoint y: 448, distance: 78.8
click at [1124, 416] on label "No" at bounding box center [1292, 424] width 485 height 27
click at [781, 498] on div "Leave blank if not applicable." at bounding box center [1047, 494] width 994 height 16
click at [754, 517] on input "Have you had laser complications in the past? If so, what laser complications d…" at bounding box center [1047, 514] width 994 height 25
type input "**"
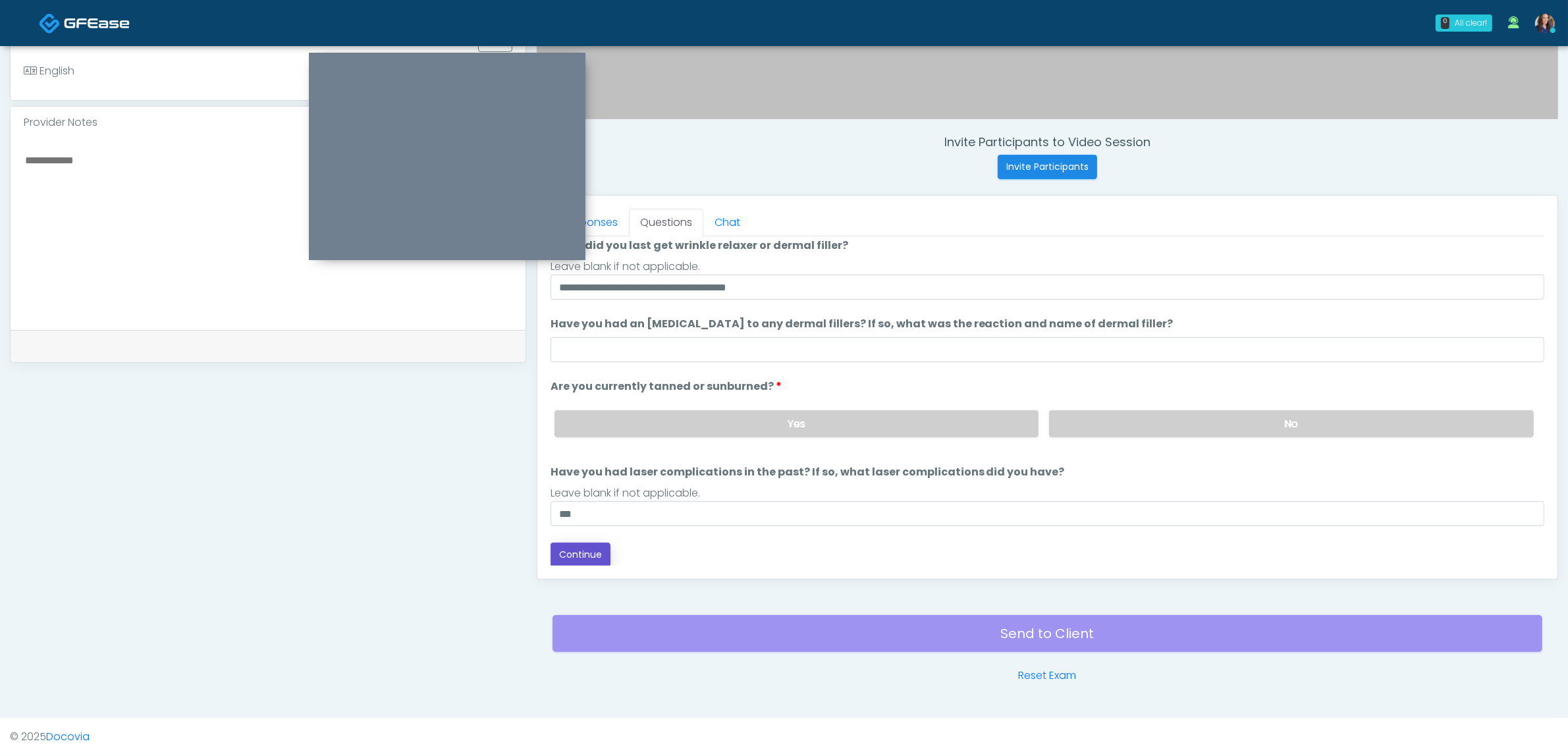
drag, startPoint x: 578, startPoint y: 551, endPoint x: 588, endPoint y: 552, distance: 10.0
click at [577, 551] on button "Continue" at bounding box center [580, 555] width 60 height 24
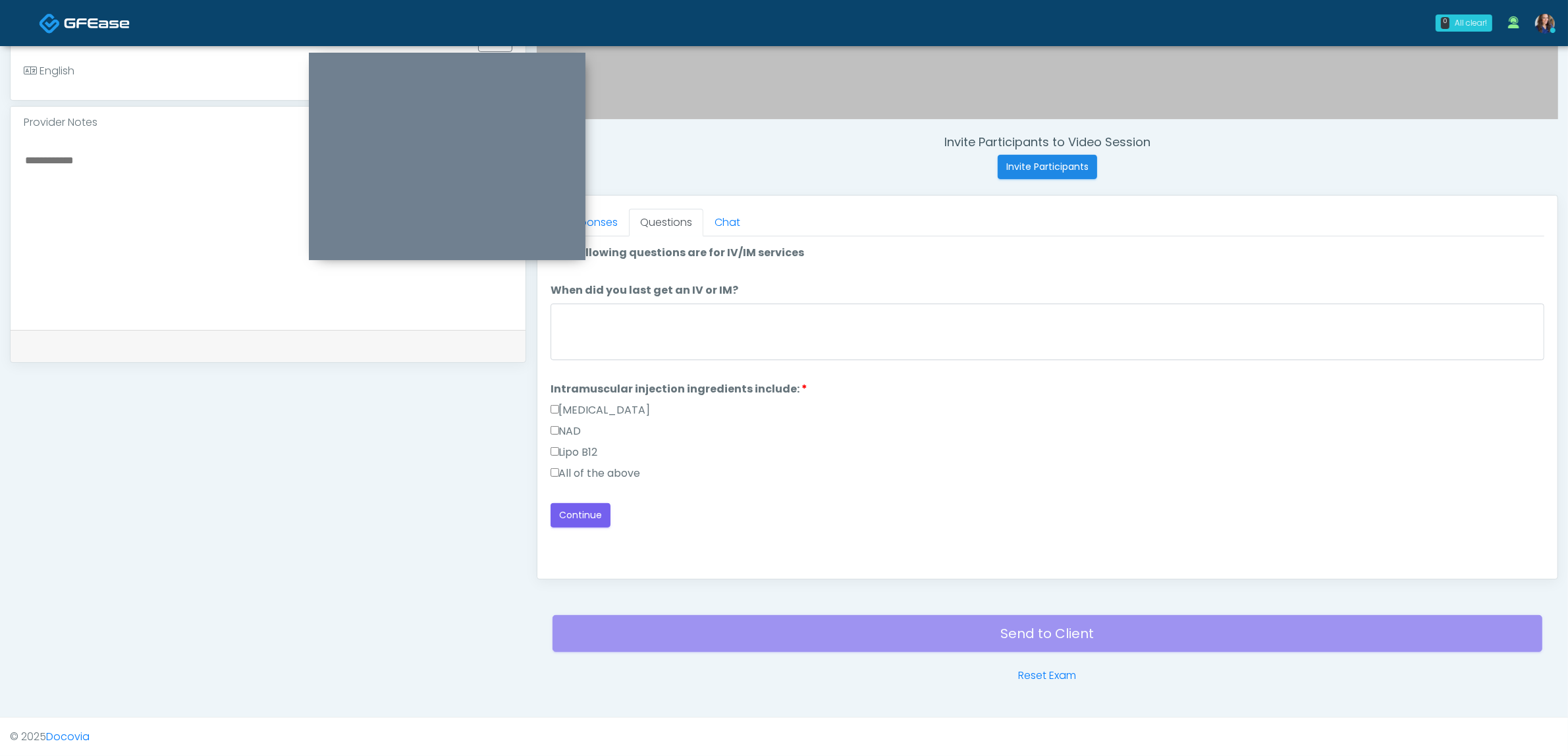
scroll to position [0, 0]
click at [594, 475] on label "All of the above" at bounding box center [595, 473] width 90 height 16
click at [584, 514] on button "Continue" at bounding box center [580, 515] width 60 height 24
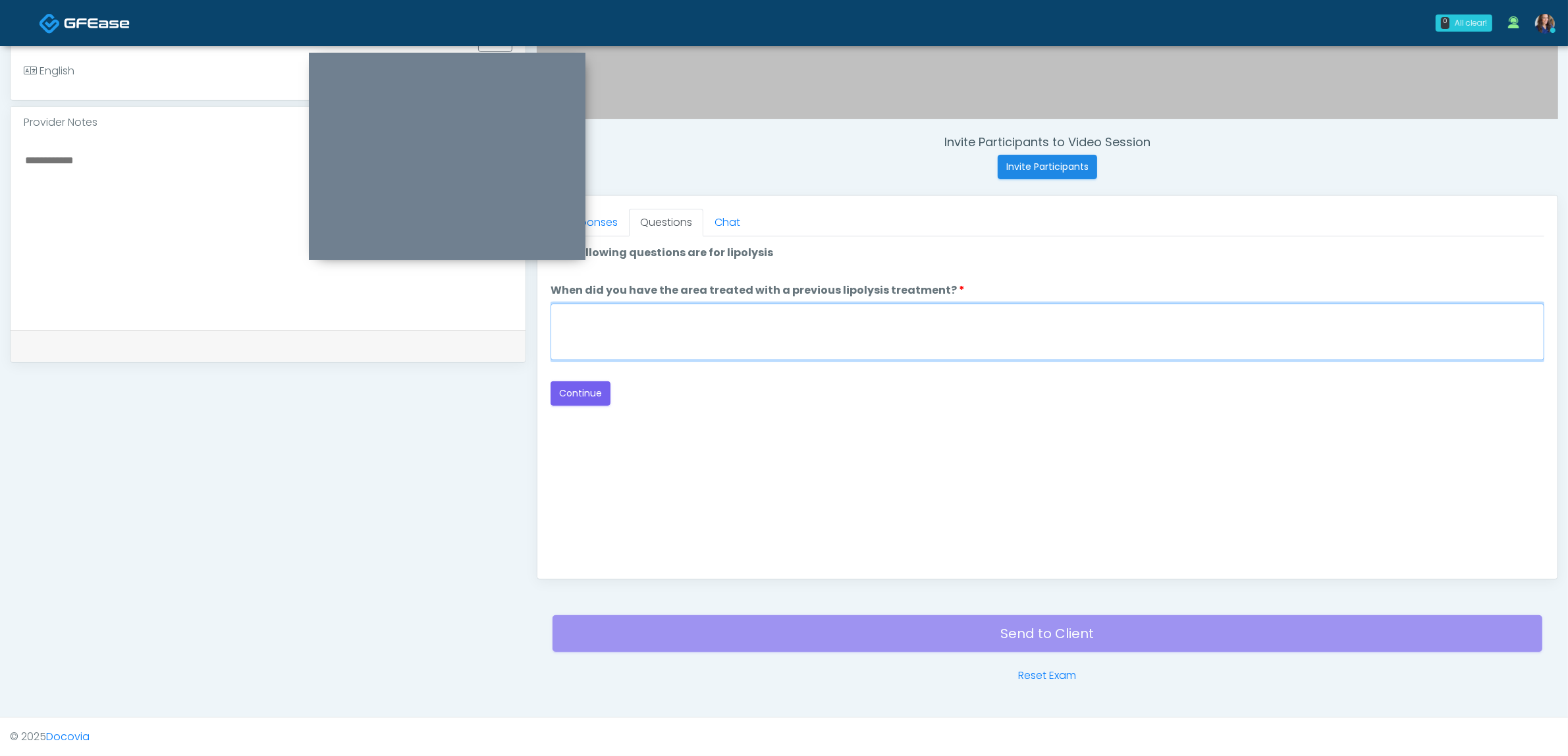
click at [922, 341] on textarea "When did you have the area treated with a previous lipolysis treatment?" at bounding box center [1047, 332] width 994 height 57
type textarea "**"
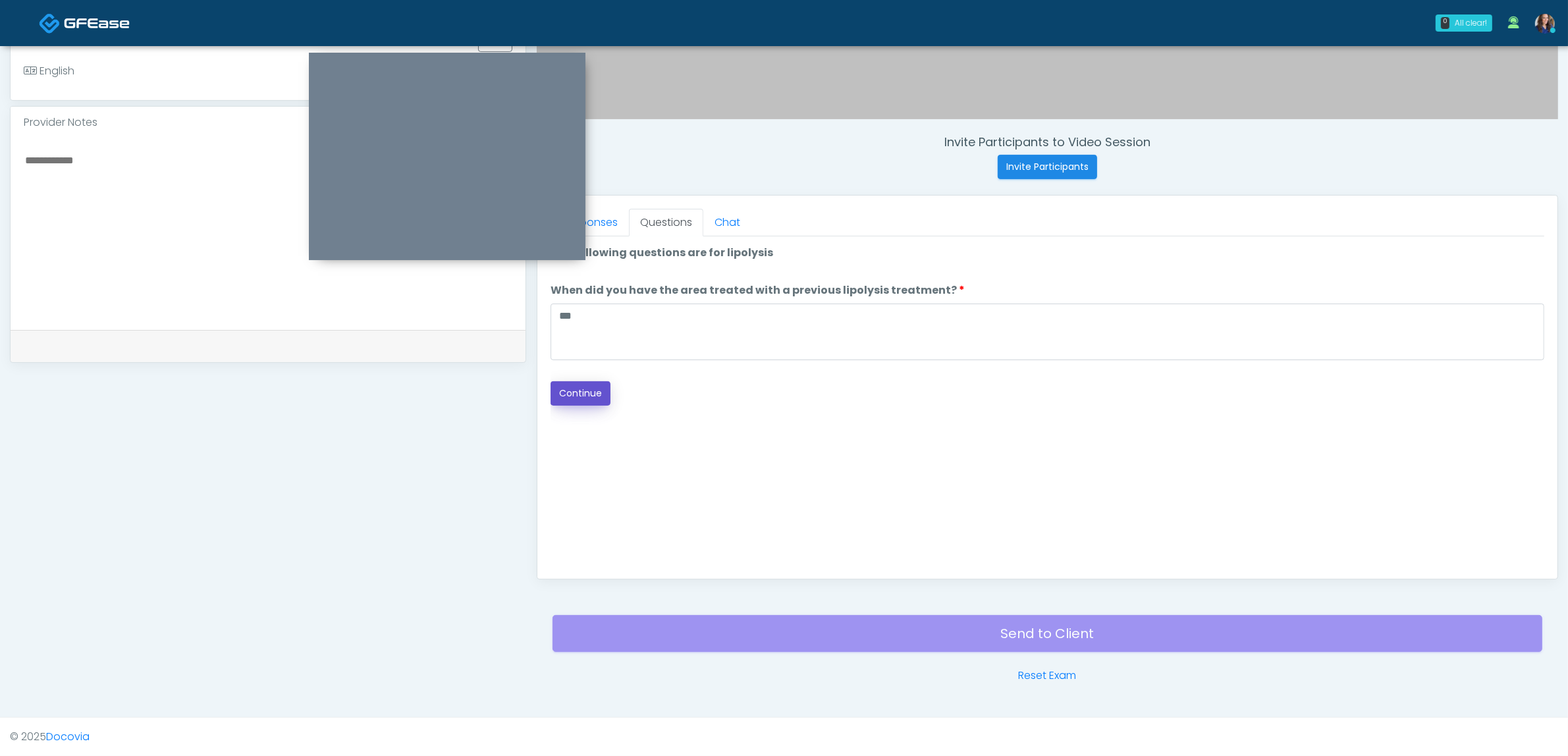
click at [566, 389] on button "Continue" at bounding box center [580, 394] width 60 height 24
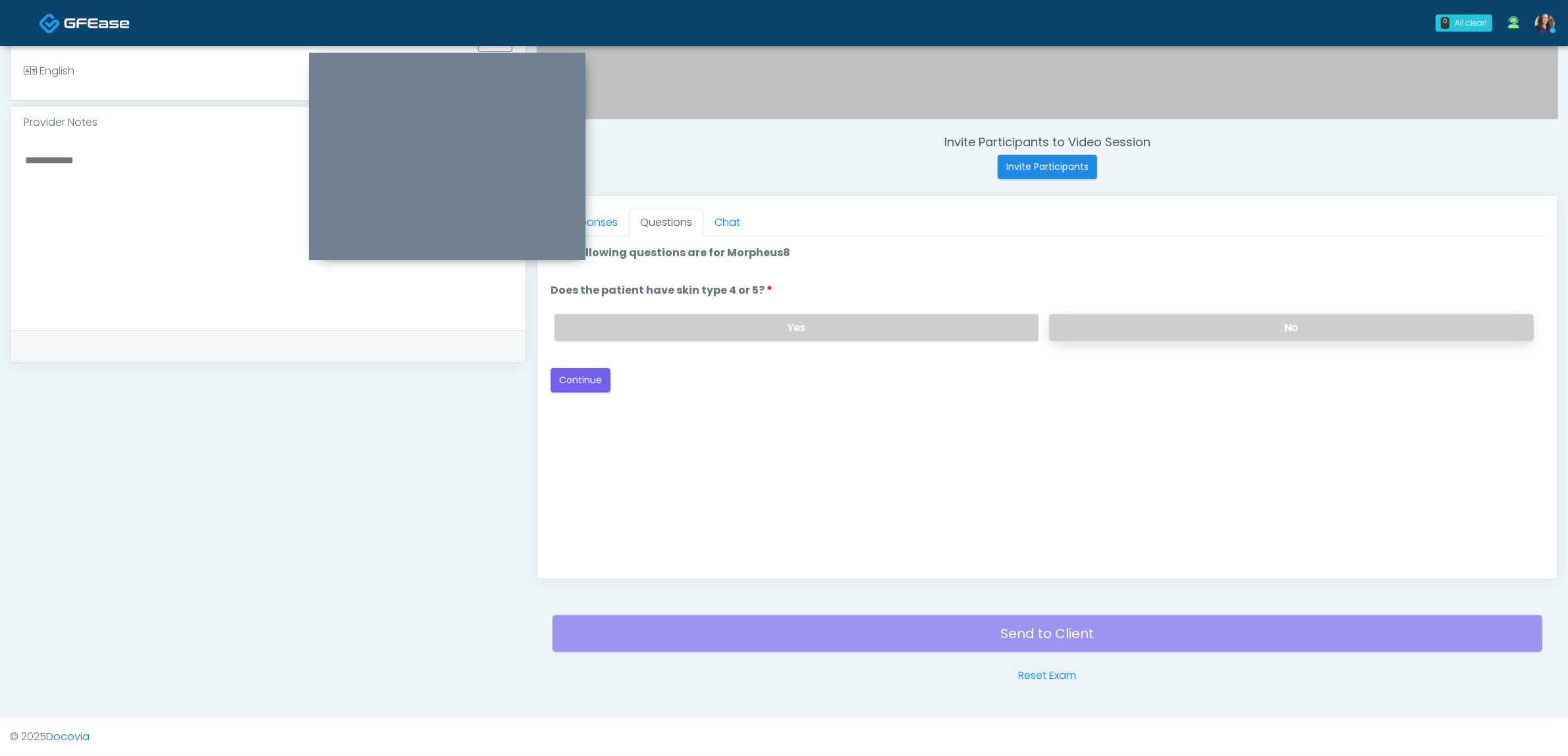
click at [1169, 324] on label "No" at bounding box center [1292, 327] width 485 height 27
drag, startPoint x: 575, startPoint y: 377, endPoint x: 594, endPoint y: 377, distance: 19.0
click at [577, 377] on button "Continue" at bounding box center [580, 381] width 60 height 24
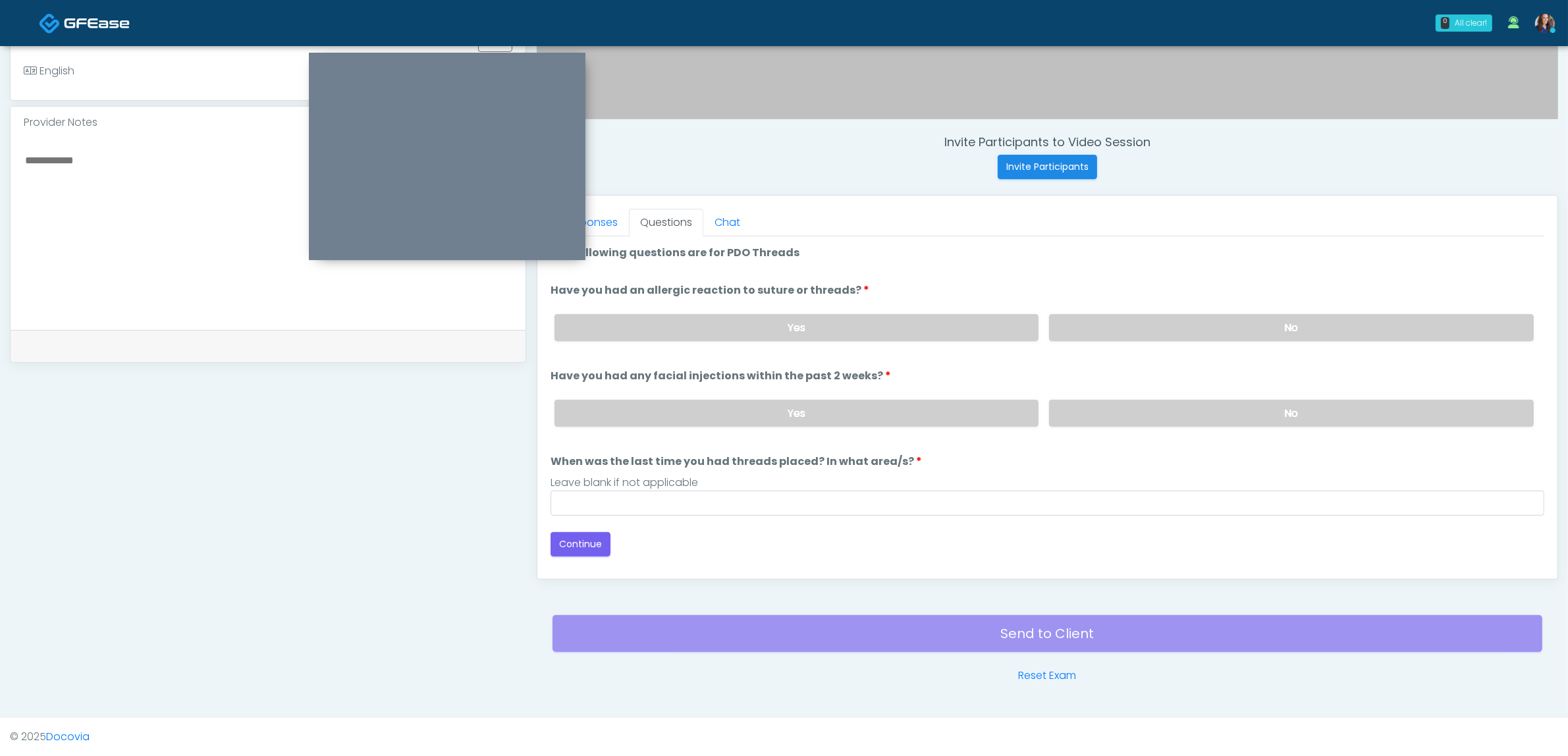
drag, startPoint x: 1177, startPoint y: 314, endPoint x: 1165, endPoint y: 380, distance: 67.1
click at [1177, 318] on label "No" at bounding box center [1292, 327] width 485 height 27
drag, startPoint x: 1137, startPoint y: 410, endPoint x: 1124, endPoint y: 436, distance: 29.1
click at [1135, 415] on label "No" at bounding box center [1292, 413] width 485 height 27
drag, startPoint x: 927, startPoint y: 501, endPoint x: 888, endPoint y: 519, distance: 43.0
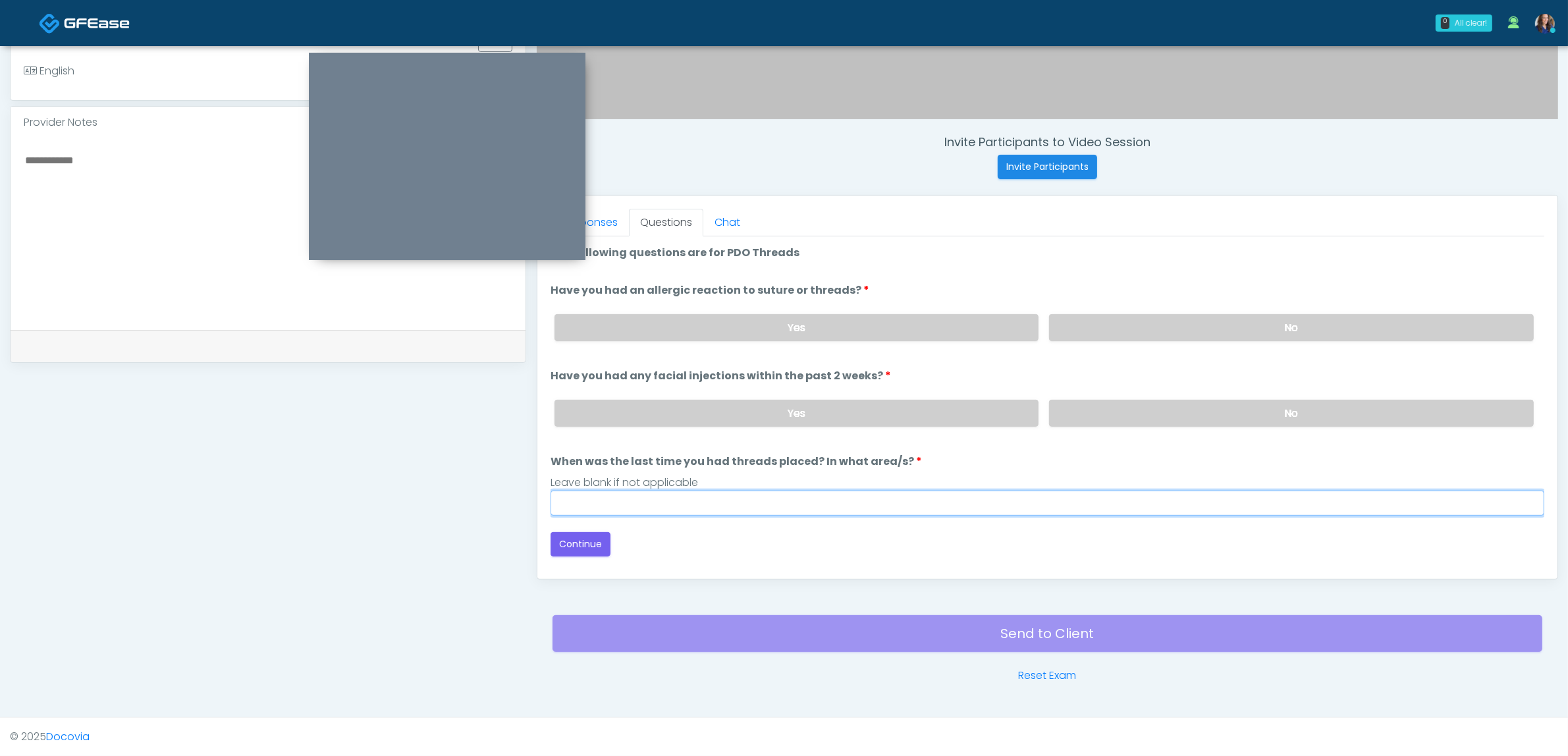
click at [927, 501] on input "When was the last time you had threads placed? In what area/s?" at bounding box center [1047, 503] width 994 height 25
type input "**"
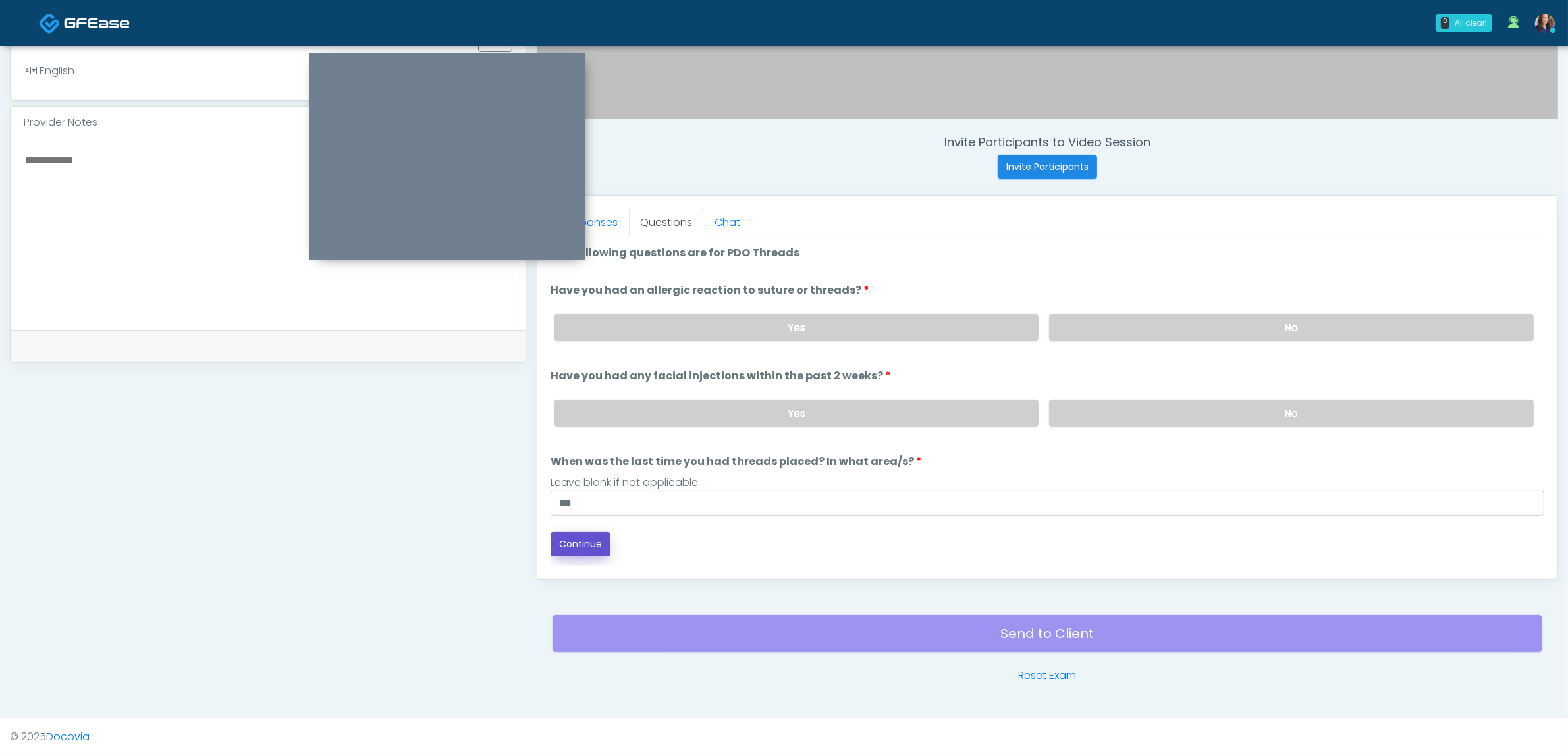
click at [588, 542] on button "Continue" at bounding box center [580, 544] width 60 height 24
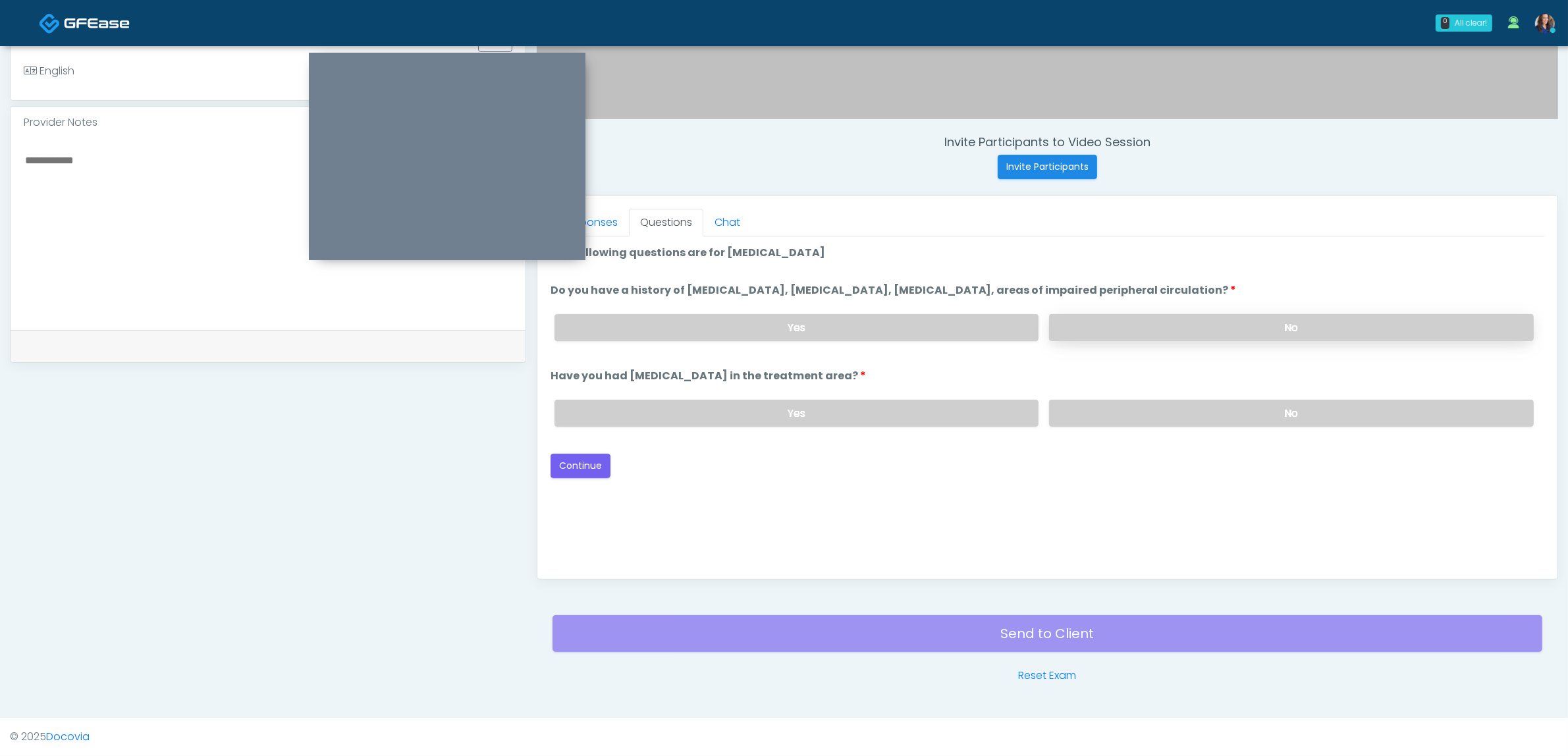
drag, startPoint x: 1186, startPoint y: 317, endPoint x: 1179, endPoint y: 340, distance: 24.0
click at [1186, 317] on label "No" at bounding box center [1292, 327] width 485 height 27
drag, startPoint x: 1146, startPoint y: 403, endPoint x: 1126, endPoint y: 425, distance: 29.7
click at [1144, 409] on label "No" at bounding box center [1292, 413] width 485 height 27
click at [596, 468] on button "Continue" at bounding box center [580, 466] width 60 height 24
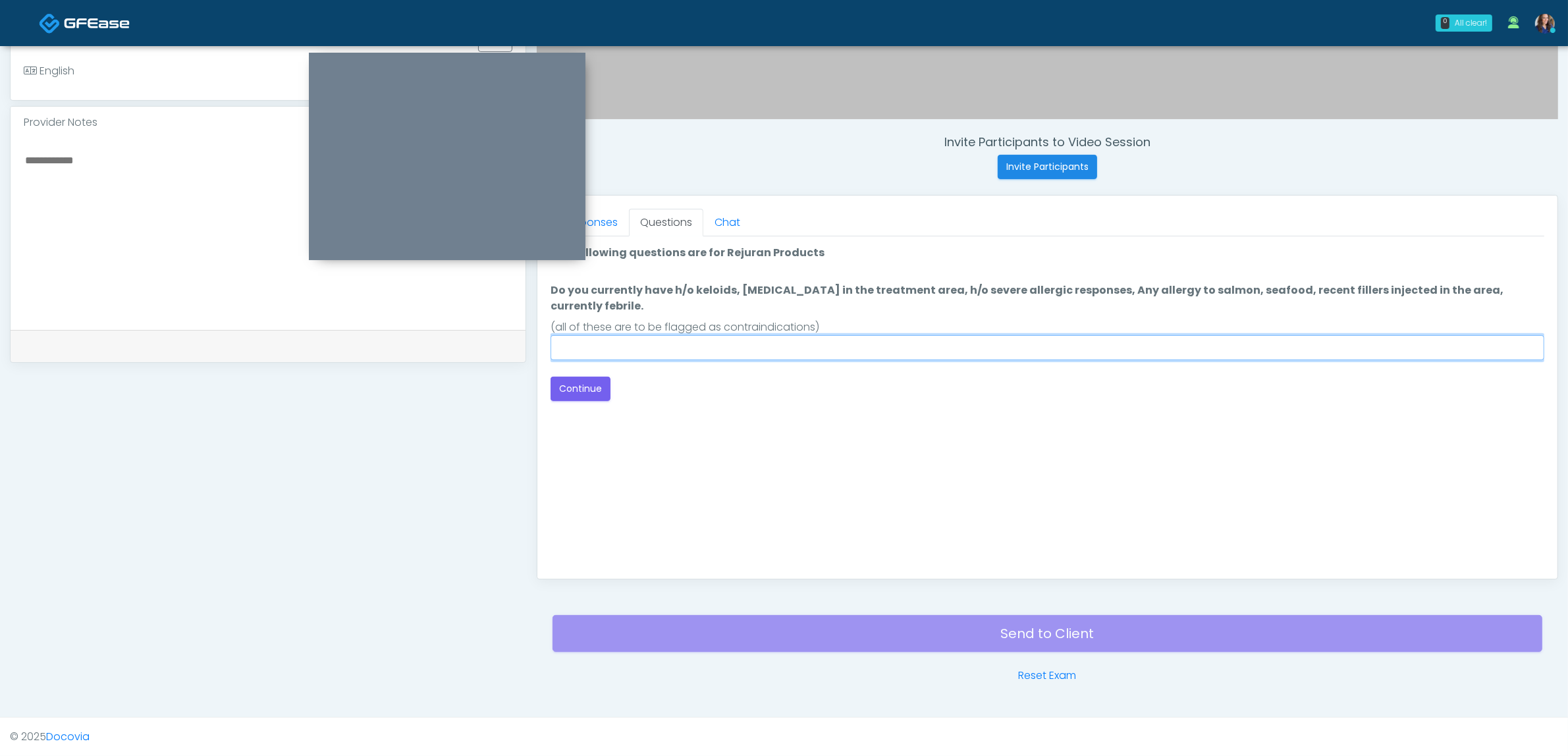
click at [872, 335] on input "Do you currently have h/o keloids, [MEDICAL_DATA] in the treatment area, h/o se…" at bounding box center [1047, 347] width 994 height 25
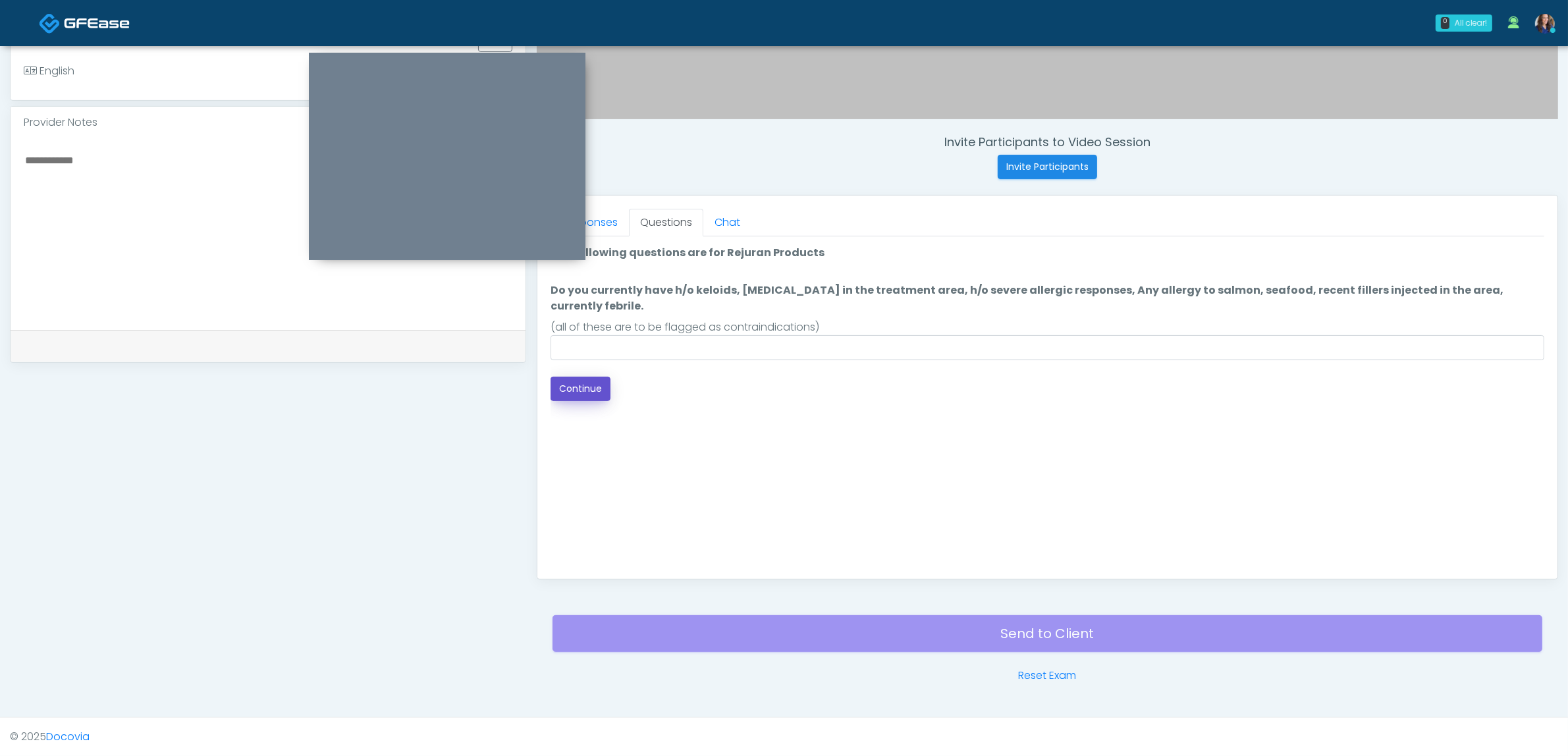
drag, startPoint x: 594, startPoint y: 369, endPoint x: 763, endPoint y: 346, distance: 170.6
click at [597, 377] on button "Continue" at bounding box center [580, 389] width 60 height 24
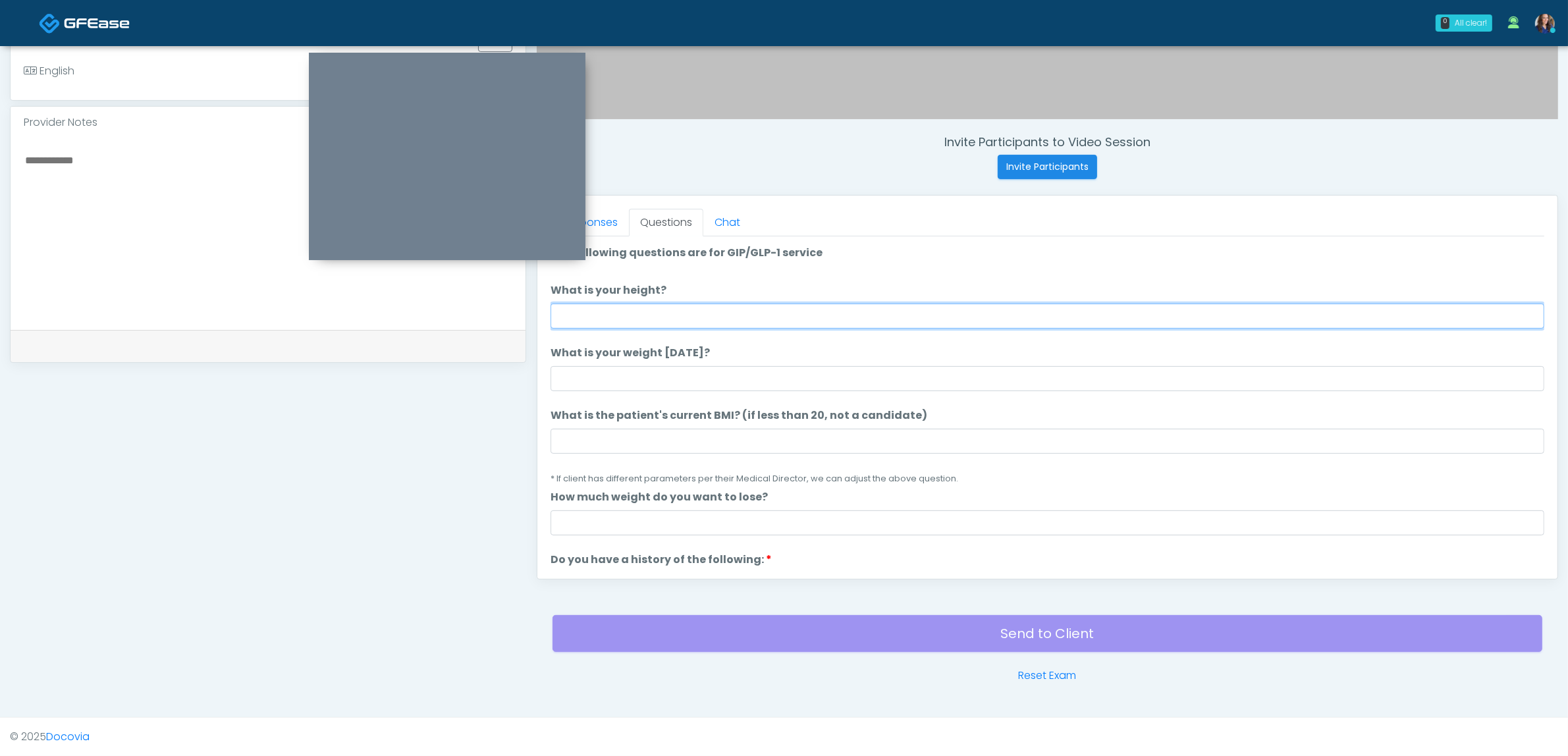
click at [756, 314] on input "What is your height?" at bounding box center [1047, 316] width 994 height 25
type input "*****"
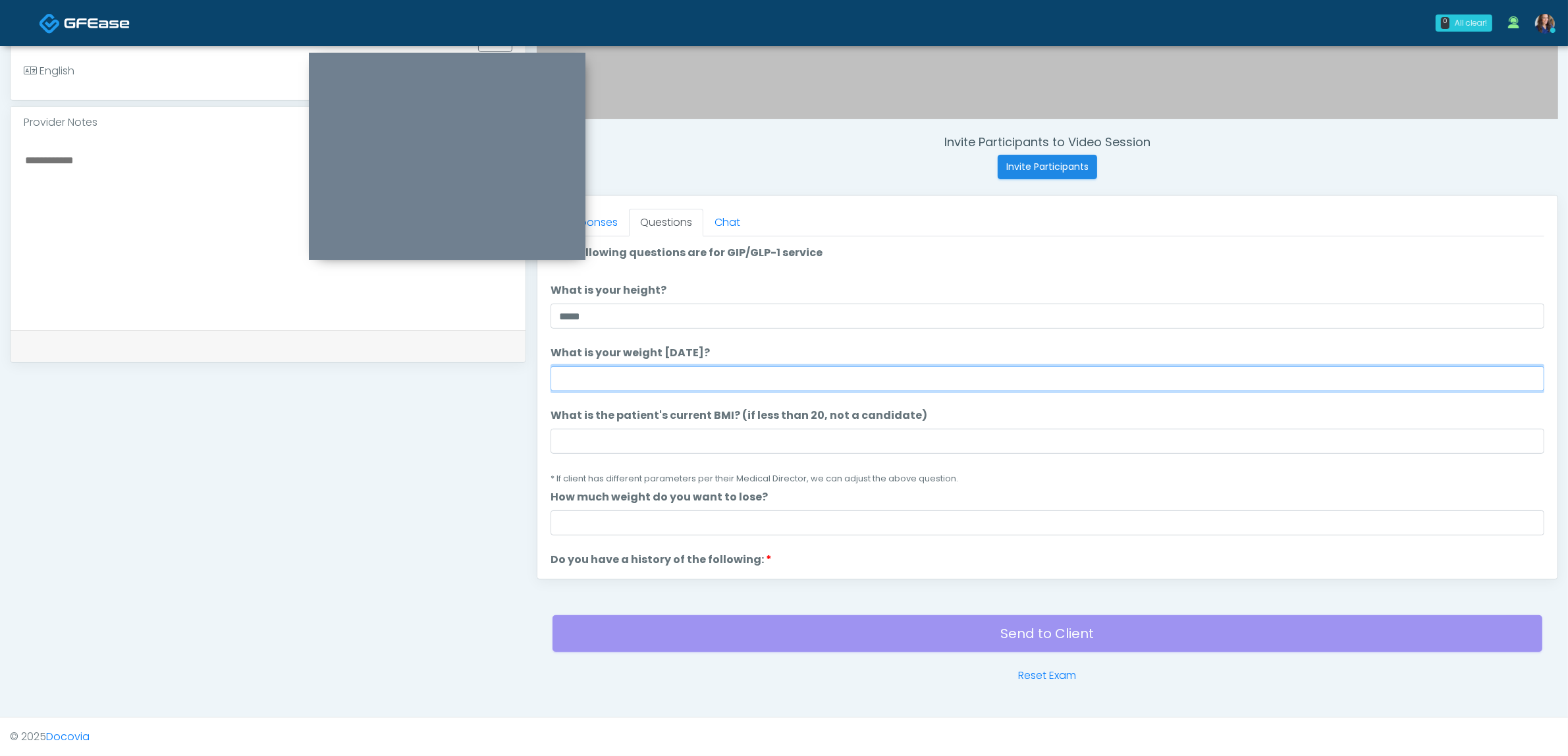
click at [752, 374] on input "What is your weight [DATE]?" at bounding box center [1047, 378] width 994 height 25
type input "***"
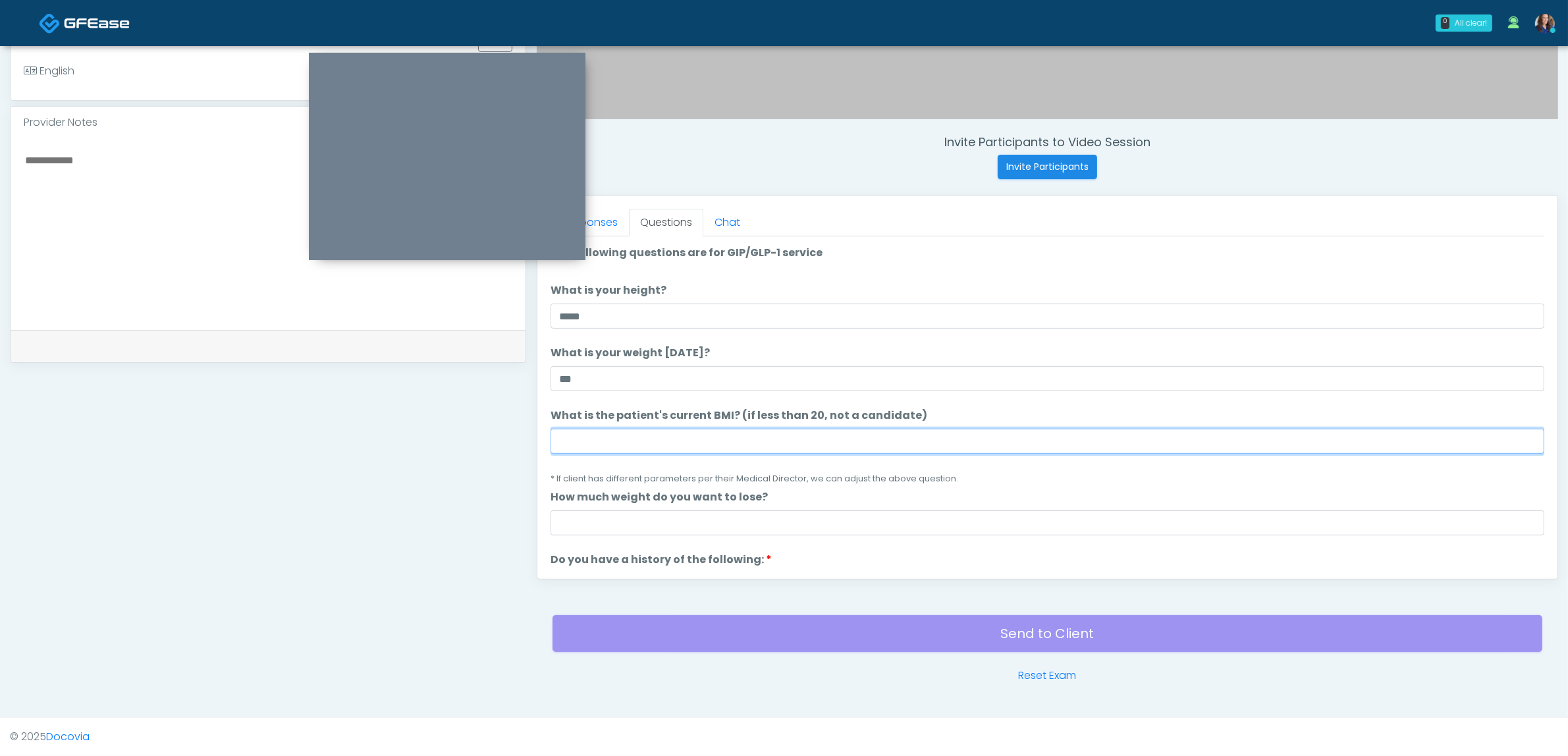
click at [712, 444] on input "What is the patient's current BMI? (if less than 20, not a candidate)" at bounding box center [1047, 441] width 994 height 25
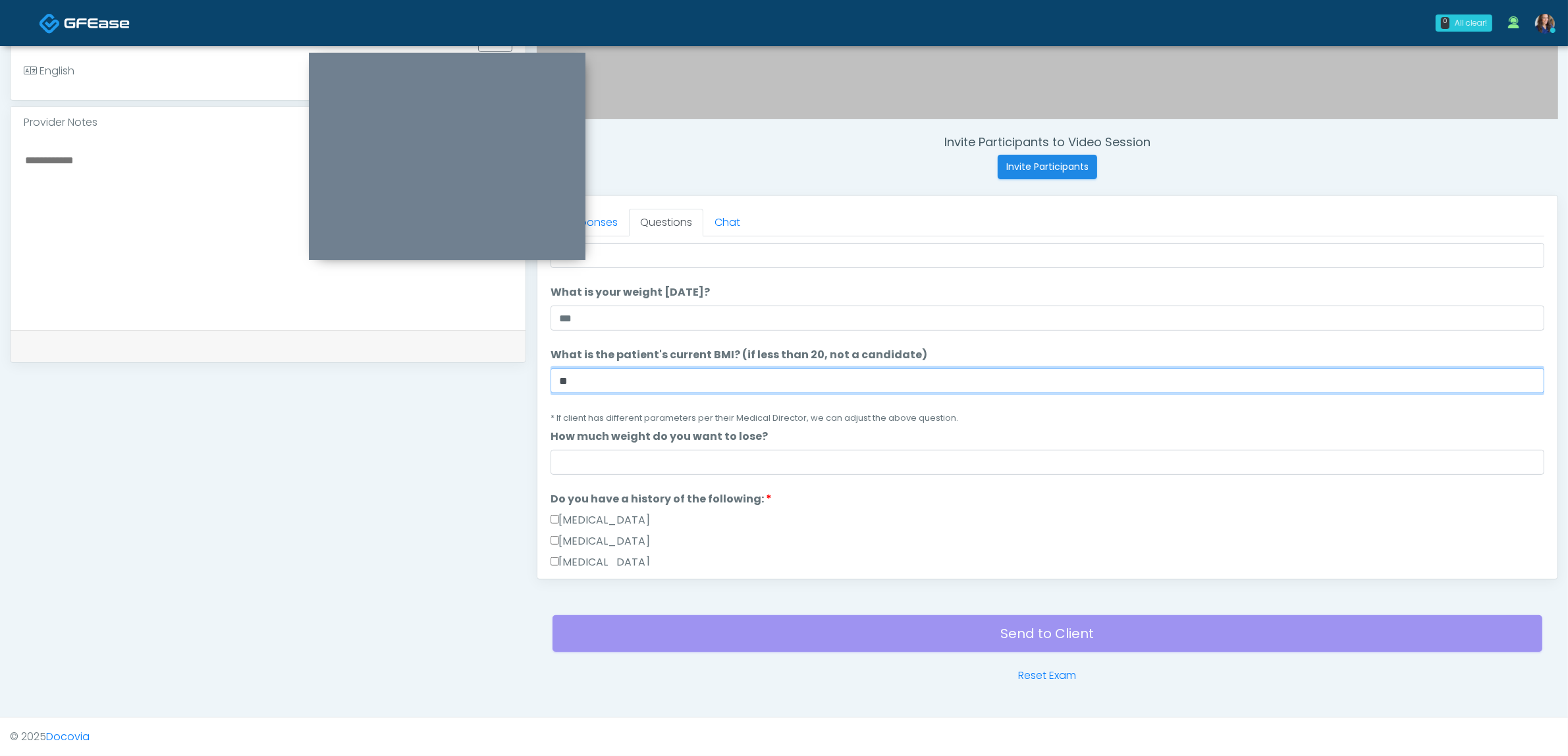
scroll to position [164, 0]
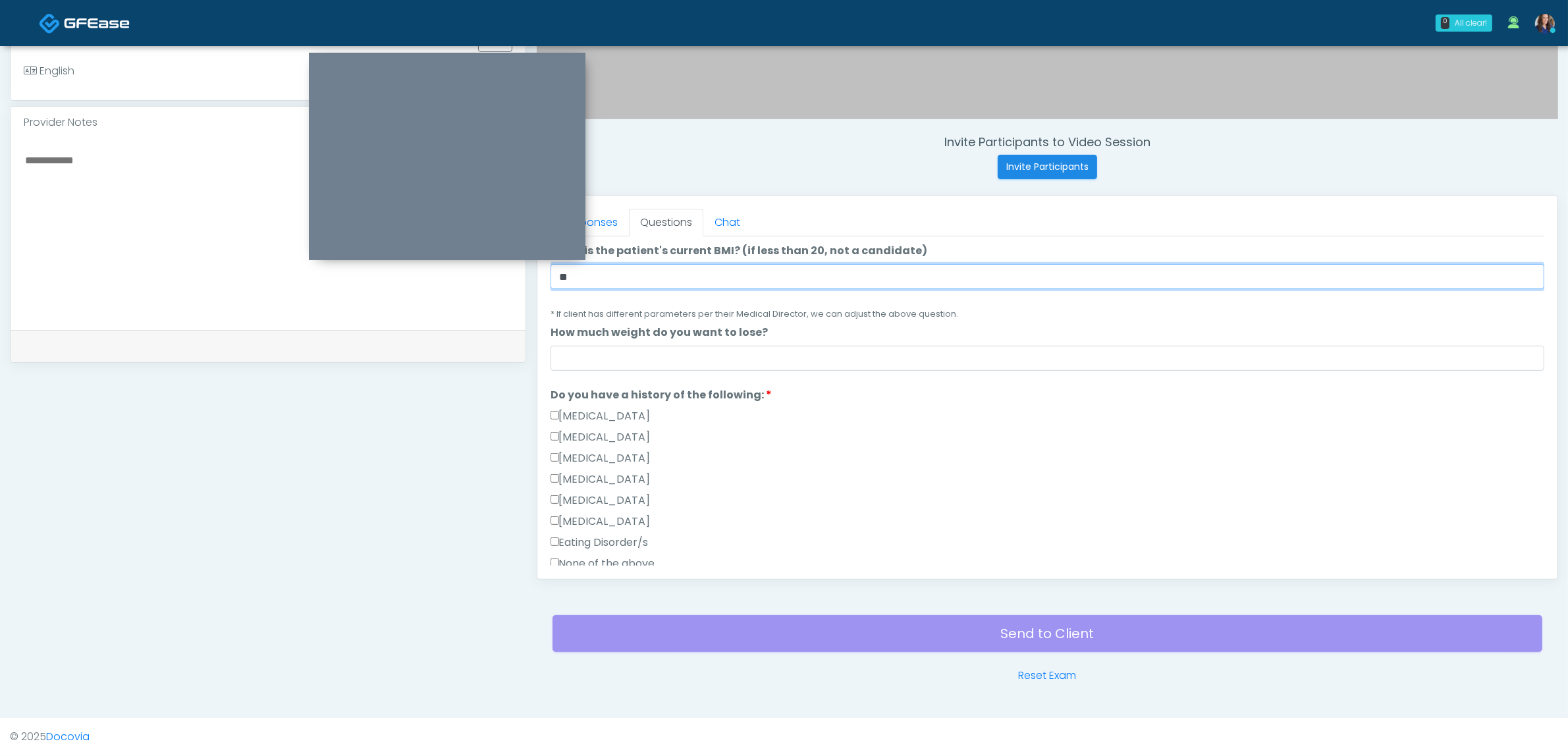
type input "**"
drag, startPoint x: 1059, startPoint y: 390, endPoint x: 1028, endPoint y: 403, distance: 33.6
click at [1059, 392] on li "Do you have a history of the following: Do you have a history of the following:…" at bounding box center [1047, 482] width 994 height 190
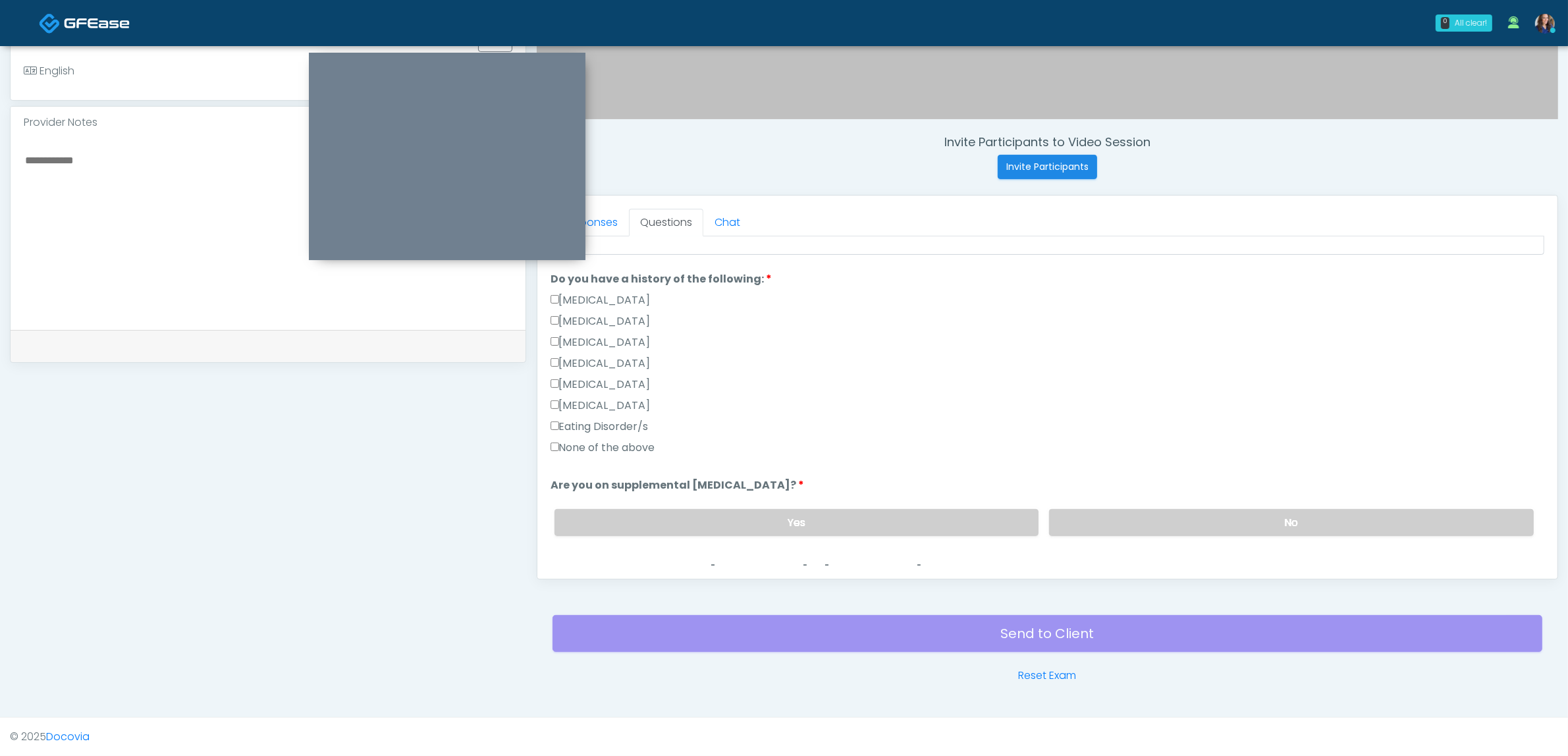
scroll to position [411, 0]
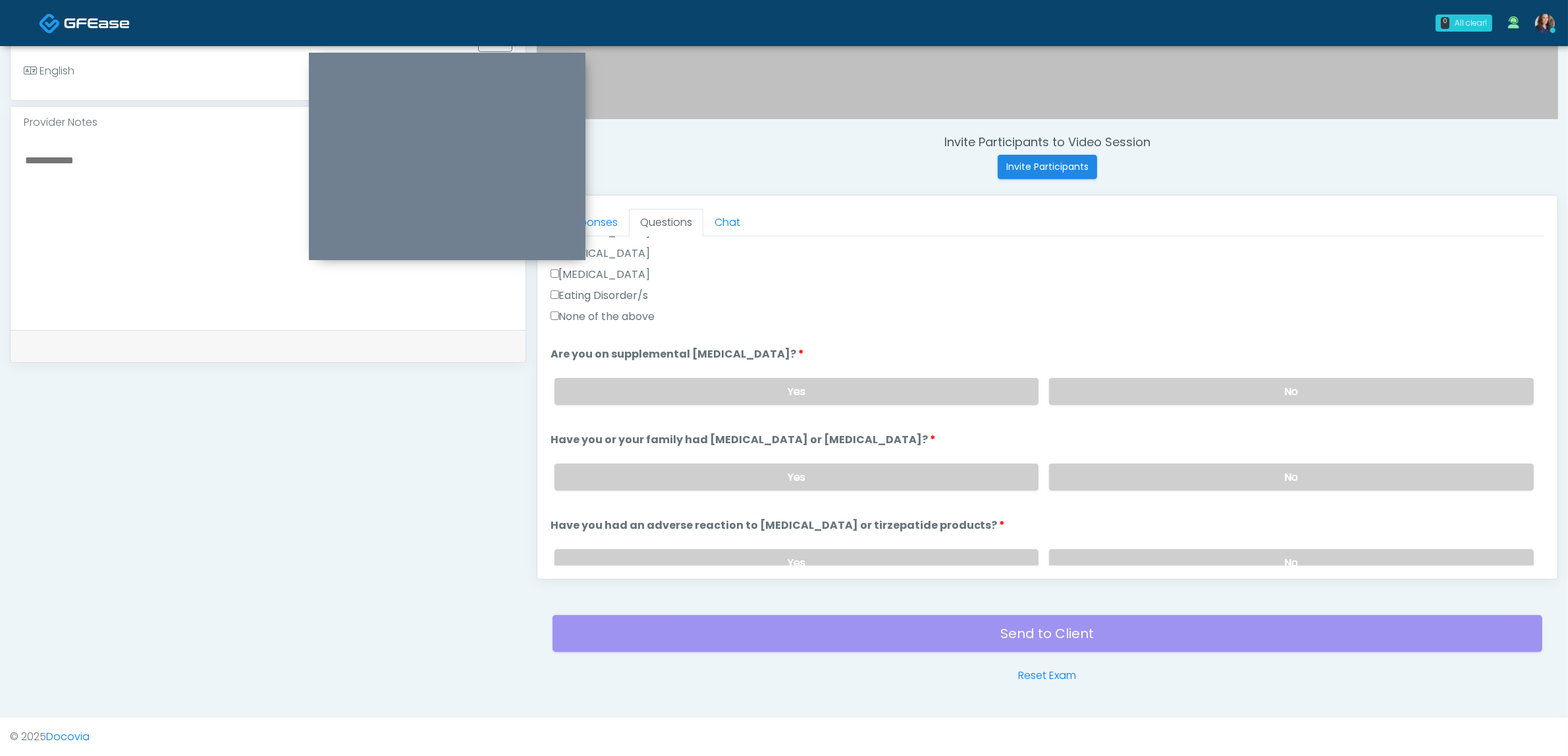
click at [612, 321] on label "None of the above" at bounding box center [603, 317] width 105 height 16
click at [614, 316] on label "None of the above" at bounding box center [603, 317] width 105 height 16
click at [1218, 406] on div "Yes No" at bounding box center [1044, 391] width 1000 height 48
drag, startPoint x: 1216, startPoint y: 394, endPoint x: 1227, endPoint y: 449, distance: 56.1
click at [1217, 394] on label "No" at bounding box center [1292, 391] width 485 height 27
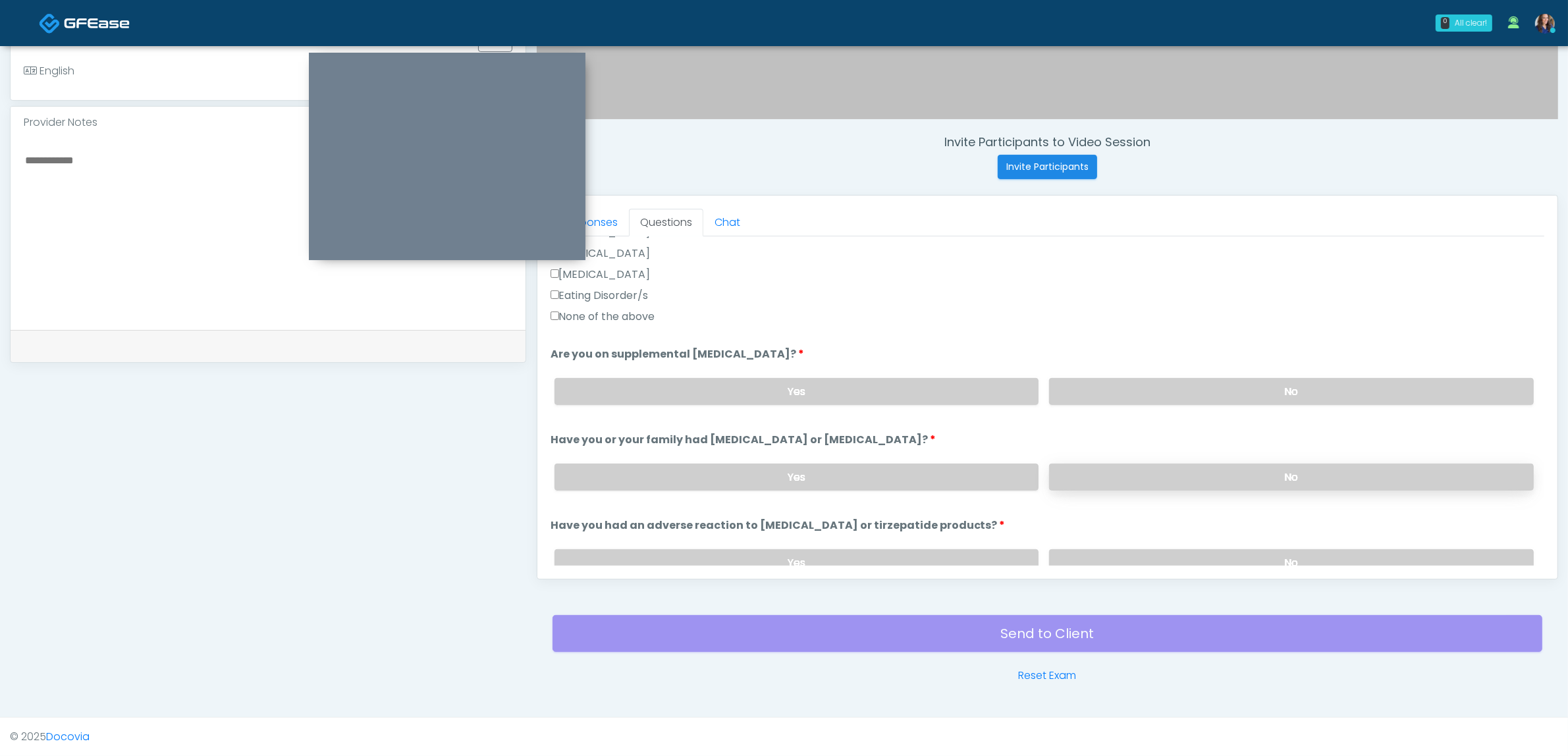
click at [1222, 471] on label "No" at bounding box center [1292, 477] width 485 height 27
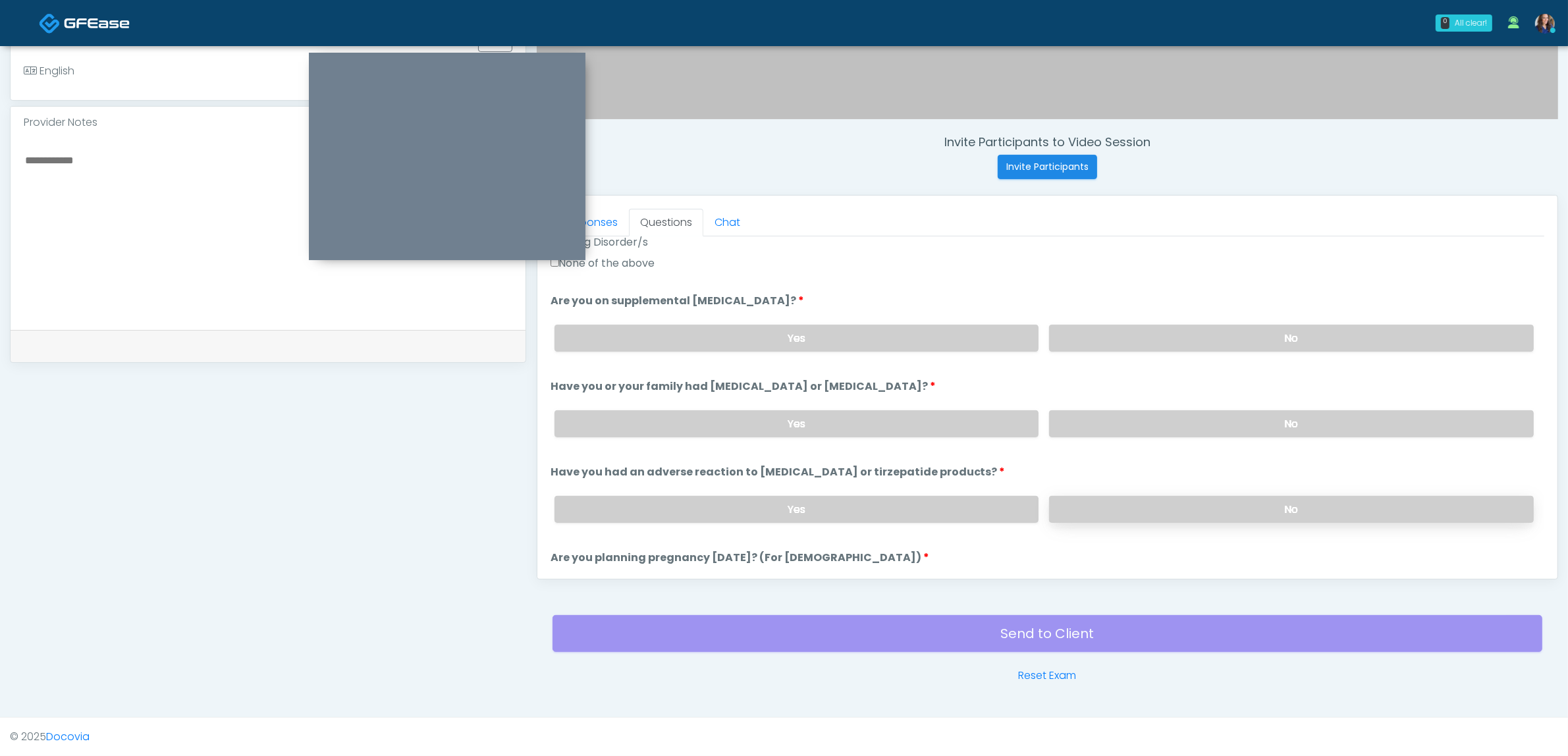
scroll to position [494, 0]
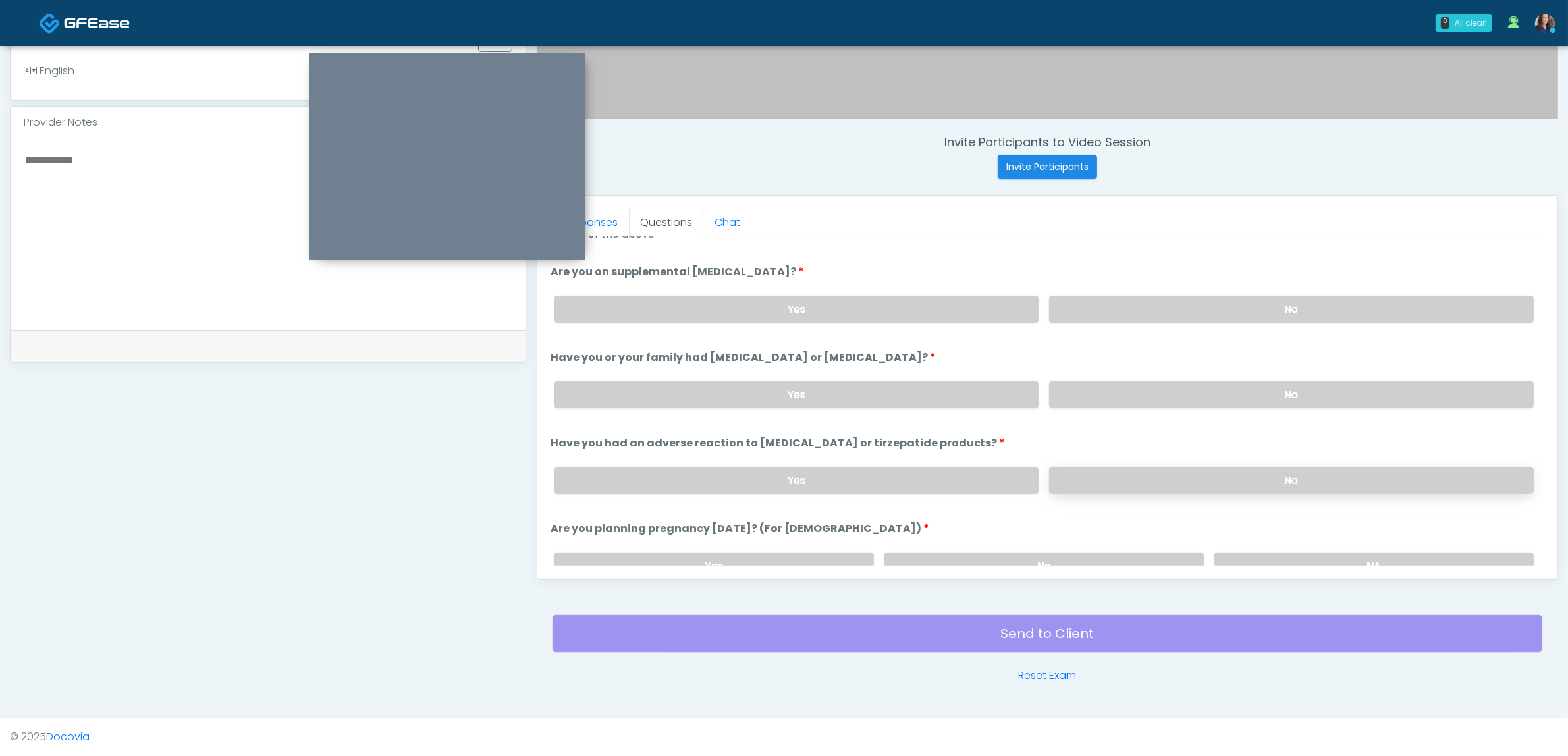
click at [1189, 467] on label "No" at bounding box center [1292, 480] width 485 height 27
click at [1095, 554] on label "No" at bounding box center [1044, 566] width 319 height 27
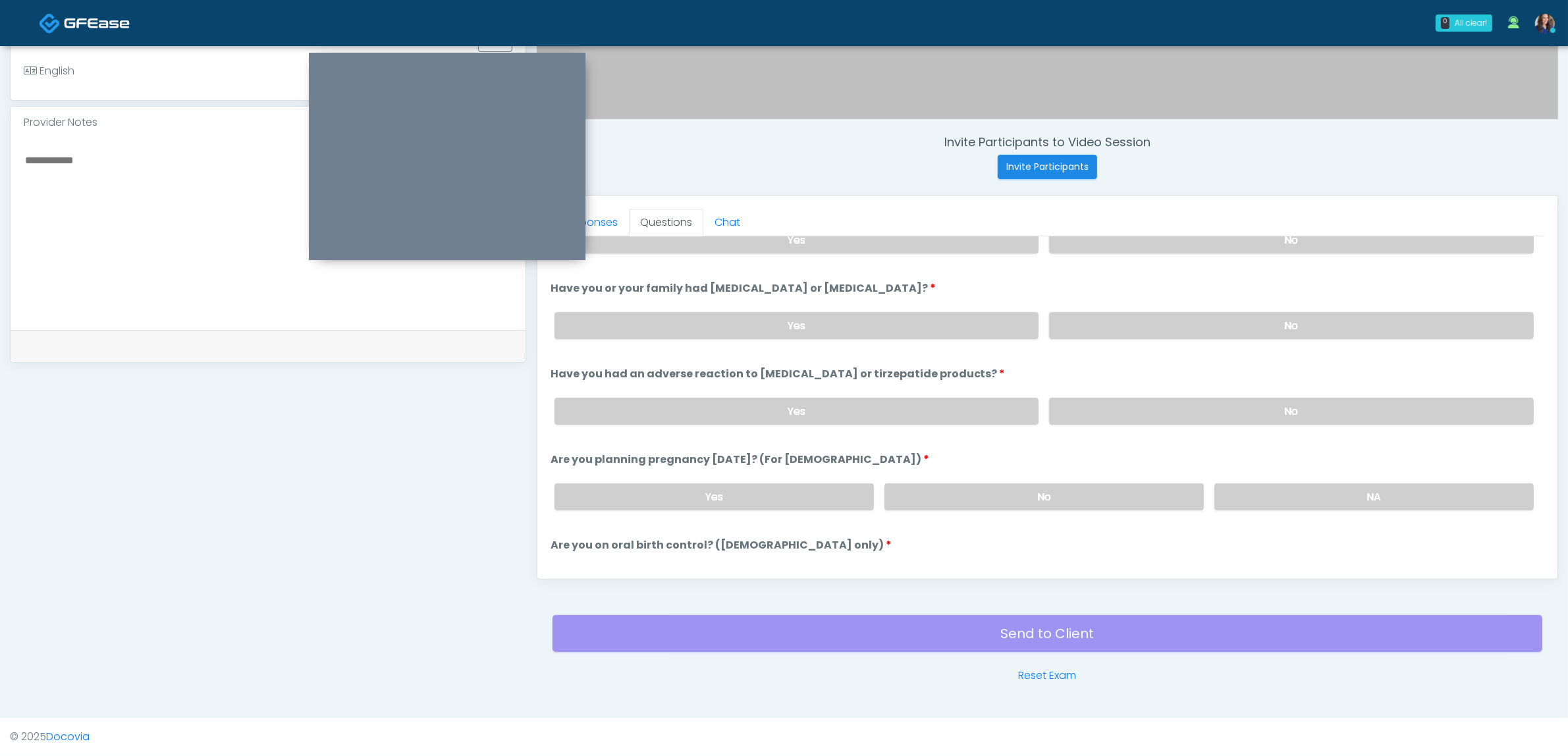
scroll to position [659, 0]
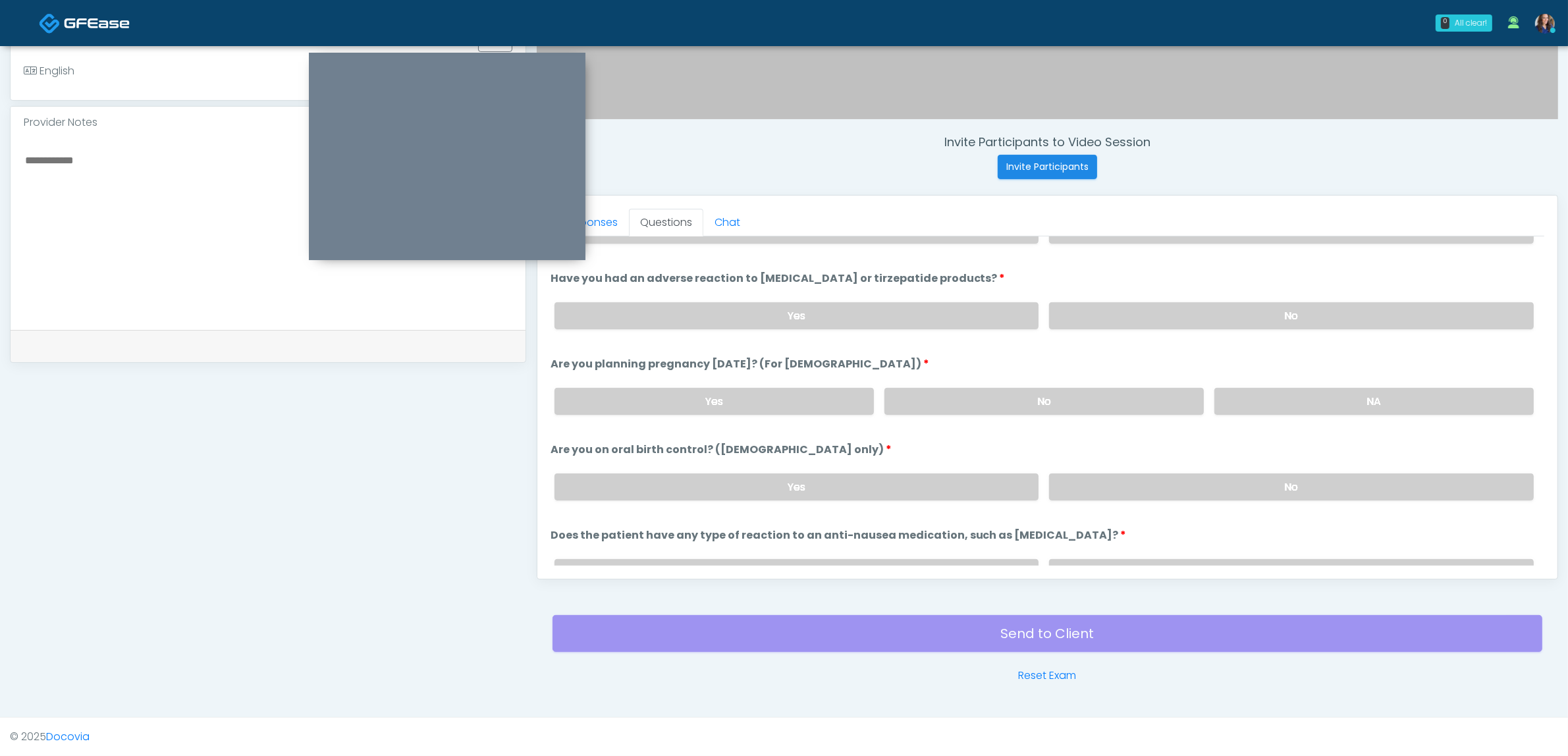
click at [723, 465] on div "Yes No" at bounding box center [1044, 486] width 1000 height 48
click at [883, 475] on label "Yes" at bounding box center [797, 486] width 485 height 27
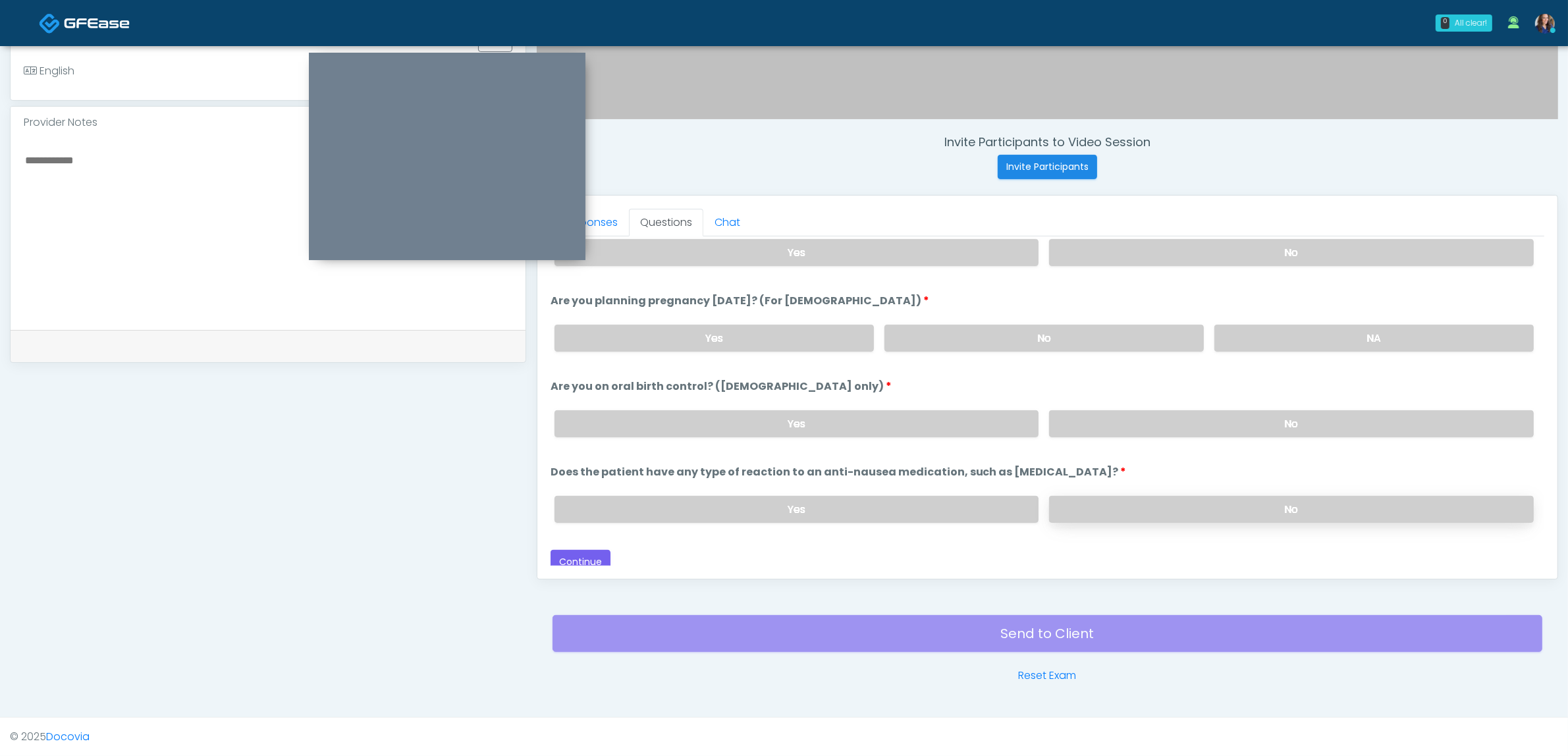
click at [1154, 500] on label "No" at bounding box center [1292, 509] width 485 height 27
click at [570, 550] on button "Continue" at bounding box center [580, 563] width 60 height 24
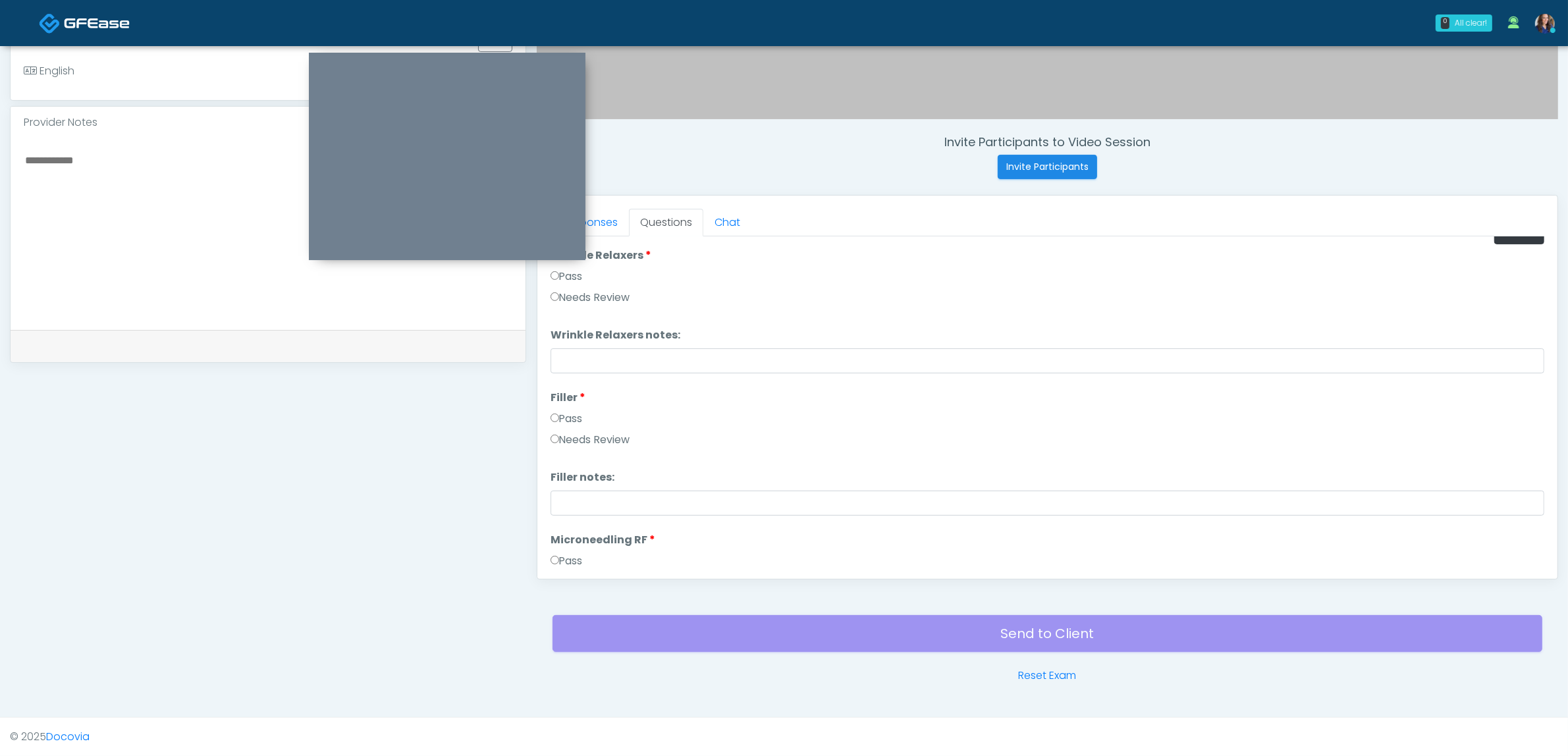
scroll to position [0, 0]
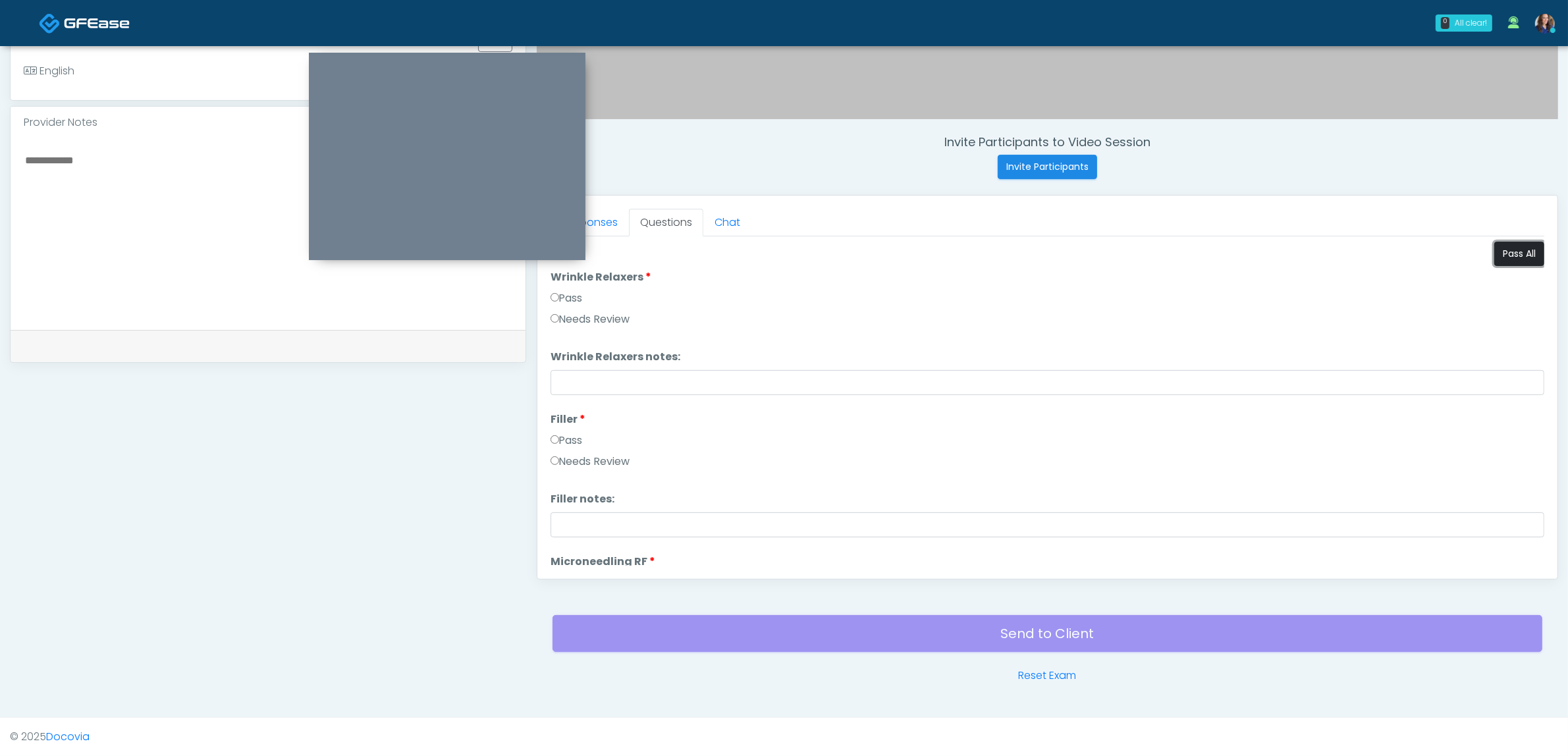
click at [1500, 260] on button "Pass All" at bounding box center [1519, 254] width 50 height 24
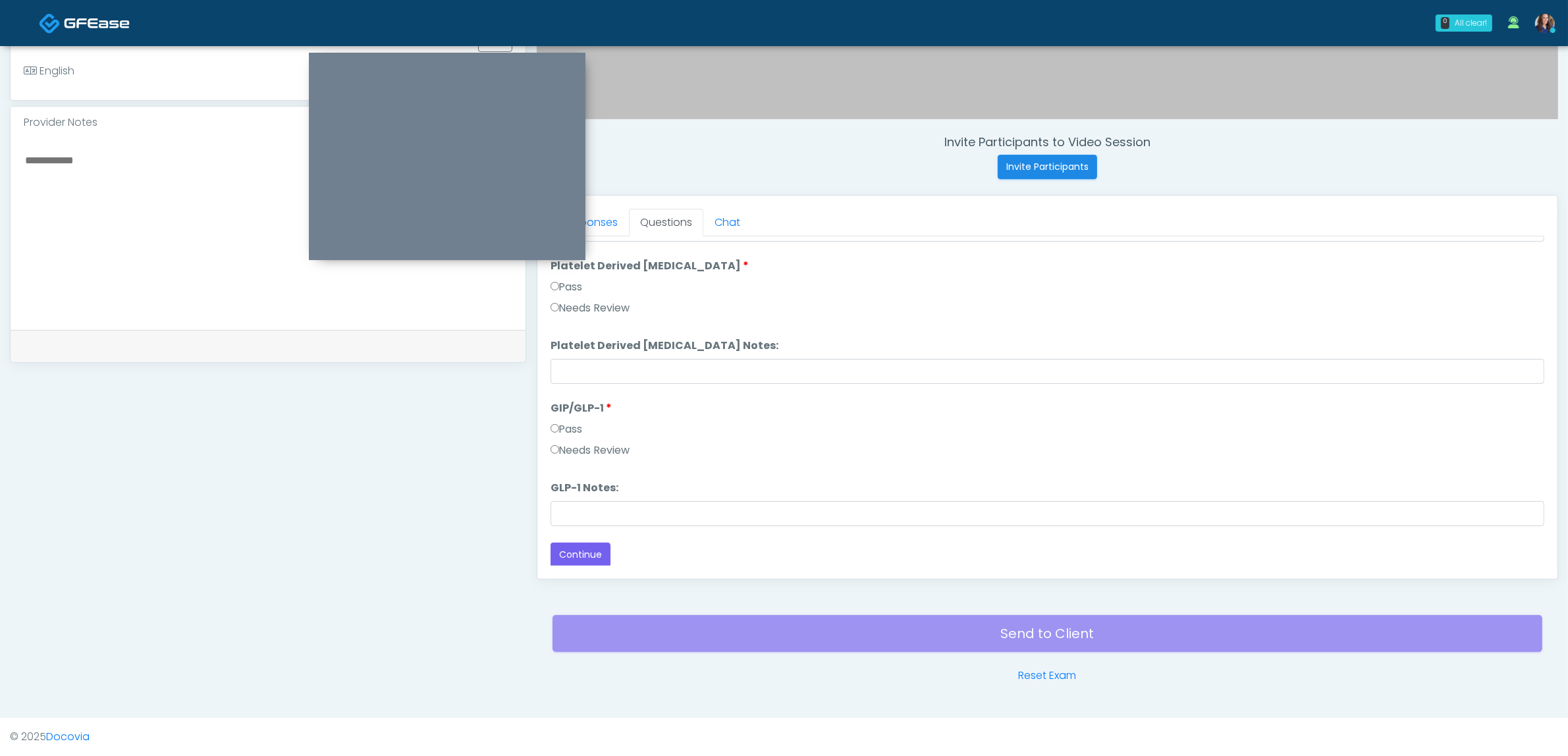
drag, startPoint x: 581, startPoint y: 452, endPoint x: 590, endPoint y: 456, distance: 9.8
click at [582, 452] on label "Needs Review" at bounding box center [590, 451] width 80 height 16
click at [600, 502] on input "GLP-1 Notes:" at bounding box center [1047, 514] width 994 height 25
type input "******"
click at [593, 552] on button "Continue" at bounding box center [580, 555] width 60 height 24
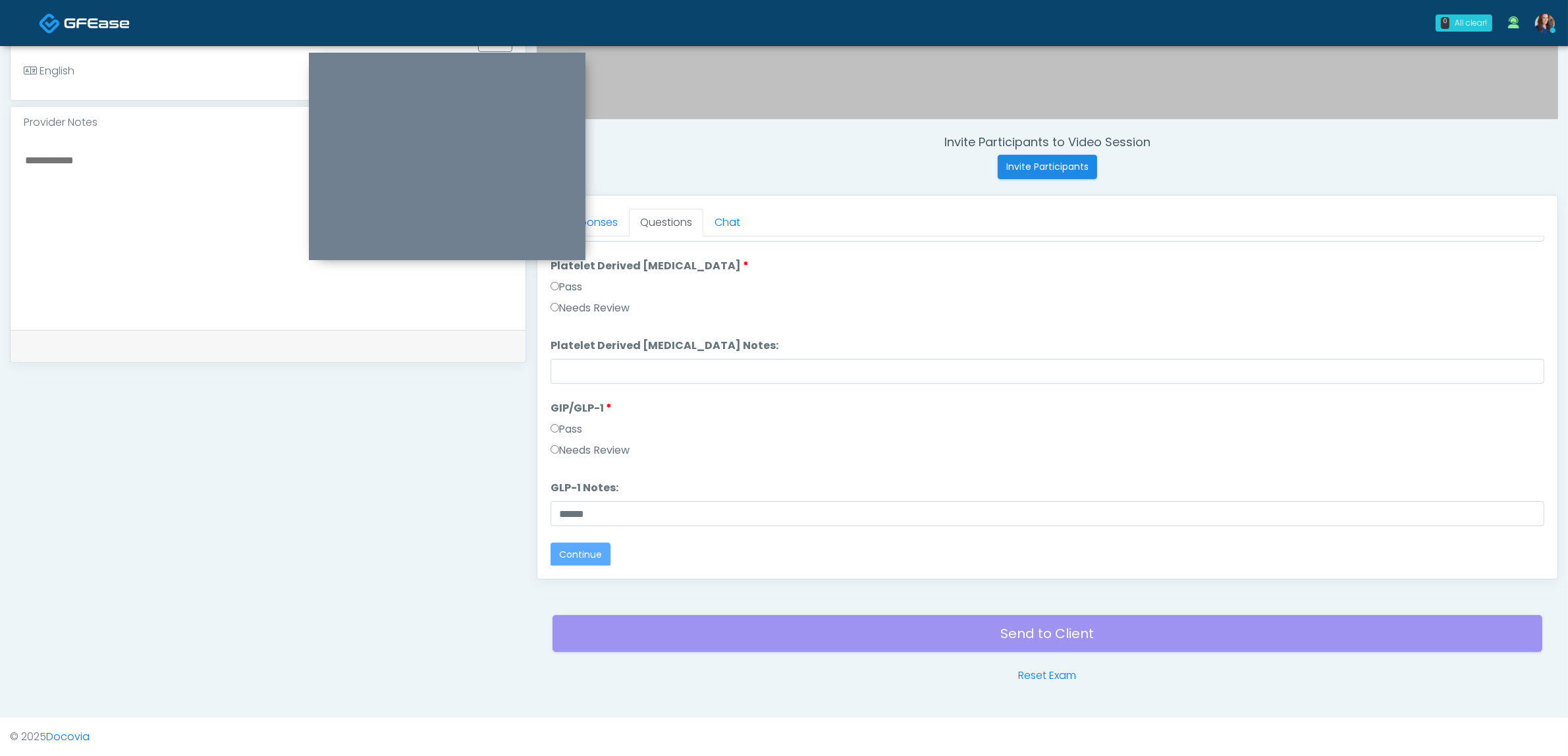
scroll to position [0, 0]
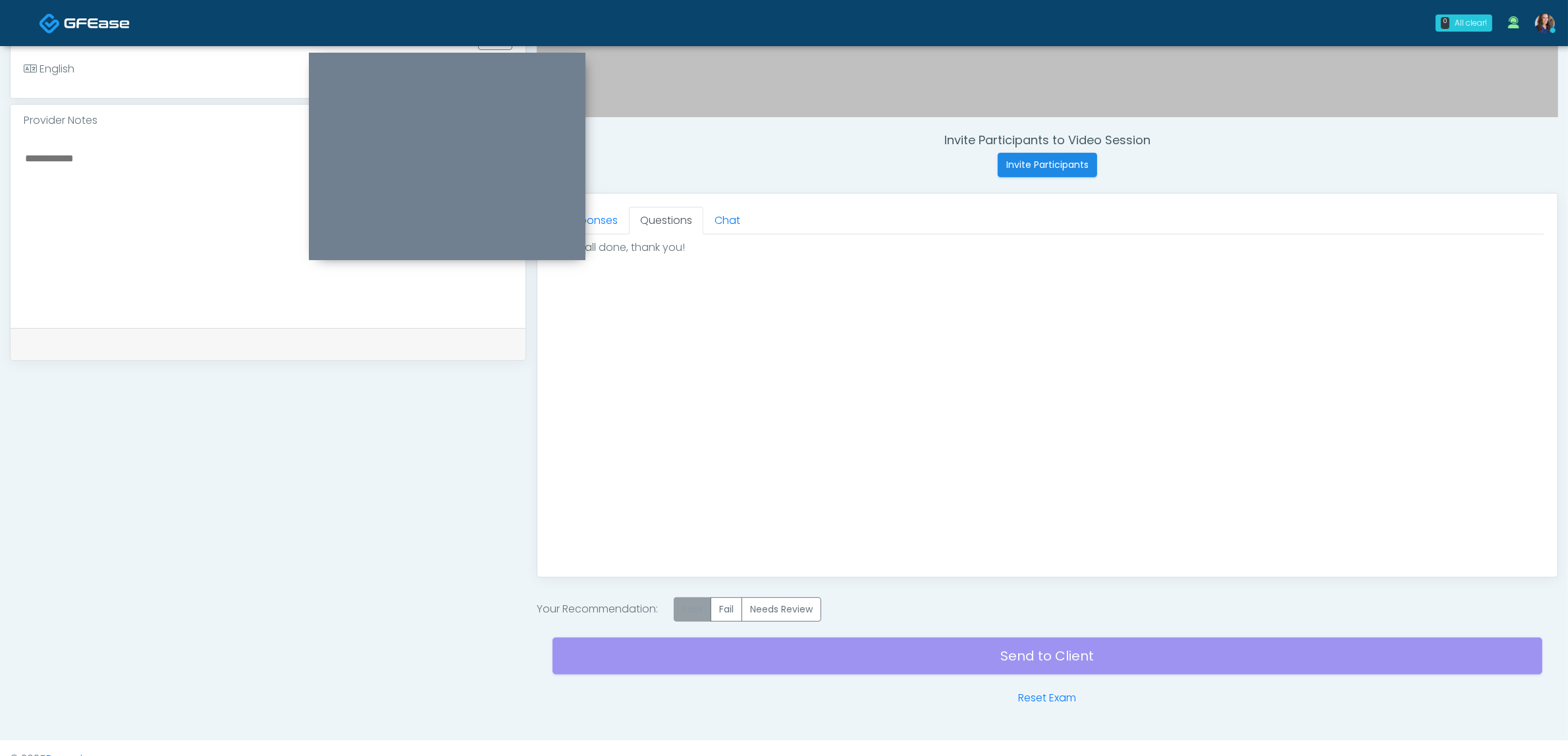
click at [703, 613] on label "Pass" at bounding box center [692, 610] width 38 height 24
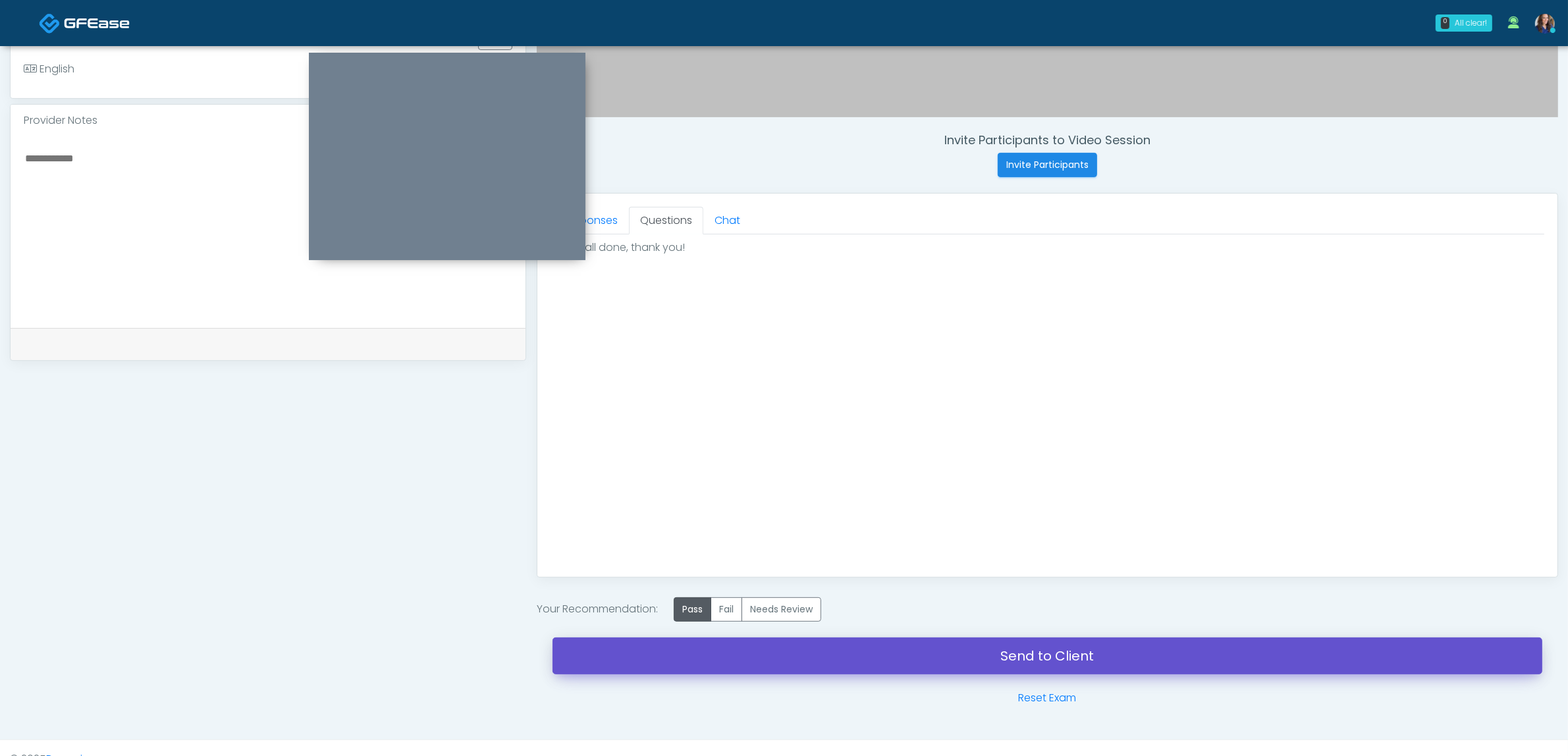
click at [902, 650] on link "Send to Client" at bounding box center [1047, 656] width 990 height 37
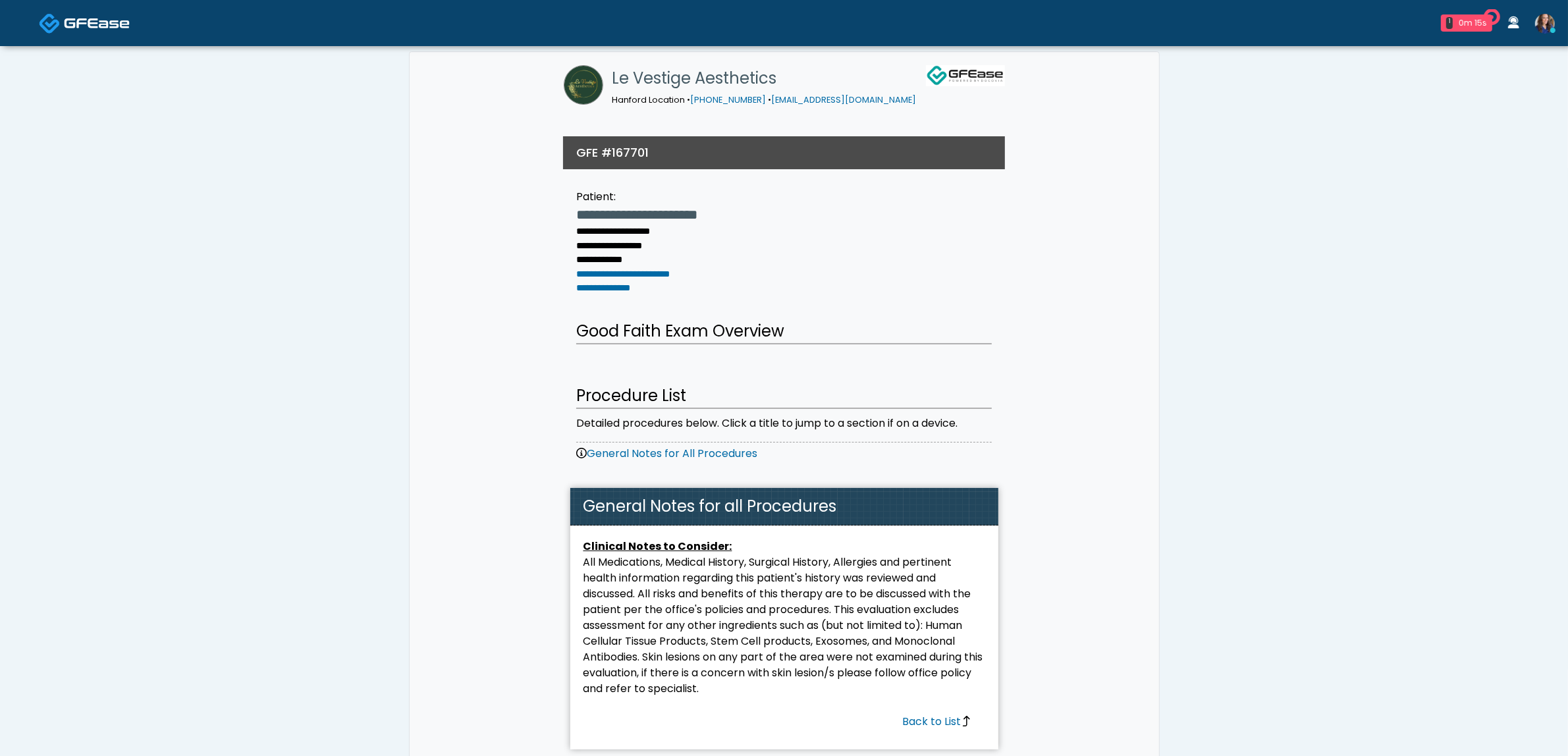
click at [119, 26] on img at bounding box center [96, 23] width 66 height 13
click at [1464, 21] on div "0m 16s" at bounding box center [1472, 24] width 29 height 12
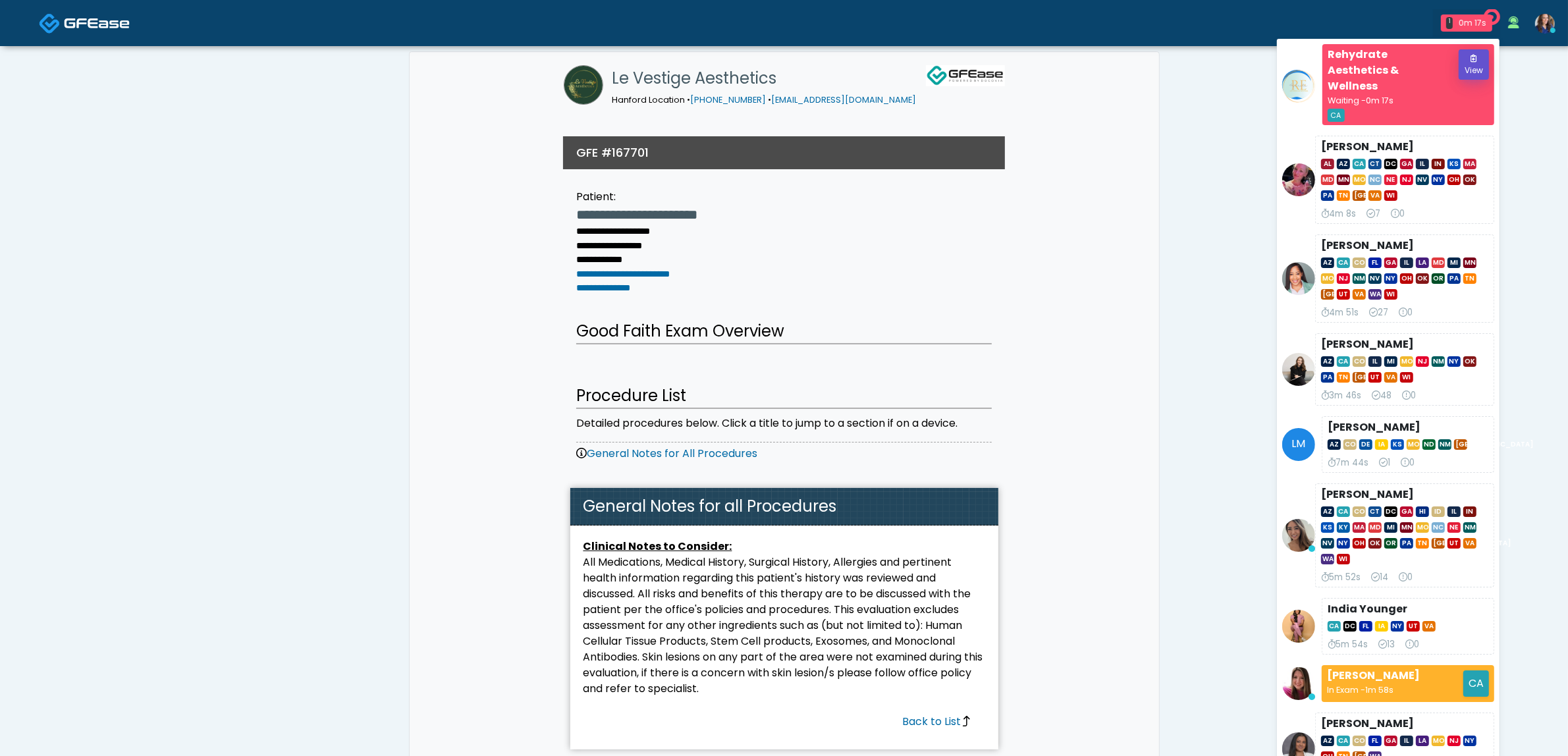
click at [1467, 61] on button "View" at bounding box center [1474, 64] width 31 height 31
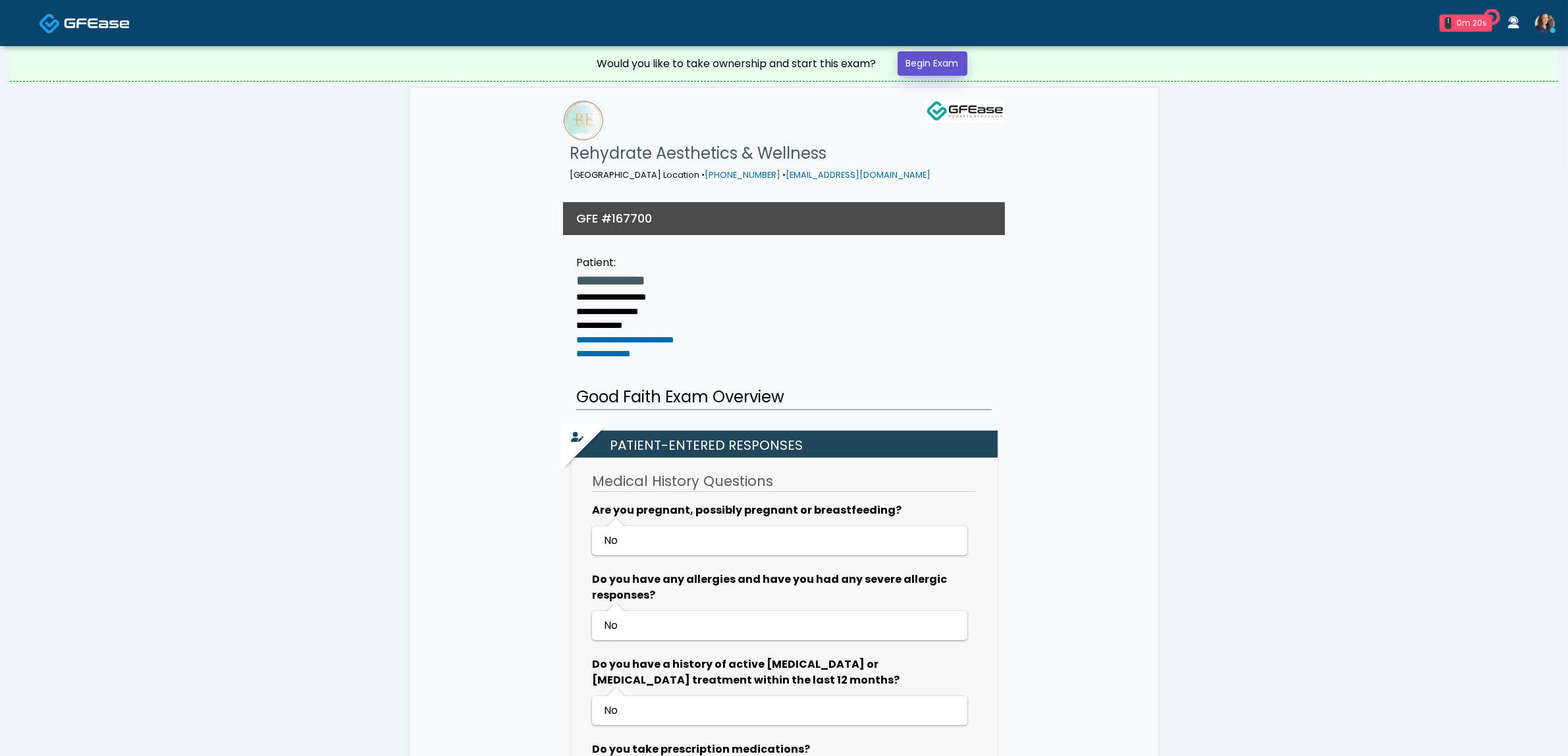
click at [919, 63] on link "Begin Exam" at bounding box center [933, 64] width 70 height 24
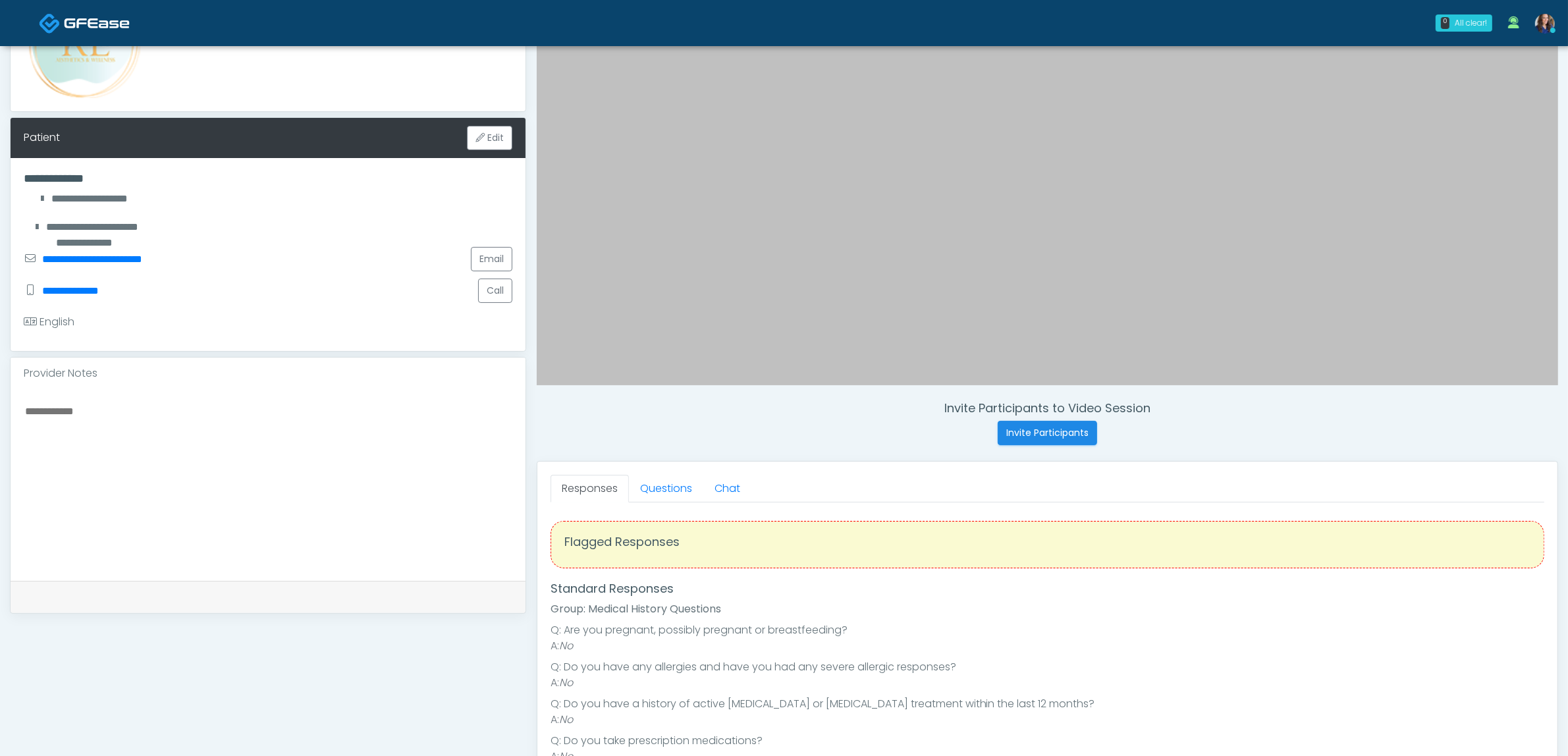
scroll to position [164, 0]
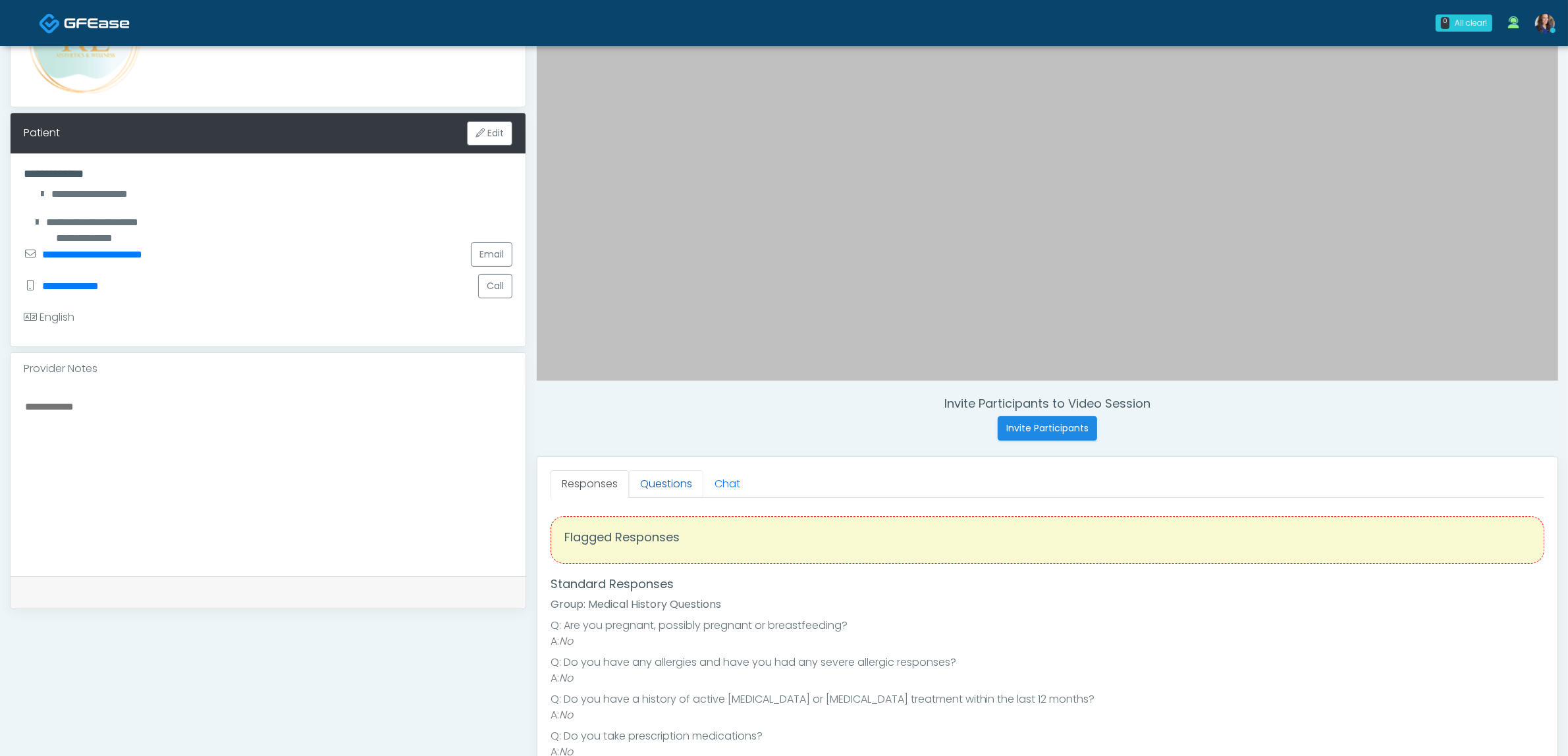
drag, startPoint x: 665, startPoint y: 486, endPoint x: 683, endPoint y: 496, distance: 20.6
click at [666, 486] on link "Questions" at bounding box center [666, 484] width 74 height 28
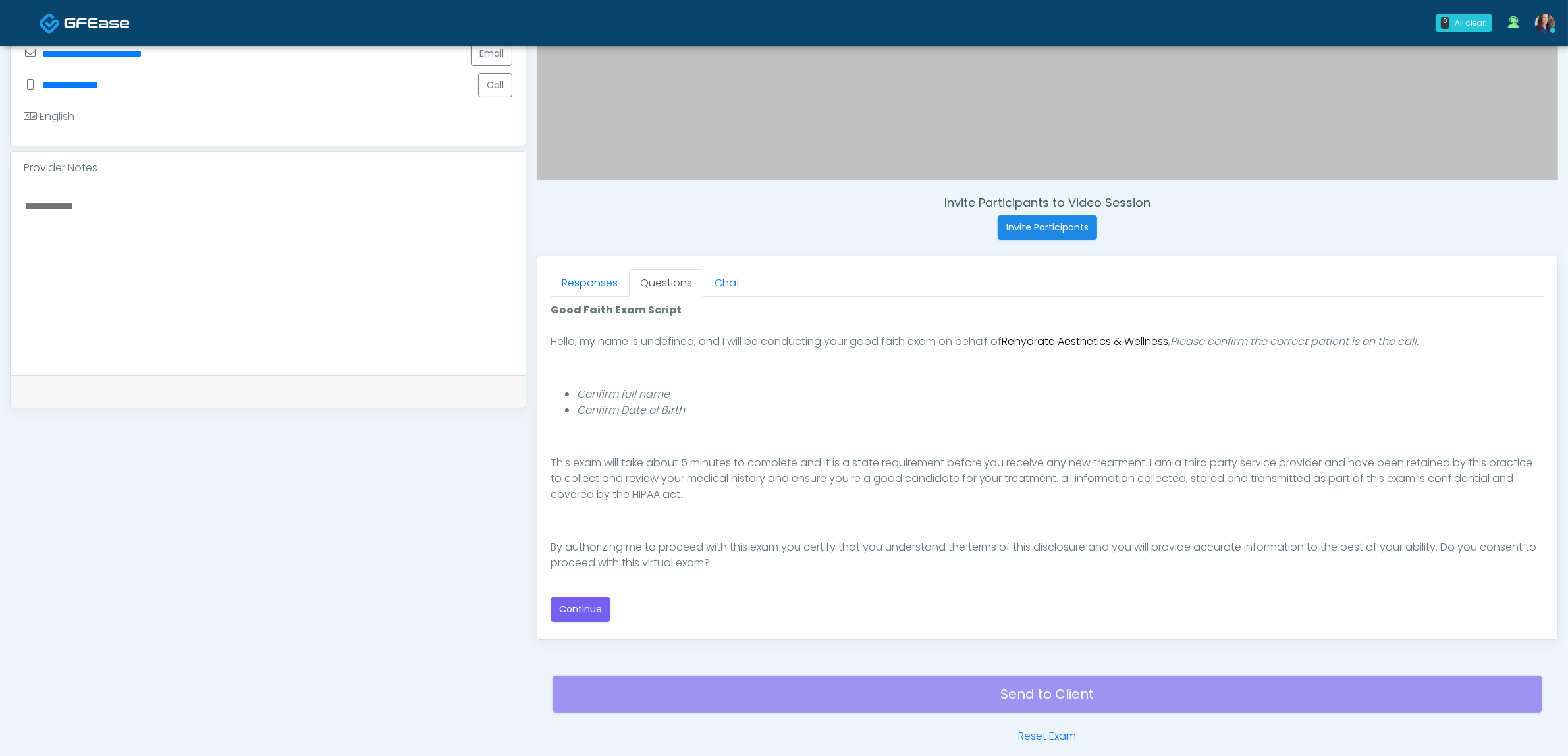
scroll to position [411, 0]
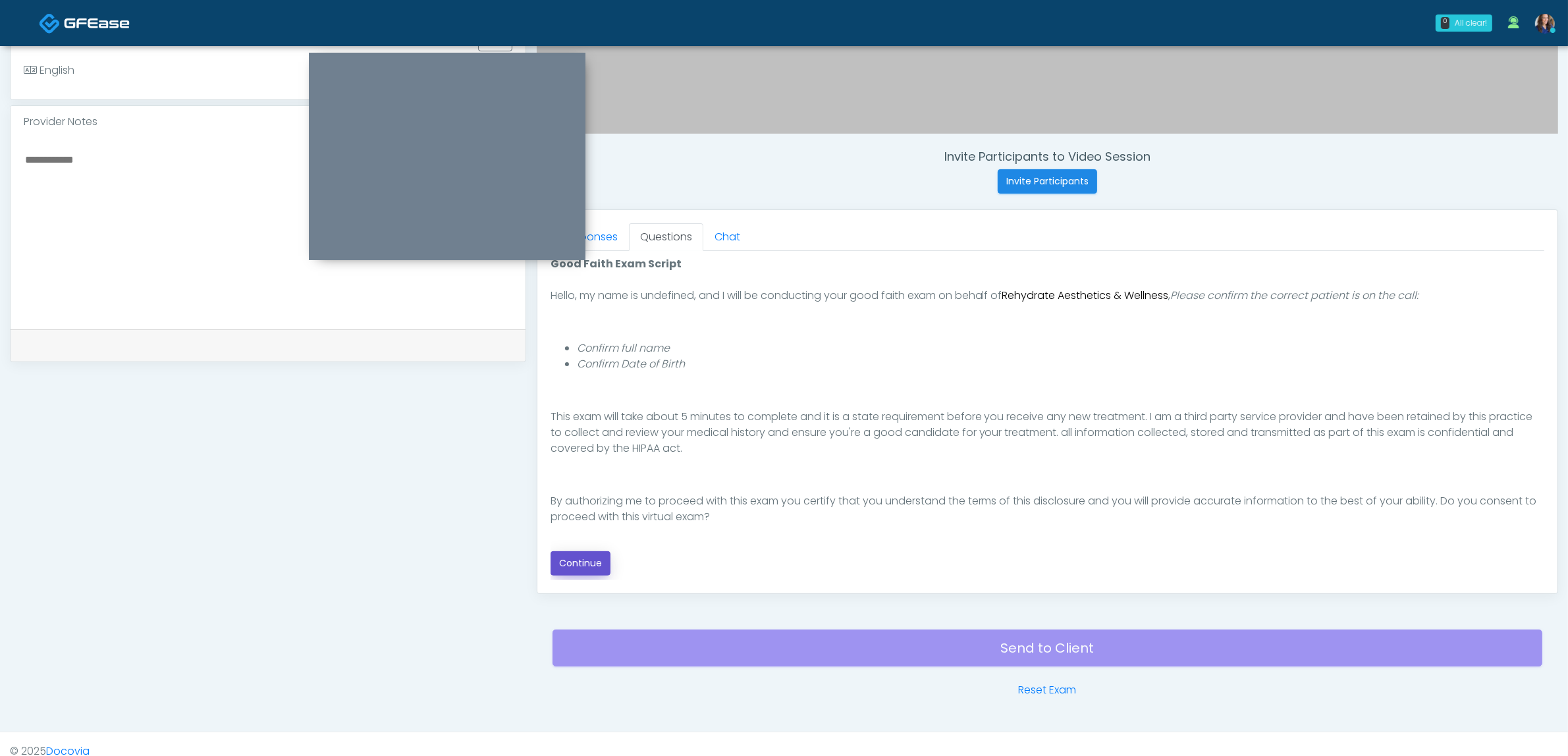
click at [593, 571] on button "Continue" at bounding box center [580, 564] width 60 height 24
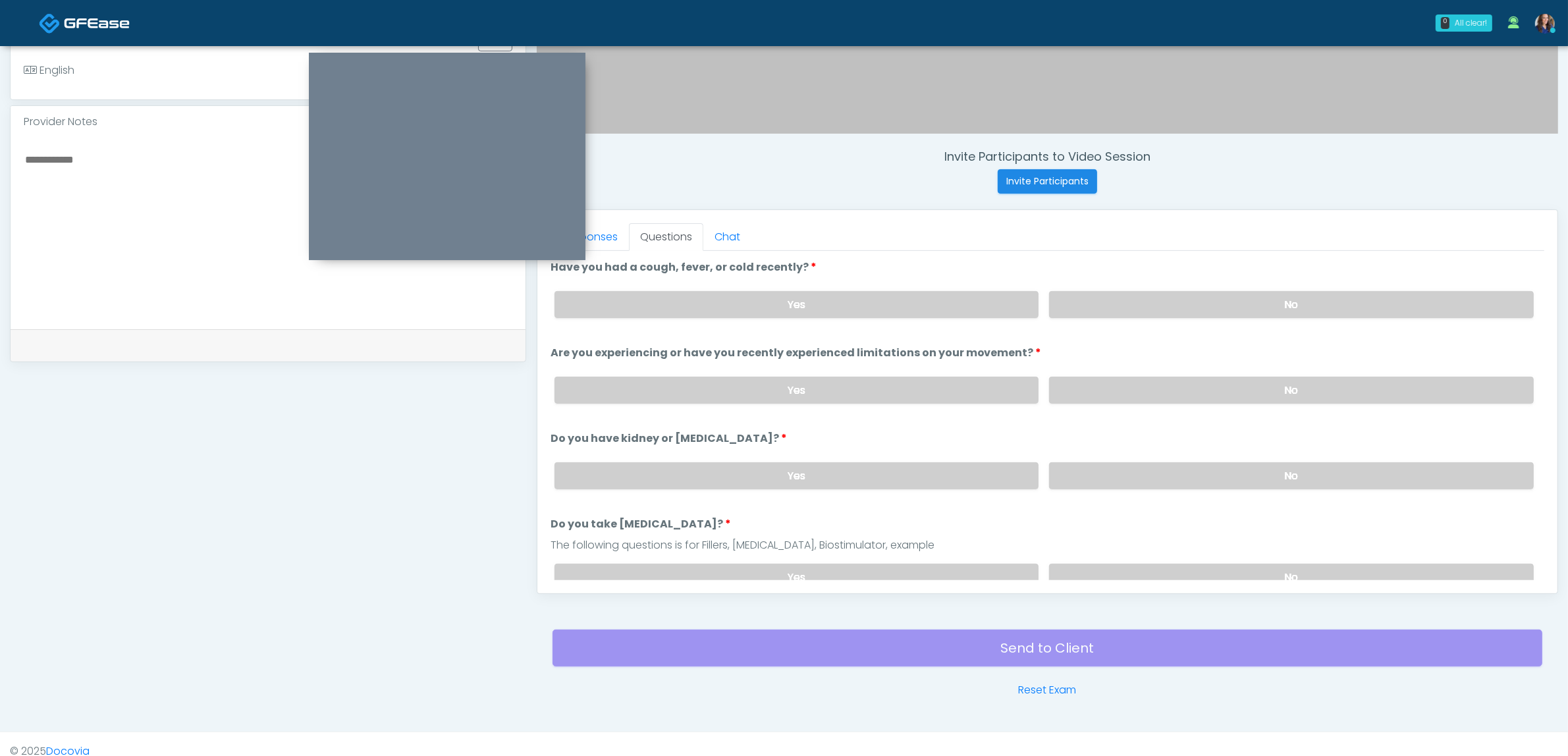
scroll to position [428, 0]
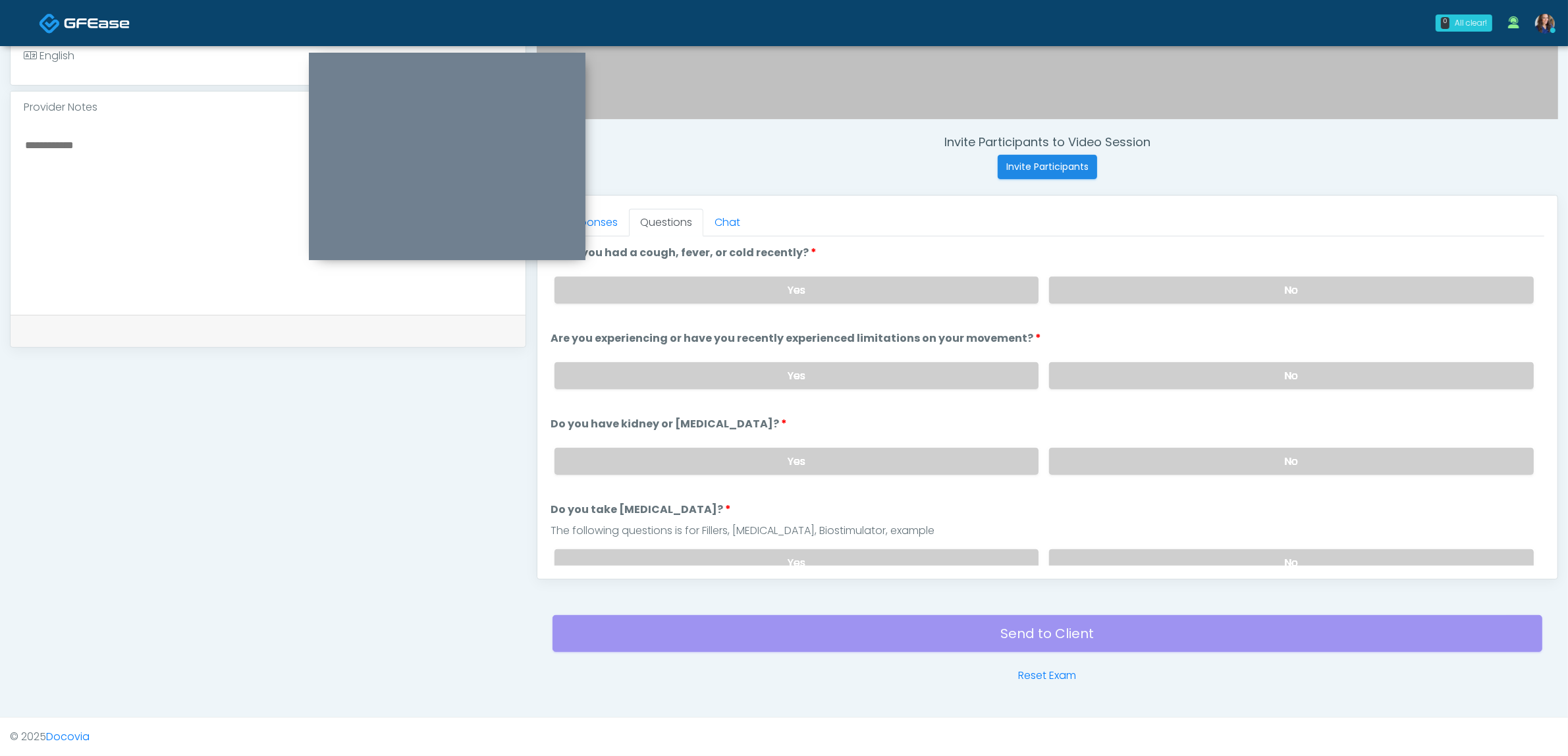
drag, startPoint x: 1107, startPoint y: 297, endPoint x: 1102, endPoint y: 321, distance: 24.5
click at [1107, 297] on label "No" at bounding box center [1292, 290] width 485 height 27
drag, startPoint x: 1098, startPoint y: 371, endPoint x: 1101, endPoint y: 382, distance: 11.4
click at [1100, 371] on label "No" at bounding box center [1292, 375] width 485 height 27
drag, startPoint x: 1096, startPoint y: 449, endPoint x: 1104, endPoint y: 472, distance: 24.4
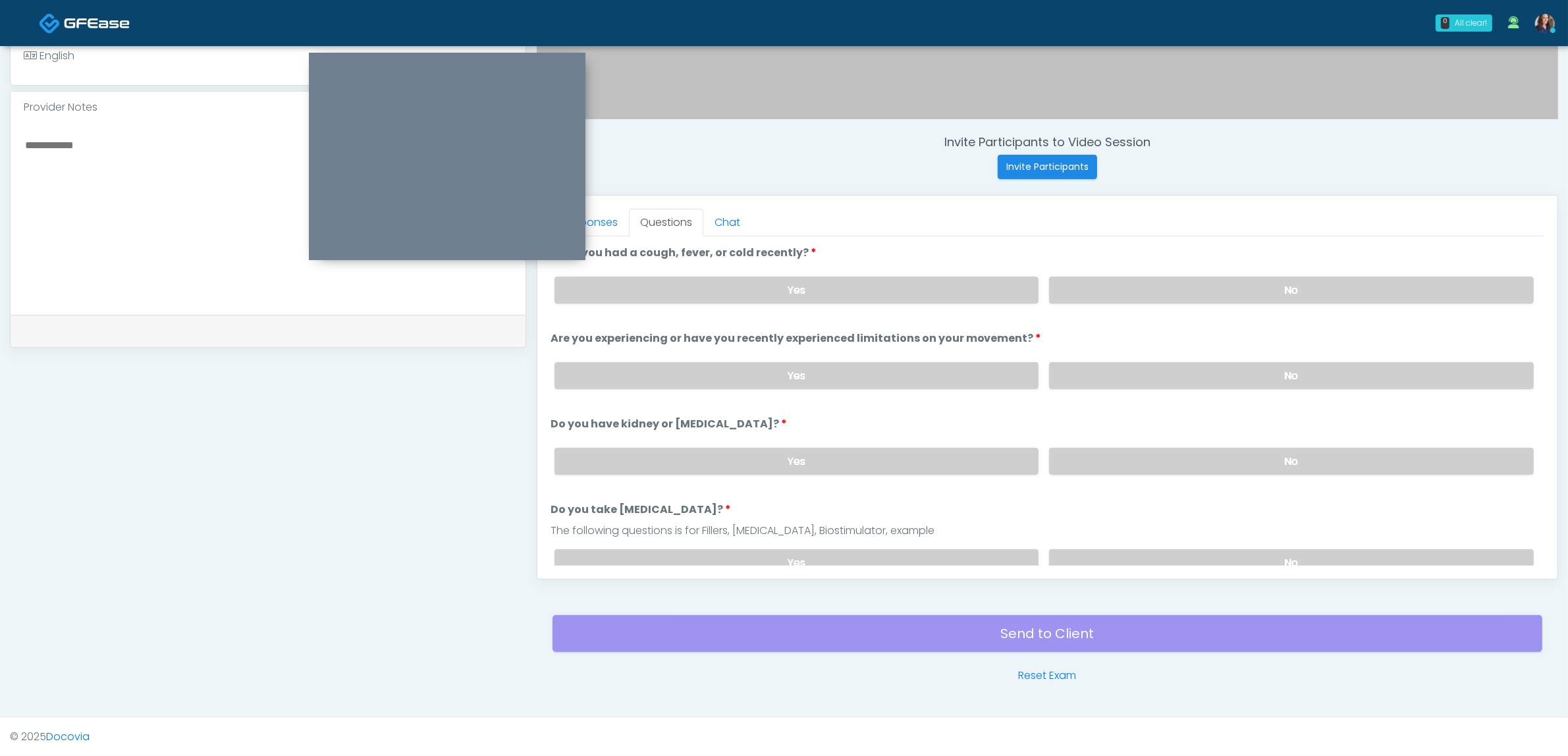
click at [1095, 449] on label "No" at bounding box center [1292, 461] width 485 height 27
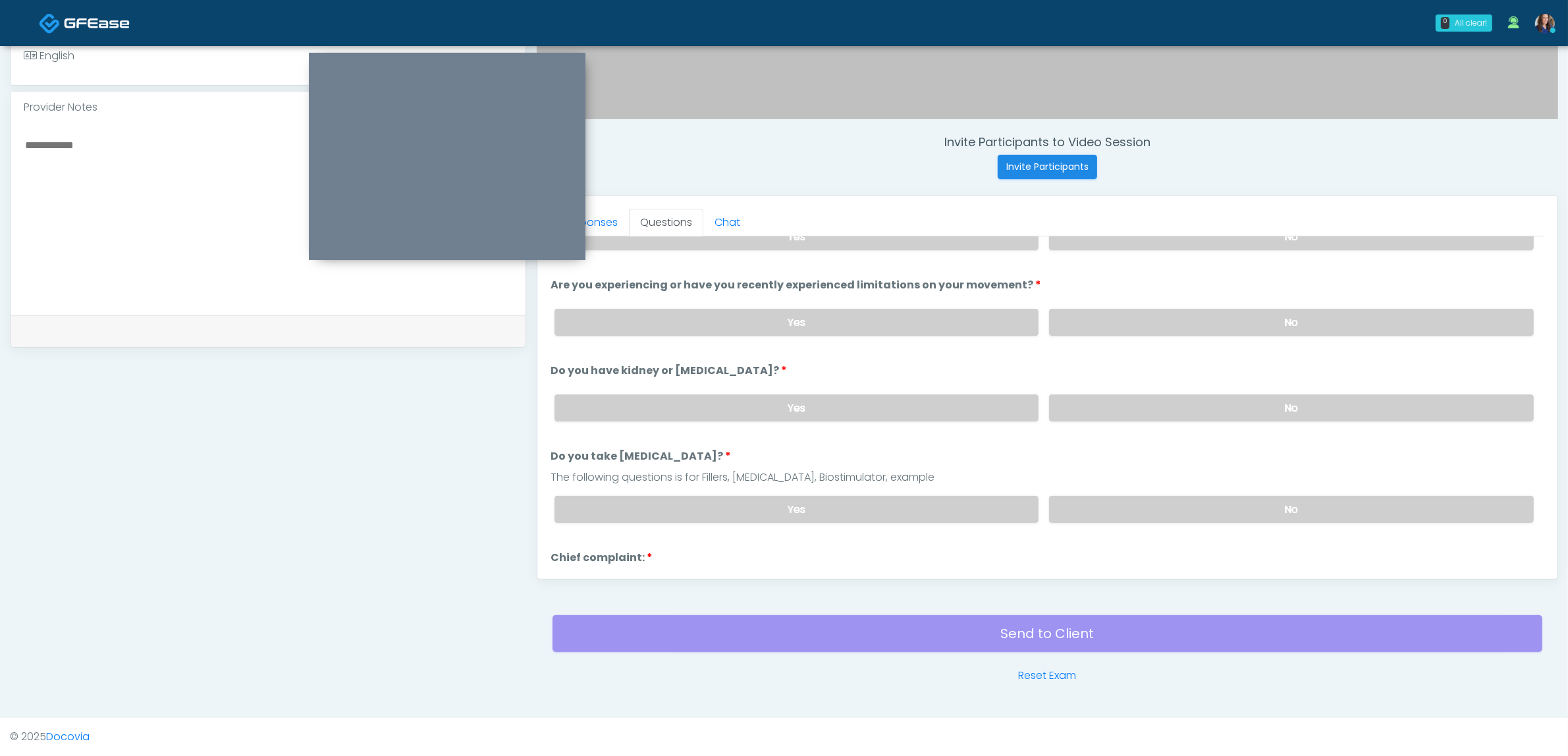
scroll to position [82, 0]
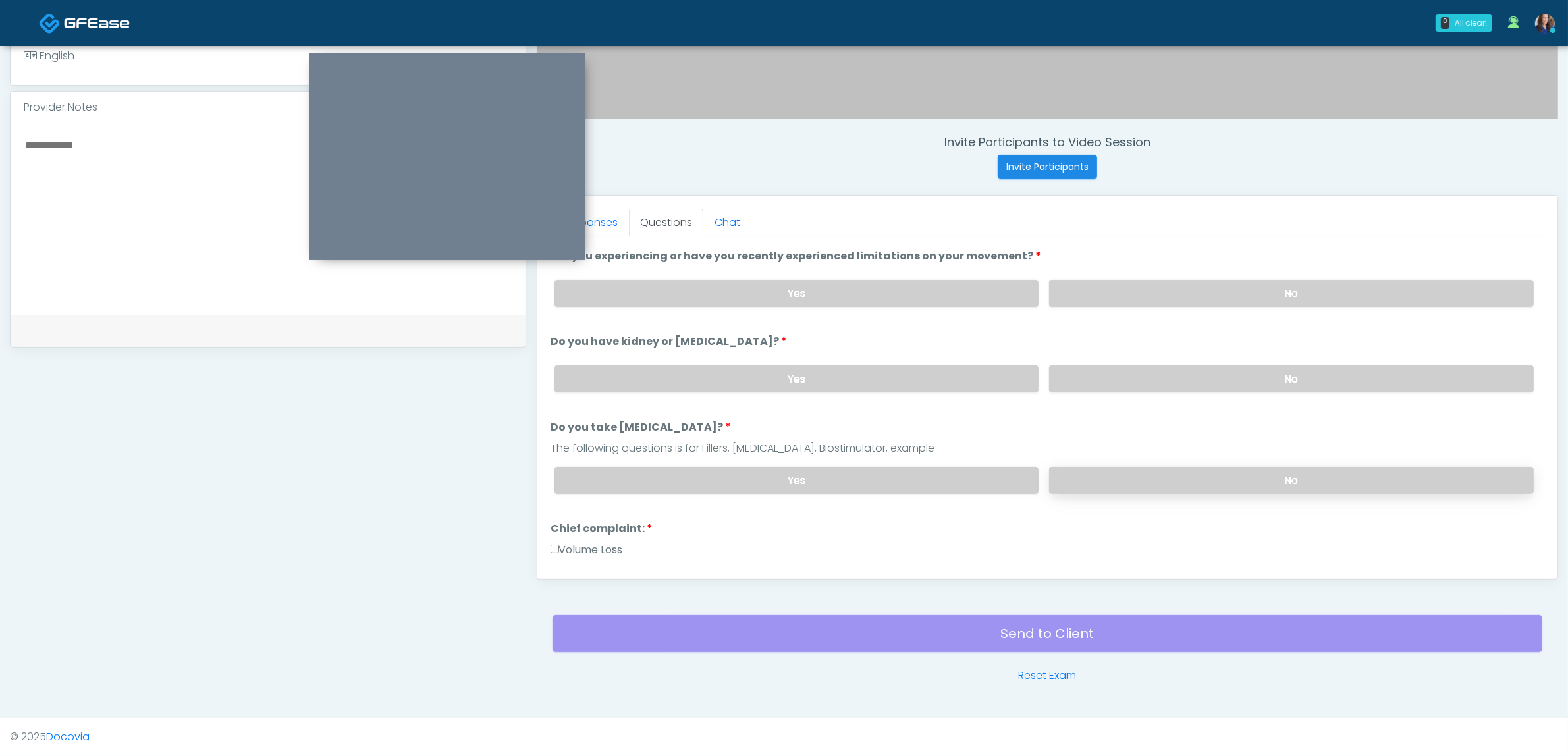
click at [1098, 467] on label "No" at bounding box center [1292, 480] width 485 height 27
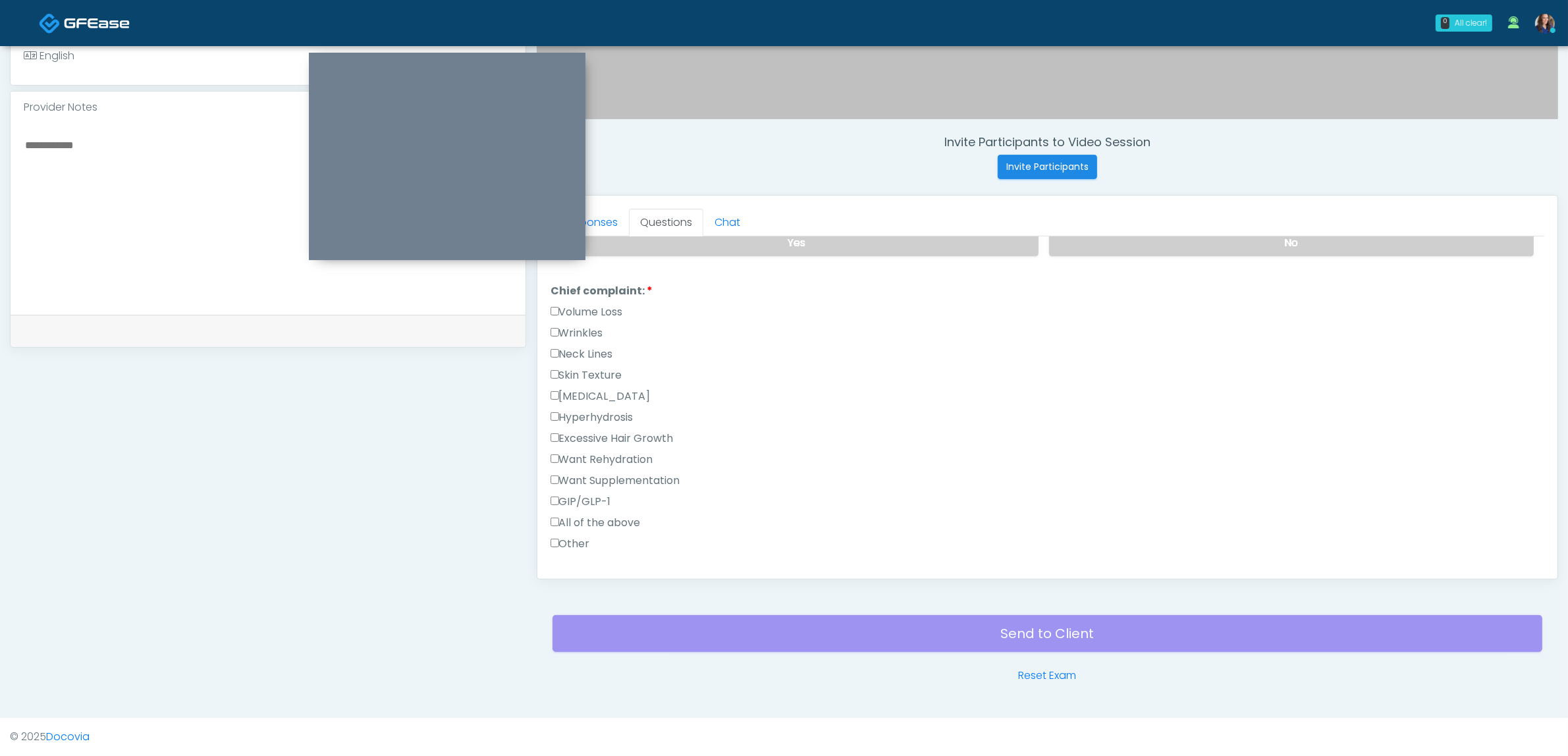
scroll to position [329, 0]
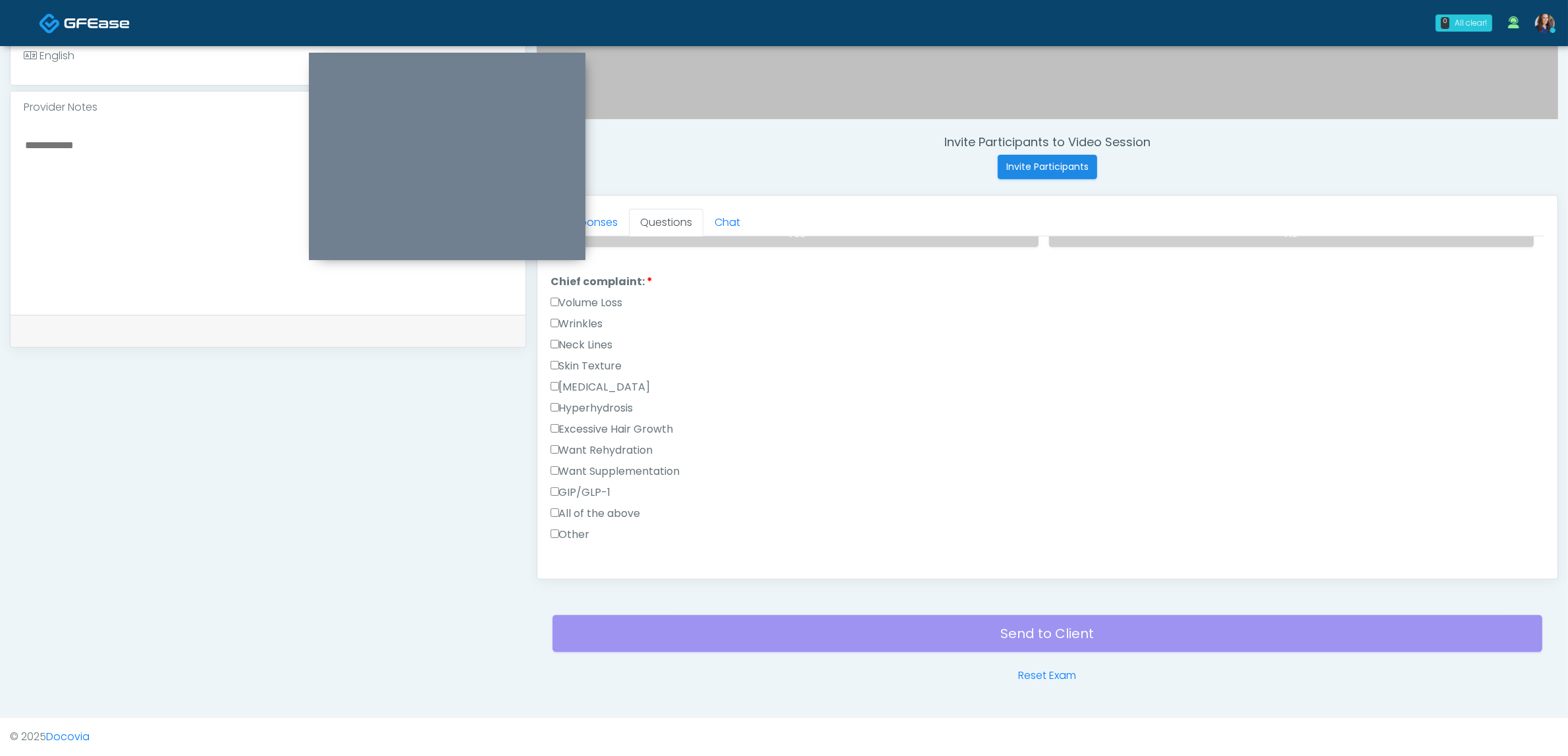
click at [600, 465] on label "Want Supplementation" at bounding box center [615, 472] width 130 height 16
click at [590, 443] on label "Want Rehydration" at bounding box center [601, 451] width 102 height 16
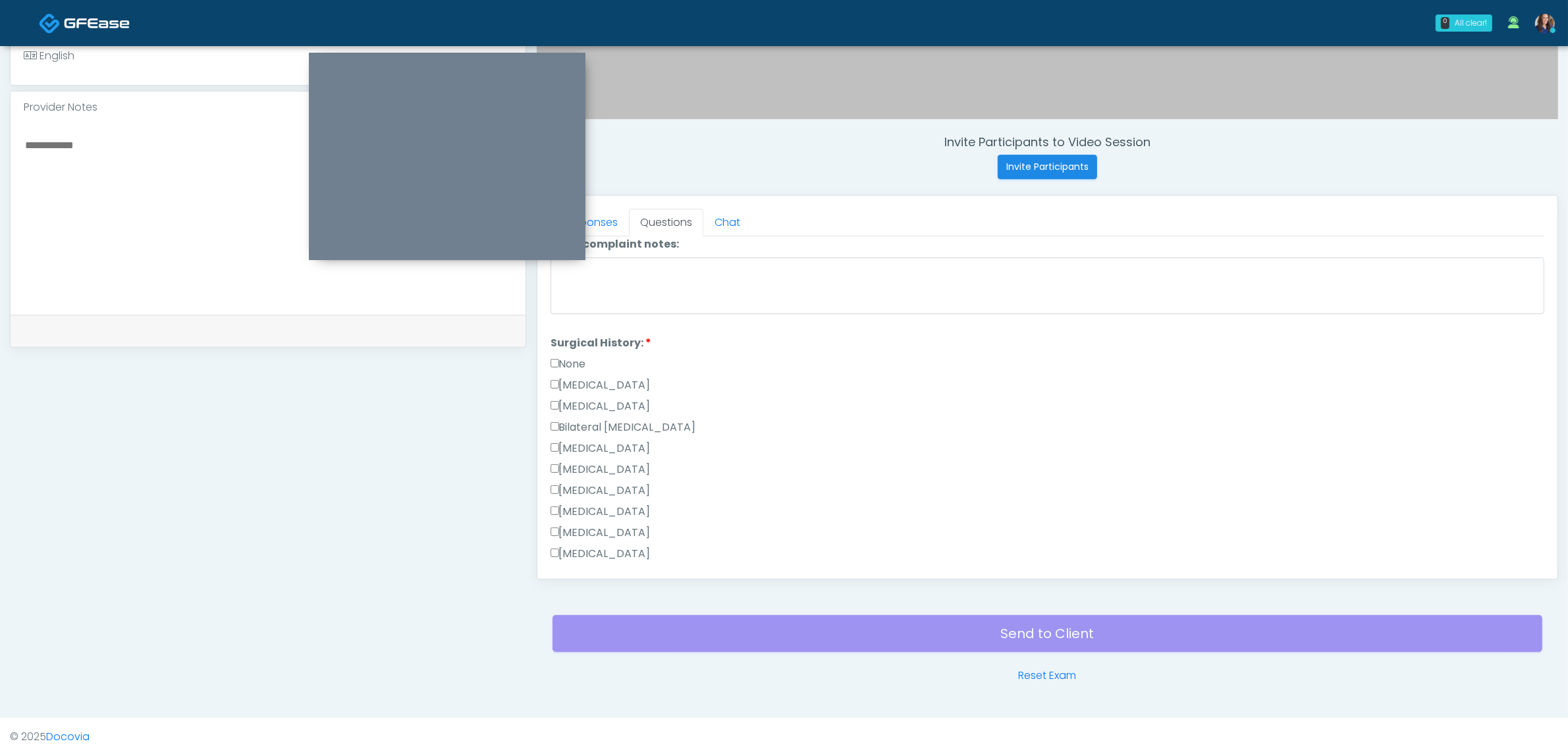
scroll to position [659, 0]
click at [577, 355] on label "None" at bounding box center [568, 363] width 36 height 16
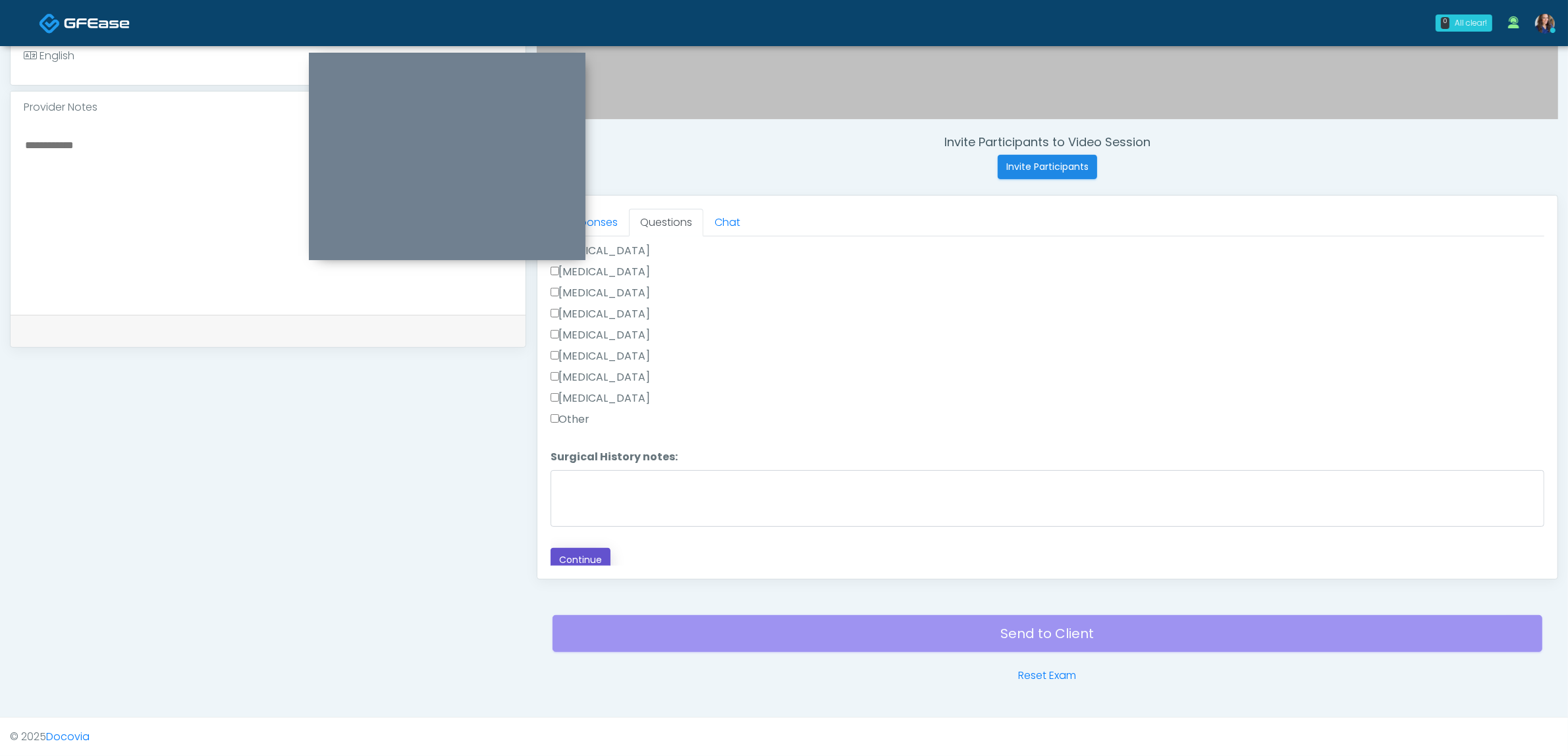
click at [581, 557] on button "Continue" at bounding box center [580, 560] width 60 height 24
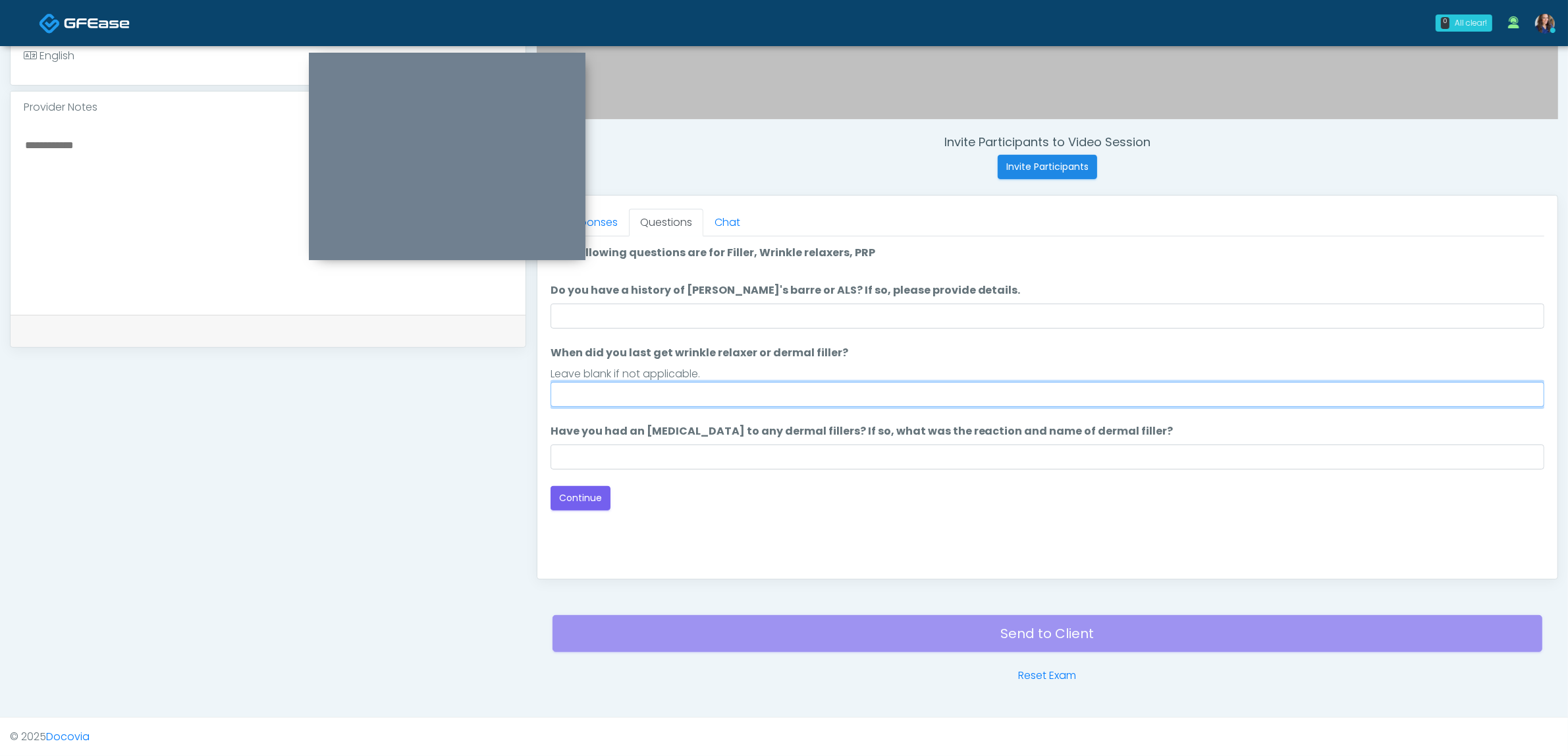
click at [635, 396] on input "When did you last get wrinkle relaxer or dermal filler?" at bounding box center [1047, 395] width 994 height 25
type input "**"
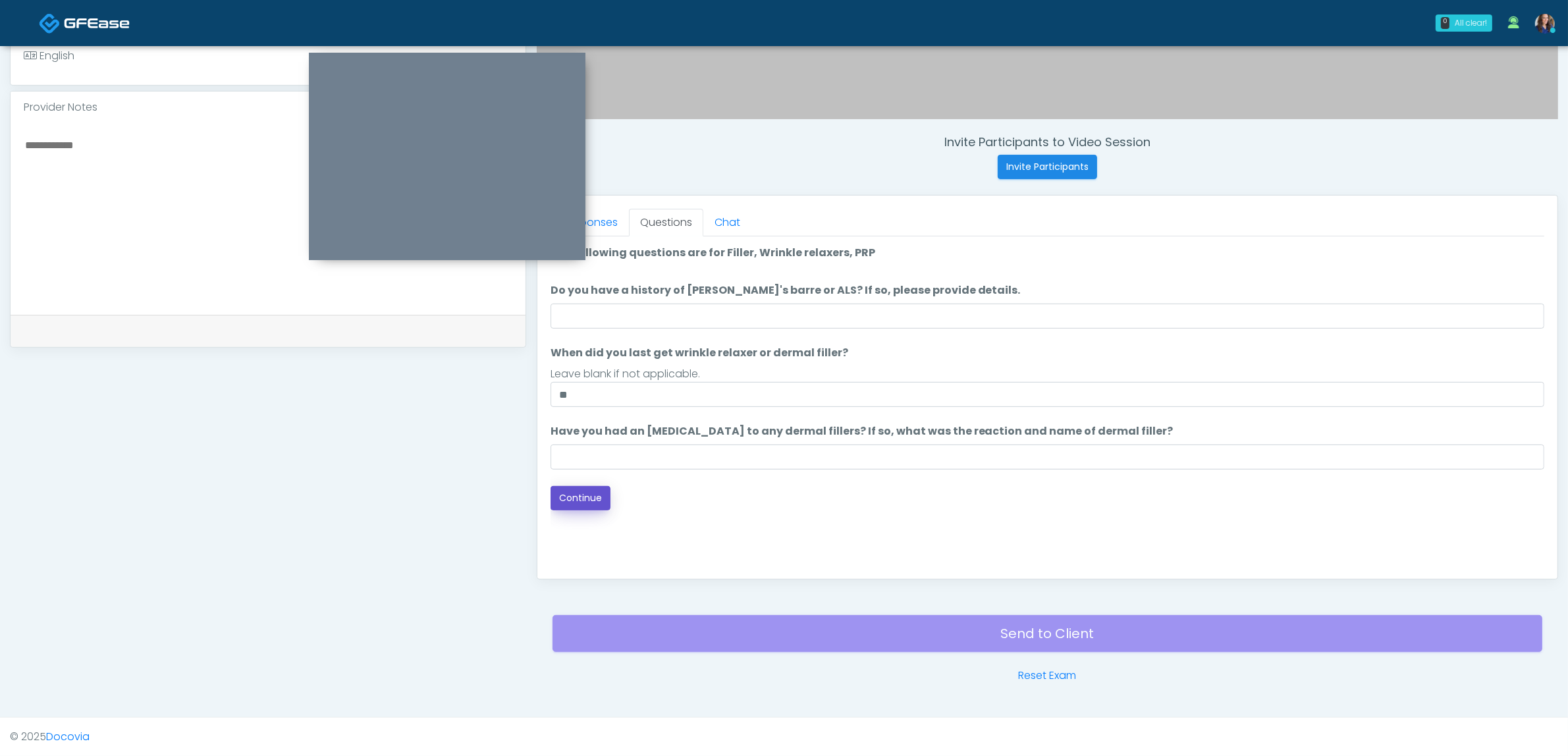
click at [581, 499] on button "Continue" at bounding box center [580, 498] width 60 height 24
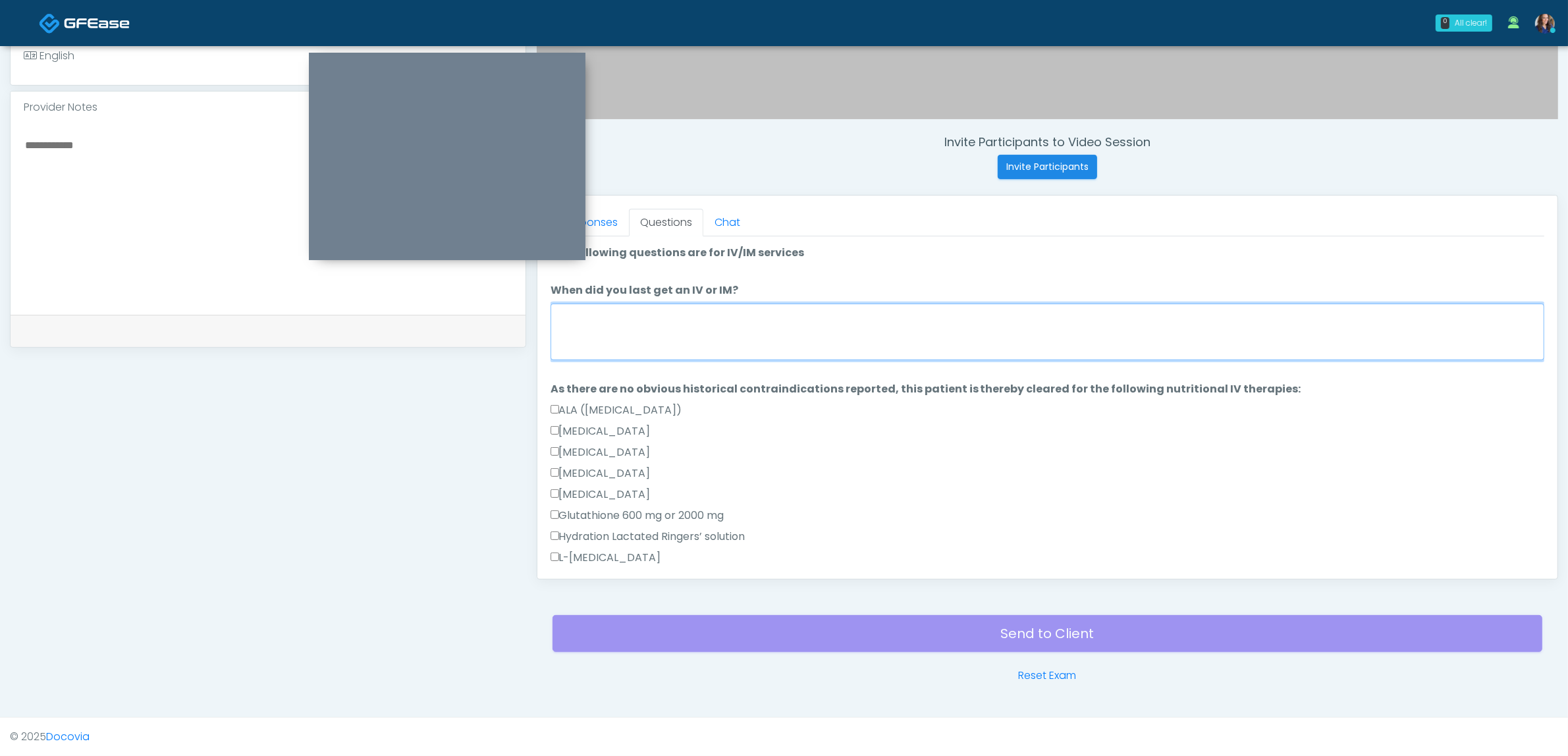
click at [613, 334] on textarea "When did you last get an IV or IM?" at bounding box center [1047, 332] width 994 height 57
type textarea "**********"
click at [591, 214] on link "Responses" at bounding box center [590, 223] width 79 height 28
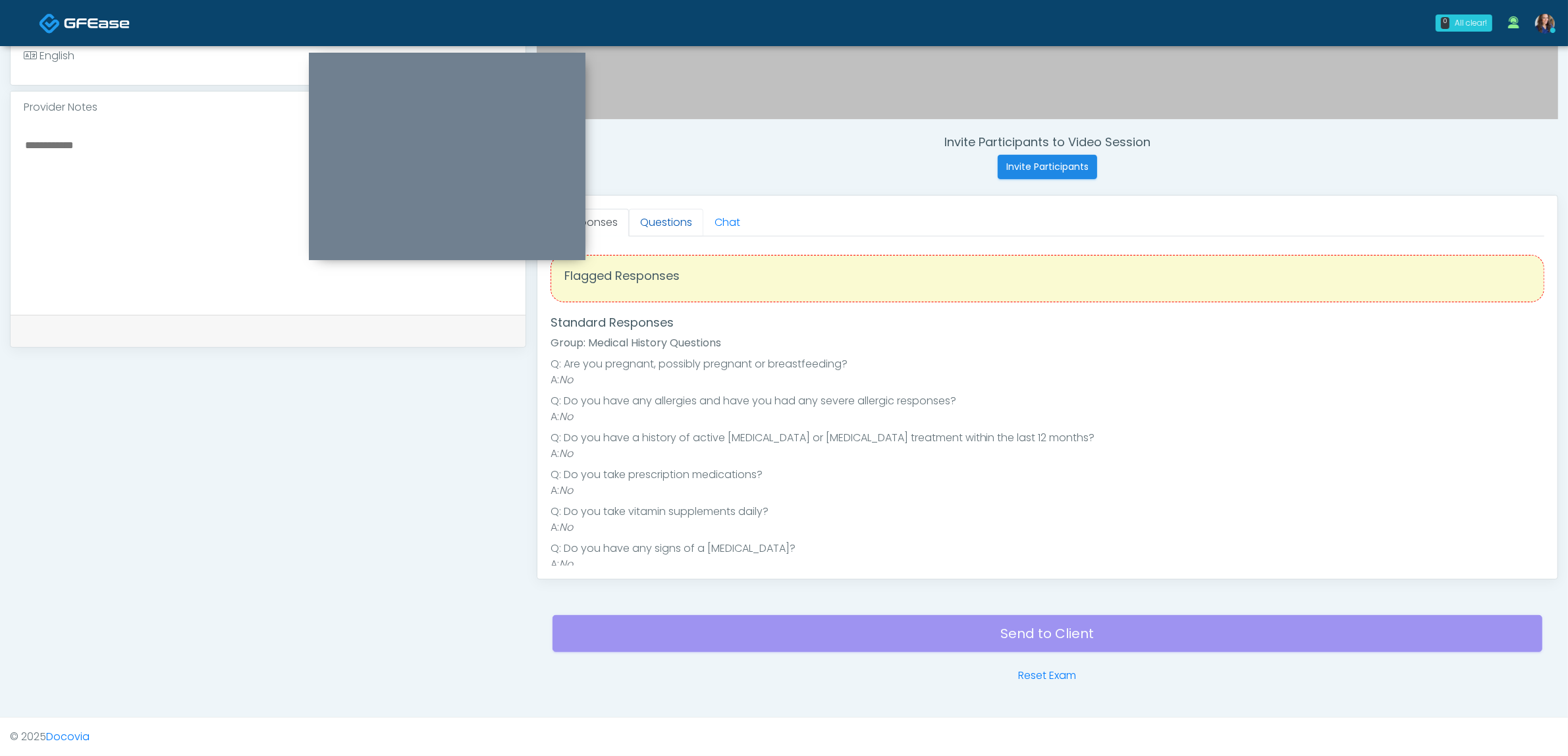
click at [668, 218] on link "Questions" at bounding box center [666, 223] width 74 height 28
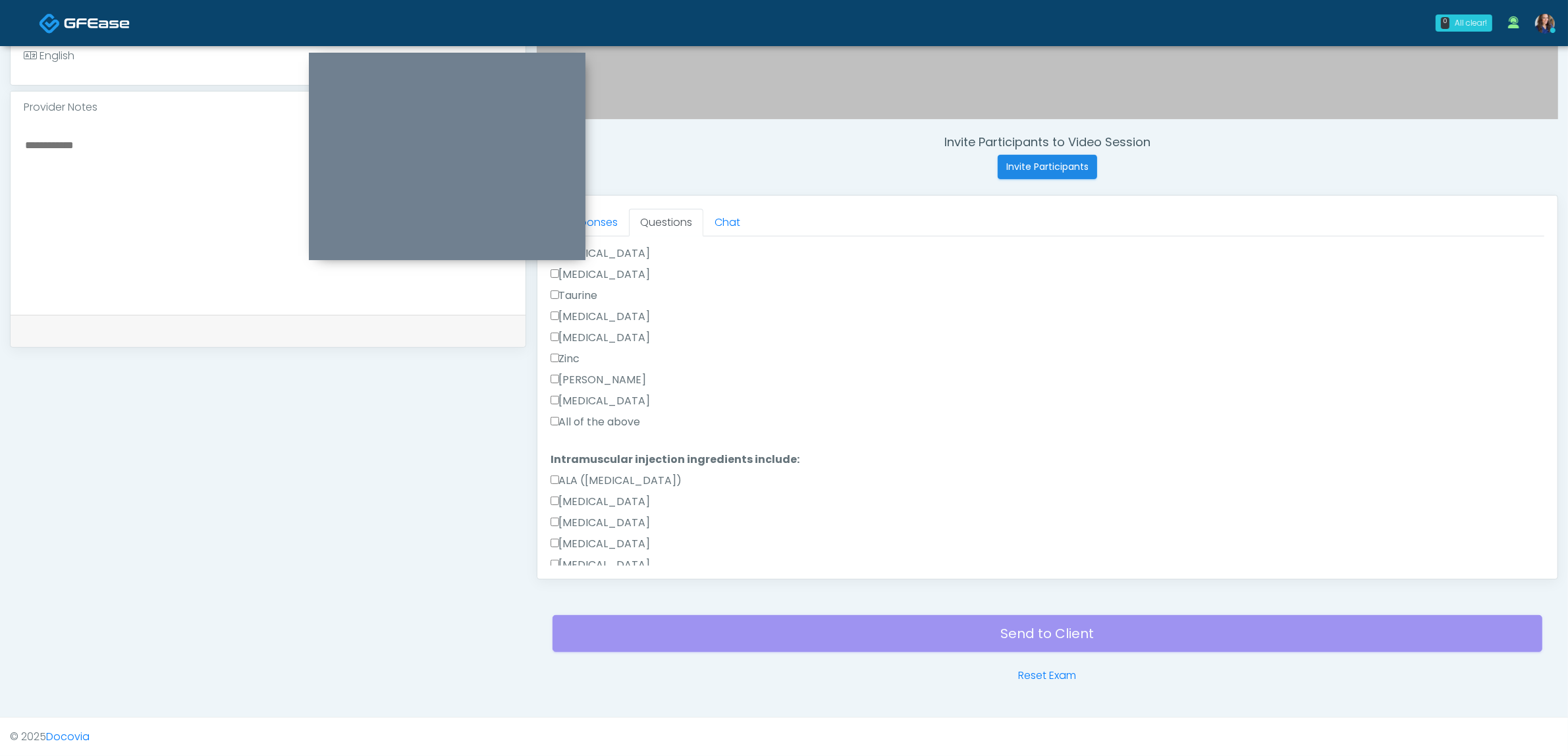
drag, startPoint x: 596, startPoint y: 416, endPoint x: 598, endPoint y: 429, distance: 13.2
click at [597, 416] on label "All of the above" at bounding box center [595, 422] width 90 height 16
click at [587, 514] on label "All of the above" at bounding box center [595, 513] width 90 height 16
drag, startPoint x: 584, startPoint y: 547, endPoint x: 636, endPoint y: 550, distance: 52.1
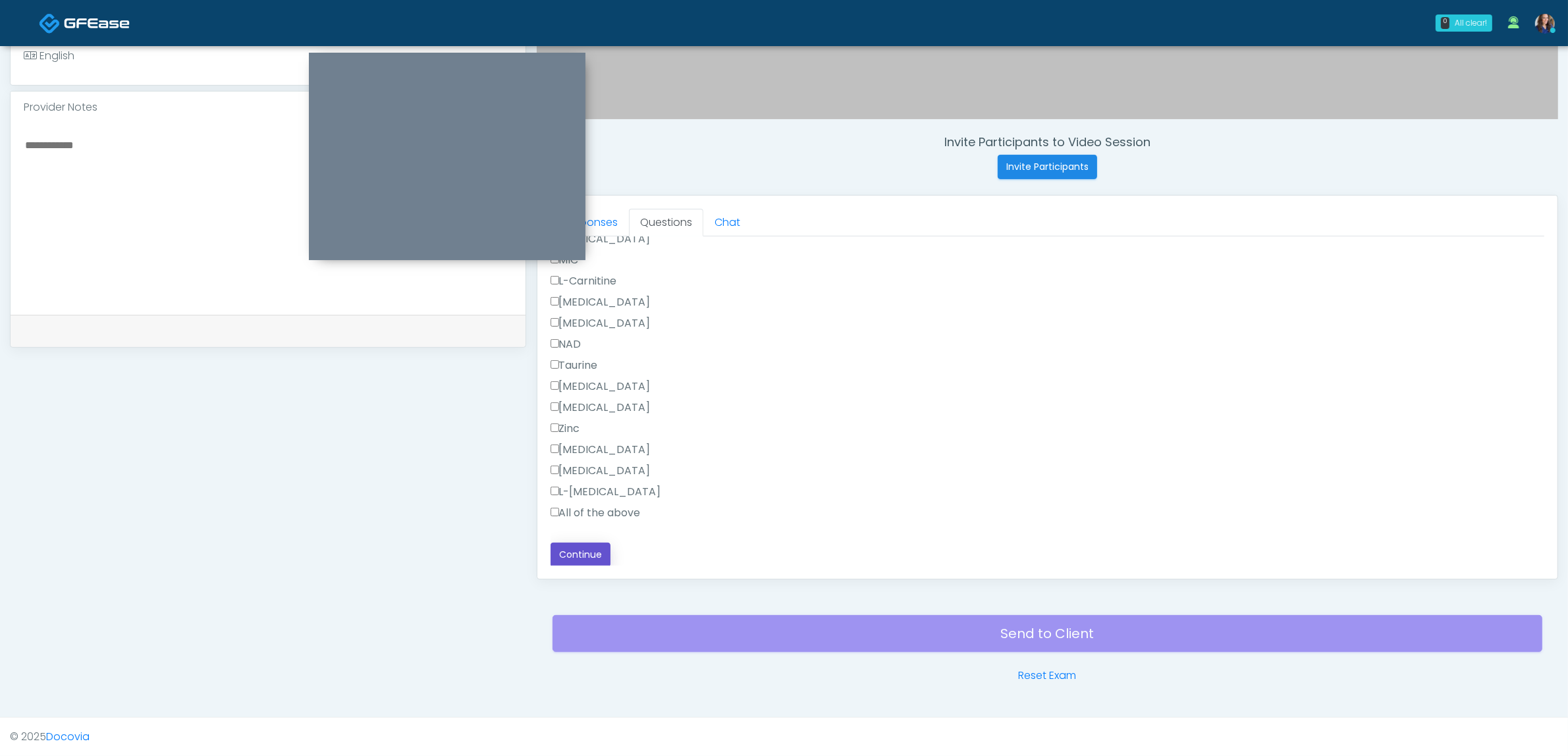
click at [584, 547] on button "Continue" at bounding box center [580, 555] width 60 height 24
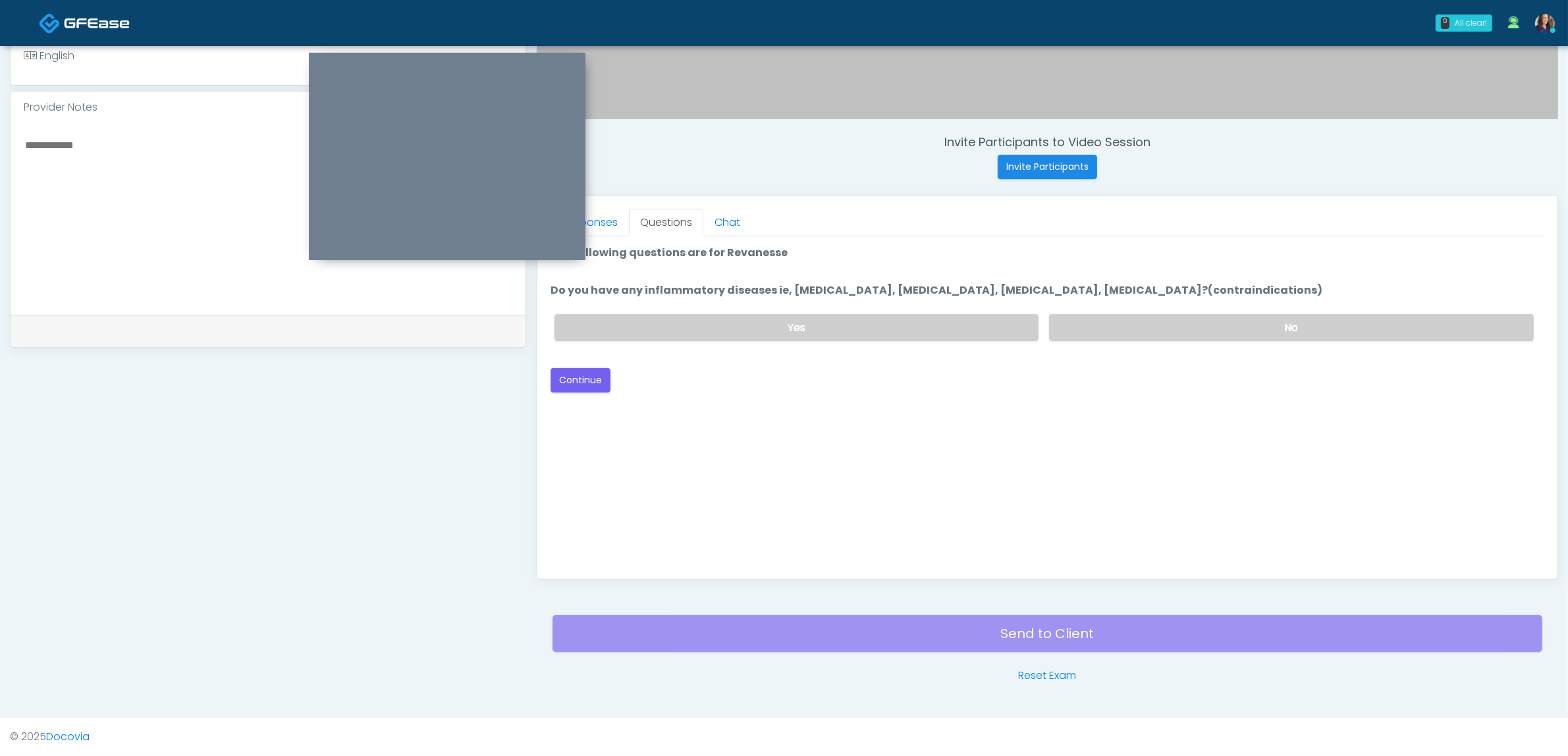
drag, startPoint x: 1154, startPoint y: 326, endPoint x: 1060, endPoint y: 344, distance: 95.7
click at [1154, 326] on label "No" at bounding box center [1292, 327] width 485 height 27
click at [584, 373] on button "Continue" at bounding box center [580, 381] width 60 height 24
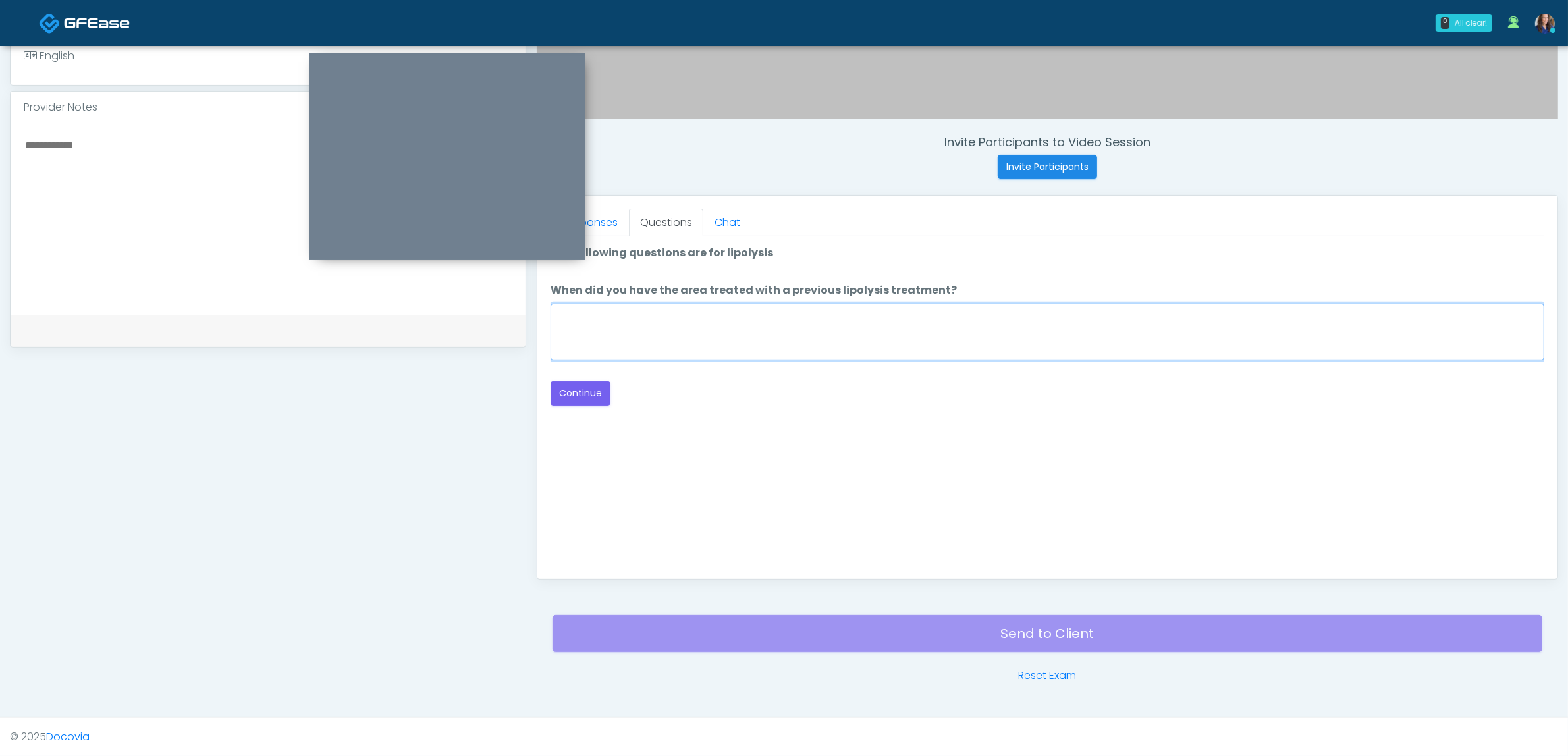
click at [1038, 337] on textarea "When did you have the area treated with a previous lipolysis treatment?" at bounding box center [1047, 332] width 994 height 57
type textarea "**"
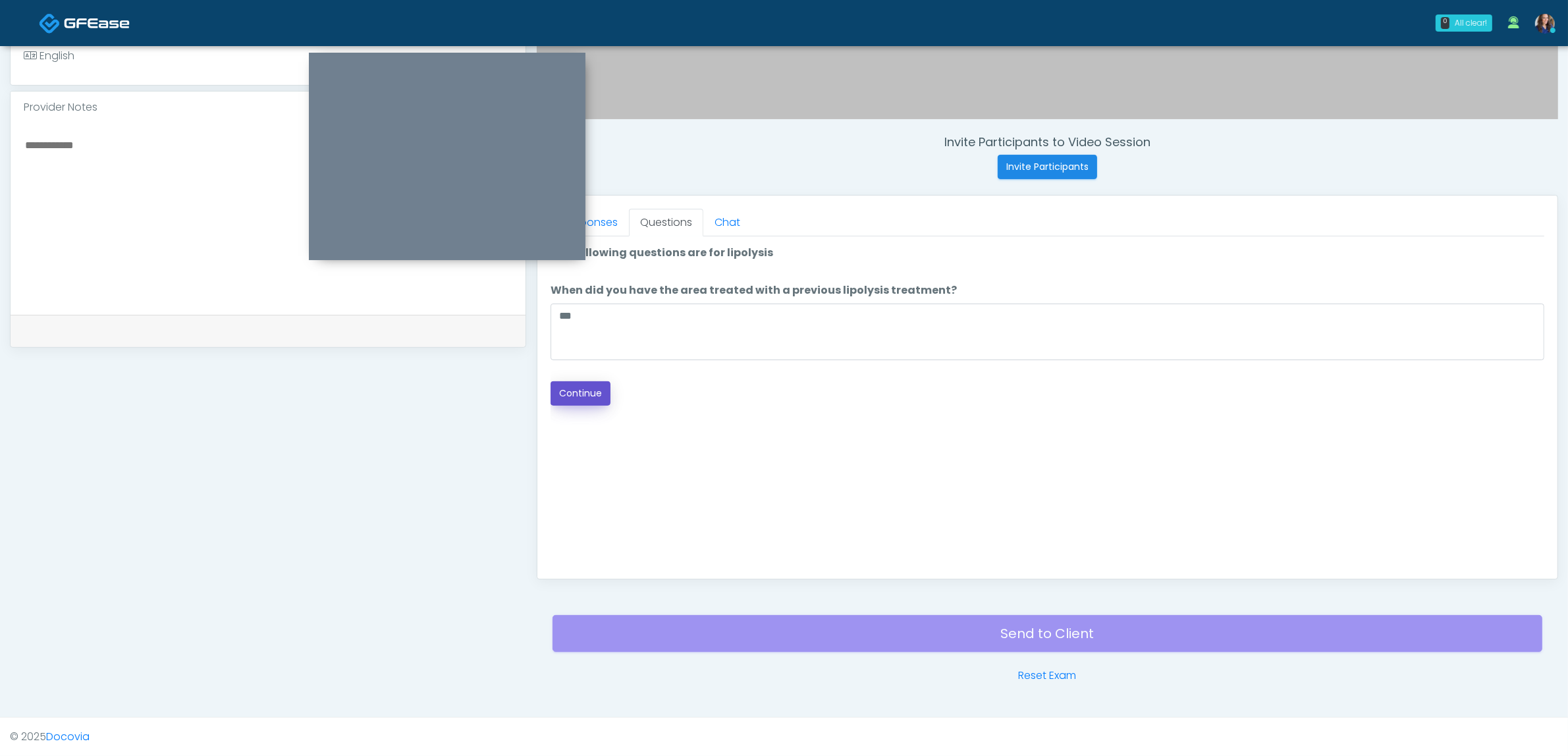
click at [591, 387] on button "Continue" at bounding box center [580, 394] width 60 height 24
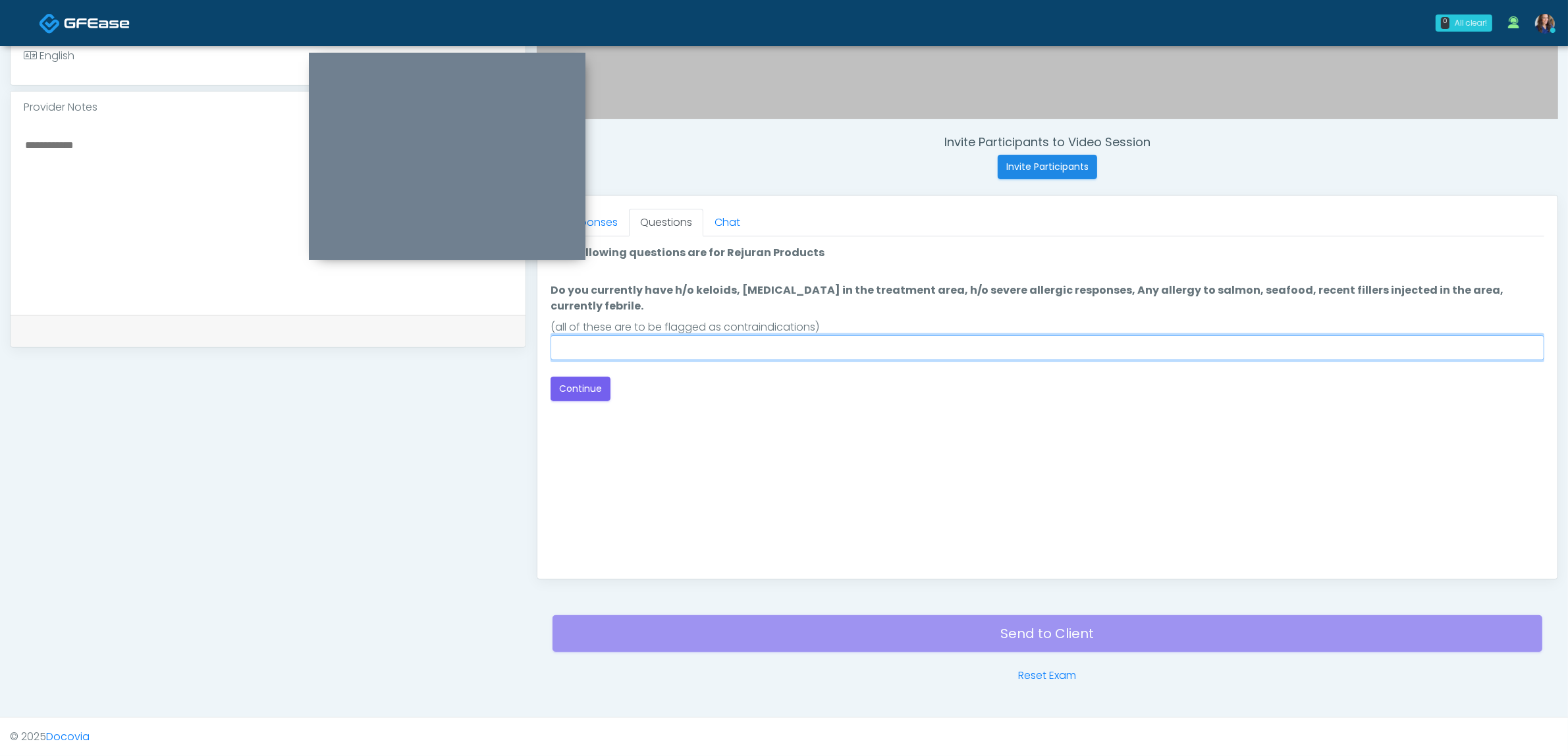
click at [917, 337] on input "Do you currently have h/o keloids, [MEDICAL_DATA] in the treatment area, h/o se…" at bounding box center [1047, 347] width 994 height 25
type input "**"
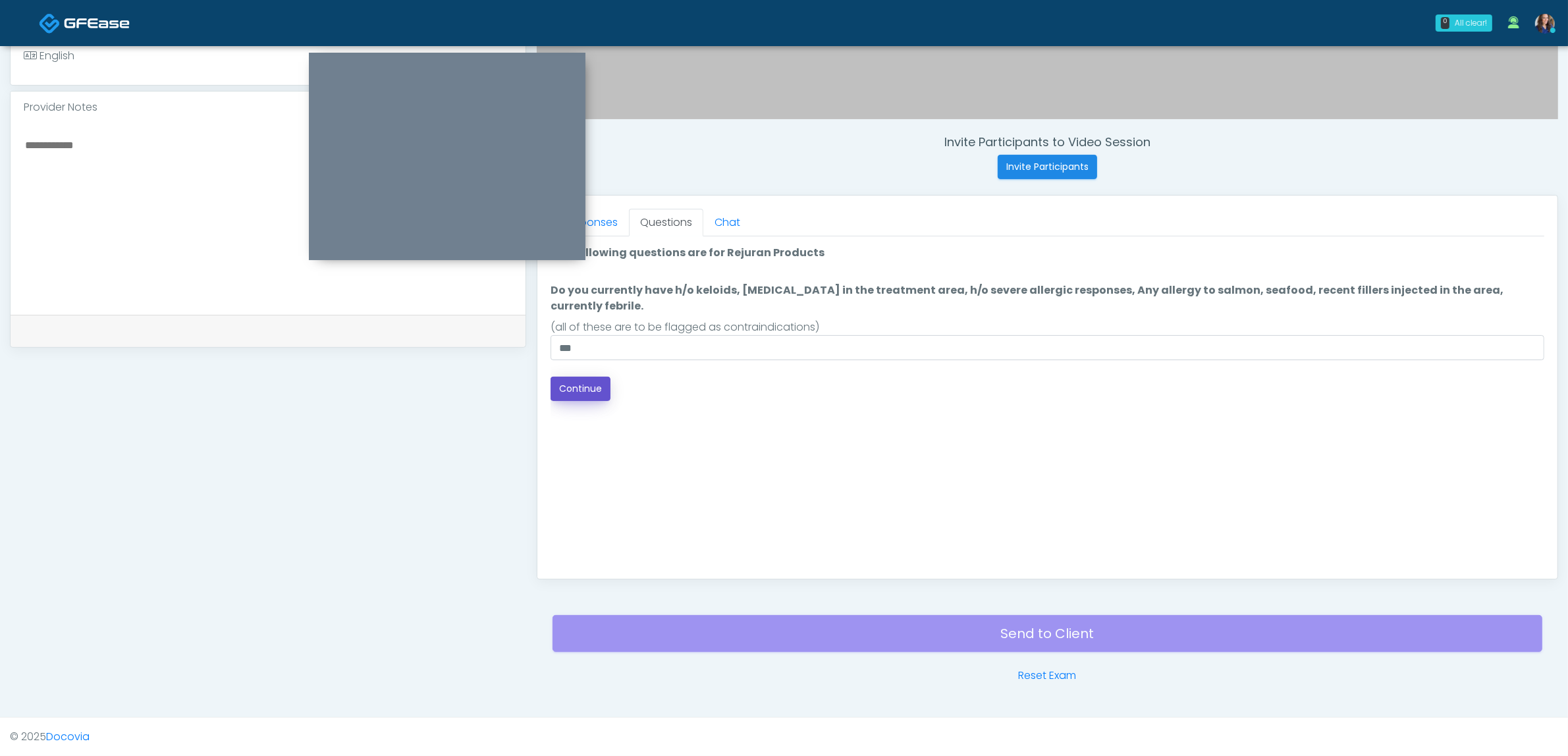
drag, startPoint x: 584, startPoint y: 374, endPoint x: 617, endPoint y: 371, distance: 33.1
click at [584, 377] on button "Continue" at bounding box center [580, 389] width 60 height 24
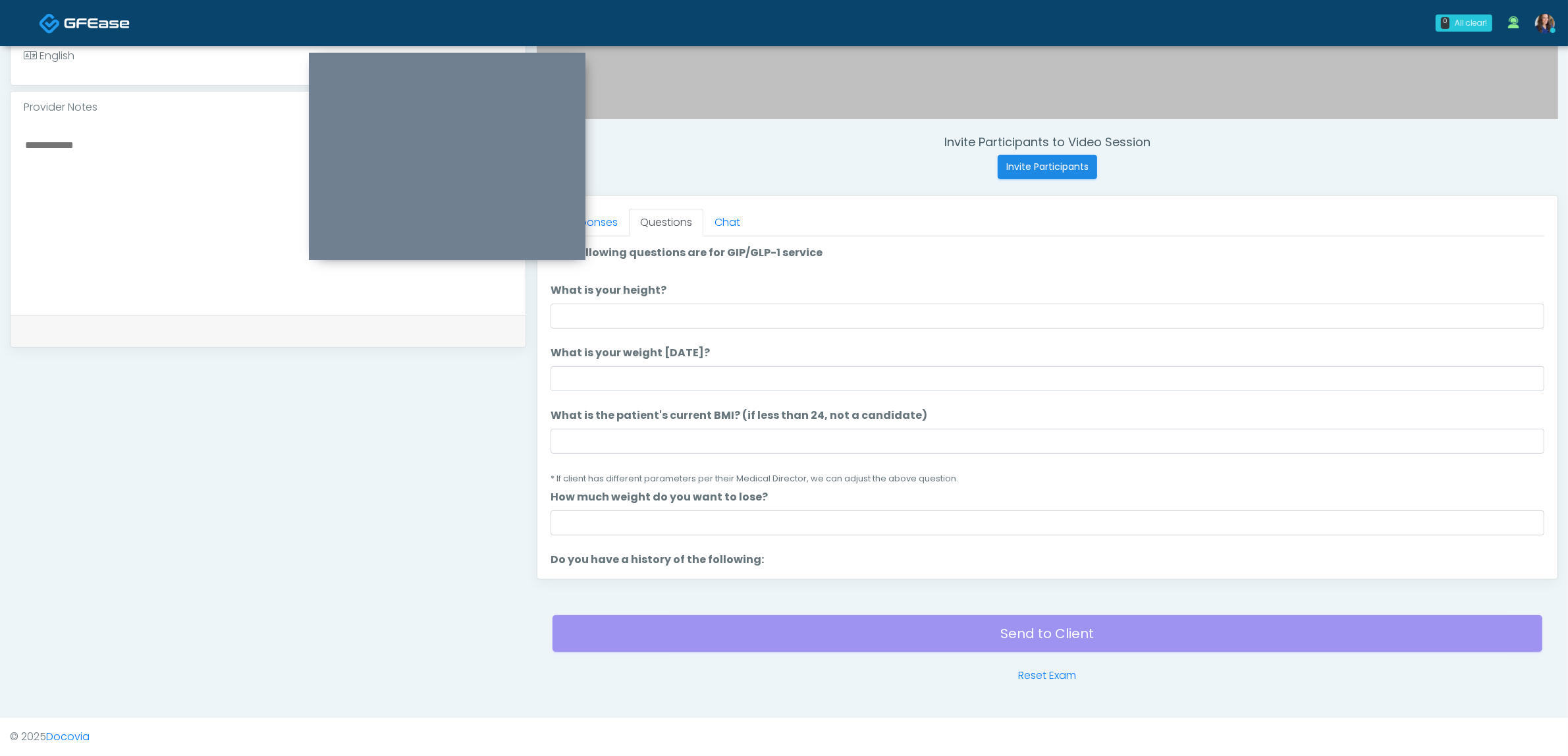
click at [932, 311] on li "What is your height? What is your height?" at bounding box center [1047, 305] width 994 height 46
click at [930, 311] on input "What is your height?" at bounding box center [1047, 316] width 994 height 25
type input "******"
click at [664, 382] on input "What is your weight [DATE]?" at bounding box center [1047, 378] width 994 height 25
type input "***"
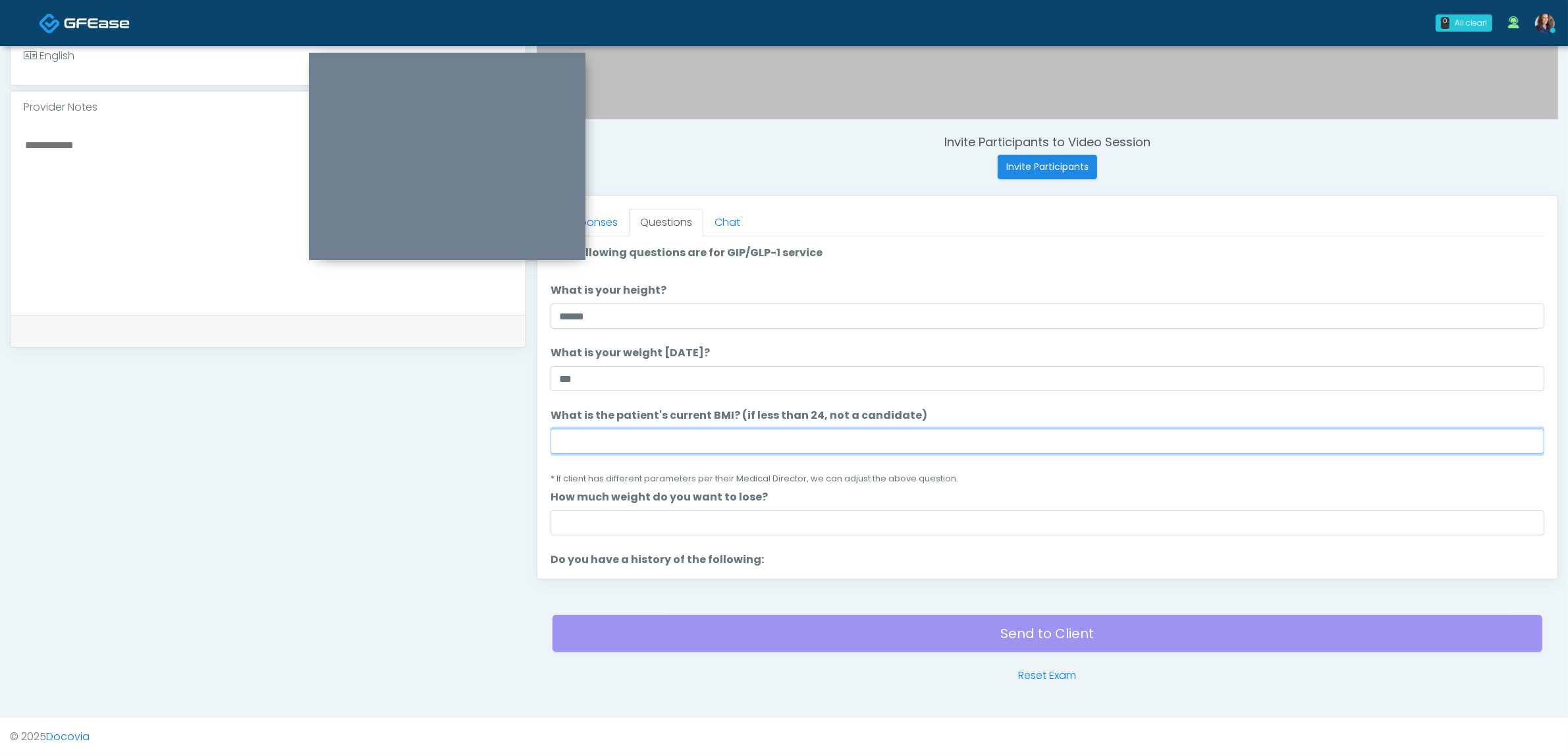
click at [659, 438] on input "What is the patient's current BMI? (if less than 24, not a candidate)" at bounding box center [1047, 441] width 994 height 25
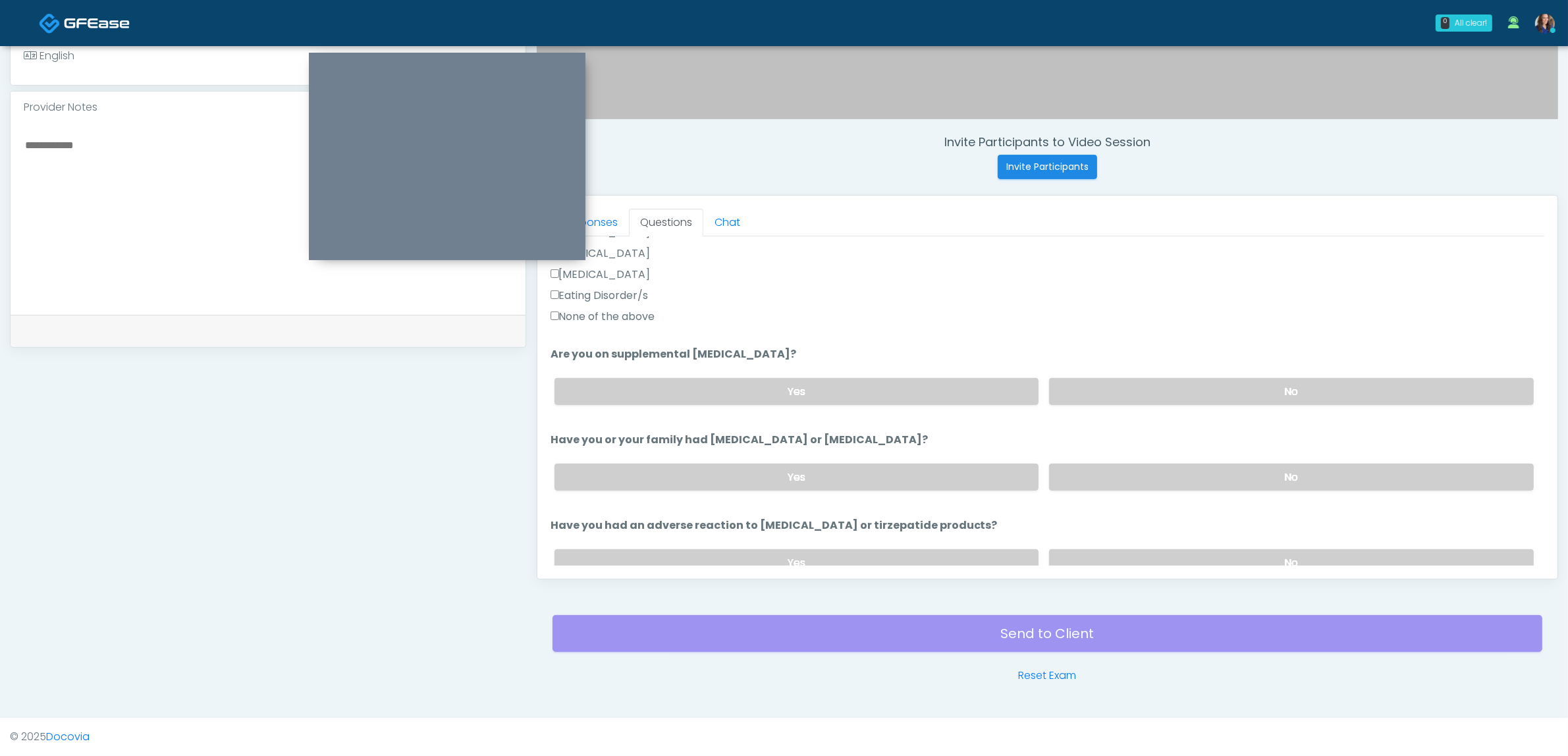
scroll to position [722, 0]
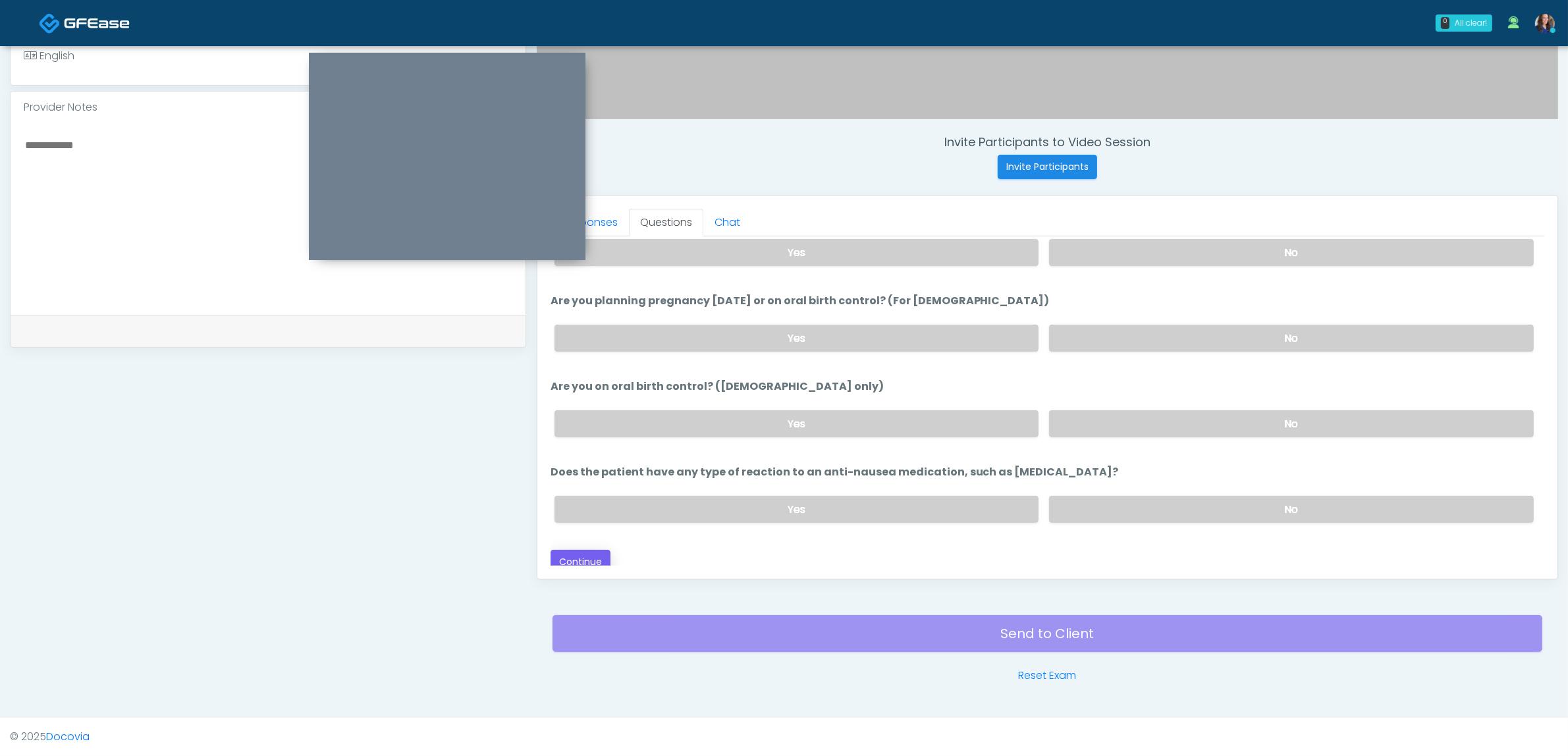
type input "**"
click at [577, 554] on button "Continue" at bounding box center [580, 563] width 60 height 24
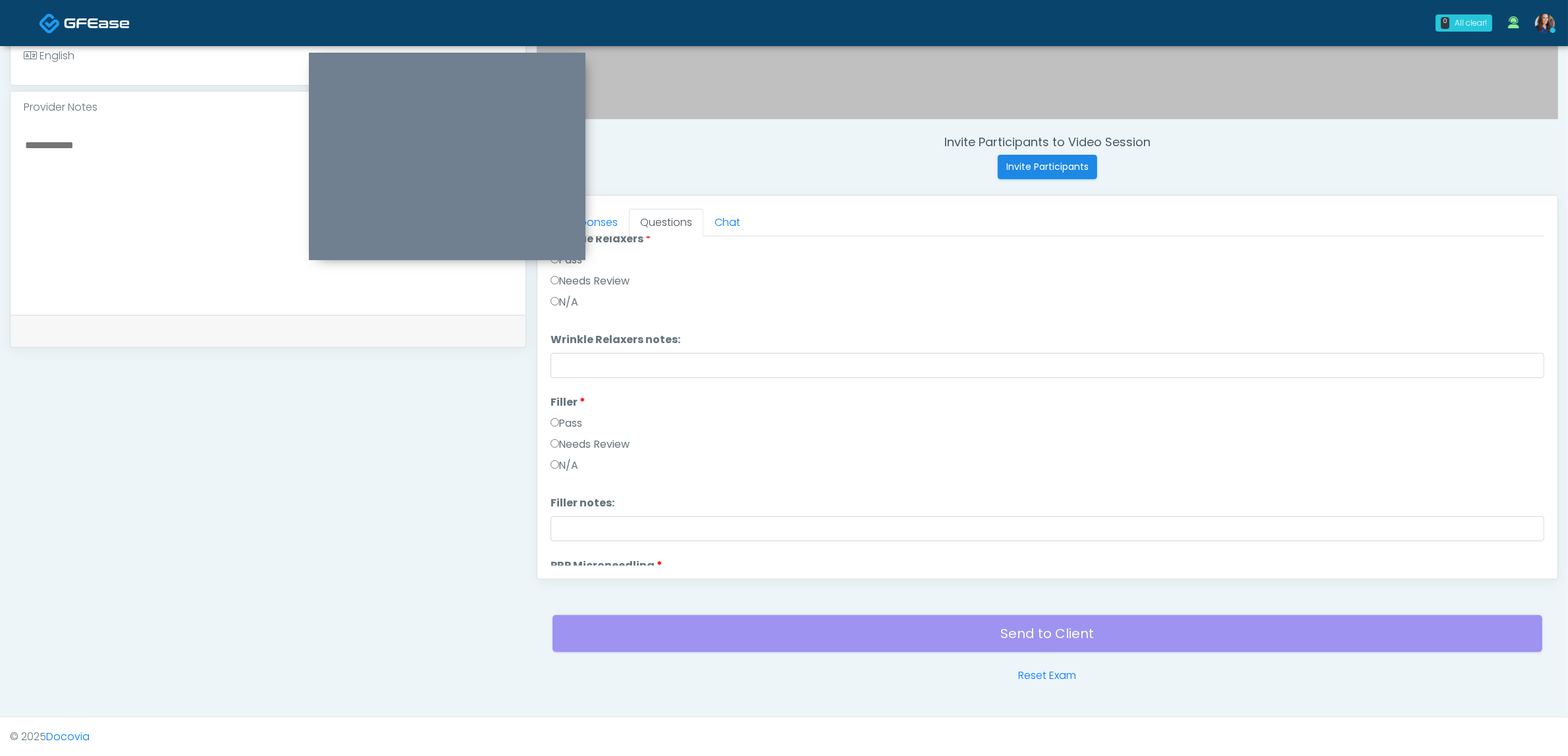
scroll to position [0, 0]
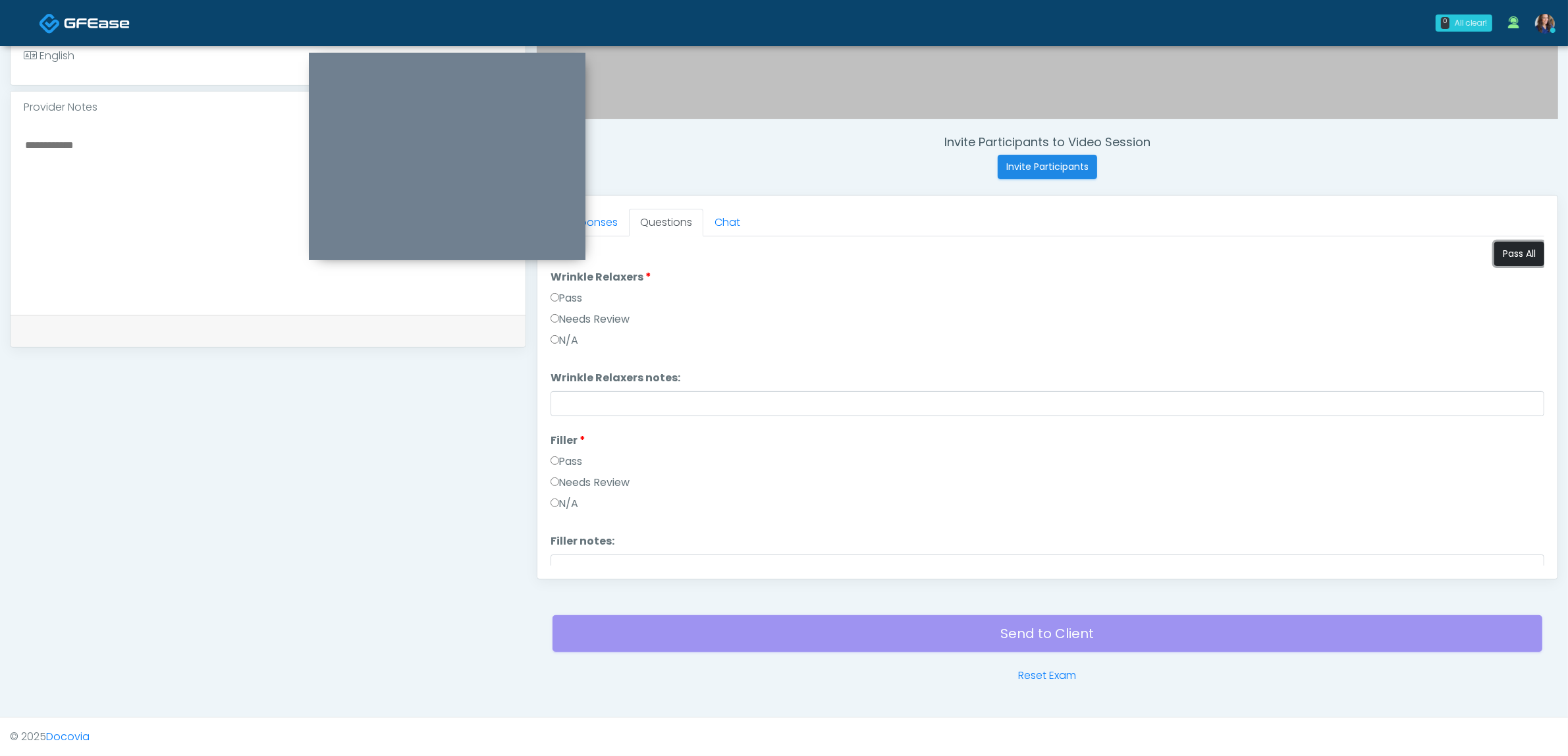
click at [1506, 258] on button "Pass All" at bounding box center [1519, 254] width 50 height 24
click at [599, 422] on label "Needs Review" at bounding box center [590, 430] width 80 height 16
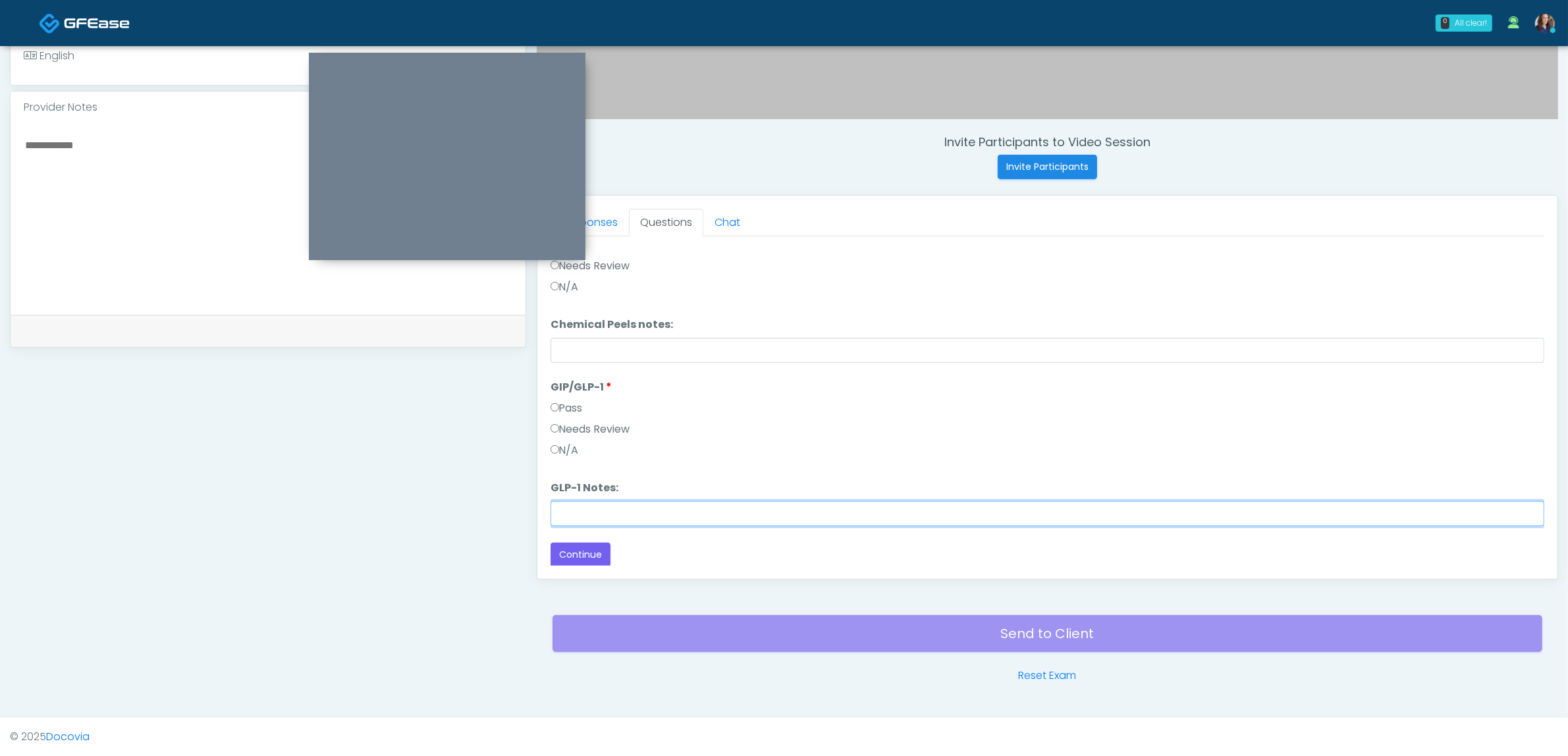
click at [592, 509] on input "GLP-1 Notes:" at bounding box center [1047, 514] width 994 height 25
type input "*******"
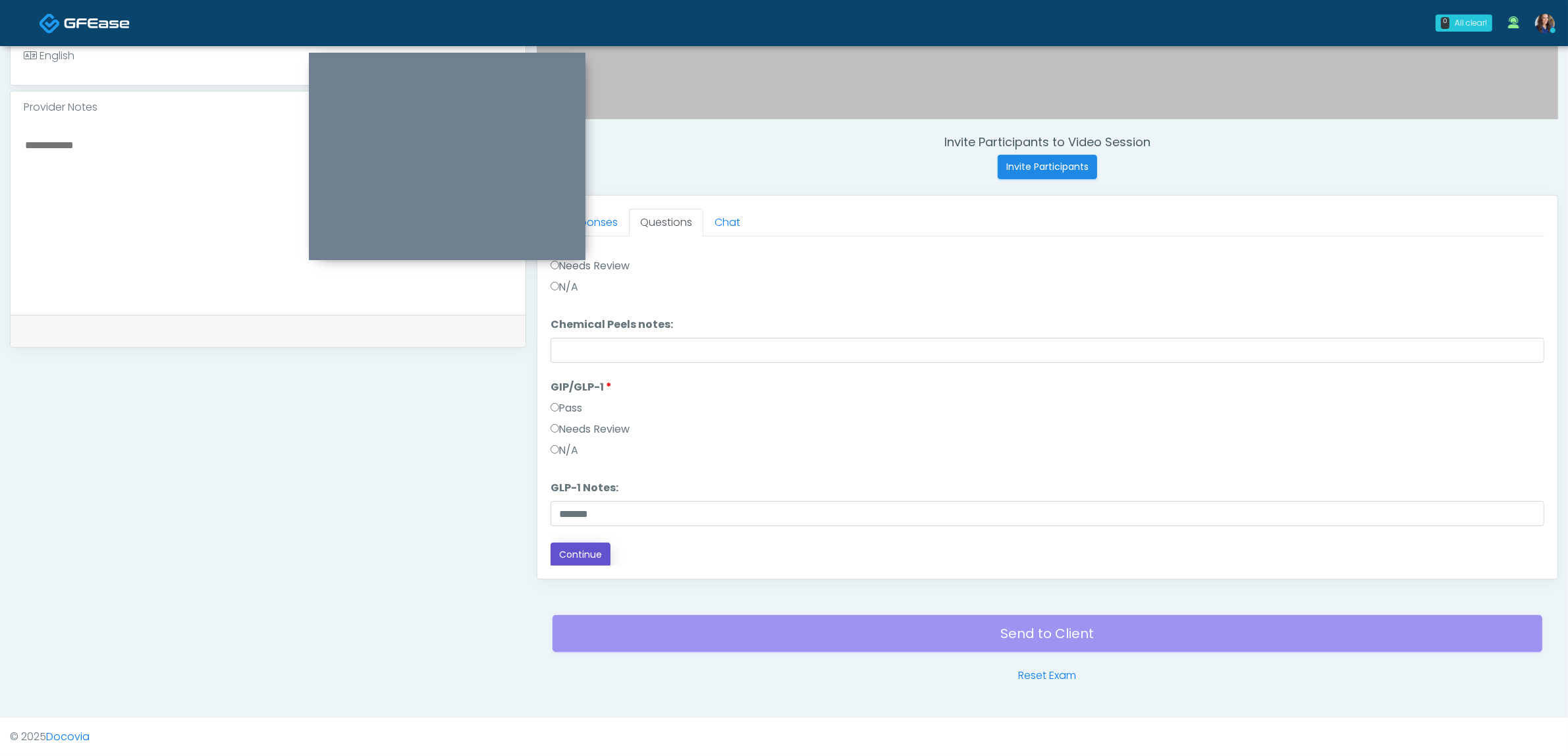
drag, startPoint x: 565, startPoint y: 553, endPoint x: 614, endPoint y: 553, distance: 49.0
click at [564, 553] on button "Continue" at bounding box center [580, 555] width 60 height 24
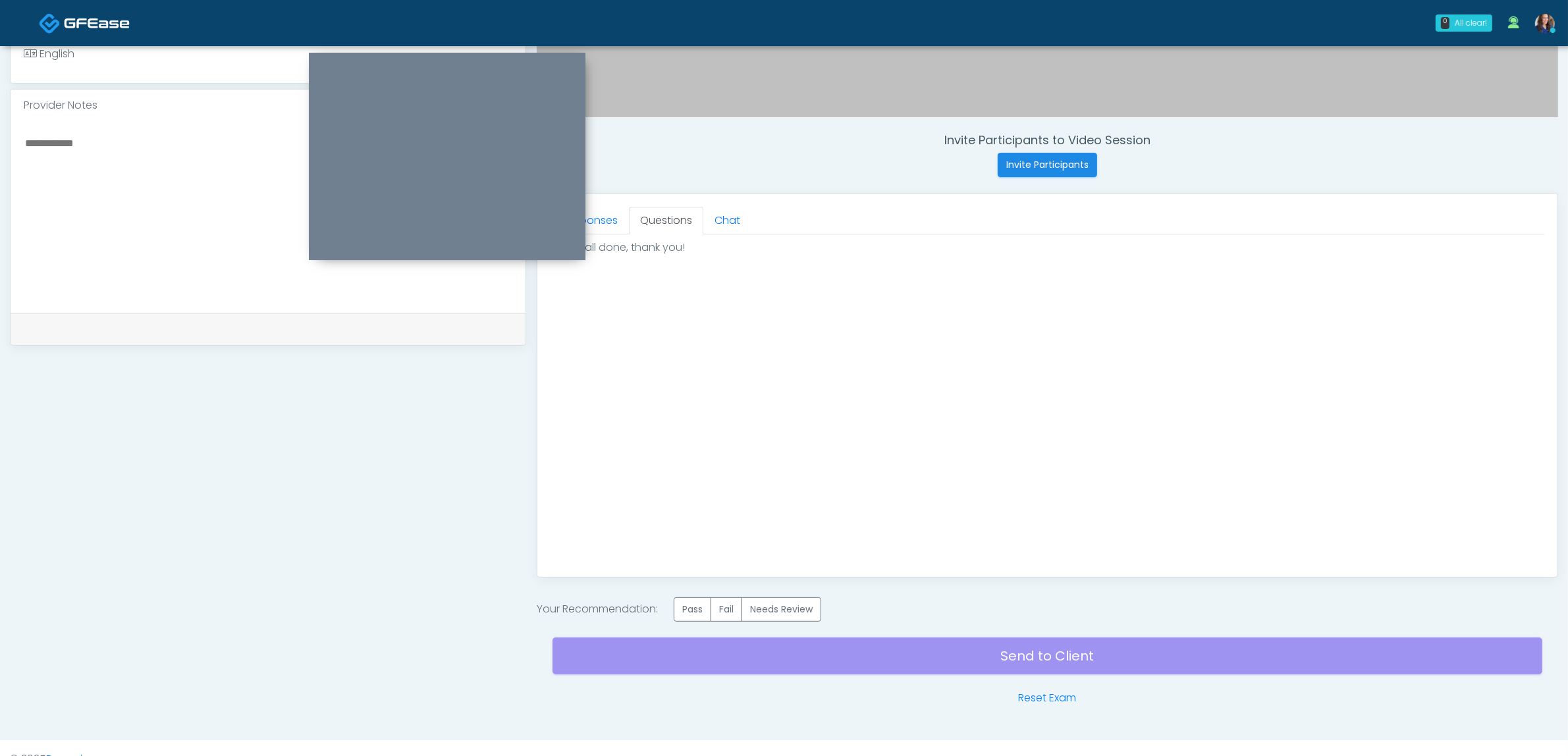
scroll to position [0, 0]
drag, startPoint x: 691, startPoint y: 601, endPoint x: 715, endPoint y: 620, distance: 30.6
click at [693, 603] on label "Pass" at bounding box center [692, 610] width 38 height 24
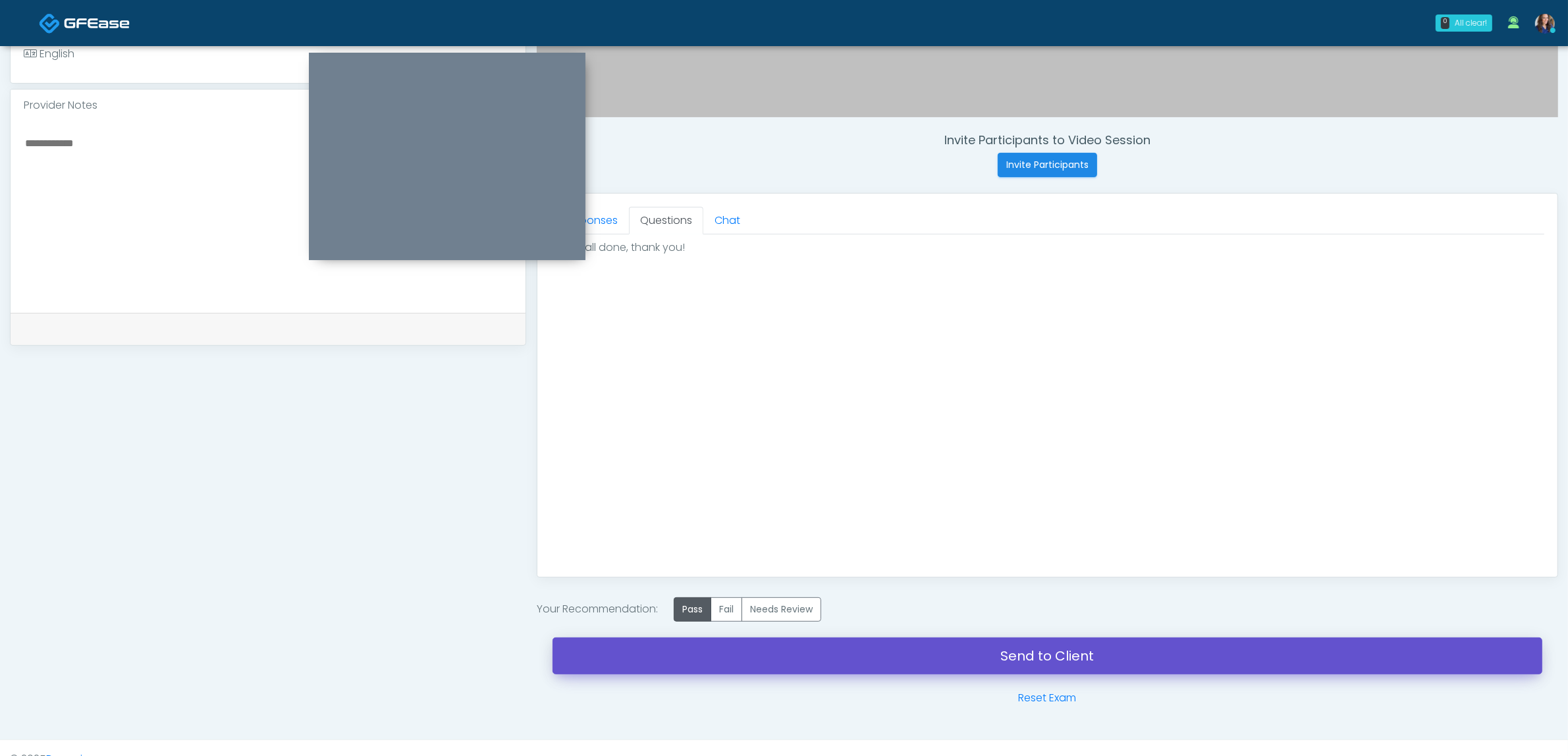
click at [764, 659] on link "Send to Client" at bounding box center [1047, 656] width 990 height 37
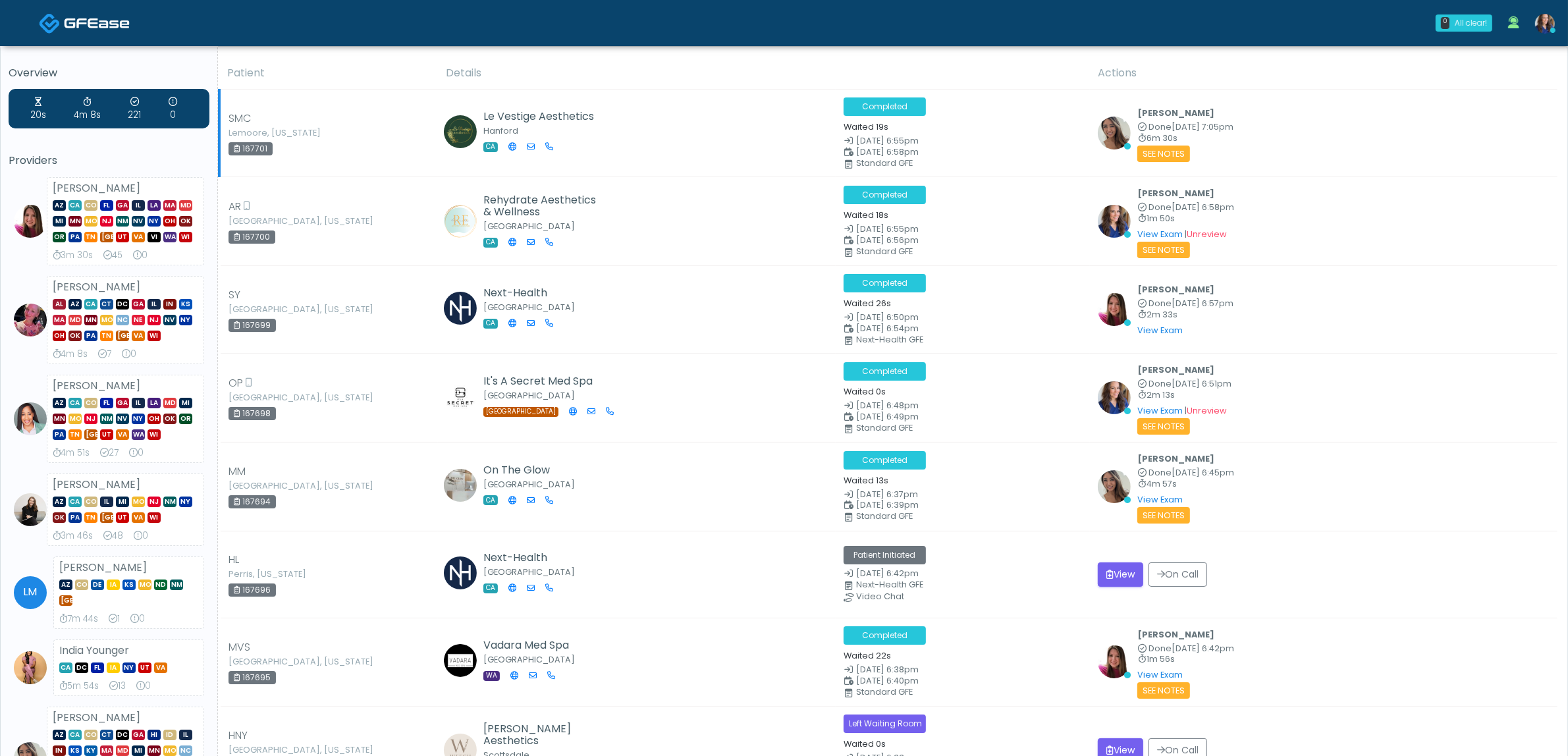
click at [1173, 114] on b "[PERSON_NAME]" at bounding box center [1176, 113] width 77 height 11
click at [896, 150] on span "Sep 9, 6:58pm" at bounding box center [888, 151] width 63 height 11
click at [1172, 500] on link "View Exam" at bounding box center [1160, 500] width 46 height 11
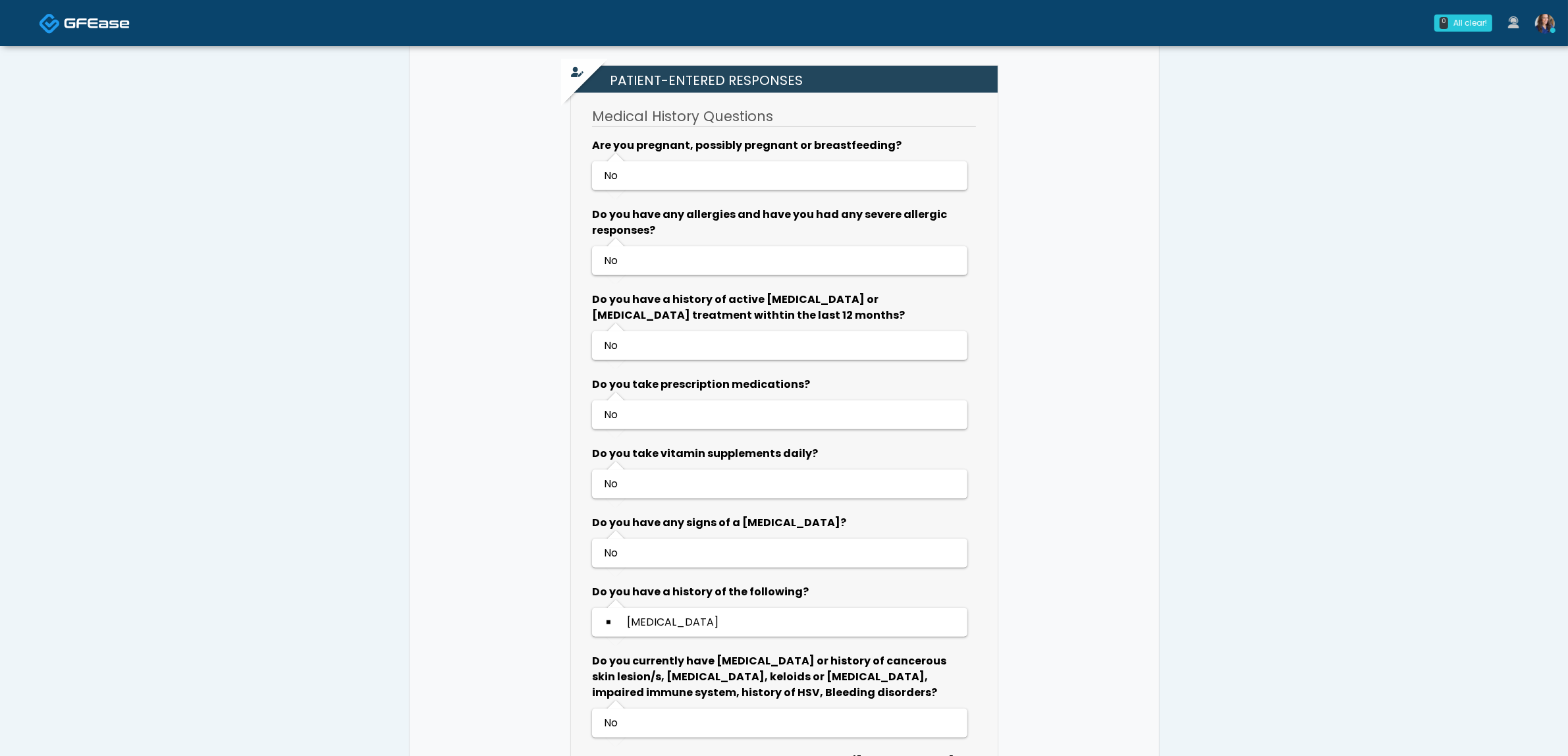
scroll to position [1317, 0]
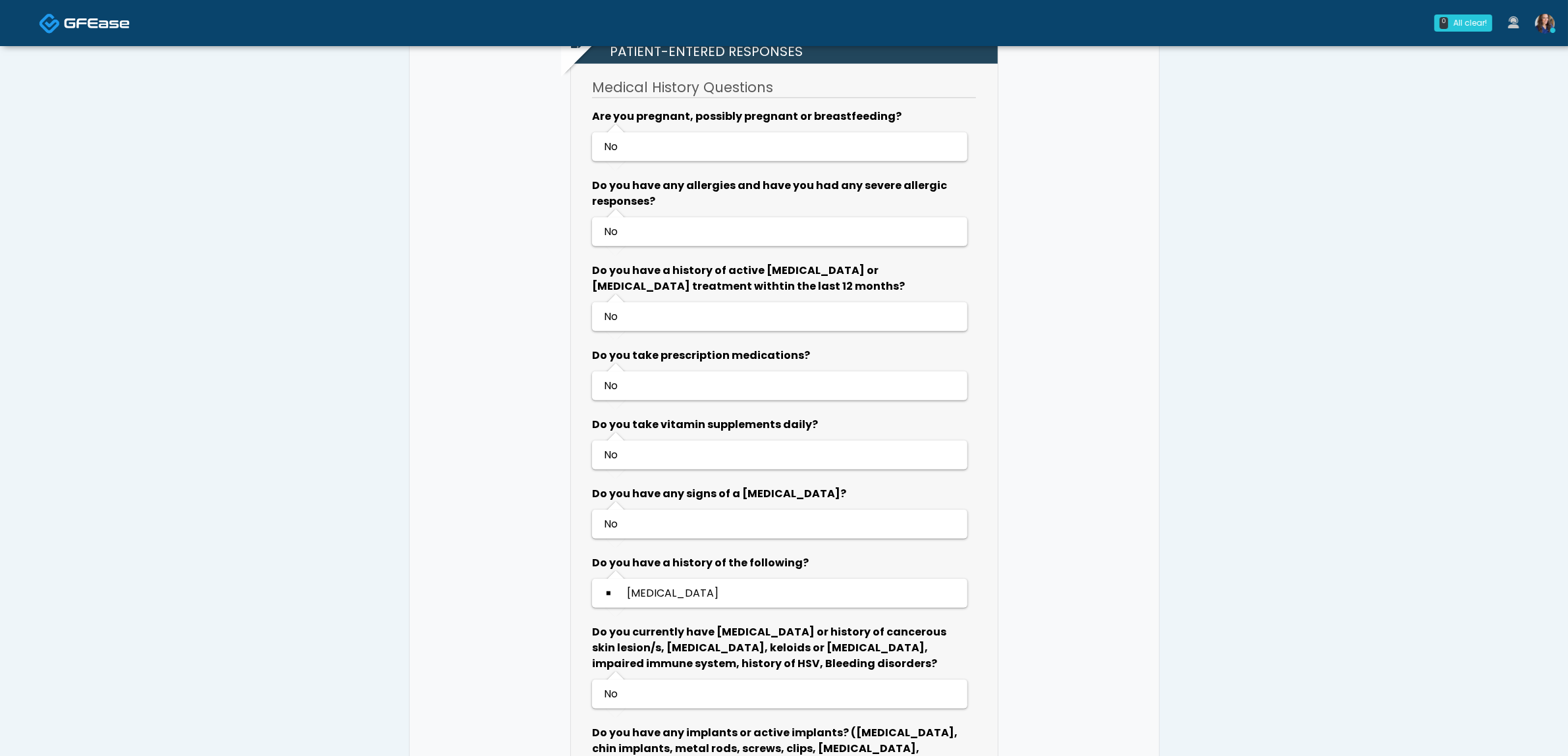
click at [86, 18] on img at bounding box center [96, 23] width 66 height 13
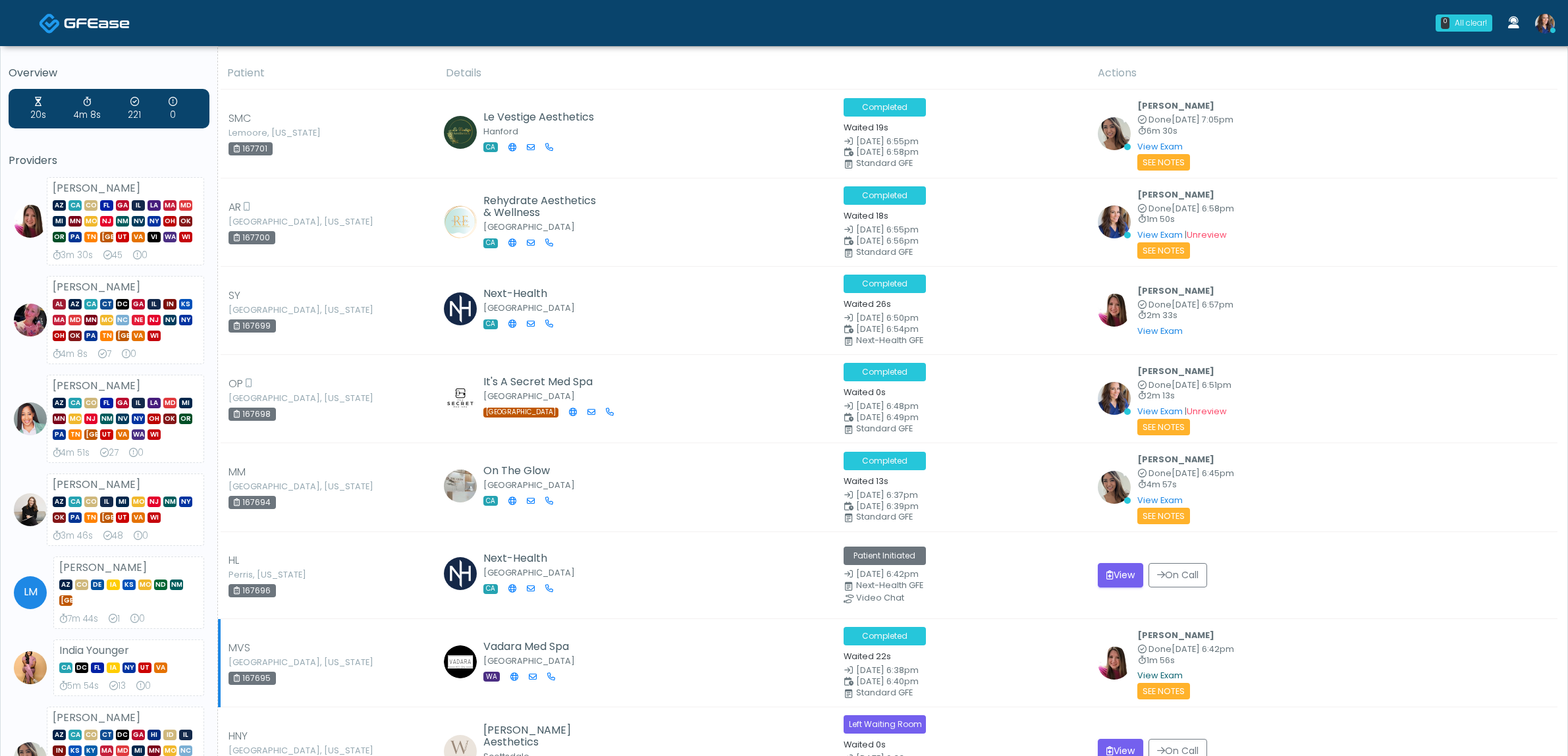
scroll to position [247, 0]
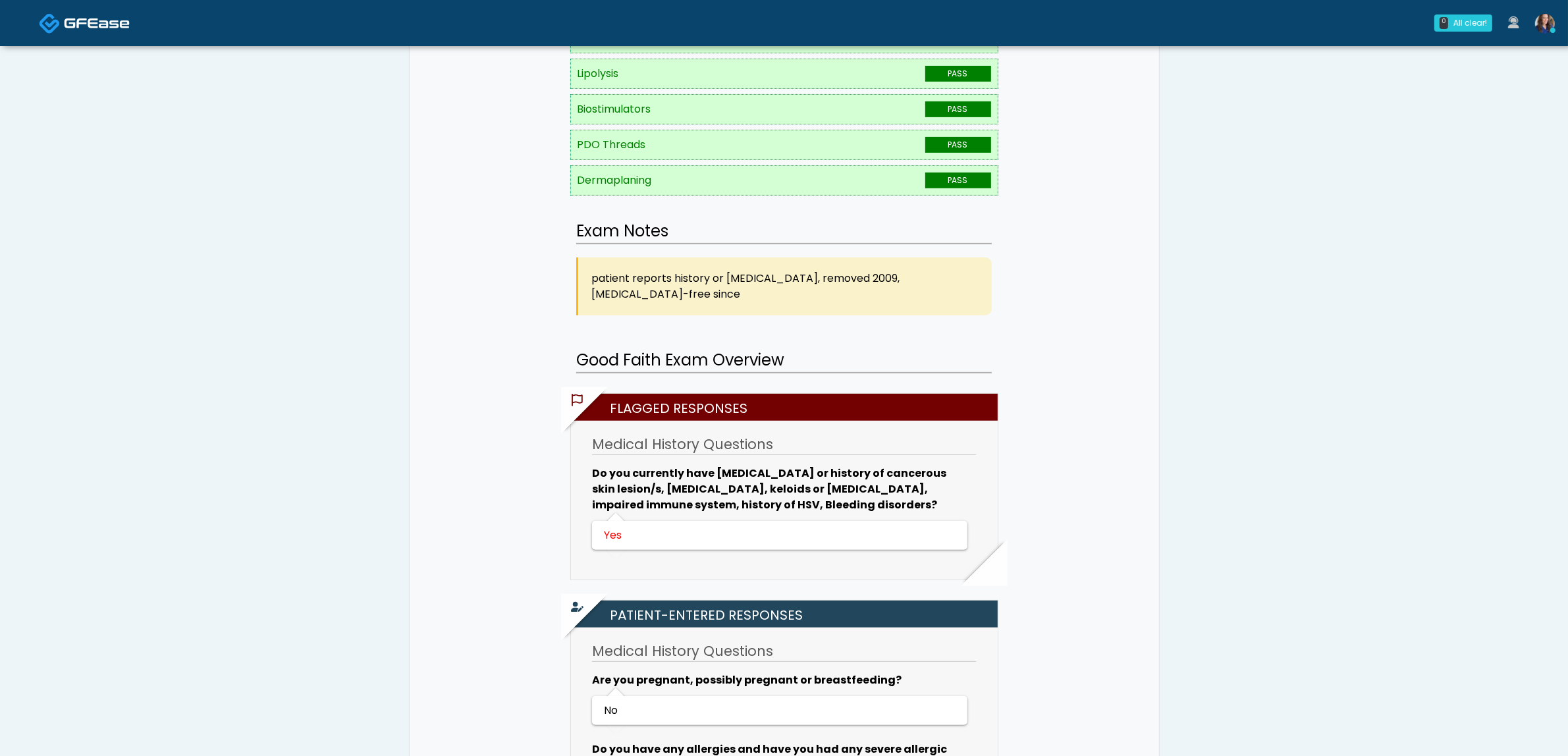
scroll to position [329, 0]
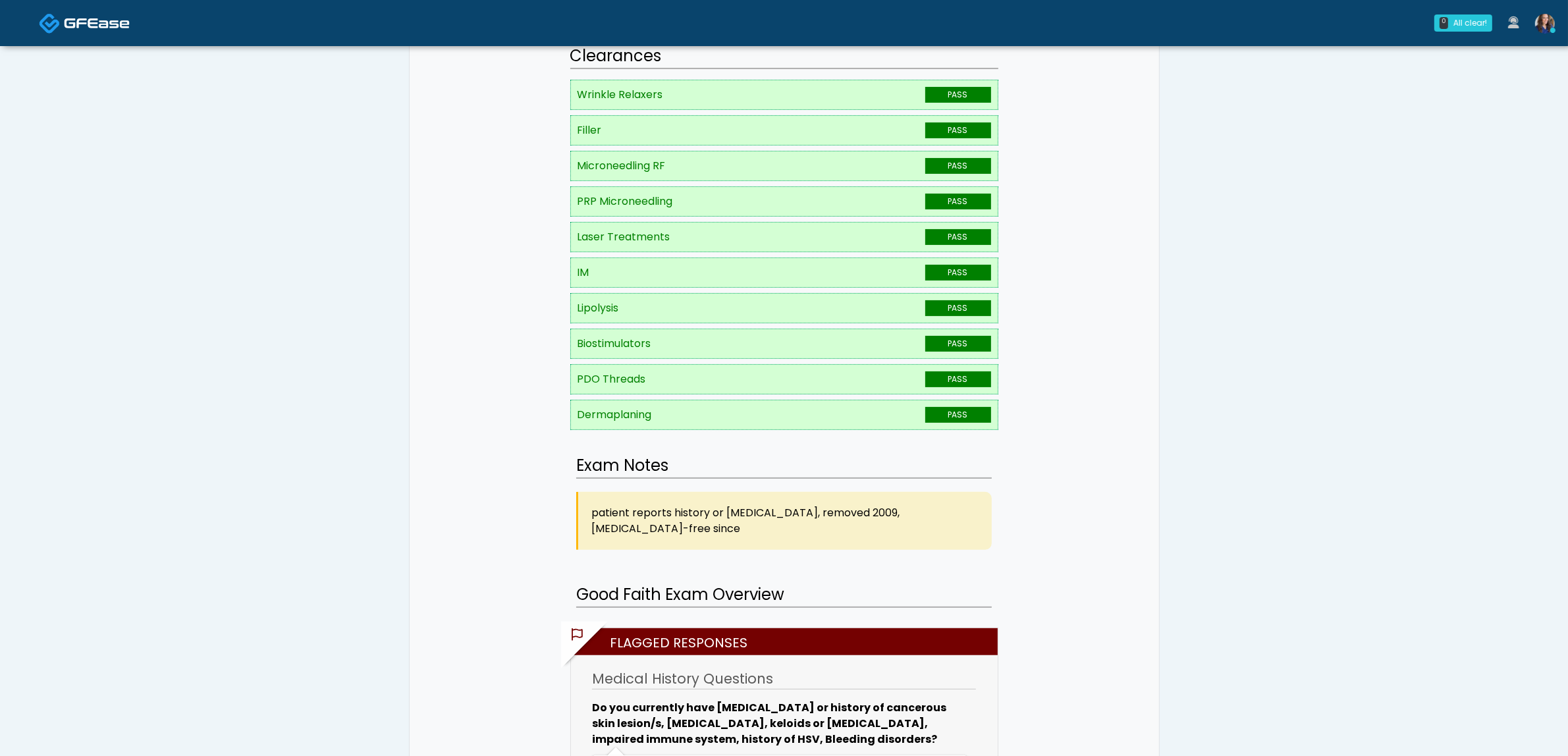
click at [105, 18] on img at bounding box center [96, 23] width 66 height 13
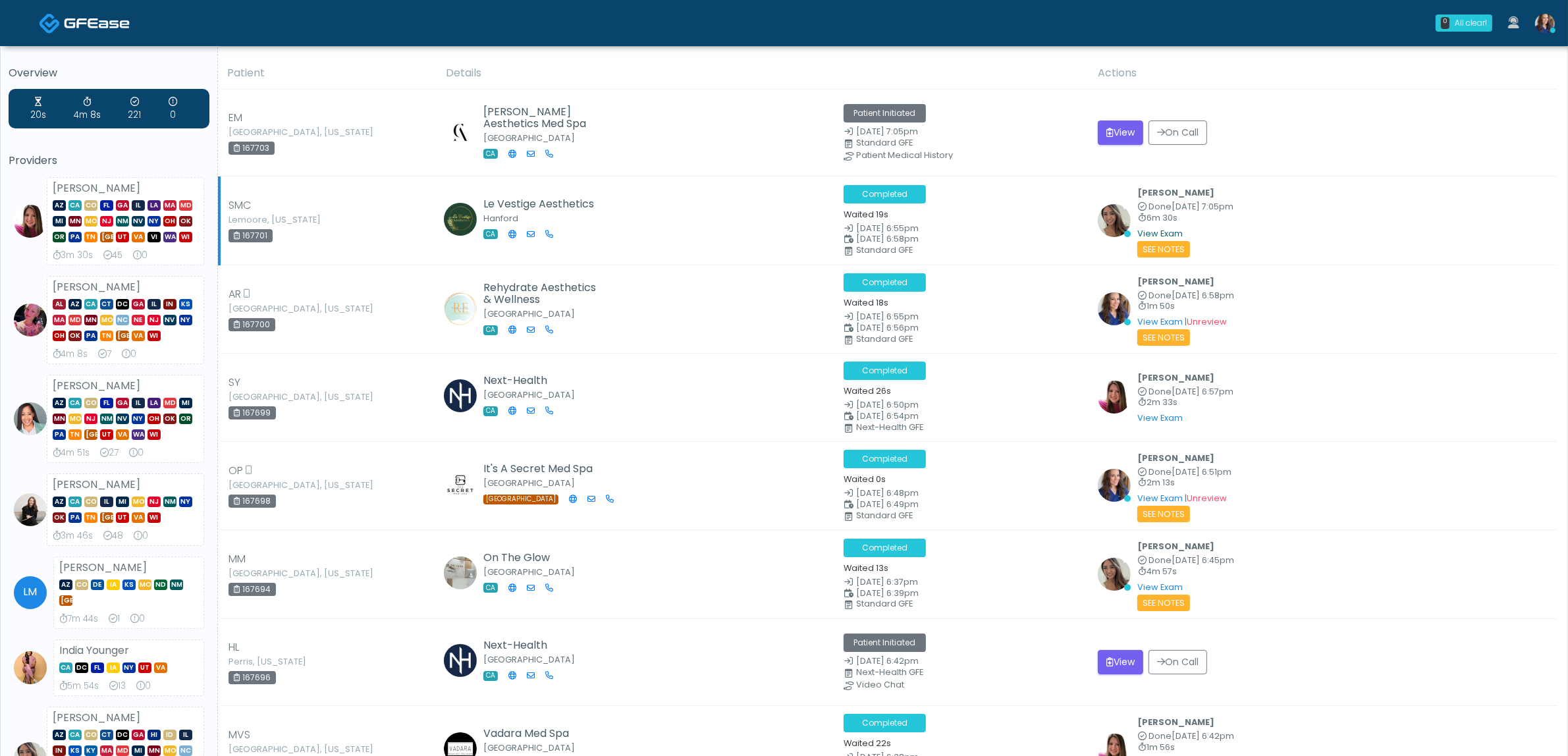
click at [1153, 232] on link "View Exam" at bounding box center [1160, 233] width 46 height 11
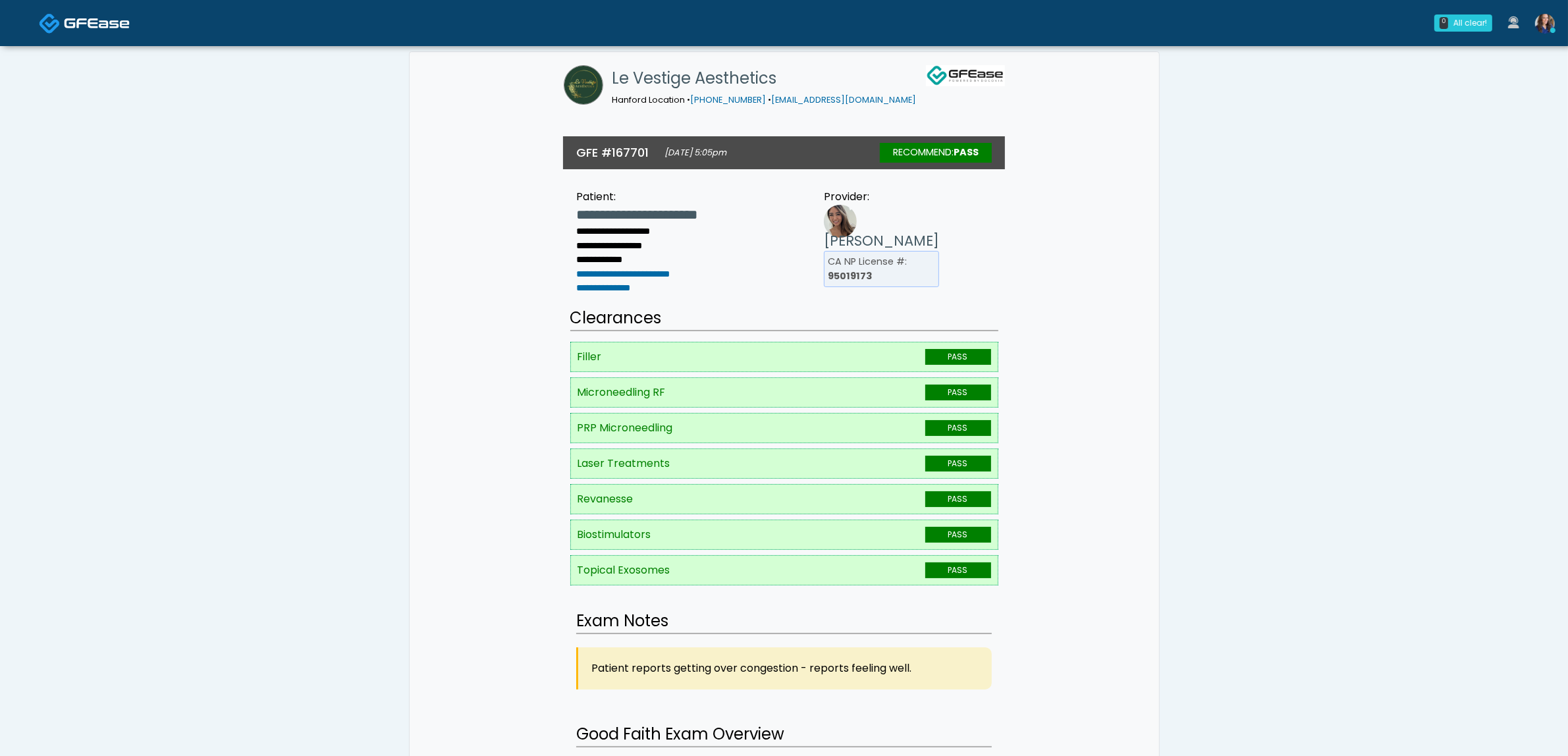
click at [60, 15] on link at bounding box center [84, 23] width 91 height 43
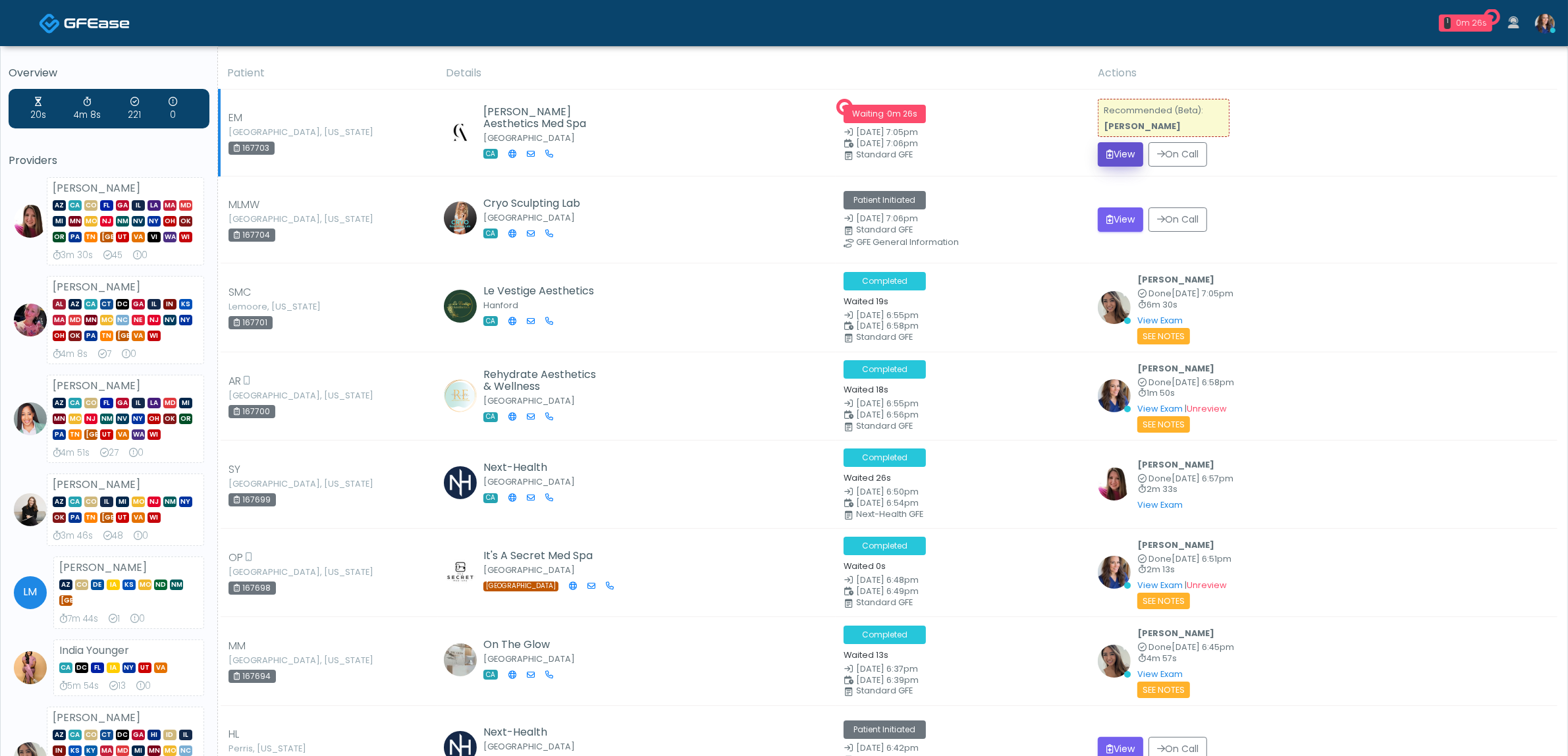
click at [1138, 151] on button "View" at bounding box center [1121, 155] width 46 height 24
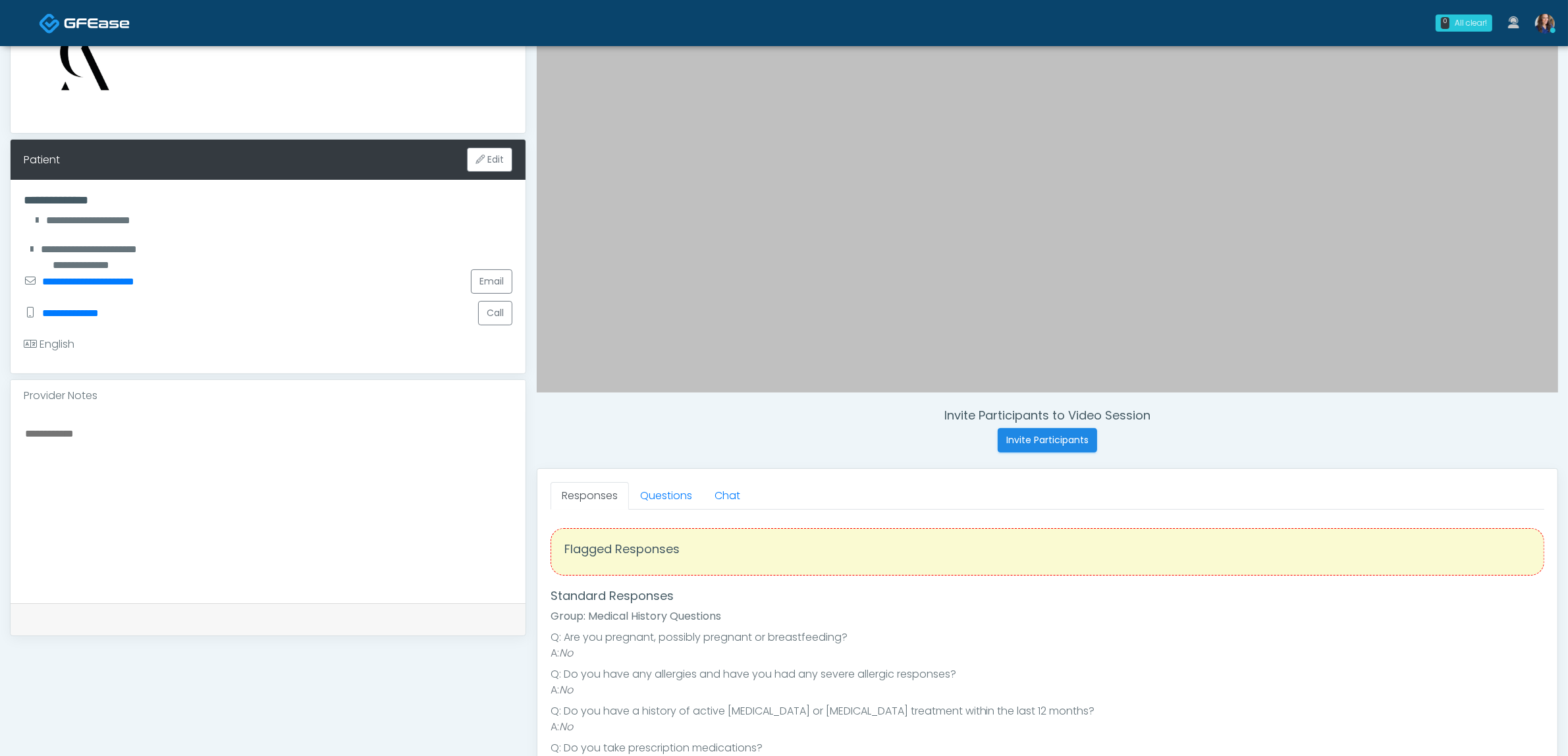
scroll to position [164, 0]
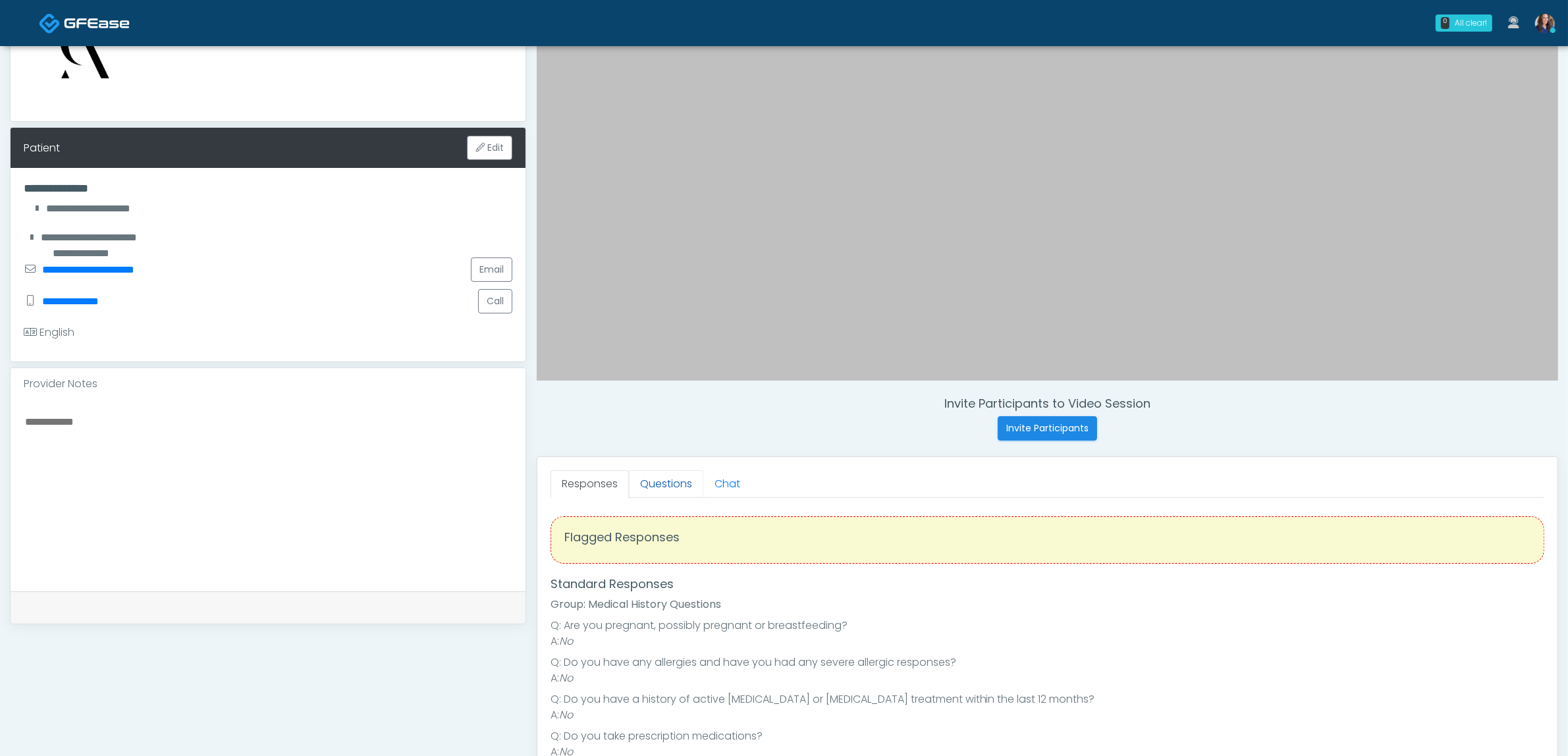
click at [668, 485] on link "Questions" at bounding box center [666, 484] width 74 height 28
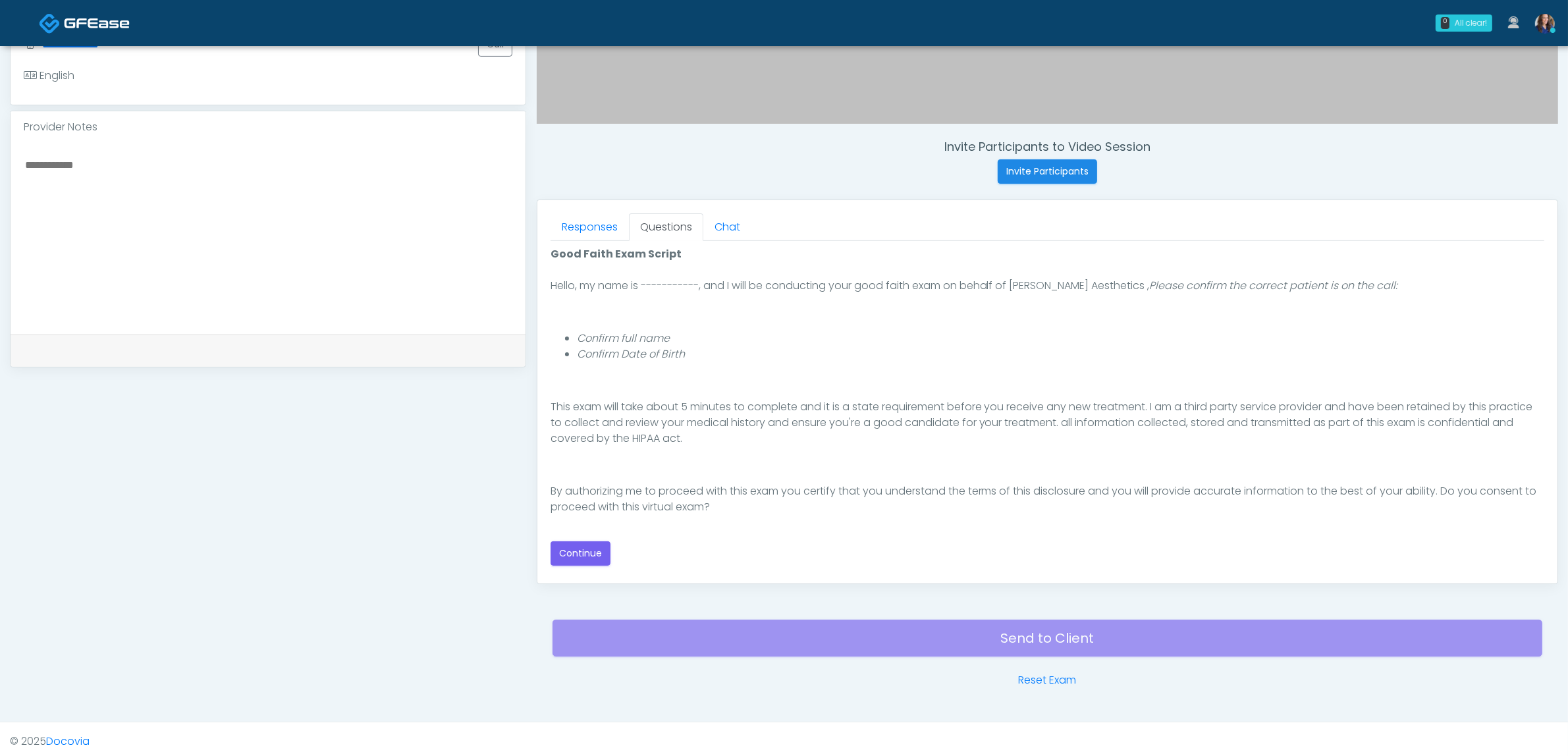
scroll to position [428, 0]
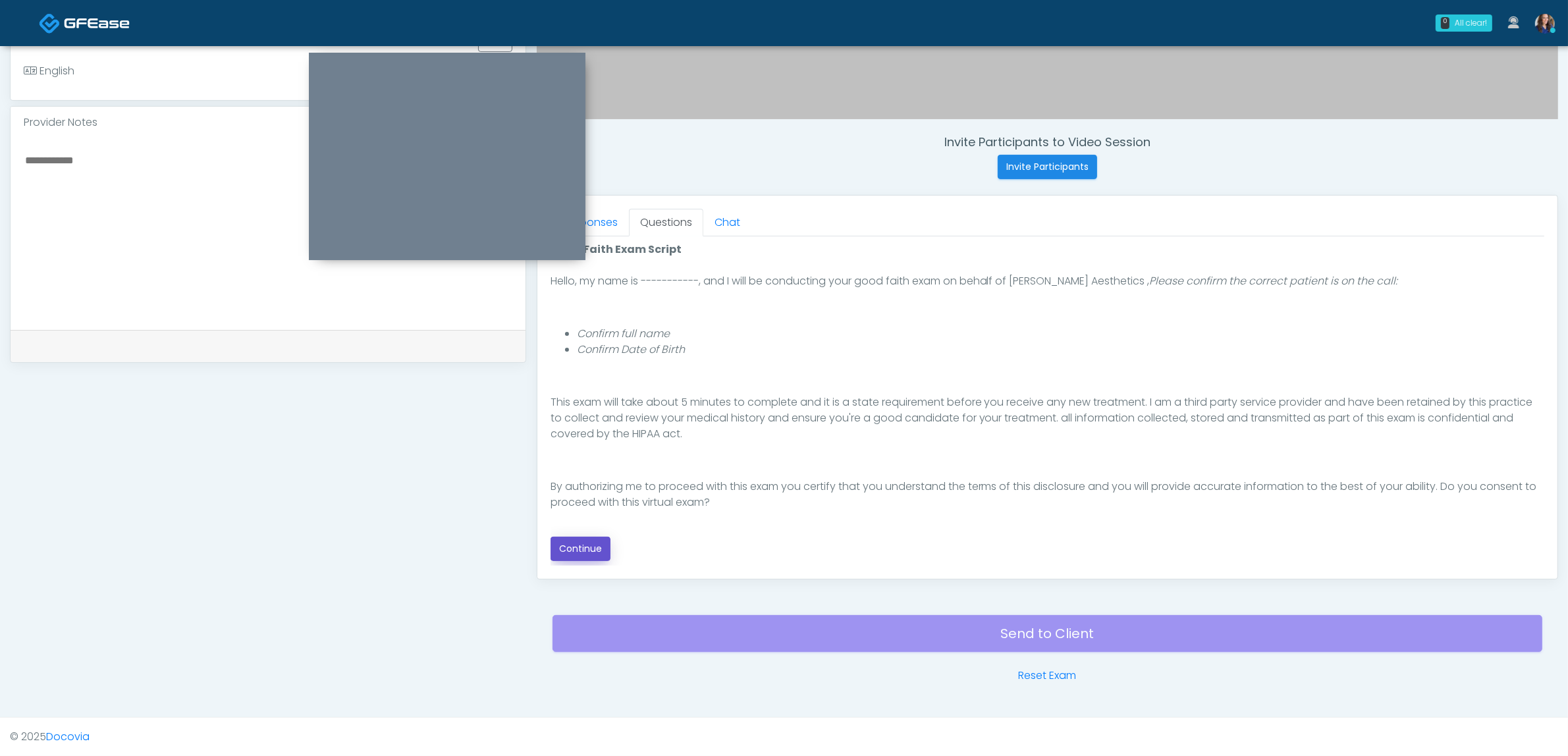
click at [574, 544] on button "Continue" at bounding box center [580, 549] width 60 height 24
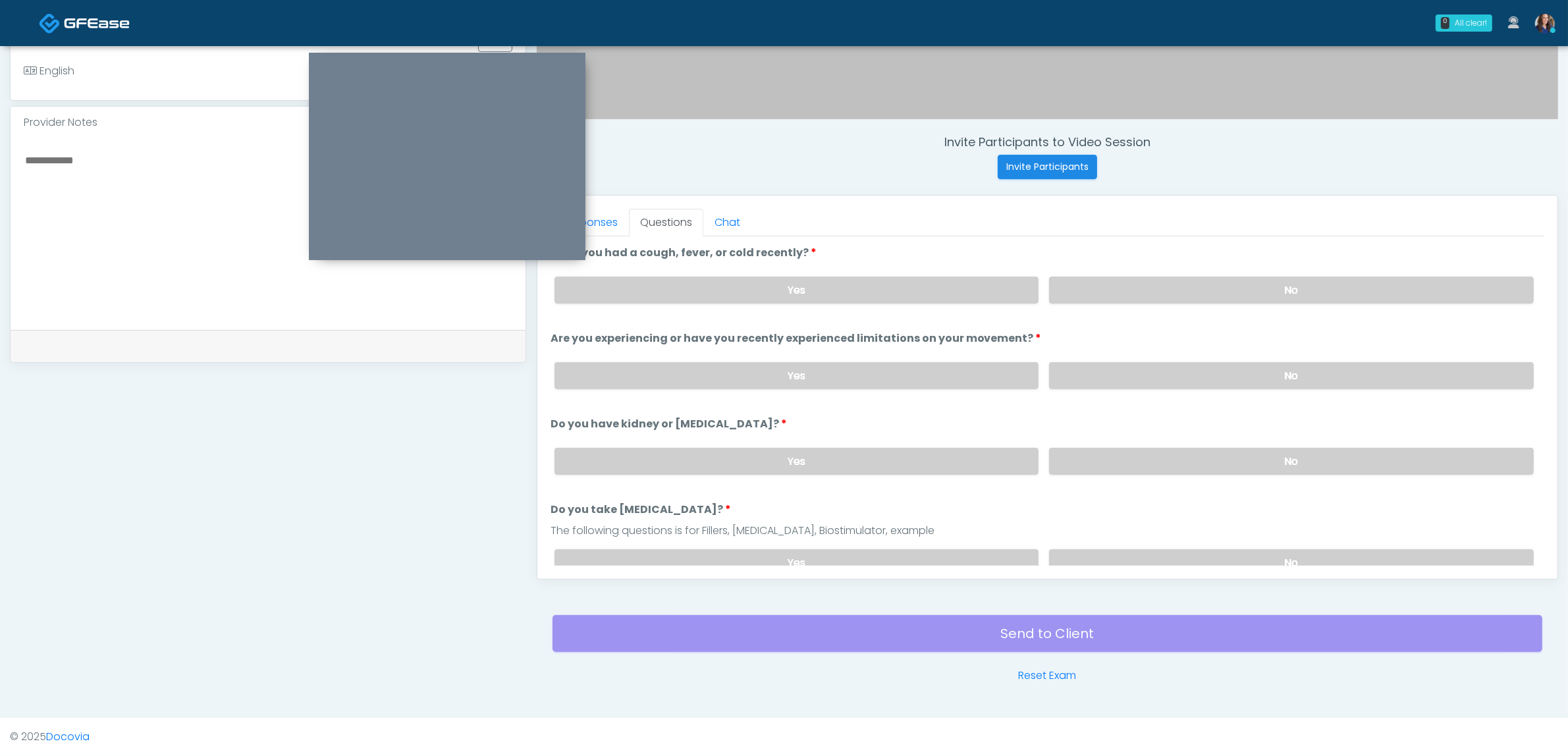
click at [1110, 272] on div "Yes No" at bounding box center [1044, 290] width 1000 height 48
click at [1130, 290] on label "No" at bounding box center [1292, 290] width 485 height 27
click at [1144, 364] on label "No" at bounding box center [1292, 375] width 485 height 27
drag, startPoint x: 1126, startPoint y: 450, endPoint x: 1130, endPoint y: 472, distance: 22.4
click at [1126, 457] on label "No" at bounding box center [1292, 461] width 485 height 27
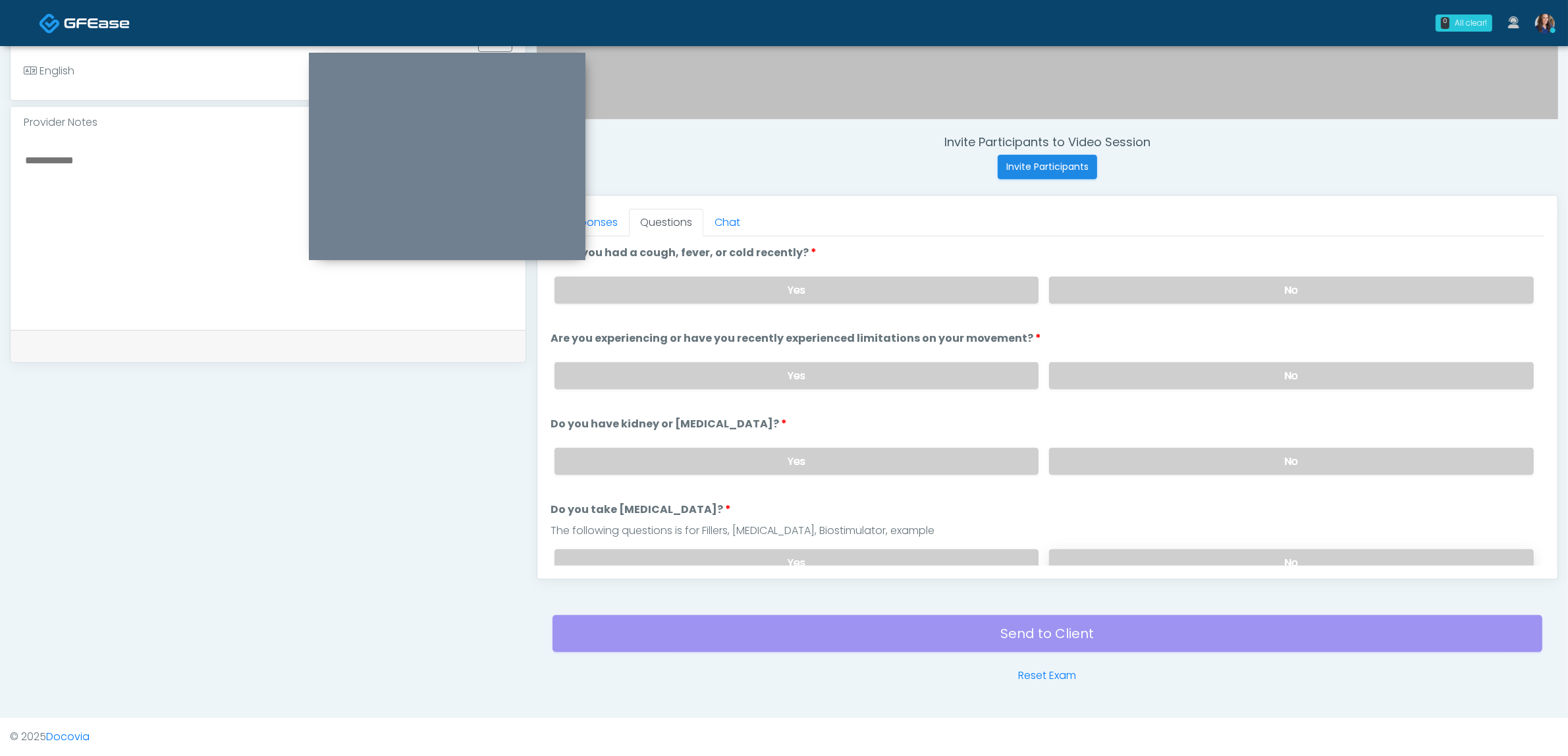
click at [1117, 555] on label "No" at bounding box center [1292, 563] width 485 height 27
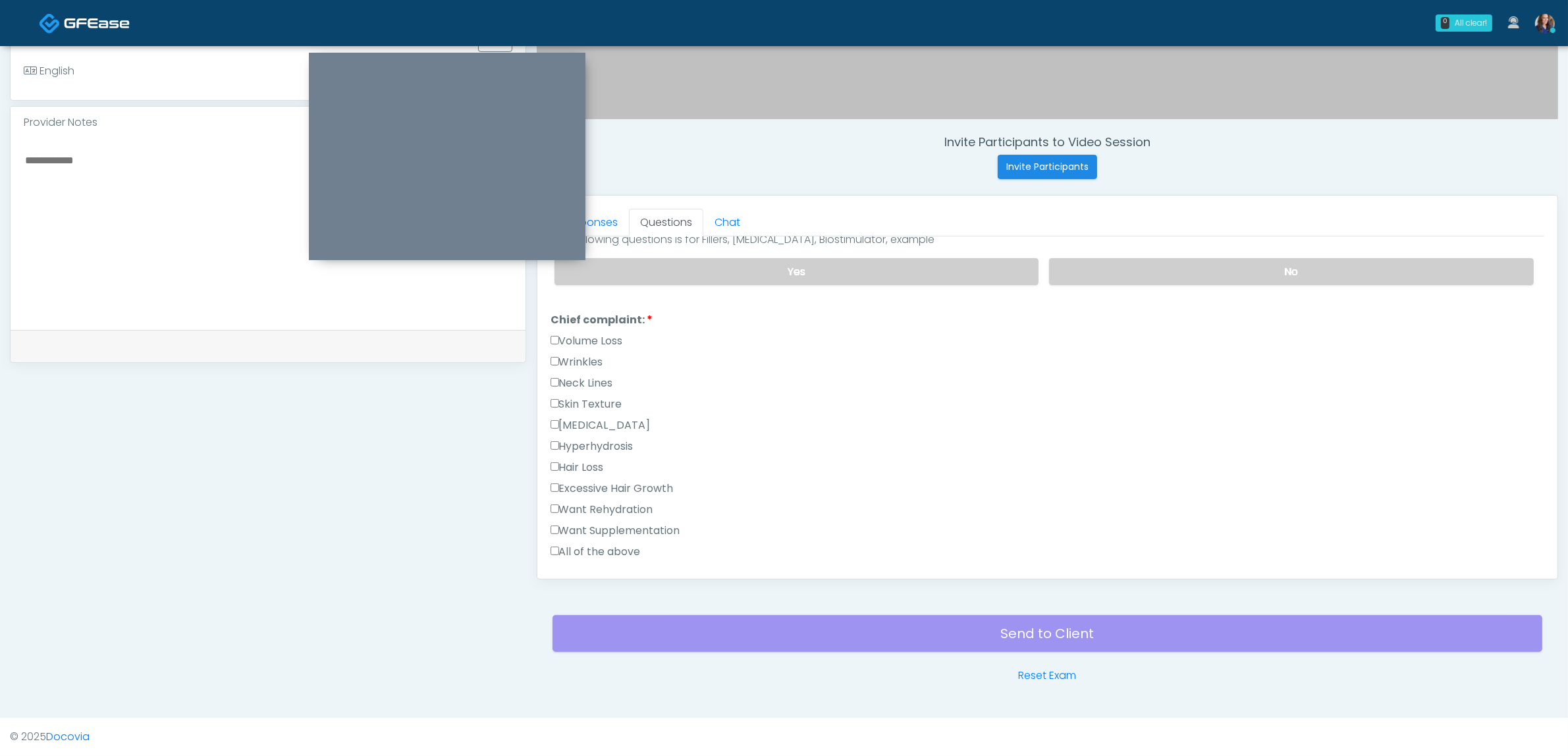
scroll to position [329, 0]
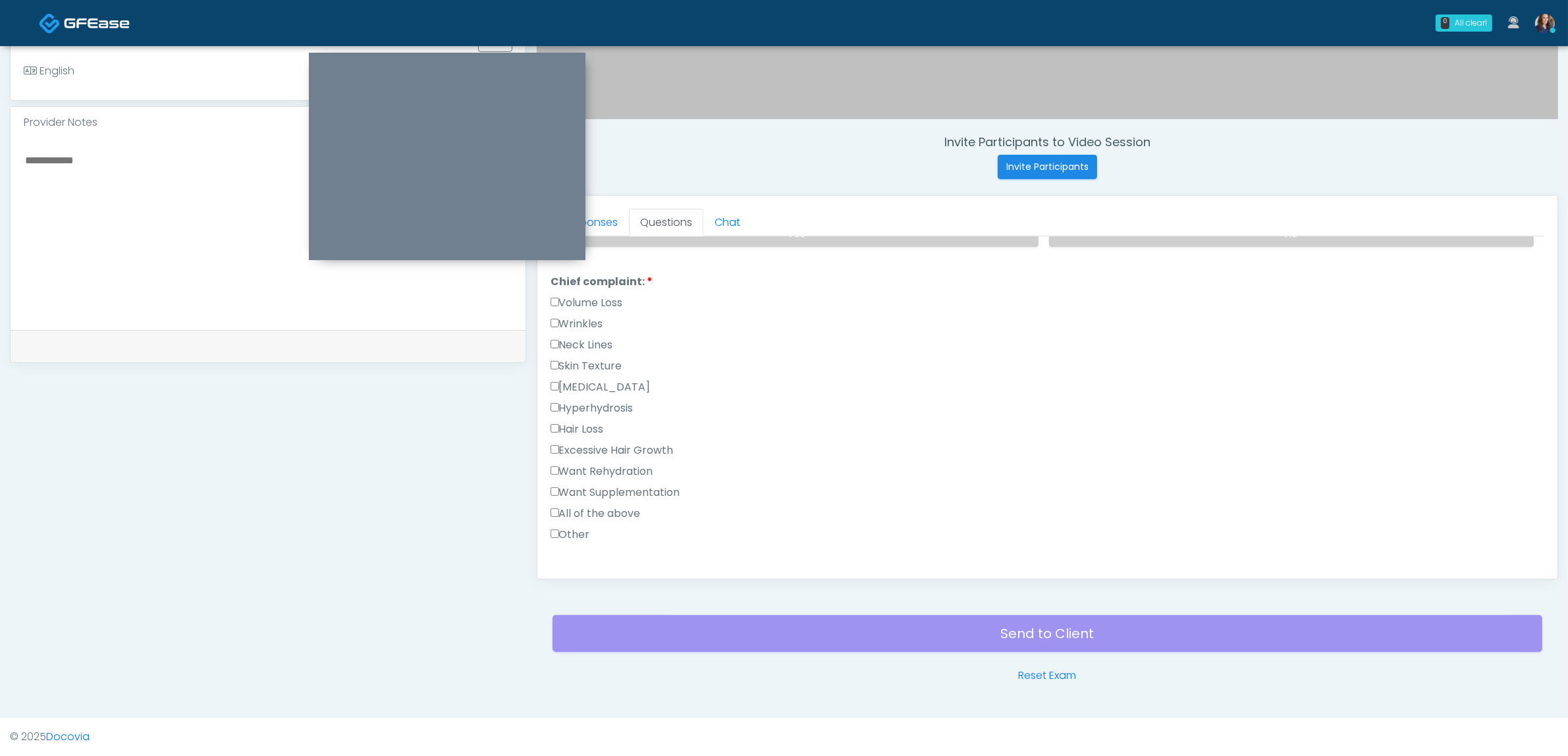
click at [597, 443] on label "Excessive Hair Growth" at bounding box center [612, 451] width 123 height 16
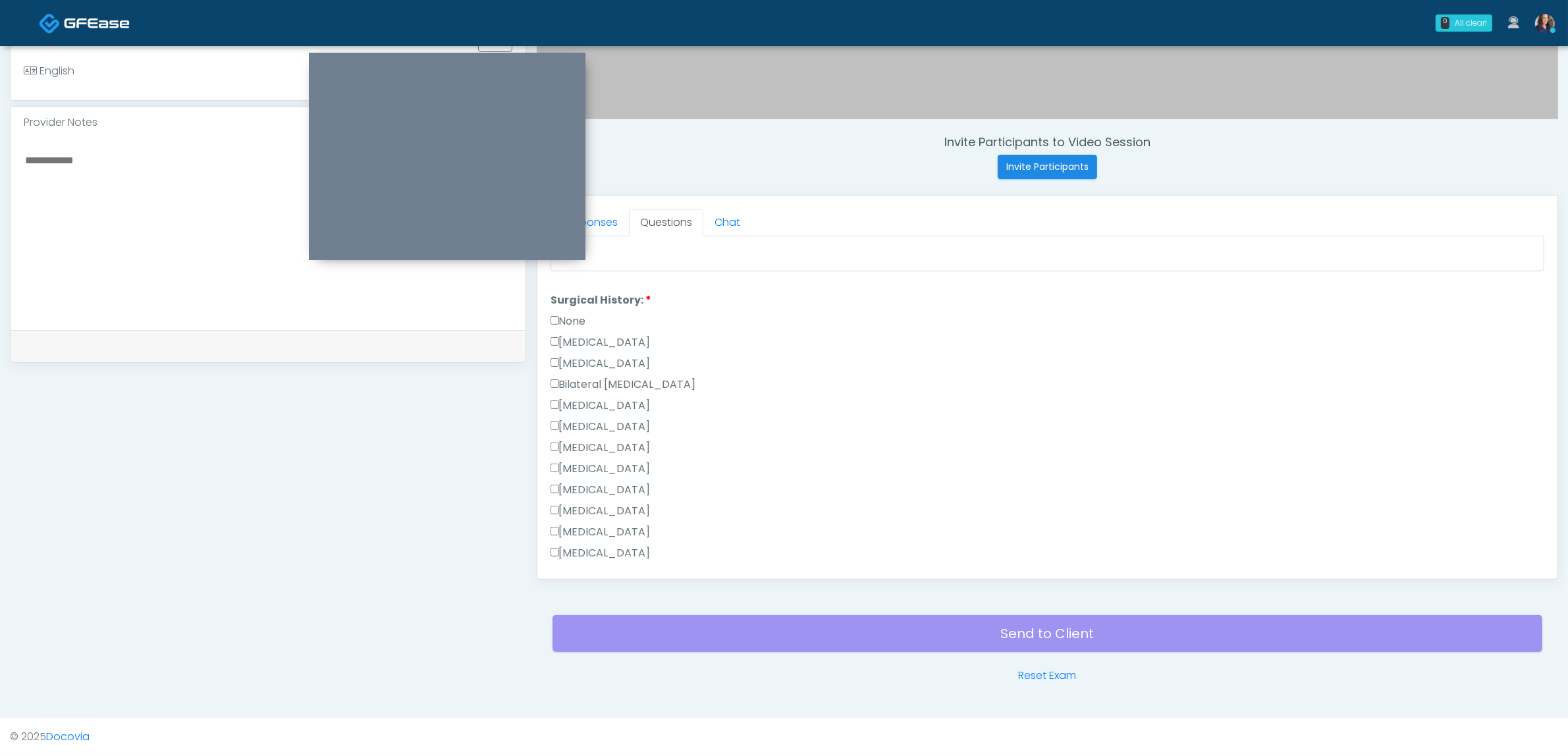
scroll to position [741, 0]
drag, startPoint x: 593, startPoint y: 290, endPoint x: 640, endPoint y: 333, distance: 63.7
click at [594, 294] on label "[MEDICAL_DATA]" at bounding box center [600, 302] width 100 height 16
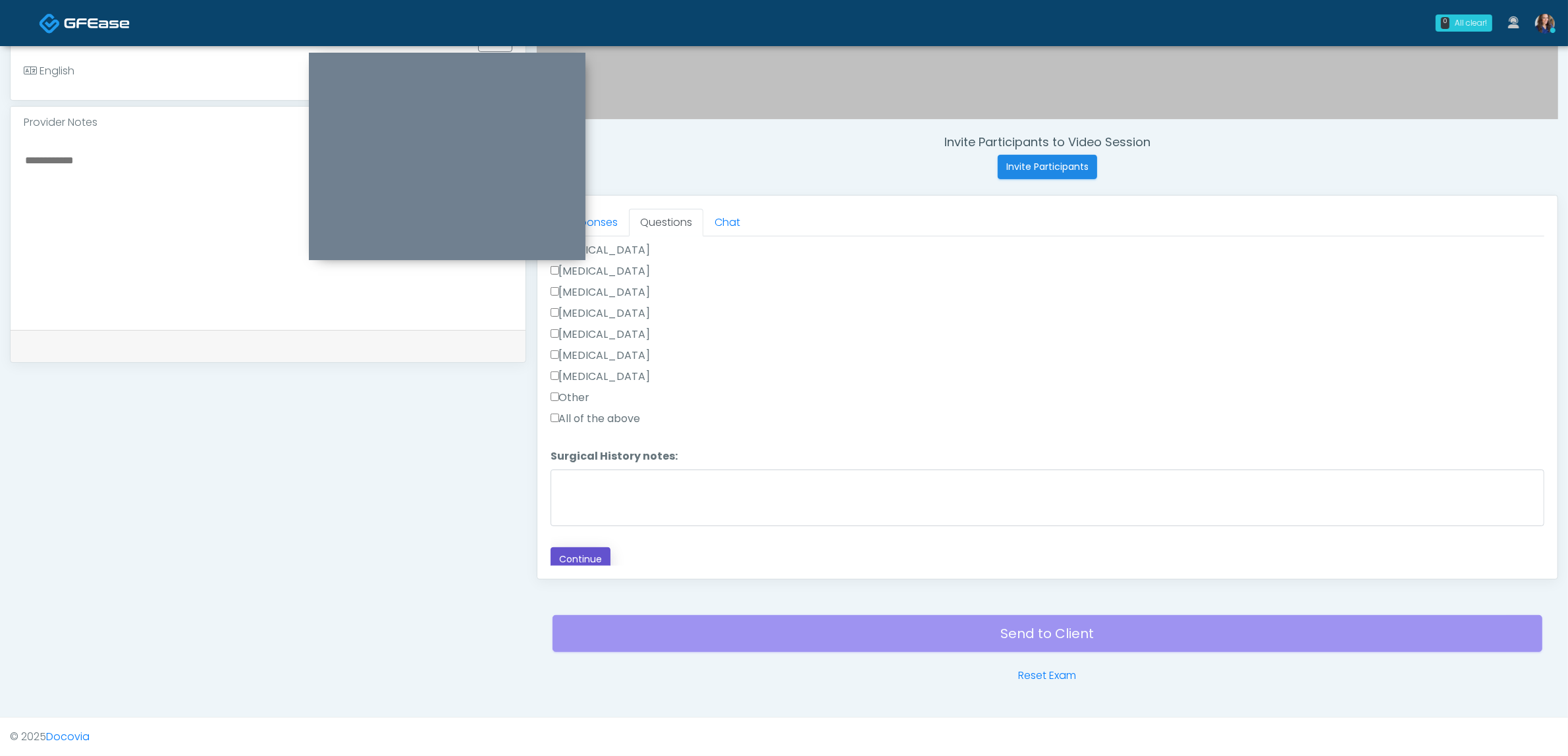
click at [565, 547] on button "Continue" at bounding box center [580, 559] width 60 height 24
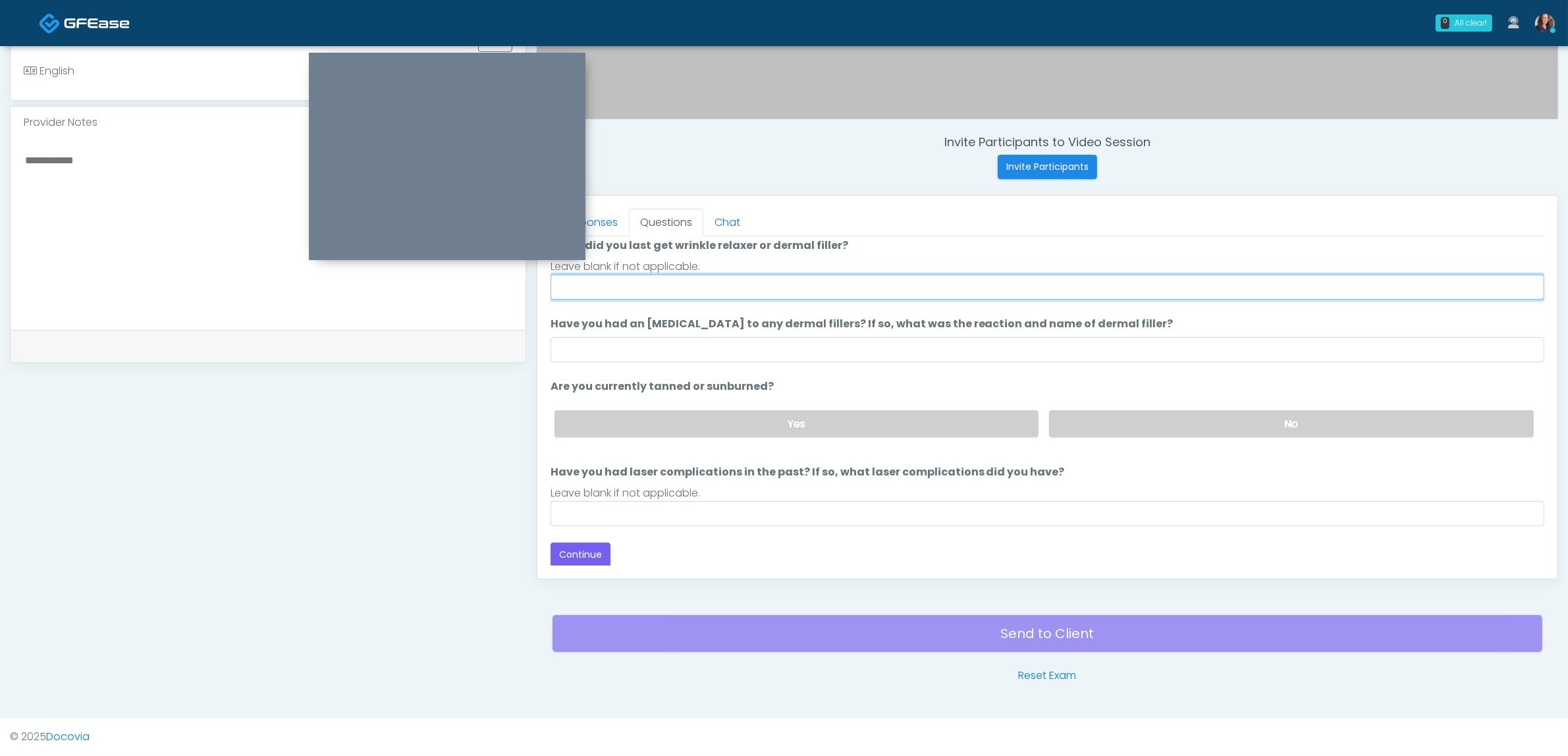
click at [648, 276] on input "When did you last get wrinkle relaxer or dermal filler?" at bounding box center [1047, 287] width 994 height 25
type input "**********"
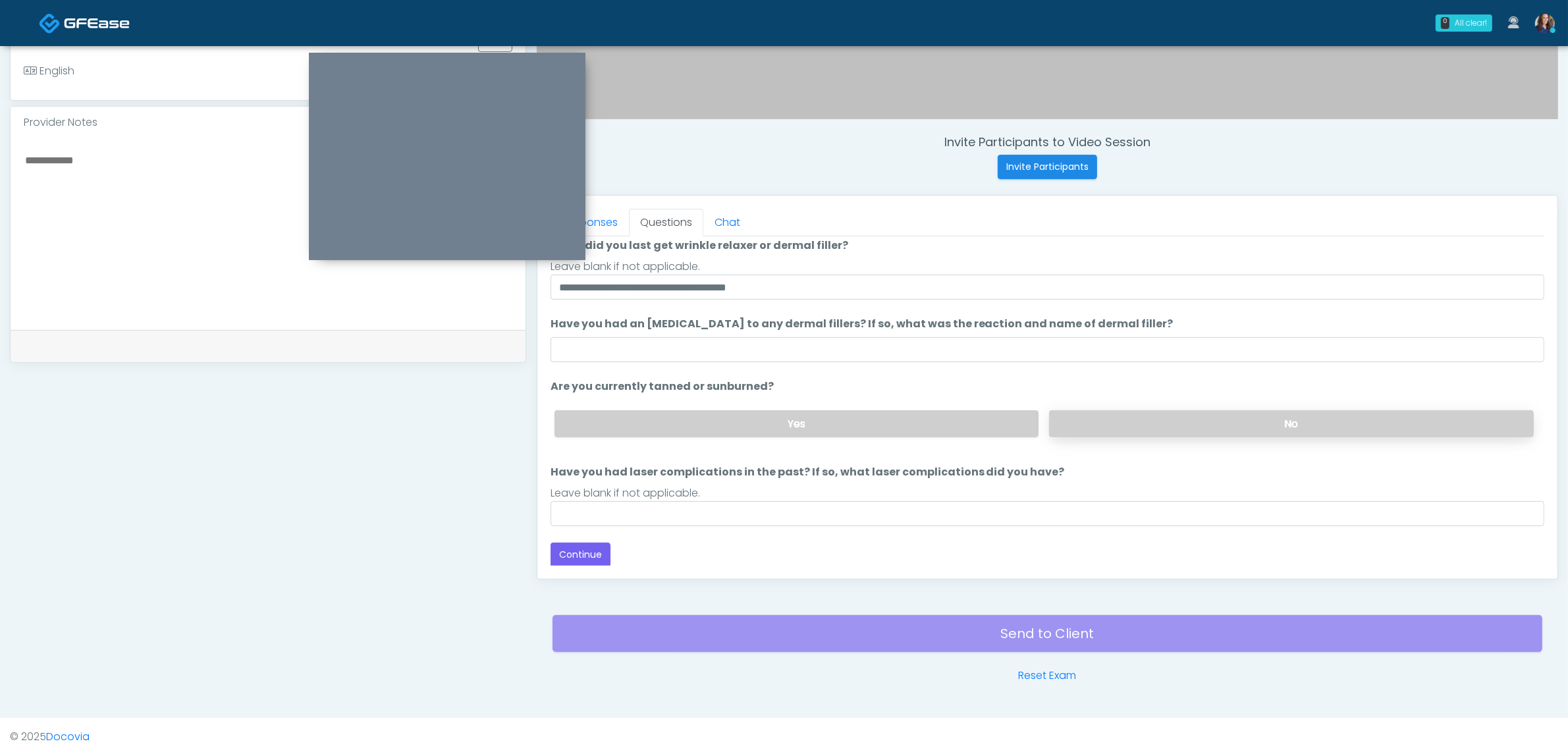
click at [1130, 422] on label "No" at bounding box center [1292, 424] width 485 height 27
click at [679, 512] on input "Have you had laser complications in the past? If so, what laser complications d…" at bounding box center [1047, 514] width 994 height 25
type input "**"
drag, startPoint x: 584, startPoint y: 547, endPoint x: 725, endPoint y: 549, distance: 141.0
click at [584, 547] on button "Continue" at bounding box center [580, 555] width 60 height 24
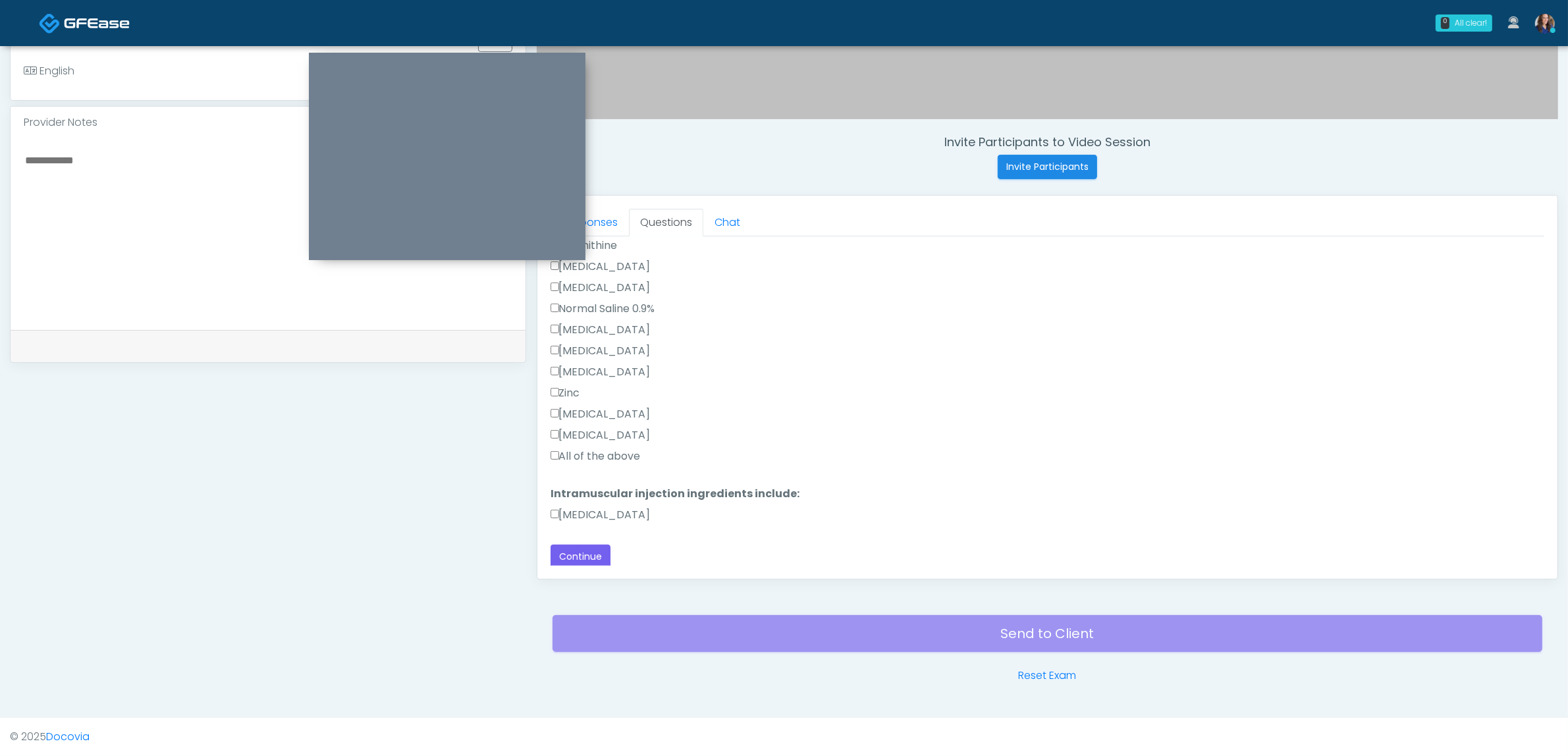
scroll to position [357, 0]
drag, startPoint x: 587, startPoint y: 444, endPoint x: 586, endPoint y: 483, distance: 39.0
click at [587, 446] on label "All of the above" at bounding box center [595, 454] width 90 height 16
click at [584, 508] on label "[MEDICAL_DATA]" at bounding box center [600, 513] width 100 height 16
click at [591, 224] on link "Responses" at bounding box center [590, 223] width 79 height 28
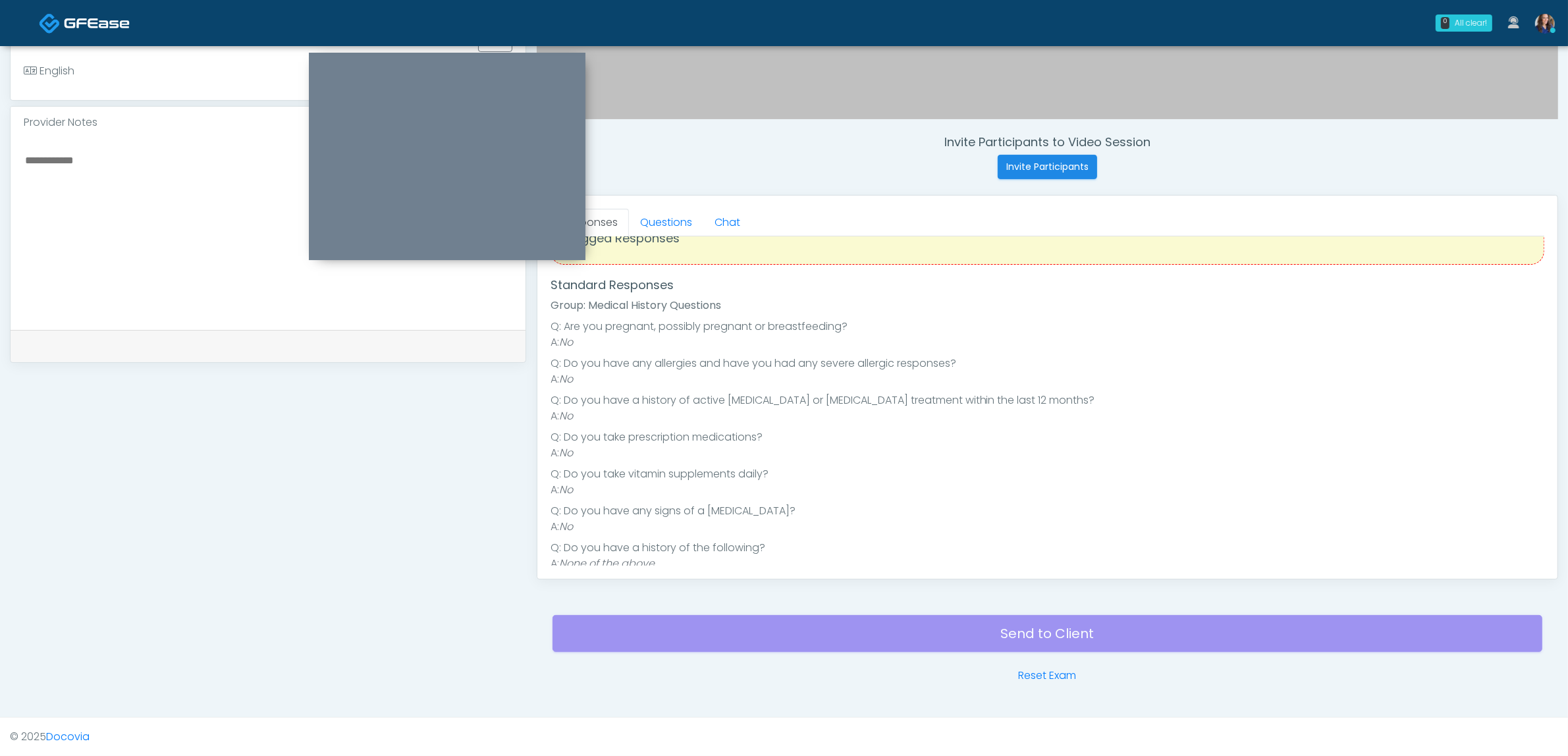
scroll to position [37, 0]
click at [669, 232] on link "Questions" at bounding box center [666, 223] width 74 height 28
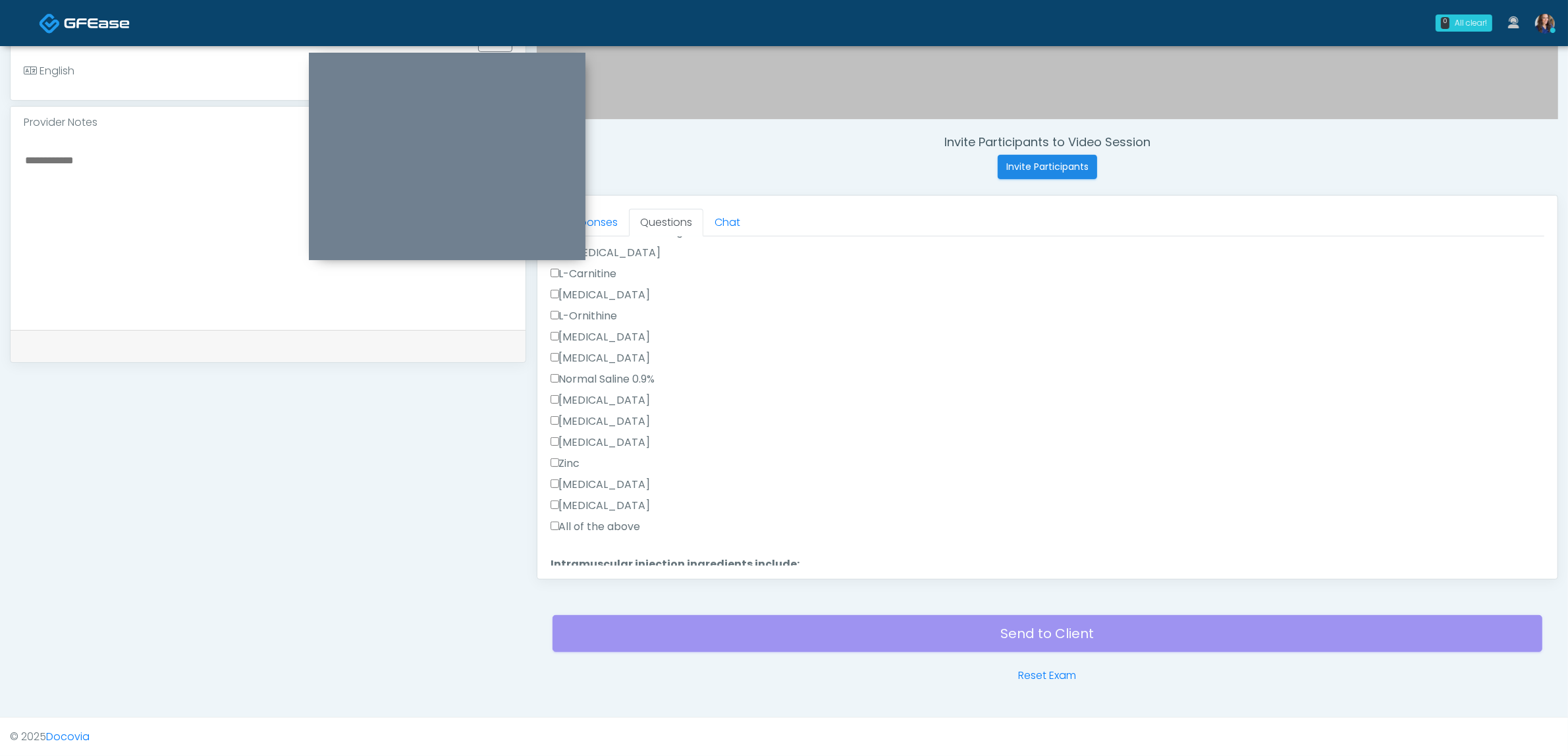
scroll to position [357, 0]
click at [582, 544] on button "Continue" at bounding box center [580, 554] width 60 height 24
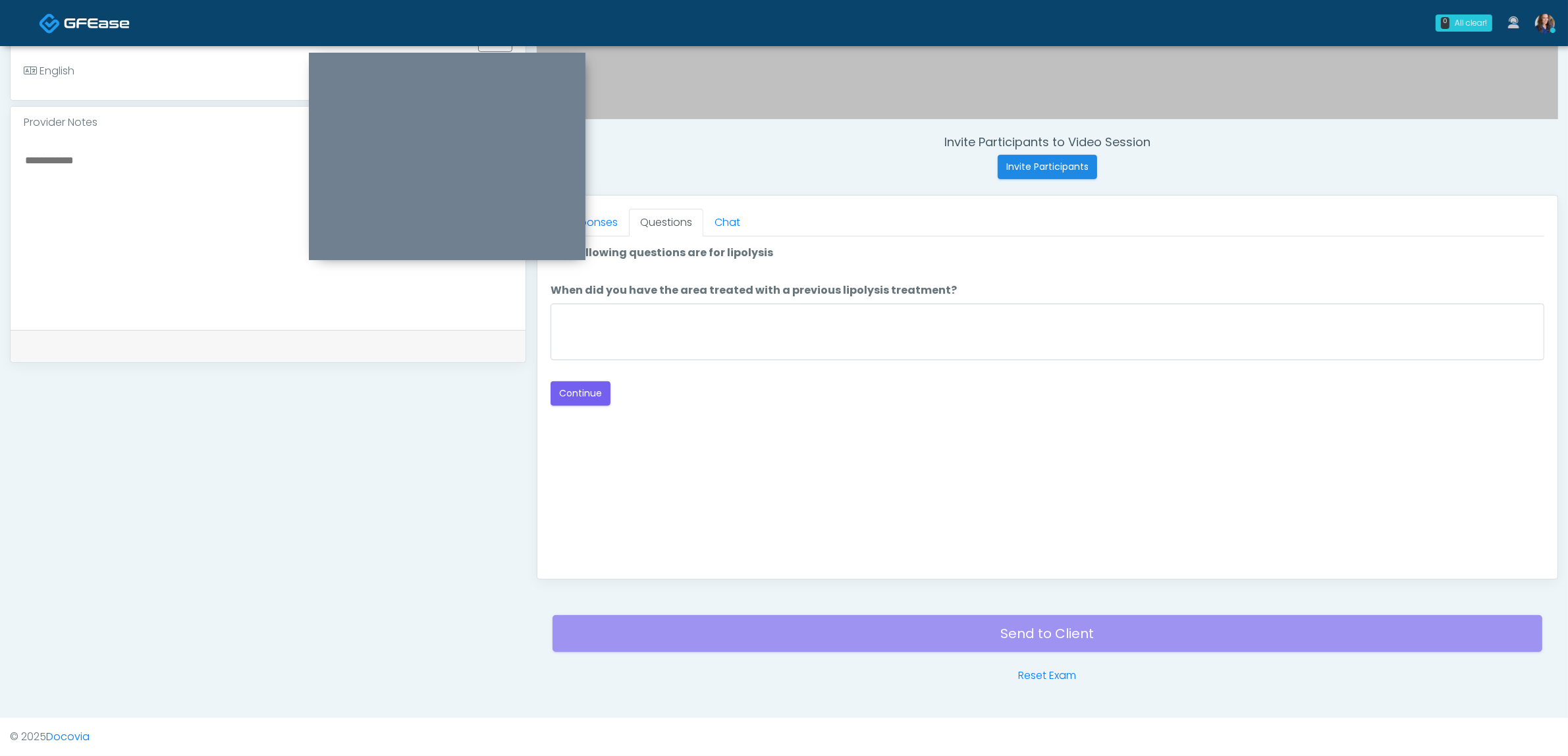
scroll to position [0, 0]
click at [687, 329] on textarea "When did you have the area treated with a previous lipolysis treatment?" at bounding box center [1047, 332] width 994 height 57
type textarea "**"
drag, startPoint x: 586, startPoint y: 380, endPoint x: 672, endPoint y: 380, distance: 86.0
click at [584, 382] on button "Continue" at bounding box center [580, 394] width 60 height 24
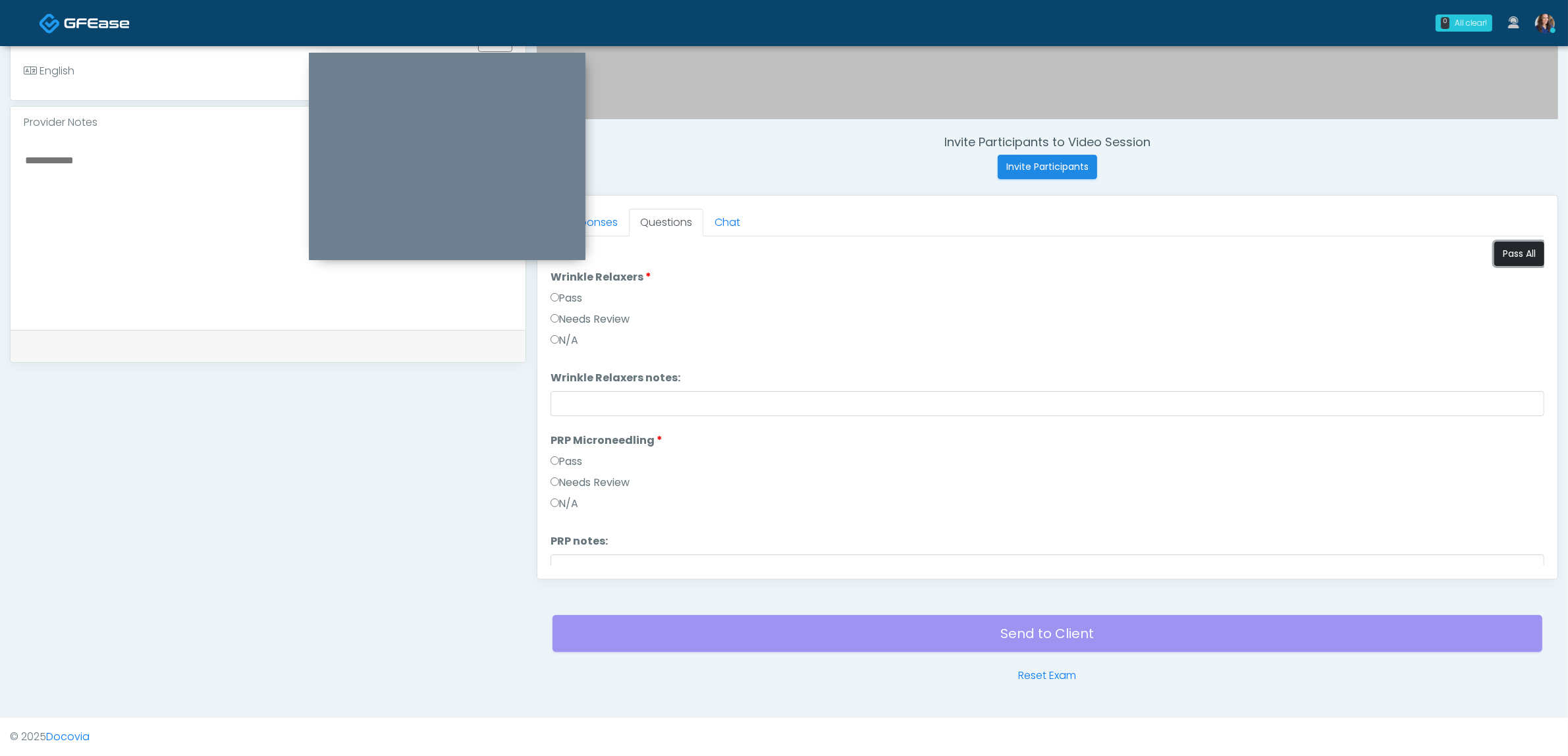
click at [1516, 252] on button "Pass All" at bounding box center [1519, 254] width 50 height 24
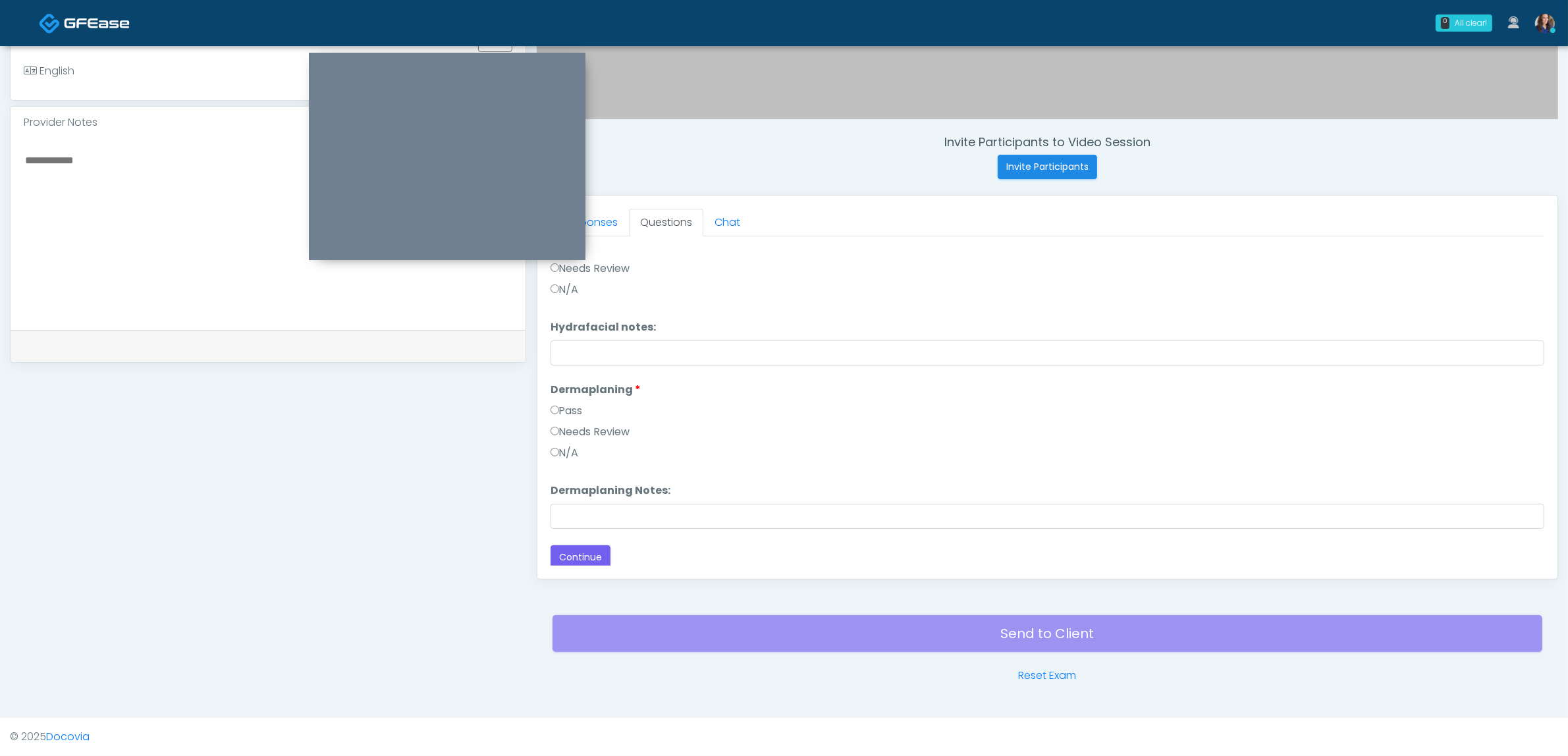
scroll to position [1361, 0]
drag, startPoint x: 570, startPoint y: 554, endPoint x: 582, endPoint y: 536, distance: 21.6
click at [571, 554] on button "Continue" at bounding box center [580, 554] width 60 height 24
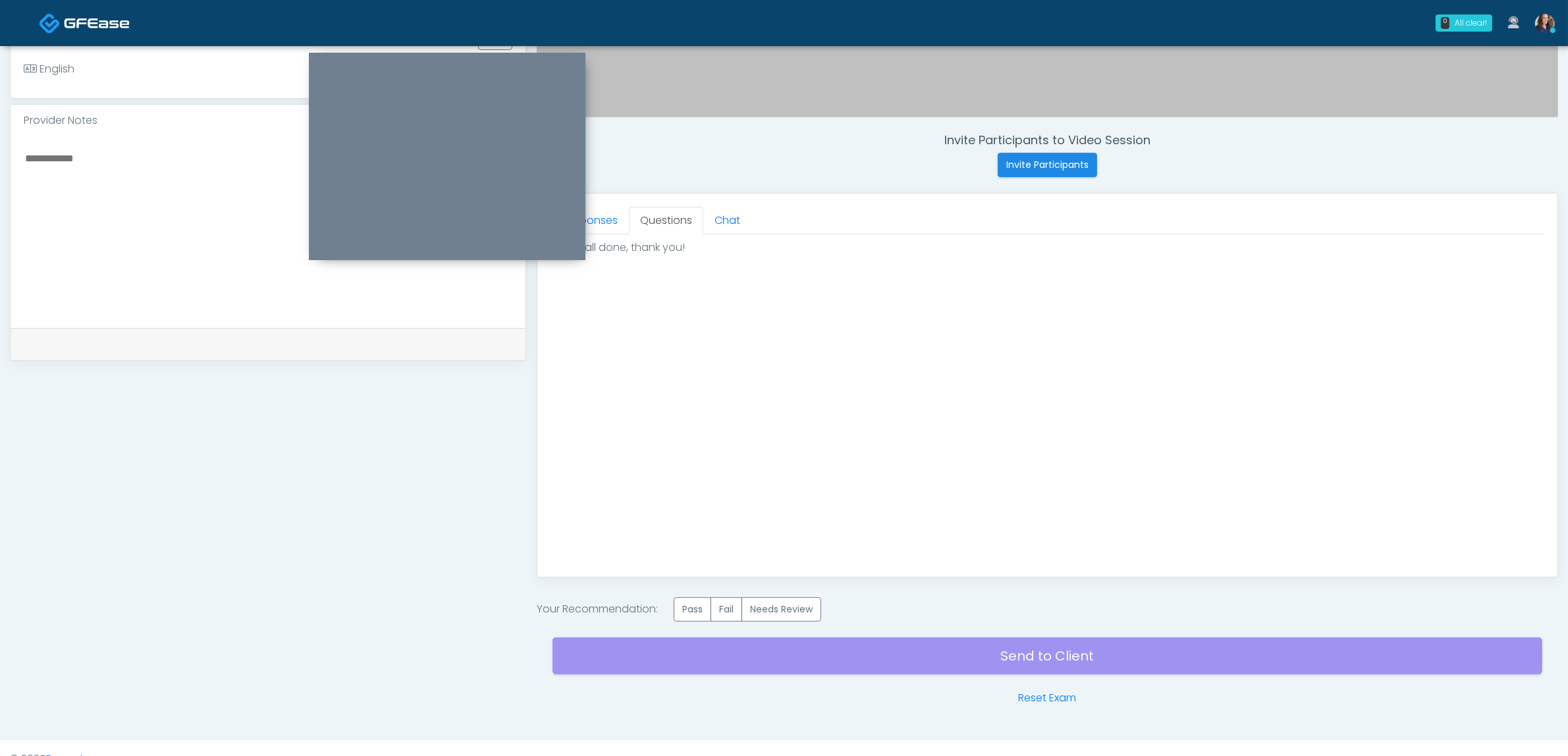
scroll to position [0, 0]
click at [705, 613] on label "Pass" at bounding box center [692, 610] width 38 height 24
click at [914, 667] on div "Send to Client Reset Exam" at bounding box center [1047, 664] width 990 height 84
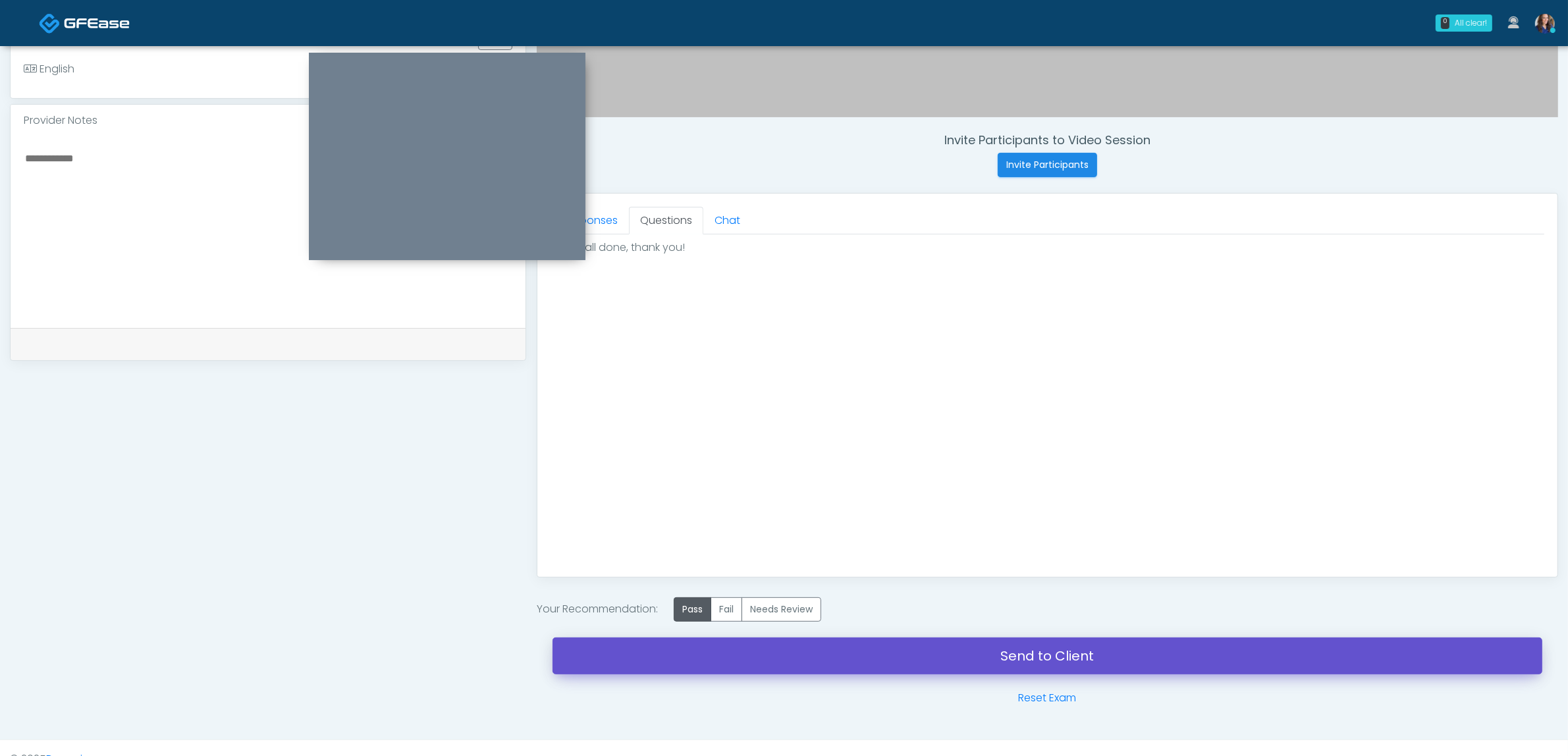
click at [947, 660] on link "Send to Client" at bounding box center [1047, 656] width 990 height 37
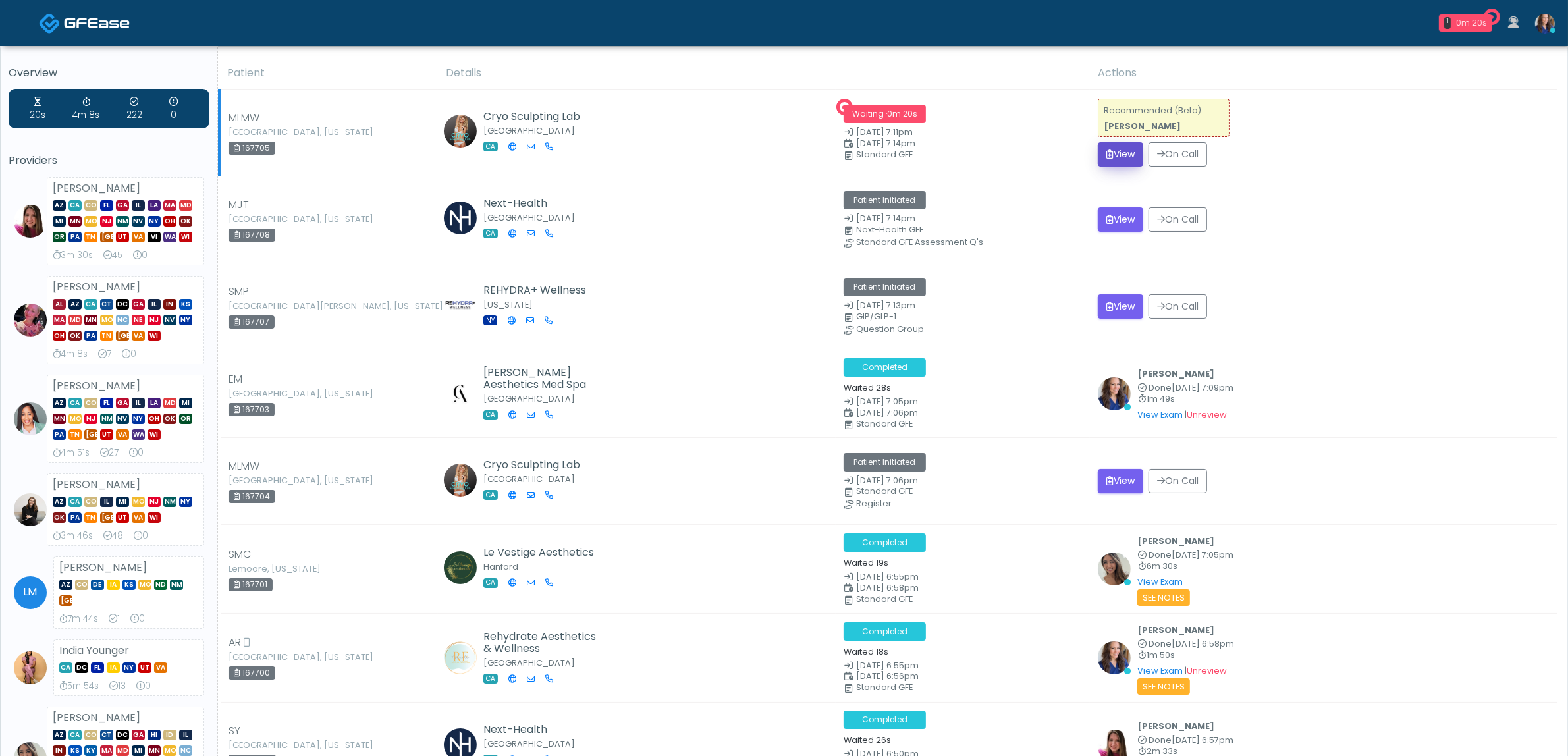
click at [1112, 150] on icon "submit" at bounding box center [1110, 154] width 7 height 10
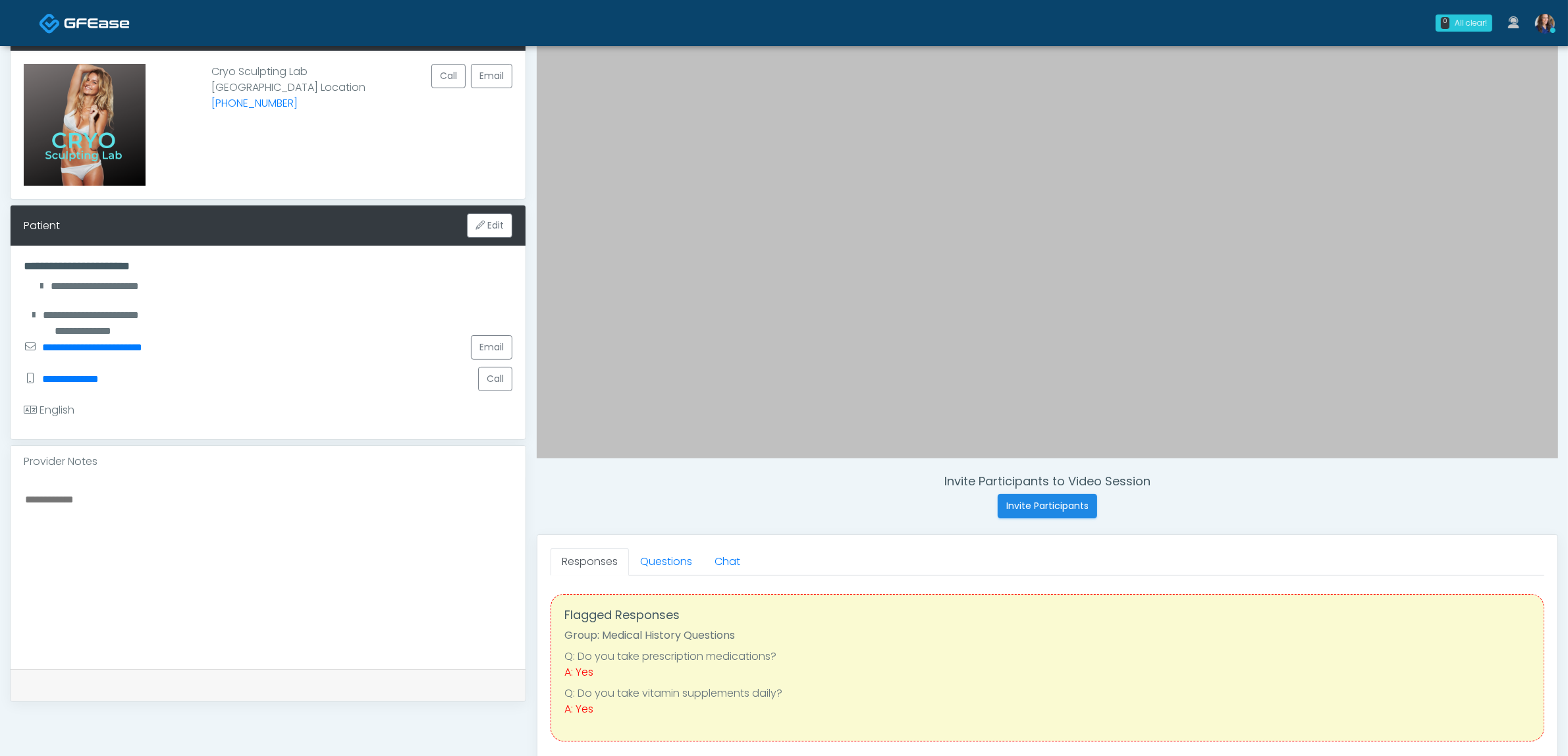
scroll to position [164, 0]
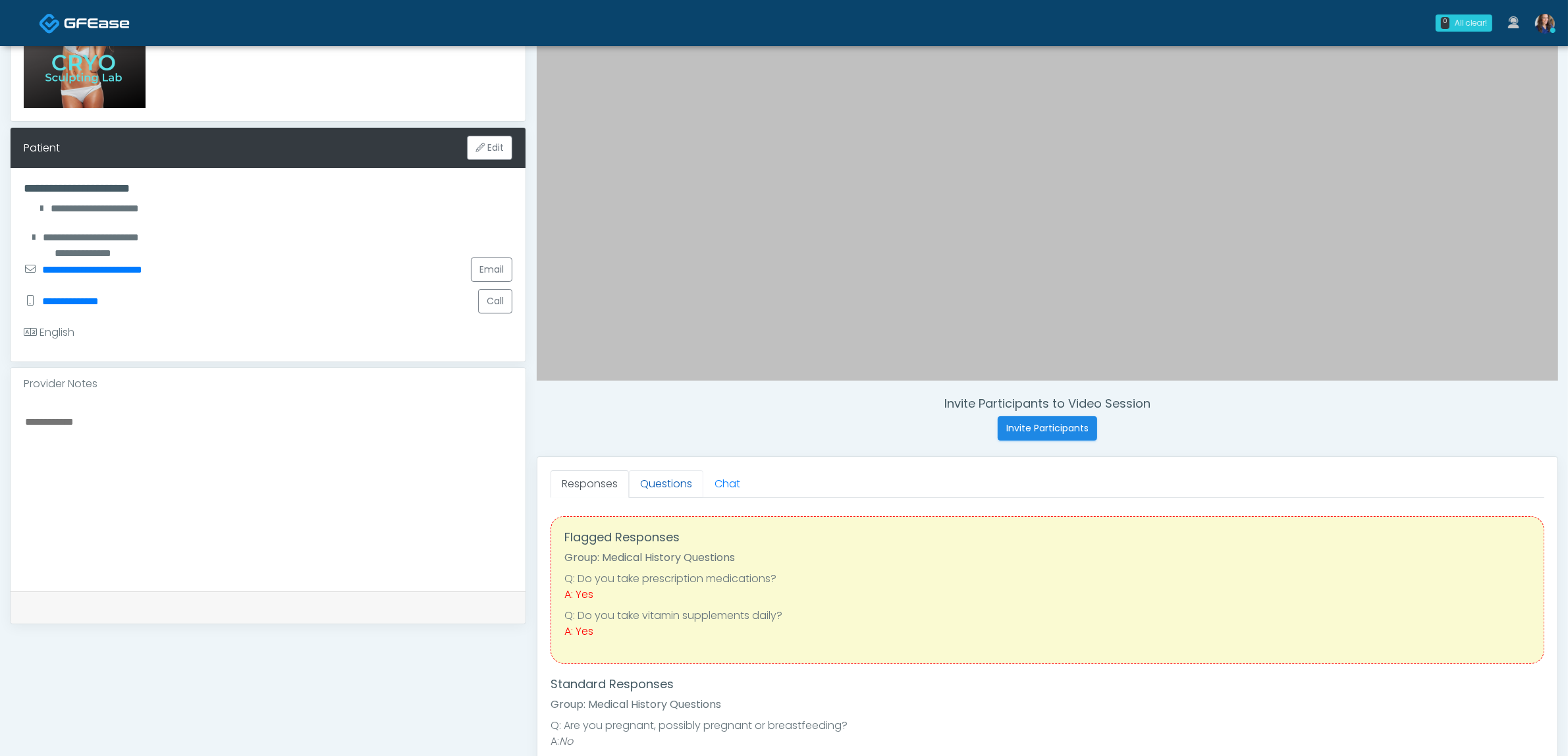
click at [659, 498] on link "Questions" at bounding box center [666, 484] width 74 height 28
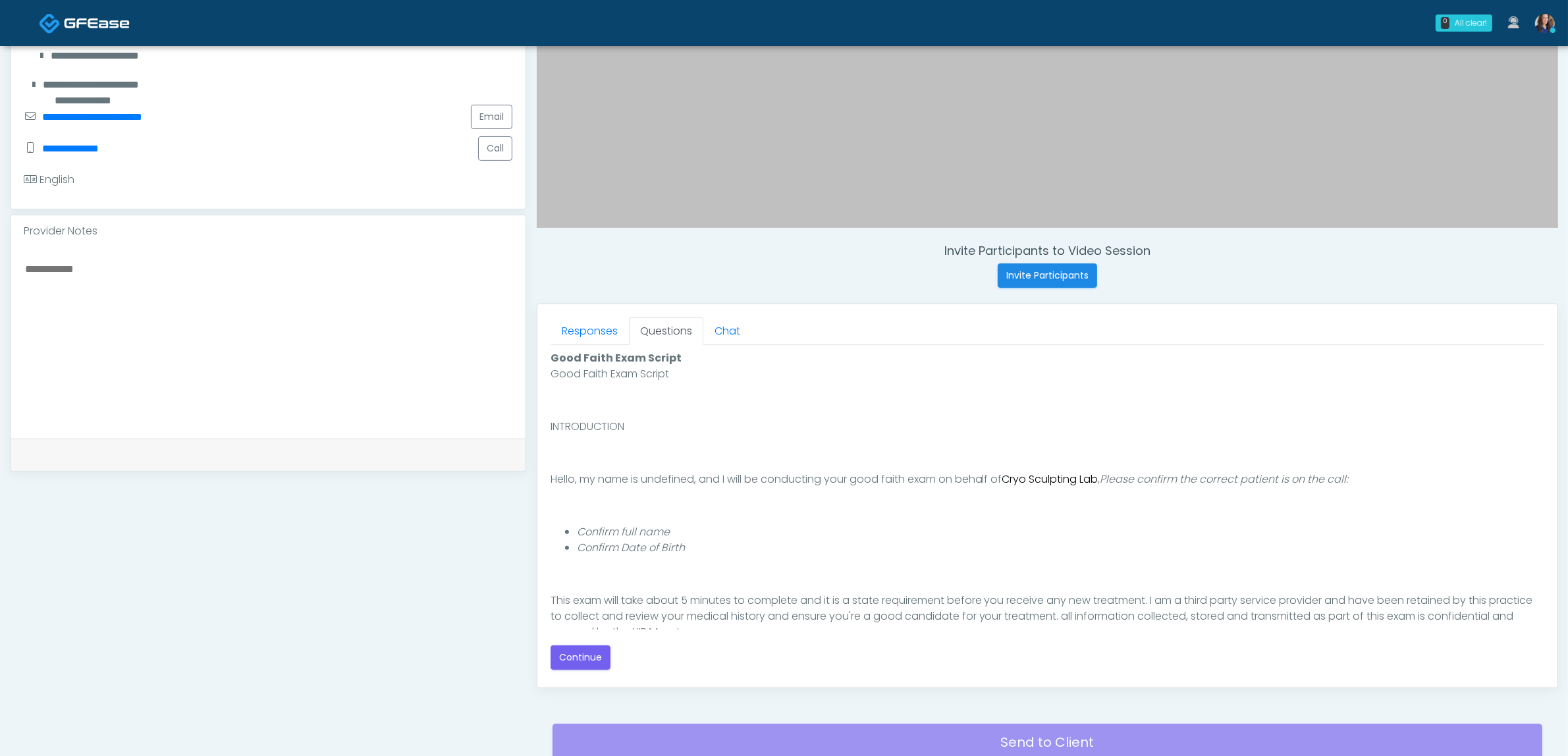
scroll to position [329, 0]
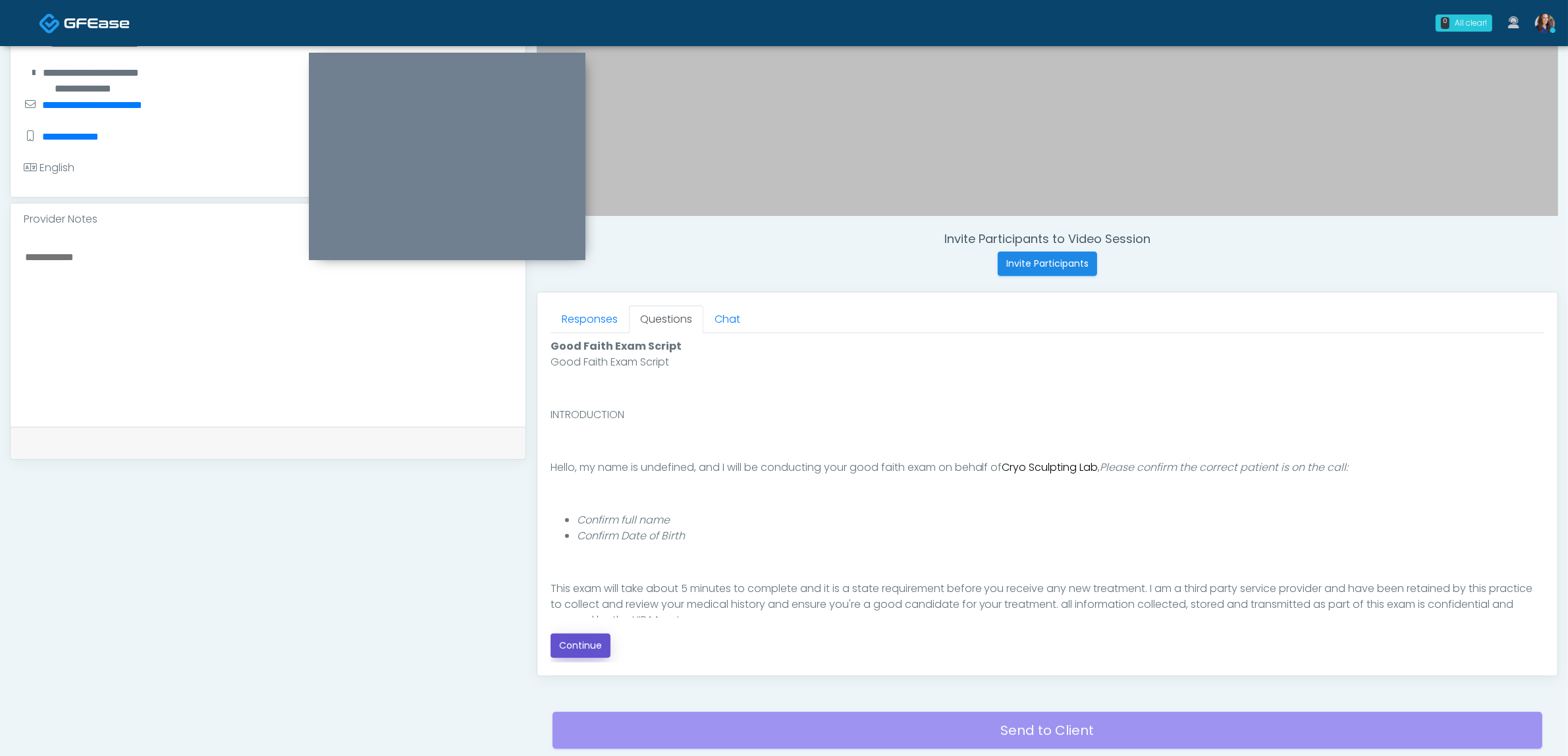
click at [564, 651] on button "Continue" at bounding box center [580, 646] width 60 height 24
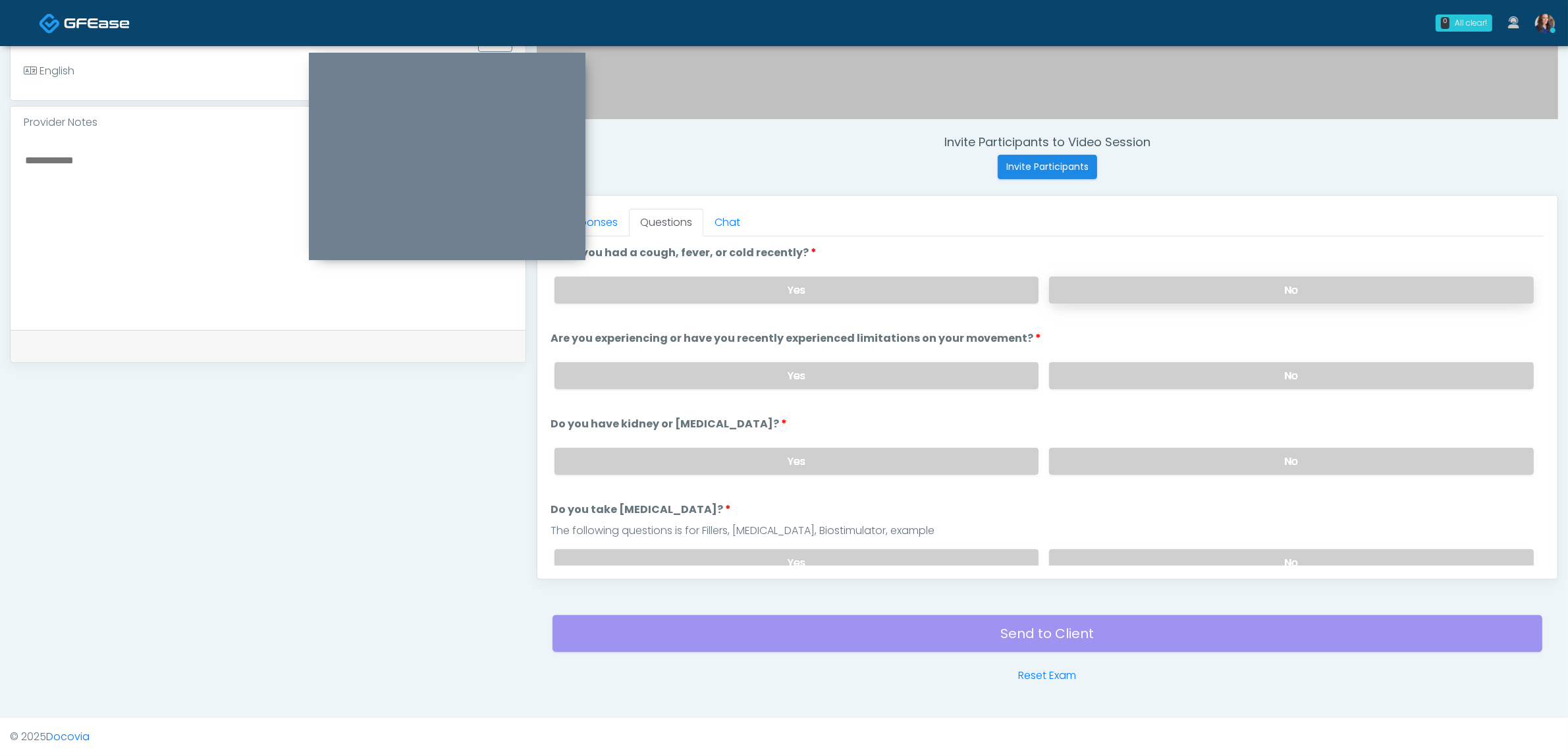
click at [1098, 294] on label "No" at bounding box center [1292, 290] width 485 height 27
click at [1110, 379] on label "No" at bounding box center [1292, 375] width 485 height 27
click at [1098, 454] on label "No" at bounding box center [1292, 461] width 485 height 27
click at [1105, 556] on label "No" at bounding box center [1292, 563] width 485 height 27
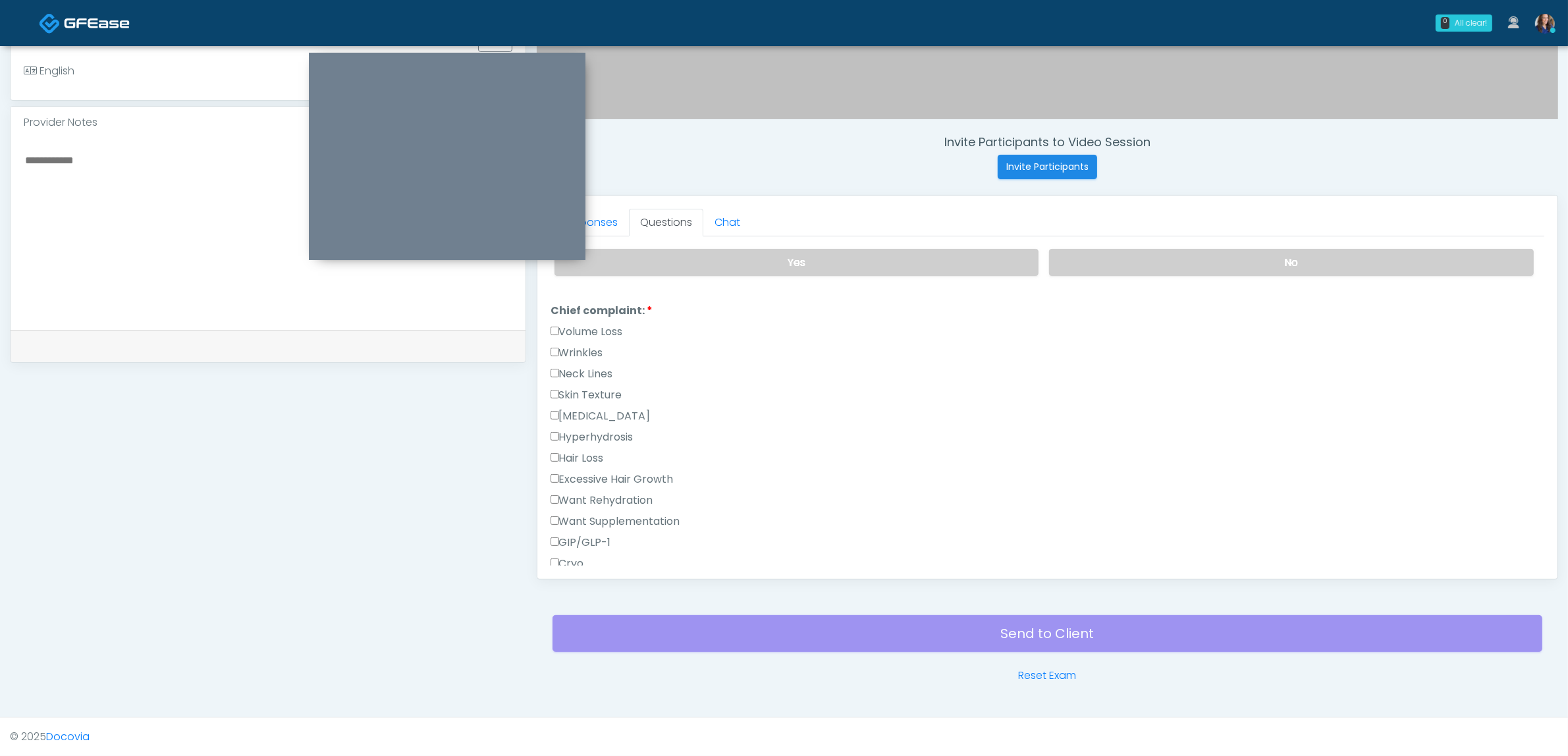
scroll to position [329, 0]
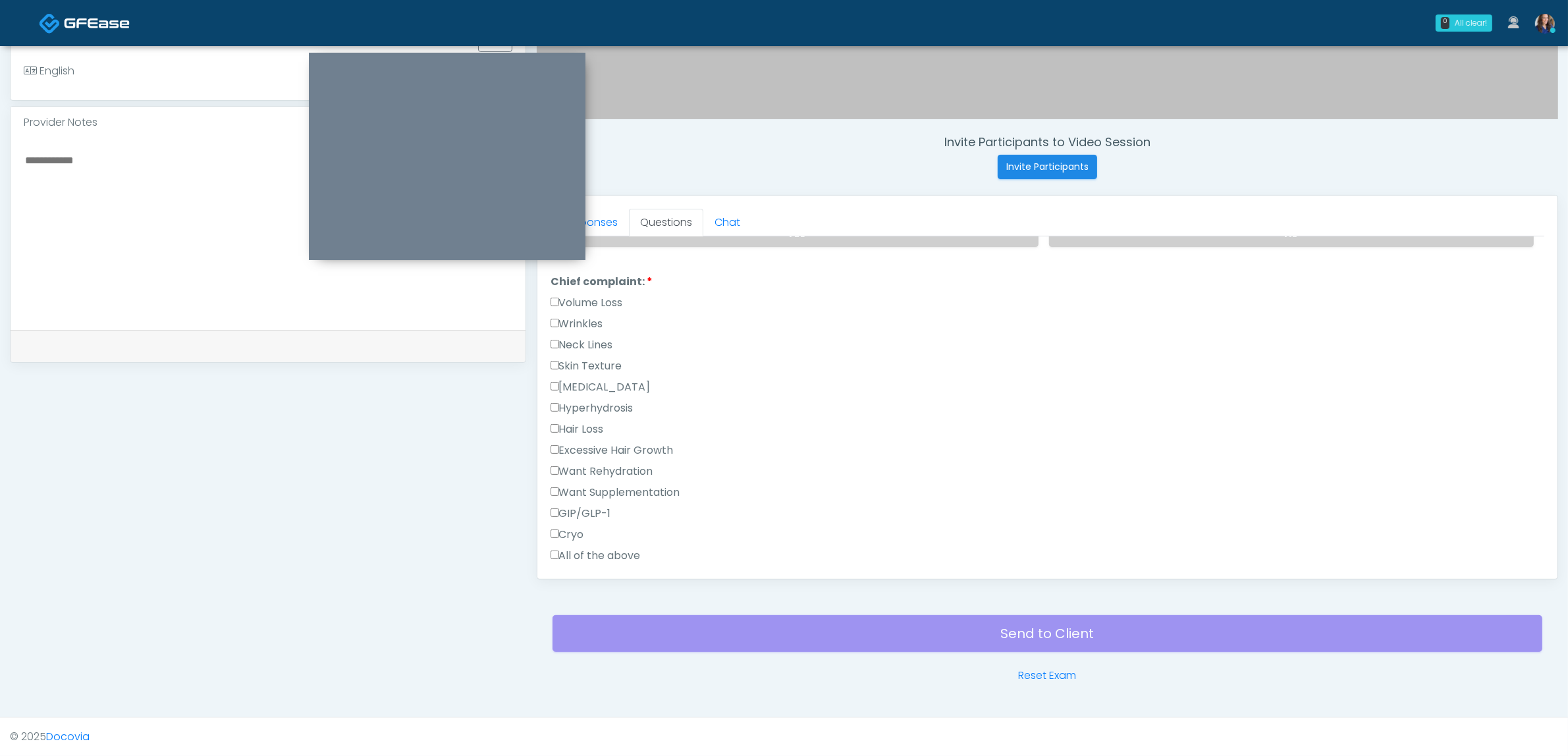
click at [571, 528] on label "Cryo" at bounding box center [567, 535] width 33 height 16
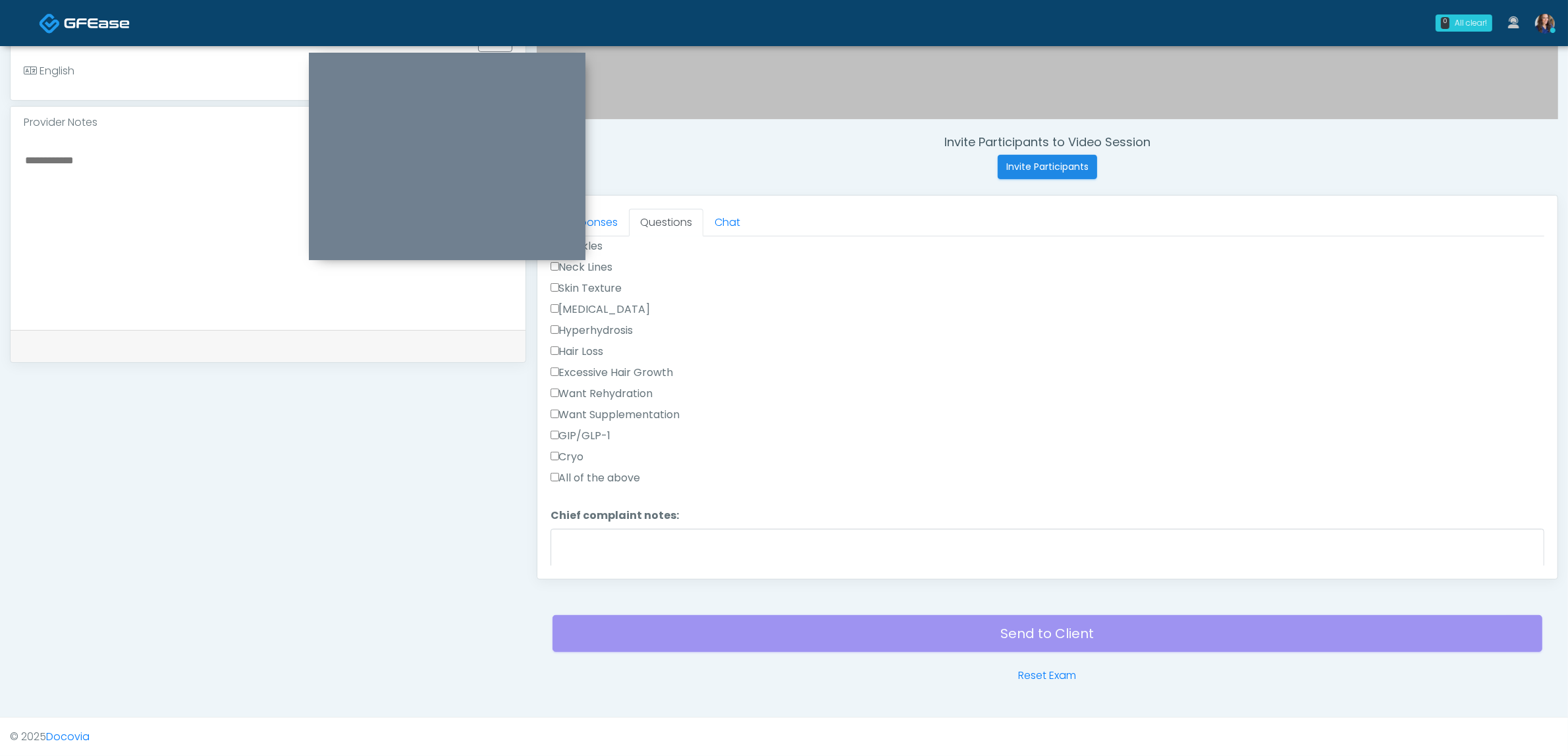
scroll to position [411, 0]
click at [636, 527] on textarea "Chief complaint notes:" at bounding box center [1047, 552] width 994 height 57
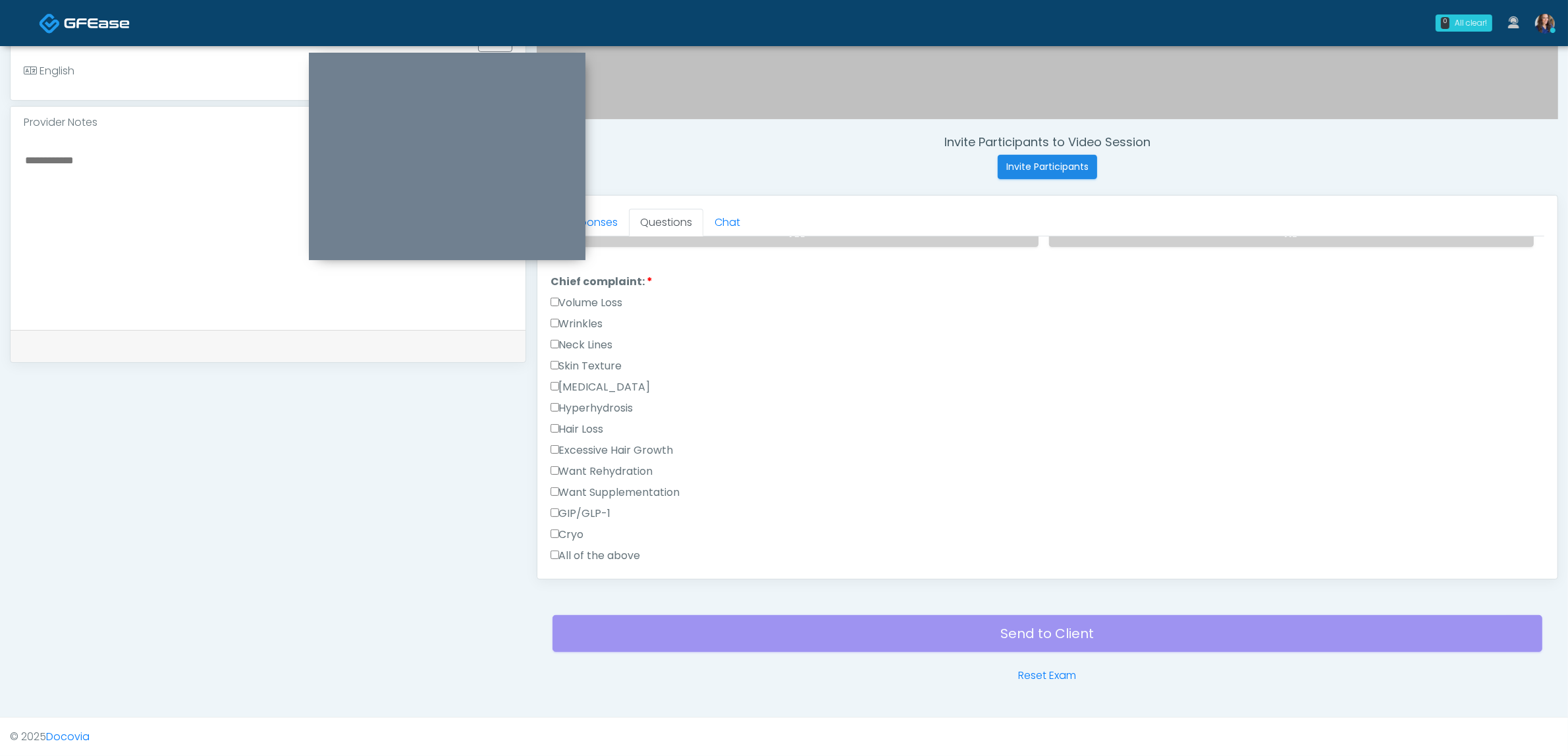
drag, startPoint x: 611, startPoint y: 360, endPoint x: 696, endPoint y: 392, distance: 90.8
click at [610, 360] on label "Skin Texture" at bounding box center [586, 366] width 72 height 16
click at [592, 358] on label "Skin Texture" at bounding box center [586, 366] width 72 height 16
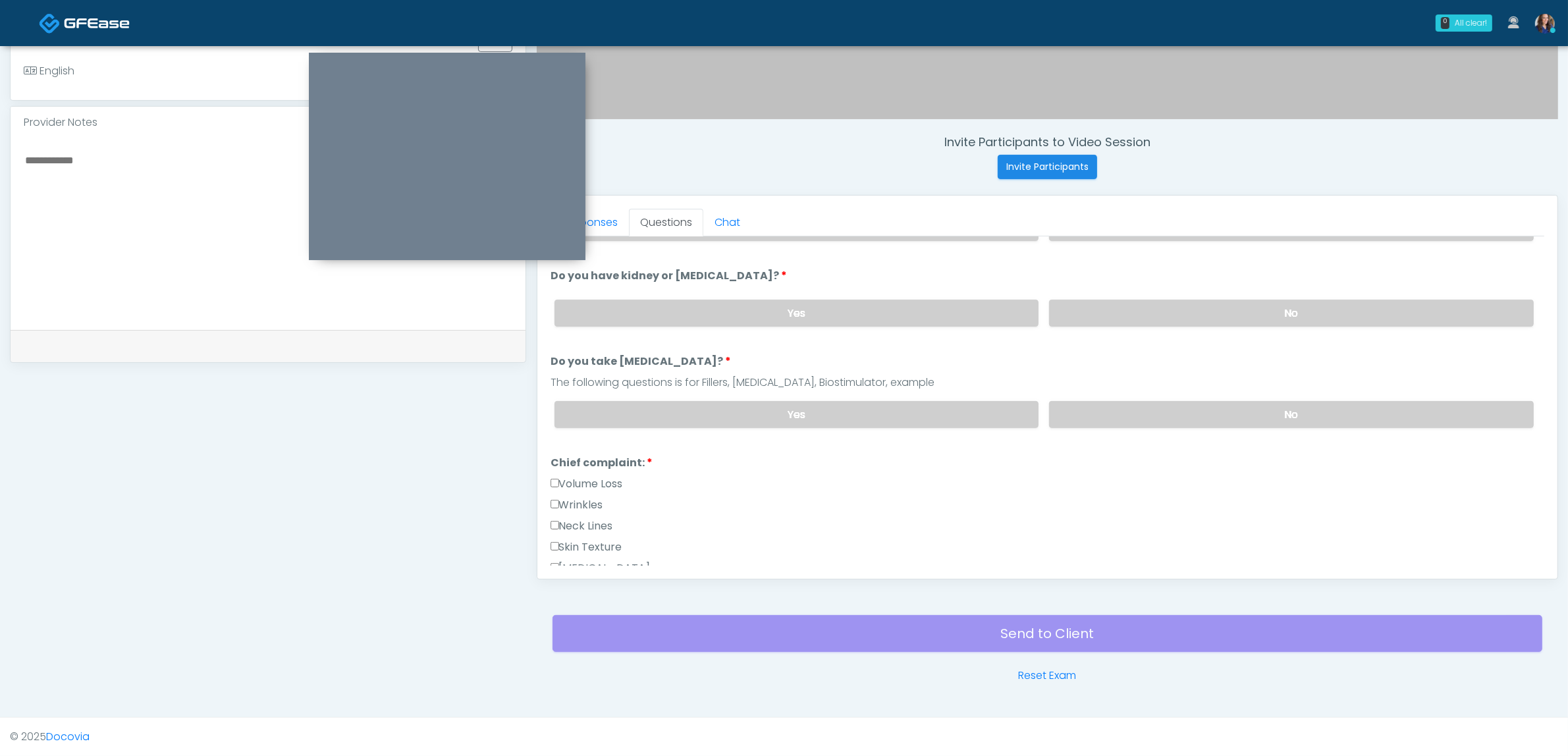
scroll to position [82, 0]
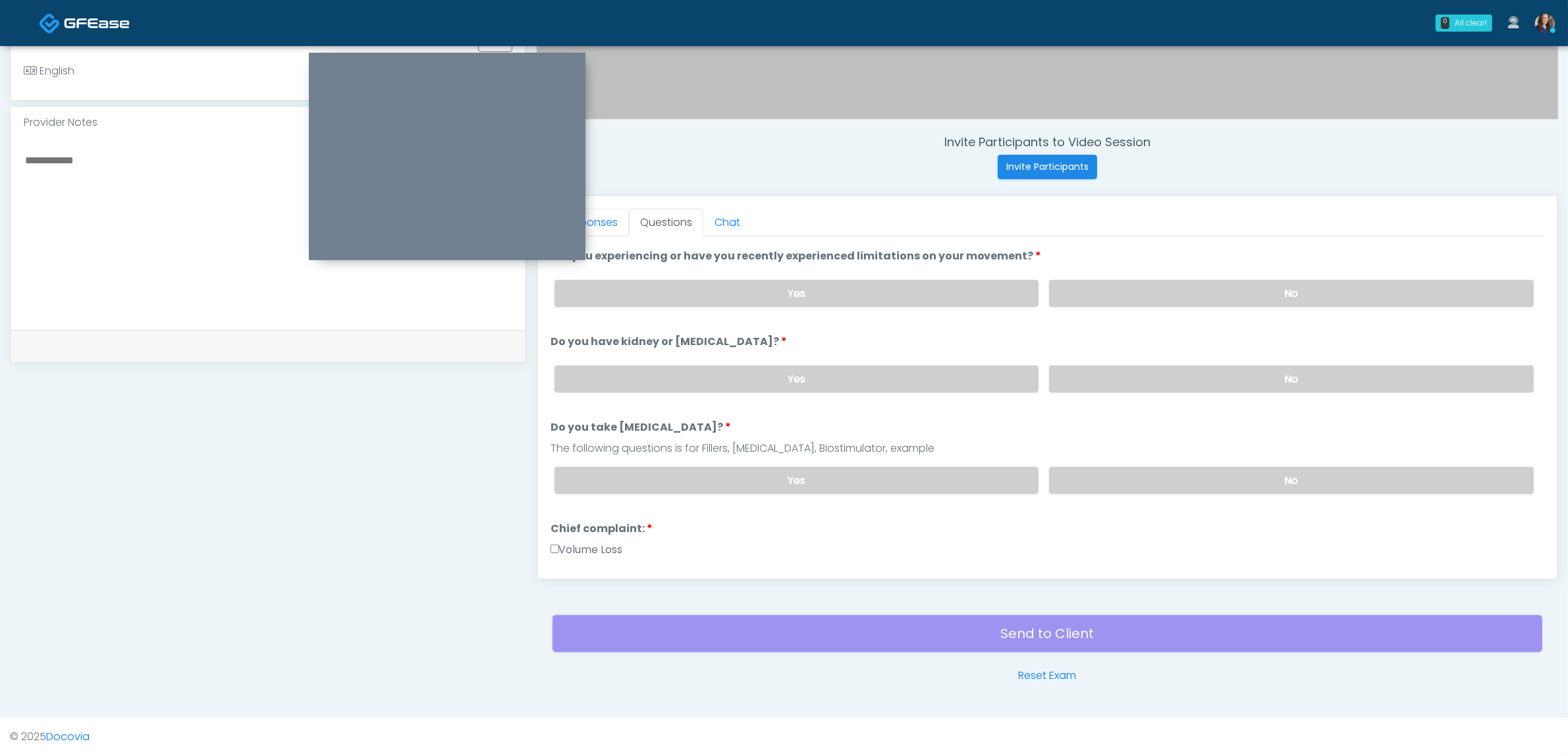
drag, startPoint x: 609, startPoint y: 222, endPoint x: 612, endPoint y: 270, distance: 48.1
click at [608, 222] on link "Responses" at bounding box center [590, 223] width 79 height 28
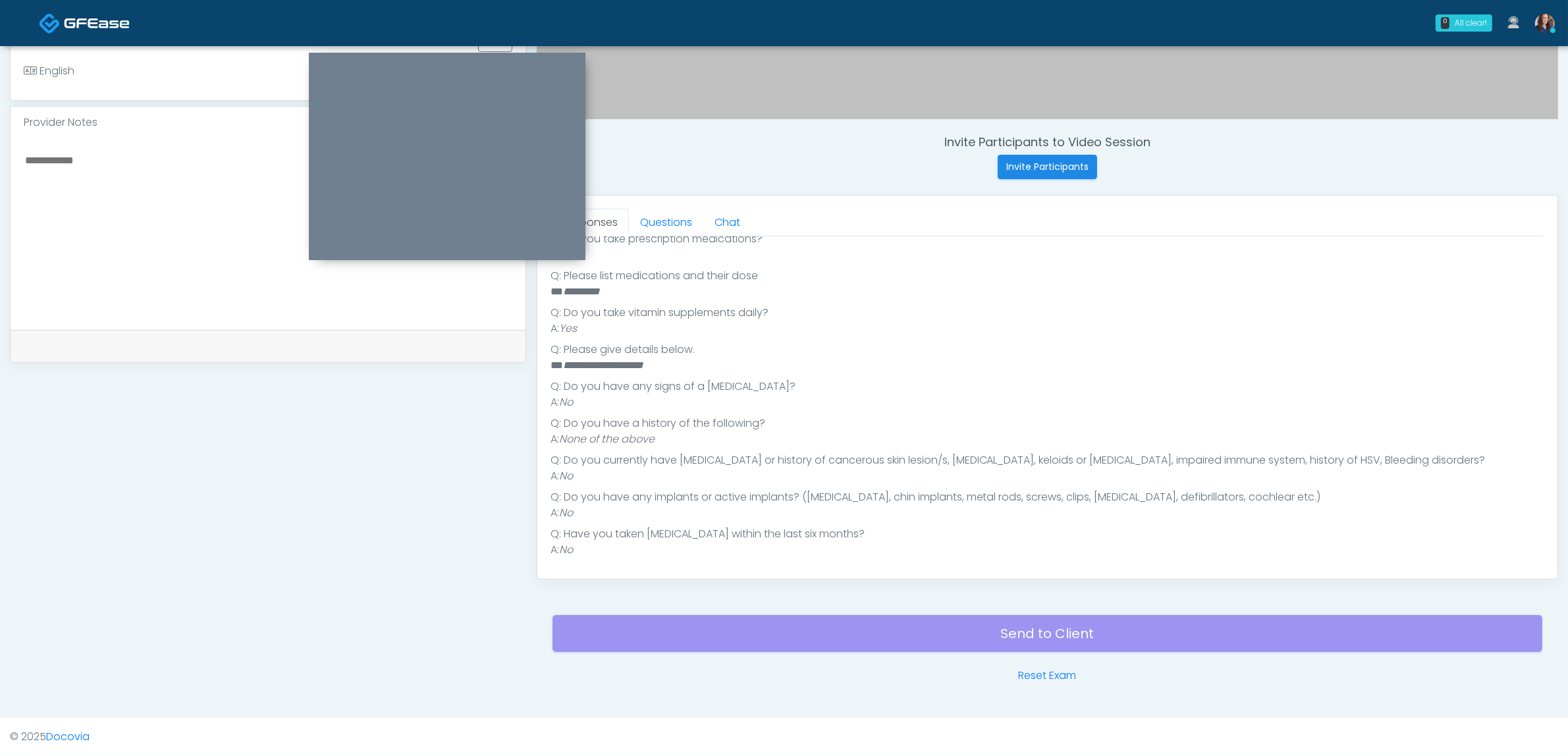
scroll to position [338, 0]
click at [664, 224] on link "Questions" at bounding box center [666, 223] width 74 height 28
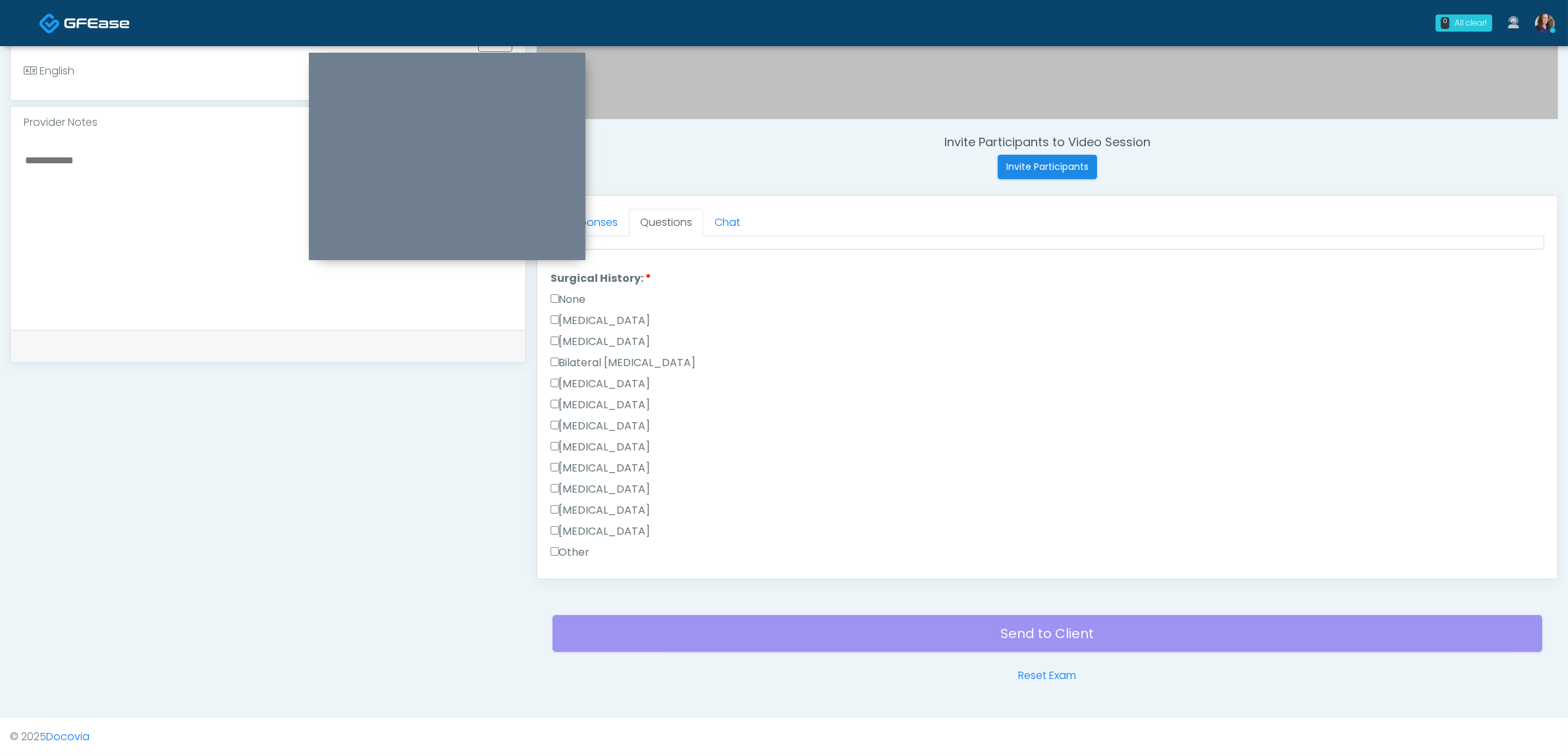
scroll to position [712, 0]
click at [586, 365] on label "Hysterectomy" at bounding box center [600, 373] width 100 height 16
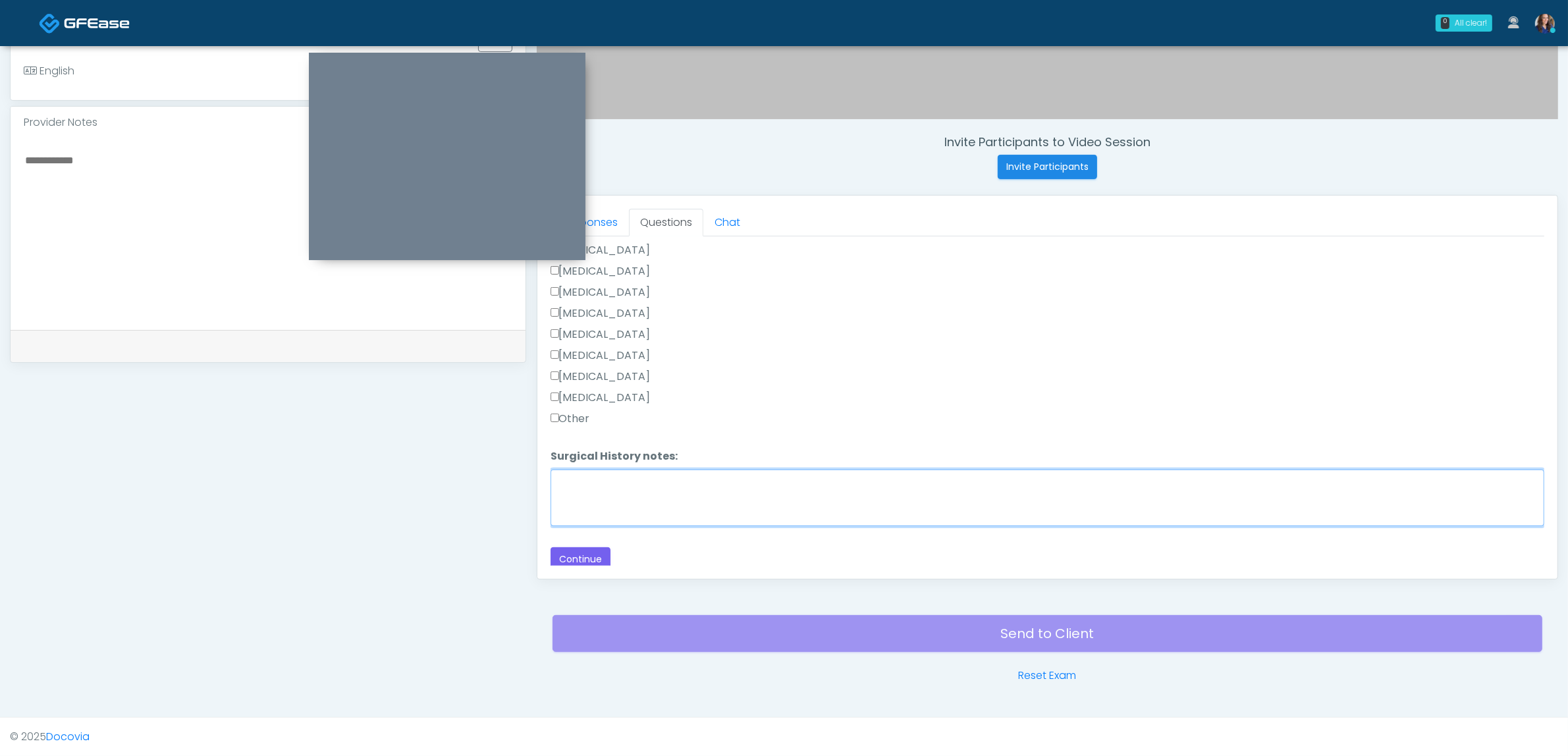
click at [624, 470] on textarea "Surgical History notes:" at bounding box center [1047, 498] width 994 height 57
type textarea "****"
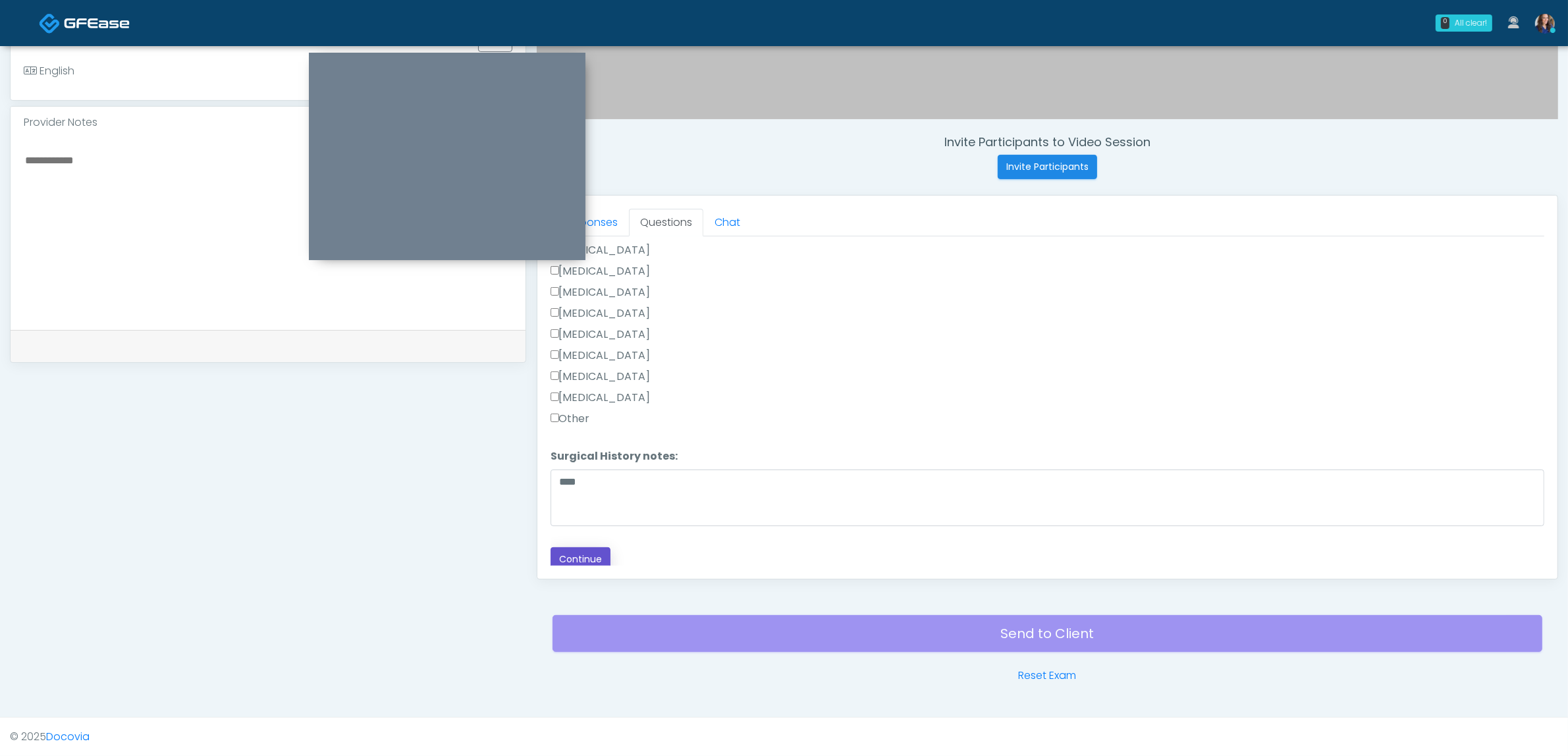
click at [579, 551] on button "Continue" at bounding box center [580, 559] width 60 height 24
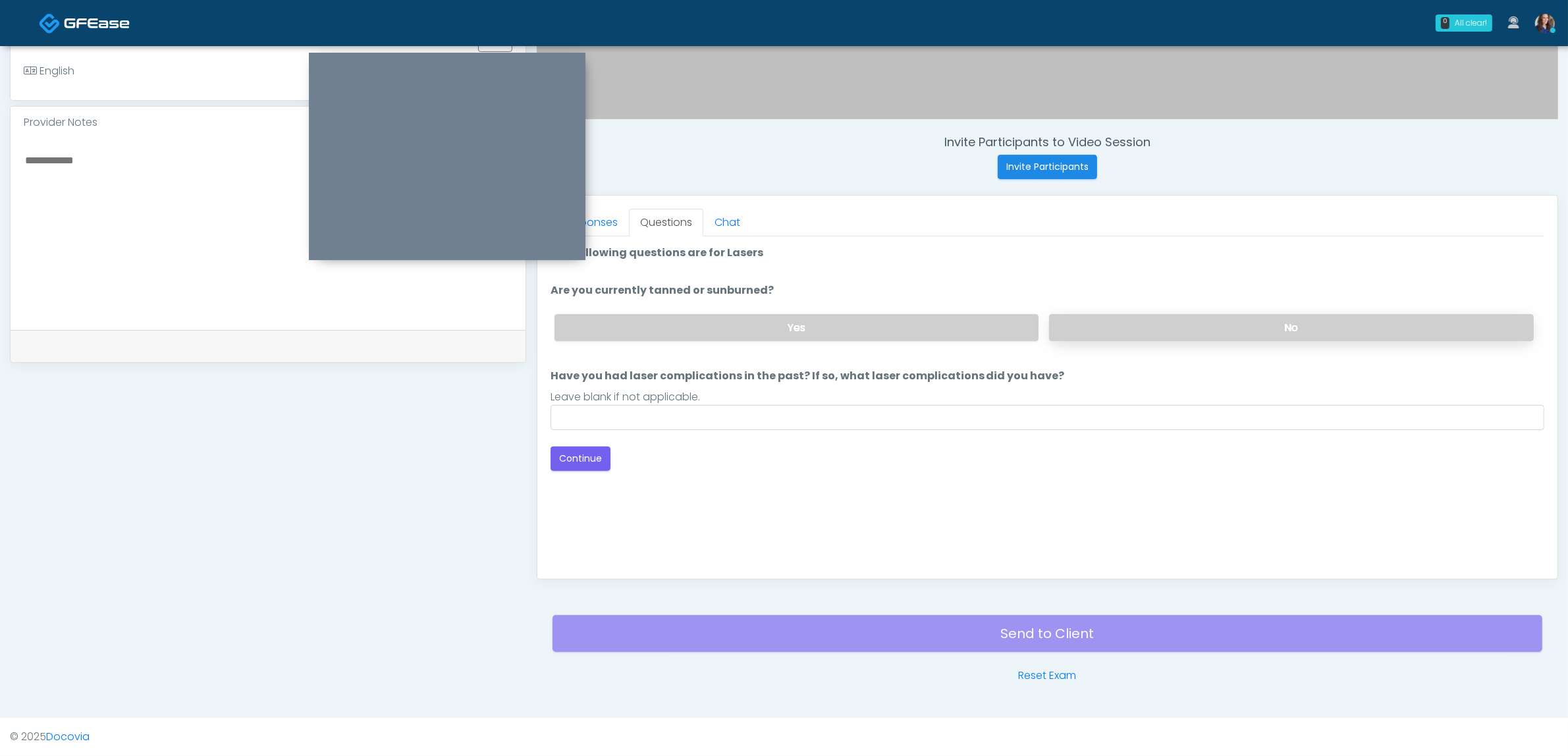
click at [1136, 332] on label "No" at bounding box center [1292, 327] width 485 height 27
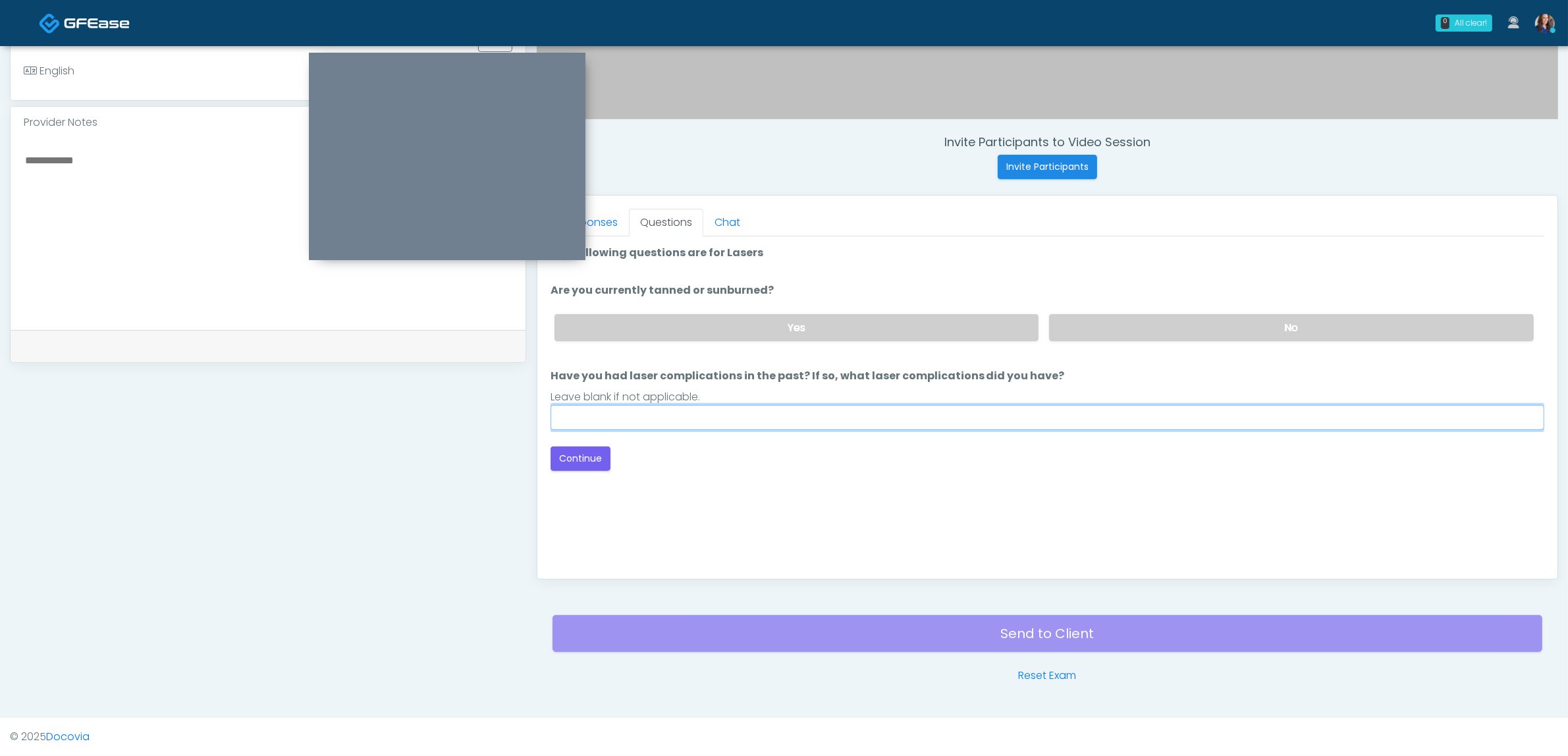
click at [642, 409] on input "Have you had laser complications in the past? If so, what laser complications d…" at bounding box center [1047, 417] width 994 height 25
type input "**"
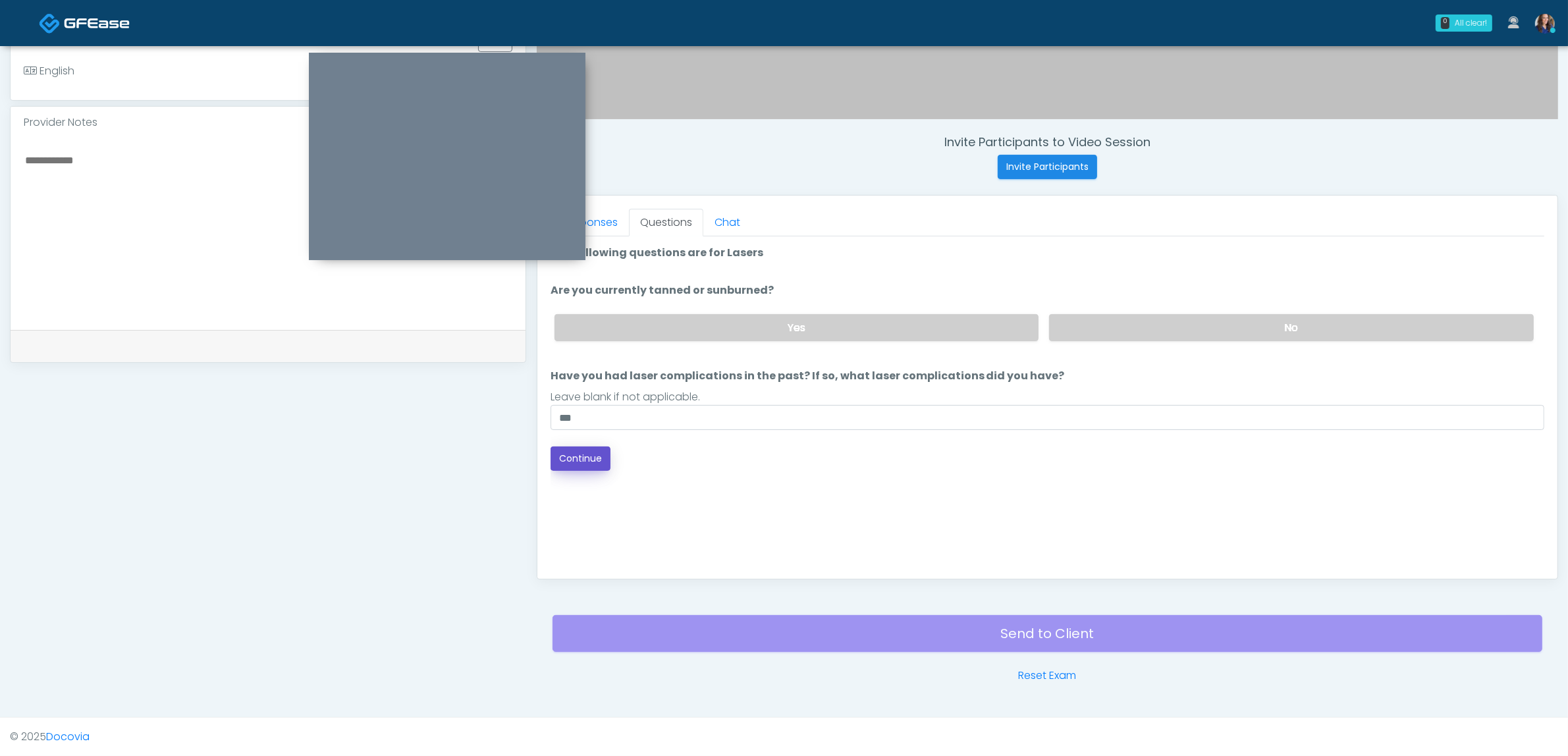
drag, startPoint x: 587, startPoint y: 454, endPoint x: 704, endPoint y: 455, distance: 117.0
click at [587, 454] on button "Continue" at bounding box center [580, 458] width 60 height 24
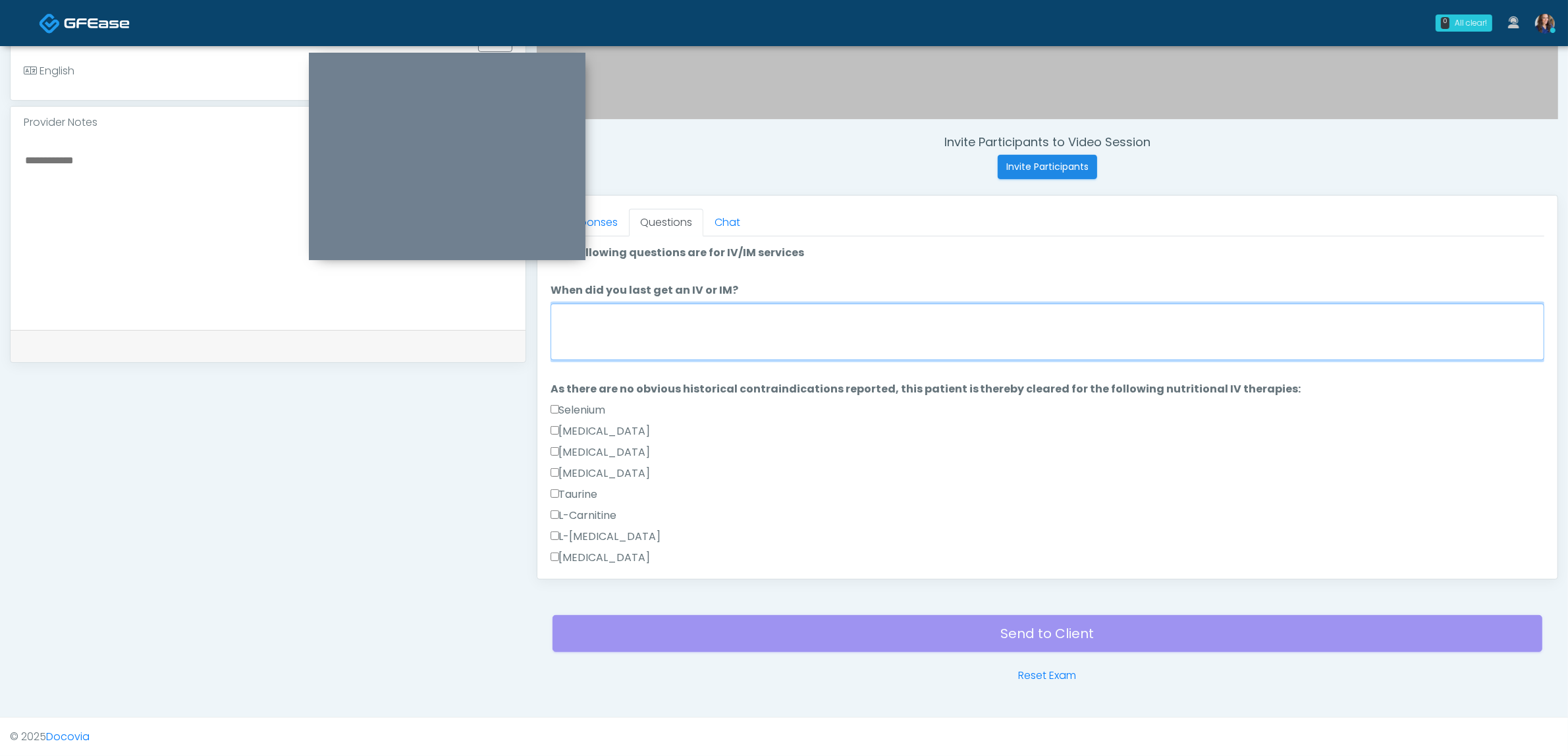
drag, startPoint x: 818, startPoint y: 324, endPoint x: 801, endPoint y: 337, distance: 21.4
click at [817, 324] on textarea "When did you last get an IV or IM?" at bounding box center [1047, 332] width 994 height 57
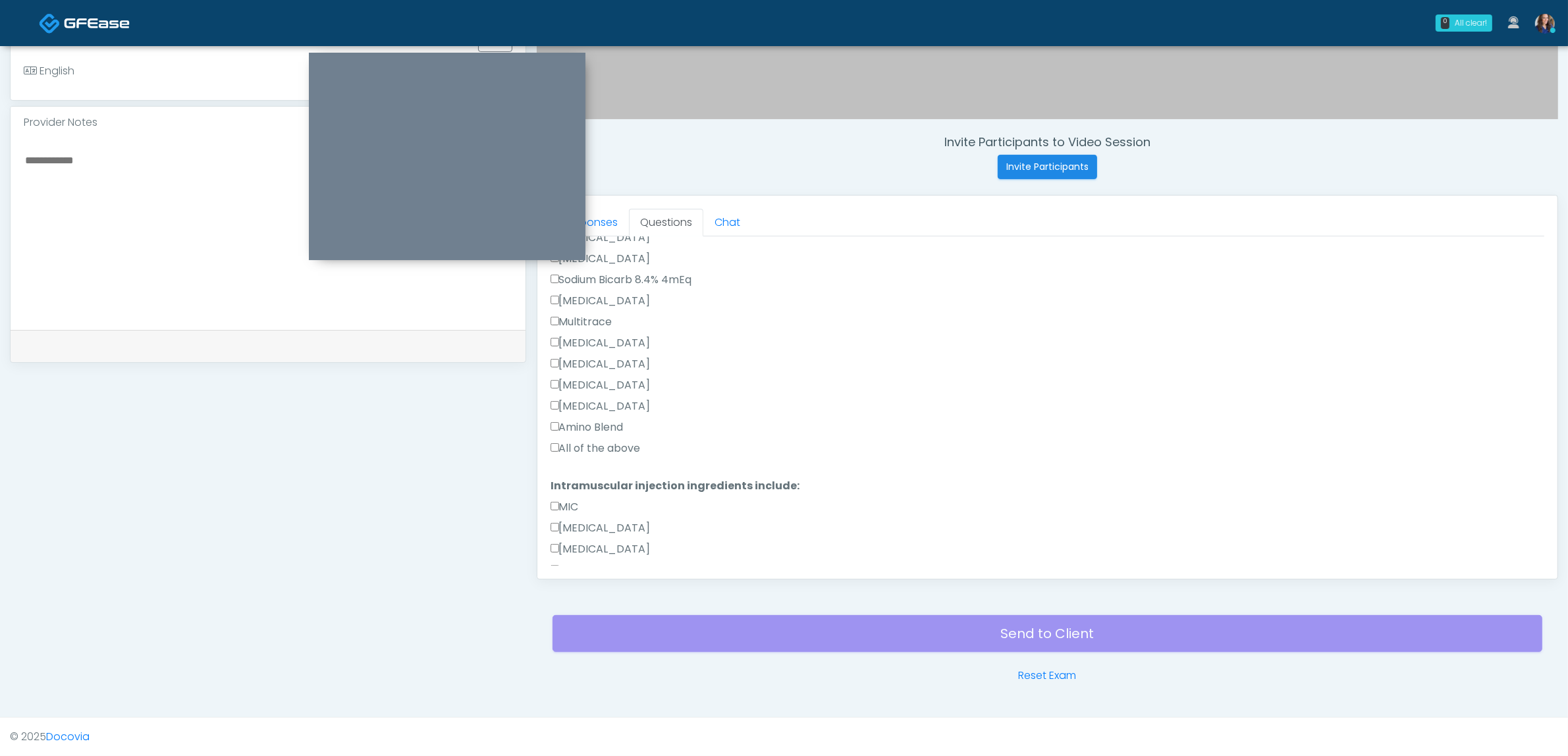
scroll to position [494, 0]
click at [606, 446] on label "All of the above" at bounding box center [595, 444] width 90 height 16
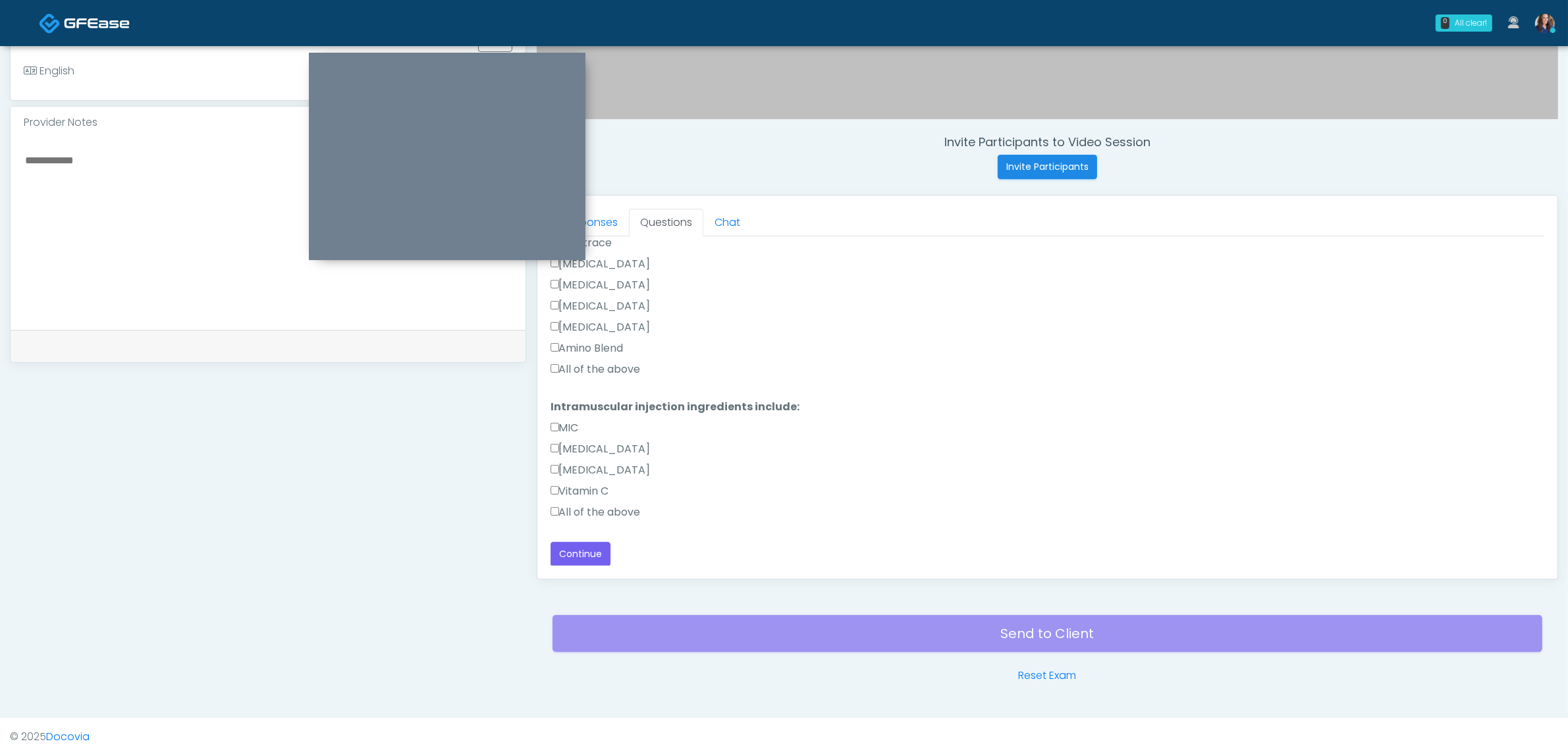
click at [620, 512] on label "All of the above" at bounding box center [595, 513] width 90 height 16
drag, startPoint x: 635, startPoint y: 506, endPoint x: 626, endPoint y: 521, distance: 17.5
click at [634, 508] on label "All of the above" at bounding box center [595, 513] width 90 height 16
drag, startPoint x: 552, startPoint y: 550, endPoint x: 590, endPoint y: 550, distance: 38.0
click at [556, 550] on button "Continue" at bounding box center [580, 554] width 60 height 24
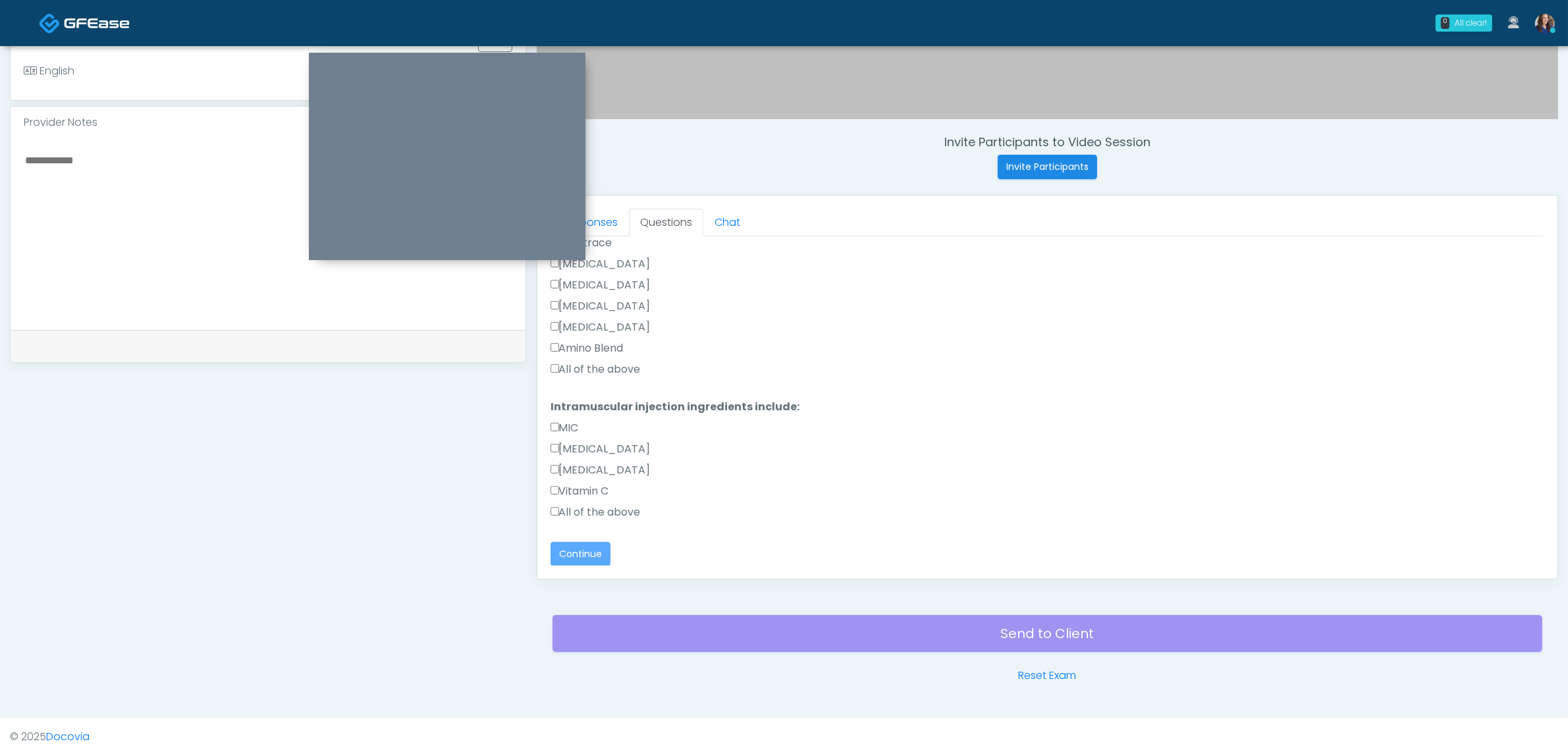
scroll to position [0, 0]
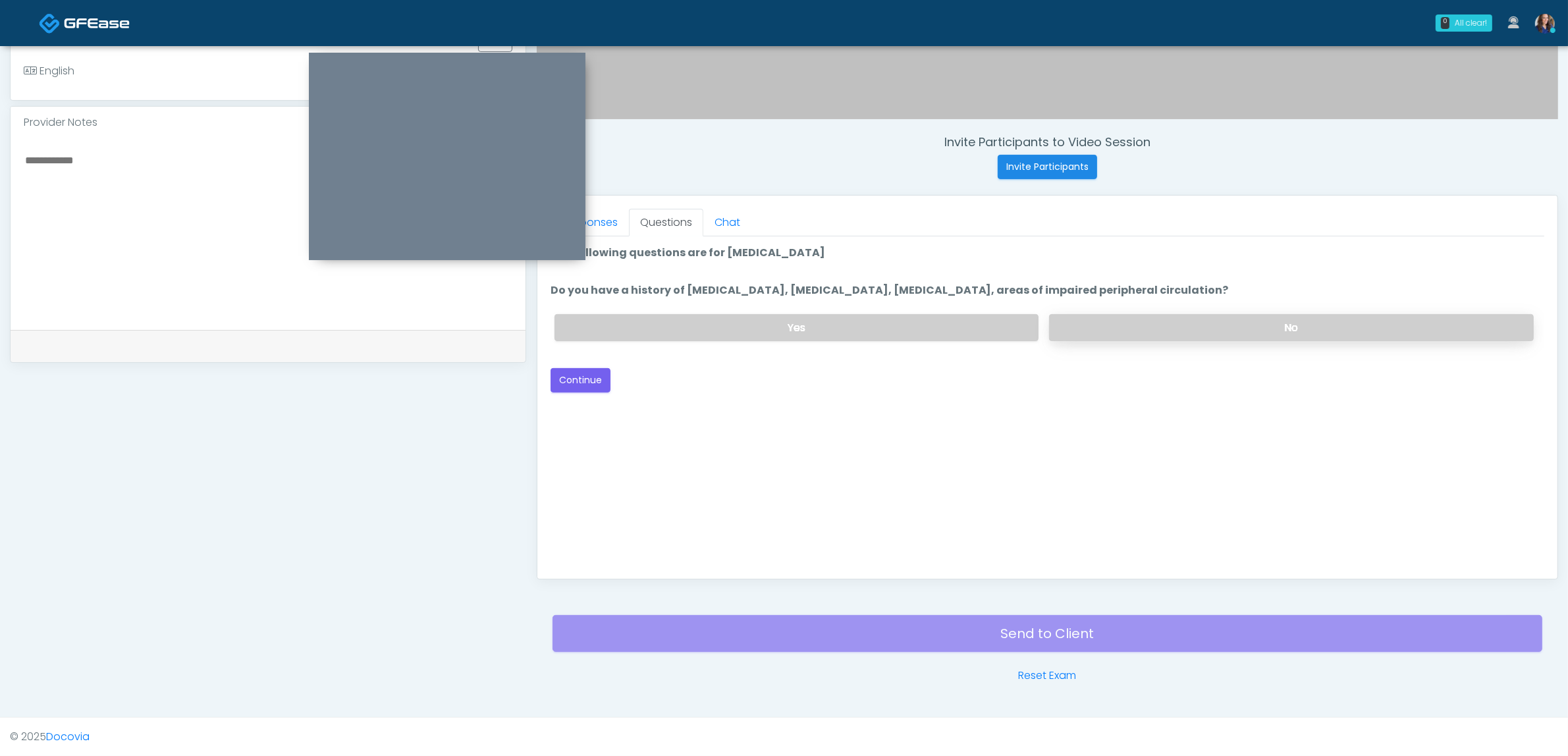
click at [1159, 314] on label "No" at bounding box center [1292, 327] width 485 height 27
drag, startPoint x: 587, startPoint y: 380, endPoint x: 611, endPoint y: 384, distance: 24.3
click at [587, 380] on button "Continue" at bounding box center [580, 381] width 60 height 24
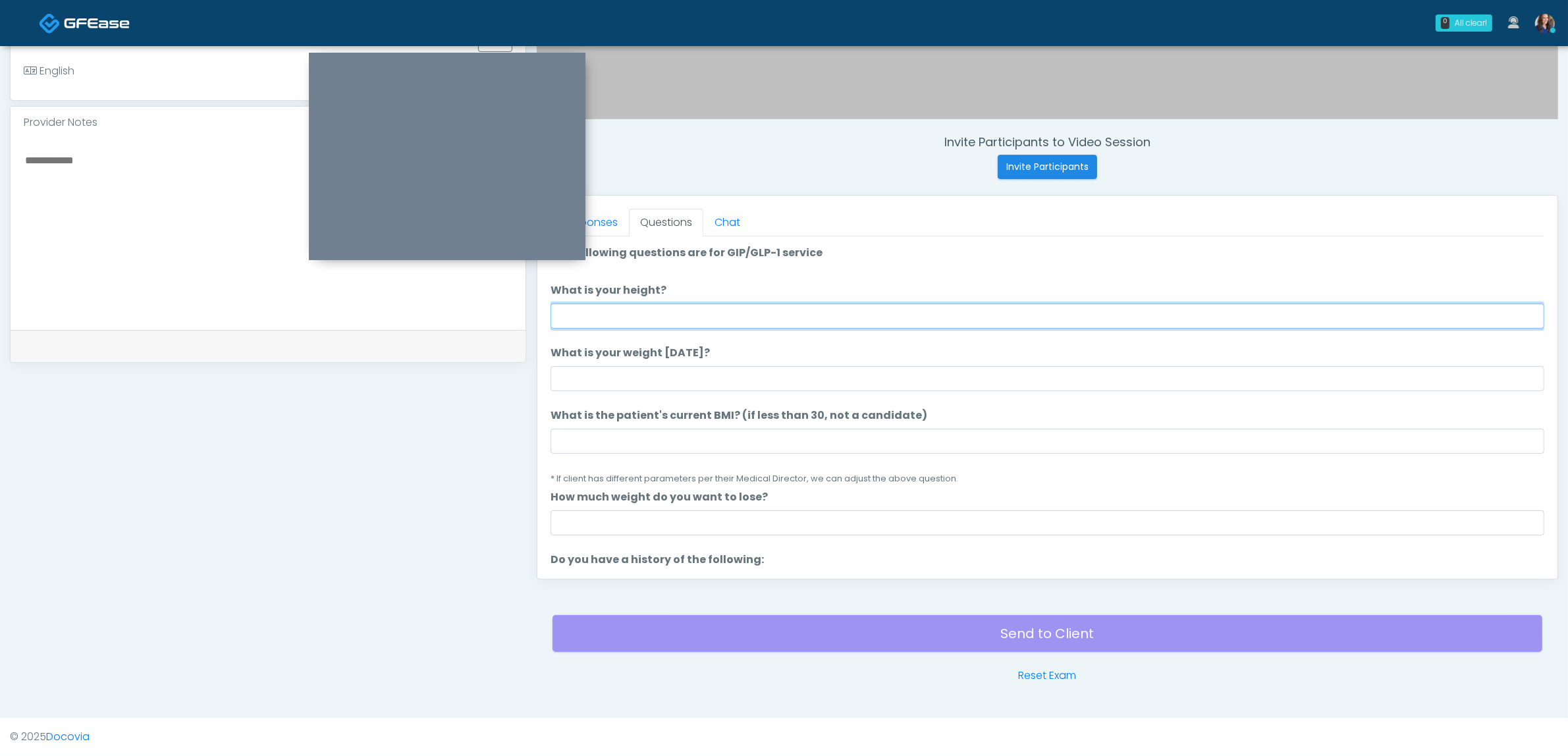
click at [682, 315] on input "What is your height?" at bounding box center [1047, 316] width 994 height 25
type input "*****"
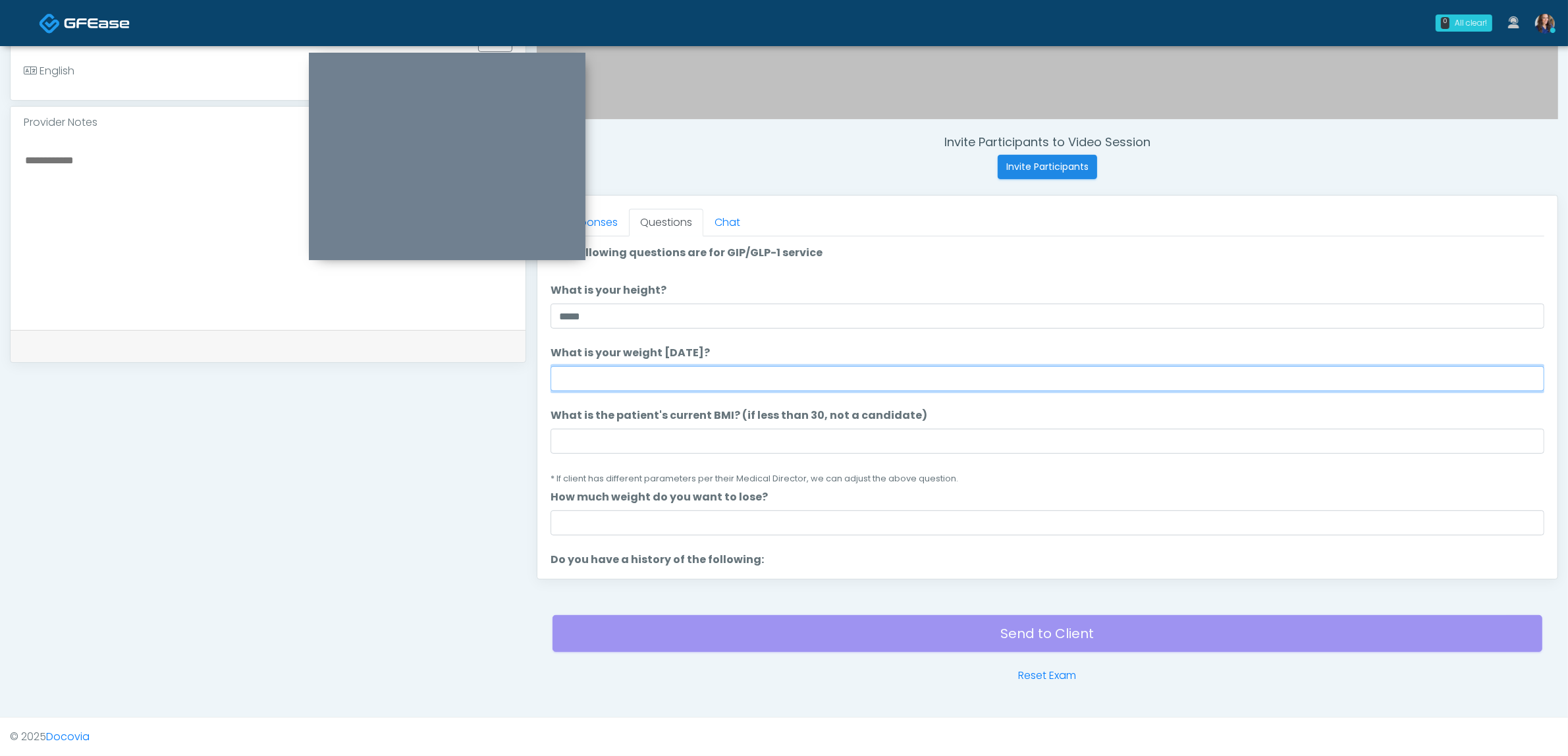
click at [604, 382] on input "What is your weight today?" at bounding box center [1047, 378] width 994 height 25
type input "***"
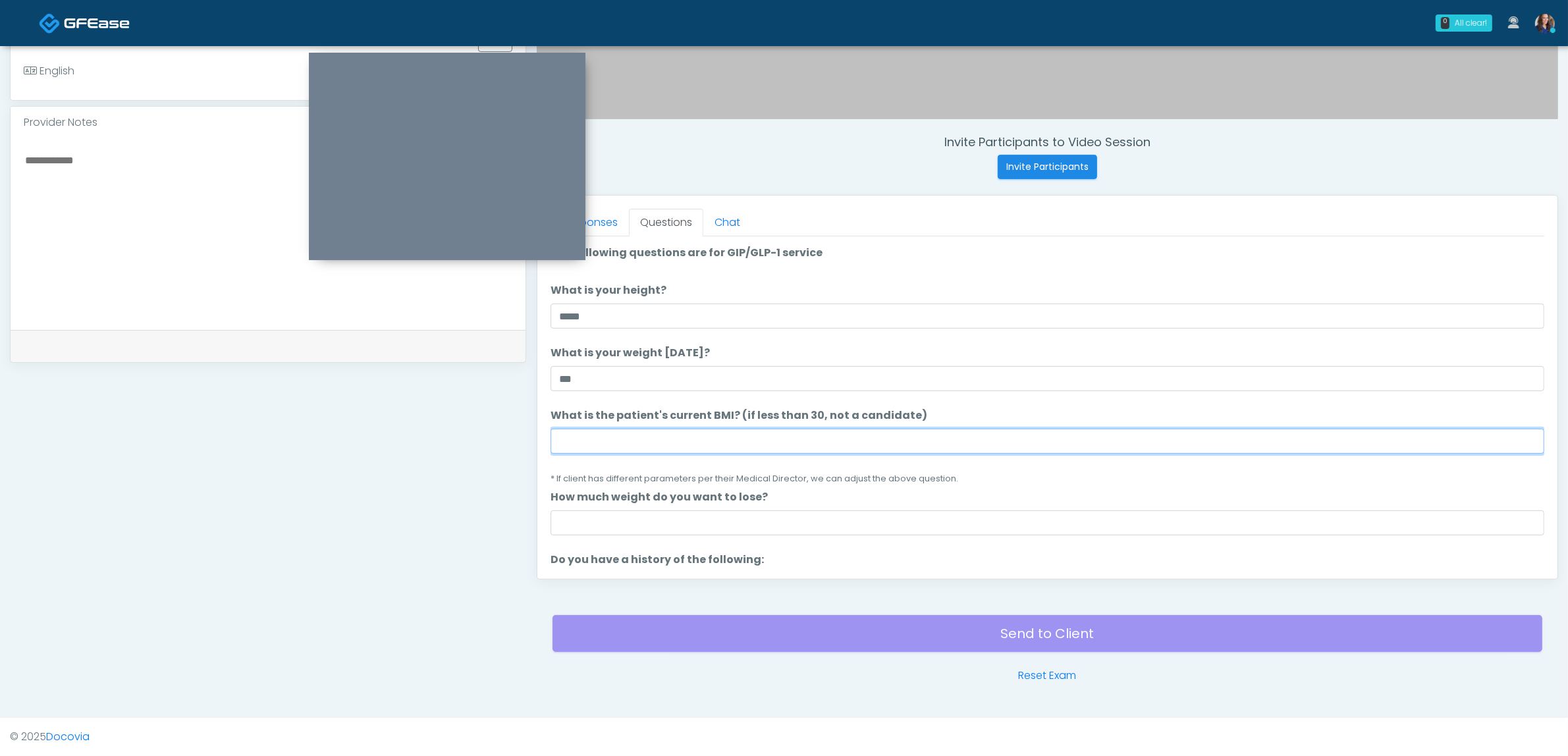
click at [600, 442] on input "What is the patient's current BMI? (if less than 30, not a candidate)" at bounding box center [1047, 441] width 994 height 25
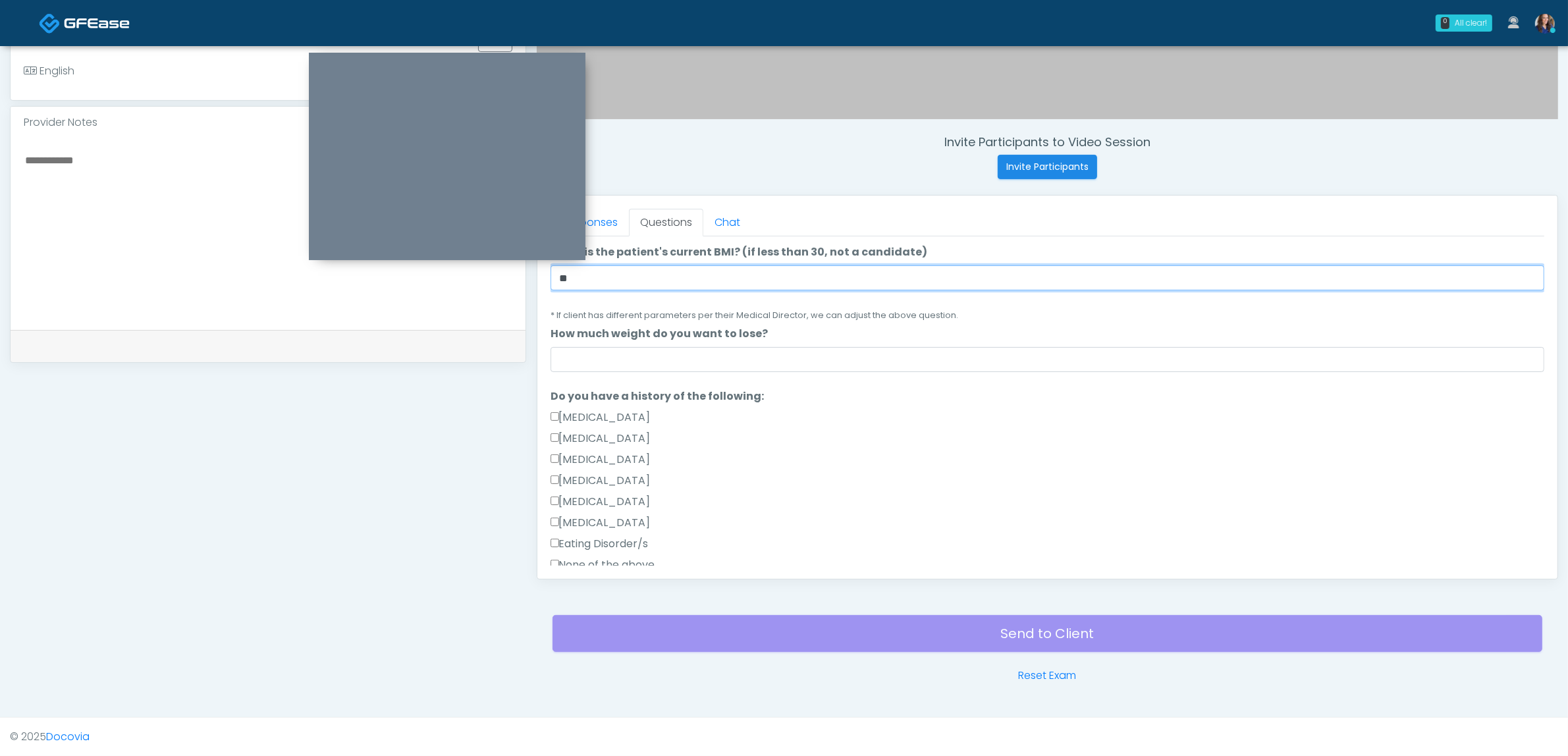
scroll to position [164, 0]
type input "**"
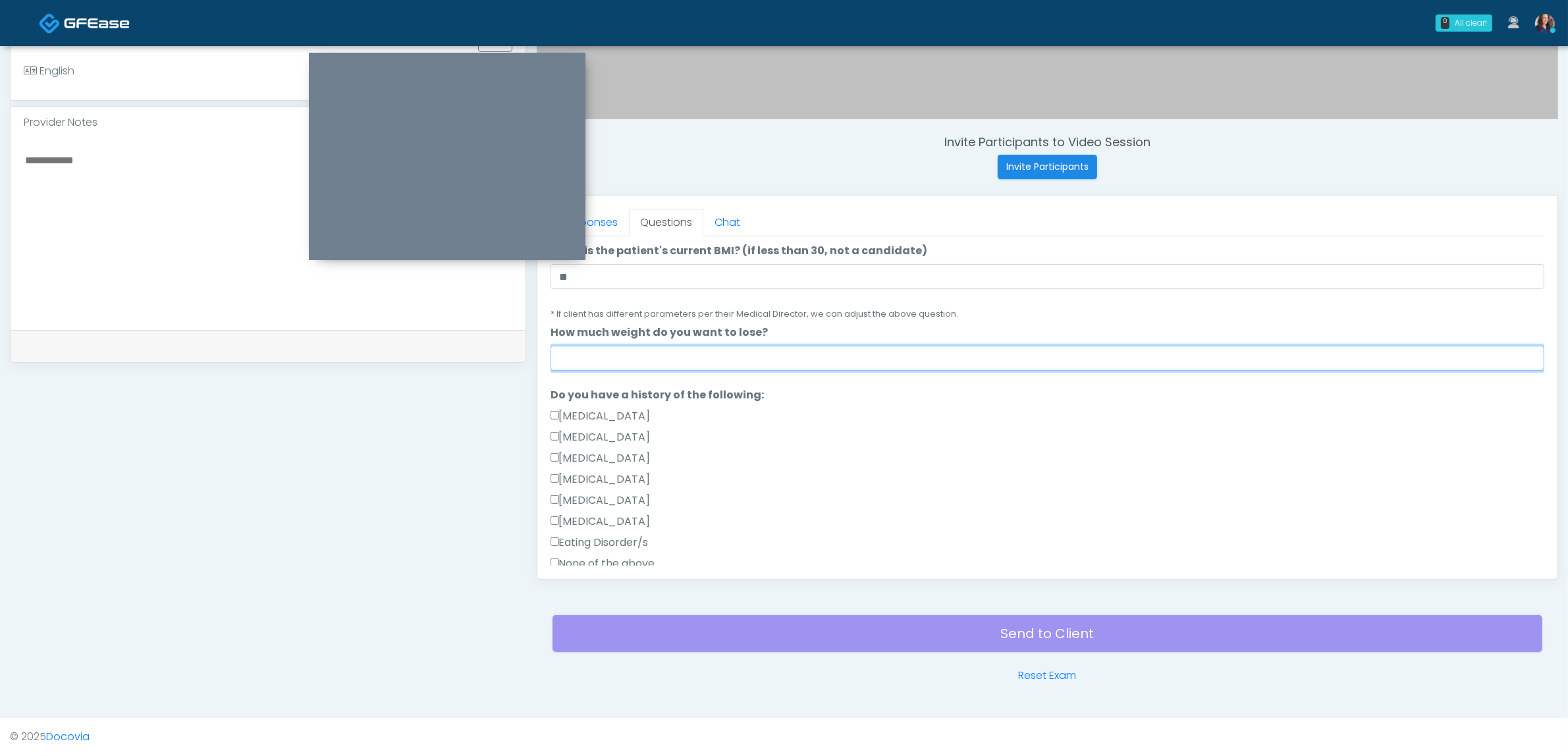
click at [644, 358] on input "How much weight do you want to lose?" at bounding box center [1047, 358] width 994 height 25
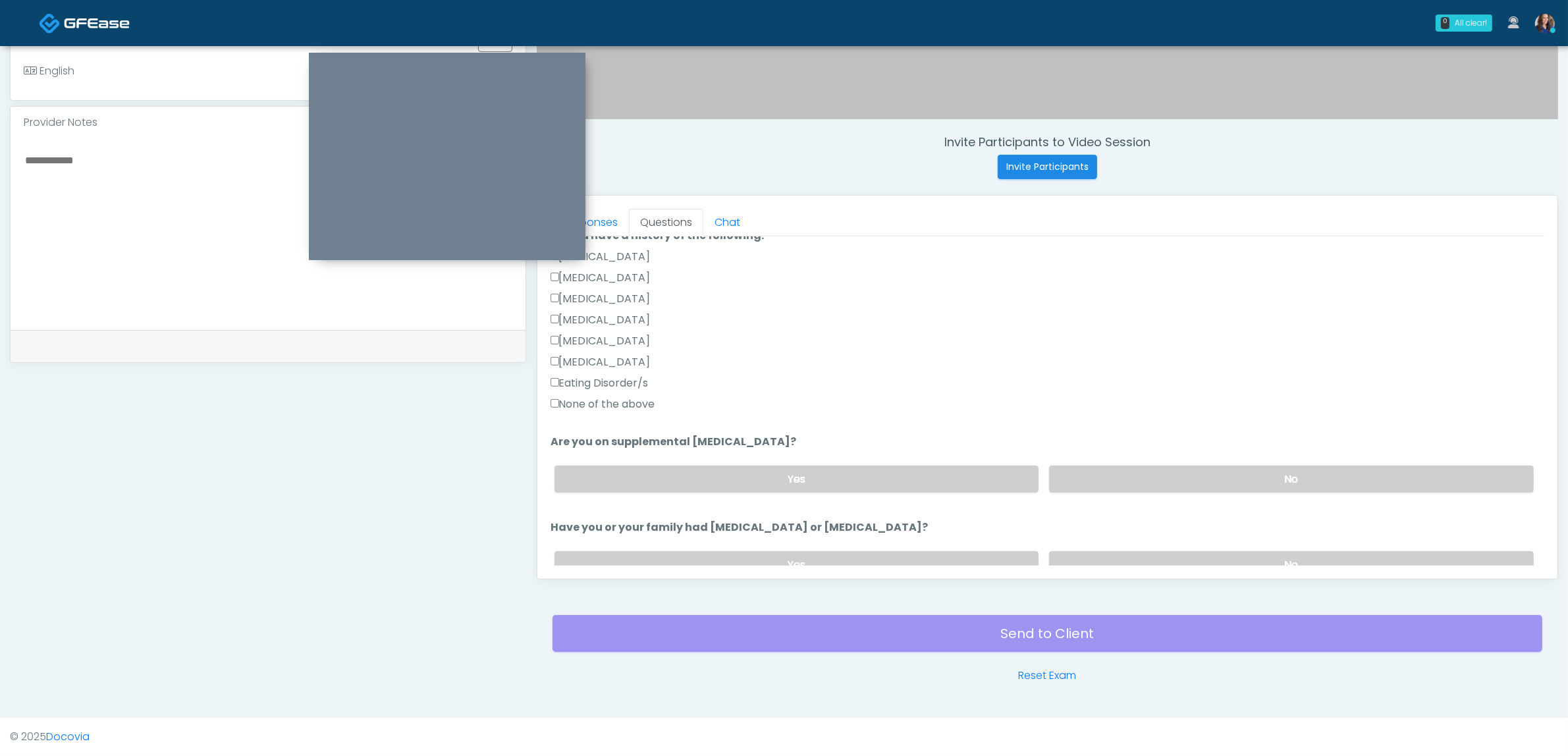
scroll to position [329, 0]
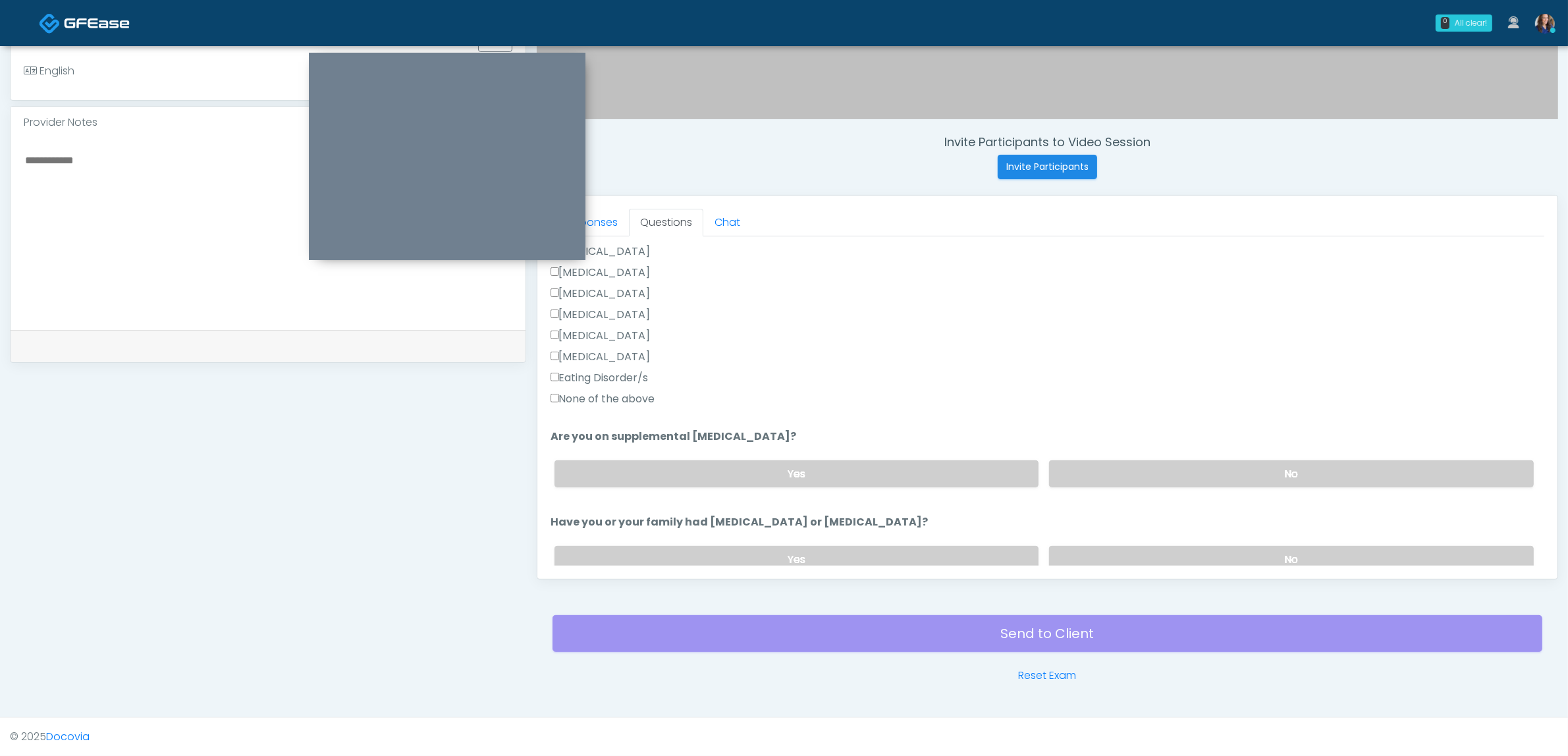
type input "*"
click at [609, 389] on div "Eating Disorder/s" at bounding box center [1047, 381] width 994 height 21
click at [607, 401] on label "None of the above" at bounding box center [603, 399] width 105 height 16
click at [629, 396] on label "None of the above" at bounding box center [603, 399] width 105 height 16
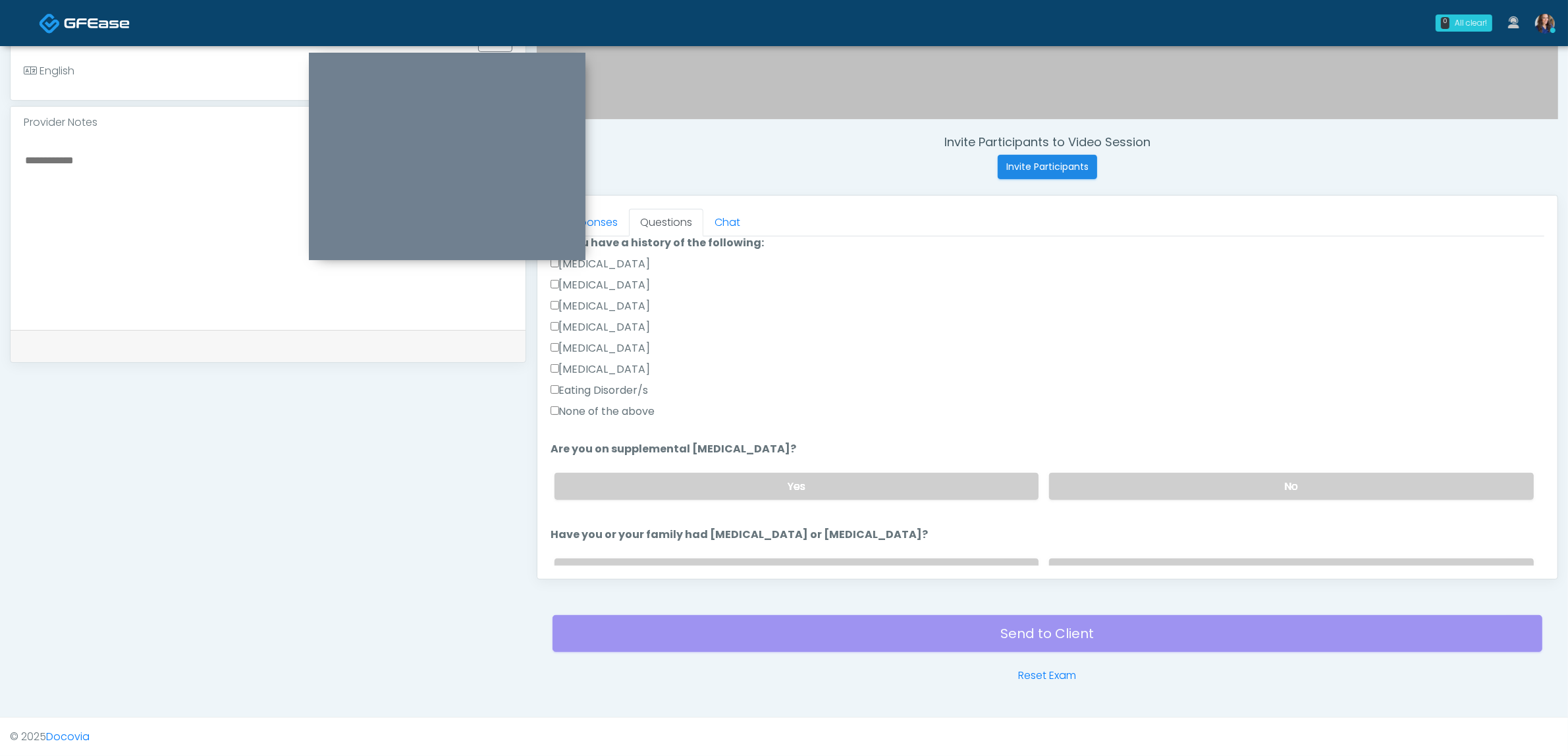
scroll to position [411, 0]
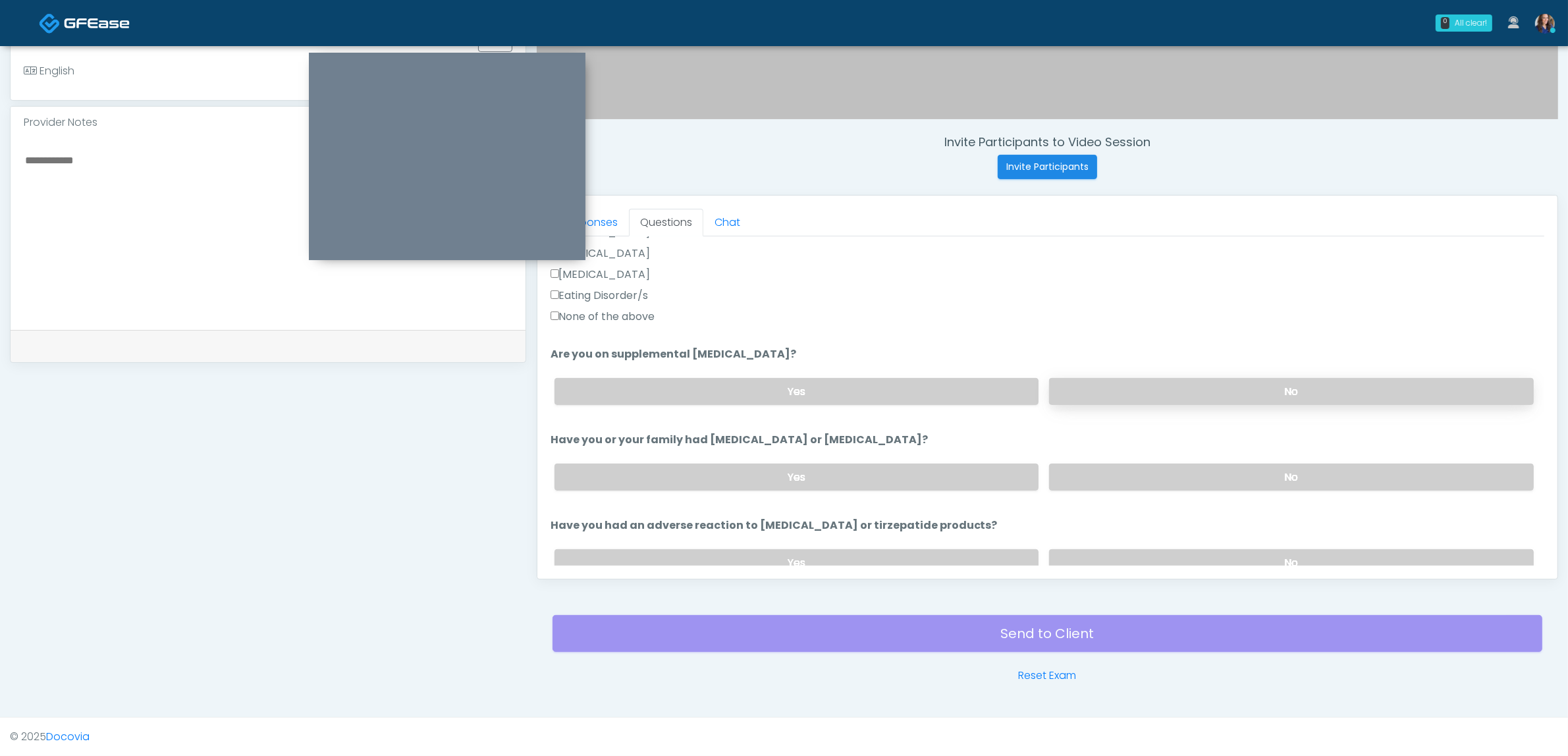
click at [1173, 396] on label "No" at bounding box center [1292, 391] width 485 height 27
click at [1174, 467] on label "No" at bounding box center [1292, 477] width 485 height 27
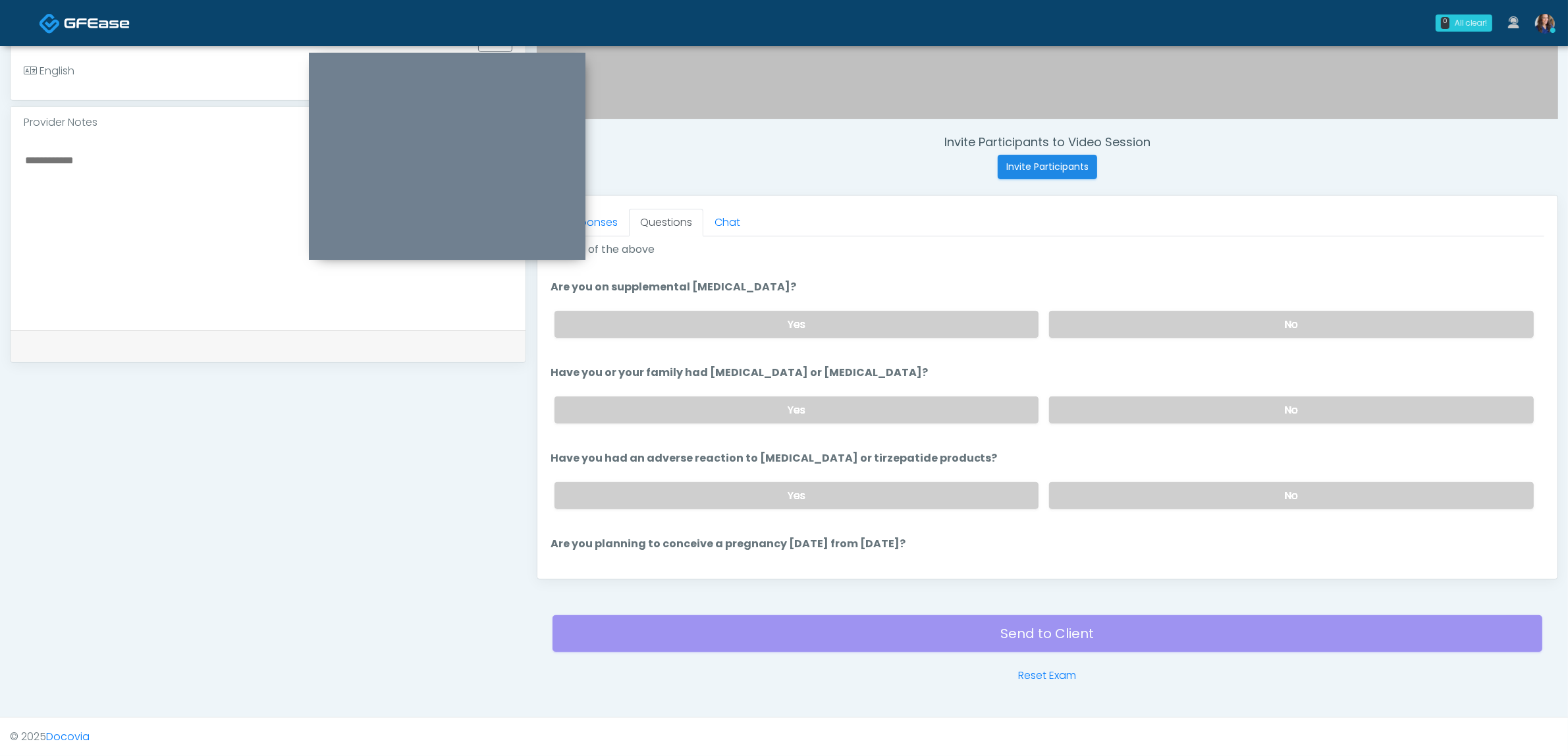
scroll to position [577, 0]
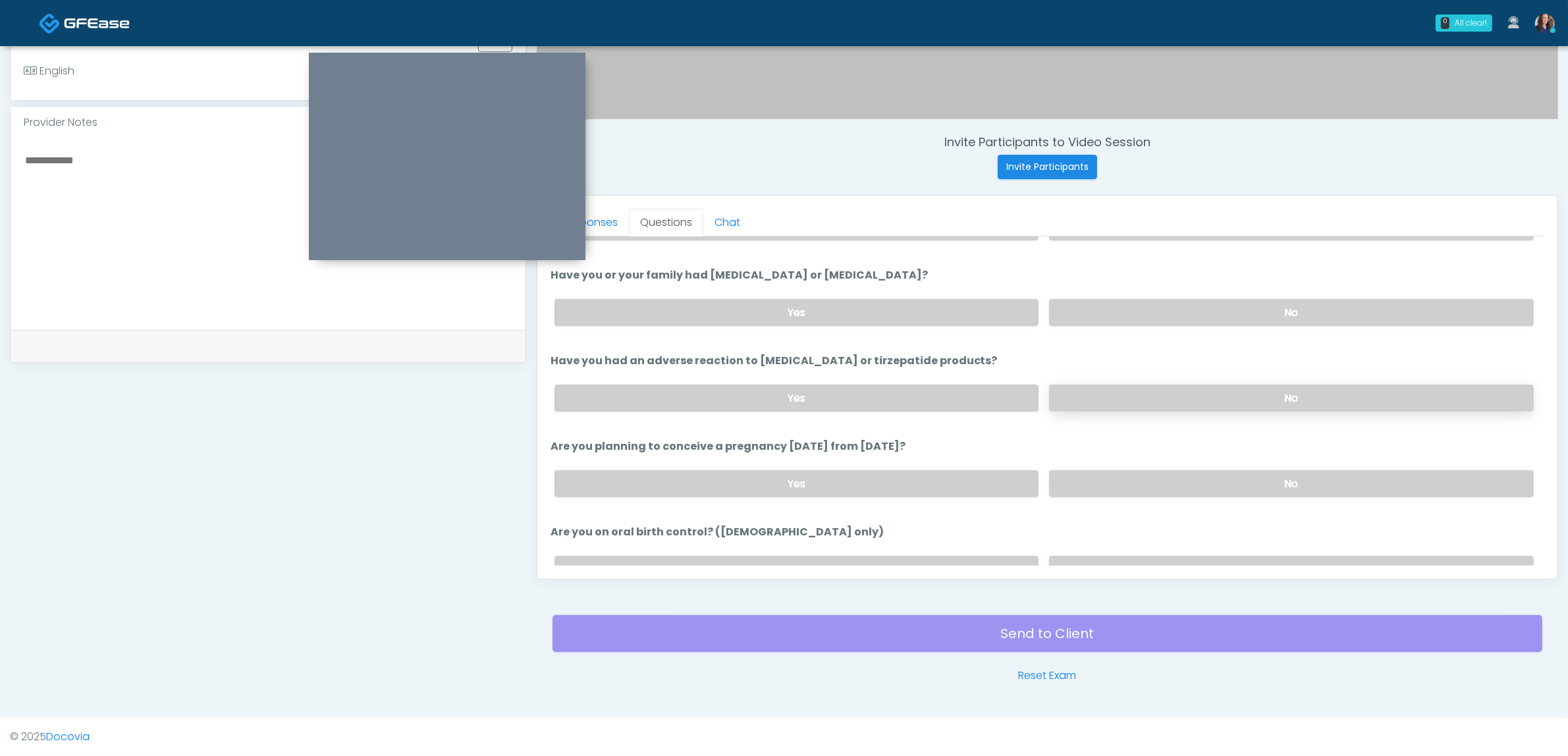
click at [1168, 400] on label "No" at bounding box center [1292, 398] width 485 height 27
drag, startPoint x: 1154, startPoint y: 475, endPoint x: 1148, endPoint y: 514, distance: 39.5
click at [1153, 475] on label "No" at bounding box center [1292, 483] width 485 height 27
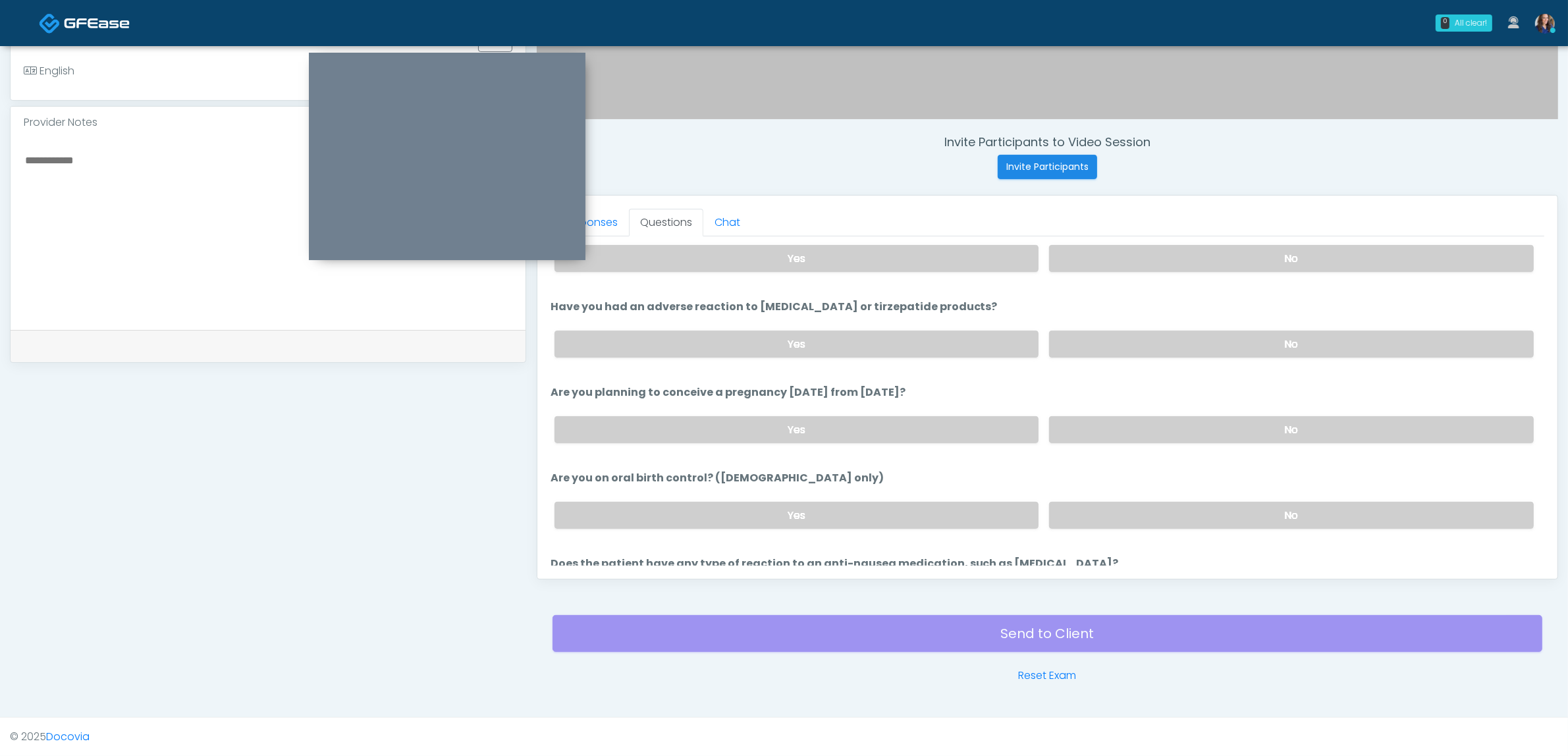
scroll to position [722, 0]
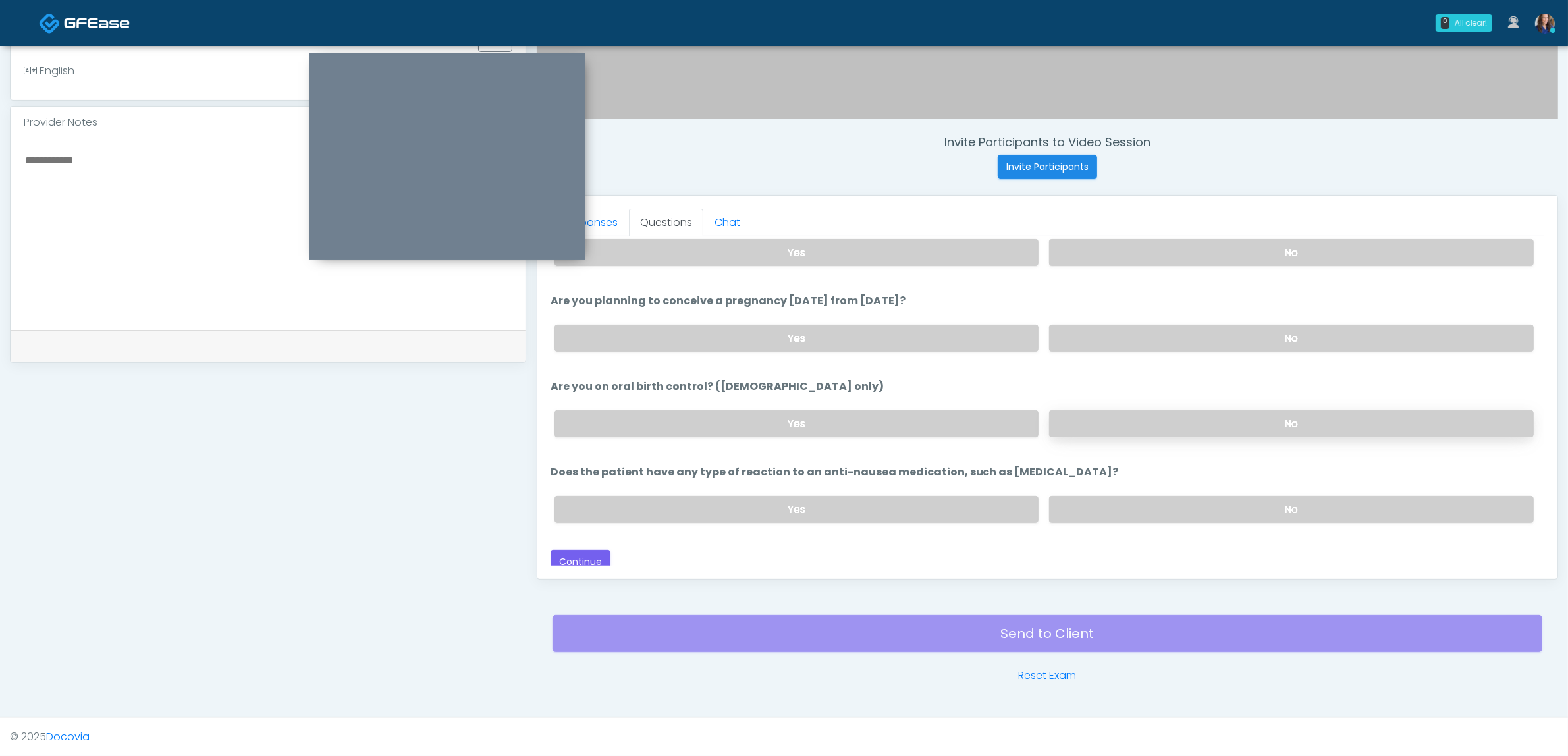
drag, startPoint x: 1144, startPoint y: 412, endPoint x: 1143, endPoint y: 419, distance: 7.1
click at [1143, 412] on label "No" at bounding box center [1292, 424] width 485 height 27
click at [1122, 500] on label "No" at bounding box center [1292, 509] width 485 height 27
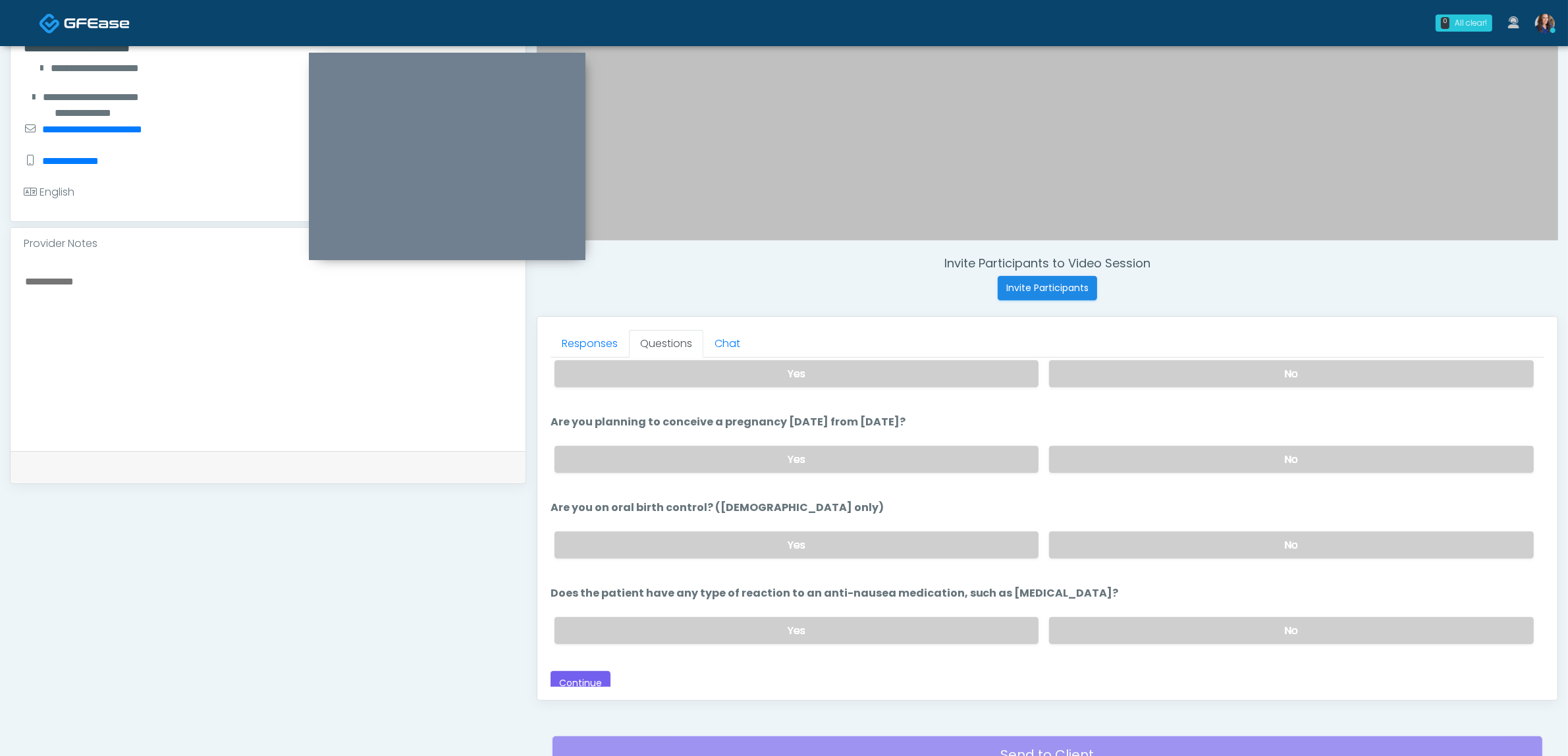
scroll to position [428, 0]
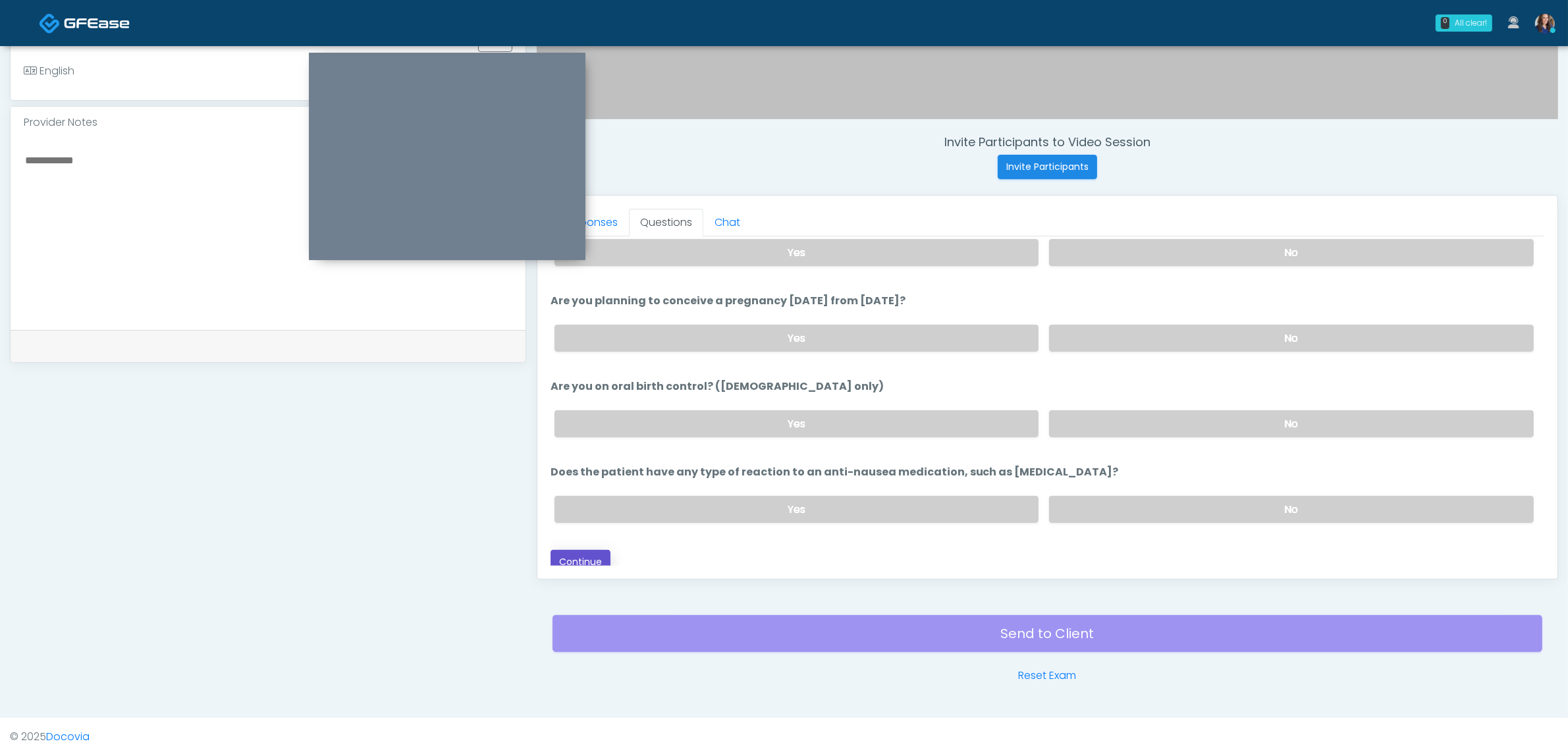
click at [583, 550] on button "Continue" at bounding box center [580, 563] width 60 height 24
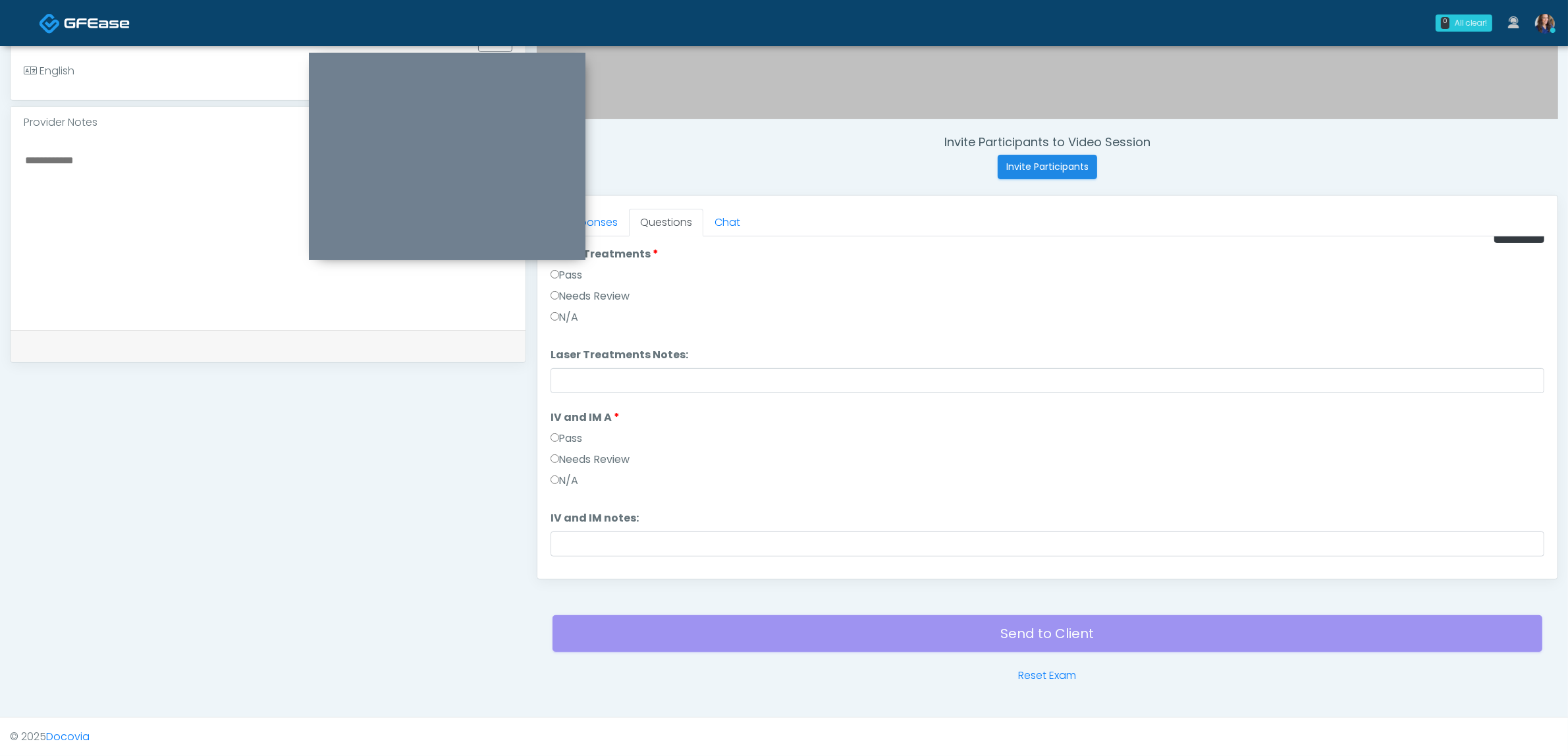
scroll to position [0, 0]
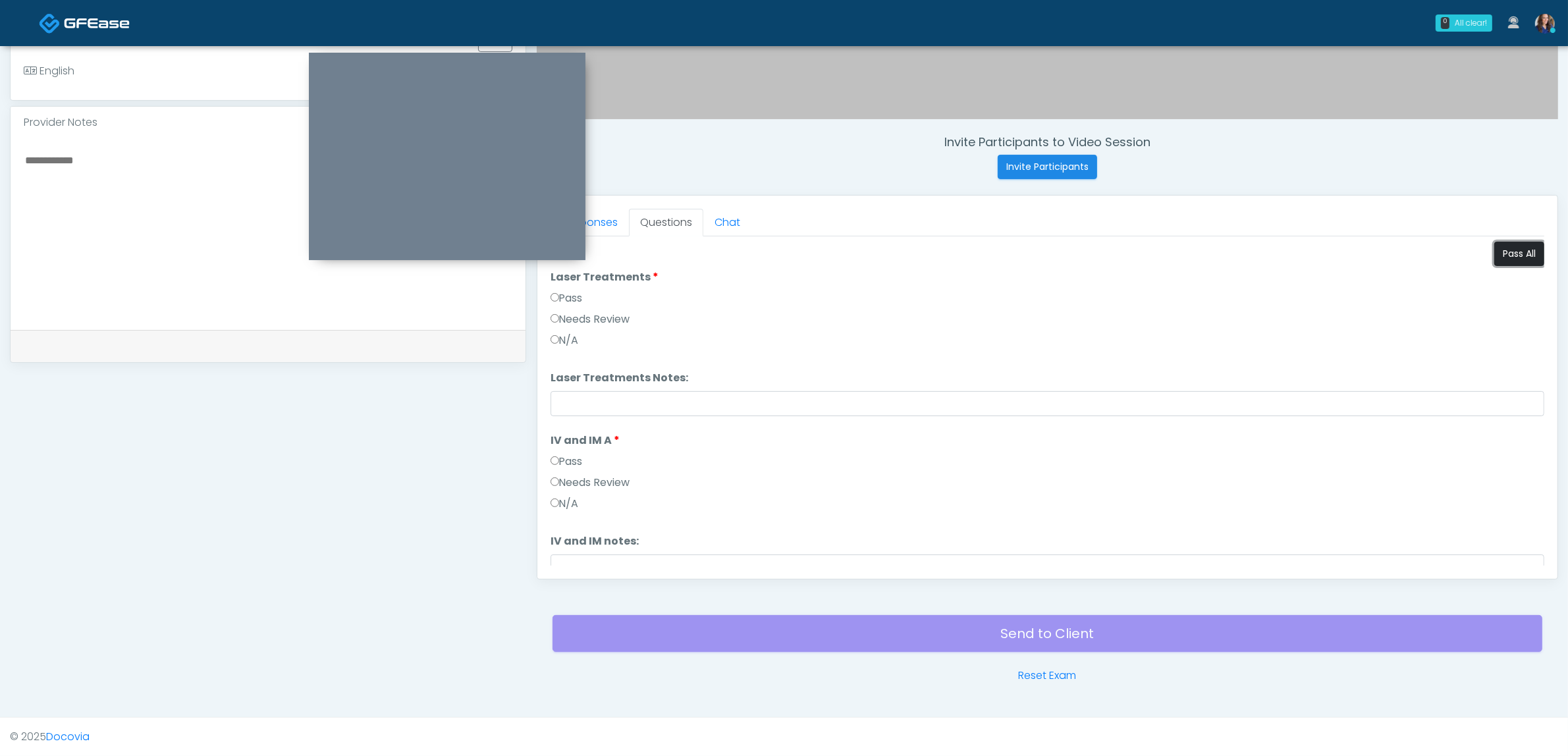
click at [1506, 255] on button "Pass All" at bounding box center [1519, 254] width 50 height 24
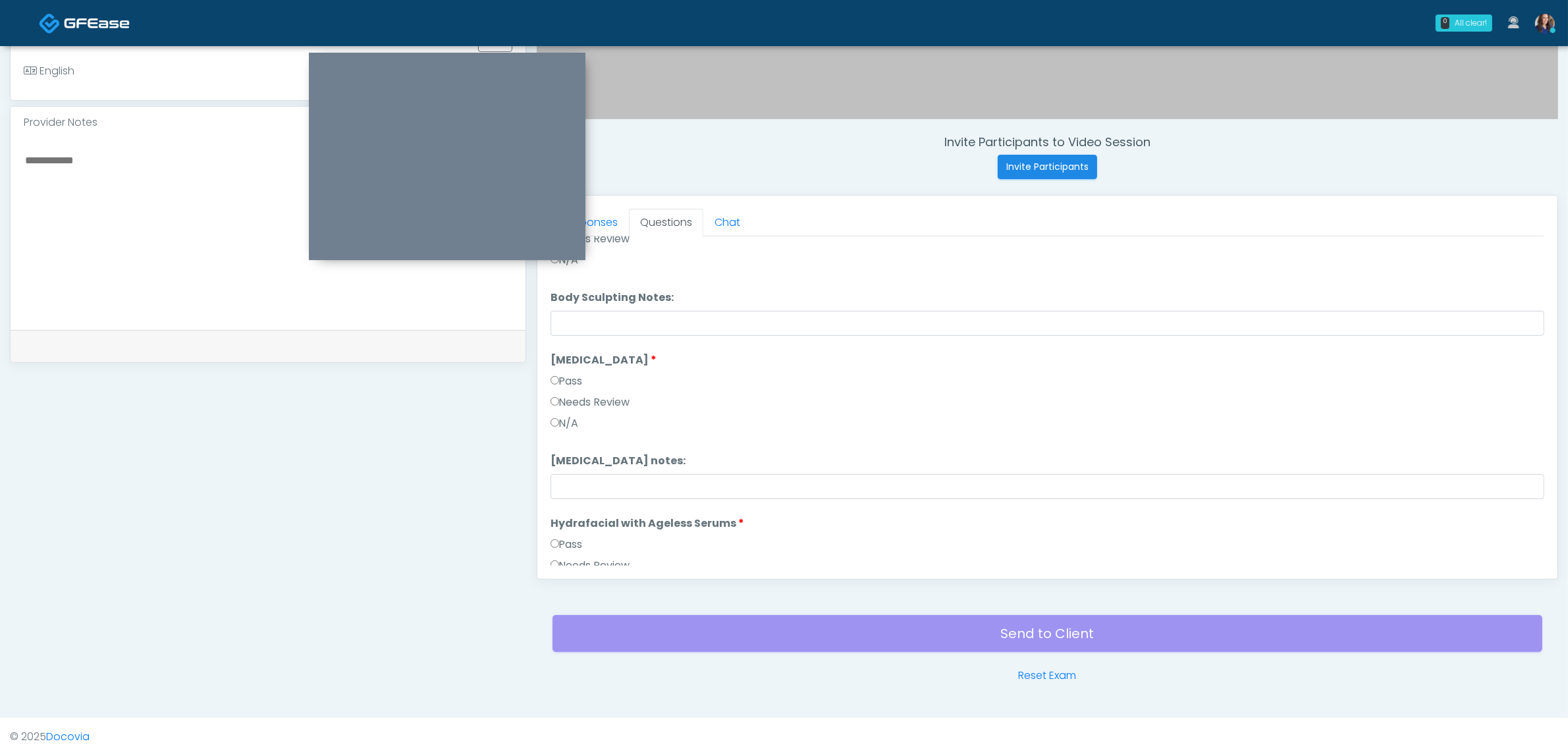
scroll to position [379, 0]
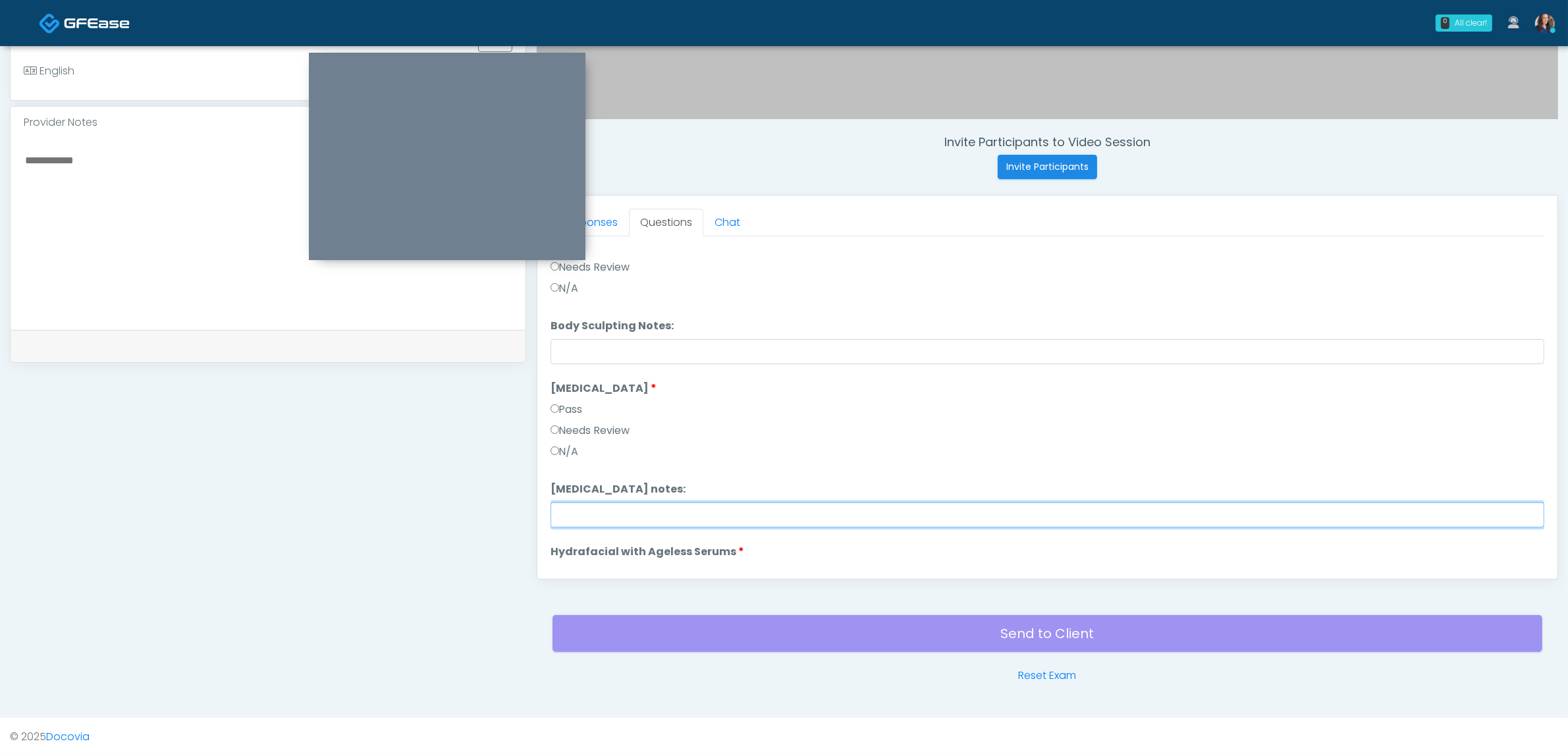
click at [579, 515] on input "Cryolipolysis notes:" at bounding box center [1047, 514] width 994 height 25
click at [634, 514] on input "Cryolipolysis notes:" at bounding box center [1047, 514] width 994 height 25
click at [792, 513] on input "**********" at bounding box center [1047, 514] width 994 height 25
click at [1138, 521] on input "**********" at bounding box center [1047, 514] width 994 height 25
drag, startPoint x: 1065, startPoint y: 519, endPoint x: 542, endPoint y: 522, distance: 523.0
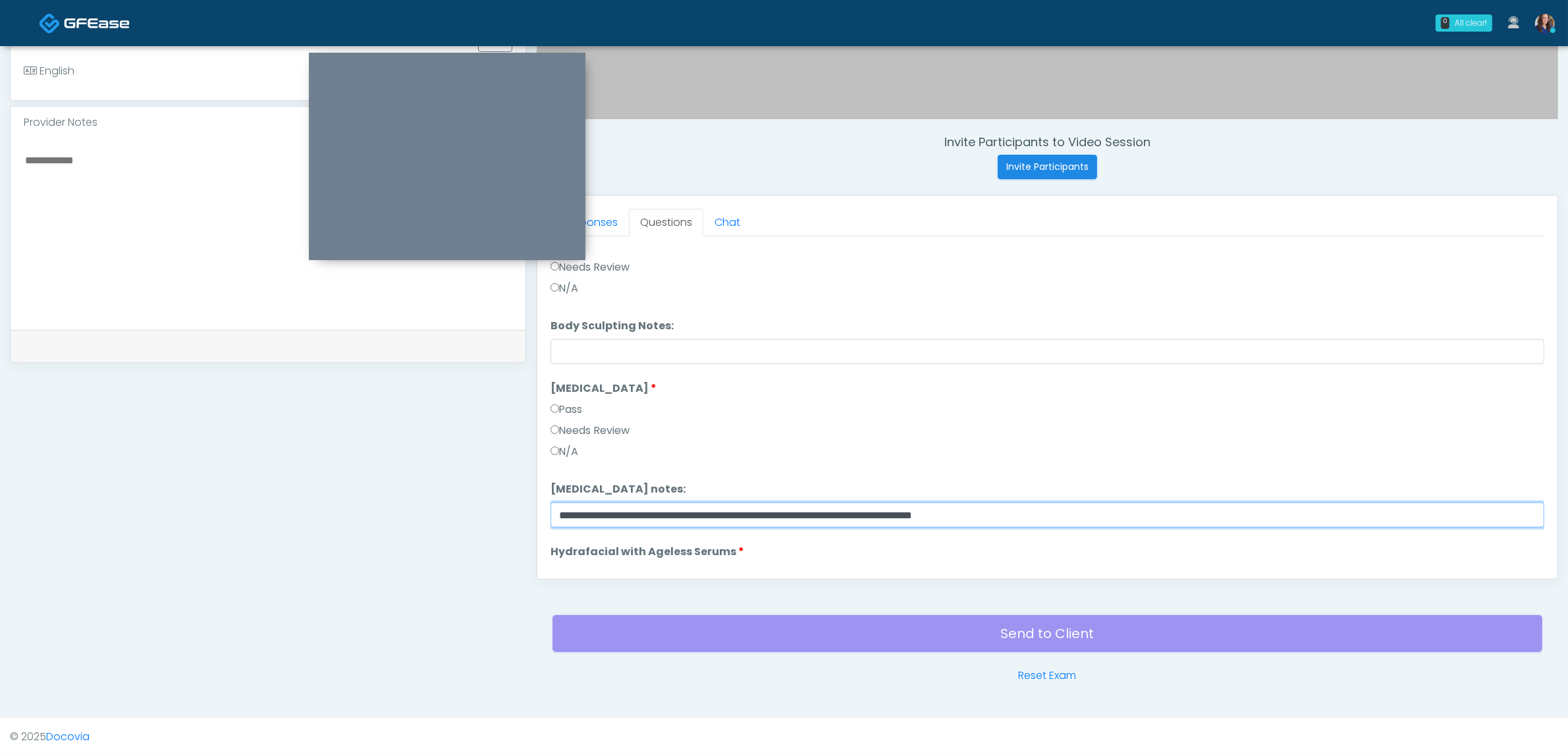
click at [542, 522] on div "Responses Questions Chat Good Faith Exam Script Good Faith Exam Script INTRODUC…" at bounding box center [1047, 388] width 1020 height 383
type input "**********"
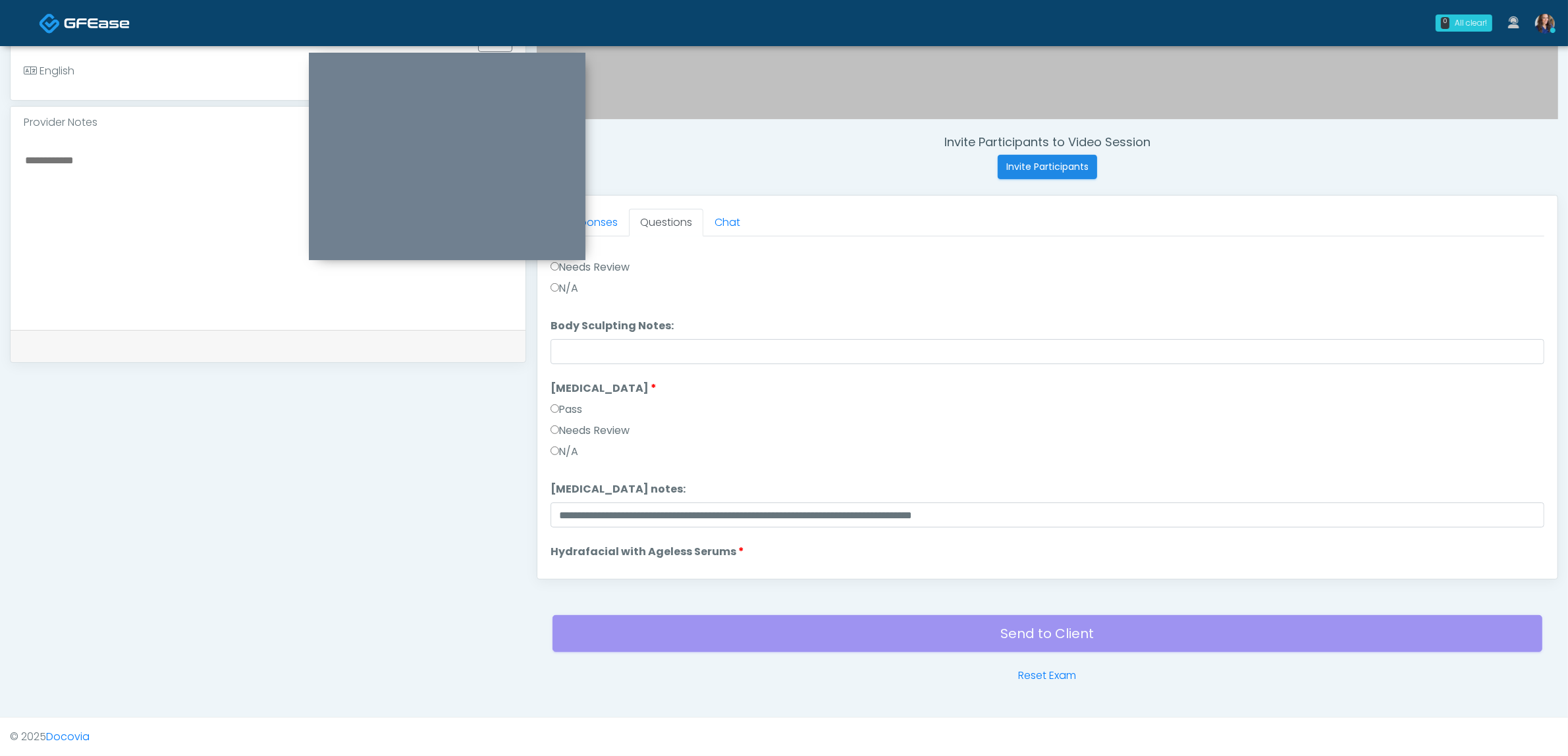
click at [270, 257] on textarea at bounding box center [268, 232] width 489 height 161
paste textarea "**********"
type textarea "**********"
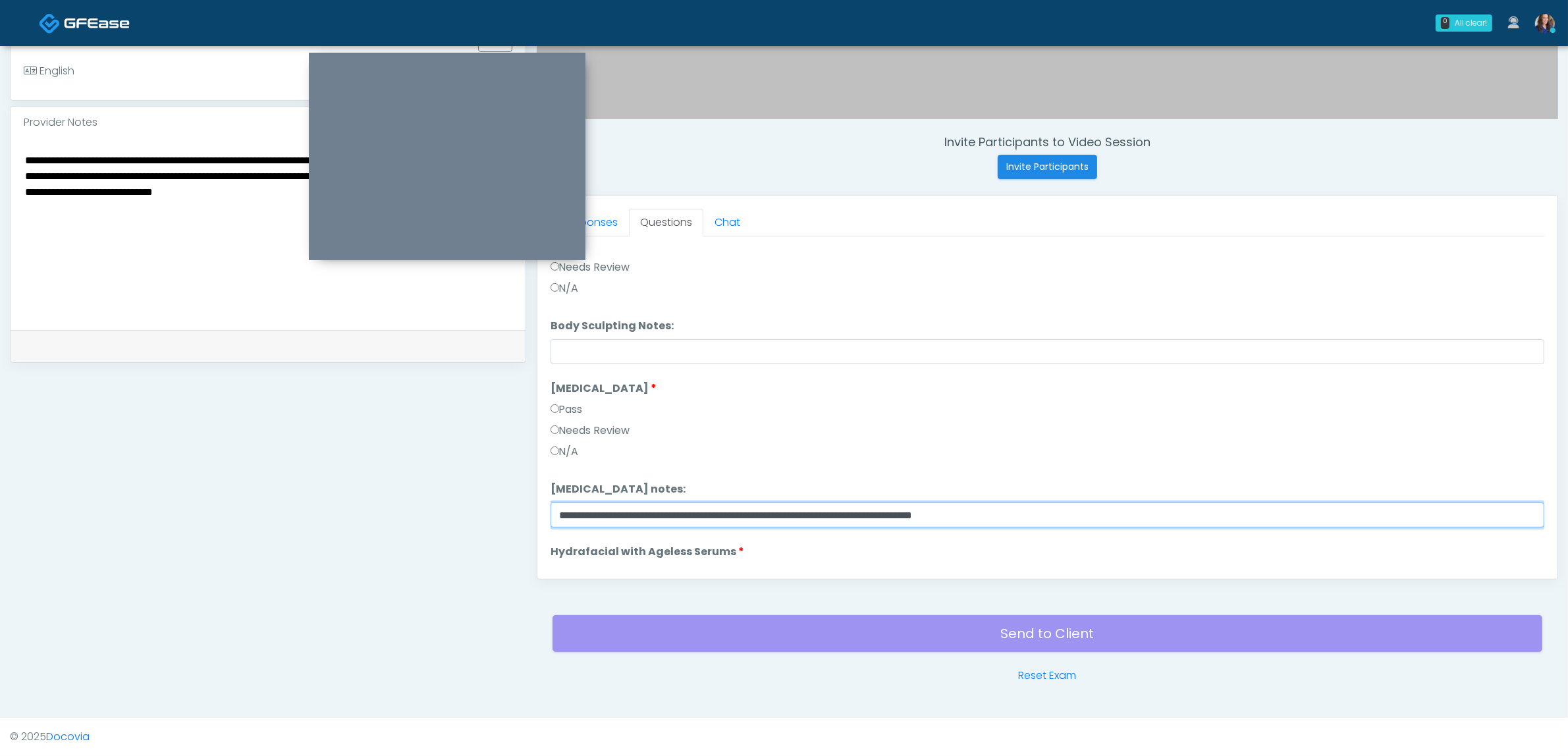
click at [694, 519] on input "**********" at bounding box center [1047, 514] width 994 height 25
type input "*********"
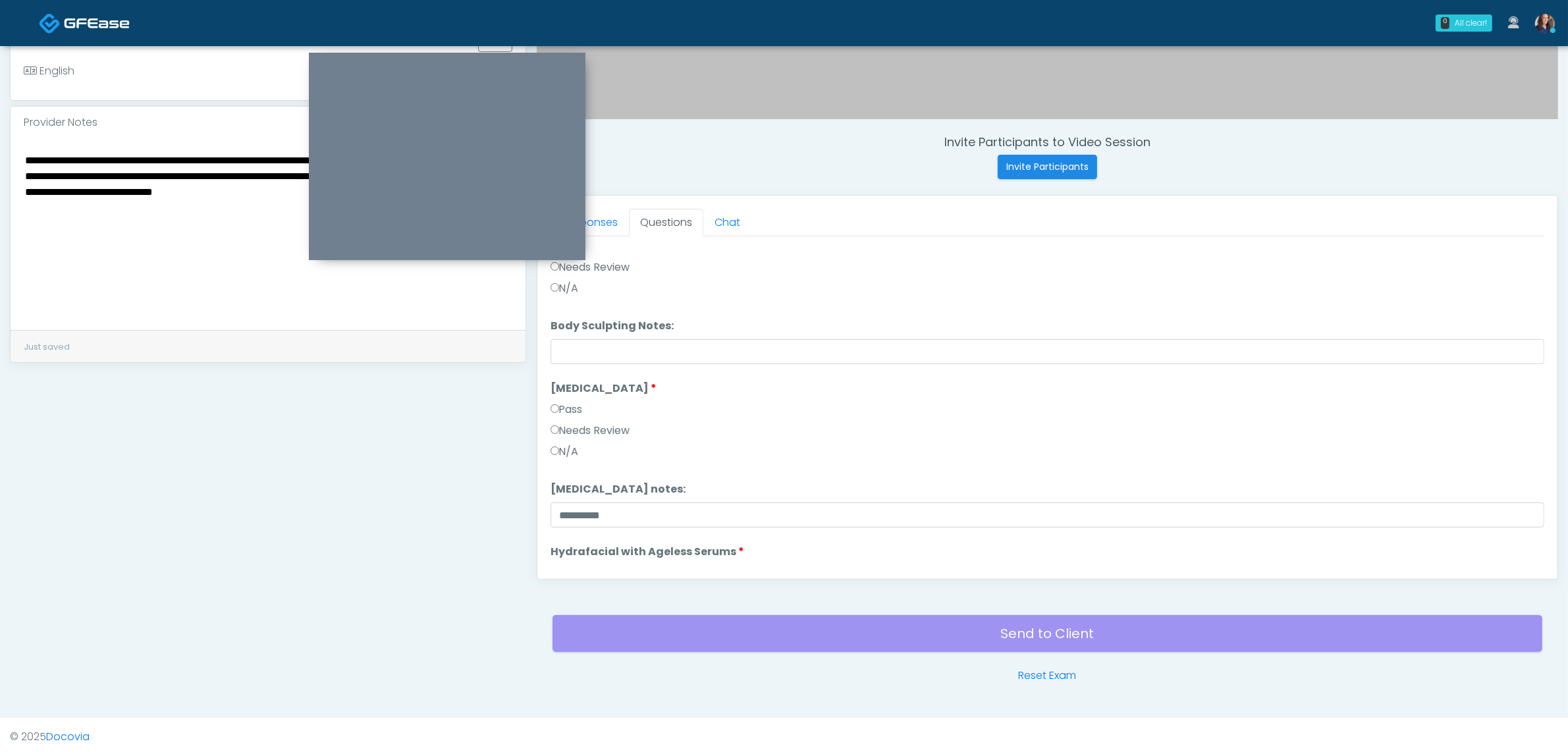
click at [372, 446] on div "**********" at bounding box center [268, 181] width 516 height 1004
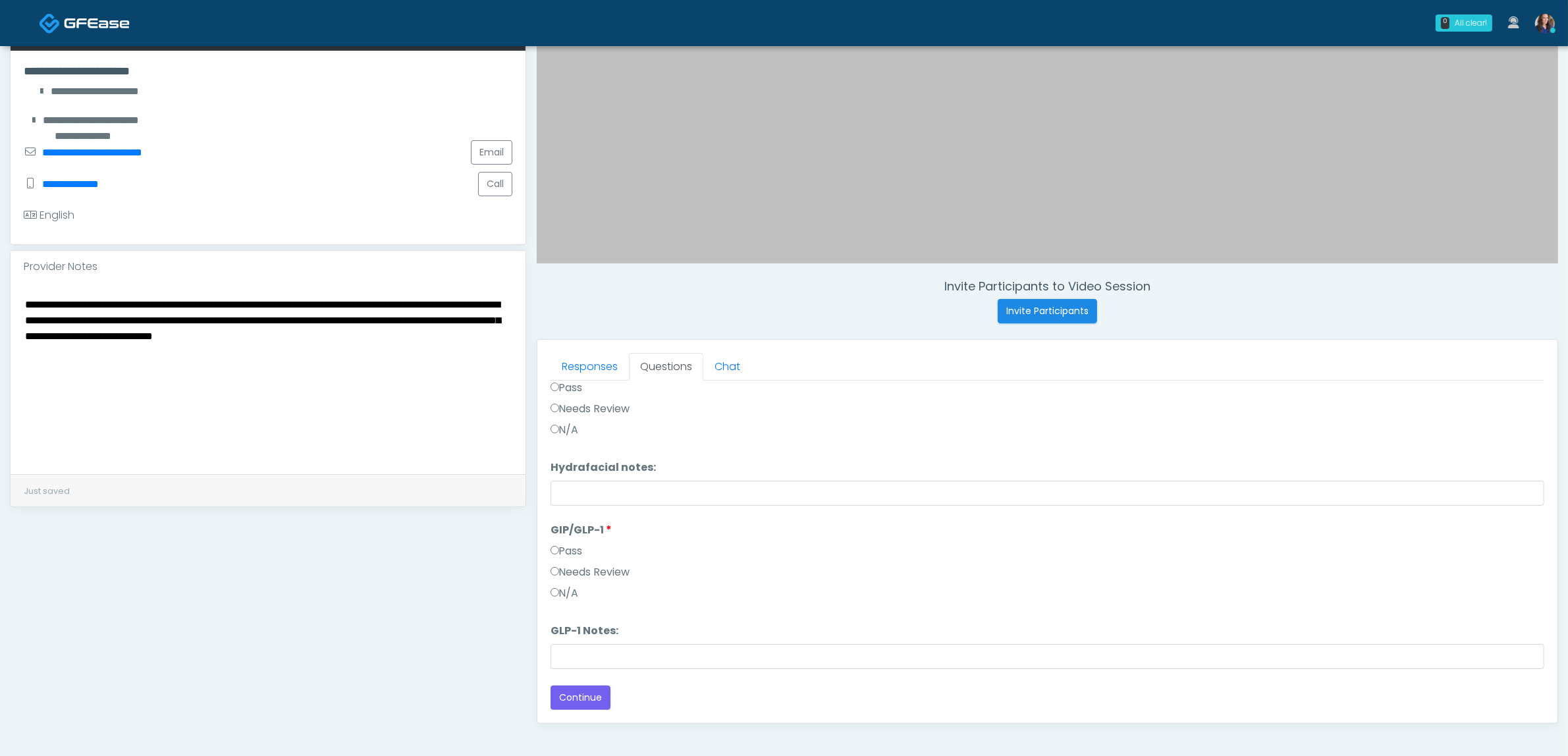
scroll to position [428, 0]
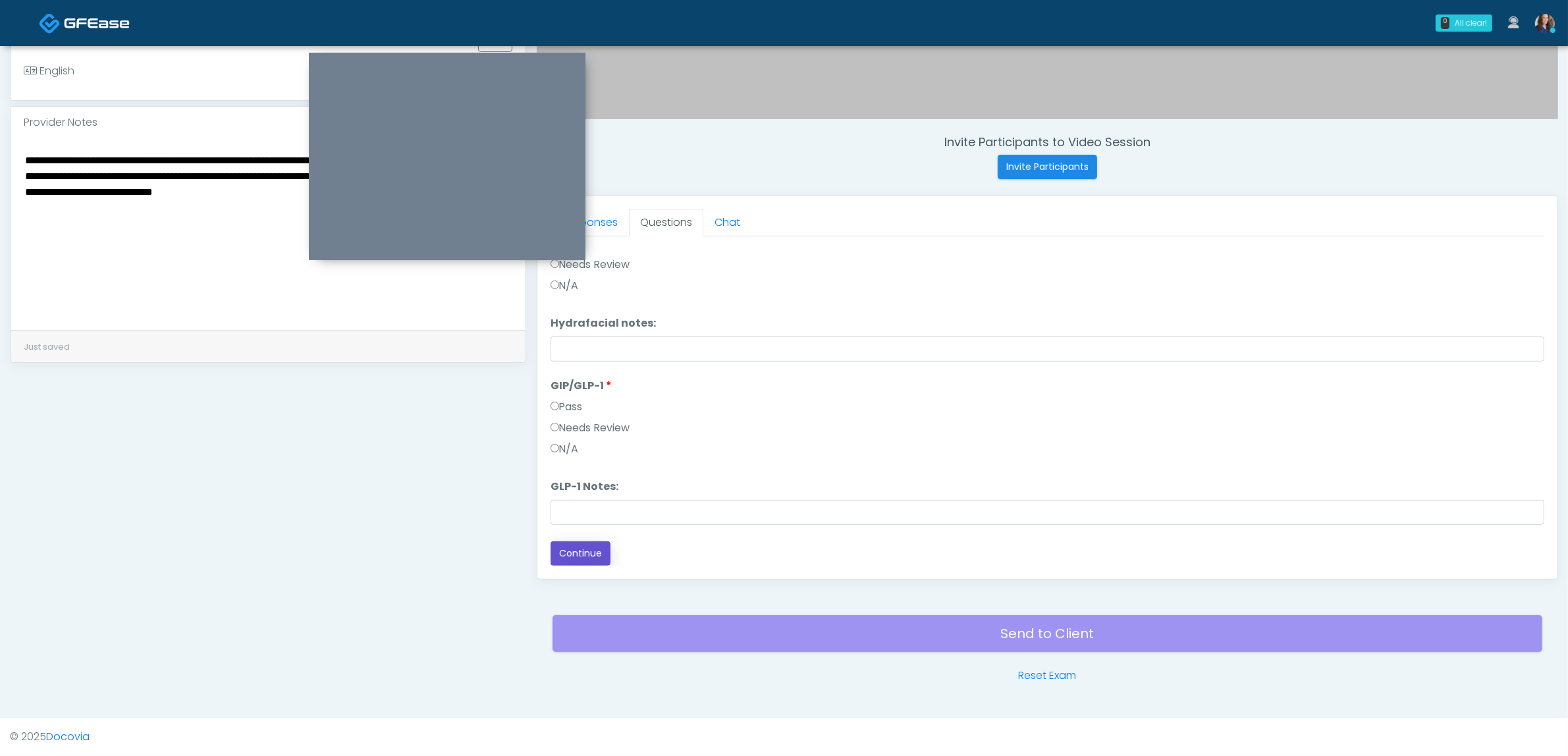
click at [587, 552] on button "Continue" at bounding box center [580, 554] width 60 height 24
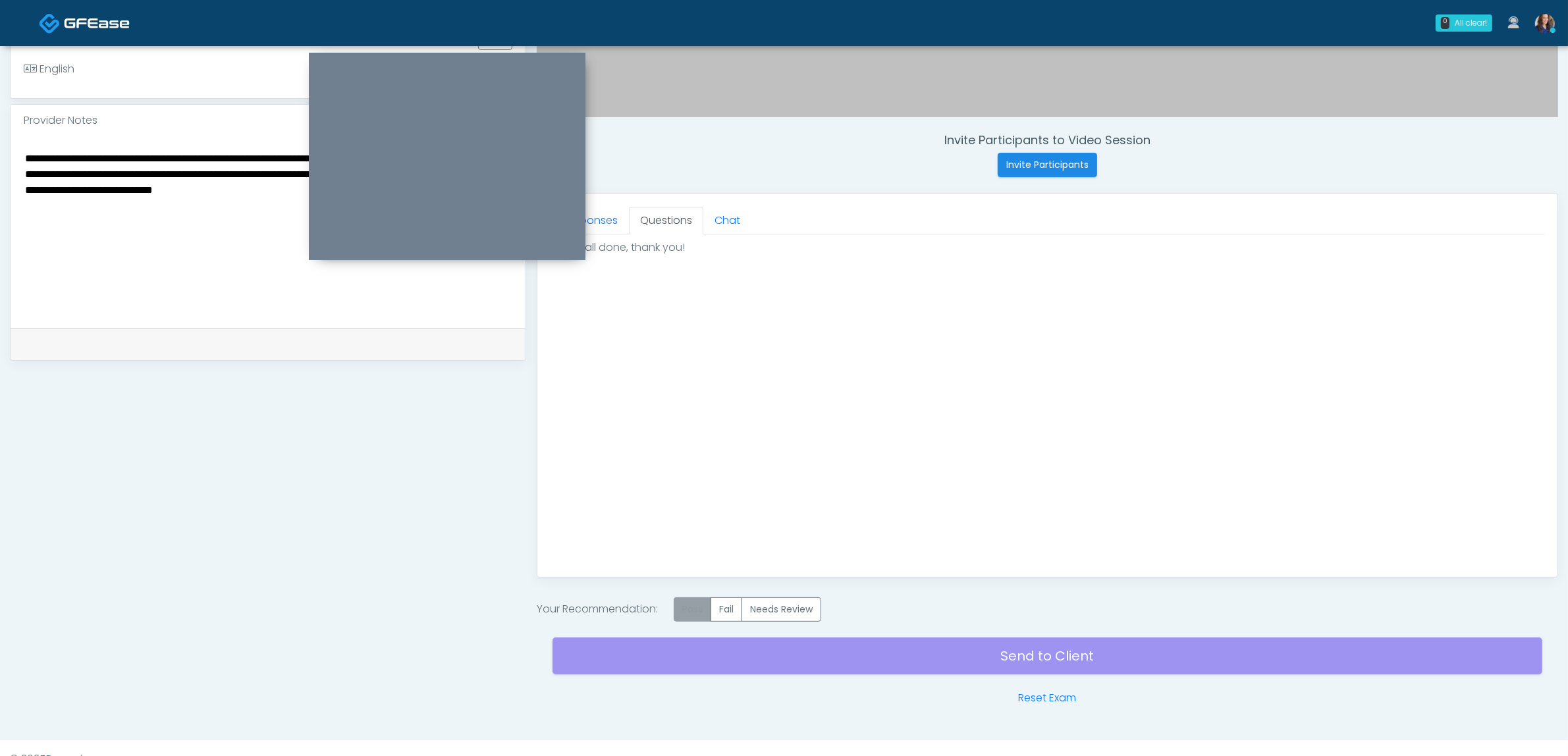
click at [692, 612] on label "Pass" at bounding box center [692, 610] width 38 height 24
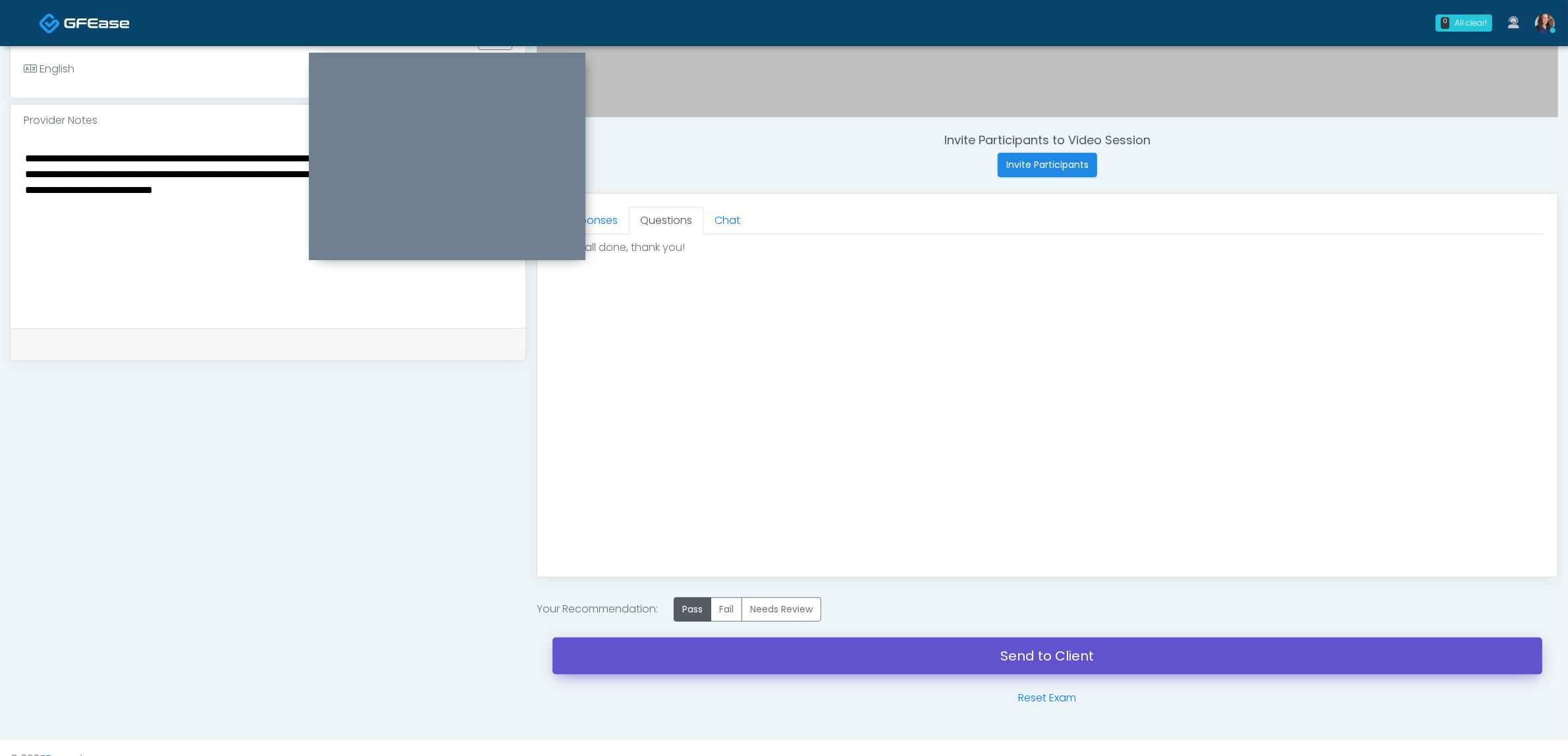
click at [864, 661] on link "Send to Client" at bounding box center [1047, 656] width 990 height 37
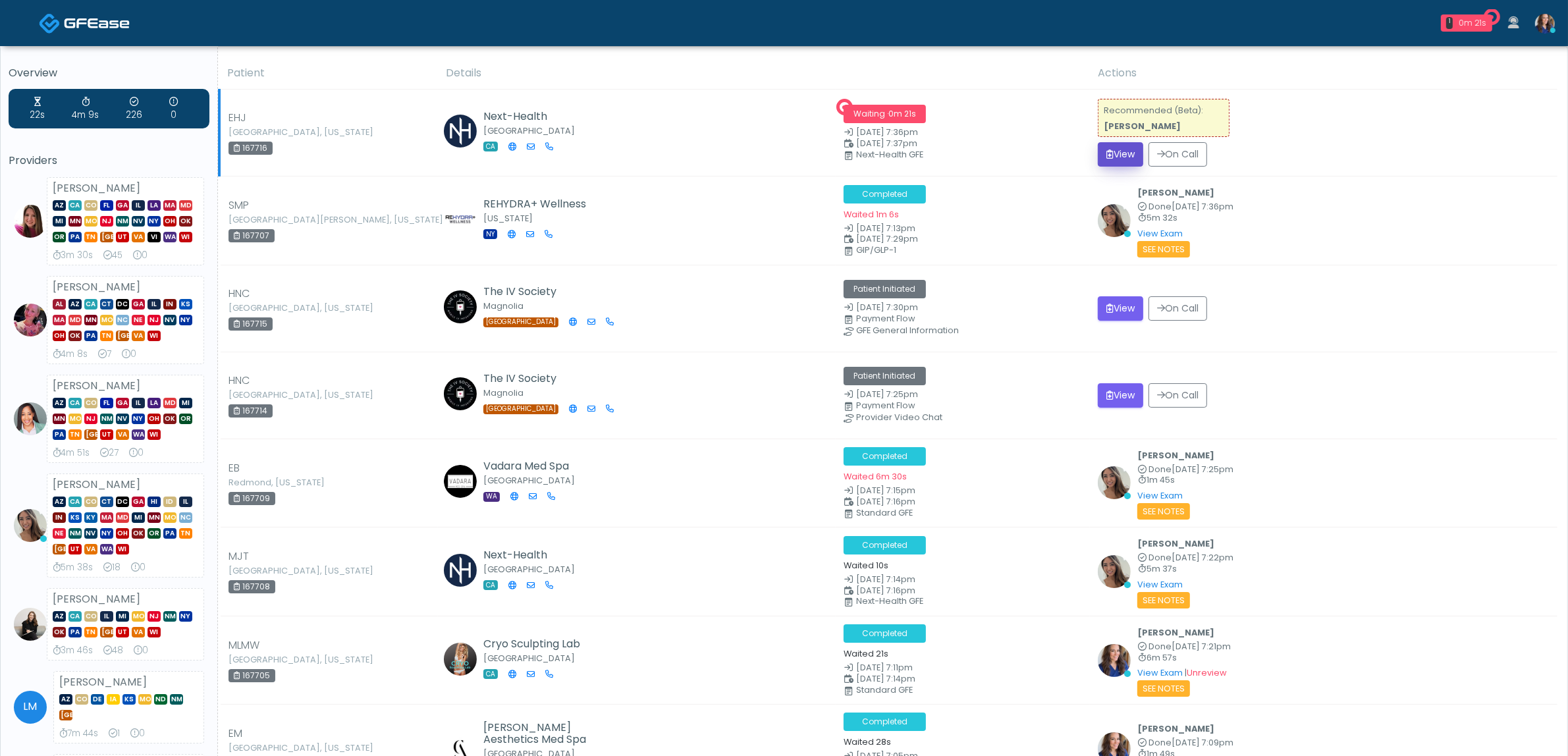
click at [1125, 145] on button "View" at bounding box center [1121, 155] width 46 height 24
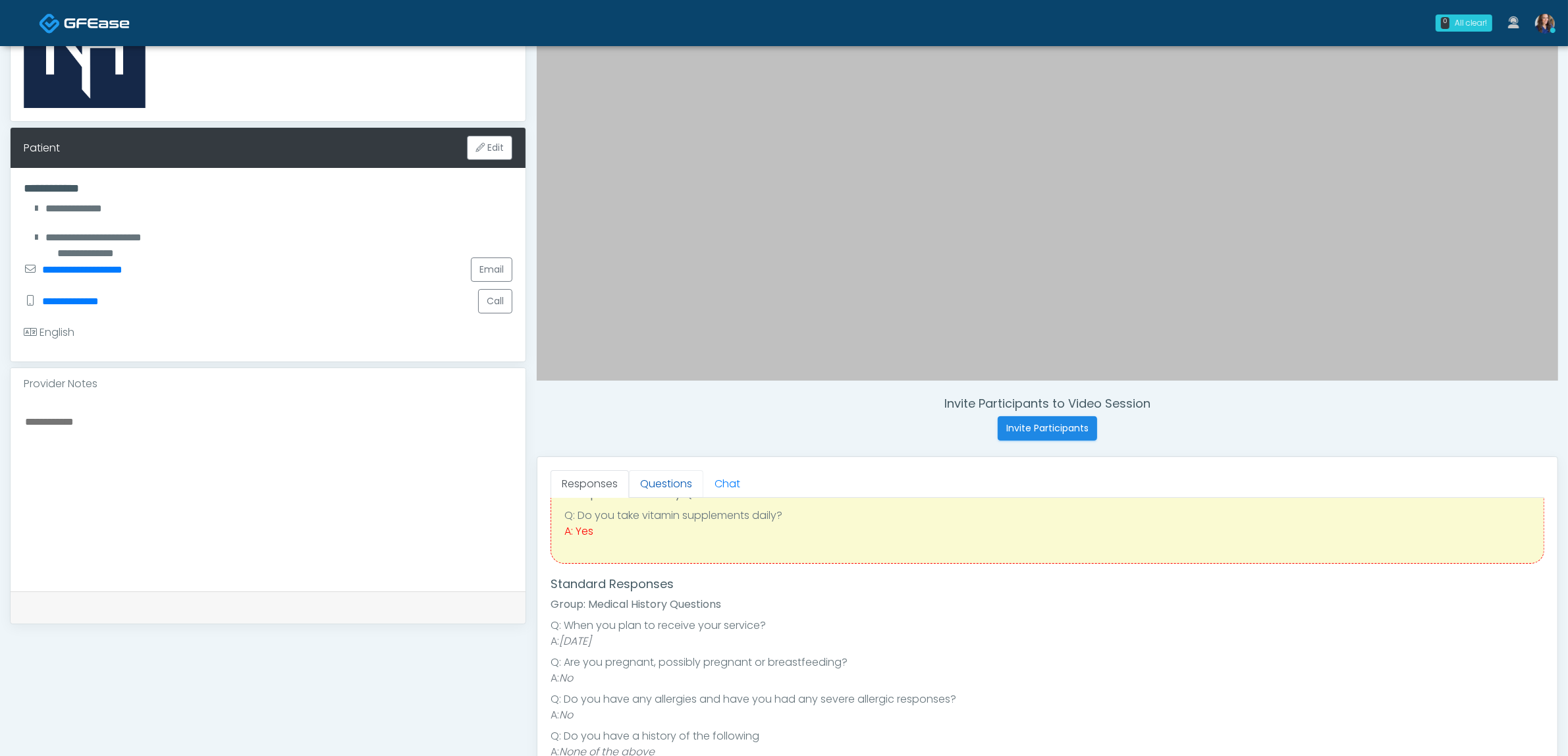
scroll to position [82, 0]
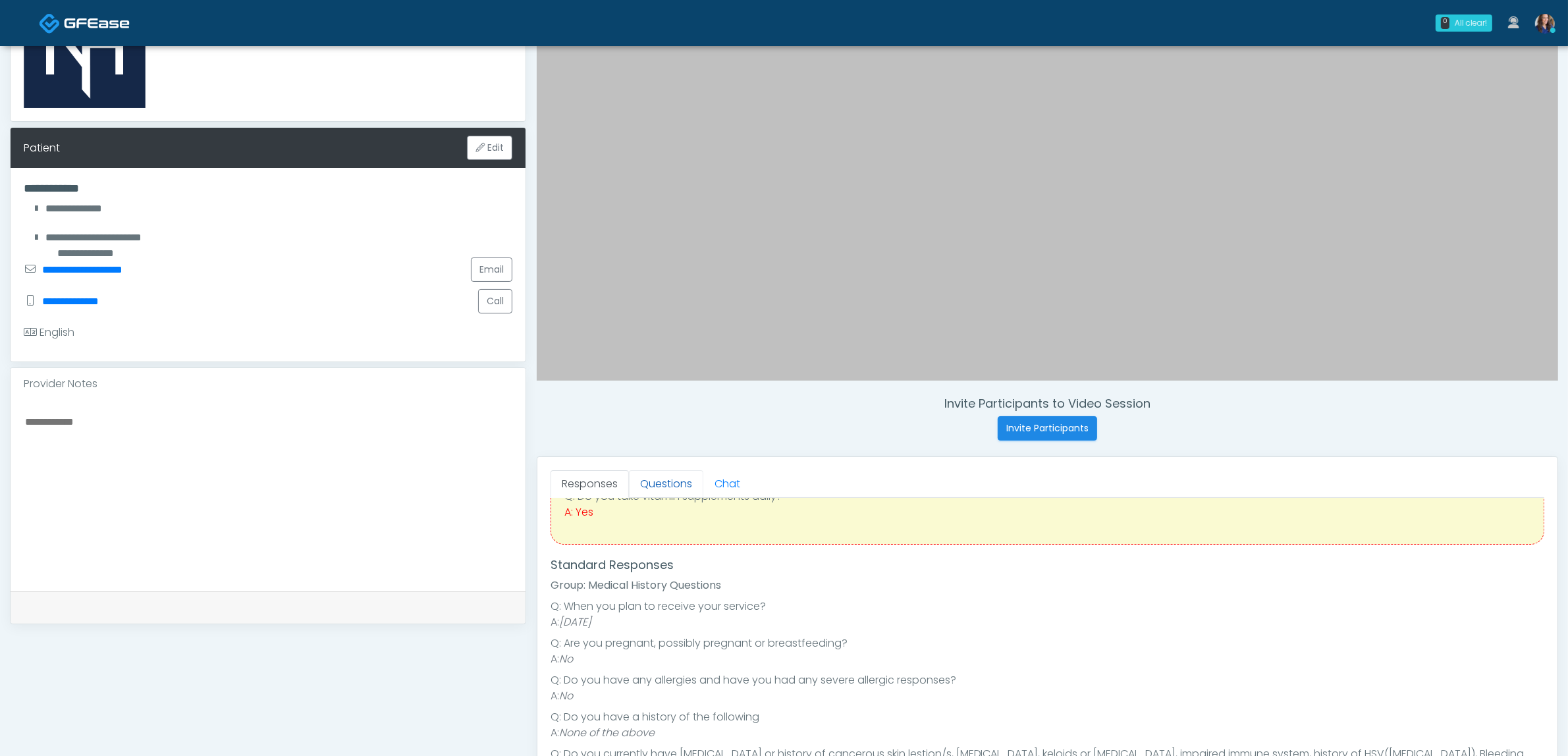
click at [667, 492] on link "Questions" at bounding box center [666, 484] width 74 height 28
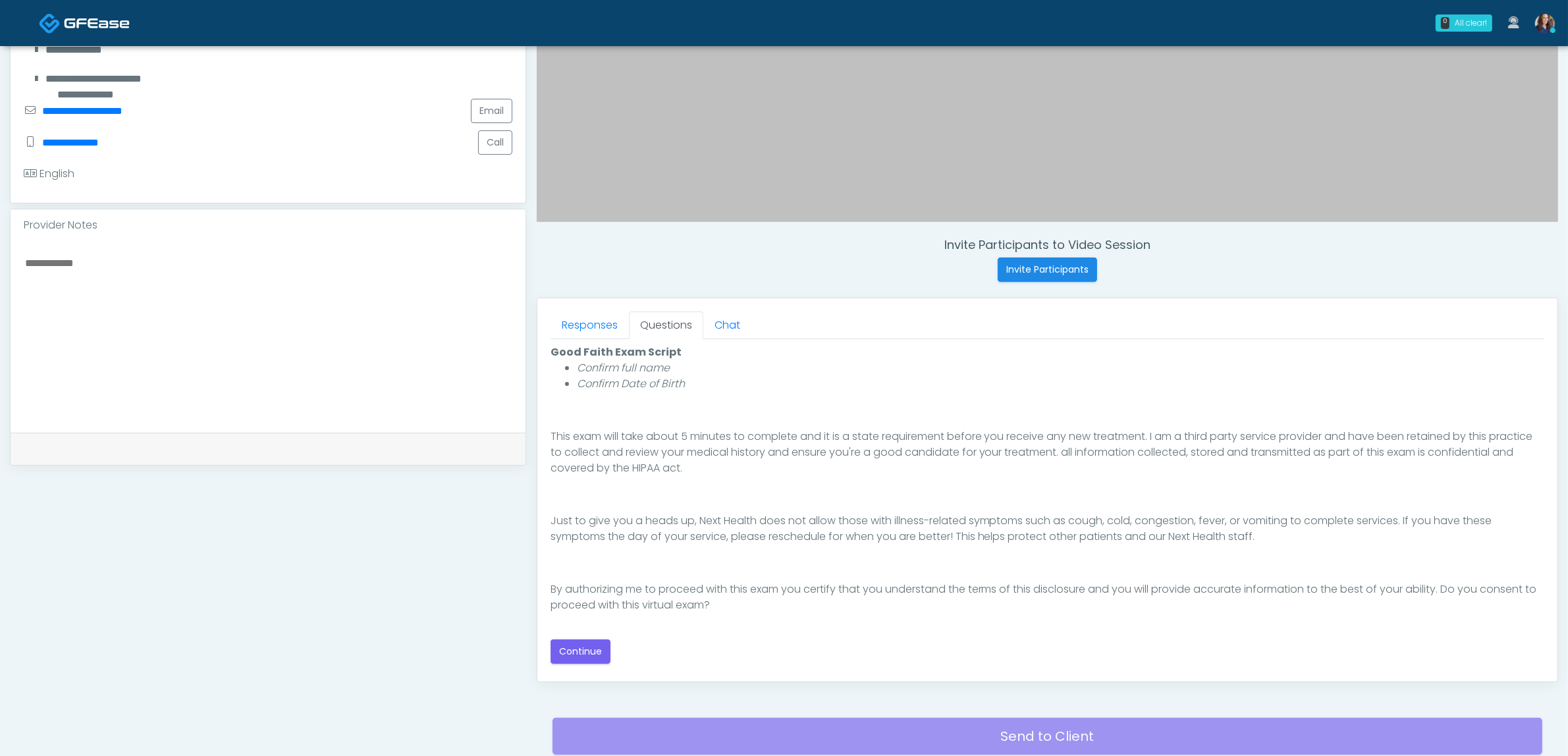
scroll to position [329, 0]
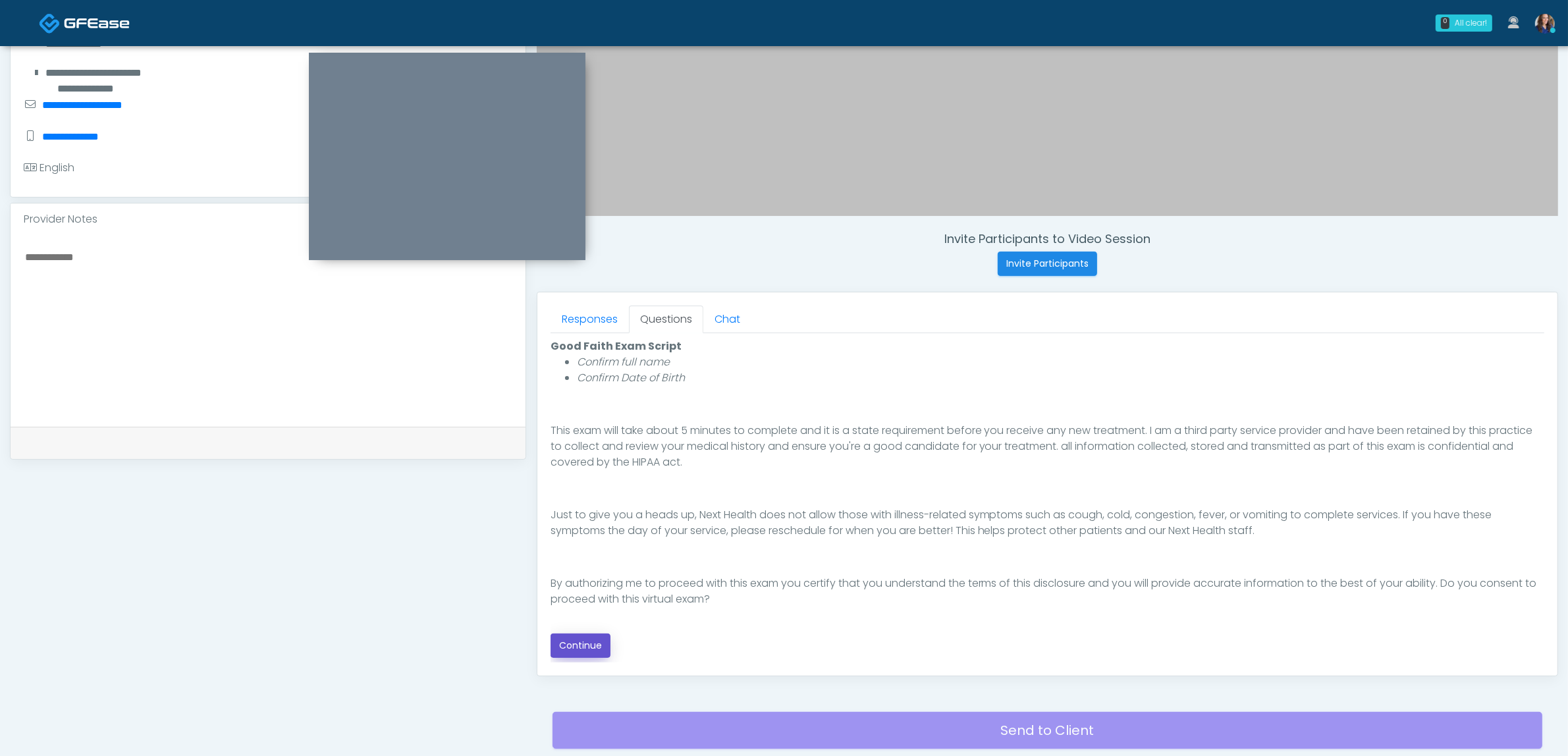
drag, startPoint x: 588, startPoint y: 651, endPoint x: 612, endPoint y: 646, distance: 24.5
click at [587, 651] on button "Continue" at bounding box center [580, 646] width 60 height 24
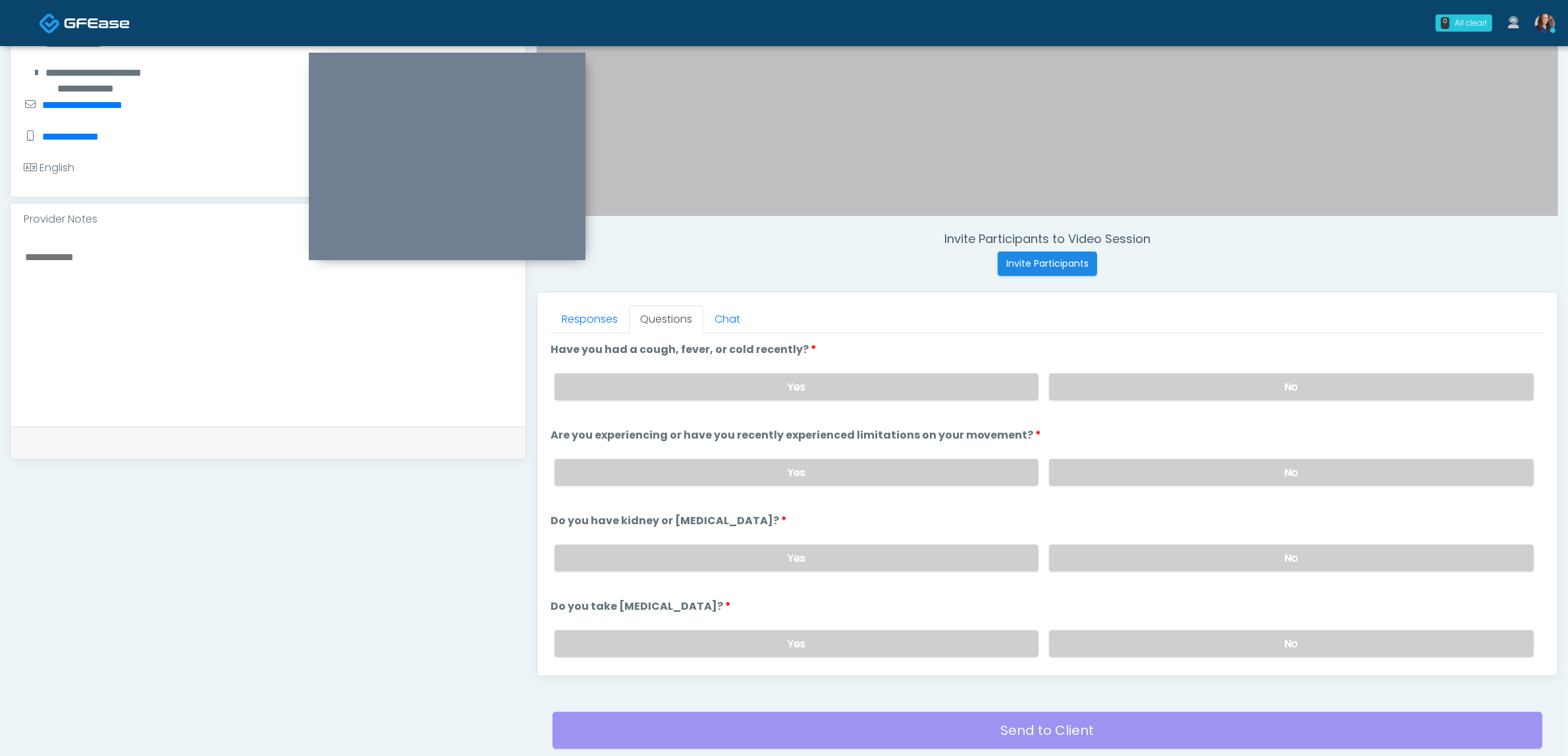
scroll to position [428, 0]
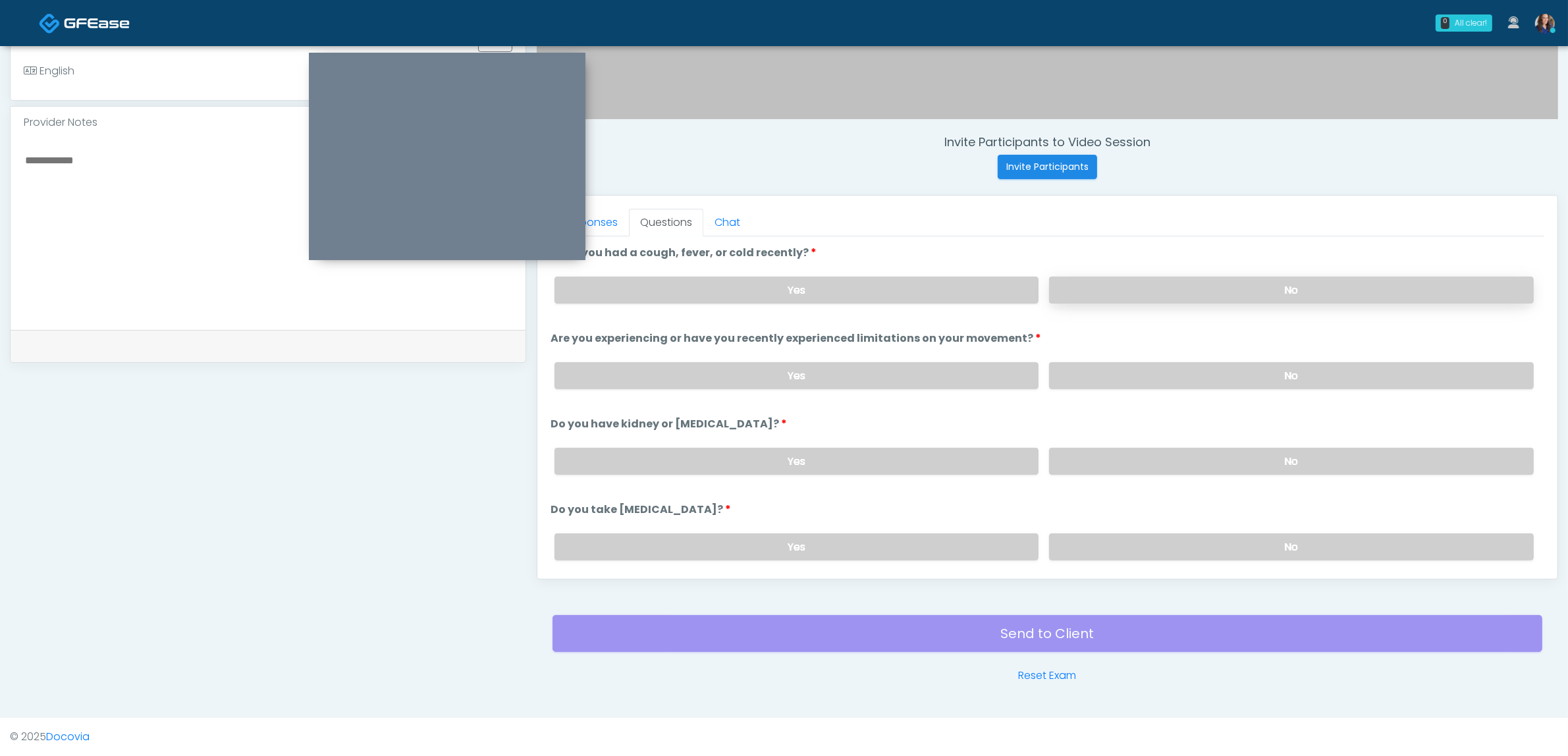
click at [1200, 290] on label "No" at bounding box center [1292, 290] width 485 height 27
drag, startPoint x: 1166, startPoint y: 370, endPoint x: 1147, endPoint y: 486, distance: 117.5
click at [1167, 369] on label "No" at bounding box center [1292, 375] width 485 height 27
click at [1149, 454] on label "No" at bounding box center [1292, 461] width 485 height 27
click at [1100, 543] on label "No" at bounding box center [1292, 547] width 485 height 27
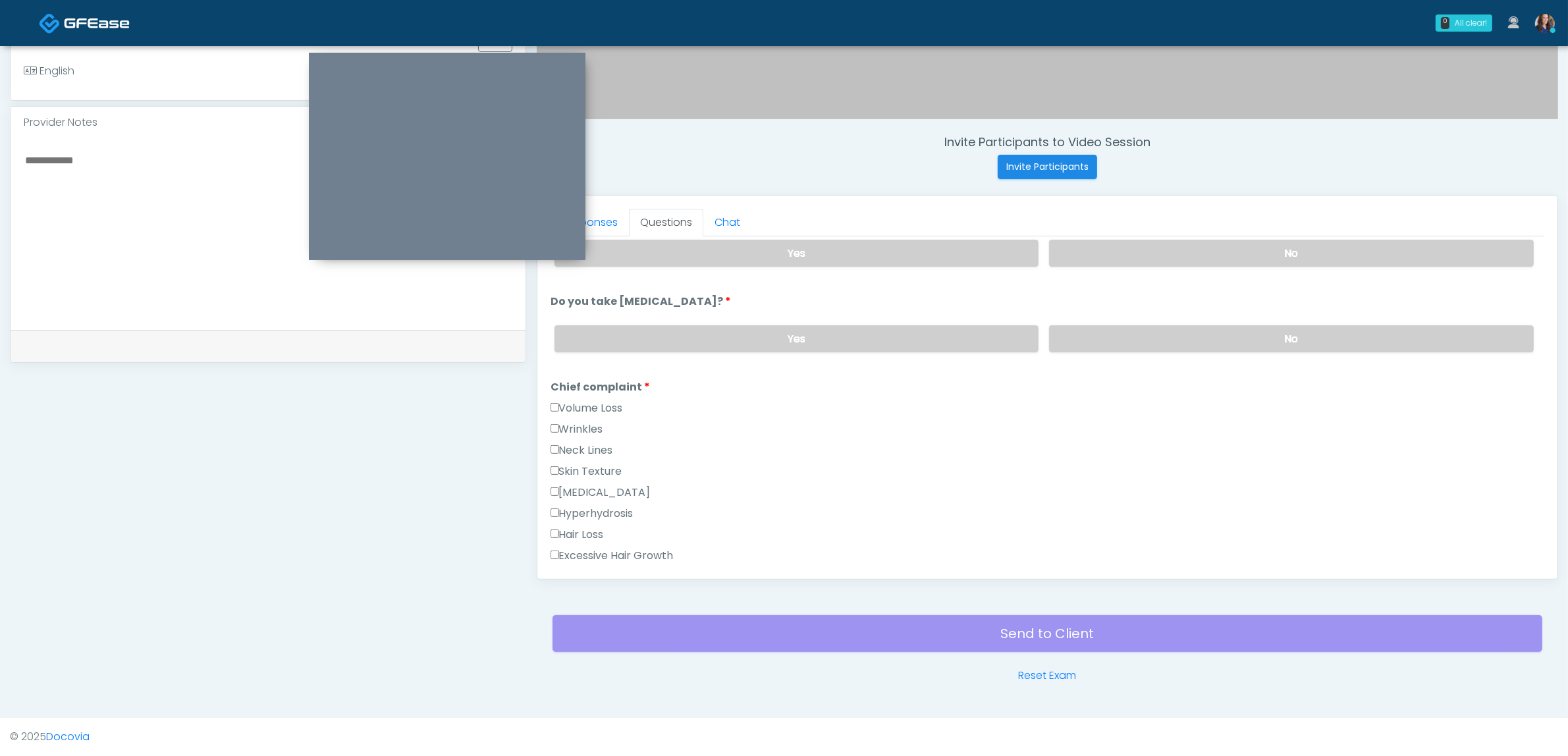
scroll to position [329, 0]
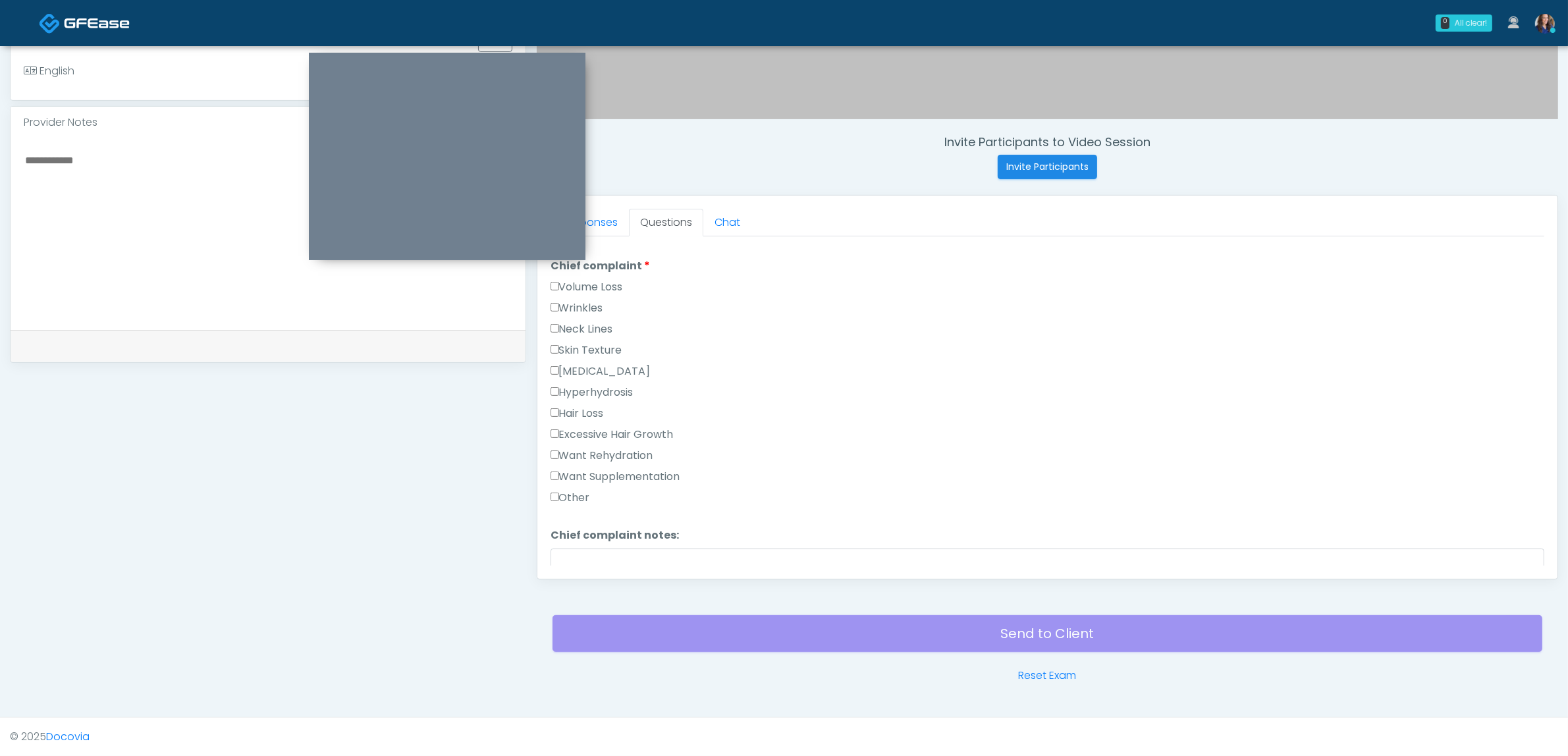
click at [621, 469] on label "Want Supplementation" at bounding box center [615, 477] width 130 height 16
click at [627, 448] on label "Want Rehydration" at bounding box center [601, 456] width 102 height 16
drag, startPoint x: 596, startPoint y: 448, endPoint x: 607, endPoint y: 448, distance: 11.0
click at [597, 448] on label "Want Rehydration" at bounding box center [601, 456] width 102 height 16
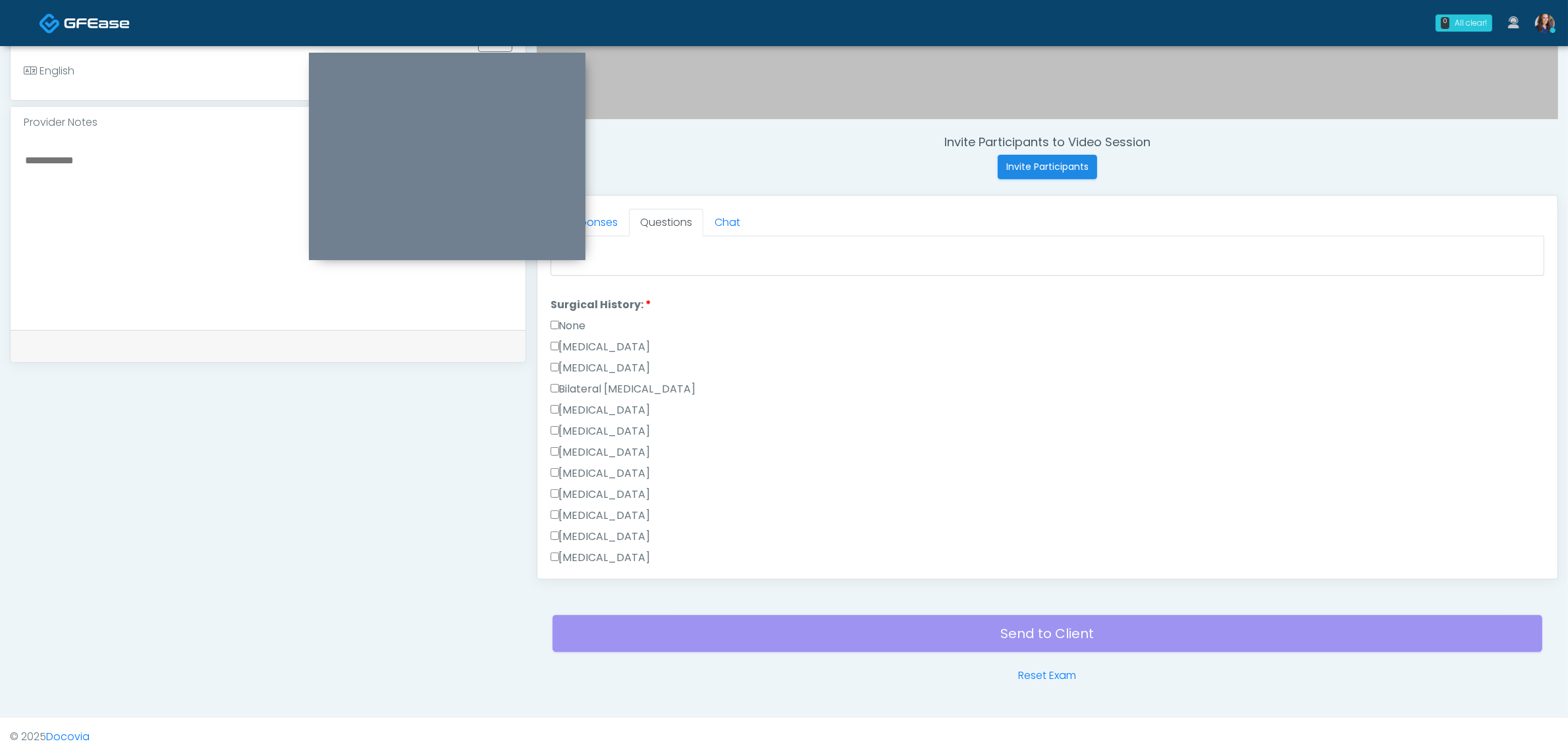
click at [577, 318] on label "None" at bounding box center [568, 326] width 36 height 16
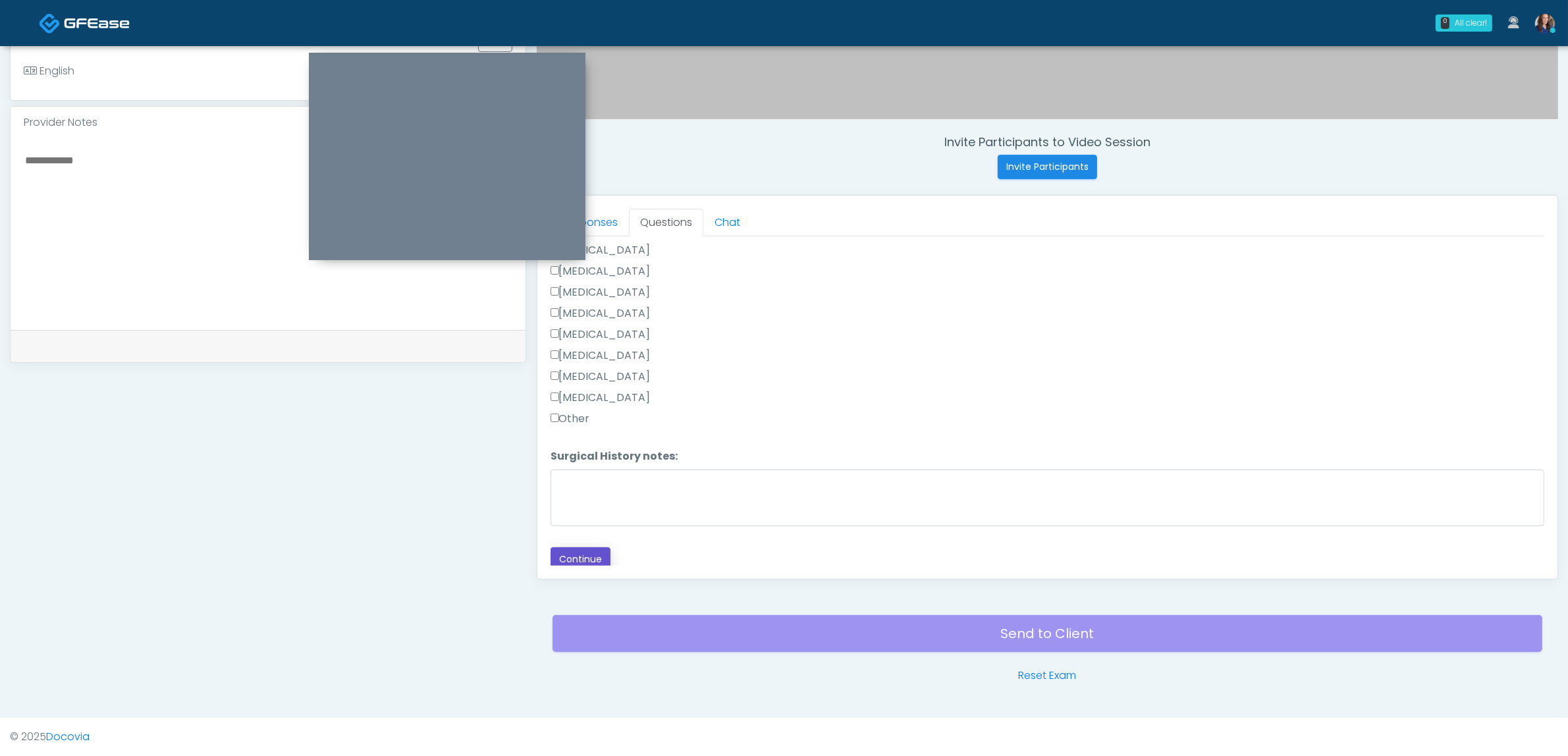
click at [594, 551] on button "Continue" at bounding box center [580, 559] width 60 height 24
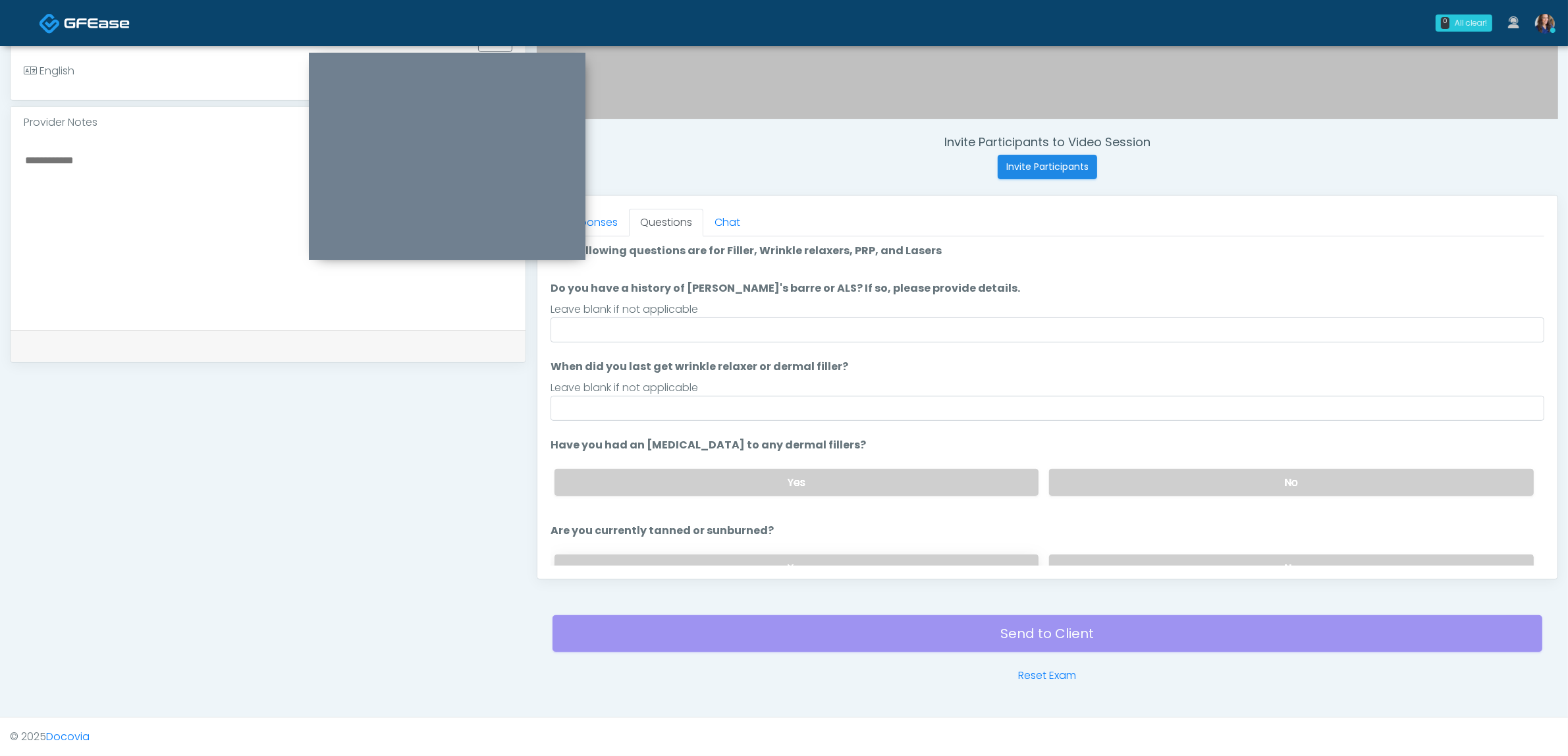
scroll to position [0, 0]
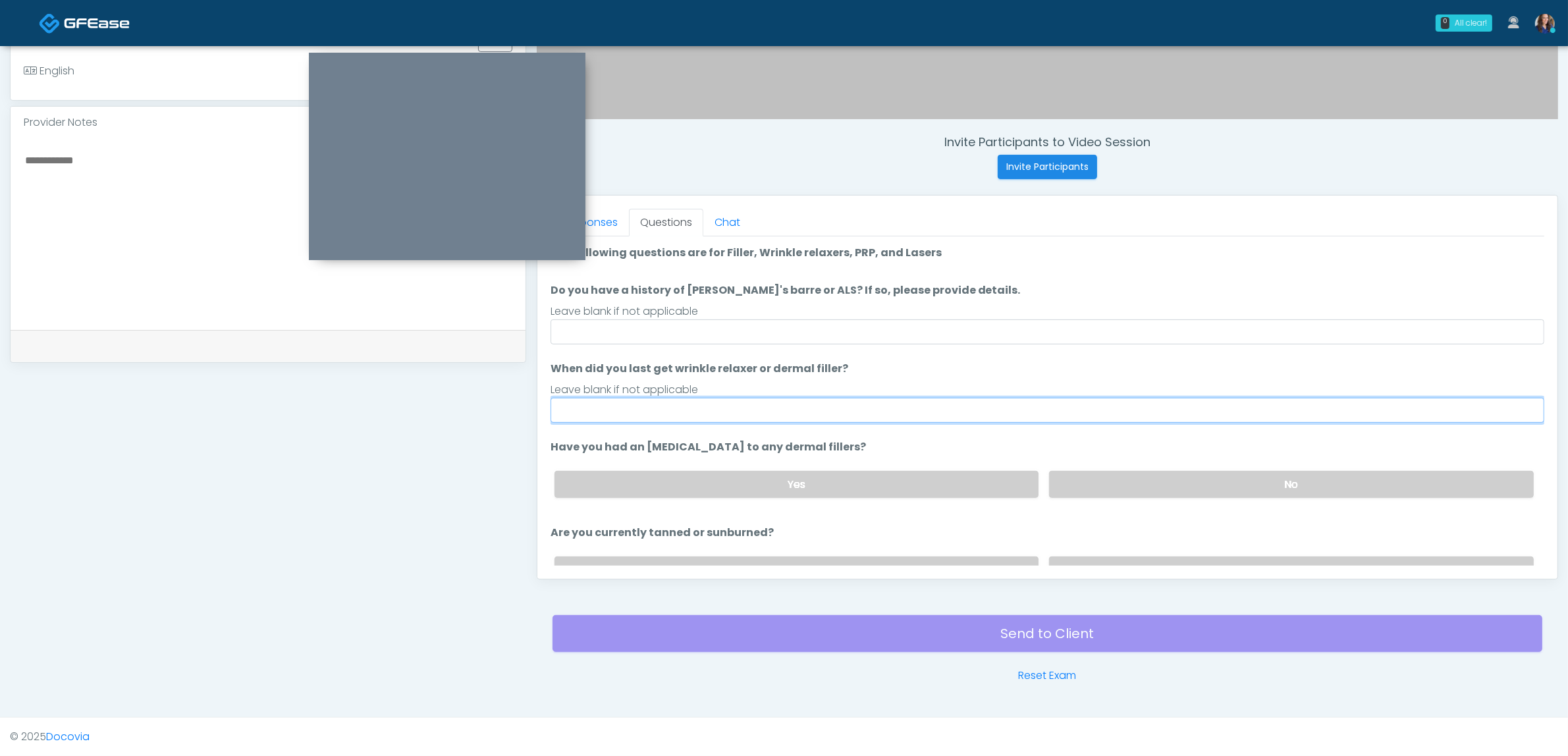
click at [723, 414] on input "When did you last get wrinkle relaxer or dermal filler?" at bounding box center [1047, 410] width 994 height 25
type input "**"
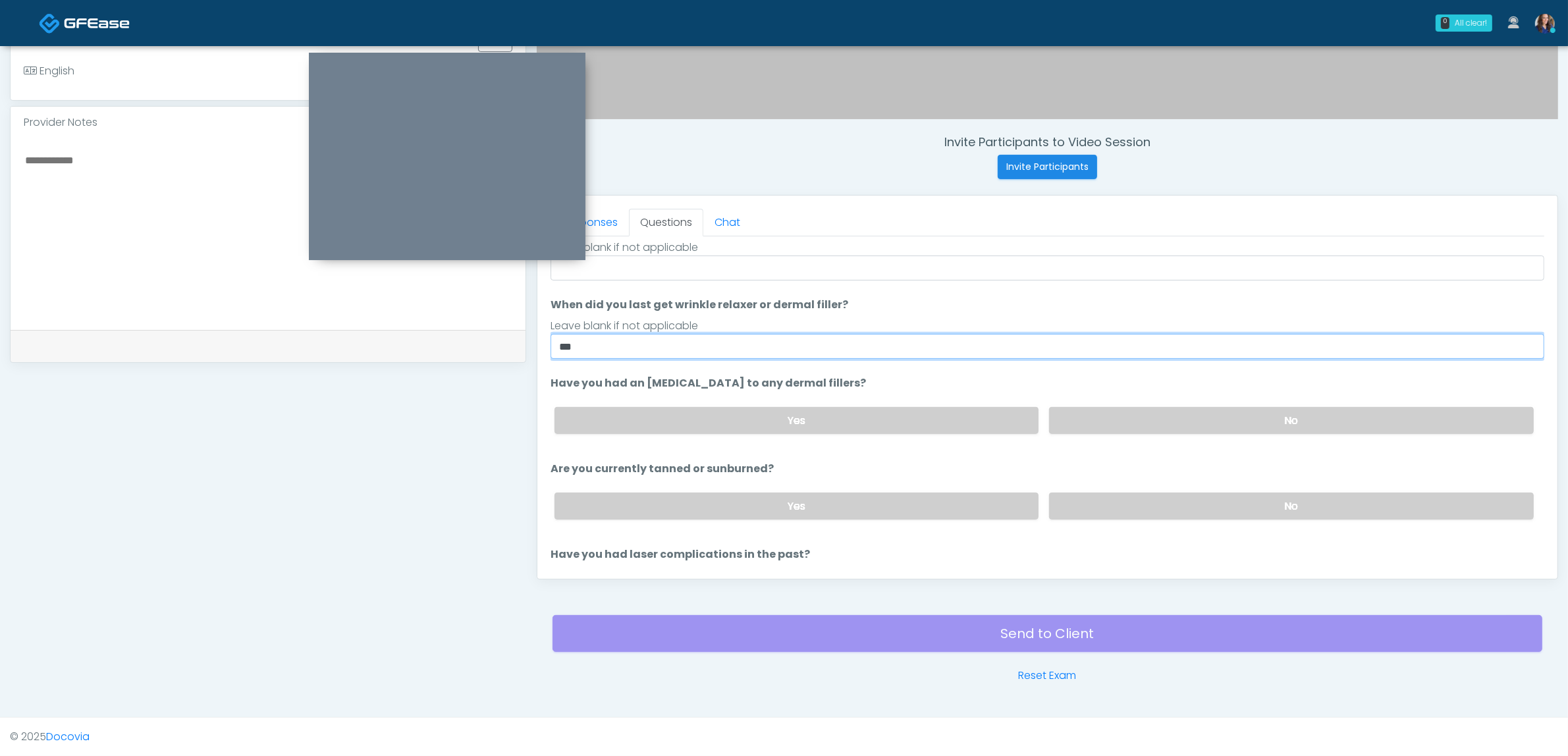
scroll to position [150, 0]
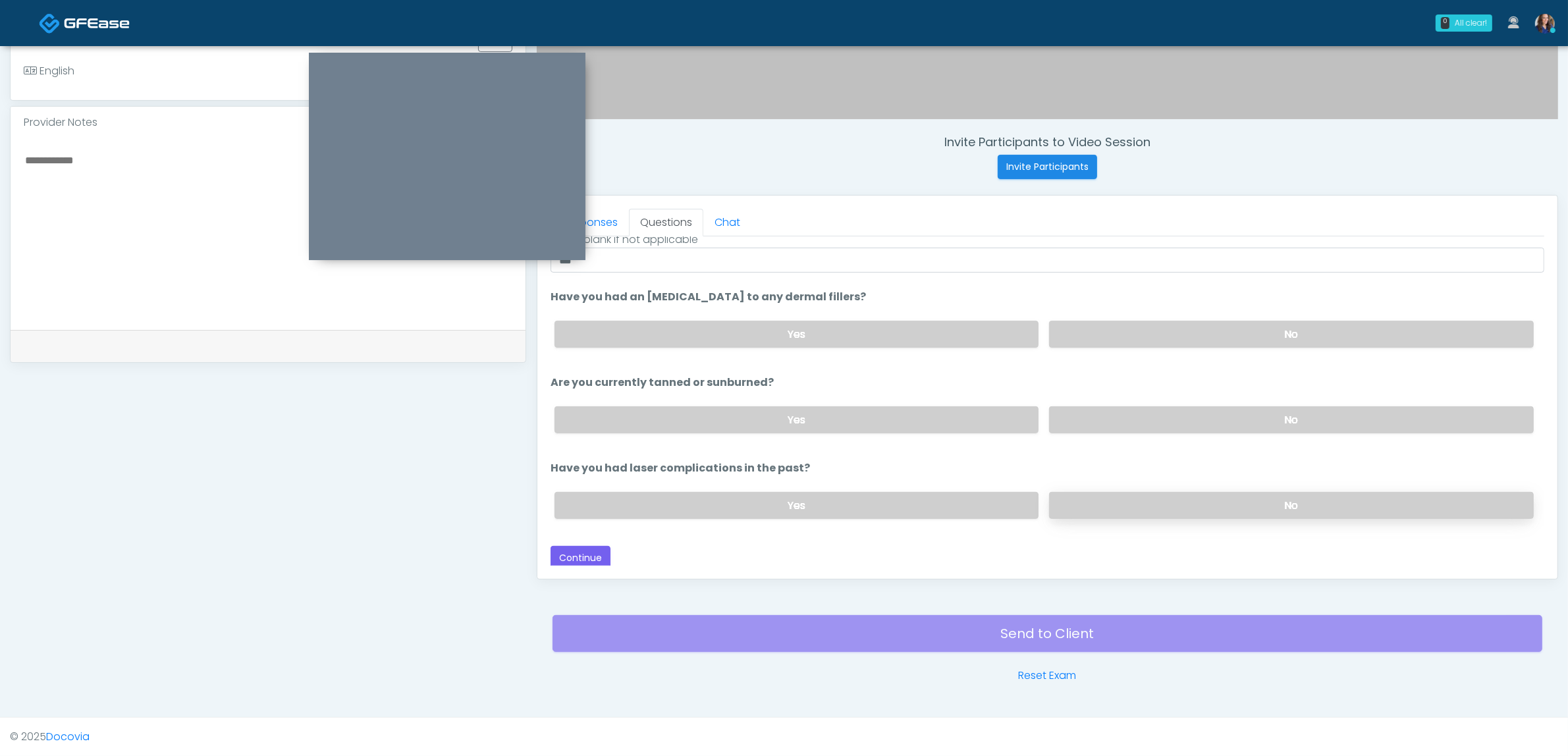
click at [1093, 502] on label "No" at bounding box center [1292, 505] width 485 height 27
click at [583, 551] on button "Continue" at bounding box center [580, 558] width 60 height 24
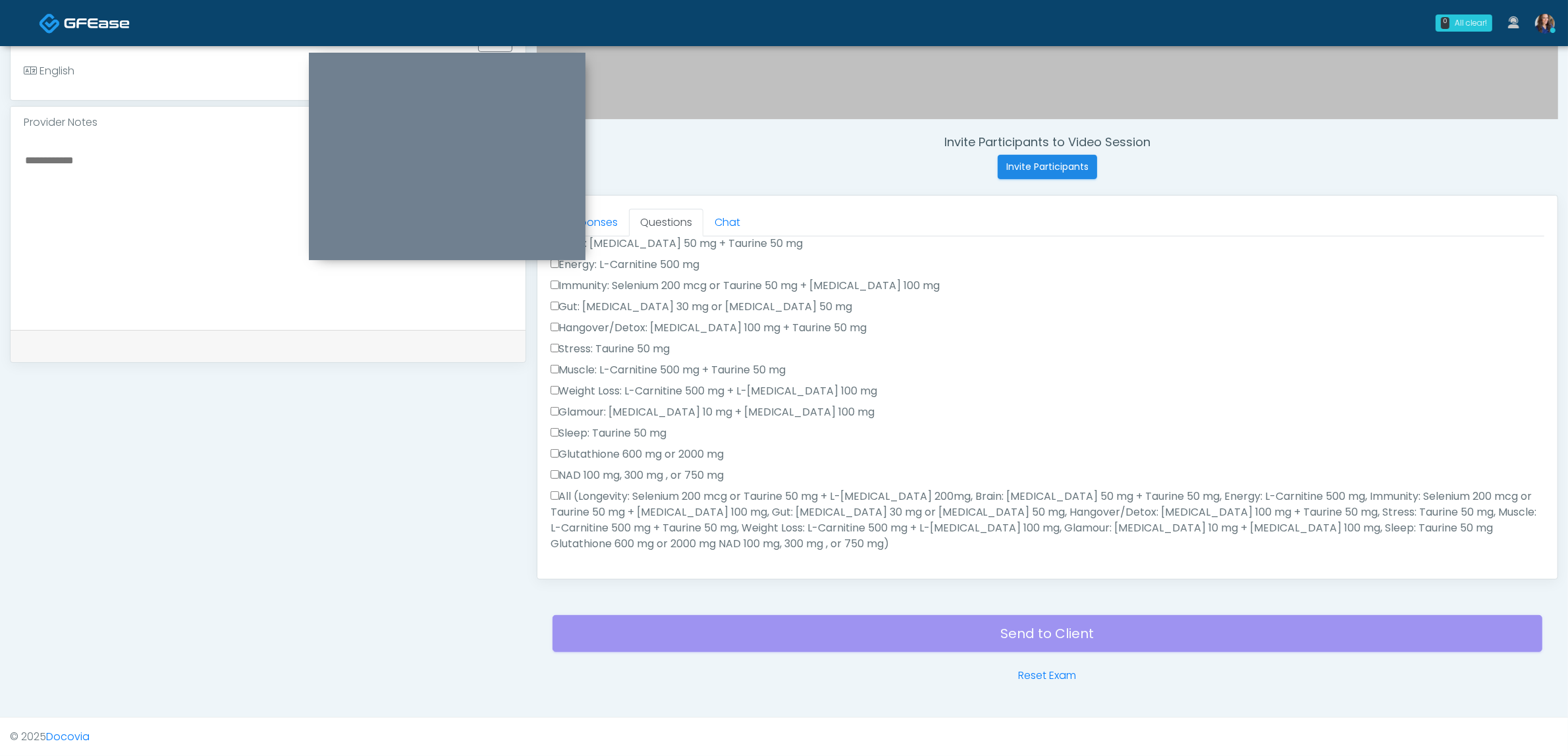
click at [621, 509] on label "All (Longevity: Selenium 200 mcg or Taurine 50 mg + L-Arginine 200mg, Brain: Gl…" at bounding box center [1047, 521] width 994 height 63
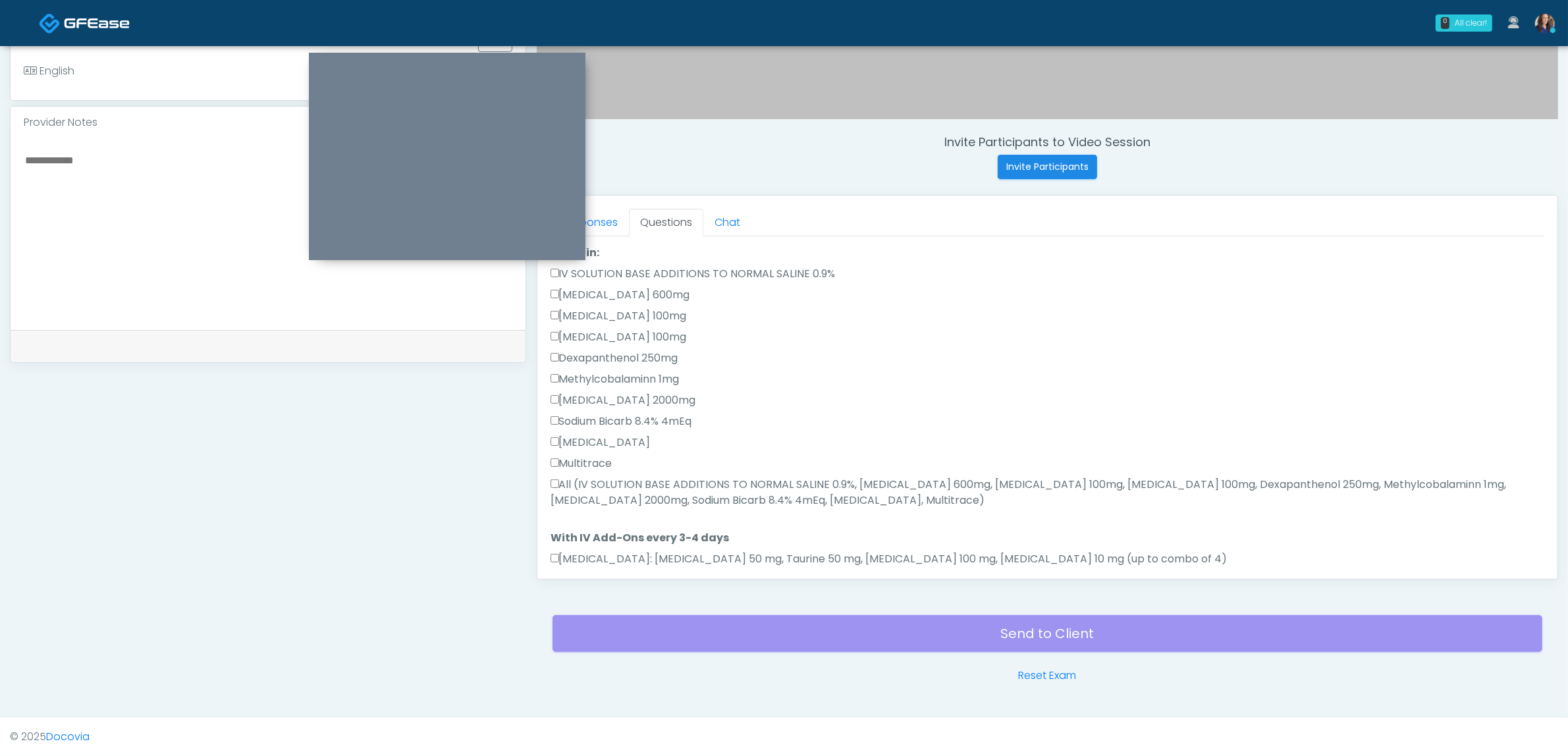
scroll to position [480, 0]
click at [662, 482] on label "All (IV SOLUTION BASE ADDITIONS TO NORMAL SALINE 0.9%, Magnesium Chloride 600mg…" at bounding box center [1047, 492] width 994 height 32
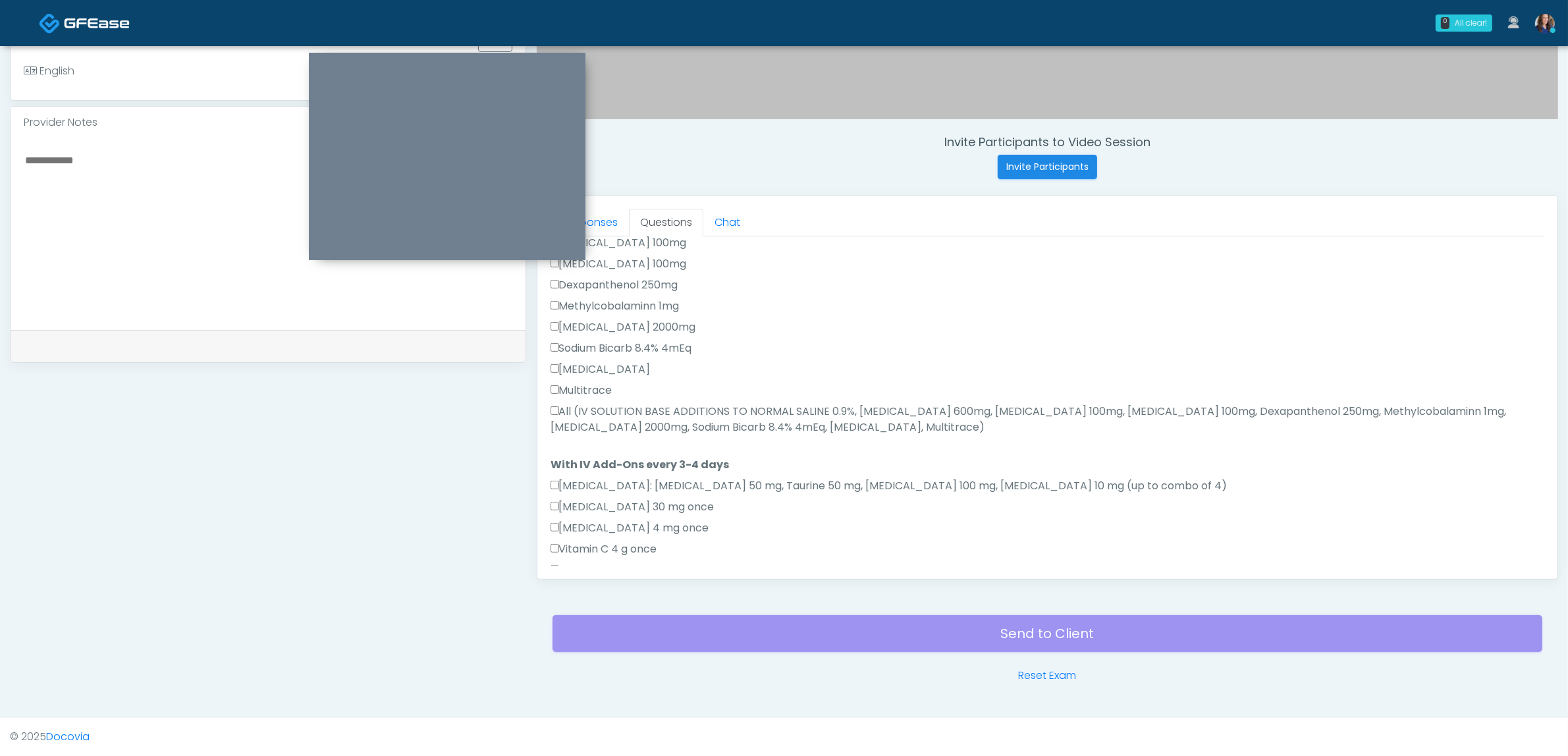
scroll to position [644, 0]
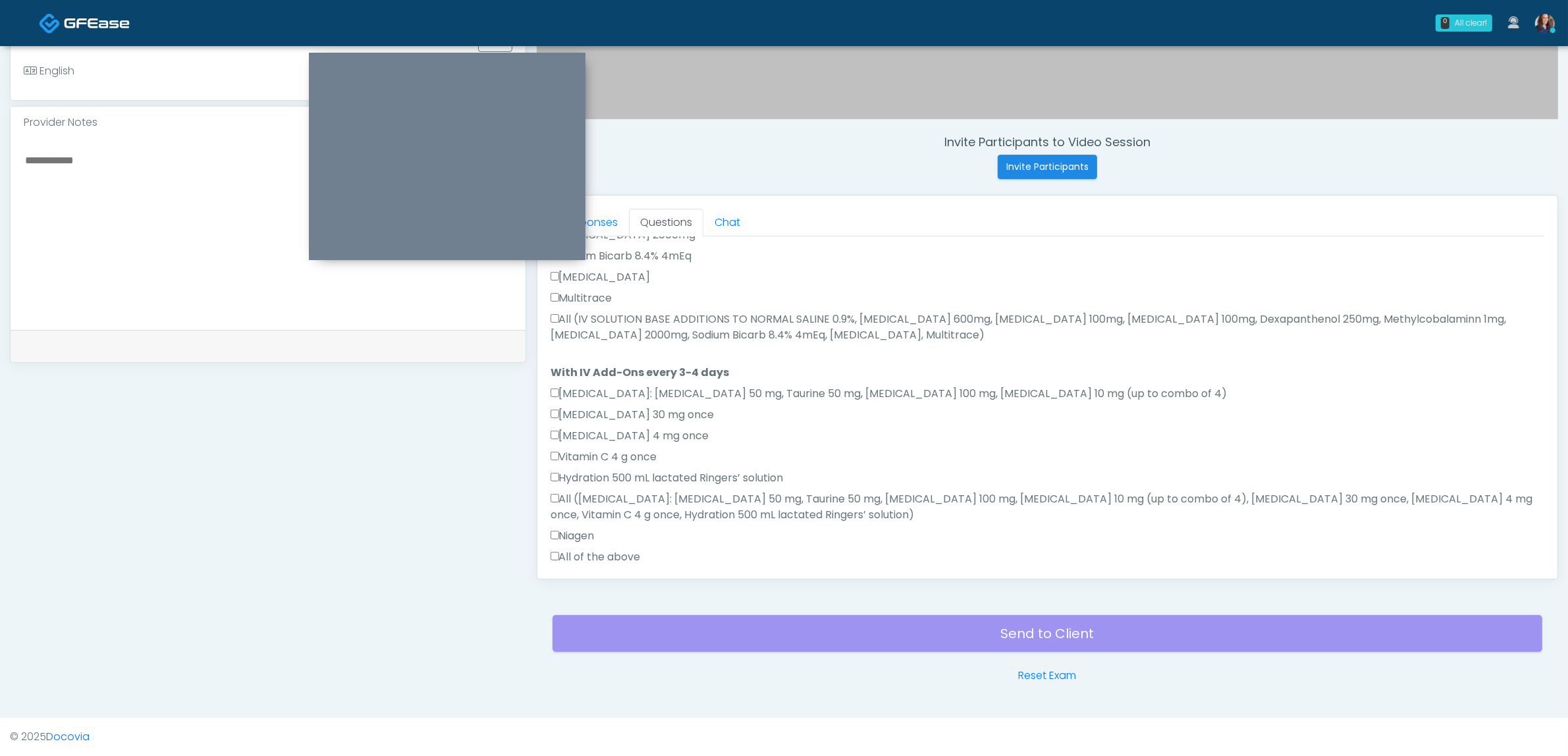
click at [635, 492] on label "All (Amino Acids: Glycine 50 mg, Taurine 50 mg, Lysine 100 mg, Biotin 10 mg (up…" at bounding box center [1047, 508] width 994 height 32
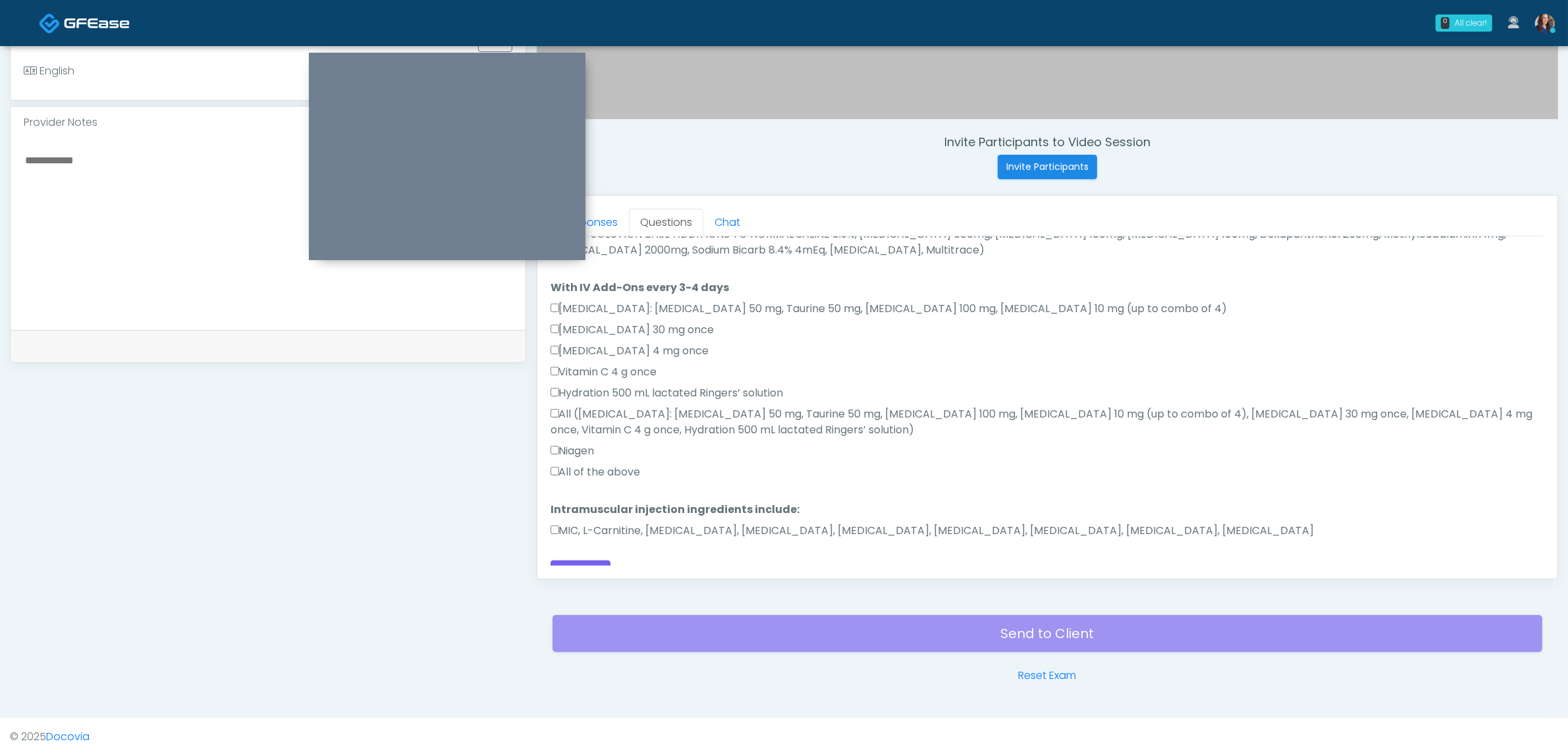
scroll to position [732, 0]
click at [617, 521] on label "MIC, L-Carnitine, Methylcobalamin, Glycine, B-Complex, Lycine, Biotin, Vitamin …" at bounding box center [932, 528] width 764 height 16
click at [613, 462] on label "All of the above" at bounding box center [595, 470] width 90 height 16
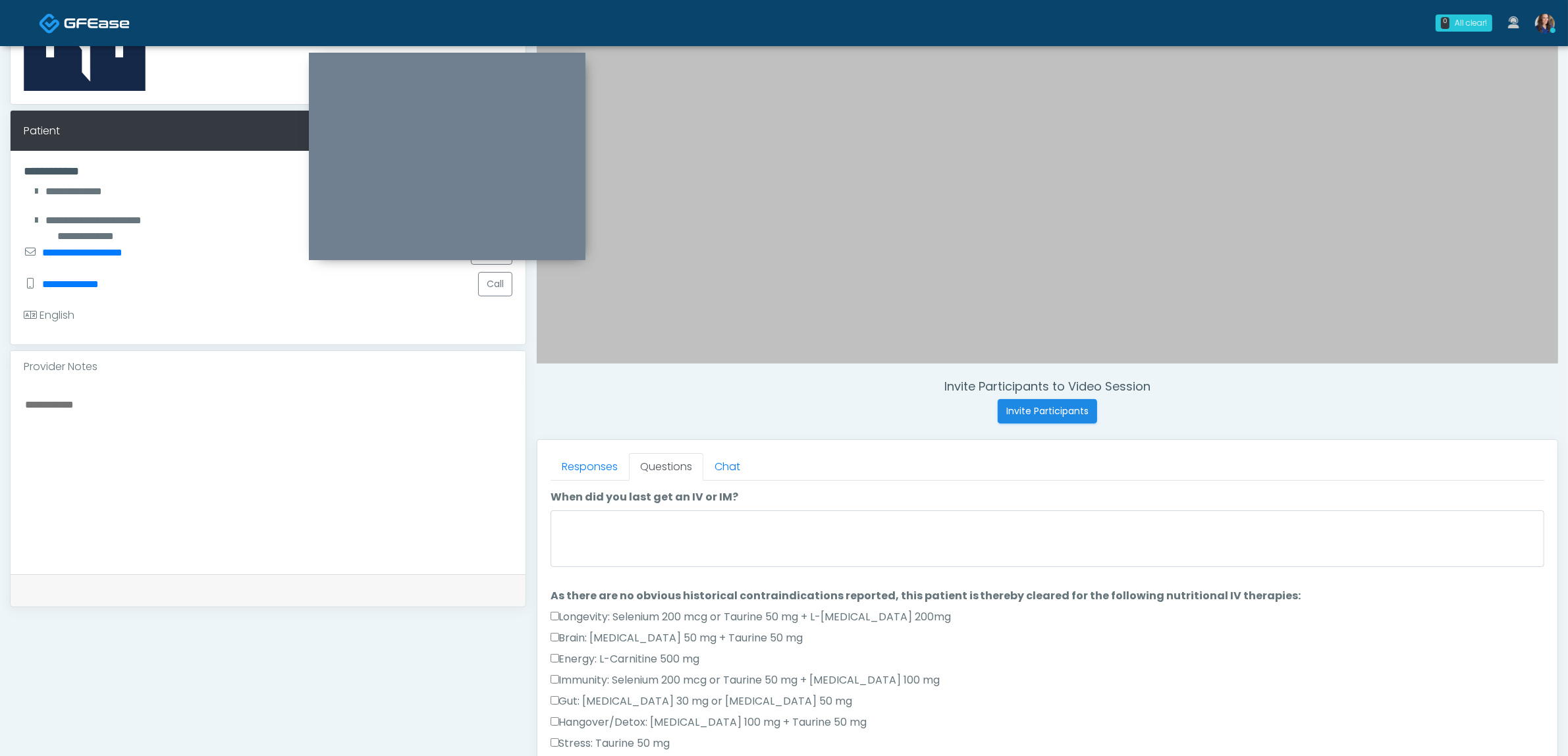
scroll to position [181, 0]
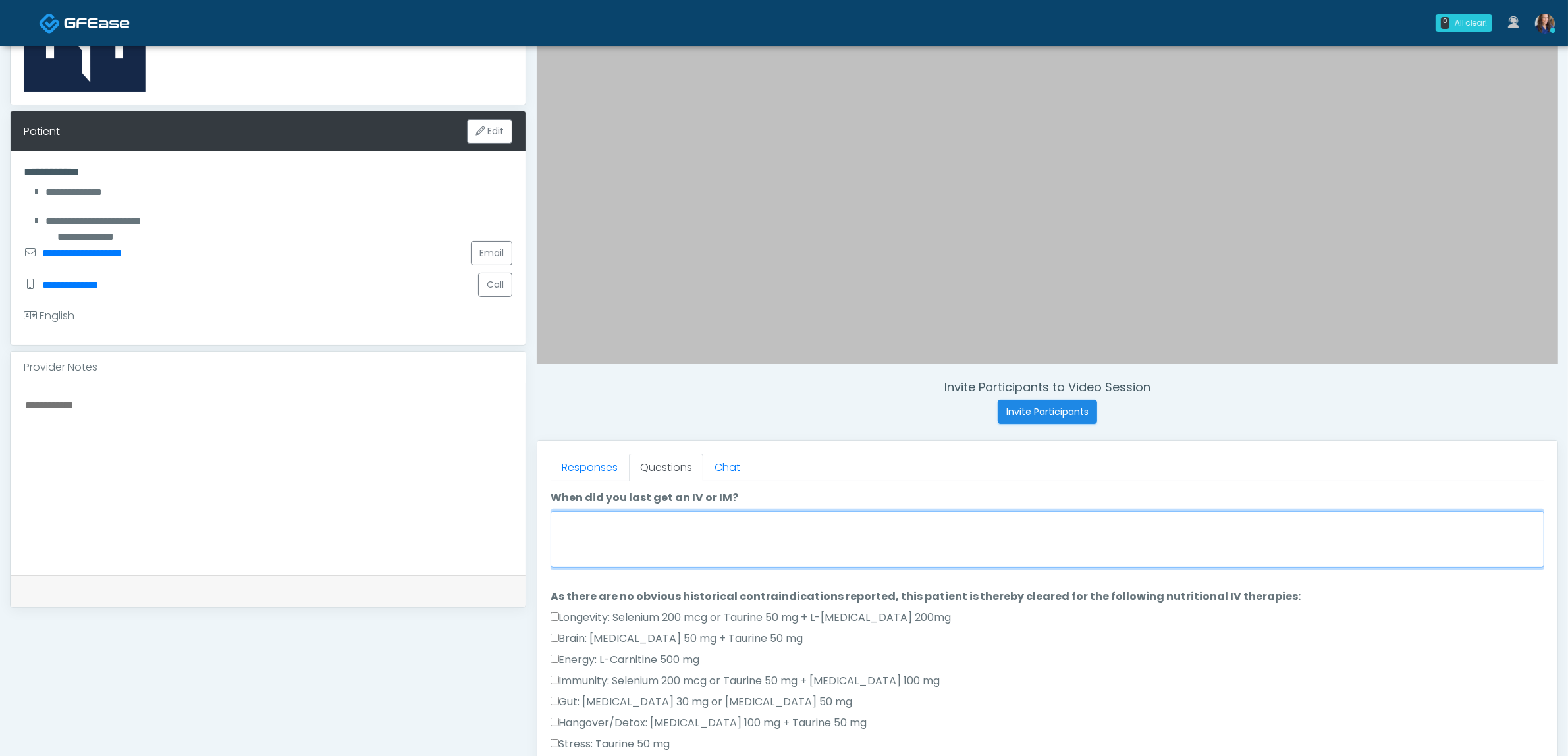
click at [630, 523] on textarea "When did you last get an IV or IM?" at bounding box center [1047, 539] width 994 height 57
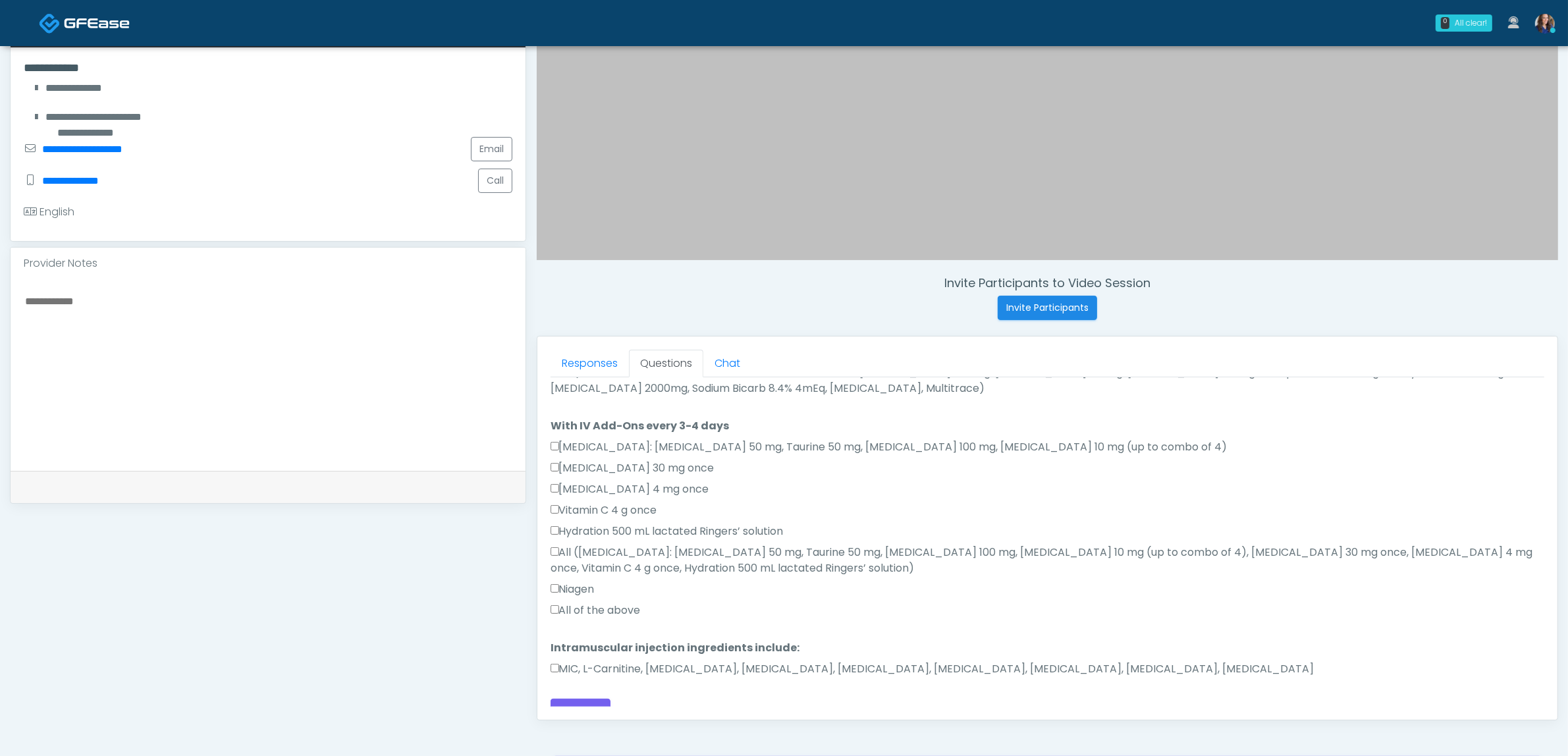
scroll to position [428, 0]
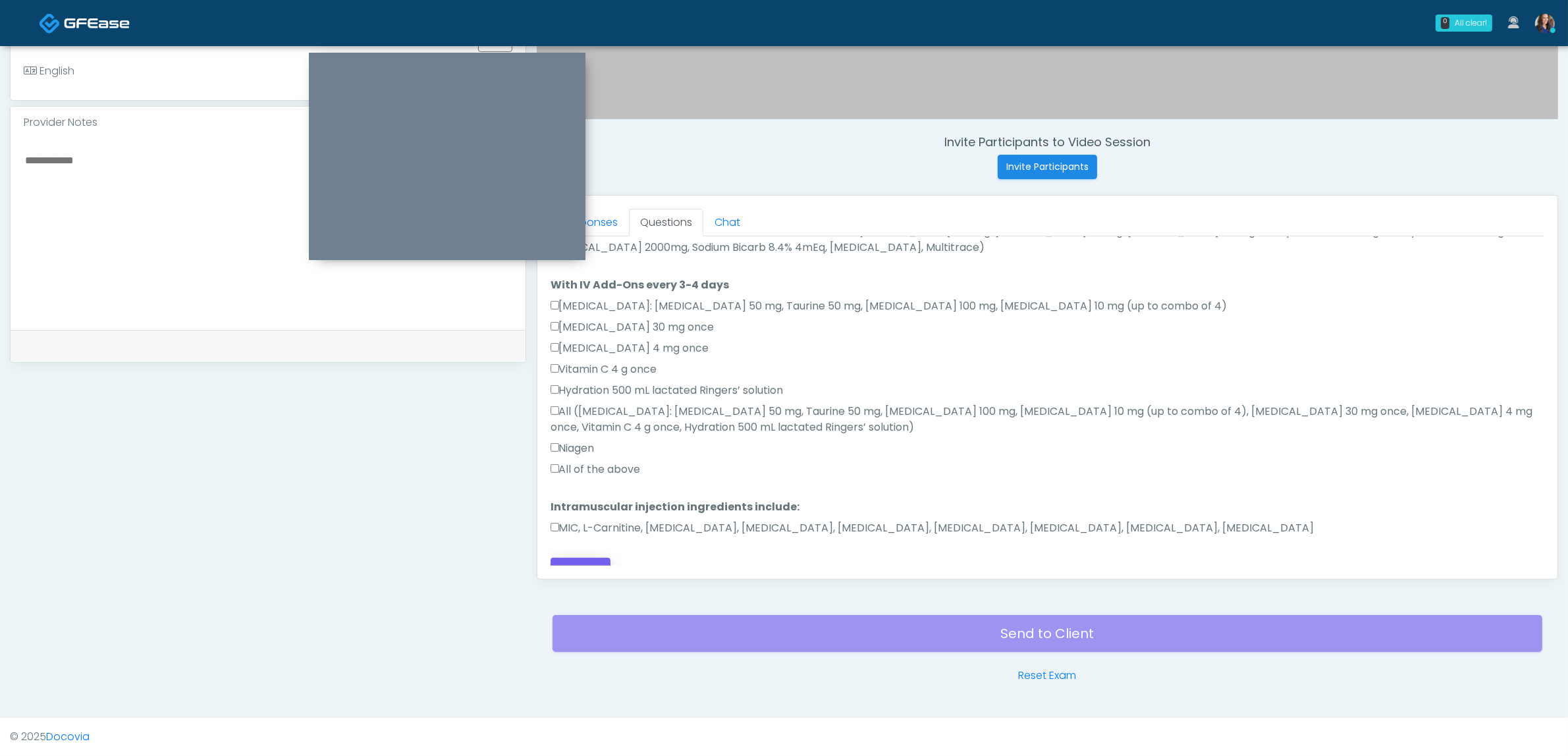
type textarea "**********"
drag, startPoint x: 596, startPoint y: 549, endPoint x: 739, endPoint y: 534, distance: 143.8
click at [597, 558] on button "Continue" at bounding box center [580, 570] width 60 height 24
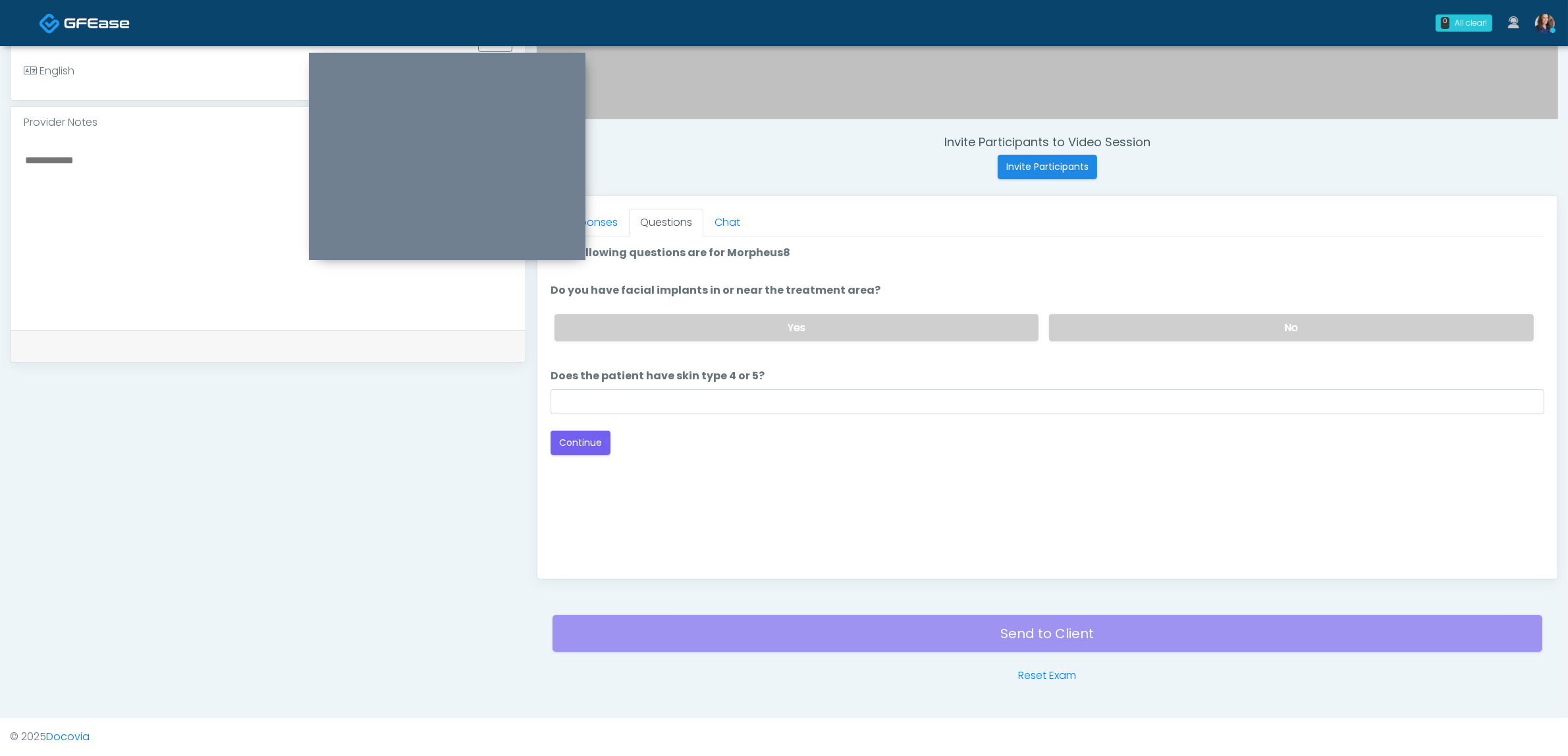
scroll to position [0, 0]
click at [1130, 318] on label "No" at bounding box center [1292, 327] width 485 height 27
click at [840, 415] on div "Loading... Connecting to your agent... Please wait while we prepare your person…" at bounding box center [1047, 350] width 994 height 210
drag, startPoint x: 821, startPoint y: 399, endPoint x: 776, endPoint y: 416, distance: 48.1
click at [821, 399] on input "Does the patient have skin type 4 or 5?" at bounding box center [1047, 402] width 994 height 25
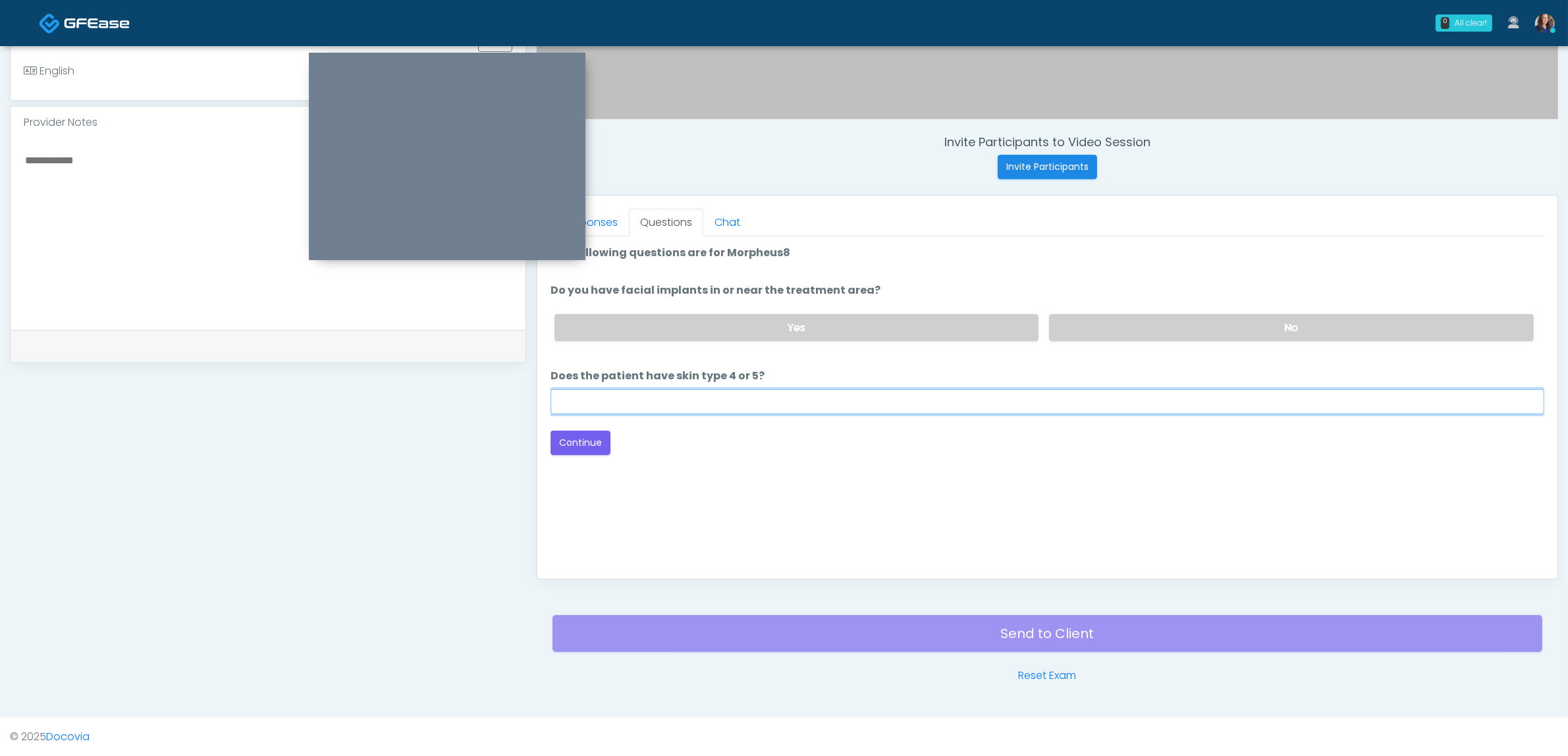
type input "**"
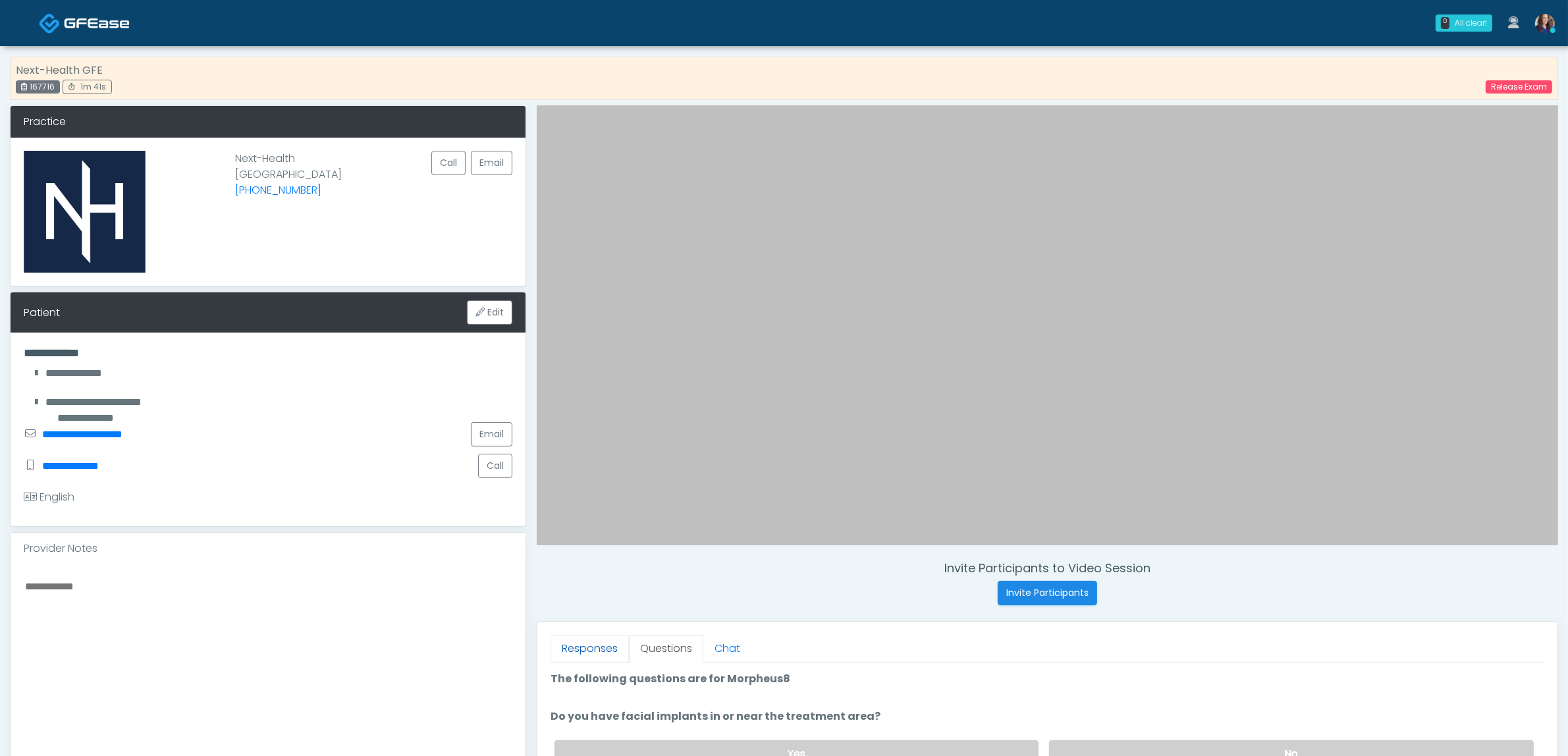
drag, startPoint x: 591, startPoint y: 643, endPoint x: 624, endPoint y: 640, distance: 33.1
click at [590, 643] on link "Responses" at bounding box center [590, 649] width 79 height 28
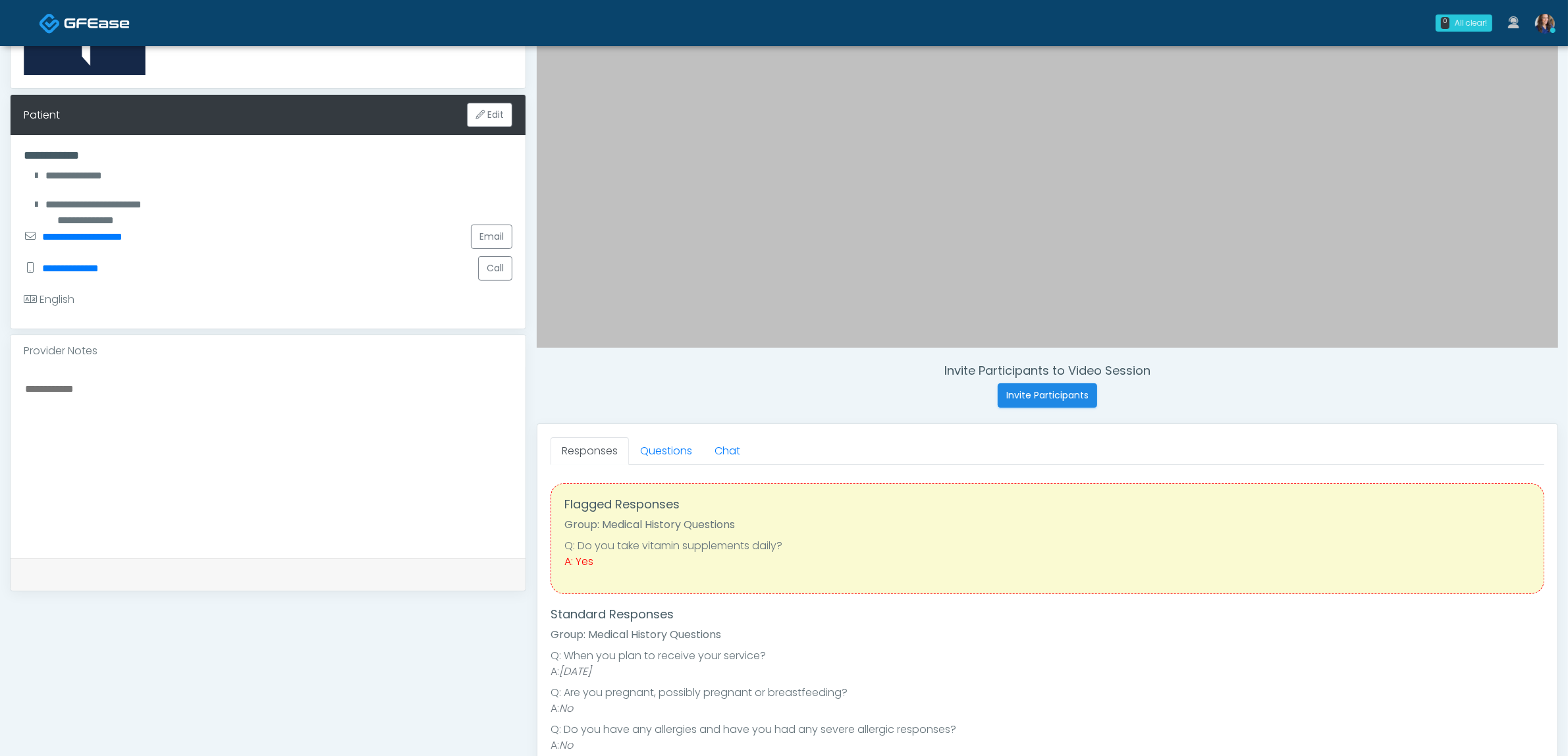
scroll to position [247, 0]
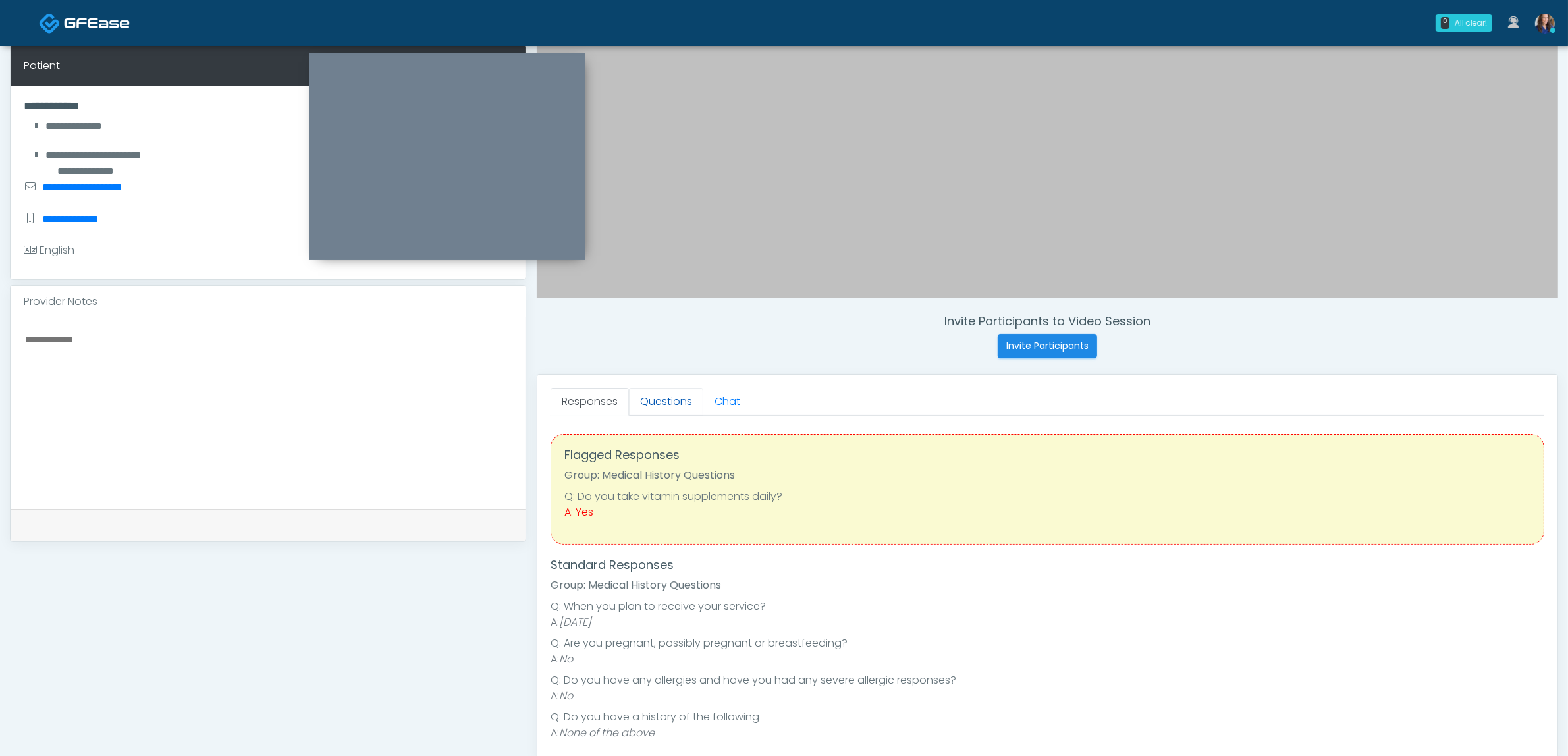
click at [662, 402] on link "Questions" at bounding box center [666, 402] width 74 height 28
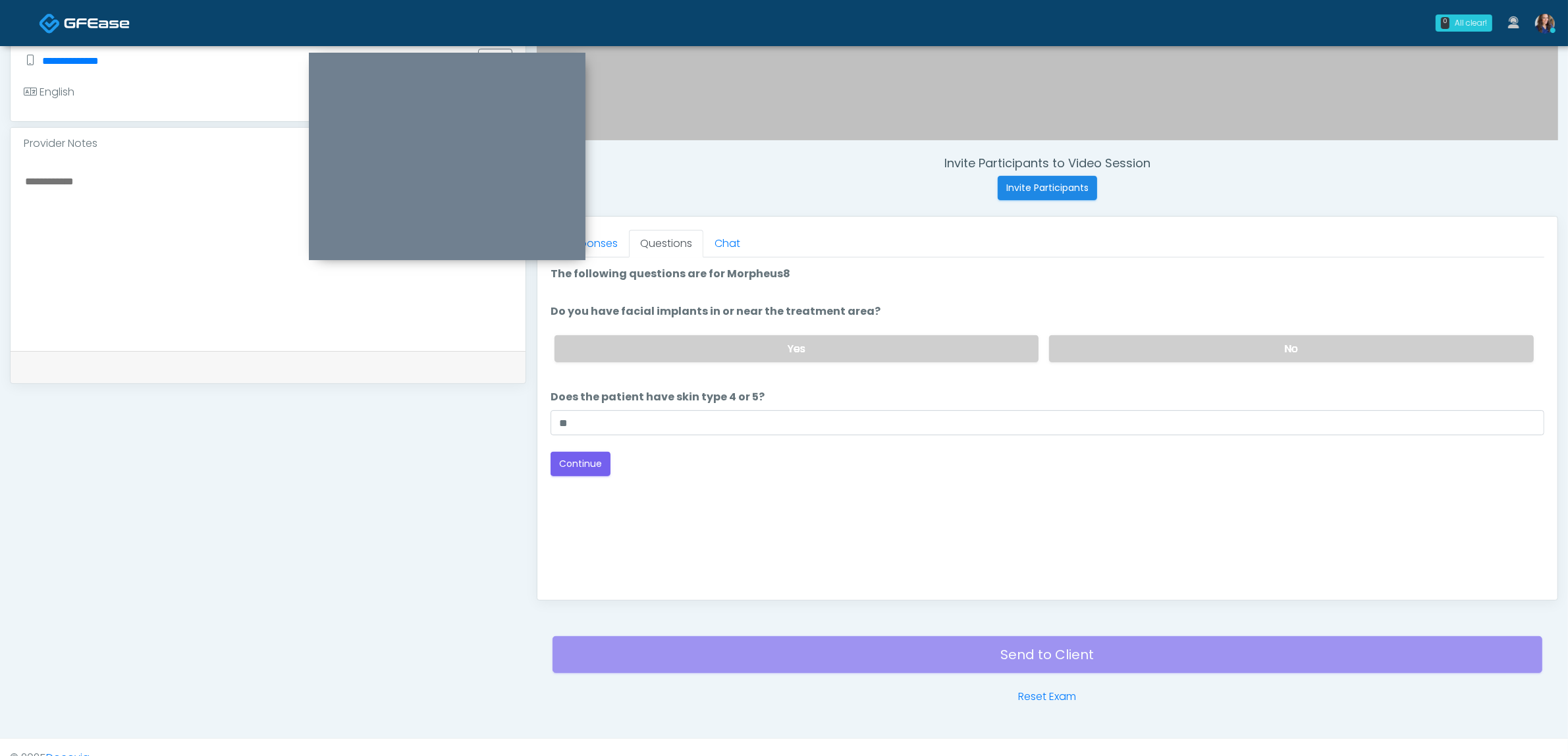
scroll to position [411, 0]
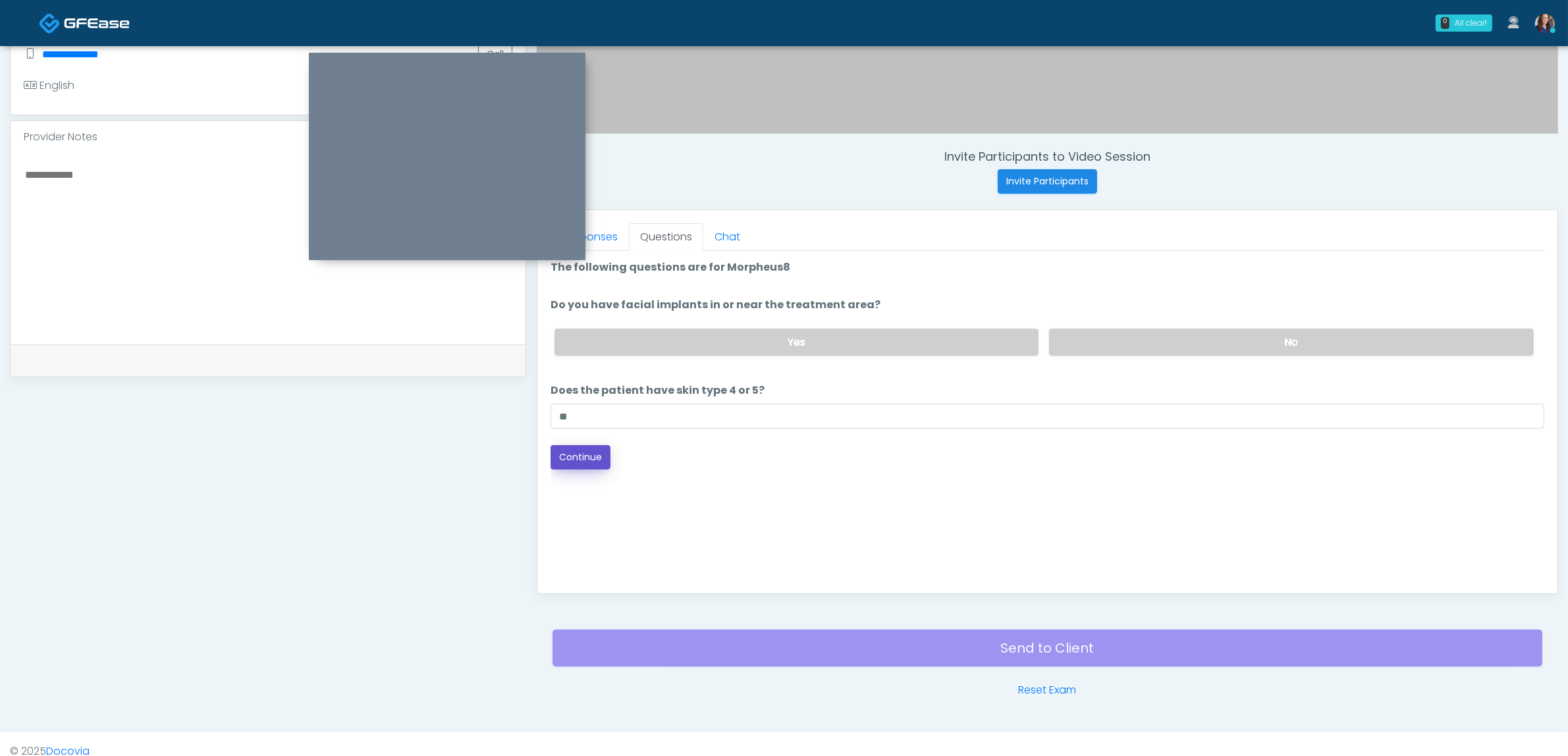
click at [588, 456] on button "Continue" at bounding box center [580, 458] width 60 height 24
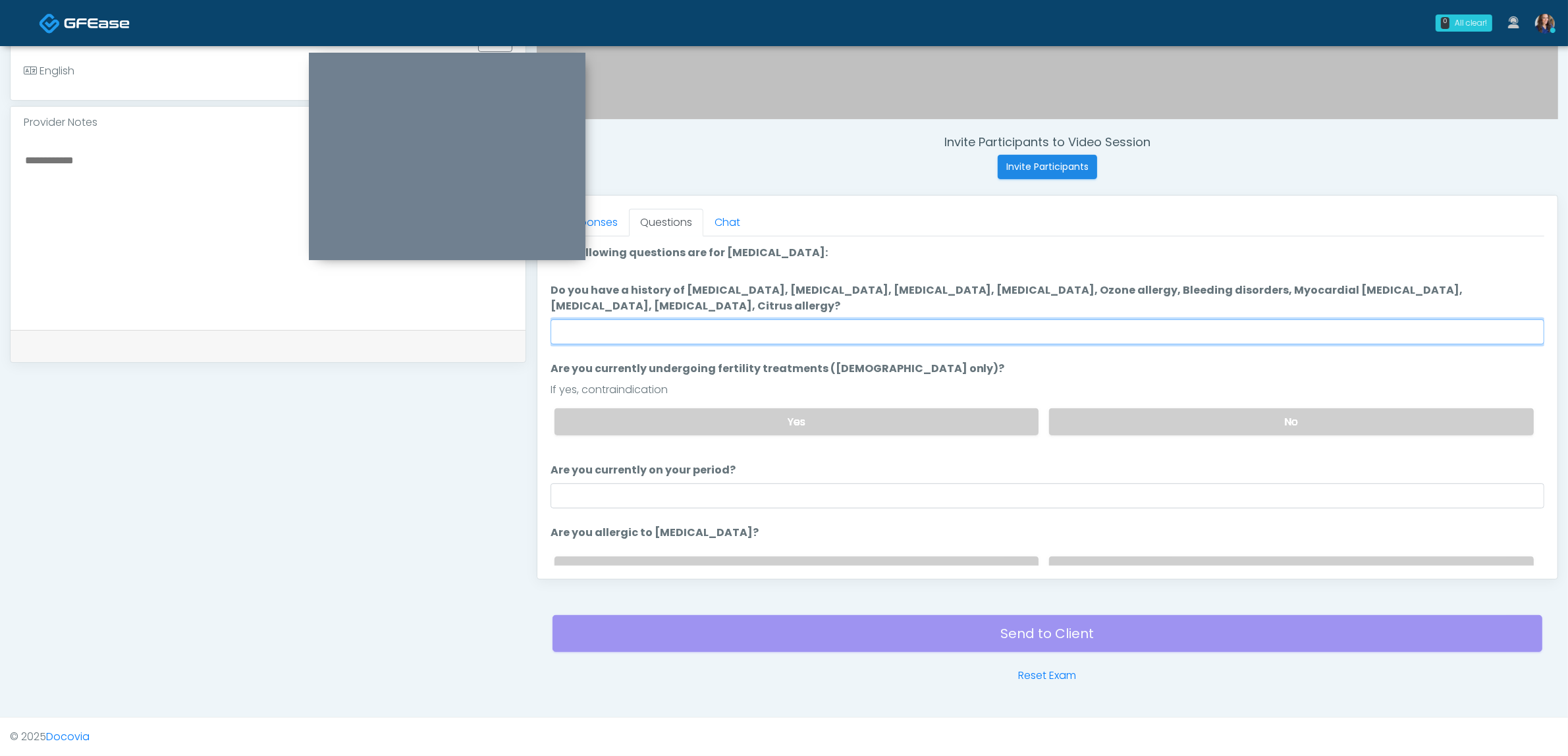
click at [759, 325] on input "Do you have a history of Hyperthyroidism, Hypotension, Hypocalcemia, Hypoglycem…" at bounding box center [1047, 332] width 994 height 25
type input "**"
drag, startPoint x: 1094, startPoint y: 410, endPoint x: 1066, endPoint y: 429, distance: 33.8
click at [1093, 411] on label "No" at bounding box center [1292, 422] width 485 height 27
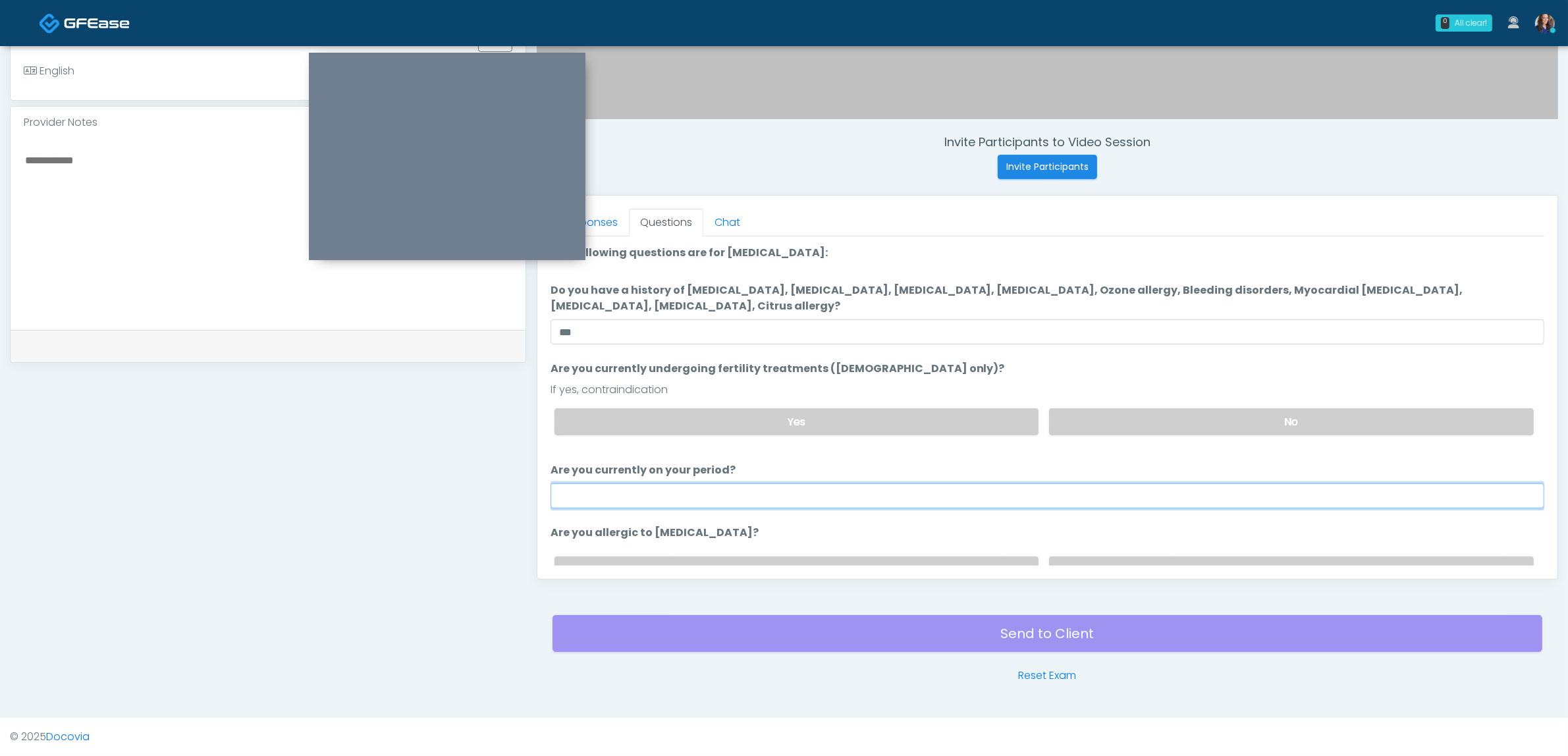
click at [906, 489] on input "Are you currently on your period?" at bounding box center [1047, 495] width 994 height 25
type input "**"
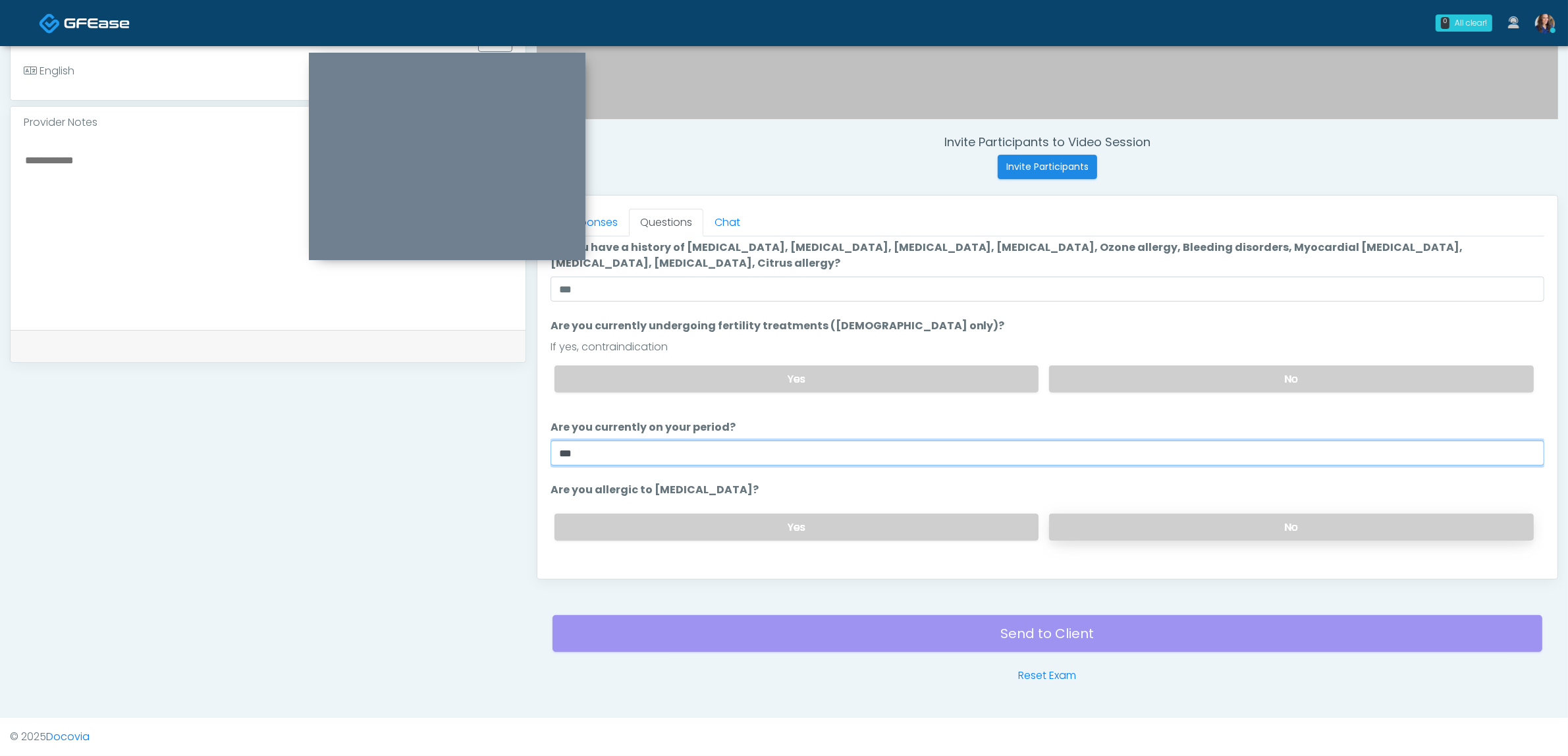
scroll to position [66, 0]
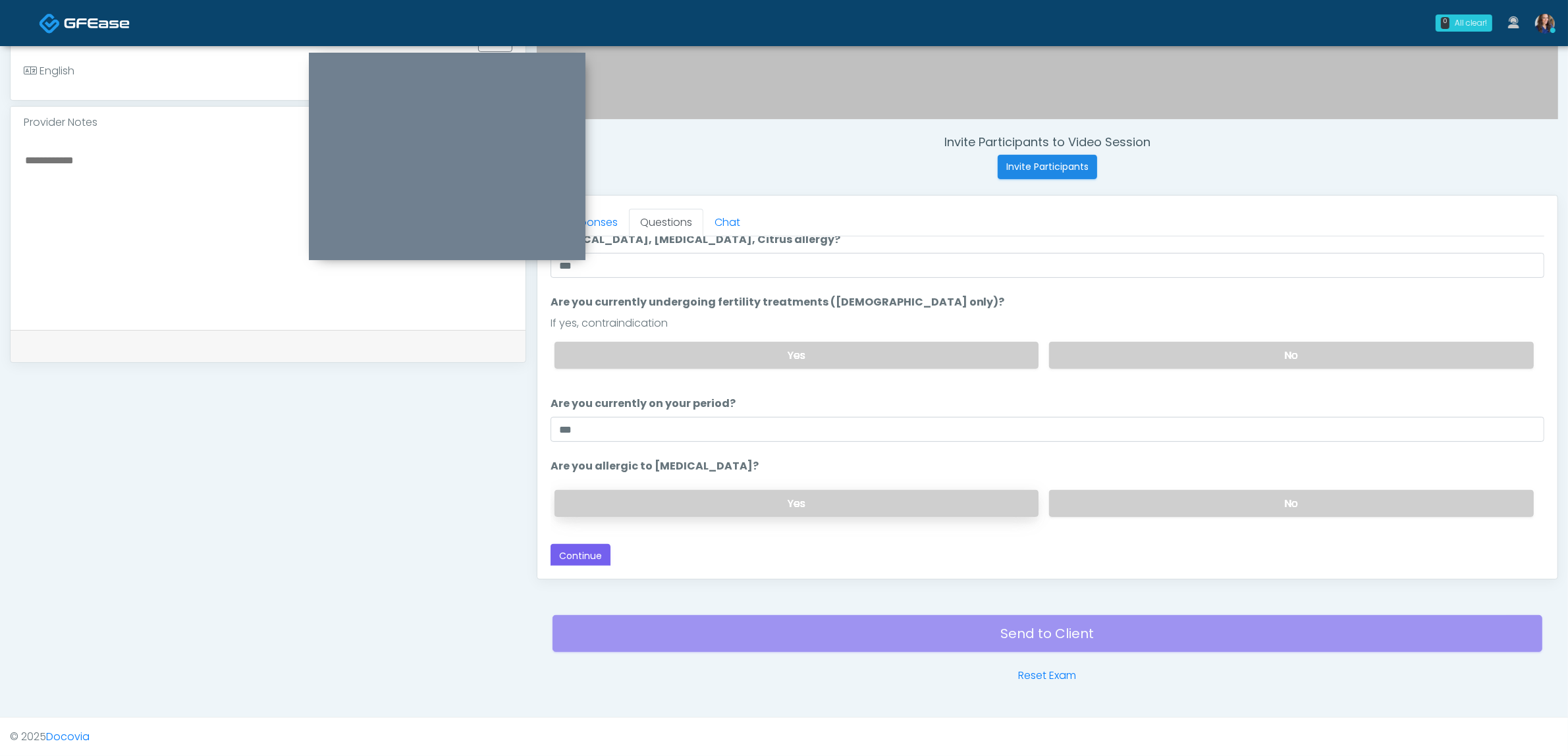
drag, startPoint x: 1074, startPoint y: 494, endPoint x: 992, endPoint y: 508, distance: 83.2
click at [1072, 494] on label "No" at bounding box center [1292, 503] width 485 height 27
click at [567, 545] on button "Continue" at bounding box center [580, 556] width 60 height 24
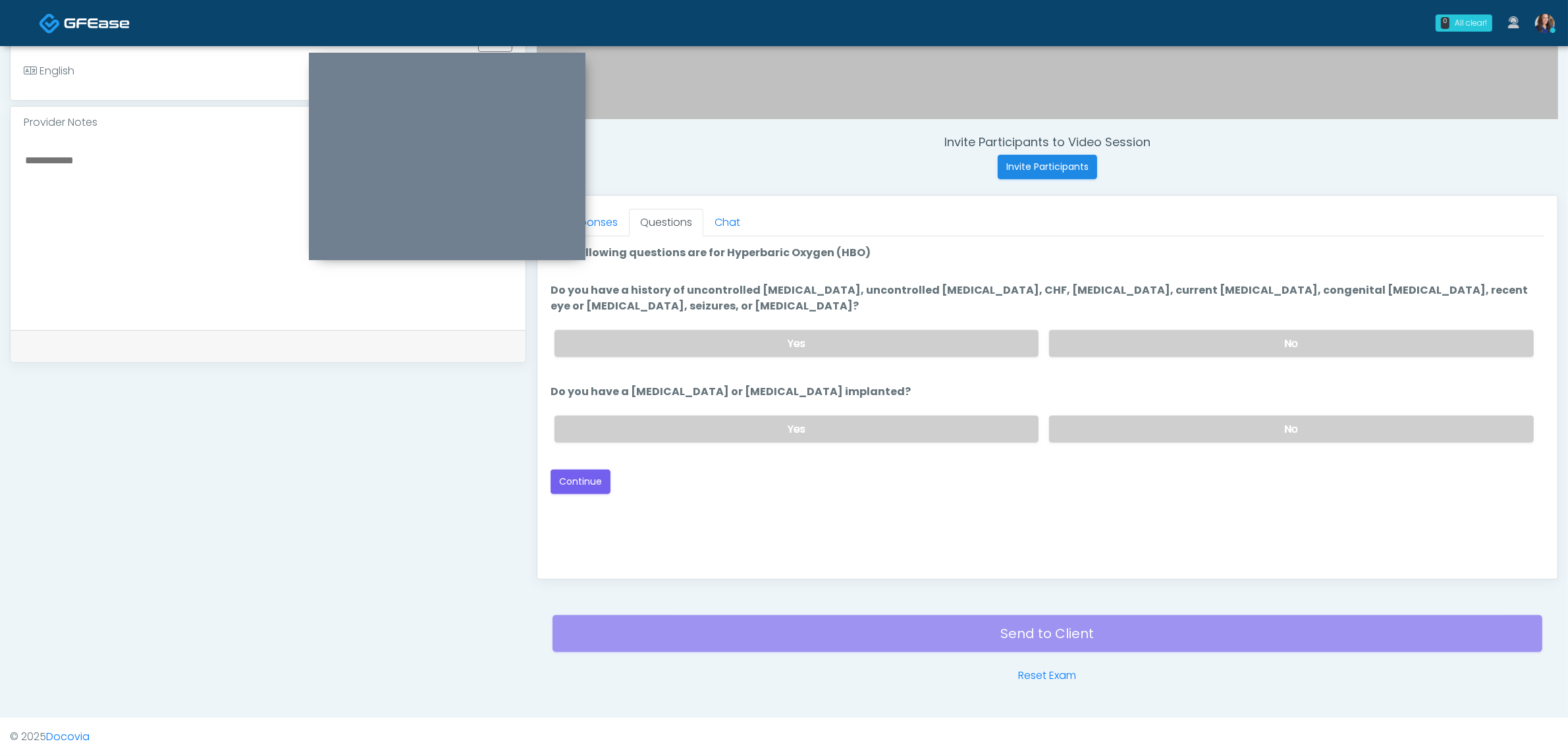
scroll to position [0, 0]
click at [1114, 330] on label "No" at bounding box center [1292, 343] width 485 height 27
click at [1116, 420] on label "No" at bounding box center [1292, 429] width 485 height 27
click at [586, 479] on button "Continue" at bounding box center [580, 482] width 60 height 24
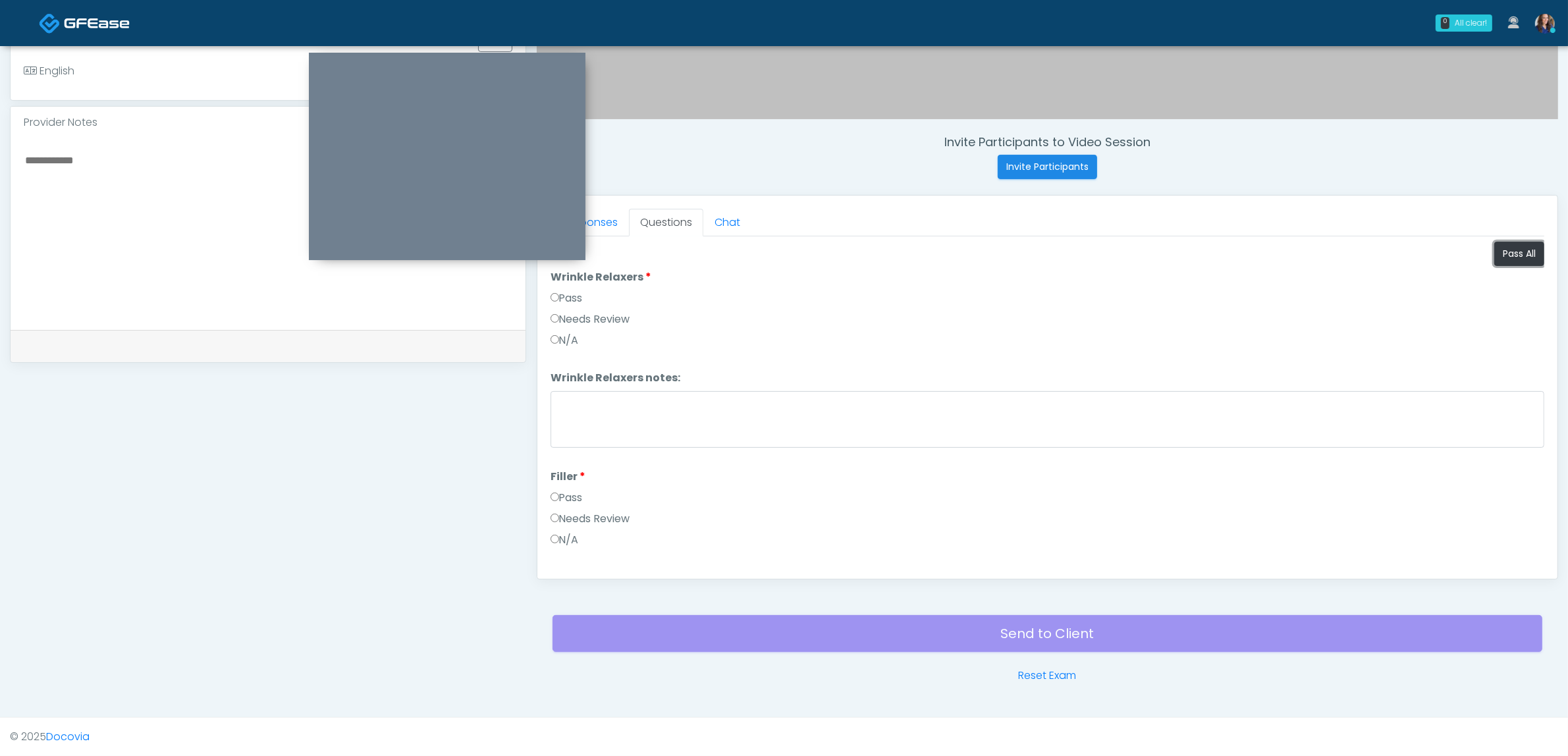
drag, startPoint x: 1514, startPoint y: 254, endPoint x: 1424, endPoint y: 282, distance: 94.3
click at [1510, 255] on button "Pass All" at bounding box center [1519, 254] width 50 height 24
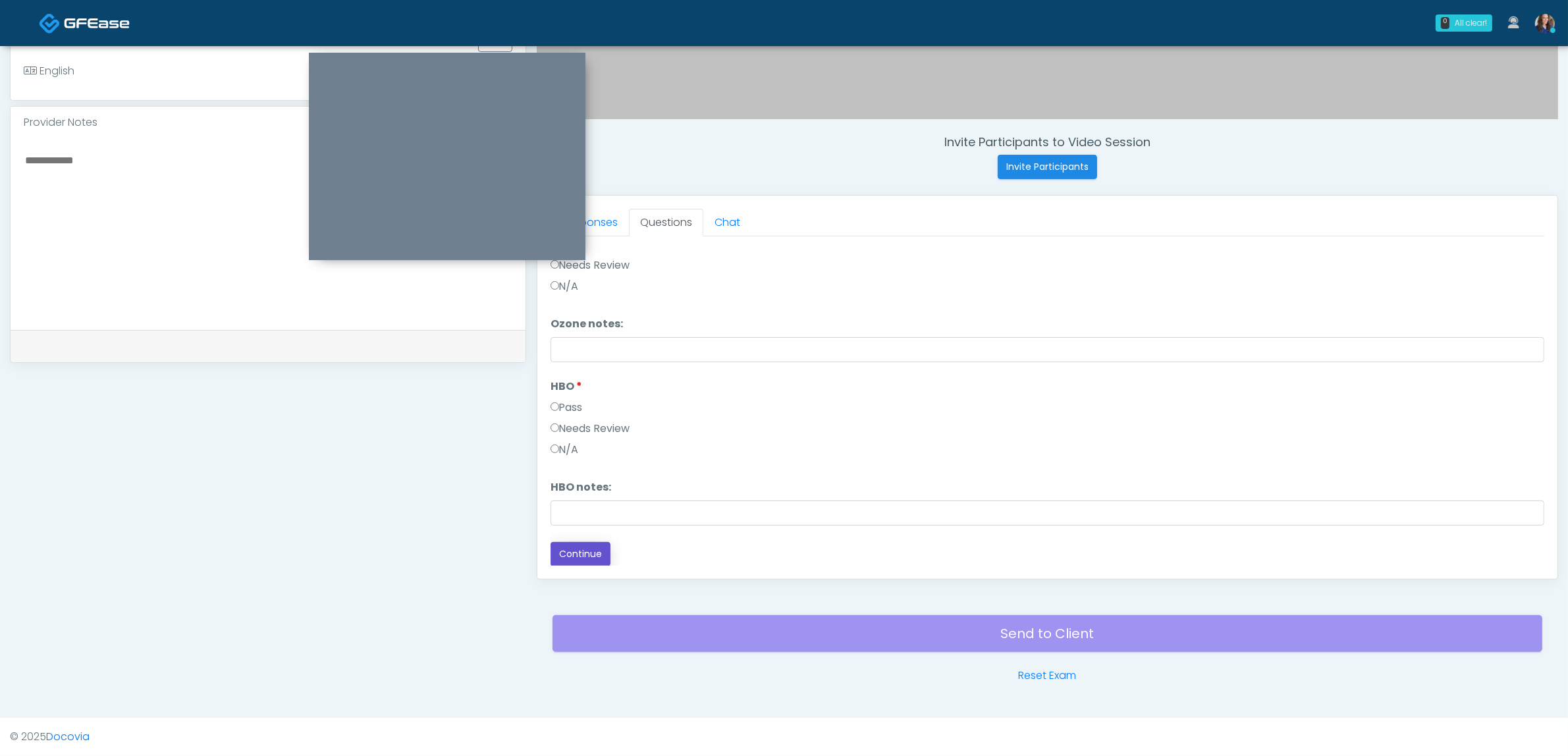
click at [590, 544] on button "Continue" at bounding box center [580, 554] width 60 height 24
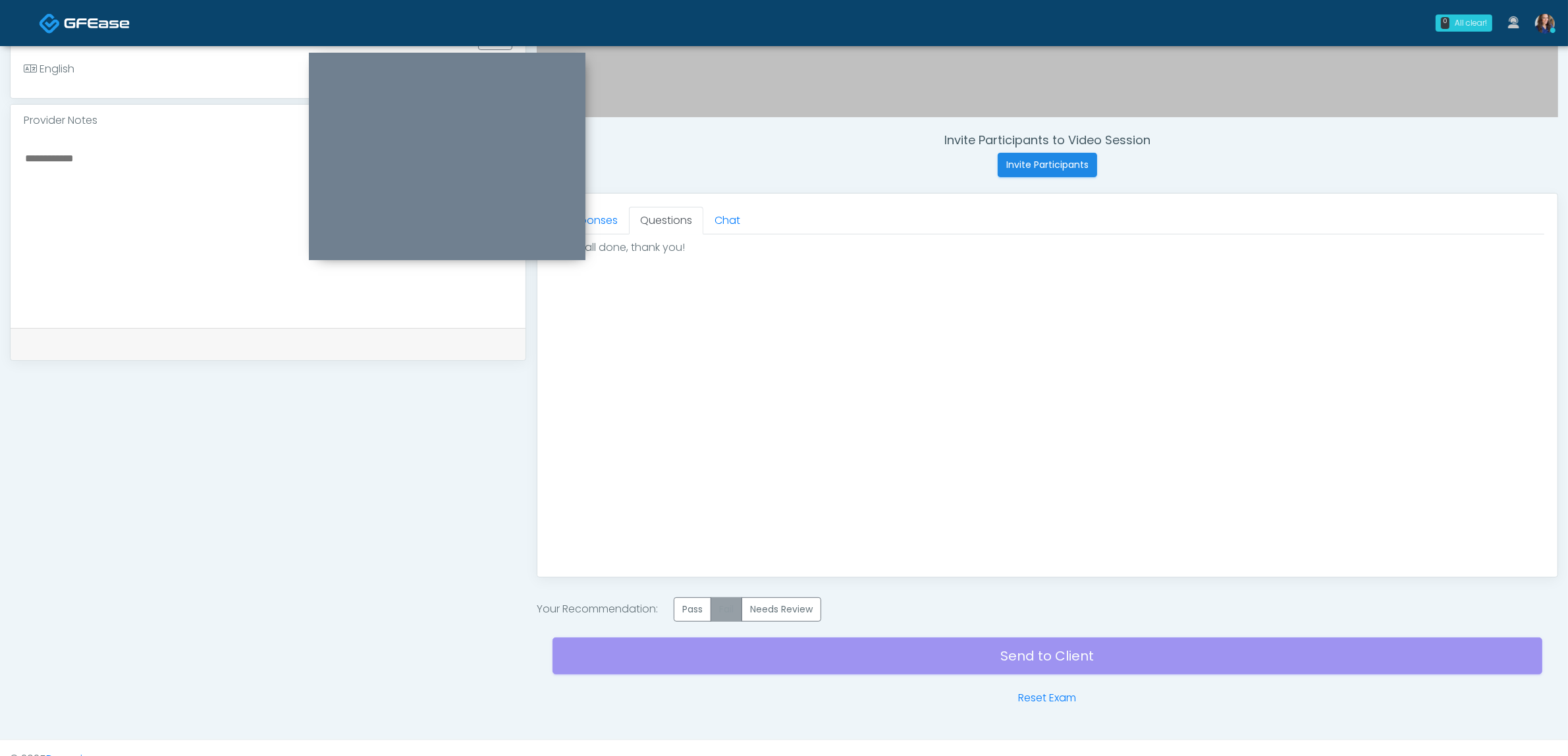
scroll to position [0, 0]
drag, startPoint x: 702, startPoint y: 607, endPoint x: 713, endPoint y: 614, distance: 13.0
click at [702, 607] on label "Pass" at bounding box center [692, 610] width 38 height 24
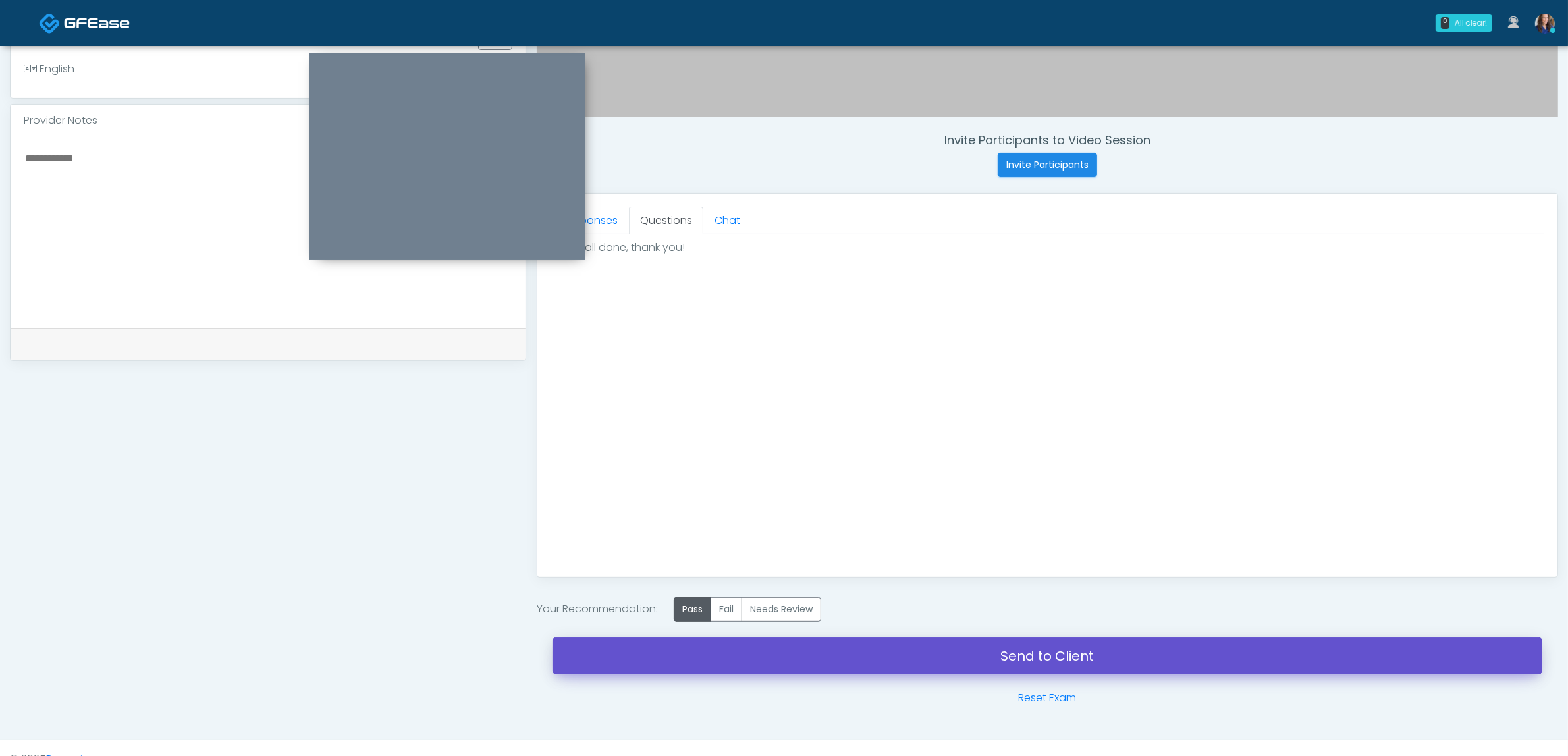
click at [786, 661] on link "Send to Client" at bounding box center [1047, 656] width 990 height 37
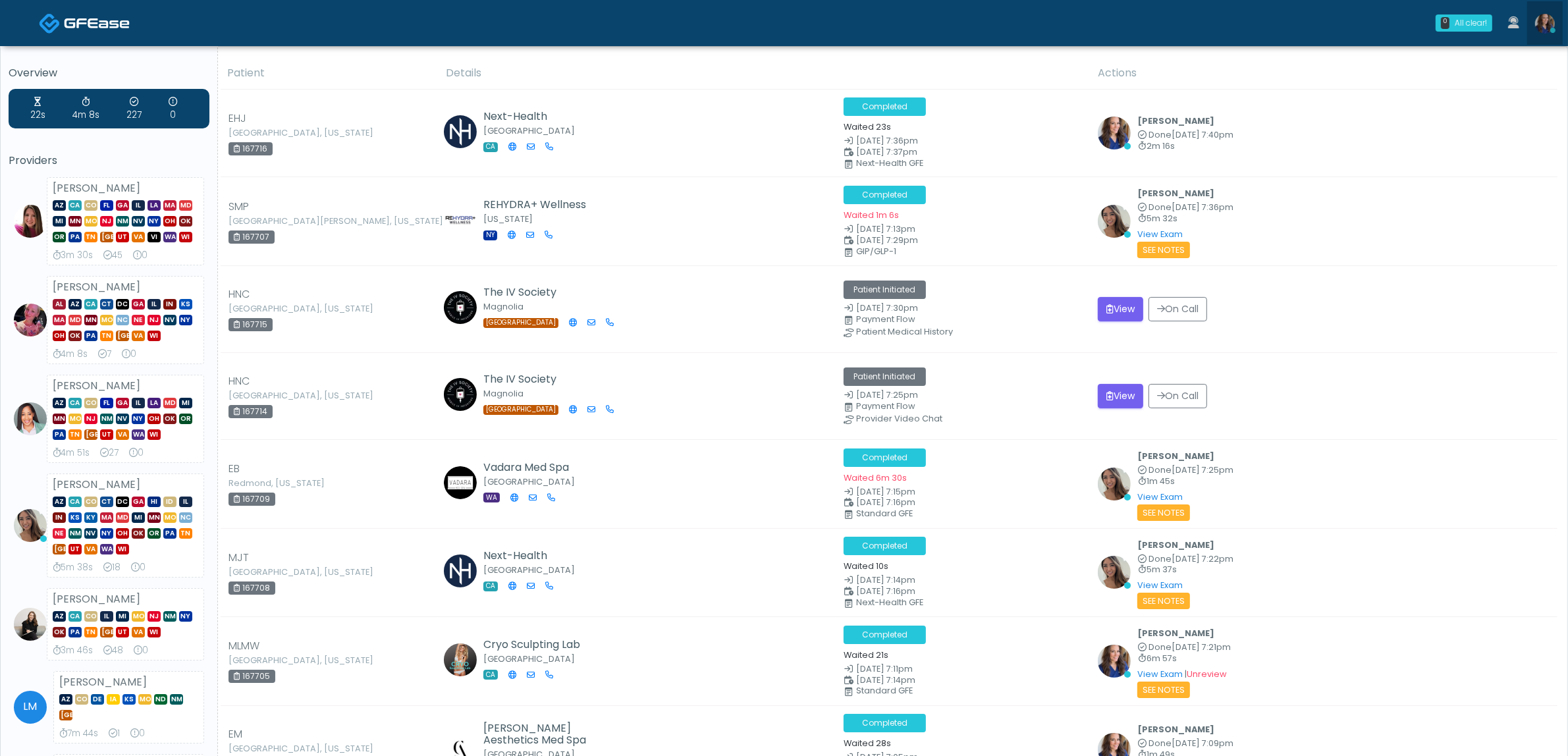
click at [1544, 24] on img at bounding box center [1545, 24] width 20 height 20
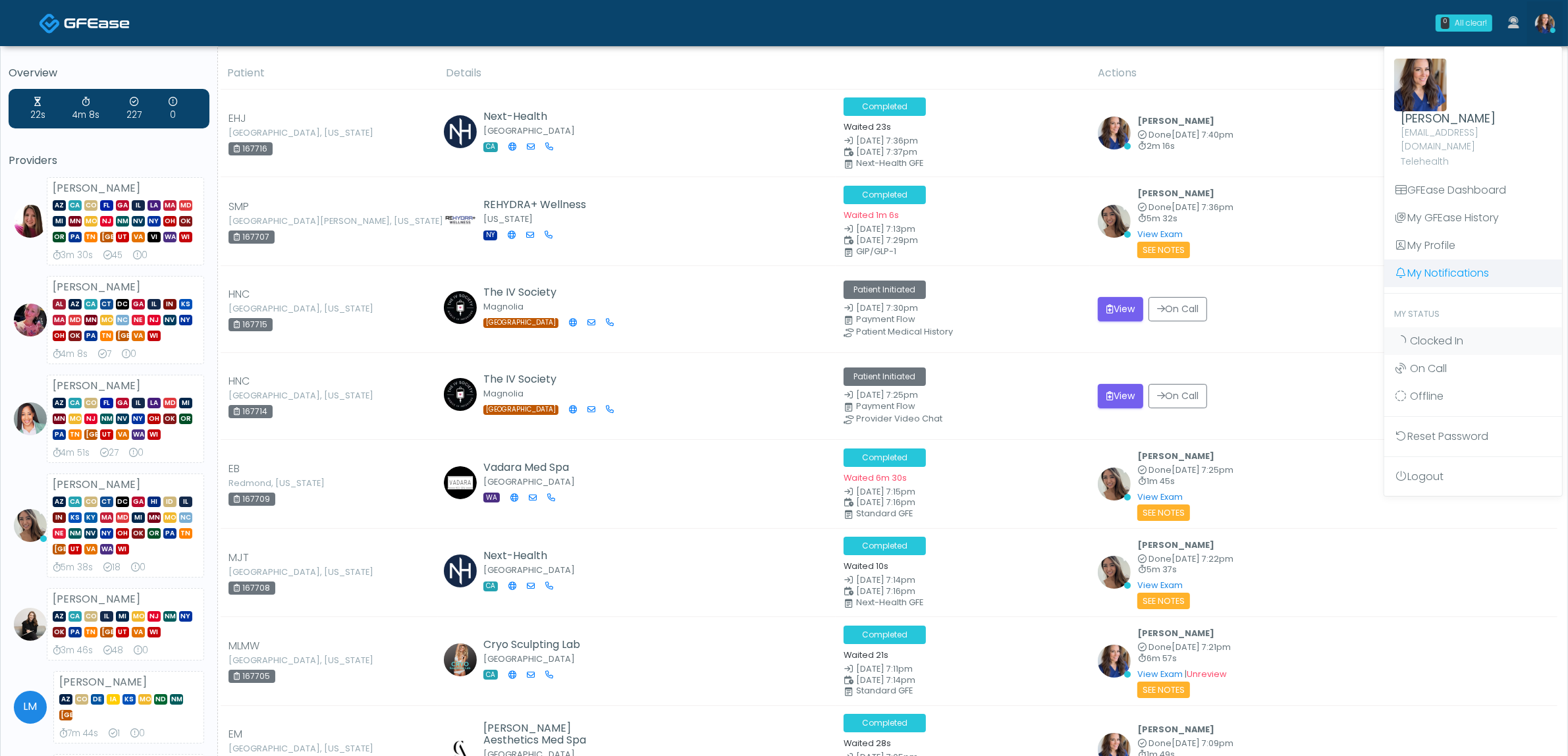
click at [1467, 262] on link "My Notifications" at bounding box center [1473, 274] width 178 height 28
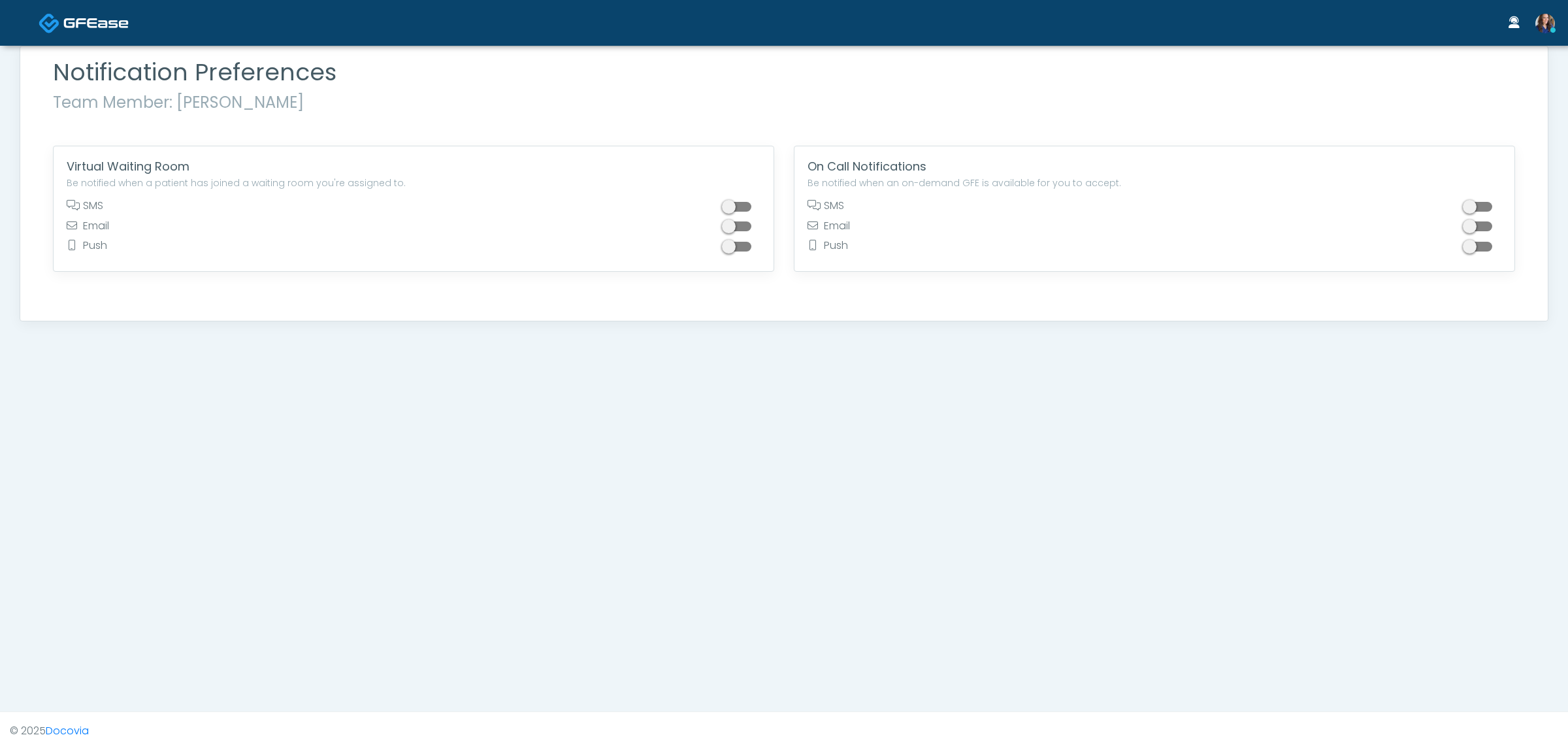
click at [731, 211] on span at bounding box center [738, 207] width 26 height 10
click at [99, 25] on img at bounding box center [96, 23] width 65 height 13
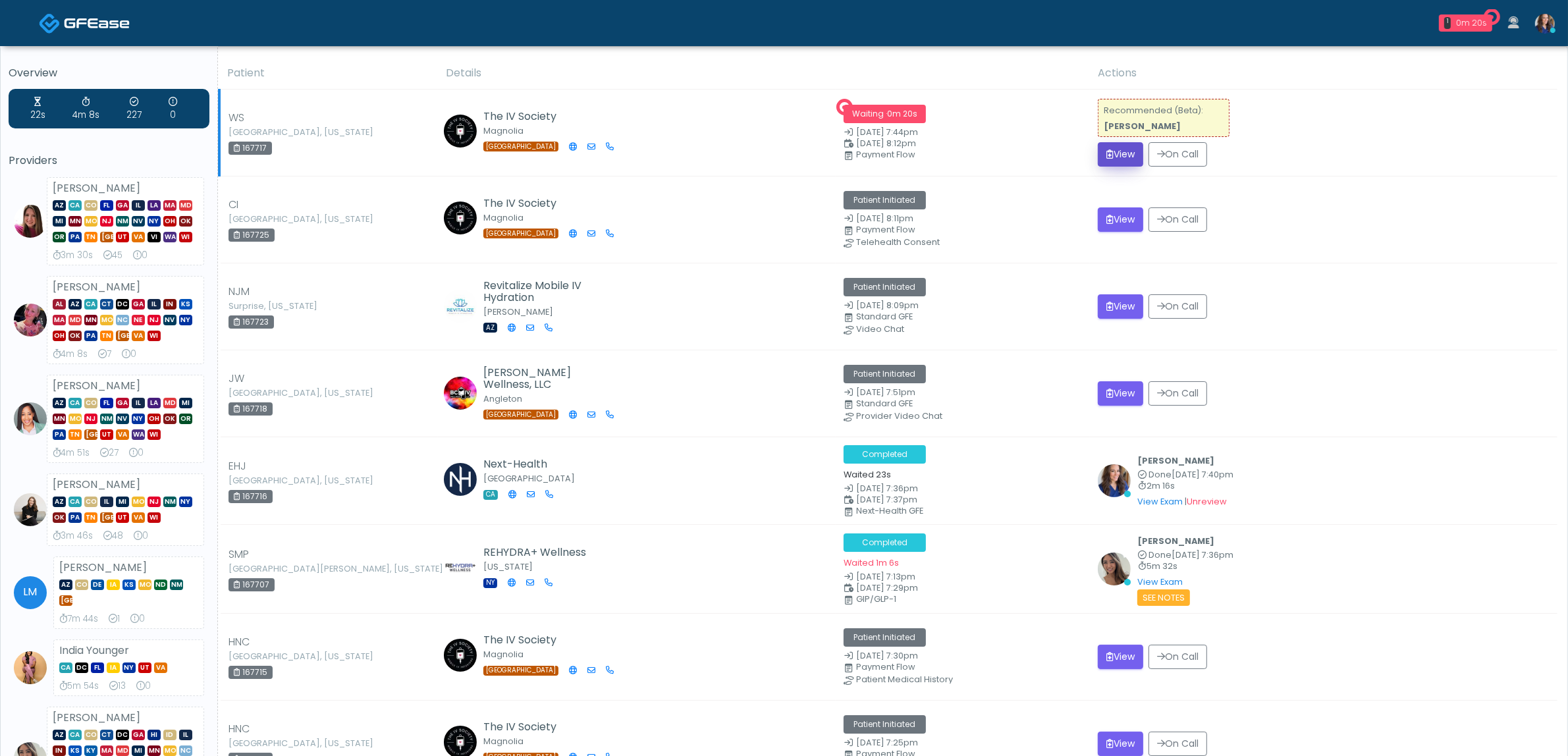
click at [1125, 147] on button "View" at bounding box center [1121, 155] width 46 height 24
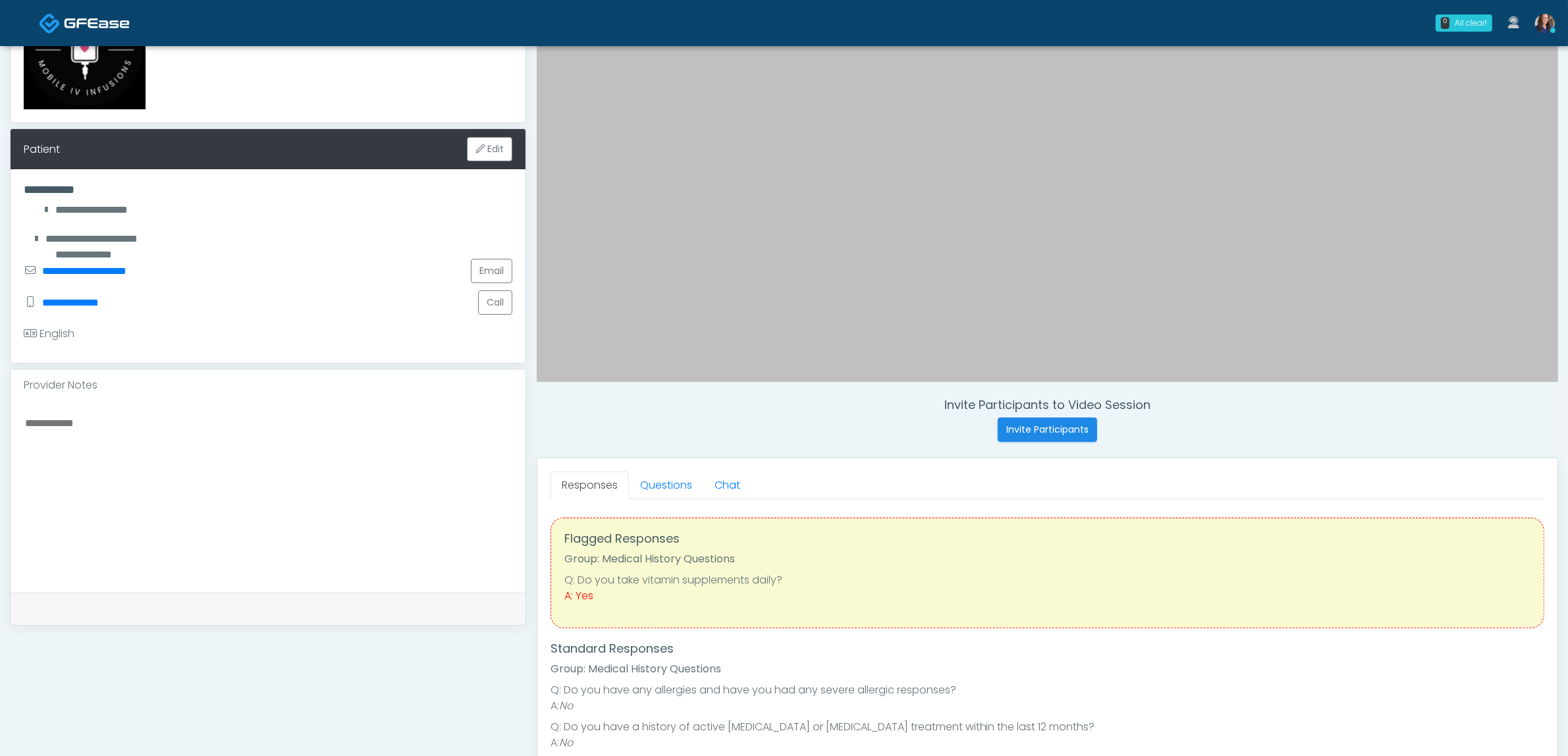
scroll to position [164, 0]
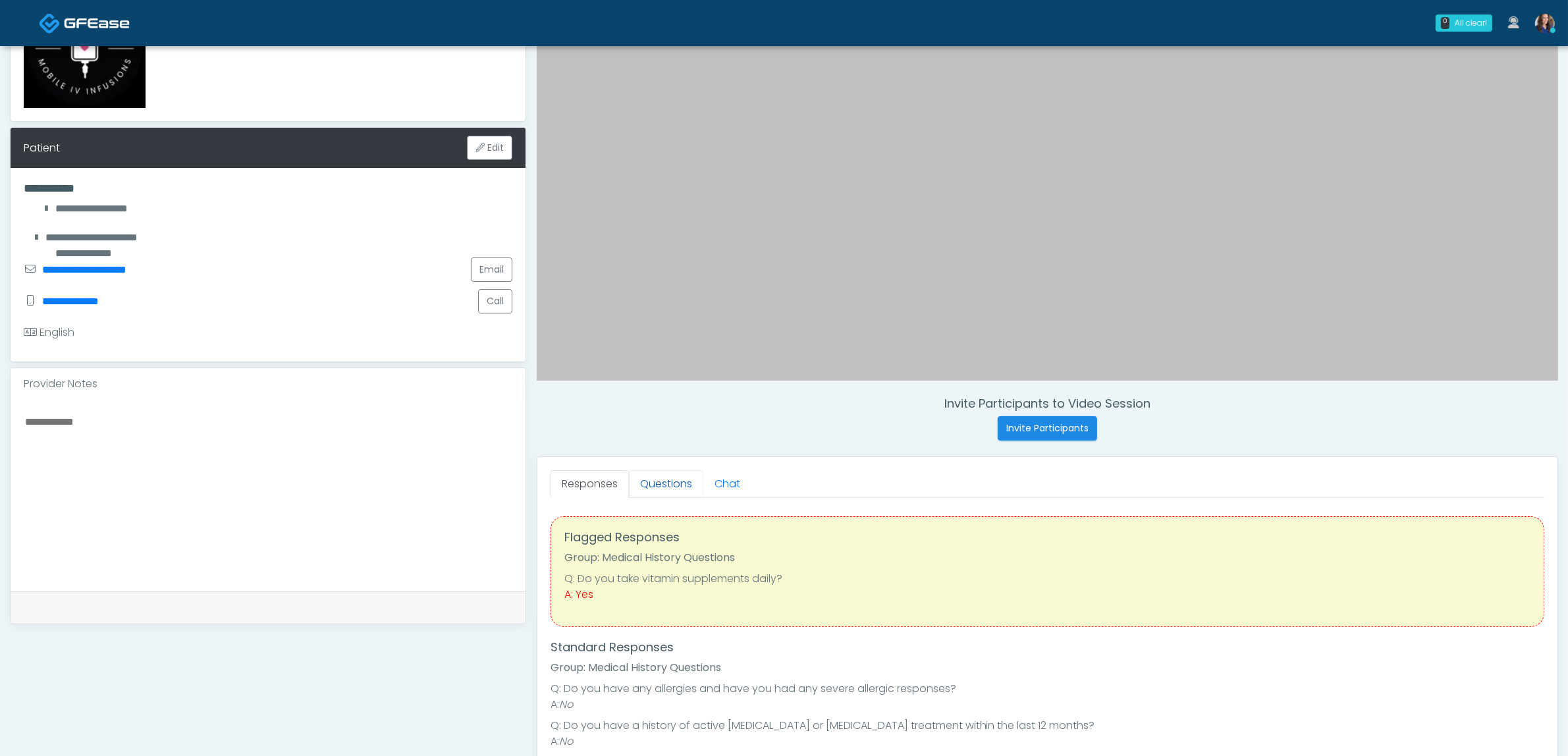
click at [673, 481] on link "Questions" at bounding box center [666, 484] width 74 height 28
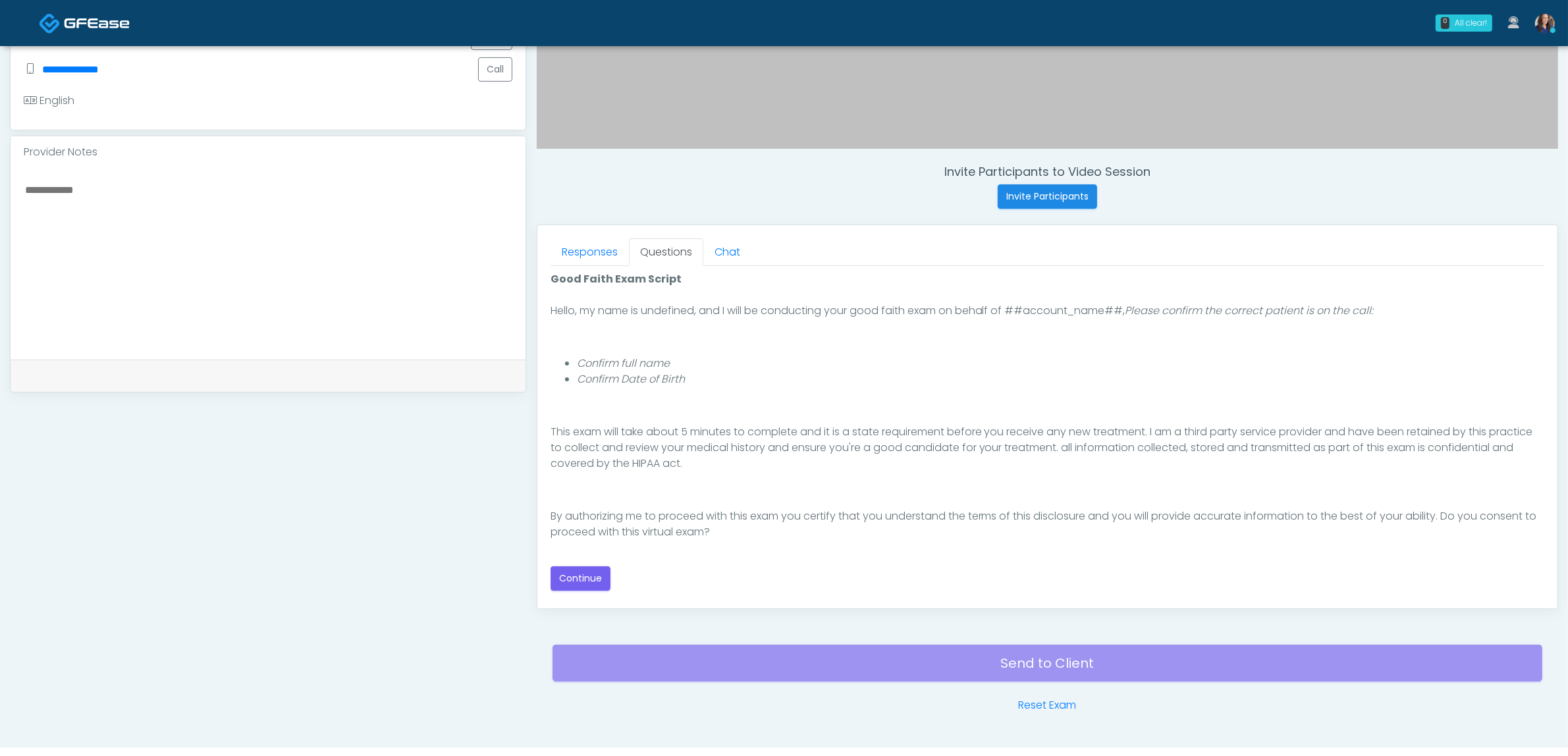
scroll to position [428, 0]
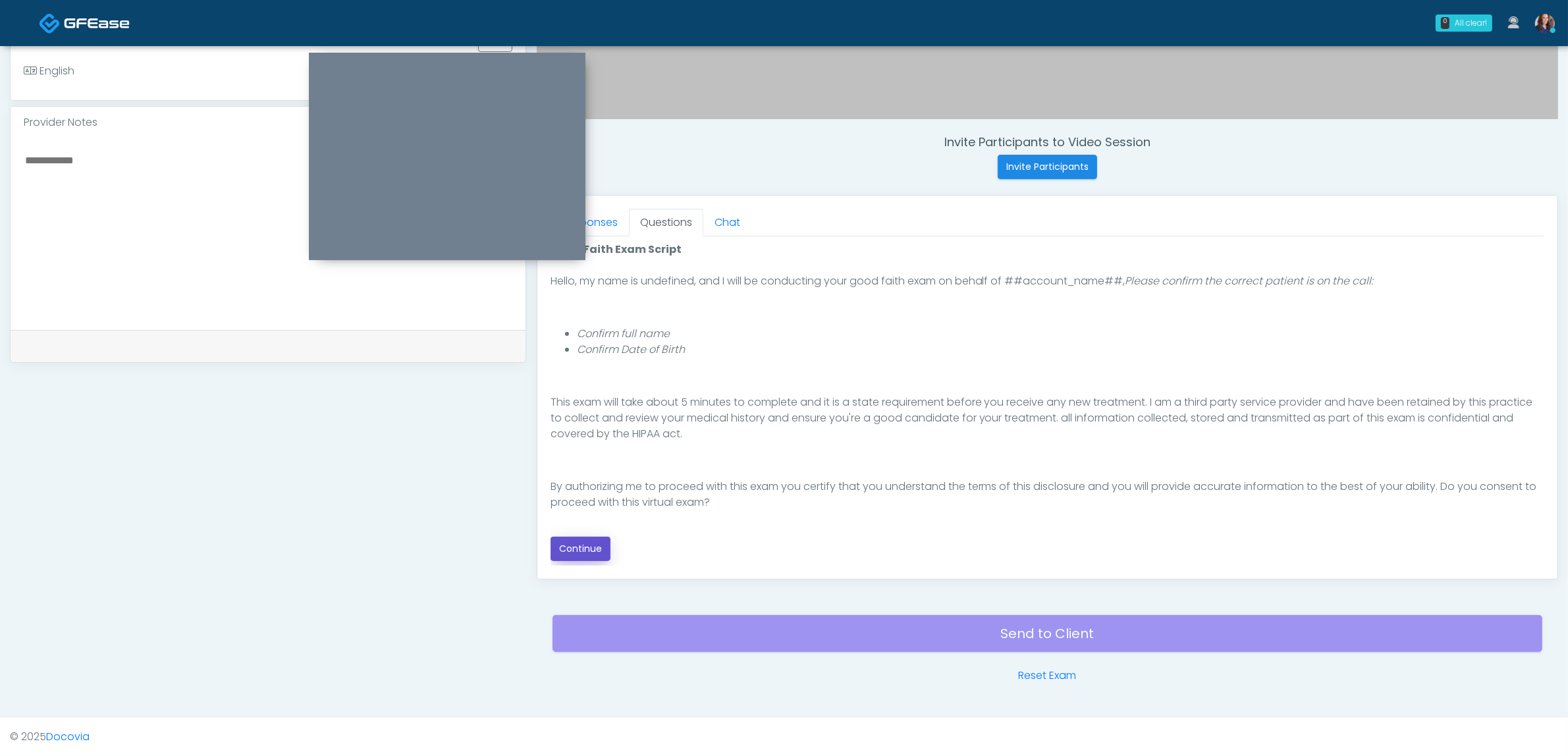
click at [580, 544] on button "Continue" at bounding box center [580, 549] width 60 height 24
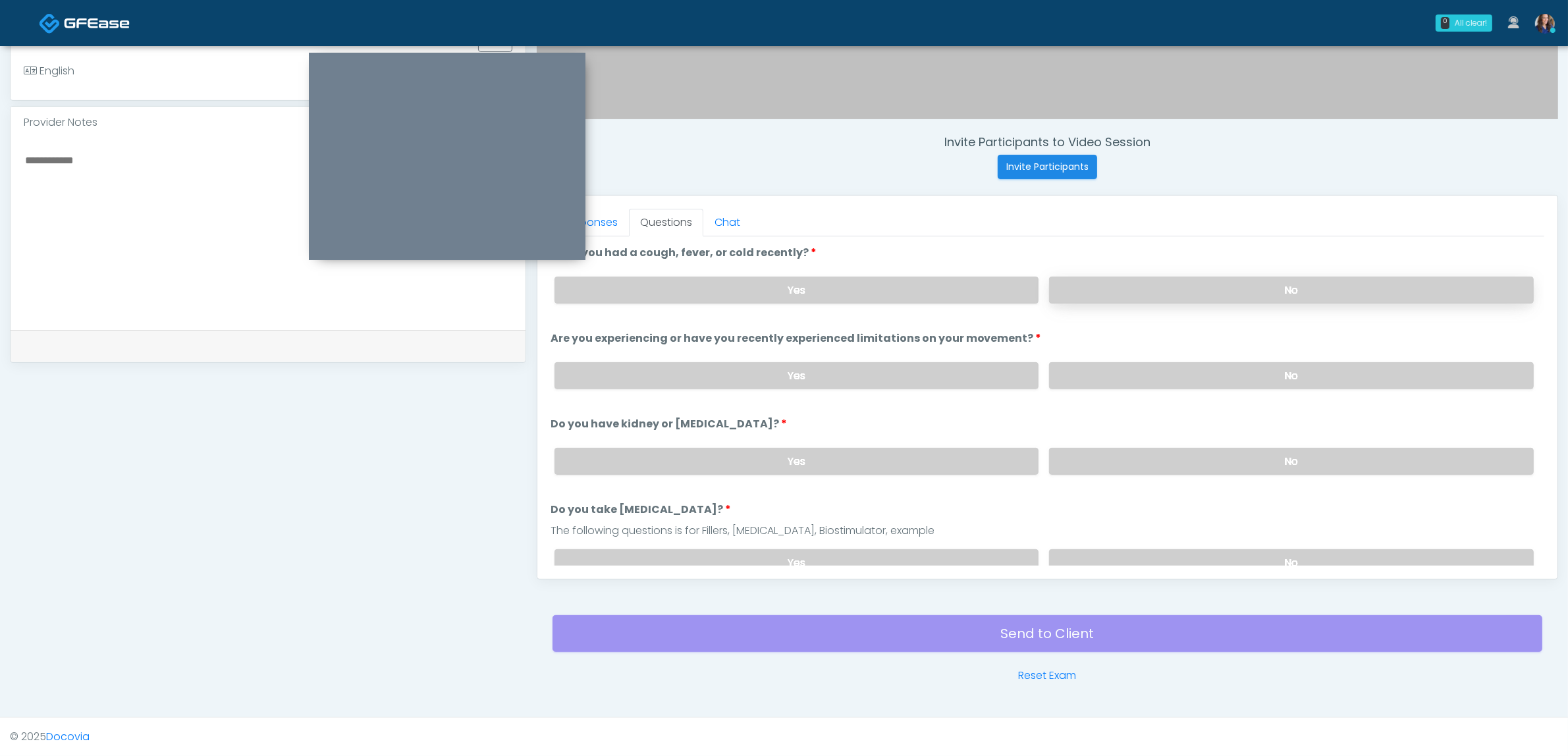
drag, startPoint x: 1138, startPoint y: 278, endPoint x: 1139, endPoint y: 320, distance: 42.0
click at [1138, 281] on label "No" at bounding box center [1292, 290] width 485 height 27
click at [1105, 363] on label "No" at bounding box center [1292, 375] width 485 height 27
click at [1096, 465] on label "No" at bounding box center [1292, 461] width 485 height 27
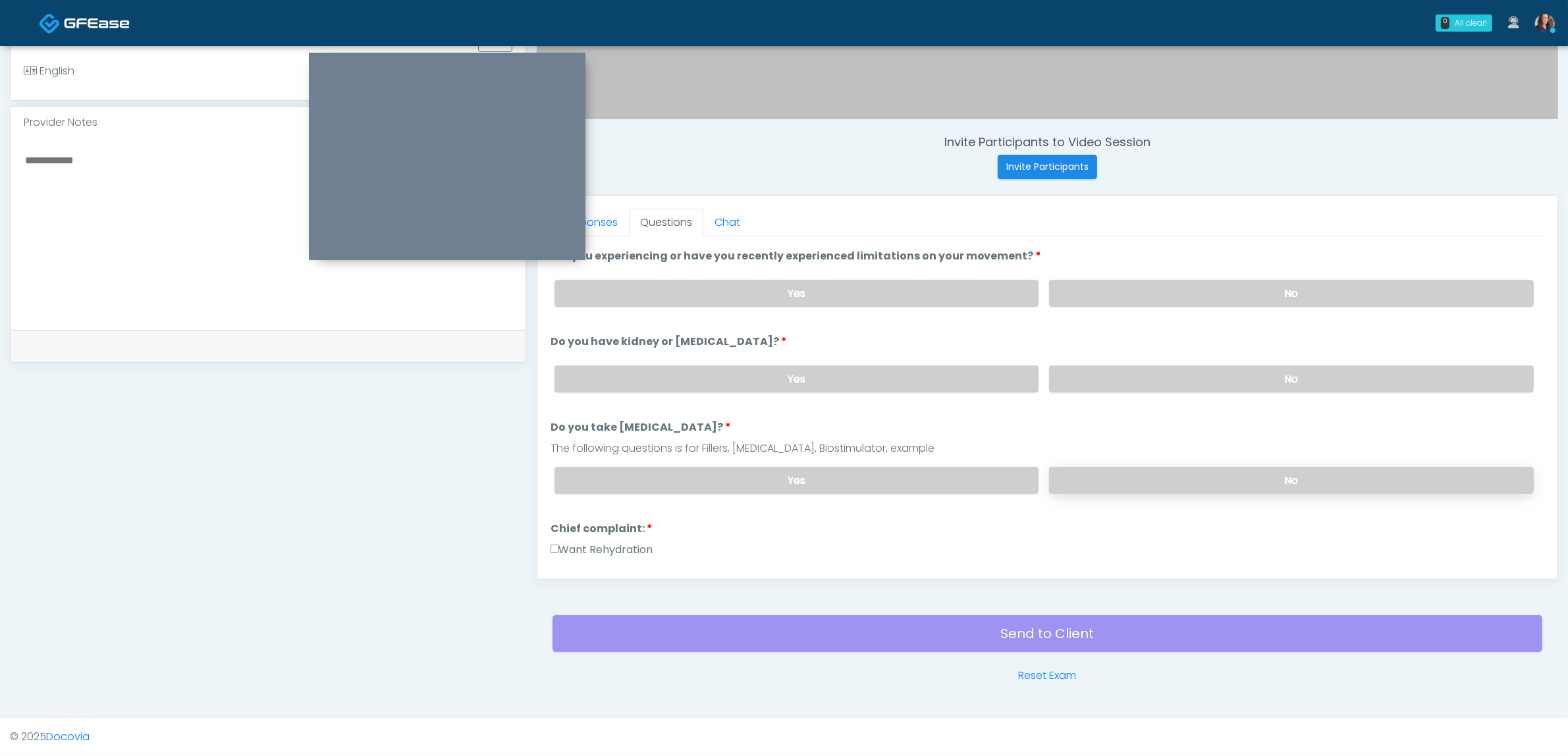
click at [1107, 472] on label "No" at bounding box center [1292, 480] width 485 height 27
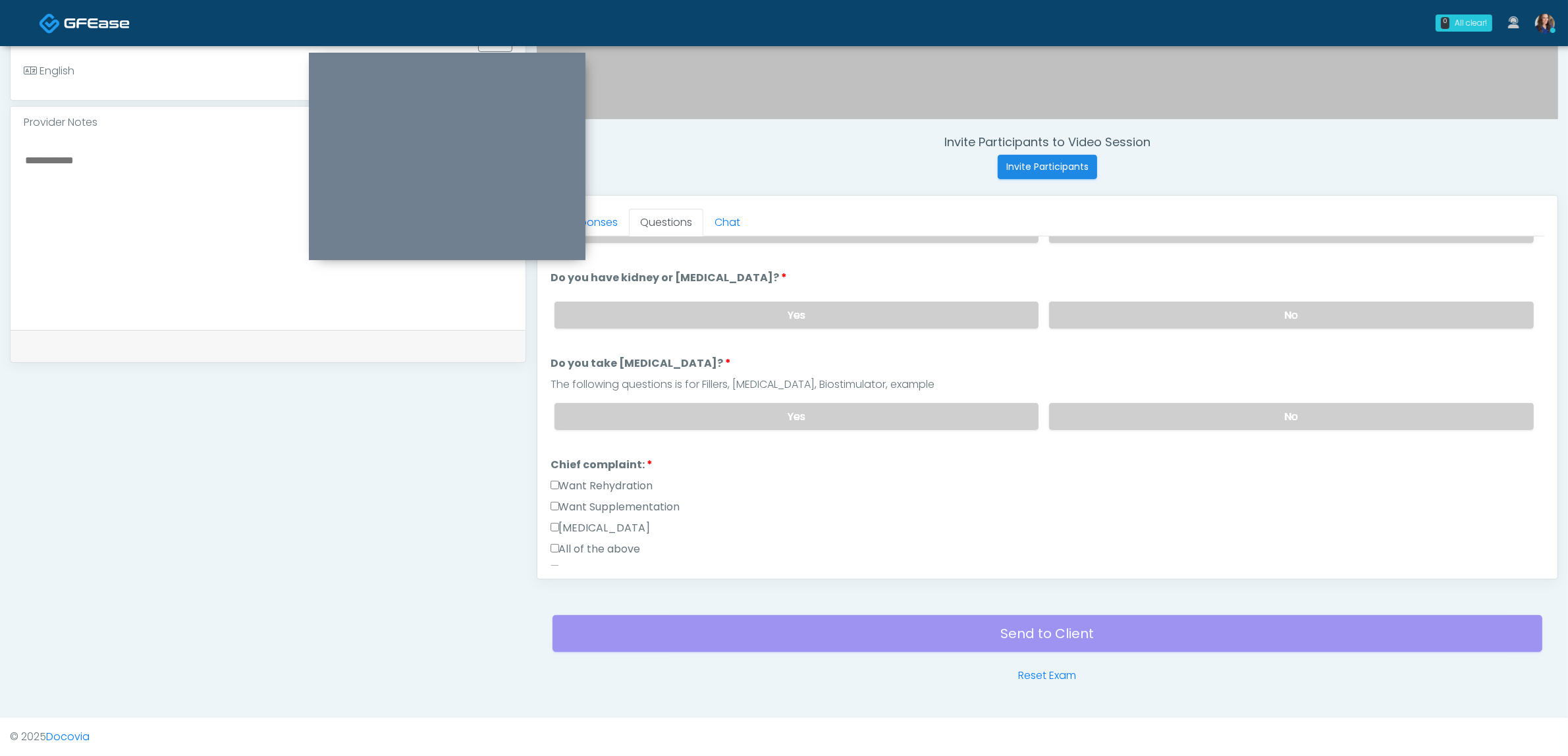
scroll to position [164, 0]
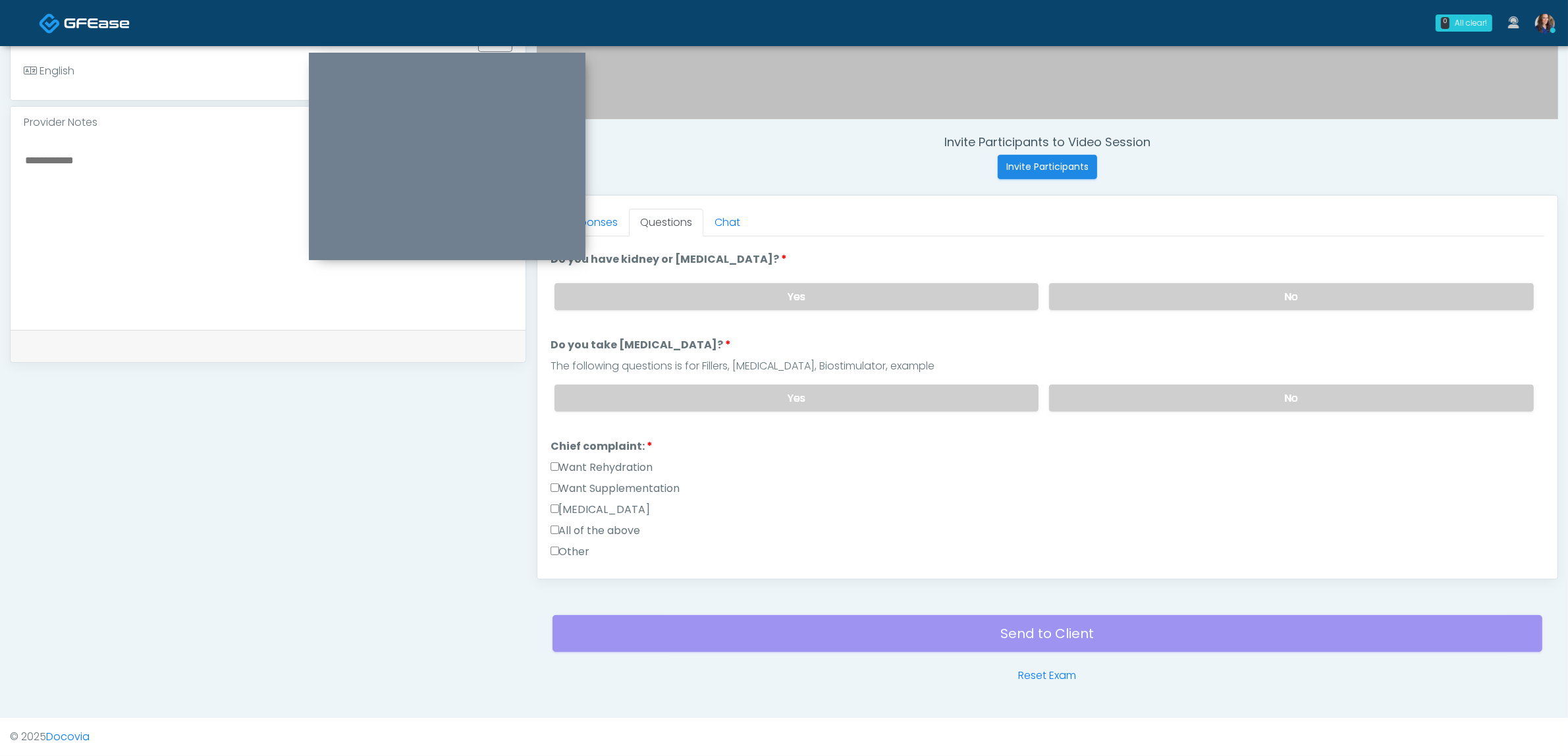
drag, startPoint x: 608, startPoint y: 461, endPoint x: 620, endPoint y: 482, distance: 24.2
click at [609, 462] on label "Want Rehydration" at bounding box center [601, 467] width 102 height 16
drag, startPoint x: 616, startPoint y: 486, endPoint x: 638, endPoint y: 486, distance: 22.0
click at [614, 486] on label "Want Supplementation" at bounding box center [615, 488] width 130 height 16
click at [624, 459] on label "Want Rehydration" at bounding box center [601, 467] width 102 height 16
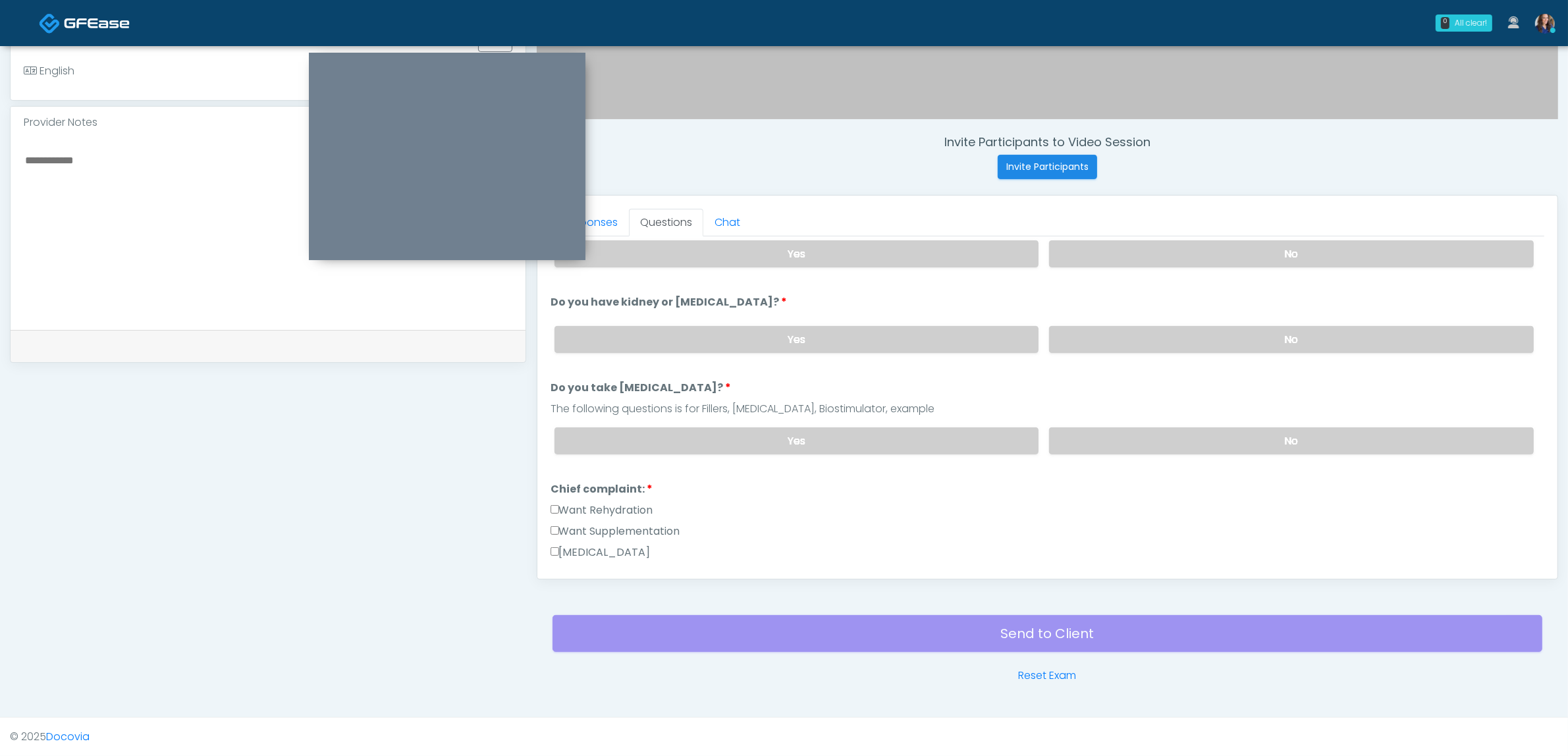
scroll to position [82, 0]
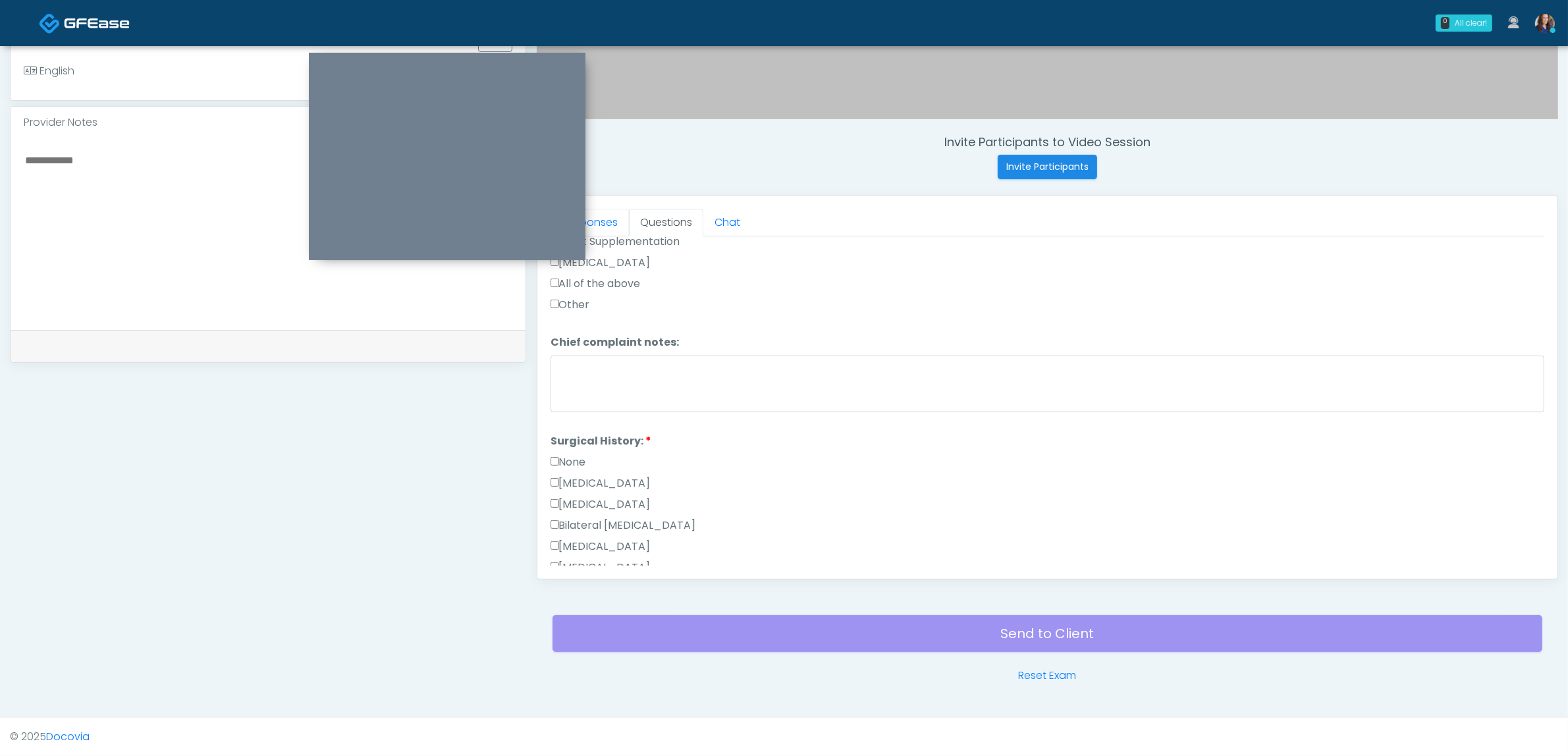
drag, startPoint x: 620, startPoint y: 225, endPoint x: 633, endPoint y: 234, distance: 15.8
click at [620, 225] on link "Responses" at bounding box center [590, 223] width 79 height 28
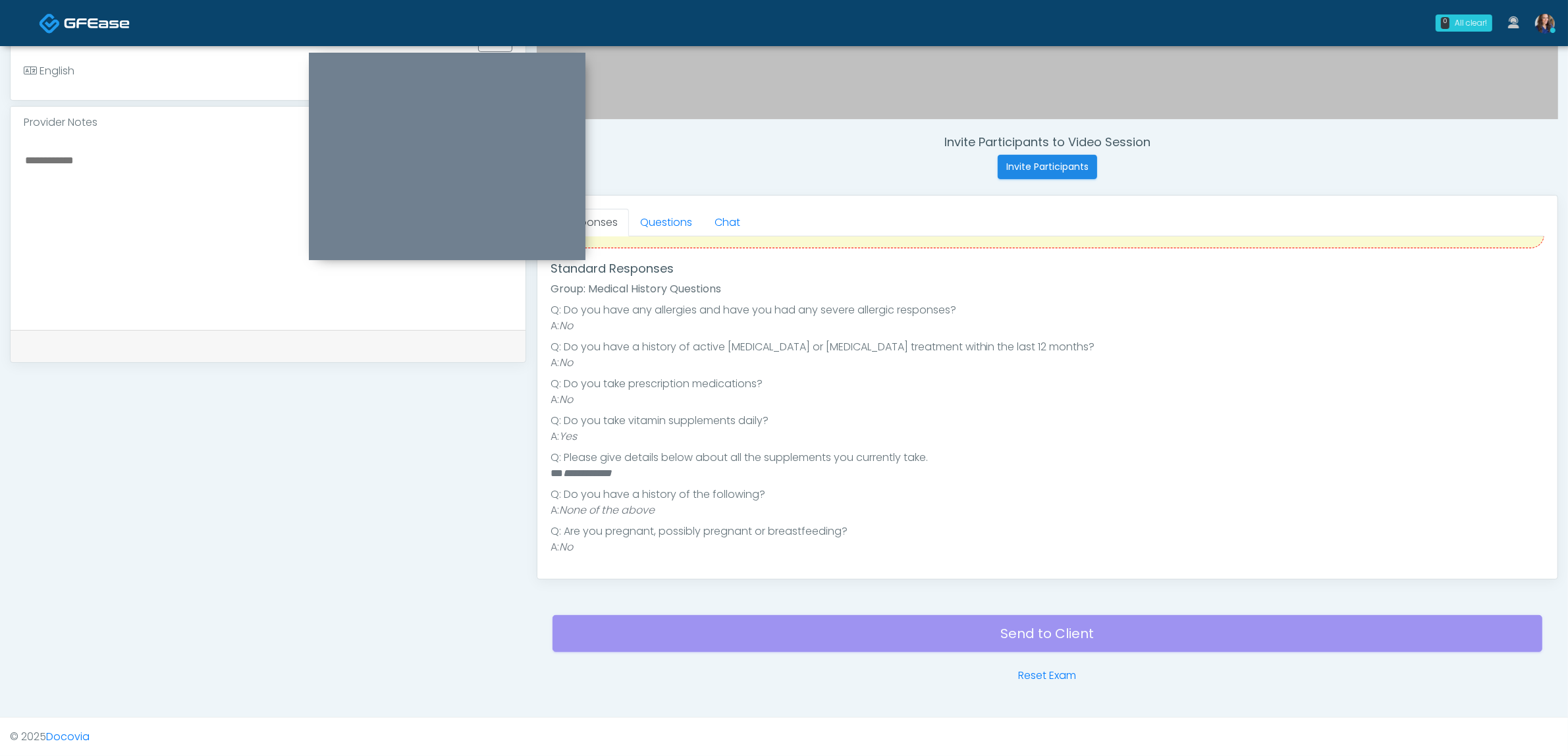
scroll to position [116, 0]
click at [661, 225] on link "Questions" at bounding box center [666, 223] width 74 height 28
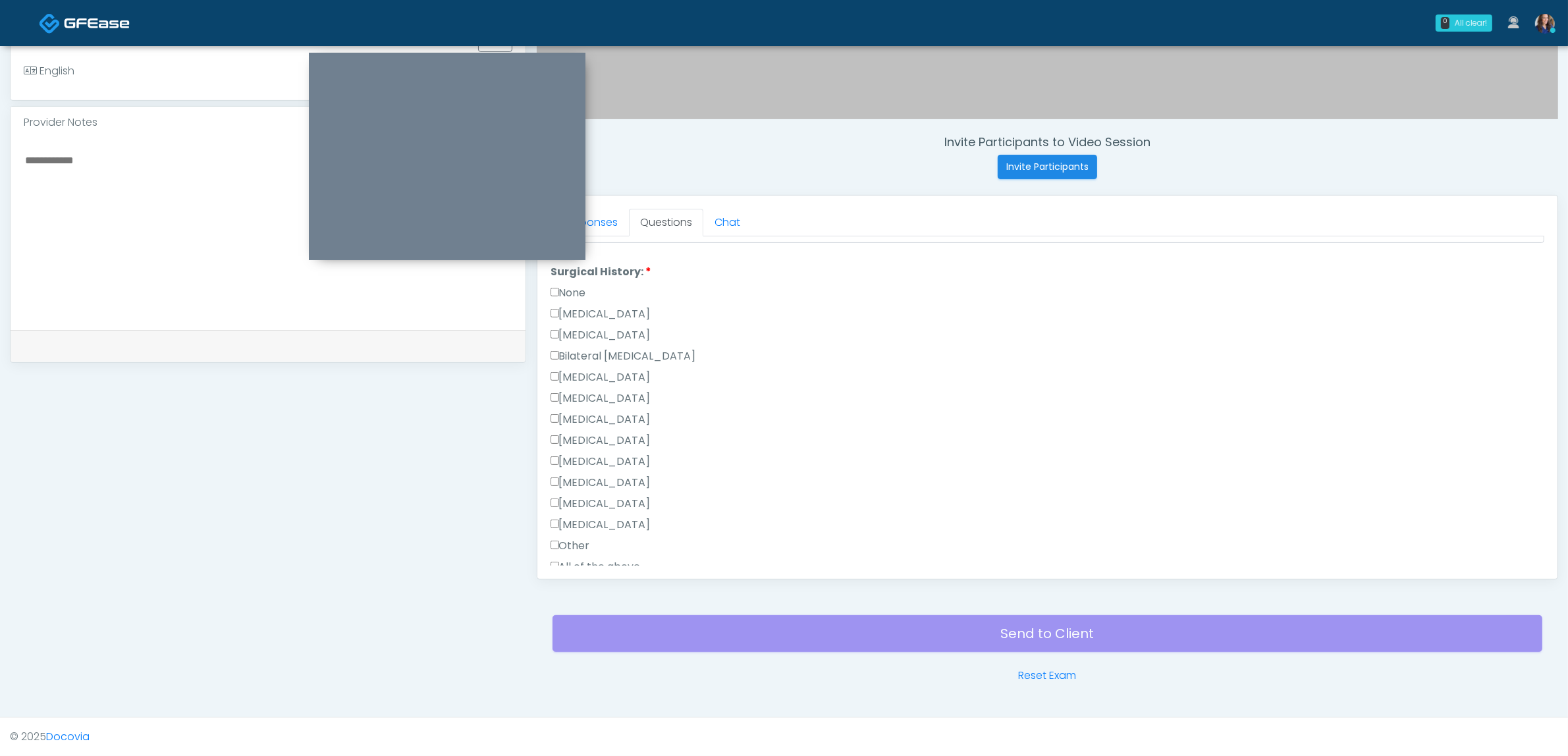
scroll to position [611, 0]
drag, startPoint x: 581, startPoint y: 512, endPoint x: 622, endPoint y: 510, distance: 41.0
click at [580, 512] on label "Other" at bounding box center [570, 516] width 39 height 16
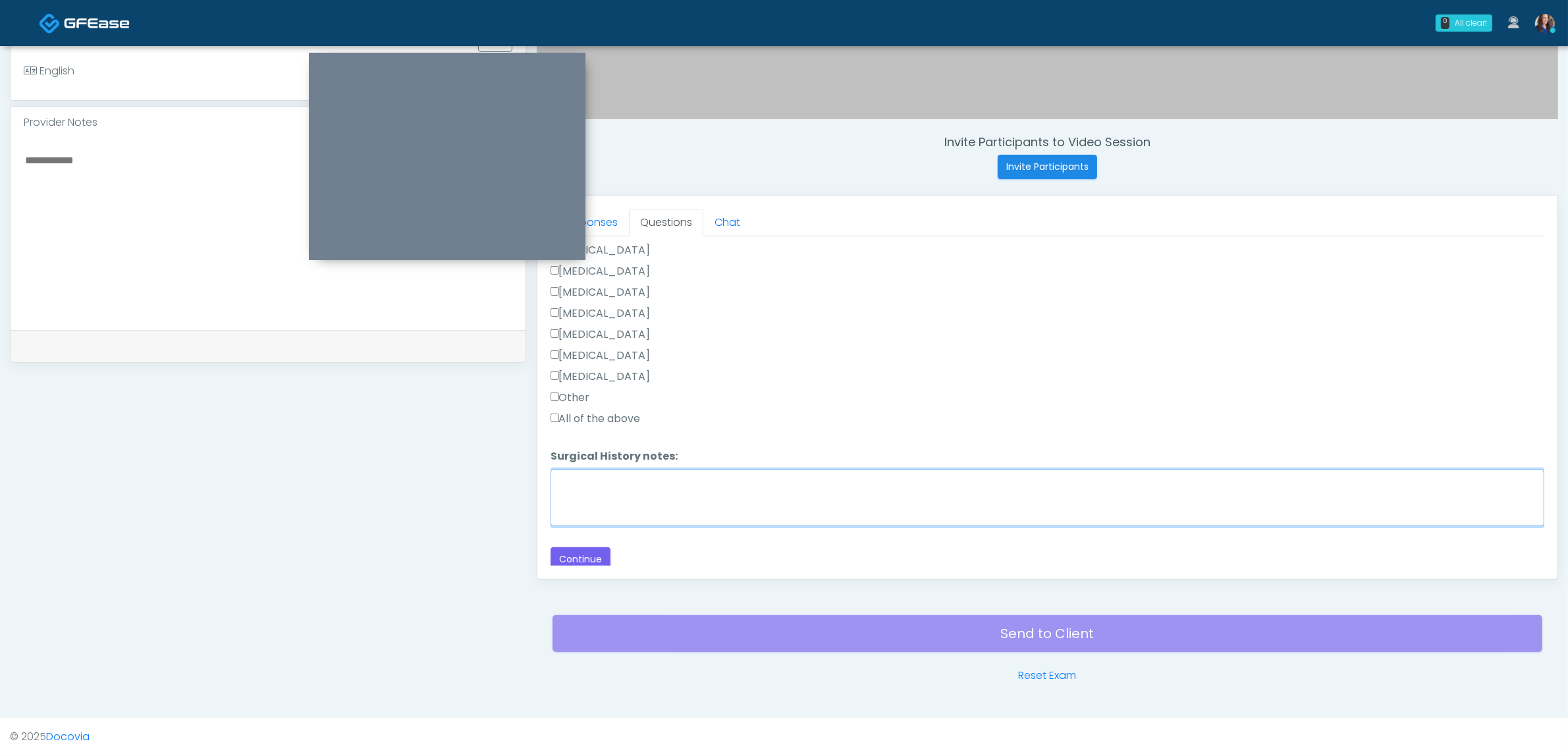
drag, startPoint x: 703, startPoint y: 500, endPoint x: 715, endPoint y: 493, distance: 13.9
click at [703, 497] on textarea "Surgical History notes:" at bounding box center [1047, 498] width 994 height 57
type textarea "**********"
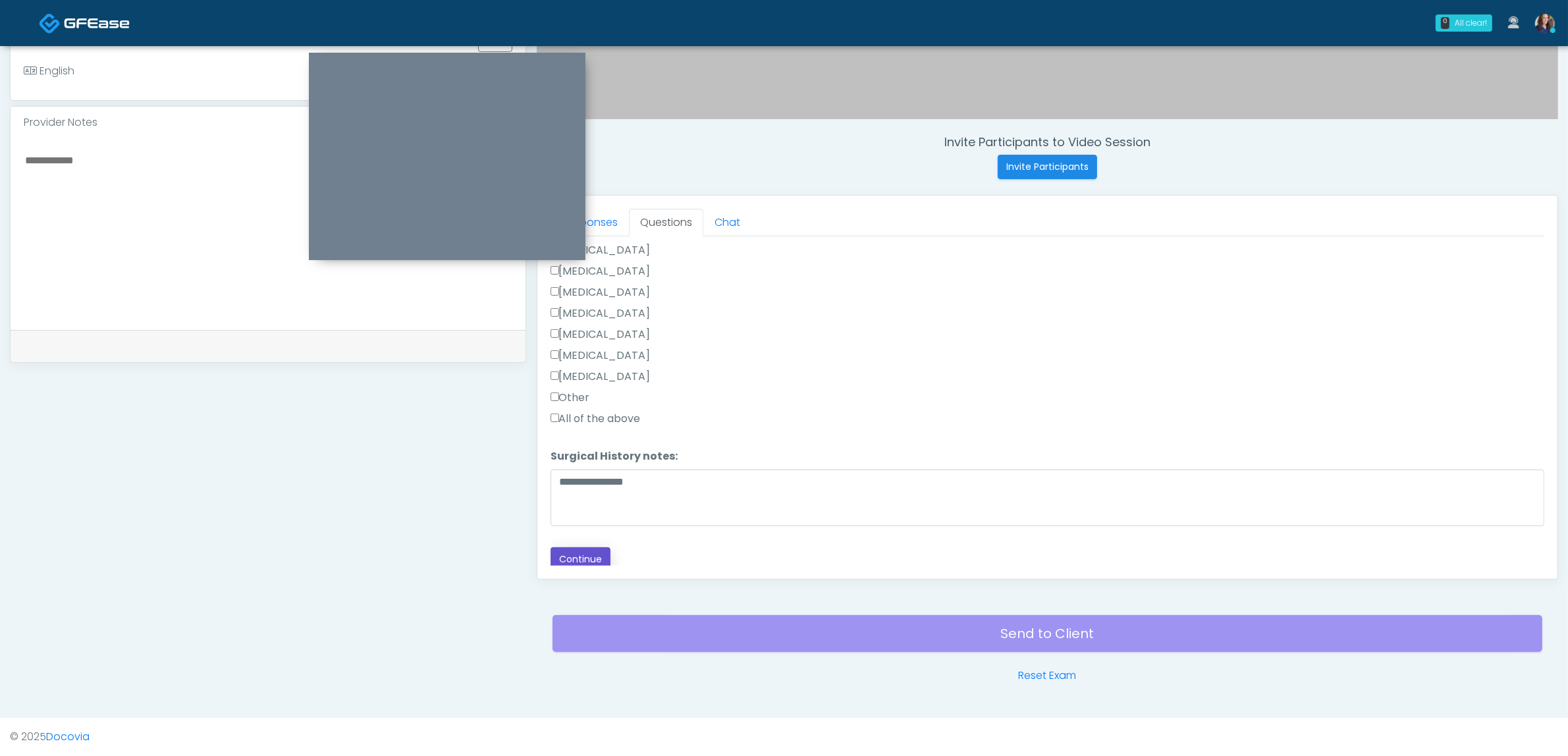
drag, startPoint x: 568, startPoint y: 542, endPoint x: 574, endPoint y: 545, distance: 6.7
click at [567, 547] on button "Continue" at bounding box center [580, 559] width 60 height 24
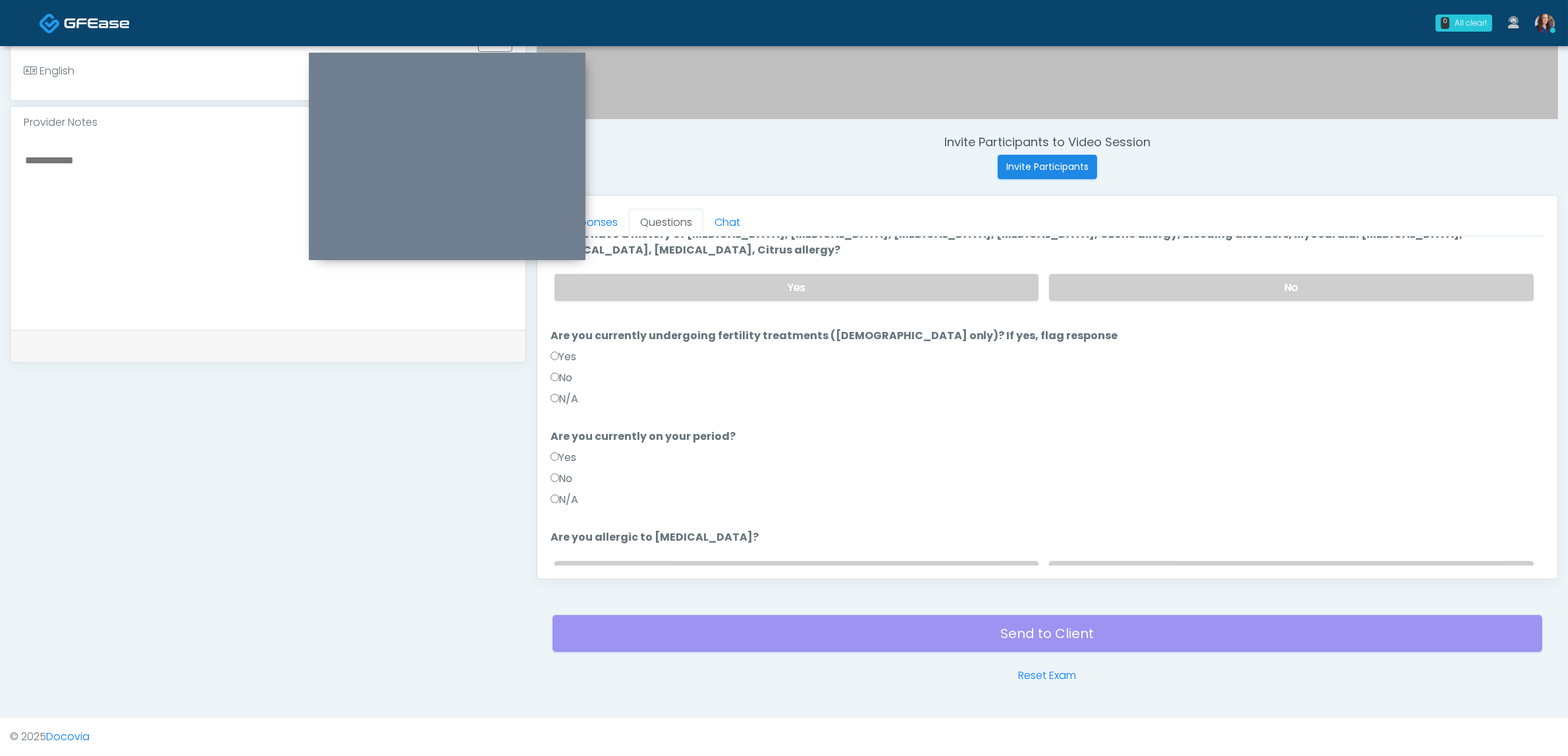
scroll to position [0, 0]
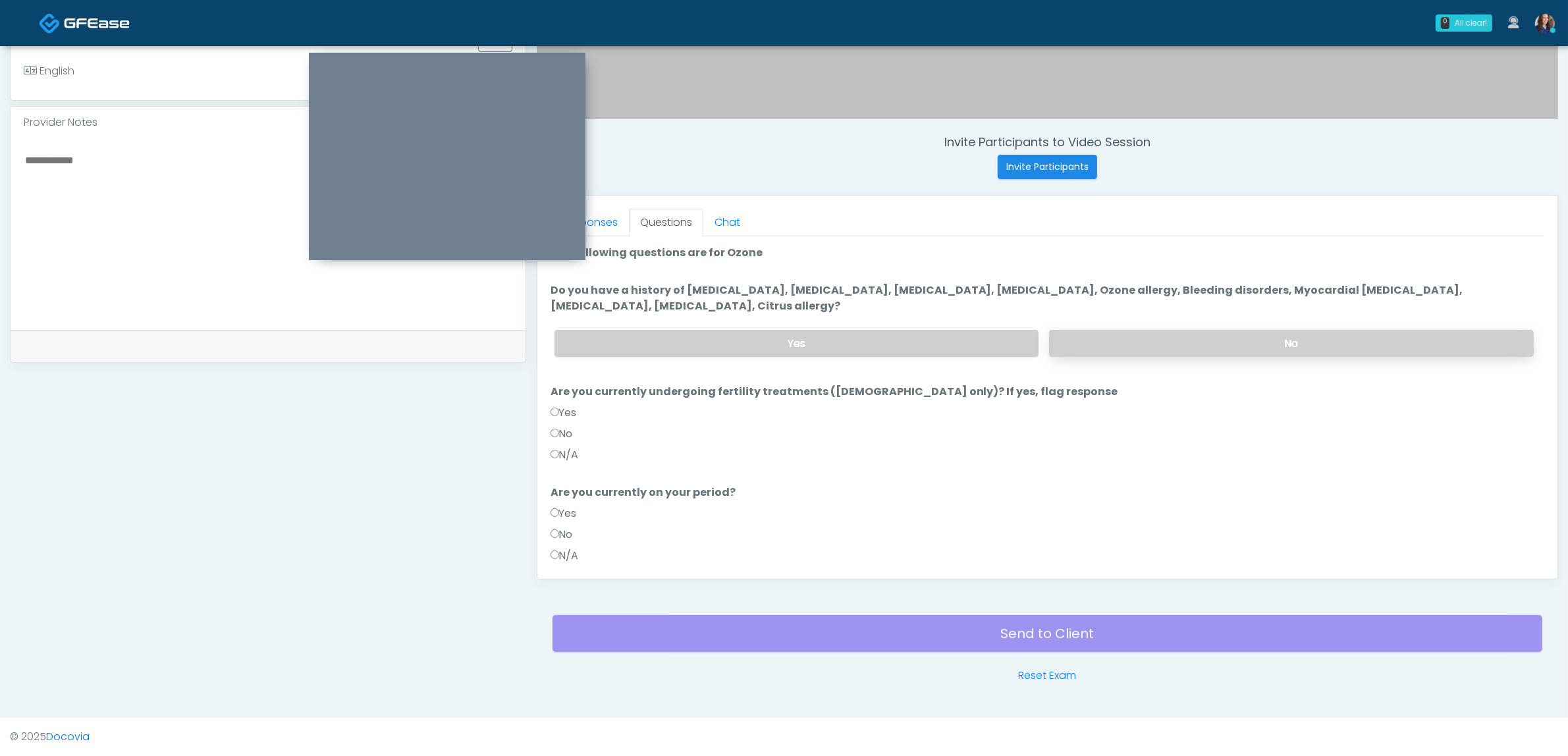
drag, startPoint x: 1152, startPoint y: 337, endPoint x: 1064, endPoint y: 347, distance: 88.6
click at [1144, 340] on label "No" at bounding box center [1292, 343] width 485 height 27
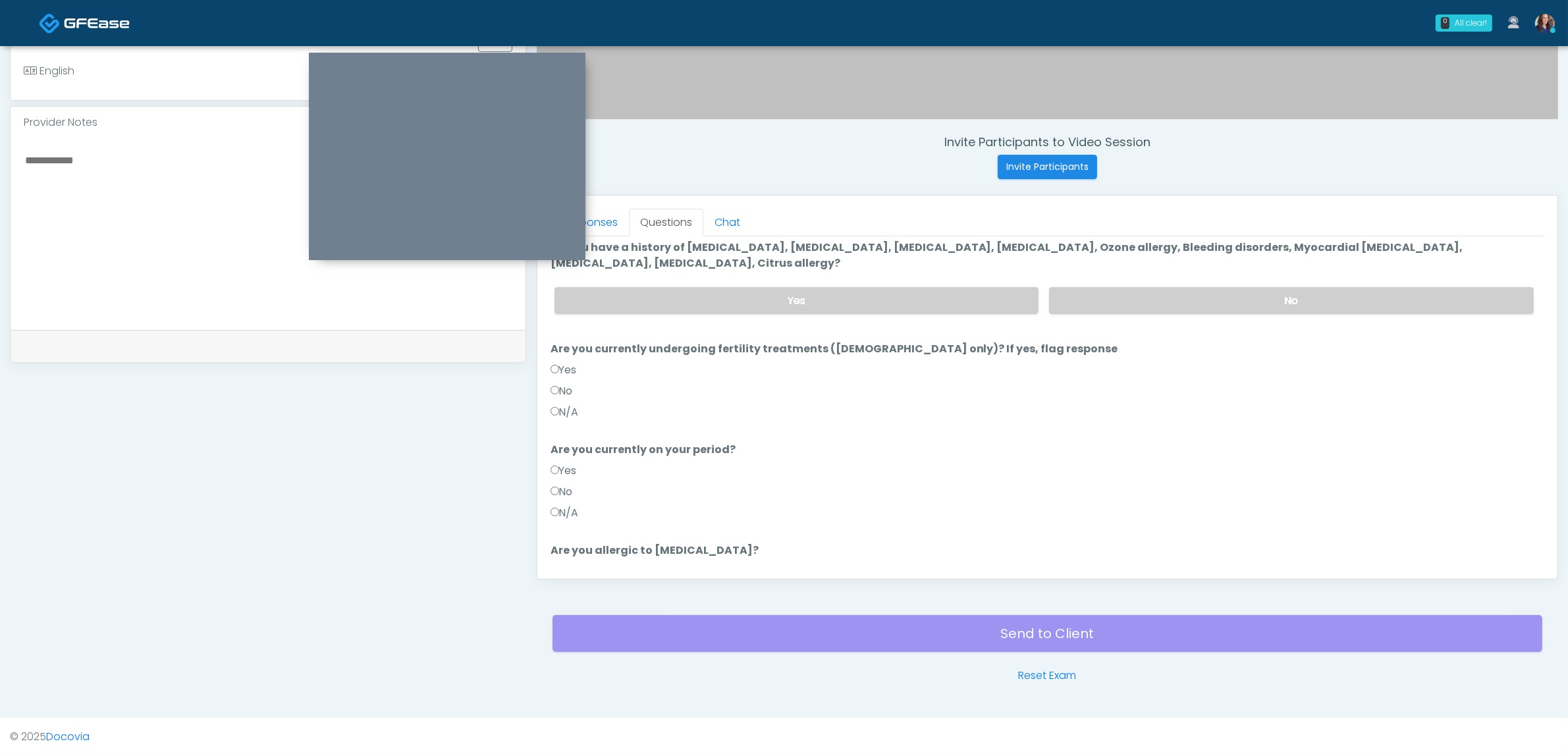
scroll to position [82, 0]
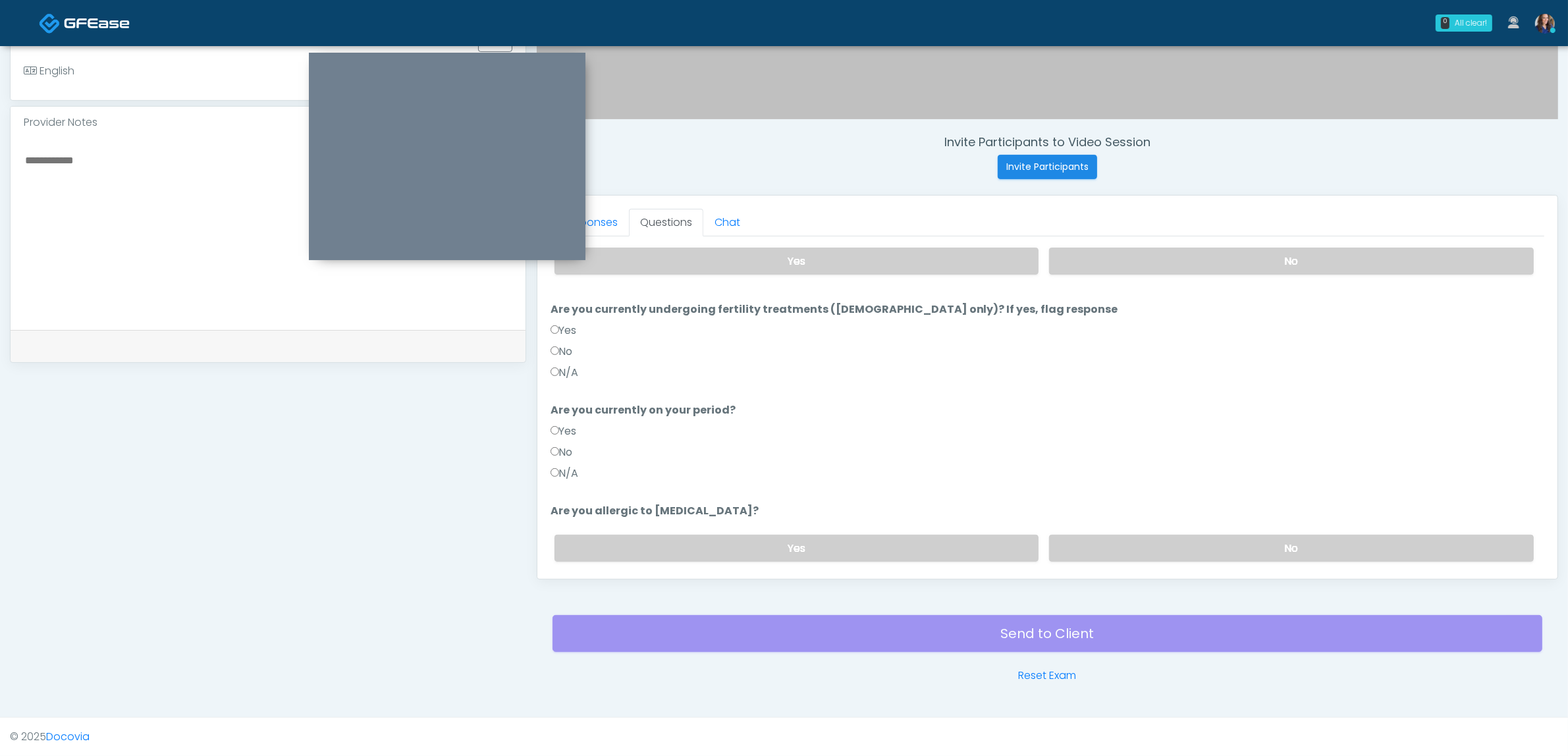
drag, startPoint x: 565, startPoint y: 372, endPoint x: 566, endPoint y: 384, distance: 12.0
click at [566, 374] on label "N/A" at bounding box center [564, 373] width 28 height 16
click at [558, 472] on label "N/A" at bounding box center [564, 473] width 28 height 16
drag, startPoint x: 565, startPoint y: 370, endPoint x: 579, endPoint y: 414, distance: 46.2
click at [566, 370] on label "N/A" at bounding box center [564, 373] width 28 height 16
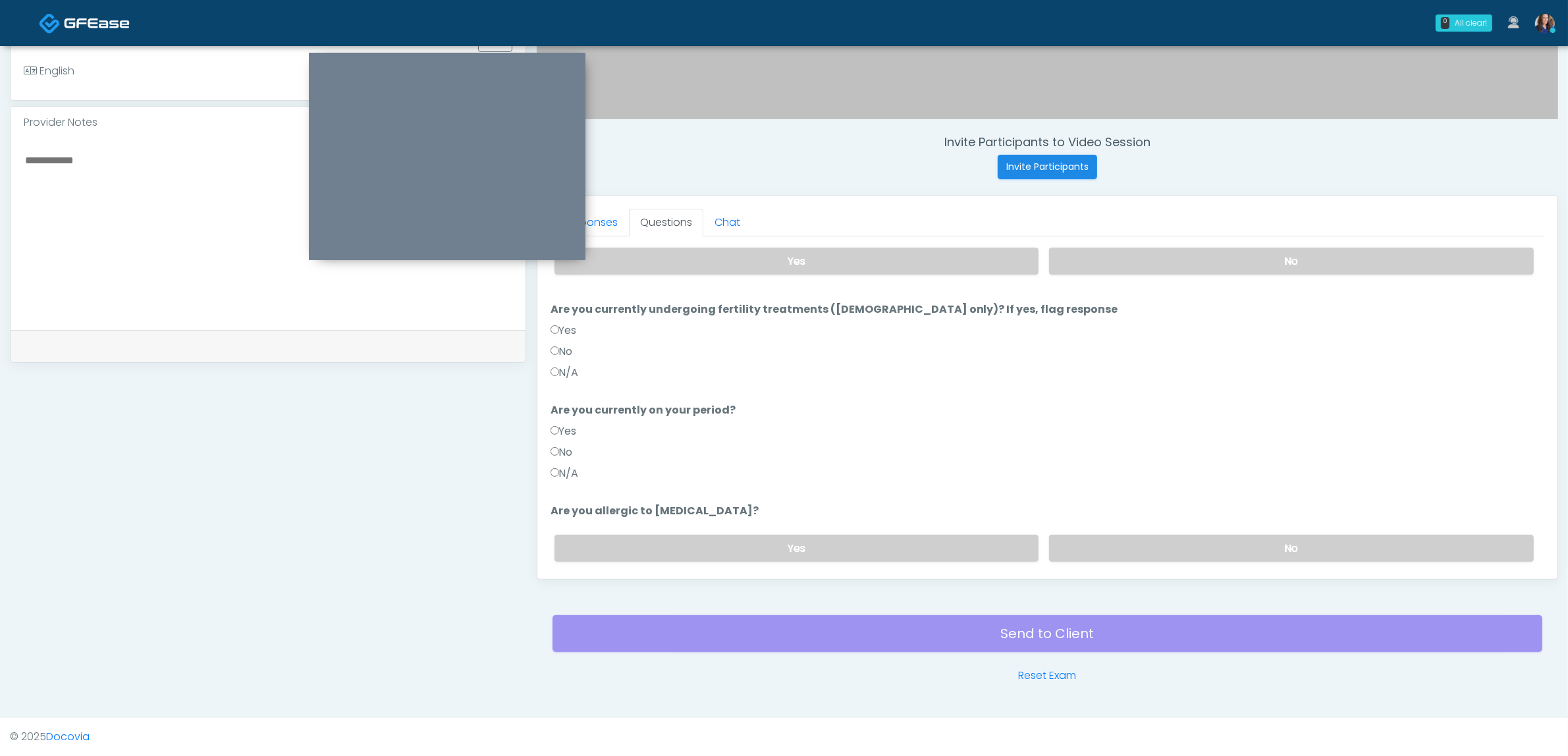
click at [565, 472] on label "N/A" at bounding box center [564, 473] width 28 height 16
drag, startPoint x: 561, startPoint y: 369, endPoint x: 574, endPoint y: 374, distance: 13.9
click at [561, 369] on label "N/A" at bounding box center [564, 373] width 28 height 16
click at [1141, 552] on label "No" at bounding box center [1292, 548] width 485 height 27
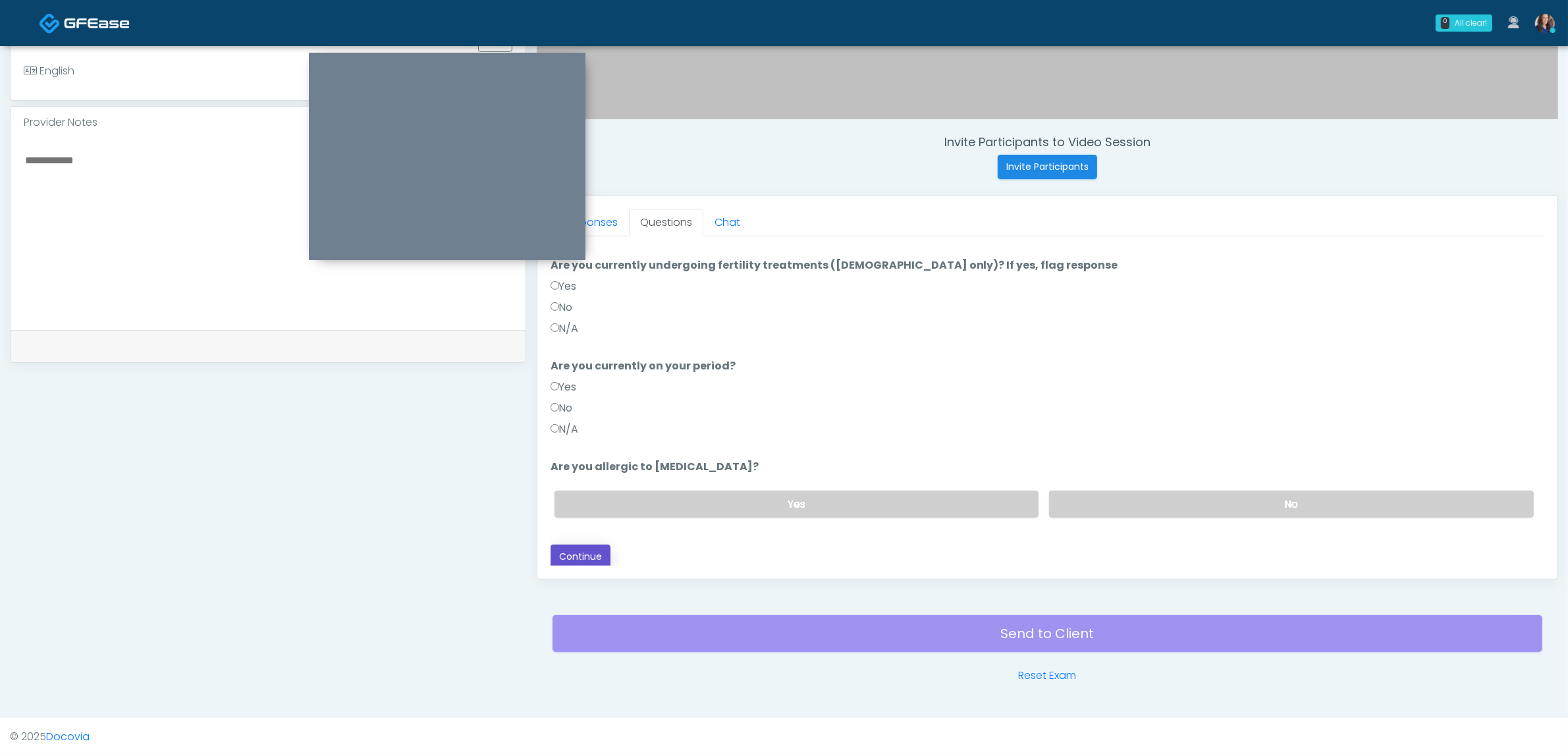
drag, startPoint x: 577, startPoint y: 547, endPoint x: 584, endPoint y: 547, distance: 7.0
click at [578, 547] on button "Continue" at bounding box center [580, 556] width 60 height 24
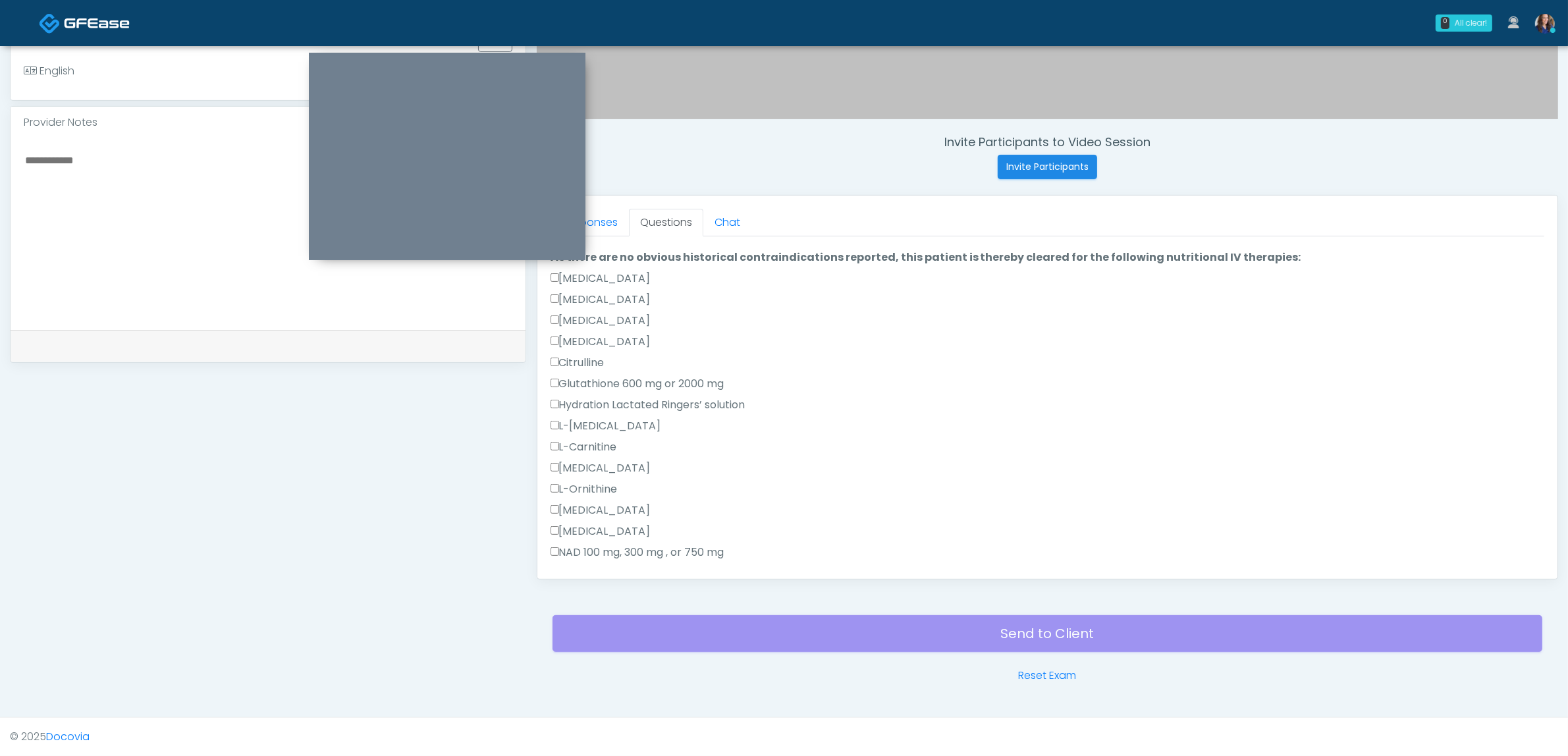
scroll to position [0, 0]
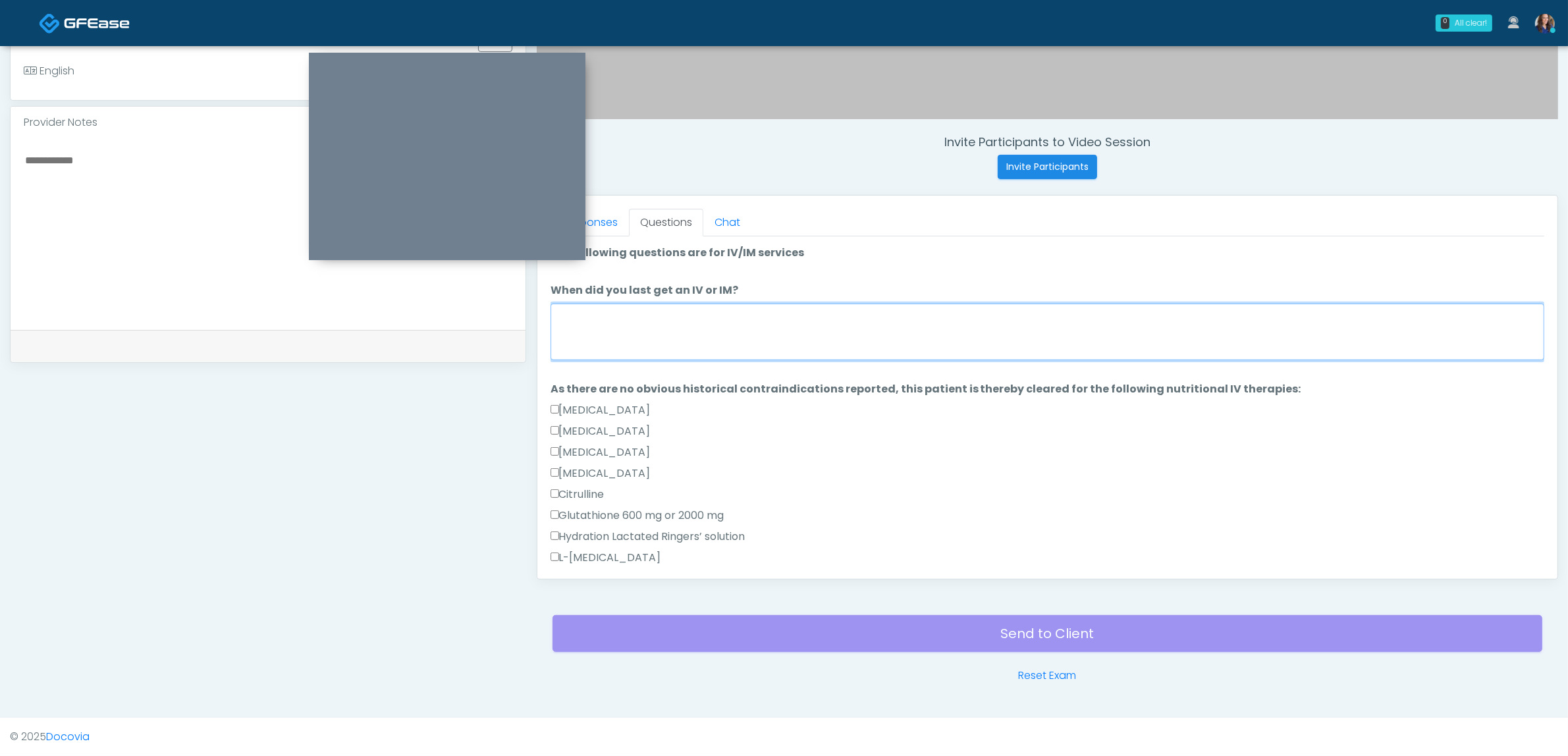
click at [643, 326] on textarea "When did you last get an IV or IM?" at bounding box center [1047, 332] width 994 height 57
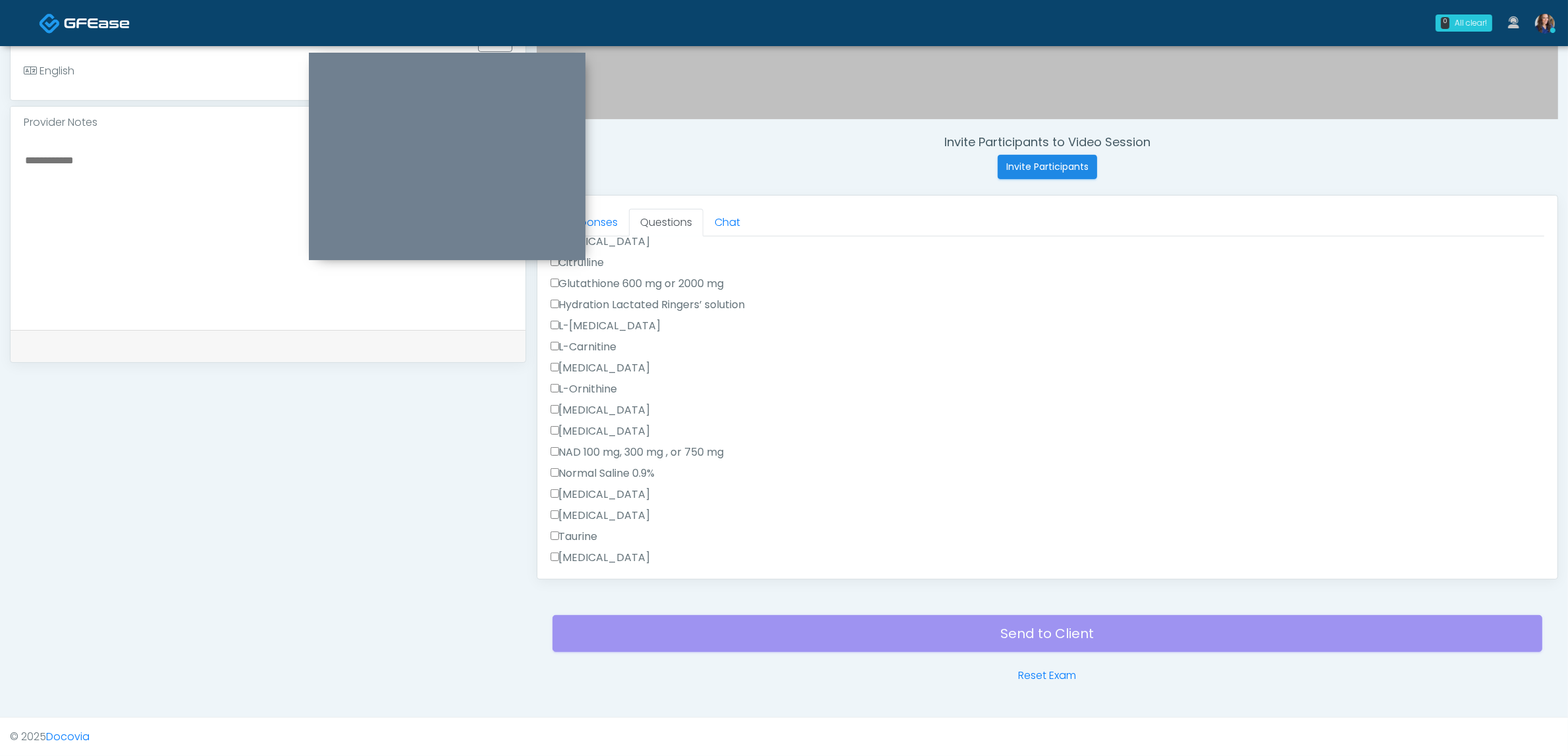
scroll to position [329, 0]
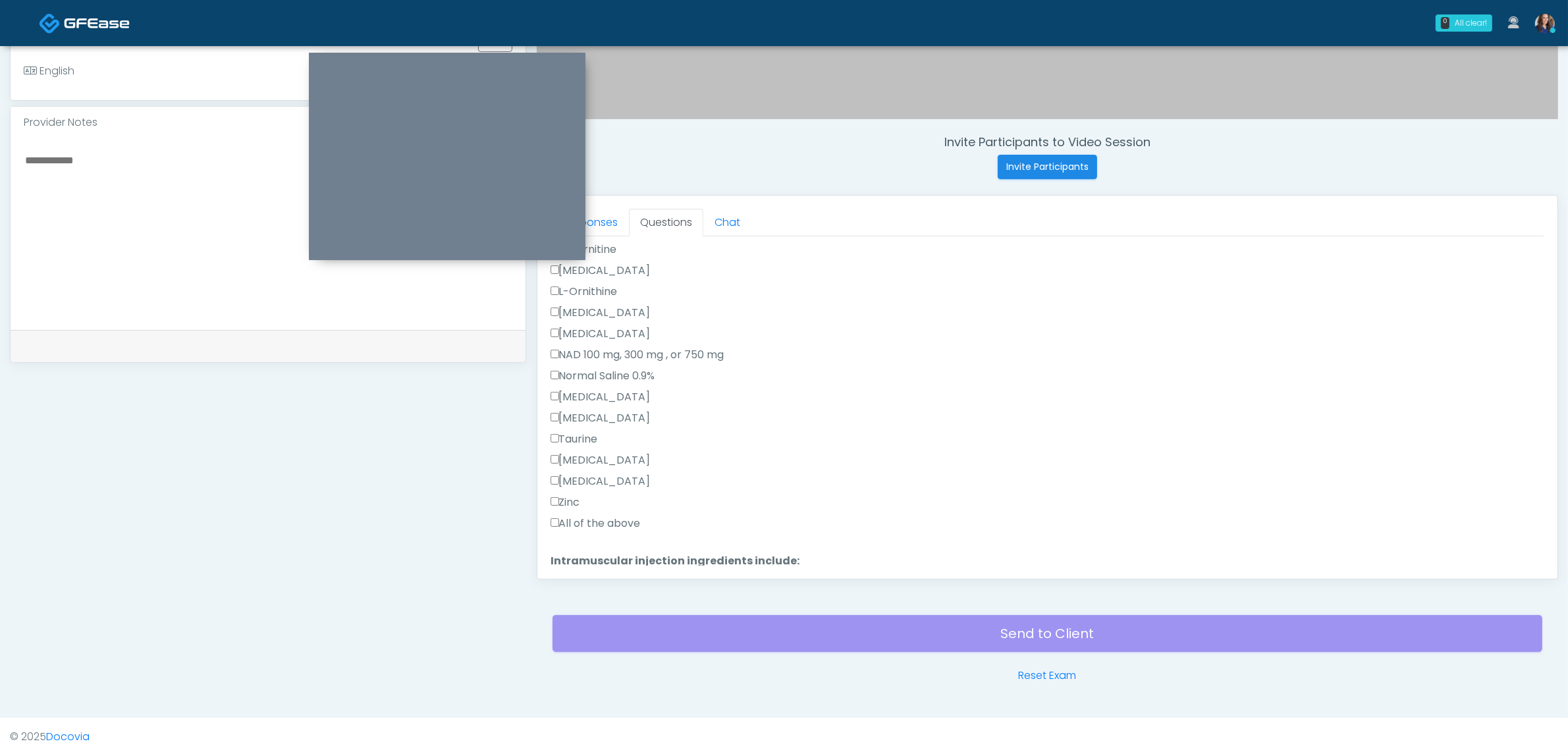
type textarea "**********"
drag, startPoint x: 590, startPoint y: 521, endPoint x: 621, endPoint y: 519, distance: 31.1
click at [590, 521] on label "All of the above" at bounding box center [595, 523] width 90 height 16
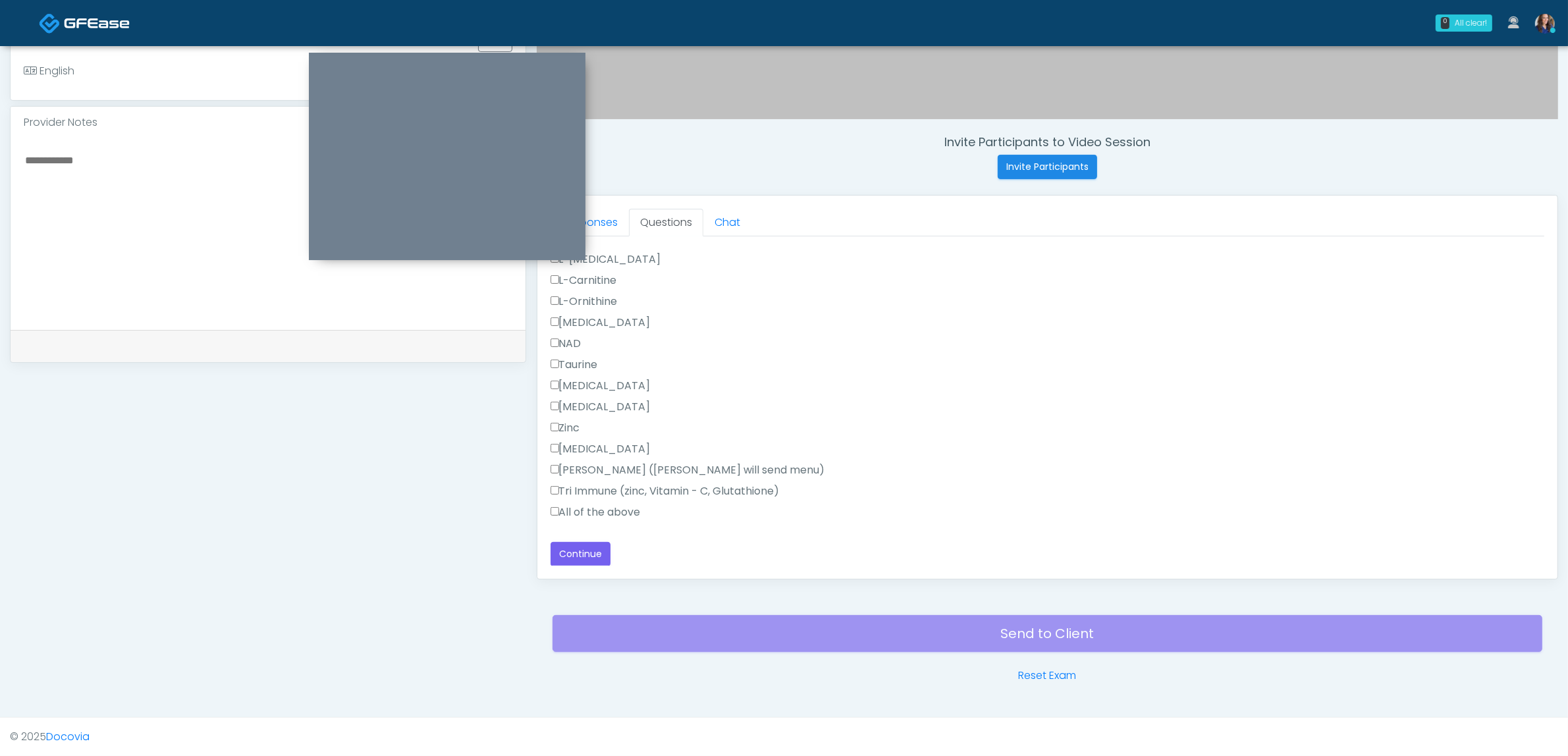
click at [624, 509] on label "All of the above" at bounding box center [595, 513] width 90 height 16
click at [595, 553] on button "Continue" at bounding box center [580, 554] width 60 height 24
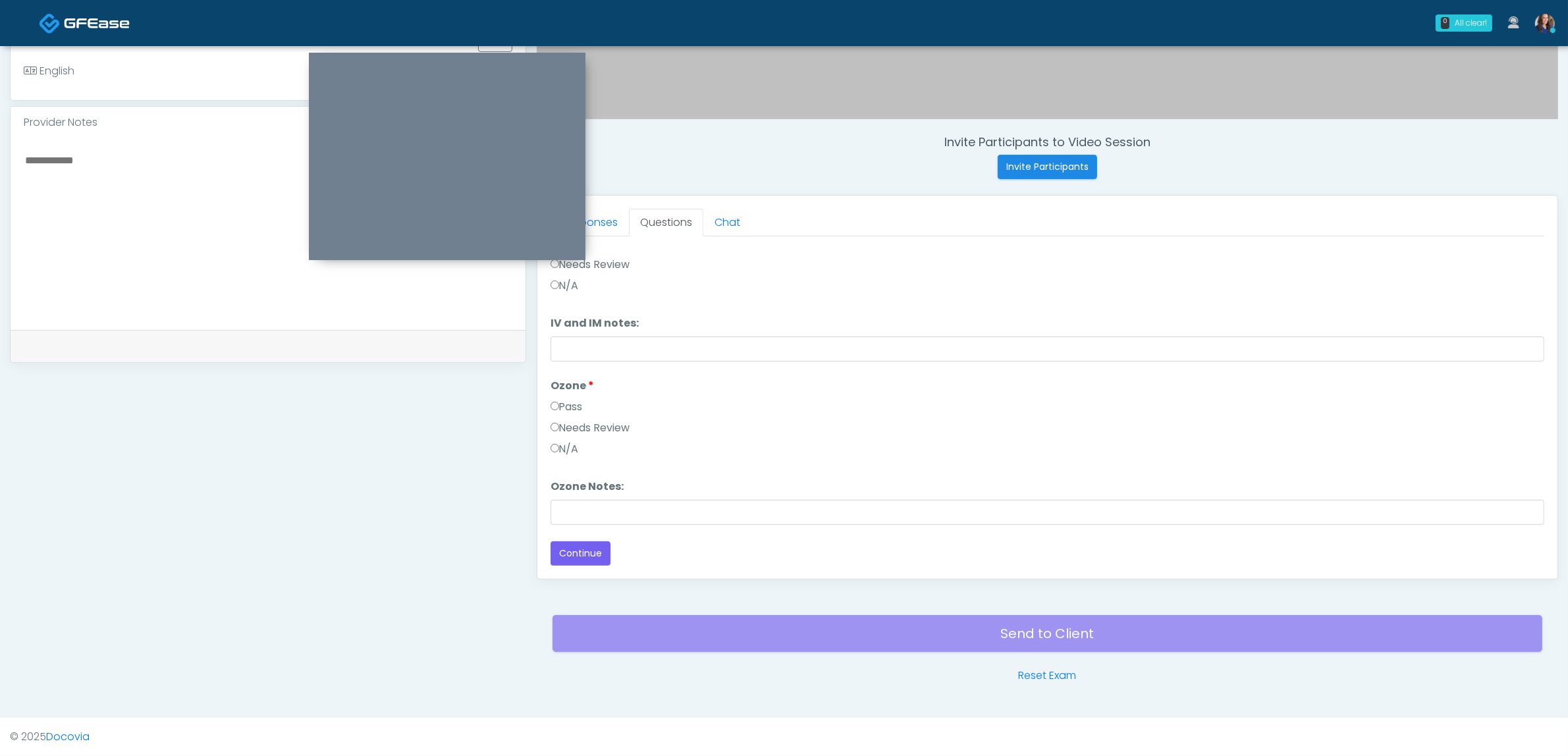
scroll to position [0, 0]
click at [1494, 251] on button "Pass All" at bounding box center [1519, 254] width 50 height 24
click at [579, 557] on button "Continue" at bounding box center [580, 554] width 60 height 24
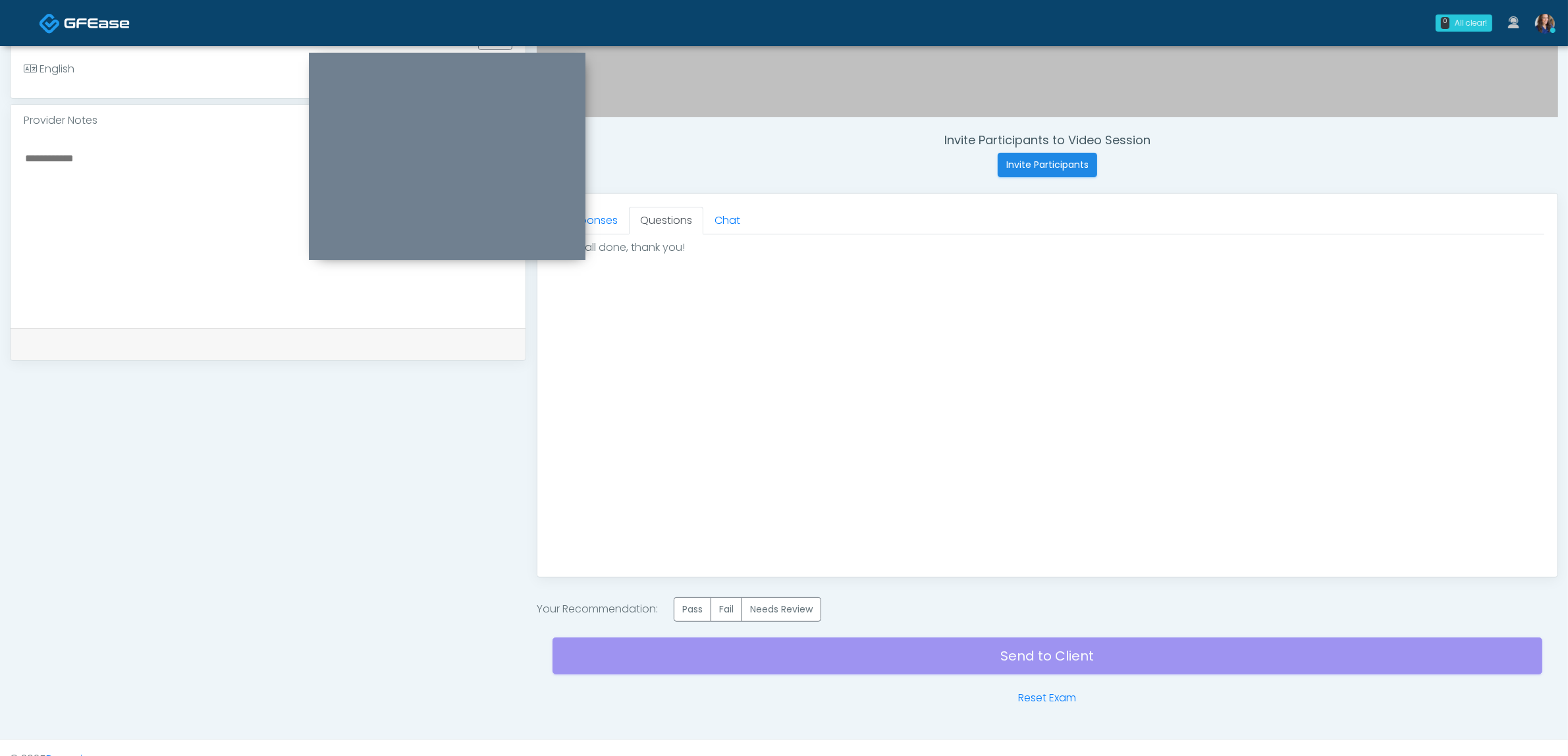
scroll to position [0, 0]
drag, startPoint x: 699, startPoint y: 608, endPoint x: 738, endPoint y: 626, distance: 43.0
click at [702, 611] on label "Pass" at bounding box center [692, 610] width 38 height 24
click at [956, 664] on div "Send to Client Reset Exam" at bounding box center [1047, 664] width 990 height 84
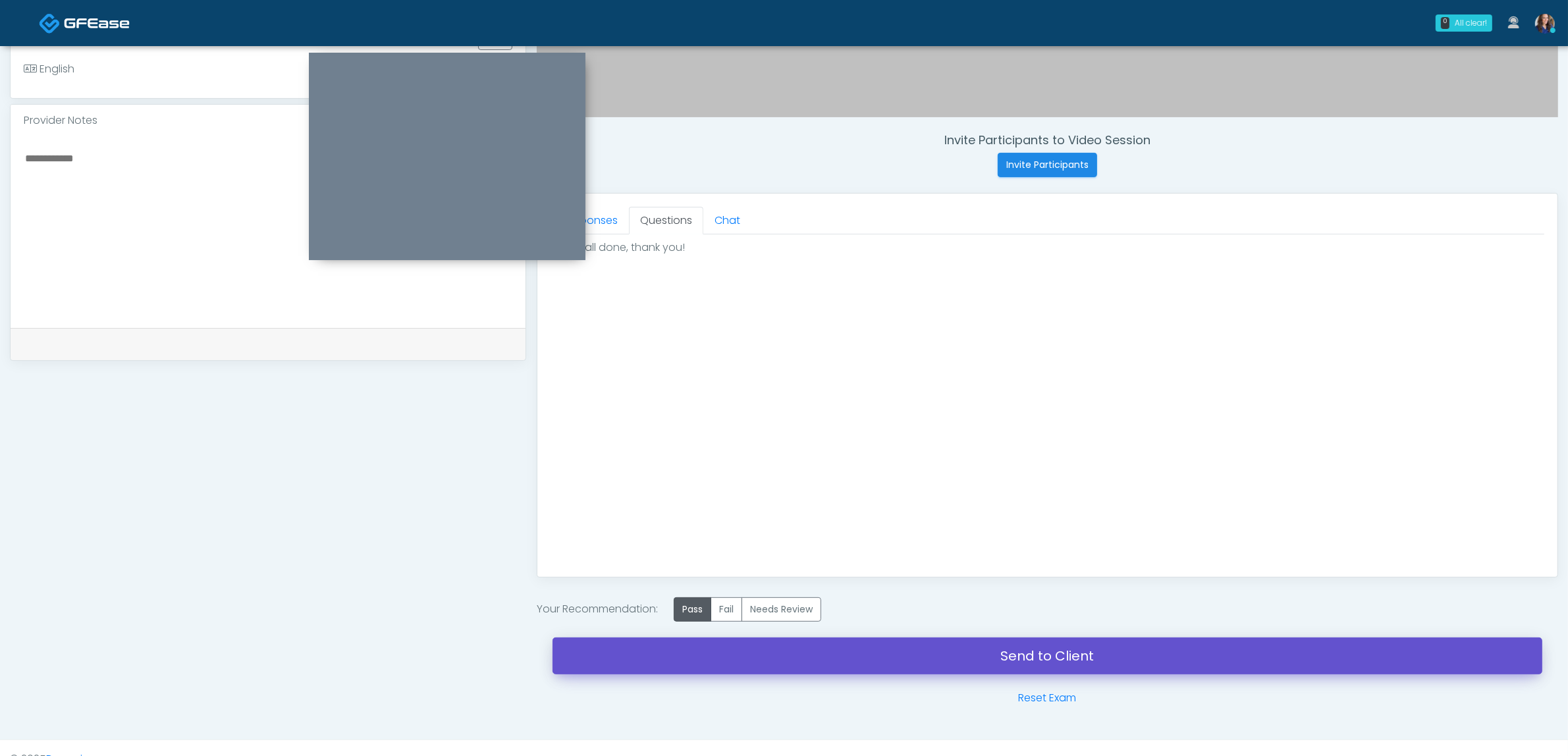
click at [1006, 665] on link "Send to Client" at bounding box center [1047, 656] width 990 height 37
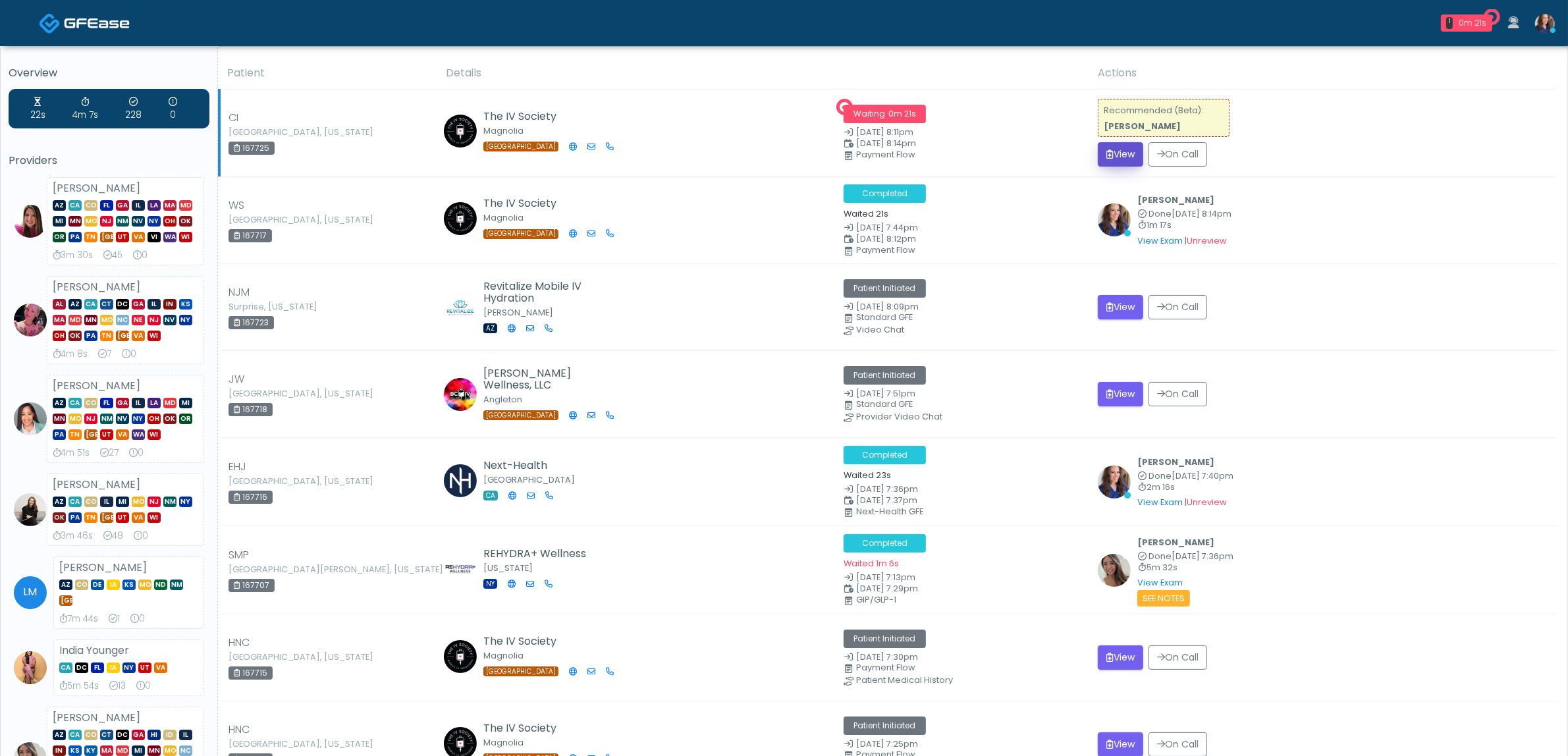
click at [1130, 158] on button "View" at bounding box center [1121, 155] width 46 height 24
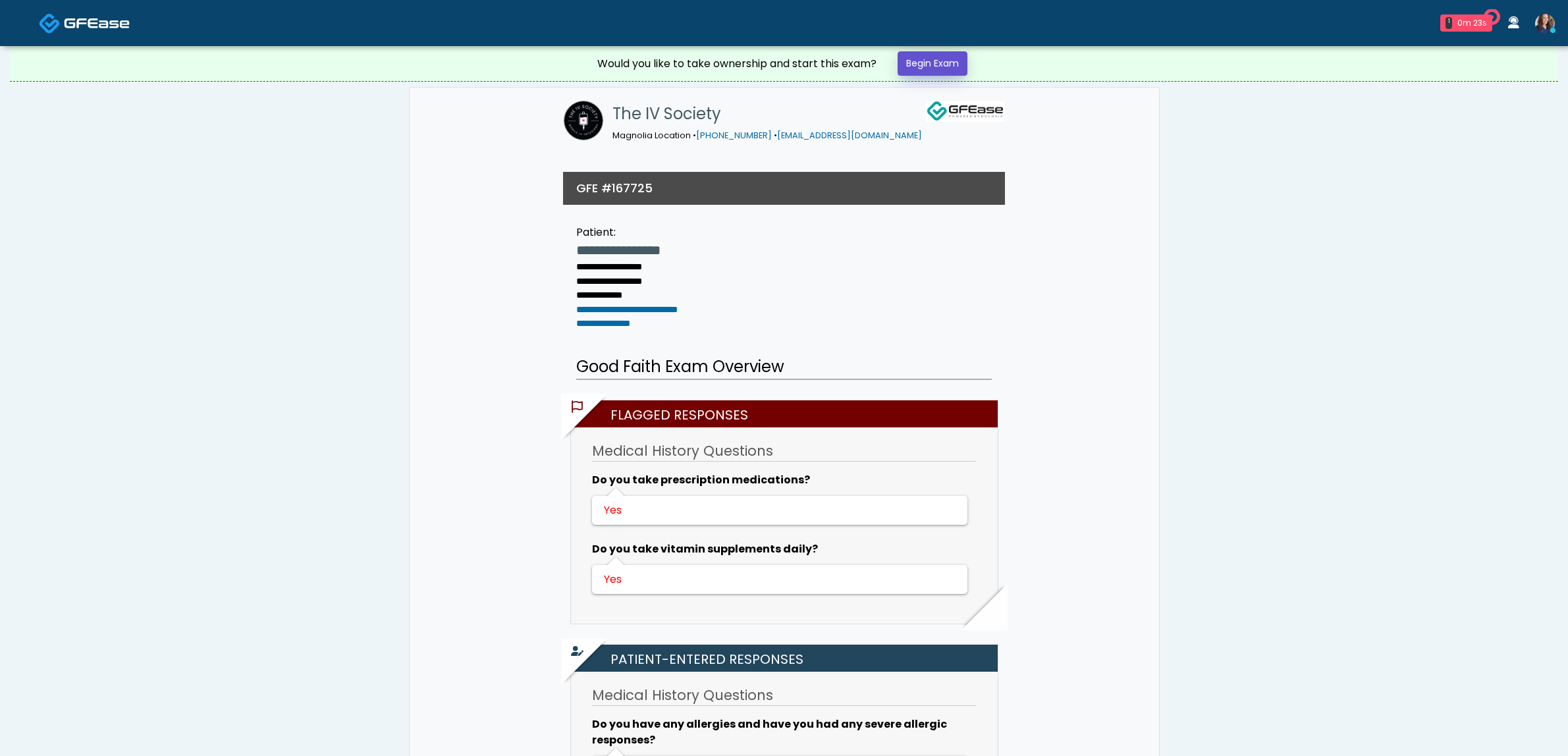
click at [948, 57] on link "Begin Exam" at bounding box center [933, 64] width 70 height 24
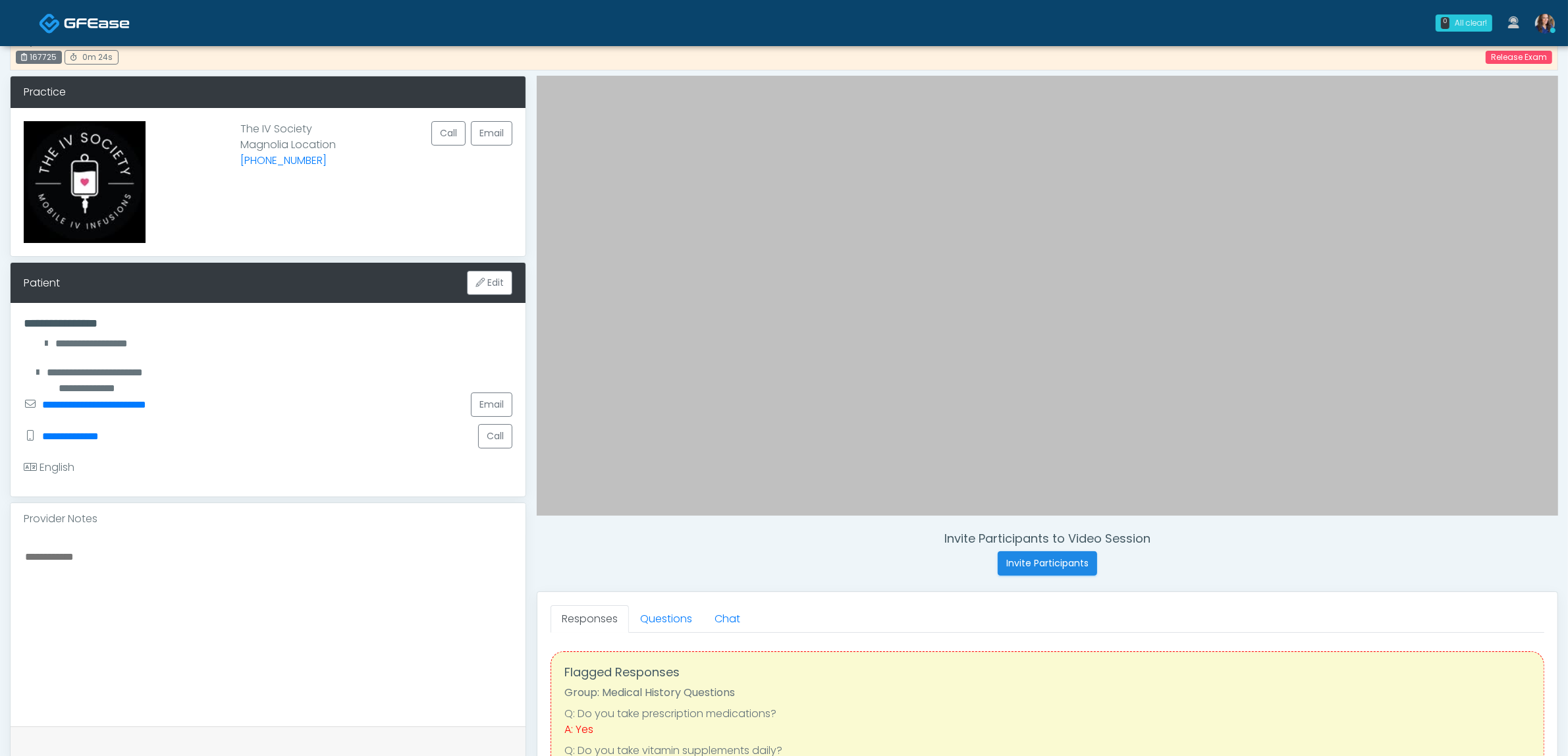
scroll to position [82, 0]
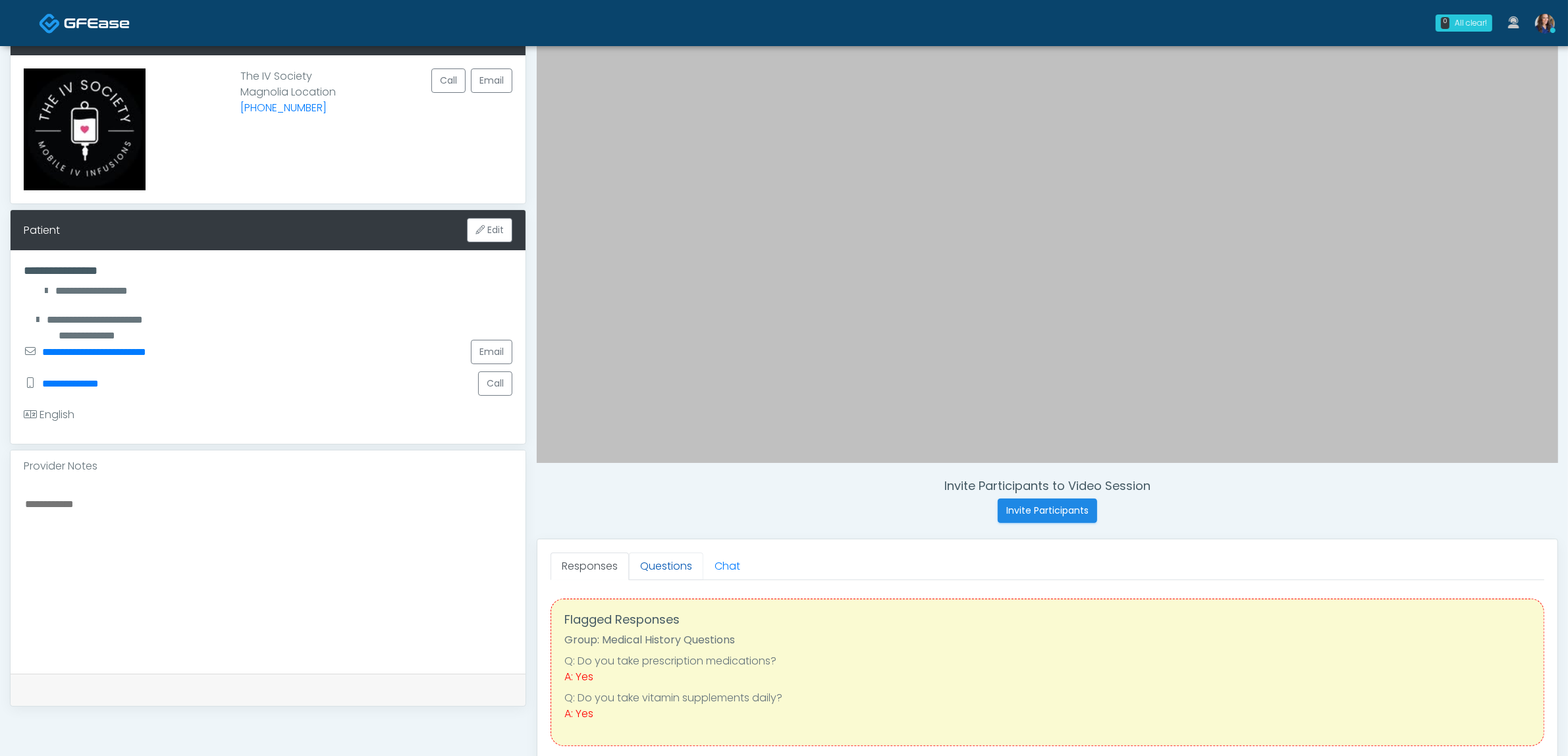
click at [670, 571] on link "Questions" at bounding box center [666, 567] width 74 height 28
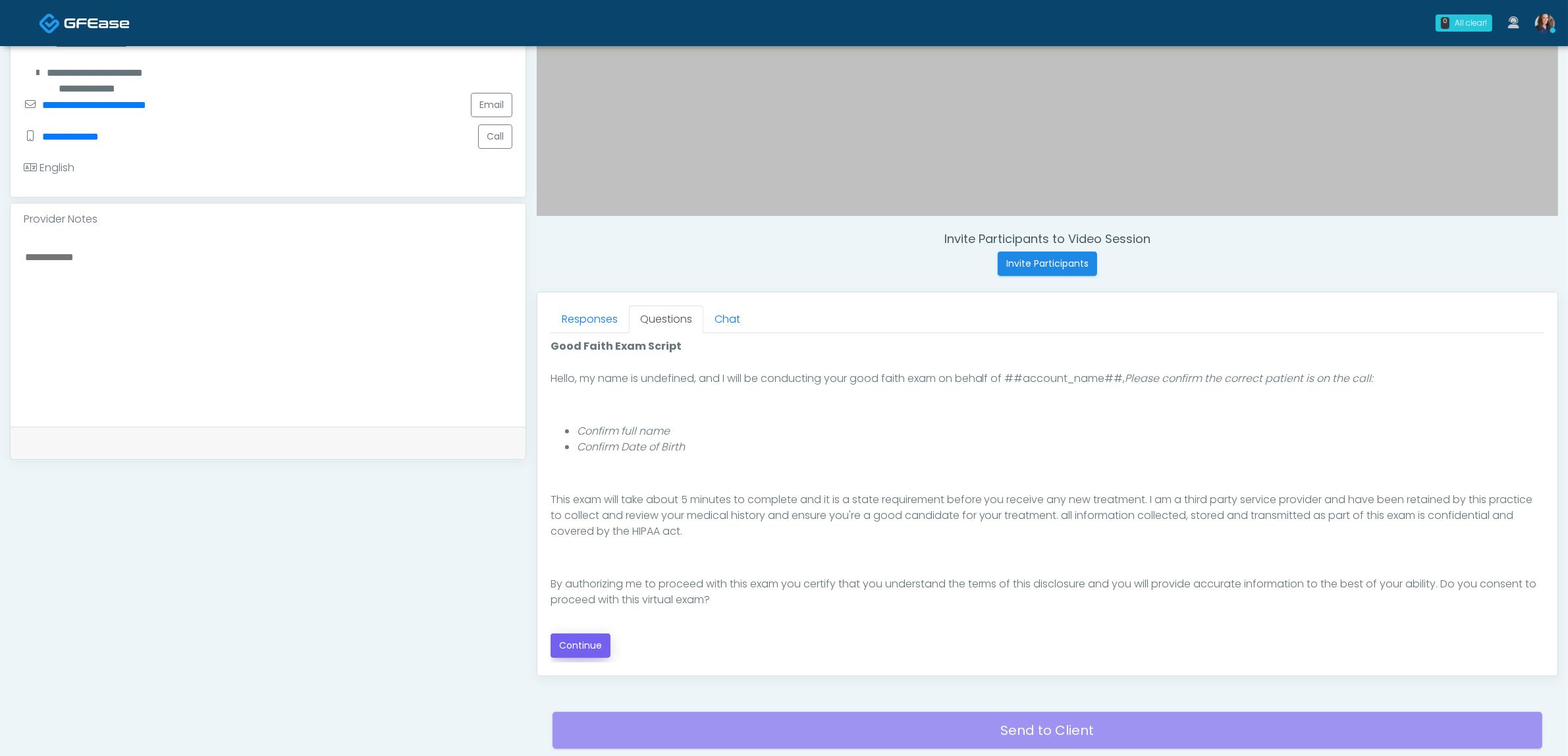
scroll to position [89, 0]
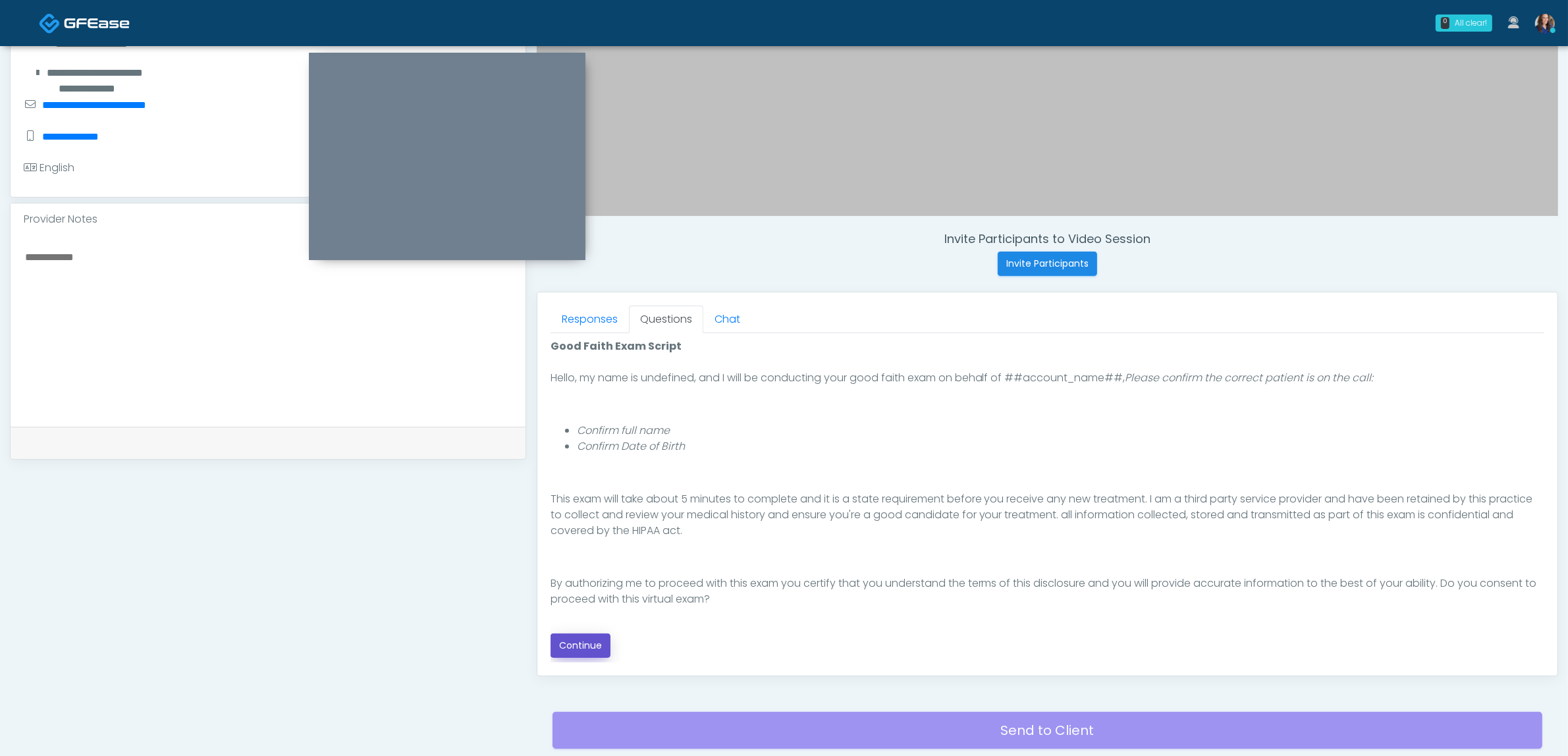
drag, startPoint x: 594, startPoint y: 642, endPoint x: 629, endPoint y: 640, distance: 35.1
click at [593, 642] on button "Continue" at bounding box center [580, 646] width 60 height 24
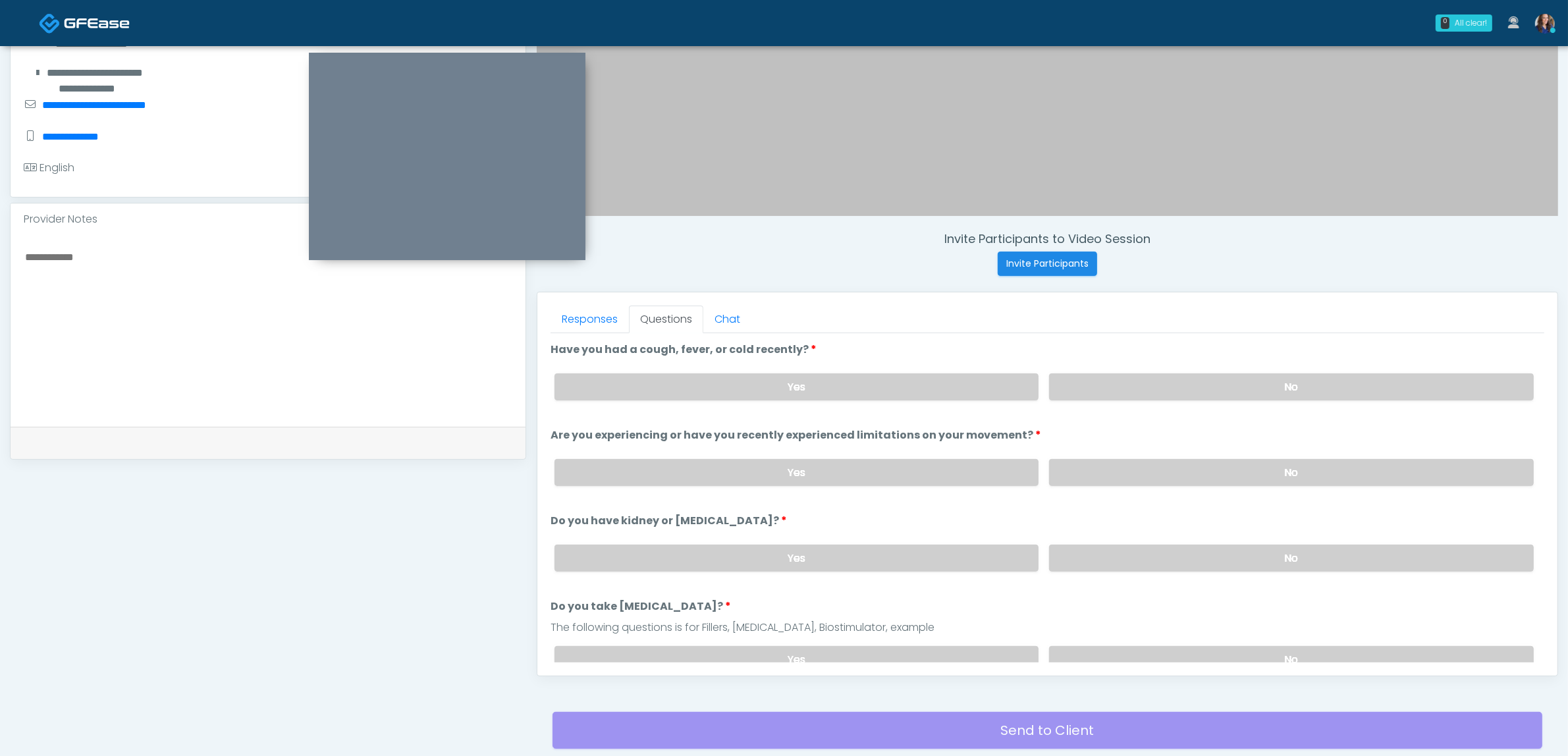
scroll to position [428, 0]
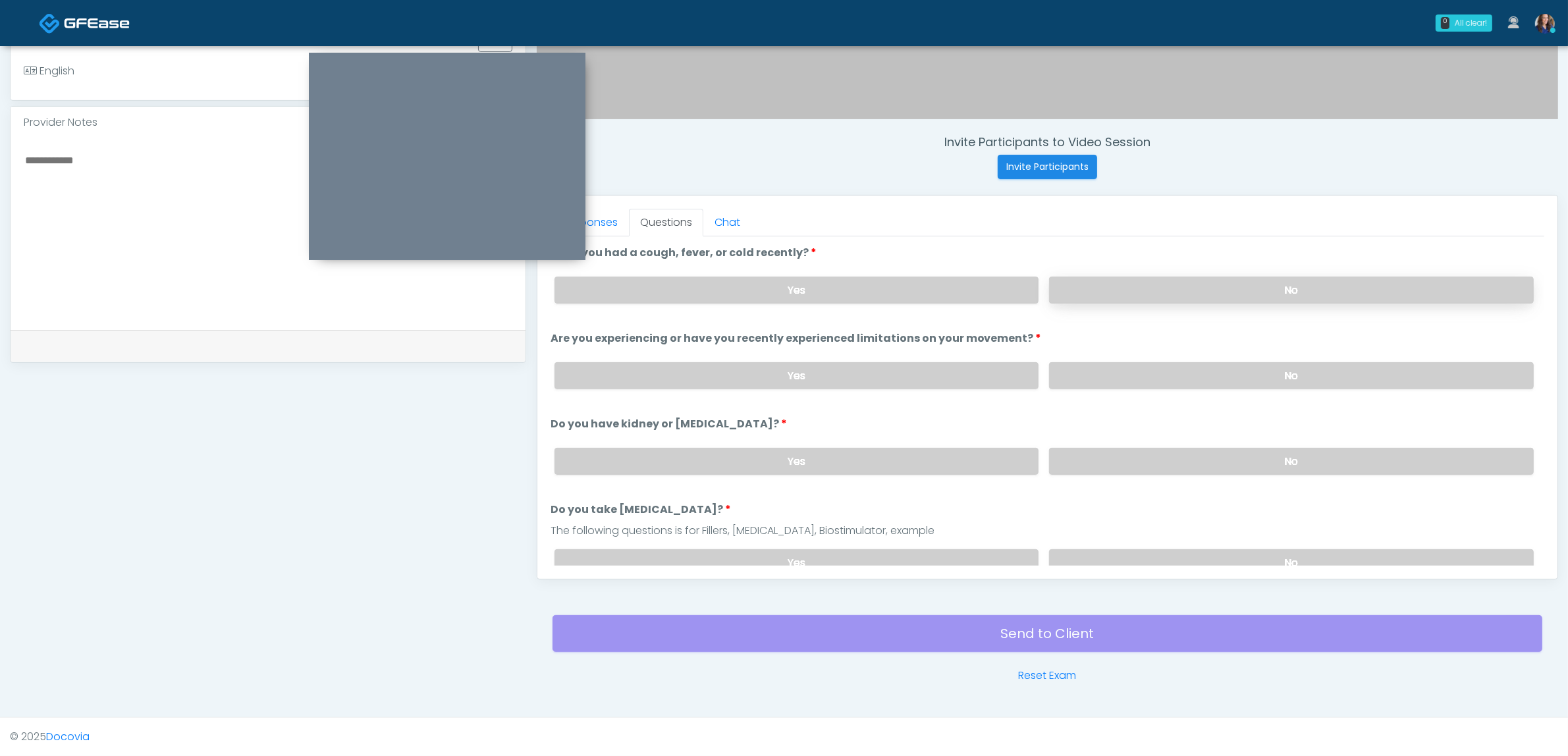
click at [1234, 281] on label "No" at bounding box center [1292, 290] width 485 height 27
click at [1199, 363] on label "No" at bounding box center [1292, 375] width 485 height 27
click at [1181, 449] on label "No" at bounding box center [1292, 461] width 485 height 27
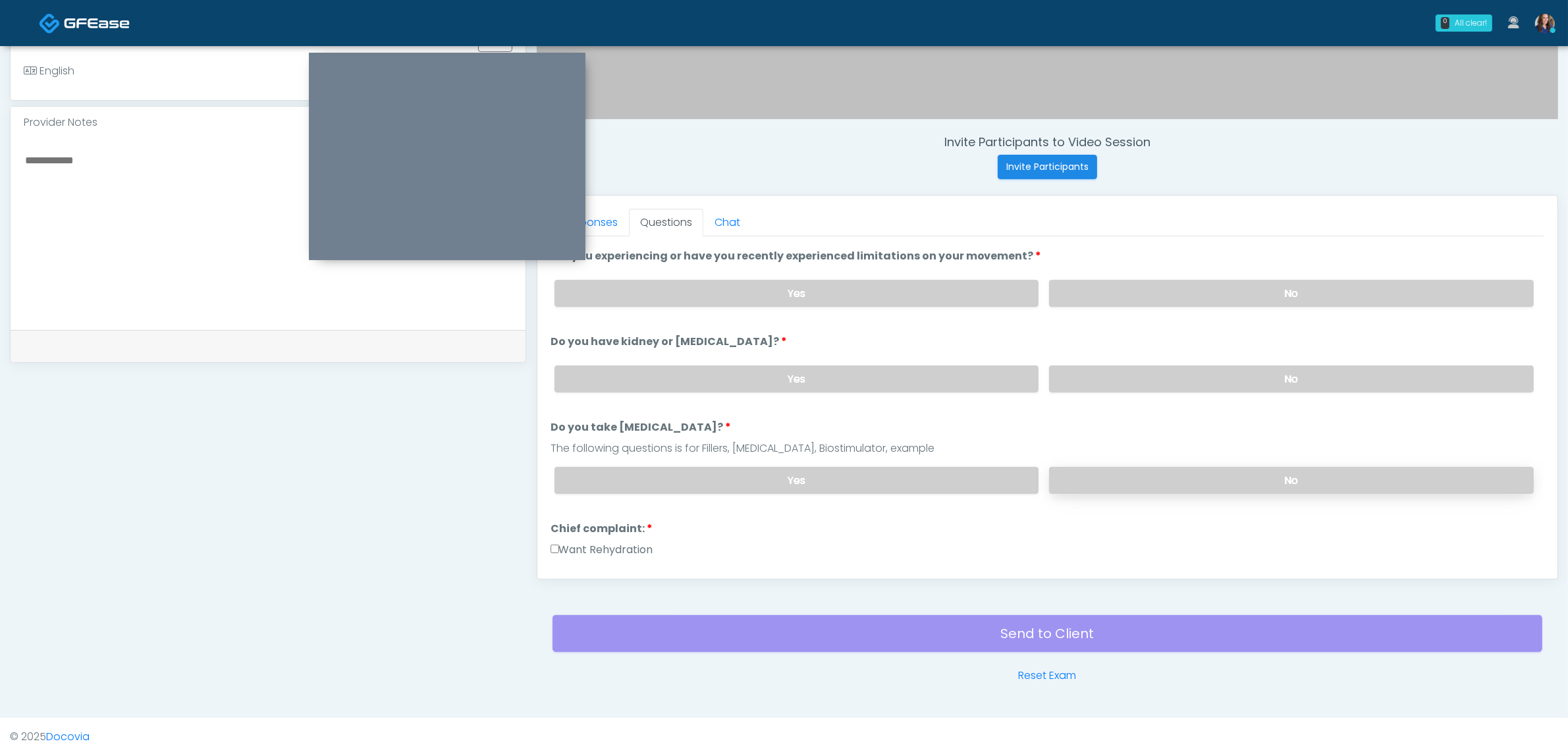
drag, startPoint x: 1200, startPoint y: 472, endPoint x: 1167, endPoint y: 478, distance: 33.5
click at [1202, 474] on label "No" at bounding box center [1292, 480] width 485 height 27
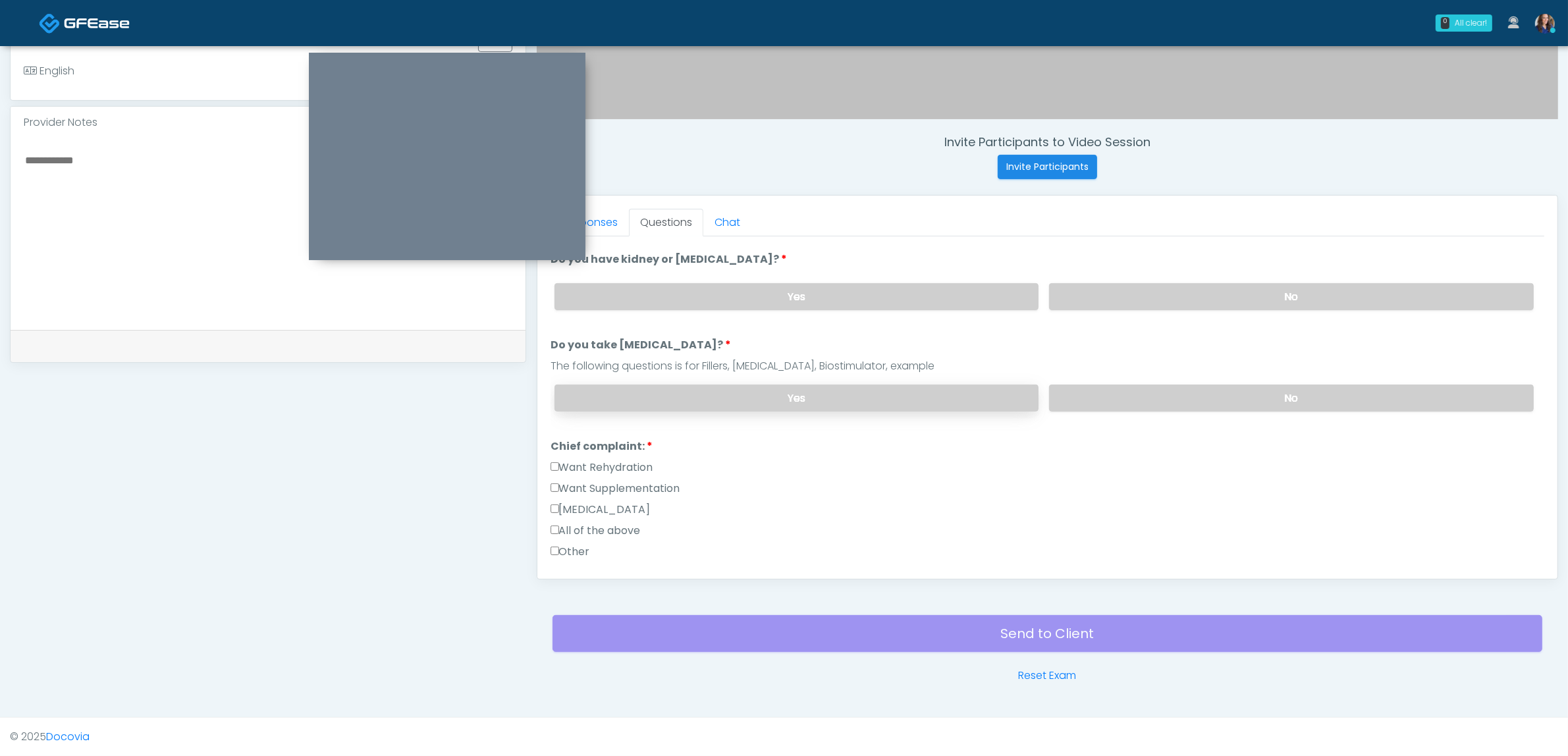
scroll to position [247, 0]
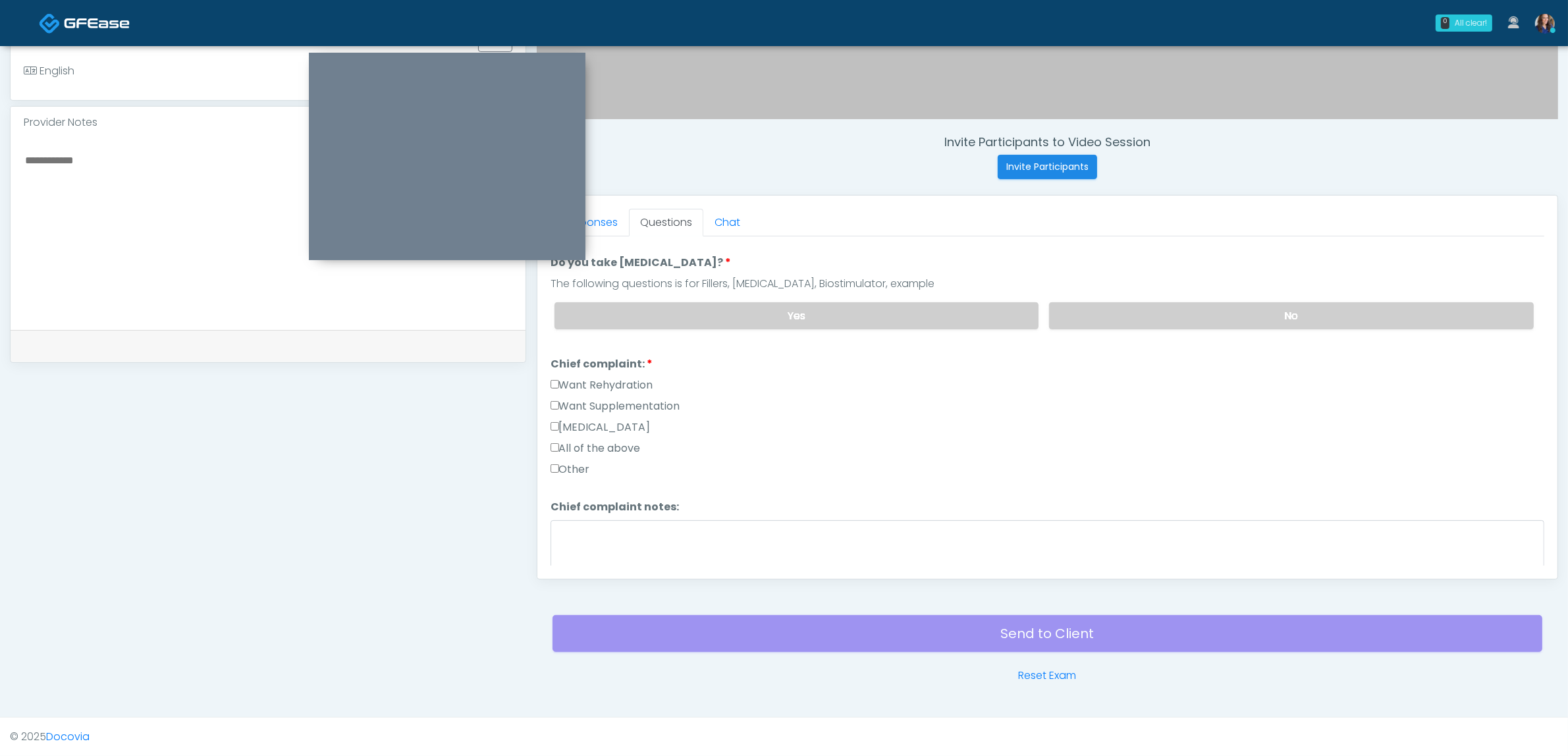
click at [616, 377] on label "Want Rehydration" at bounding box center [601, 385] width 102 height 16
click at [611, 386] on label "Want Rehydration" at bounding box center [601, 385] width 102 height 16
drag, startPoint x: 620, startPoint y: 390, endPoint x: 620, endPoint y: 377, distance: 13.0
click at [620, 390] on div "Want Rehydration" at bounding box center [1047, 388] width 994 height 21
drag, startPoint x: 621, startPoint y: 376, endPoint x: 634, endPoint y: 403, distance: 30.0
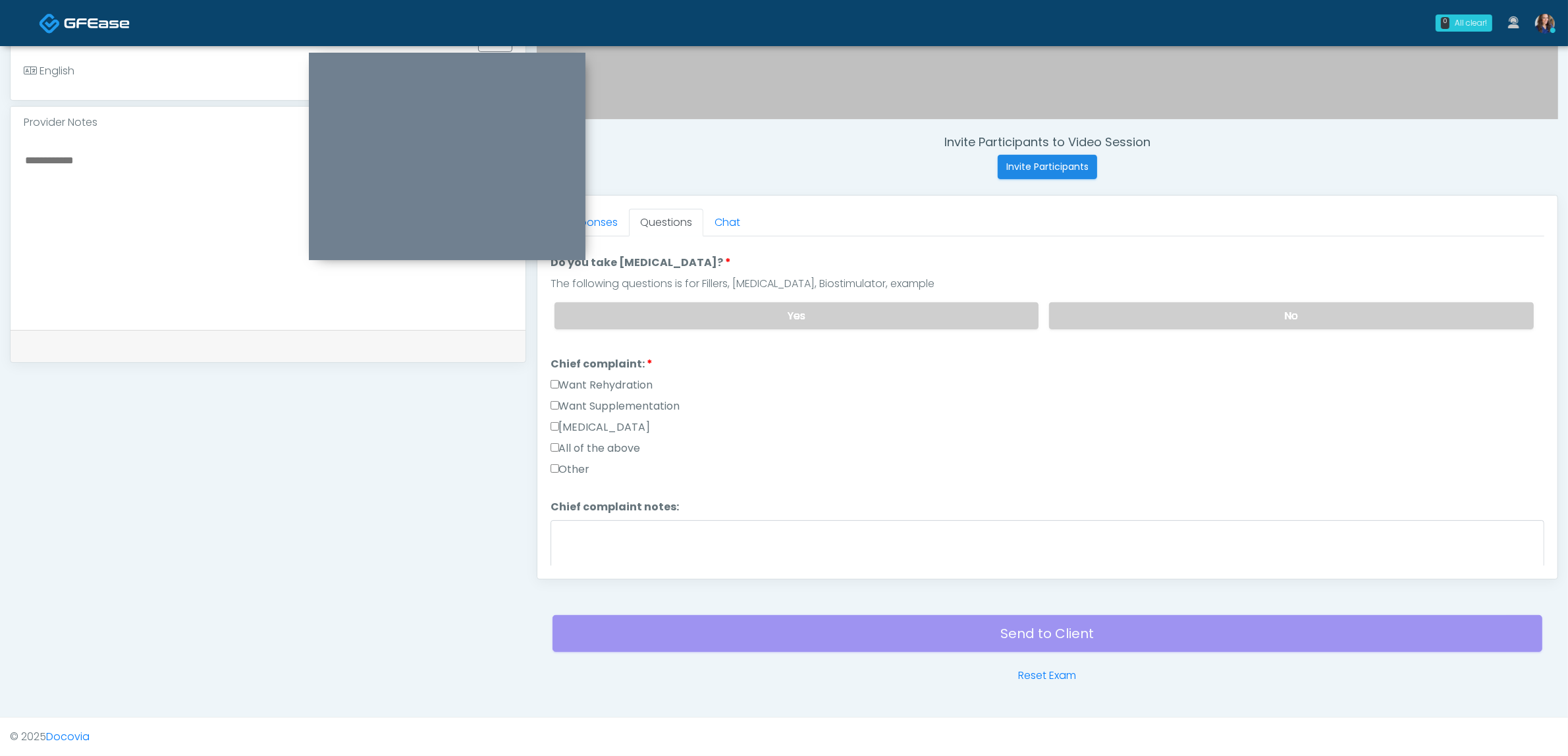
click at [621, 382] on label "Want Rehydration" at bounding box center [601, 385] width 102 height 16
click at [633, 403] on label "Want Supplementation" at bounding box center [615, 406] width 130 height 16
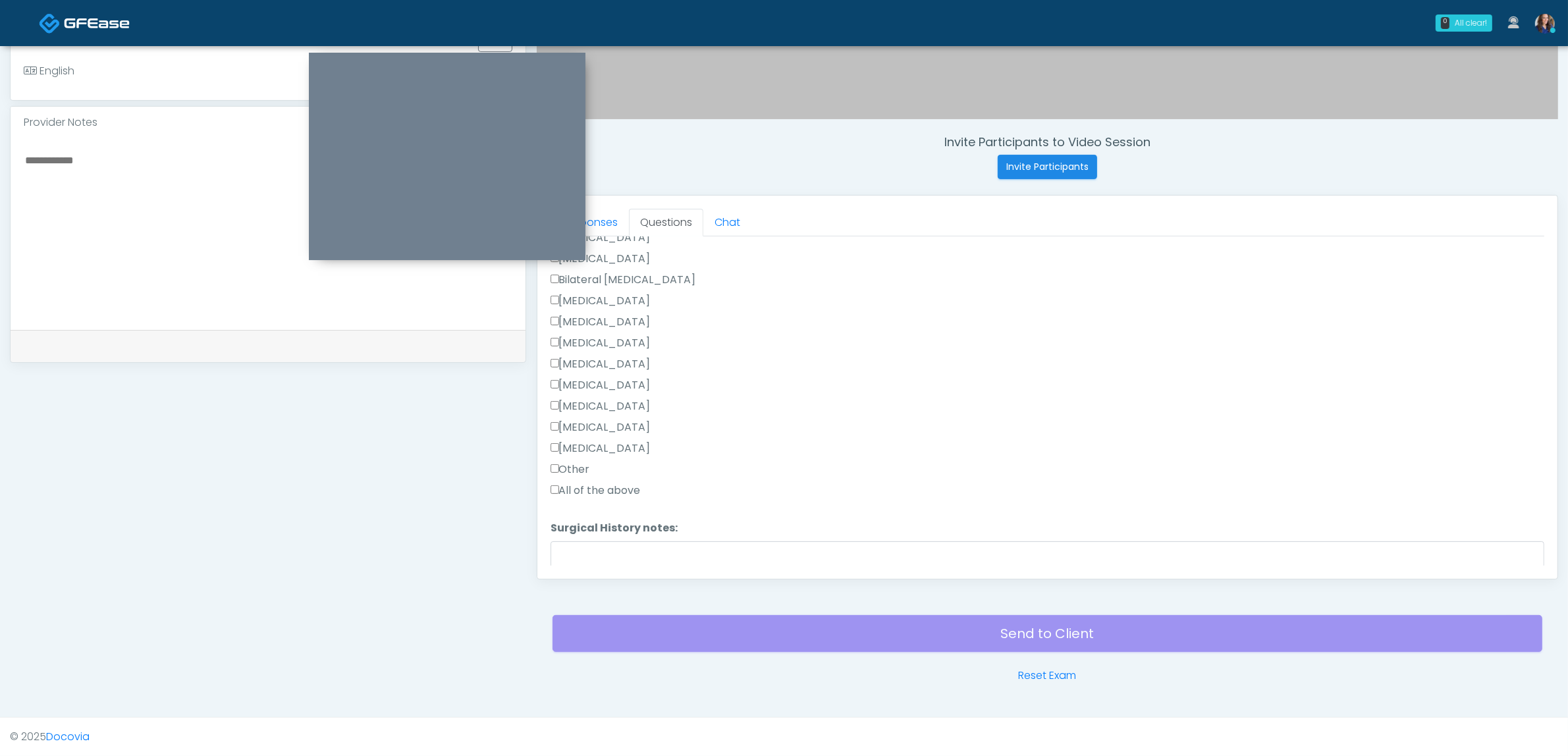
scroll to position [659, 0]
click at [574, 462] on label "Other" at bounding box center [570, 468] width 39 height 16
drag, startPoint x: 627, startPoint y: 545, endPoint x: 654, endPoint y: 518, distance: 38.2
click at [630, 544] on textarea "Surgical History notes:" at bounding box center [1047, 568] width 994 height 57
type textarea "***"
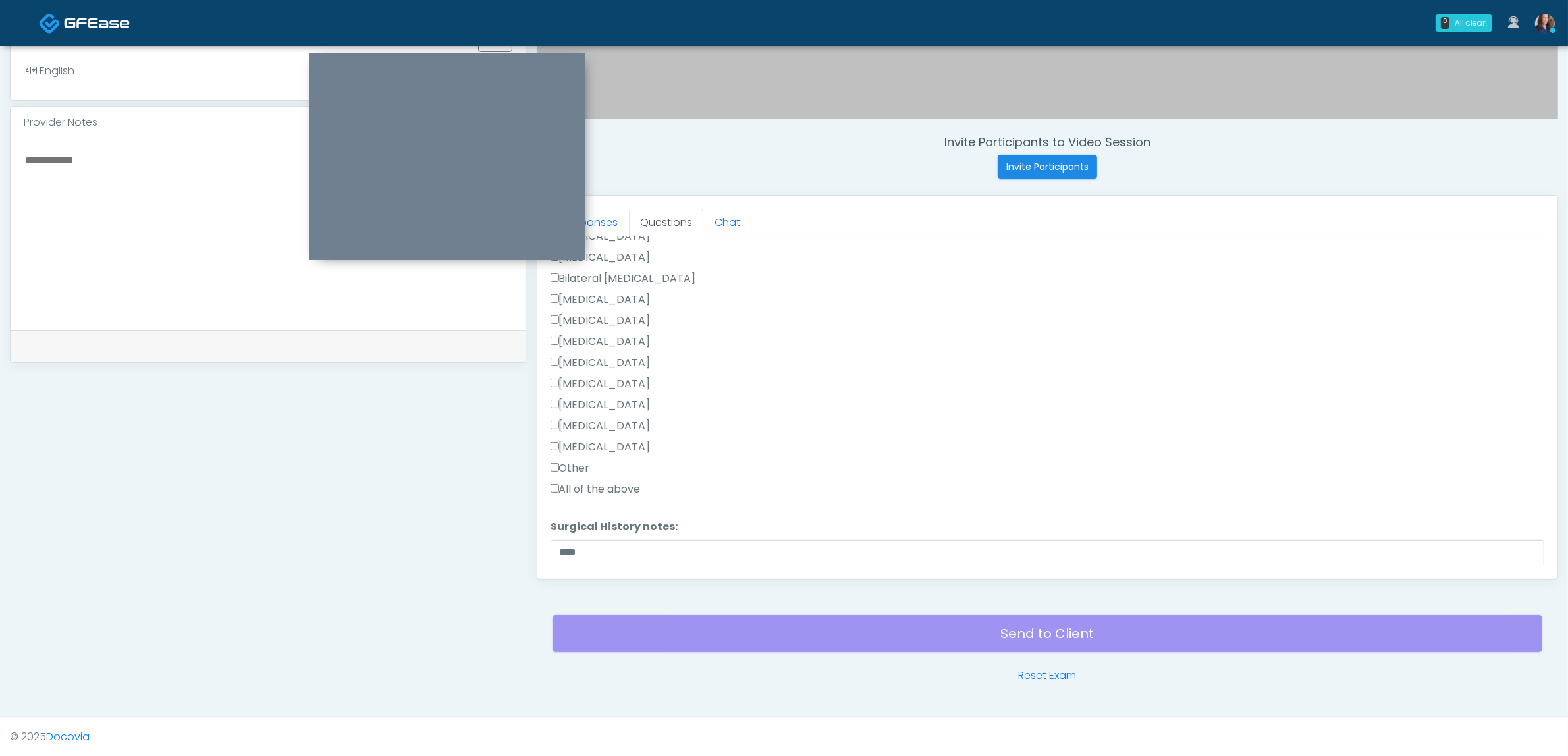
click at [611, 291] on label "[MEDICAL_DATA]" at bounding box center [600, 299] width 100 height 16
click at [591, 548] on button "Continue" at bounding box center [580, 559] width 60 height 24
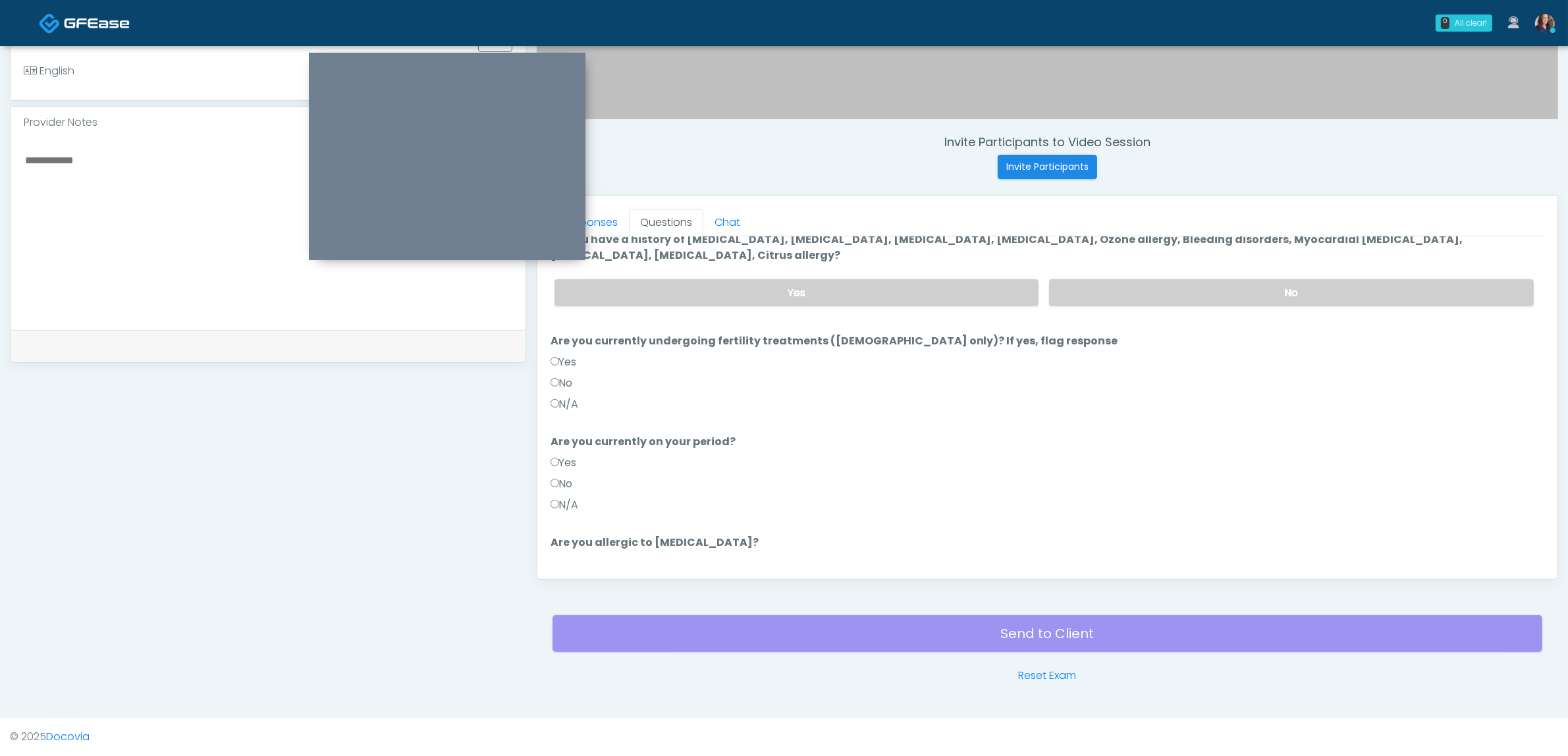
scroll to position [0, 0]
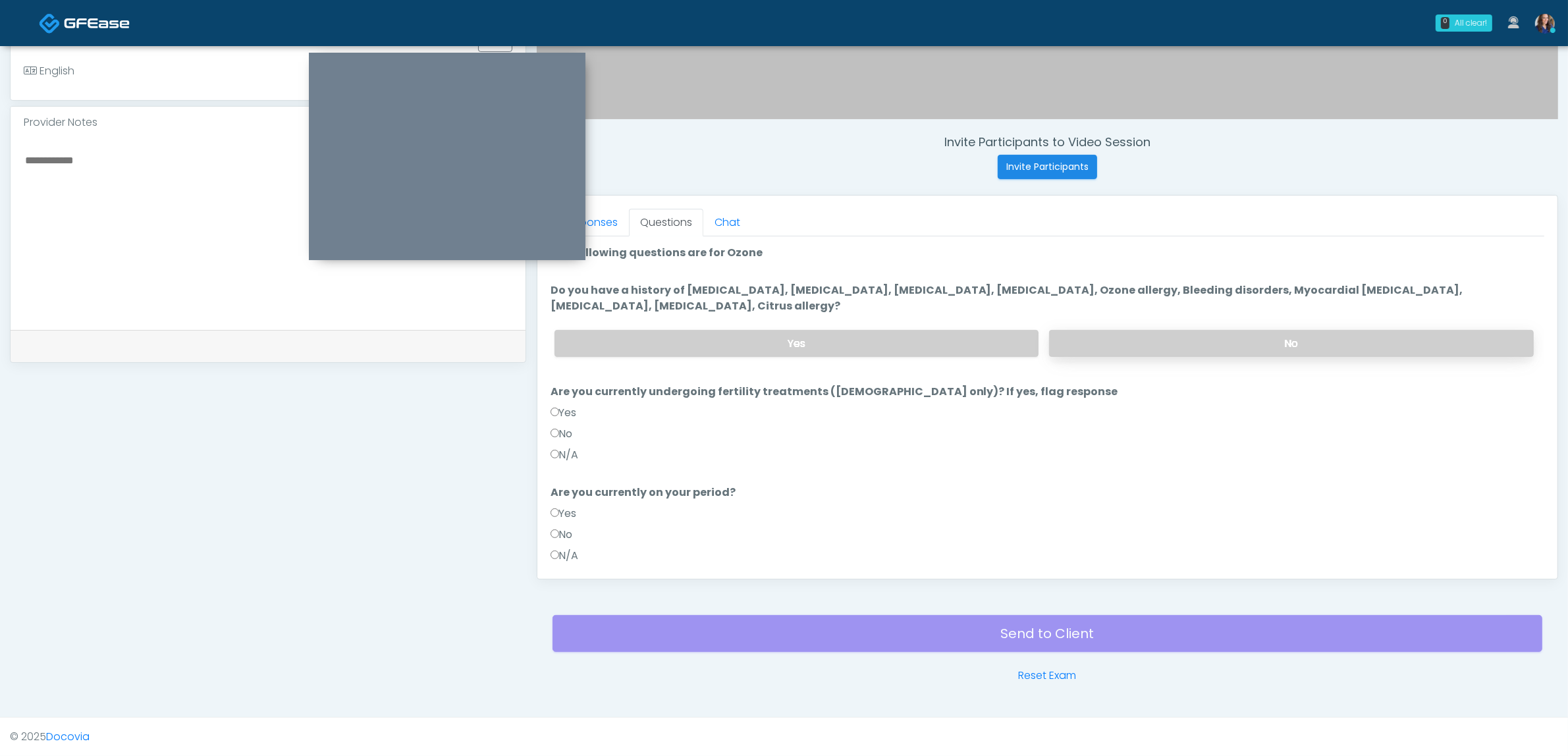
click at [1144, 345] on label "No" at bounding box center [1292, 343] width 485 height 27
drag, startPoint x: 561, startPoint y: 431, endPoint x: 590, endPoint y: 475, distance: 52.7
click at [562, 431] on label "No" at bounding box center [562, 434] width 23 height 16
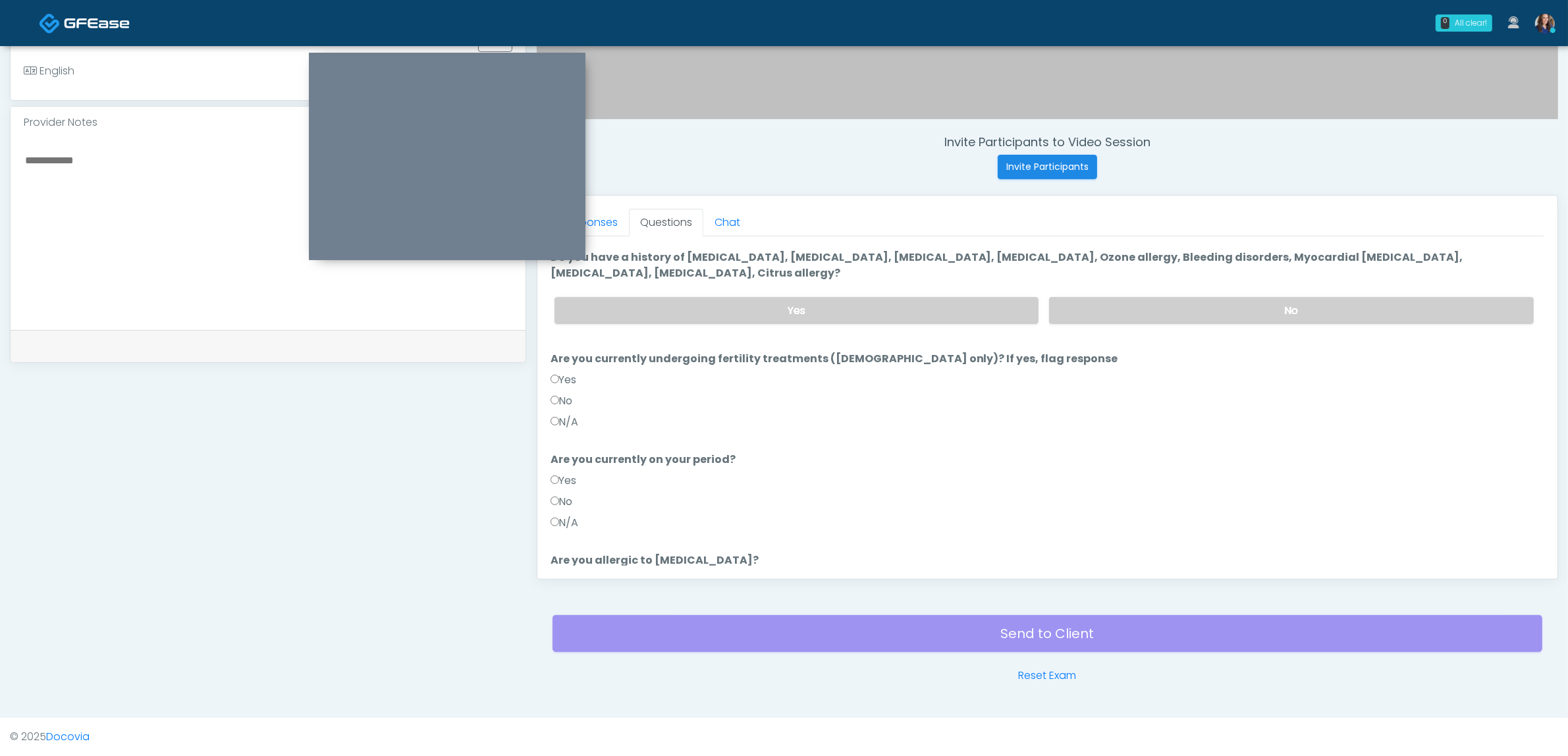
scroll to position [82, 0]
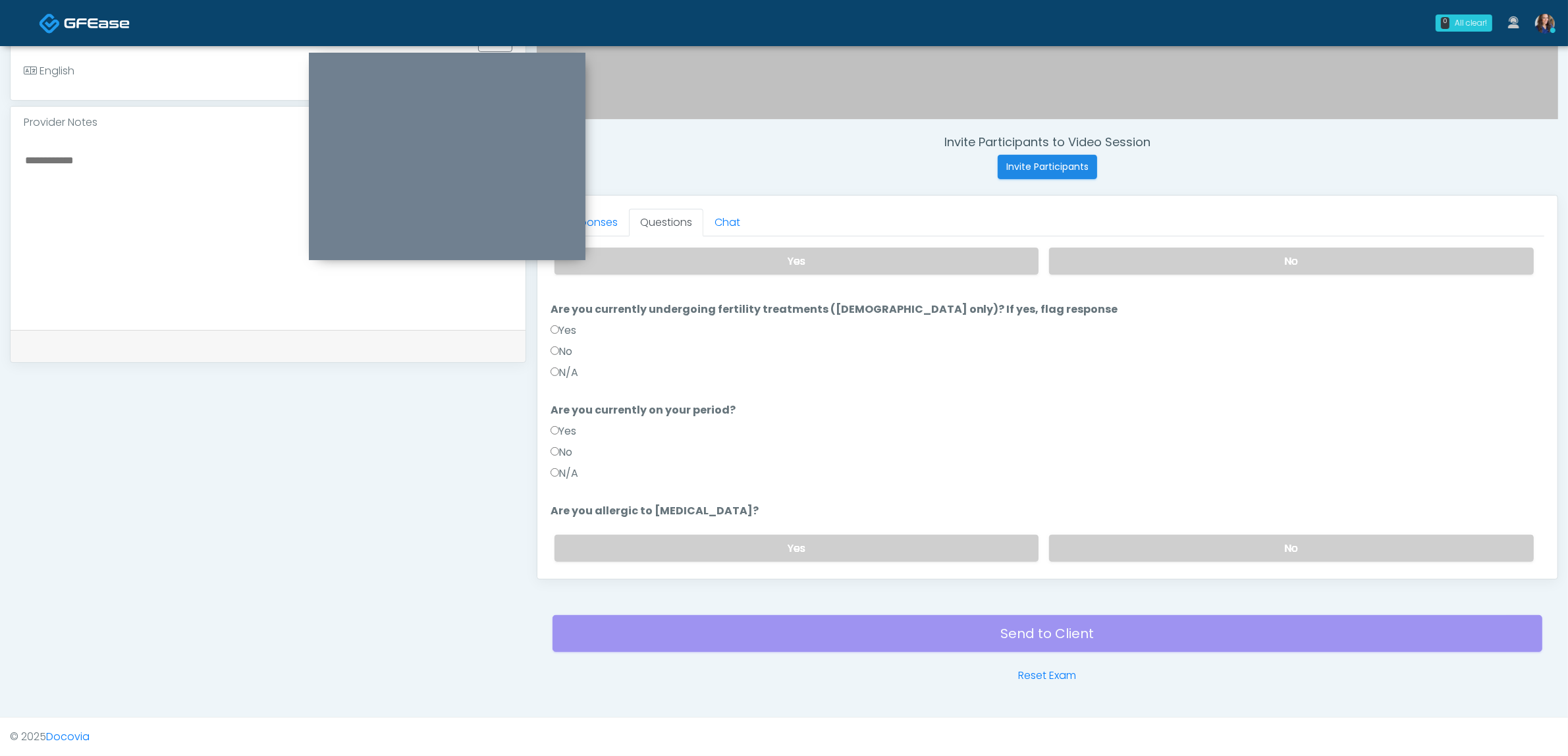
click at [567, 452] on label "No" at bounding box center [562, 452] width 23 height 16
drag, startPoint x: 1176, startPoint y: 527, endPoint x: 1152, endPoint y: 550, distance: 33.2
click at [1171, 531] on div "Yes No" at bounding box center [1044, 548] width 1000 height 48
click at [1152, 550] on label "No" at bounding box center [1292, 548] width 485 height 27
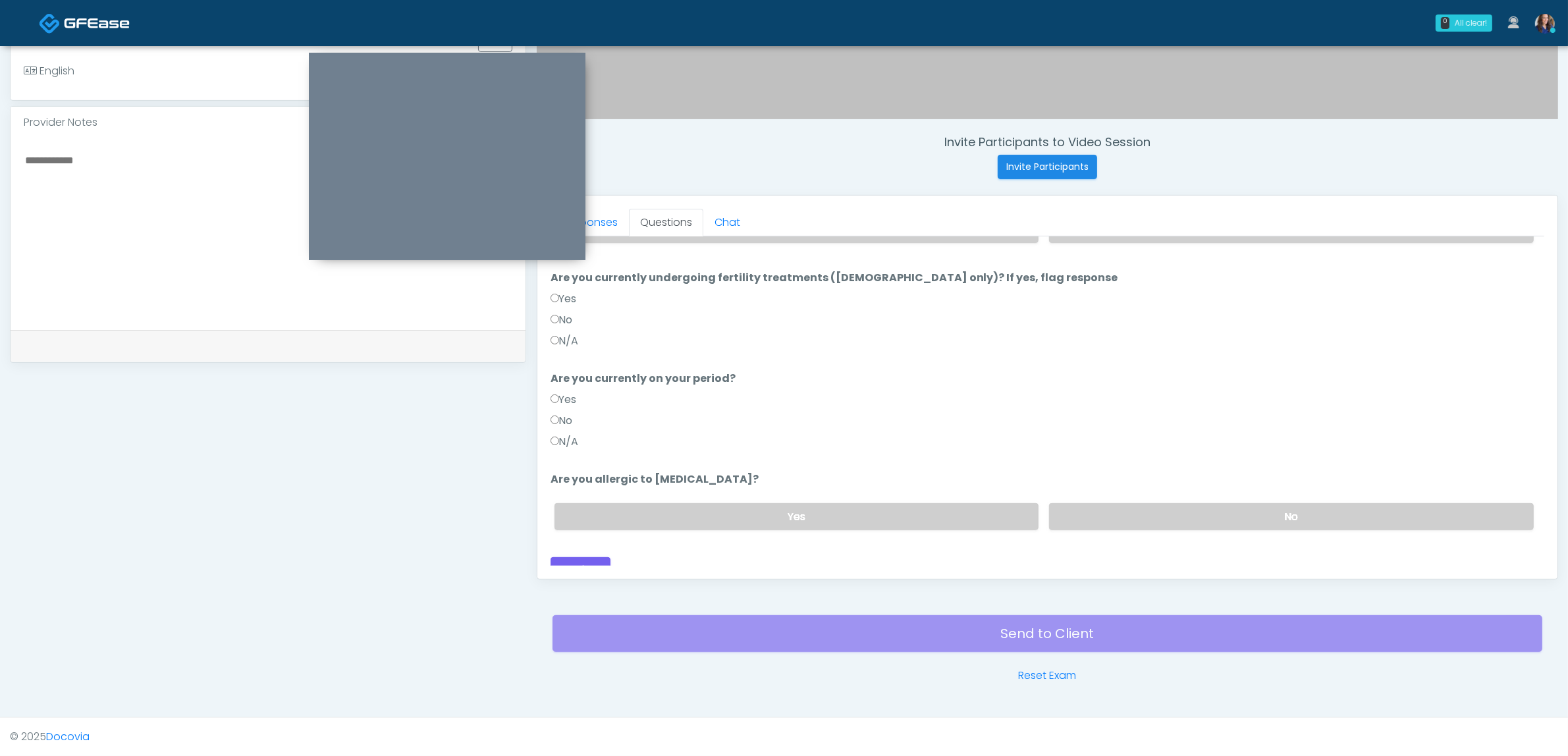
scroll to position [127, 0]
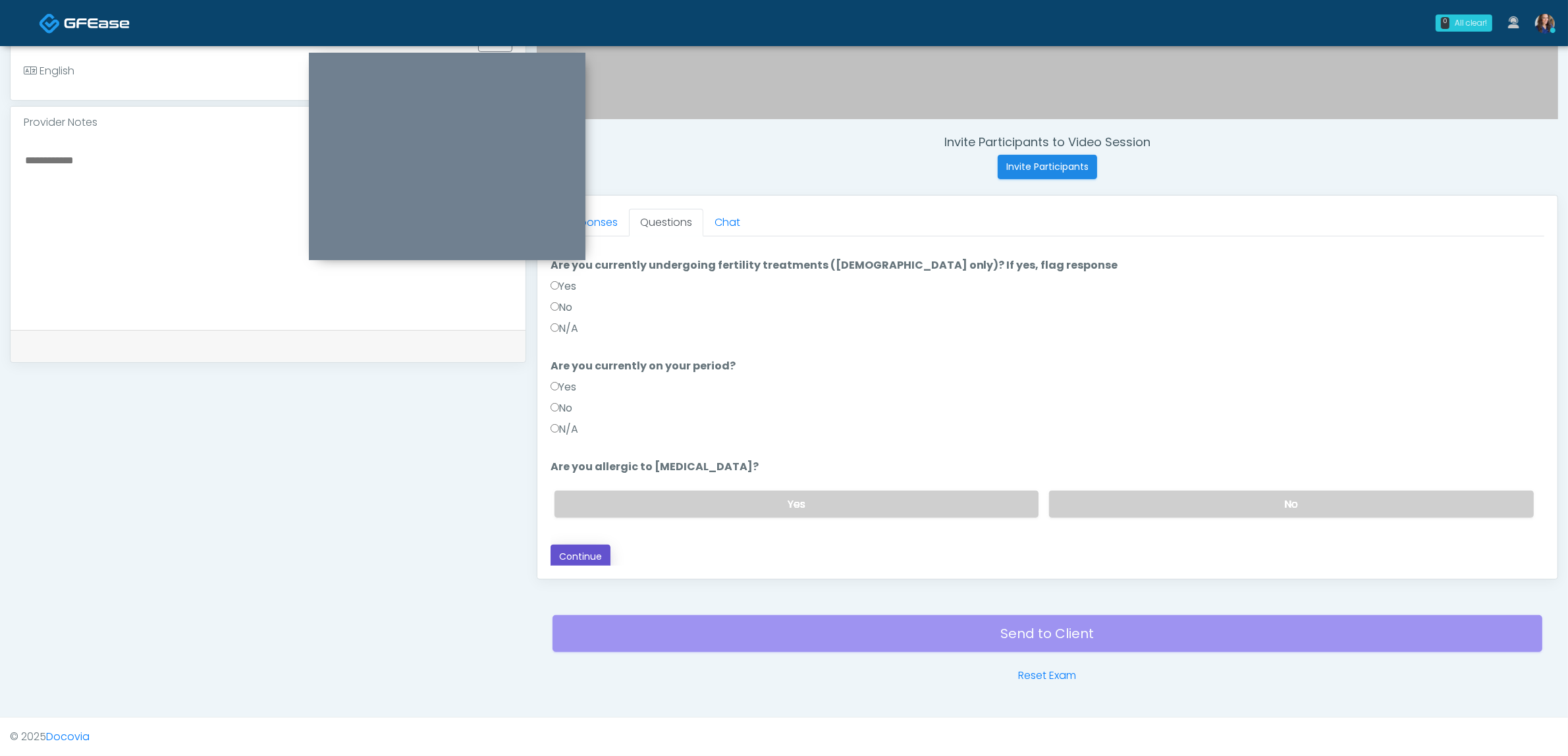
click at [593, 544] on button "Continue" at bounding box center [580, 556] width 60 height 24
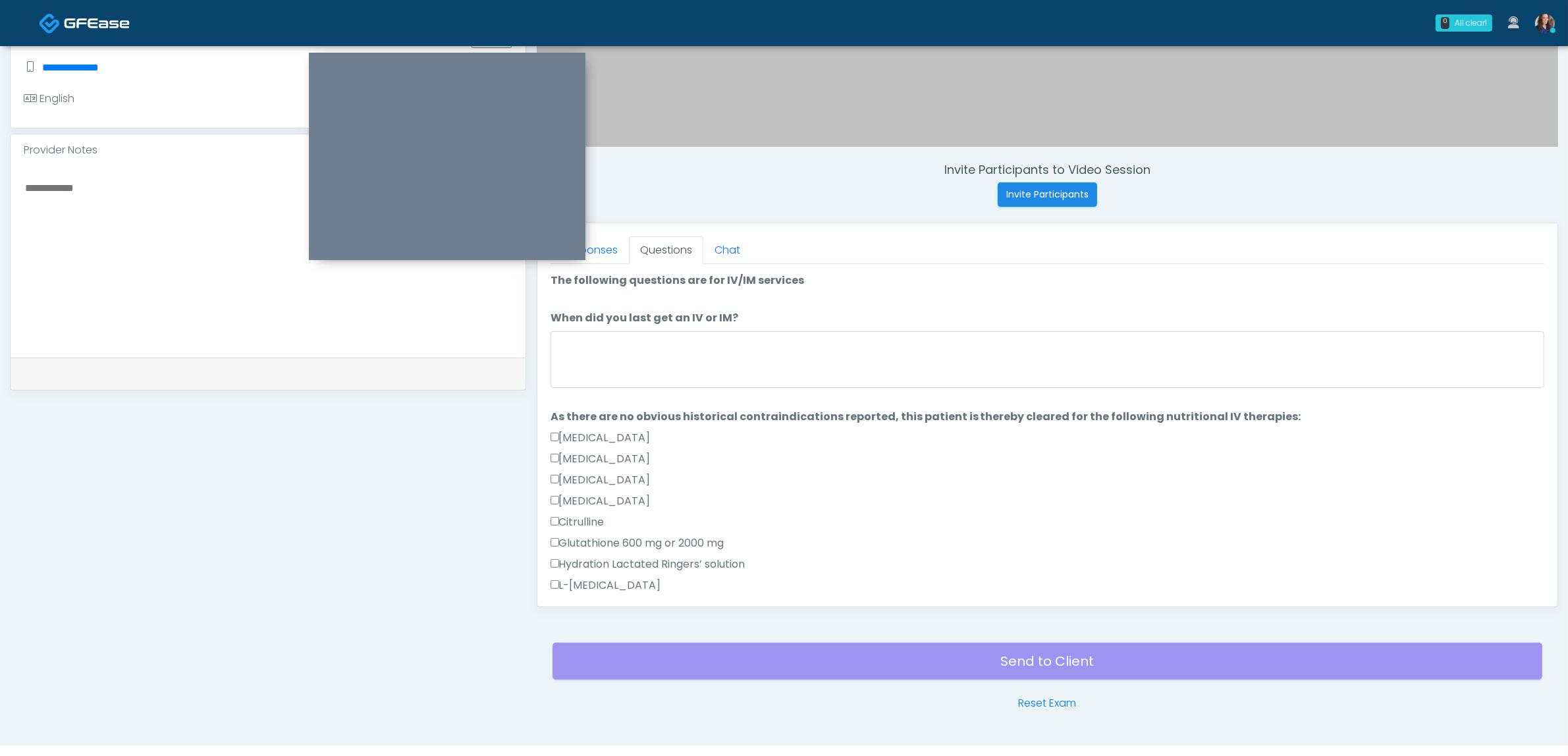
scroll to position [346, 0]
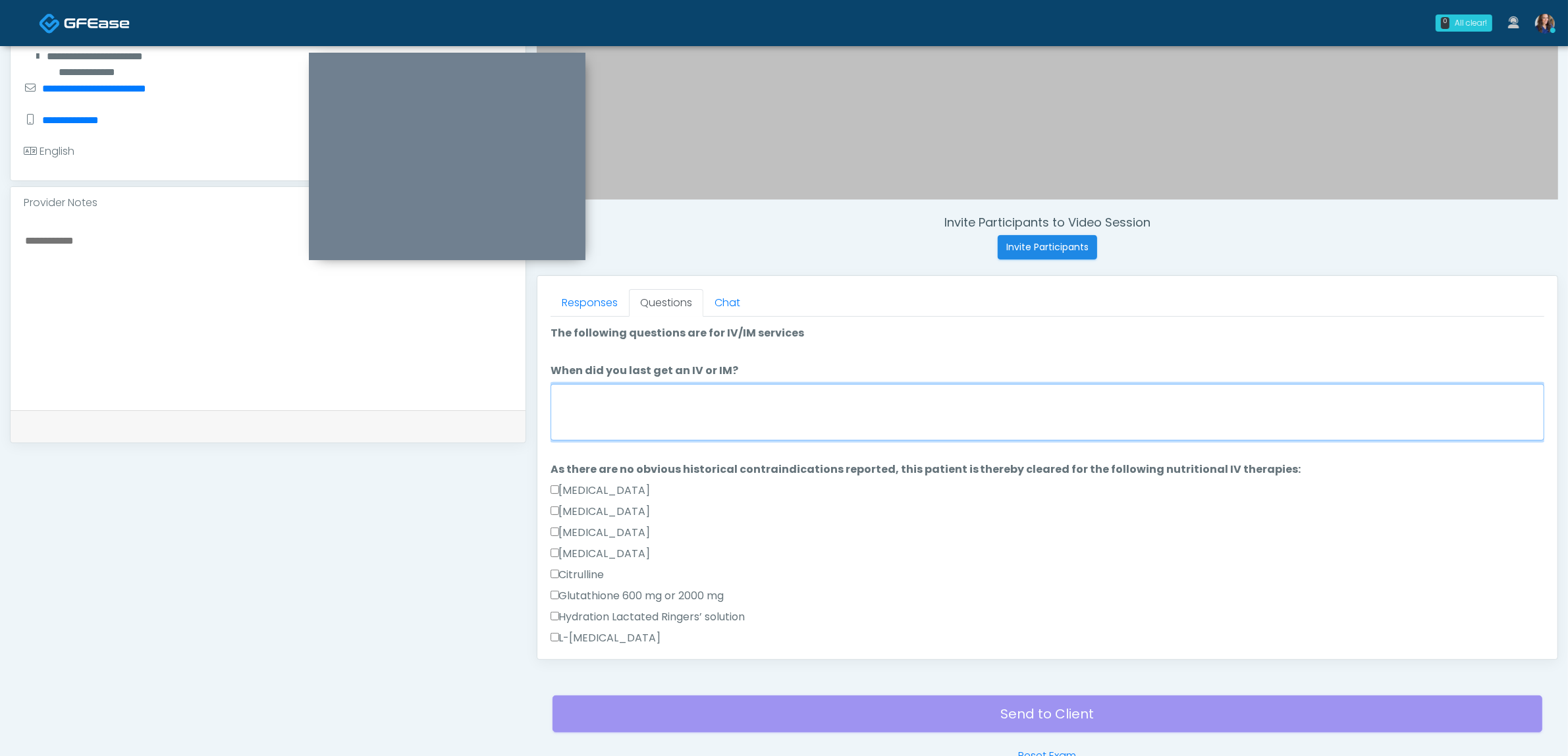
drag, startPoint x: 722, startPoint y: 426, endPoint x: 749, endPoint y: 425, distance: 27.0
click at [723, 426] on textarea "When did you last get an IV or IM?" at bounding box center [1047, 412] width 994 height 57
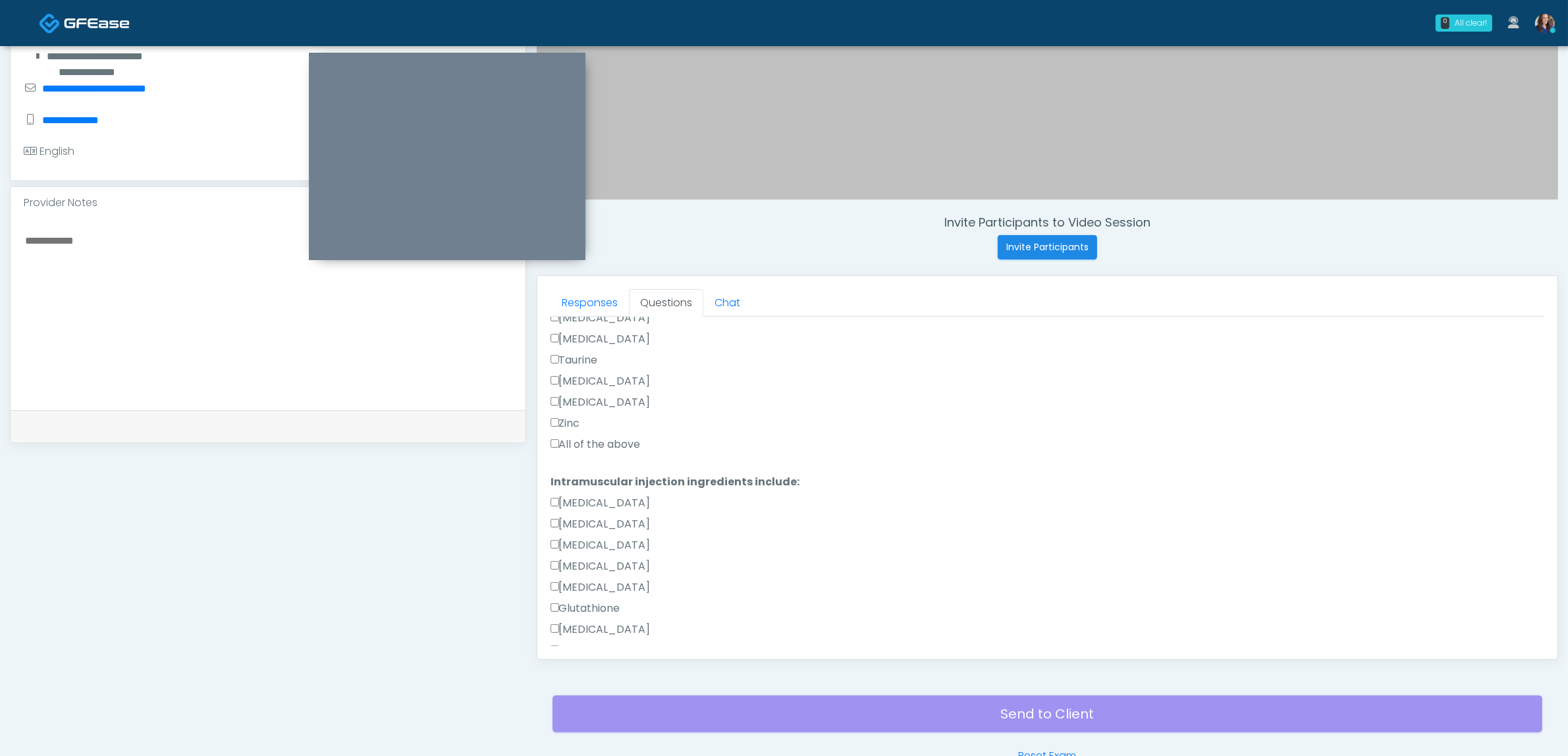
scroll to position [494, 0]
type textarea "**********"
click at [595, 441] on label "All of the above" at bounding box center [595, 439] width 90 height 16
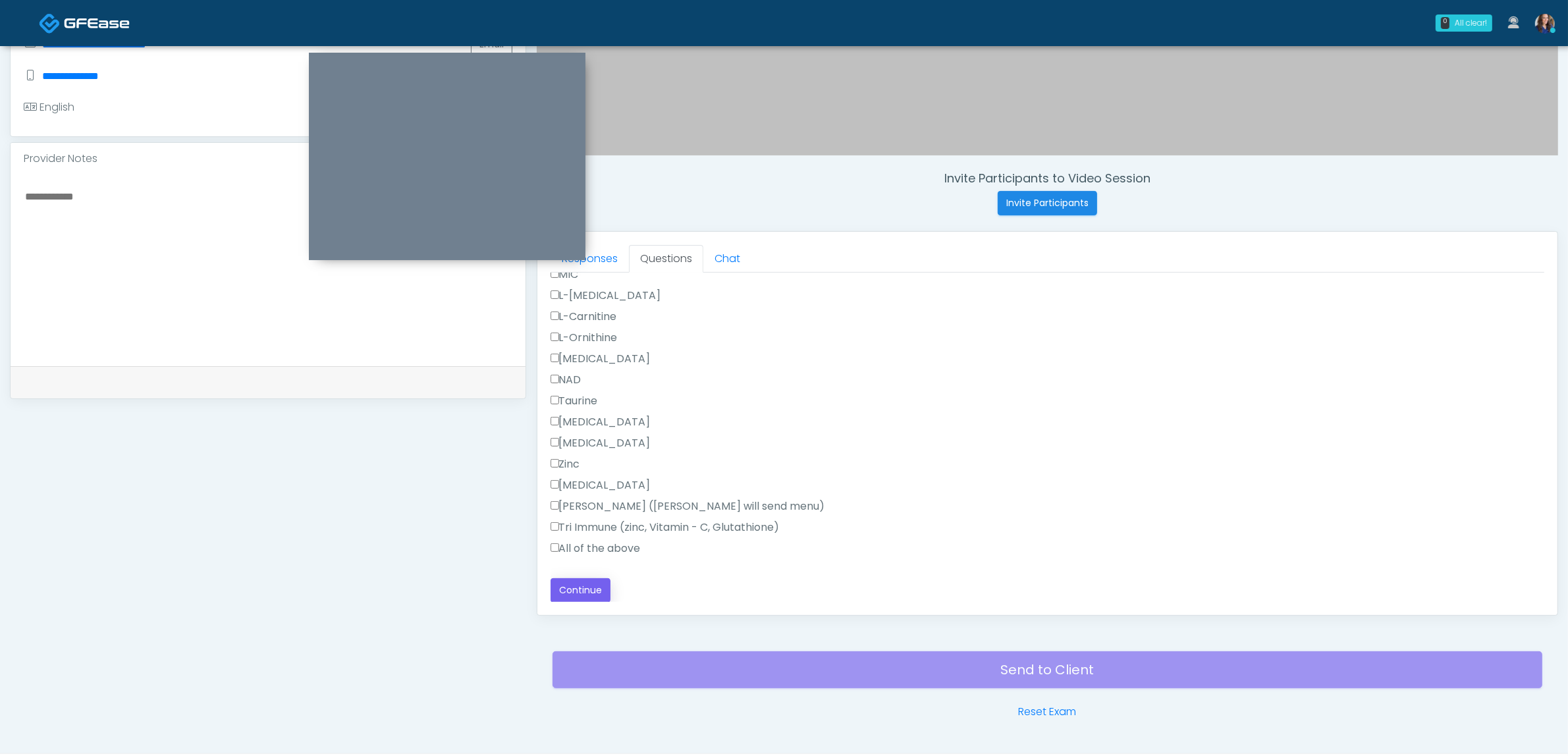
scroll to position [428, 0]
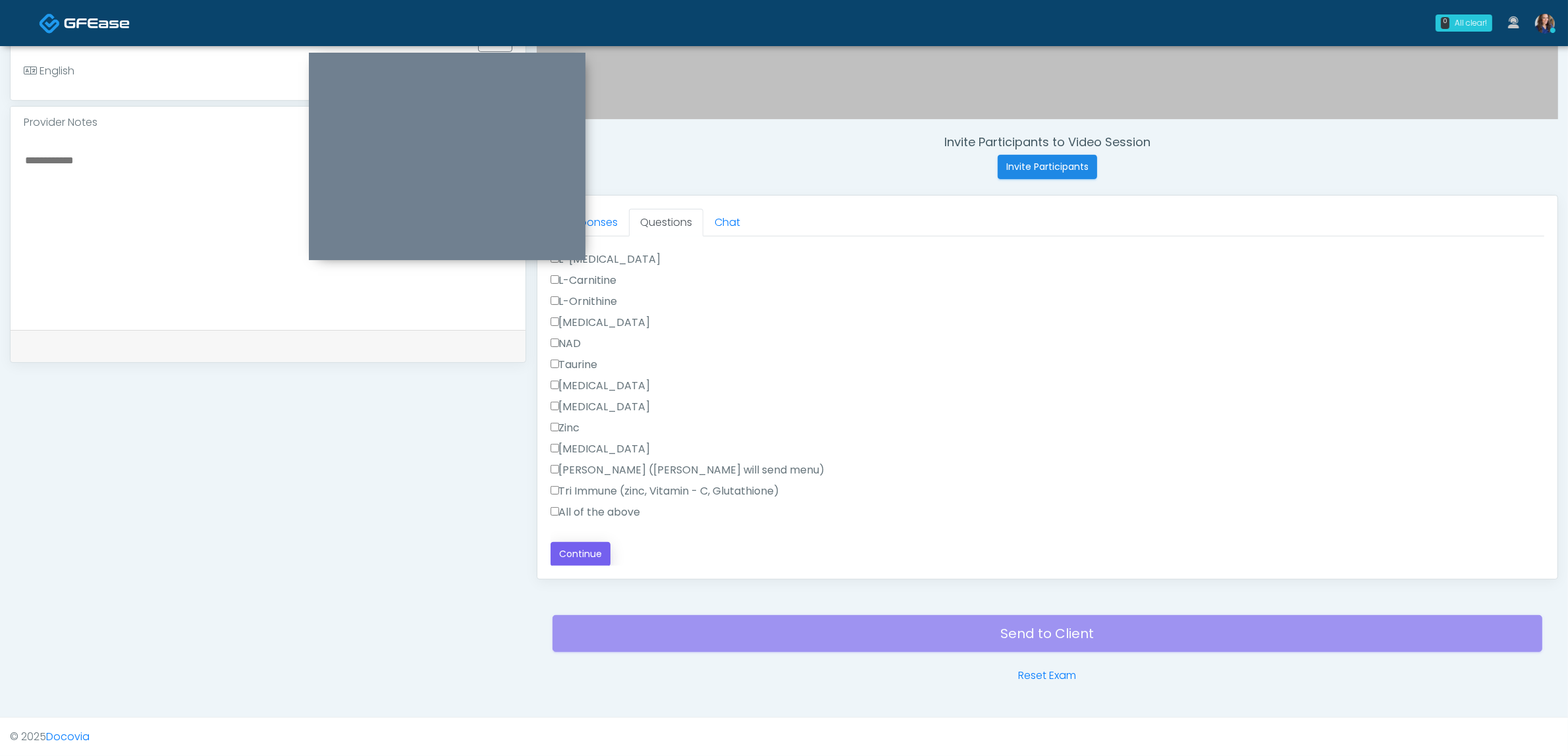
drag, startPoint x: 604, startPoint y: 509, endPoint x: 590, endPoint y: 541, distance: 34.9
click at [603, 511] on label "All of the above" at bounding box center [595, 513] width 90 height 16
drag, startPoint x: 600, startPoint y: 504, endPoint x: 587, endPoint y: 527, distance: 26.4
click at [598, 505] on label "All of the above" at bounding box center [595, 513] width 90 height 16
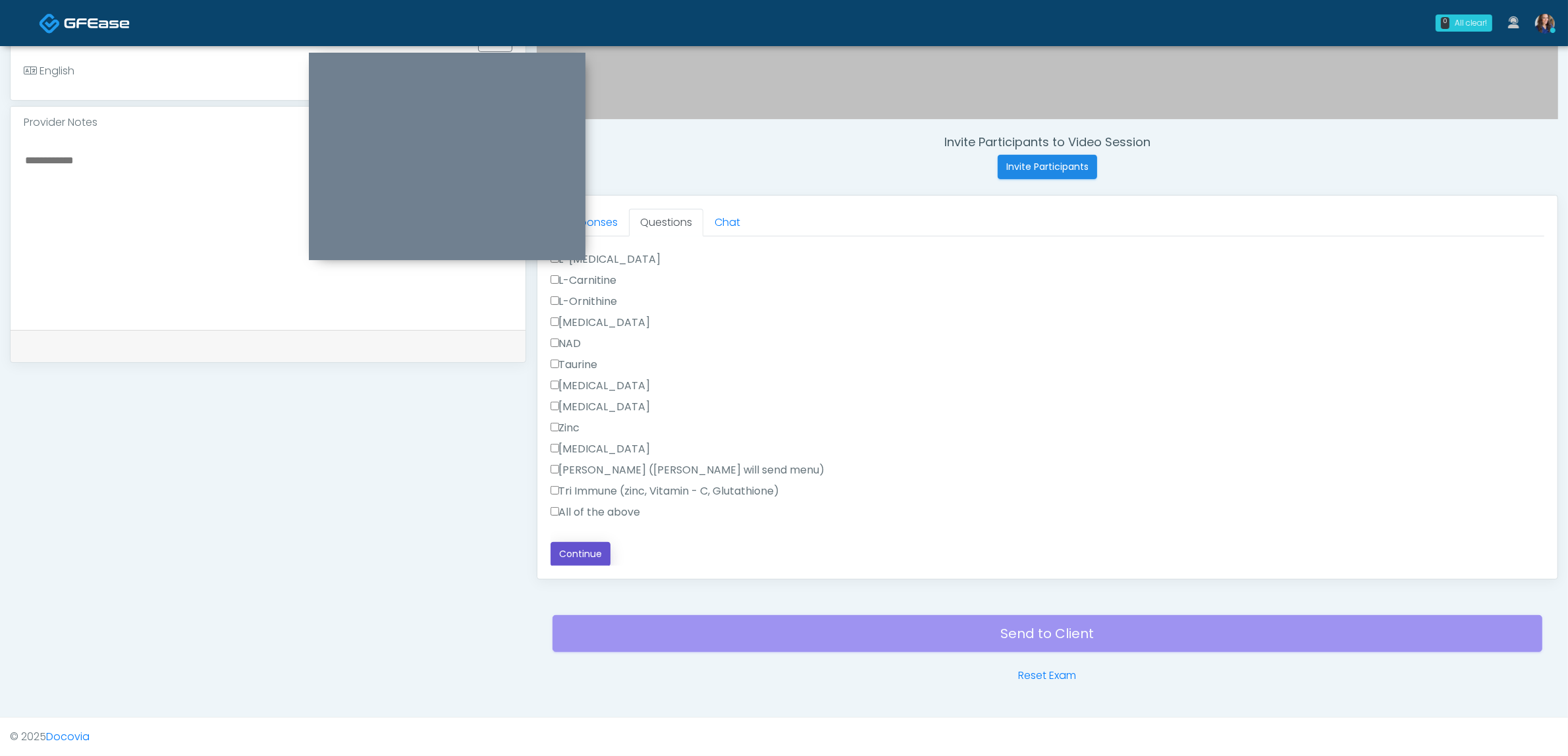
click at [578, 552] on button "Continue" at bounding box center [580, 554] width 60 height 24
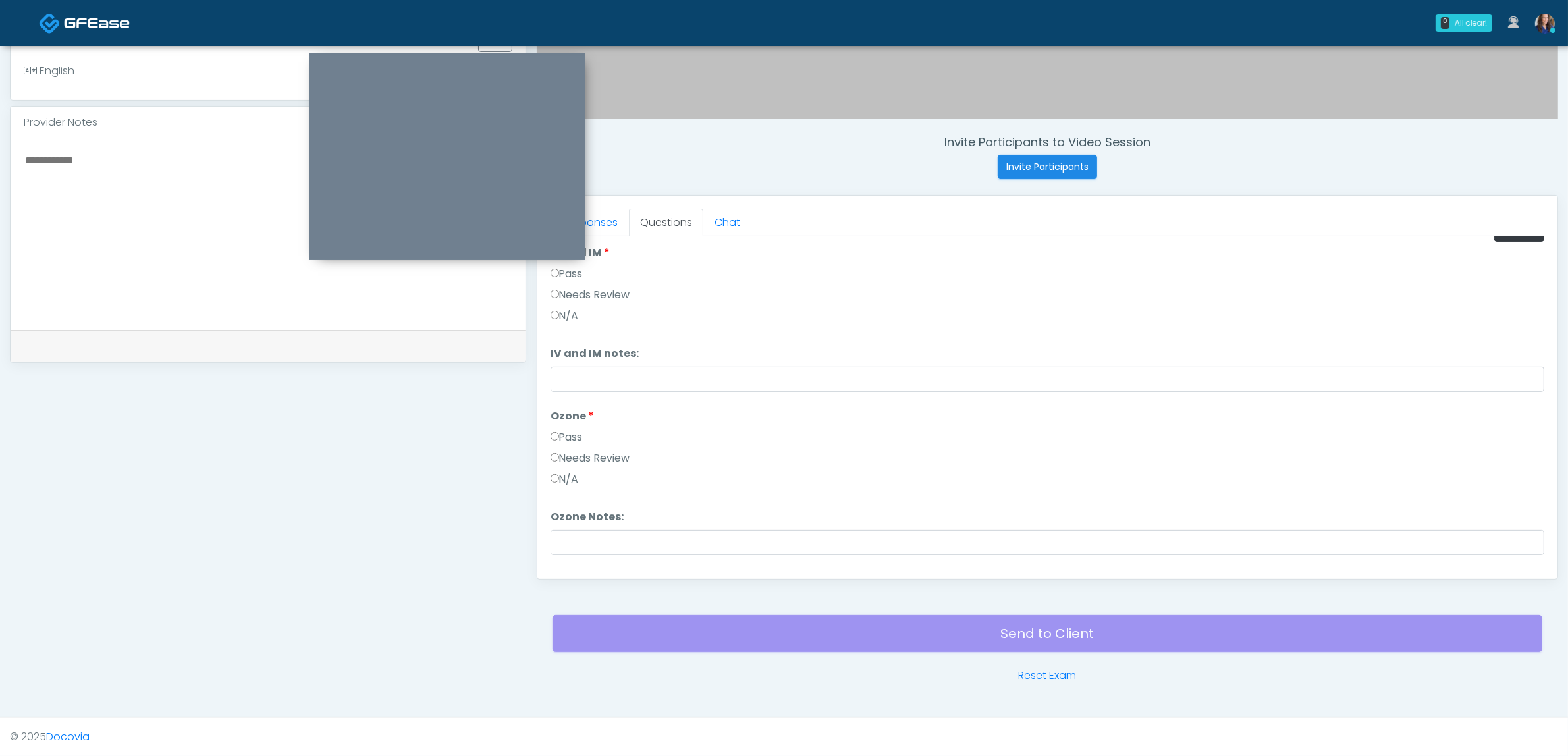
scroll to position [0, 0]
click at [1494, 260] on button "Pass All" at bounding box center [1519, 254] width 50 height 24
click at [596, 556] on button "Continue" at bounding box center [580, 554] width 60 height 24
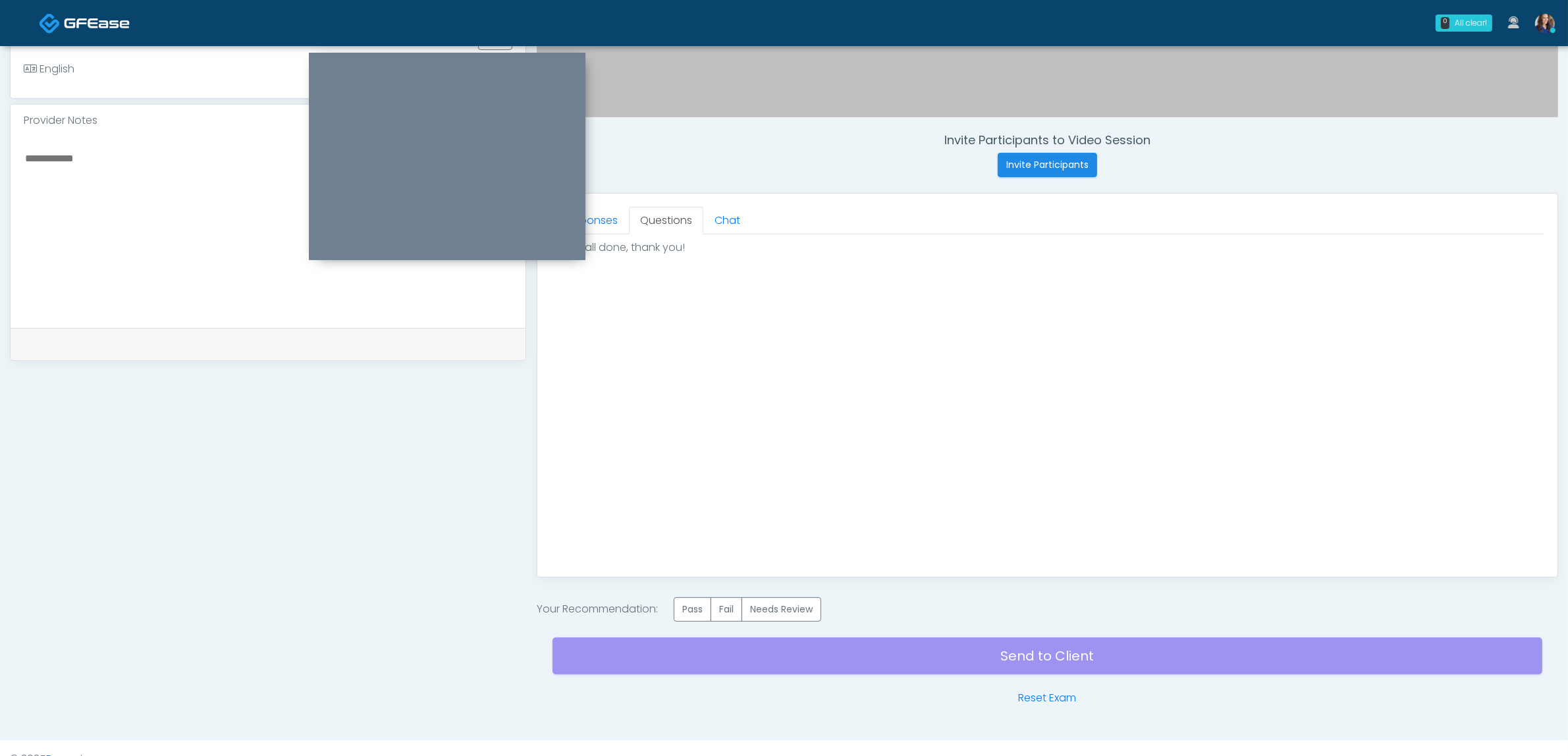
scroll to position [0, 0]
click at [700, 607] on label "Pass" at bounding box center [692, 610] width 38 height 24
click at [952, 669] on div "Send to Client Reset Exam" at bounding box center [1047, 664] width 990 height 84
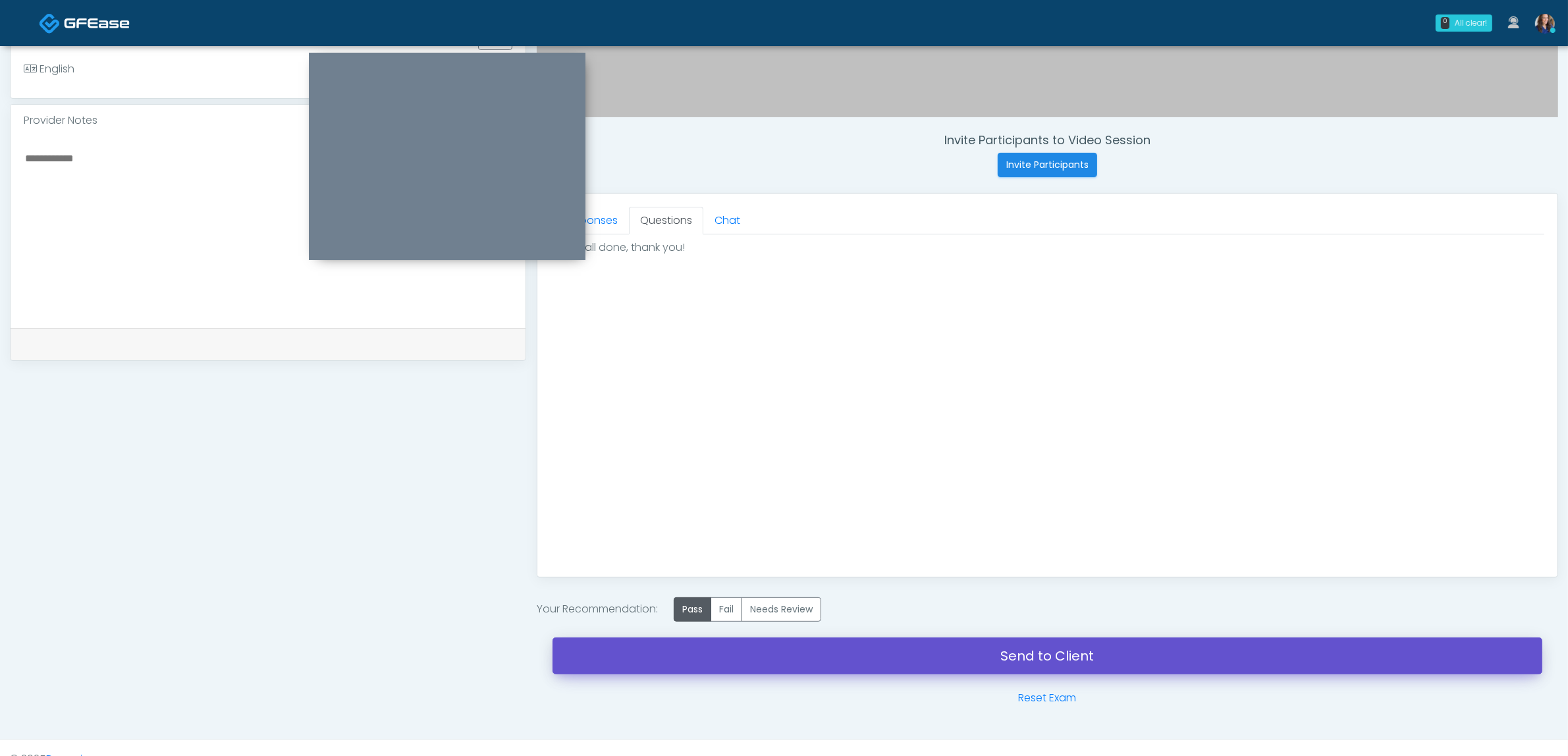
click at [991, 659] on link "Send to Client" at bounding box center [1047, 656] width 990 height 37
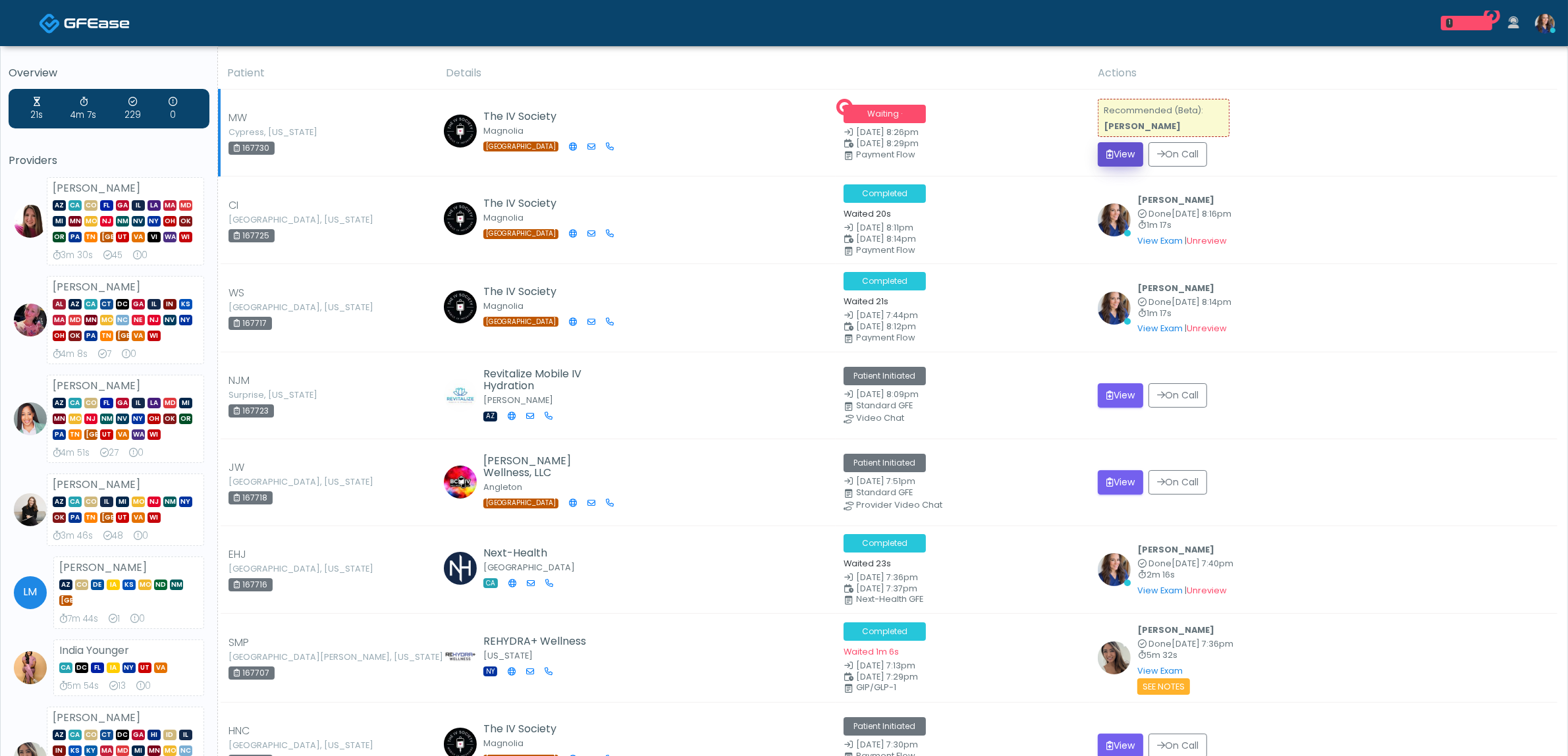
click at [1144, 156] on button "View" at bounding box center [1121, 155] width 46 height 24
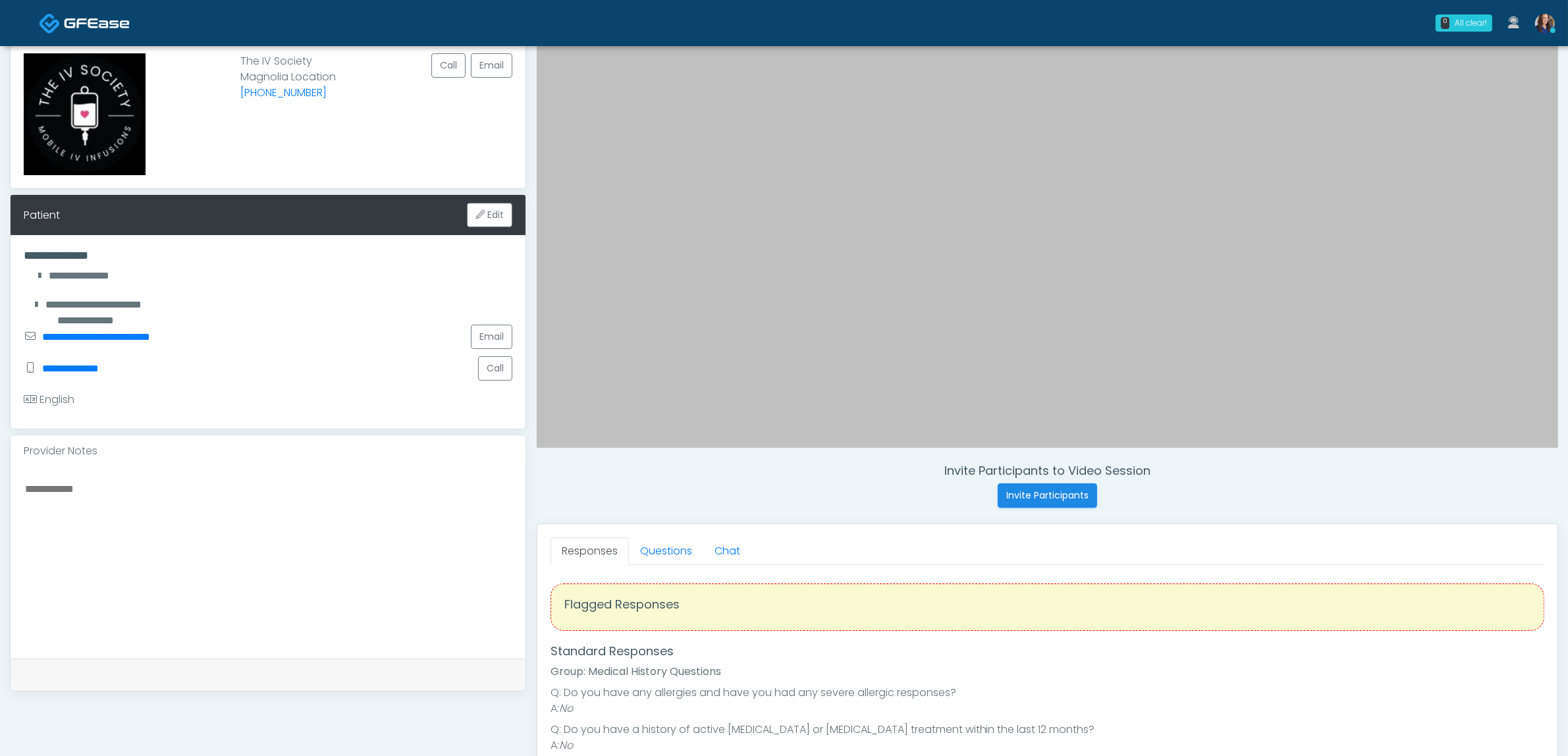
scroll to position [164, 0]
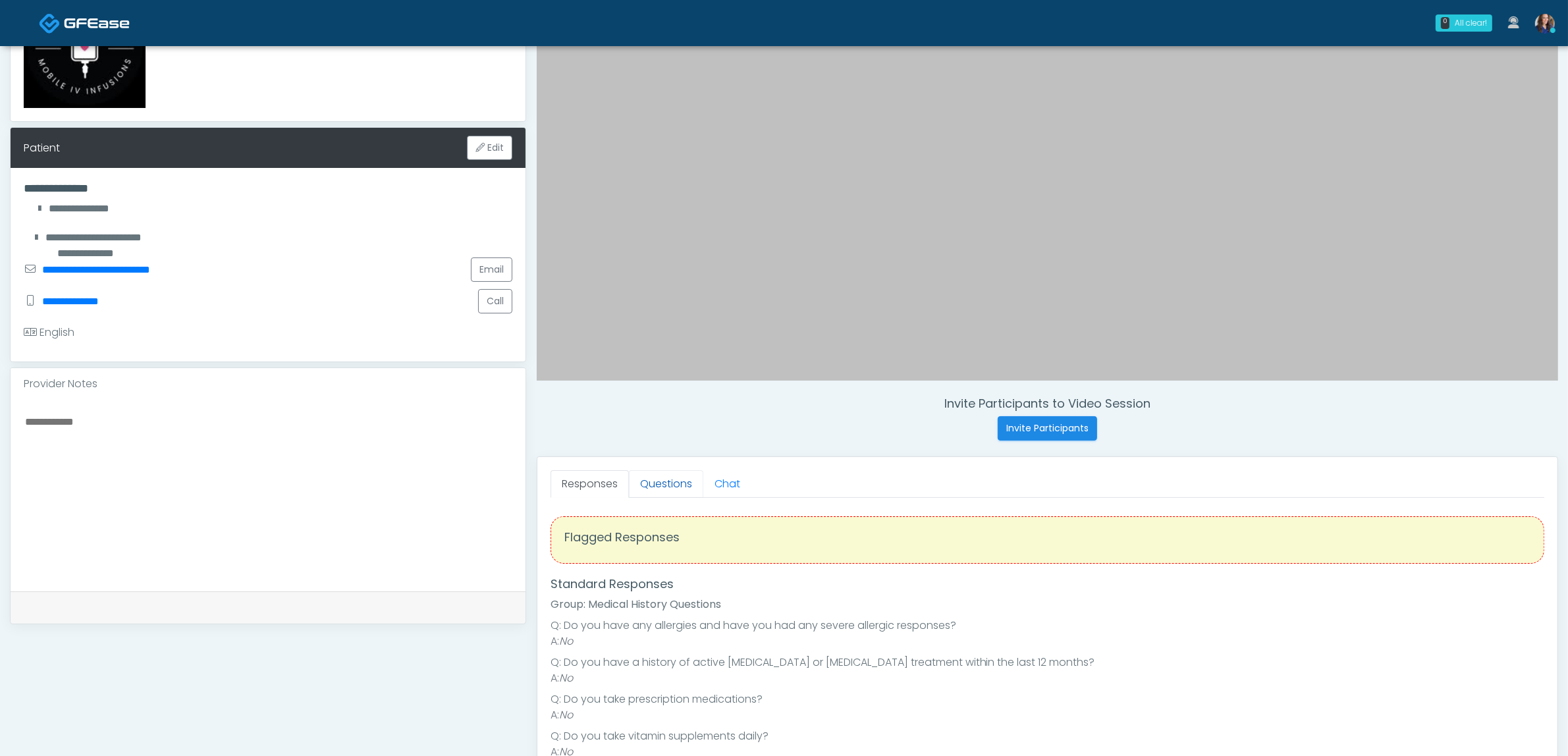
click at [674, 489] on link "Questions" at bounding box center [666, 484] width 74 height 28
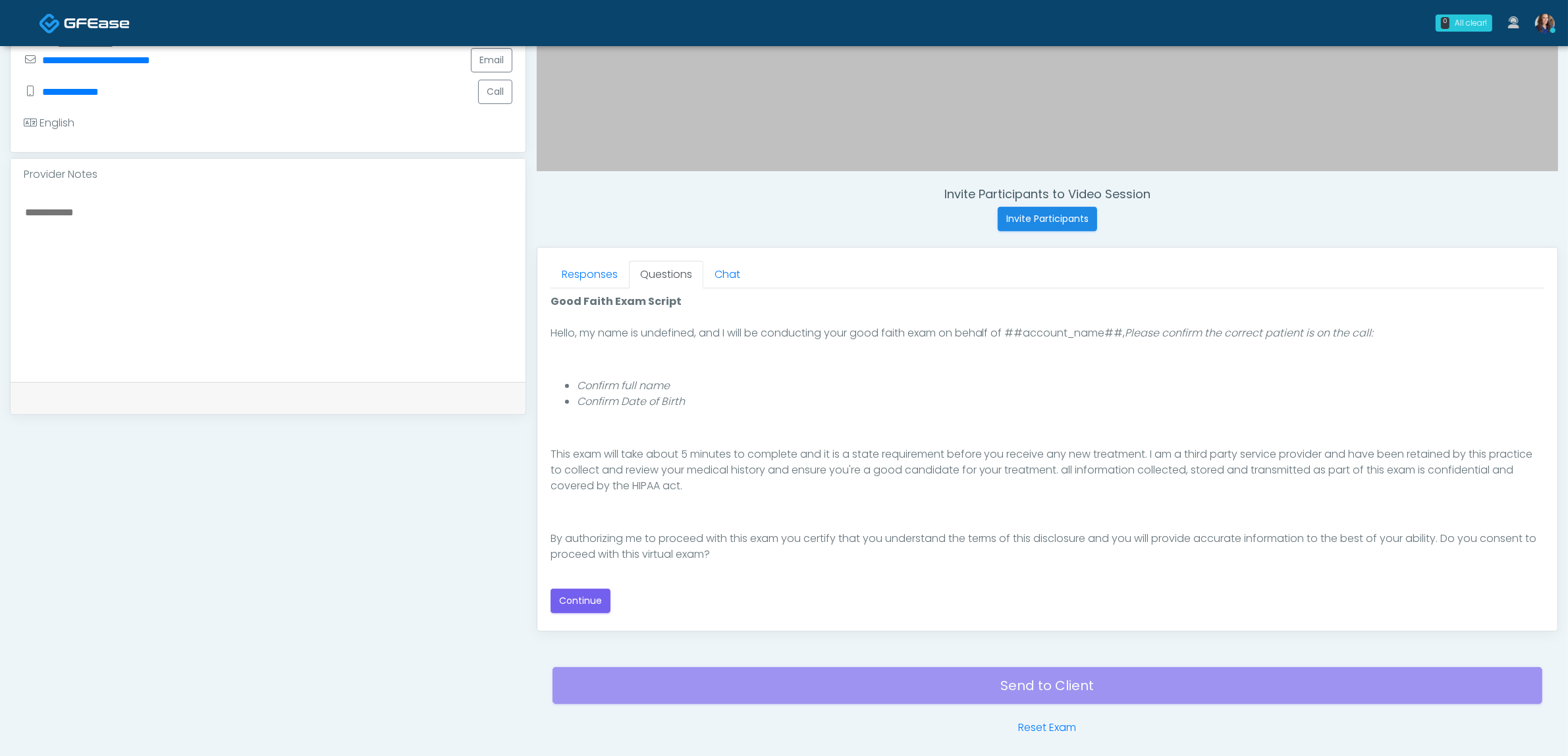
scroll to position [411, 0]
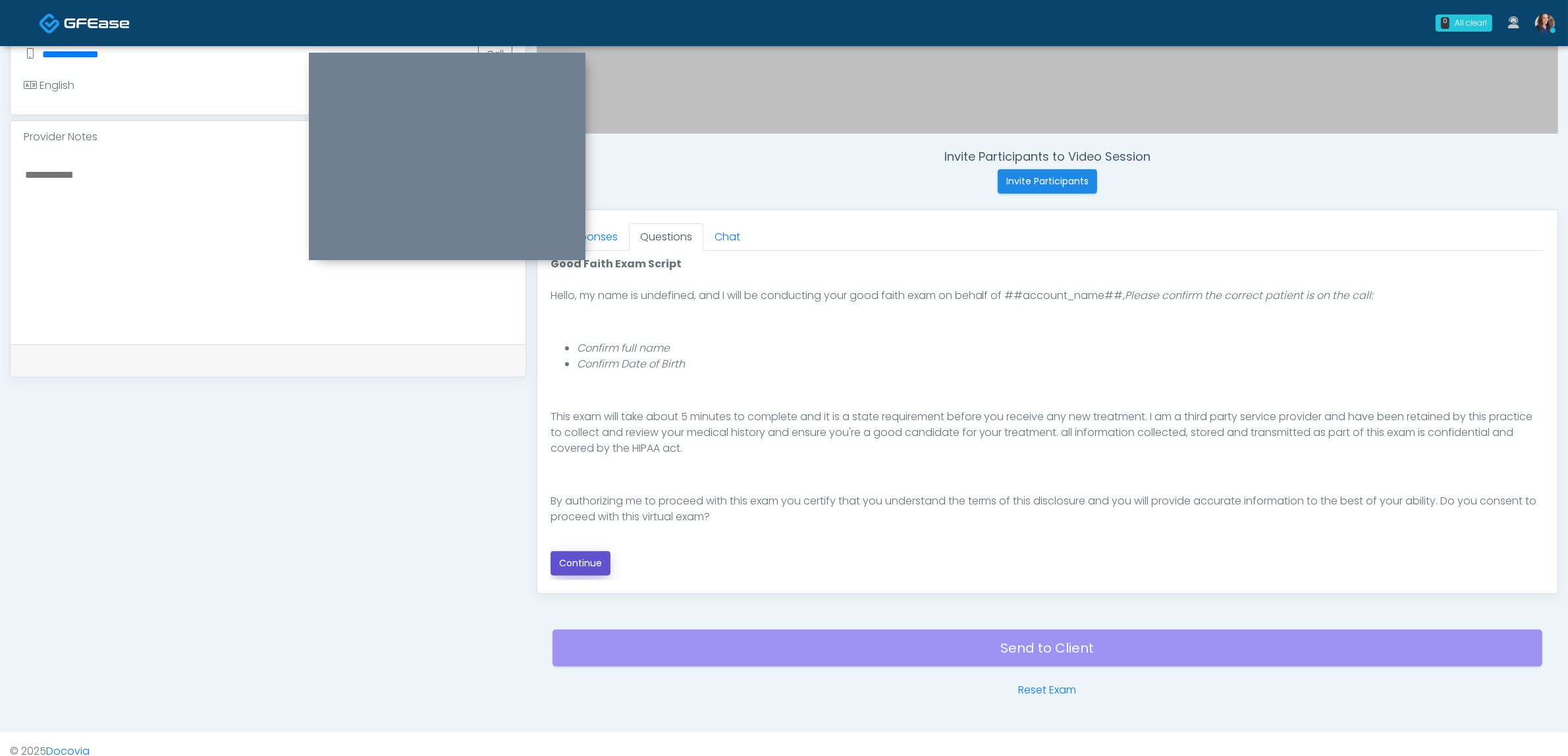
click at [577, 567] on button "Continue" at bounding box center [580, 564] width 60 height 24
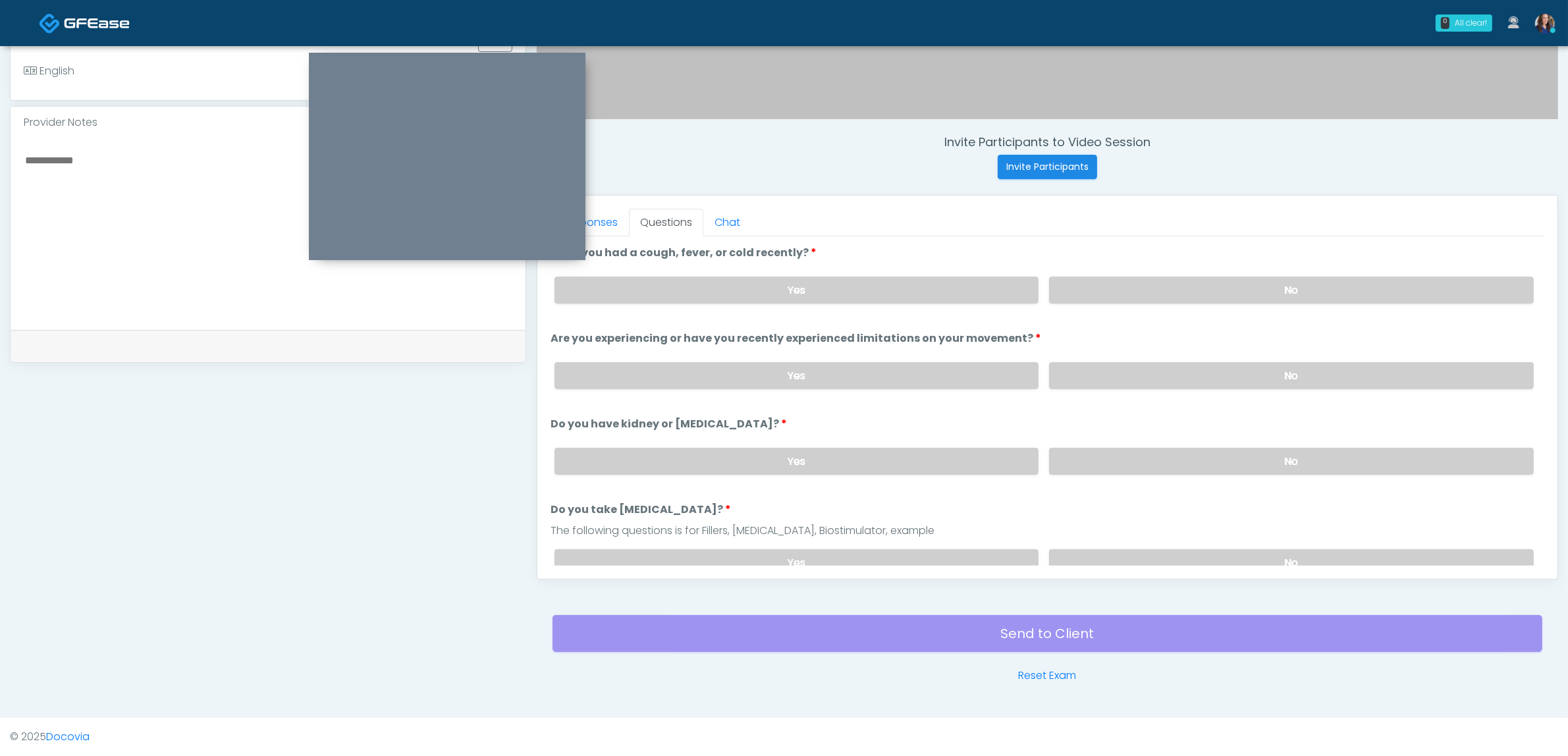
drag, startPoint x: 1222, startPoint y: 281, endPoint x: 1218, endPoint y: 321, distance: 40.2
click at [1222, 290] on label "No" at bounding box center [1292, 290] width 485 height 27
drag, startPoint x: 1181, startPoint y: 372, endPoint x: 1174, endPoint y: 384, distance: 13.9
click at [1182, 372] on label "No" at bounding box center [1292, 375] width 485 height 27
drag, startPoint x: 1130, startPoint y: 465, endPoint x: 1128, endPoint y: 474, distance: 9.2
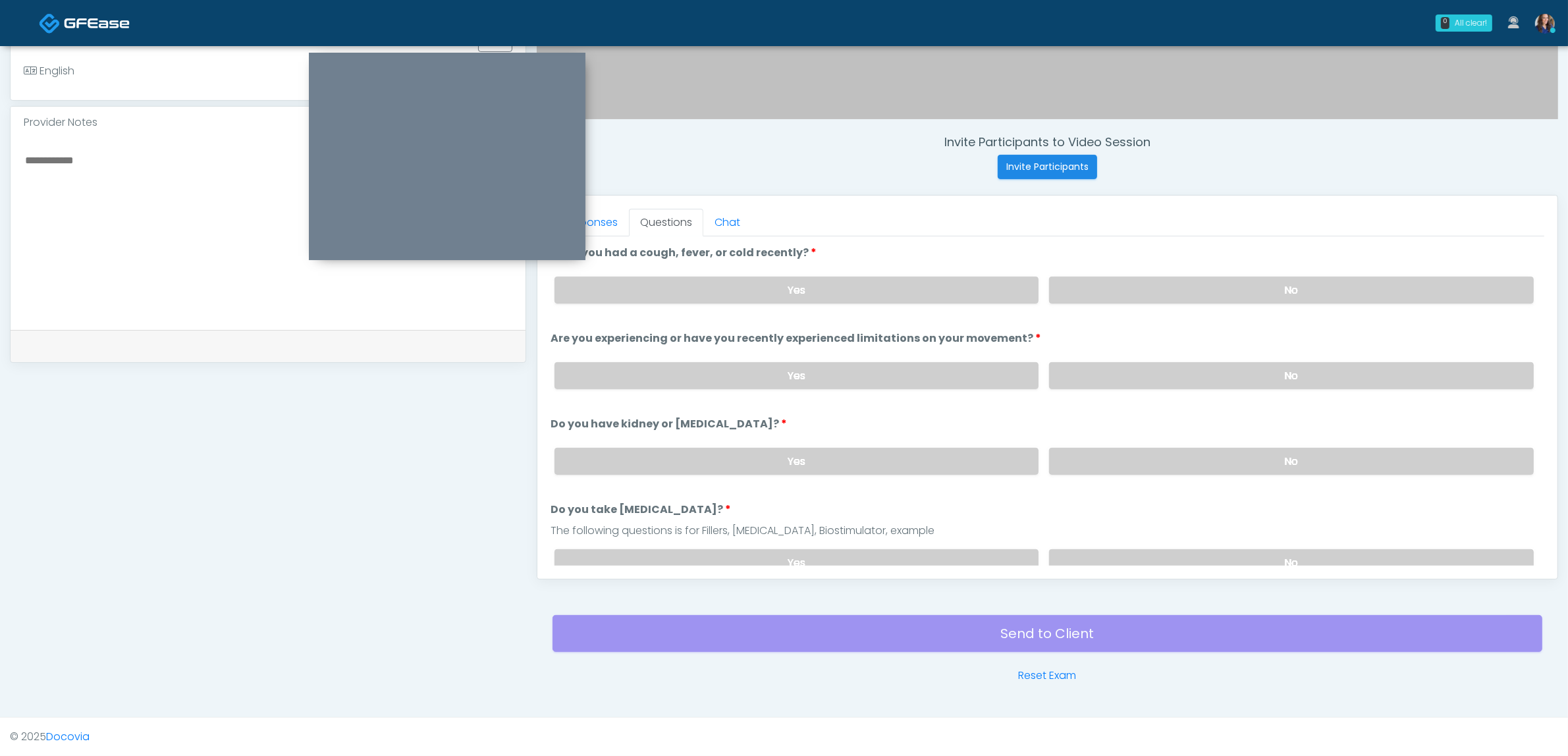
click at [1128, 465] on label "No" at bounding box center [1292, 461] width 485 height 27
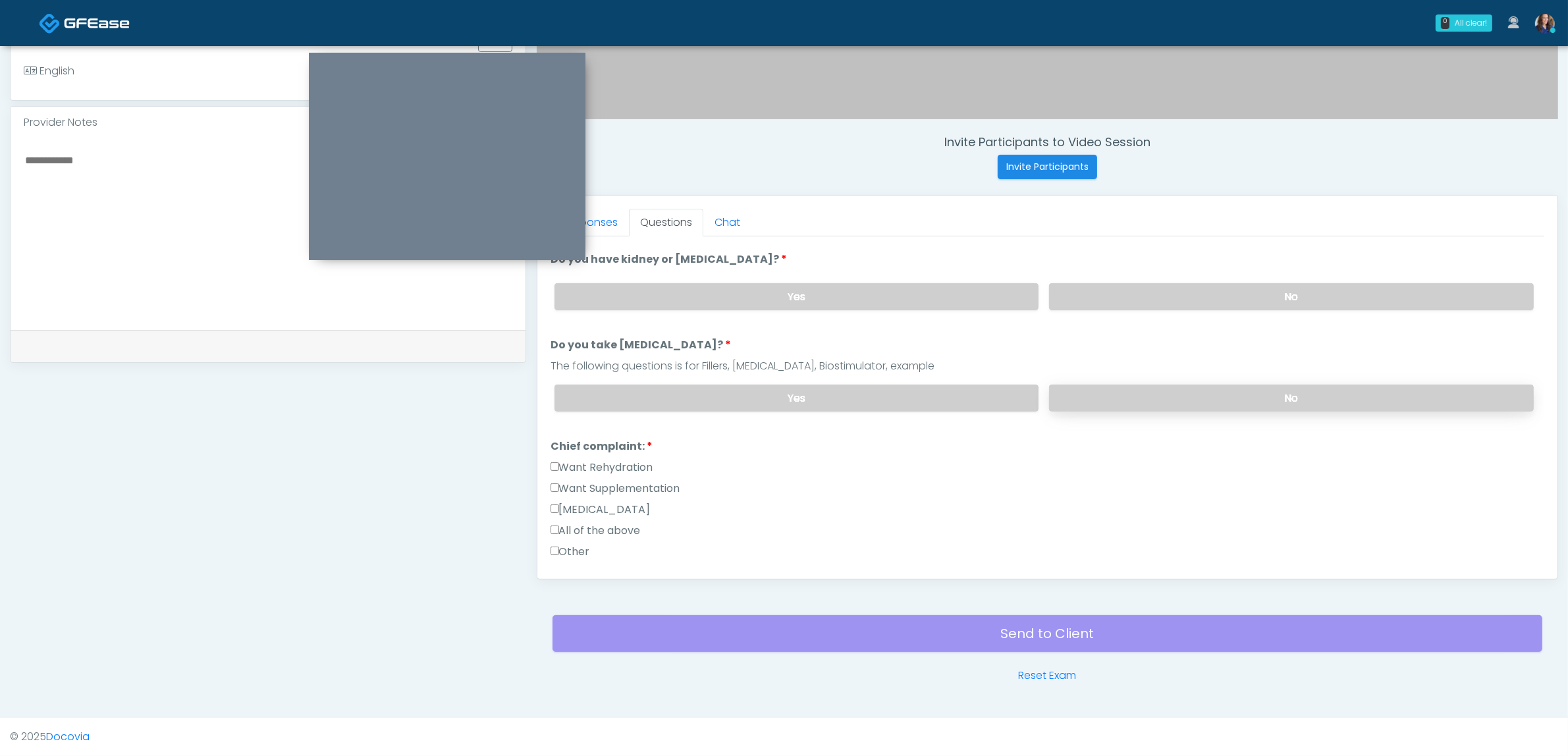
click at [1166, 398] on label "No" at bounding box center [1292, 398] width 485 height 27
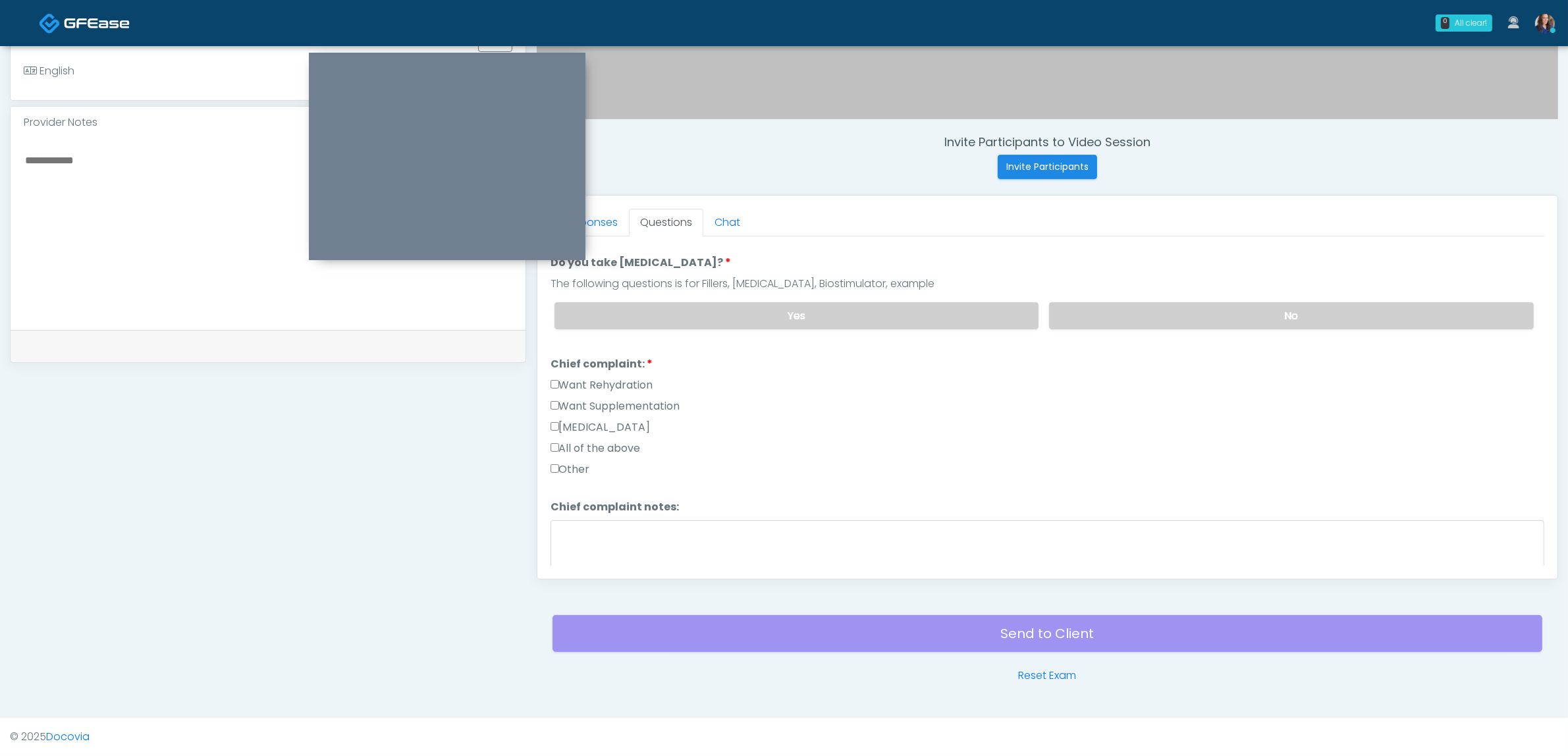
drag, startPoint x: 601, startPoint y: 377, endPoint x: 608, endPoint y: 402, distance: 26.0
click at [600, 377] on label "Want Rehydration" at bounding box center [601, 385] width 102 height 16
click at [610, 400] on label "Want Supplementation" at bounding box center [615, 406] width 130 height 16
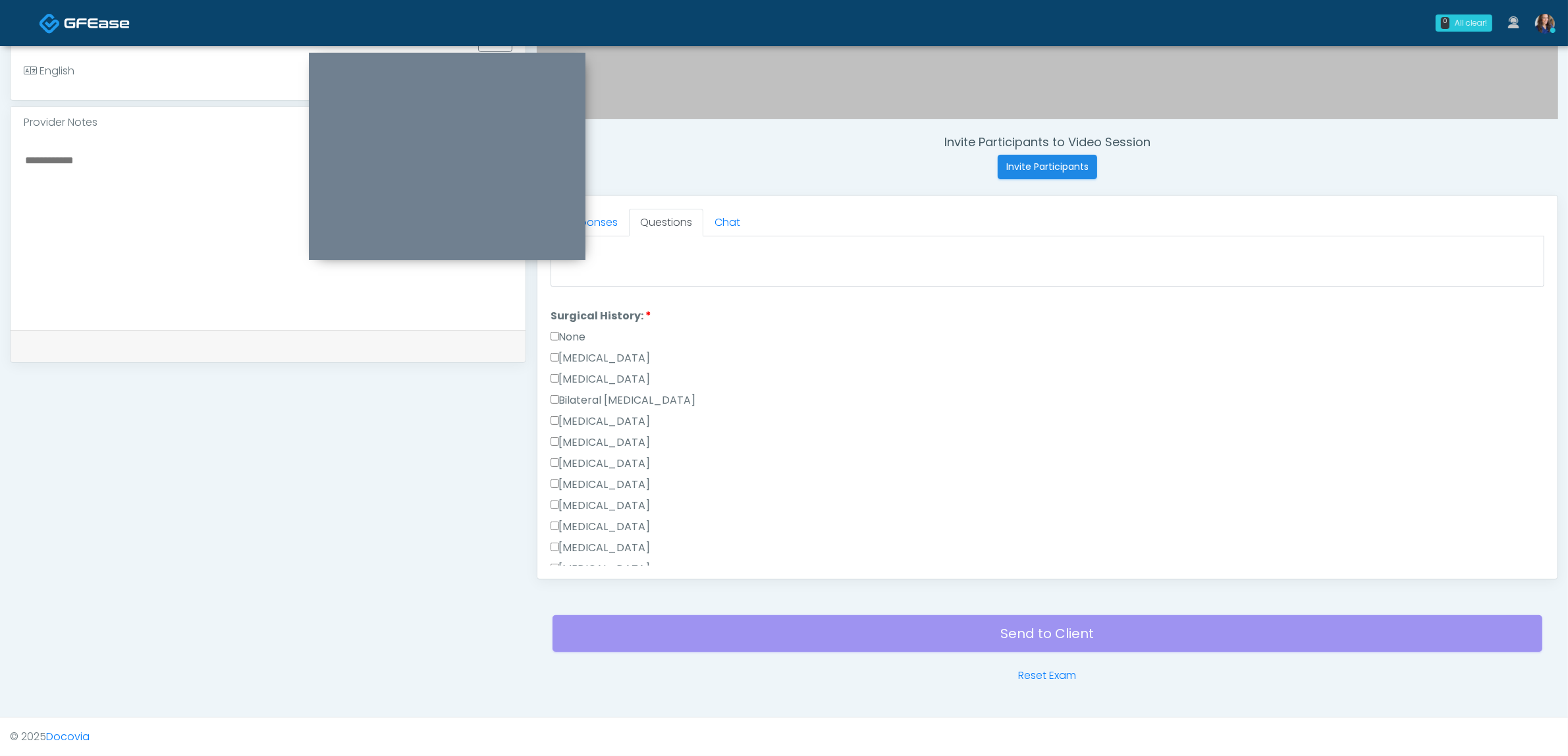
scroll to position [577, 0]
click at [603, 522] on label "[MEDICAL_DATA]" at bounding box center [600, 529] width 100 height 16
click at [575, 542] on label "Other" at bounding box center [570, 550] width 39 height 16
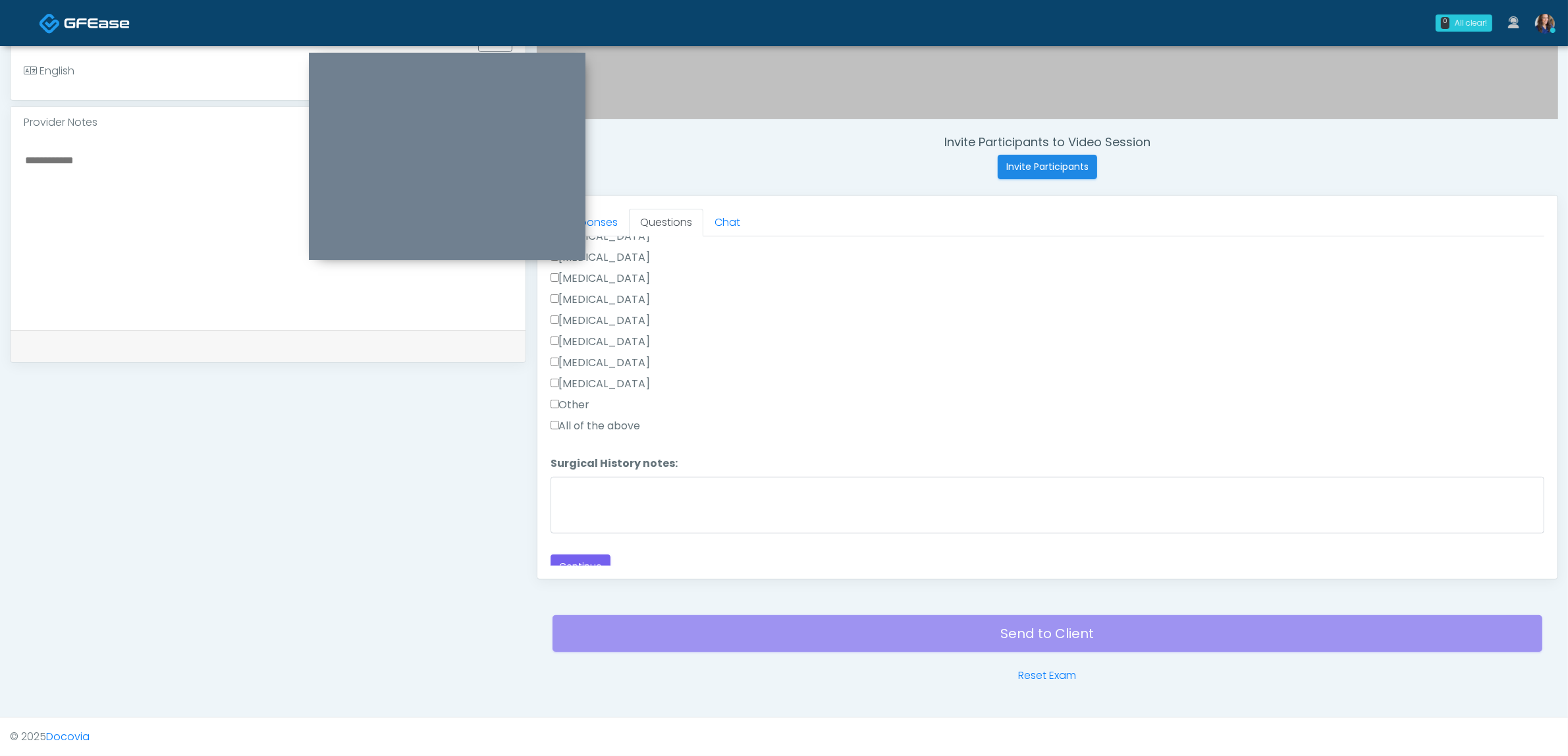
scroll to position [729, 0]
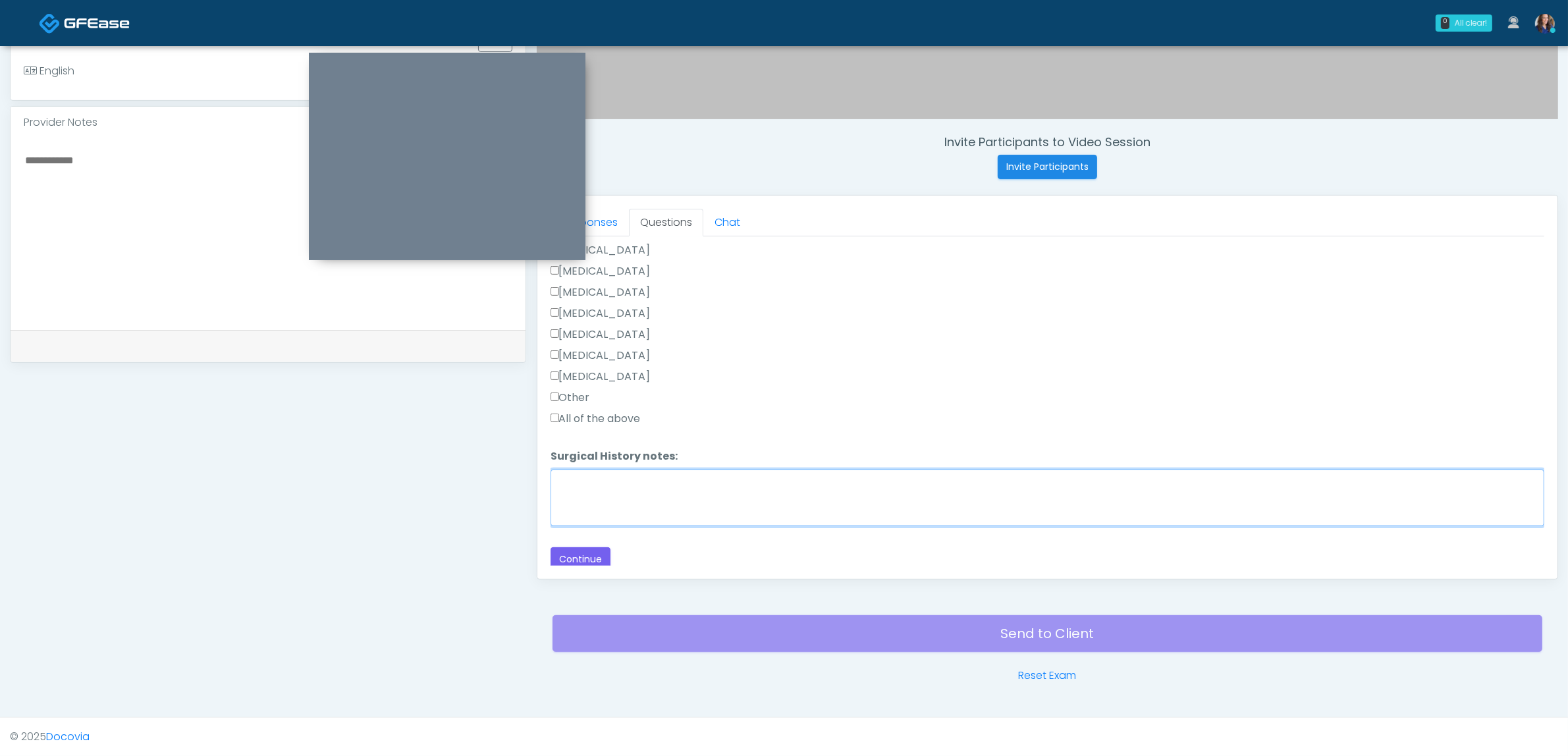
click at [670, 502] on textarea "Surgical History notes:" at bounding box center [1047, 498] width 994 height 57
type textarea "********"
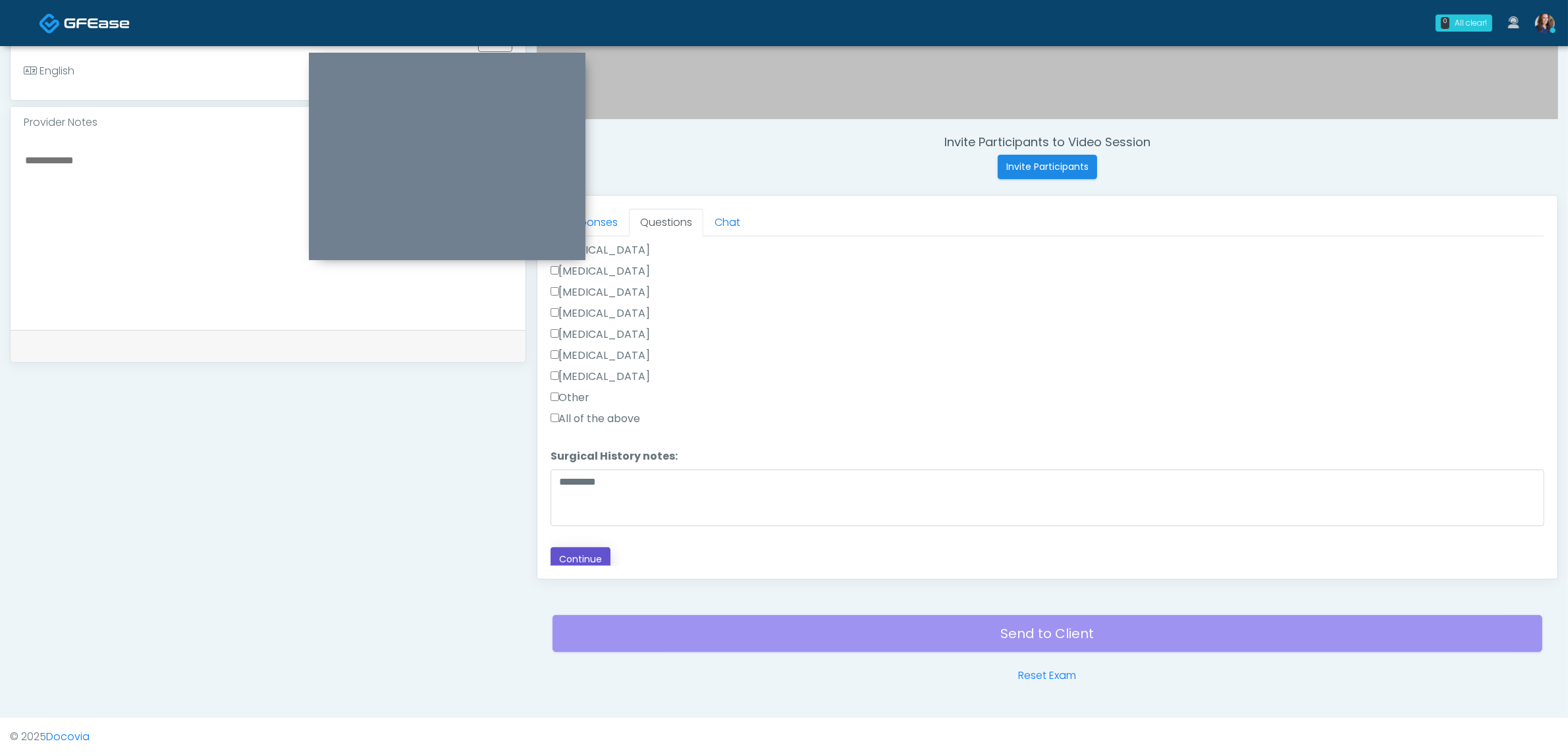
click at [564, 554] on button "Continue" at bounding box center [580, 559] width 60 height 24
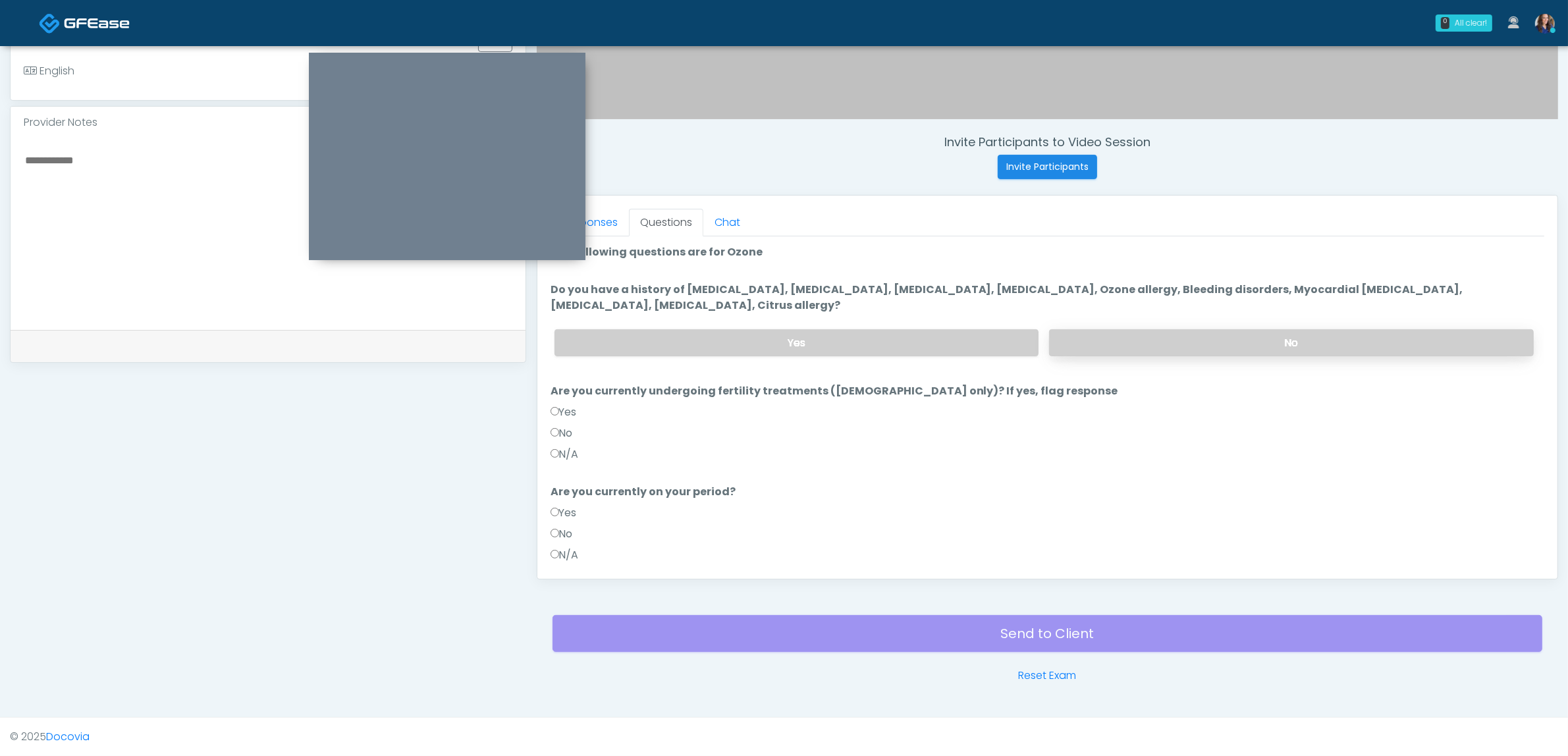
scroll to position [0, 0]
click at [1130, 332] on label "No" at bounding box center [1292, 343] width 485 height 27
click at [564, 452] on label "N/A" at bounding box center [564, 455] width 28 height 16
click at [399, 320] on div at bounding box center [268, 234] width 515 height 192
click at [130, 257] on textarea at bounding box center [268, 232] width 489 height 161
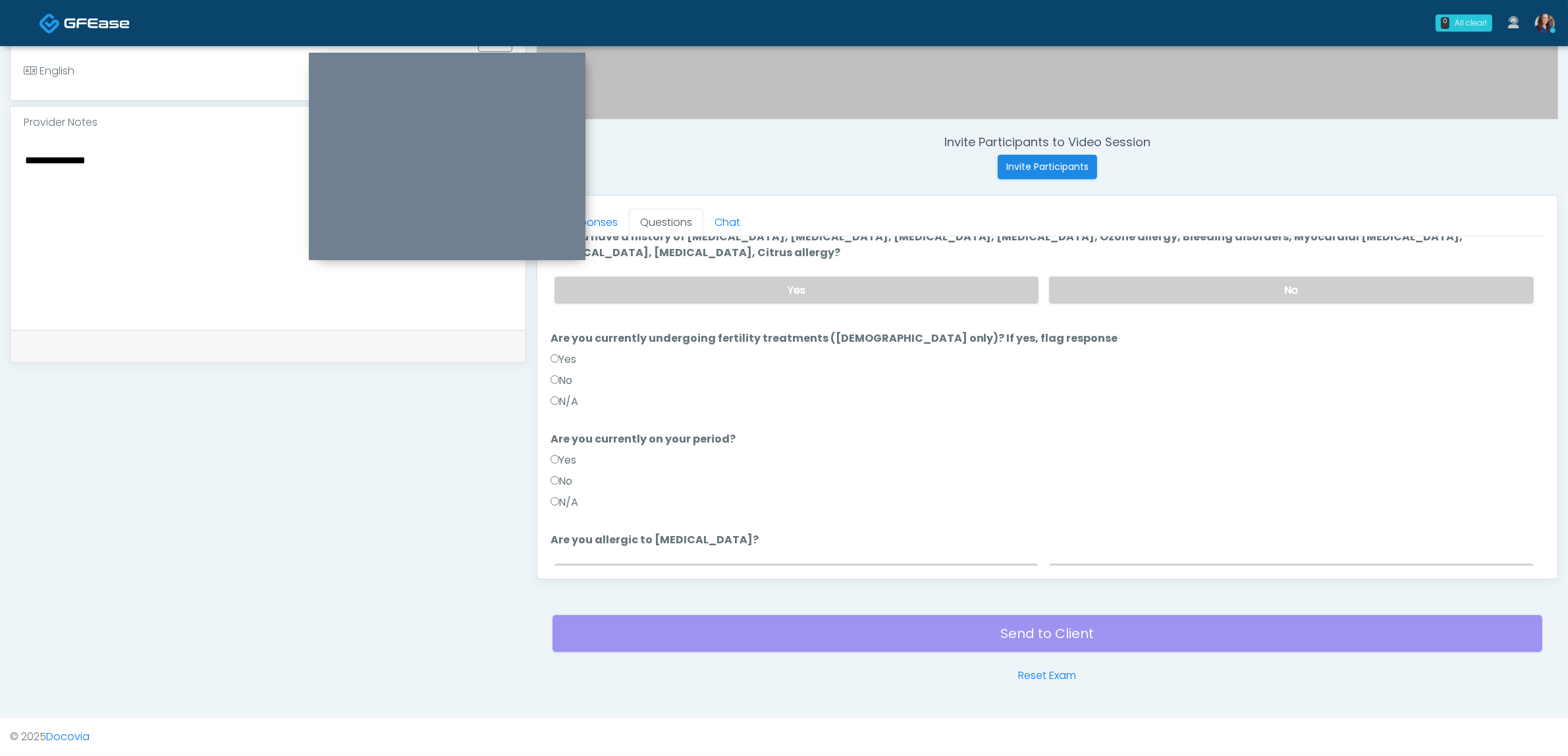
scroll to position [82, 0]
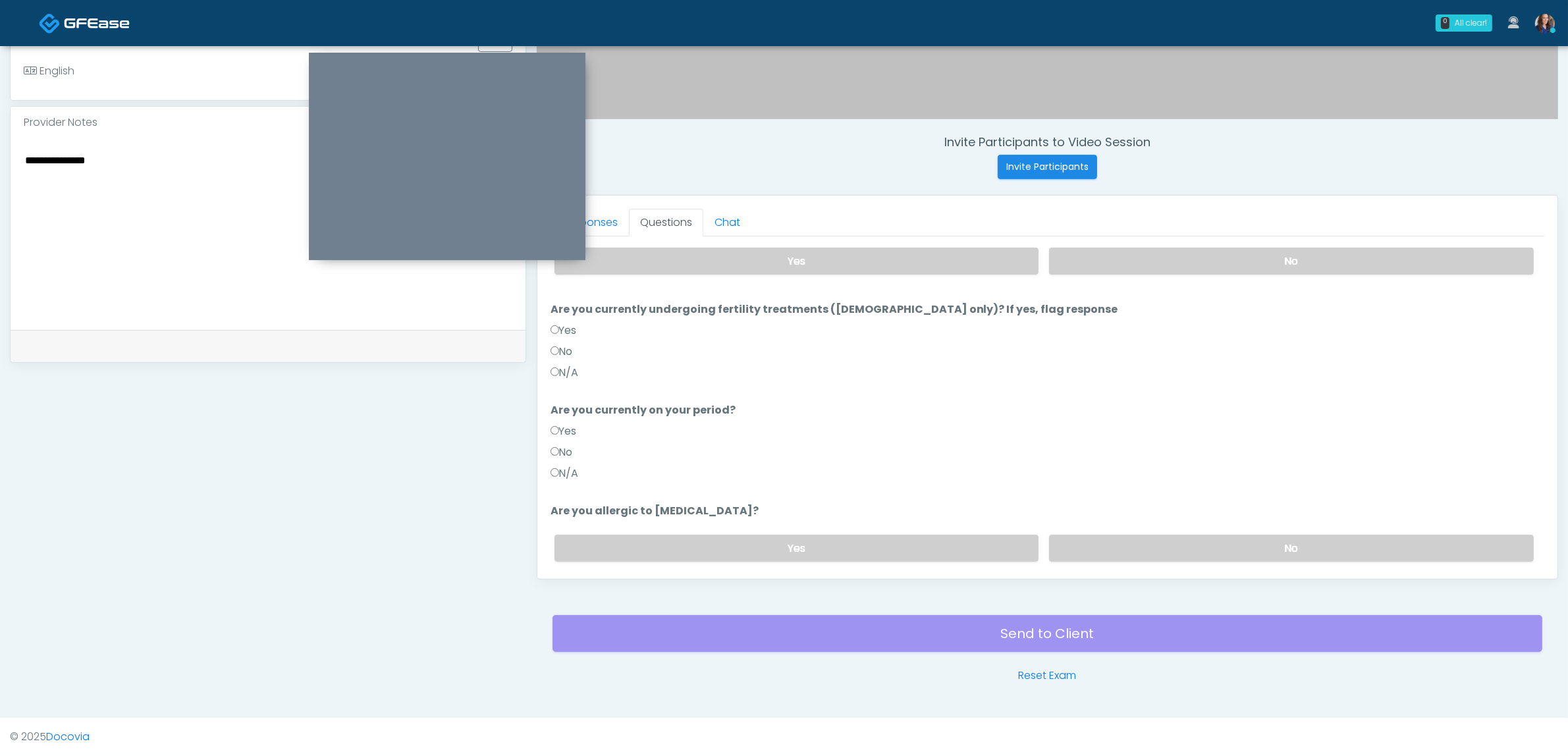
type textarea "**********"
click at [569, 353] on label "No" at bounding box center [562, 352] width 23 height 16
click at [1214, 552] on label "No" at bounding box center [1292, 548] width 485 height 27
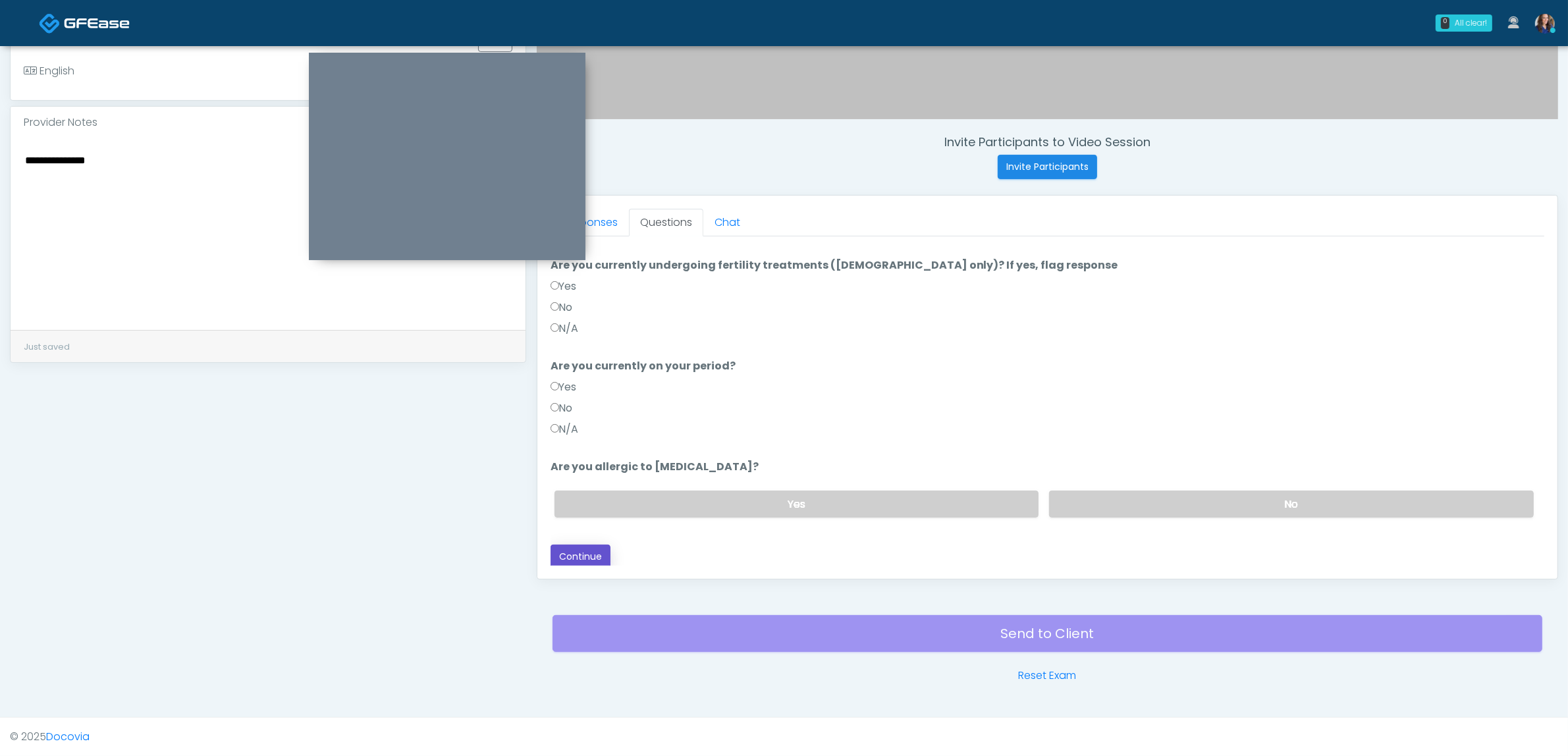
click at [577, 548] on button "Continue" at bounding box center [580, 556] width 60 height 24
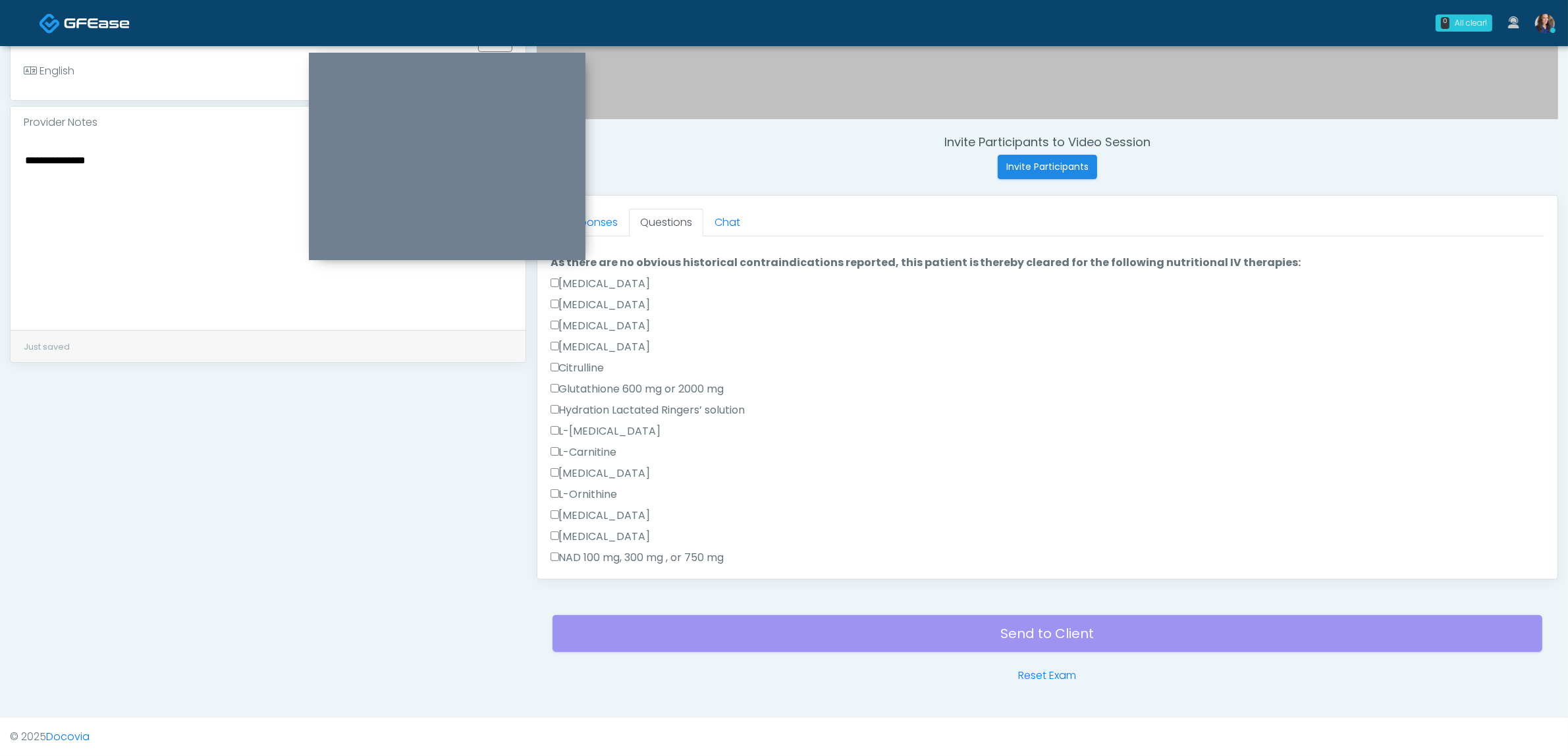
scroll to position [0, 0]
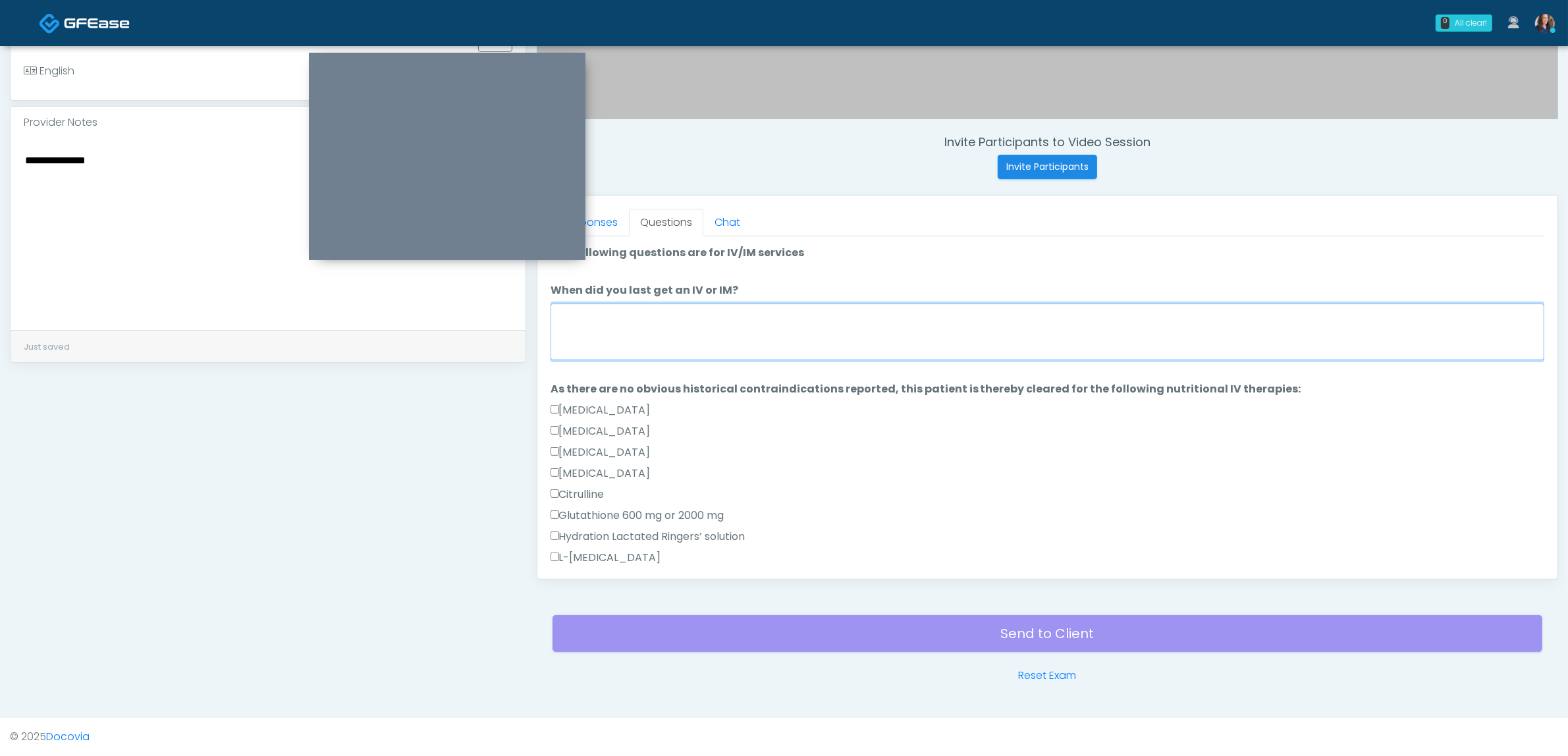
click at [686, 323] on textarea "When did you last get an IV or IM?" at bounding box center [1047, 332] width 994 height 57
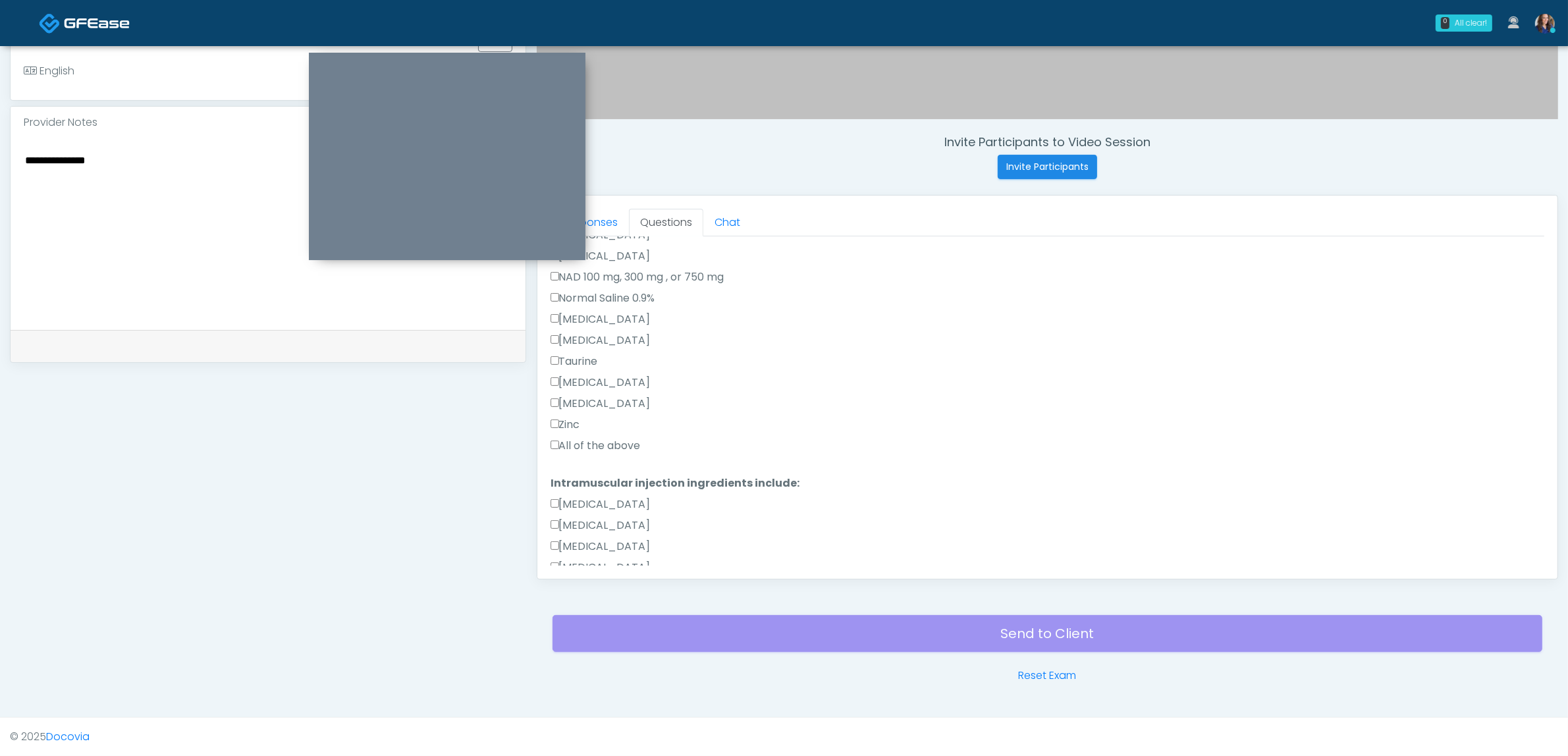
scroll to position [411, 0]
type textarea "**********"
click at [580, 430] on div "Zinc" at bounding box center [1047, 423] width 994 height 21
drag, startPoint x: 583, startPoint y: 438, endPoint x: 598, endPoint y: 444, distance: 16.2
click at [584, 438] on label "All of the above" at bounding box center [595, 441] width 90 height 16
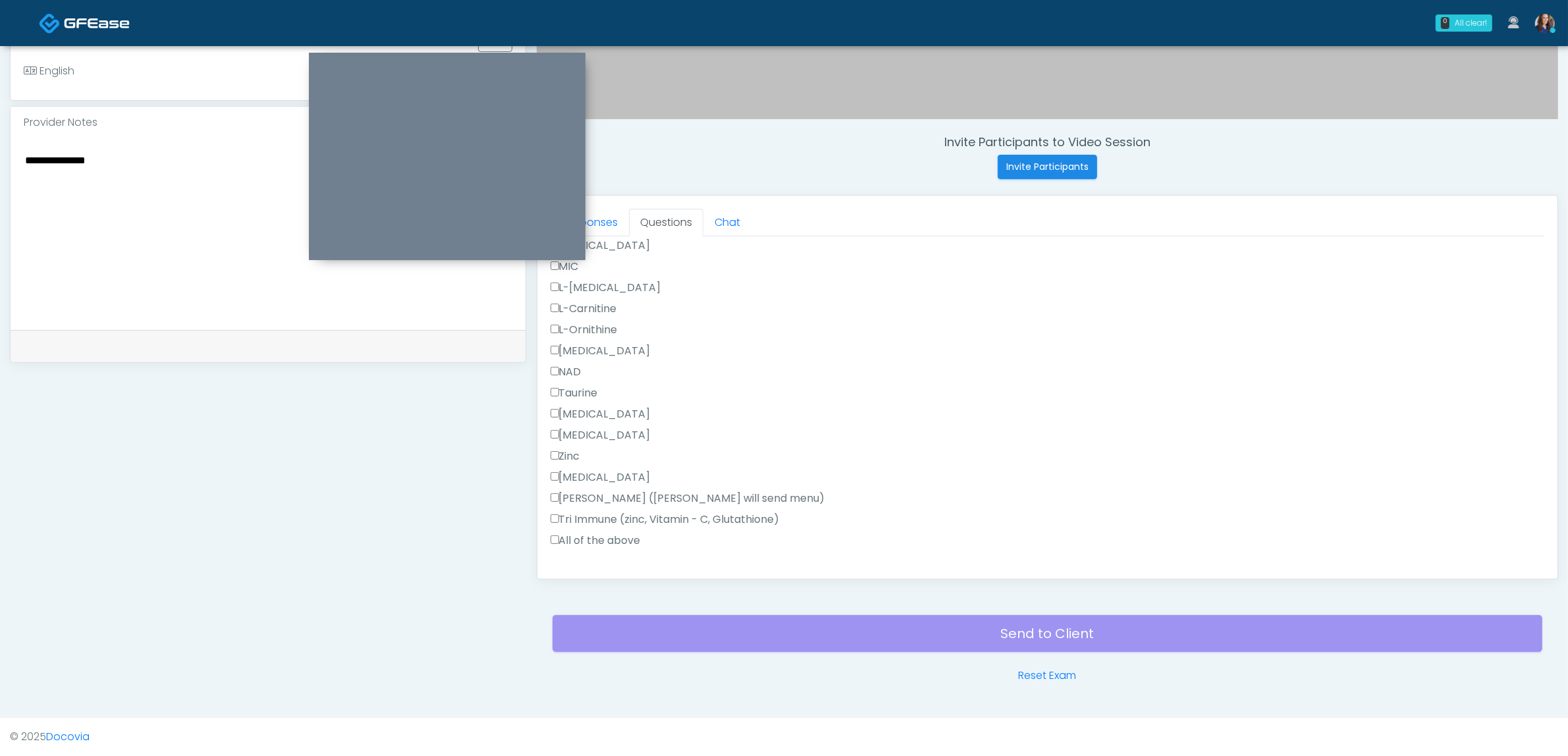
scroll to position [821, 0]
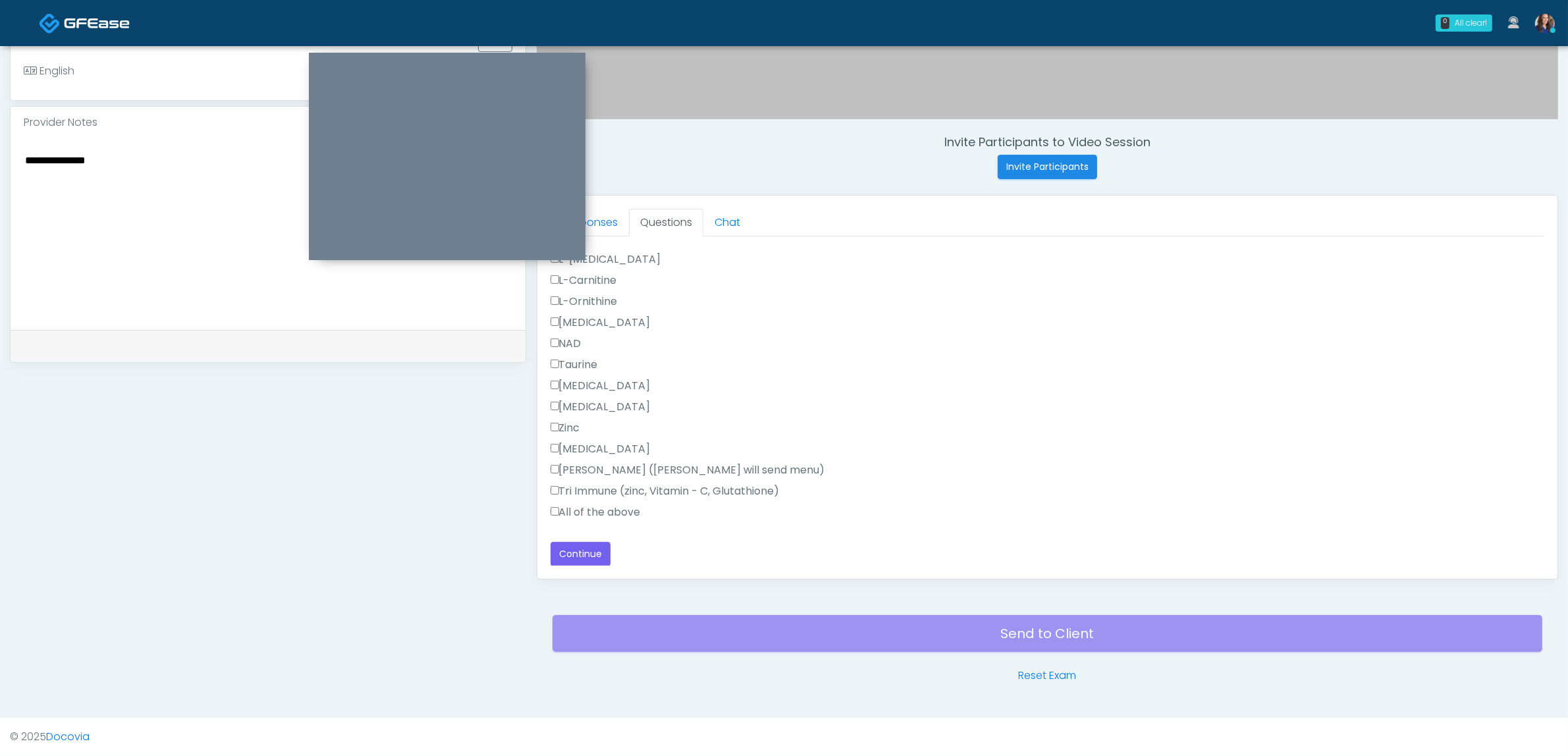
click at [620, 512] on label "All of the above" at bounding box center [595, 513] width 90 height 16
click at [596, 547] on button "Continue" at bounding box center [580, 554] width 60 height 24
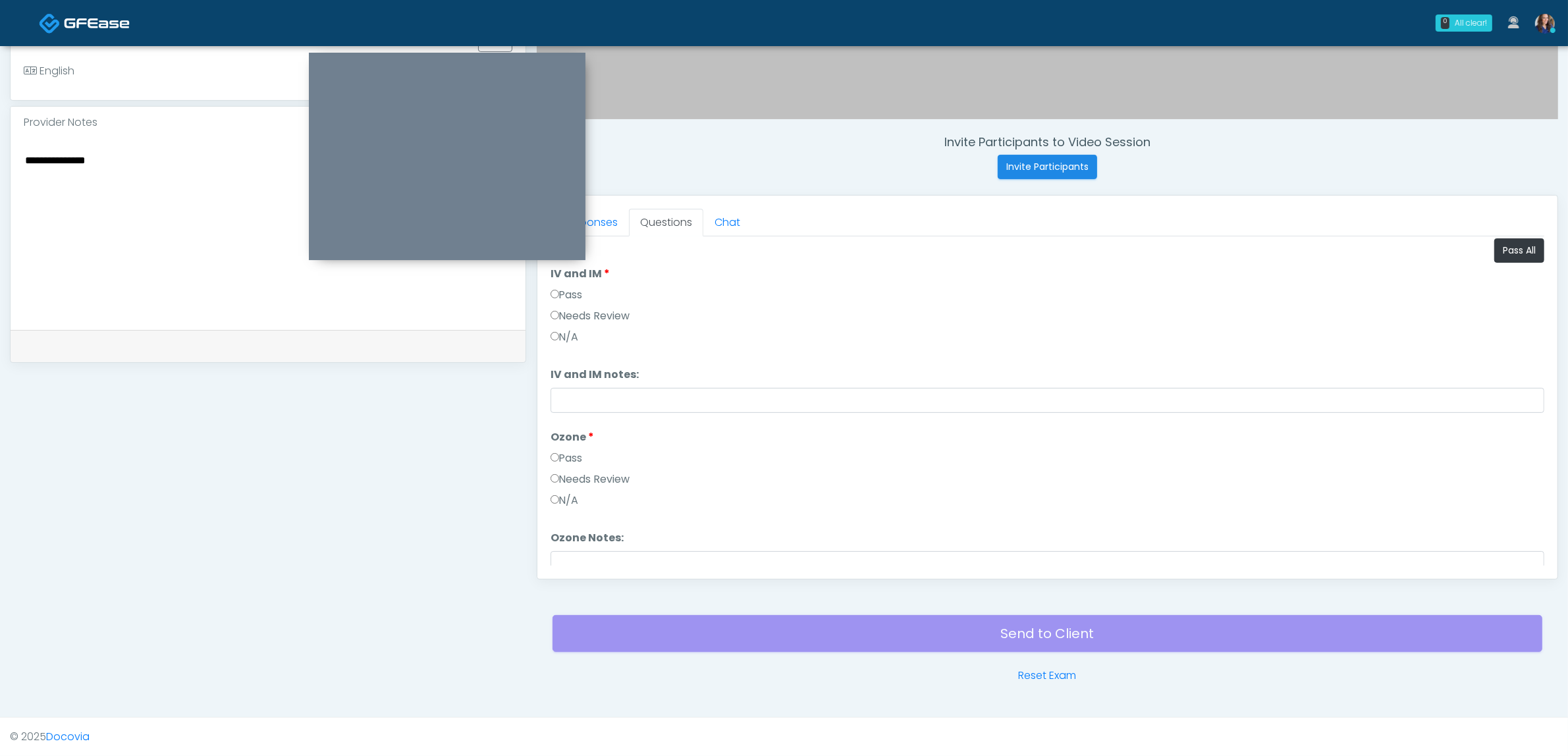
scroll to position [0, 0]
click at [564, 300] on label "Pass" at bounding box center [566, 298] width 32 height 16
drag, startPoint x: 570, startPoint y: 478, endPoint x: 627, endPoint y: 482, distance: 57.1
click at [571, 478] on label "Needs Review" at bounding box center [590, 483] width 80 height 16
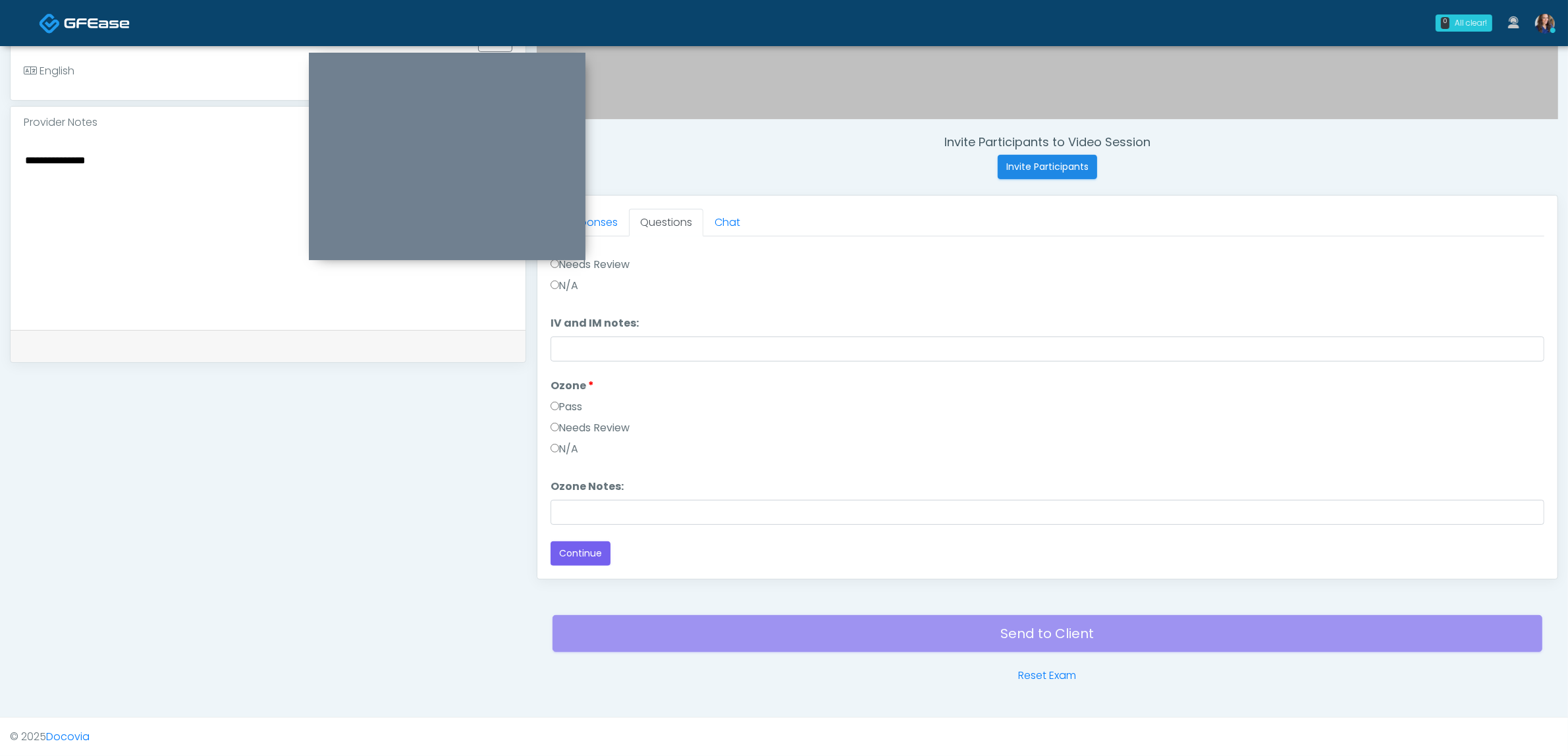
click at [155, 185] on textarea "**********" at bounding box center [268, 232] width 489 height 161
click at [211, 182] on textarea "**********" at bounding box center [268, 232] width 489 height 161
type textarea "**********"
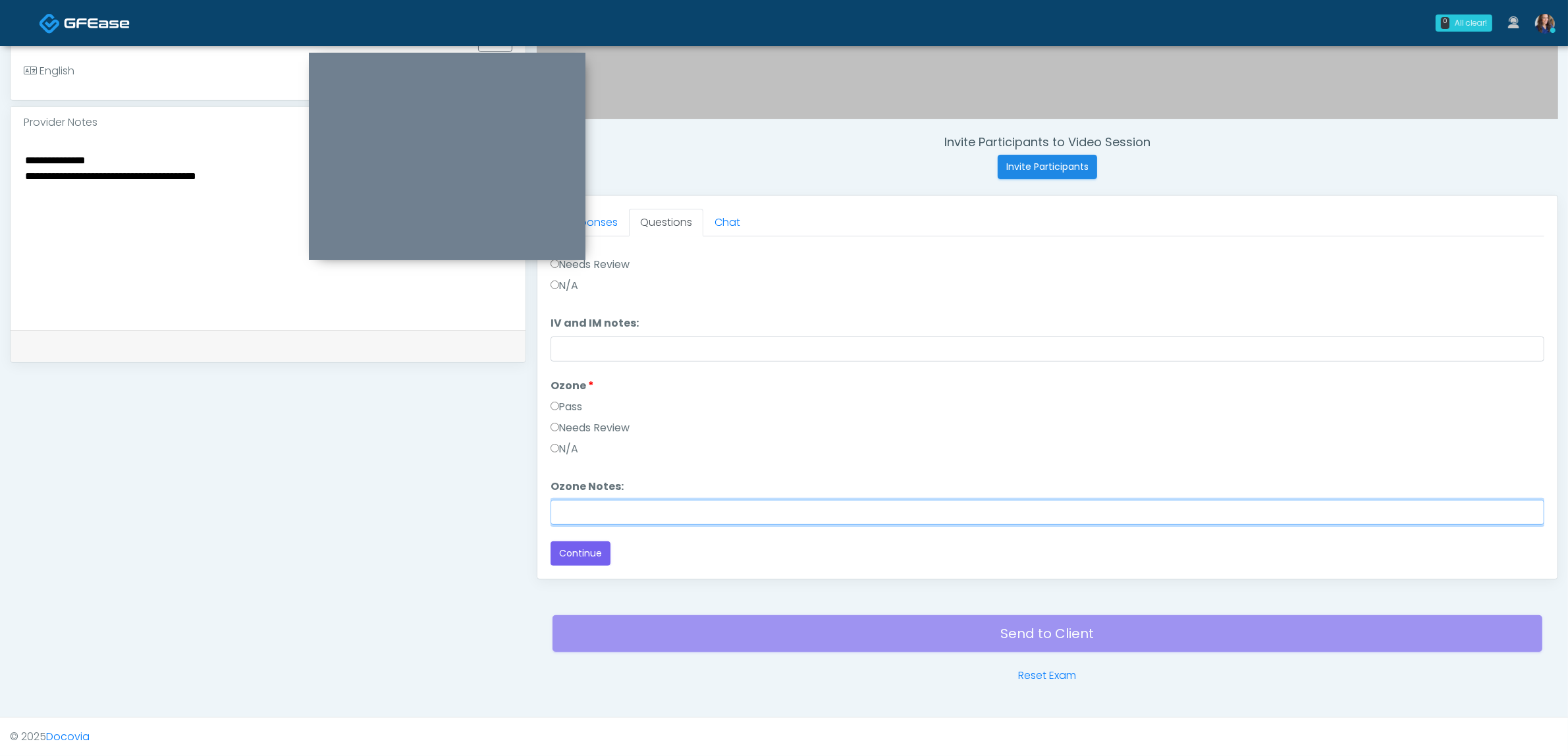
click at [630, 500] on input "Ozone Notes:" at bounding box center [1047, 512] width 994 height 25
type input "*"
type input "**********"
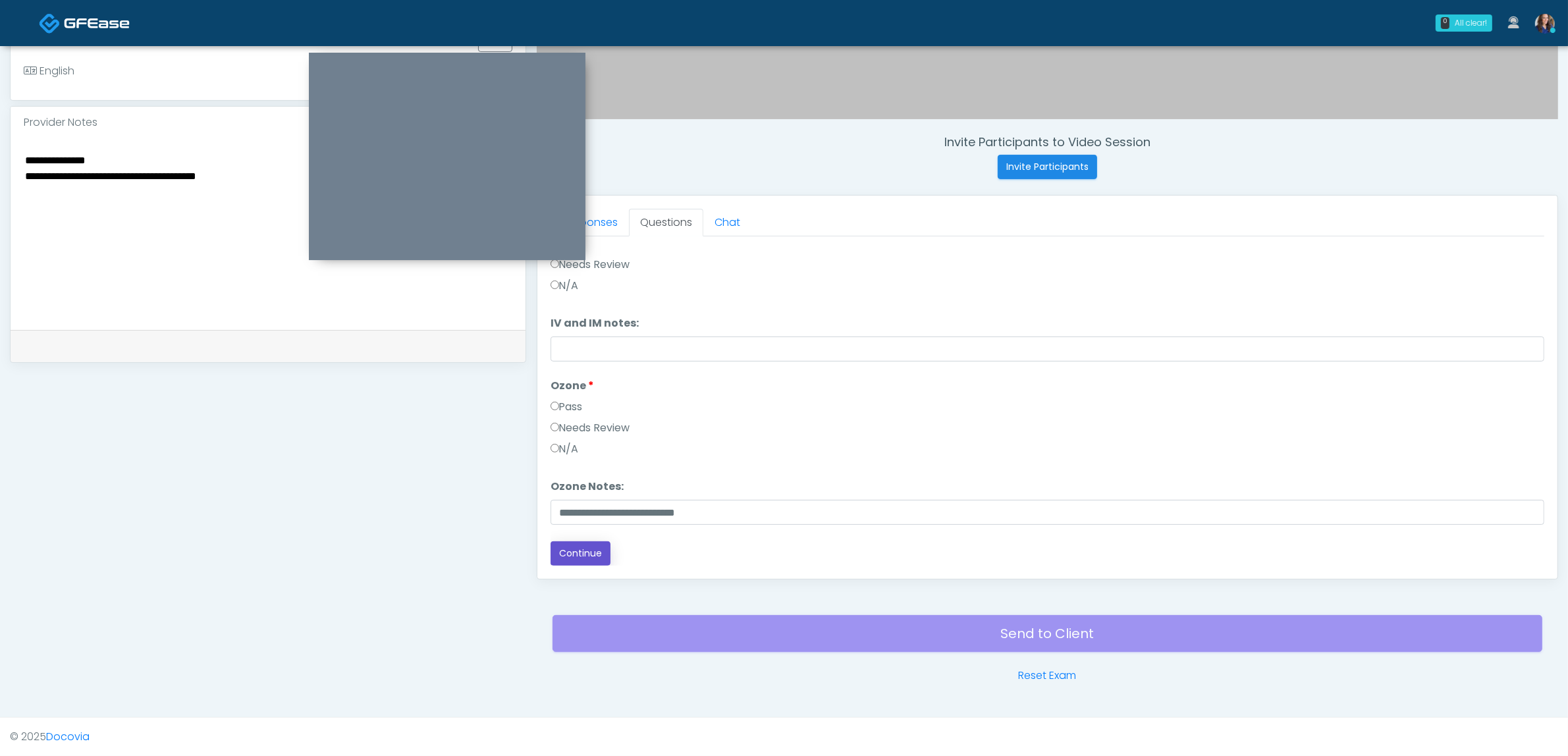
click at [580, 549] on button "Continue" at bounding box center [580, 554] width 60 height 24
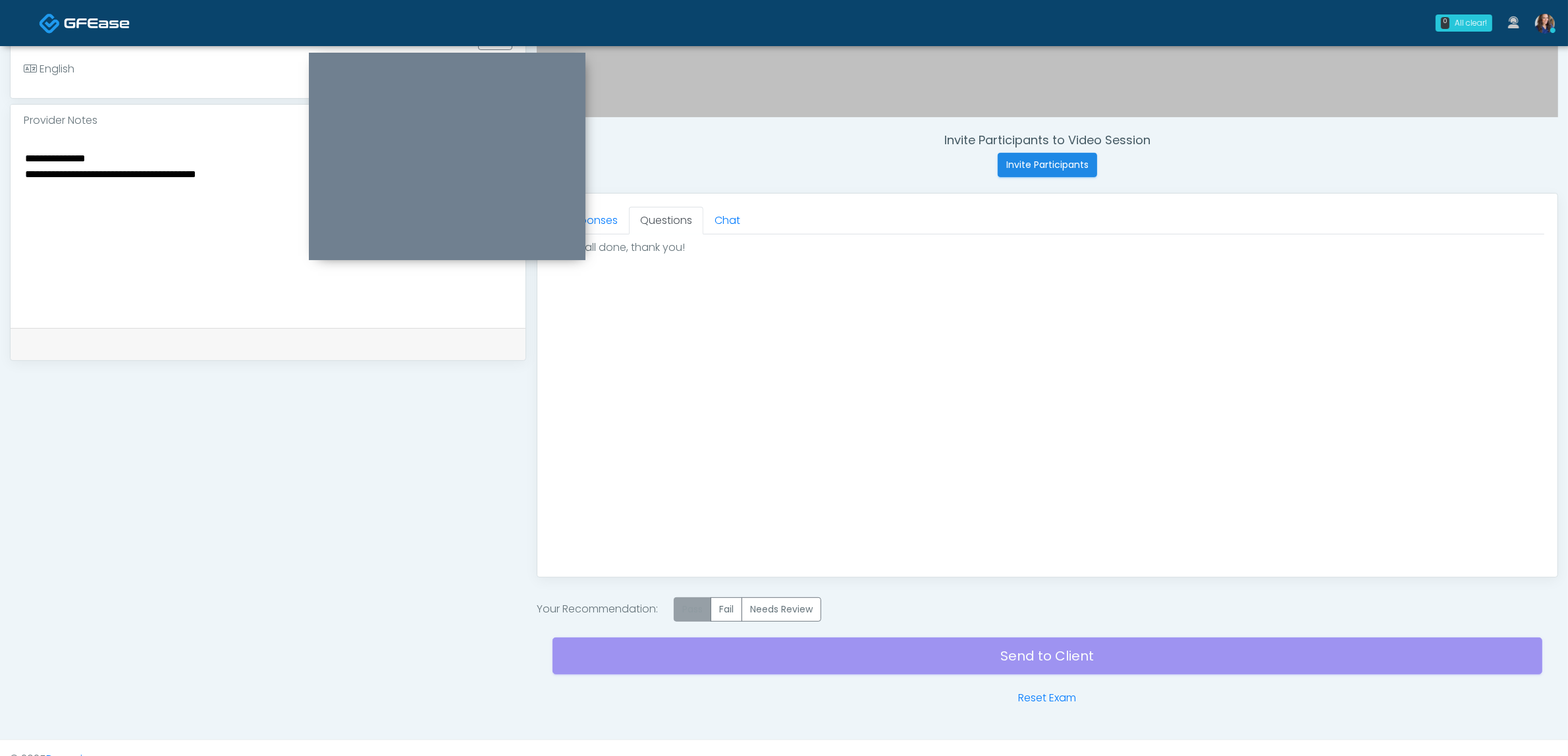
click at [702, 605] on label "Pass" at bounding box center [692, 610] width 38 height 24
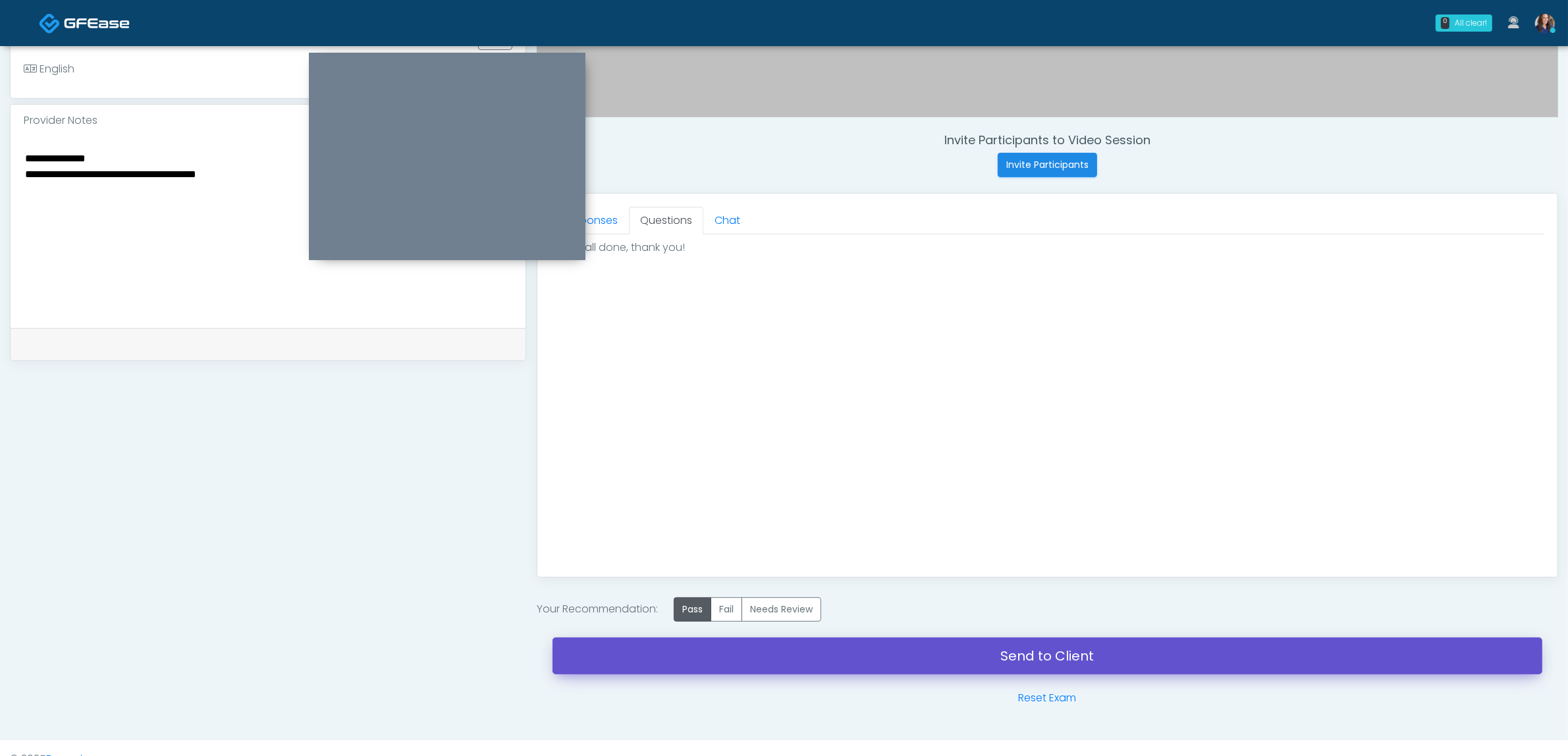
drag, startPoint x: 916, startPoint y: 650, endPoint x: 864, endPoint y: 74, distance: 578.3
click at [918, 650] on link "Send to Client" at bounding box center [1047, 656] width 990 height 37
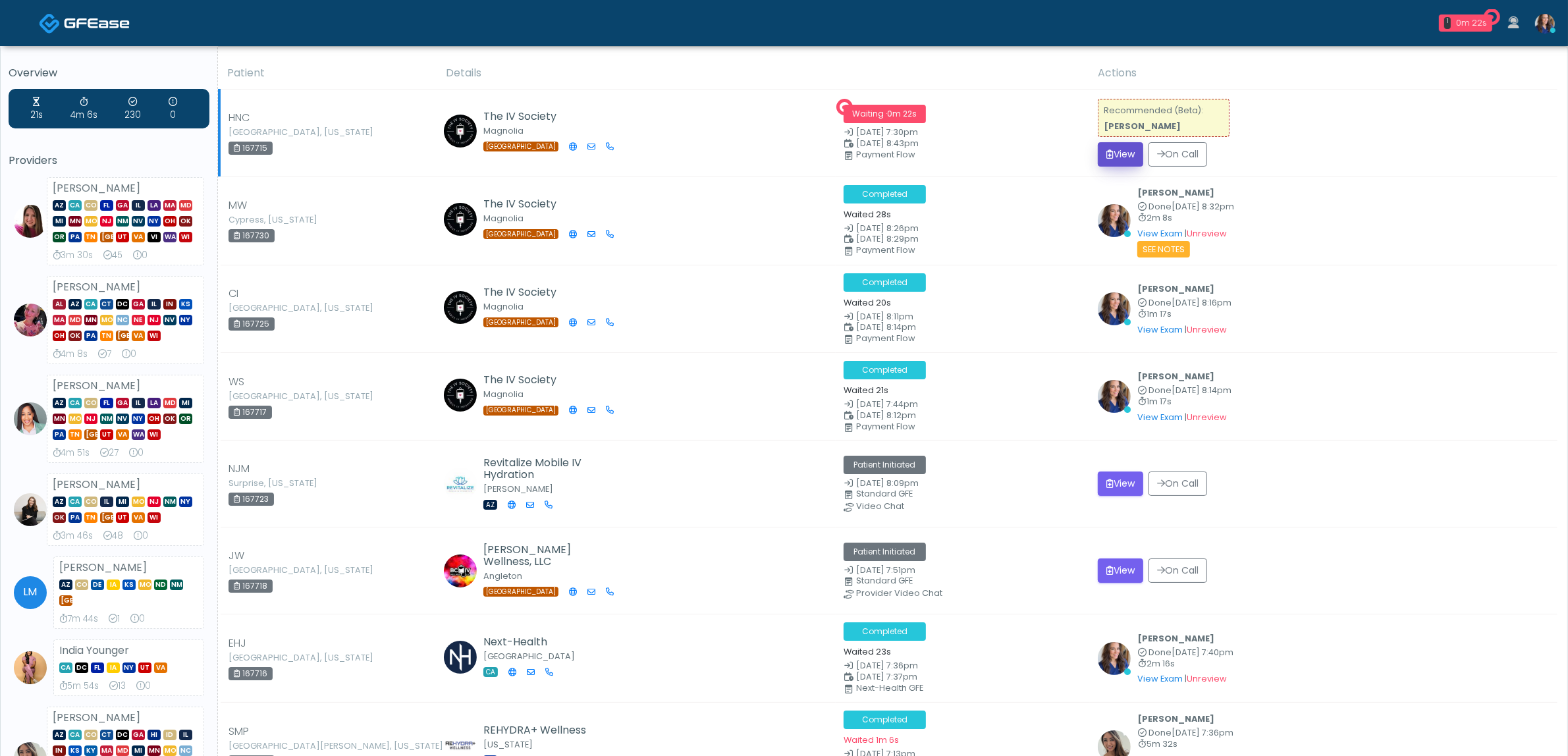
click at [1130, 153] on button "View" at bounding box center [1121, 155] width 46 height 24
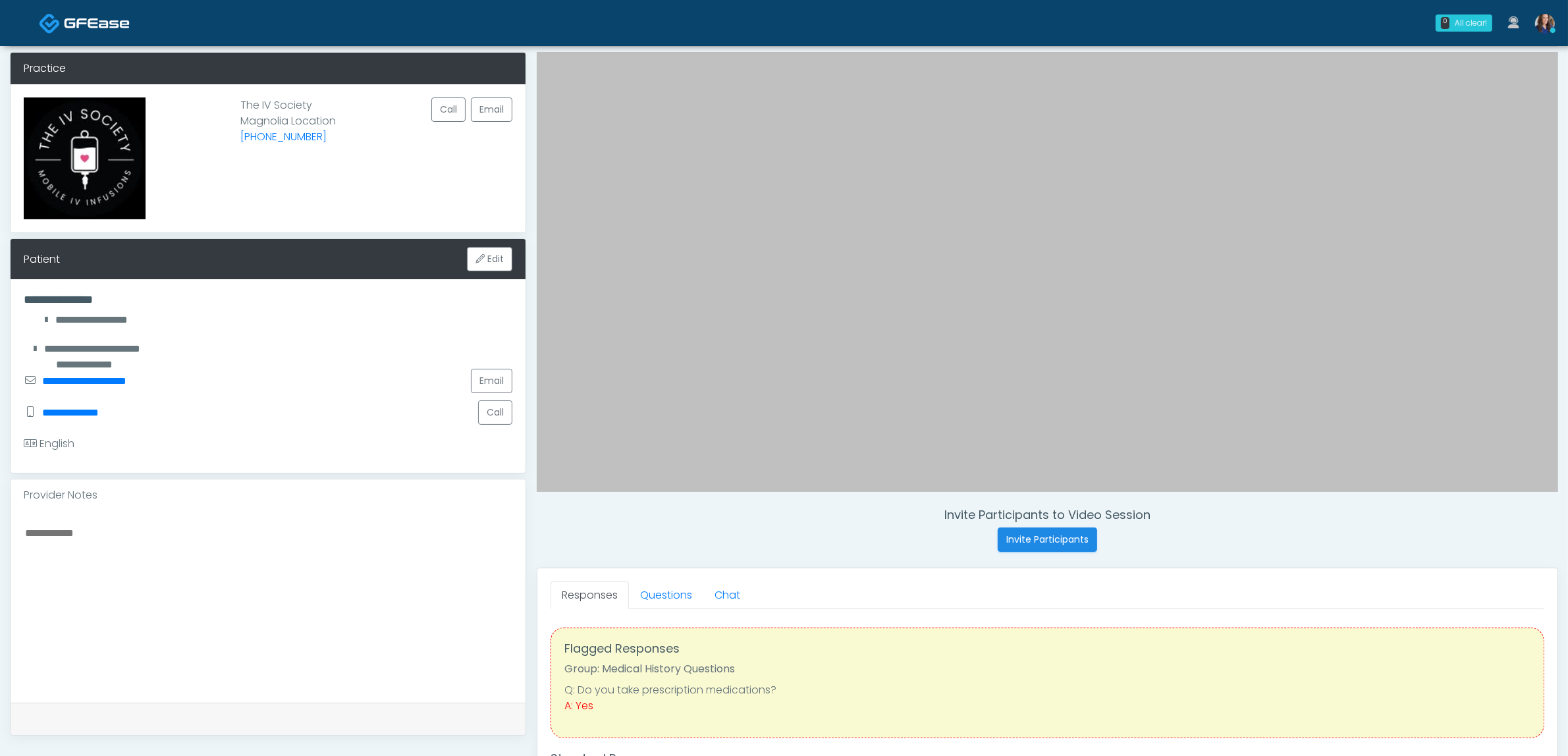
scroll to position [82, 0]
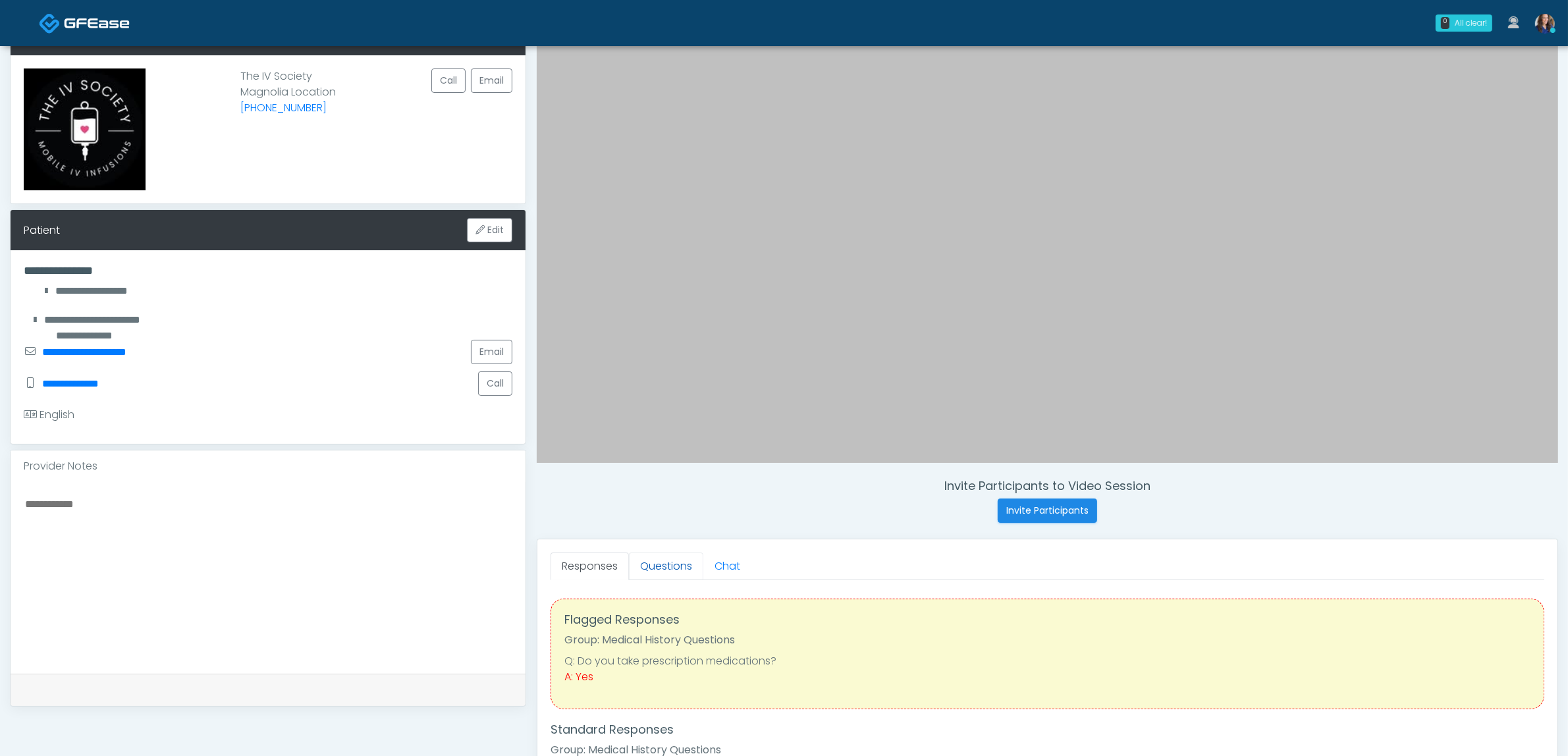
click at [676, 569] on link "Questions" at bounding box center [666, 567] width 74 height 28
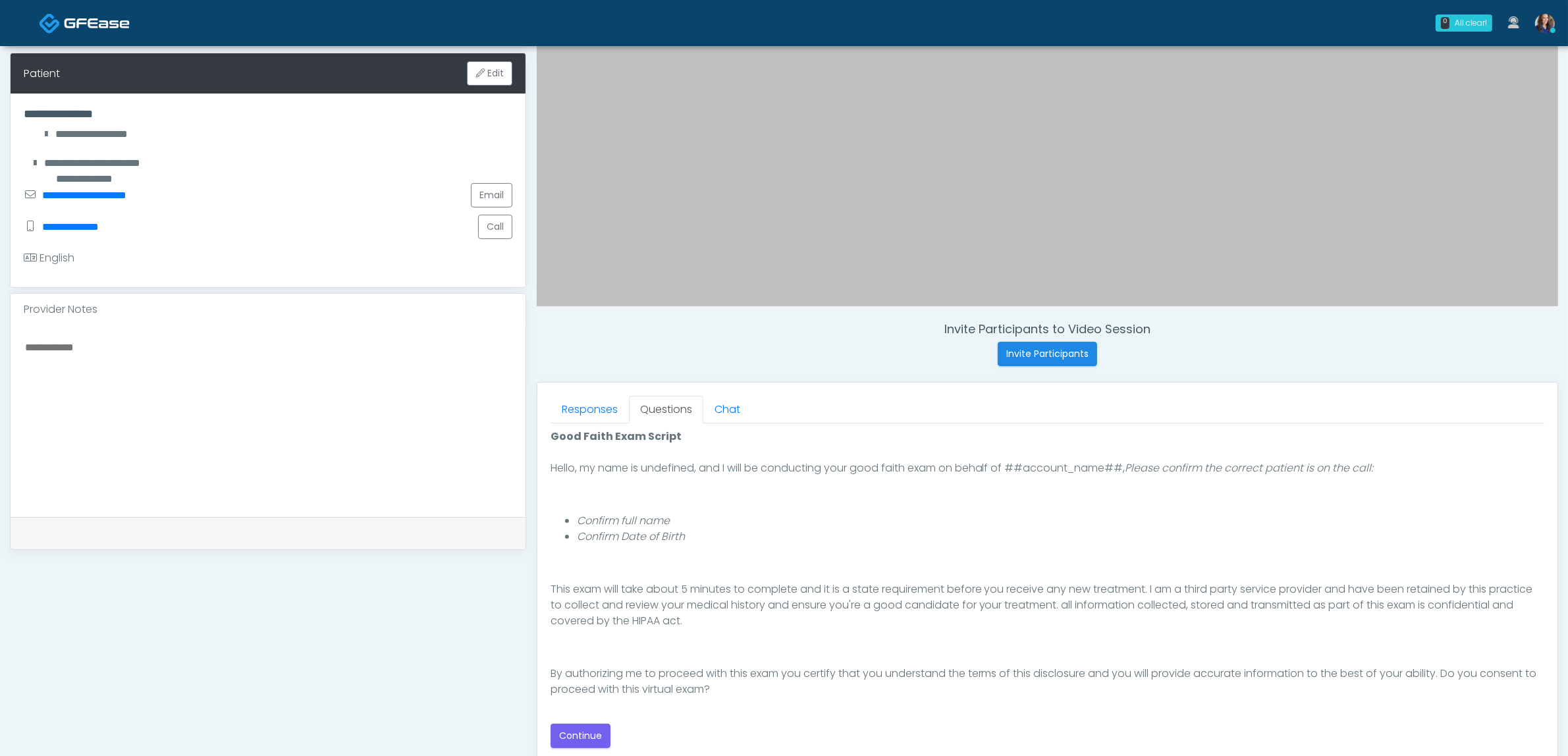
scroll to position [247, 0]
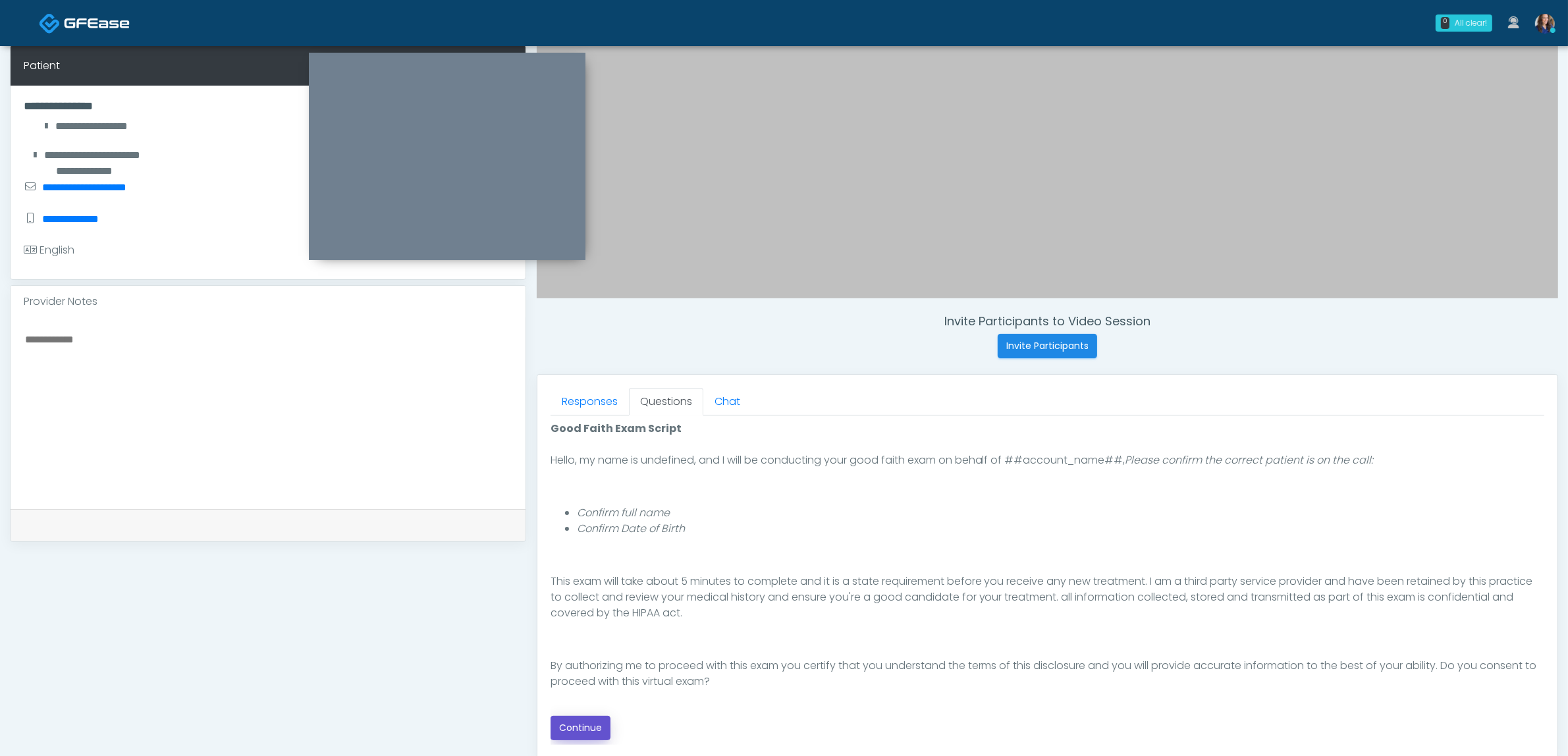
click at [575, 721] on button "Continue" at bounding box center [580, 728] width 60 height 24
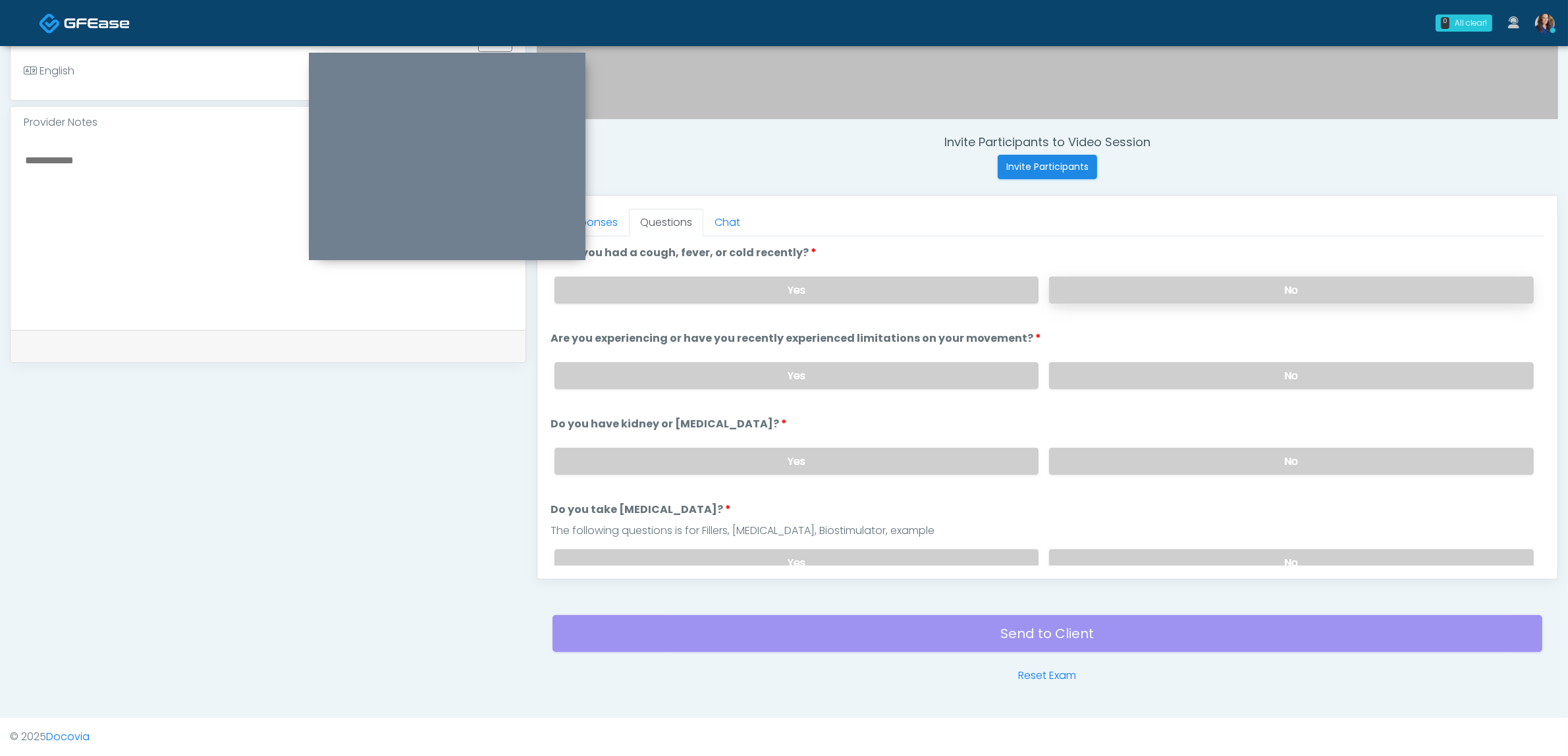
click at [1103, 287] on label "No" at bounding box center [1292, 290] width 485 height 27
click at [1091, 366] on label "No" at bounding box center [1292, 375] width 485 height 27
click at [1075, 455] on label "No" at bounding box center [1292, 461] width 485 height 27
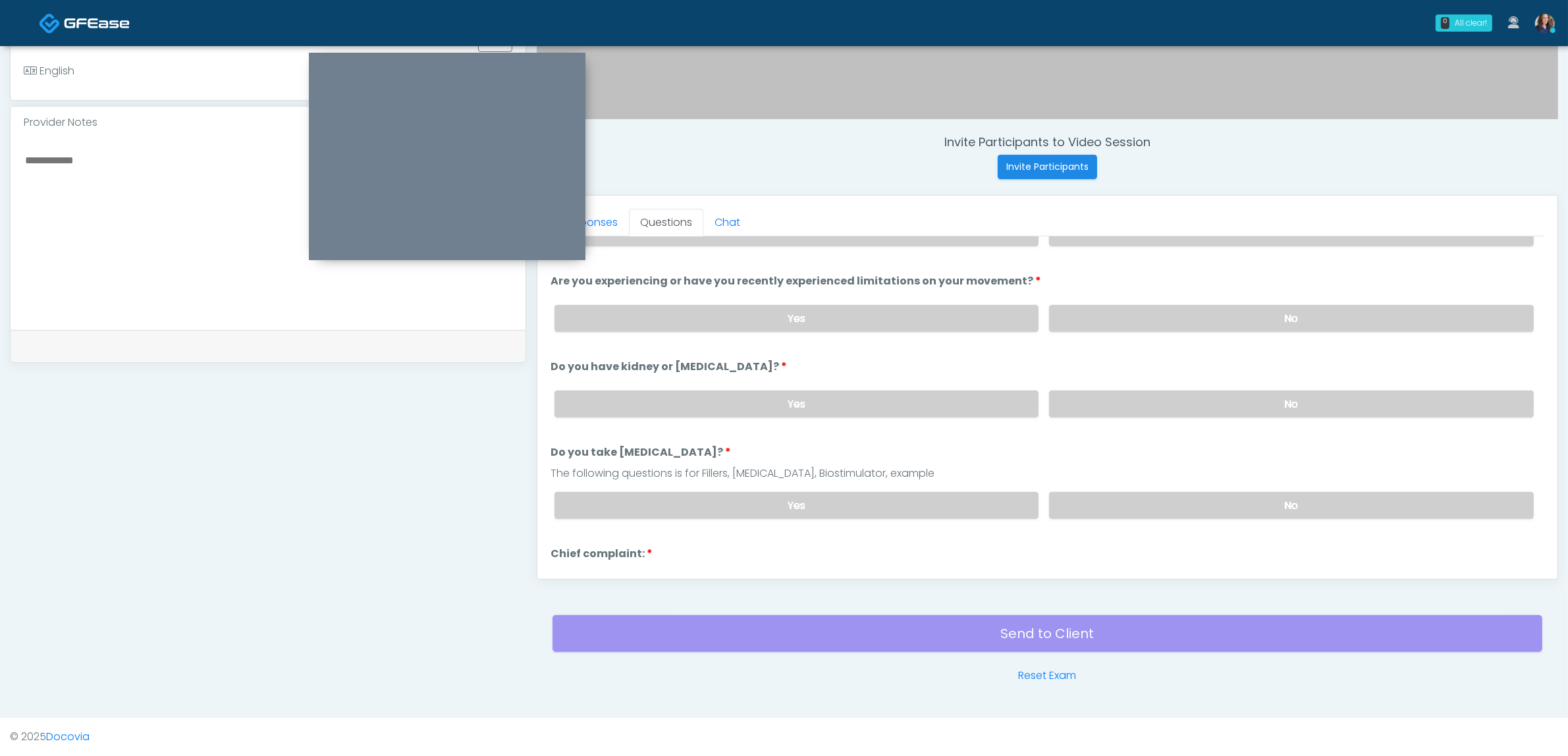
scroll to position [82, 0]
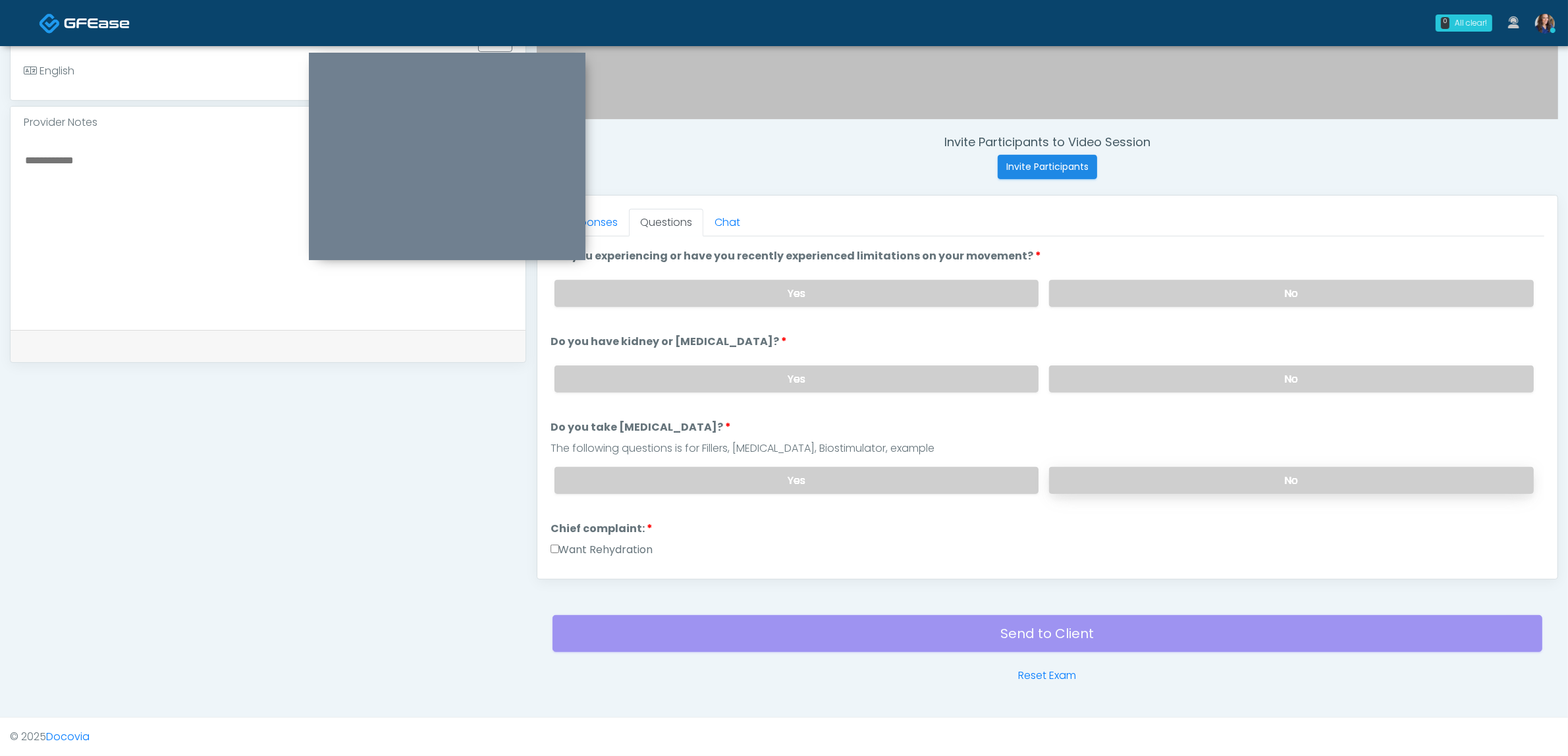
drag, startPoint x: 1094, startPoint y: 476, endPoint x: 1061, endPoint y: 472, distance: 33.2
click at [1095, 476] on label "No" at bounding box center [1292, 480] width 485 height 27
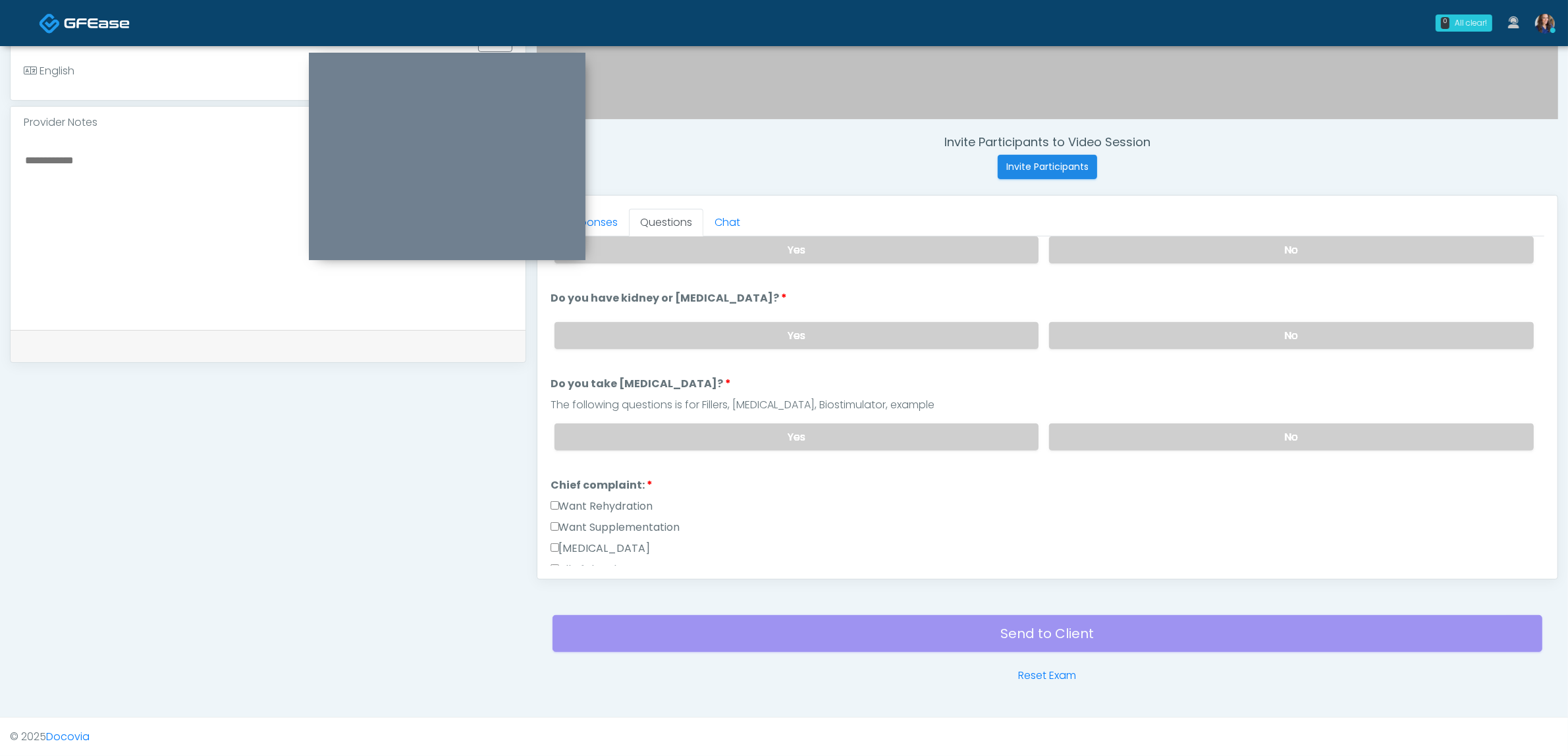
scroll to position [164, 0]
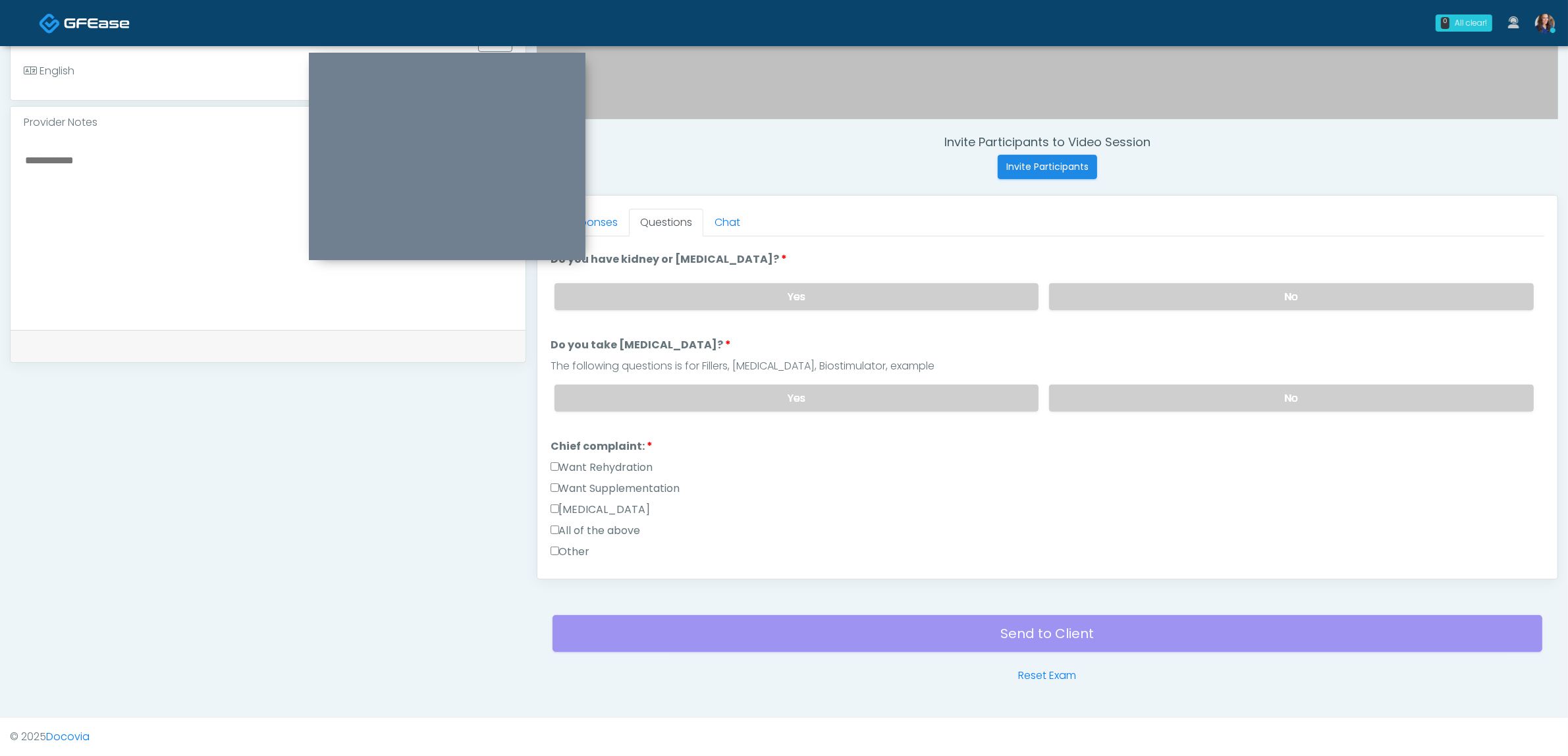
click at [634, 459] on label "Want Rehydration" at bounding box center [601, 467] width 102 height 16
click at [636, 480] on label "Want Supplementation" at bounding box center [615, 488] width 130 height 16
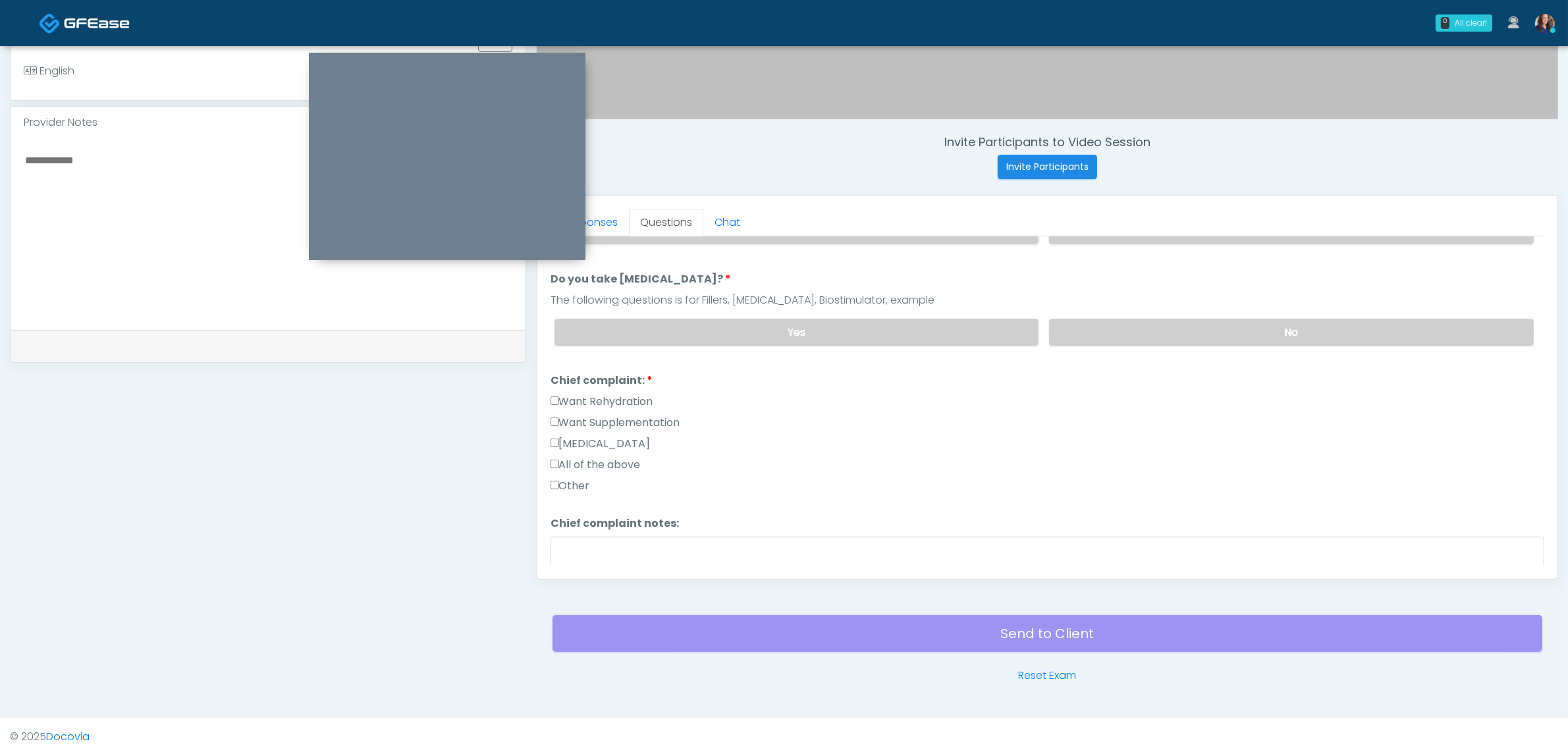
scroll to position [494, 0]
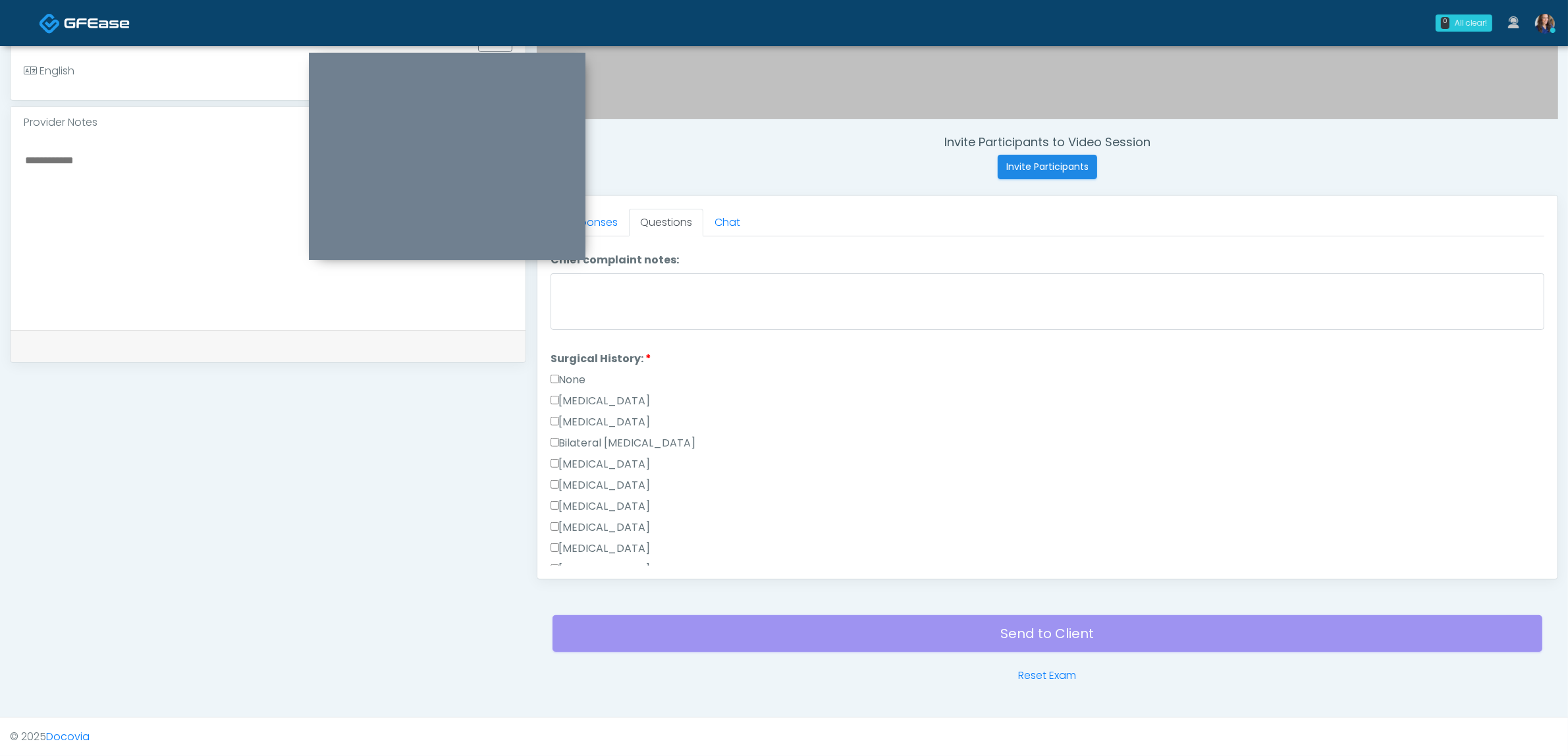
click at [584, 374] on label "None" at bounding box center [568, 380] width 36 height 16
click at [584, 375] on label "None" at bounding box center [568, 380] width 36 height 16
click at [587, 397] on label "Cesarean Section" at bounding box center [600, 401] width 100 height 16
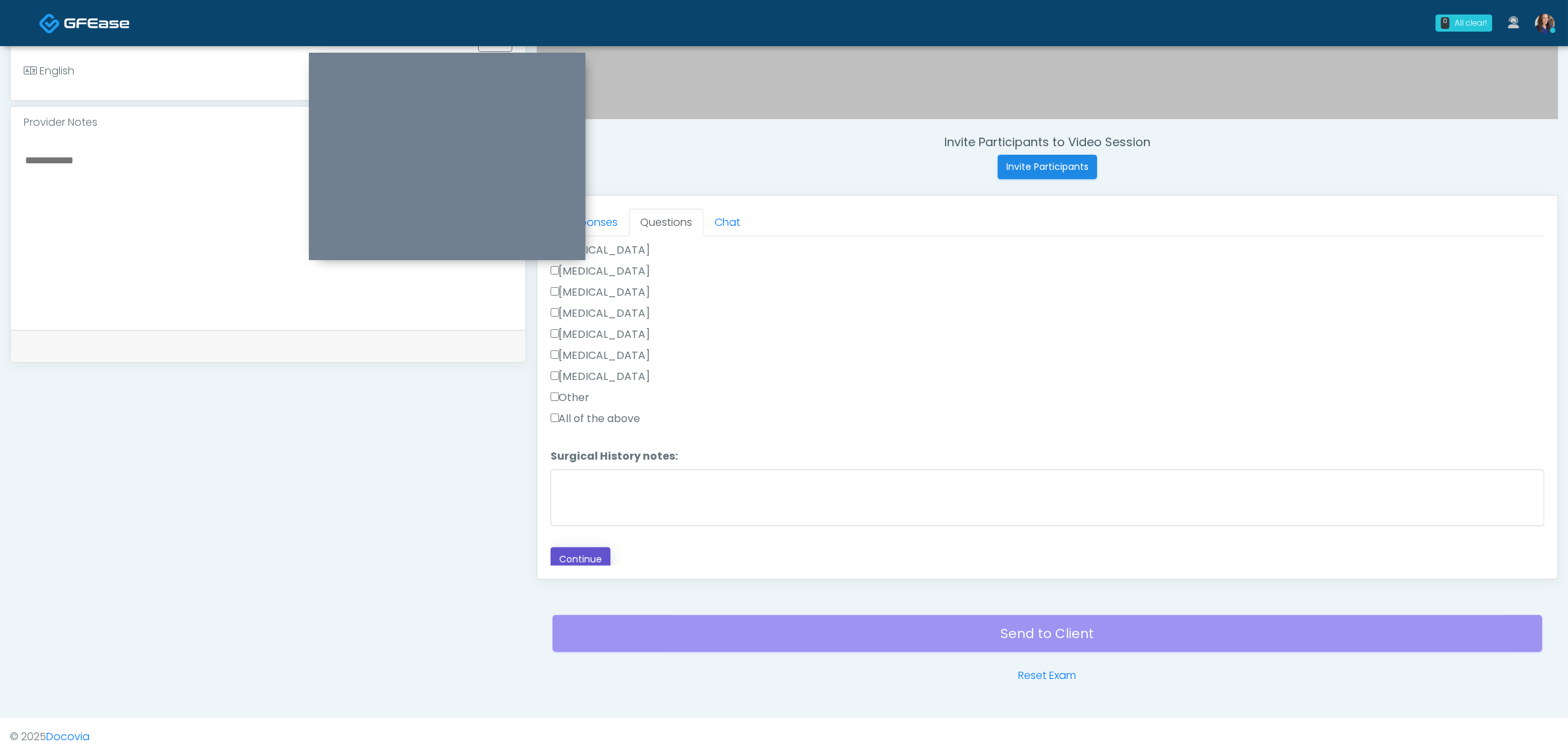
click at [592, 547] on button "Continue" at bounding box center [580, 559] width 60 height 24
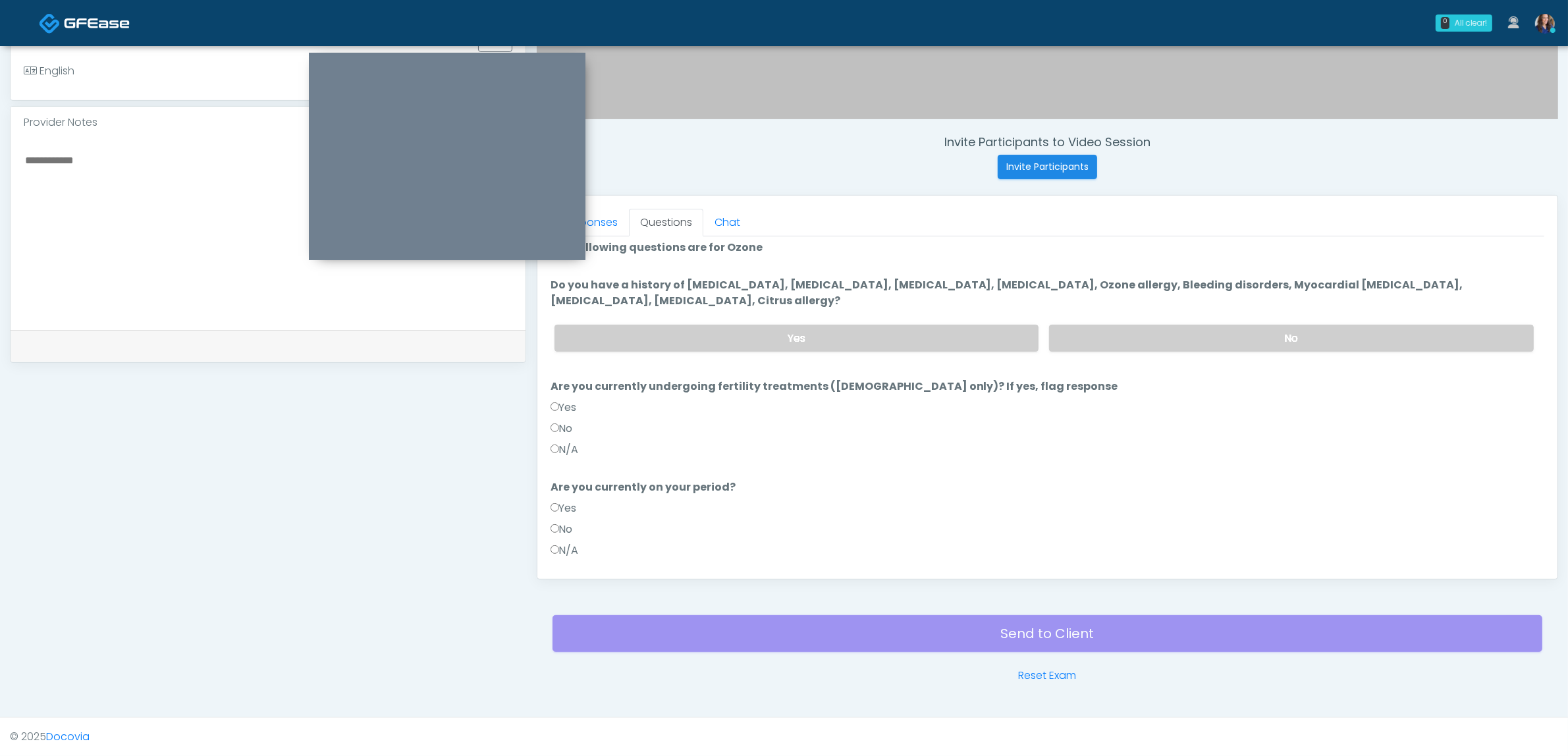
scroll to position [0, 0]
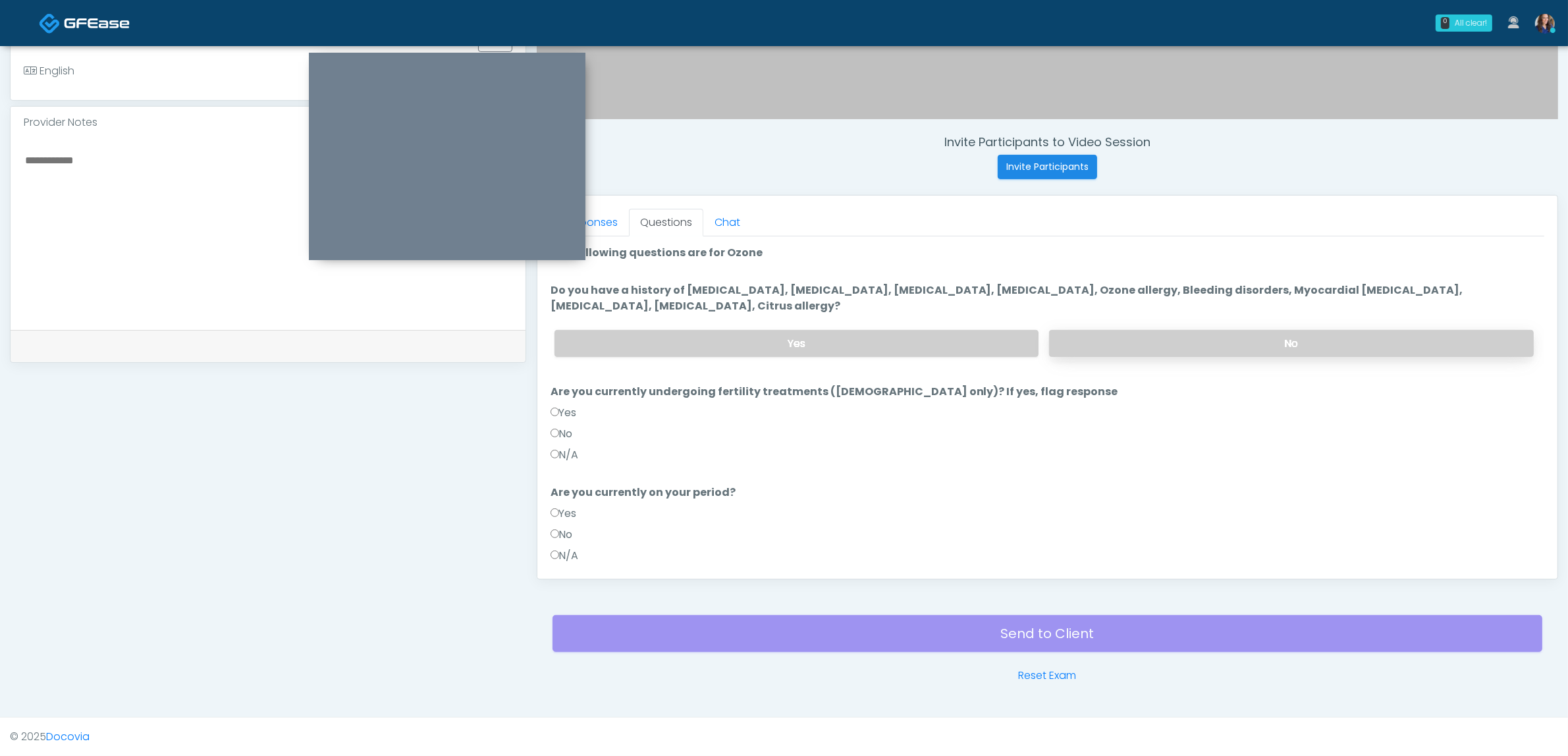
click at [1100, 337] on label "No" at bounding box center [1292, 343] width 485 height 27
drag, startPoint x: 564, startPoint y: 430, endPoint x: 561, endPoint y: 479, distance: 49.1
click at [564, 430] on label "No" at bounding box center [562, 434] width 23 height 16
click at [561, 532] on label "No" at bounding box center [562, 535] width 23 height 16
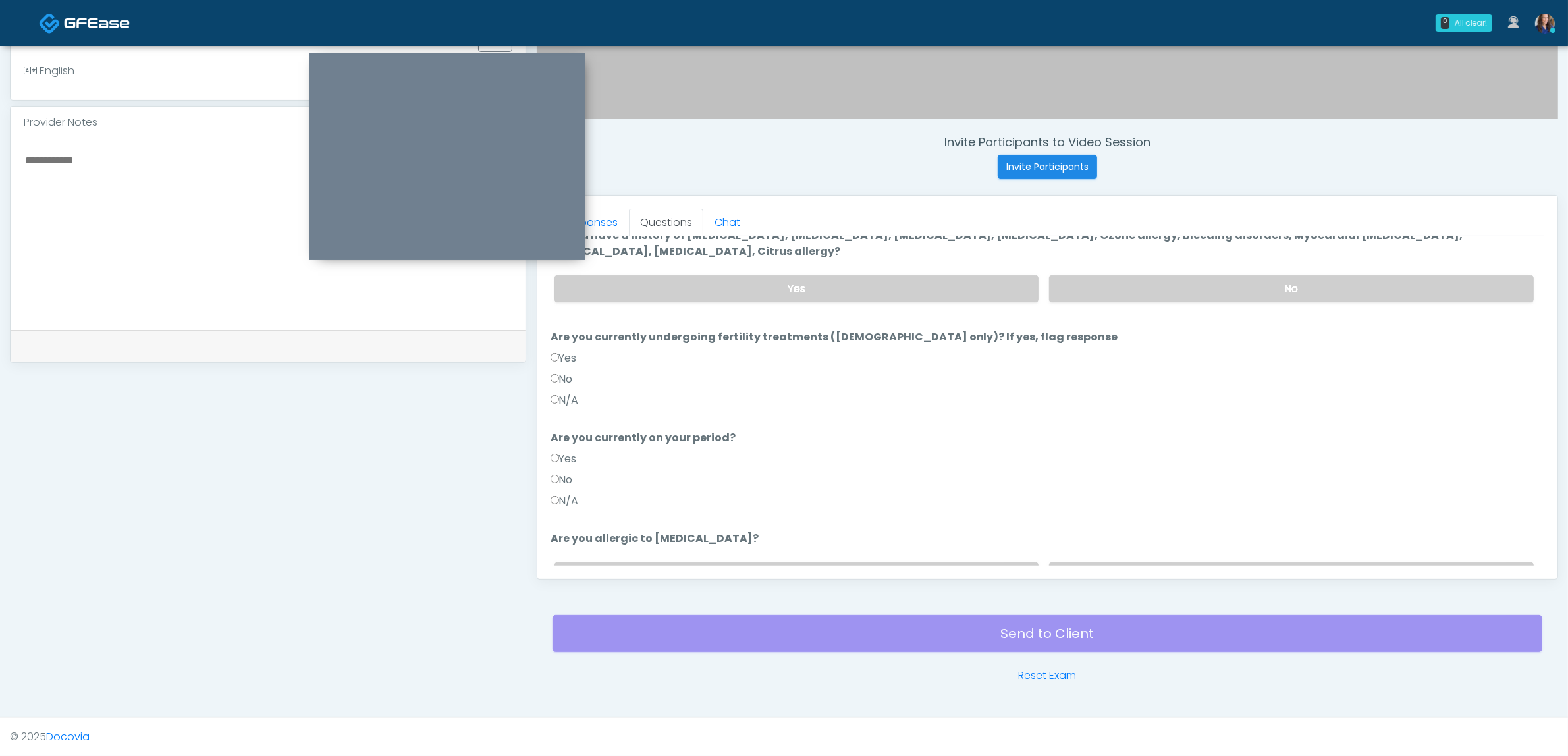
scroll to position [82, 0]
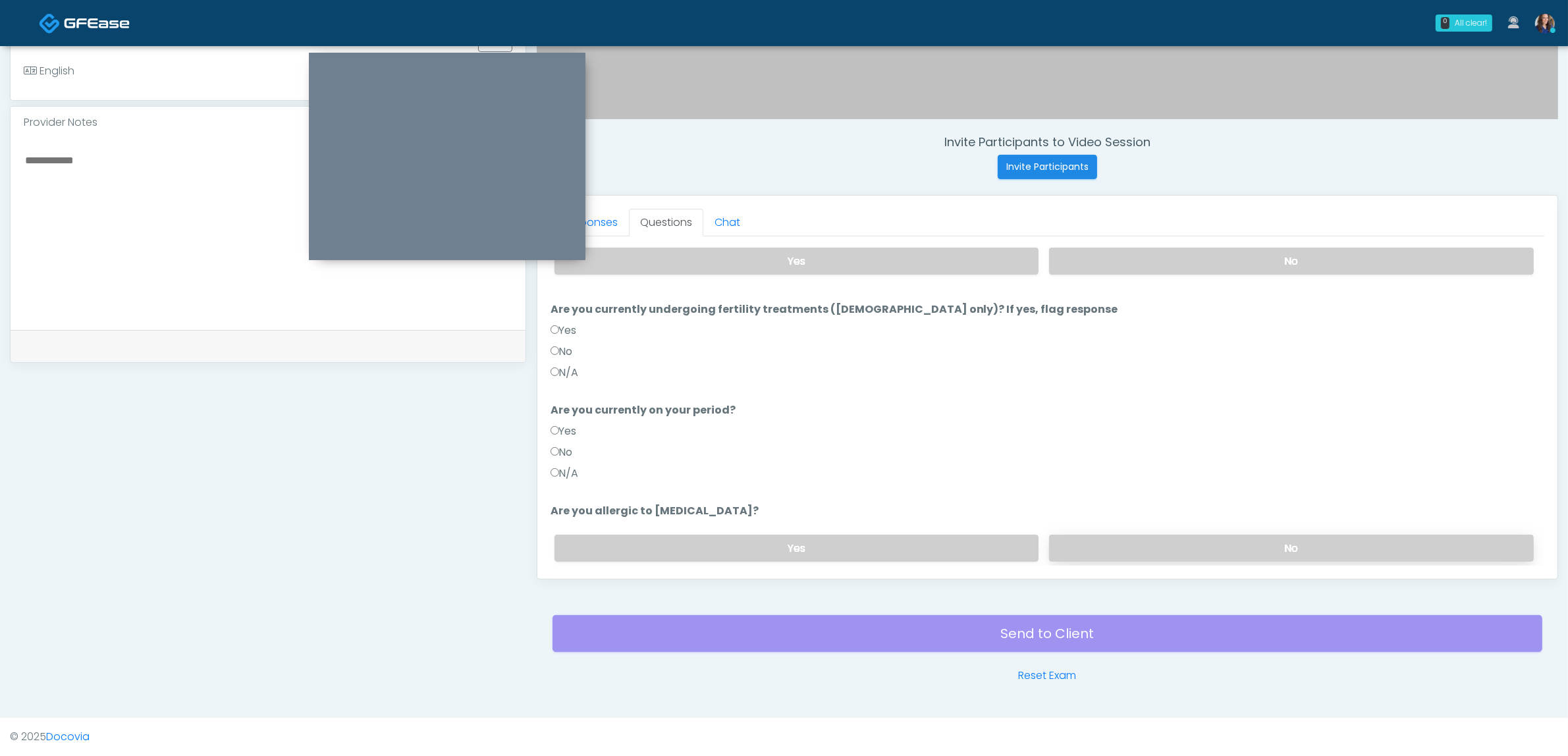
click at [1110, 549] on label "No" at bounding box center [1292, 548] width 485 height 27
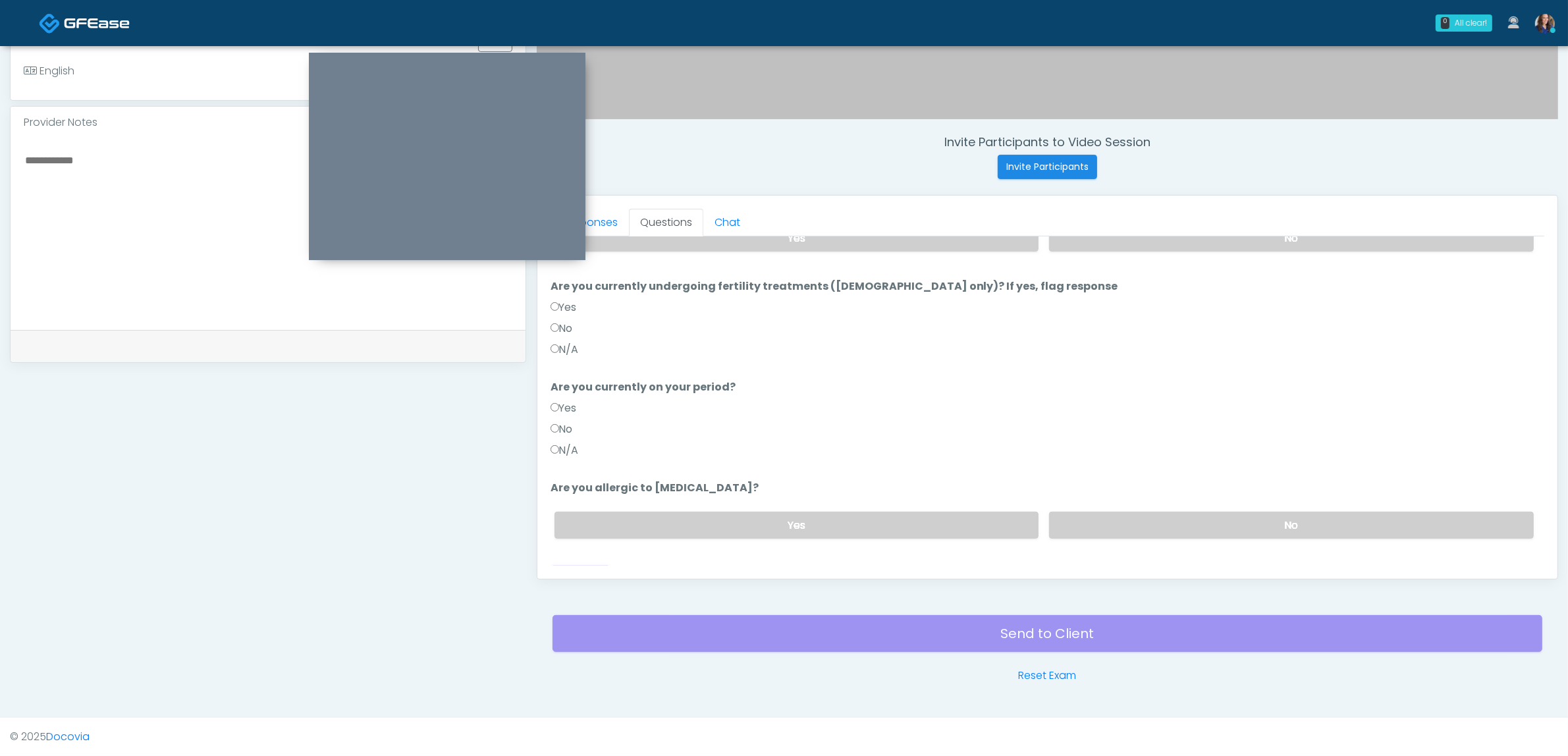
scroll to position [127, 0]
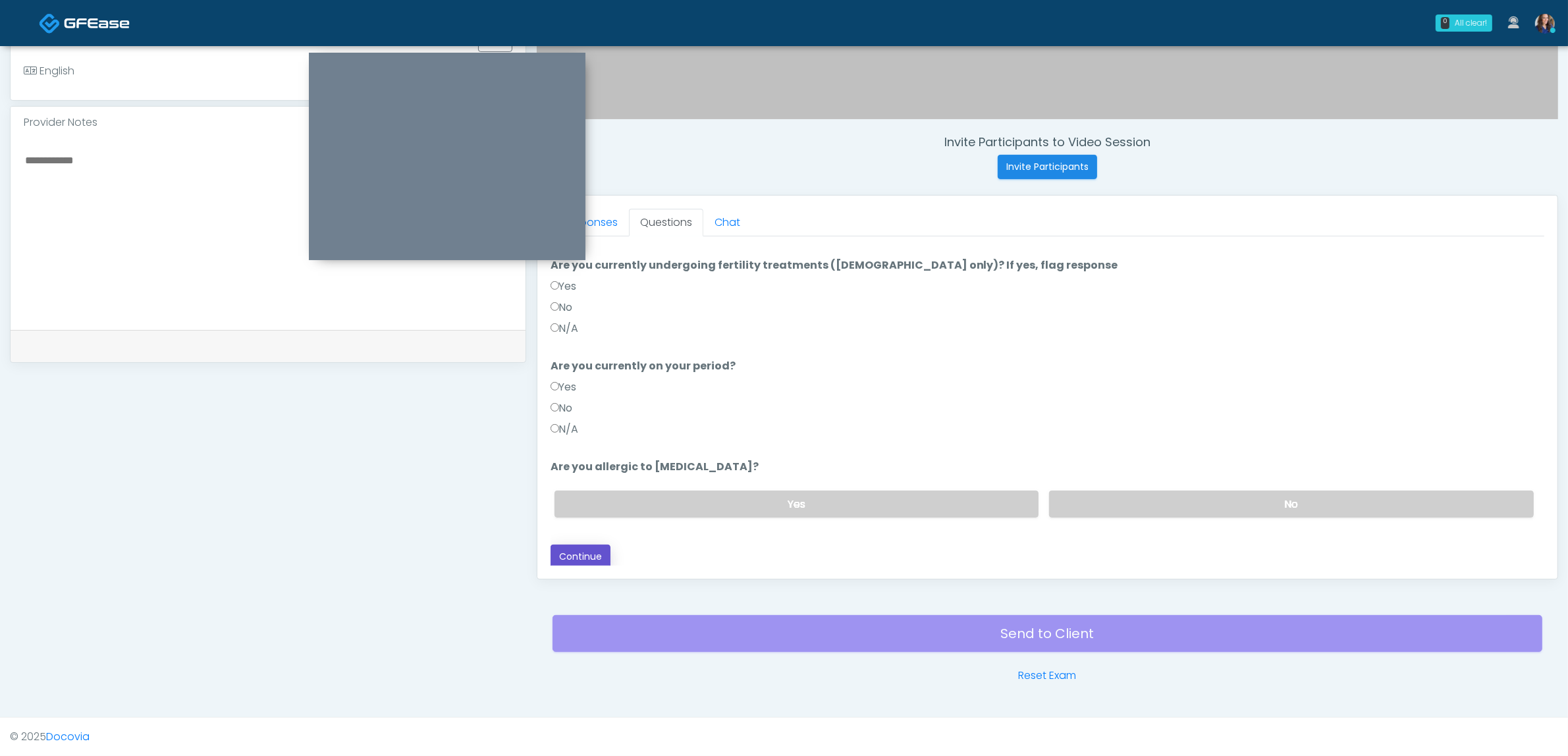
click at [578, 548] on button "Continue" at bounding box center [580, 556] width 60 height 24
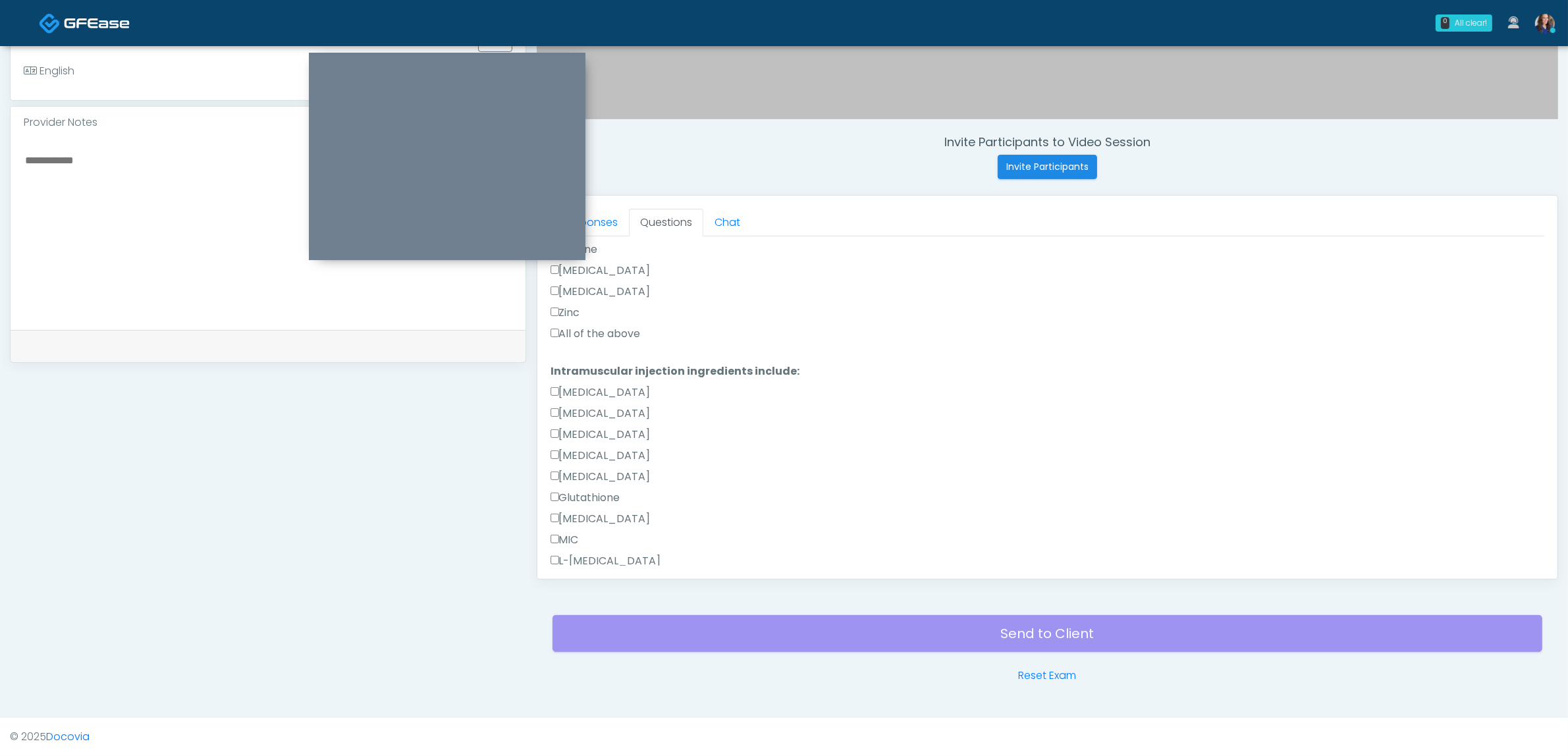
scroll to position [538, 0]
click at [621, 308] on label "All of the above" at bounding box center [595, 315] width 90 height 16
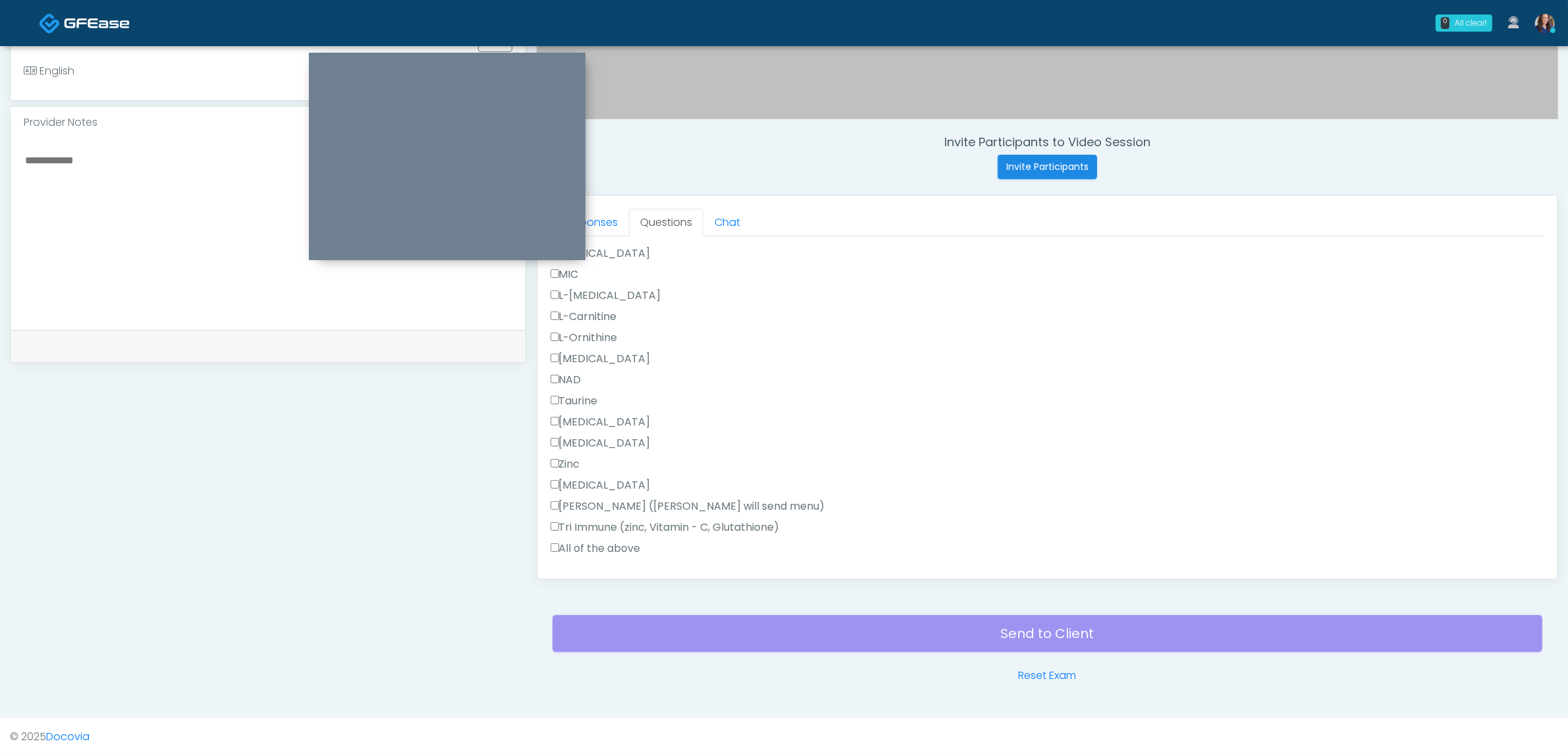
scroll to position [785, 0]
drag, startPoint x: 601, startPoint y: 544, endPoint x: 672, endPoint y: 534, distance: 71.7
click at [600, 544] on label "All of the above" at bounding box center [595, 548] width 90 height 16
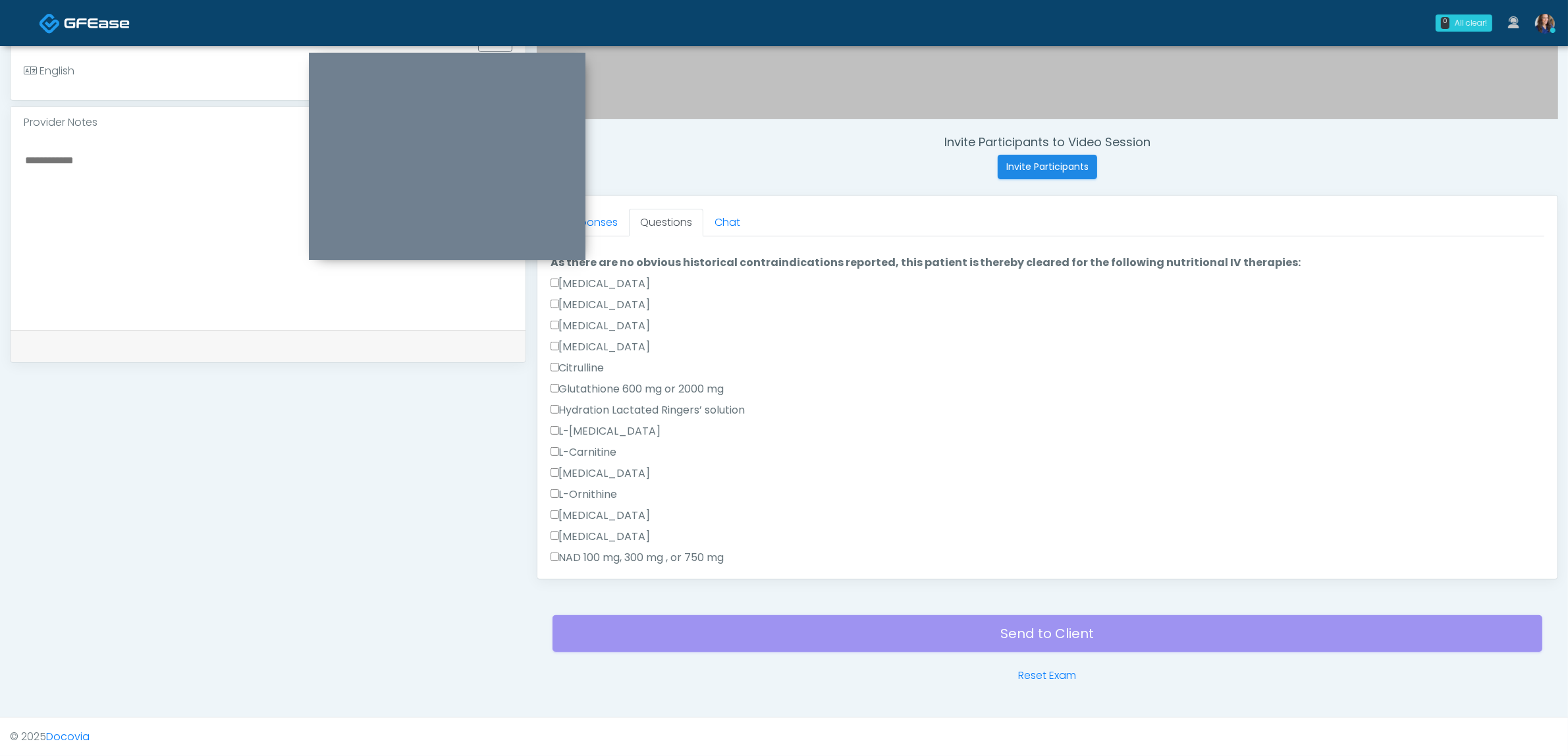
scroll to position [0, 0]
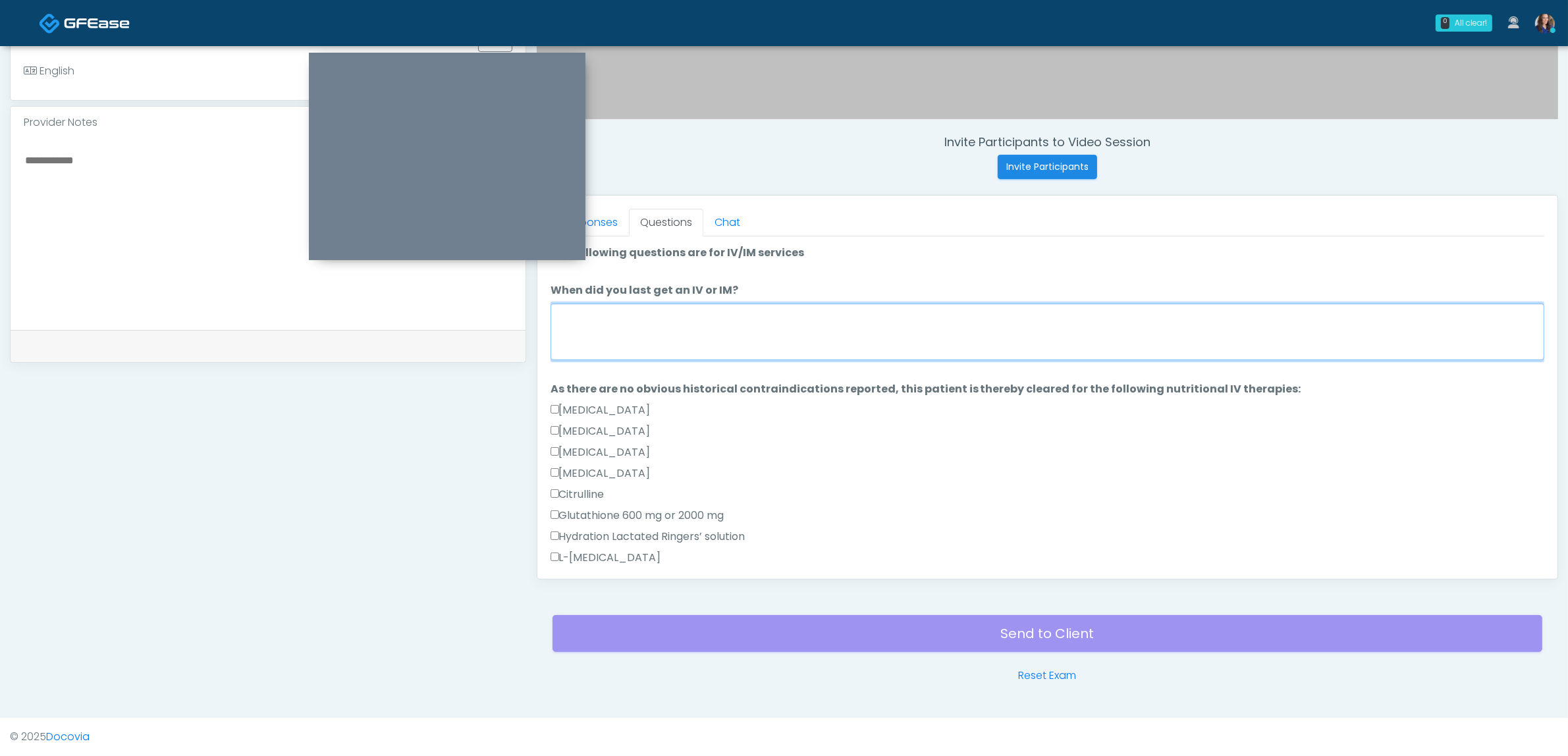
click at [773, 325] on textarea "When did you last get an IV or IM?" at bounding box center [1047, 332] width 994 height 57
click at [739, 324] on textarea "**********" at bounding box center [1047, 332] width 994 height 57
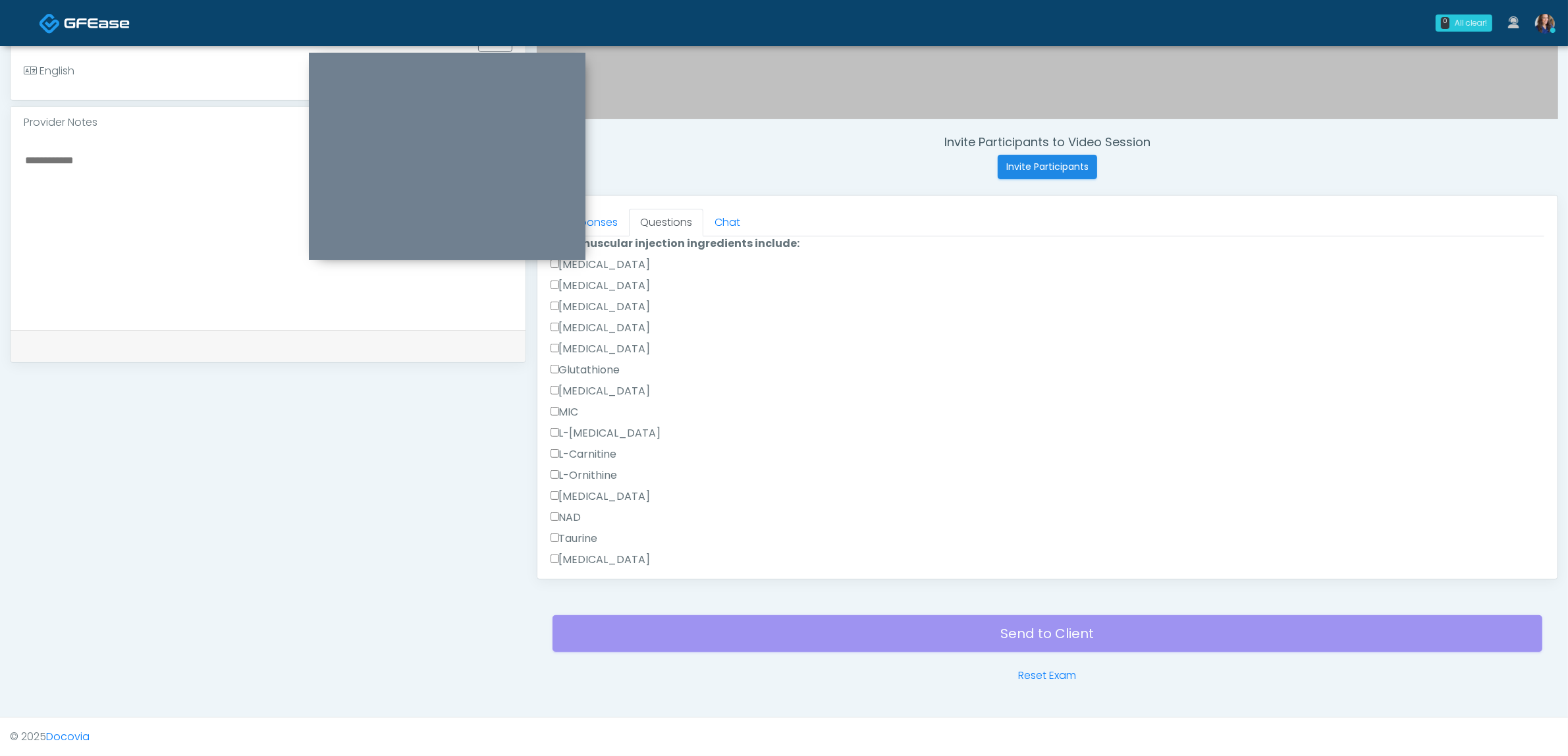
scroll to position [821, 0]
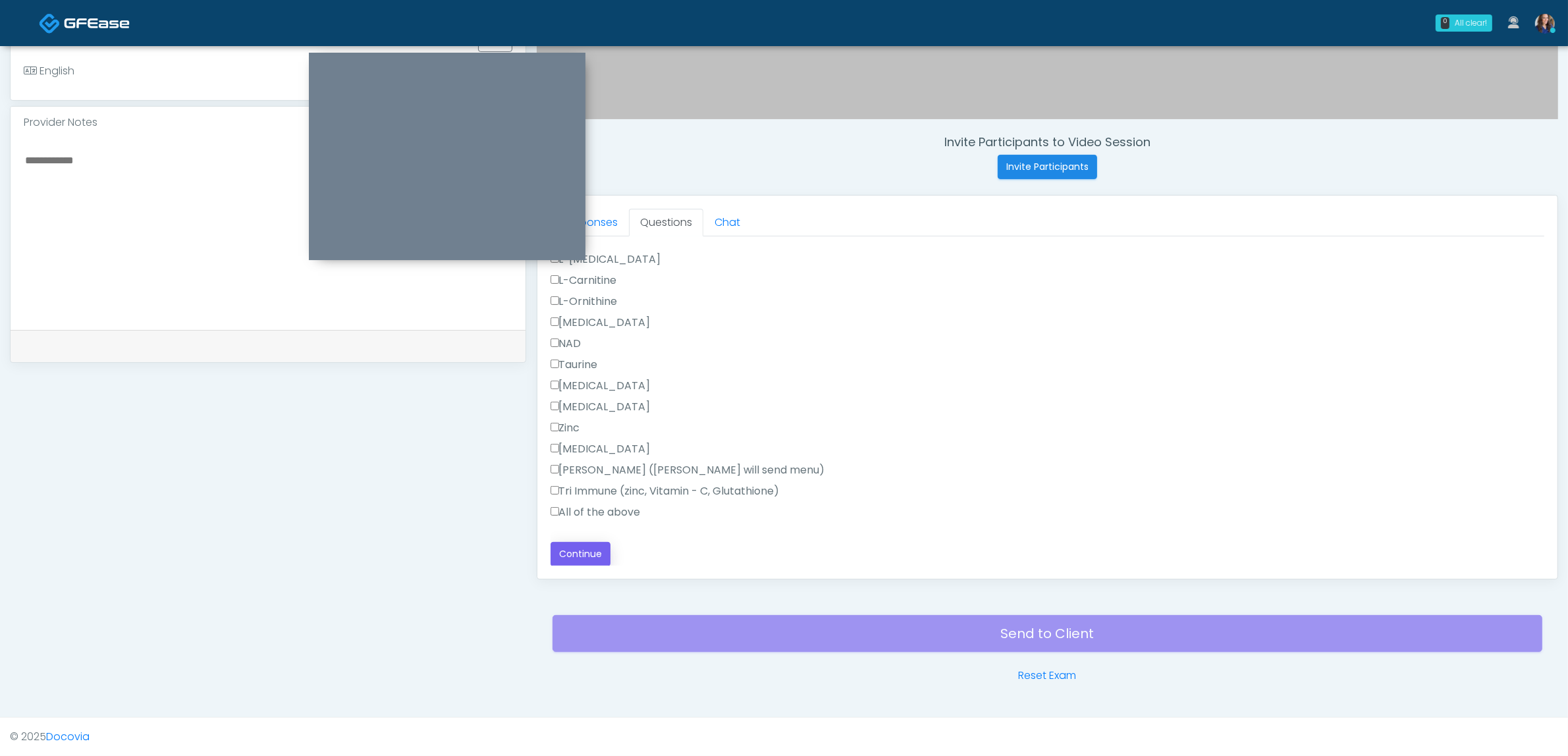
type textarea "**********"
drag, startPoint x: 578, startPoint y: 547, endPoint x: 606, endPoint y: 544, distance: 28.2
click at [578, 547] on button "Continue" at bounding box center [580, 554] width 60 height 24
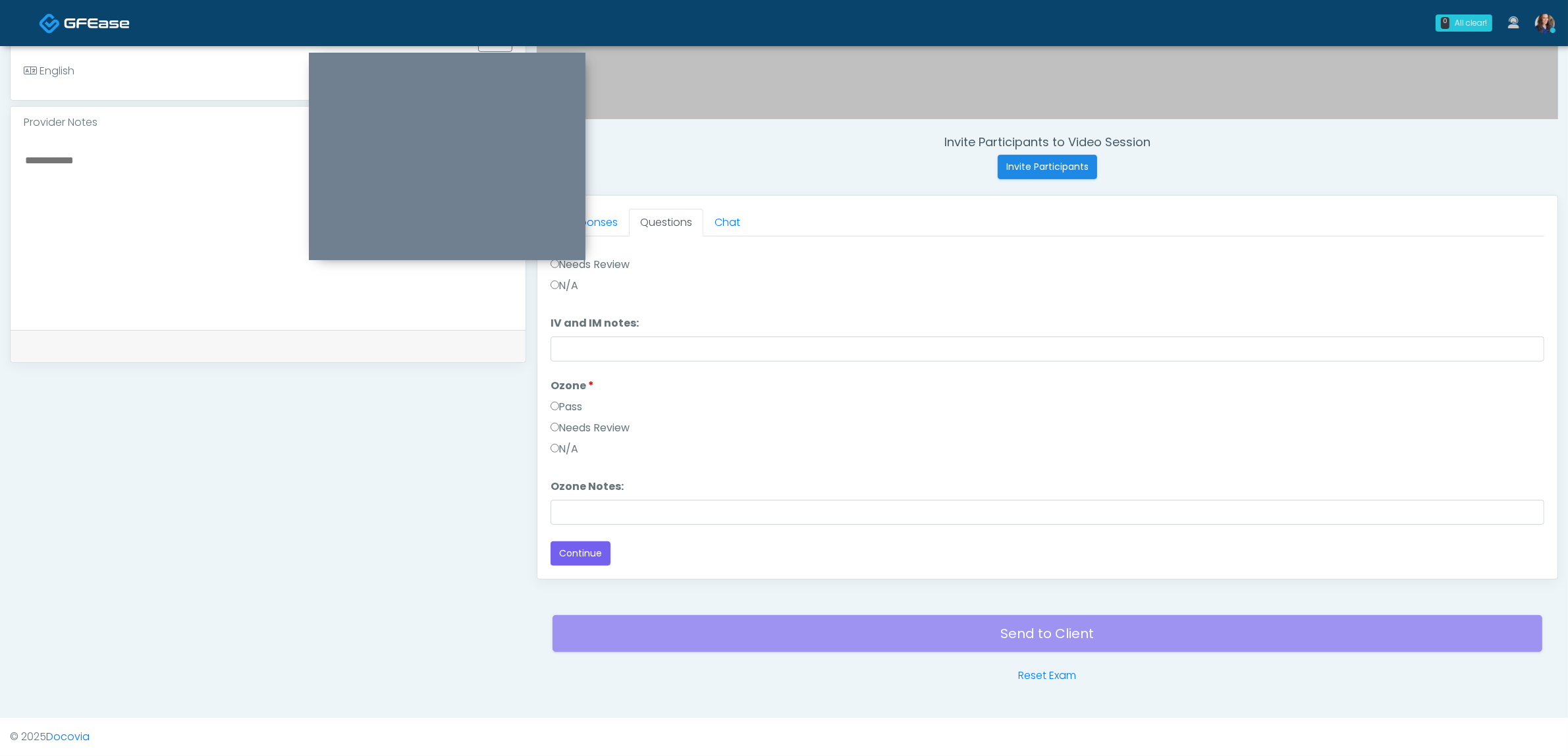
scroll to position [0, 0]
click at [1505, 259] on button "Pass All" at bounding box center [1519, 254] width 50 height 24
click at [590, 550] on button "Continue" at bounding box center [580, 554] width 60 height 24
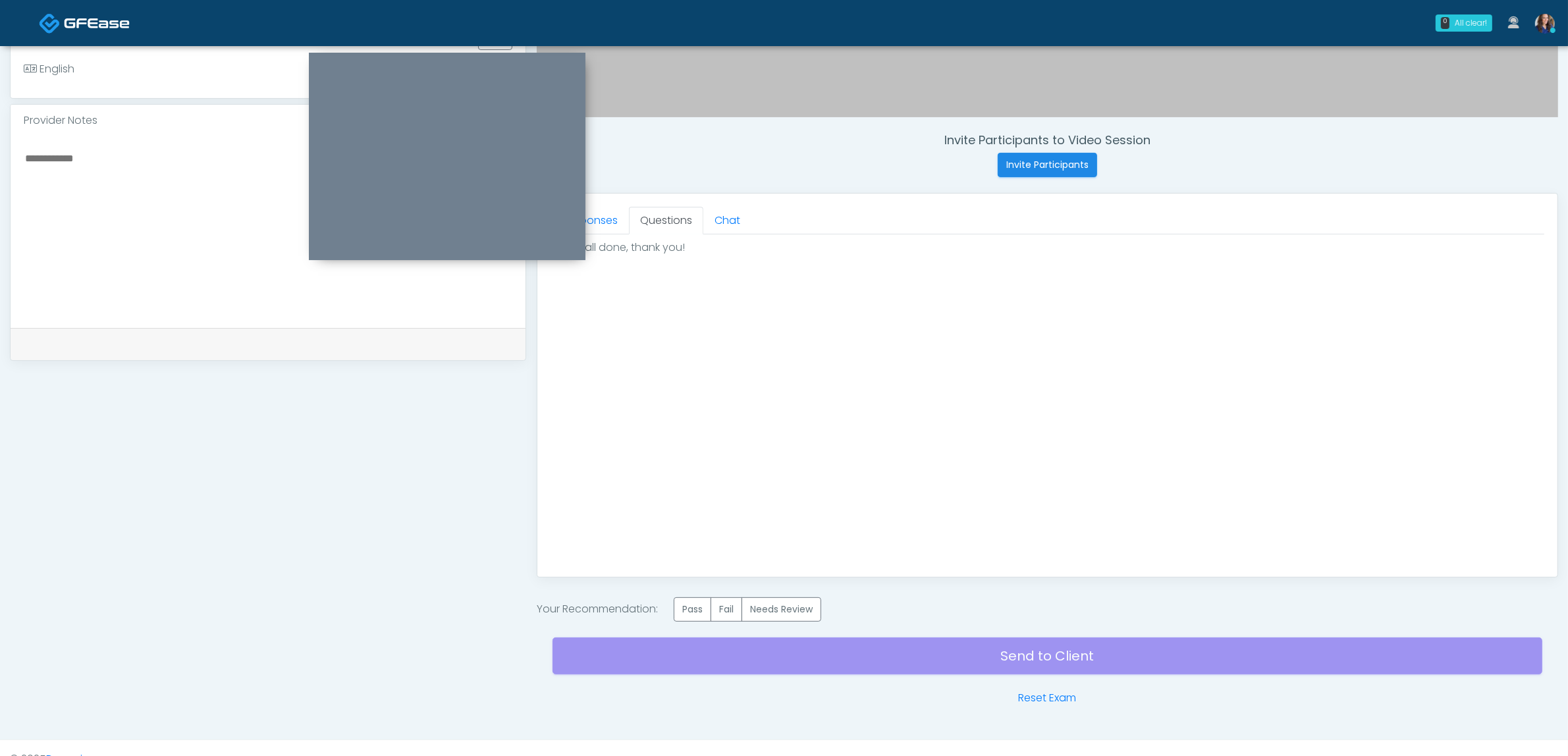
scroll to position [0, 0]
click at [689, 607] on label "Pass" at bounding box center [692, 610] width 38 height 24
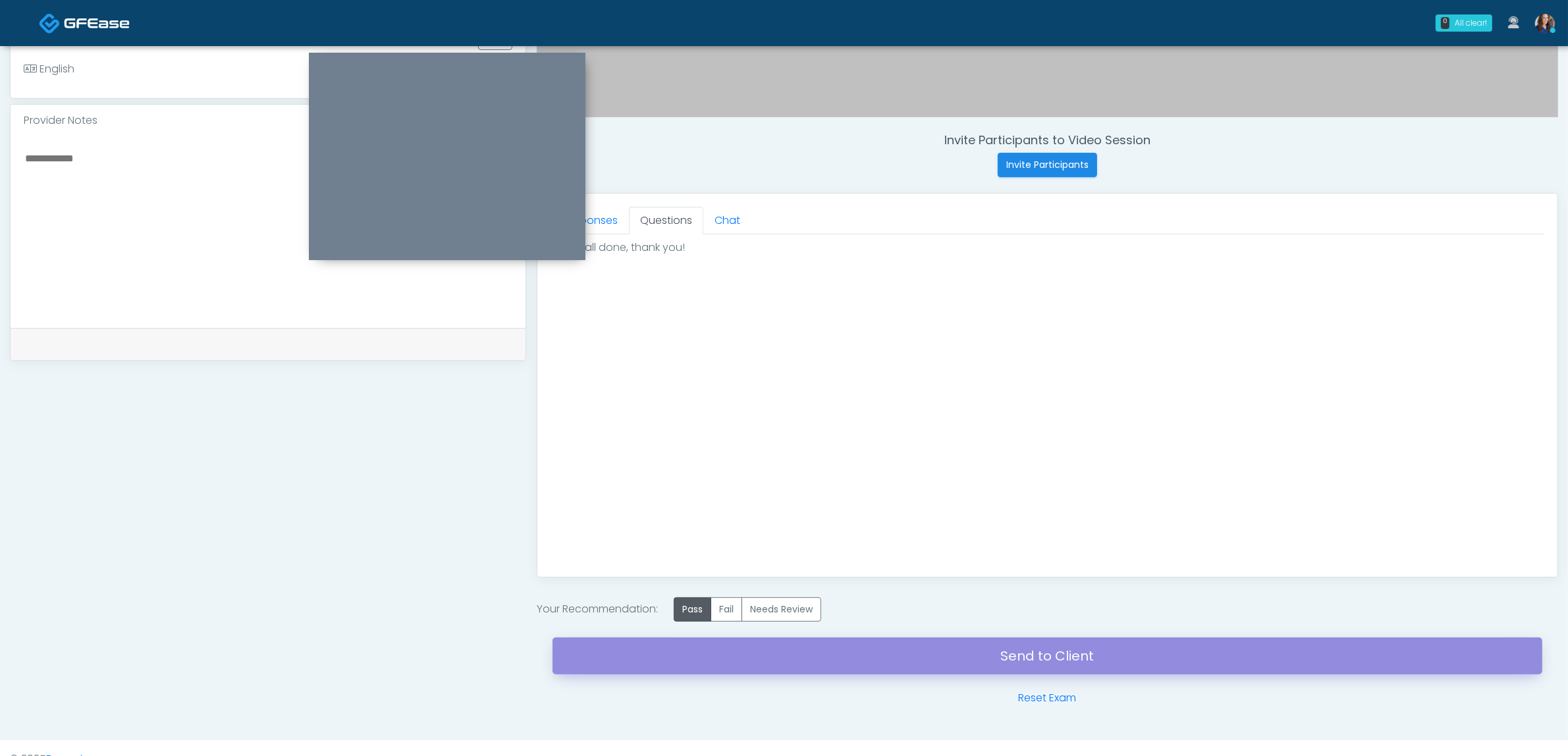
drag, startPoint x: 883, startPoint y: 670, endPoint x: 871, endPoint y: 71, distance: 599.1
click at [883, 670] on link "Send to Client" at bounding box center [1047, 656] width 990 height 37
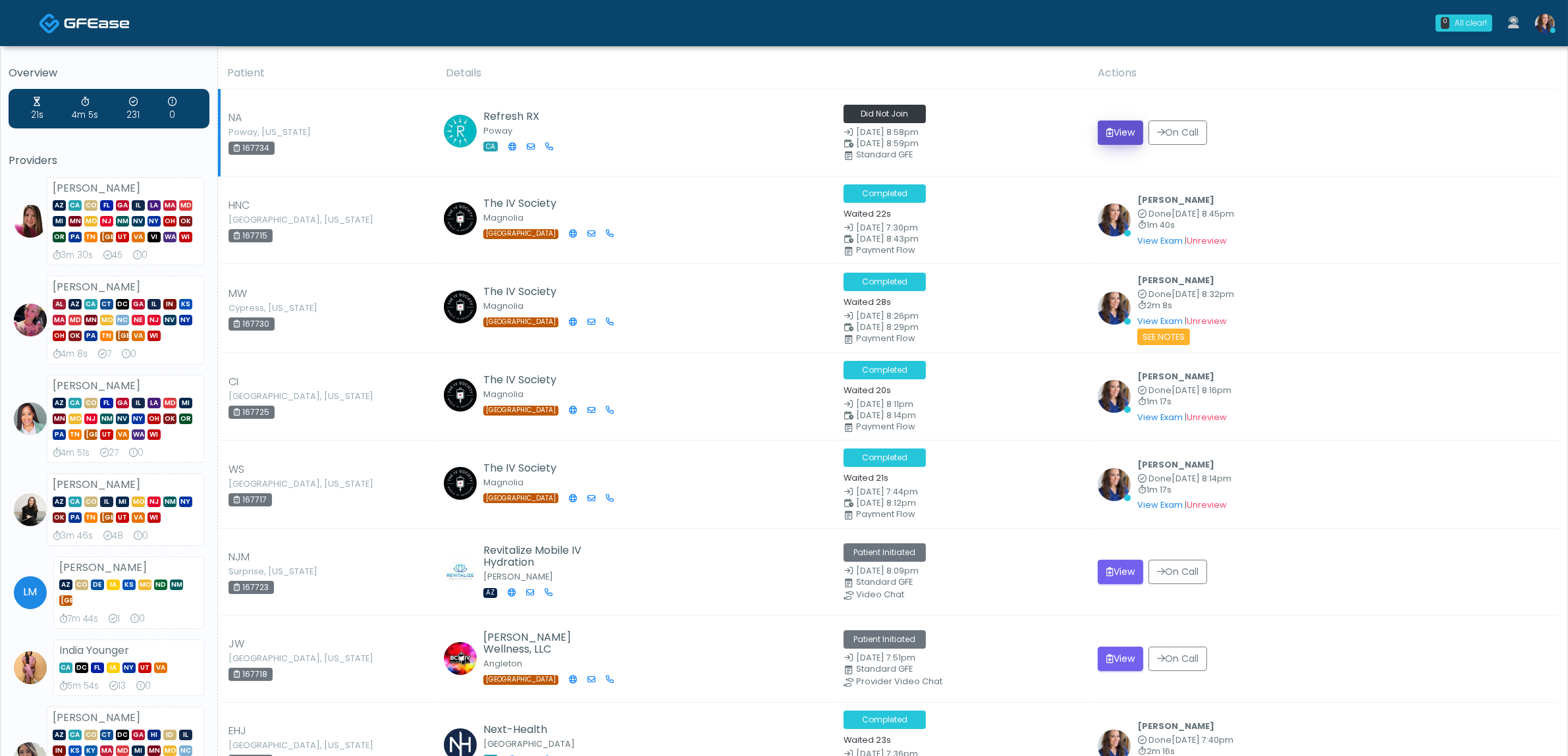
click at [1120, 132] on button "View" at bounding box center [1121, 133] width 46 height 24
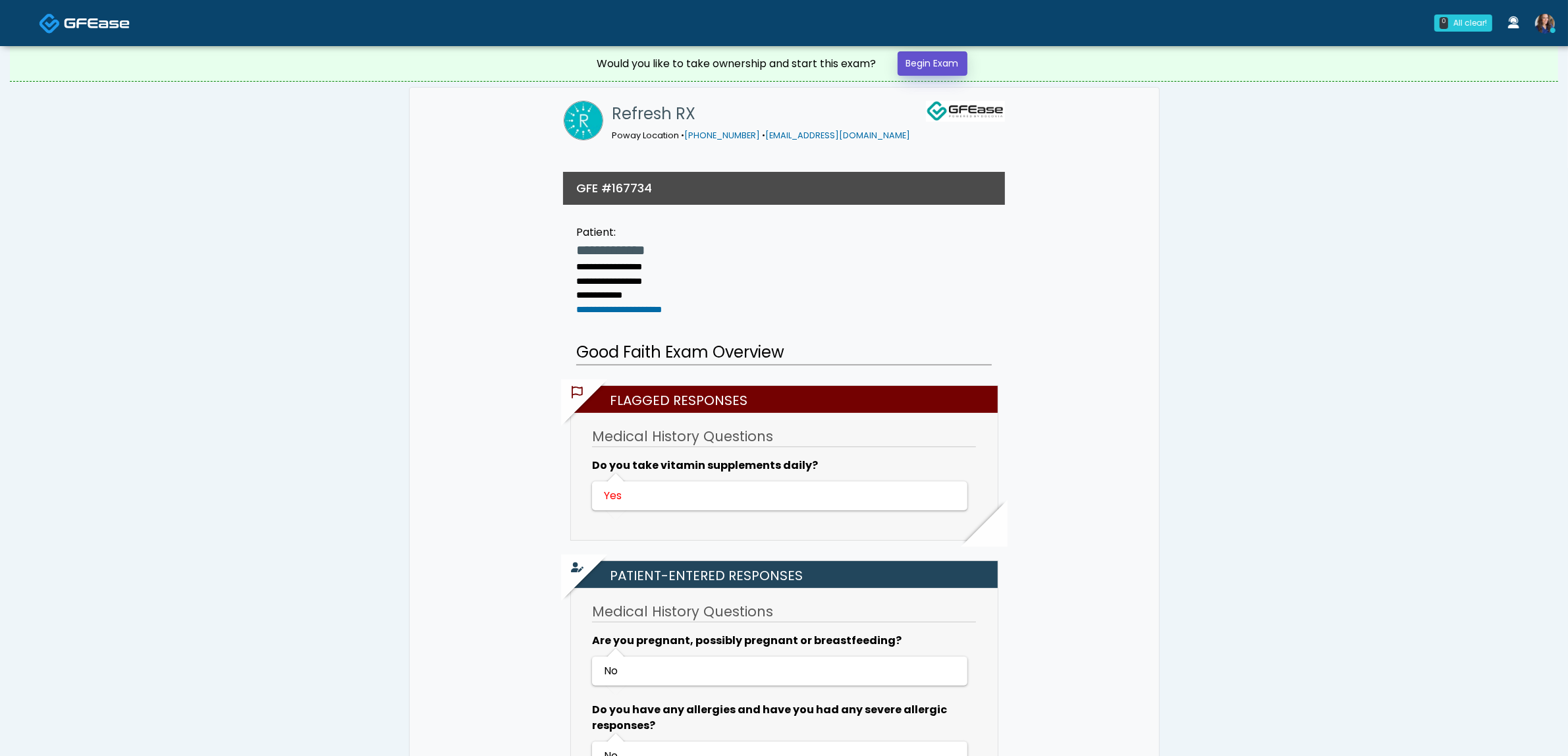
click at [943, 66] on link "Begin Exam" at bounding box center [933, 64] width 70 height 24
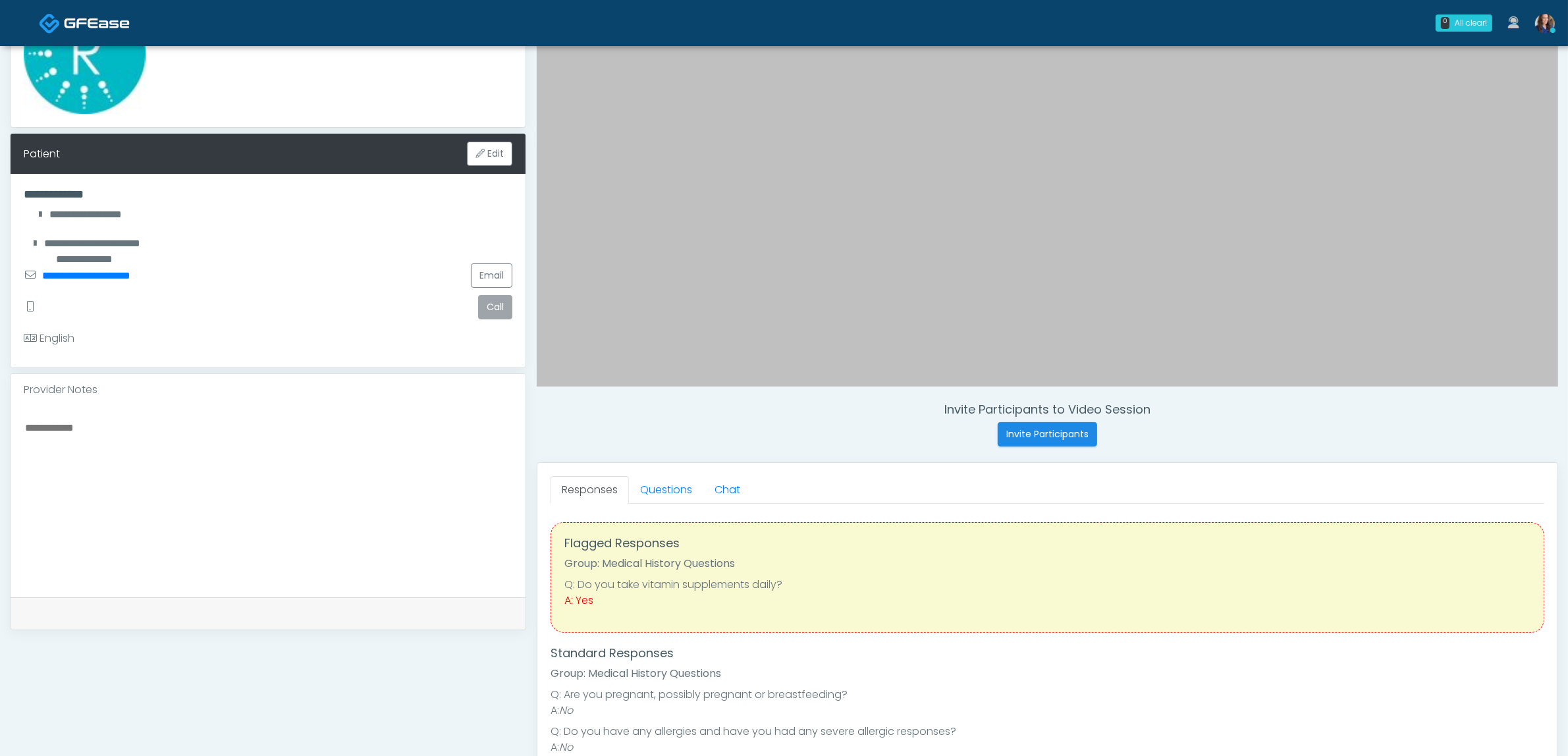
scroll to position [164, 0]
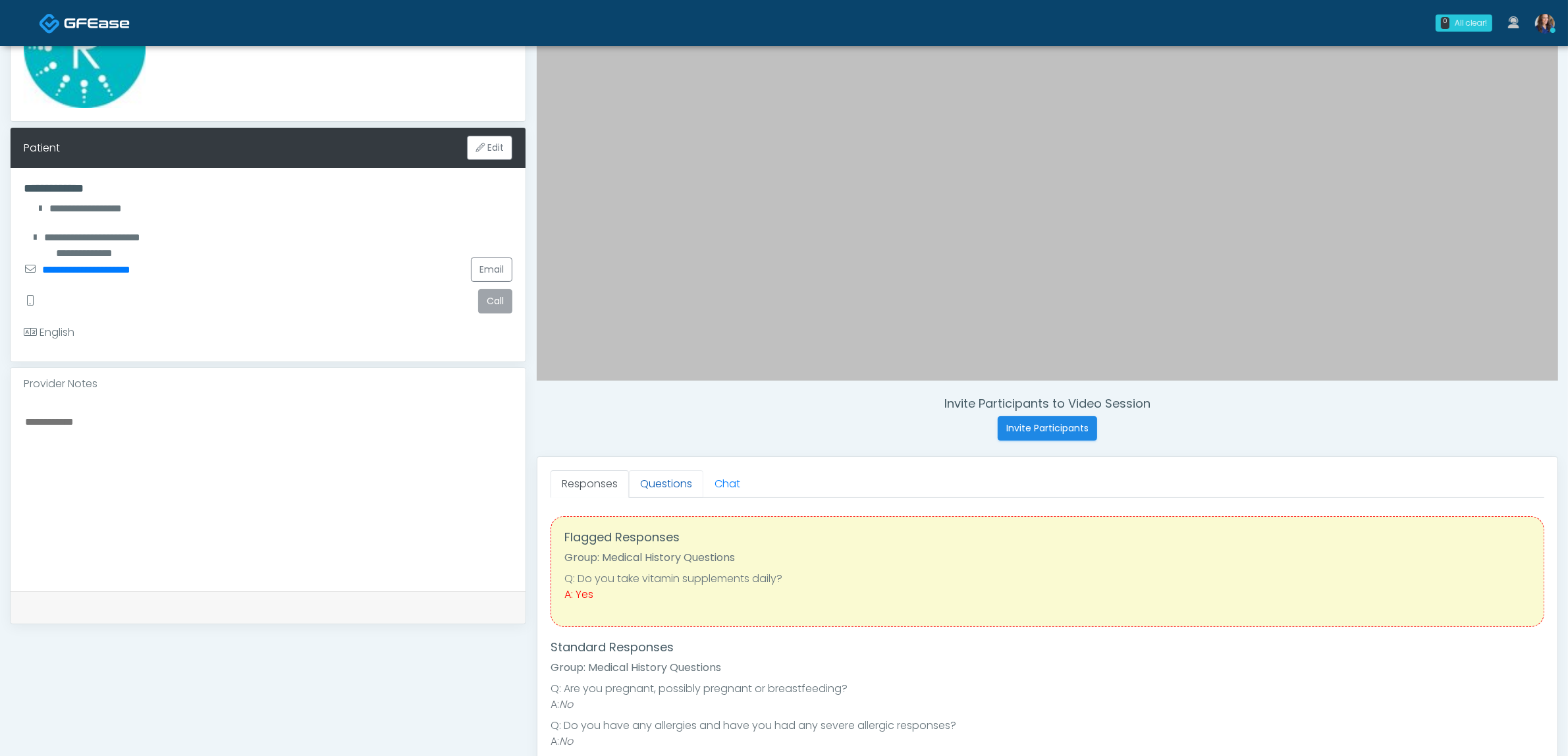
click at [674, 484] on link "Questions" at bounding box center [666, 484] width 74 height 28
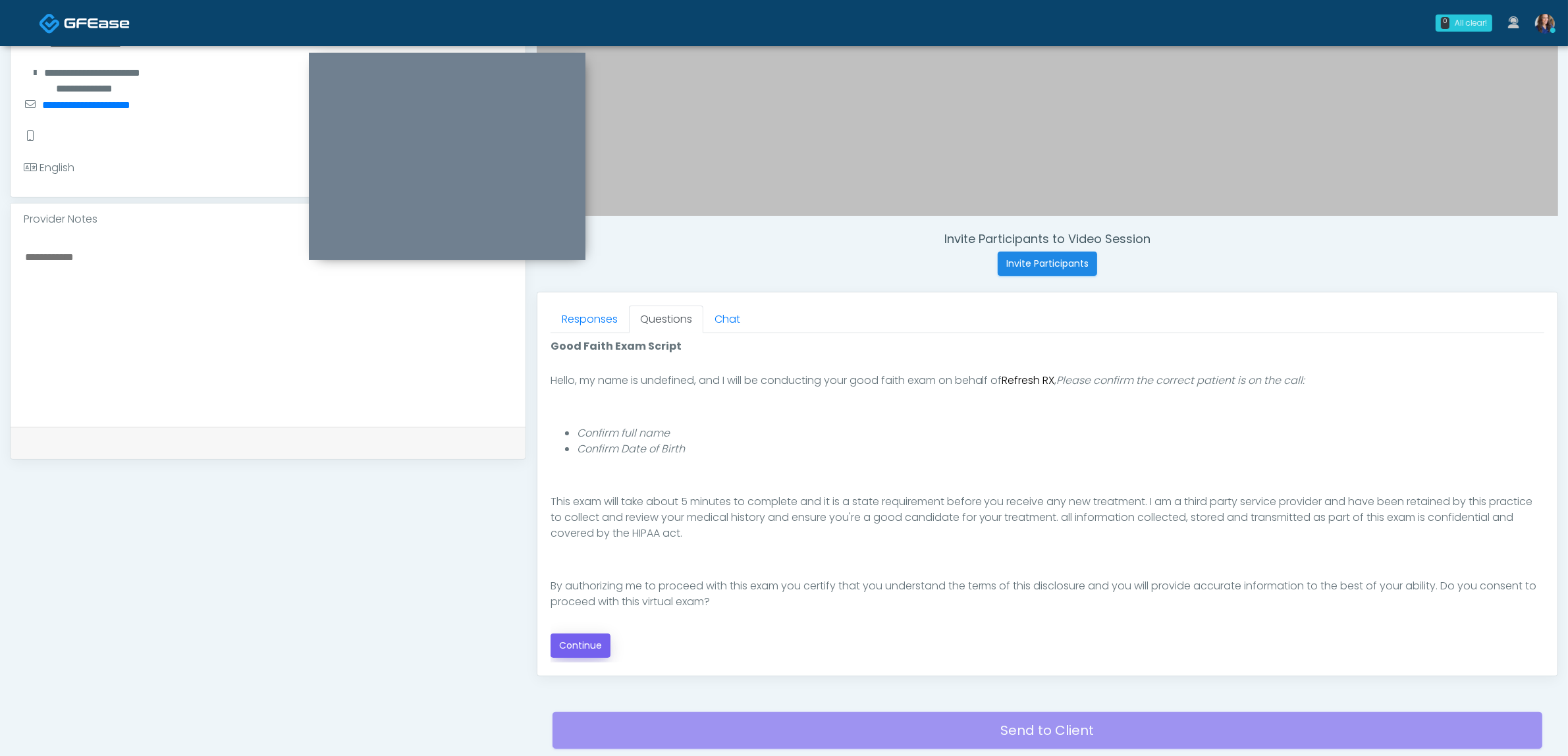
scroll to position [89, 0]
drag, startPoint x: 592, startPoint y: 636, endPoint x: 660, endPoint y: 622, distance: 69.4
click at [592, 636] on button "Continue" at bounding box center [580, 646] width 60 height 24
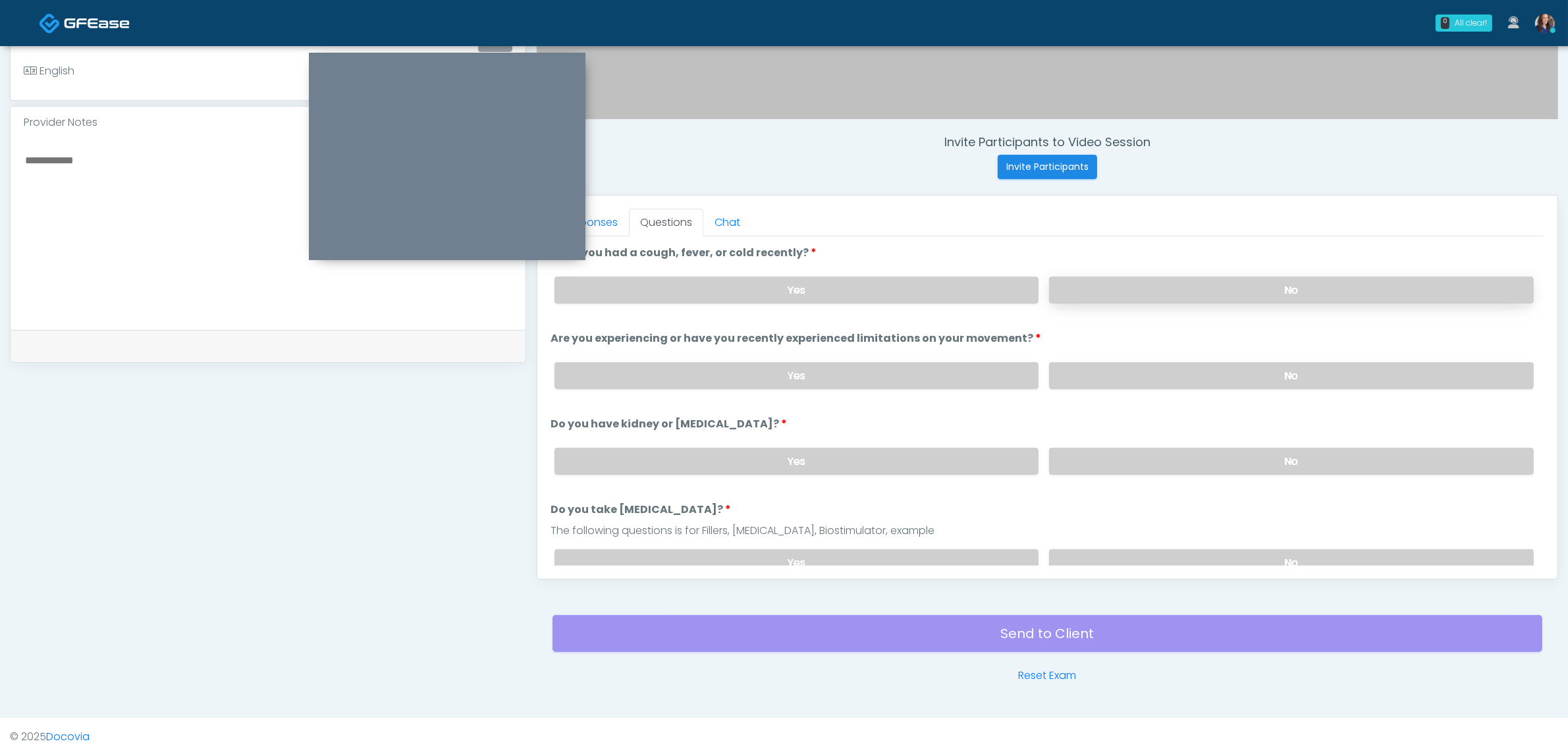
click at [1144, 298] on label "No" at bounding box center [1292, 290] width 485 height 27
click at [1147, 374] on label "No" at bounding box center [1292, 375] width 485 height 27
click at [1169, 461] on label "No" at bounding box center [1292, 461] width 485 height 27
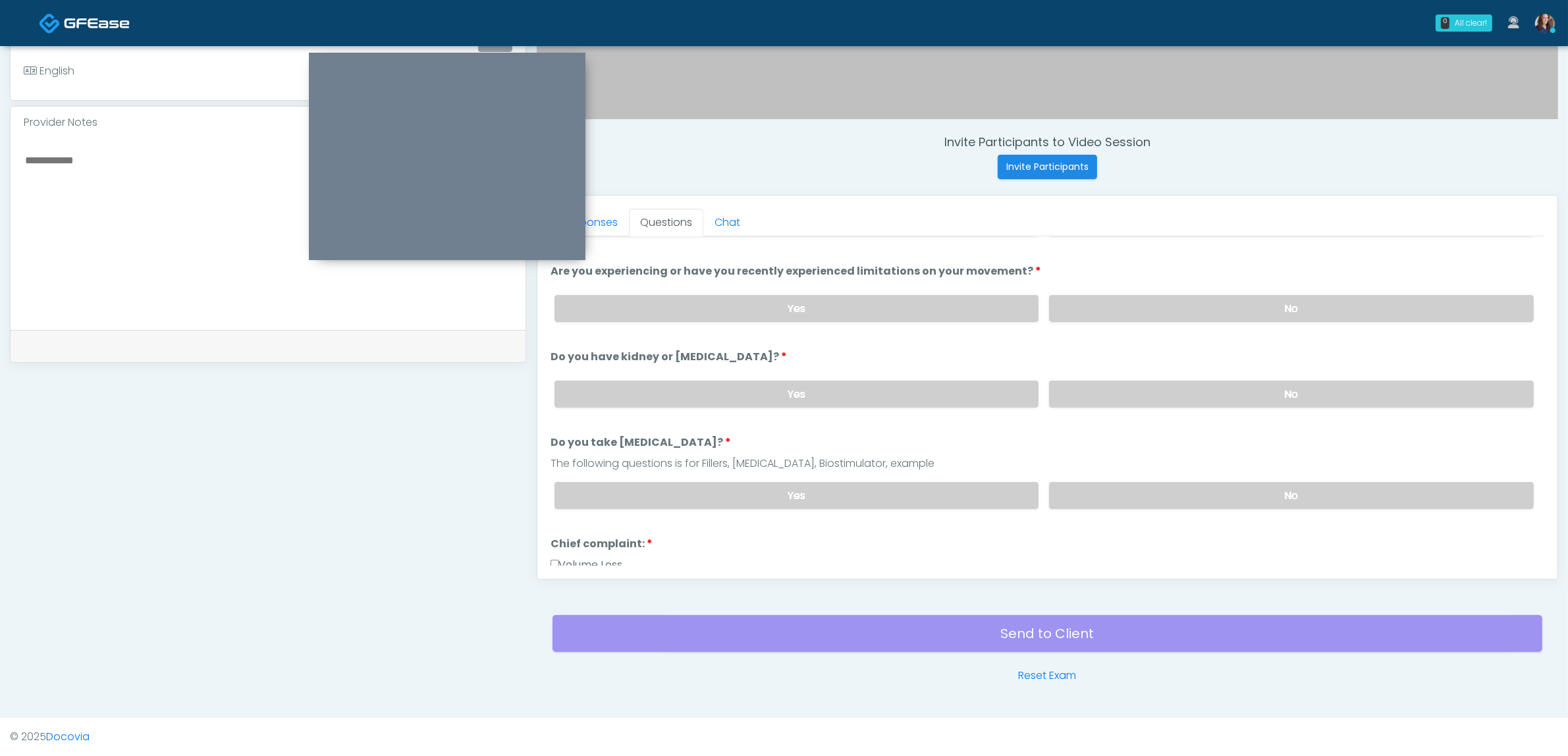
scroll to position [82, 0]
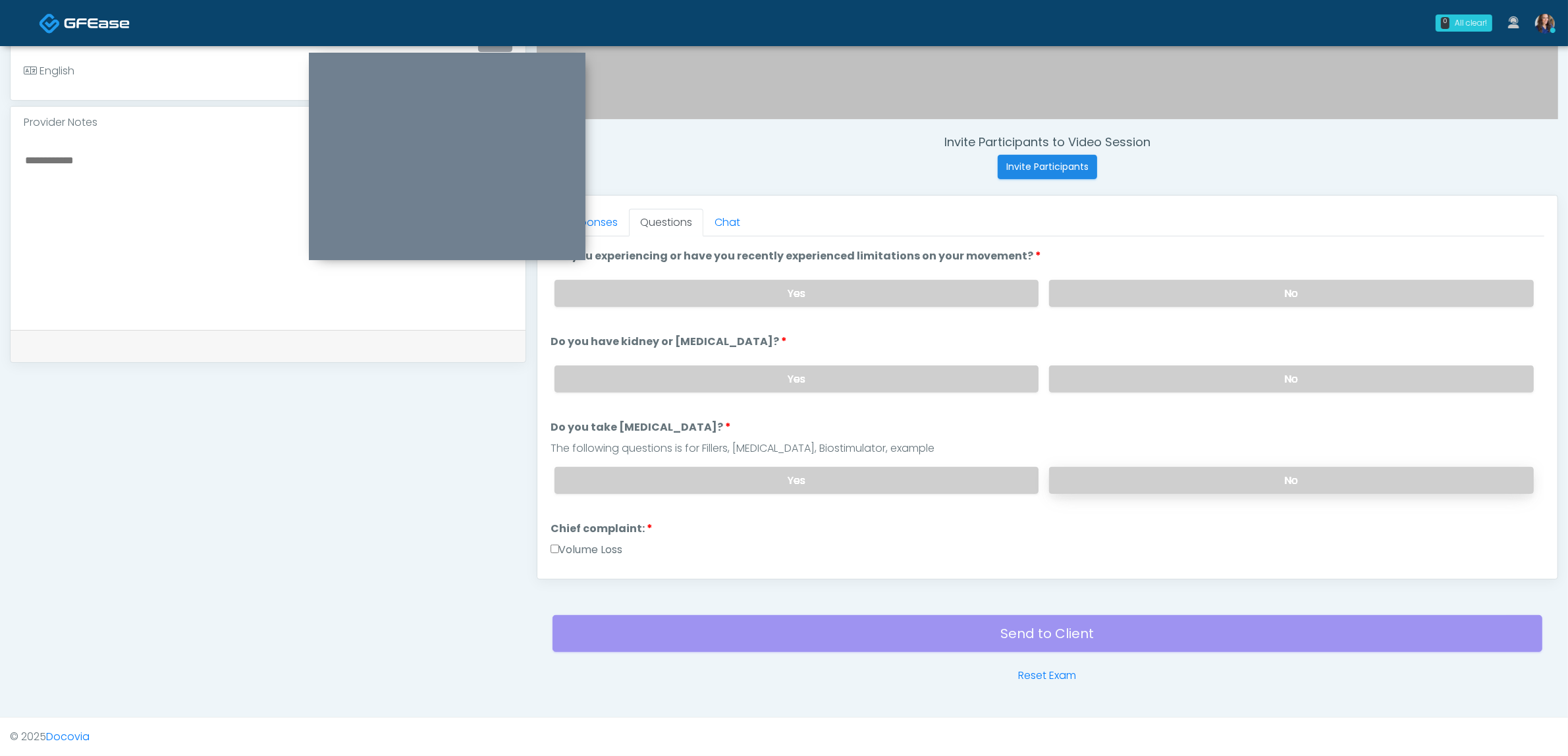
click at [1186, 467] on label "No" at bounding box center [1292, 480] width 485 height 27
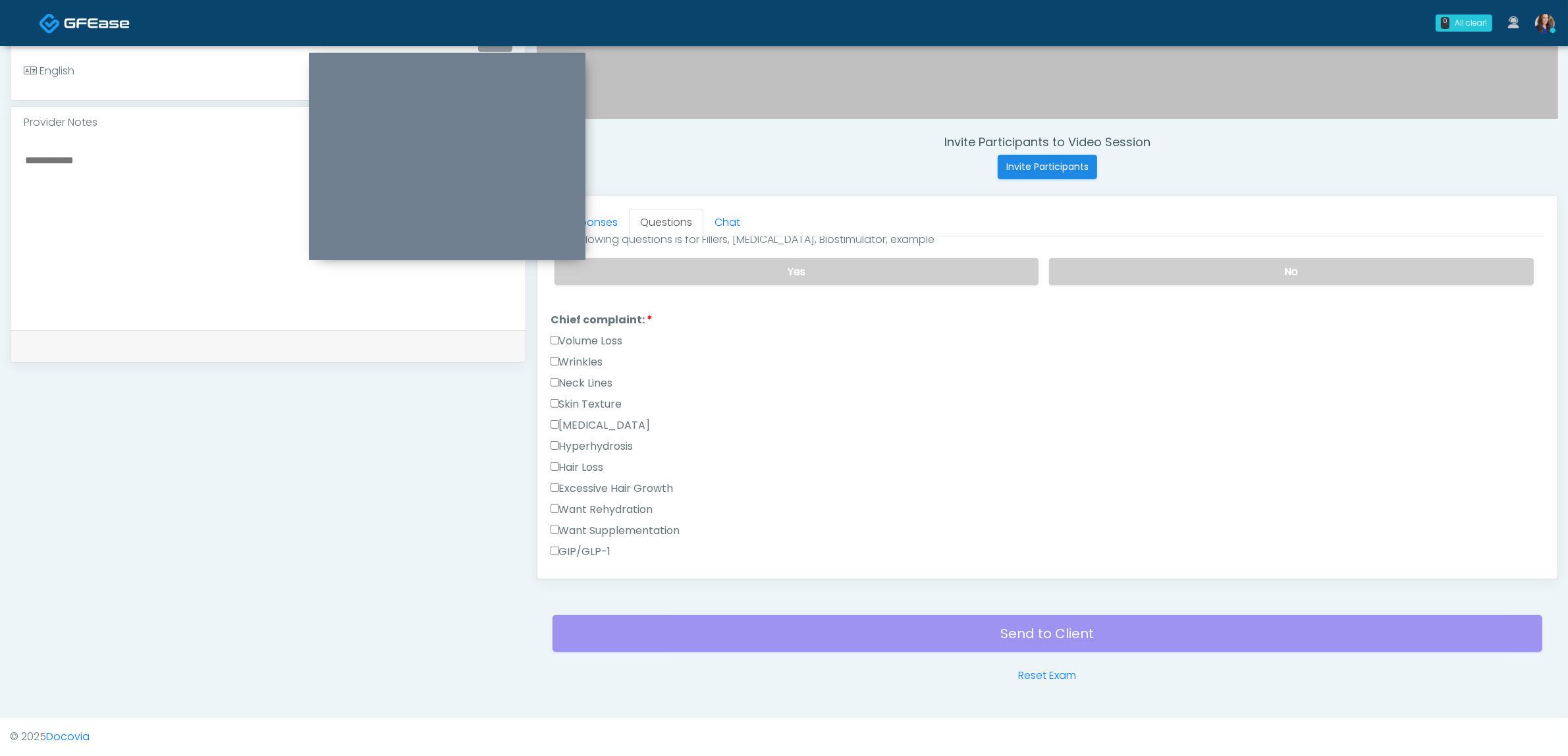
scroll to position [329, 0]
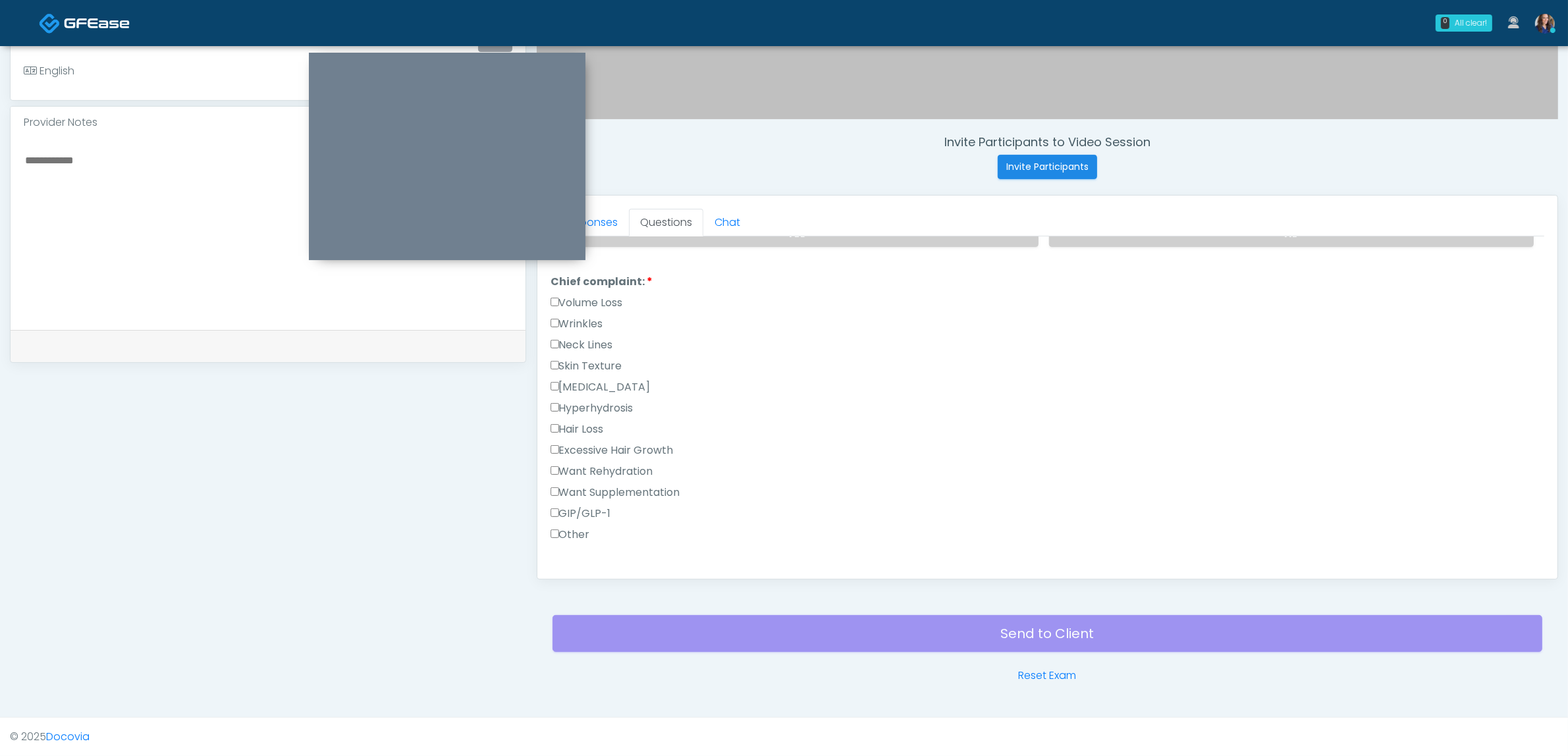
click at [588, 443] on label "Excessive Hair Growth" at bounding box center [612, 451] width 123 height 16
click at [584, 318] on label "Wrinkles" at bounding box center [577, 324] width 52 height 16
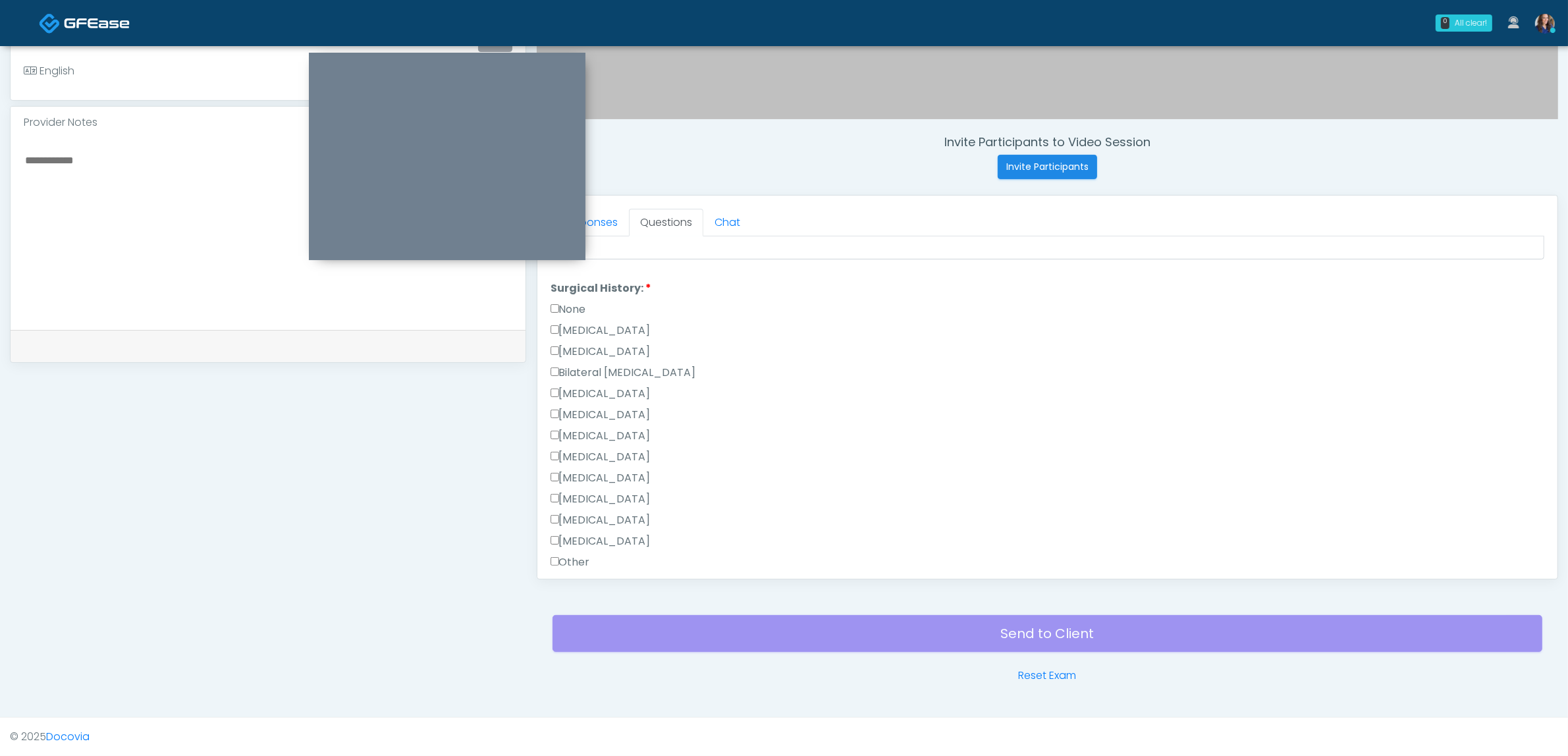
scroll to position [741, 0]
click at [570, 274] on label "None" at bounding box center [568, 281] width 36 height 16
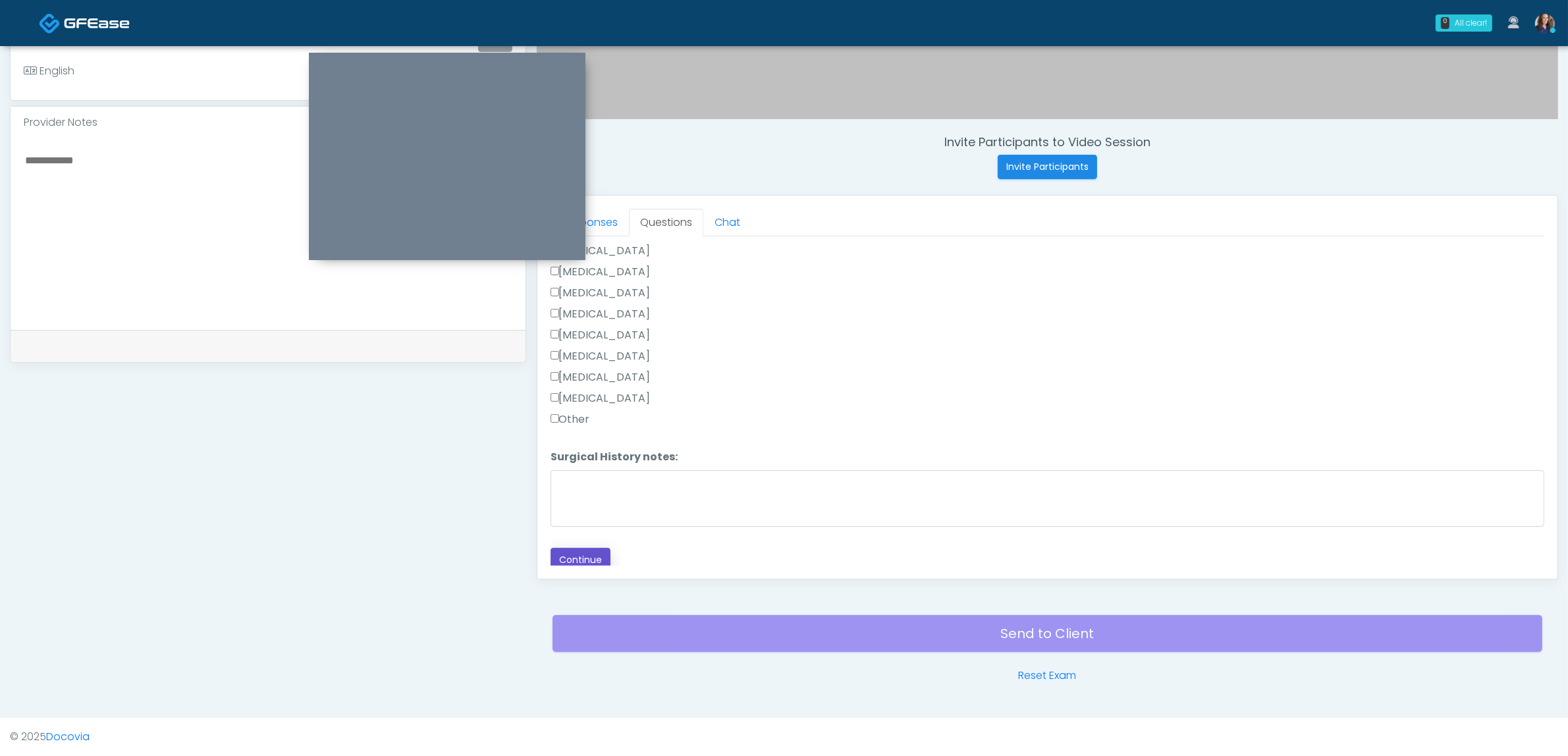
click at [587, 548] on button "Continue" at bounding box center [580, 560] width 60 height 24
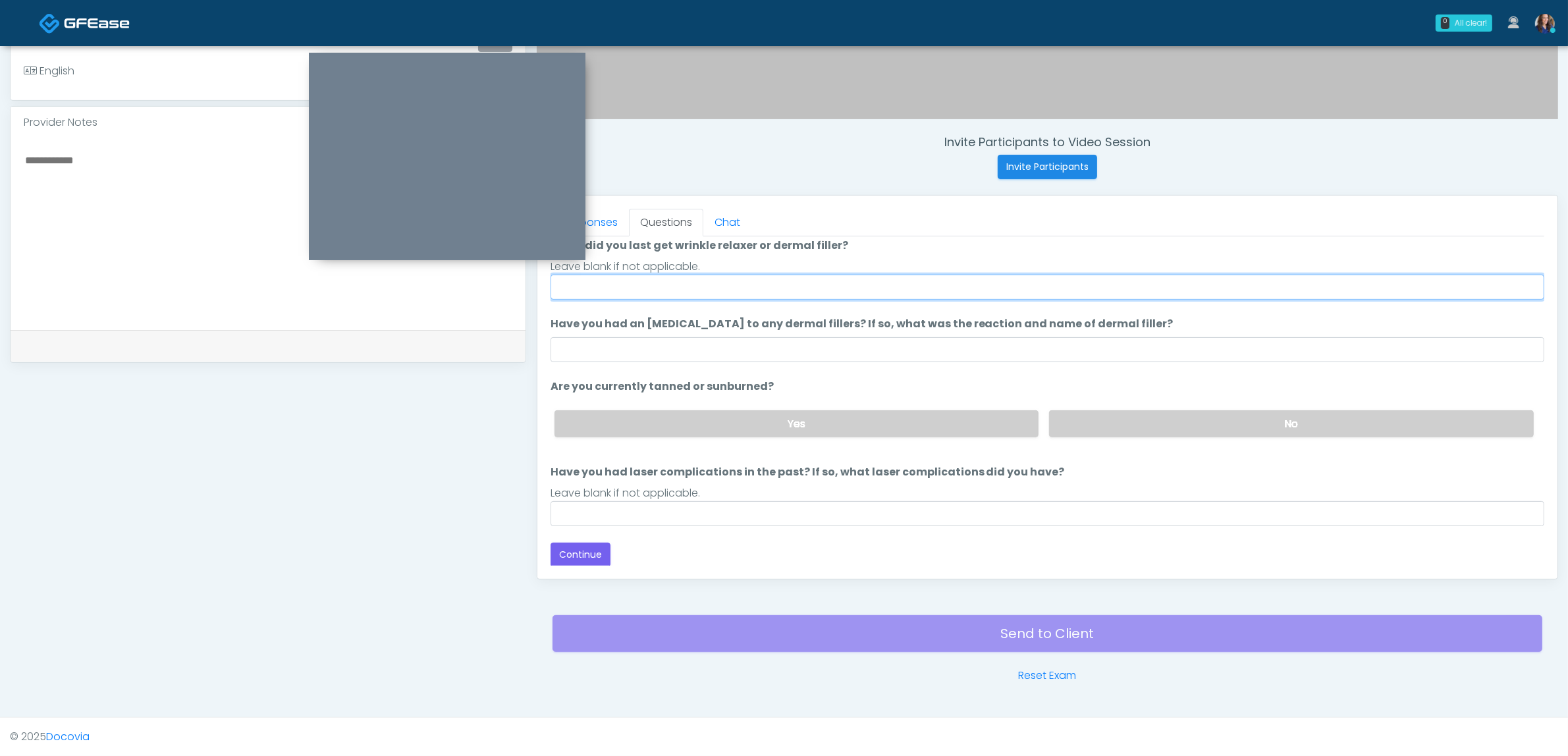
drag, startPoint x: 830, startPoint y: 284, endPoint x: 836, endPoint y: 291, distance: 9.2
click at [830, 284] on input "When did you last get wrinkle relaxer or dermal filler?" at bounding box center [1047, 287] width 994 height 25
click at [676, 281] on input "*****" at bounding box center [1047, 287] width 994 height 25
drag, startPoint x: 617, startPoint y: 284, endPoint x: 554, endPoint y: 271, distance: 64.3
click at [555, 271] on li "When did you last get wrinkle relaxer or dermal filler? When did you last get w…" at bounding box center [1047, 269] width 994 height 62
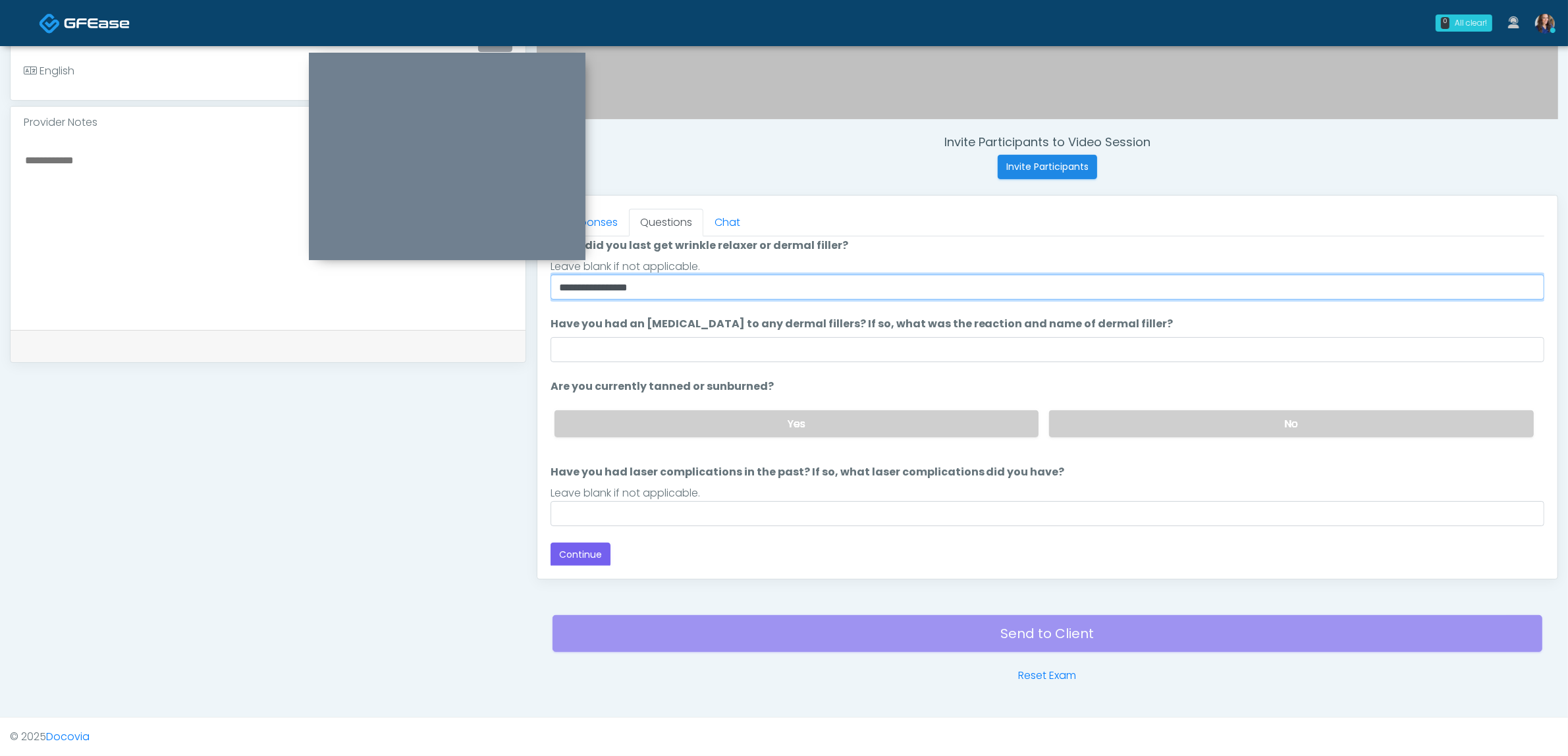
scroll to position [107, 0]
type input "**********"
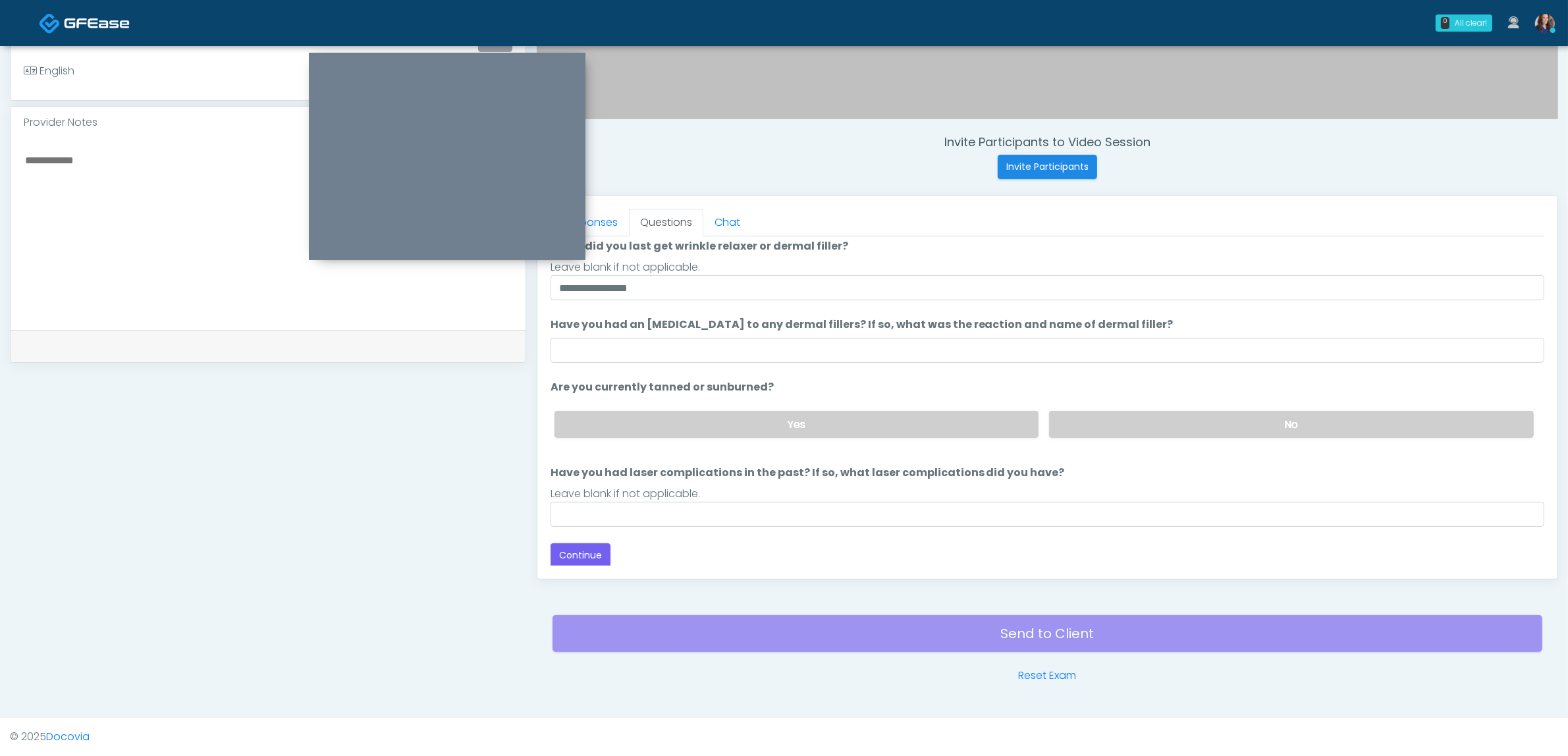
drag, startPoint x: 1230, startPoint y: 415, endPoint x: 1212, endPoint y: 439, distance: 30.0
click at [1229, 415] on label "No" at bounding box center [1292, 424] width 485 height 27
click at [976, 502] on input "Have you had laser complications in the past? If so, what laser complications d…" at bounding box center [1047, 514] width 994 height 25
type input "**"
click at [584, 548] on button "Continue" at bounding box center [580, 556] width 60 height 24
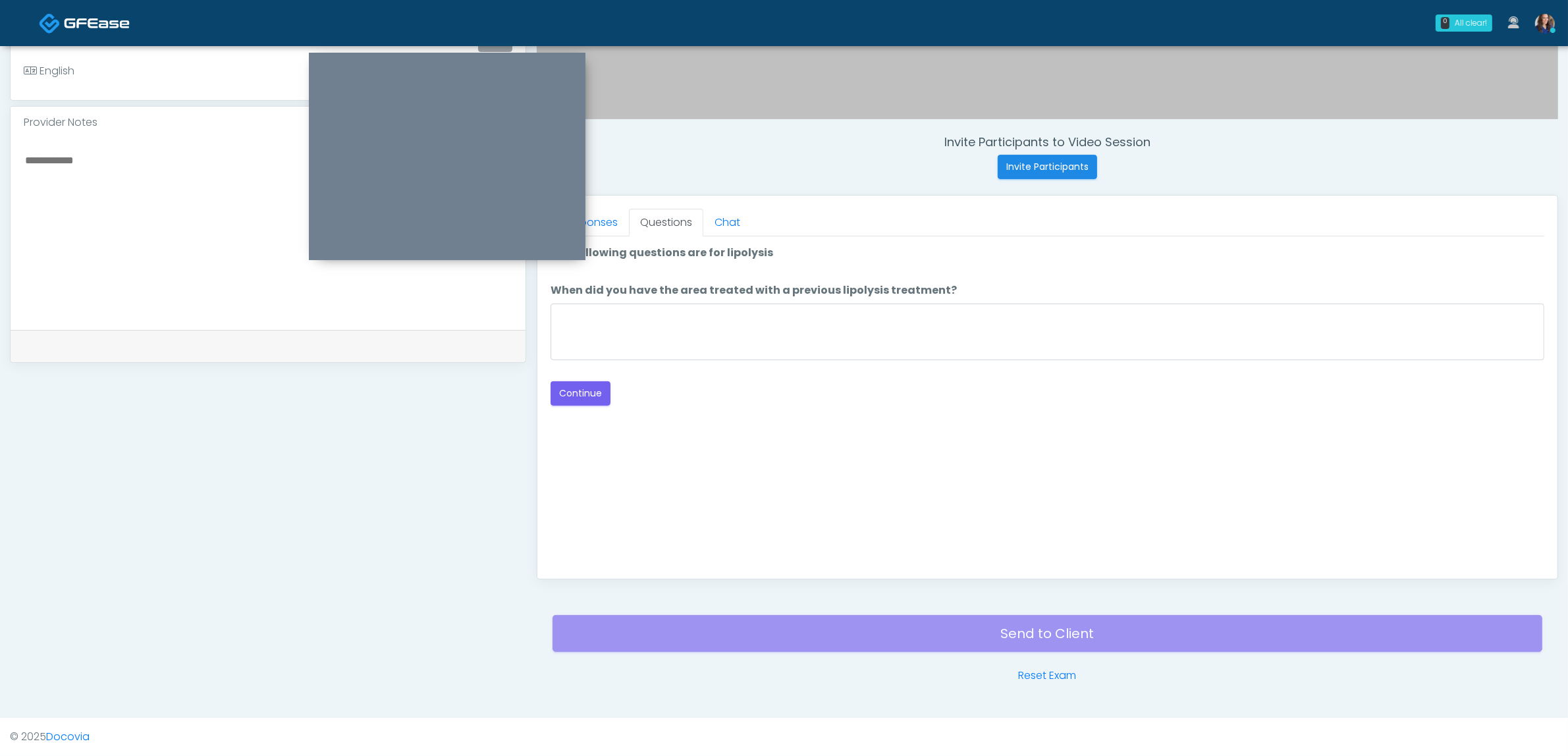
scroll to position [0, 0]
click at [898, 332] on textarea "When did you have the area treated with a previous lipolysis treatment?" at bounding box center [1047, 332] width 994 height 57
type textarea "**"
click at [588, 392] on button "Continue" at bounding box center [580, 394] width 60 height 24
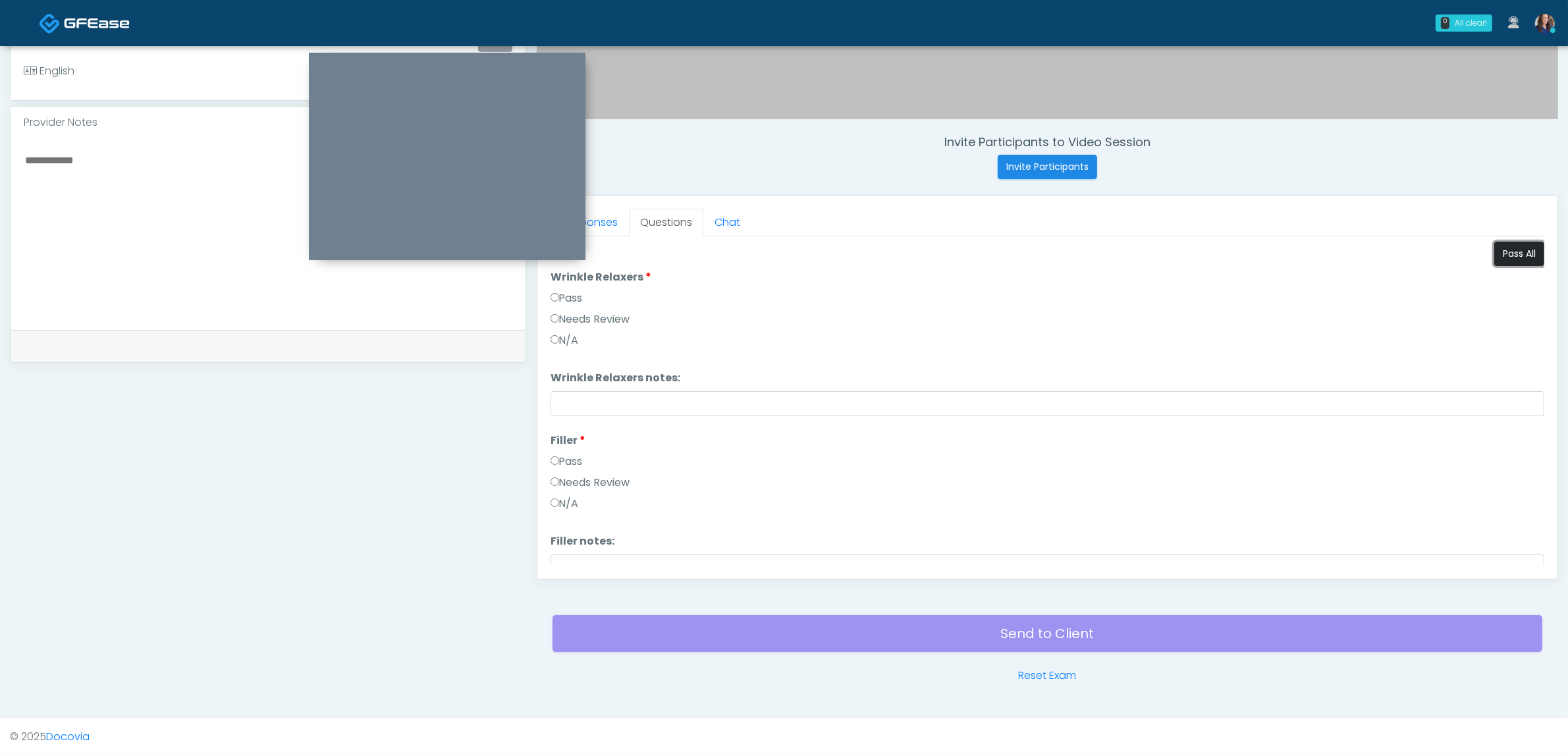
click at [1514, 252] on button "Pass All" at bounding box center [1519, 254] width 50 height 24
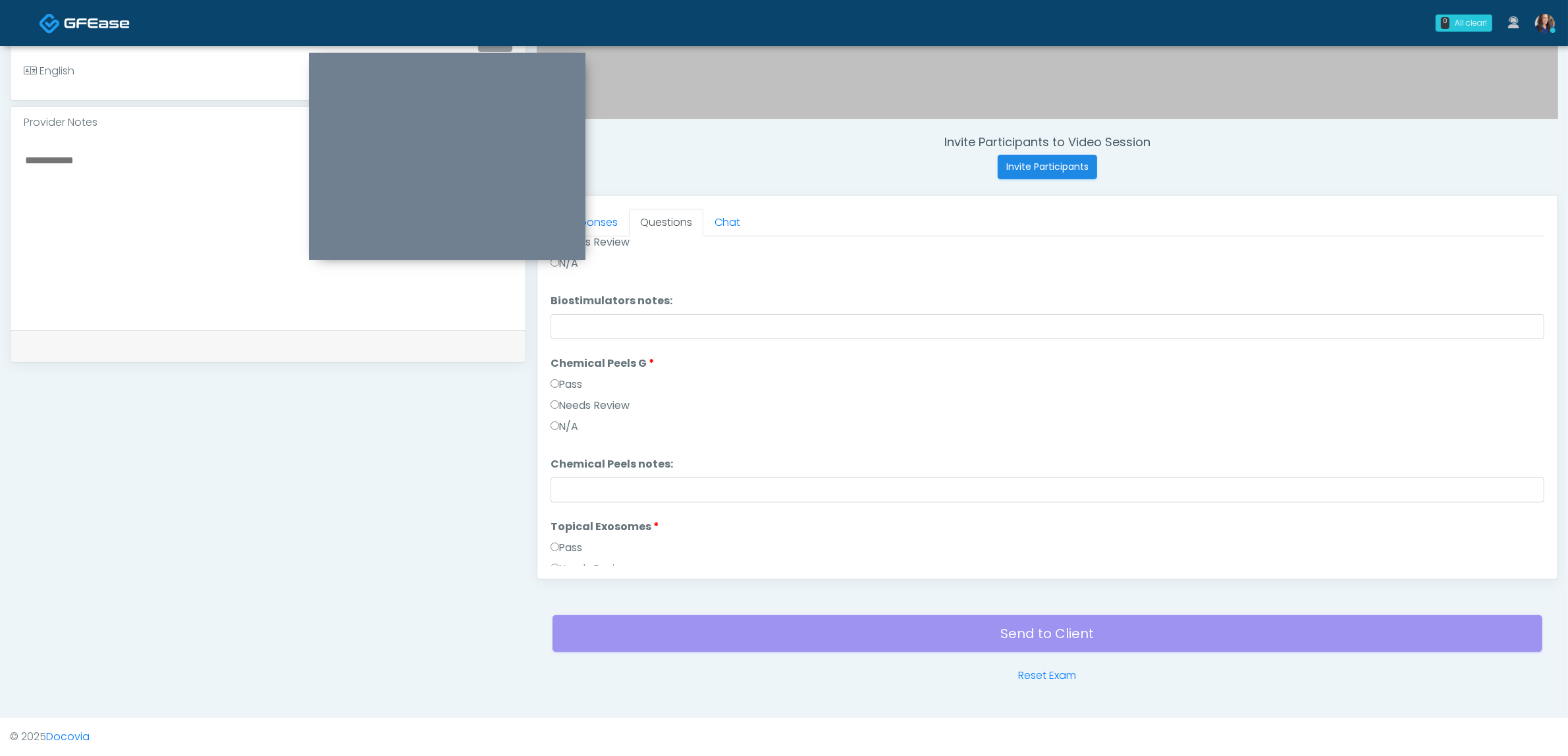
scroll to position [1197, 0]
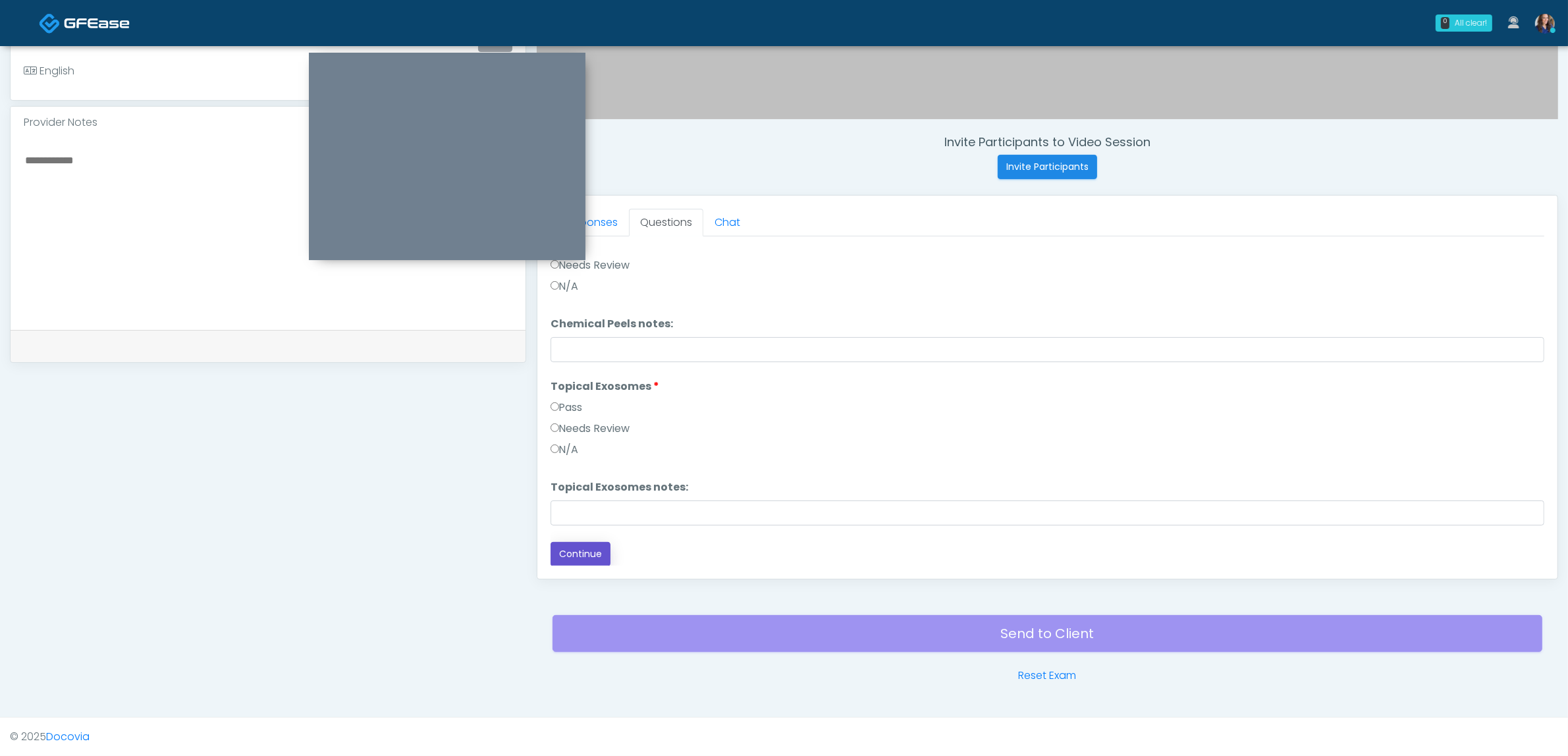
click at [571, 556] on button "Continue" at bounding box center [580, 554] width 60 height 24
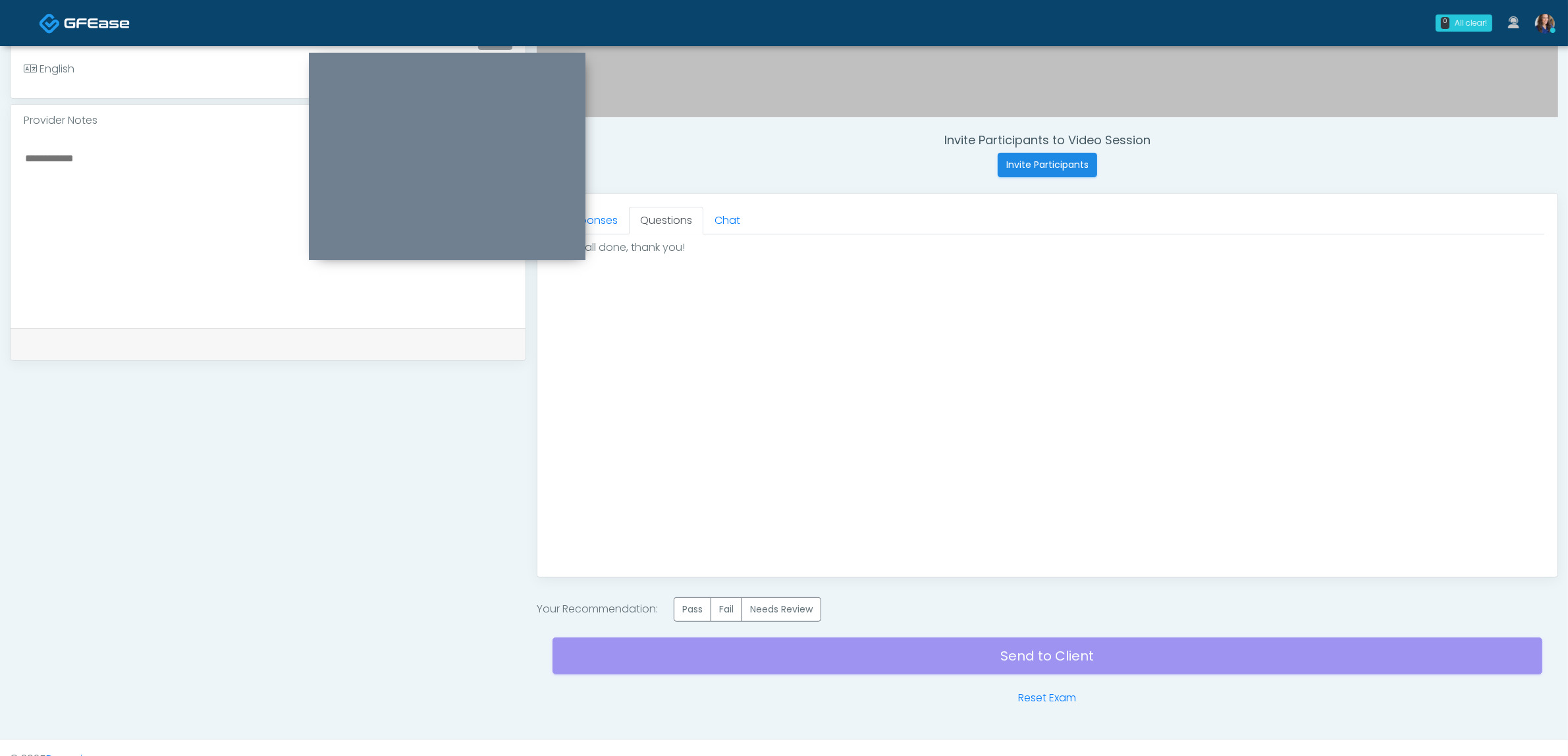
scroll to position [0, 0]
drag, startPoint x: 696, startPoint y: 605, endPoint x: 830, endPoint y: 654, distance: 142.7
click at [696, 605] on label "Pass" at bounding box center [692, 610] width 38 height 24
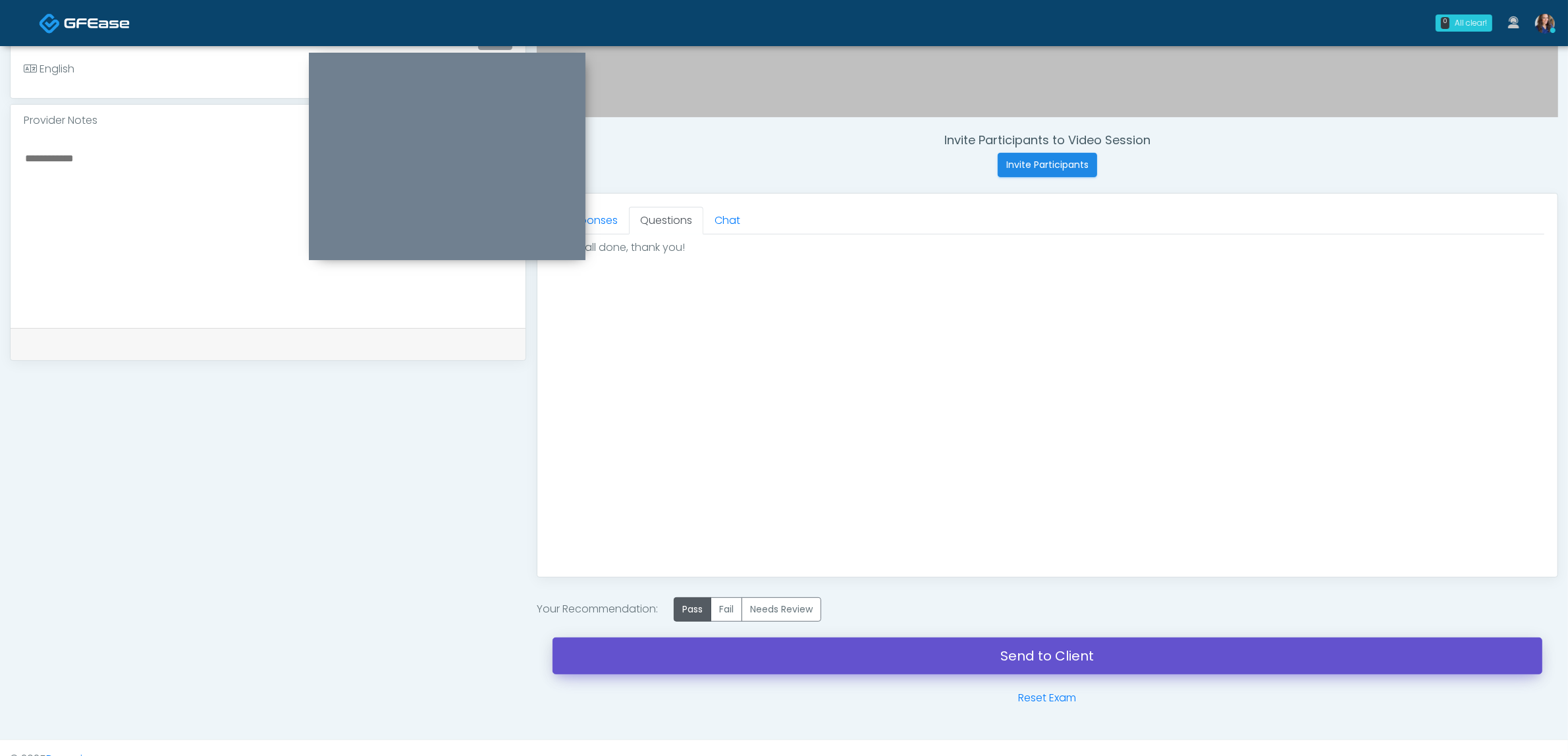
click at [888, 662] on link "Send to Client" at bounding box center [1047, 656] width 990 height 37
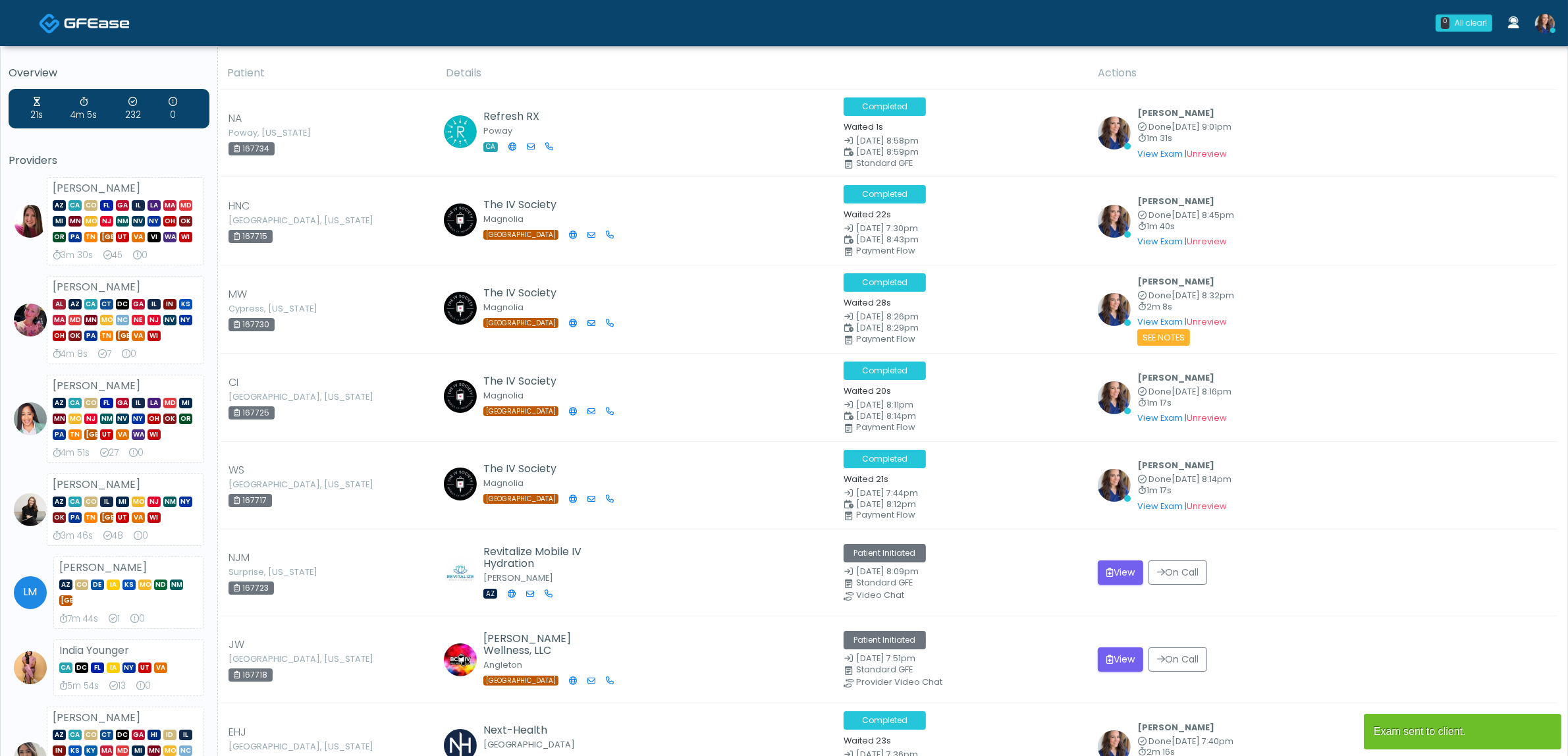
click at [1546, 20] on img at bounding box center [1545, 24] width 20 height 20
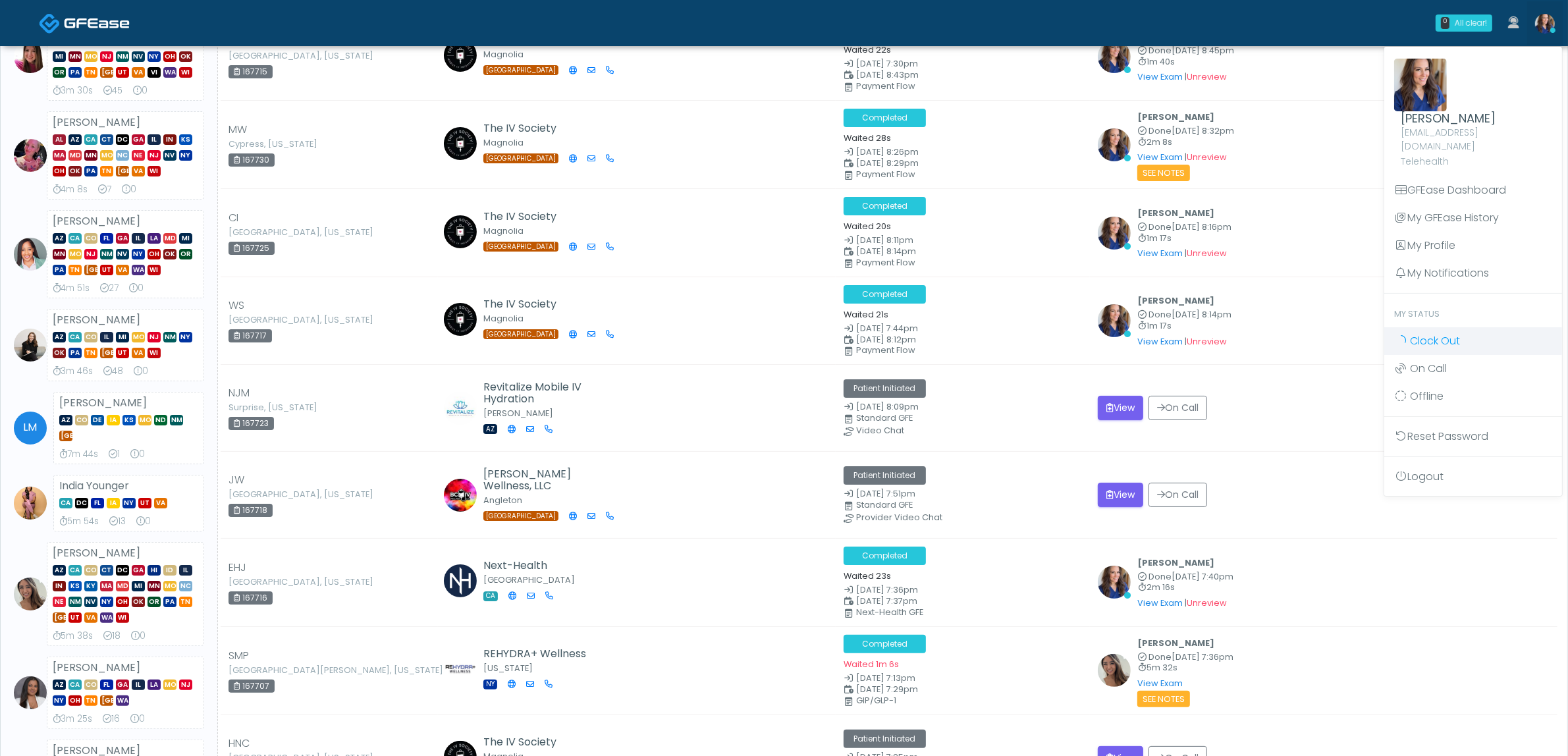
click at [1429, 333] on span "Clock Out" at bounding box center [1435, 340] width 50 height 15
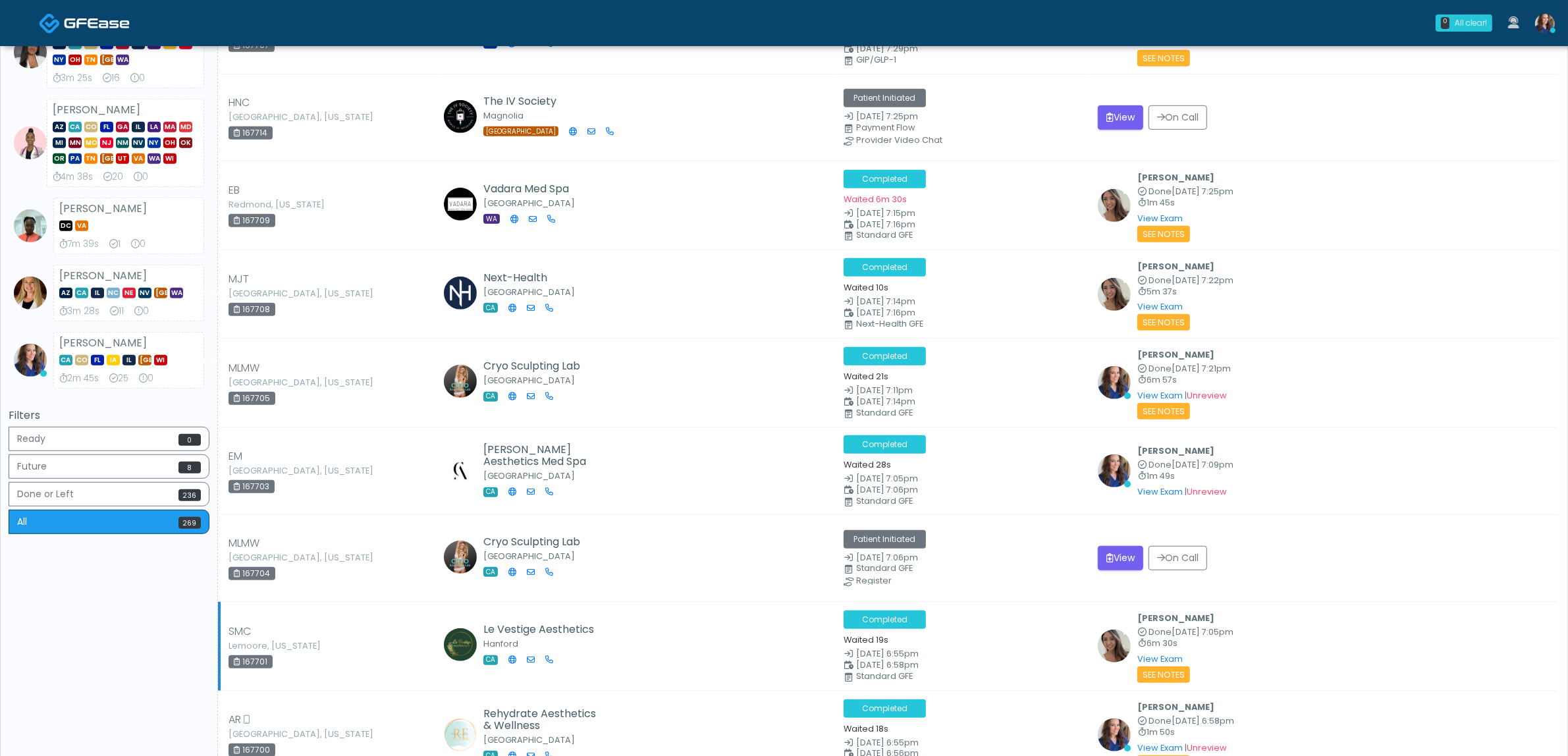
scroll to position [988, 0]
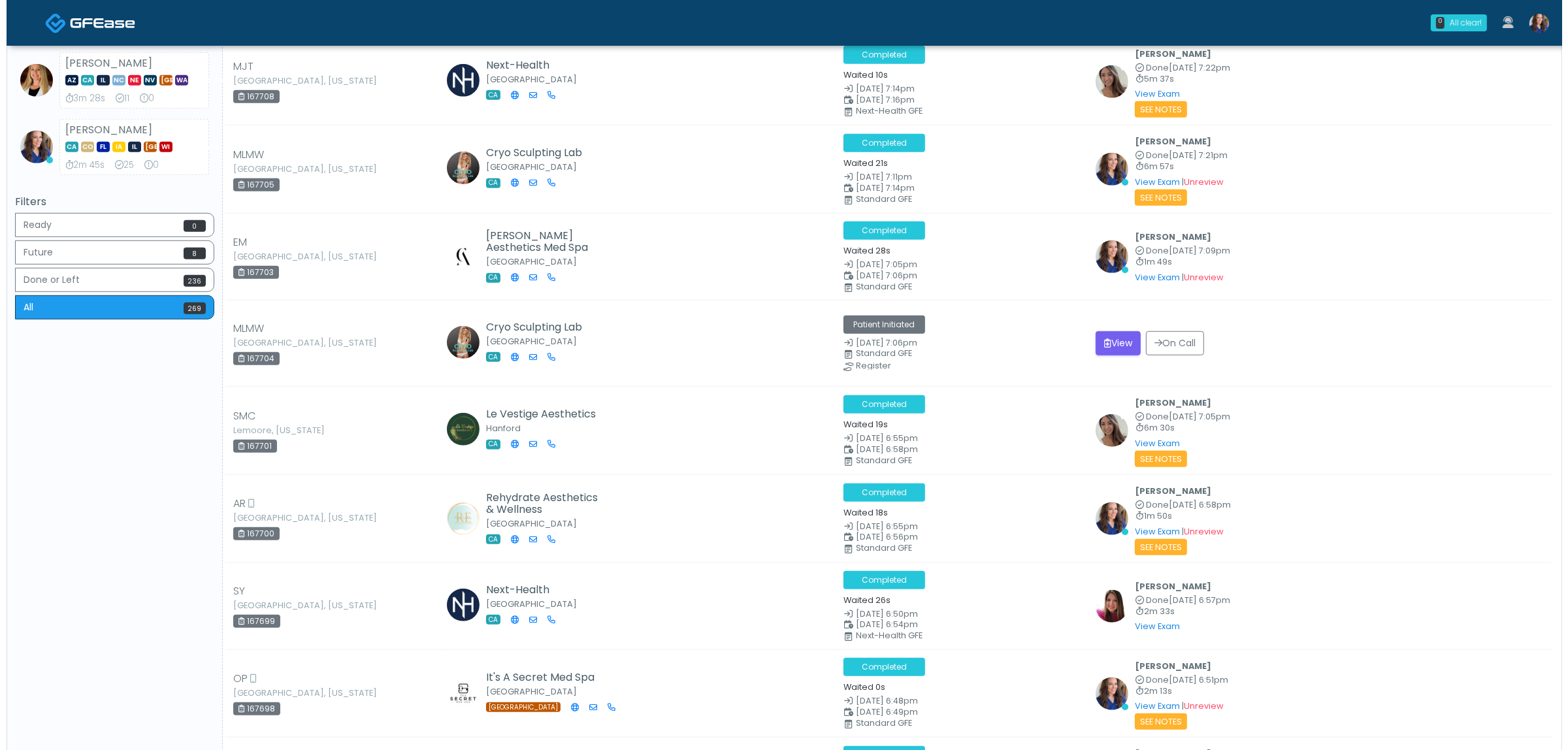
scroll to position [980, 0]
